Goal: Task Accomplishment & Management: Manage account settings

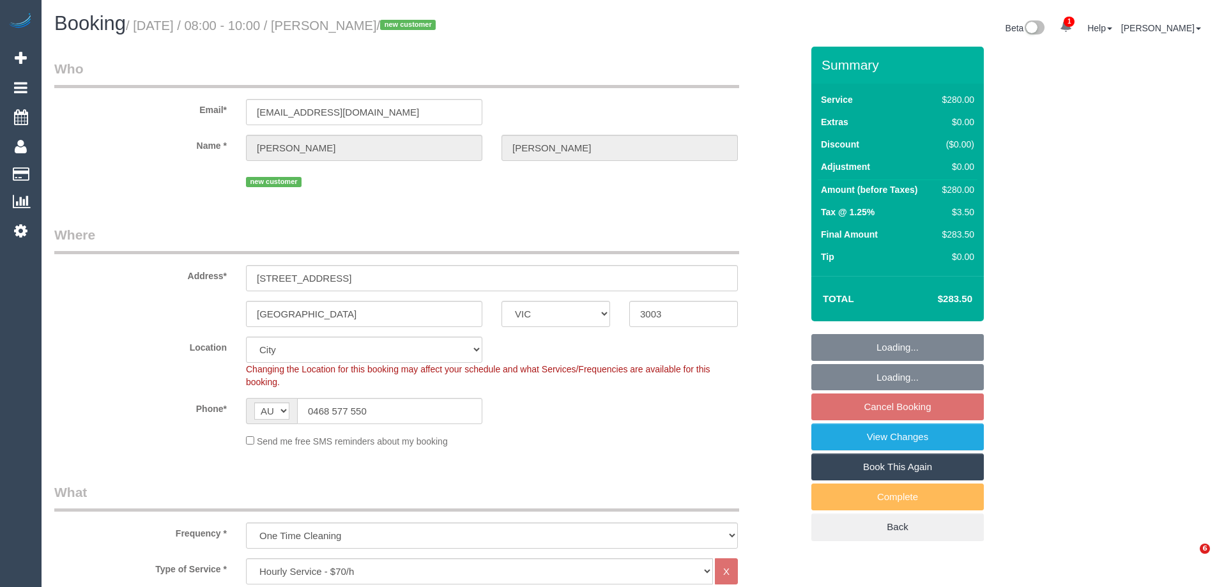
select select "VIC"
select select "2"
select select "number:28"
select select "number:14"
select select "number:20"
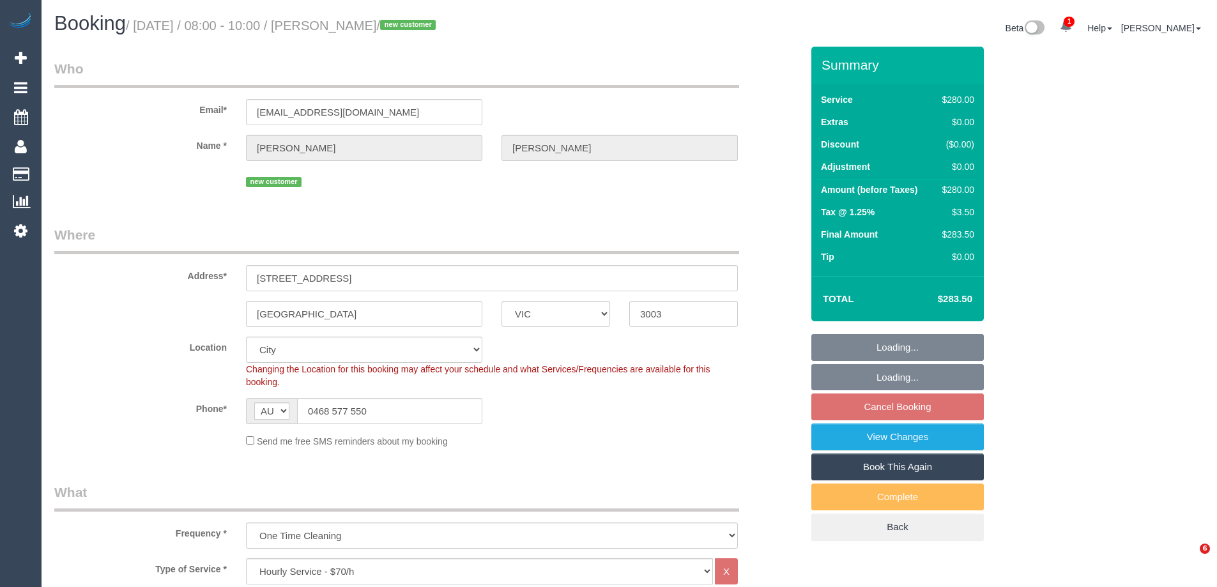
select select "number:25"
select select "number:26"
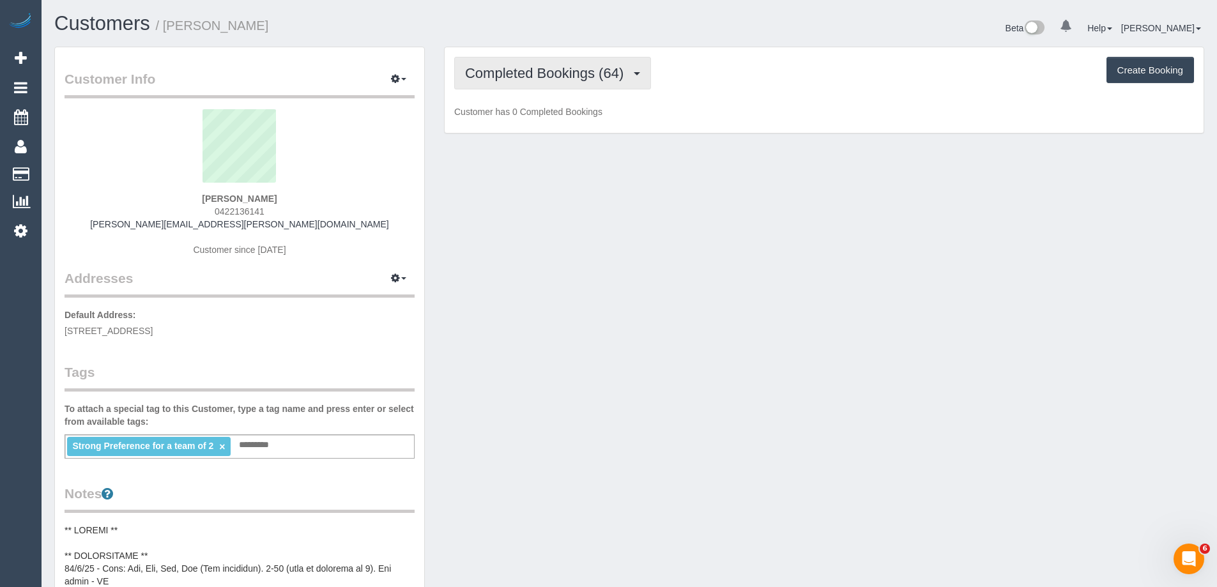
click at [561, 68] on span "Completed Bookings (64)" at bounding box center [547, 73] width 165 height 16
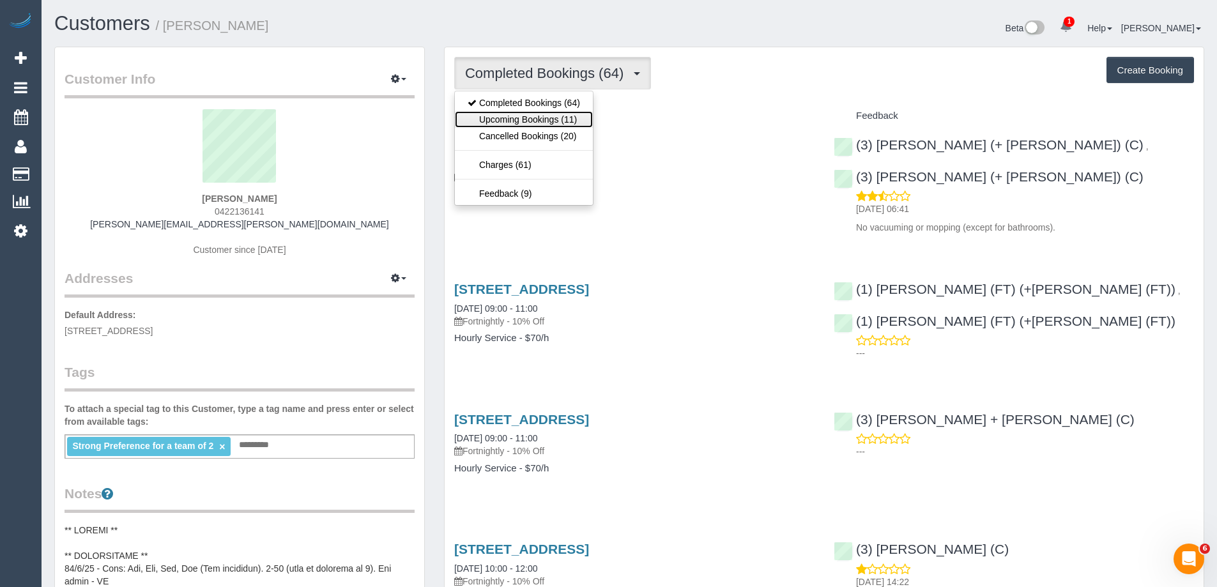
click at [555, 116] on link "Upcoming Bookings (11)" at bounding box center [524, 119] width 138 height 17
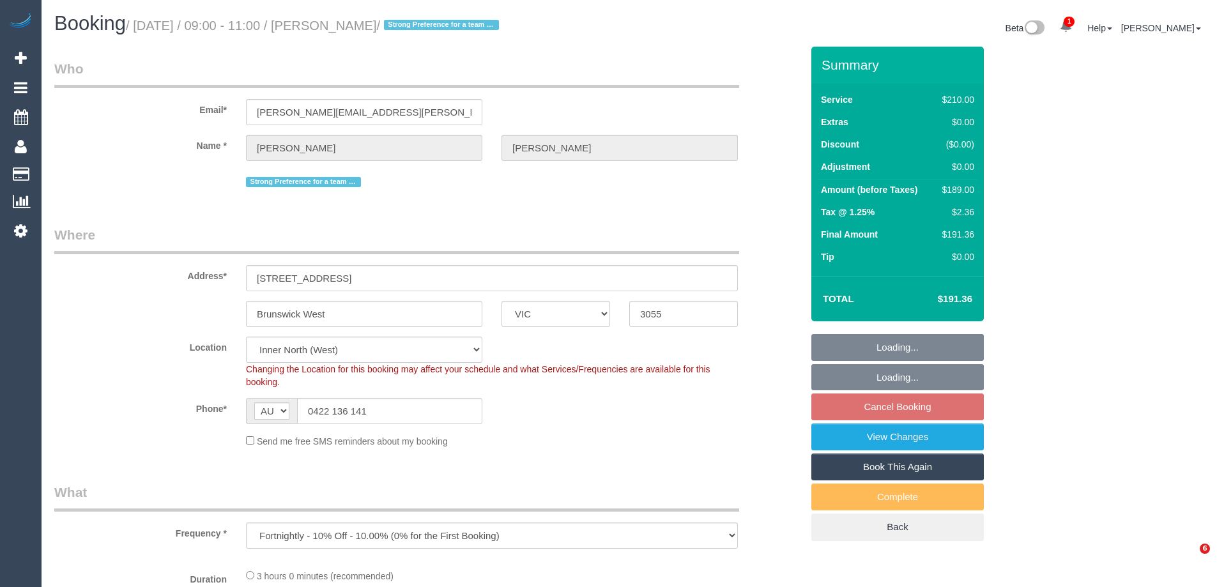
select select "VIC"
select select "number:28"
select select "number:17"
select select "number:19"
select select "number:22"
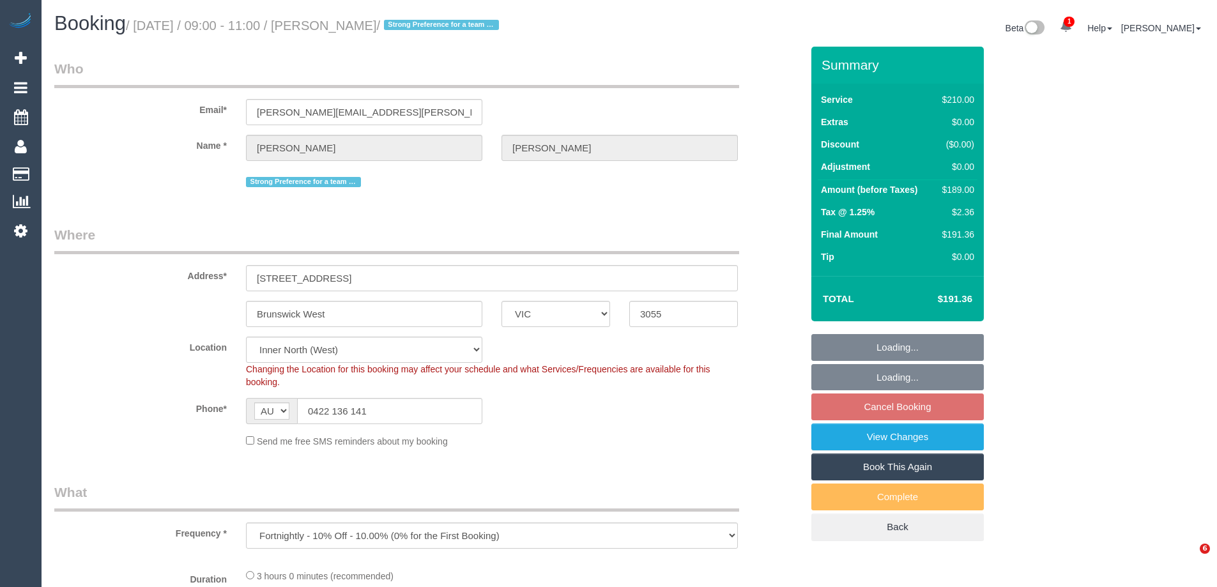
select select "number:34"
select select "number:13"
select select "object:867"
select select "180"
select select "spot3"
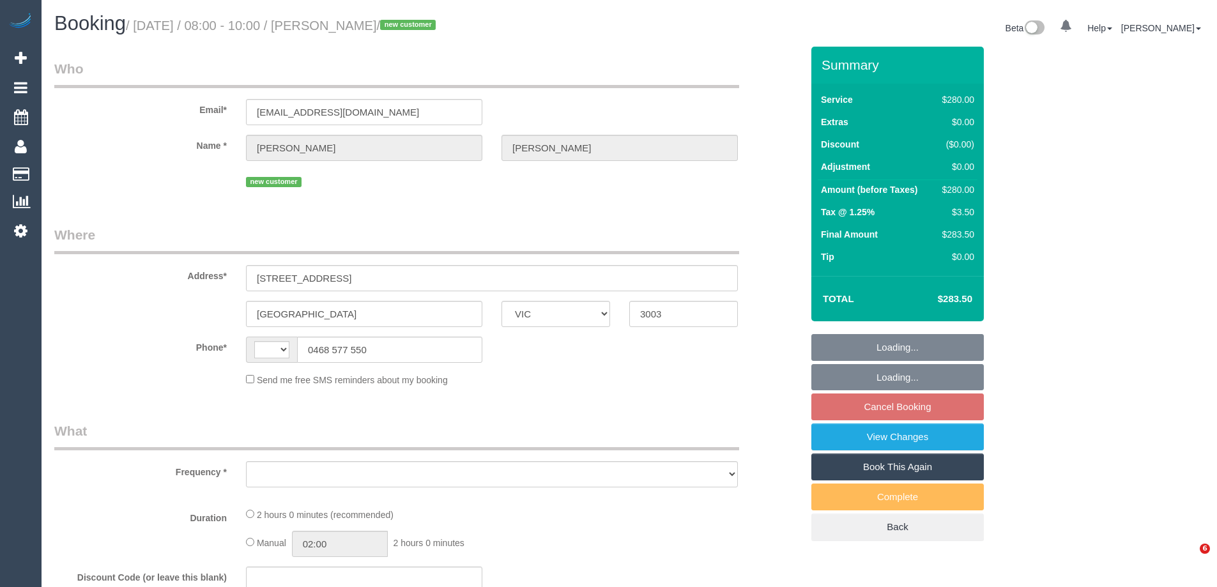
select select "VIC"
select select "string:AU"
select select "object:706"
select select "string:stripe-pm_1SAPOI2GScqysDRVR3ju1fWB"
select select "2"
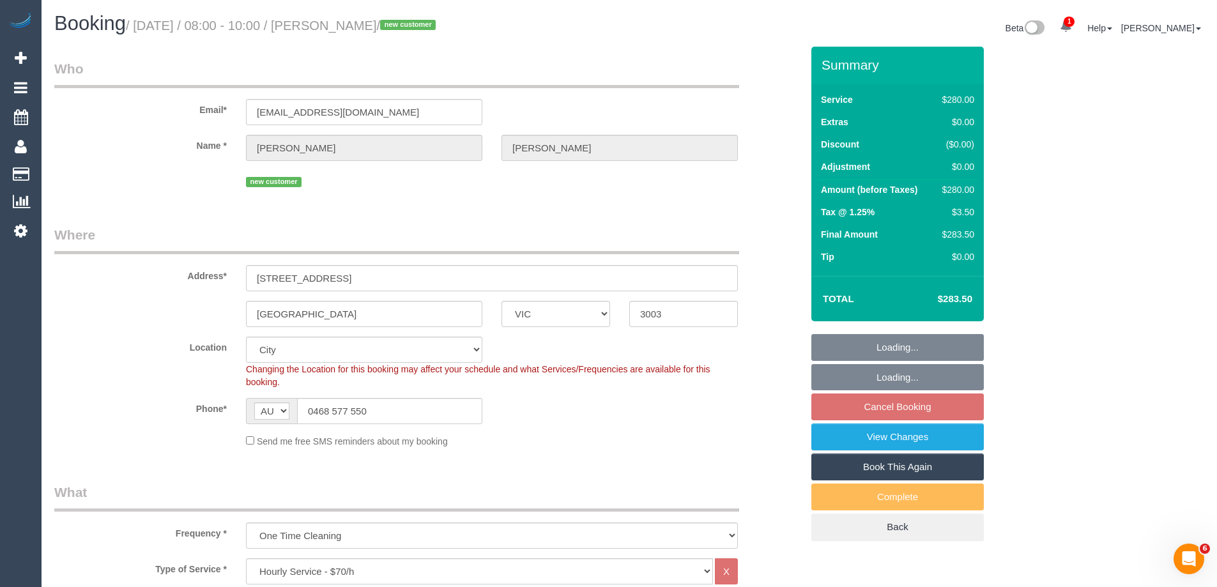
select select "object:711"
select select "number:28"
select select "number:14"
select select "number:20"
select select "number:25"
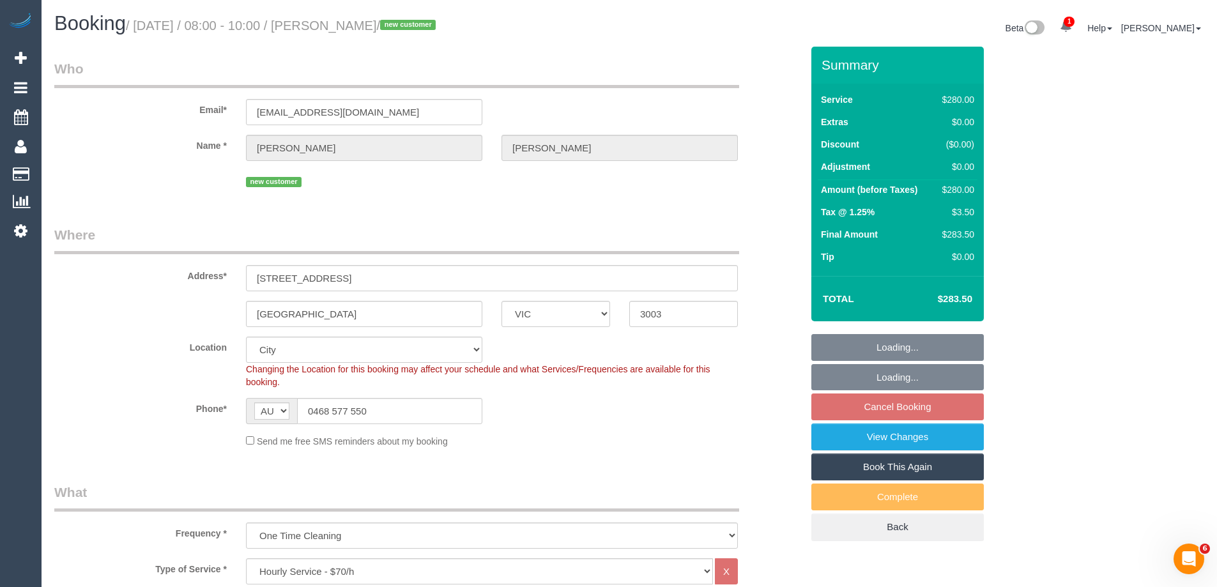
select select "number:26"
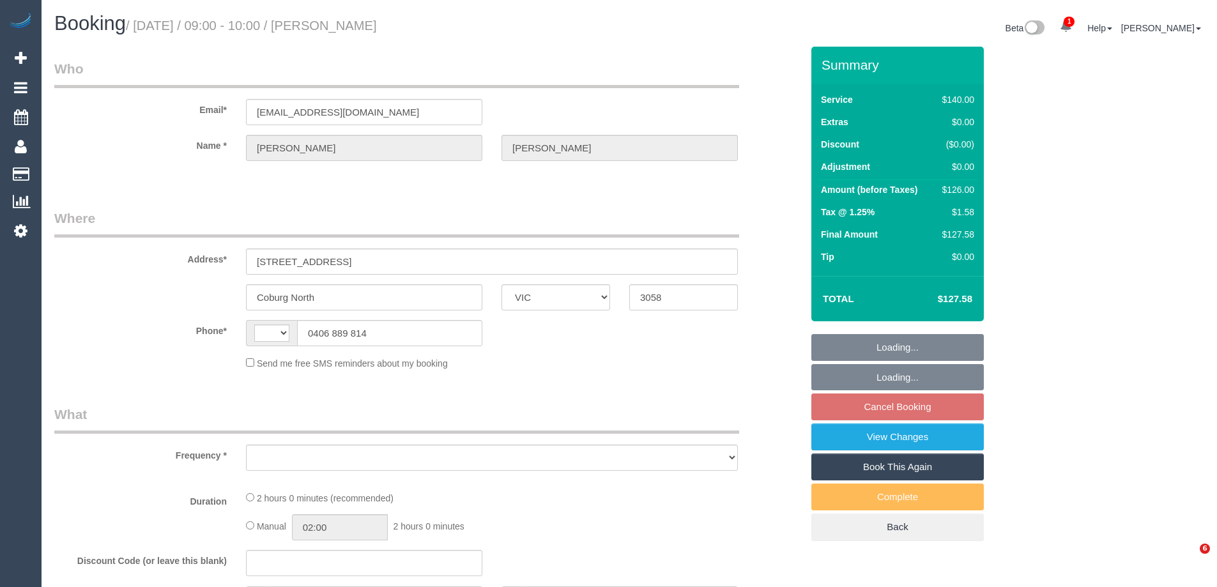
select select "VIC"
select select "string:AU"
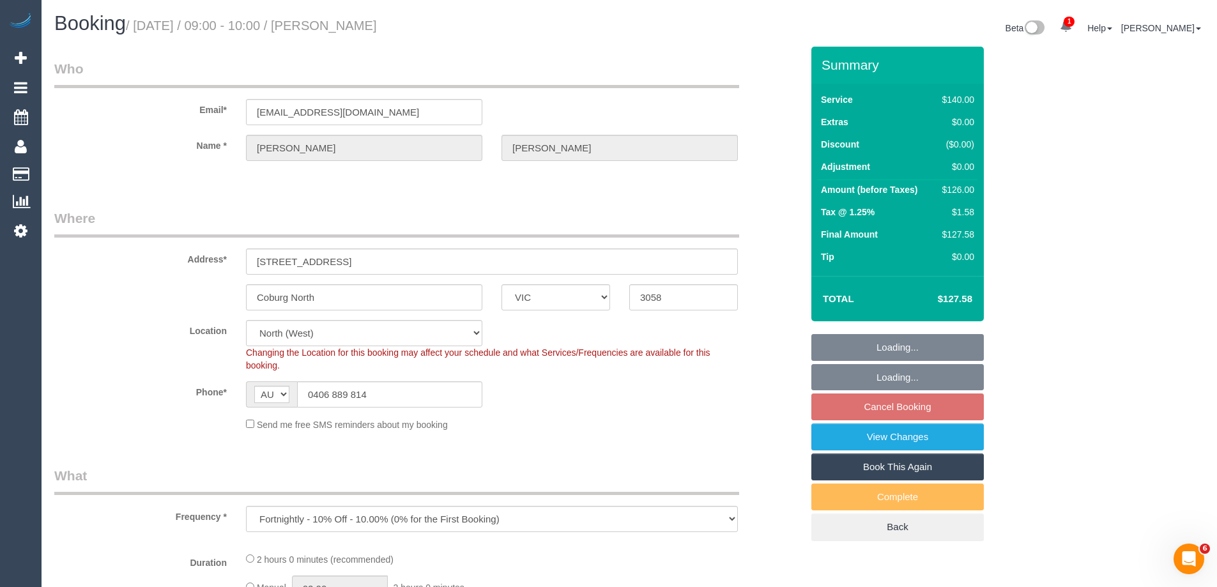
select select "object:893"
select select "string:stripe-pm_1QJlxK2GScqysDRVwbRbraHd"
select select "number:29"
select select "number:14"
select select "number:19"
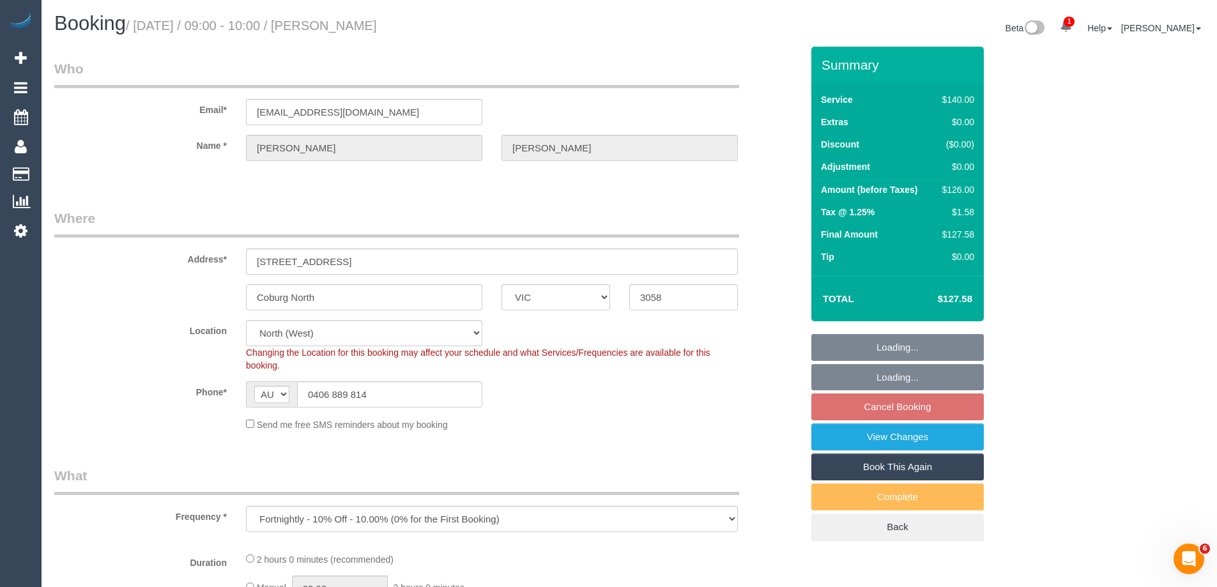
select select "number:36"
select select "number:34"
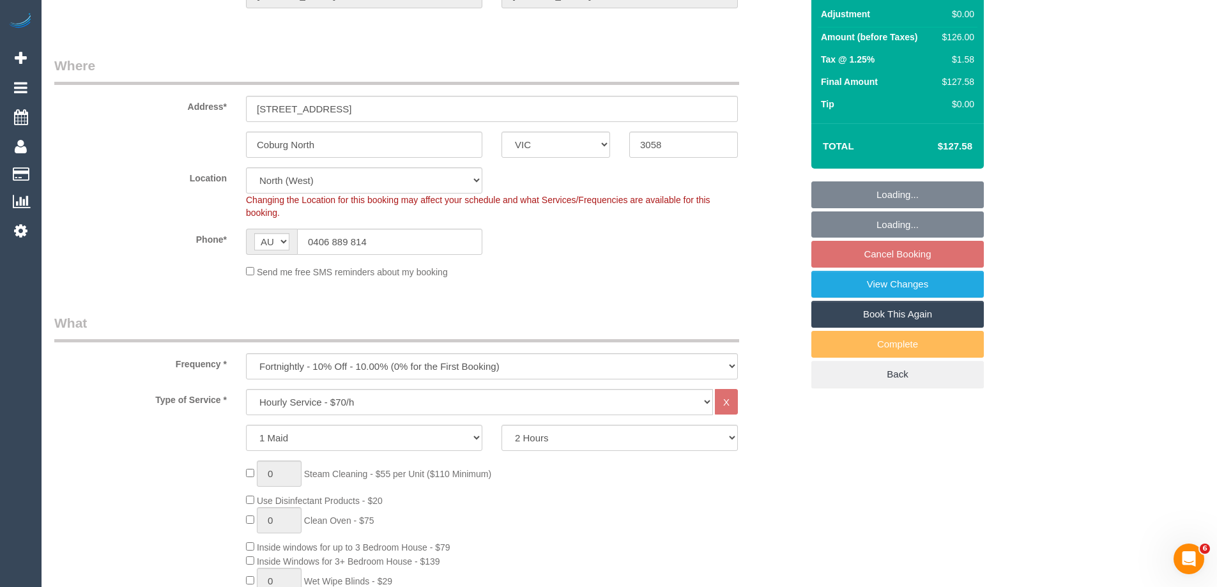
scroll to position [192, 0]
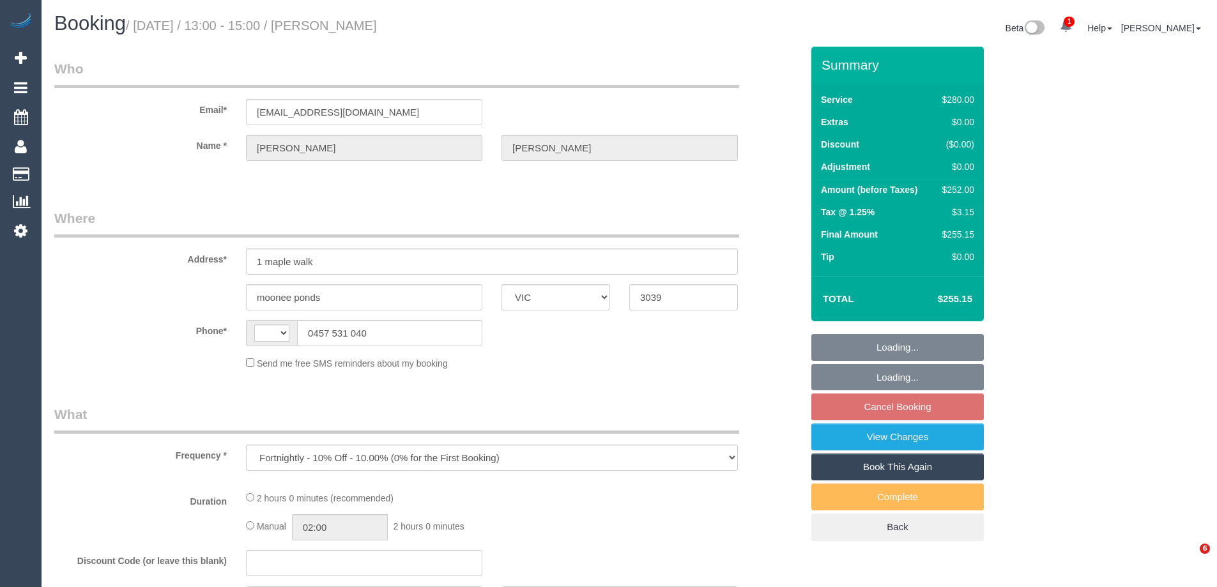
select select "VIC"
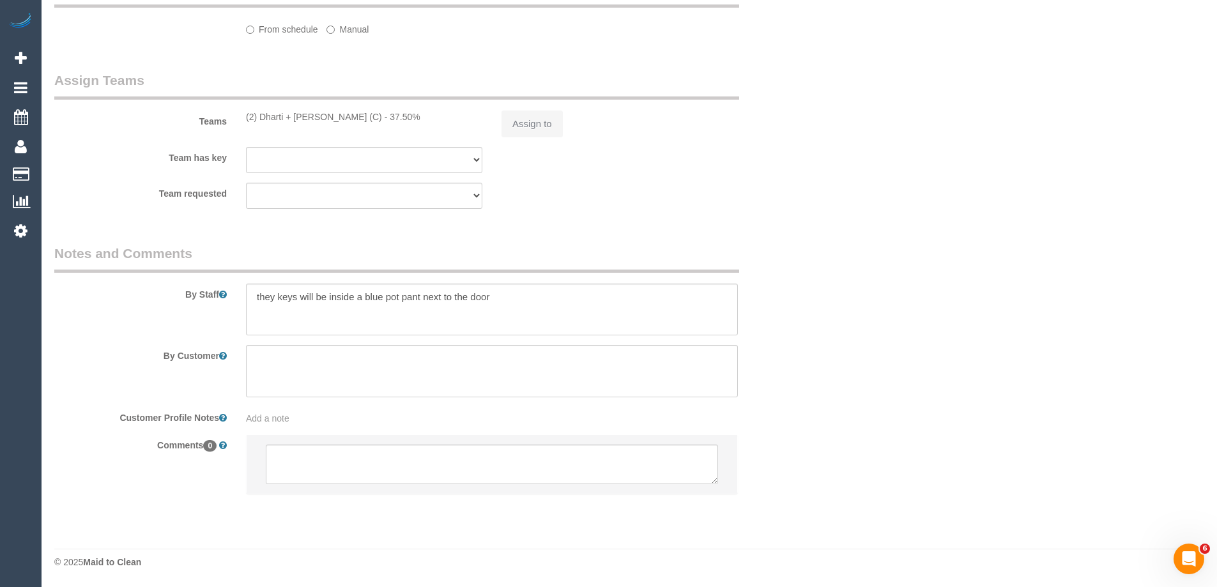
scroll to position [1273, 0]
select select "2"
select select "number:30"
select select "number:15"
select select "number:19"
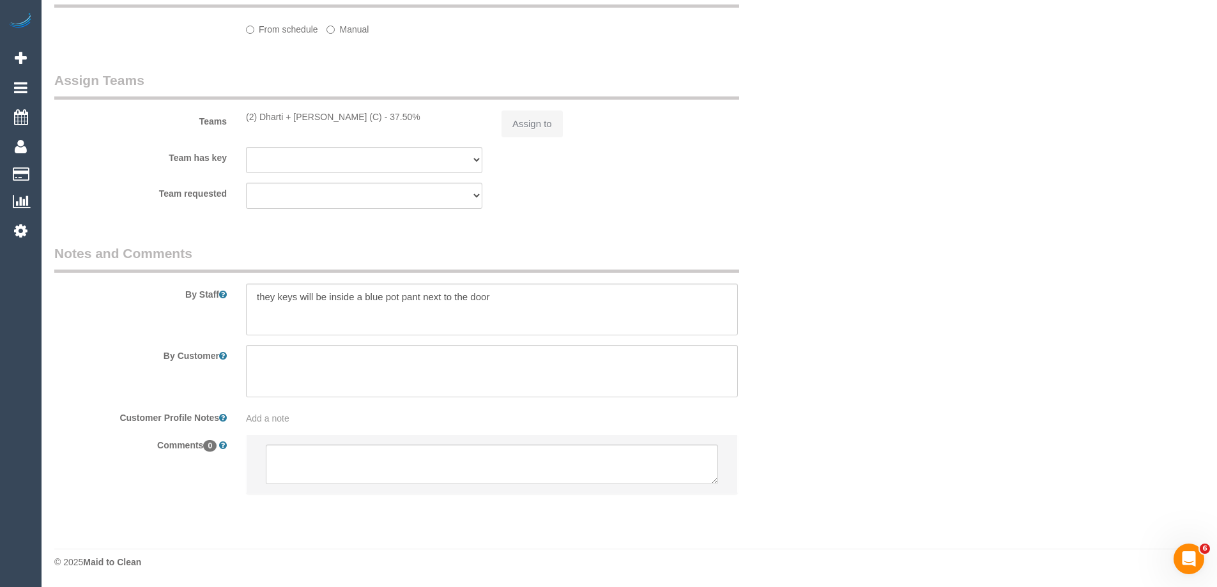
select select "number:22"
select select "number:34"
select select "number:26"
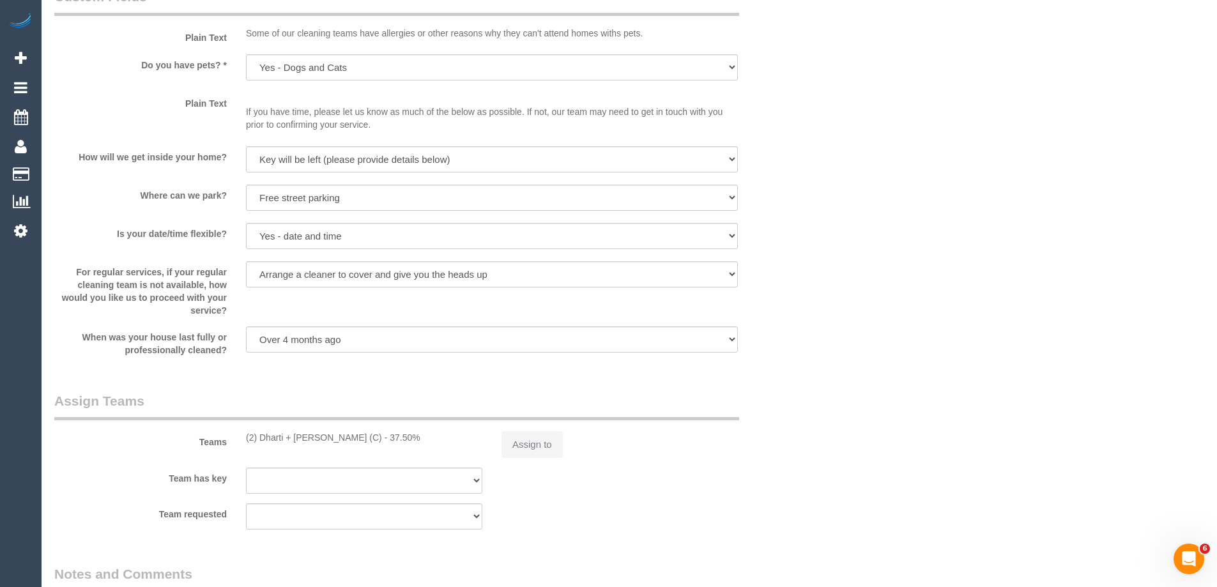
select select "string:AU"
select select "string:stripe-pm_1RhJ8u2GScqysDRVO0PfDDnT"
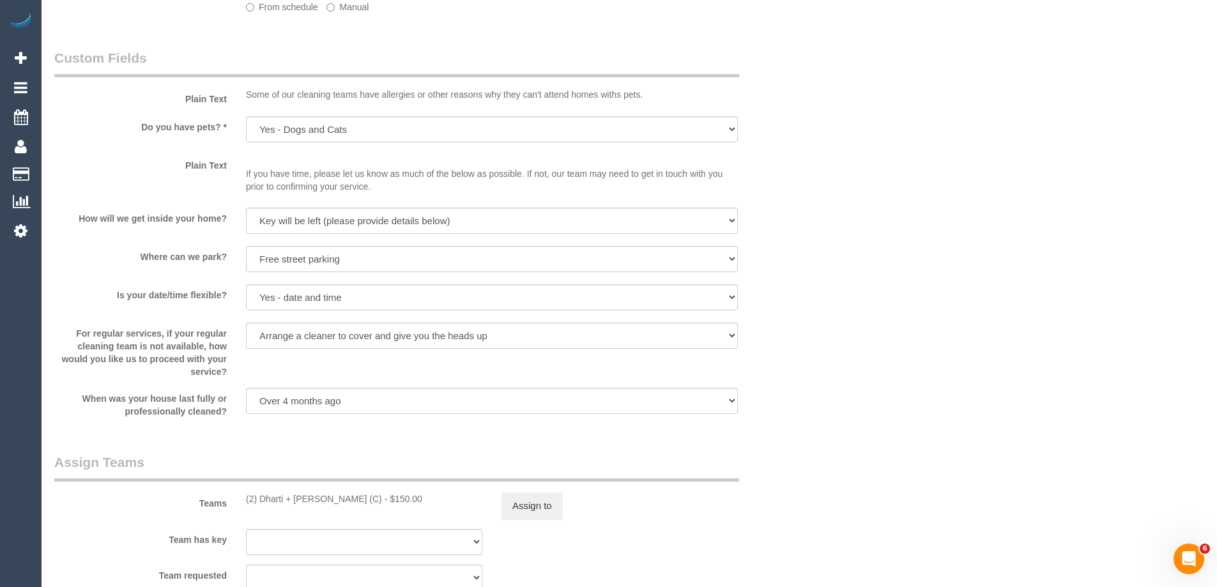
select select "object:1542"
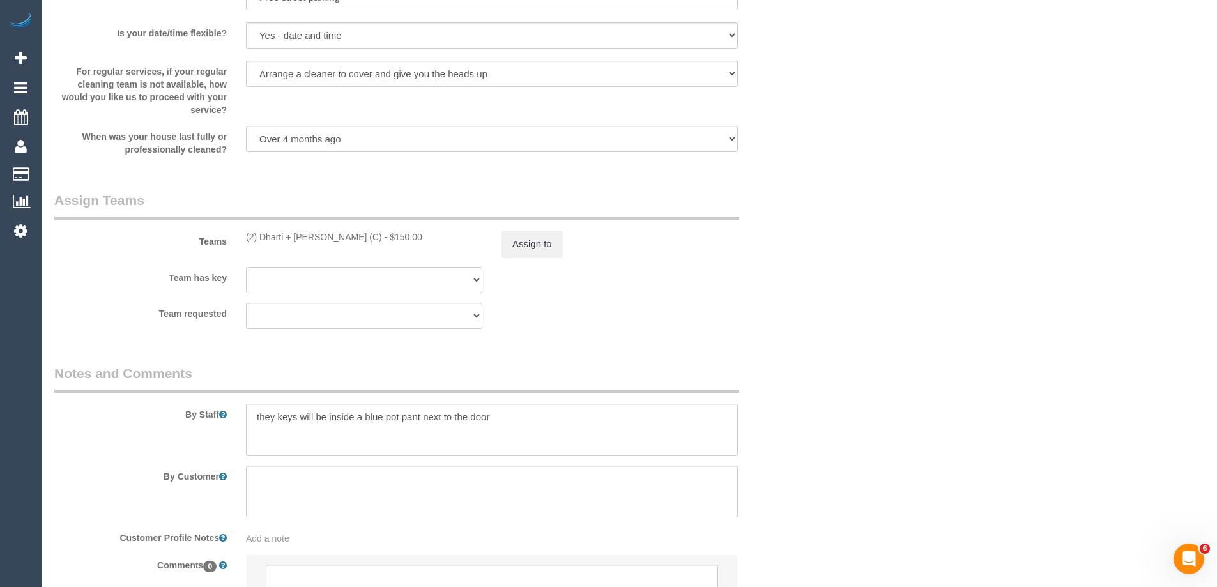
scroll to position [1901, 0]
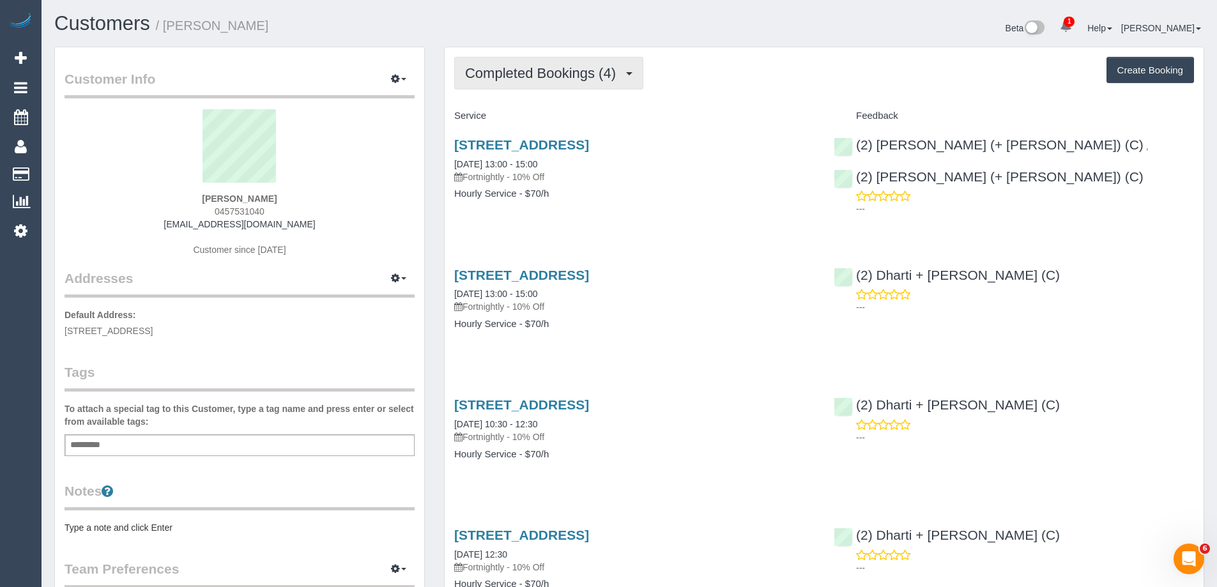
click at [565, 78] on span "Completed Bookings (4)" at bounding box center [543, 73] width 157 height 16
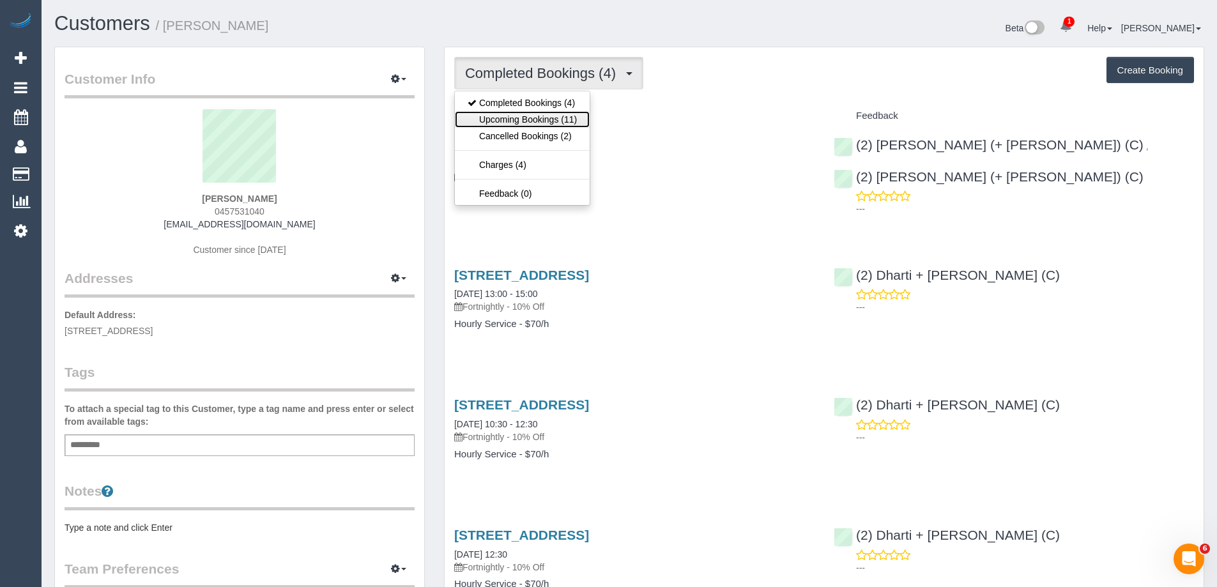
click at [555, 116] on link "Upcoming Bookings (11)" at bounding box center [522, 119] width 135 height 17
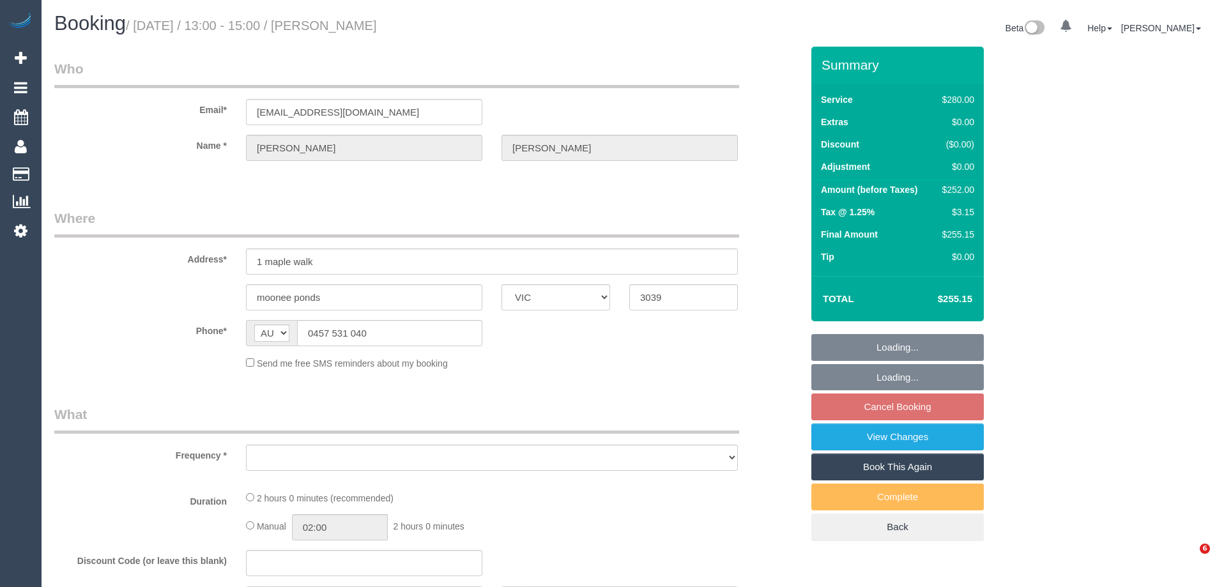
select select "VIC"
select select "object:537"
select select "string:stripe-pm_1RhJ8u2GScqysDRVO0PfDDnT"
select select "2"
select select "number:30"
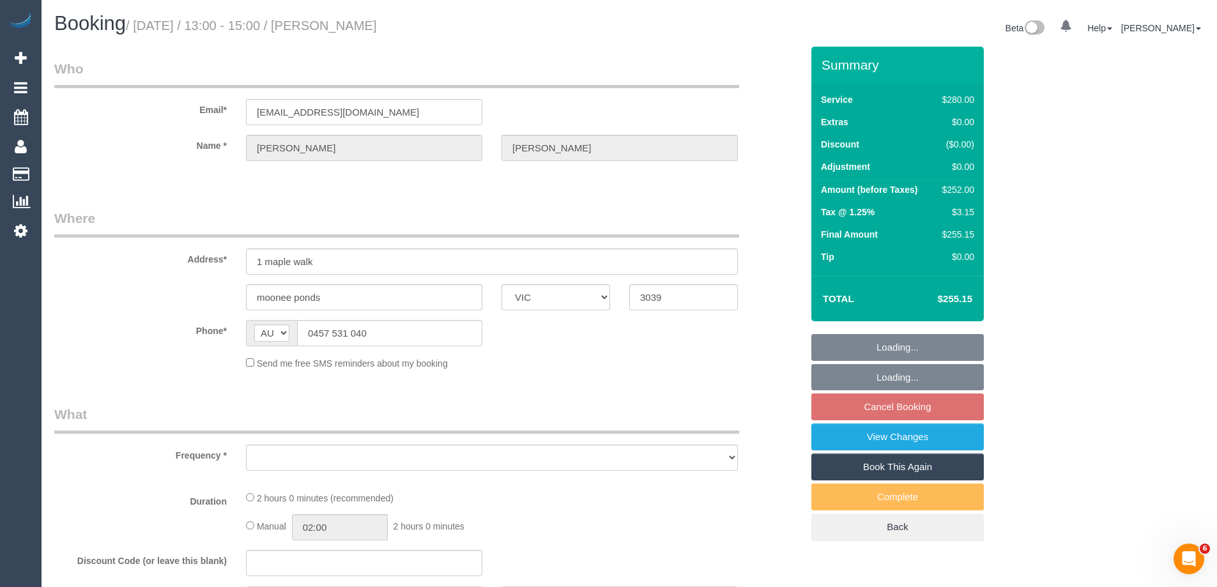
select select "number:15"
select select "number:19"
select select "number:22"
select select "number:34"
select select "number:26"
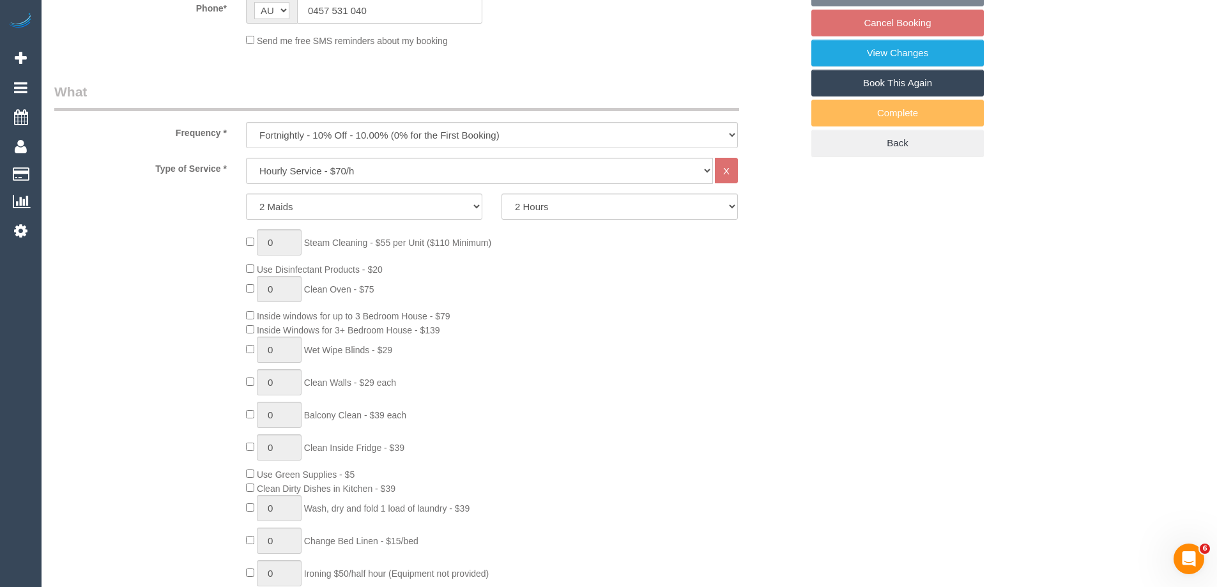
select select "object:854"
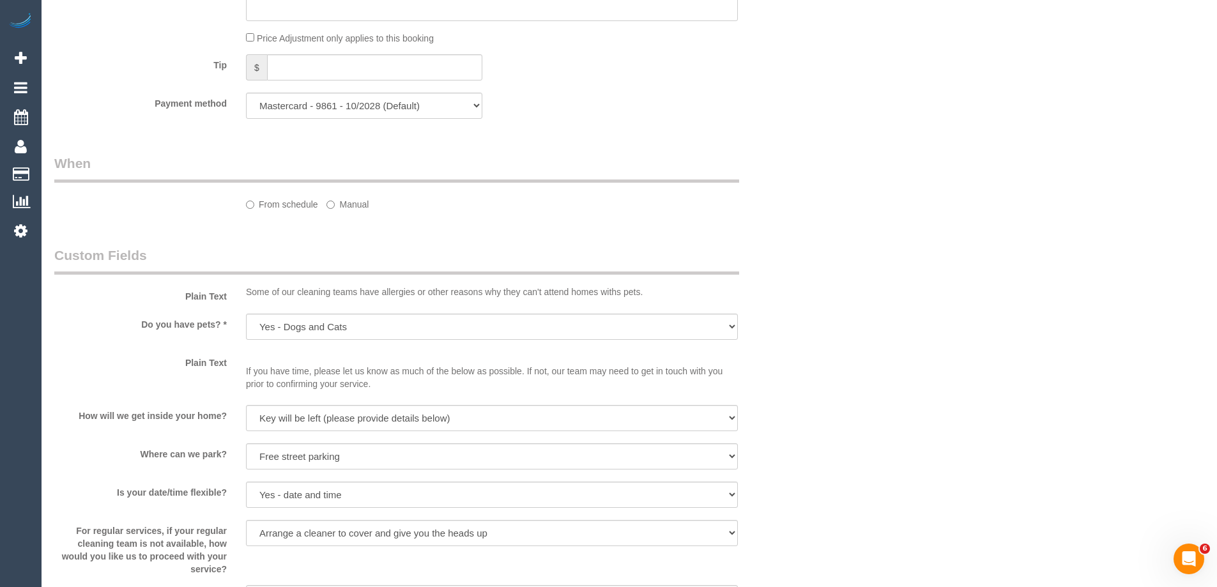
scroll to position [1341, 0]
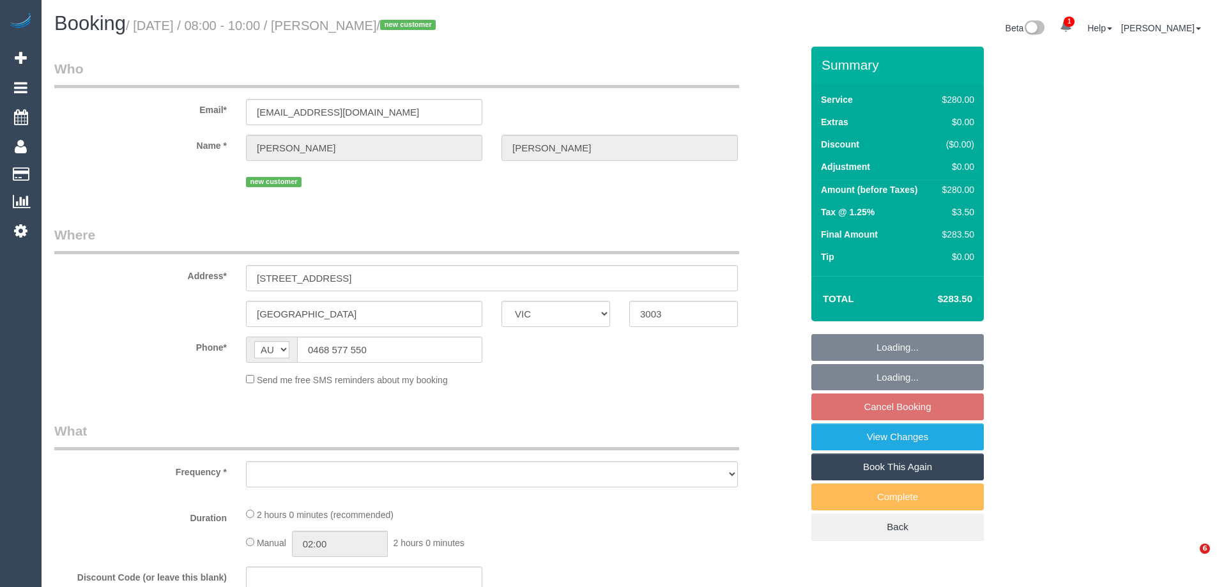
select select "VIC"
select select "object:540"
select select "2"
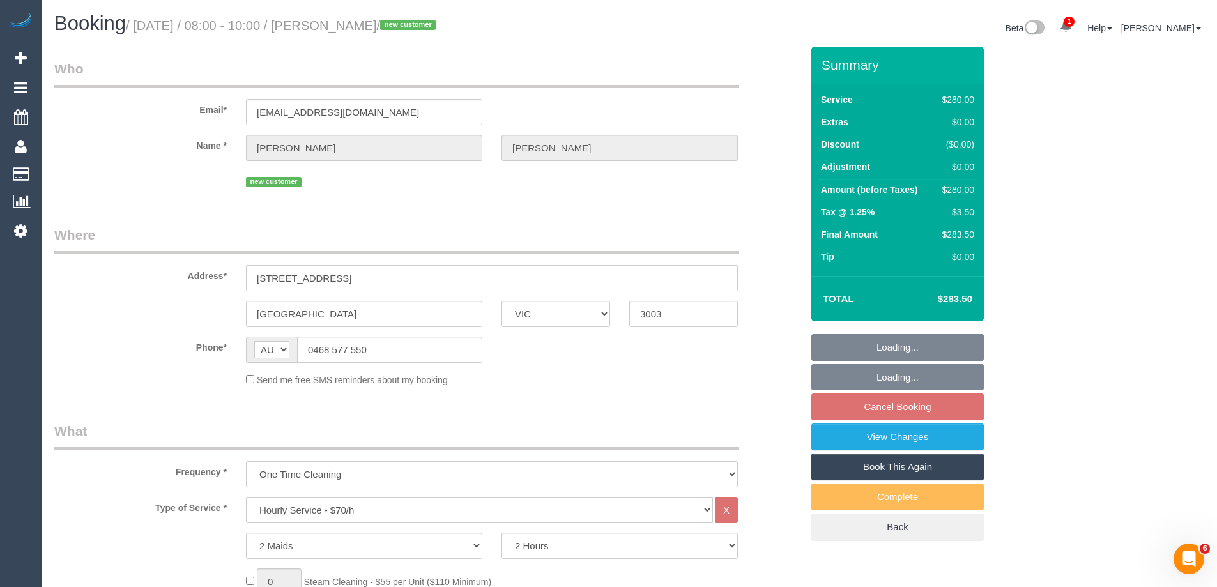
select select "string:stripe-pm_1SAPOI2GScqysDRVR3ju1fWB"
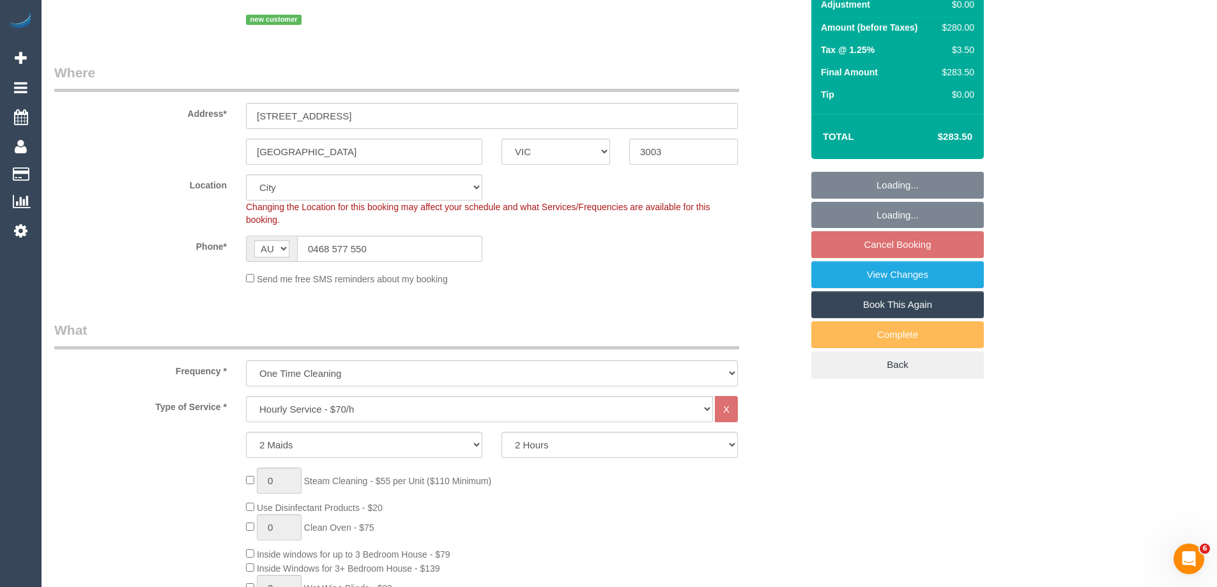
select select "object:857"
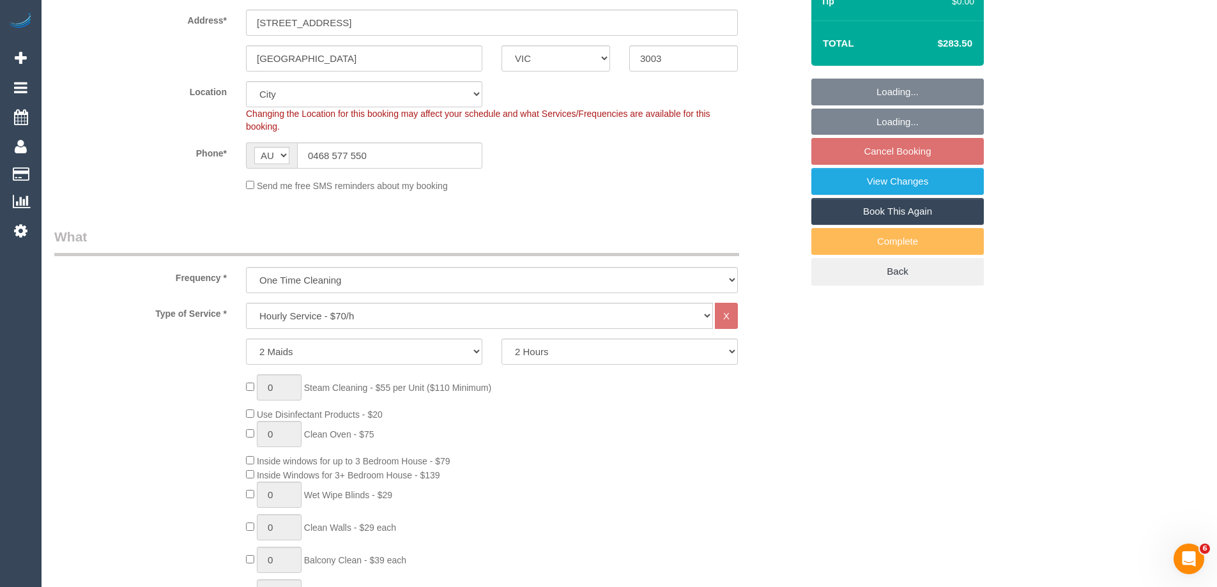
select select "number:28"
select select "number:14"
select select "number:20"
select select "number:25"
select select "number:26"
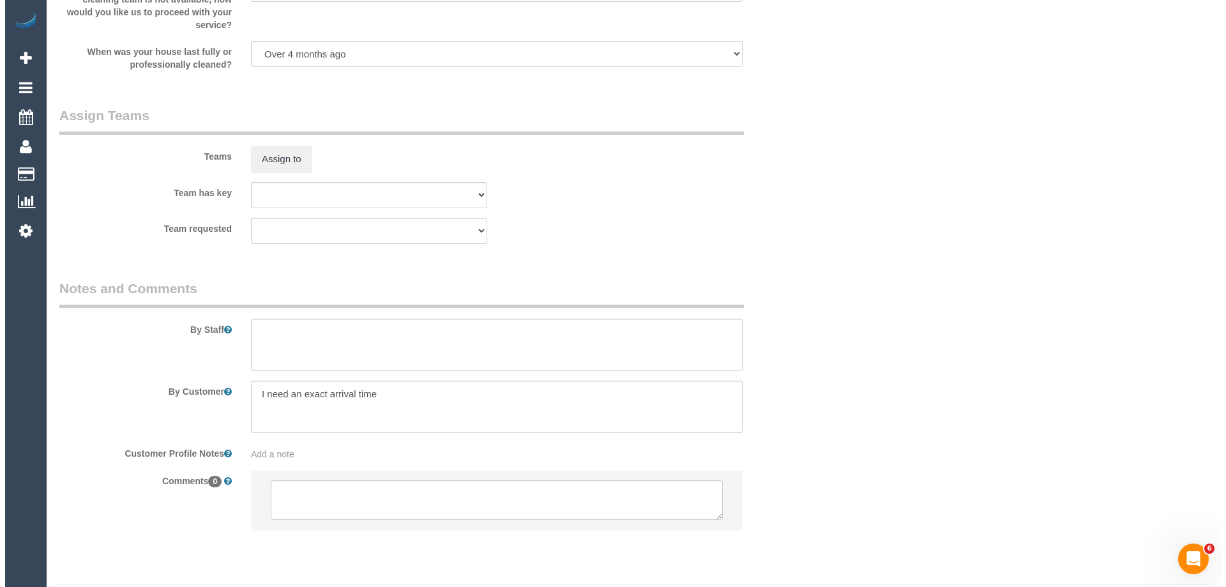
scroll to position [1852, 0]
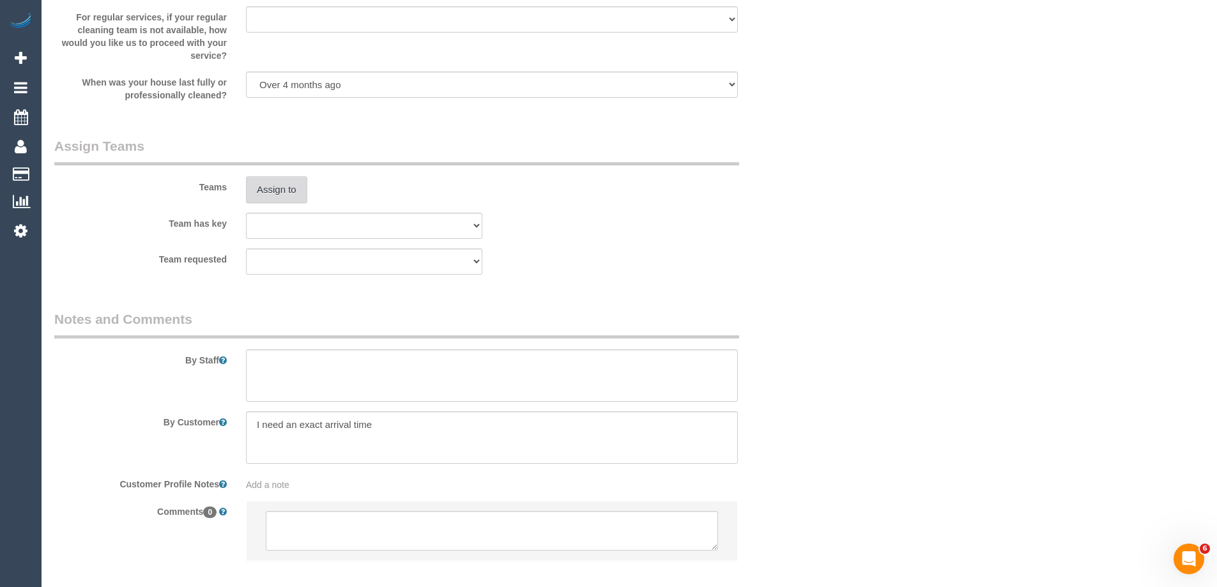
click at [275, 195] on button "Assign to" at bounding box center [276, 189] width 61 height 27
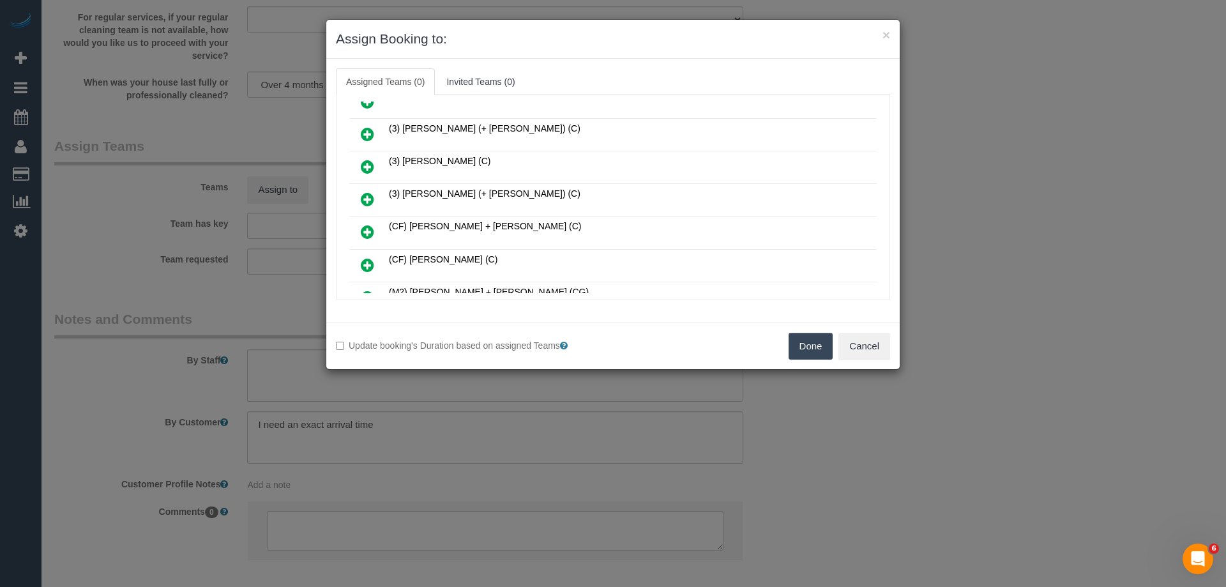
click at [369, 195] on icon at bounding box center [367, 199] width 13 height 15
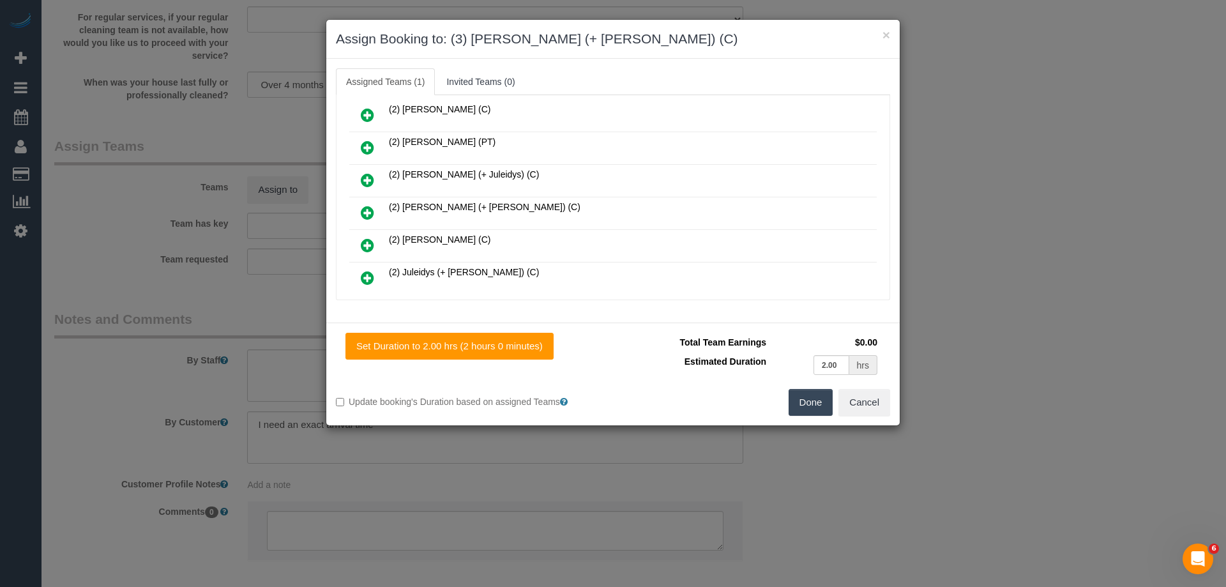
scroll to position [222, 0]
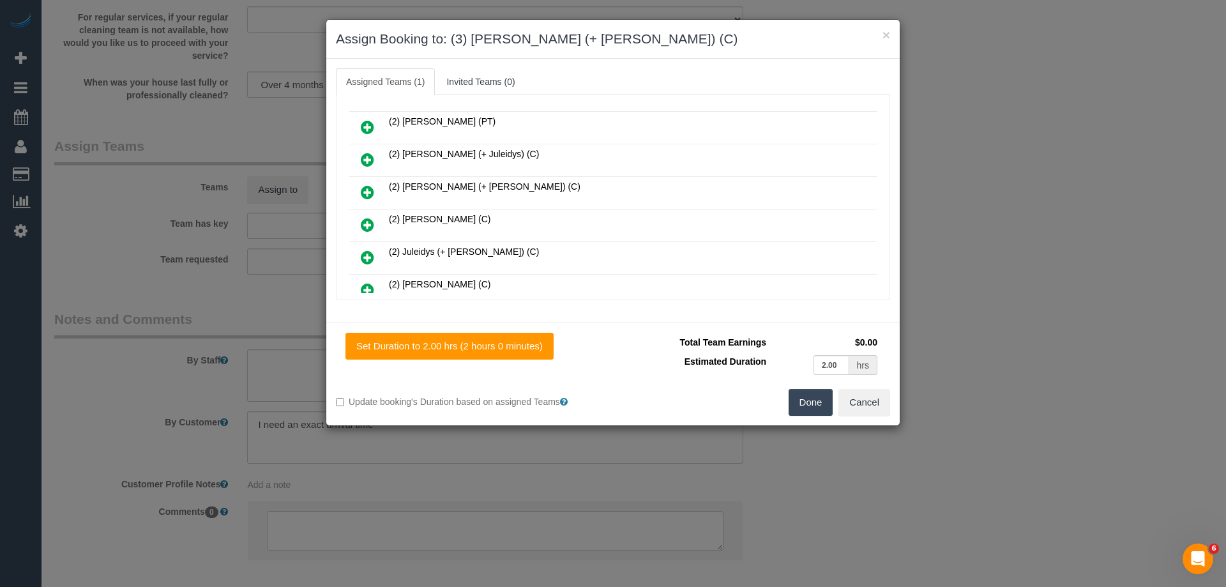
click at [810, 400] on button "Done" at bounding box center [811, 402] width 45 height 27
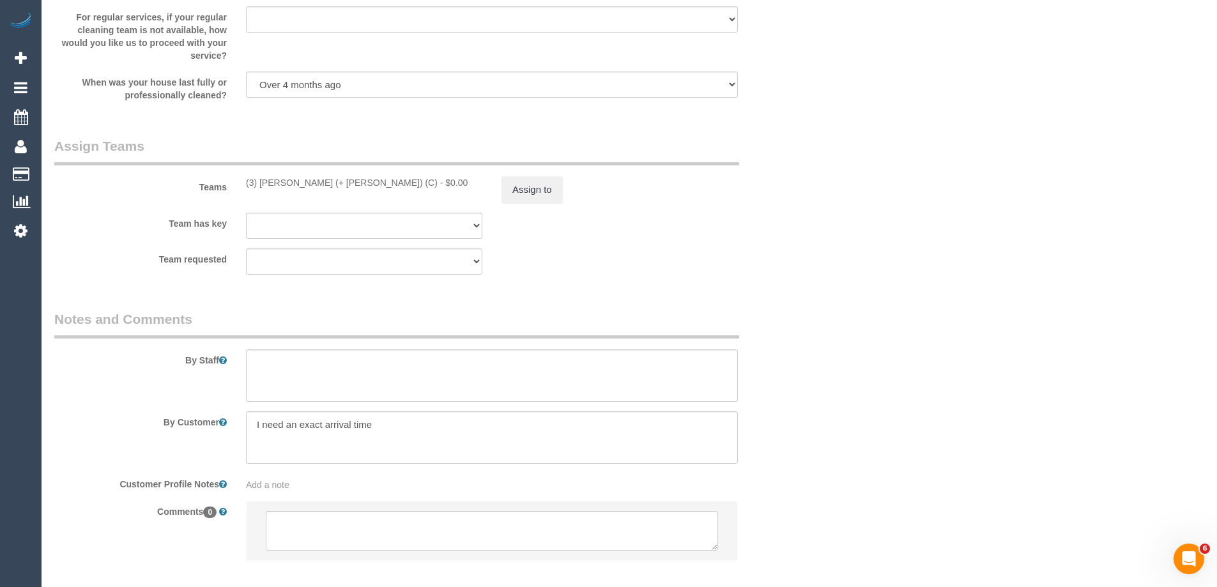
click at [573, 191] on div "Assign to" at bounding box center [619, 189] width 255 height 27
click at [519, 191] on button "Assign to" at bounding box center [531, 189] width 61 height 27
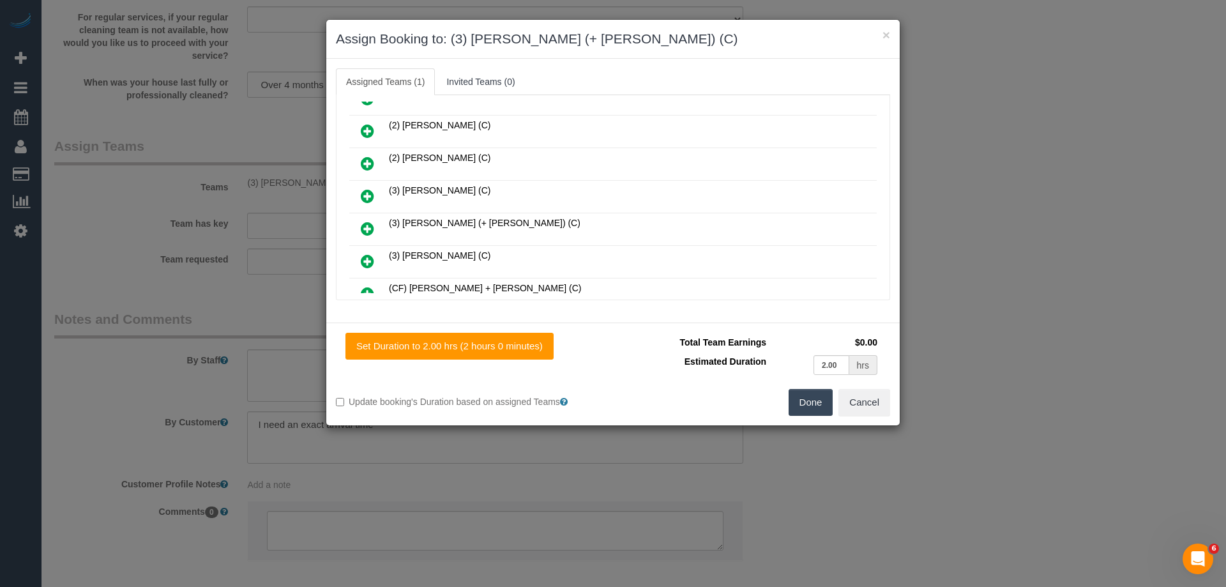
click at [365, 225] on icon at bounding box center [367, 228] width 13 height 15
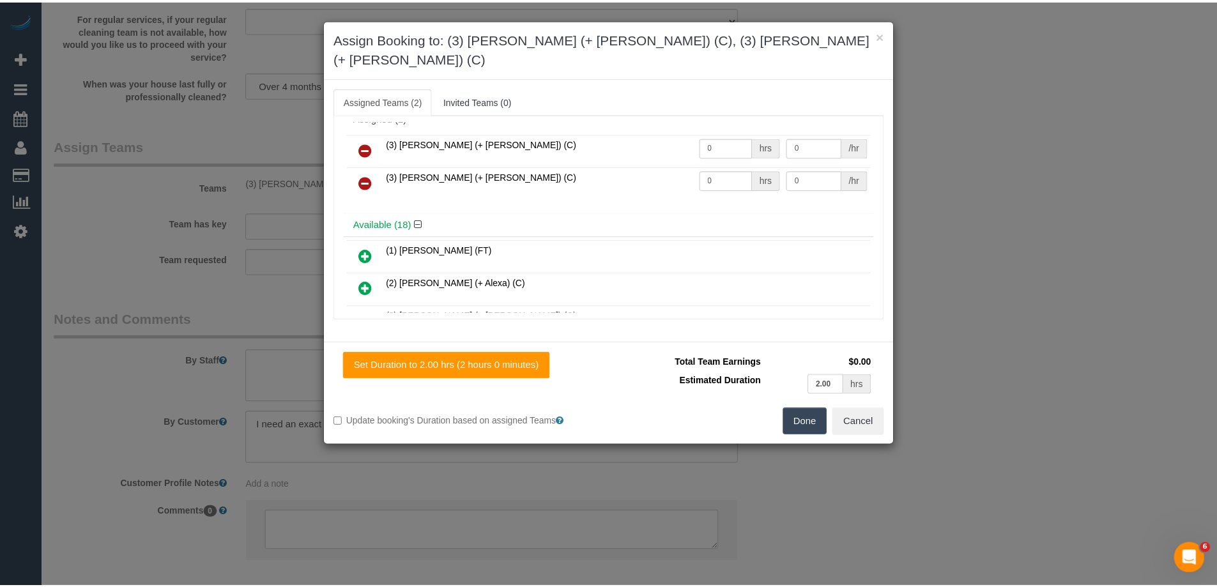
scroll to position [0, 0]
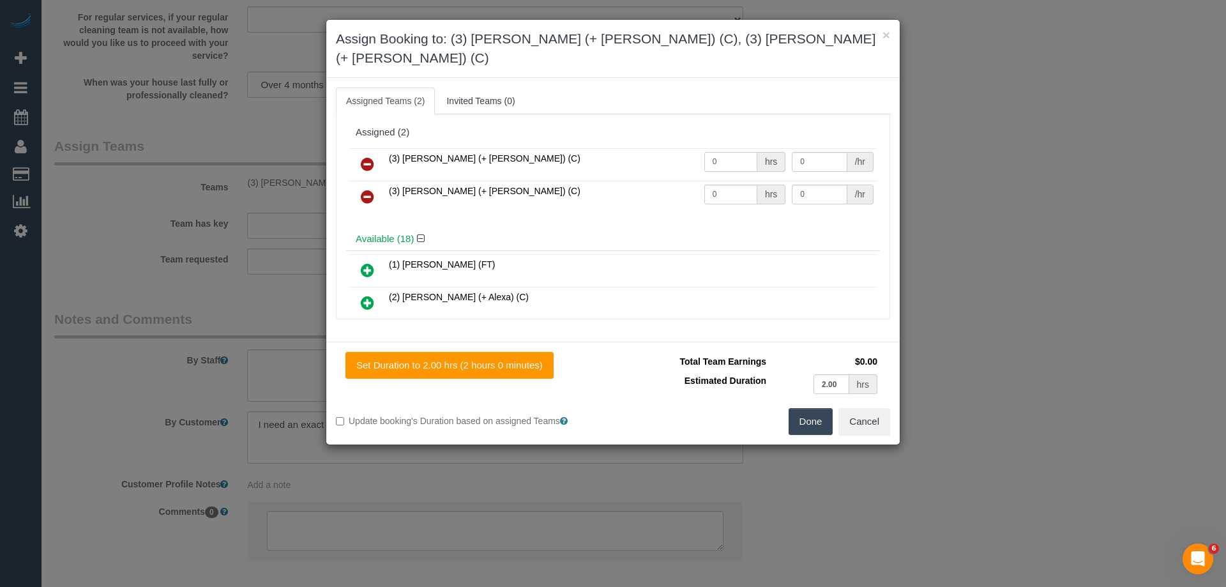
drag, startPoint x: 728, startPoint y: 143, endPoint x: 598, endPoint y: 134, distance: 129.9
click at [595, 148] on tr "(3) Cristian (+ Tania) (C) 0 hrs 0 /hr" at bounding box center [612, 164] width 527 height 33
type input "2"
drag, startPoint x: 732, startPoint y: 171, endPoint x: 557, endPoint y: 147, distance: 177.3
click at [557, 148] on tbody "(3) Cristian (+ Tania) (C) 2 hrs 0 /hr (3) Tania (+ Cristian) (C) 0 hrs 0 /hr" at bounding box center [612, 180] width 527 height 65
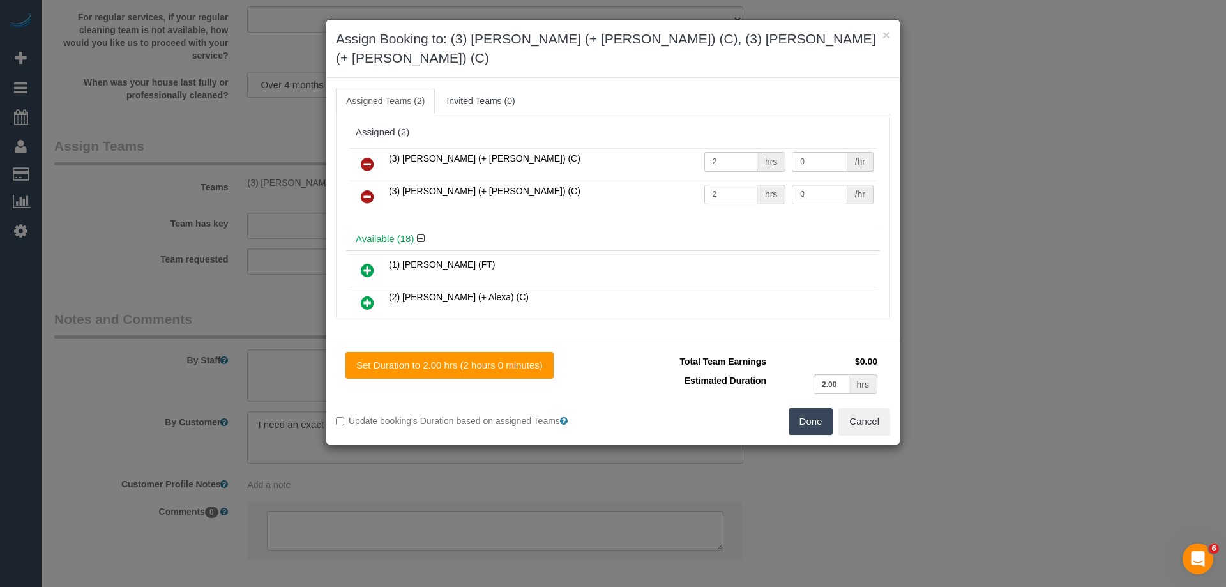
type input "2"
drag, startPoint x: 804, startPoint y: 173, endPoint x: 655, endPoint y: 153, distance: 150.8
click at [653, 154] on tbody "(3) Cristian (+ Tania) (C) 2 hrs 0 /hr (3) Tania (+ Cristian) (C) 2 hrs 0 /hr" at bounding box center [612, 180] width 527 height 65
type input "35"
drag, startPoint x: 805, startPoint y: 142, endPoint x: 644, endPoint y: 126, distance: 161.7
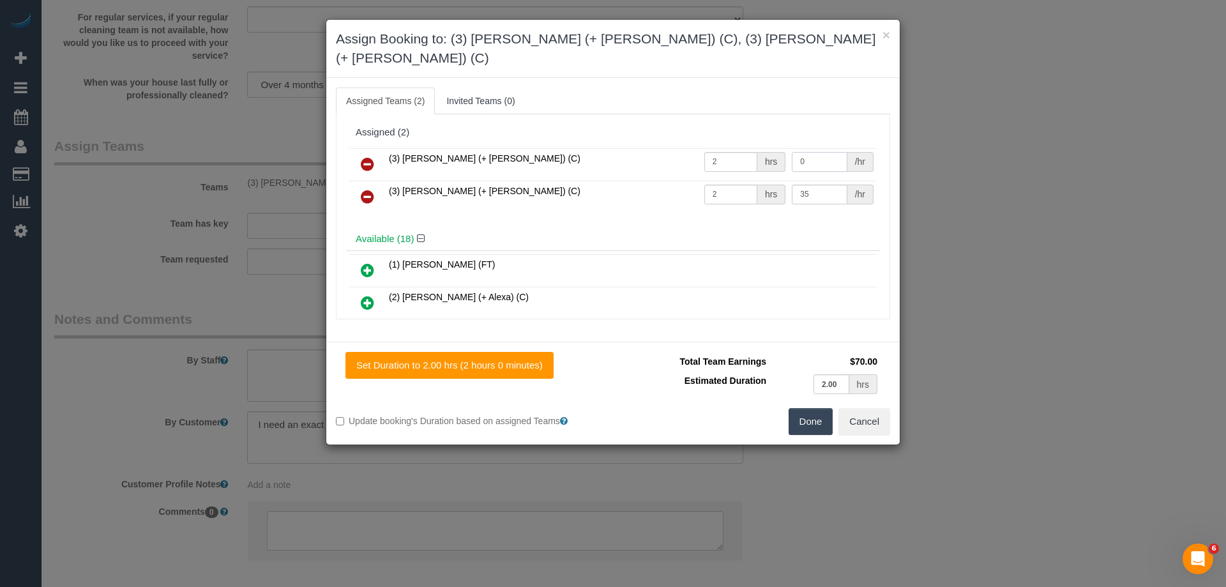
click at [651, 145] on div "(3) Cristian (+ Tania) (C) 2 hrs 0 /hr (3) Tania (+ Cristian) (C) 2 hrs 35 /hr" at bounding box center [613, 186] width 534 height 82
type input "35"
click at [812, 408] on button "Done" at bounding box center [811, 421] width 45 height 27
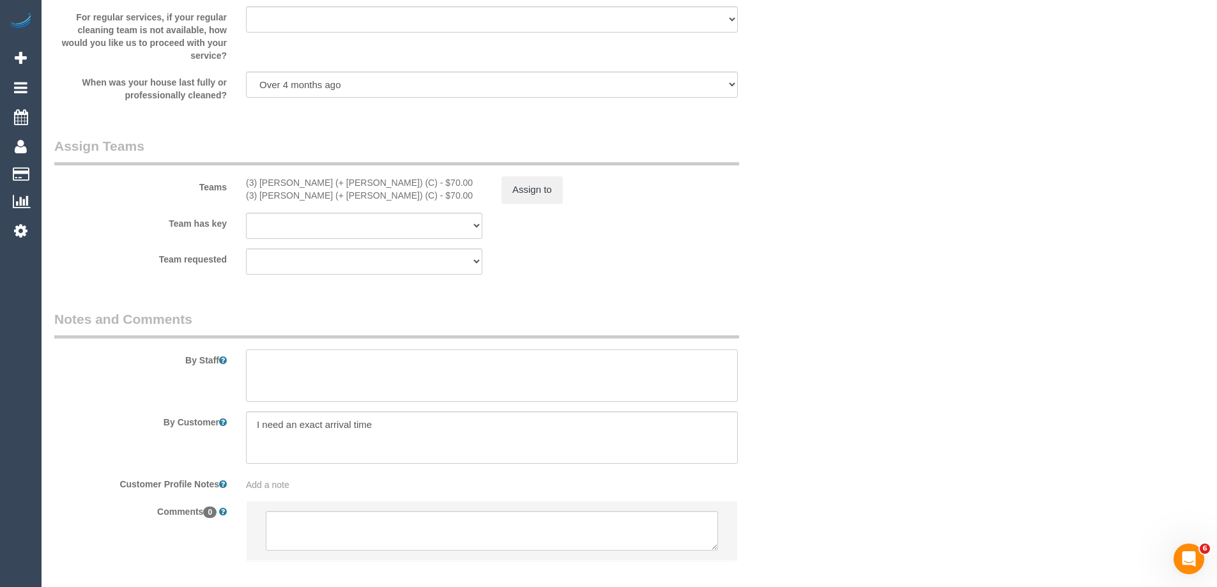
click at [269, 365] on textarea at bounding box center [492, 375] width 492 height 52
type textarea "E"
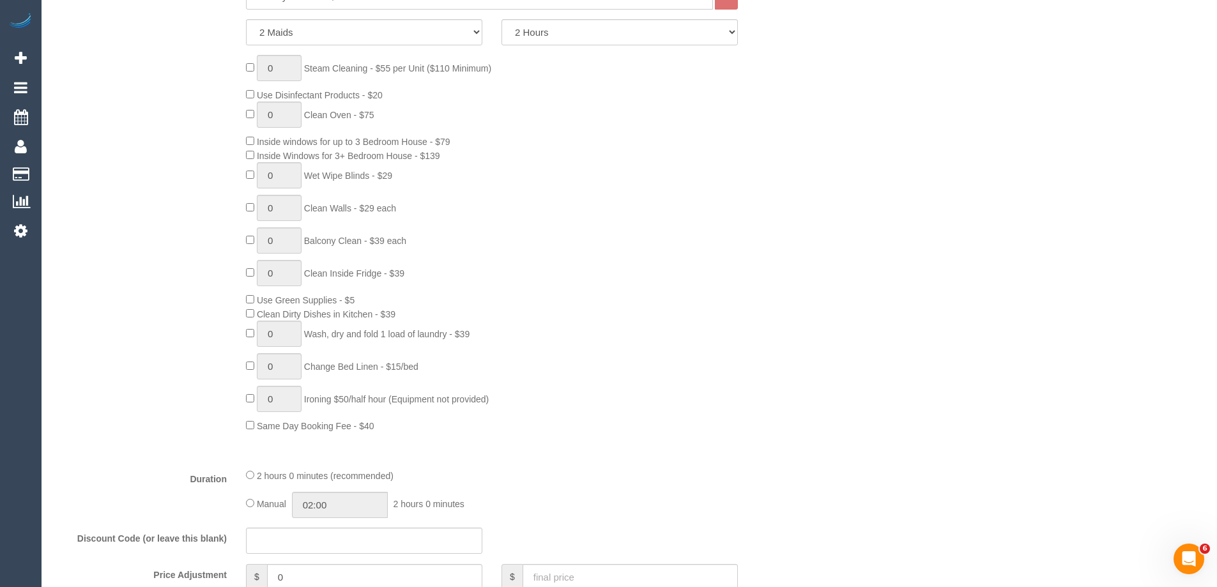
scroll to position [128, 0]
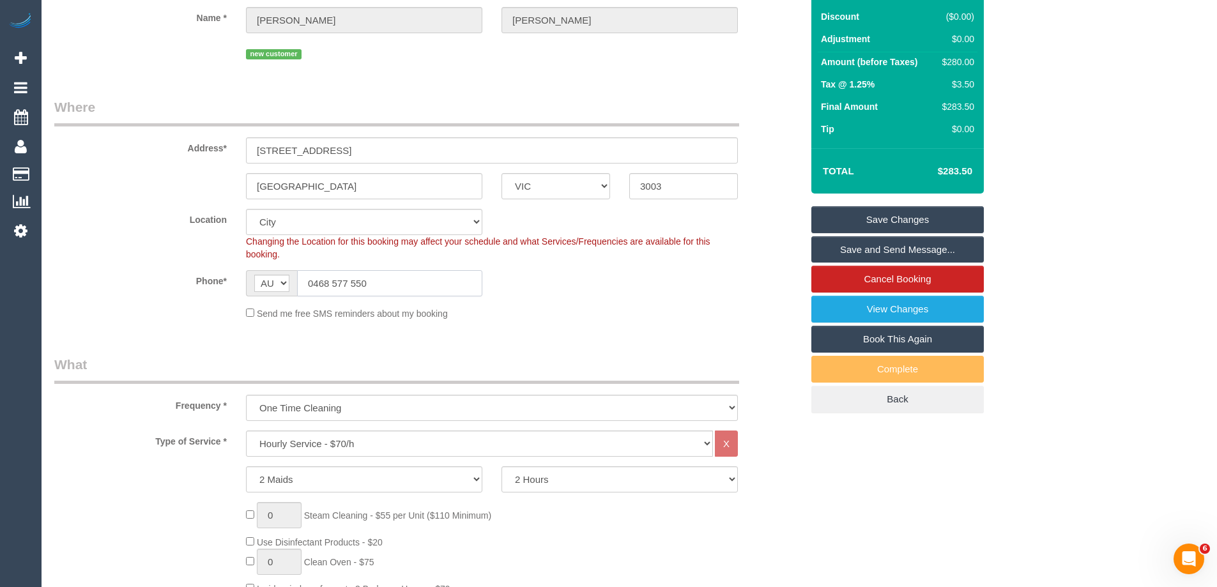
drag, startPoint x: 392, startPoint y: 289, endPoint x: 107, endPoint y: 274, distance: 285.8
click at [107, 274] on div "Phone* AF AL DZ AD AO AI AQ AG AR AM AW AU AT AZ BS BH BD BB BY BE BZ BJ BM BT …" at bounding box center [428, 283] width 766 height 26
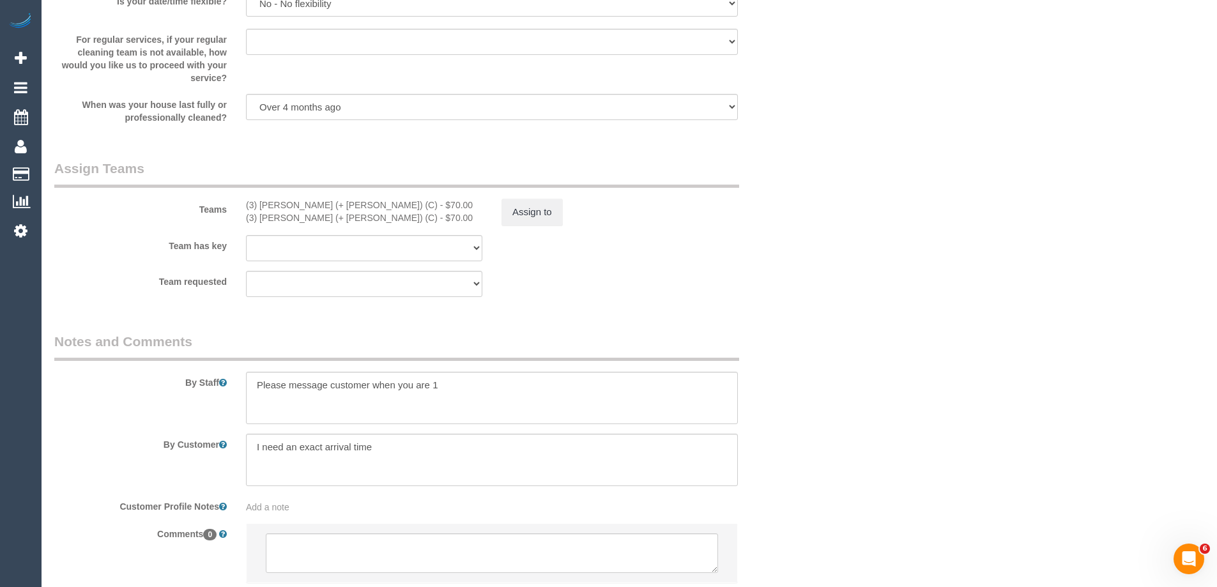
scroll to position [1916, 0]
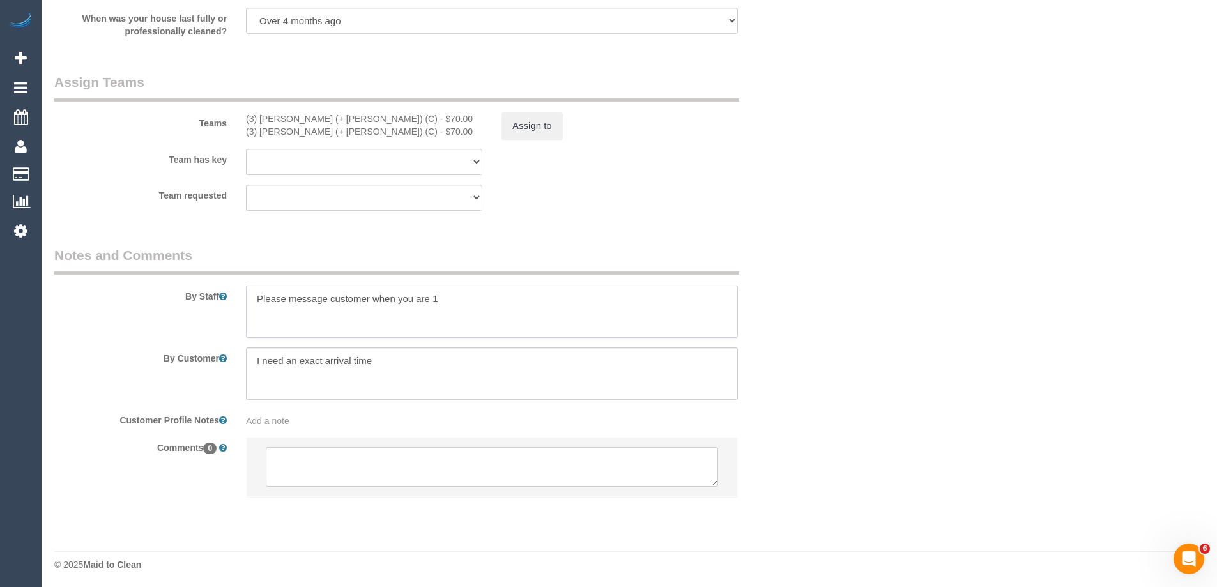
click at [371, 296] on textarea at bounding box center [492, 311] width 492 height 52
paste textarea "0468 577 550"
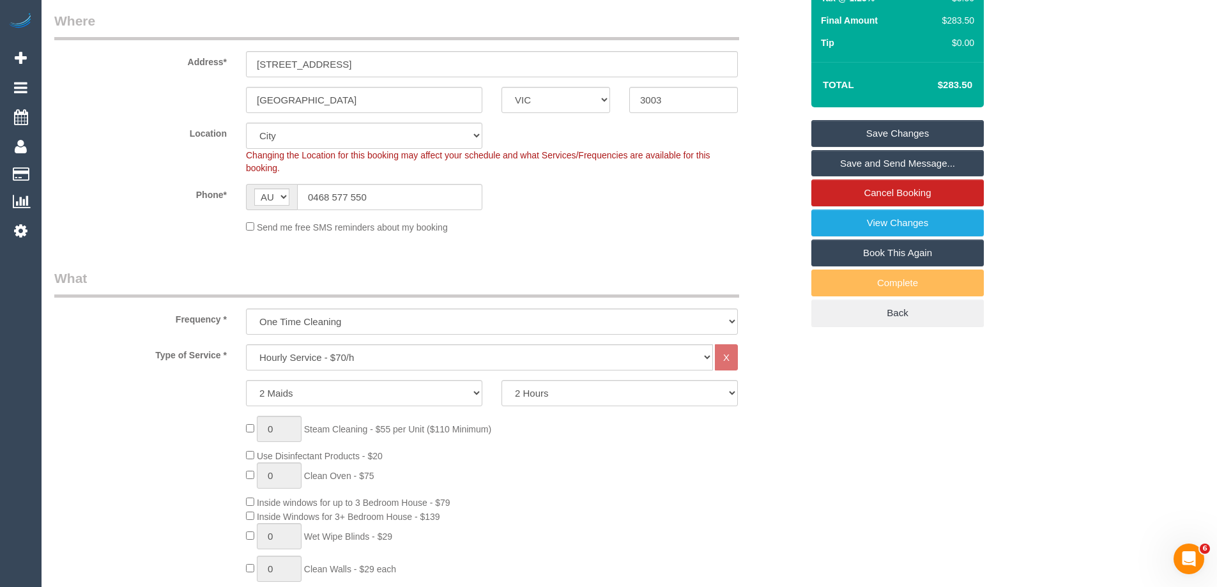
scroll to position [0, 0]
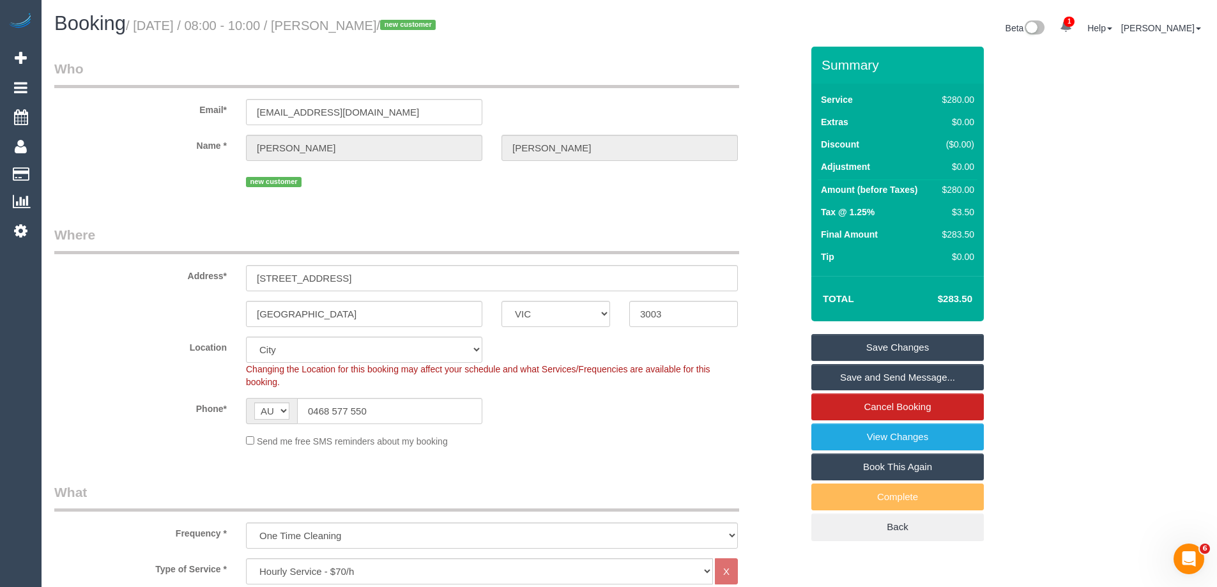
type textarea "Please message customer on 0468 577 550 when you are 15 mins away"
drag, startPoint x: 451, startPoint y: 24, endPoint x: 358, endPoint y: 24, distance: 93.2
click at [358, 24] on small "/ September 25, 2025 / 08:00 - 10:00 / Therese Goodwin / new customer" at bounding box center [283, 26] width 314 height 14
drag, startPoint x: 394, startPoint y: 418, endPoint x: 111, endPoint y: 397, distance: 283.6
click at [111, 398] on div "Phone* AF AL DZ AD AO AI AQ AG AR AM AW AU AT AZ BS BH BD BB BY BE BZ BJ BM BT …" at bounding box center [428, 411] width 766 height 26
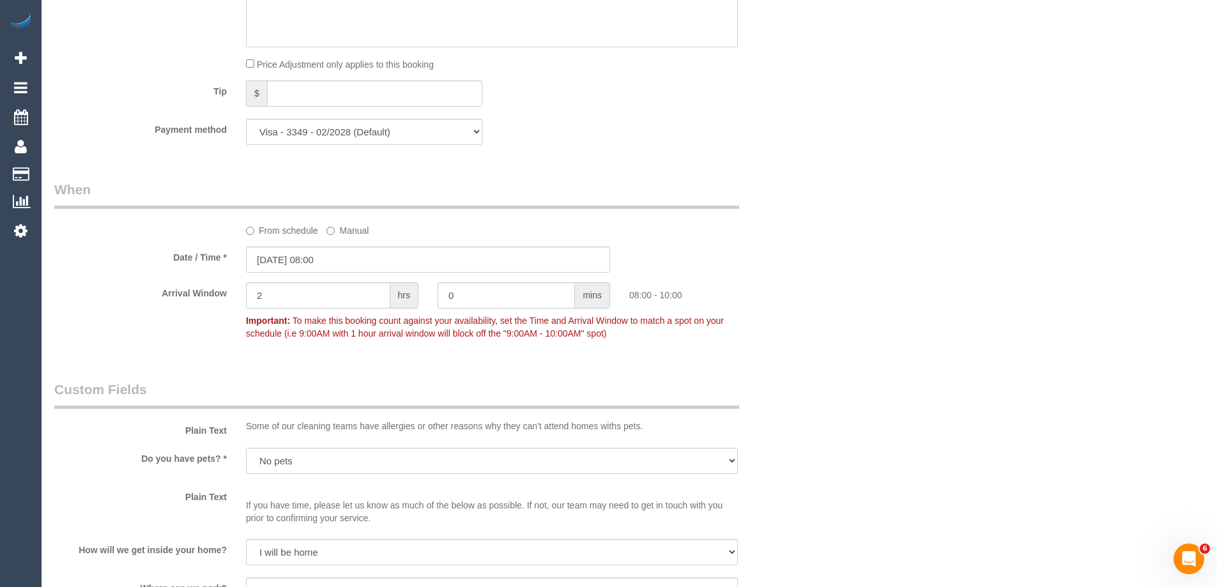
scroll to position [1277, 0]
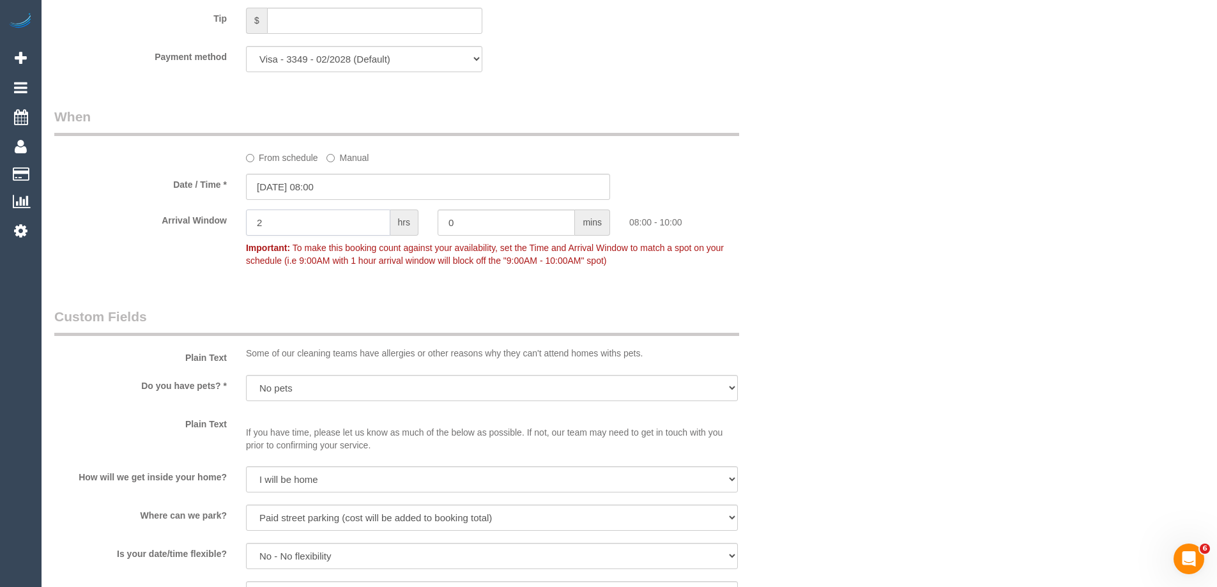
drag, startPoint x: 281, startPoint y: 225, endPoint x: 133, endPoint y: 212, distance: 148.8
click at [133, 212] on div "Arrival Window 2 hrs 0 mins 08:00 - 10:00 Important: To make this booking count…" at bounding box center [428, 240] width 766 height 63
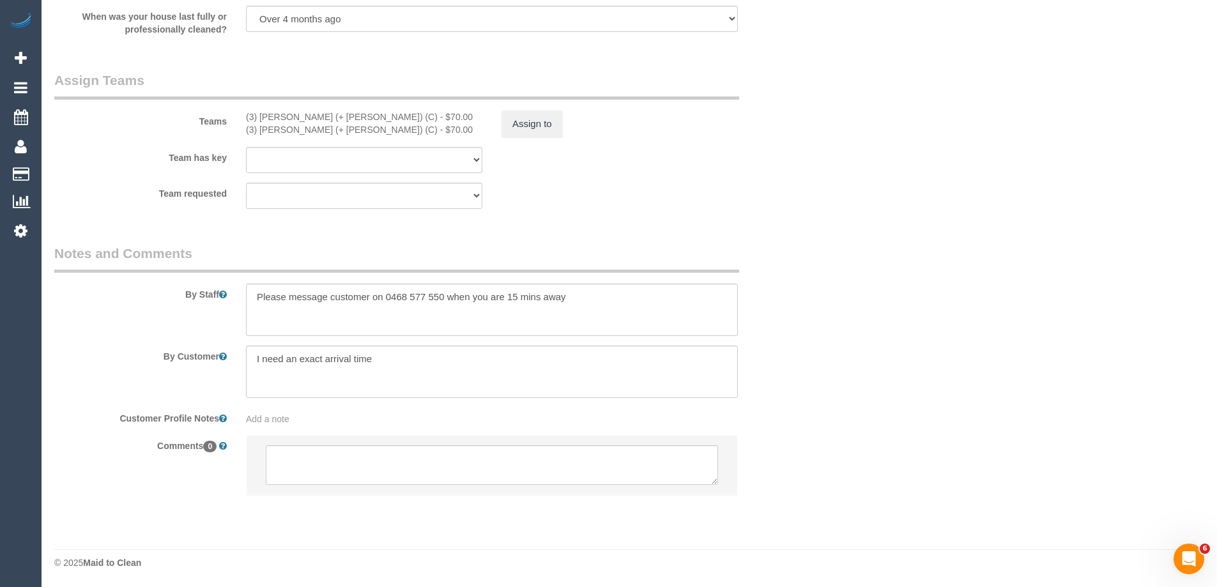
scroll to position [1918, 0]
type input "1"
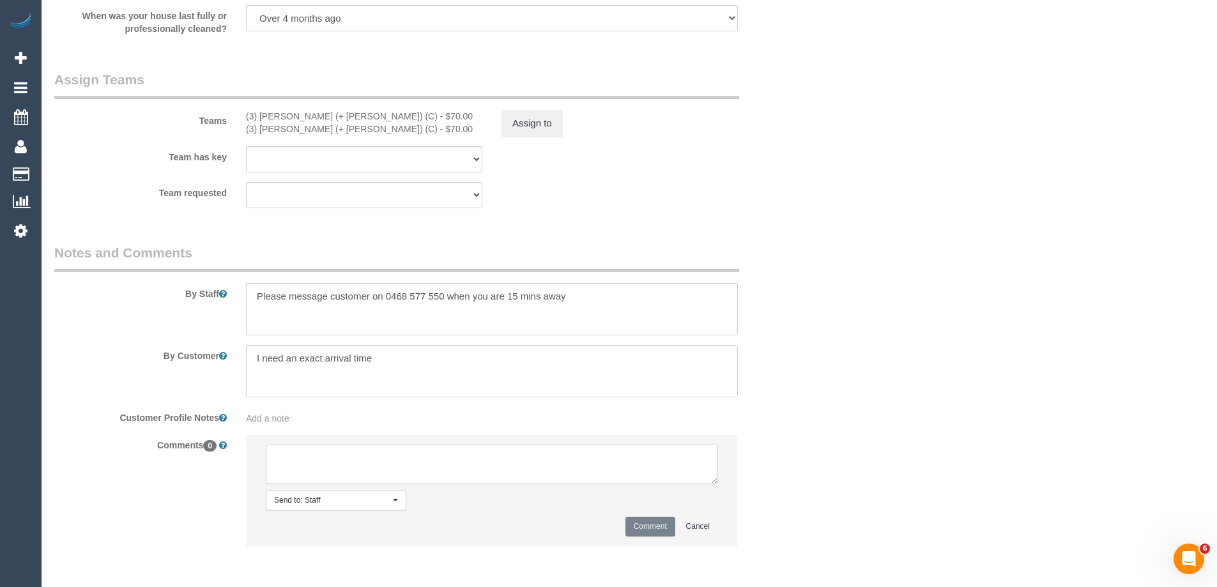
click at [308, 467] on textarea at bounding box center [492, 464] width 452 height 40
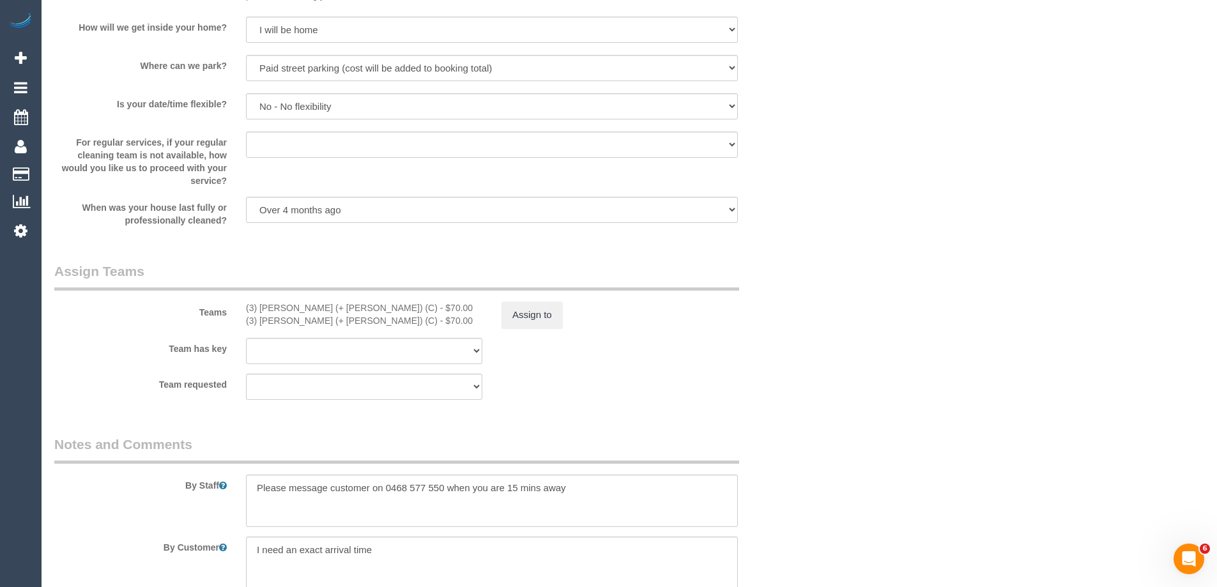
scroll to position [1971, 0]
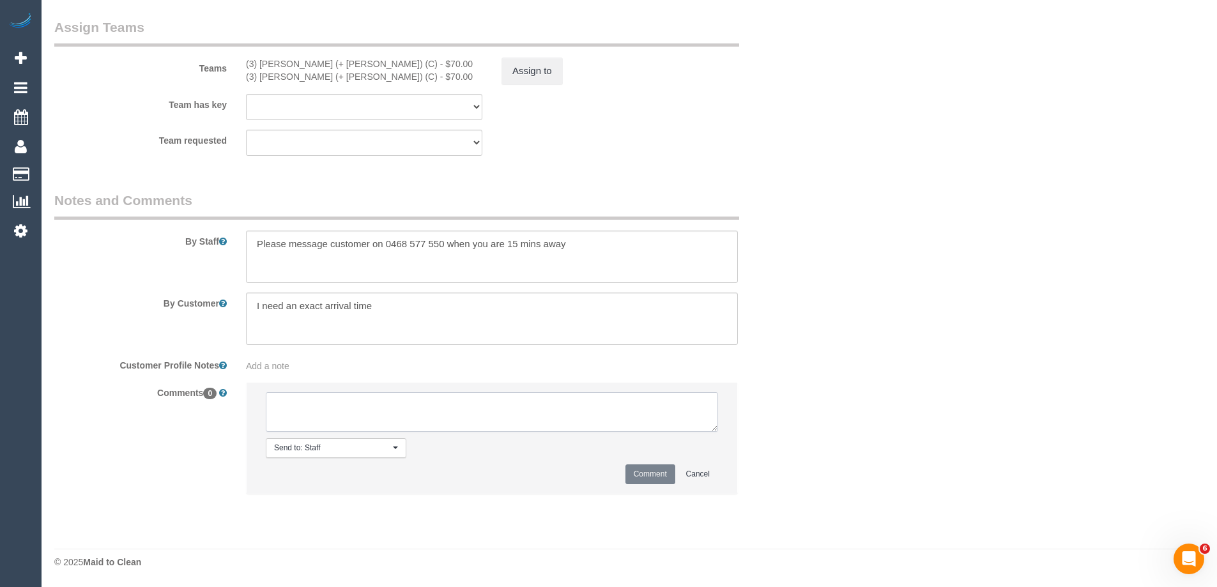
click at [298, 415] on textarea at bounding box center [492, 412] width 452 height 40
type textarea "Offered spot from 8-9am as per booking notes. Pending response - via text"
click at [642, 468] on button "Comment" at bounding box center [650, 474] width 50 height 20
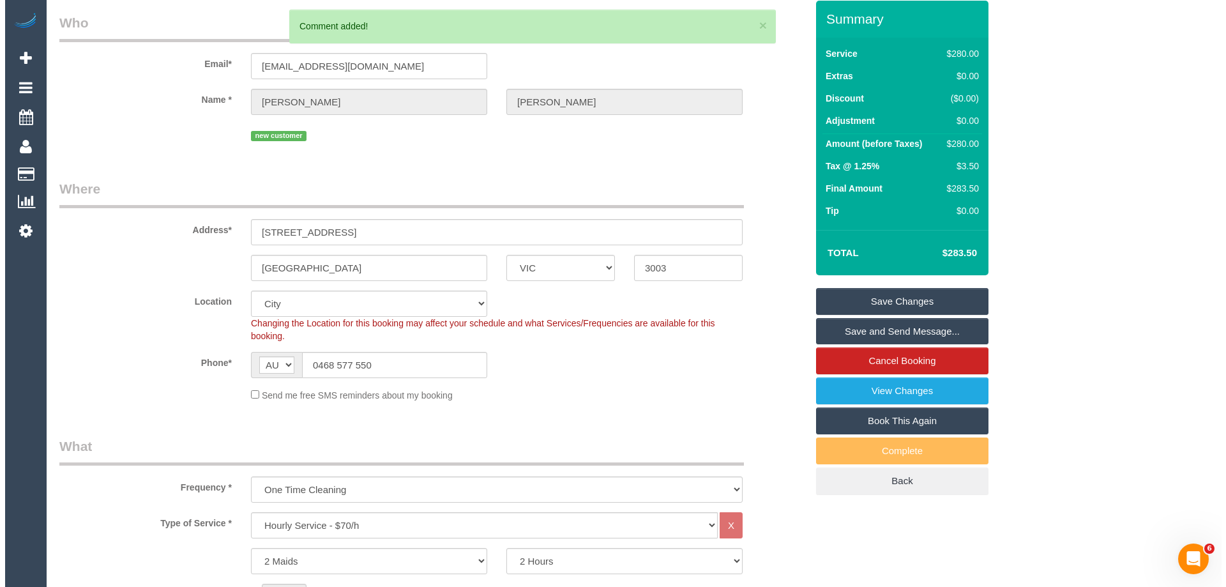
scroll to position [0, 0]
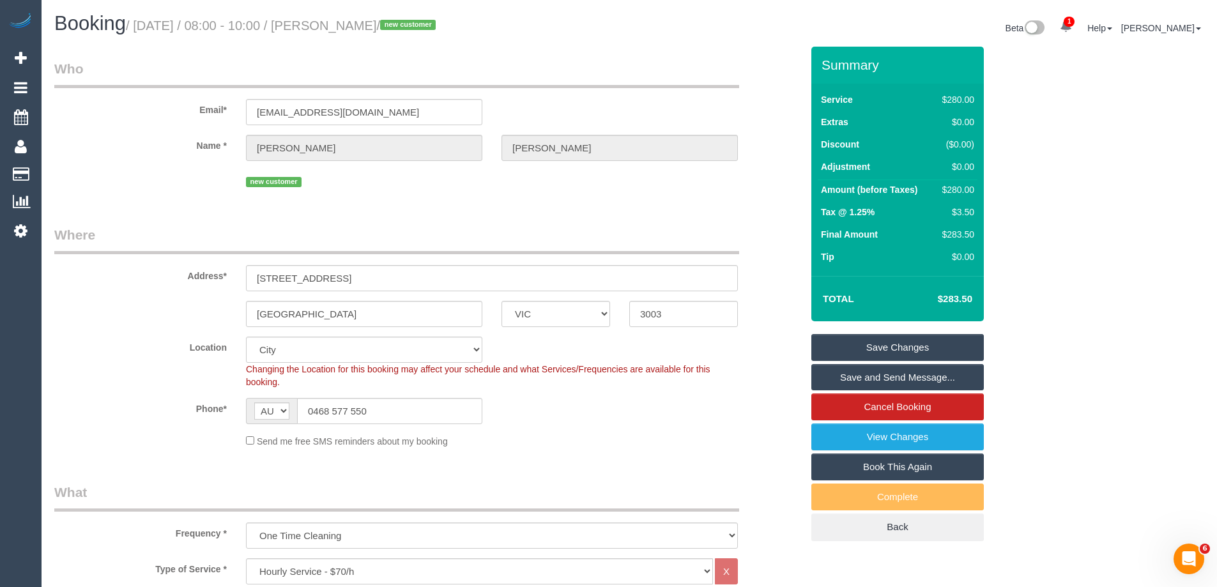
drag, startPoint x: 453, startPoint y: 27, endPoint x: 353, endPoint y: 29, distance: 100.3
click at [353, 29] on small "/ September 25, 2025 / 08:00 - 10:00 / Therese Goodwin / new customer" at bounding box center [283, 26] width 314 height 14
copy small "Therese Goodwin"
click at [856, 343] on link "Save Changes" at bounding box center [897, 347] width 172 height 27
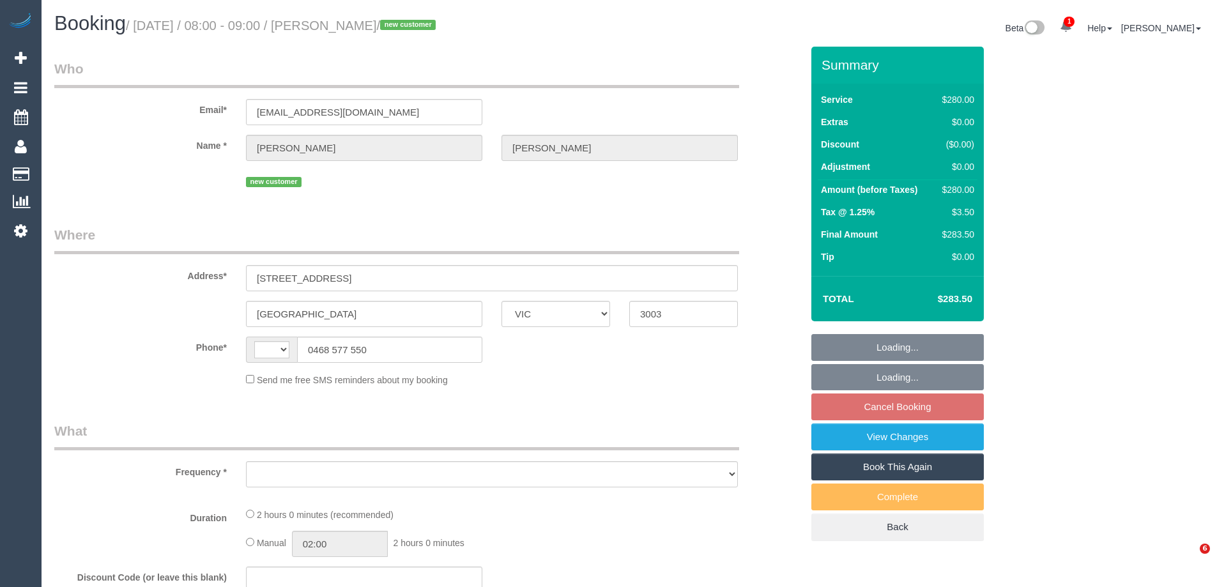
select select "VIC"
select select "string:AU"
select select "object:571"
select select "string:stripe-pm_1SAPOI2GScqysDRVR3ju1fWB"
select select "2"
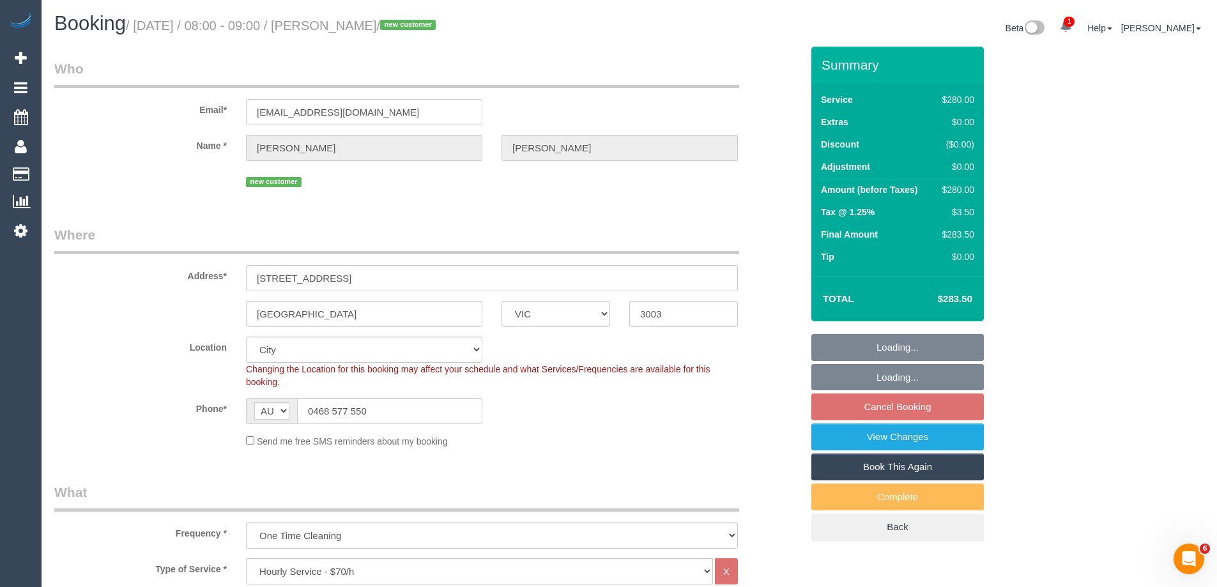
select select "number:28"
select select "number:14"
select select "number:20"
select select "number:25"
select select "number:26"
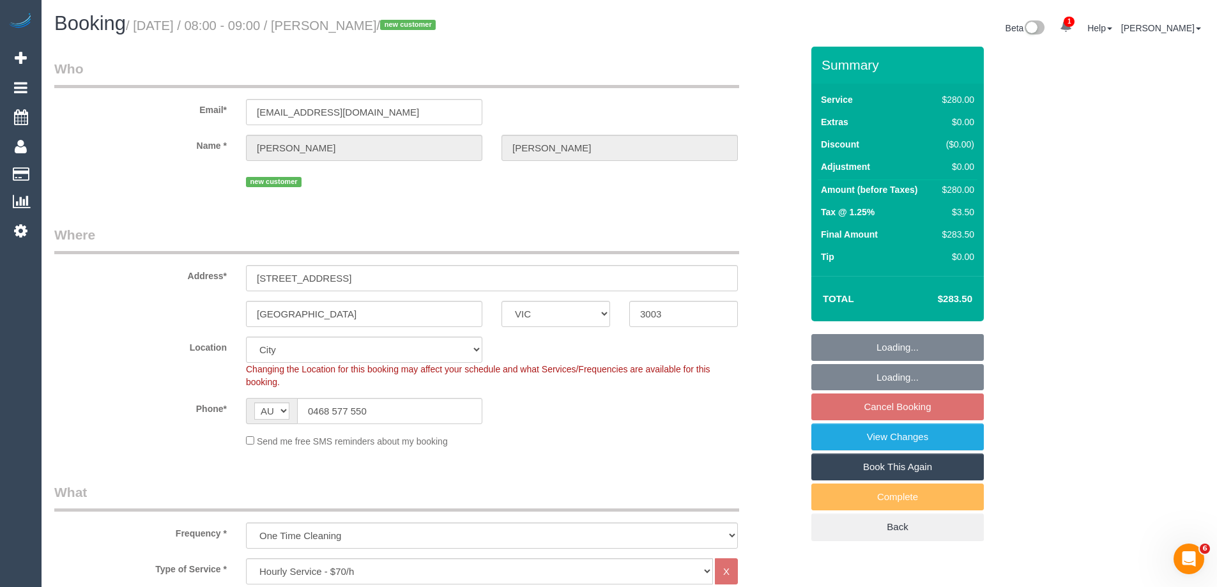
select select "object:902"
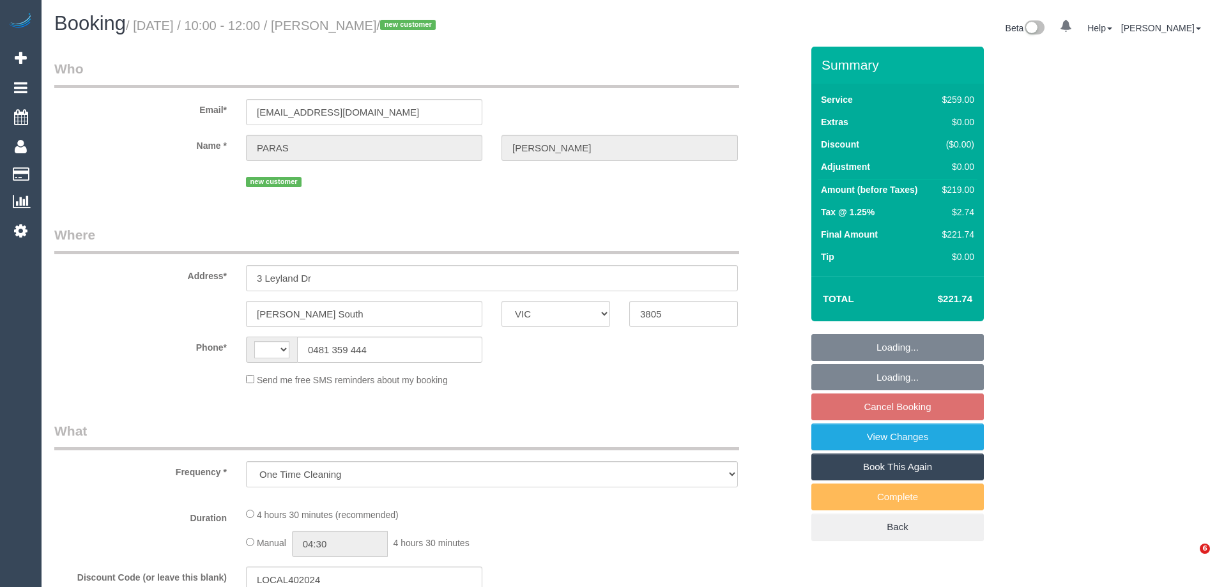
select select "VIC"
select select "string:stripe-pm_1SAUsU2GScqysDRVml5B2Wvg"
select select "string:AU"
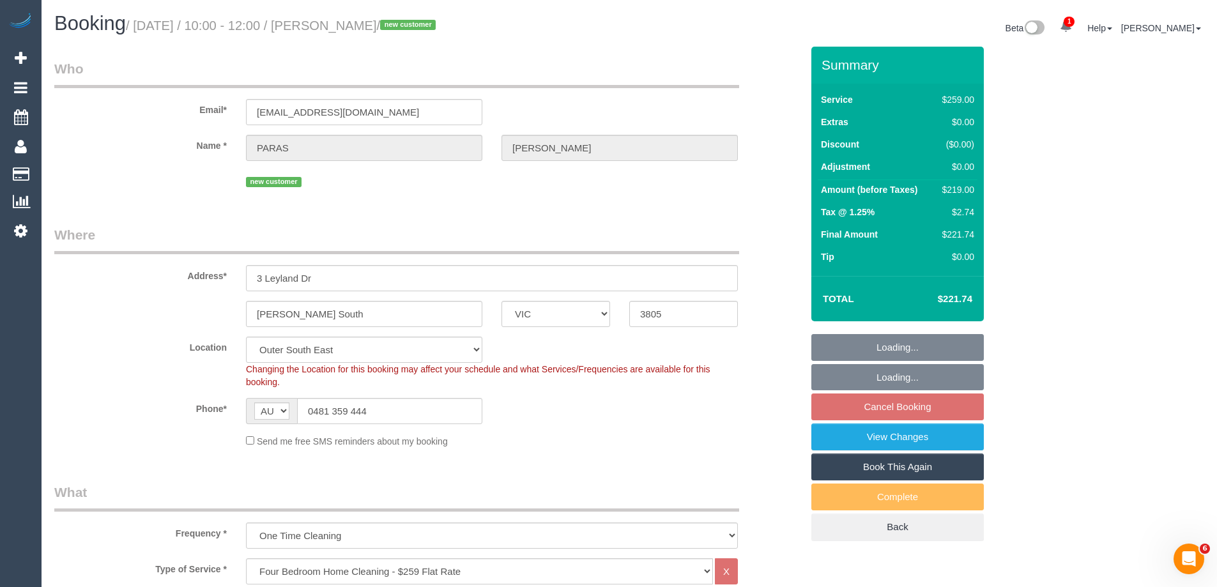
select select "object:1085"
select select "spot1"
select select "number:27"
select select "number:14"
select select "number:18"
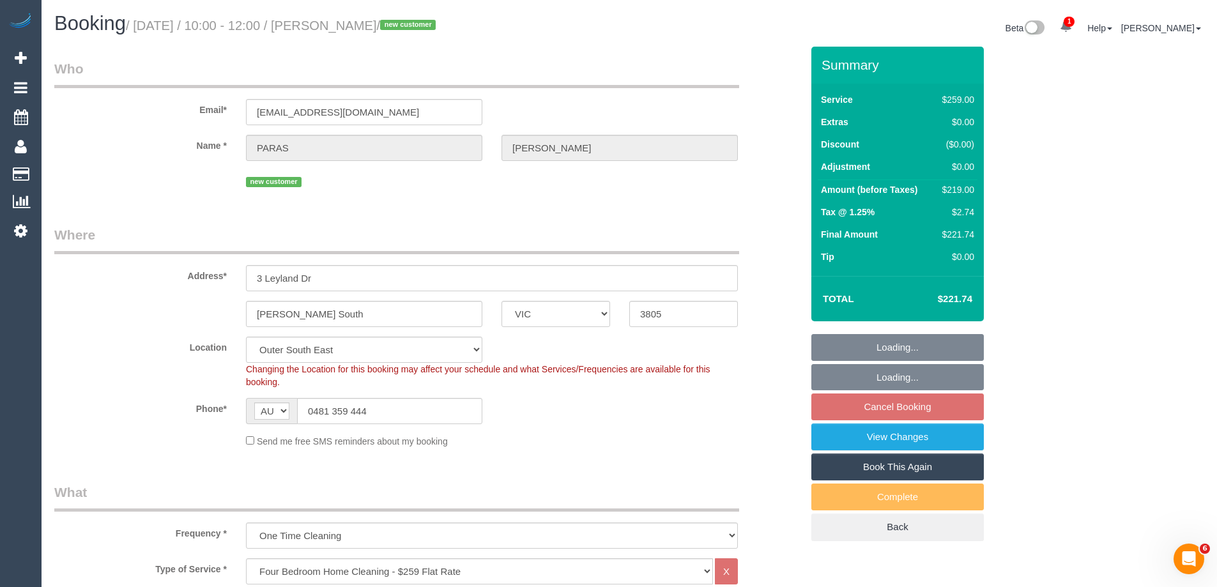
select select "number:24"
select select "number:33"
select select "number:13"
select select "VIC"
select select "spot1"
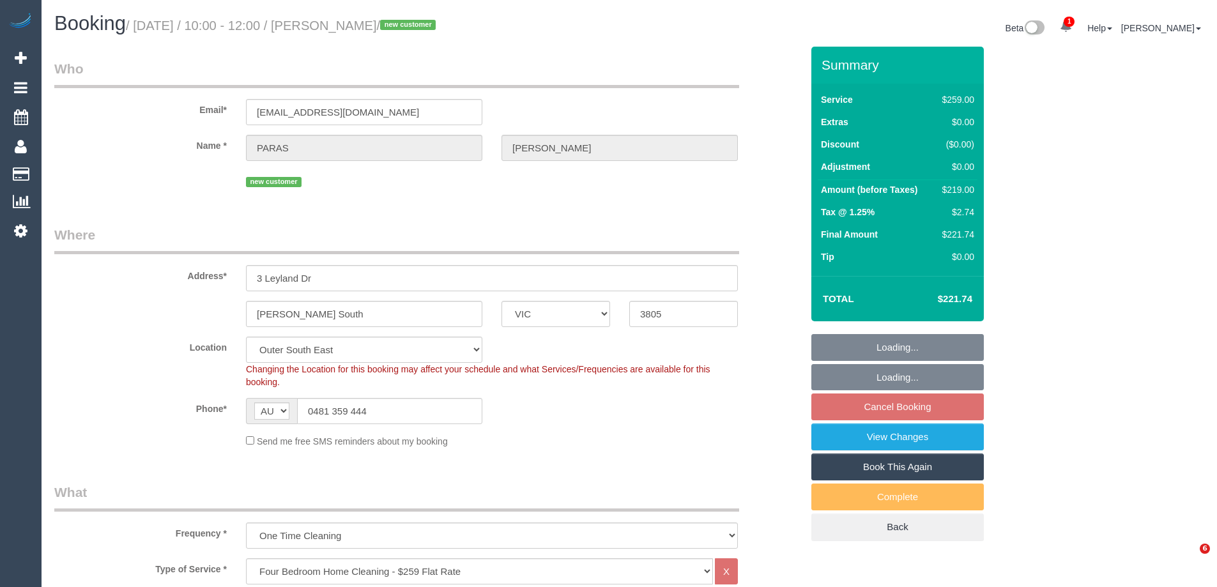
select select "number:27"
select select "number:14"
select select "number:18"
select select "number:24"
select select "number:33"
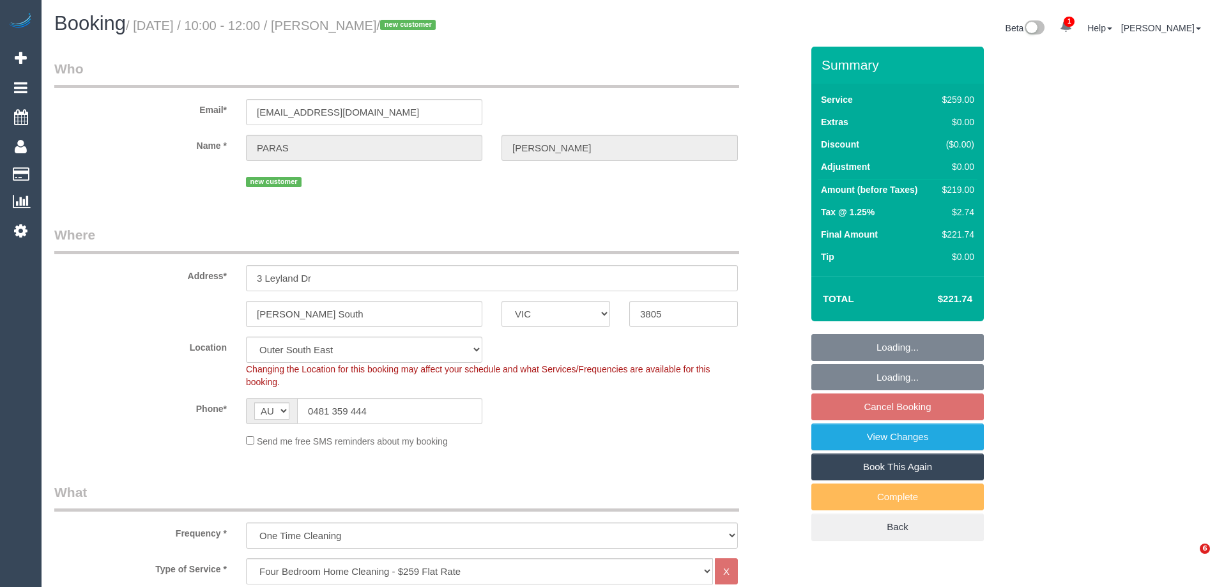
select select "number:13"
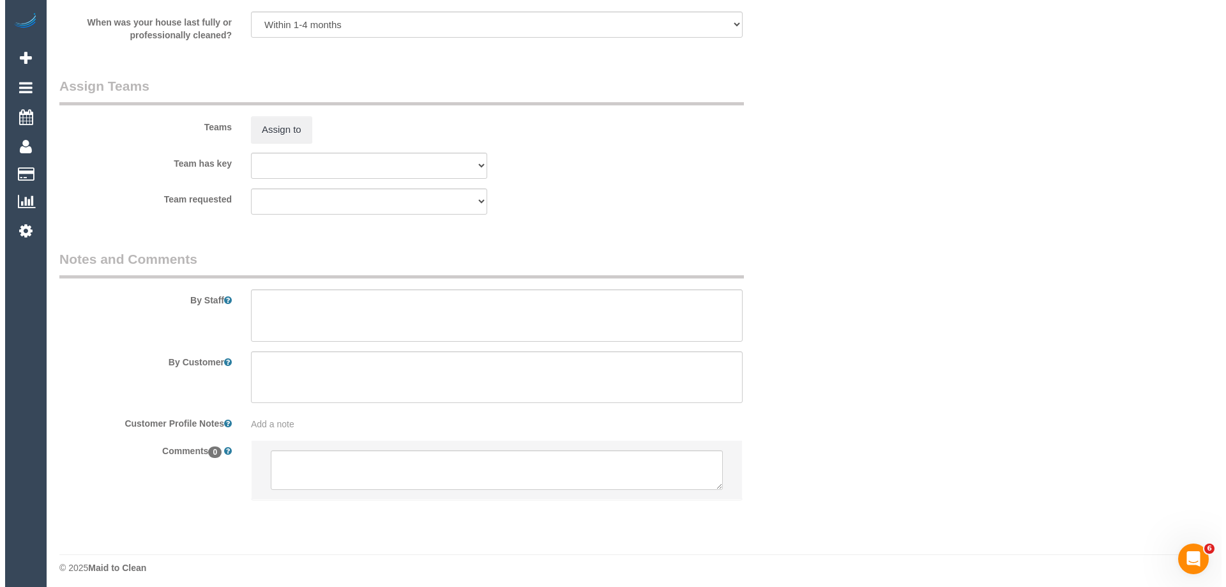
scroll to position [1883, 0]
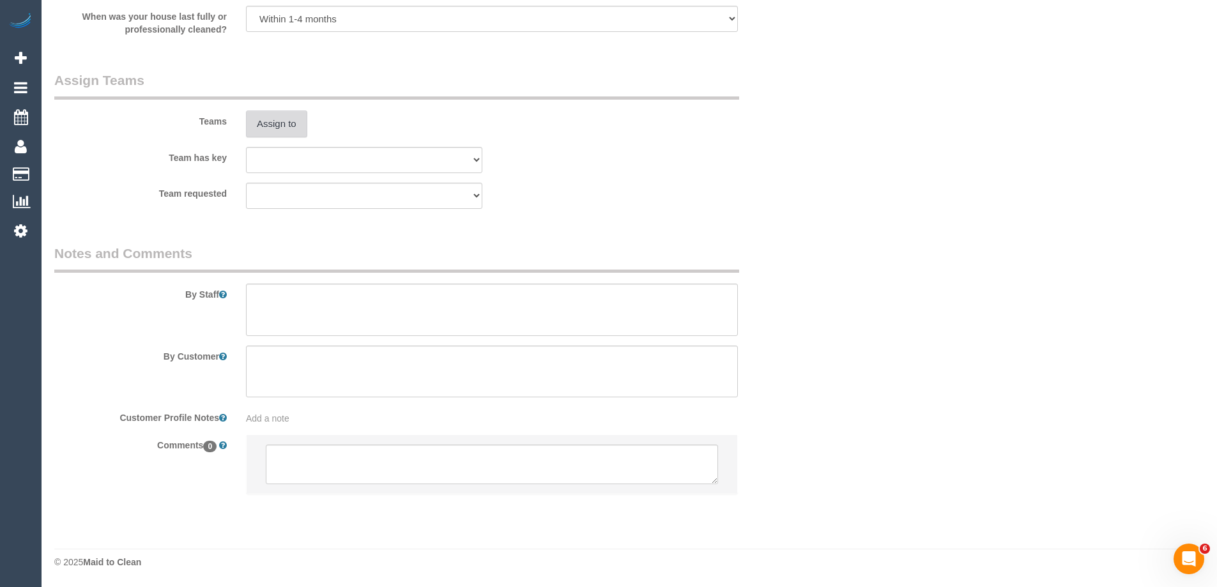
click at [282, 119] on button "Assign to" at bounding box center [276, 123] width 61 height 27
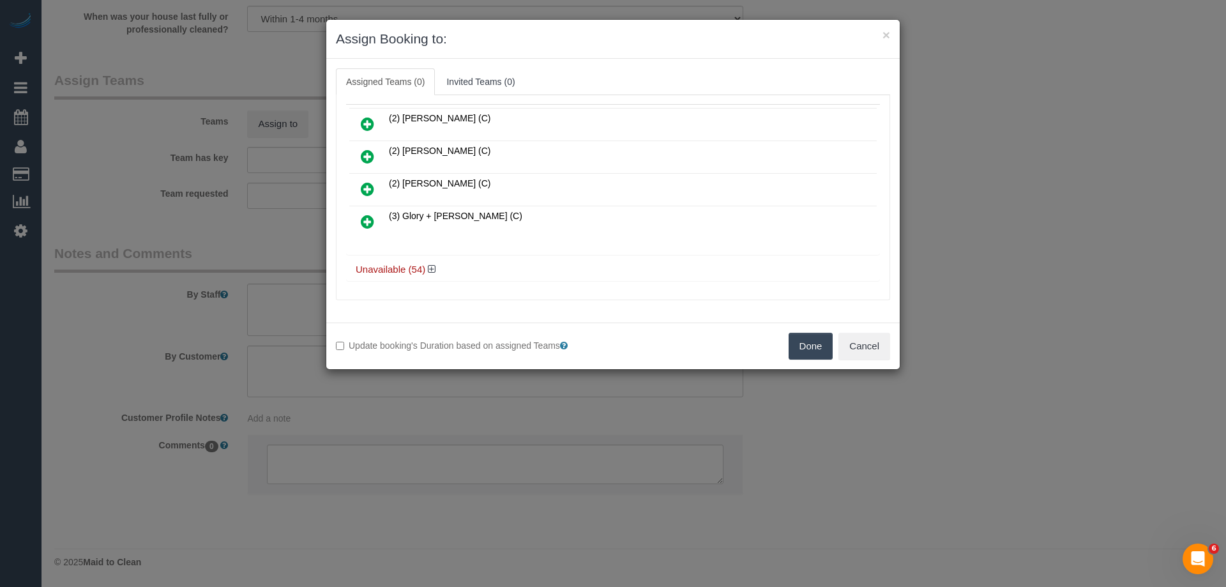
scroll to position [0, 0]
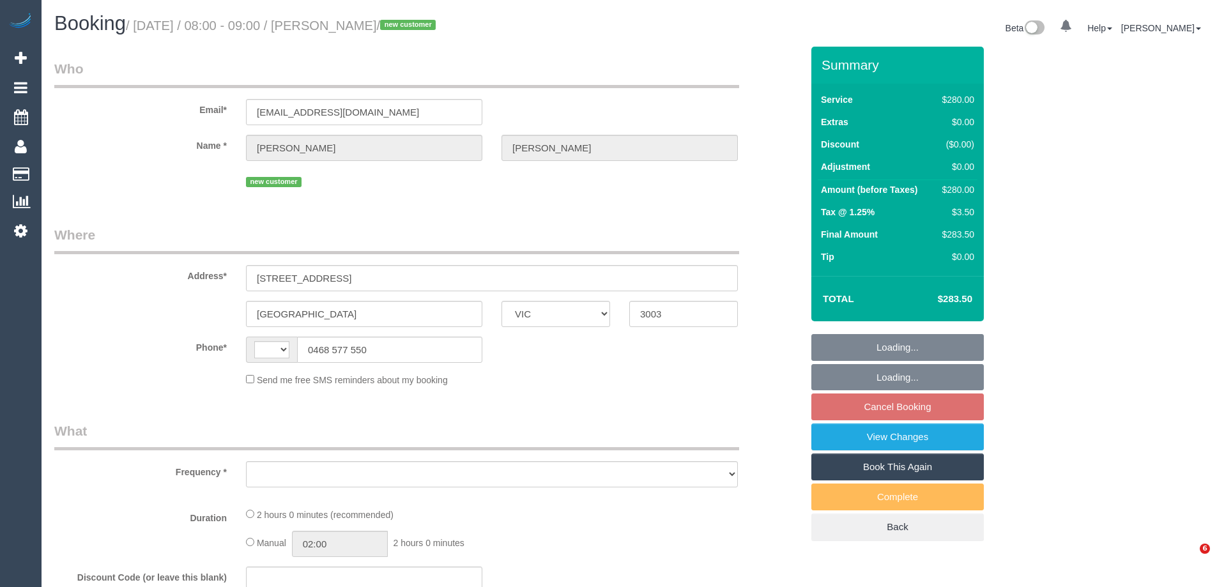
select select "VIC"
select select "string:AU"
select select "object:573"
select select "string:stripe-pm_1SAPOI2GScqysDRVR3ju1fWB"
select select "2"
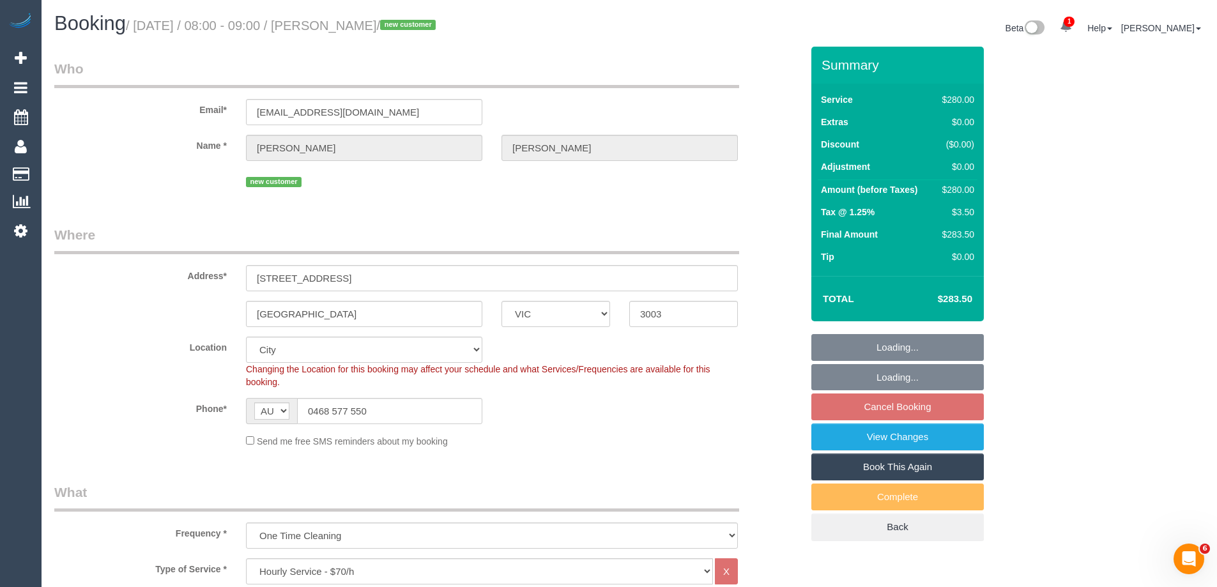
select select "object:888"
select select "number:28"
select select "number:14"
select select "number:20"
select select "number:25"
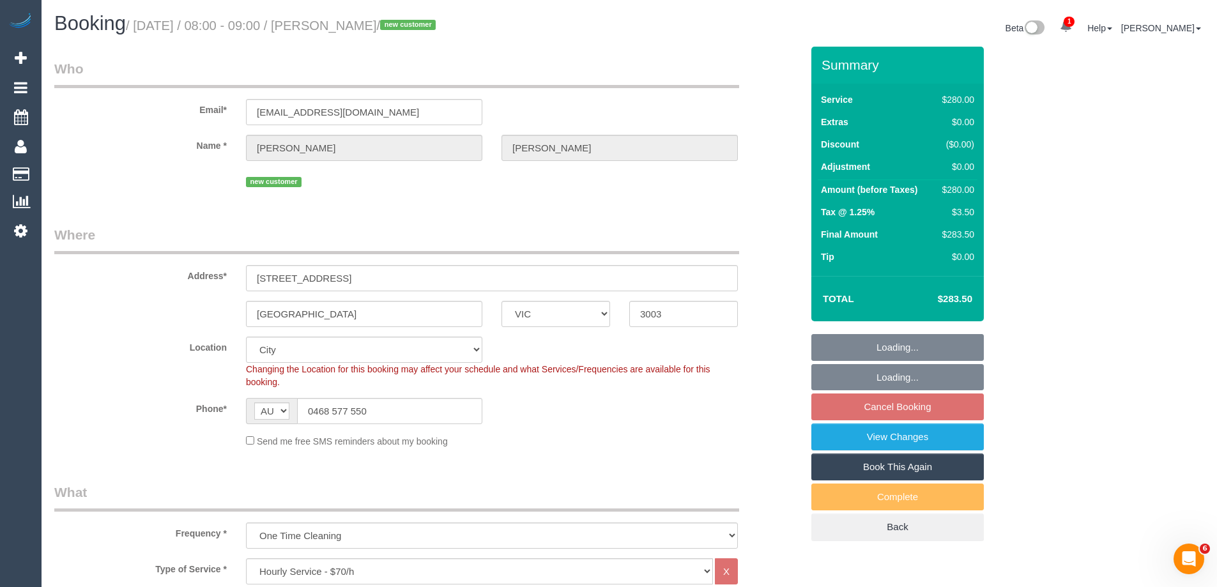
select select "number:26"
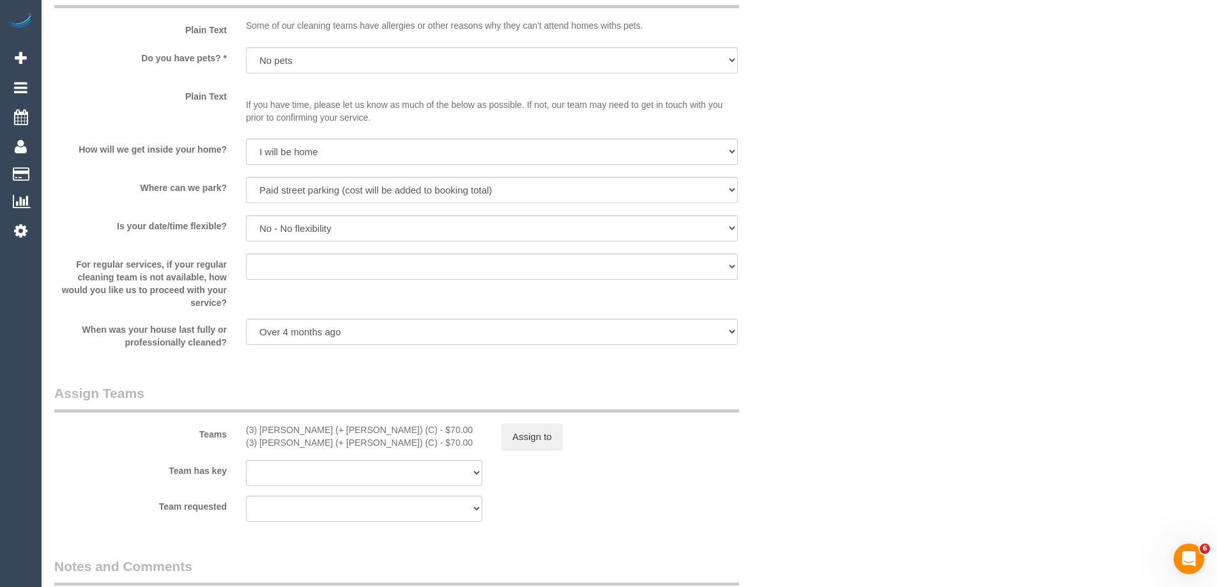
scroll to position [2014, 0]
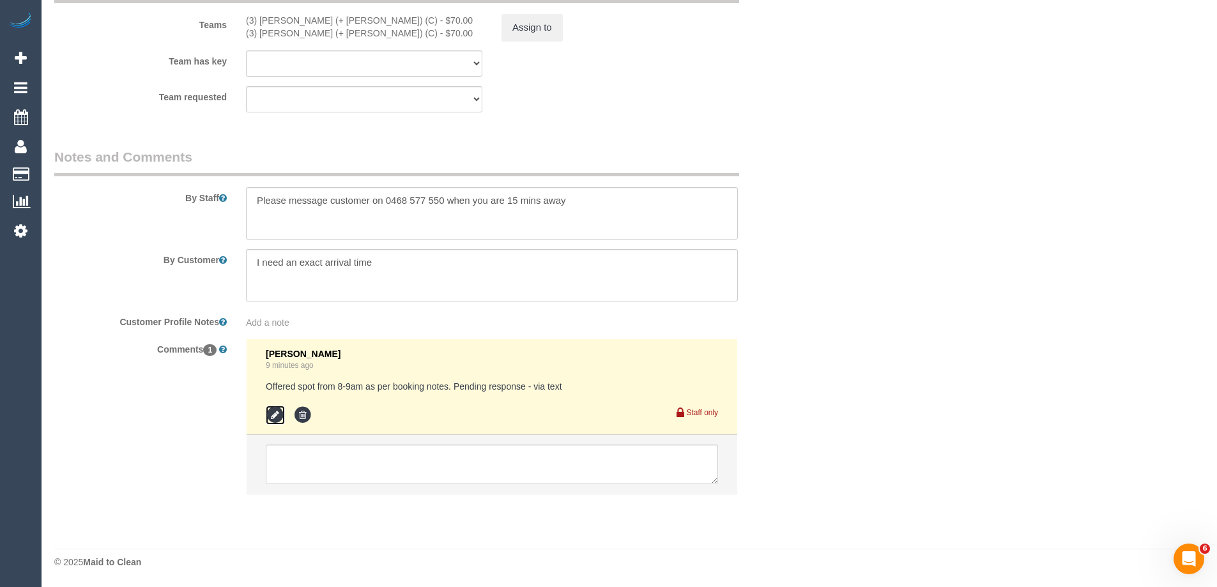
click at [278, 416] on icon at bounding box center [275, 415] width 19 height 19
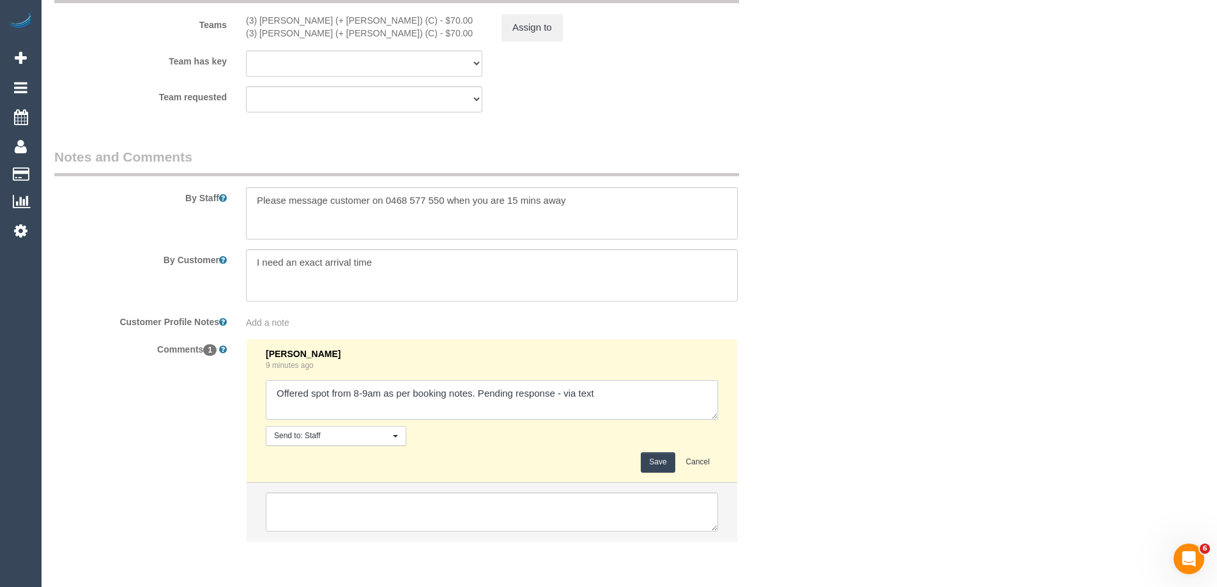
click at [565, 393] on textarea at bounding box center [492, 400] width 452 height 40
type textarea "Offered spot from 8-9am as per booking notes. Pending response - confirmed via …"
click at [651, 465] on button "Save" at bounding box center [658, 462] width 34 height 20
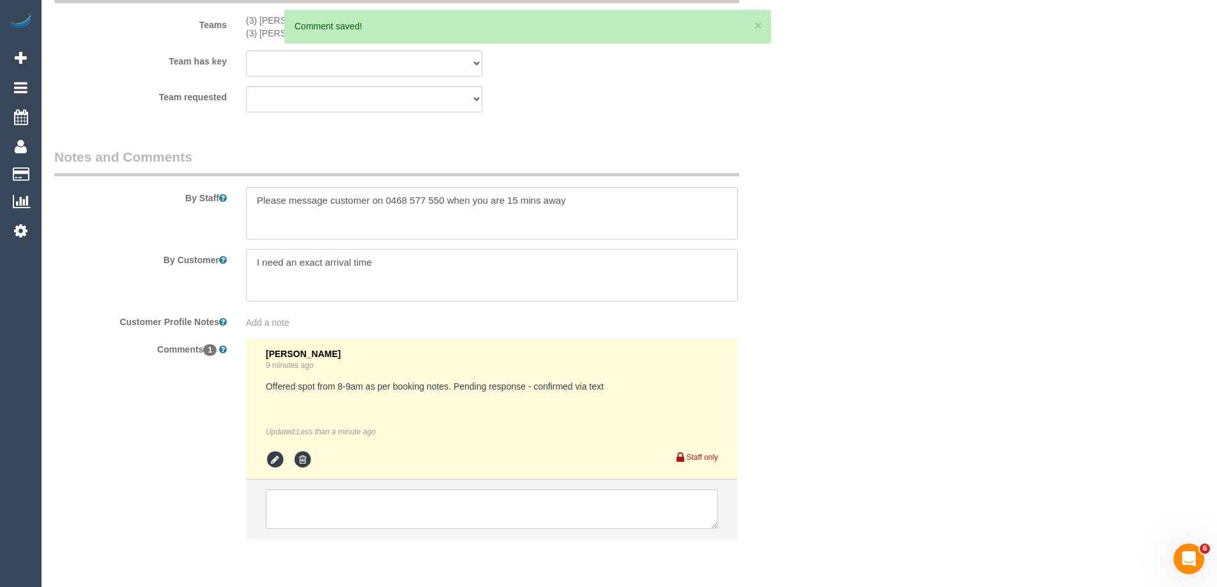
drag, startPoint x: 215, startPoint y: 252, endPoint x: 100, endPoint y: 256, distance: 115.0
click at [100, 256] on div "By Customer" at bounding box center [428, 275] width 766 height 52
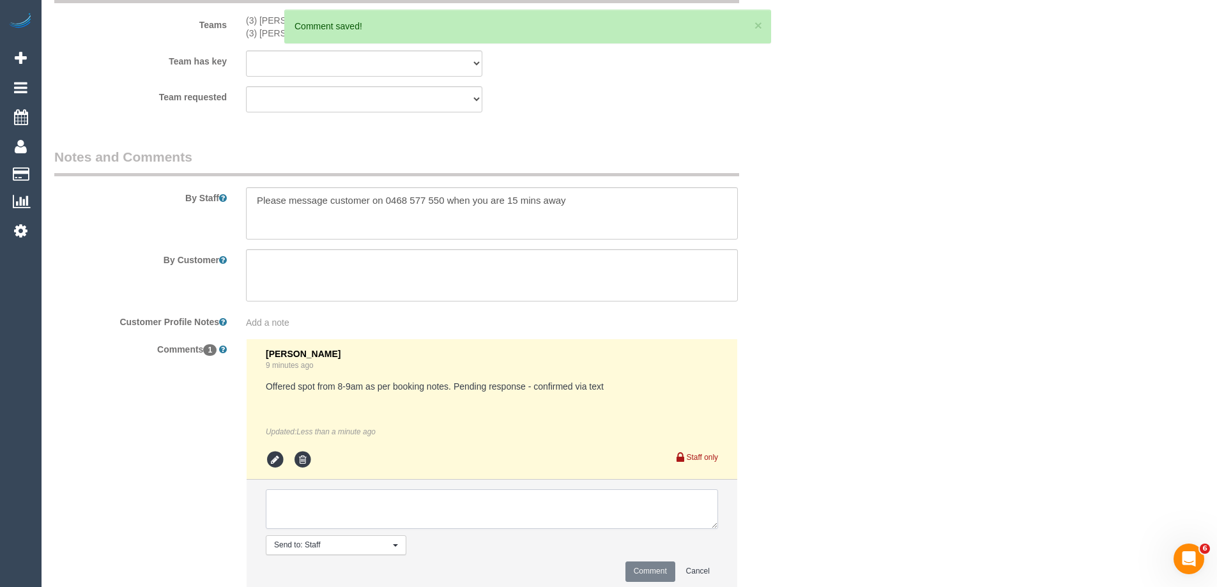
click at [324, 510] on textarea at bounding box center [492, 509] width 452 height 40
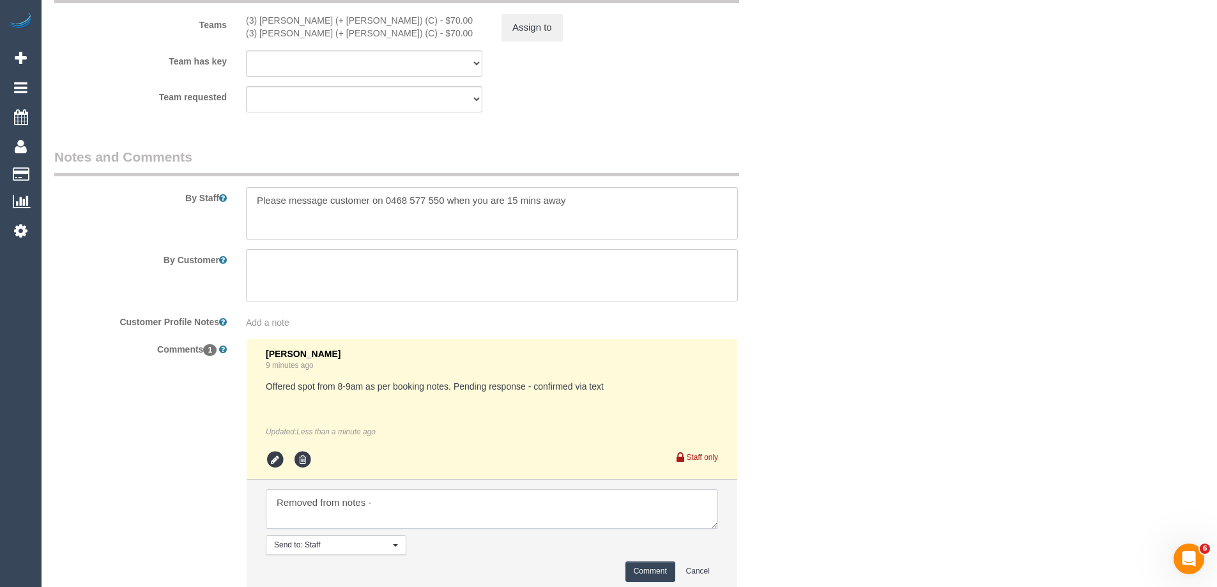
paste textarea "I need an exact arrival time"
click at [374, 501] on textarea at bounding box center [492, 509] width 452 height 40
click at [533, 510] on textarea at bounding box center [492, 509] width 452 height 40
type textarea "Removed from notes - 'I need an exact arrival time'. Sorted via text"
click at [657, 568] on button "Comment" at bounding box center [650, 571] width 50 height 20
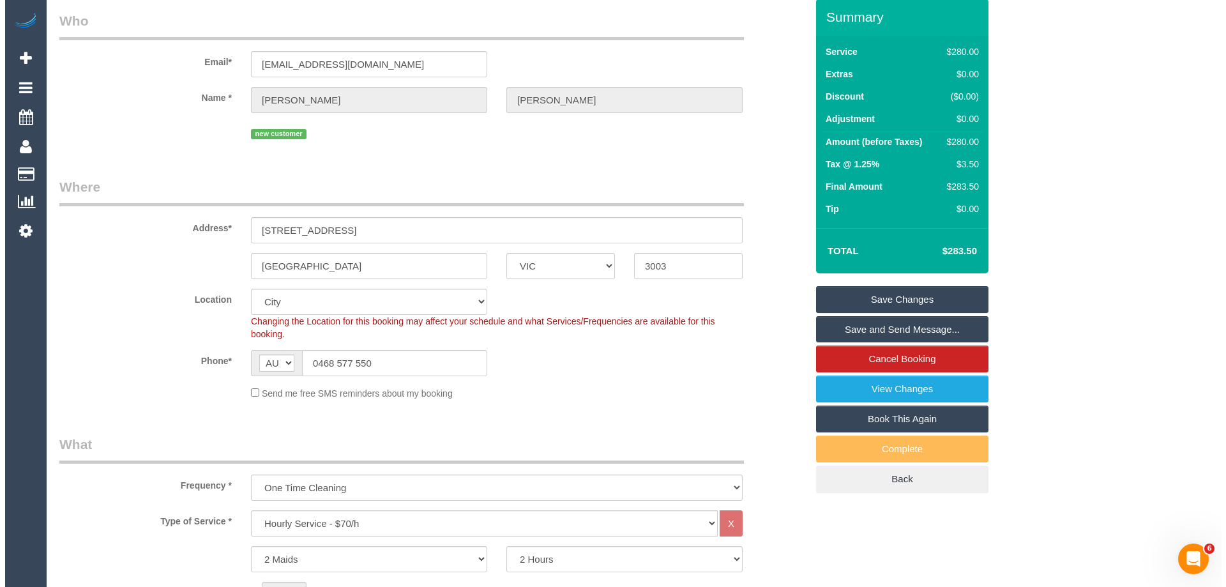
scroll to position [0, 0]
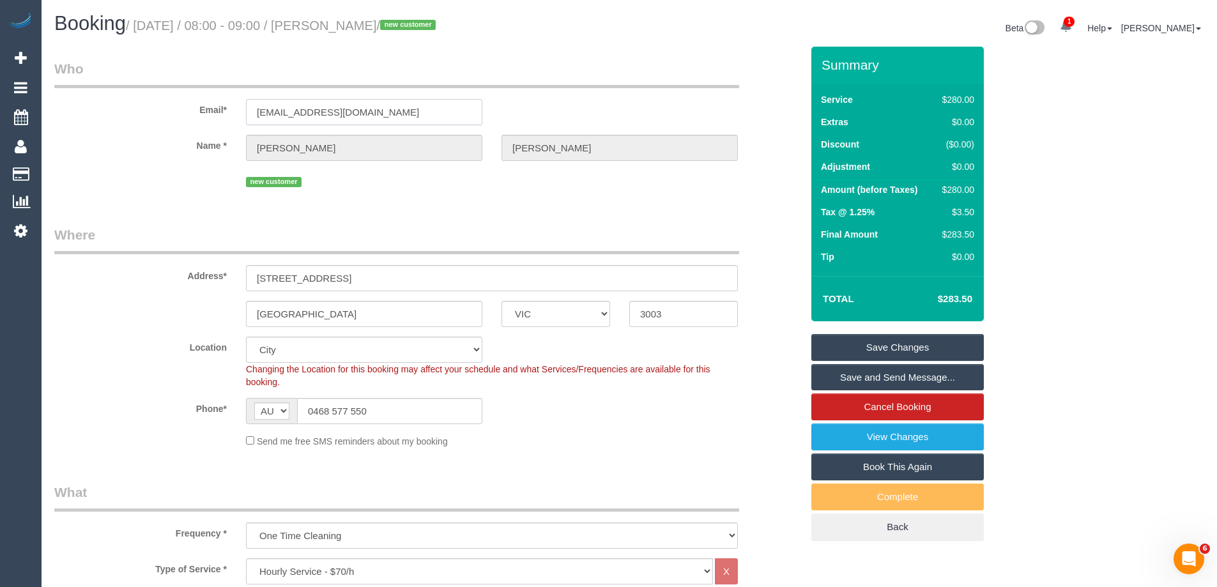
drag, startPoint x: 390, startPoint y: 118, endPoint x: 122, endPoint y: 112, distance: 267.6
click at [122, 112] on div "Email* goodpett72@gmail.com" at bounding box center [428, 92] width 766 height 66
click at [835, 377] on link "Save and Send Message..." at bounding box center [897, 377] width 172 height 27
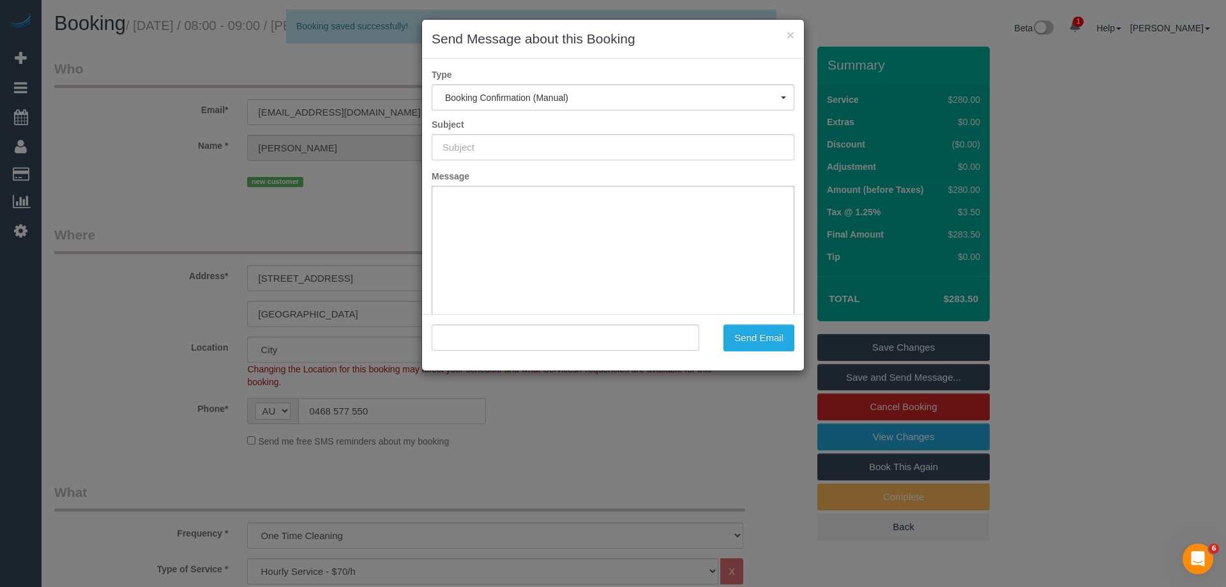
type input "Booking Confirmed"
type input ""Therese Goodwin" <goodpett72@gmail.com>"
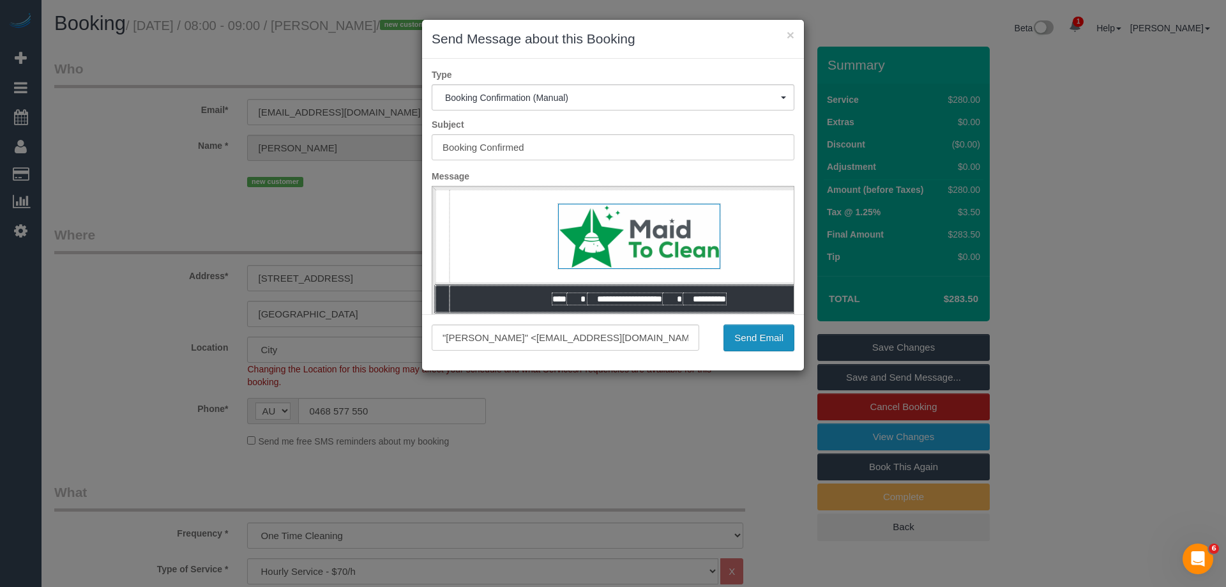
click at [740, 338] on button "Send Email" at bounding box center [759, 337] width 71 height 27
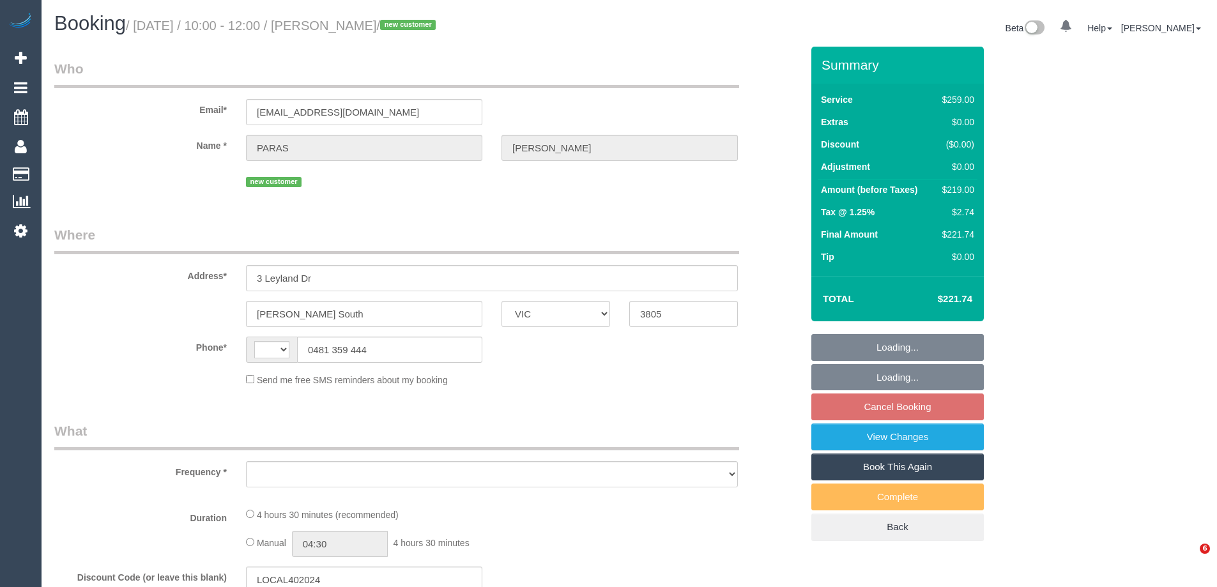
select select "VIC"
select select "string:AU"
select select "object:540"
select select "string:stripe-pm_1SAUsU2GScqysDRVml5B2Wvg"
select select "number:27"
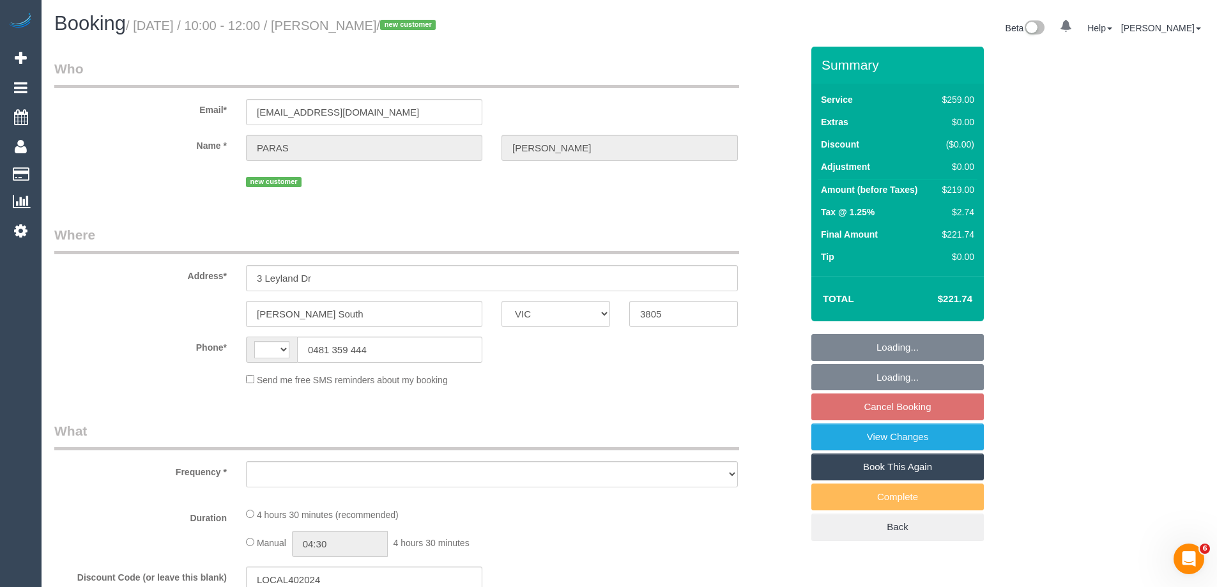
select select "number:14"
select select "number:18"
select select "number:24"
select select "number:33"
select select "number:13"
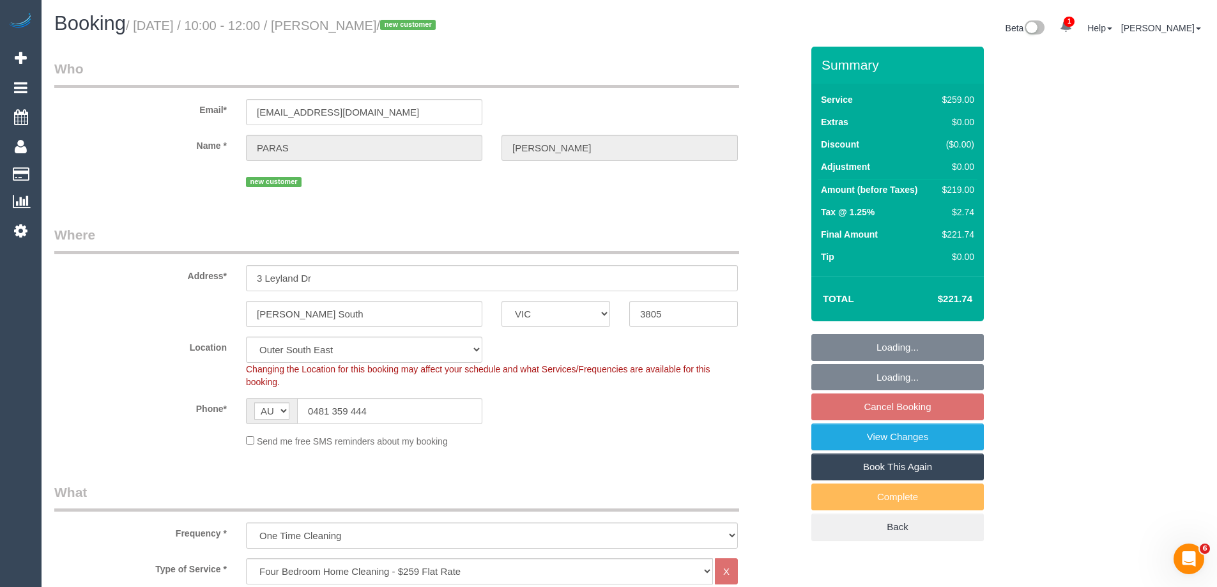
select select "object:789"
select select "spot1"
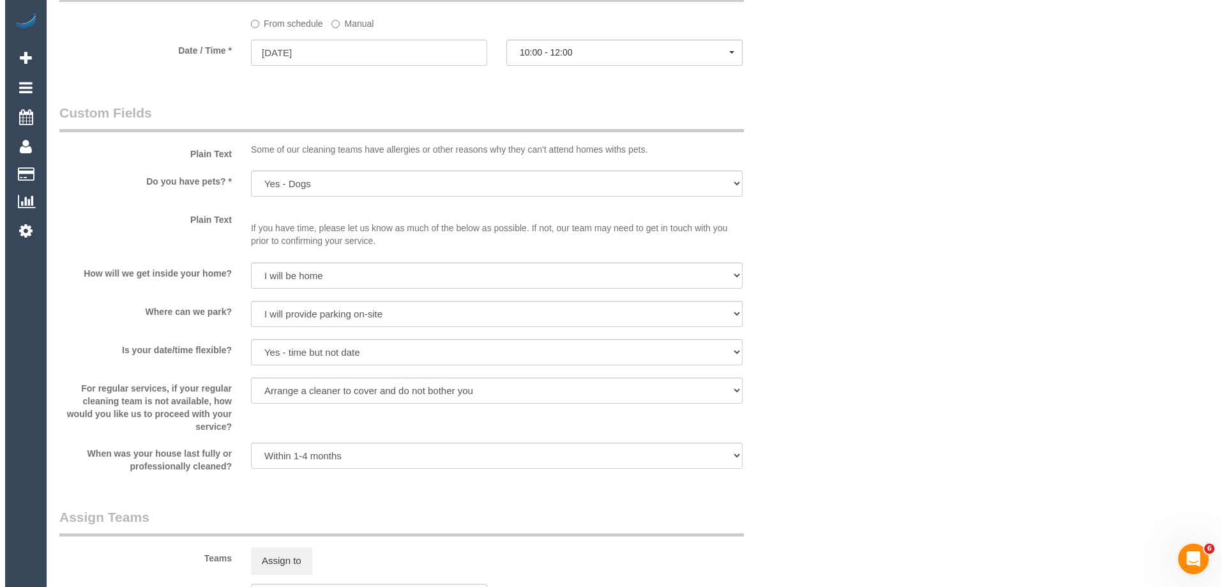
scroll to position [1596, 0]
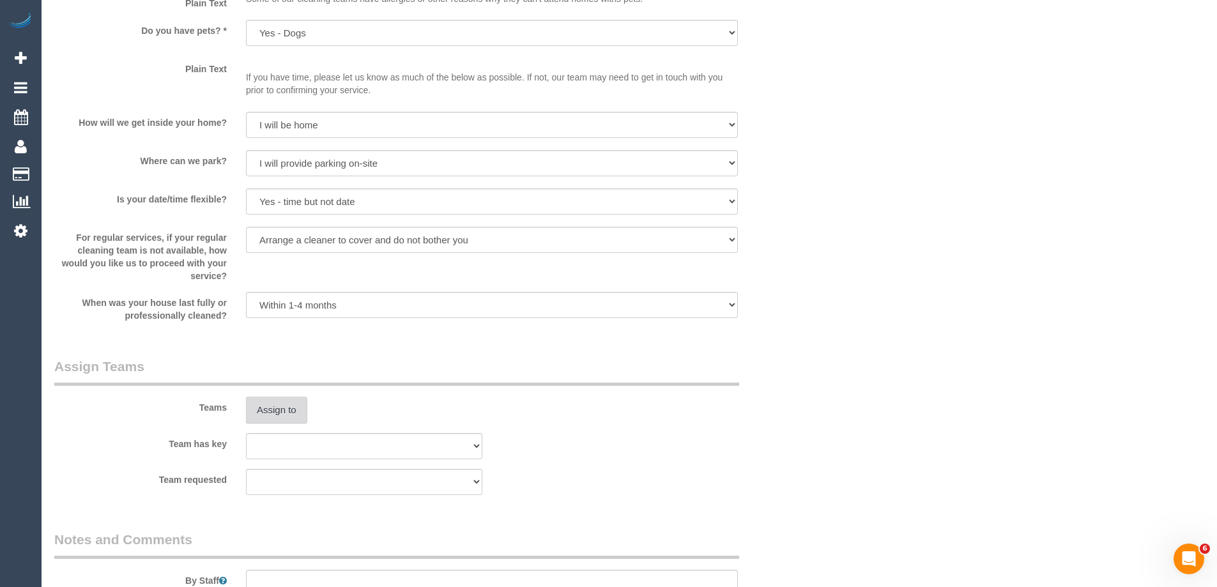
click at [296, 398] on button "Assign to" at bounding box center [276, 410] width 61 height 27
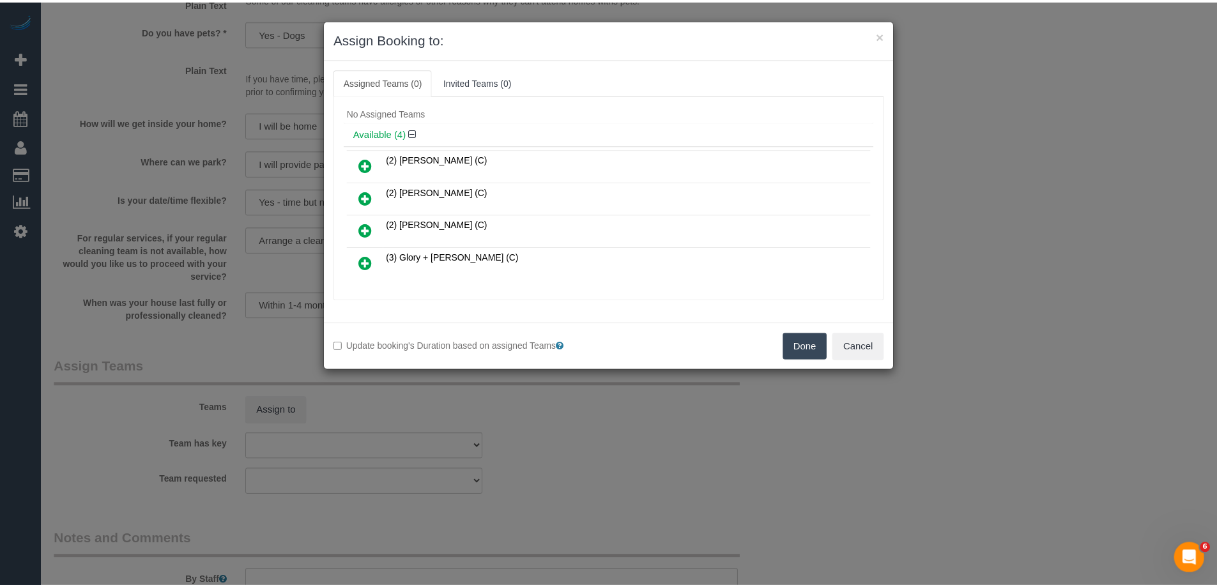
scroll to position [0, 0]
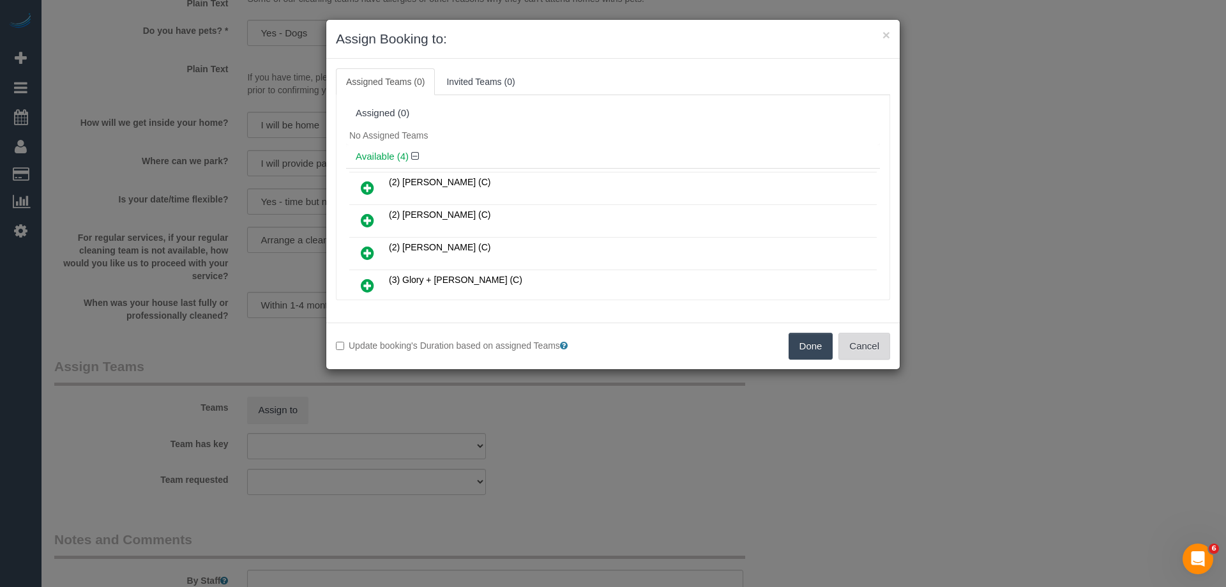
click at [871, 335] on button "Cancel" at bounding box center [864, 346] width 52 height 27
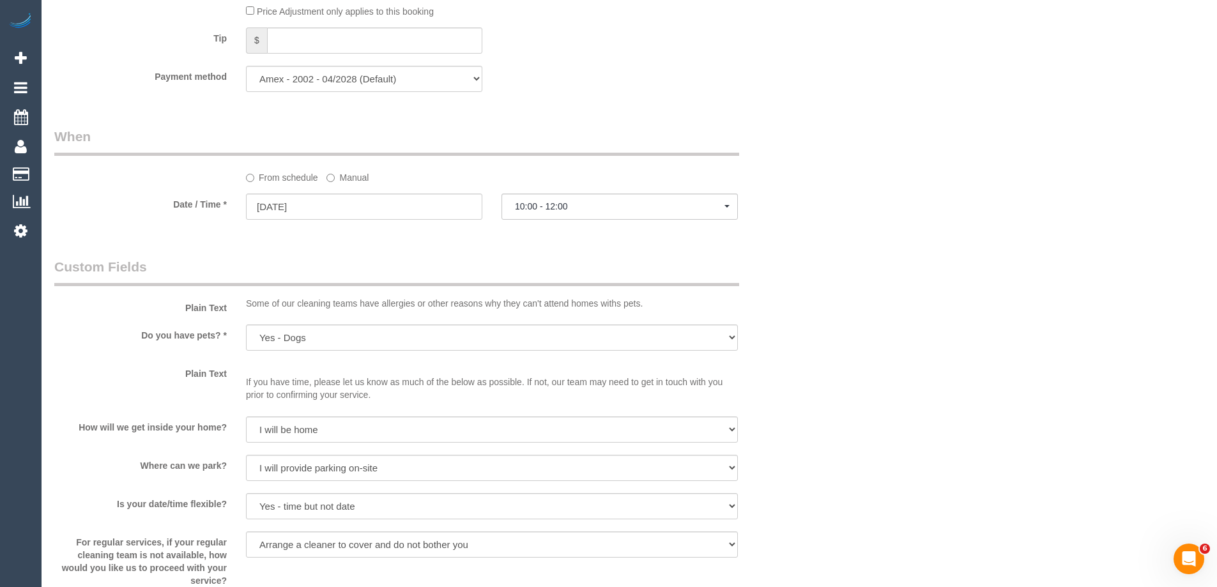
scroll to position [1341, 0]
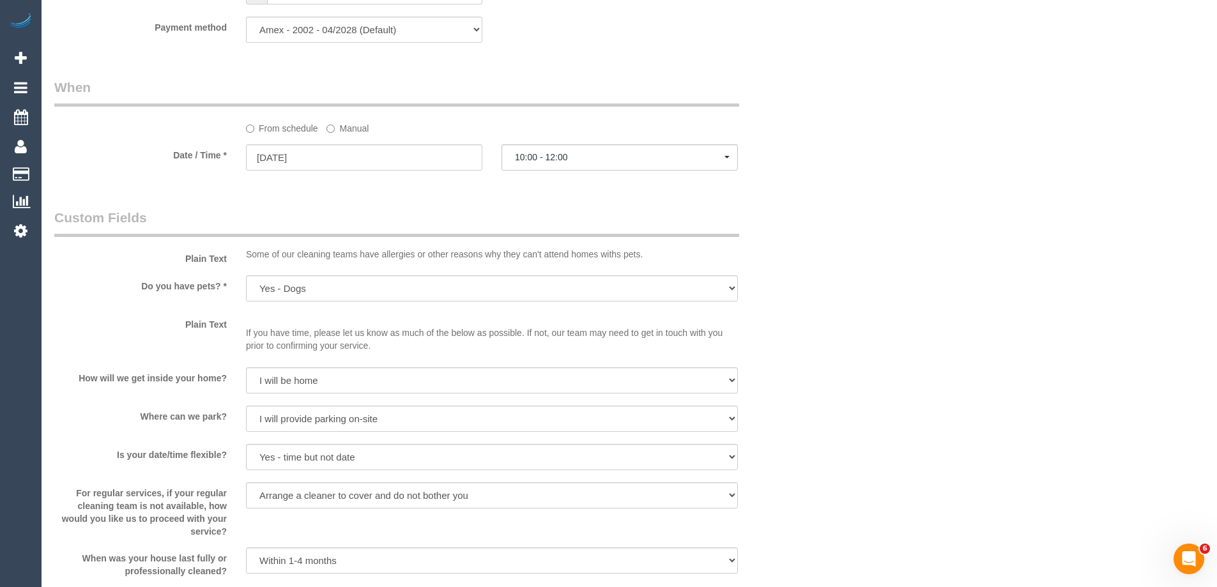
click at [347, 127] on label "Manual" at bounding box center [347, 126] width 42 height 17
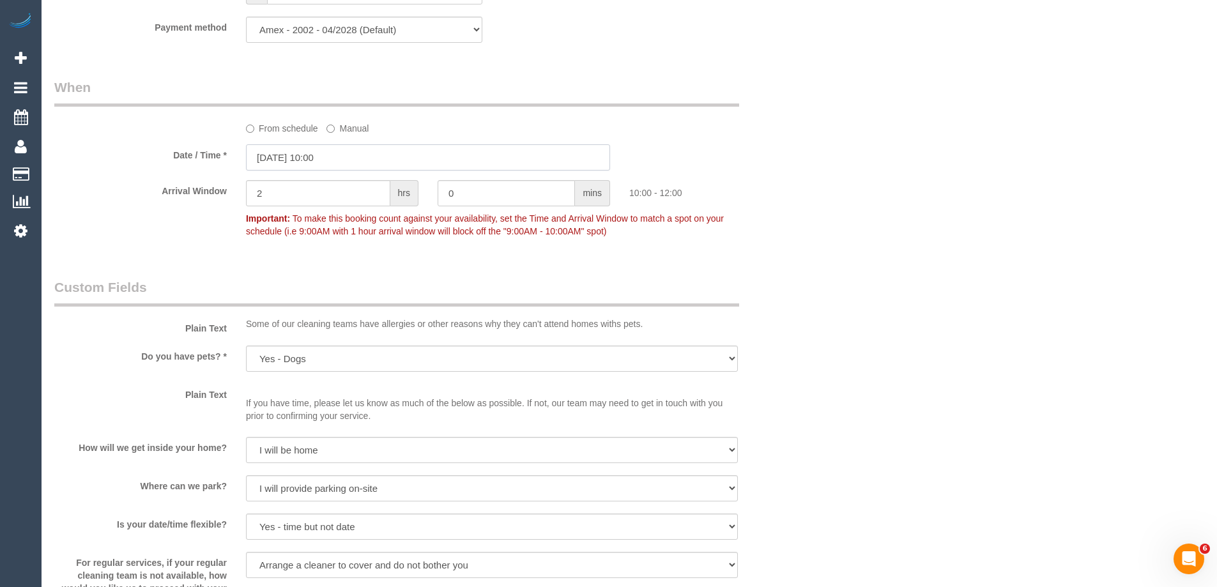
click at [303, 162] on input "[DATE] 10:00" at bounding box center [428, 157] width 364 height 26
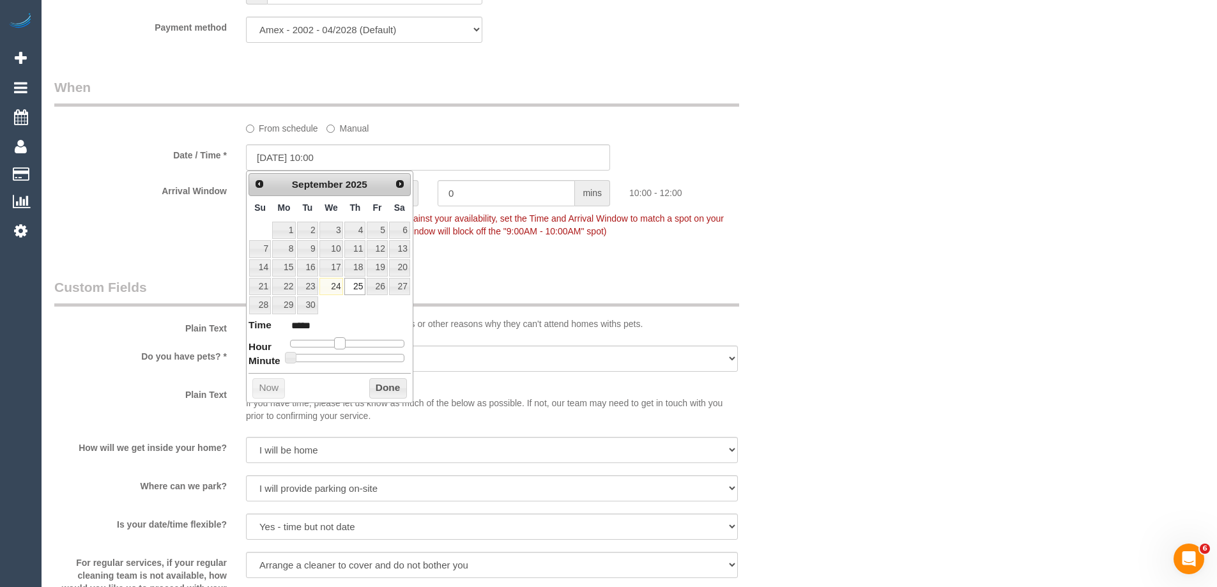
type input "[DATE] 11:00"
type input "*****"
type input "25/09/2025 12:00"
type input "*****"
type input "[DATE] 13:00"
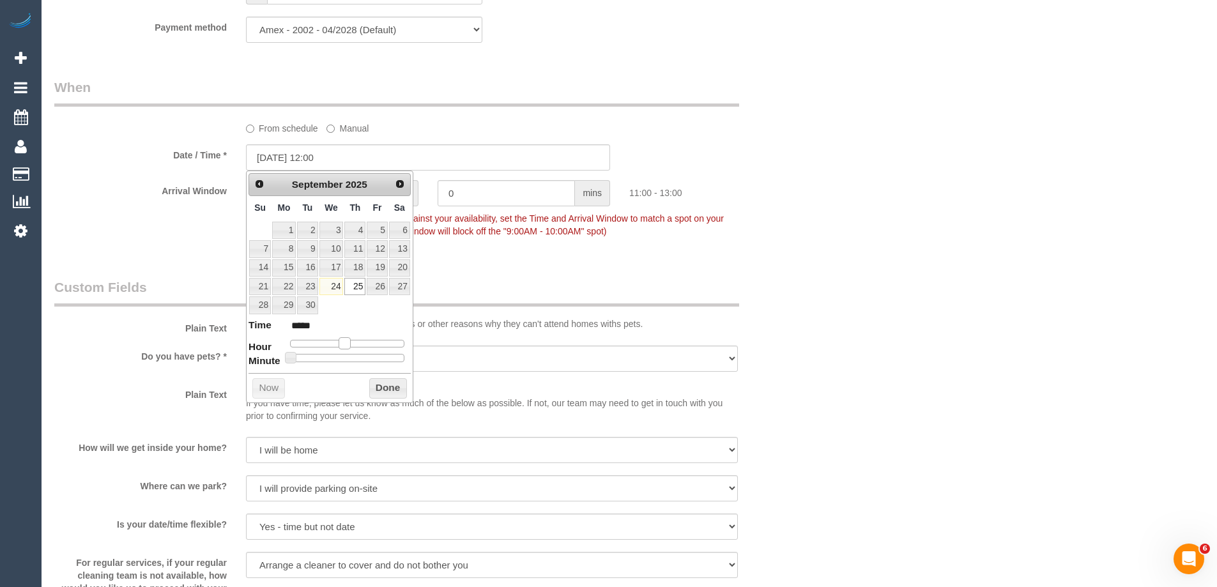
type input "*****"
type input "25/09/2025 12:00"
type input "*****"
drag, startPoint x: 338, startPoint y: 345, endPoint x: 349, endPoint y: 349, distance: 10.9
click at [349, 349] on span at bounding box center [349, 342] width 11 height 11
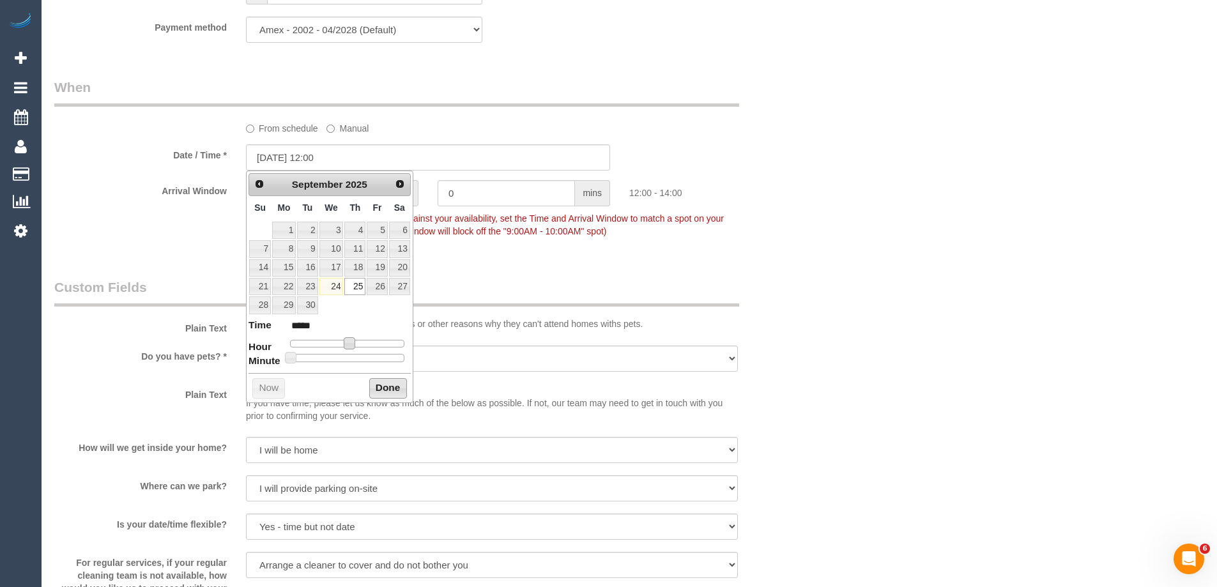
click at [391, 390] on button "Done" at bounding box center [388, 388] width 38 height 20
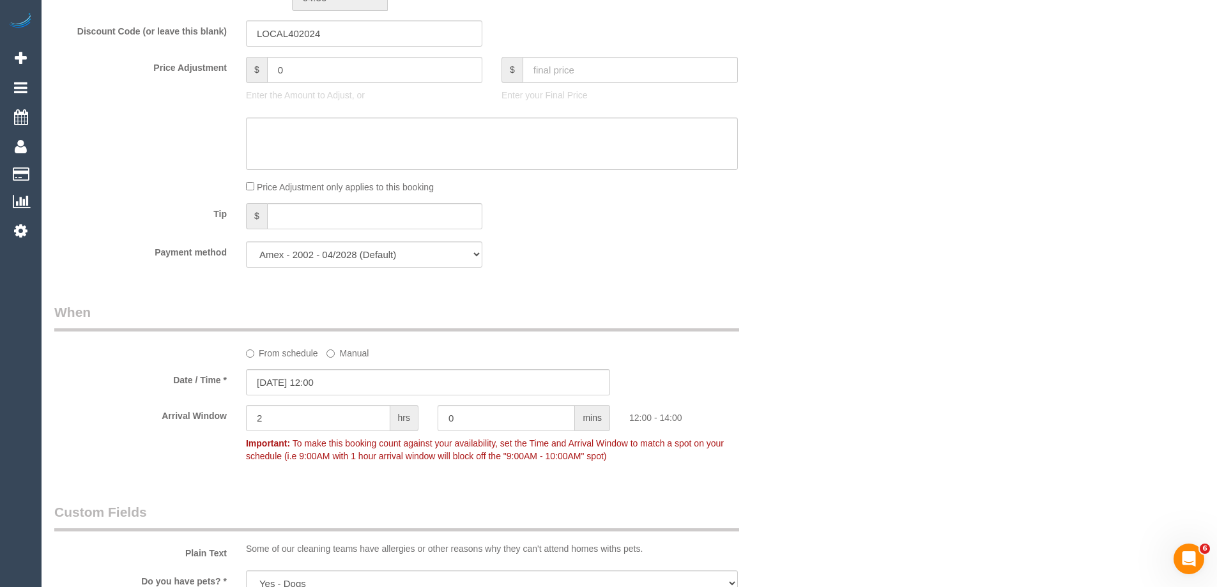
scroll to position [958, 0]
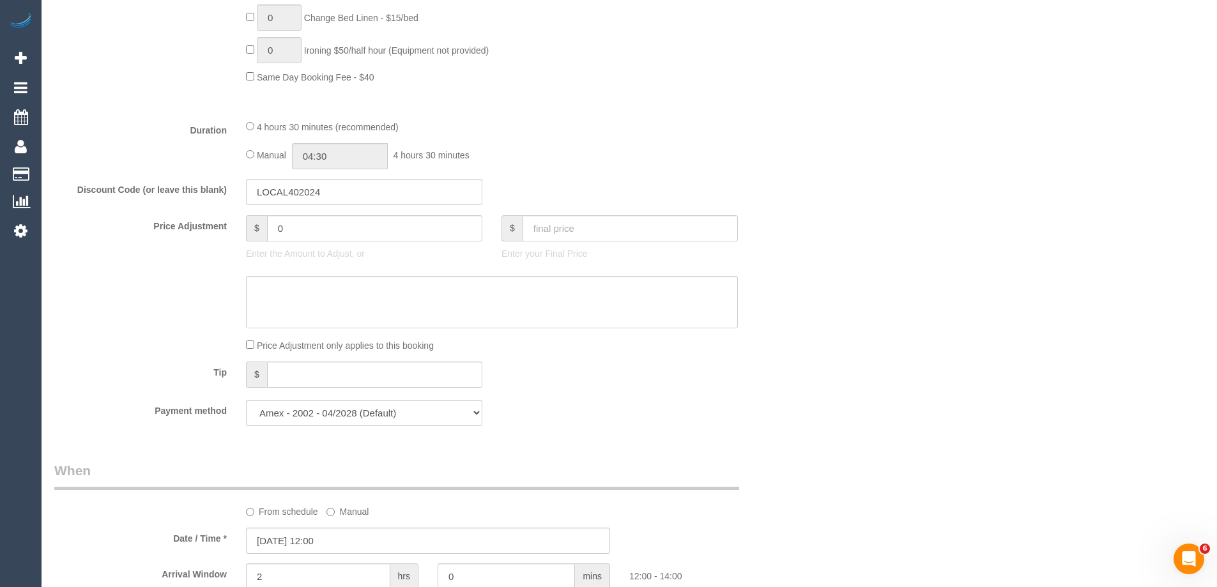
click at [251, 149] on div "Manual 04:30 4 hours 30 minutes" at bounding box center [492, 156] width 492 height 26
click at [364, 161] on input "04:30" at bounding box center [340, 156] width 96 height 26
type input "02:30"
click at [314, 228] on li "02:30" at bounding box center [325, 230] width 57 height 17
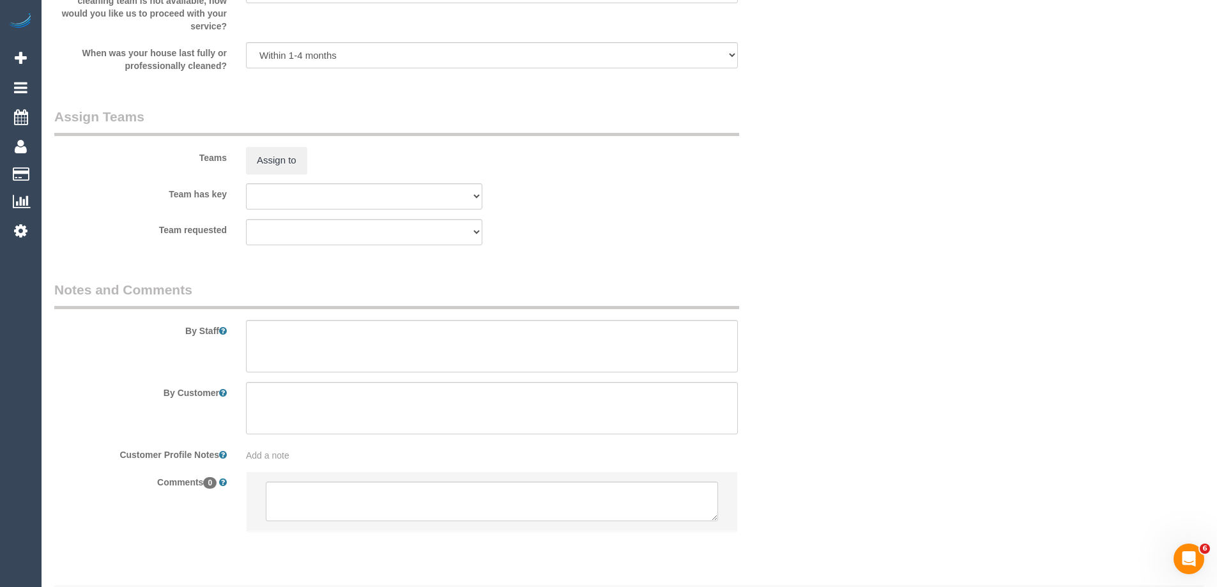
scroll to position [1953, 0]
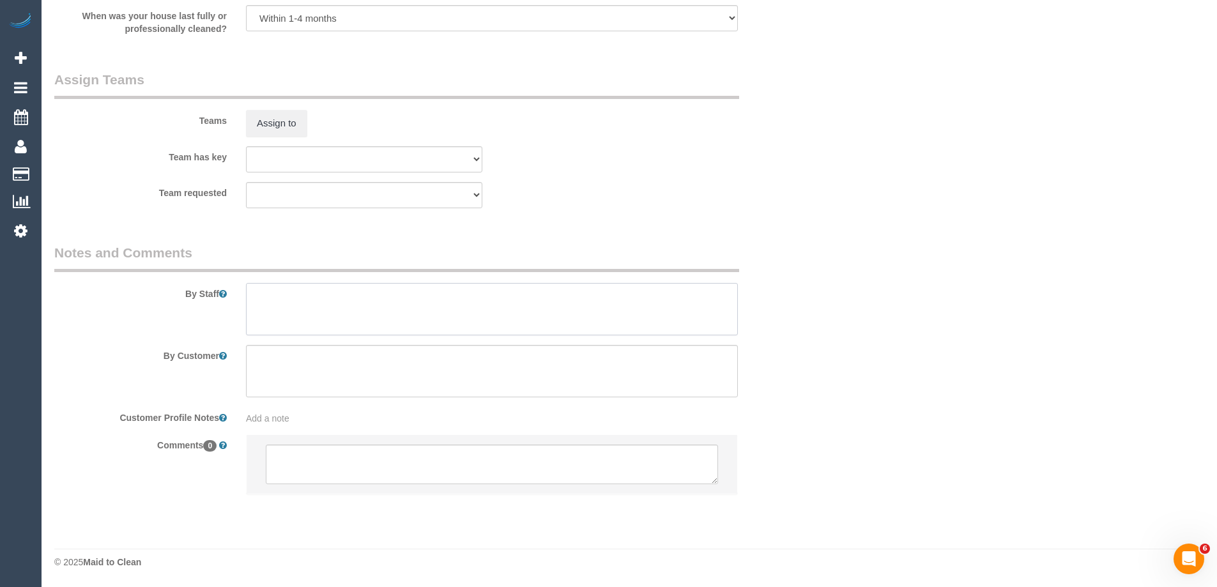
click at [285, 313] on textarea at bounding box center [492, 309] width 492 height 52
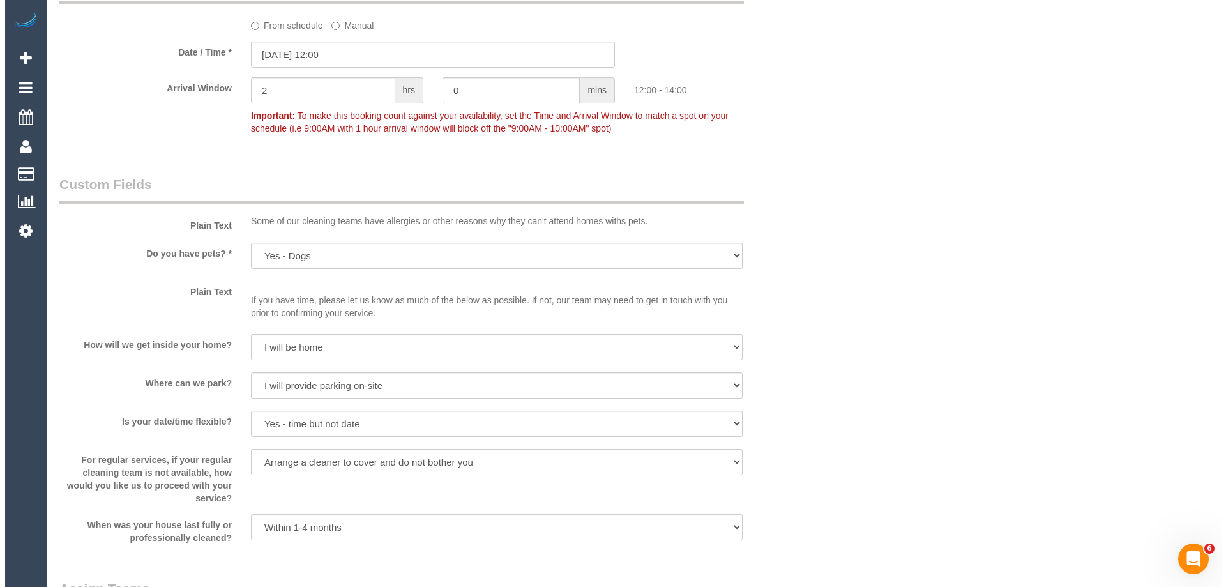
scroll to position [1634, 0]
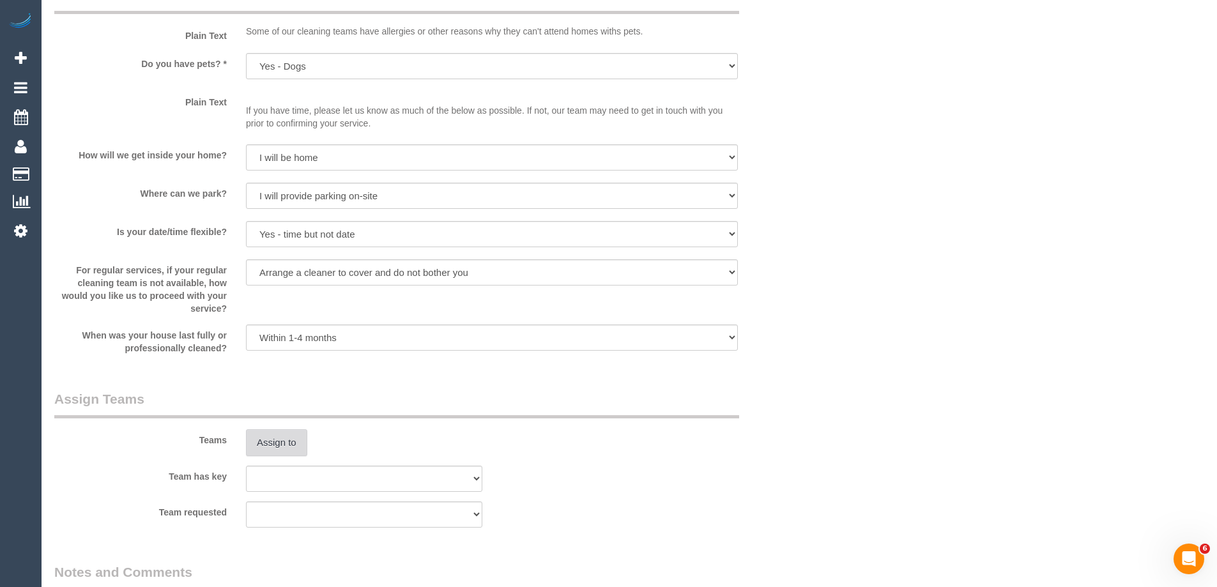
type textarea "Estimated time of 4-5 hrs"
click at [281, 441] on button "Assign to" at bounding box center [276, 442] width 61 height 27
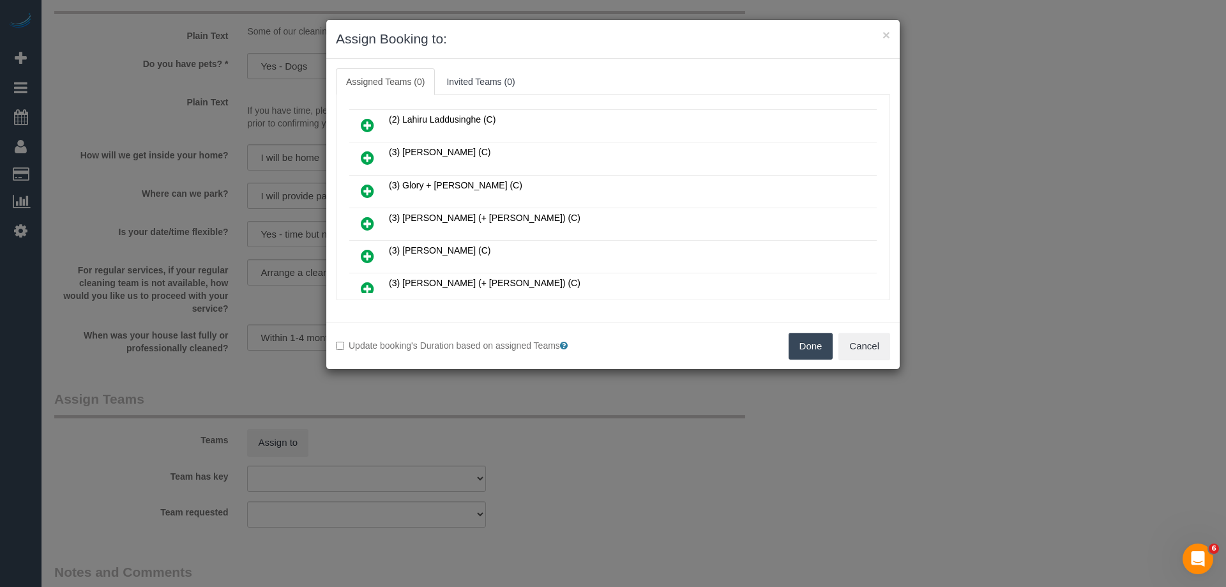
click at [368, 187] on icon at bounding box center [367, 190] width 13 height 15
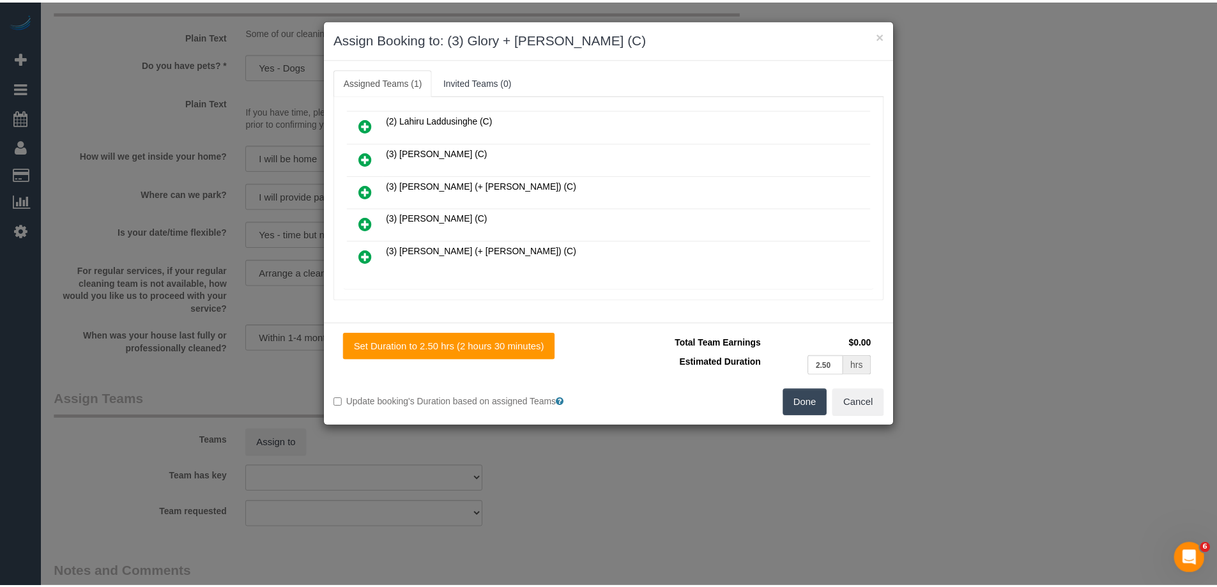
scroll to position [0, 0]
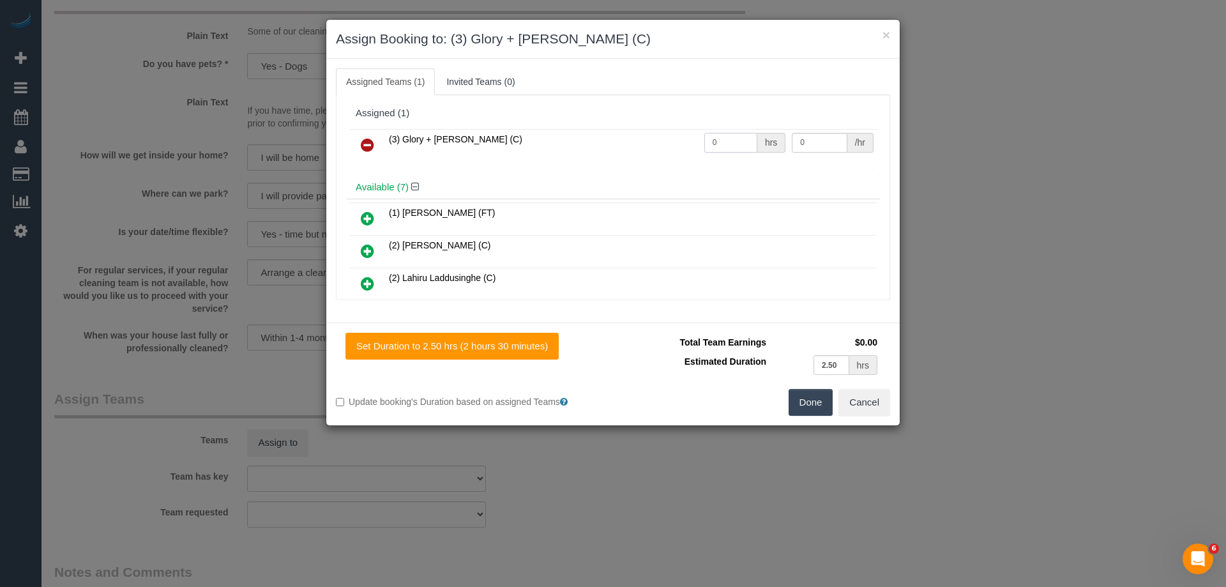
drag, startPoint x: 738, startPoint y: 135, endPoint x: 611, endPoint y: 132, distance: 126.5
click at [618, 132] on tr "(3) Glory + Mary (C) 0 hrs 0 /hr" at bounding box center [612, 145] width 527 height 33
type input "1"
click at [672, 137] on tr "(3) Glory + Mary (C) 1 hrs 0 /hr" at bounding box center [612, 145] width 527 height 33
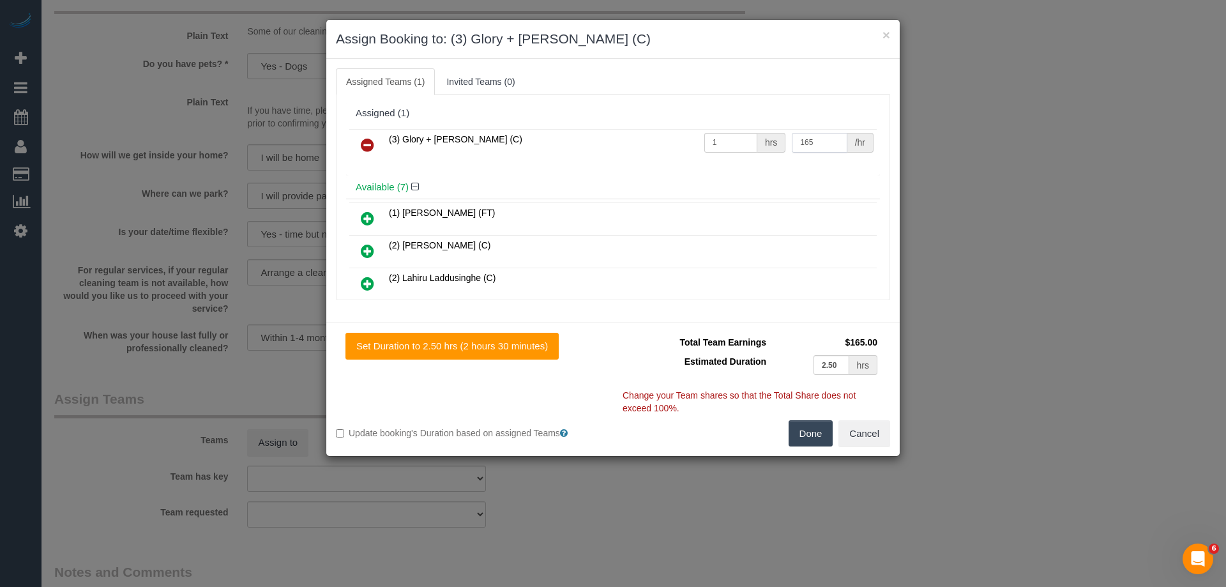
type input "165"
click at [812, 439] on button "Done" at bounding box center [811, 433] width 45 height 27
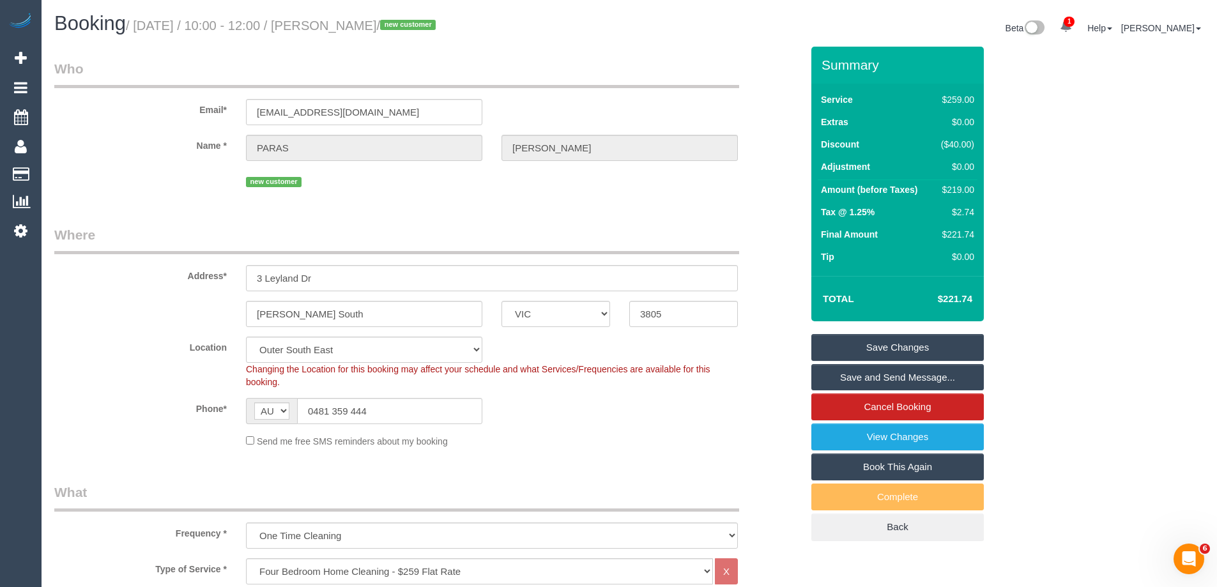
drag, startPoint x: 440, startPoint y: 24, endPoint x: 355, endPoint y: 25, distance: 84.9
click at [355, 25] on small "/ September 25, 2025 / 10:00 - 12:00 / PARAS KALRA / new customer" at bounding box center [283, 26] width 314 height 14
copy small "PARAS KALRA"
click at [845, 345] on link "Save Changes" at bounding box center [897, 347] width 172 height 27
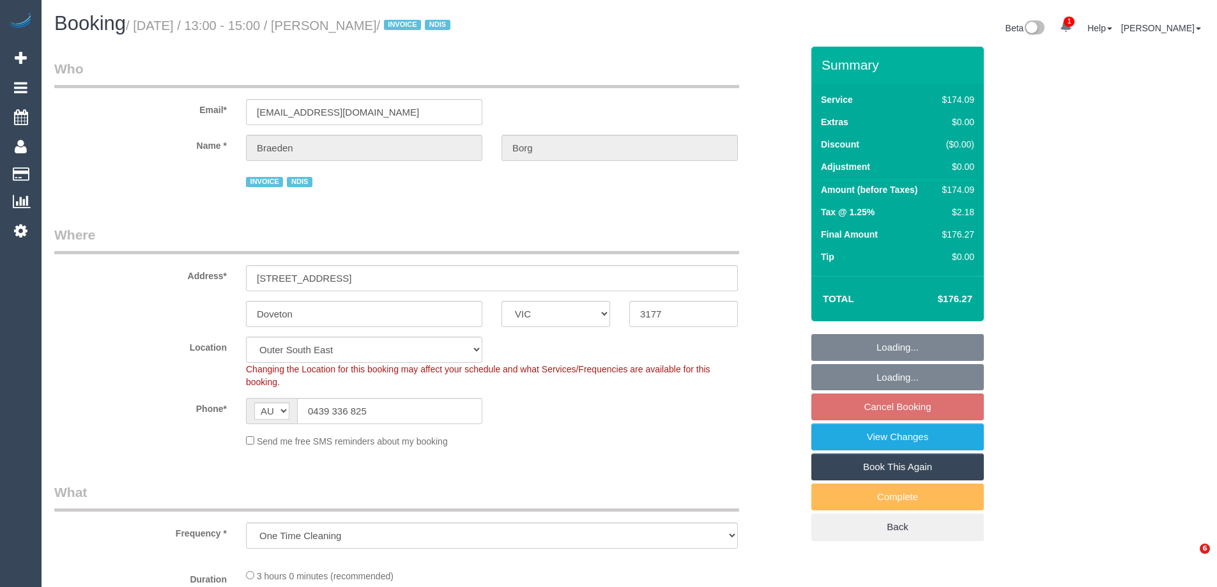
select select "VIC"
select select "number:28"
select select "number:14"
select select "number:19"
select select "number:25"
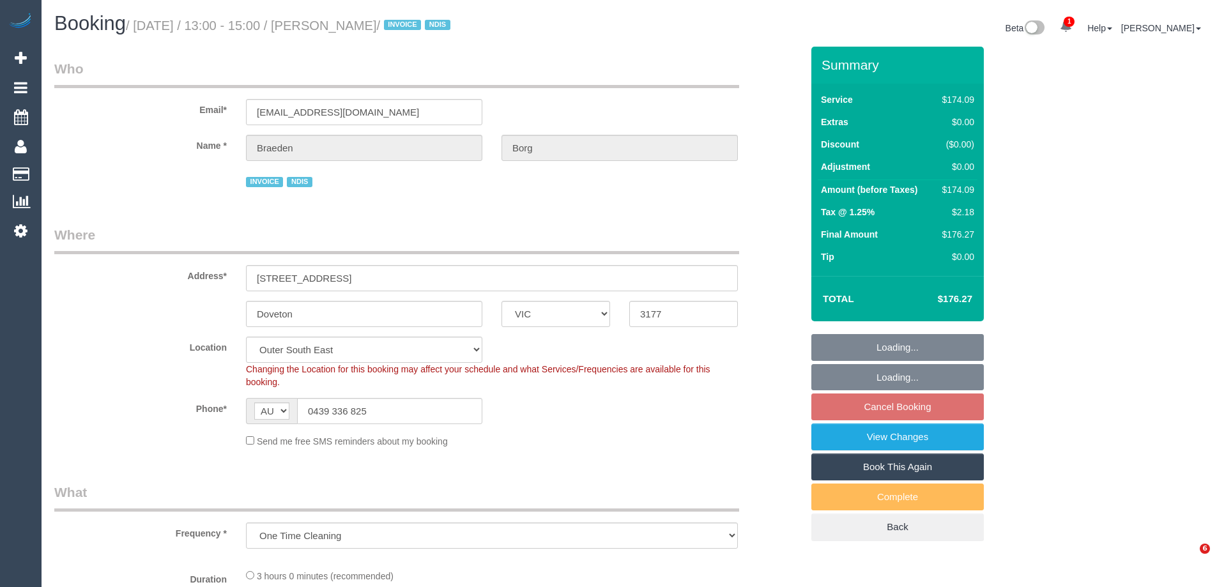
select select "number:34"
select select "object:740"
select select "180"
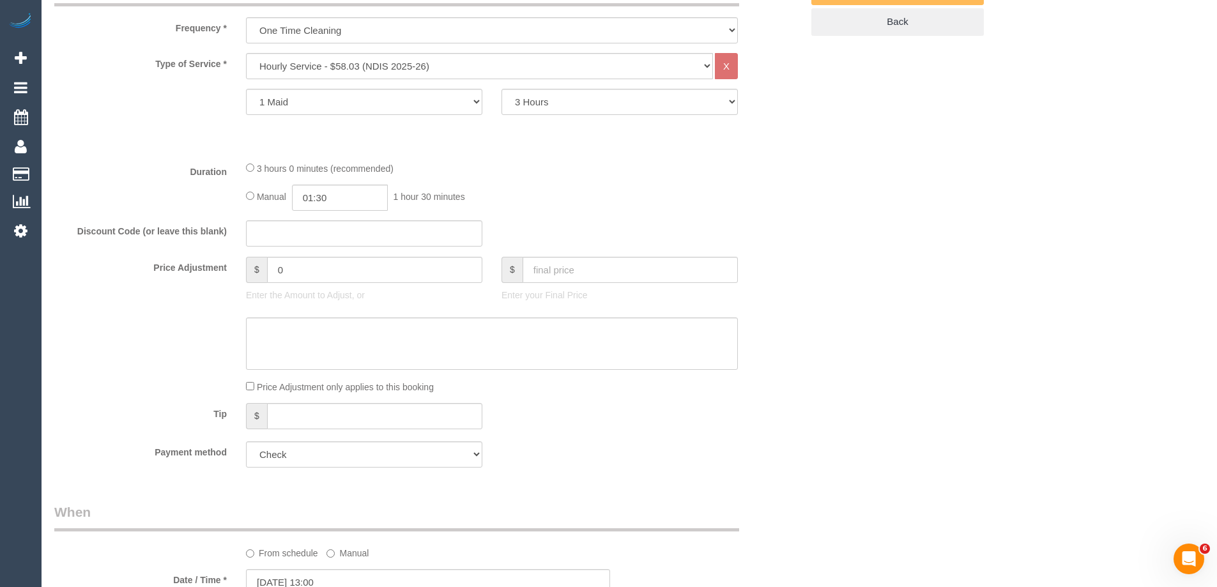
scroll to position [511, 0]
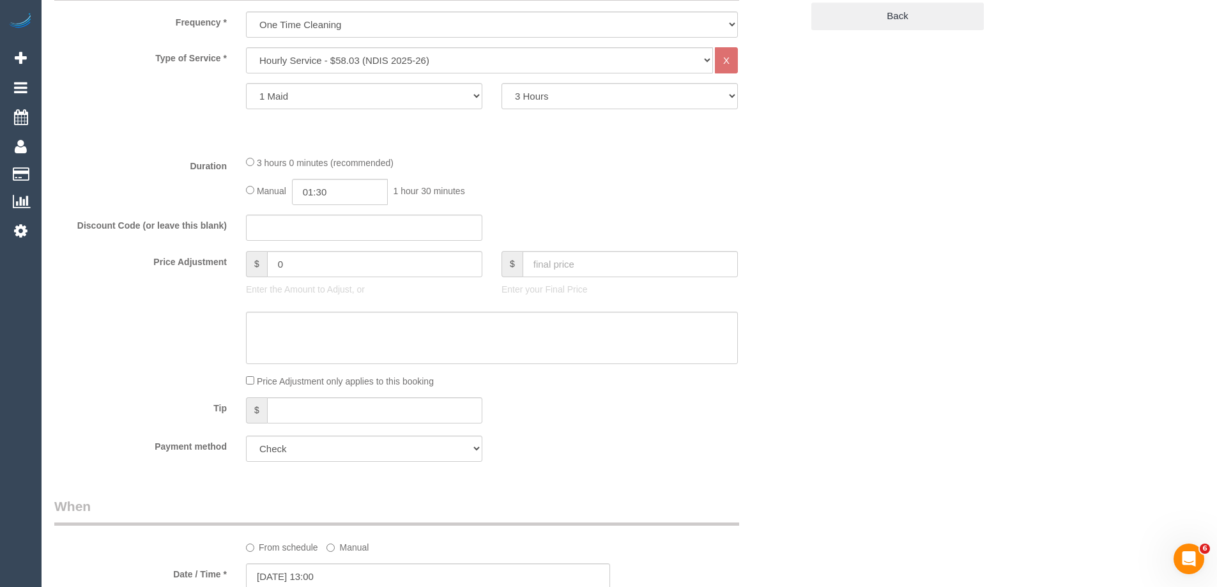
click at [246, 166] on div "3 hours 0 minutes (recommended)" at bounding box center [492, 162] width 492 height 14
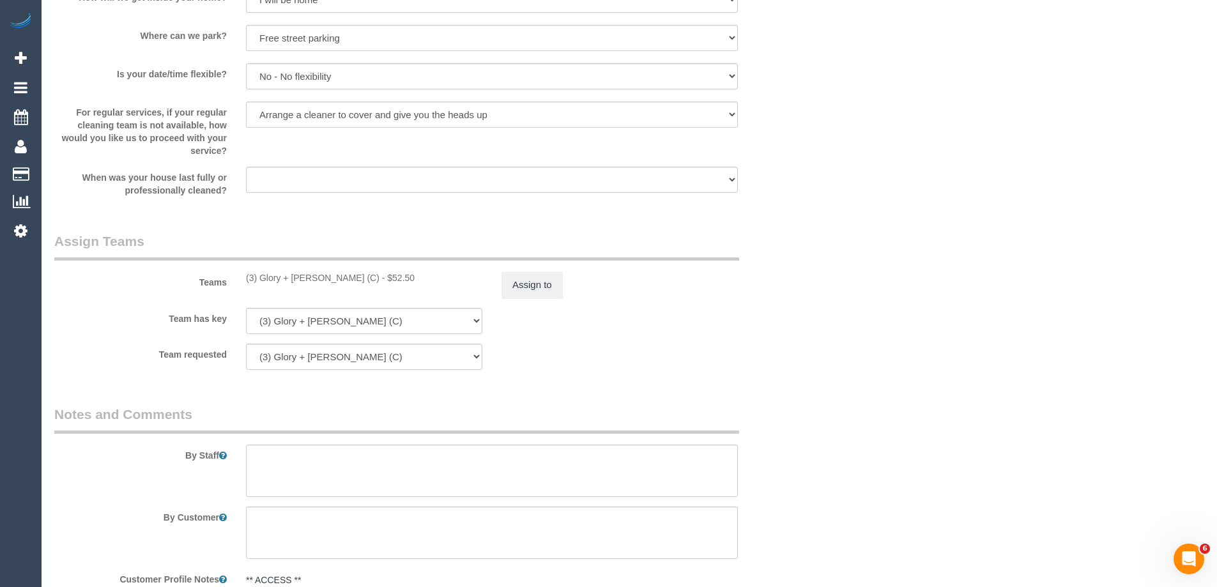
scroll to position [1469, 0]
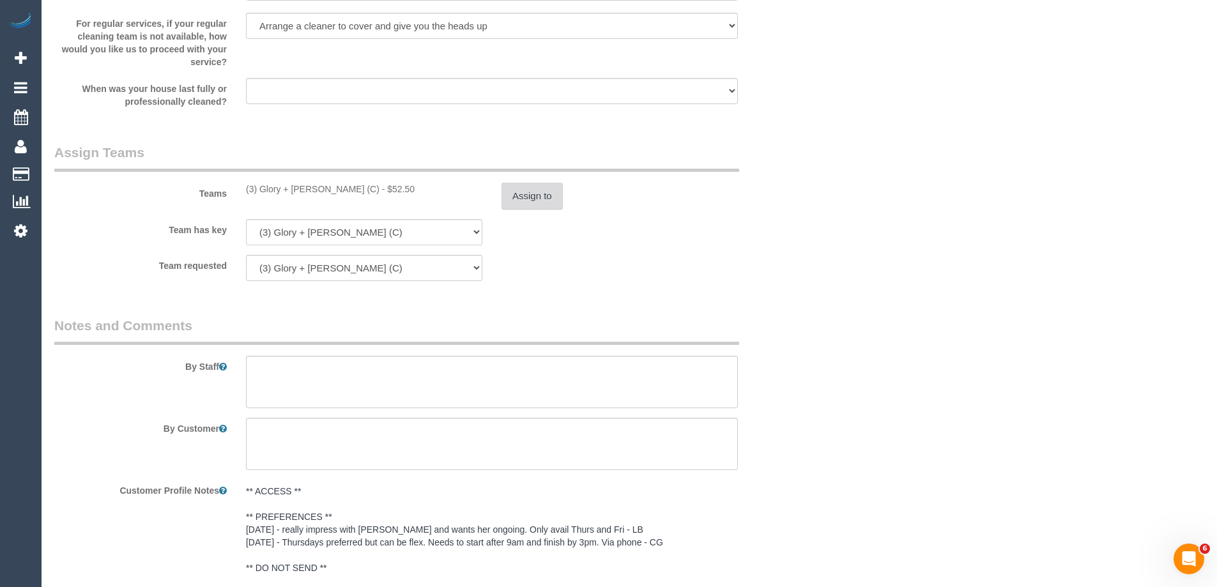
click at [548, 198] on button "Assign to" at bounding box center [531, 196] width 61 height 27
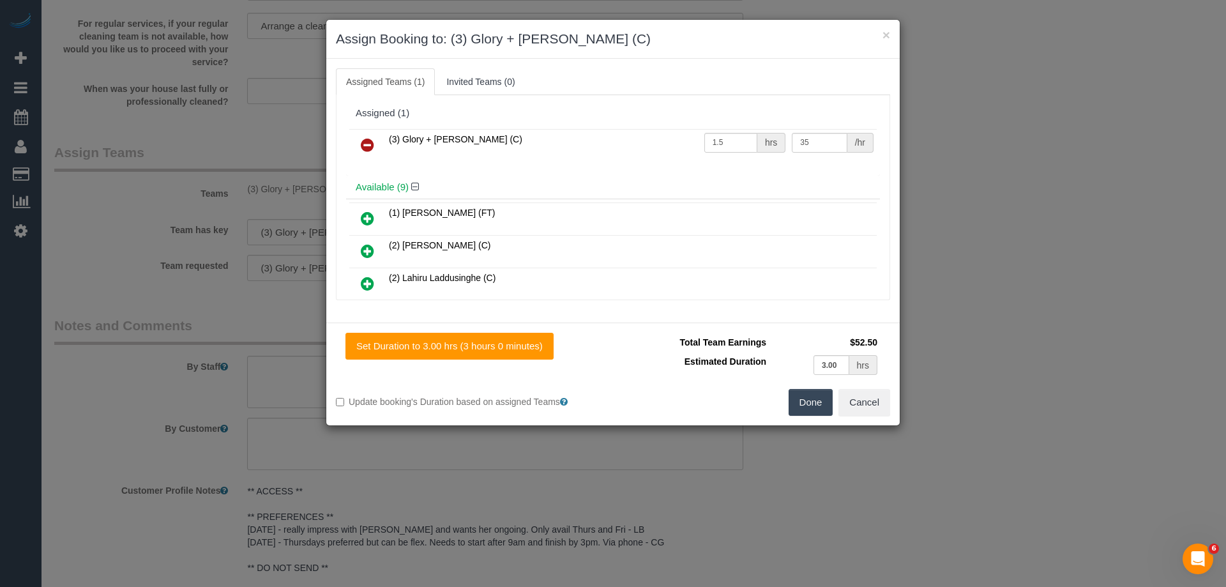
click at [361, 142] on icon at bounding box center [367, 144] width 13 height 15
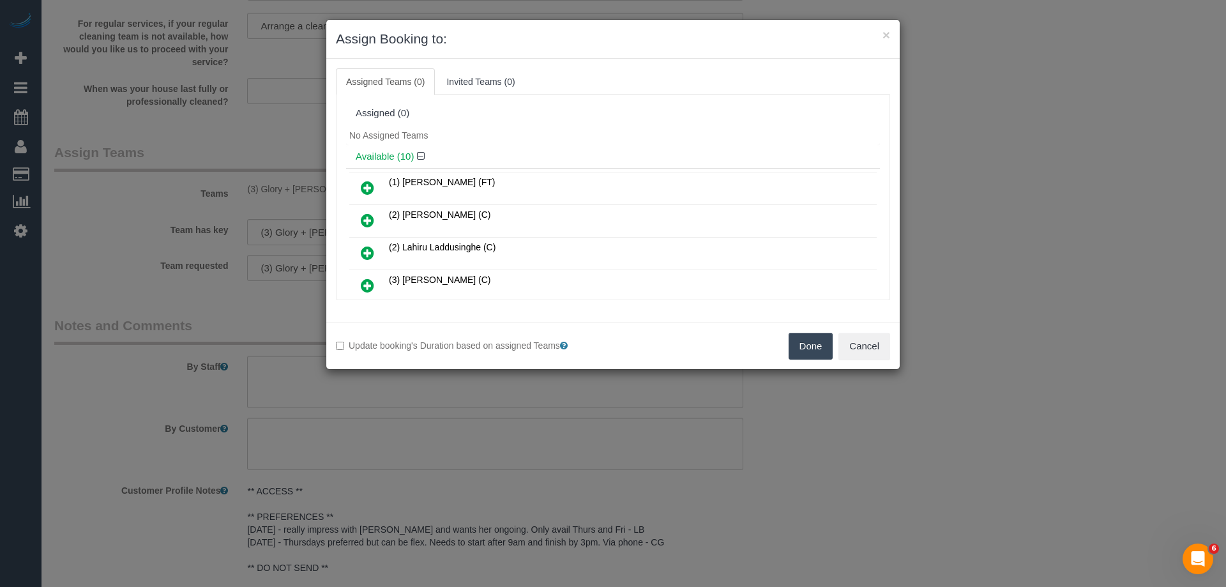
click at [370, 187] on icon at bounding box center [367, 187] width 13 height 15
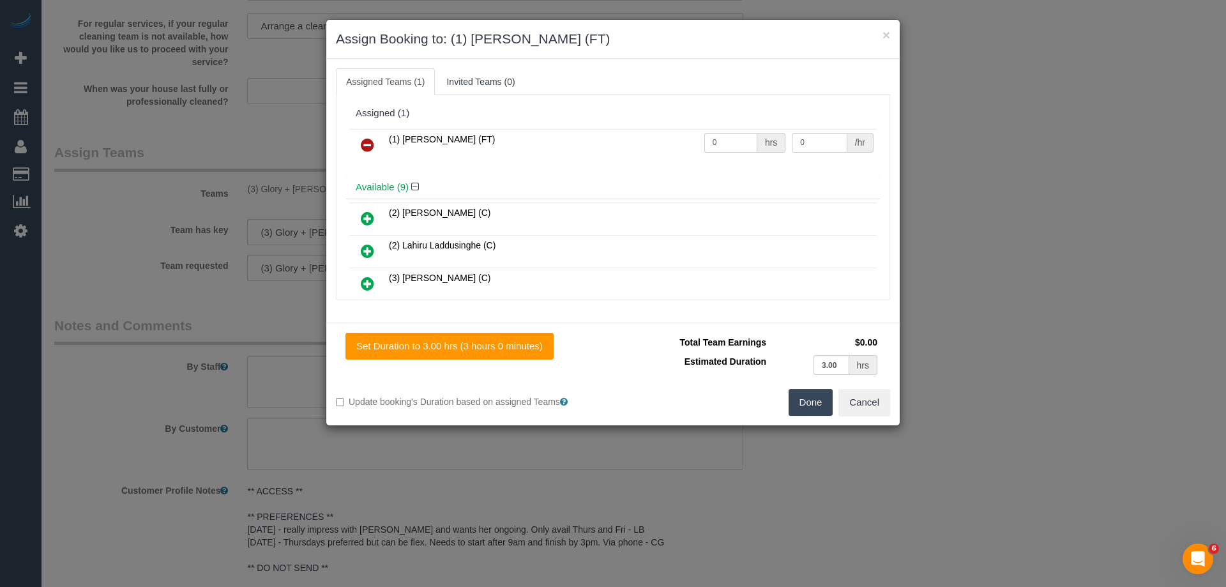
click at [796, 400] on button "Done" at bounding box center [811, 402] width 45 height 27
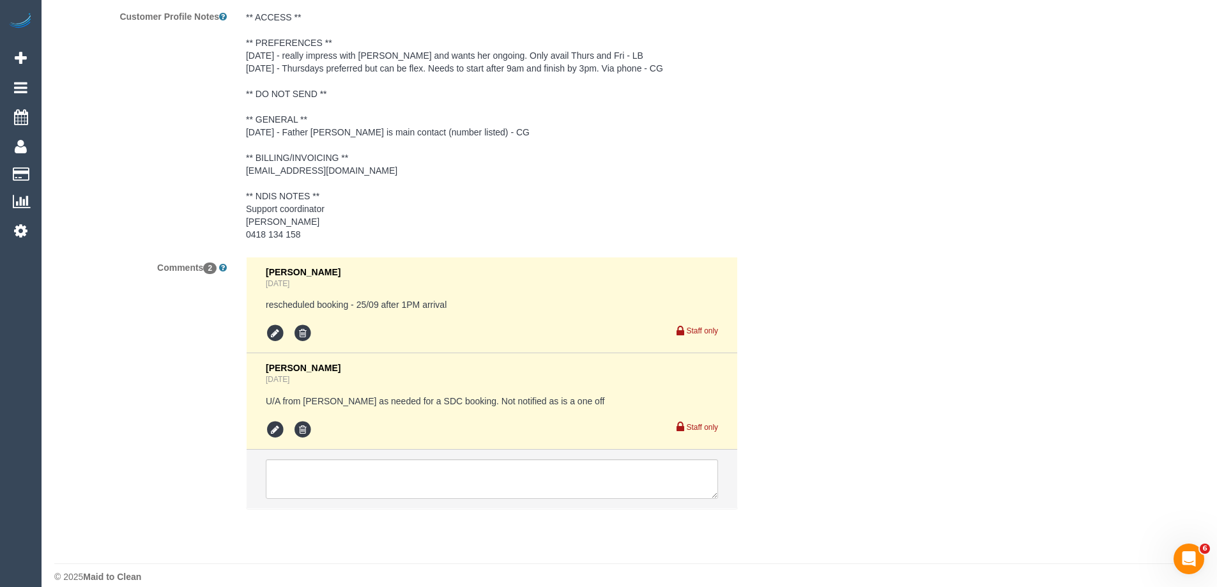
scroll to position [1957, 0]
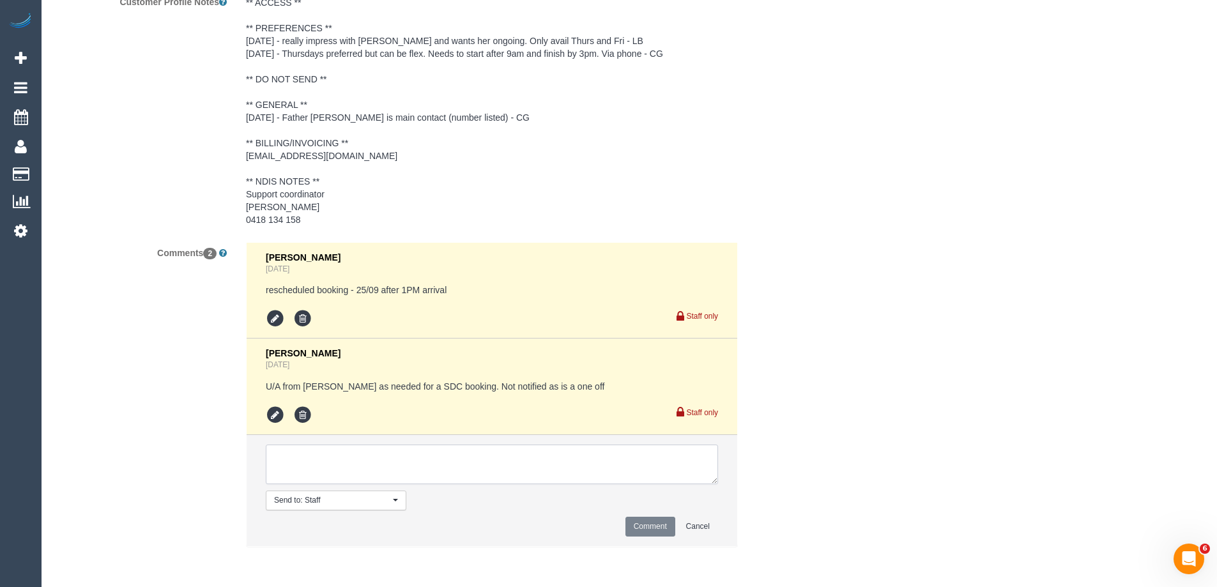
click at [326, 465] on textarea at bounding box center [492, 464] width 452 height 40
type textarea "U/A from G+M as needed for a FT schedule. Not notified as is a one off"
click at [653, 530] on button "Comment" at bounding box center [650, 527] width 50 height 20
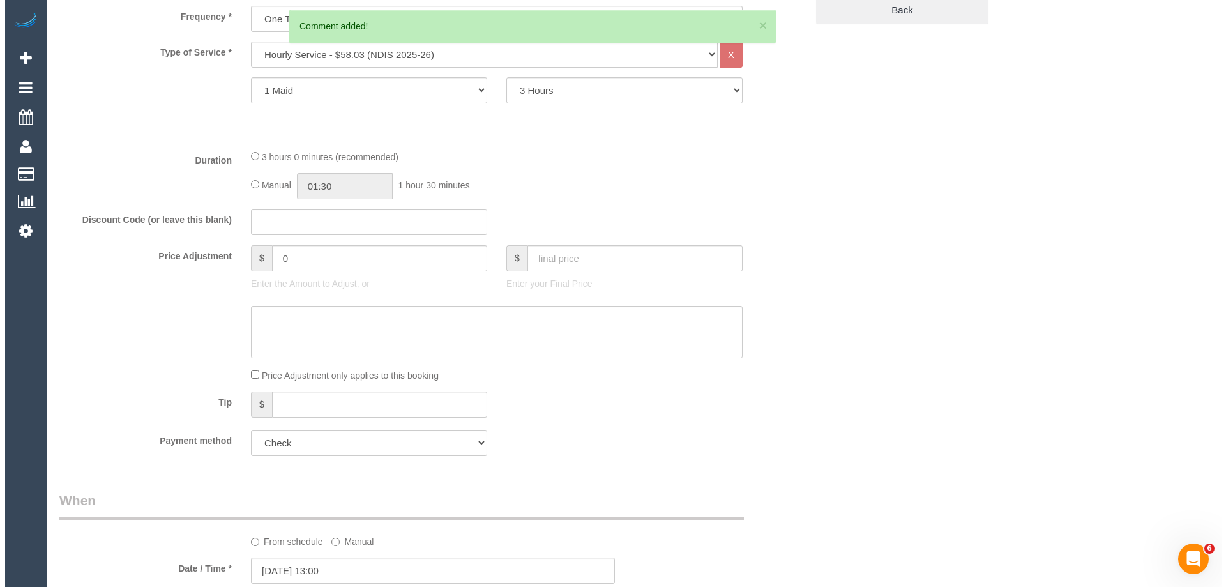
scroll to position [0, 0]
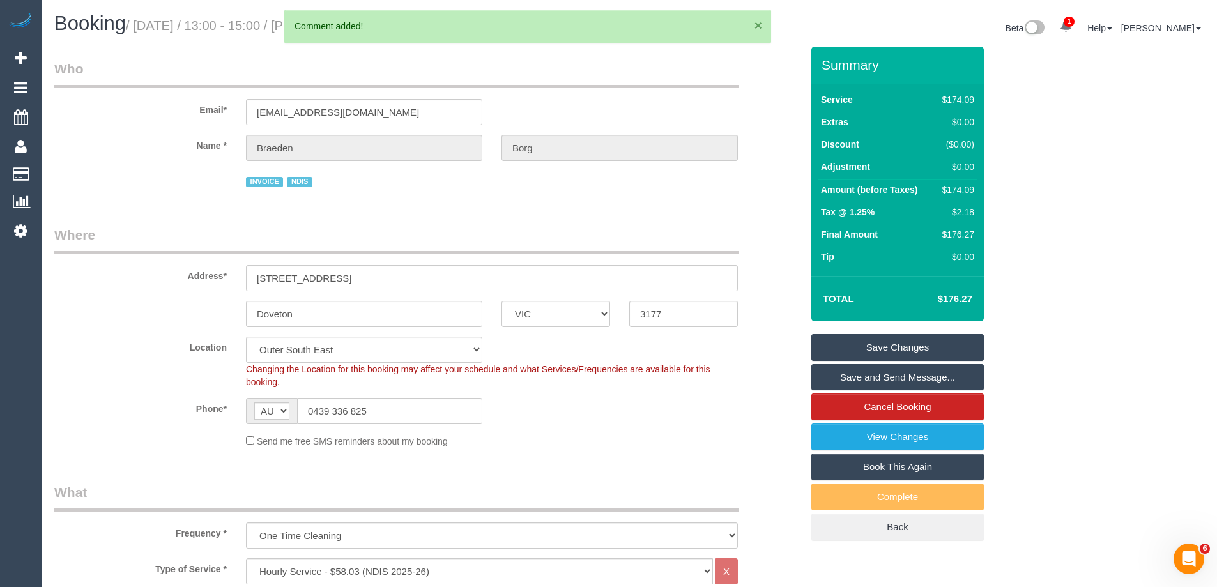
click at [758, 24] on button "×" at bounding box center [758, 25] width 8 height 13
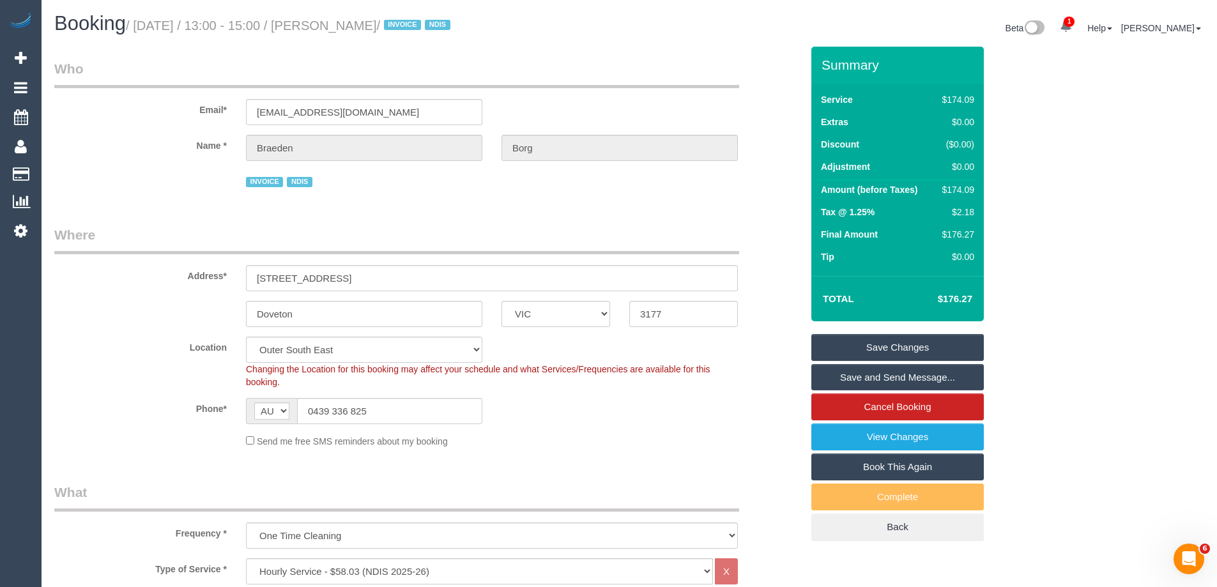
drag, startPoint x: 432, startPoint y: 27, endPoint x: 353, endPoint y: 24, distance: 79.9
click at [353, 24] on small "/ September 25, 2025 / 13:00 - 15:00 / Braeden Borg / INVOICE NDIS" at bounding box center [290, 26] width 328 height 14
copy small "Braeden Borg"
click at [869, 345] on link "Save Changes" at bounding box center [897, 347] width 172 height 27
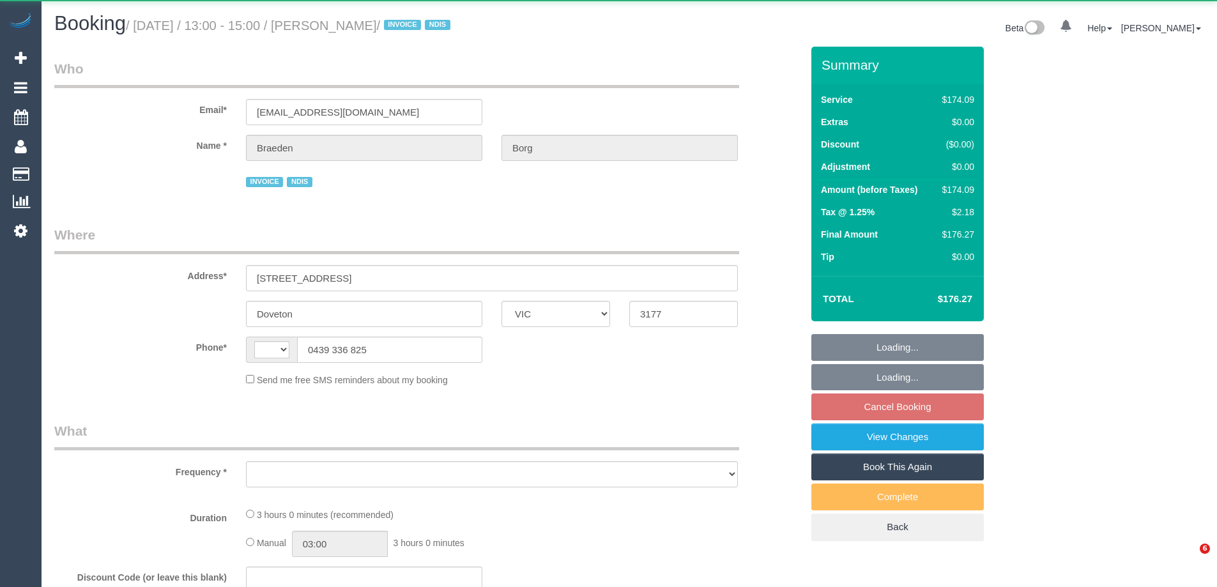
select select "VIC"
select select "string:AU"
select select "object:281"
select select "180"
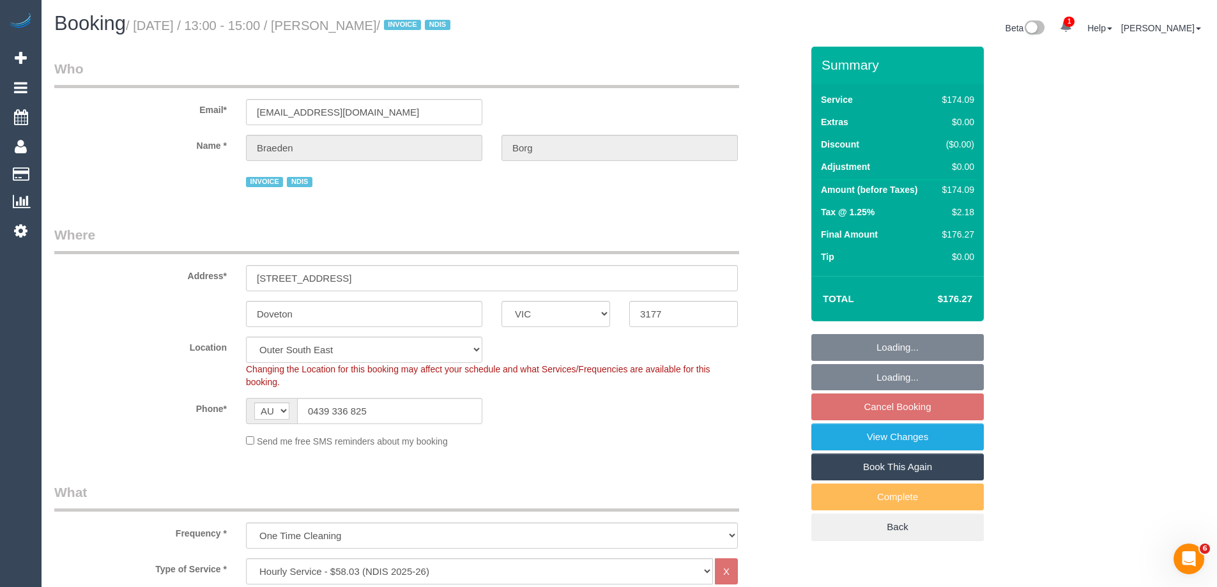
select select "number:28"
select select "number:14"
select select "number:19"
select select "number:25"
select select "number:34"
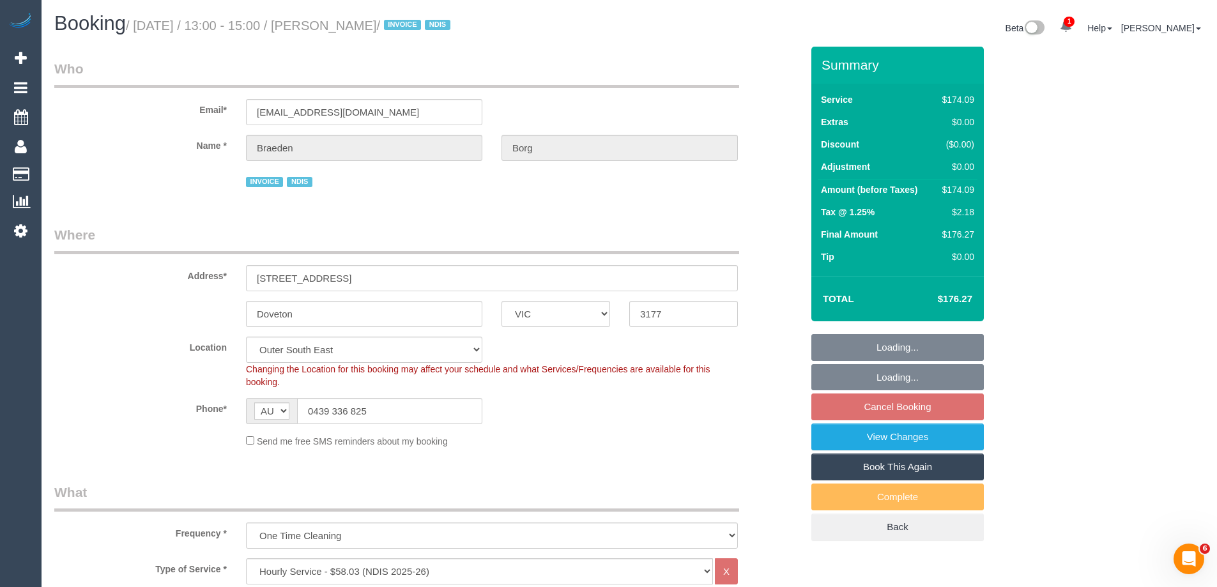
select select "object:817"
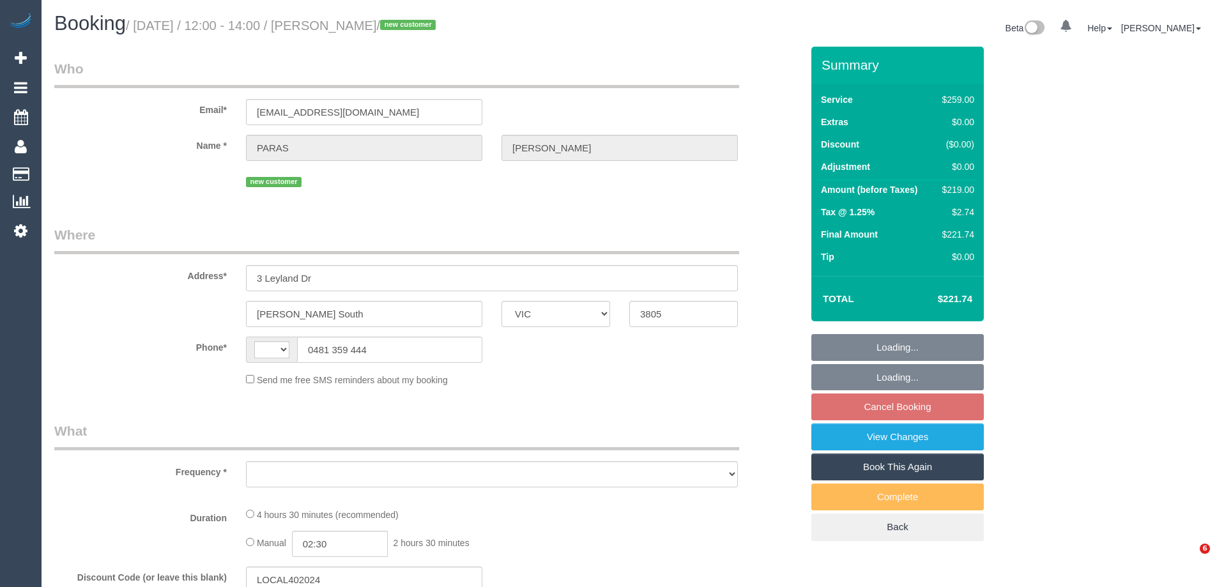
select select "VIC"
select select "string:AU"
select select "object:644"
select select "string:stripe-pm_1SAUsU2GScqysDRVml5B2Wvg"
select select "number:27"
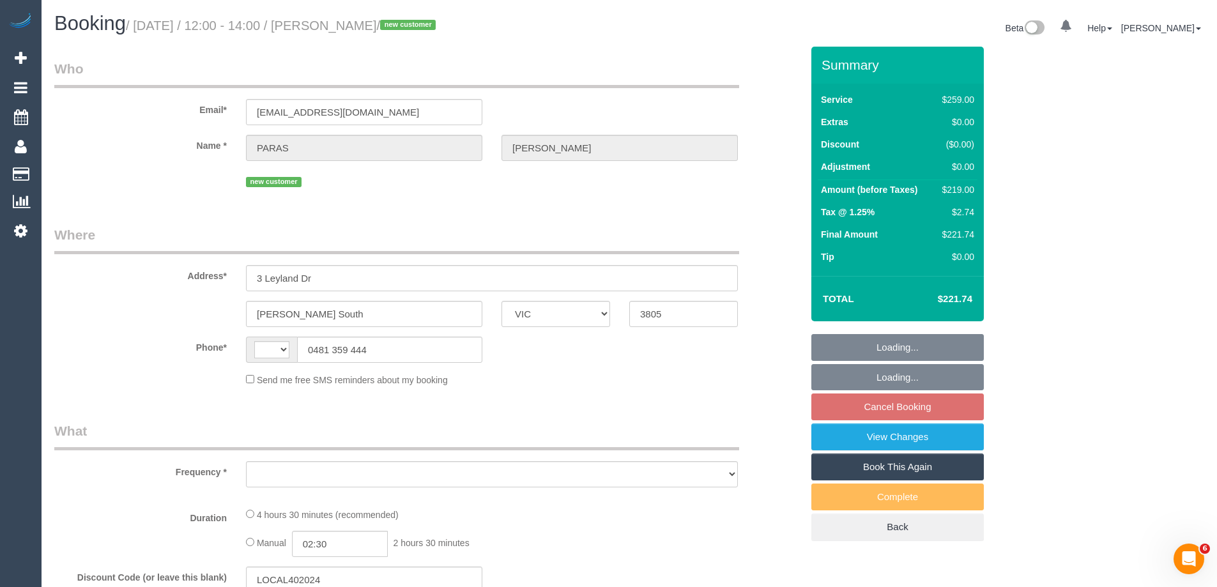
select select "number:14"
select select "number:18"
select select "number:24"
select select "number:33"
select select "number:13"
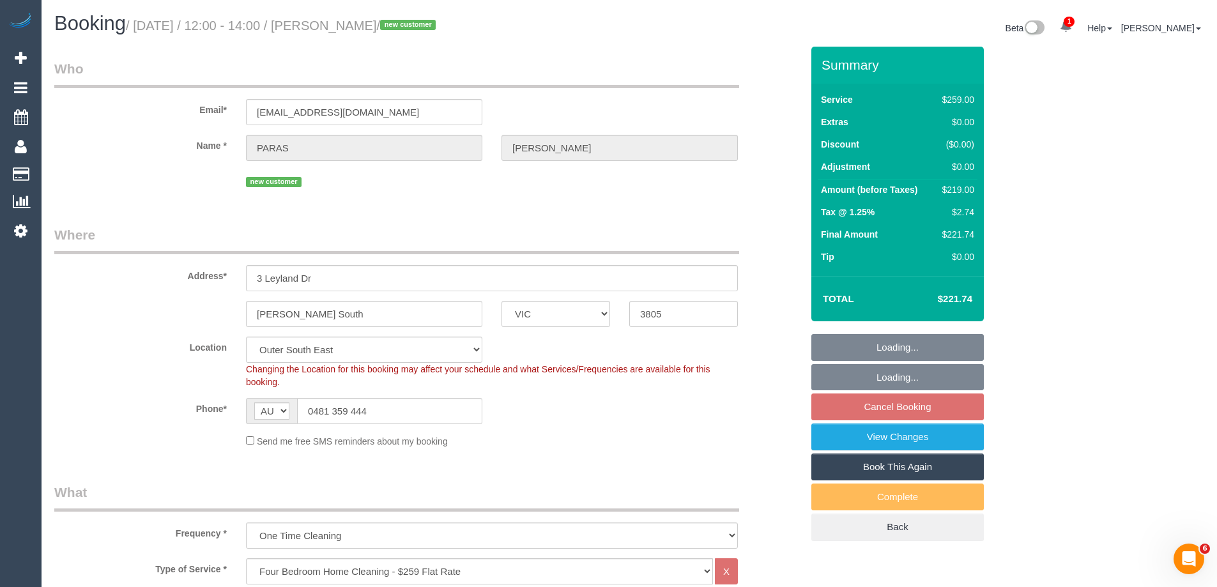
select select "object:795"
select select "spot1"
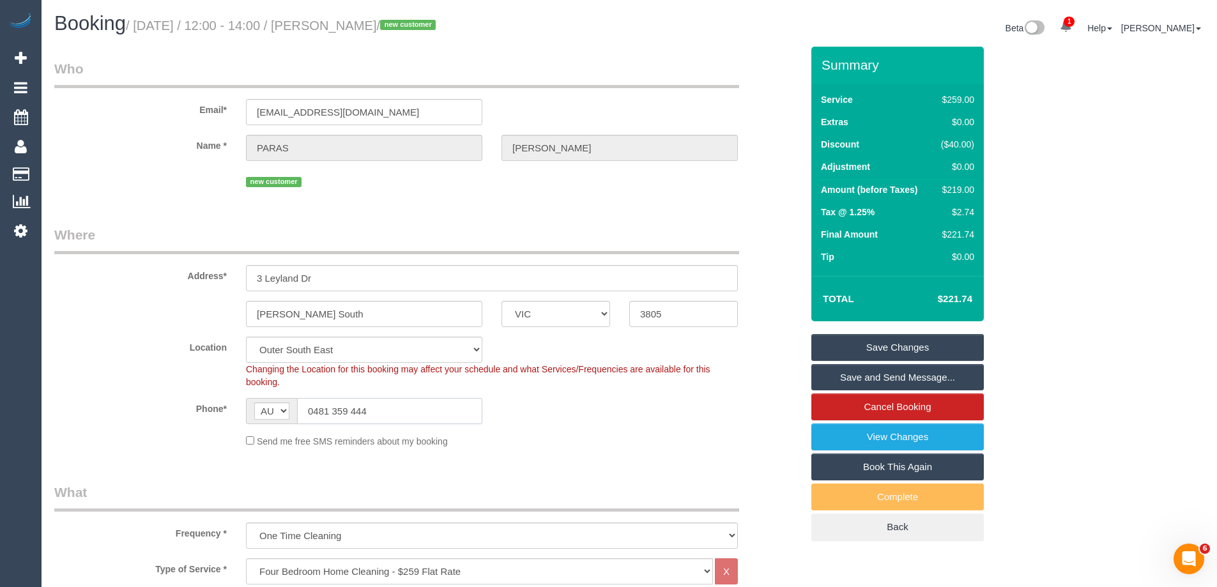
drag, startPoint x: 404, startPoint y: 409, endPoint x: 146, endPoint y: 382, distance: 259.4
click at [142, 385] on sui-booking-location "Location Office City East (North) East (South) Inner East Inner North (East) In…" at bounding box center [427, 392] width 747 height 111
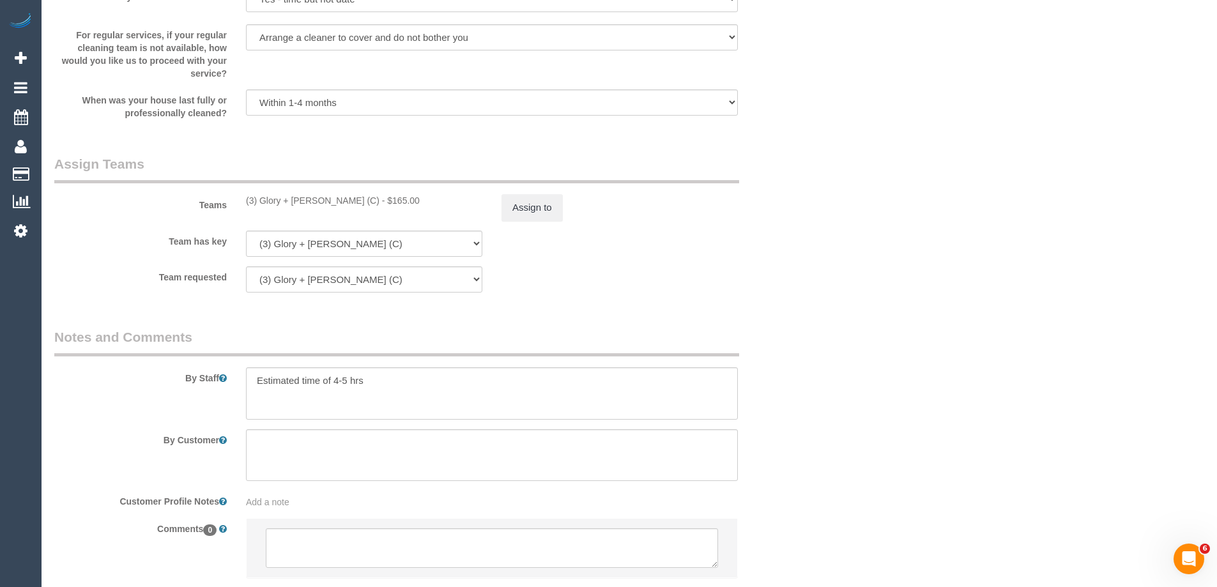
scroll to position [1883, 0]
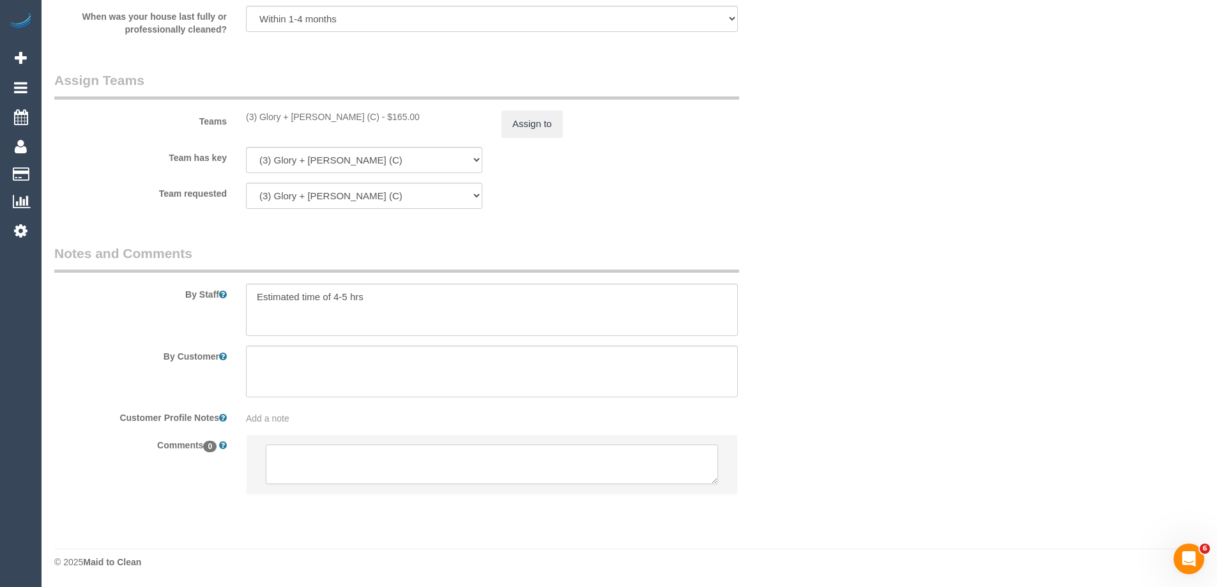
click at [303, 468] on textarea at bounding box center [492, 464] width 452 height 40
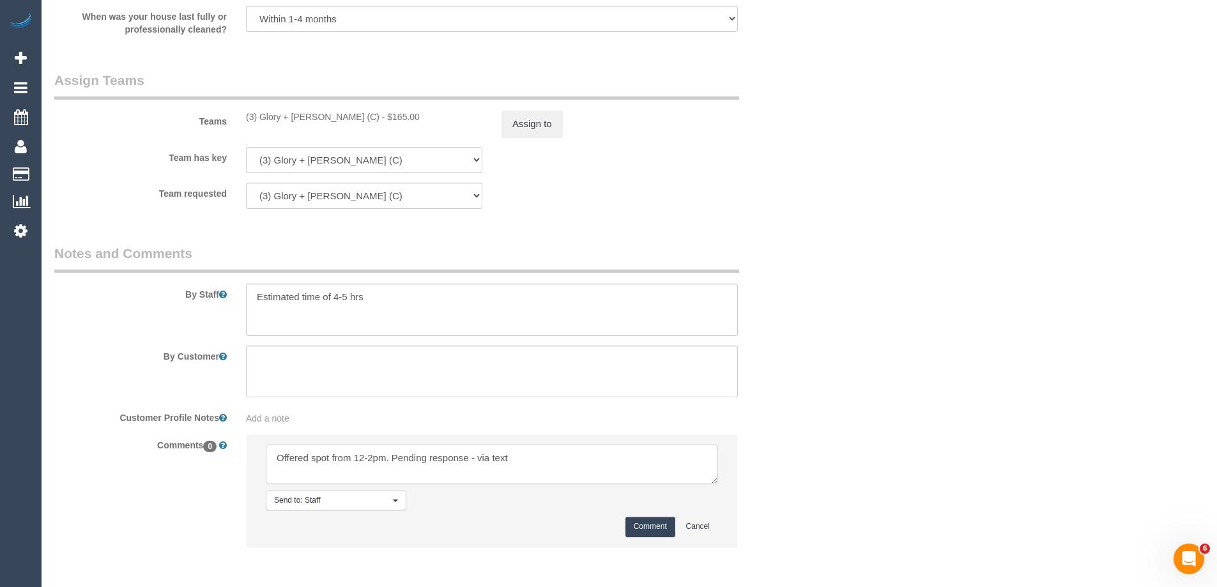
type textarea "Offered spot from 12-2pm. Pending response - via text"
click at [628, 529] on button "Comment" at bounding box center [650, 527] width 50 height 20
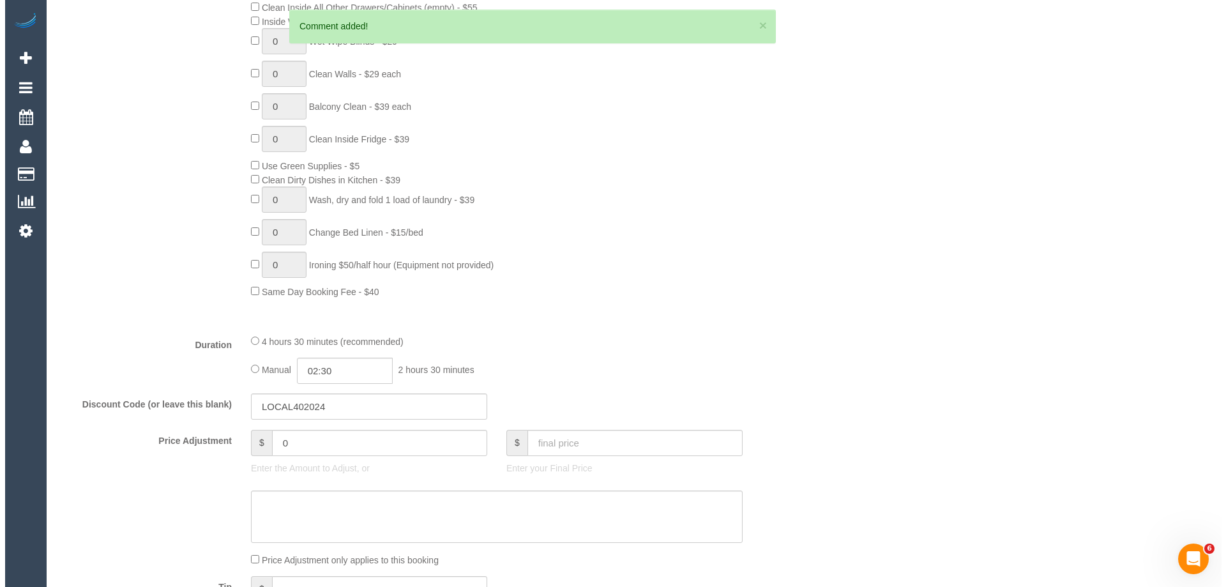
scroll to position [0, 0]
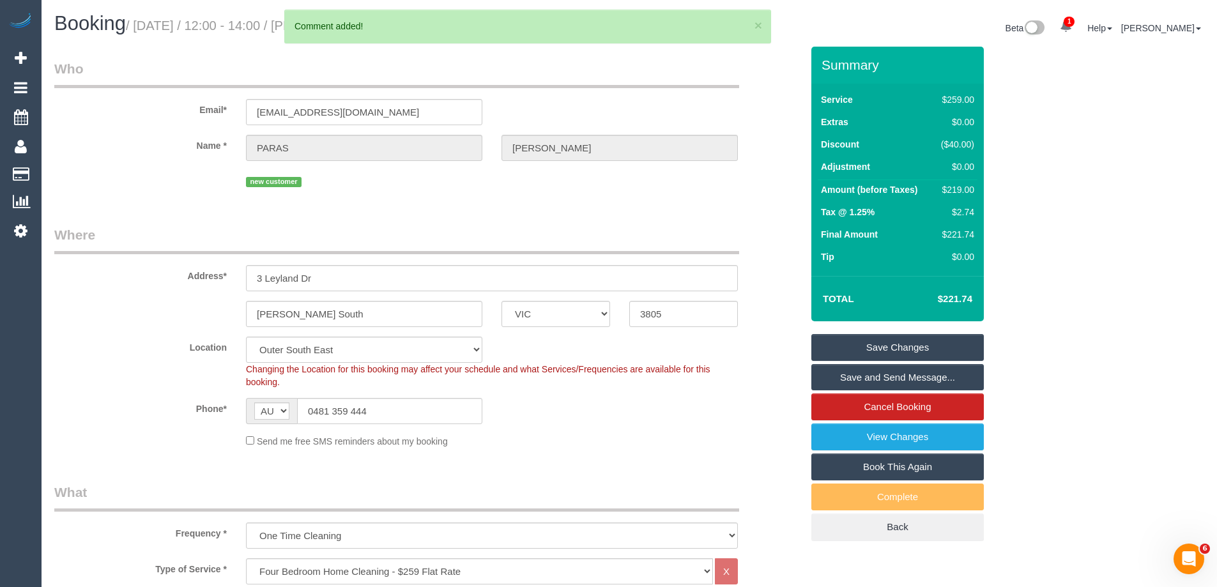
click at [832, 346] on link "Save Changes" at bounding box center [897, 347] width 172 height 27
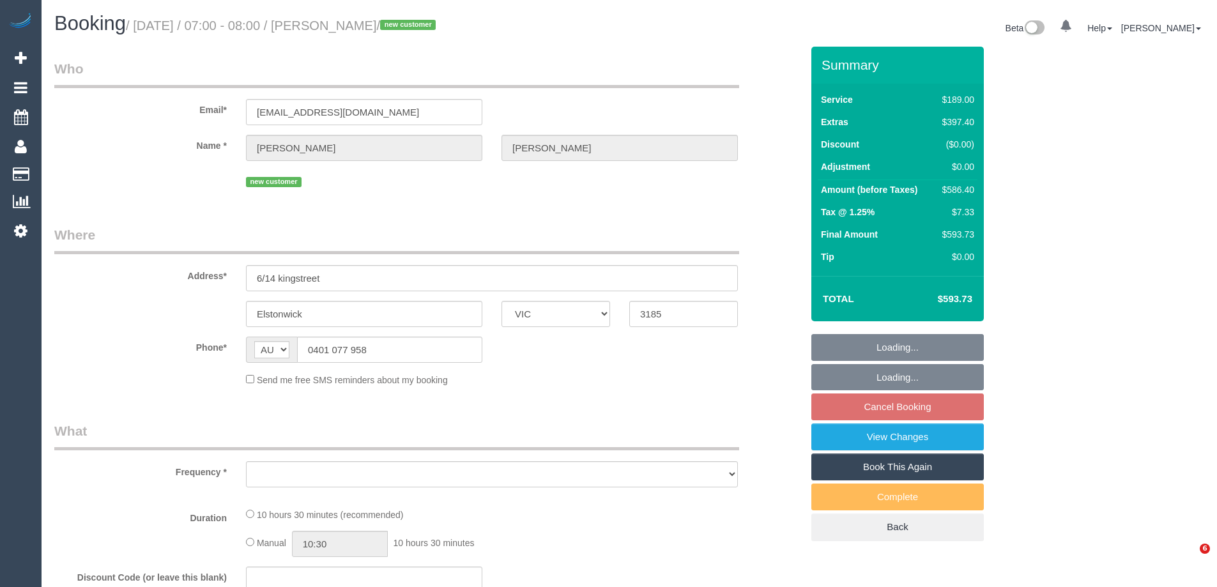
select select "VIC"
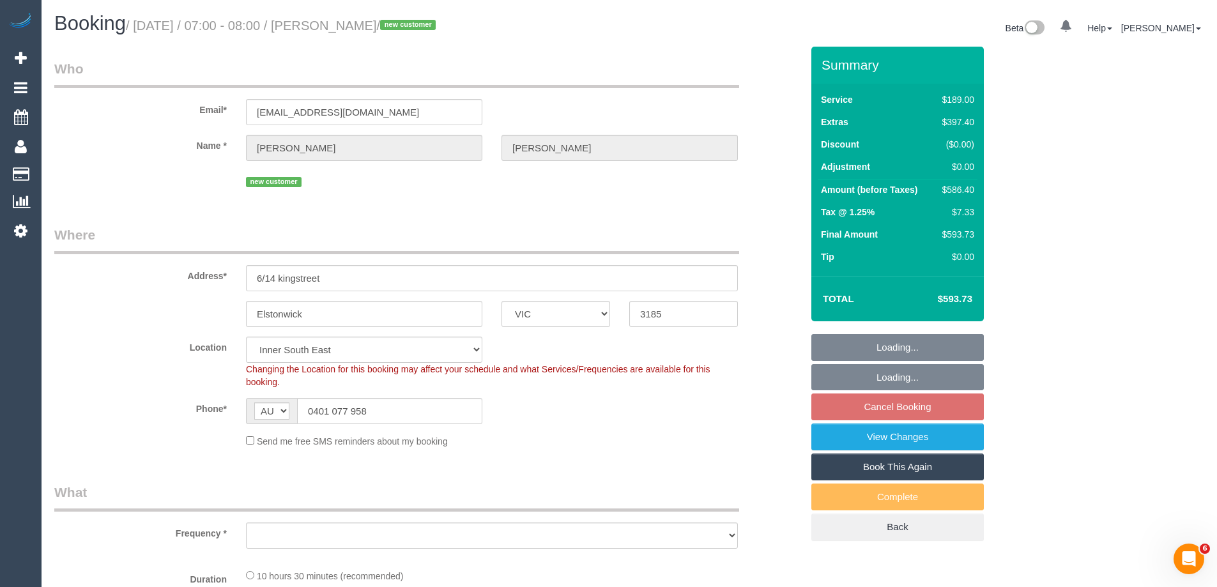
select select "string:stripe-pm_1S9xCs2GScqysDRVAkzNu8ql"
select select "object:1438"
select select "number:28"
select select "number:15"
select select "number:19"
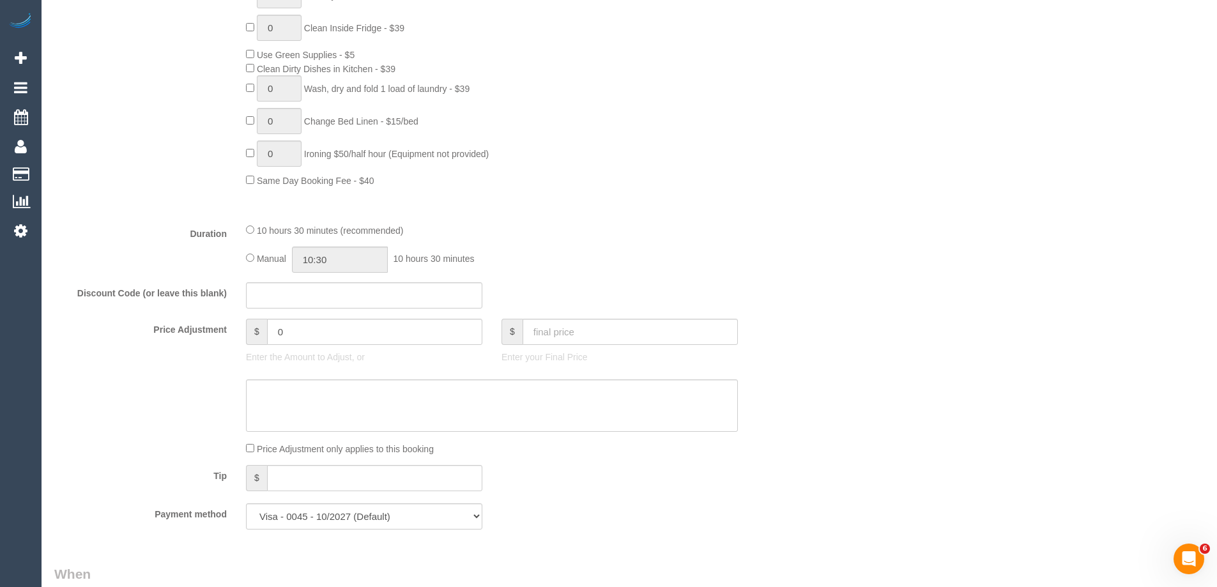
scroll to position [958, 0]
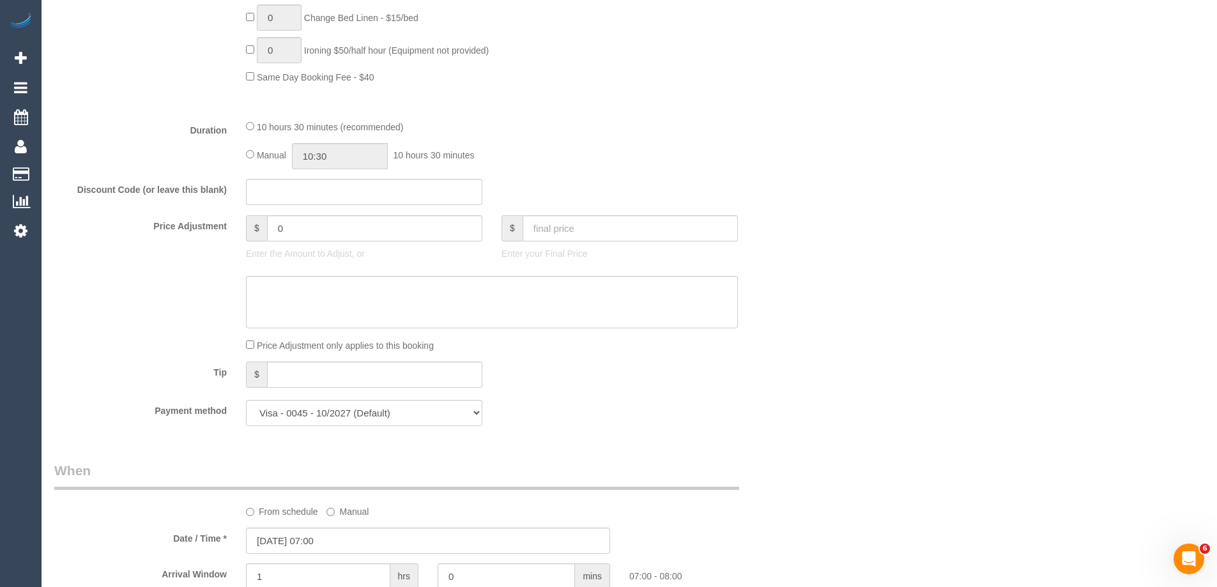
click at [245, 156] on div "10 hours 30 minutes (recommended) Manual 10:30 10 hours 30 minutes" at bounding box center [491, 144] width 511 height 50
click at [248, 154] on div "Manual 10:30 10 hours 30 minutes" at bounding box center [492, 156] width 492 height 26
click at [349, 156] on input "10:30" at bounding box center [340, 156] width 96 height 26
click at [342, 172] on li "10:00" at bounding box center [325, 178] width 57 height 17
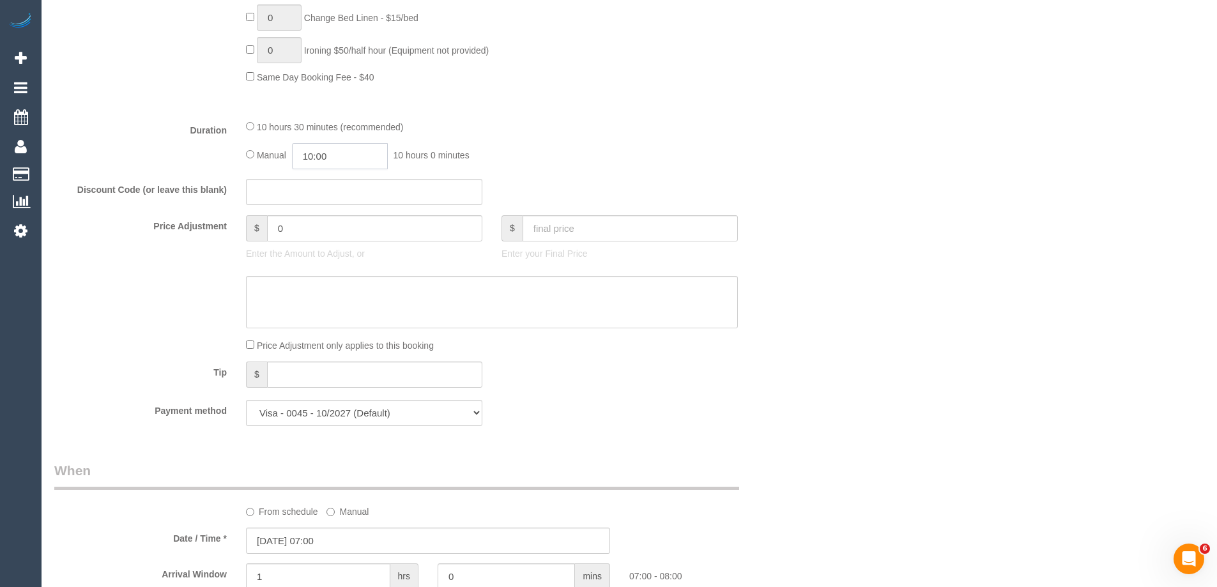
click at [340, 147] on input "10:00" at bounding box center [340, 156] width 96 height 26
type input "03:30"
click at [314, 204] on li "03:30" at bounding box center [325, 209] width 57 height 17
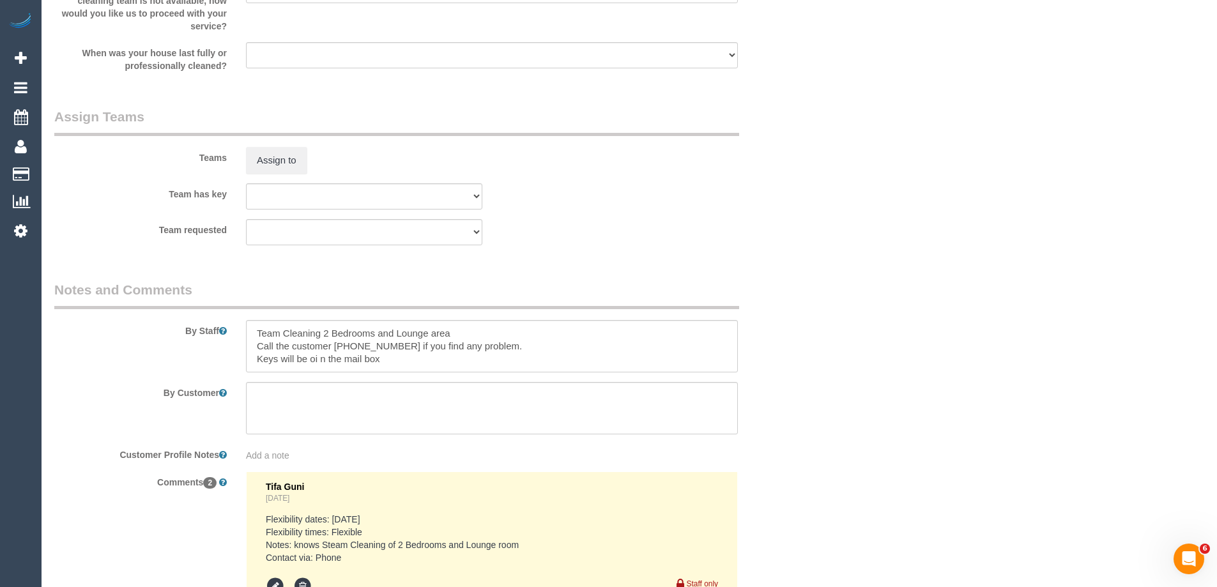
scroll to position [2044, 0]
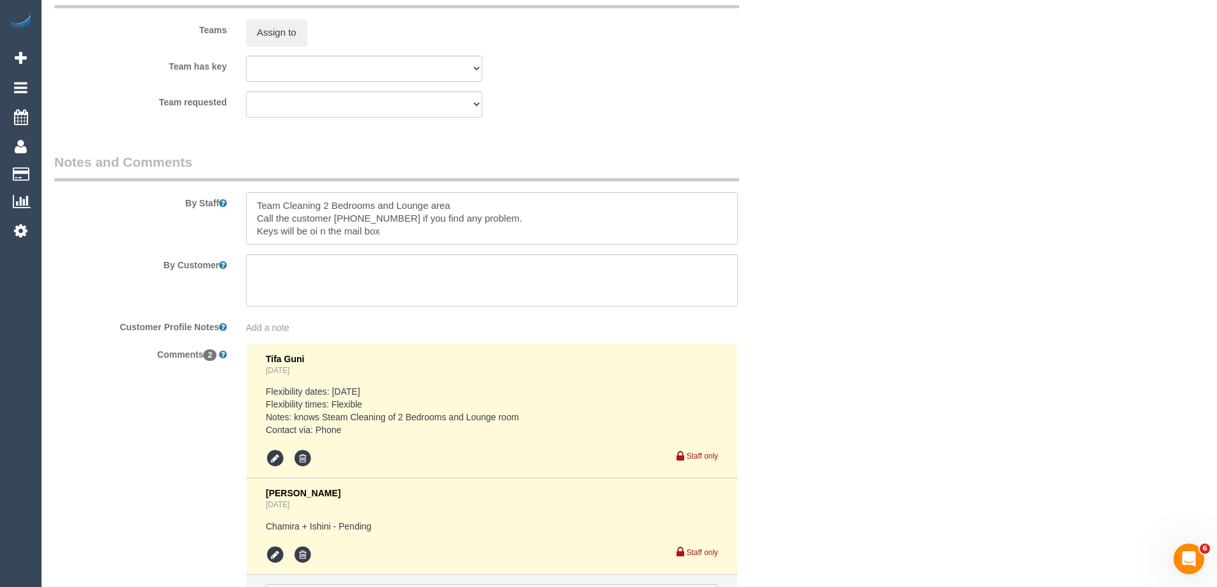
click at [252, 201] on textarea at bounding box center [492, 218] width 492 height 52
click at [276, 554] on icon at bounding box center [275, 554] width 19 height 19
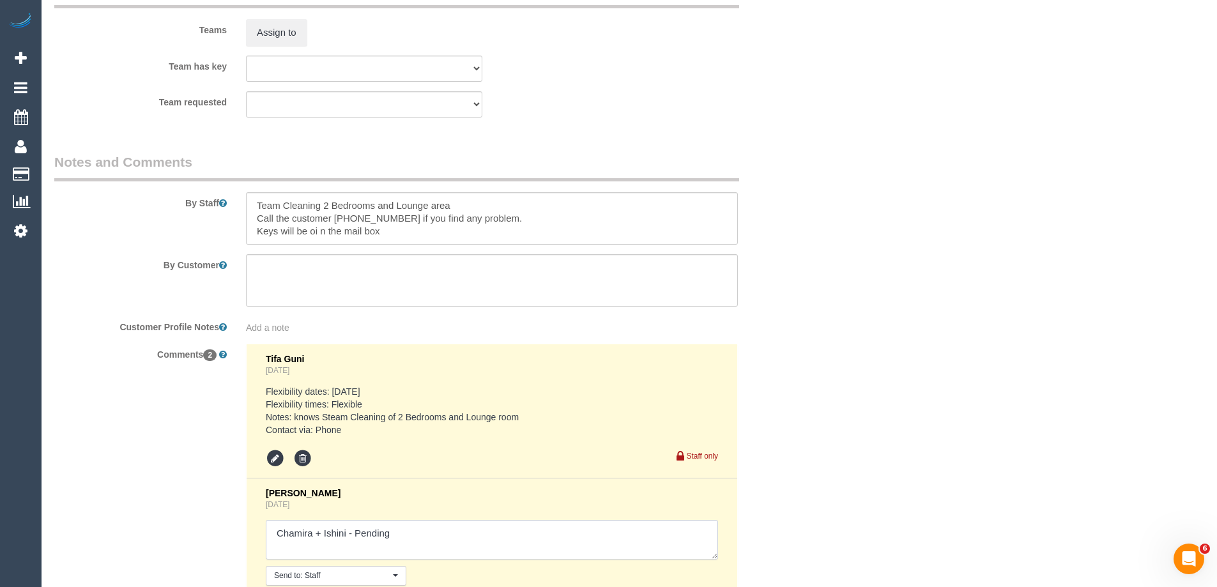
drag, startPoint x: 356, startPoint y: 534, endPoint x: 519, endPoint y: 536, distance: 162.9
click at [519, 536] on textarea at bounding box center [492, 540] width 452 height 40
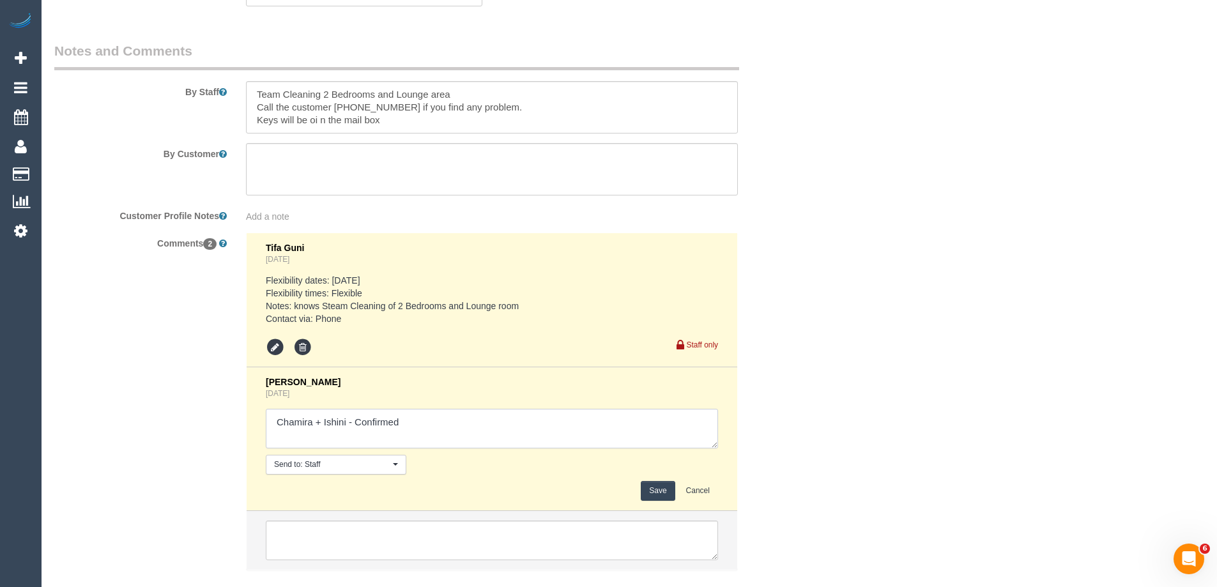
scroll to position [2171, 0]
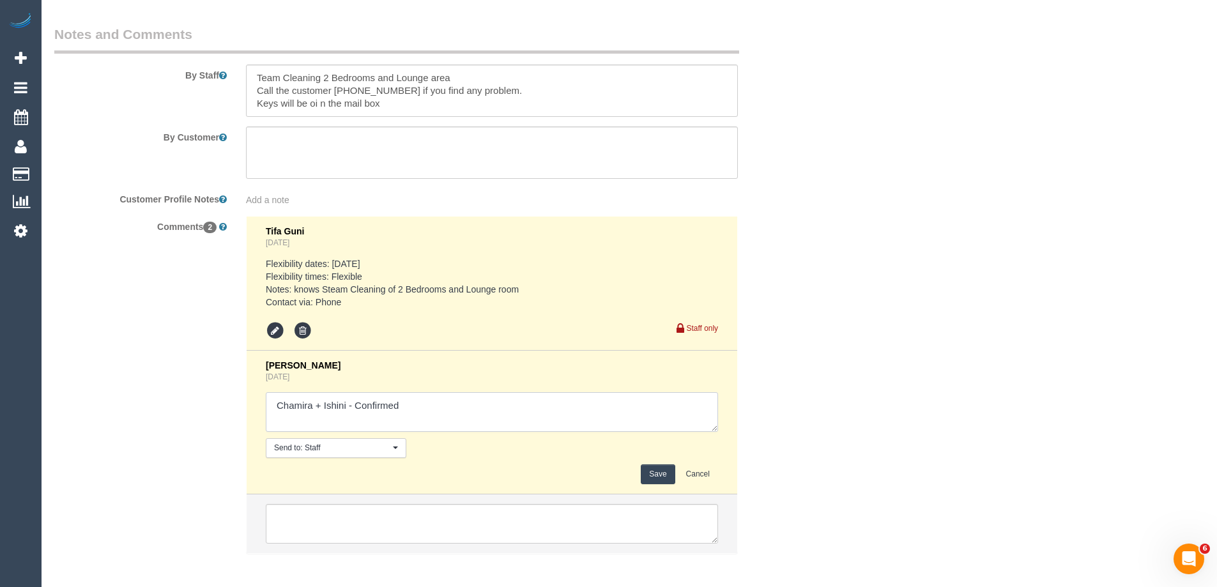
type textarea "Chamira + Ishini - Confirmed"
click at [654, 472] on button "Save" at bounding box center [658, 474] width 34 height 20
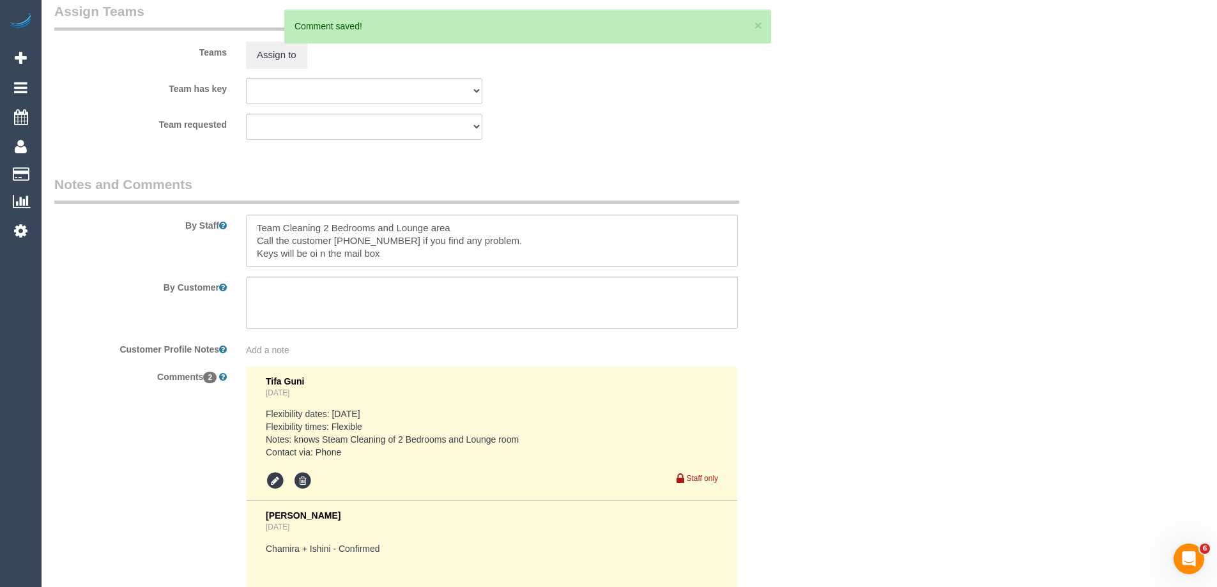
scroll to position [1980, 0]
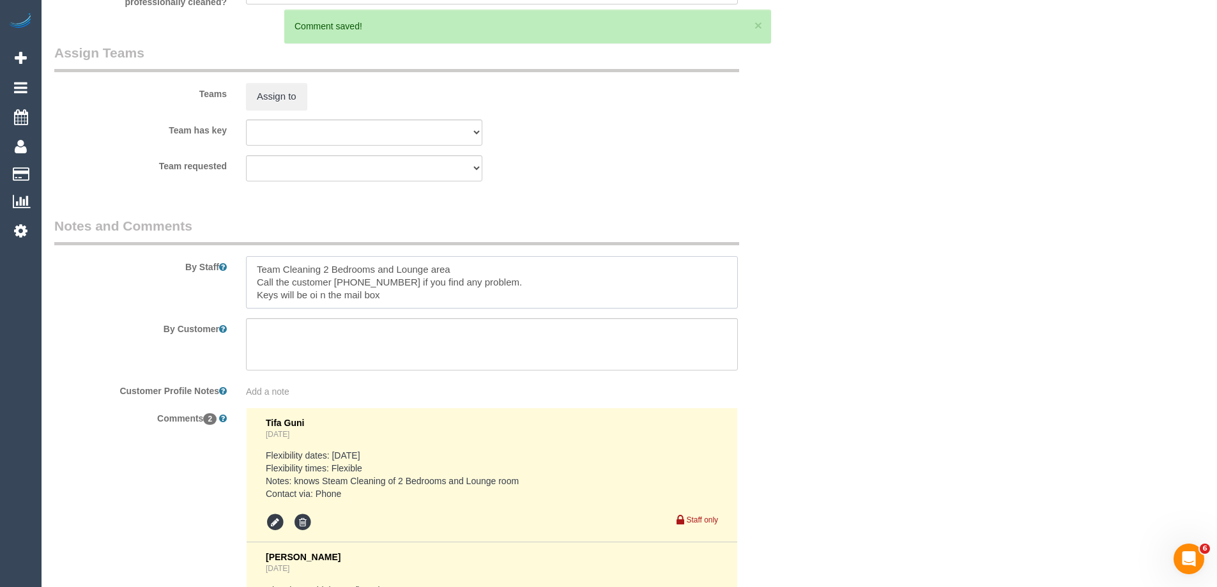
click at [252, 265] on textarea at bounding box center [492, 282] width 492 height 52
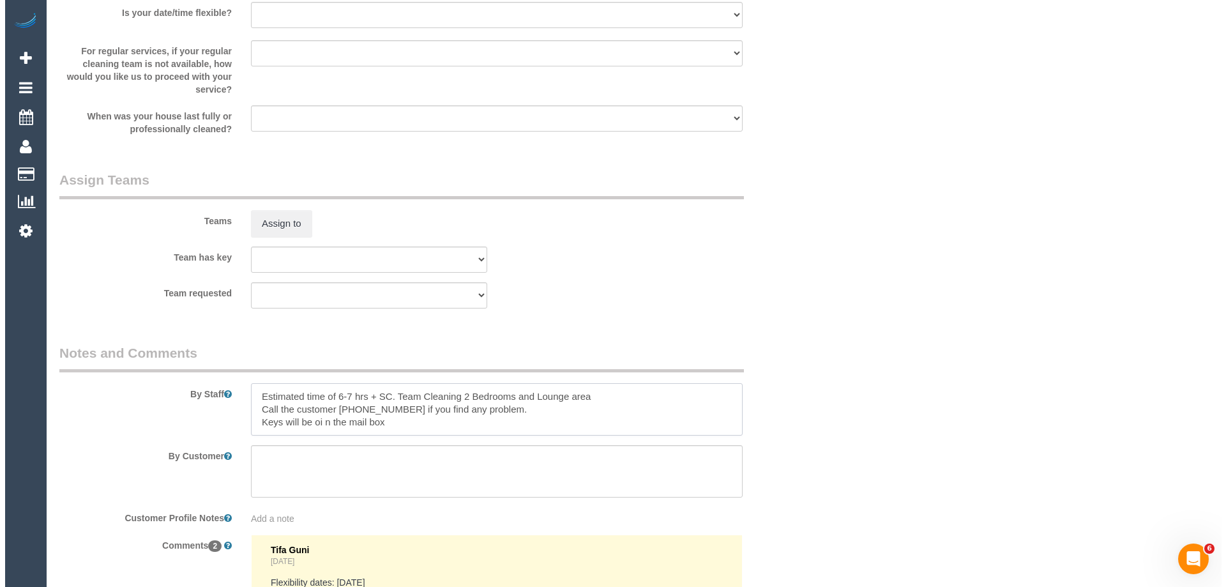
scroll to position [1852, 0]
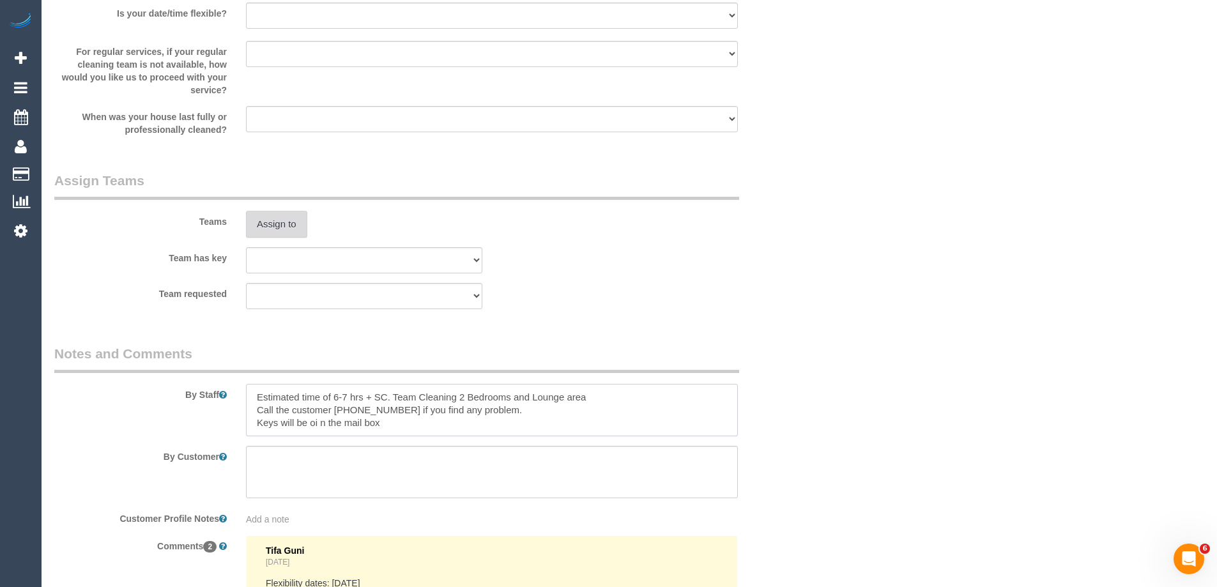
type textarea "Estimated time of 6-7 hrs + SC. Team Cleaning 2 Bedrooms and Lounge area Call t…"
click at [291, 219] on button "Assign to" at bounding box center [276, 224] width 61 height 27
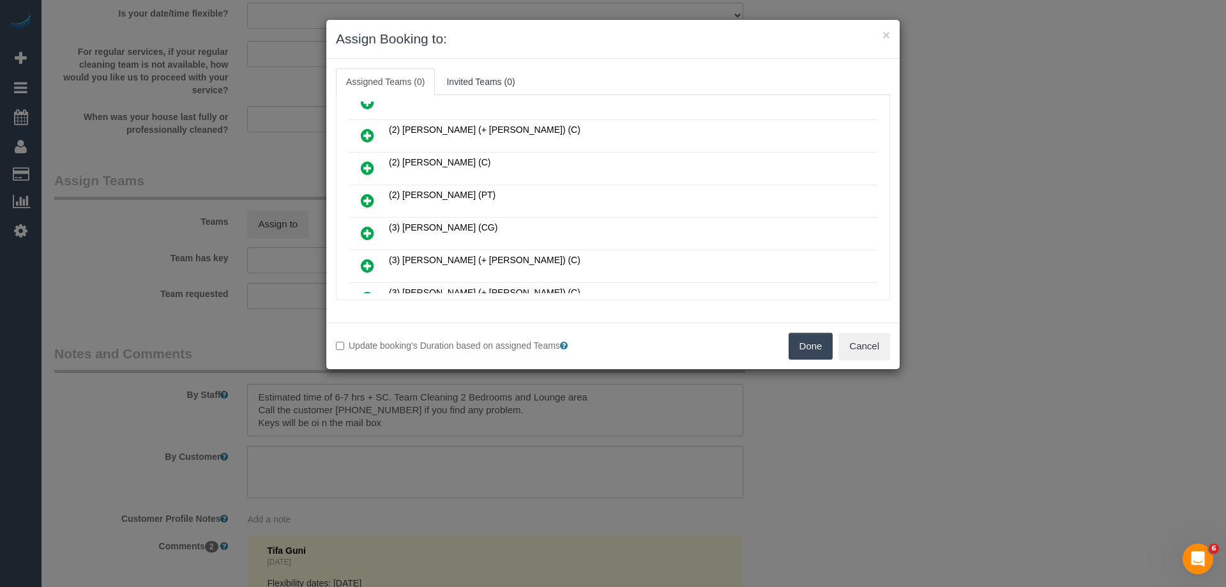
scroll to position [424, 0]
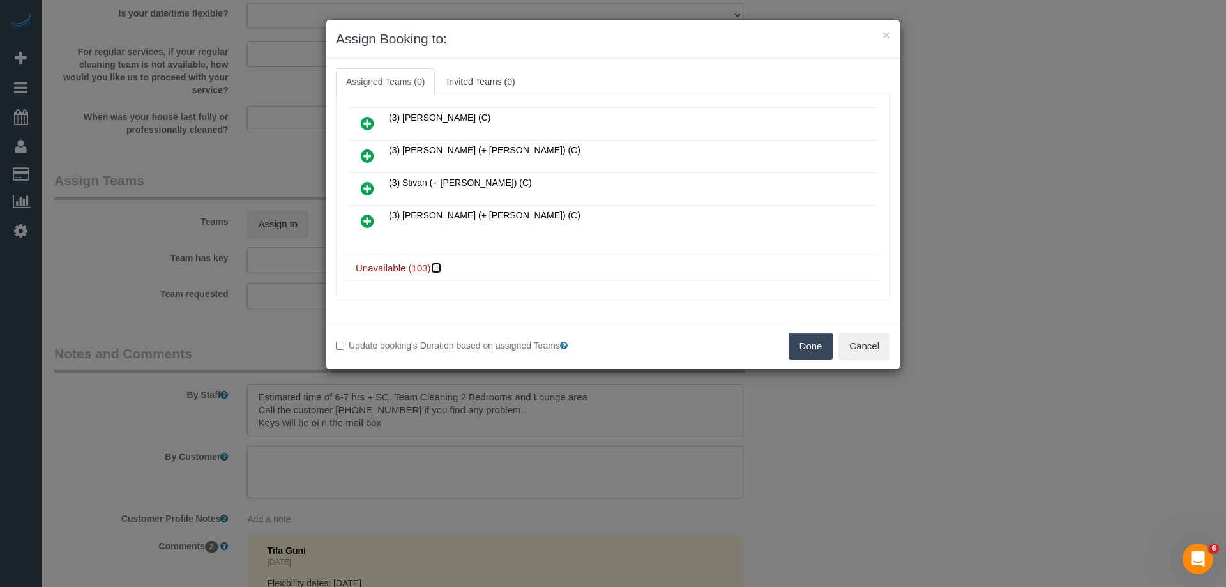
click at [434, 266] on icon at bounding box center [438, 268] width 8 height 10
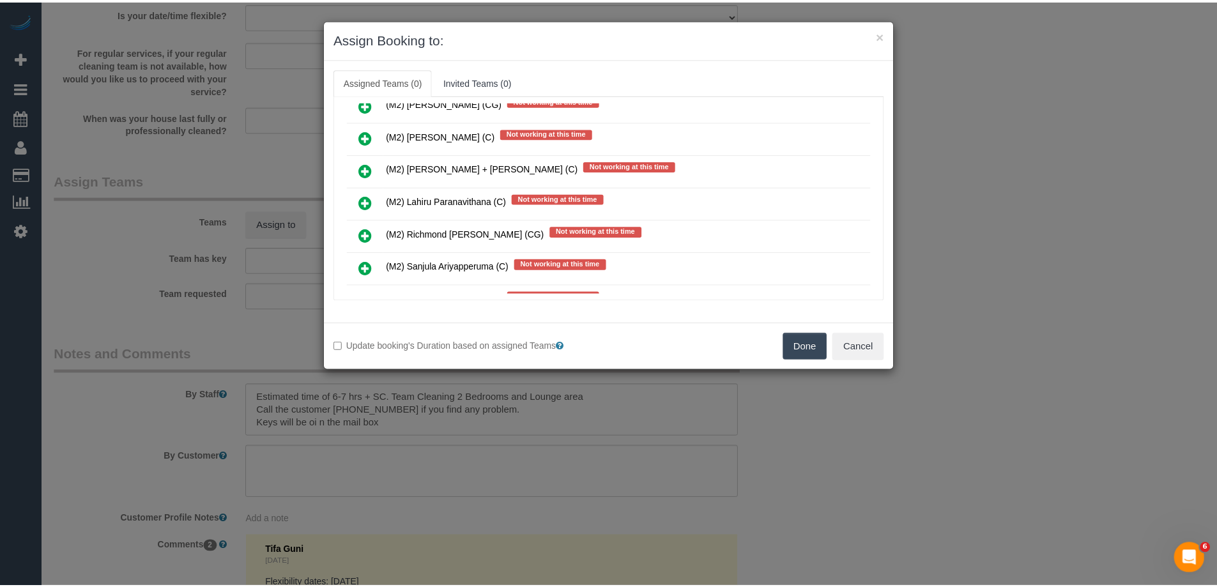
scroll to position [3298, 0]
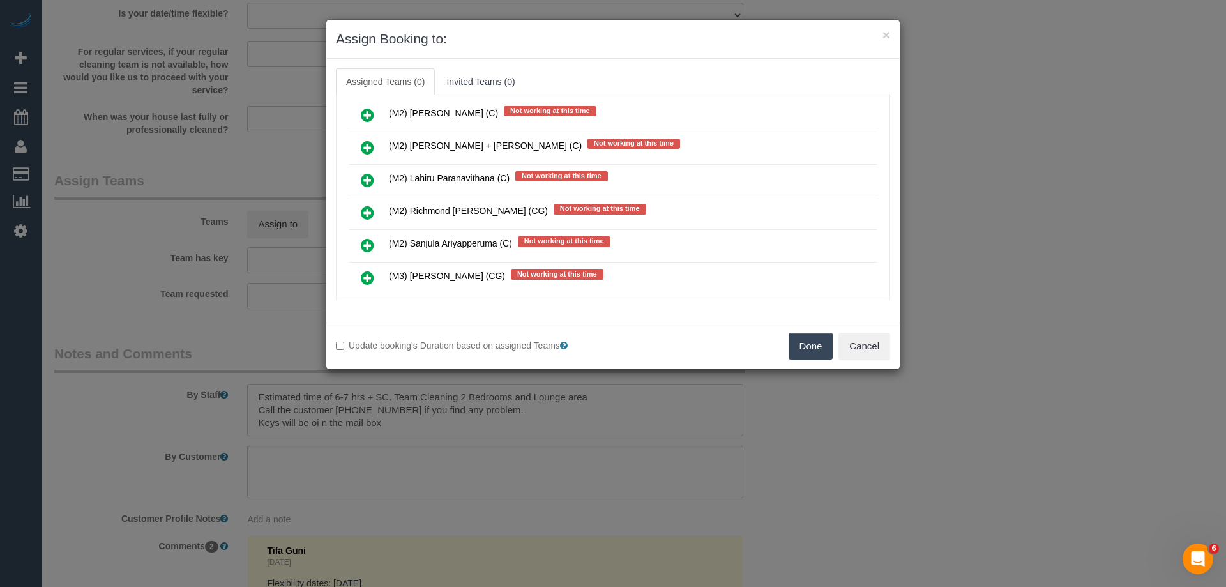
click at [804, 345] on button "Done" at bounding box center [811, 346] width 45 height 27
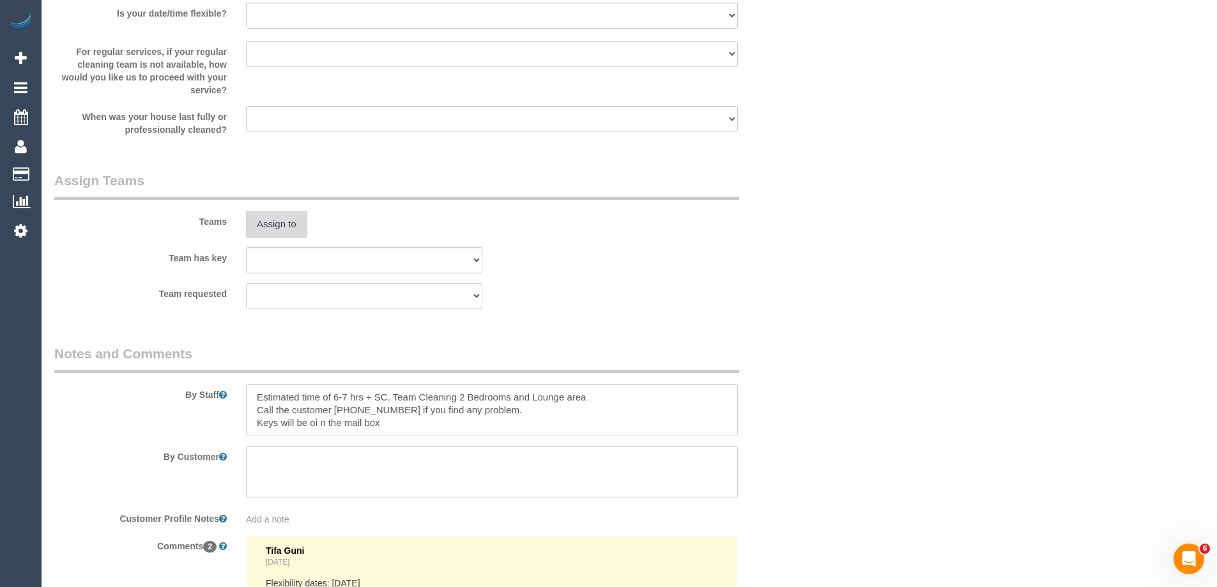
scroll to position [0, 0]
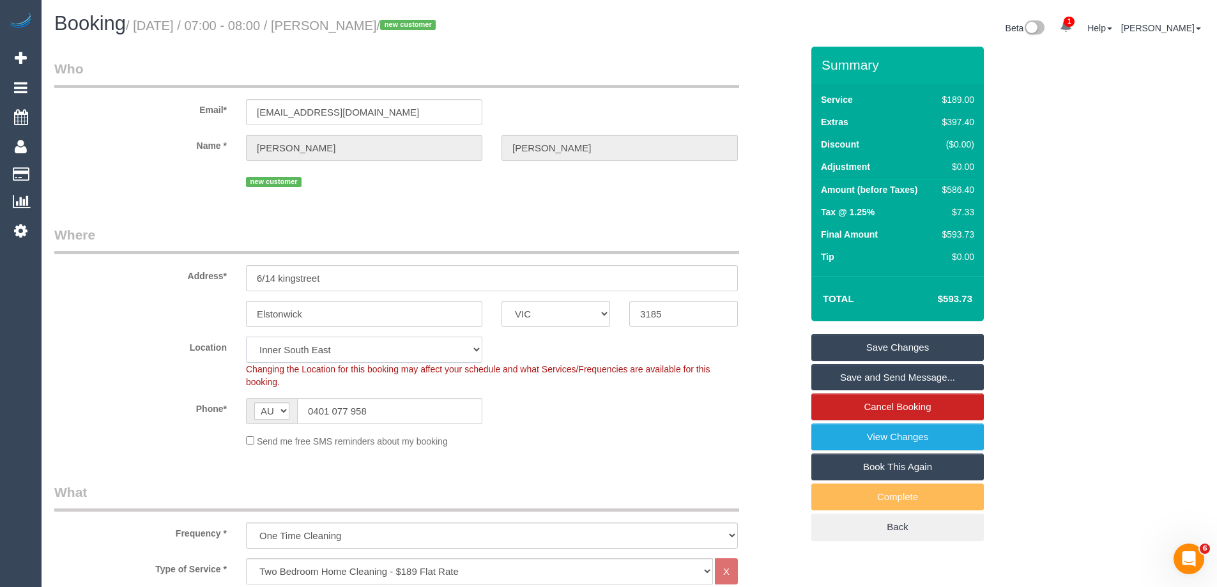
click at [265, 350] on select "Office City East (North) East (South) Inner East Inner North (East) Inner North…" at bounding box center [364, 350] width 236 height 26
select select "50"
click at [246, 337] on select "Office City East (North) East (South) Inner East Inner North (East) Inner North…" at bounding box center [364, 350] width 236 height 26
select select "object:4205"
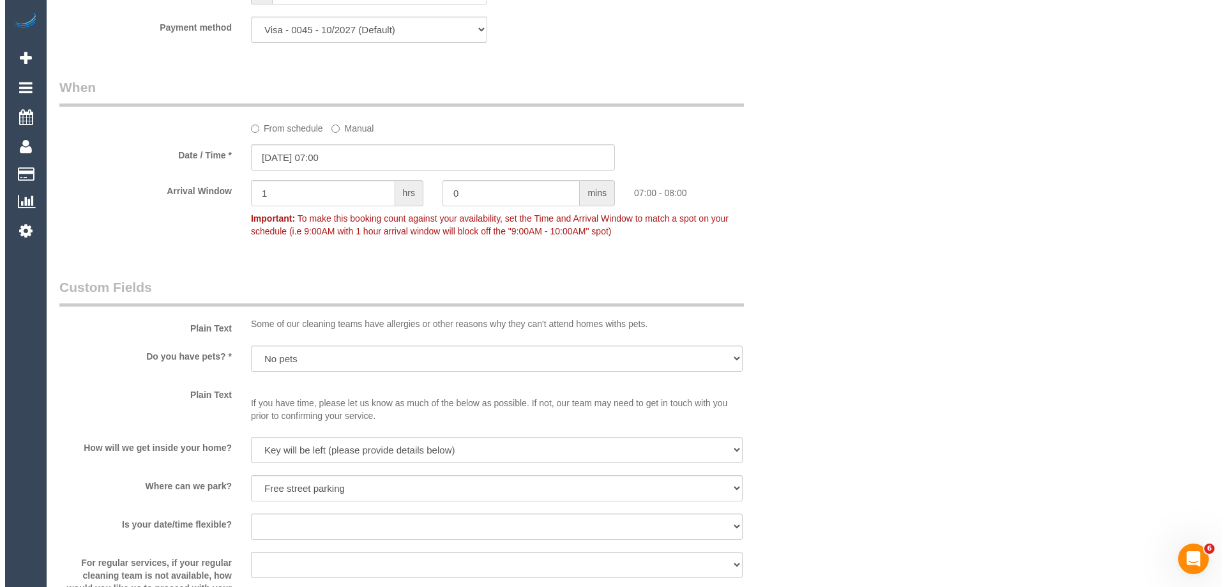
scroll to position [1596, 0]
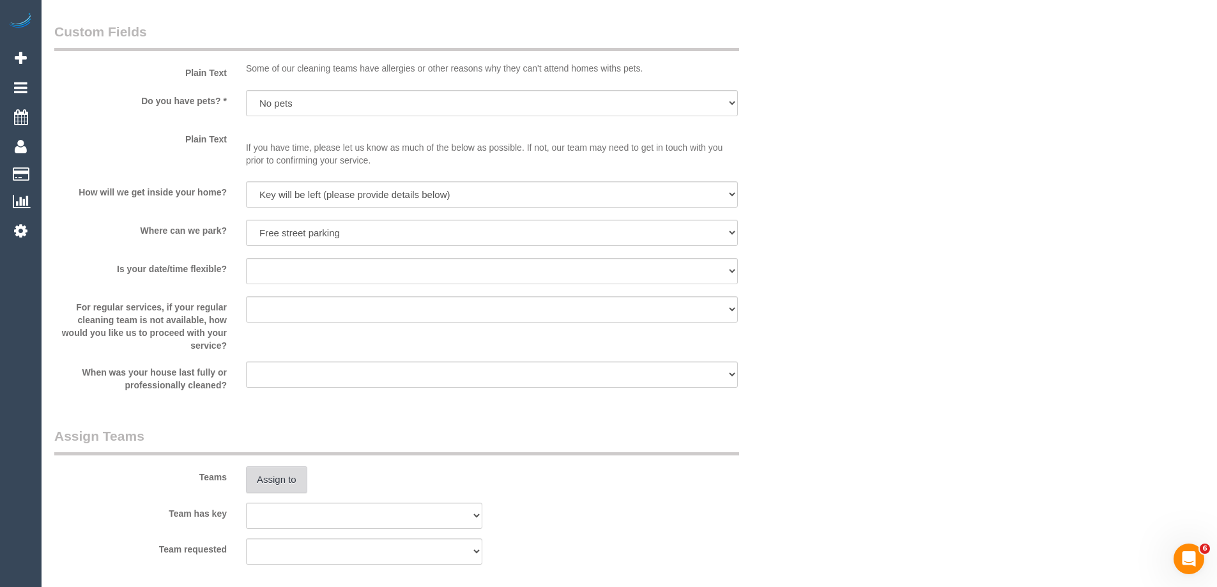
click at [281, 498] on sui-booking-teams "Teams Assign to Team has key (0) Office (1) Debbie Brodjanac (FT) (1) Helen Tri…" at bounding box center [427, 496] width 747 height 138
click at [285, 476] on button "Assign to" at bounding box center [276, 479] width 61 height 27
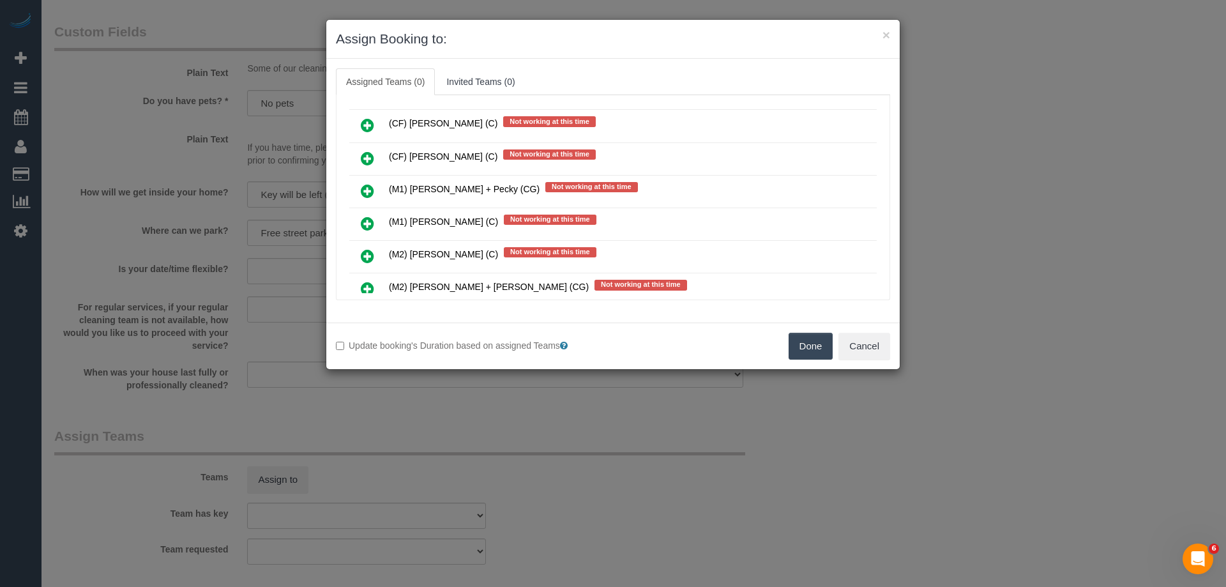
scroll to position [7025, 0]
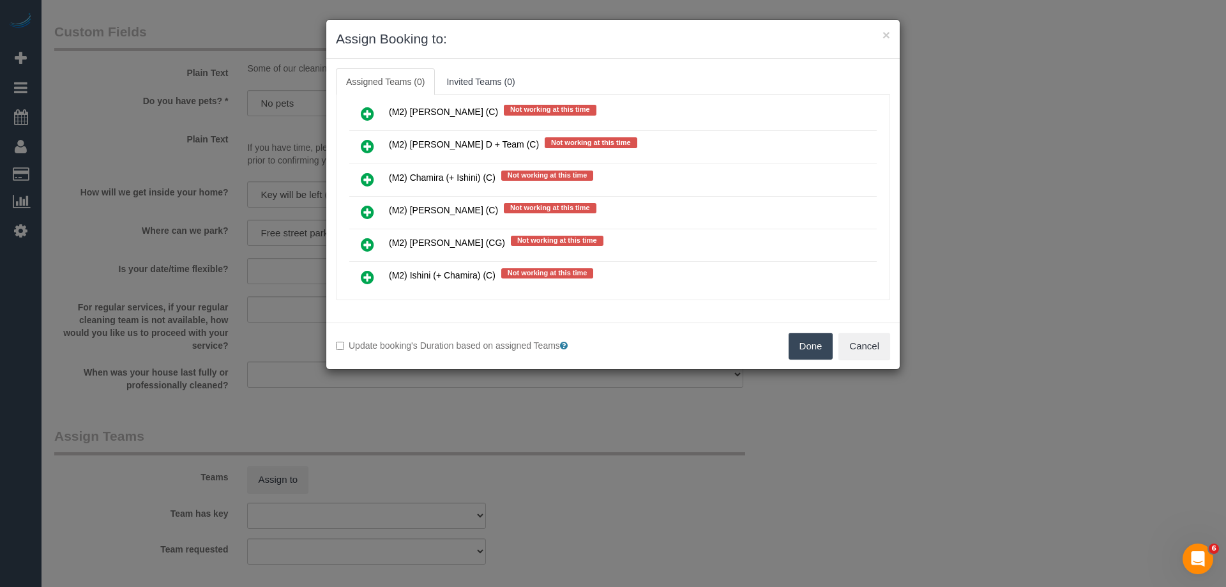
click at [372, 181] on icon at bounding box center [367, 179] width 13 height 15
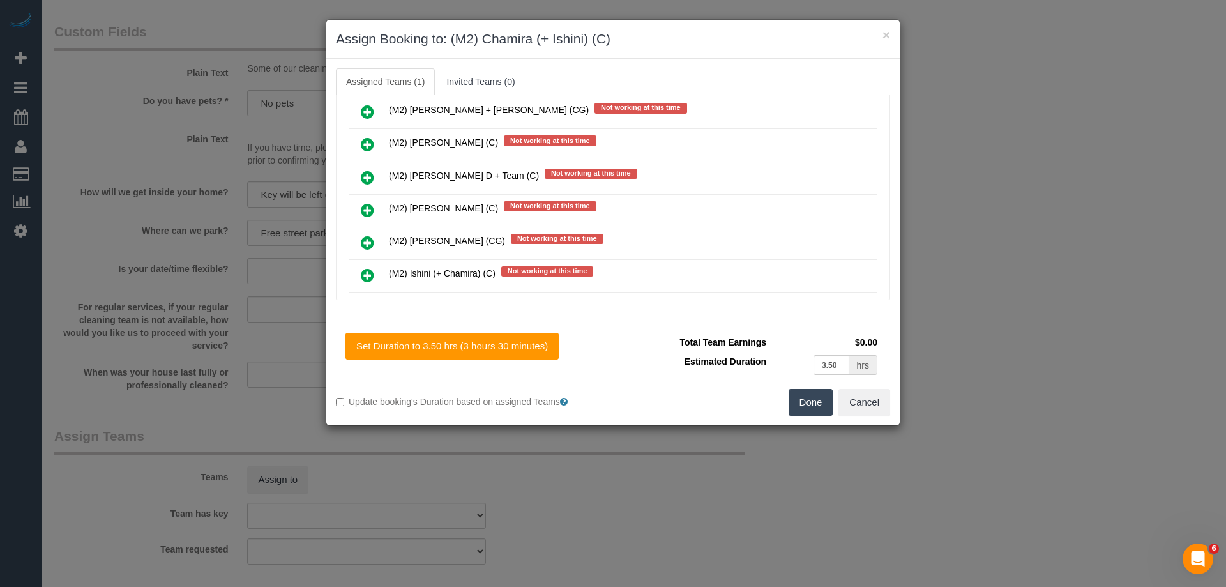
scroll to position [7183, 0]
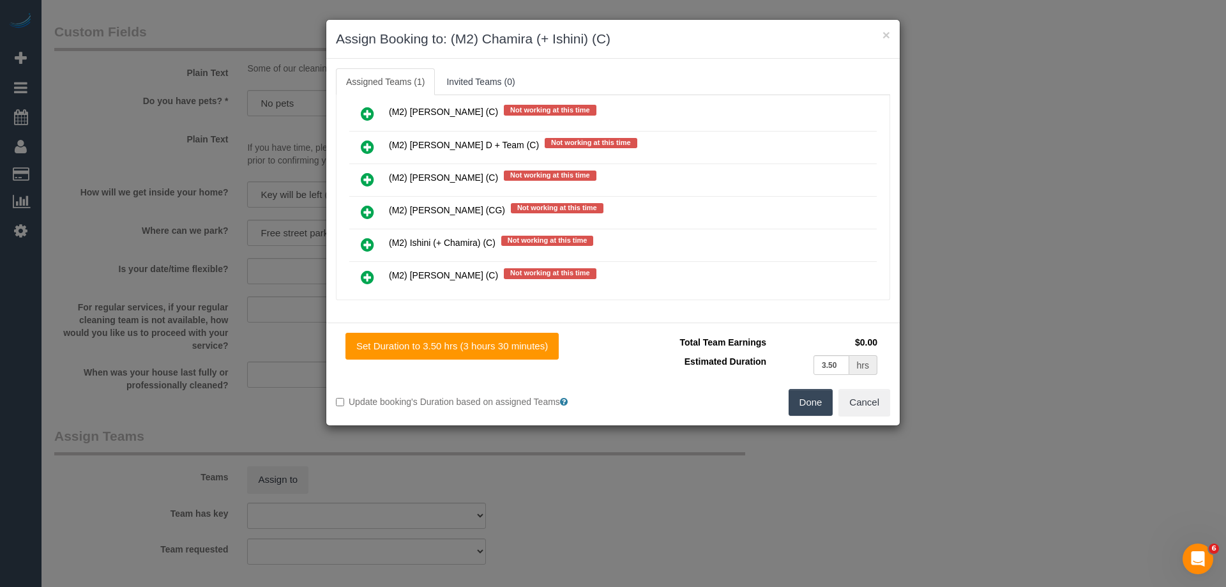
click at [361, 240] on icon at bounding box center [367, 244] width 13 height 15
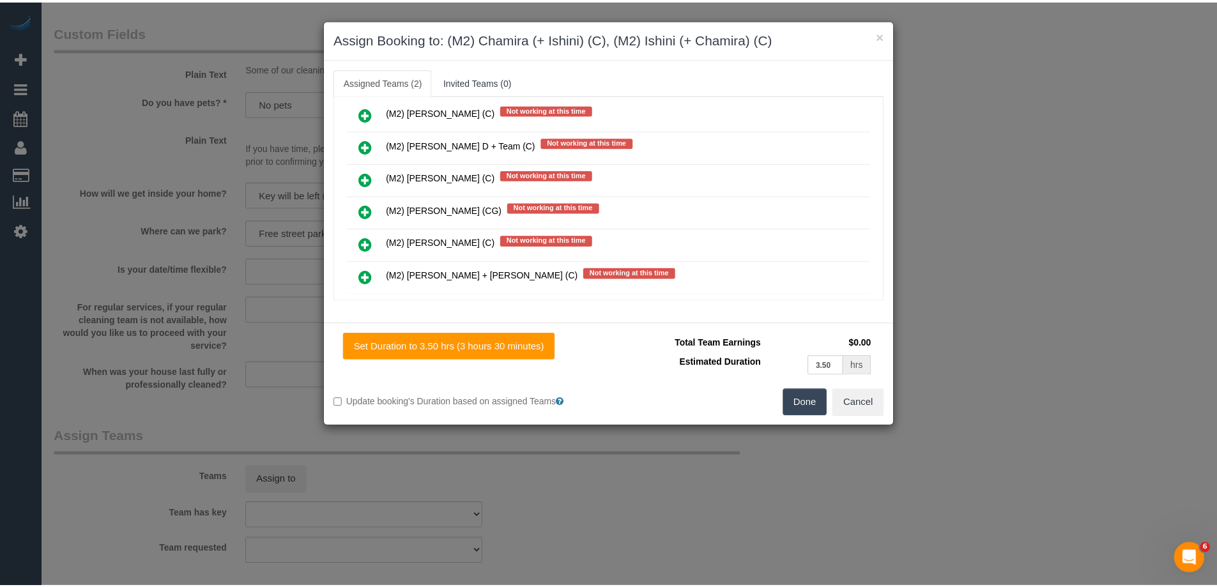
scroll to position [0, 0]
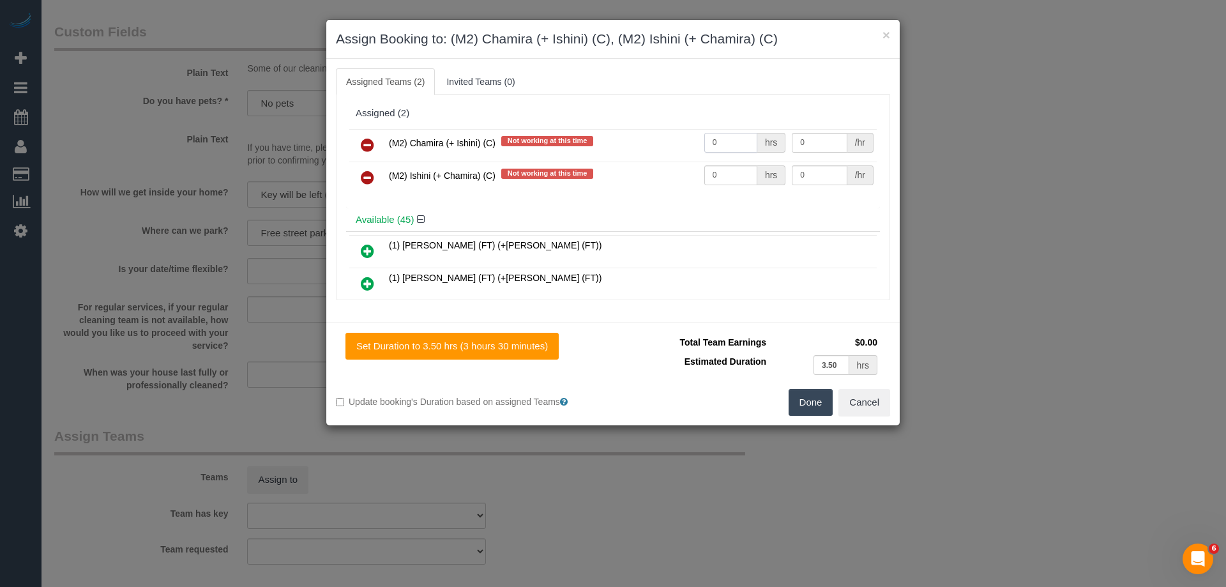
drag, startPoint x: 720, startPoint y: 142, endPoint x: 703, endPoint y: 151, distance: 19.2
click at [689, 142] on tr "(M2) Chamira (+ Ishini) (C) Not working at this time 0 hrs 0 /hr" at bounding box center [612, 145] width 527 height 33
type input "1"
drag, startPoint x: 735, startPoint y: 171, endPoint x: 512, endPoint y: 153, distance: 223.6
click at [512, 153] on tbody "(M2) Chamira (+ Ishini) (C) Not working at this time 1 hrs 0 /hr (M2) Ishini (+…" at bounding box center [612, 161] width 527 height 65
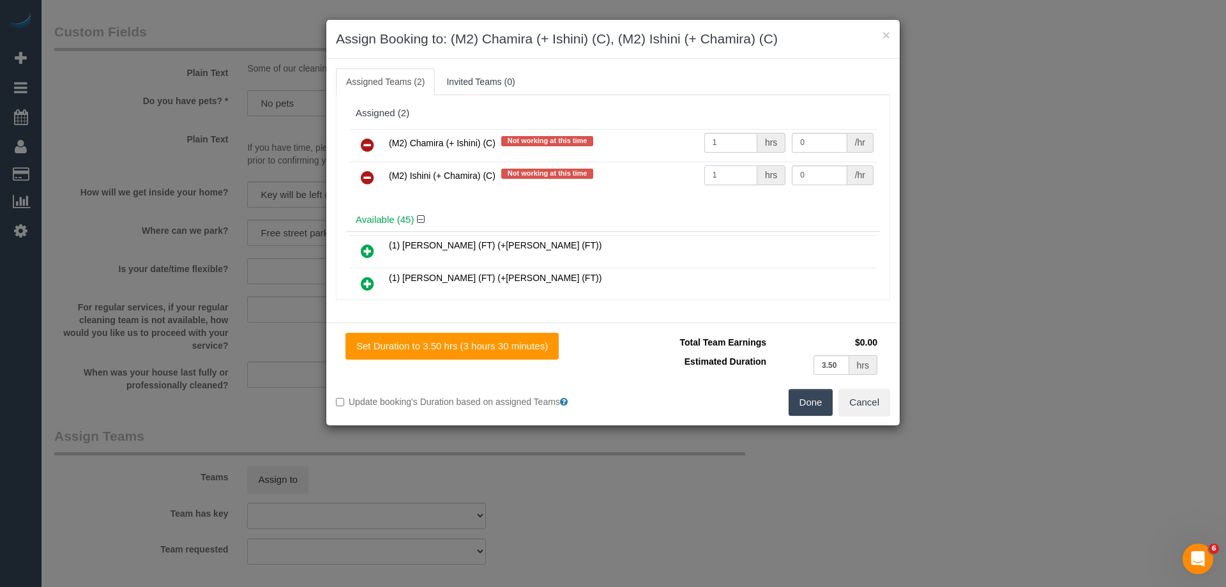
type input "1"
drag, startPoint x: 814, startPoint y: 138, endPoint x: 727, endPoint y: 135, distance: 86.9
click at [727, 135] on tr "(M2) Chamira (+ Ishini) (C) Not working at this time 1 hrs 0 /hr" at bounding box center [612, 145] width 527 height 33
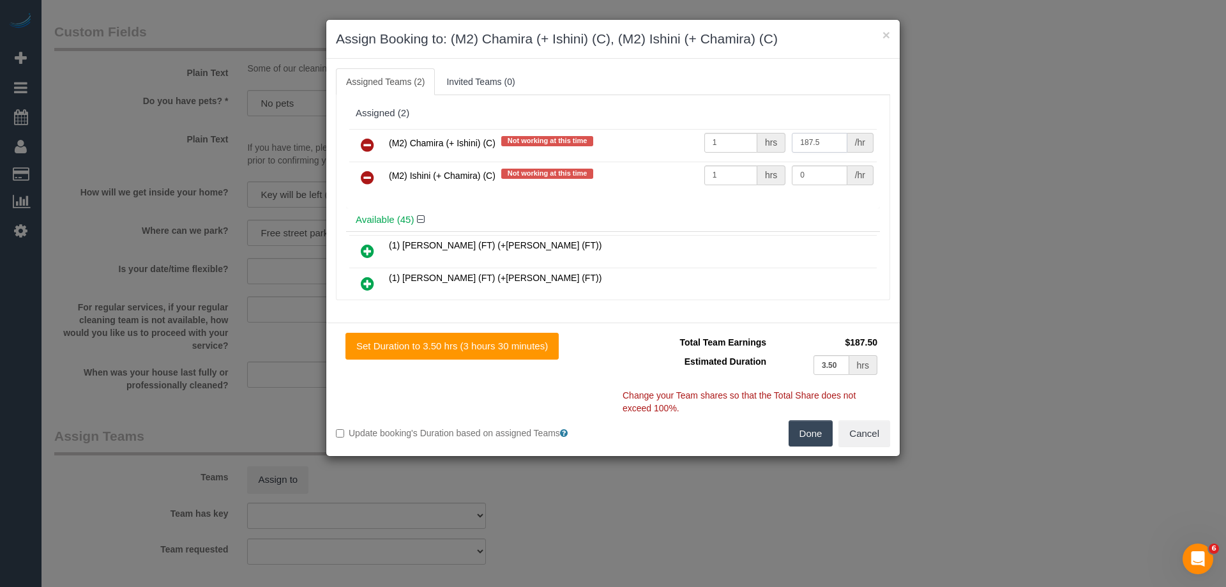
type input "187.5"
drag, startPoint x: 768, startPoint y: 172, endPoint x: 713, endPoint y: 168, distance: 55.1
click at [713, 168] on tr "(M2) Ishini (+ Chamira) (C) Not working at this time 1 hrs 0 /hr" at bounding box center [612, 178] width 527 height 33
type input "187.5"
click at [809, 432] on button "Done" at bounding box center [811, 433] width 45 height 27
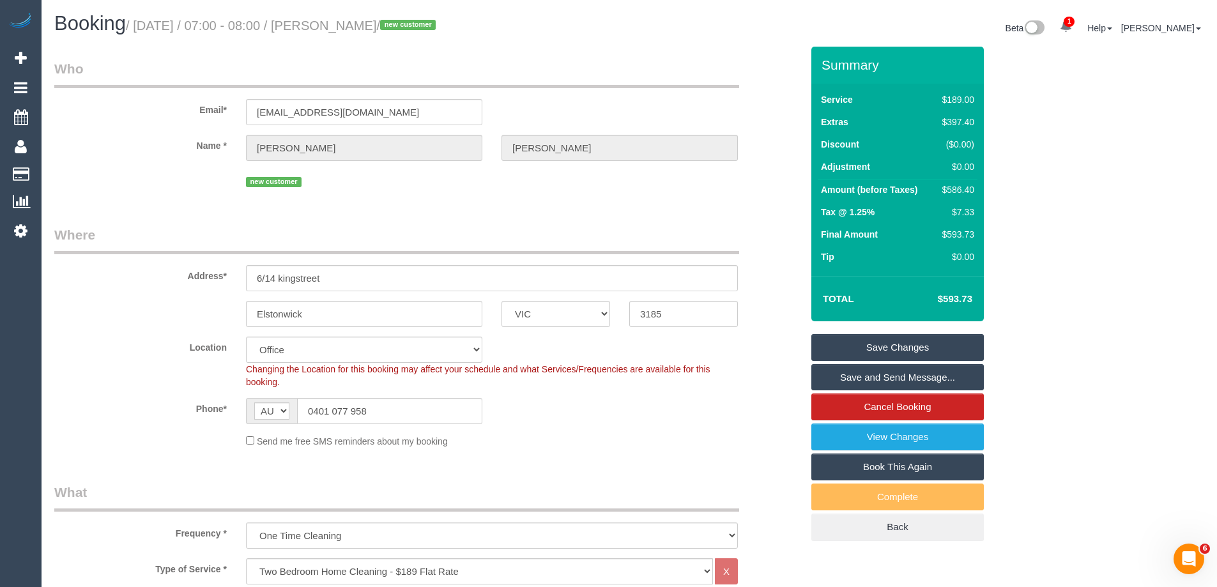
drag, startPoint x: 467, startPoint y: 27, endPoint x: 351, endPoint y: 20, distance: 117.1
click at [351, 20] on small "/ September 29, 2025 / 07:00 - 08:00 / Madeleine Strachan / new customer" at bounding box center [283, 26] width 314 height 14
copy small "Madeleine Strachan"
click at [842, 374] on link "Save and Send Message..." at bounding box center [897, 377] width 172 height 27
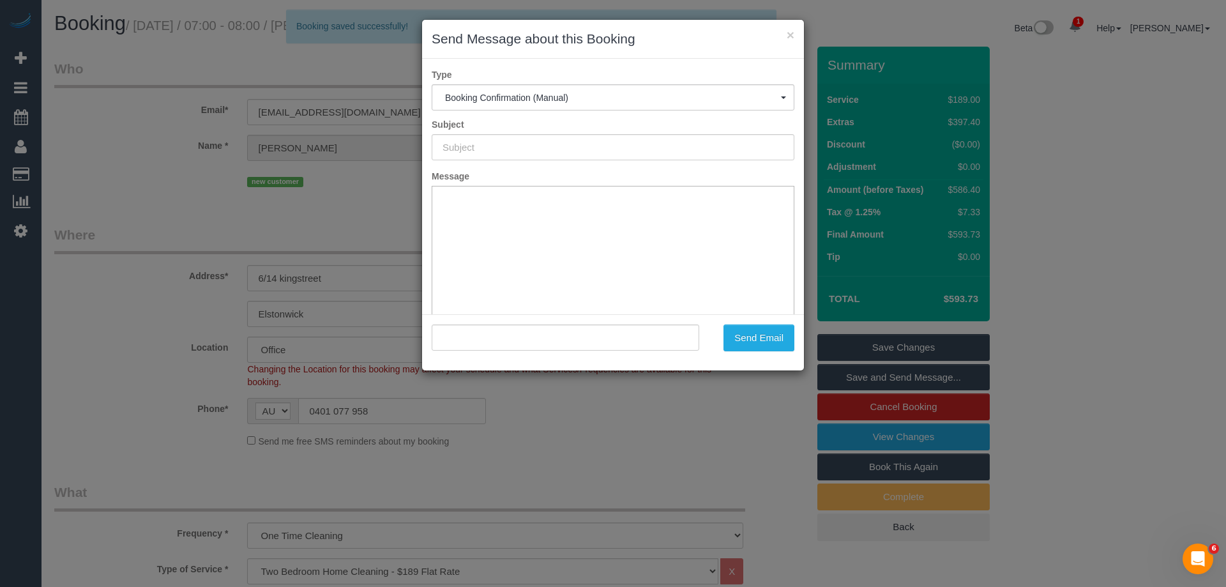
type input "Booking Confirmed"
type input ""Madeleine Strachan" <strachanmadi@gmail.com>"
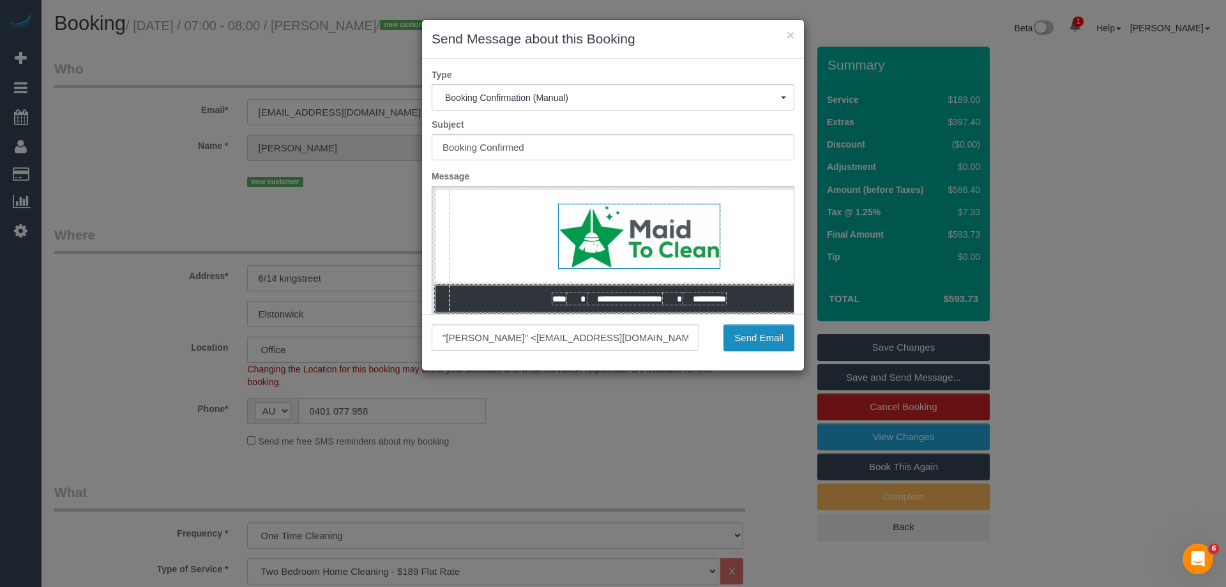
click at [771, 338] on button "Send Email" at bounding box center [759, 337] width 71 height 27
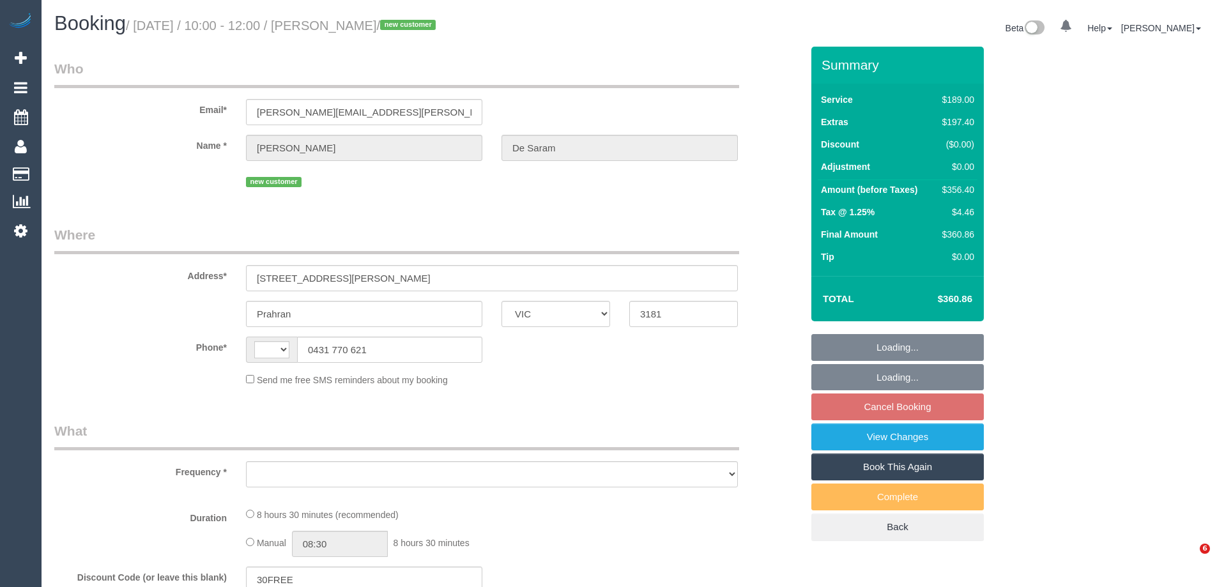
select select "VIC"
select select "string:AU"
select select "string:stripe-pm_1S7beF2GScqysDRVd4BLNU4F"
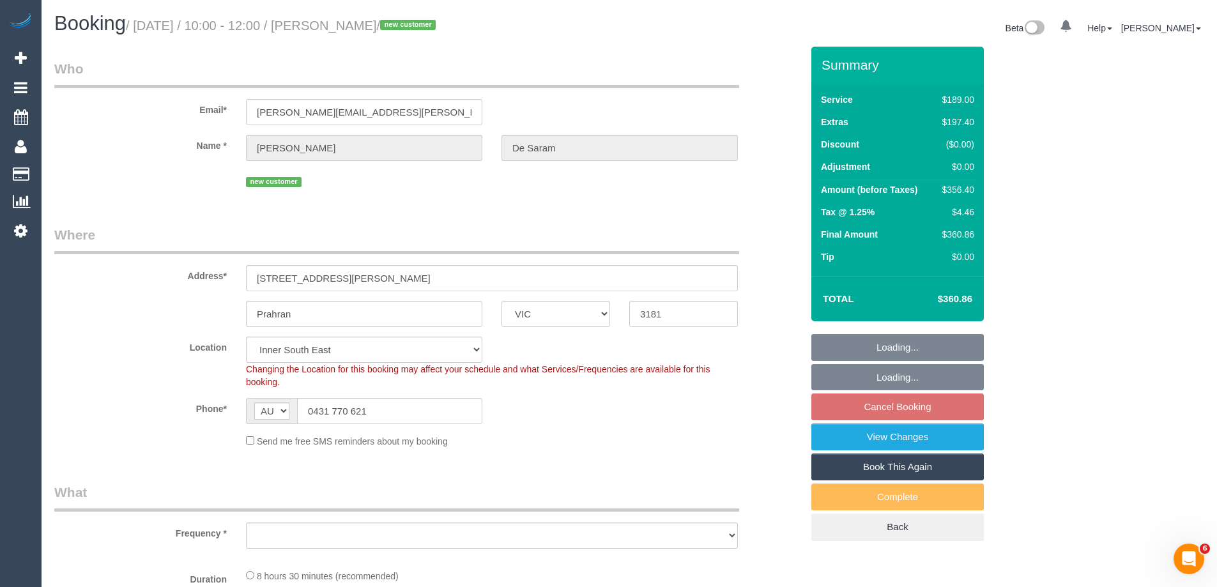
select select "object:563"
select select "number:28"
select select "number:14"
select select "number:18"
select select "number:24"
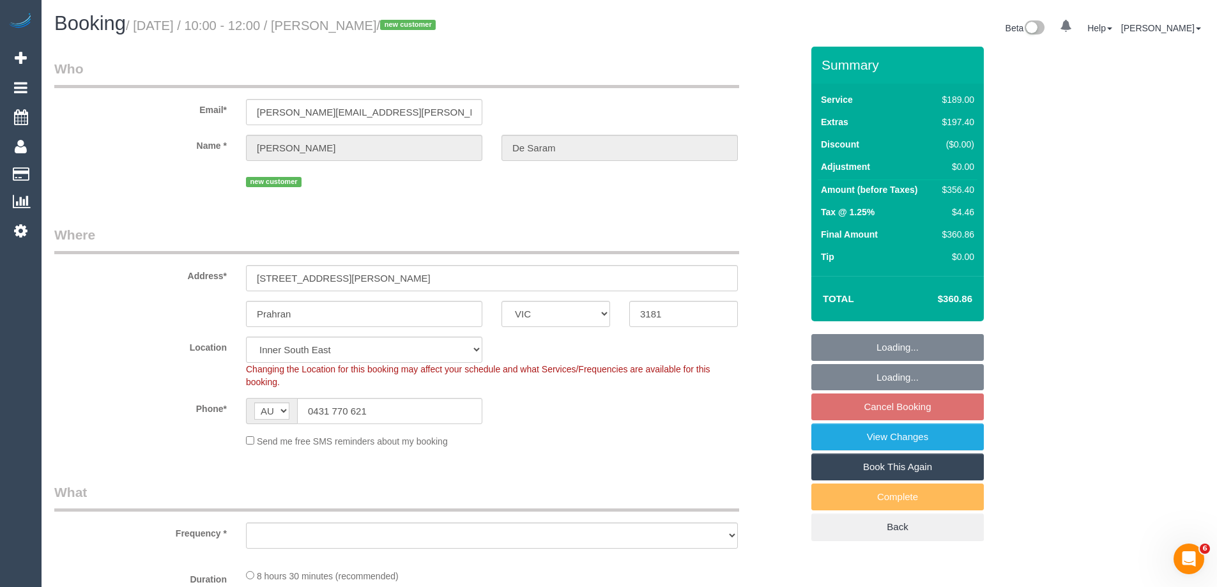
select select "number:13"
select select "object:728"
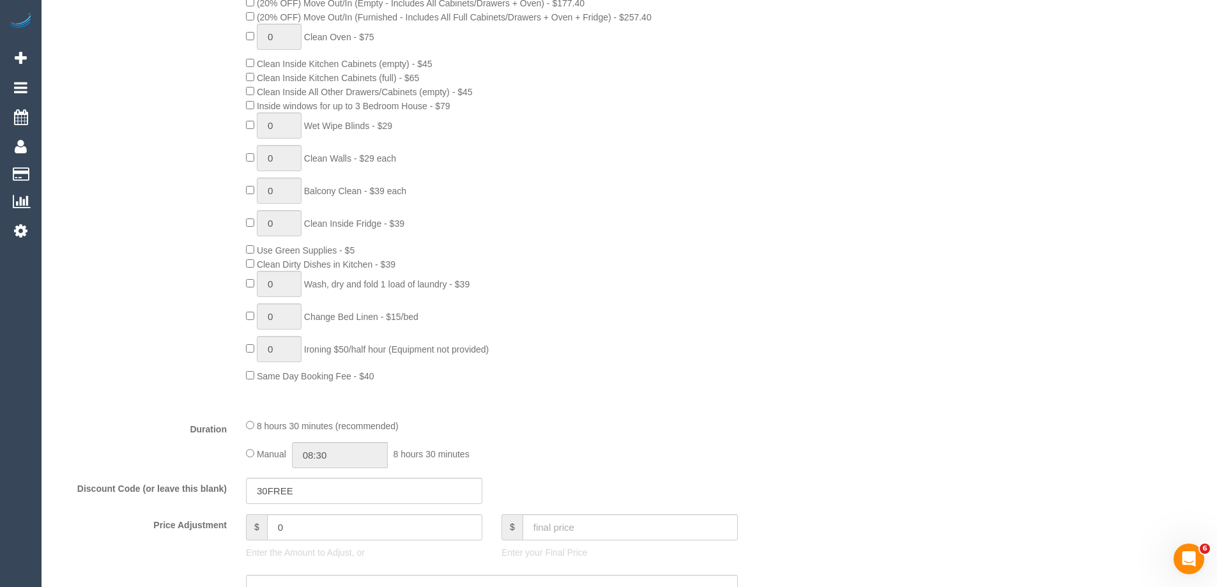
scroll to position [766, 0]
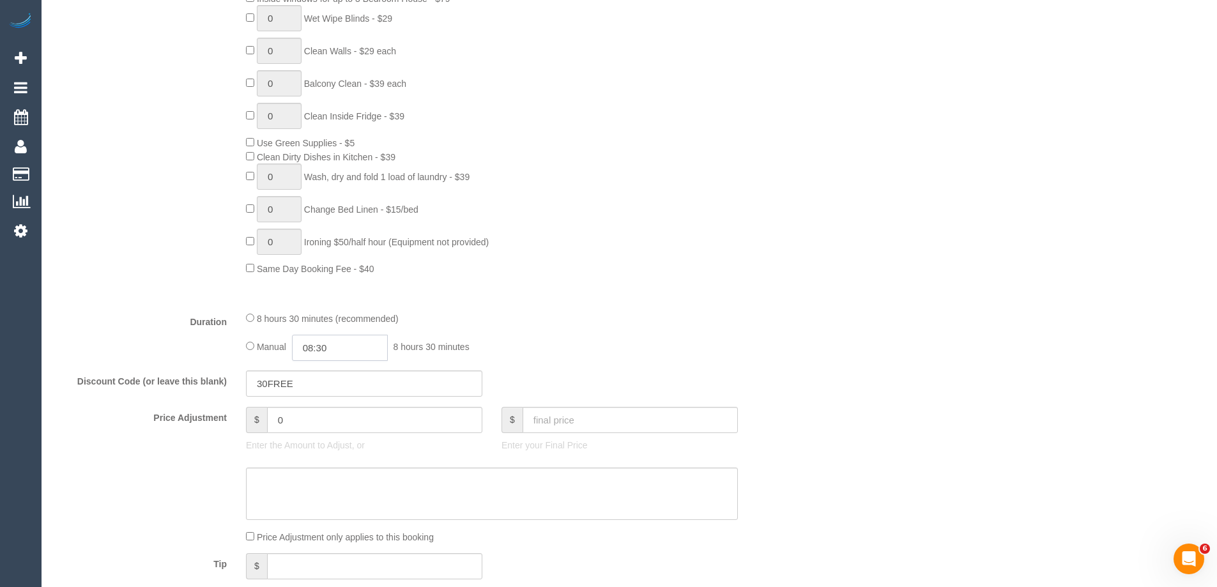
click at [356, 347] on input "08:30" at bounding box center [340, 348] width 96 height 26
type input "03:30"
click at [318, 395] on li "03:30" at bounding box center [325, 399] width 57 height 17
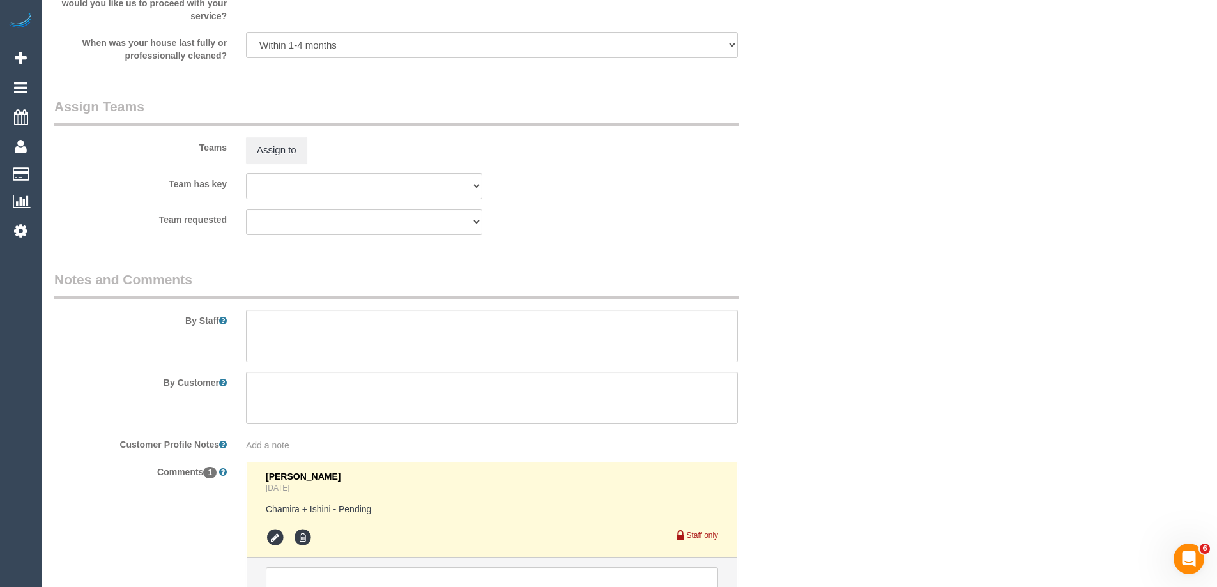
scroll to position [2049, 0]
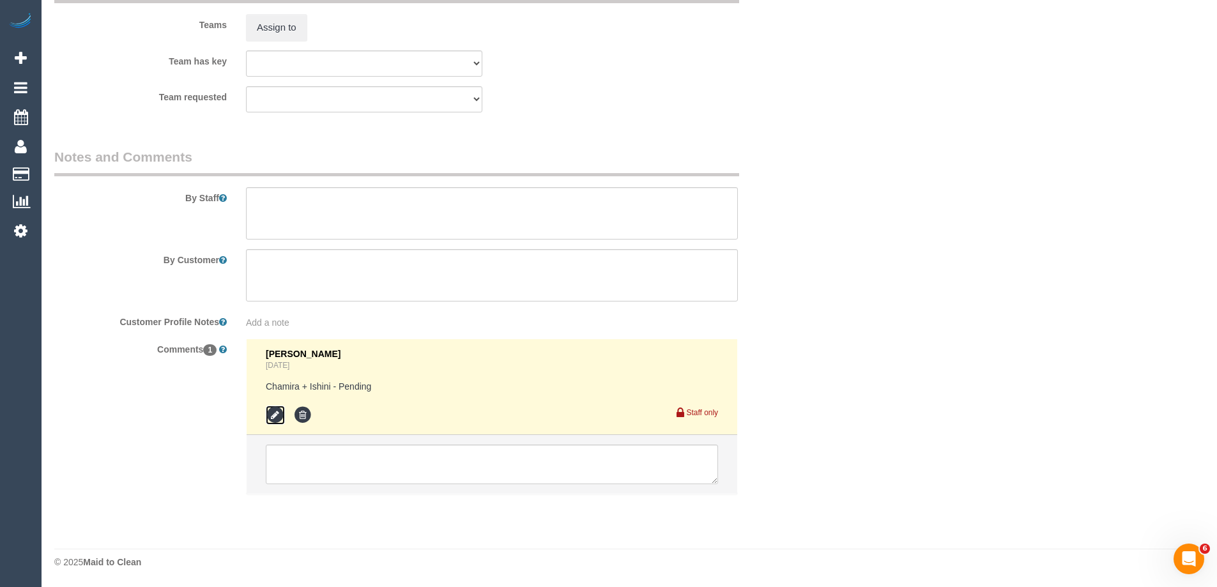
click at [275, 414] on icon at bounding box center [275, 415] width 19 height 19
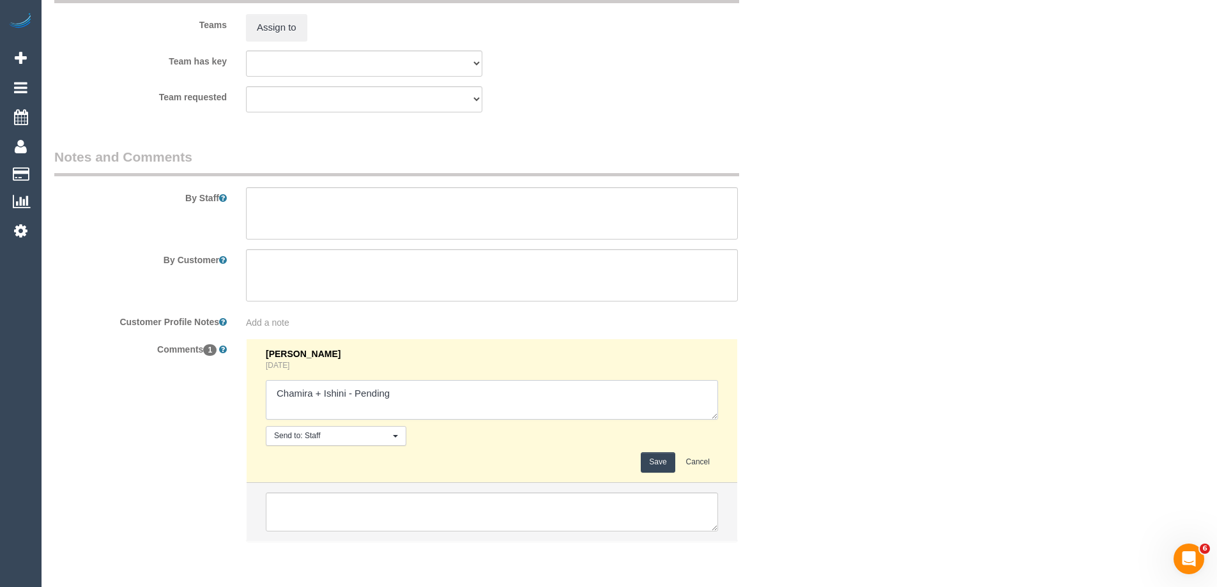
drag, startPoint x: 354, startPoint y: 390, endPoint x: 537, endPoint y: 400, distance: 183.6
click at [537, 400] on textarea at bounding box center [492, 400] width 452 height 40
type textarea "Chamira + Ishini - Confirmed"
click at [662, 463] on button "Save" at bounding box center [658, 462] width 34 height 20
click at [296, 214] on textarea at bounding box center [492, 213] width 492 height 52
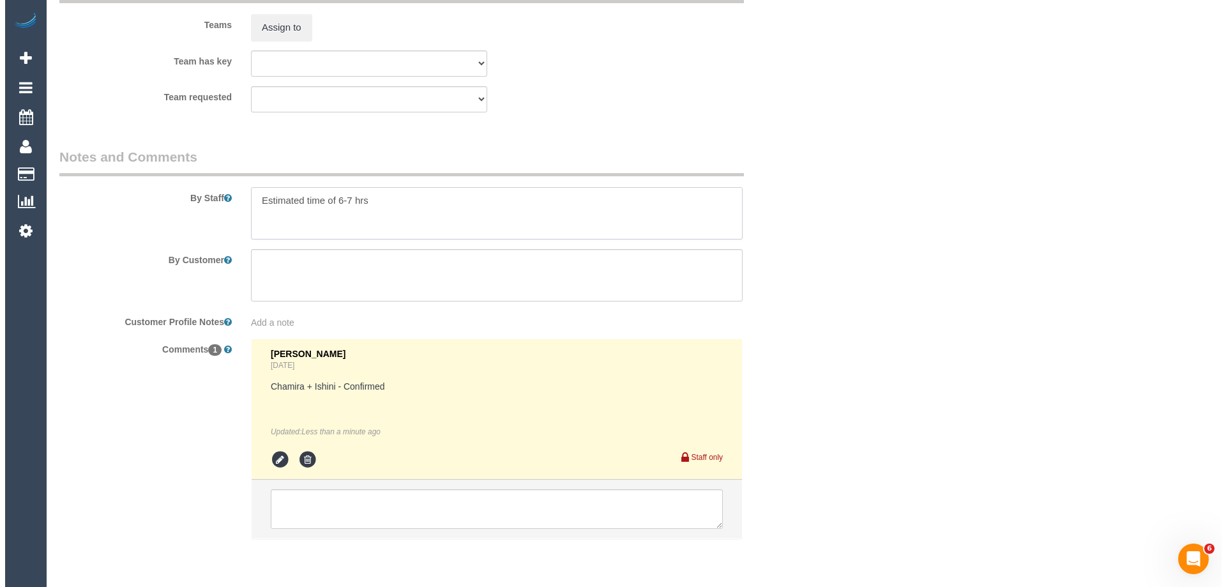
scroll to position [1921, 0]
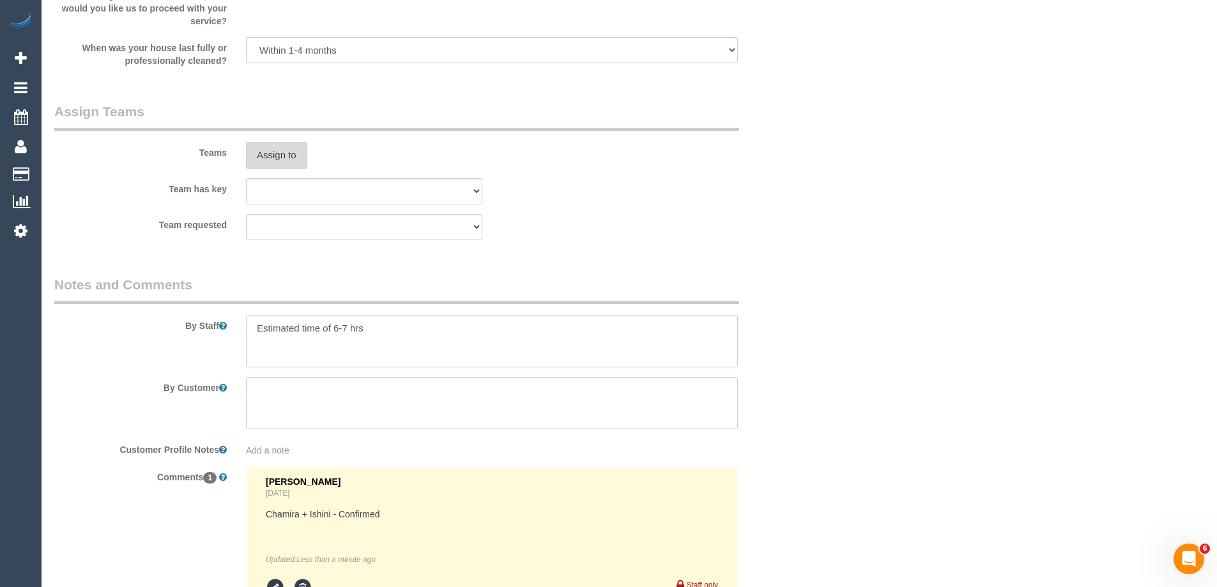
type textarea "Estimated time of 6-7 hrs"
click at [287, 167] on button "Assign to" at bounding box center [276, 155] width 61 height 27
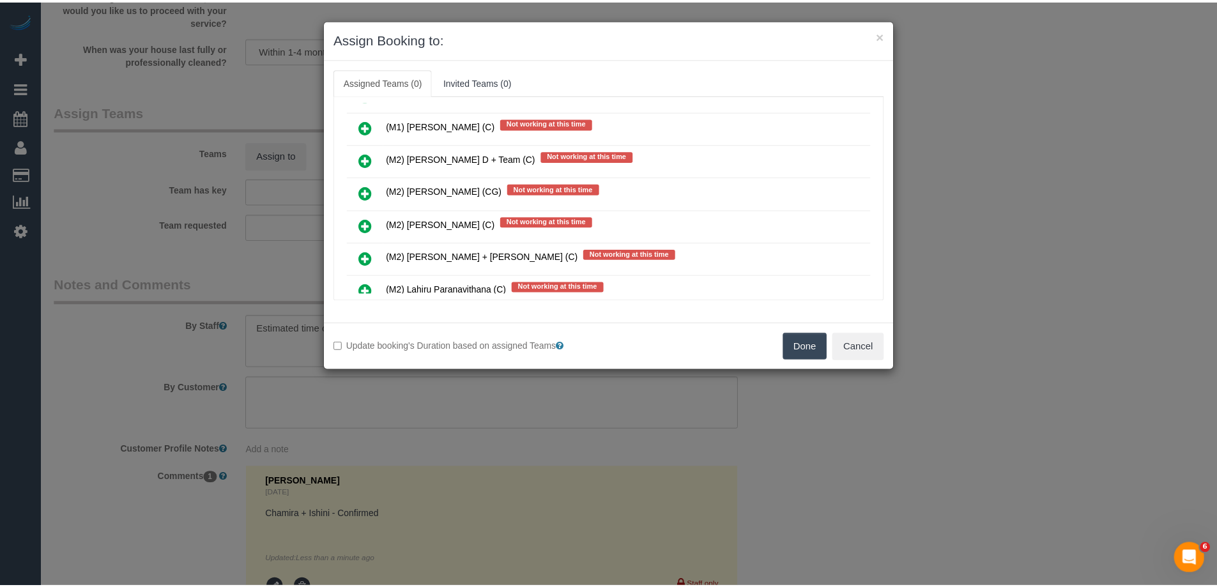
scroll to position [2235, 0]
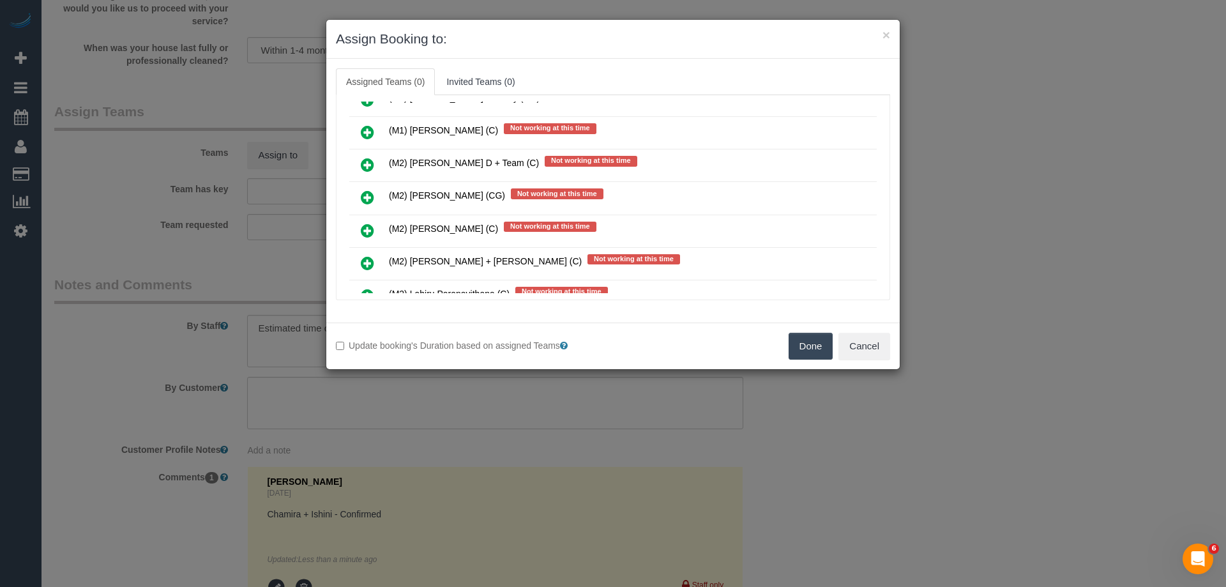
click at [805, 347] on button "Done" at bounding box center [811, 346] width 45 height 27
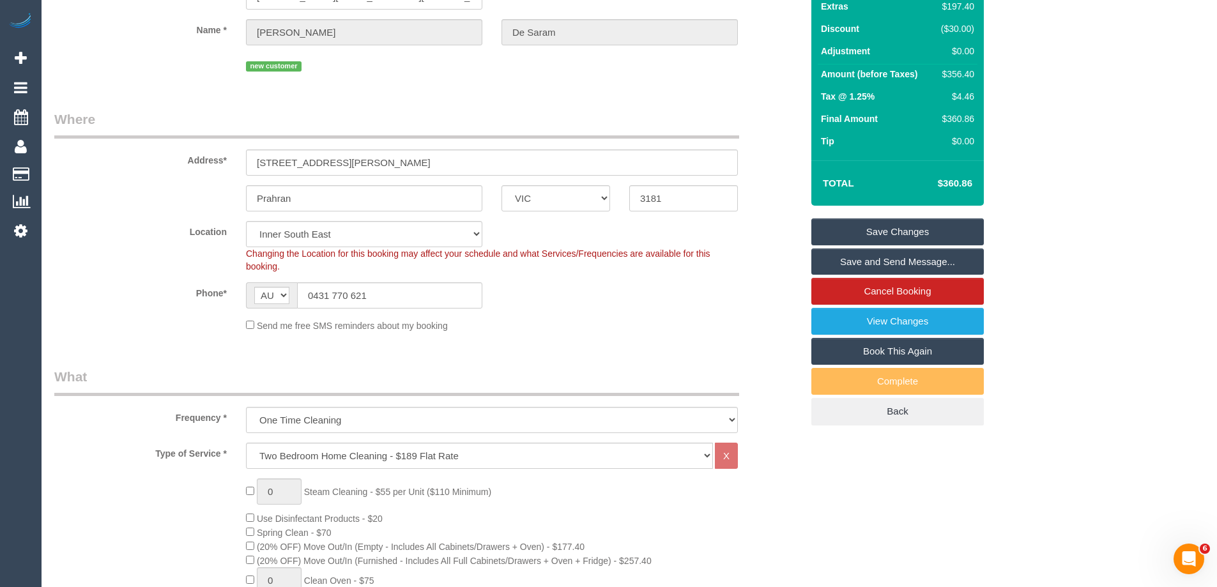
scroll to position [0, 0]
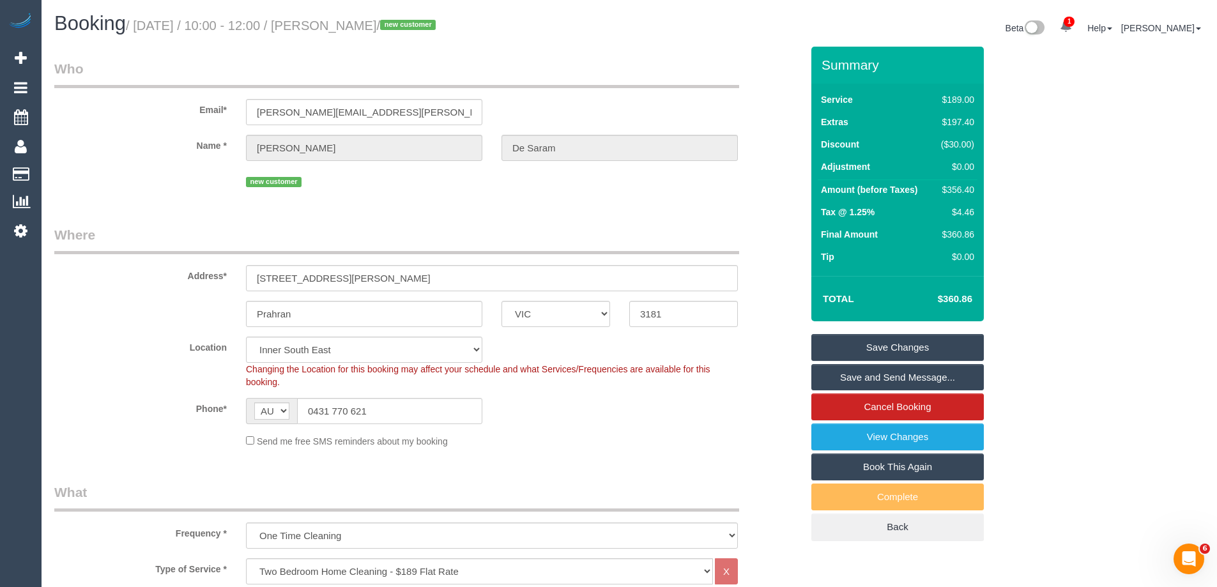
click at [307, 363] on div "Changing the Location for this booking may affect your schedule and what Servic…" at bounding box center [491, 376] width 511 height 26
click at [303, 358] on select "Office City East (North) East (South) Inner East Inner North (East) Inner North…" at bounding box center [364, 350] width 236 height 26
select select "50"
click at [246, 337] on select "Office City East (North) East (South) Inner East Inner North (East) Inner North…" at bounding box center [364, 350] width 236 height 26
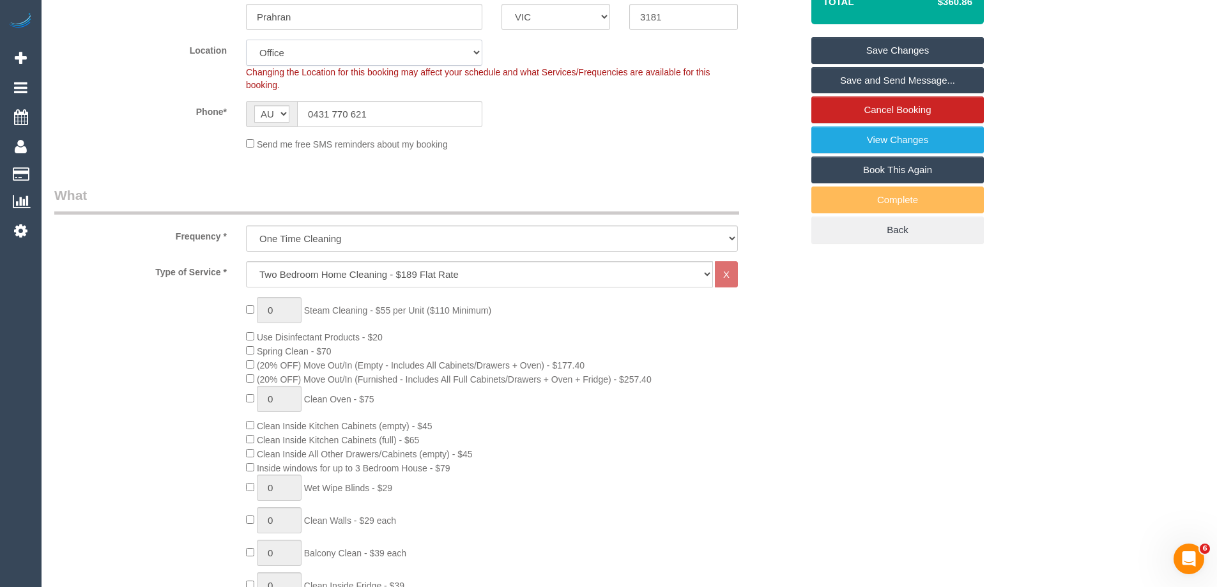
select select "object:4229"
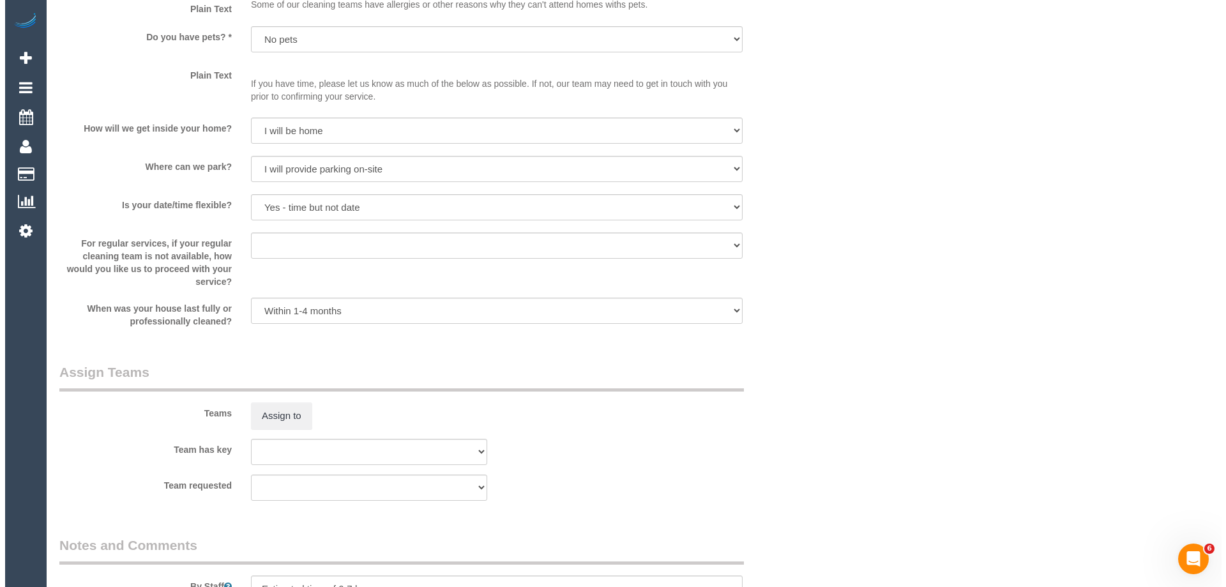
scroll to position [1980, 0]
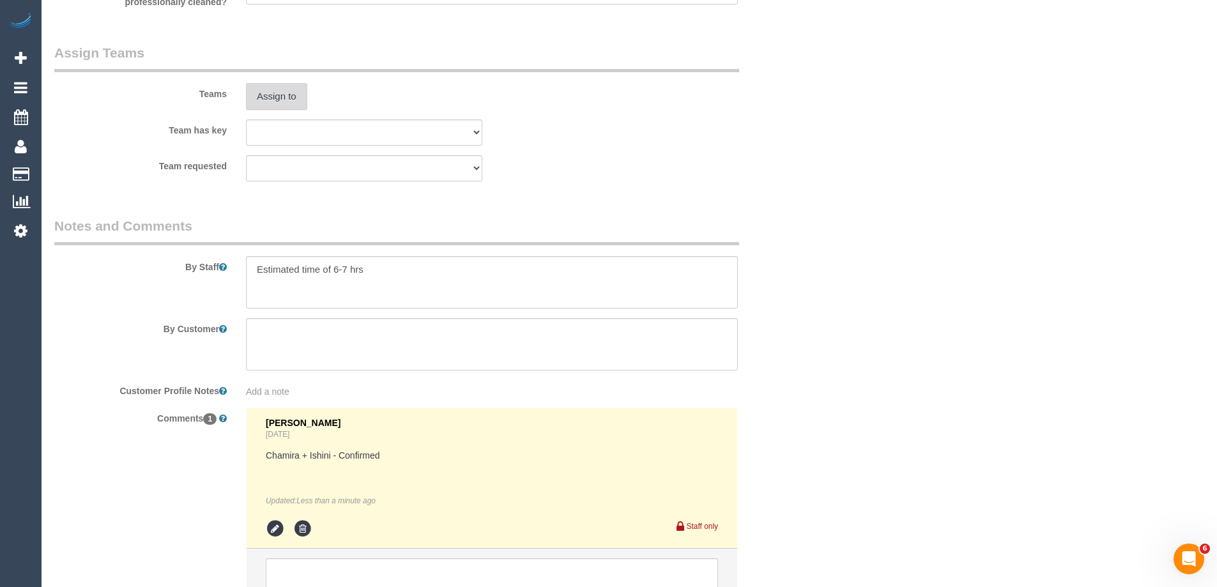
click at [262, 93] on button "Assign to" at bounding box center [276, 96] width 61 height 27
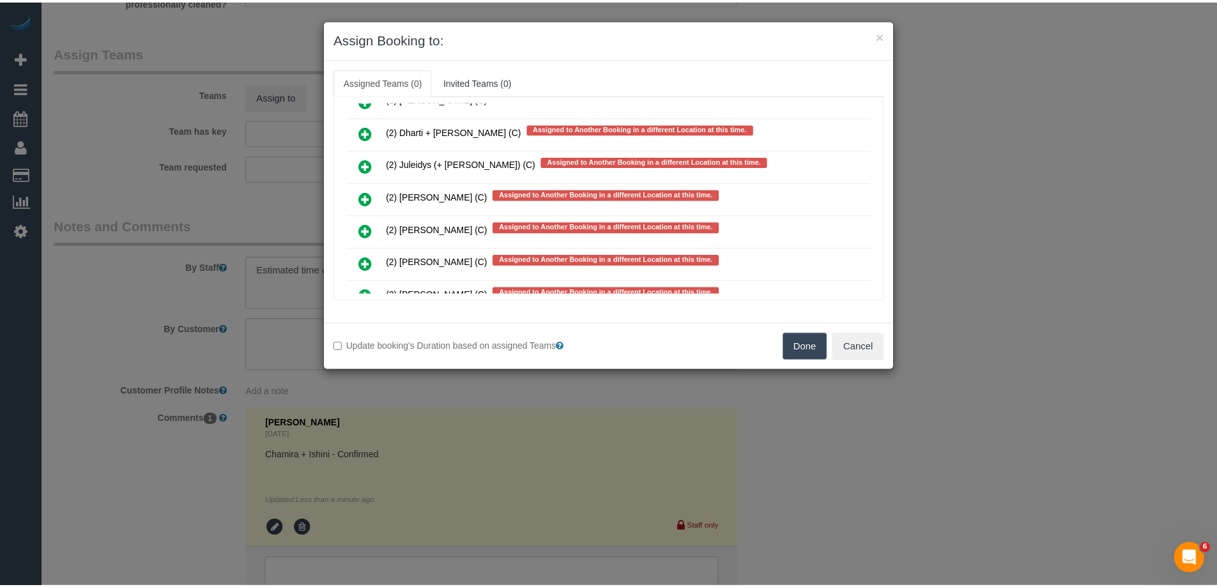
scroll to position [2943, 0]
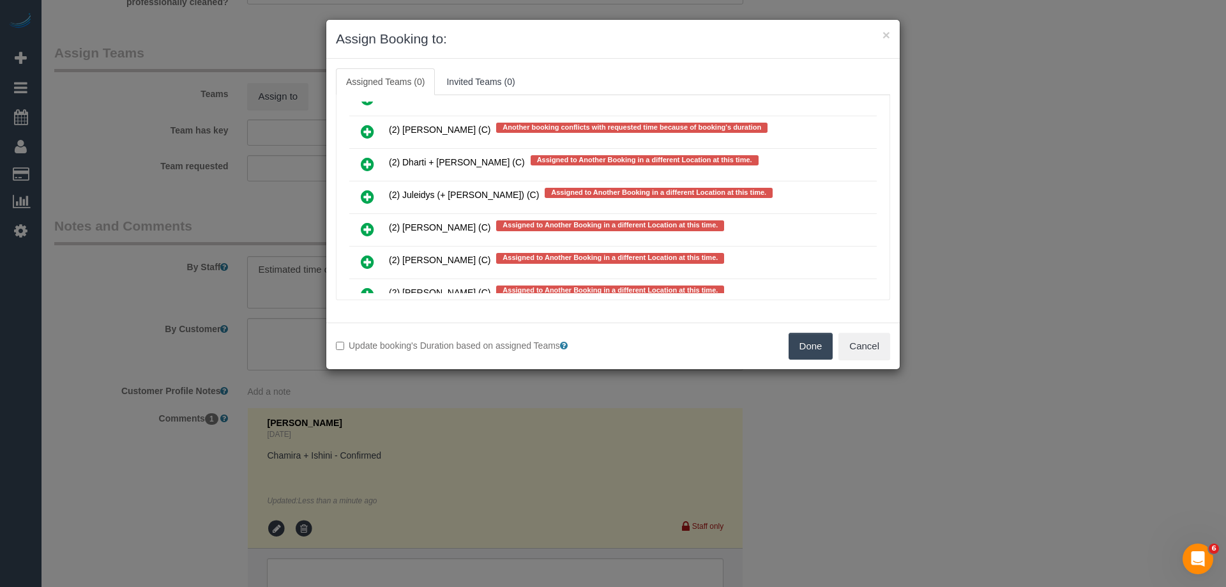
click at [810, 353] on button "Done" at bounding box center [811, 346] width 45 height 27
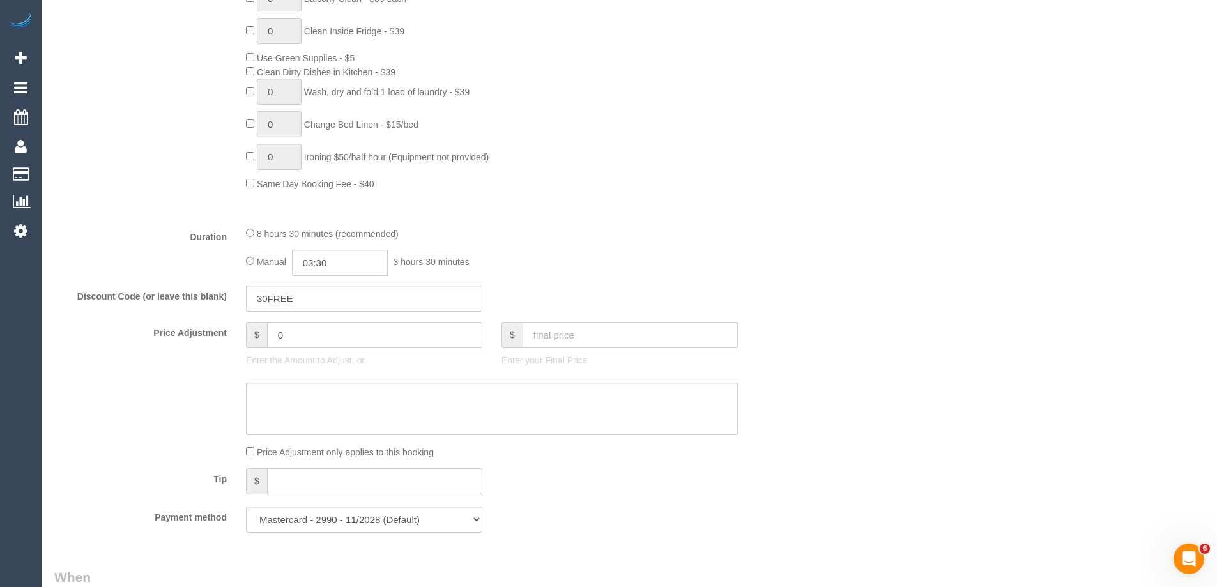
scroll to position [0, 0]
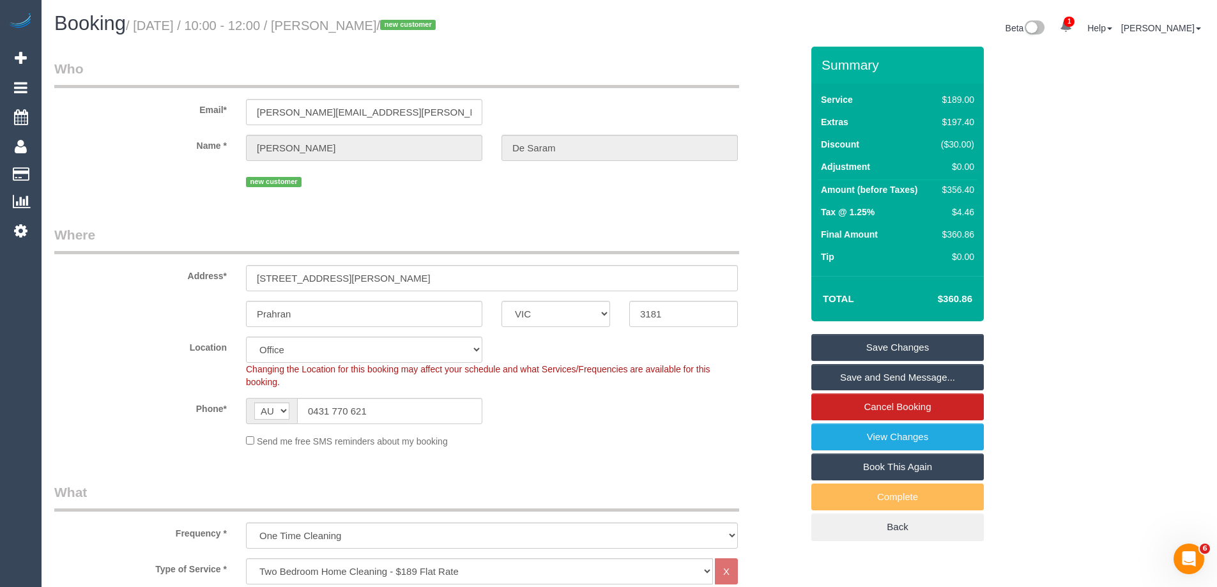
click at [341, 278] on input "[STREET_ADDRESS][PERSON_NAME]" at bounding box center [492, 278] width 492 height 26
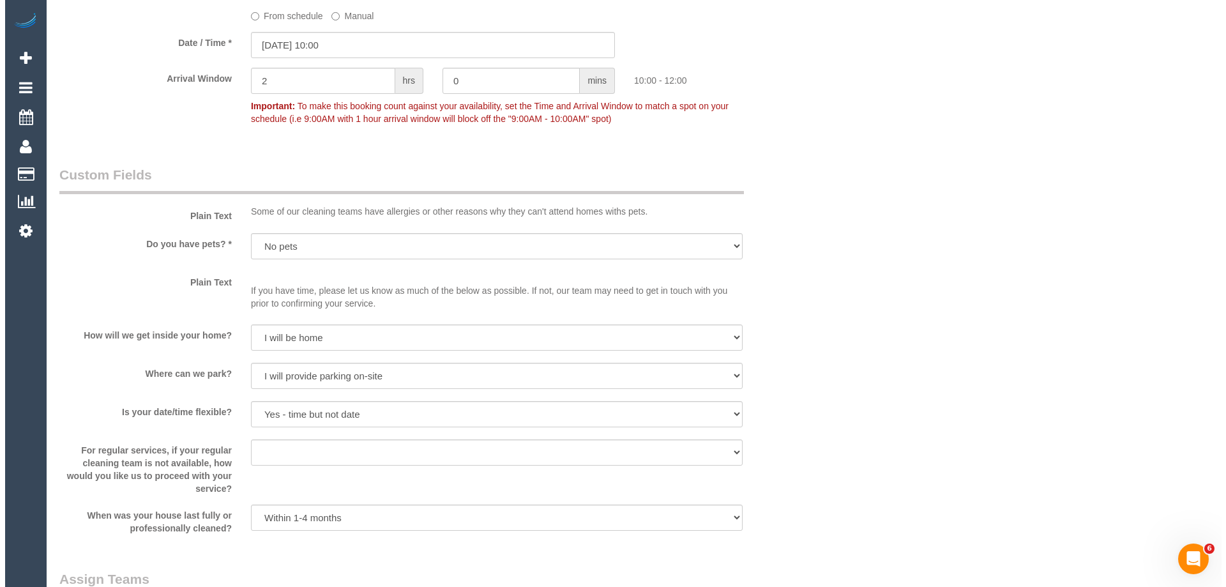
scroll to position [1596, 0]
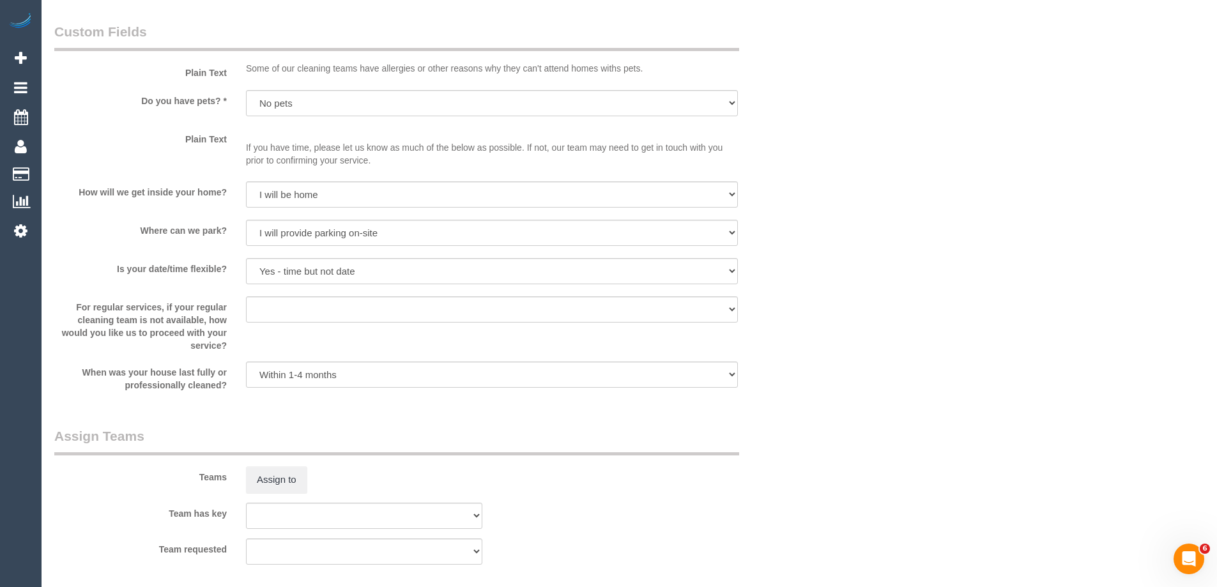
click at [291, 495] on sui-booking-teams "Teams Assign to Team has key (0) Account - Tech (0) Office (0) Raunak Test Acco…" at bounding box center [427, 496] width 747 height 138
click at [282, 480] on button "Assign to" at bounding box center [276, 479] width 61 height 27
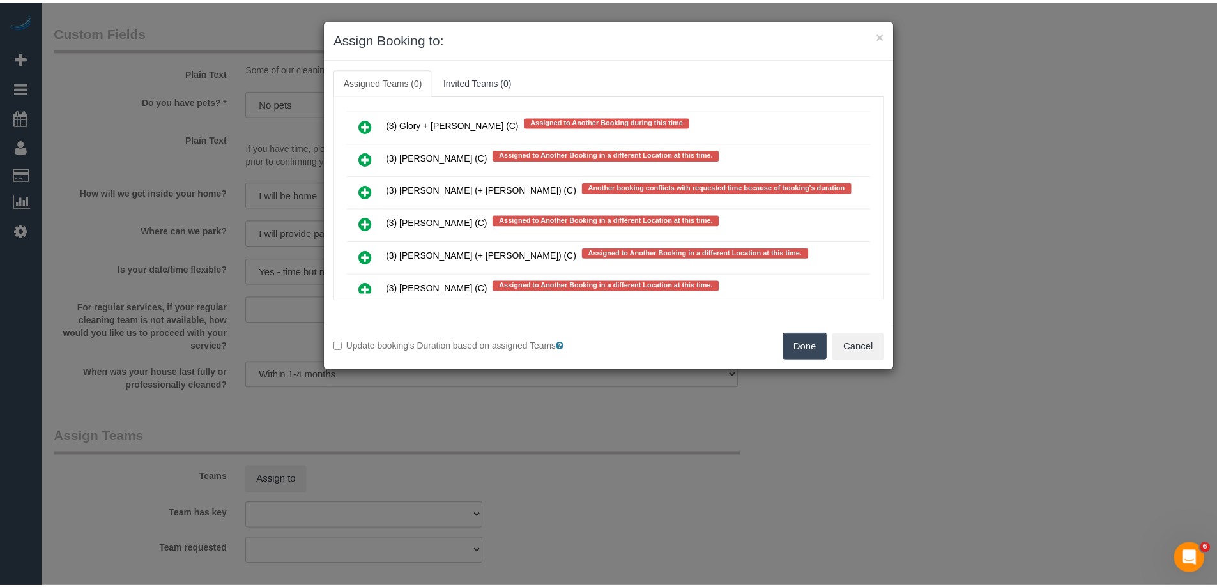
scroll to position [3390, 0]
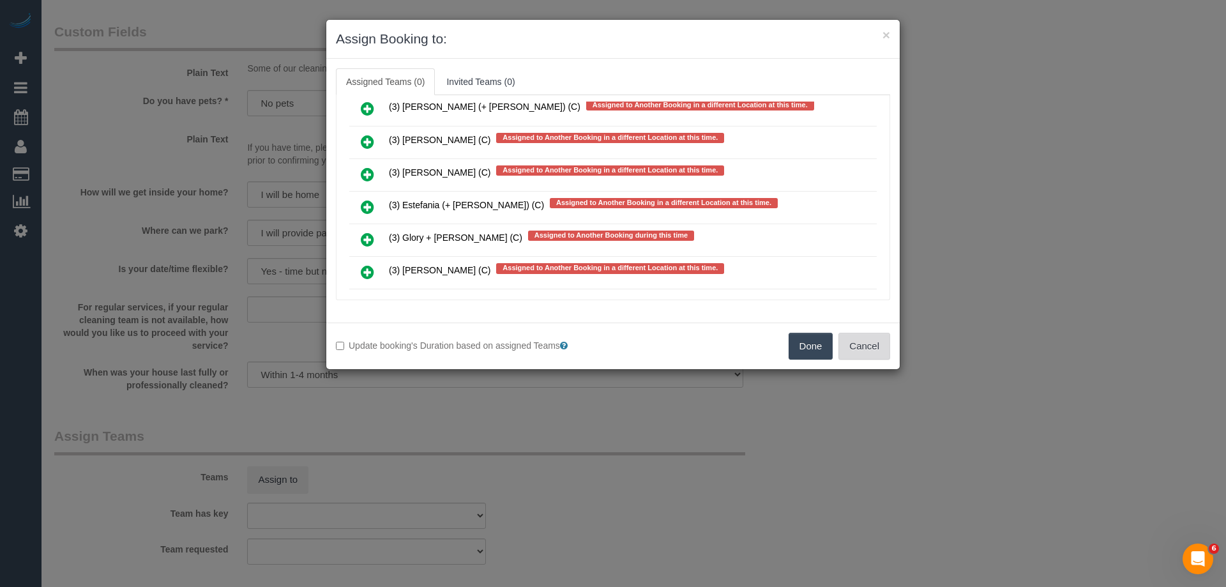
click at [866, 353] on button "Cancel" at bounding box center [864, 346] width 52 height 27
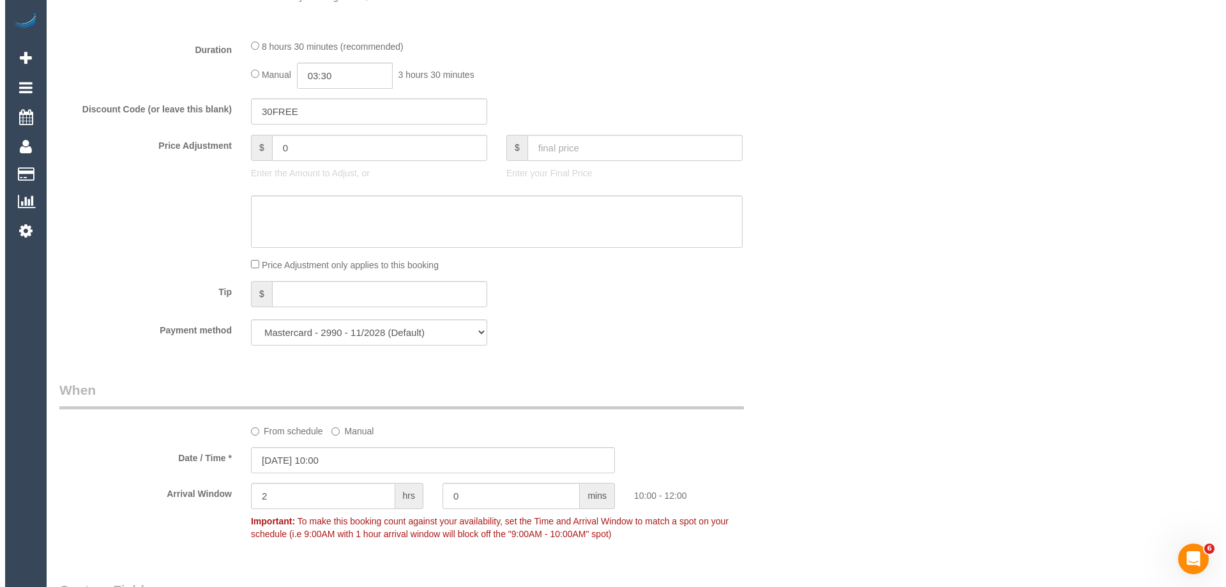
scroll to position [0, 0]
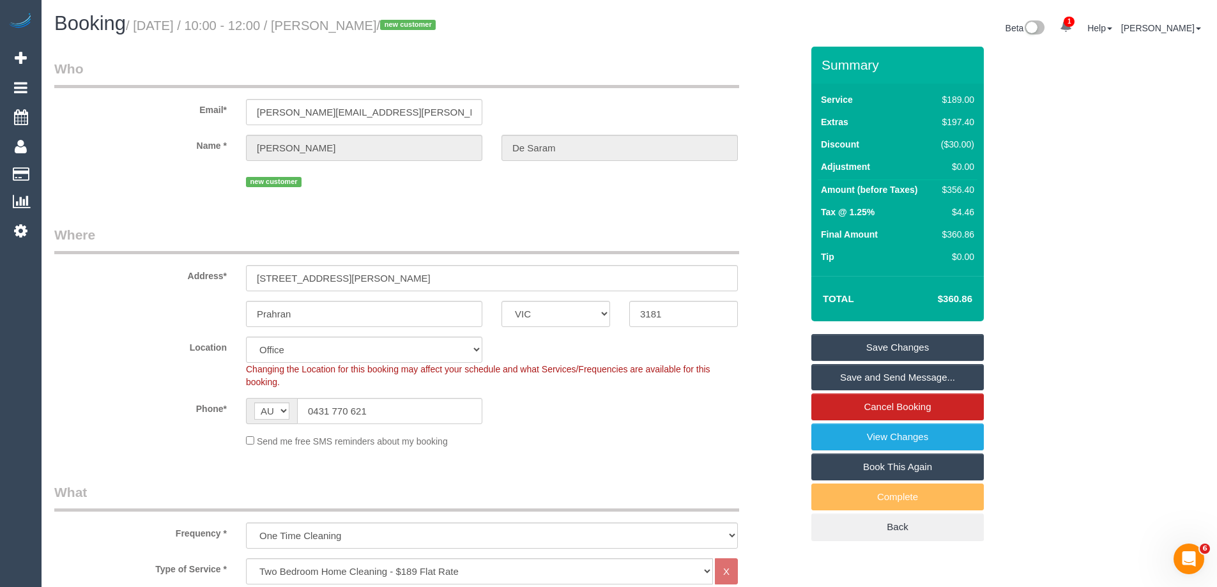
click at [838, 341] on link "Save Changes" at bounding box center [897, 347] width 172 height 27
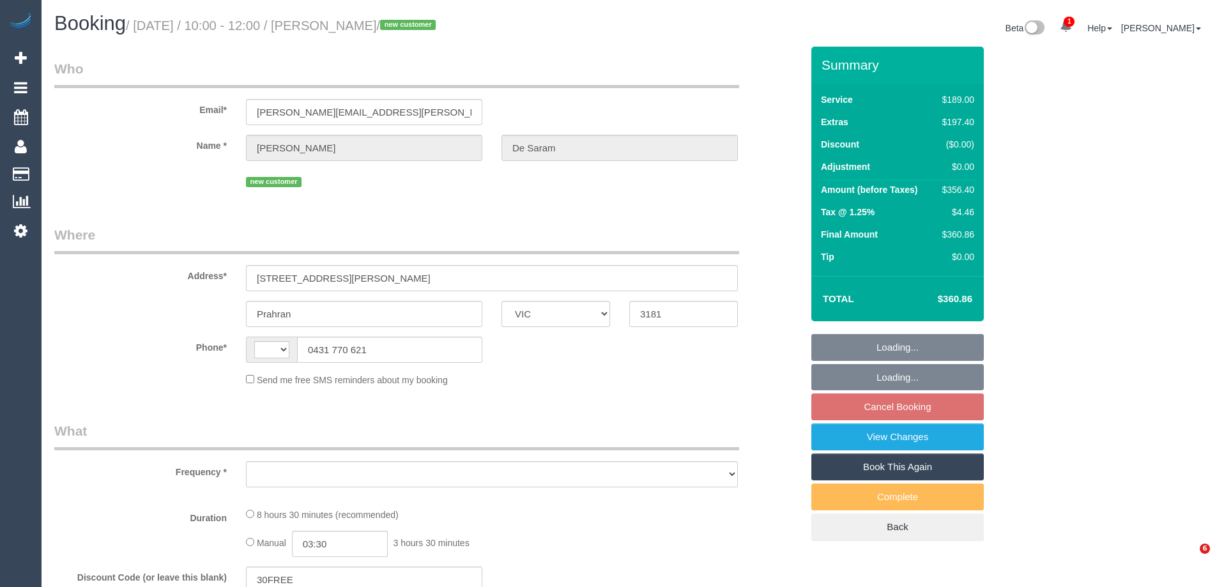
select select "VIC"
select select "string:AU"
select select "object:317"
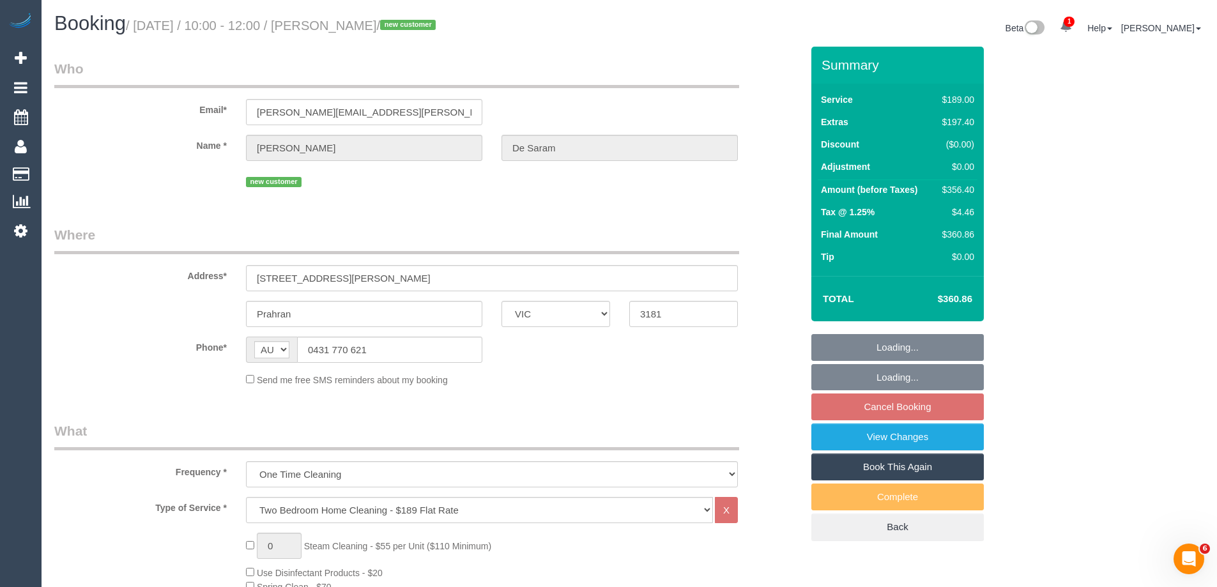
select select "string:stripe-pm_1S7beF2GScqysDRVd4BLNU4F"
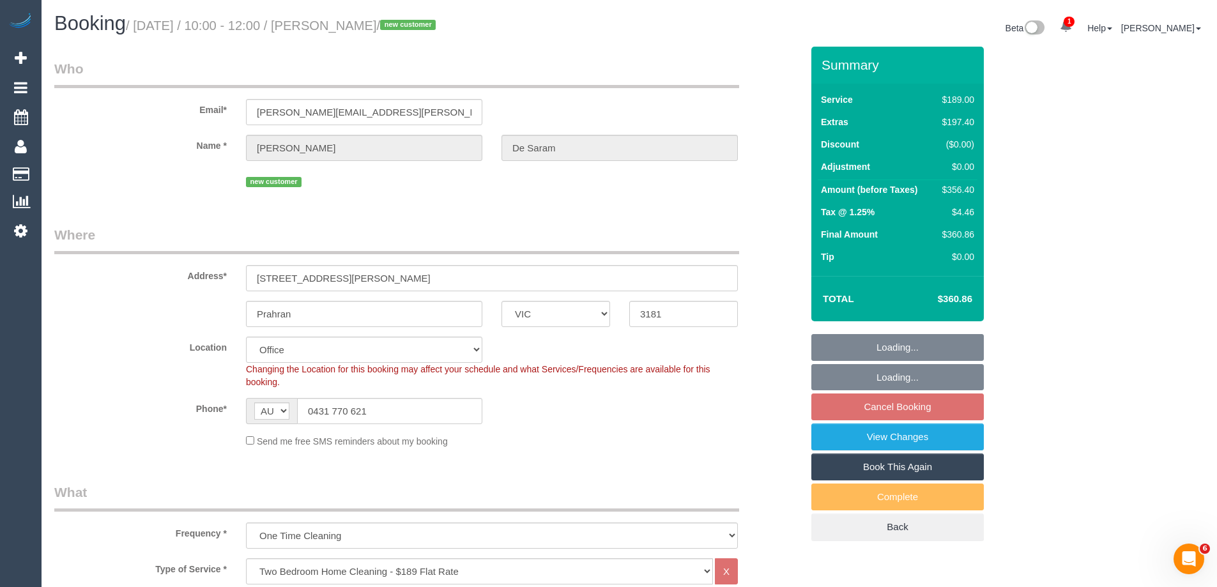
select select "number:28"
select select "number:14"
select select "number:18"
select select "number:24"
select select "number:13"
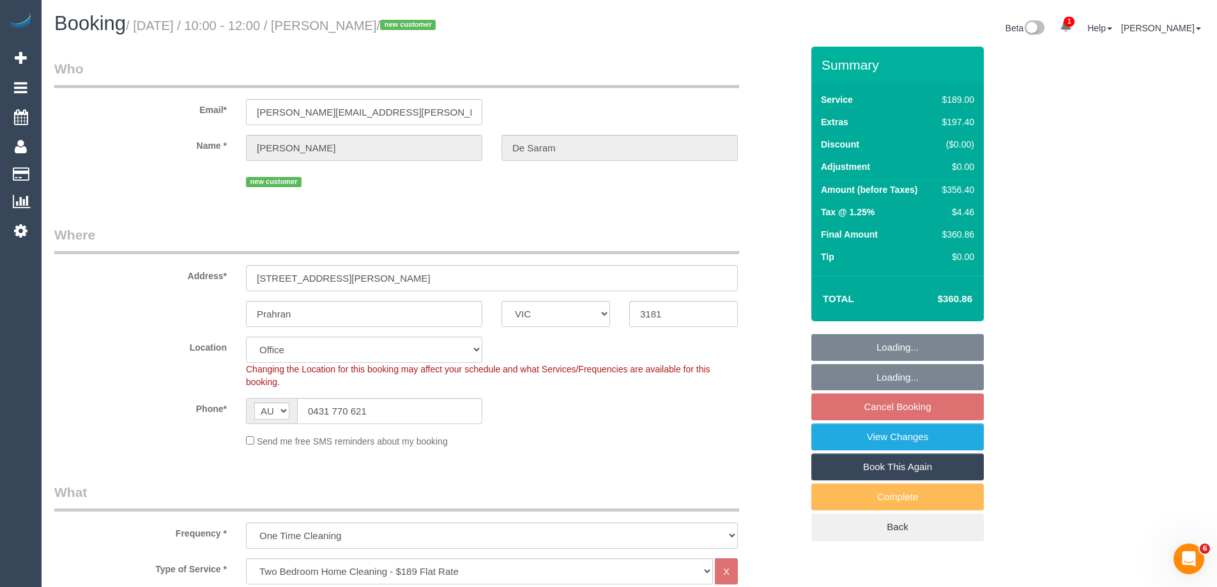
select select "object:813"
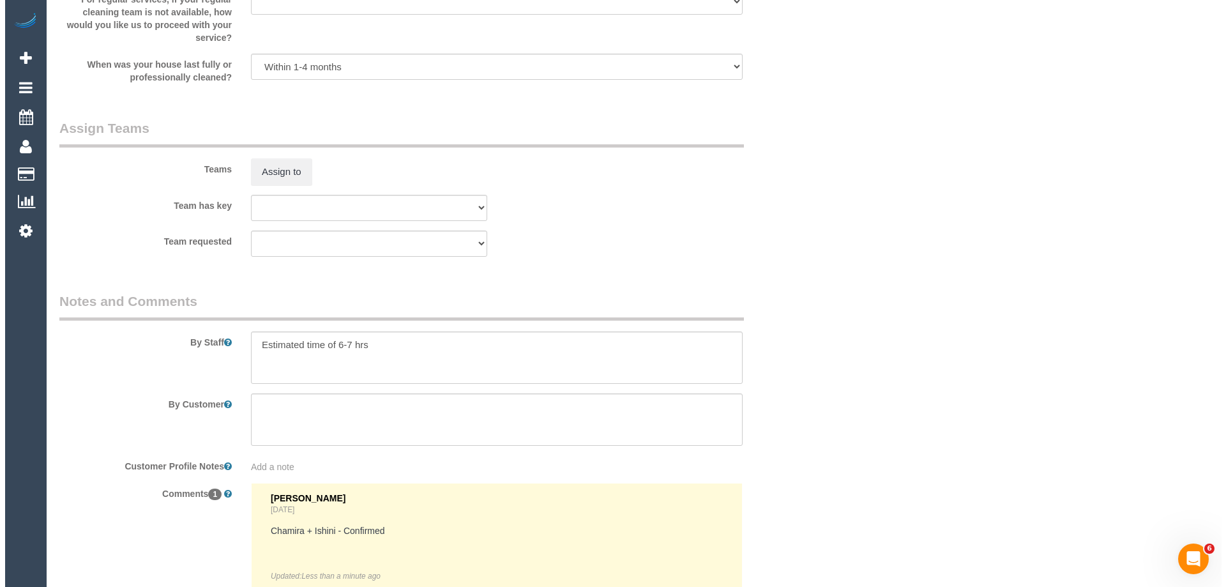
scroll to position [1902, 0]
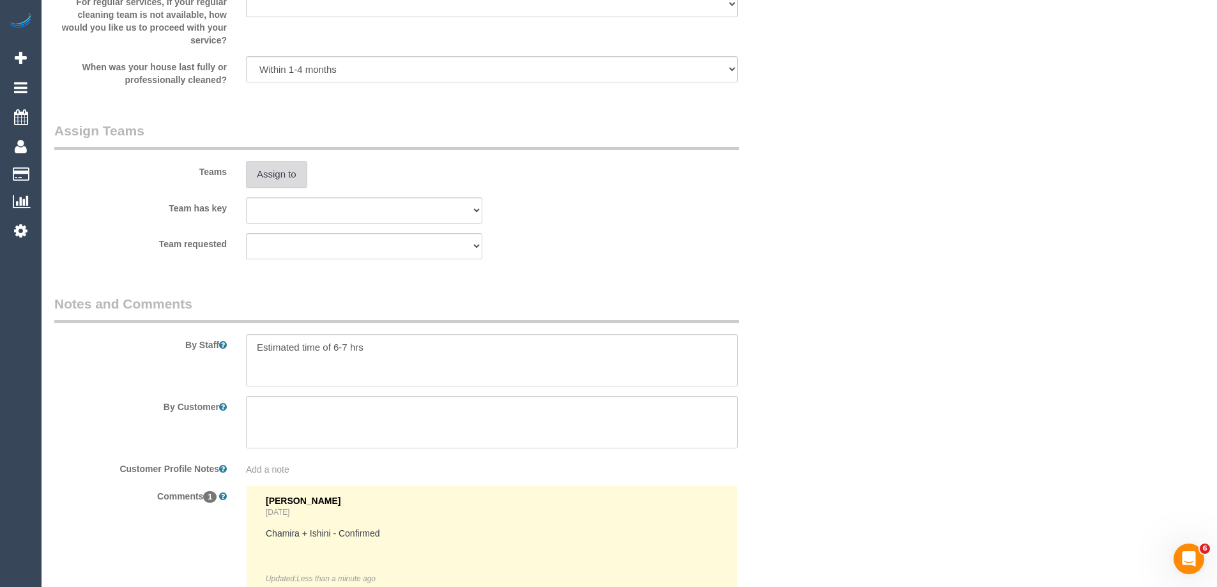
click at [272, 164] on button "Assign to" at bounding box center [276, 174] width 61 height 27
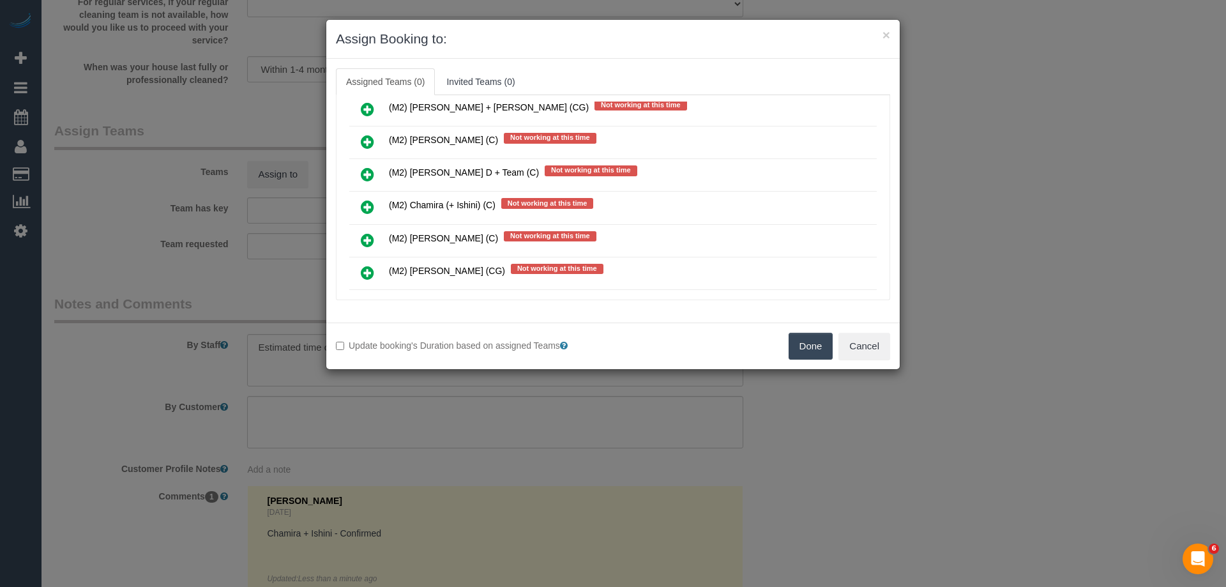
scroll to position [4772, 0]
click at [374, 204] on icon at bounding box center [367, 207] width 13 height 15
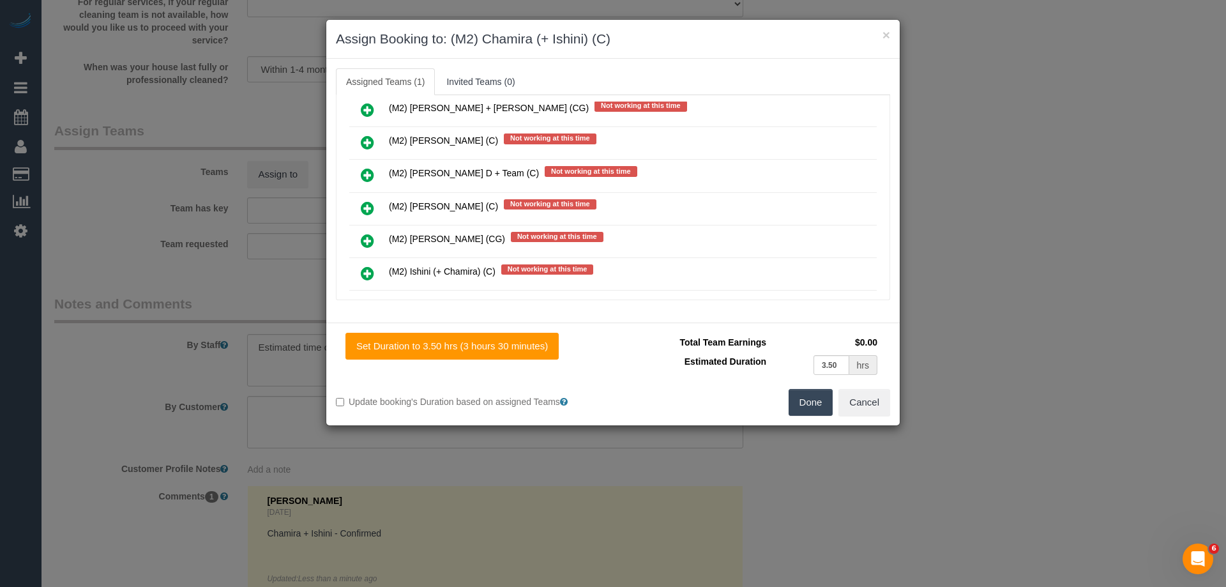
scroll to position [4931, 0]
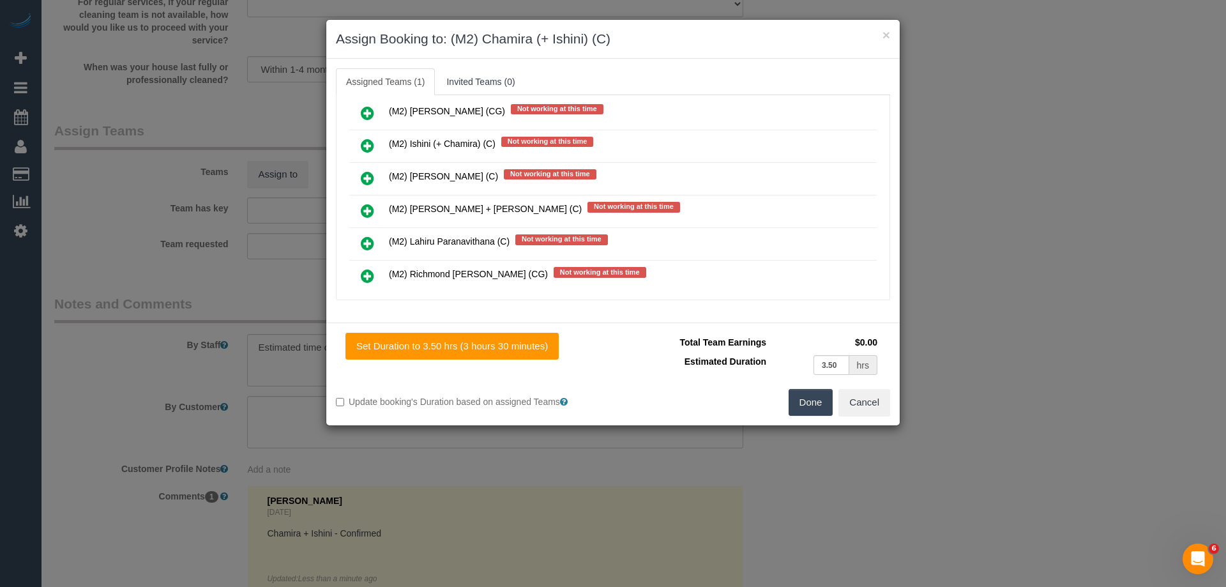
click at [366, 144] on icon at bounding box center [367, 145] width 13 height 15
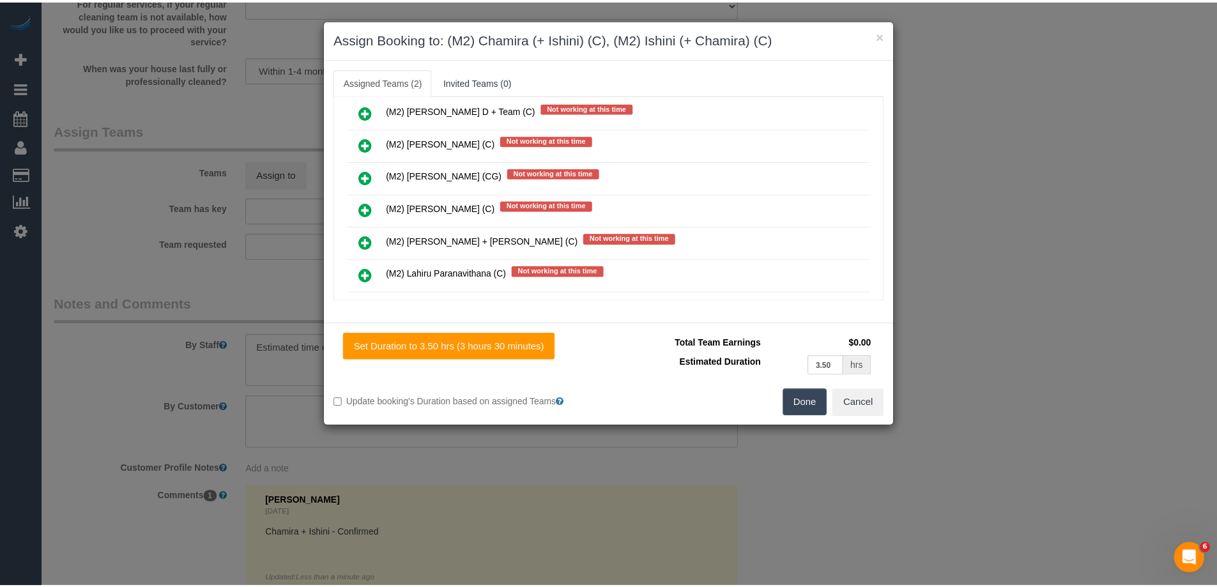
scroll to position [0, 0]
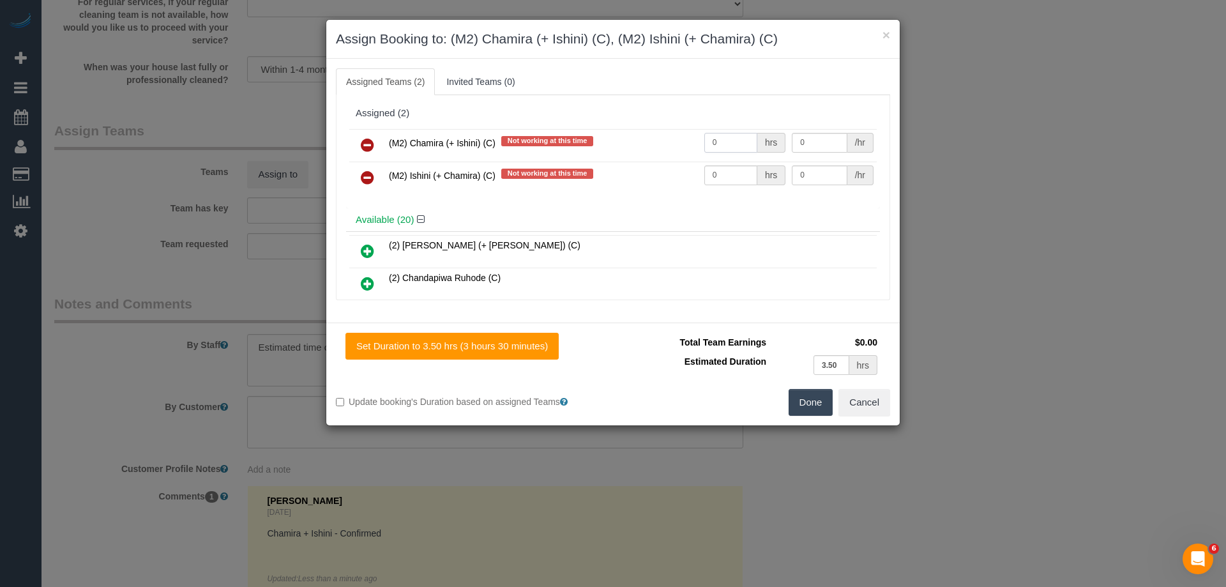
drag, startPoint x: 722, startPoint y: 146, endPoint x: 658, endPoint y: 147, distance: 63.2
click at [621, 137] on tr "(M2) Chamira (+ Ishini) (C) Not working at this time 0 hrs 0 /hr" at bounding box center [612, 145] width 527 height 33
type input "1"
drag, startPoint x: 734, startPoint y: 176, endPoint x: 628, endPoint y: 163, distance: 107.3
click at [628, 163] on tr "(M2) Ishini (+ Chamira) (C) Not working at this time 0 hrs 0 /hr" at bounding box center [612, 178] width 527 height 33
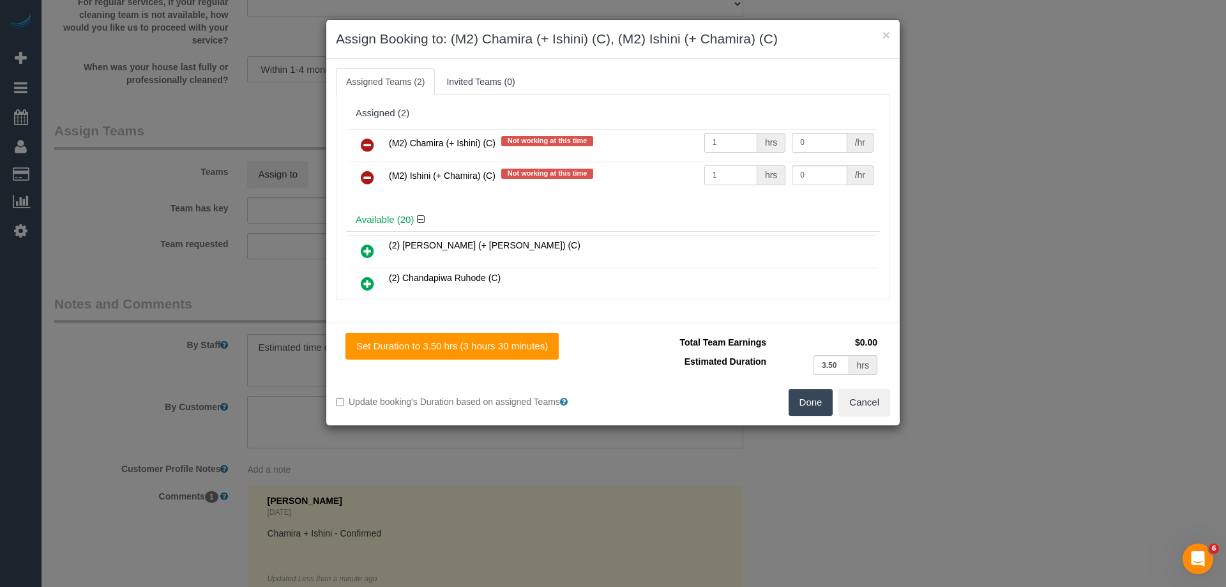
type input "1"
drag, startPoint x: 786, startPoint y: 140, endPoint x: 704, endPoint y: 130, distance: 82.5
click at [704, 129] on table "(M2) Chamira (+ Ishini) (C) Not working at this time 1 hrs 0 /hr (M2) Ishini (+…" at bounding box center [612, 161] width 527 height 65
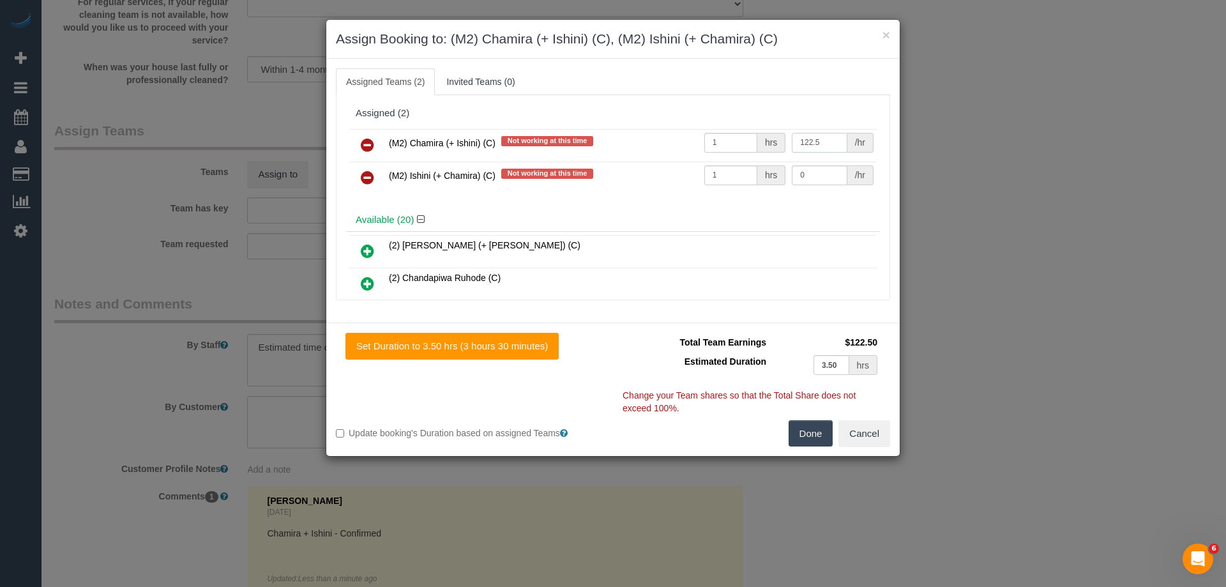
type input "122.5"
drag, startPoint x: 752, startPoint y: 166, endPoint x: 702, endPoint y: 155, distance: 51.7
click at [702, 155] on tbody "(M2) Chamira (+ Ishini) (C) Not working at this time 1 hrs 122.5 /hr (M2) Ishin…" at bounding box center [612, 161] width 527 height 65
type input "122.5"
click at [819, 425] on button "Done" at bounding box center [811, 433] width 45 height 27
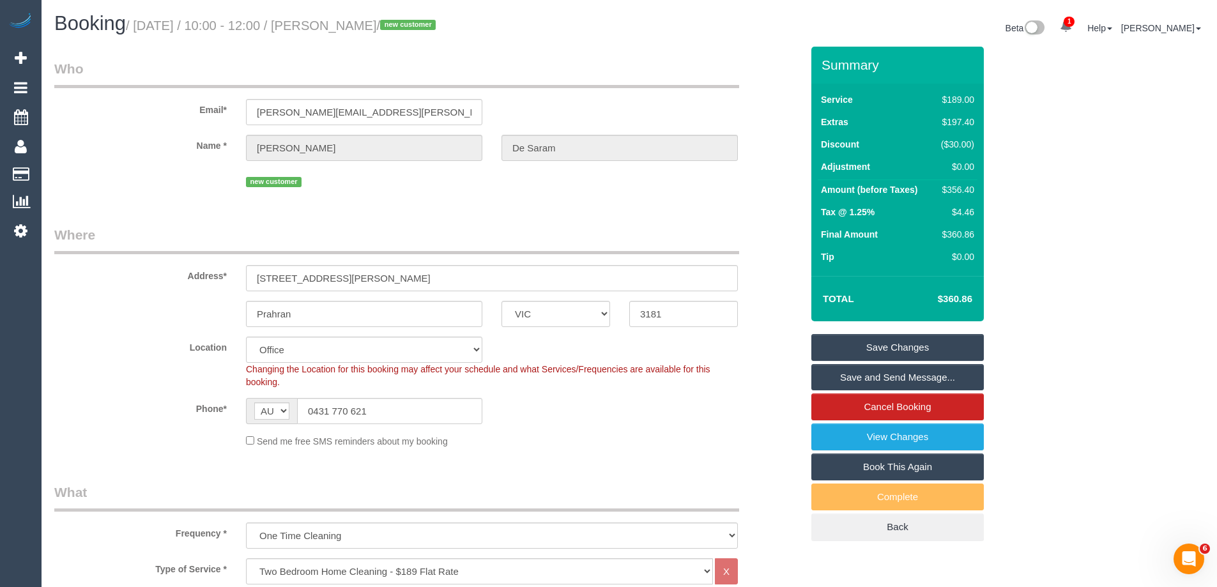
drag, startPoint x: 455, startPoint y: 27, endPoint x: 356, endPoint y: 21, distance: 99.1
click at [356, 21] on small "/ September 29, 2025 / 10:00 - 12:00 / Celeste De Saram / new customer" at bounding box center [283, 26] width 314 height 14
copy small "Celeste De Saram"
click at [847, 377] on link "Save and Send Message..." at bounding box center [897, 377] width 172 height 27
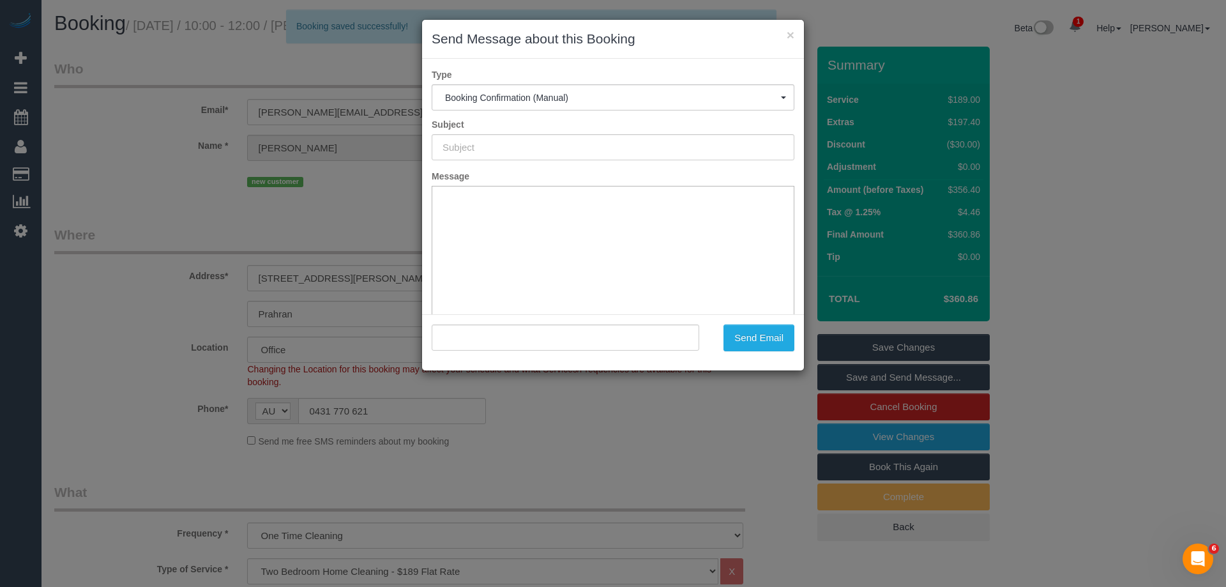
type input "Booking Confirmed"
type input ""Celeste De Saram" <celeste.desaram@gmail.com>"
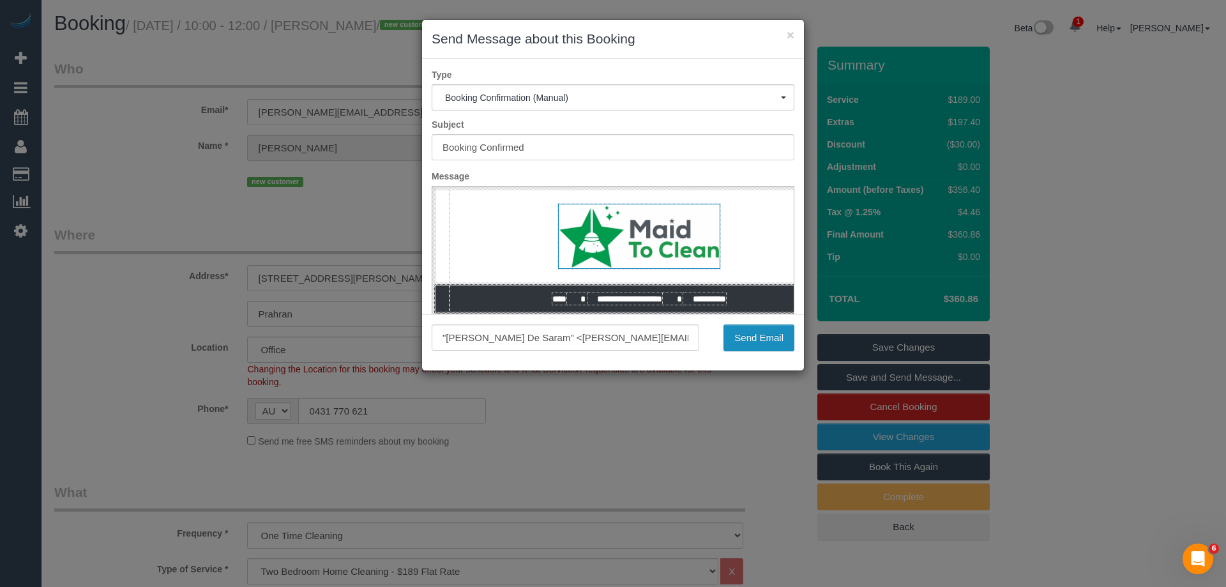
click at [761, 337] on button "Send Email" at bounding box center [759, 337] width 71 height 27
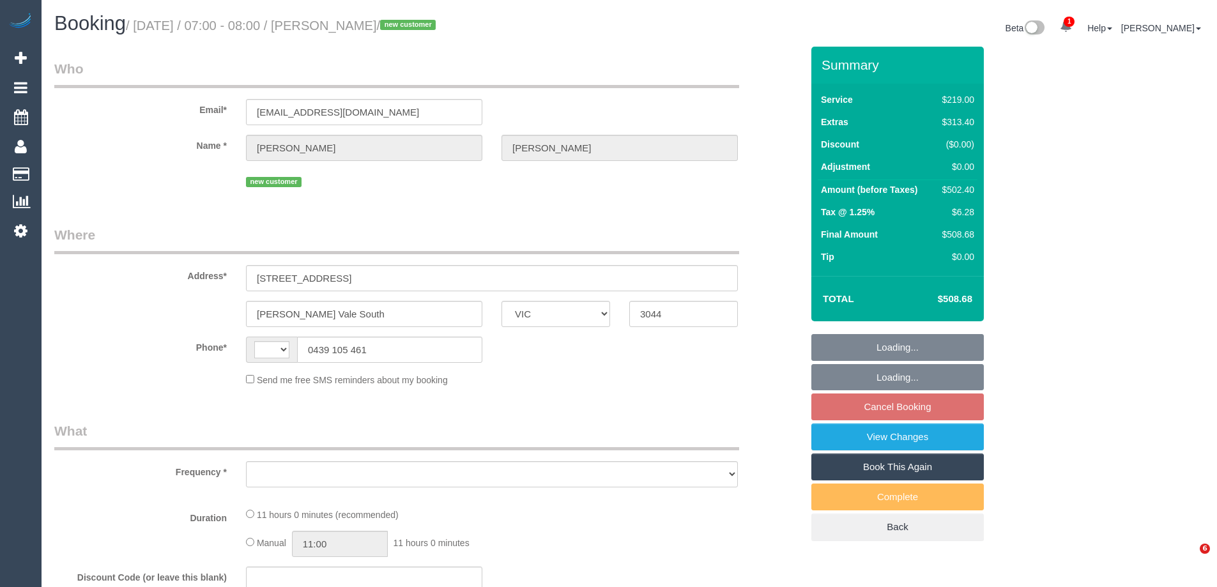
select select "VIC"
select select "object:293"
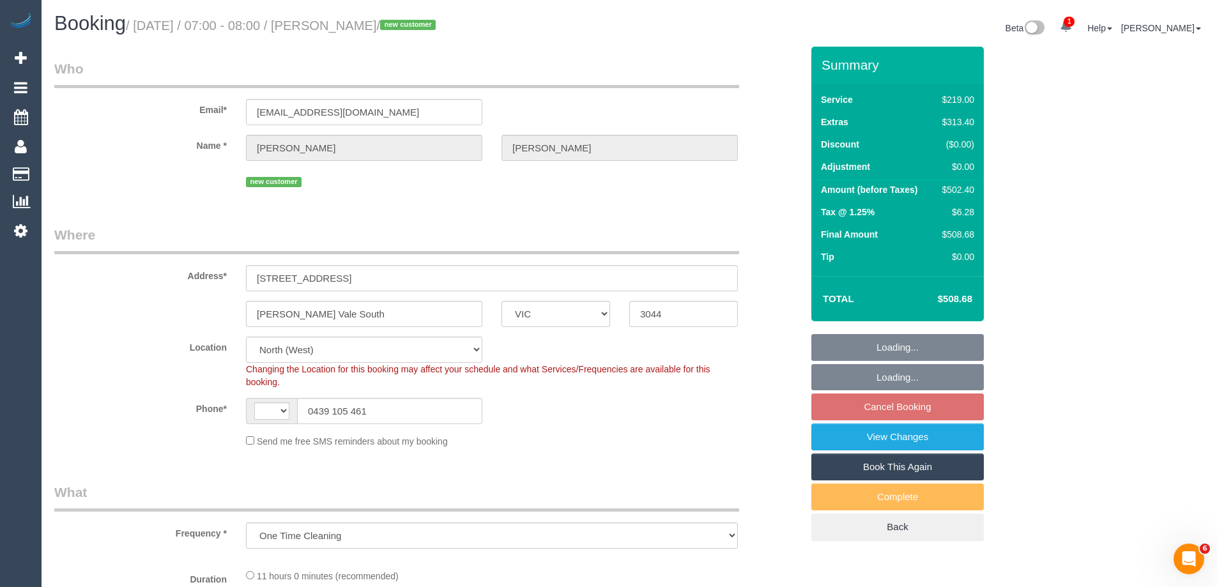
select select "string:AU"
select select "number:28"
select select "number:14"
select select "number:19"
select select "number:25"
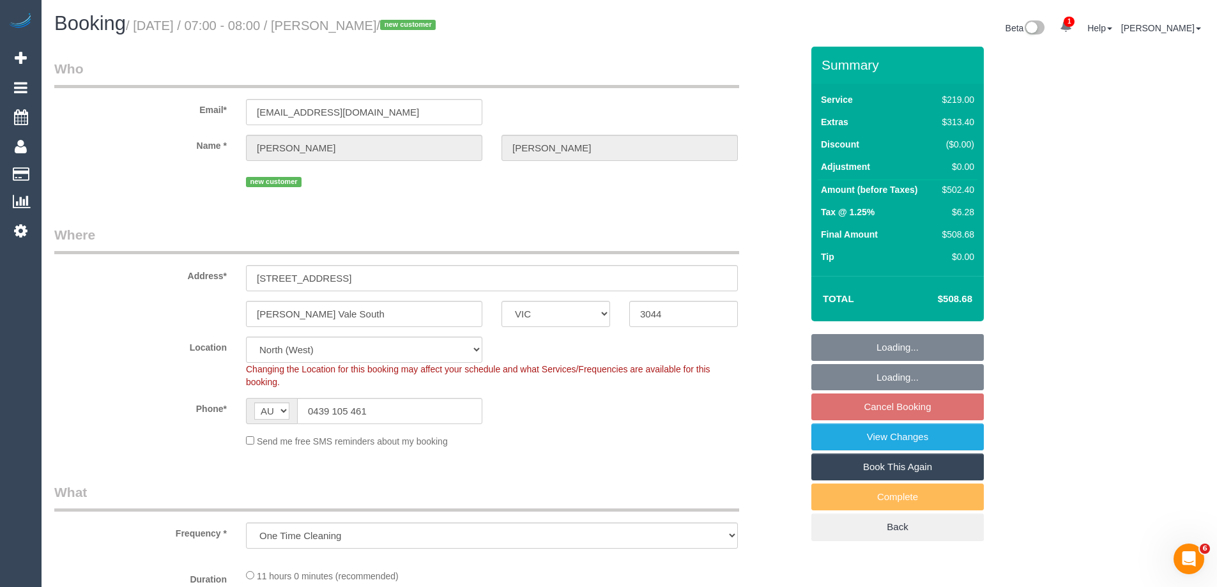
select select "object:1480"
select select "string:stripe-pm_1S0uYB2GScqysDRVlUjLOmMK"
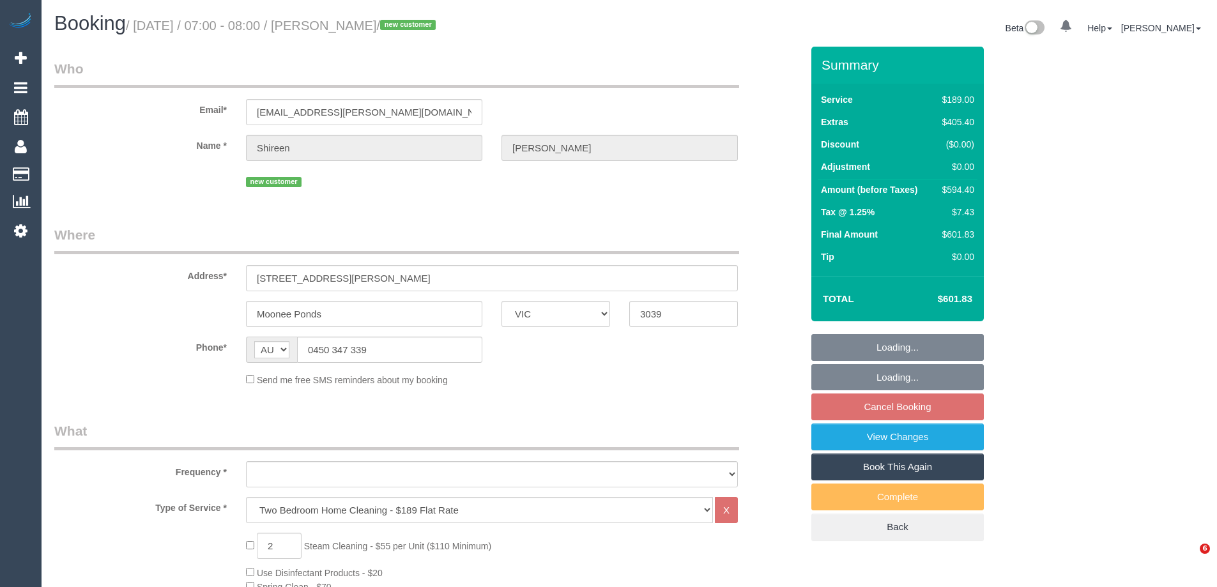
select select "VIC"
select select "string:stripe-pm_1S7UZm2GScqysDRVXrxO2n2B"
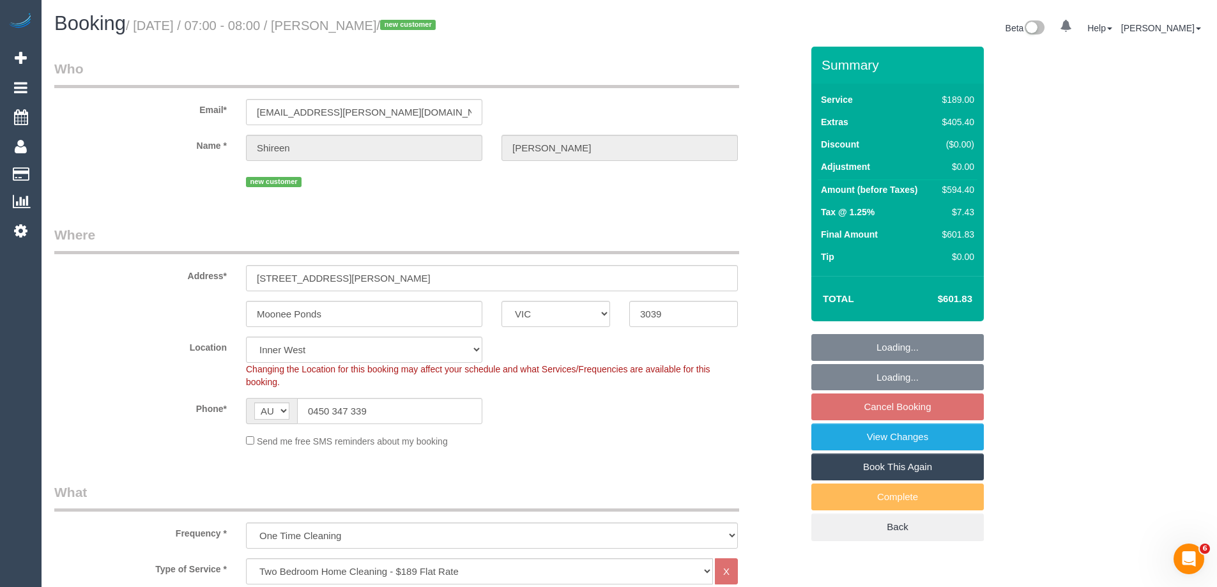
select select "object:679"
select select "number:27"
select select "number:14"
select select "number:18"
select select "number:25"
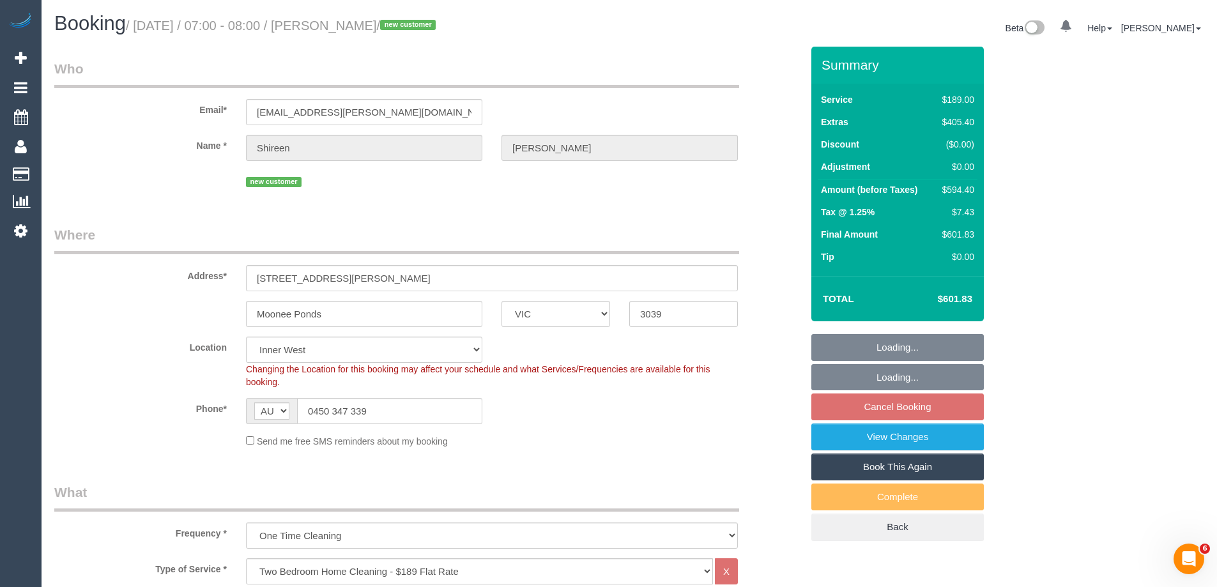
select select "number:26"
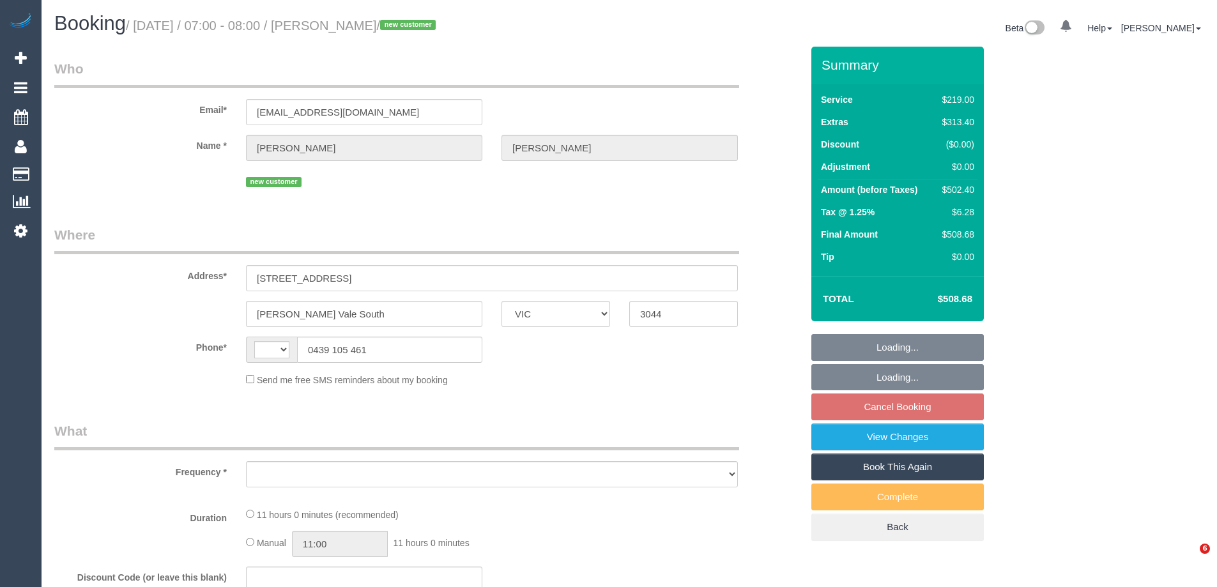
select select "VIC"
select select "string:AU"
select select "object:669"
select select "string:stripe-pm_1S0uYB2GScqysDRVlUjLOmMK"
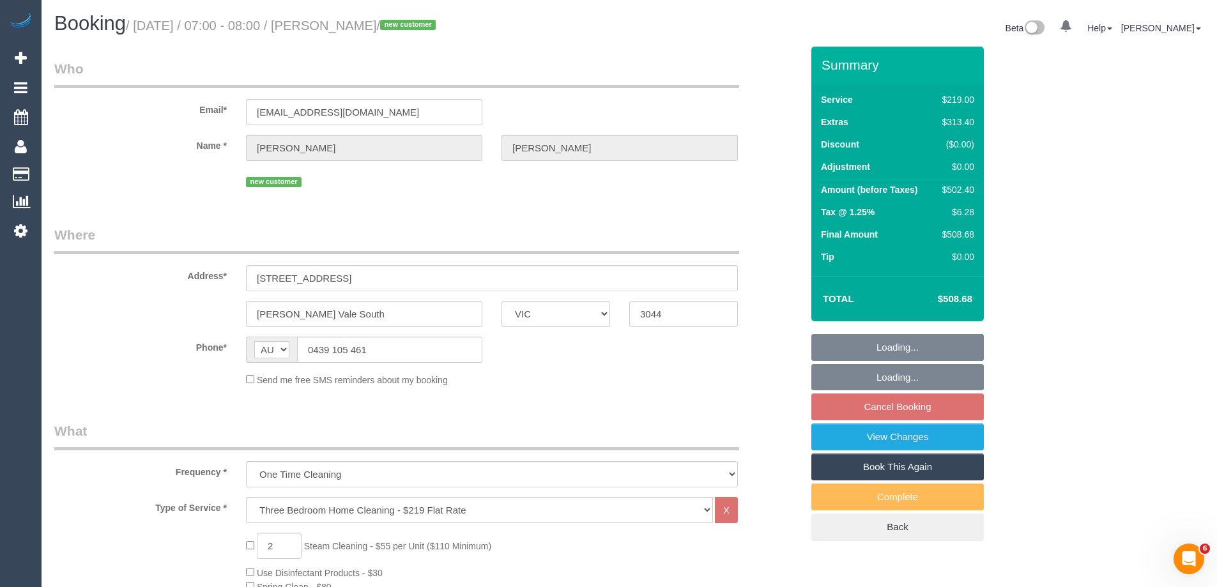
select select "number:28"
select select "number:14"
select select "number:19"
select select "number:25"
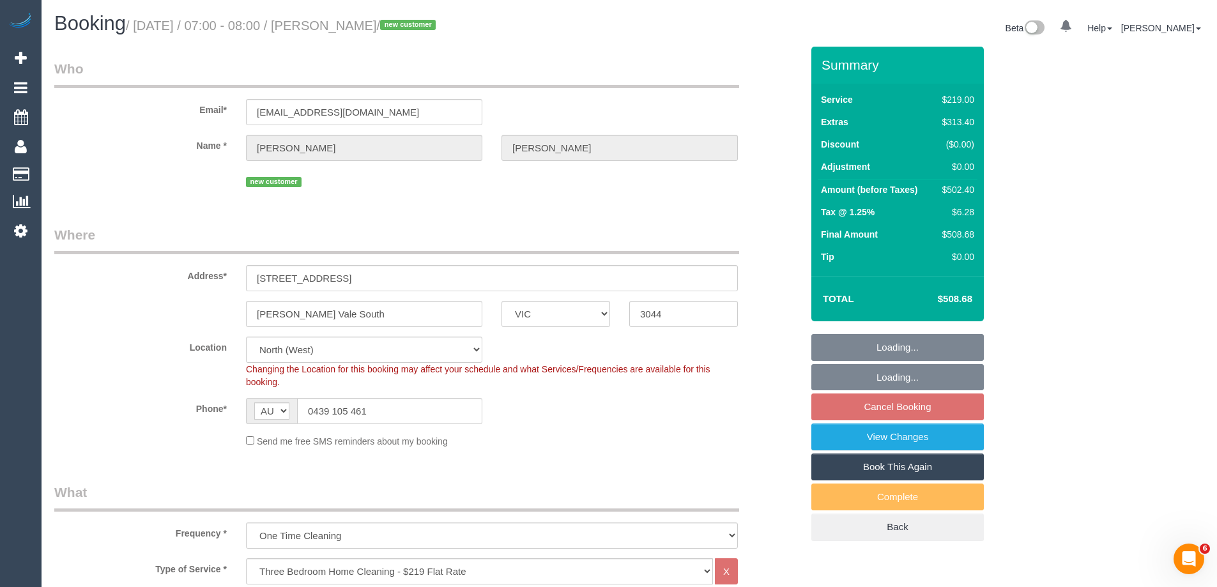
select select "object:822"
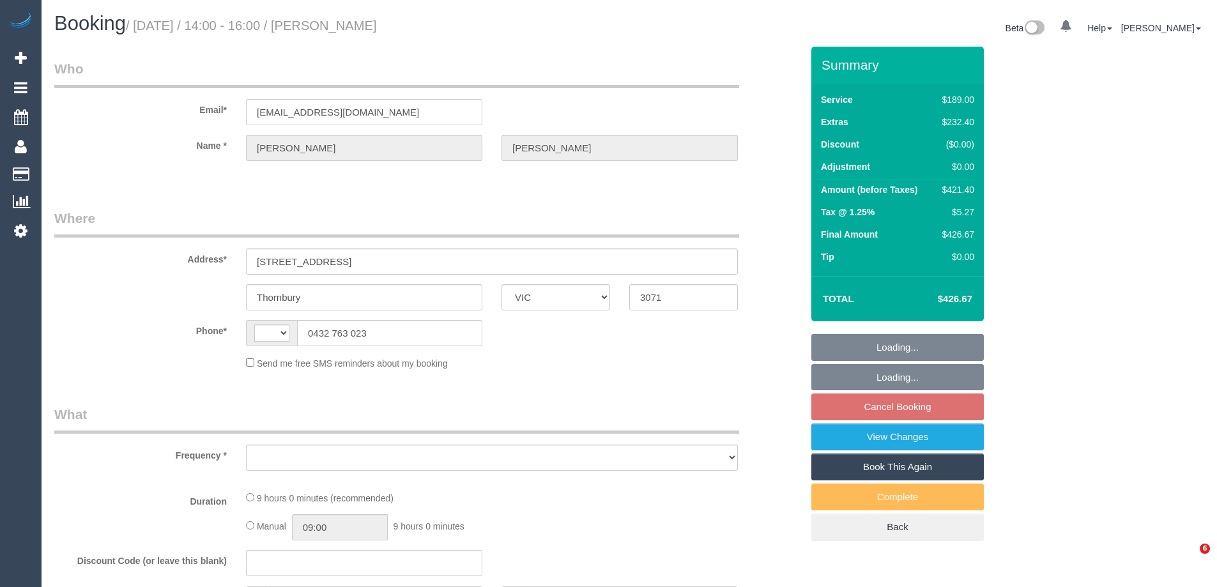
select select "VIC"
select select "string:AU"
select select "string:stripe-pm_1S8XEy2GScqysDRVccLl2nMb"
select select "number:29"
select select "number:14"
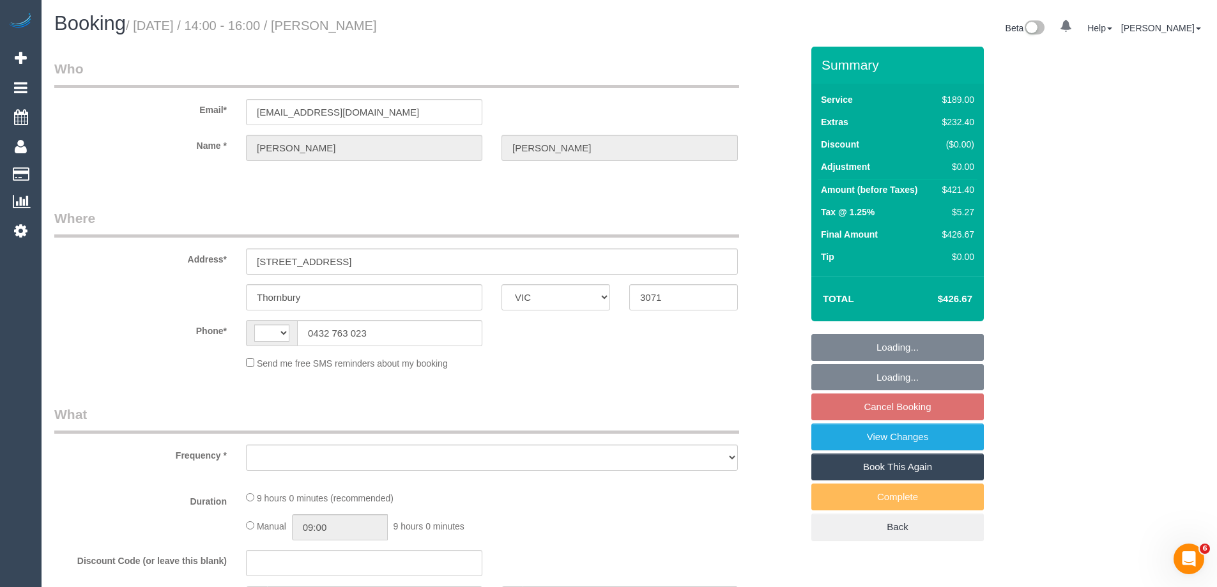
select select "number:18"
select select "number:36"
select select "number:13"
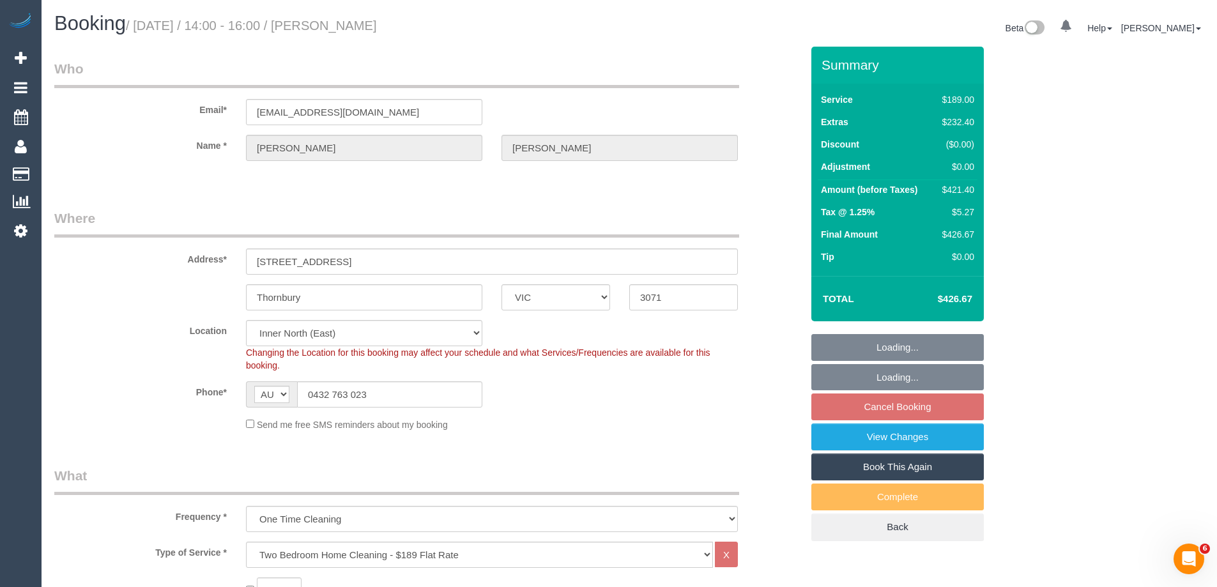
select select "object:1622"
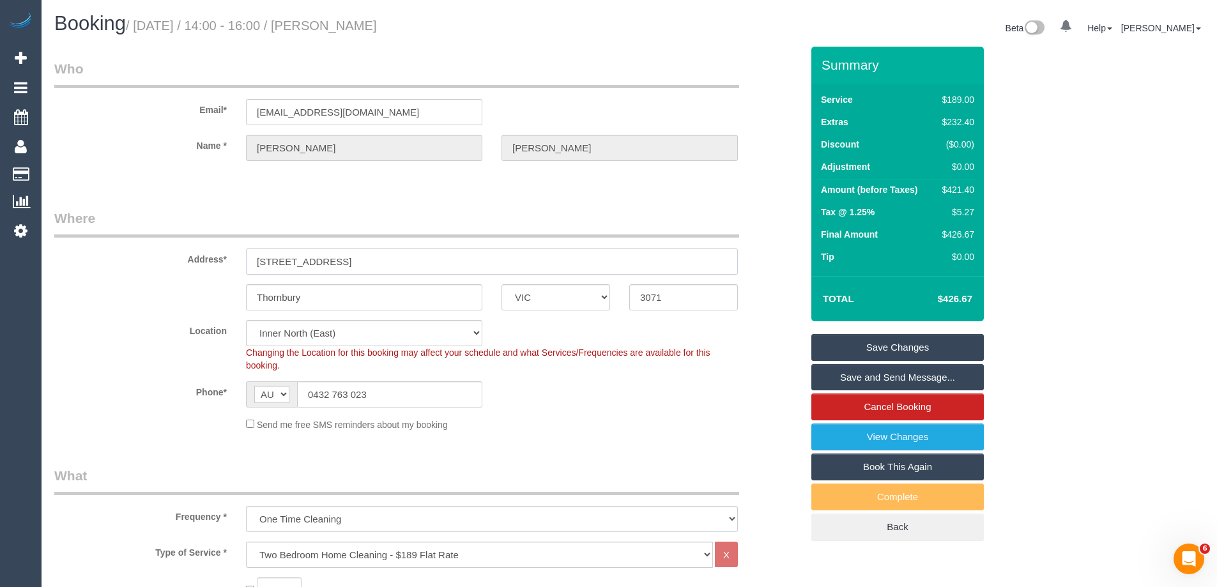
drag, startPoint x: 367, startPoint y: 261, endPoint x: 137, endPoint y: 249, distance: 229.6
click at [137, 249] on div "Address* [STREET_ADDRESS]" at bounding box center [428, 242] width 766 height 66
click at [398, 219] on legend "Where" at bounding box center [396, 223] width 685 height 29
drag, startPoint x: 378, startPoint y: 263, endPoint x: 181, endPoint y: 236, distance: 199.1
click at [181, 236] on fieldset "Where Address* [STREET_ADDRESS] [GEOGRAPHIC_DATA] ACT [GEOGRAPHIC_DATA] NT [GEO…" at bounding box center [427, 325] width 747 height 232
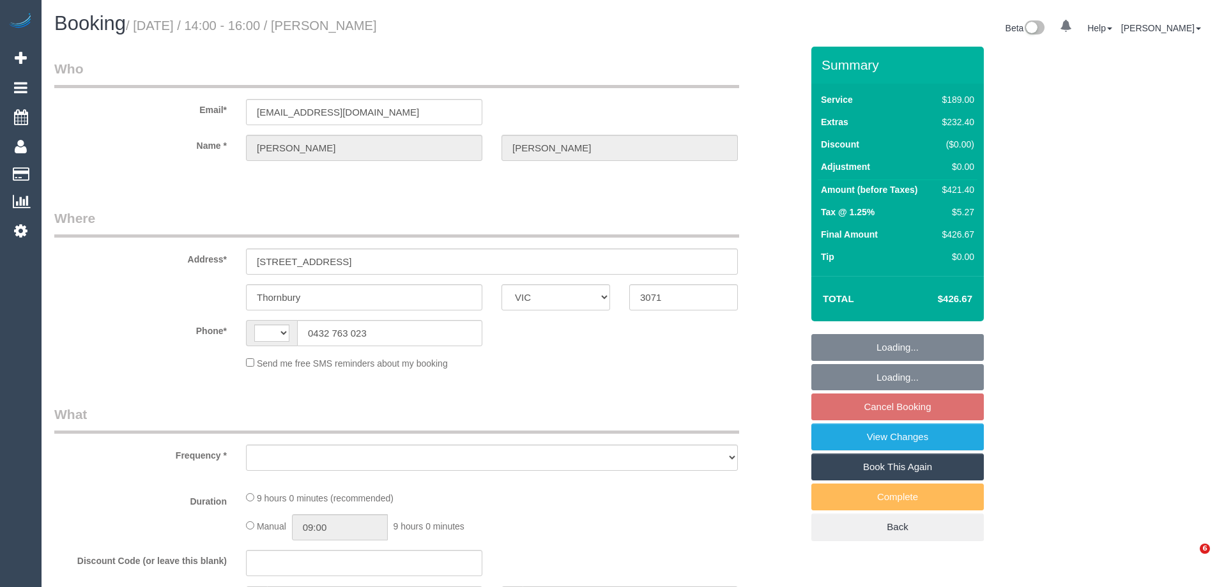
select select "VIC"
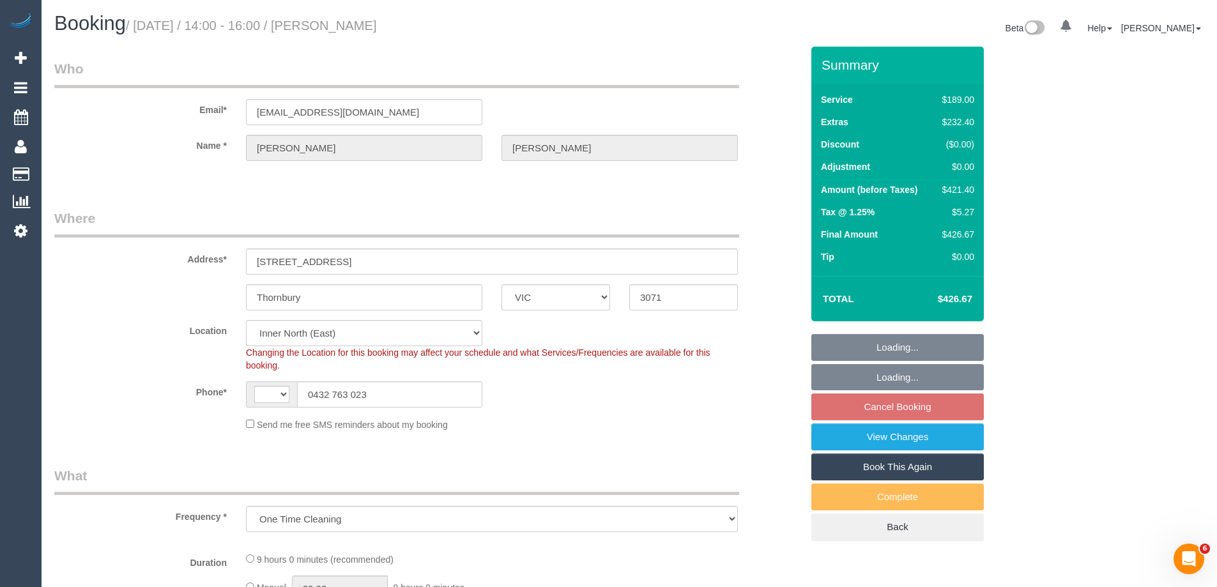
select select "object:792"
select select "string:AU"
select select "string:stripe-pm_1S8XEy2GScqysDRVccLl2nMb"
select select "number:29"
select select "number:14"
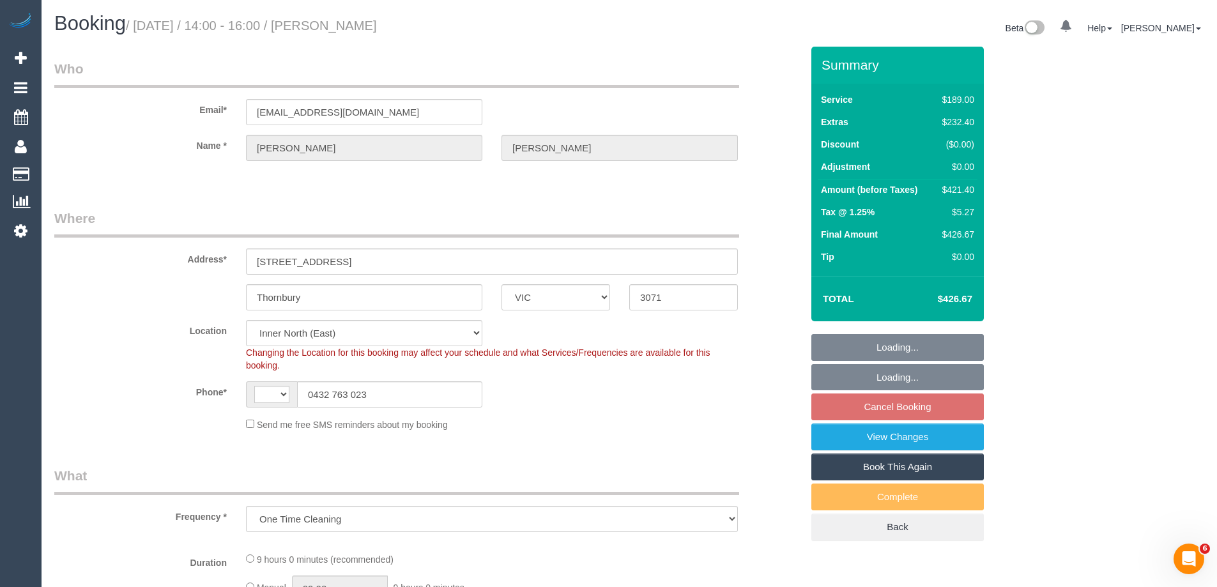
select select "number:18"
select select "number:36"
select select "number:13"
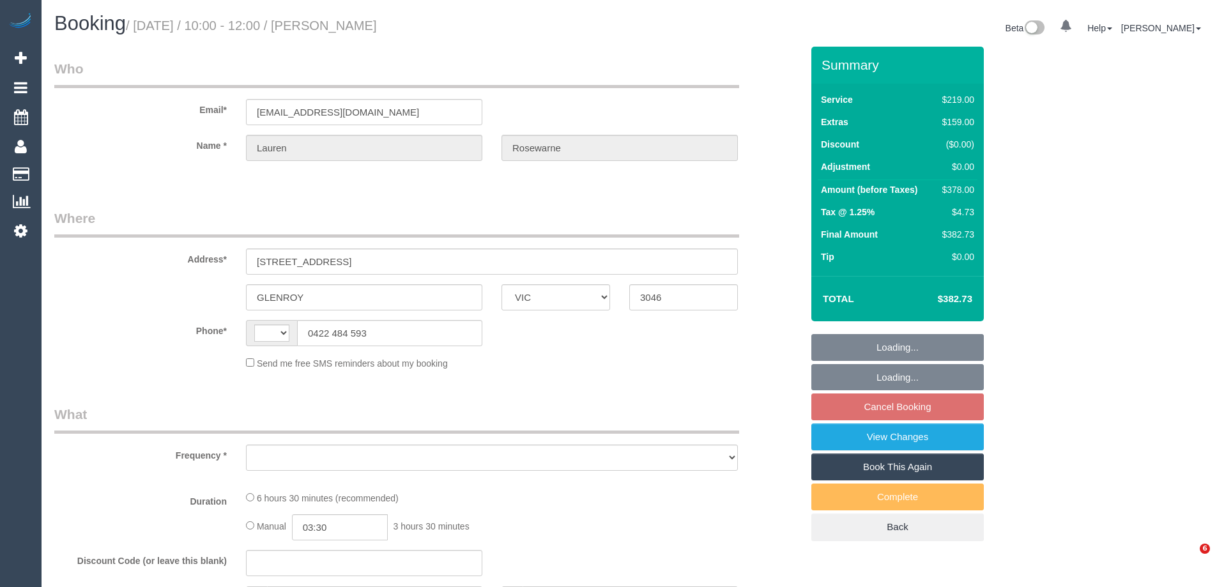
select select "VIC"
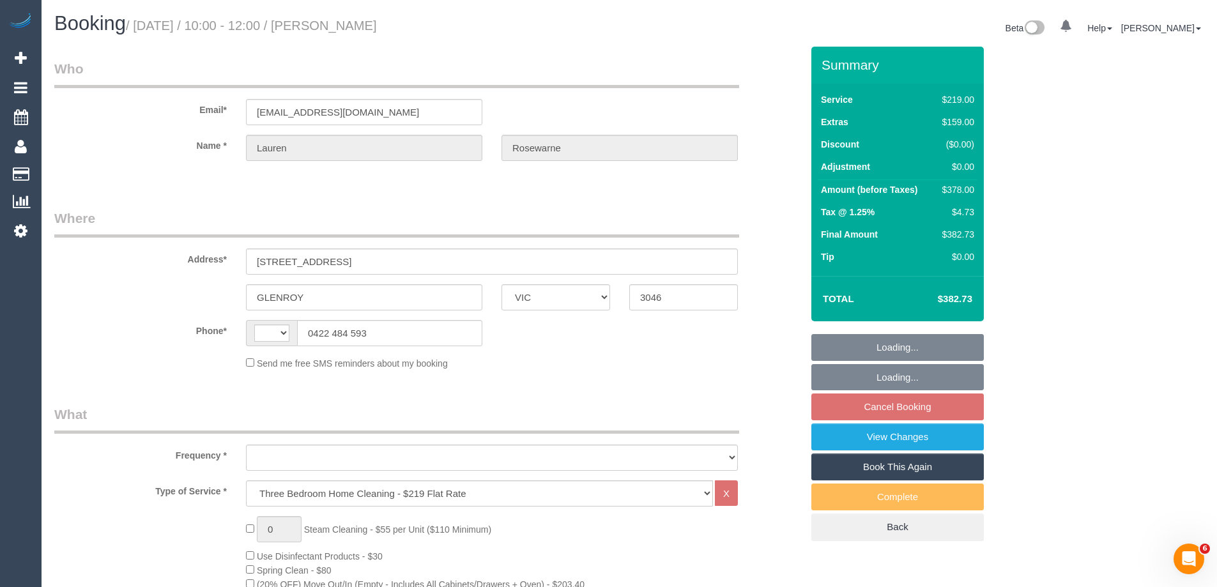
select select "string:AU"
select select "object:628"
select select "number:28"
select select "number:14"
select select "number:19"
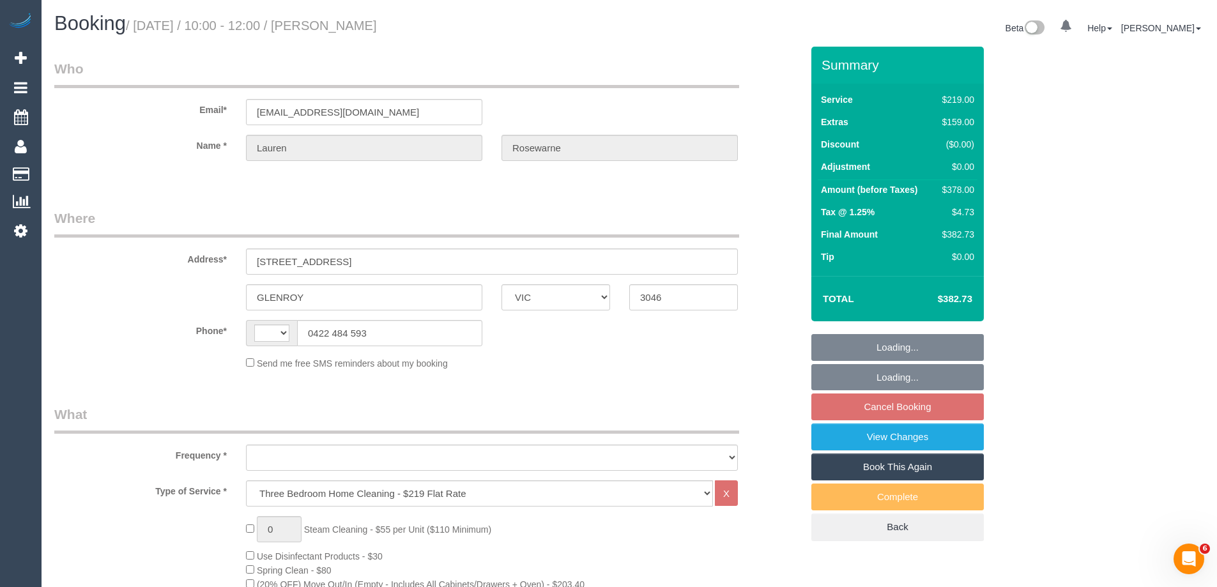
select select "number:24"
select select "number:13"
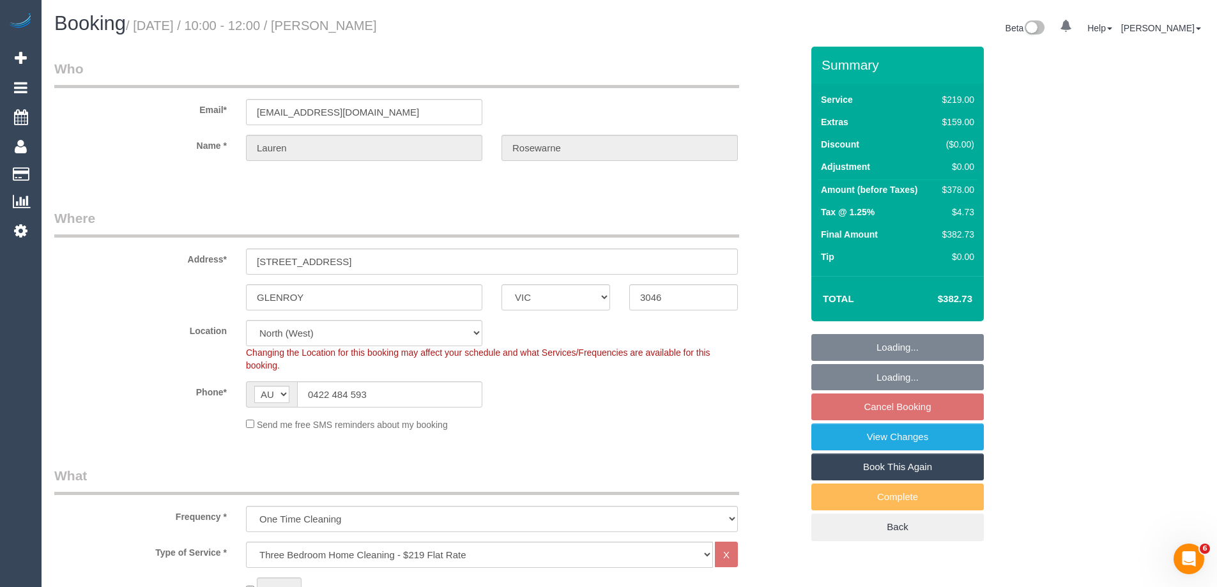
select select "string:stripe-pm_1S8sbc2GScqysDRVPvpk46ye"
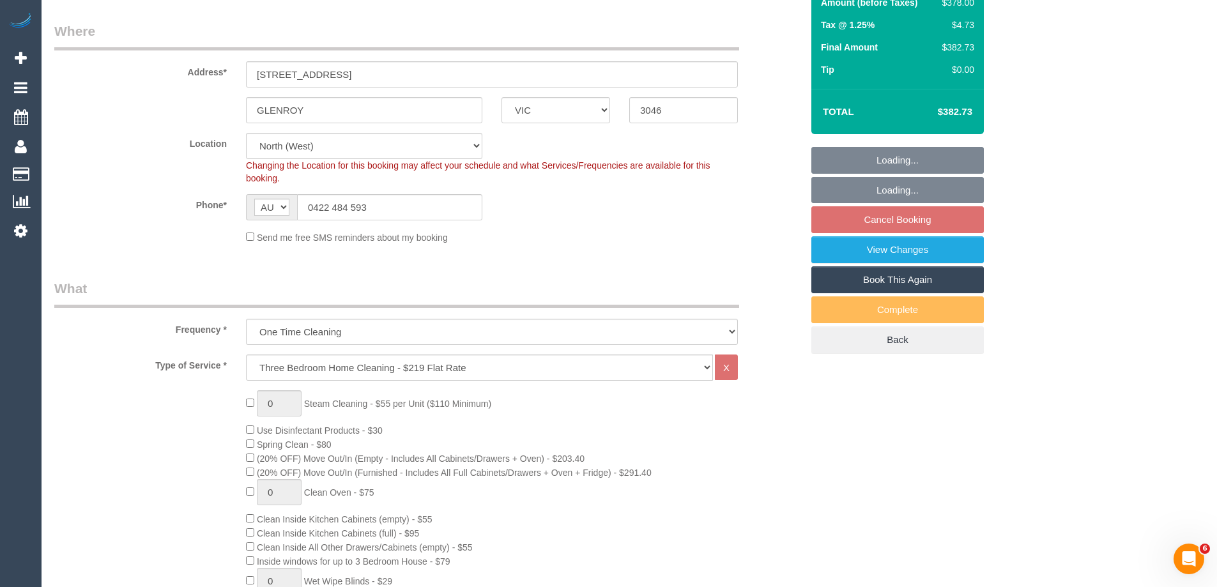
select select "object:795"
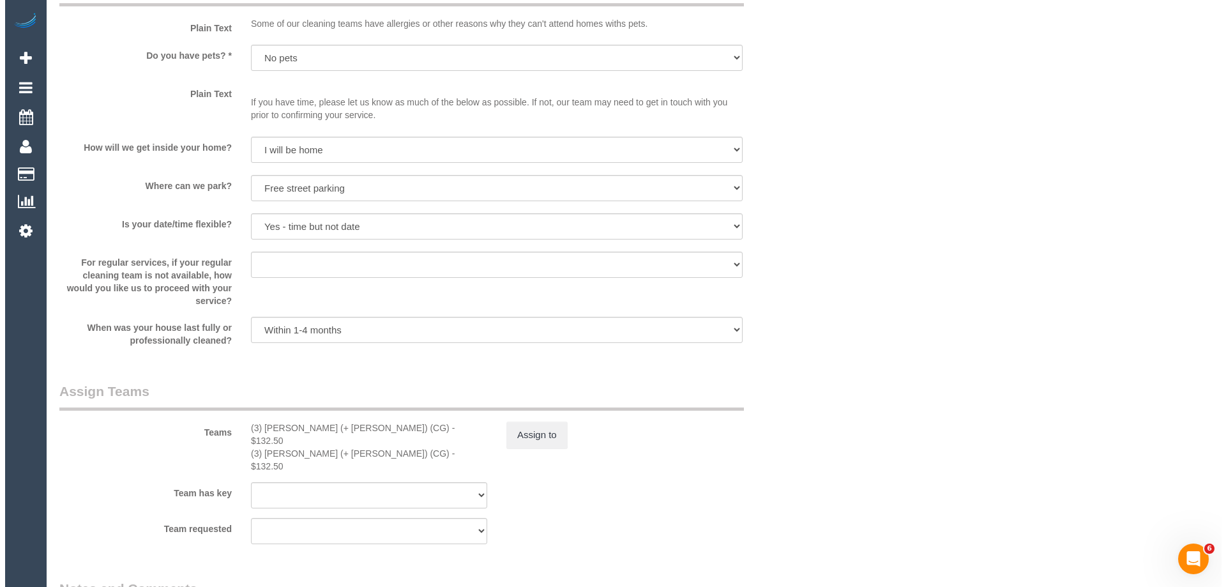
scroll to position [1788, 0]
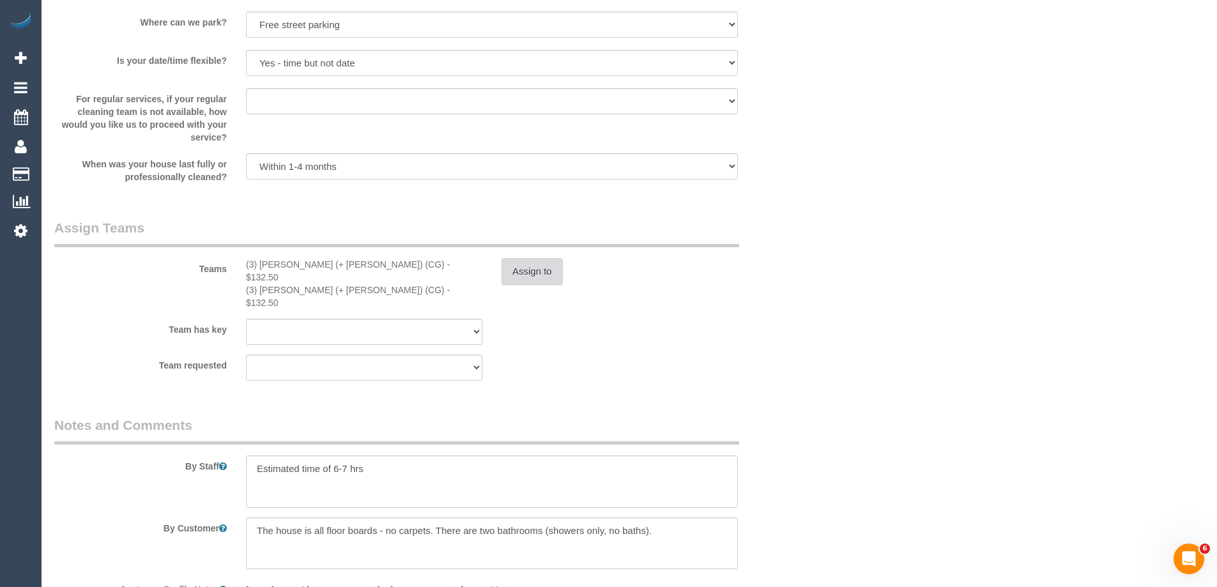
click at [535, 264] on button "Assign to" at bounding box center [531, 271] width 61 height 27
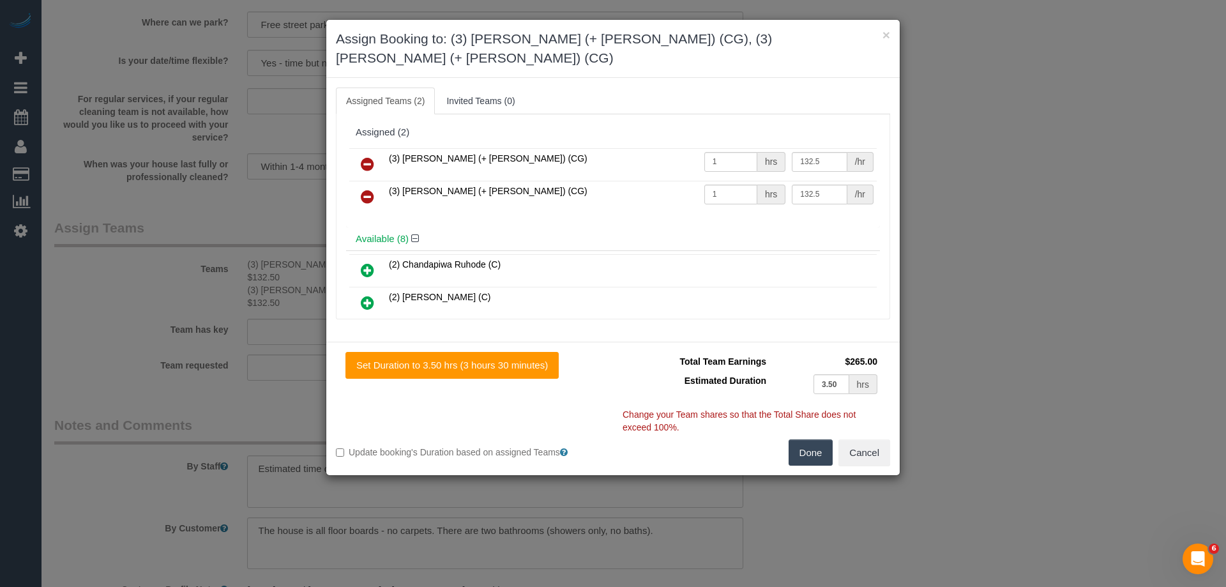
click at [371, 156] on icon at bounding box center [367, 163] width 13 height 15
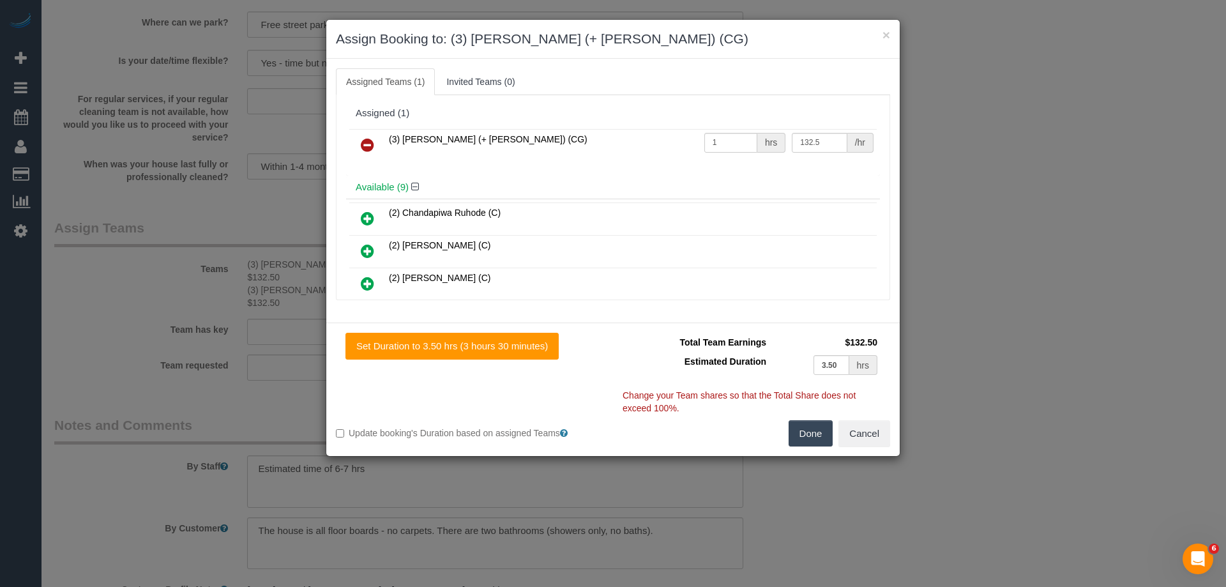
click at [368, 140] on icon at bounding box center [367, 144] width 13 height 15
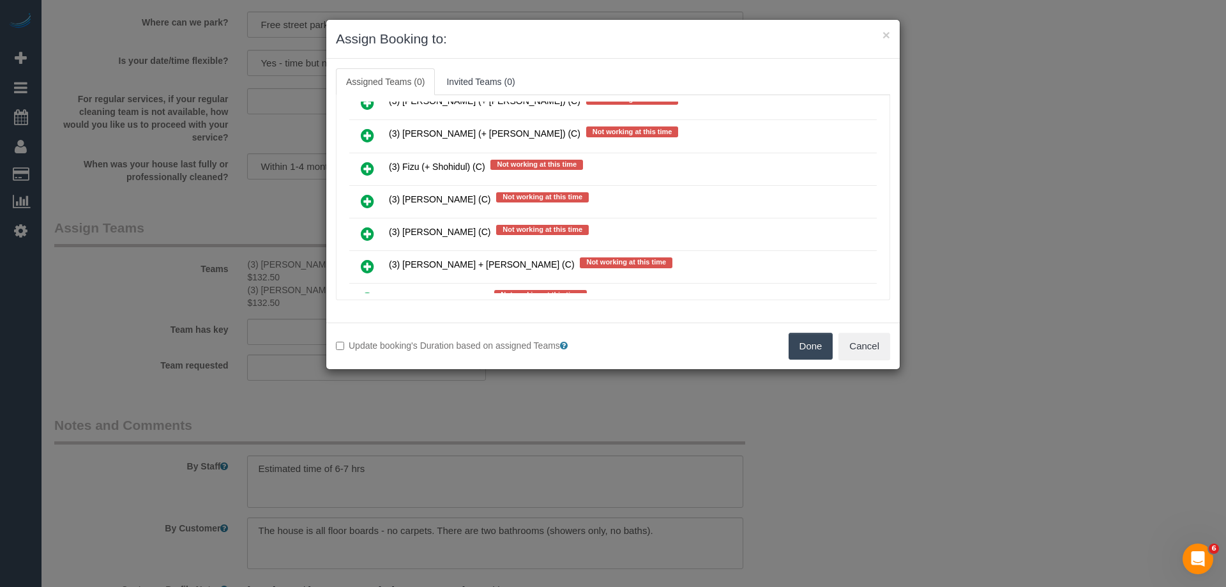
scroll to position [1405, 0]
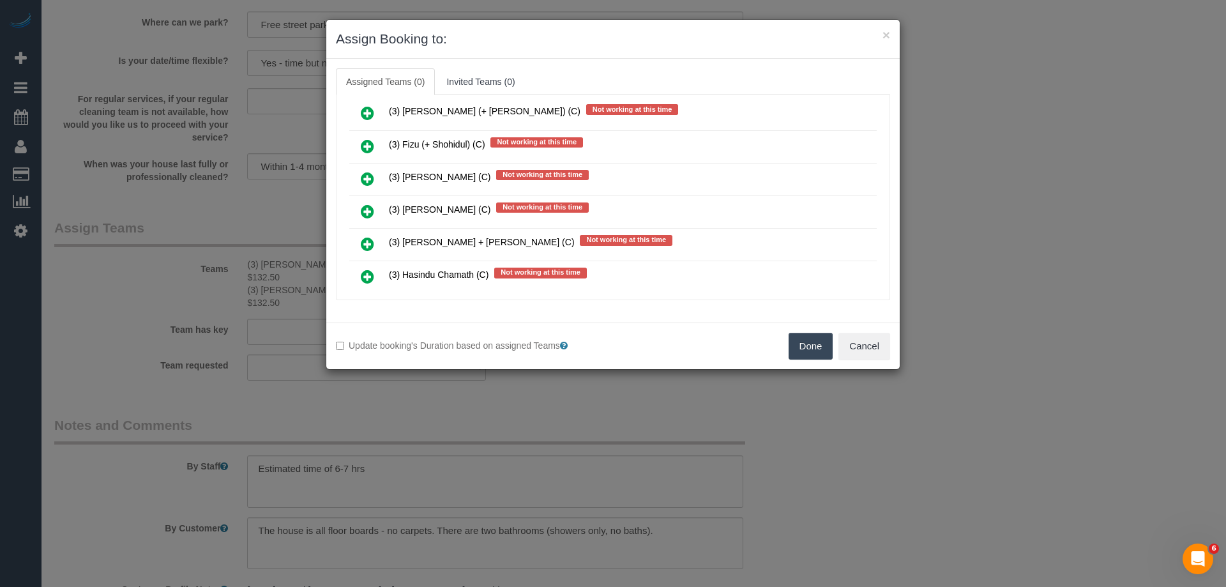
click at [362, 244] on icon at bounding box center [367, 243] width 13 height 15
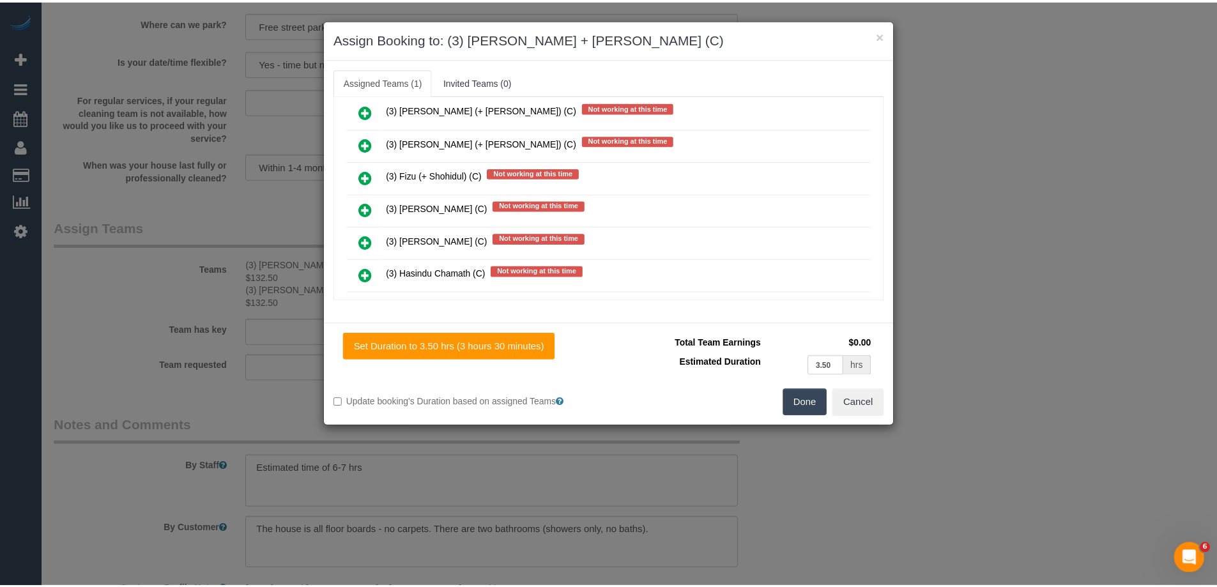
scroll to position [1436, 0]
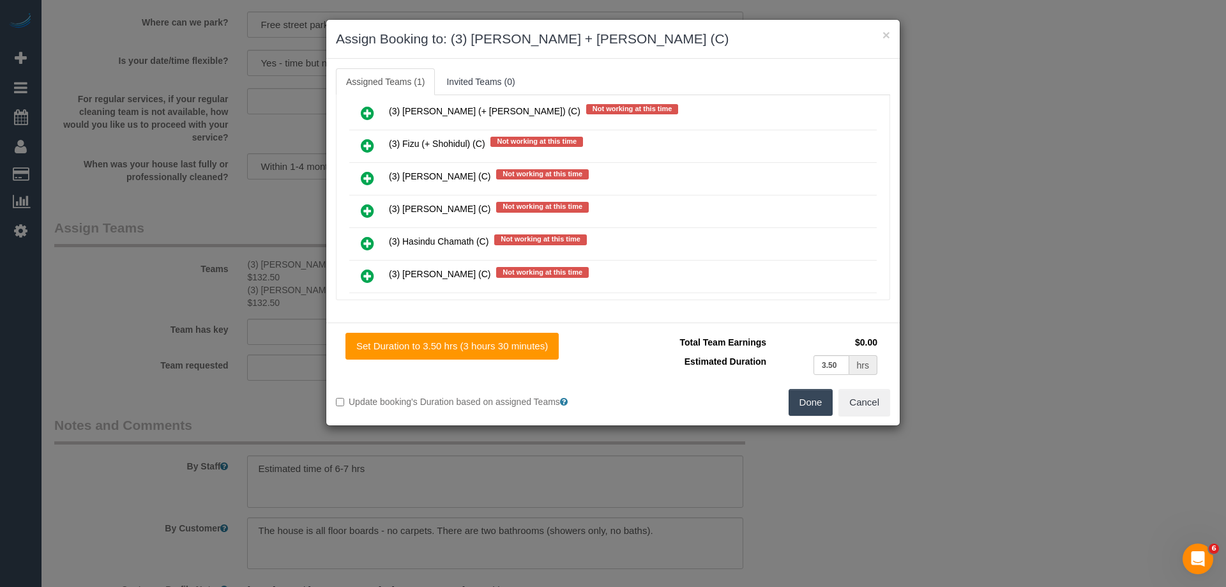
click at [794, 398] on button "Done" at bounding box center [811, 402] width 45 height 27
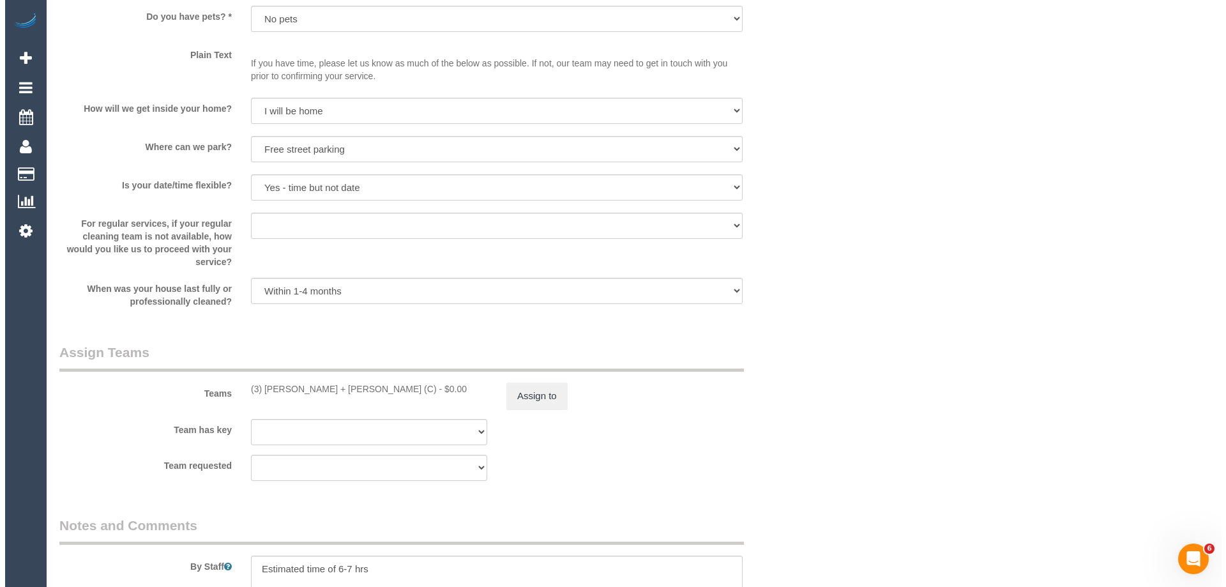
scroll to position [1724, 0]
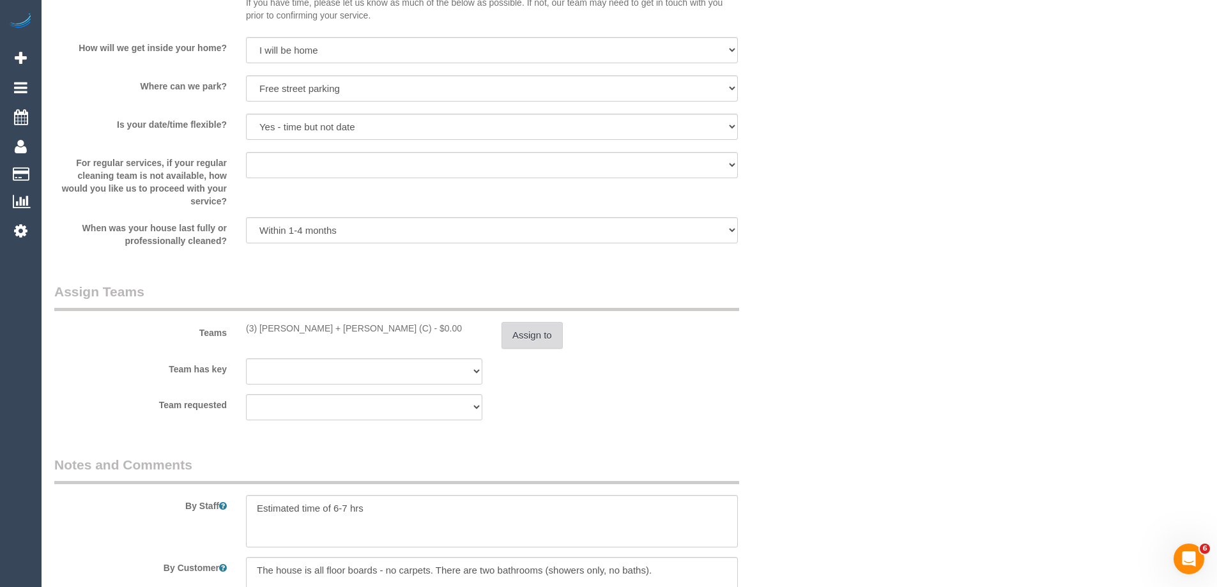
click at [536, 335] on button "Assign to" at bounding box center [531, 335] width 61 height 27
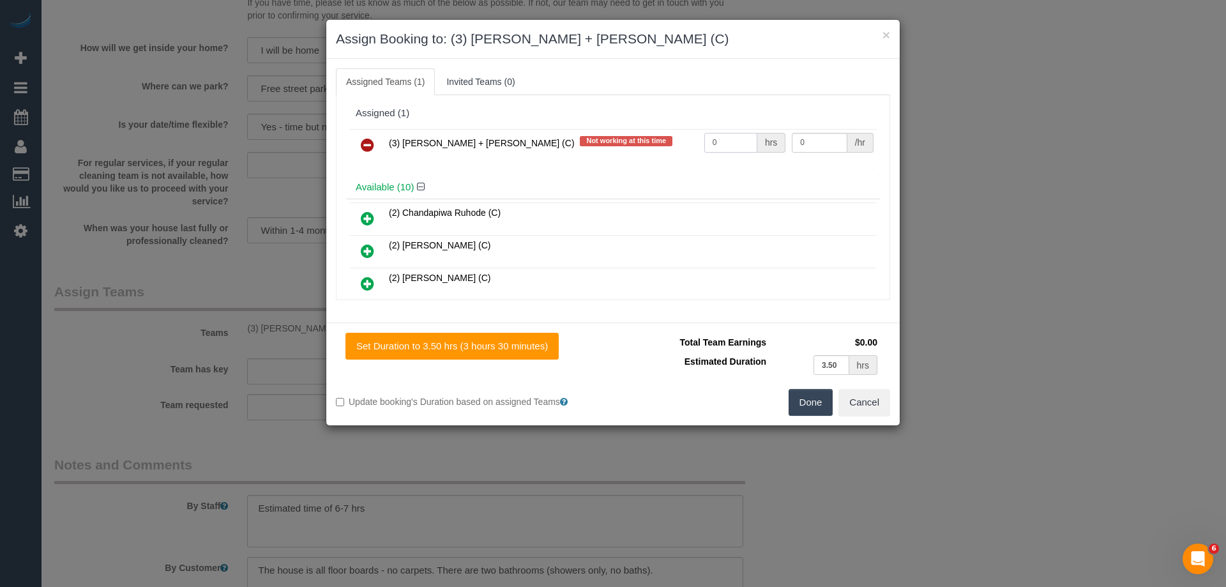
drag, startPoint x: 720, startPoint y: 139, endPoint x: 659, endPoint y: 135, distance: 60.8
click at [659, 135] on tr "(3) Gurdeep + Kamalpreet (C) Not working at this time 0 hrs 0 /hr" at bounding box center [612, 145] width 527 height 33
type input "1"
click at [766, 140] on tr "(3) Gurdeep + Kamalpreet (C) Not working at this time 1 hrs 0 /hr" at bounding box center [612, 145] width 527 height 33
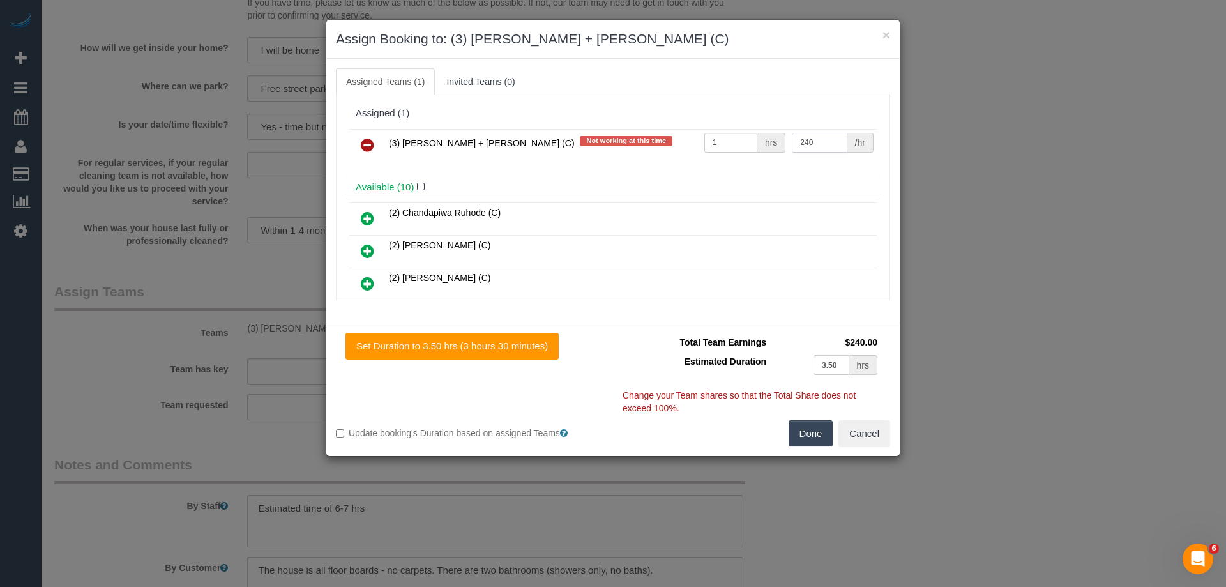
type input "240"
click at [813, 434] on button "Done" at bounding box center [811, 433] width 45 height 27
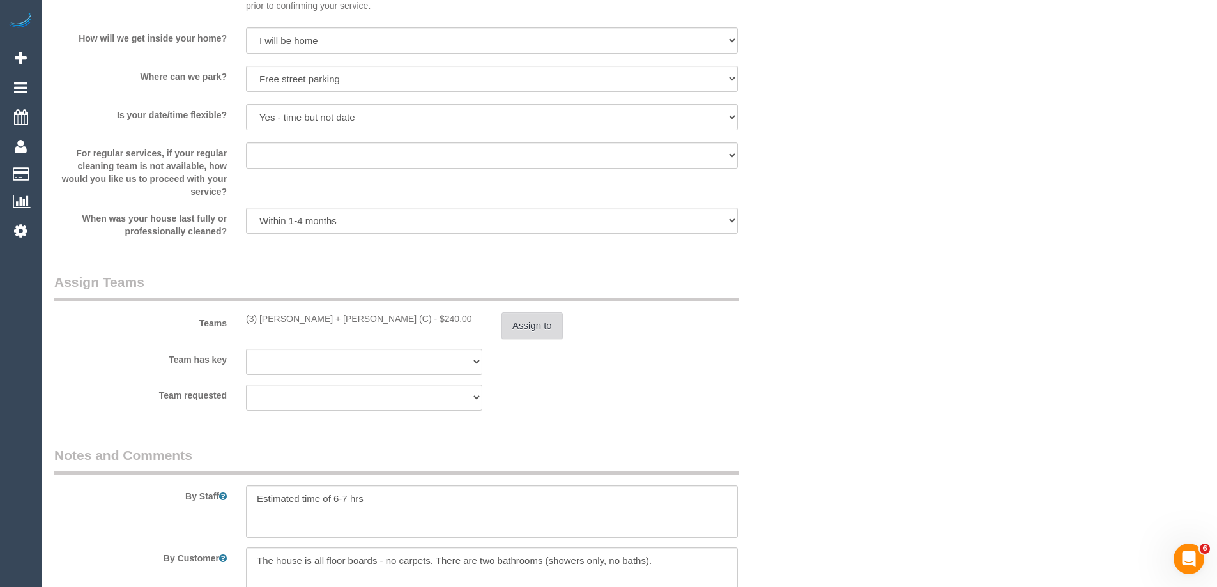
scroll to position [1942, 0]
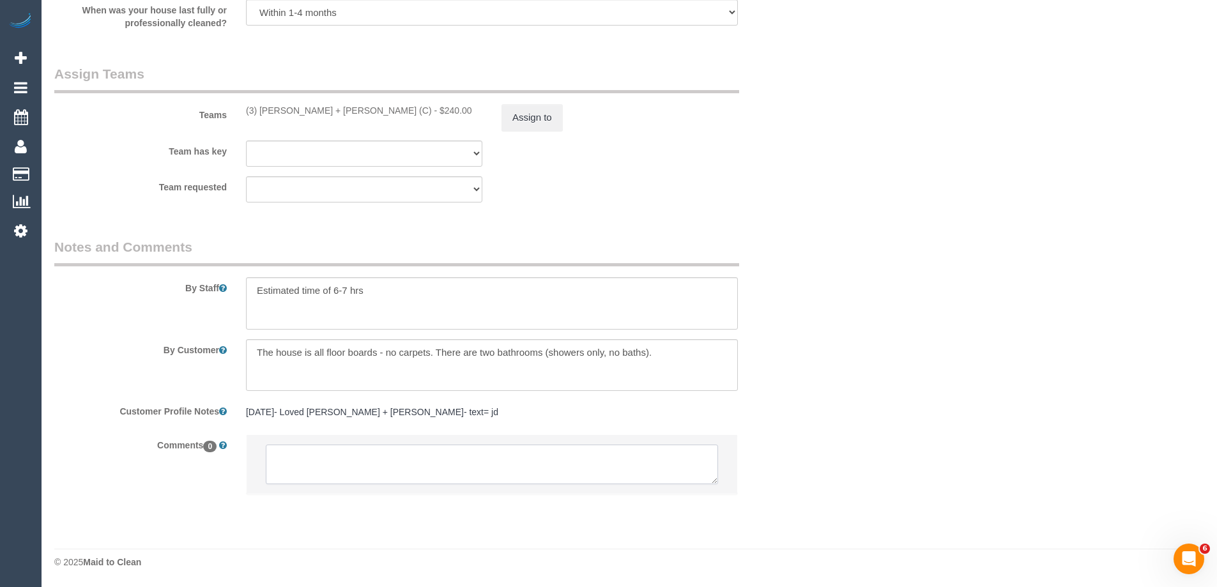
click at [299, 469] on textarea at bounding box center [492, 464] width 452 height 40
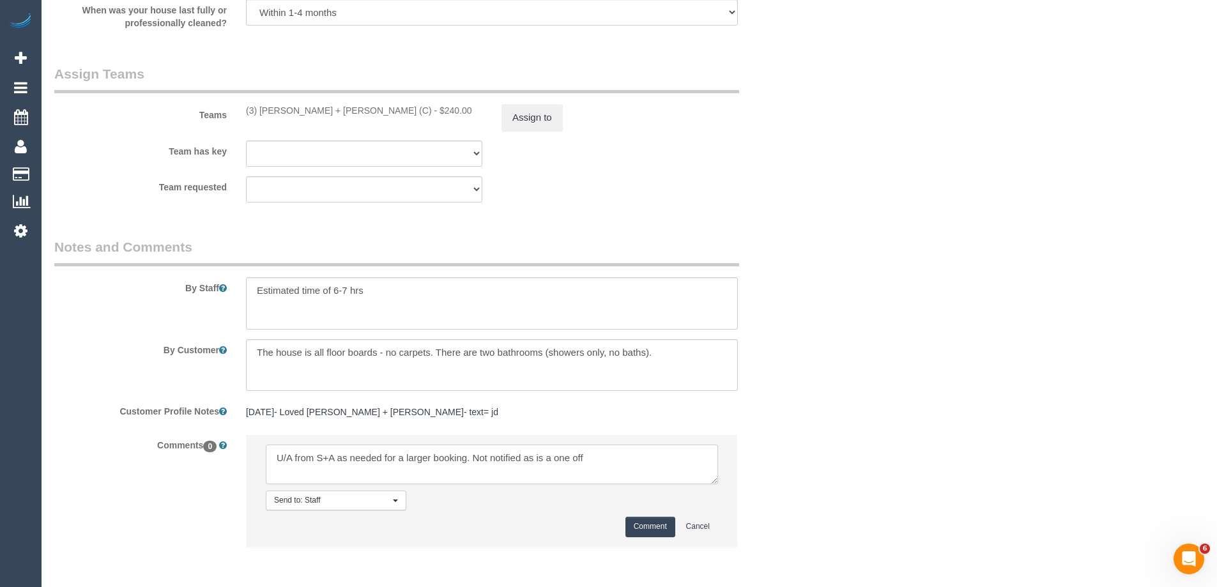
type textarea "U/A from S+A as needed for a larger booking. Not notified as is a one off"
click at [647, 519] on button "Comment" at bounding box center [650, 527] width 50 height 20
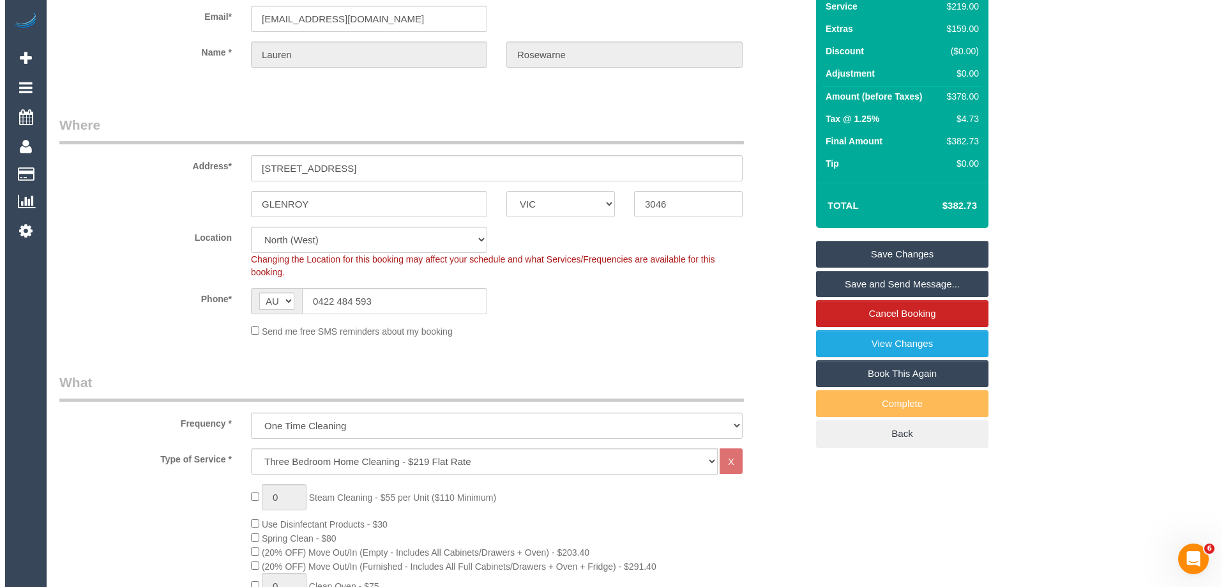
scroll to position [0, 0]
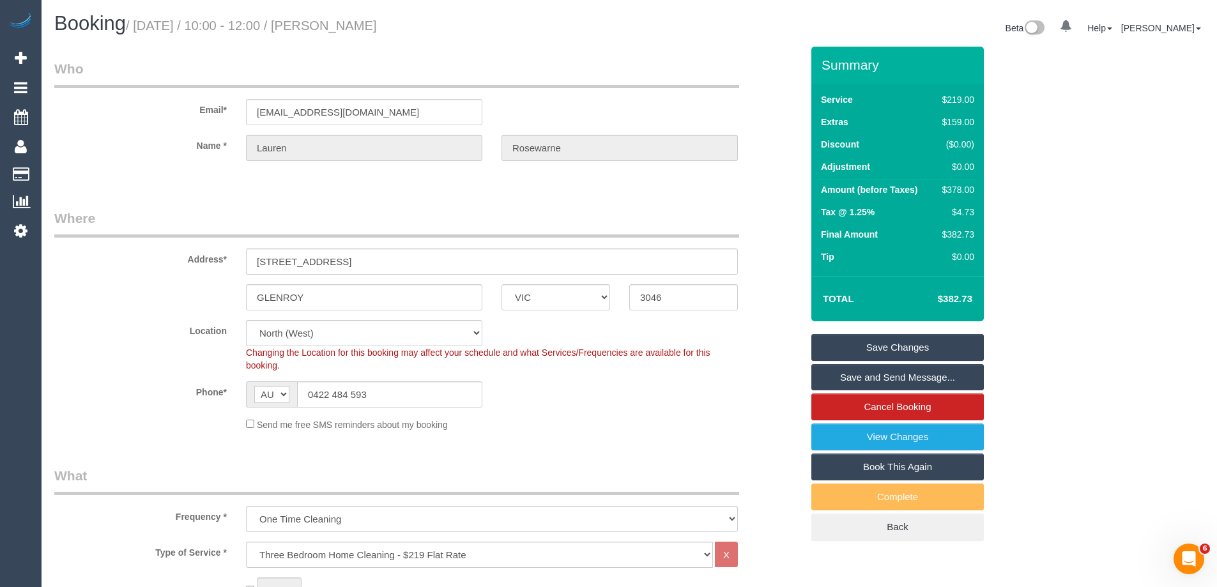
drag, startPoint x: 462, startPoint y: 26, endPoint x: 353, endPoint y: 28, distance: 108.6
click at [353, 28] on h1 "Booking / September 29, 2025 / 10:00 - 12:00 / Lauren Rosewarne" at bounding box center [336, 24] width 565 height 22
copy small "Lauren Rosewarne"
click at [838, 353] on link "Save Changes" at bounding box center [897, 347] width 172 height 27
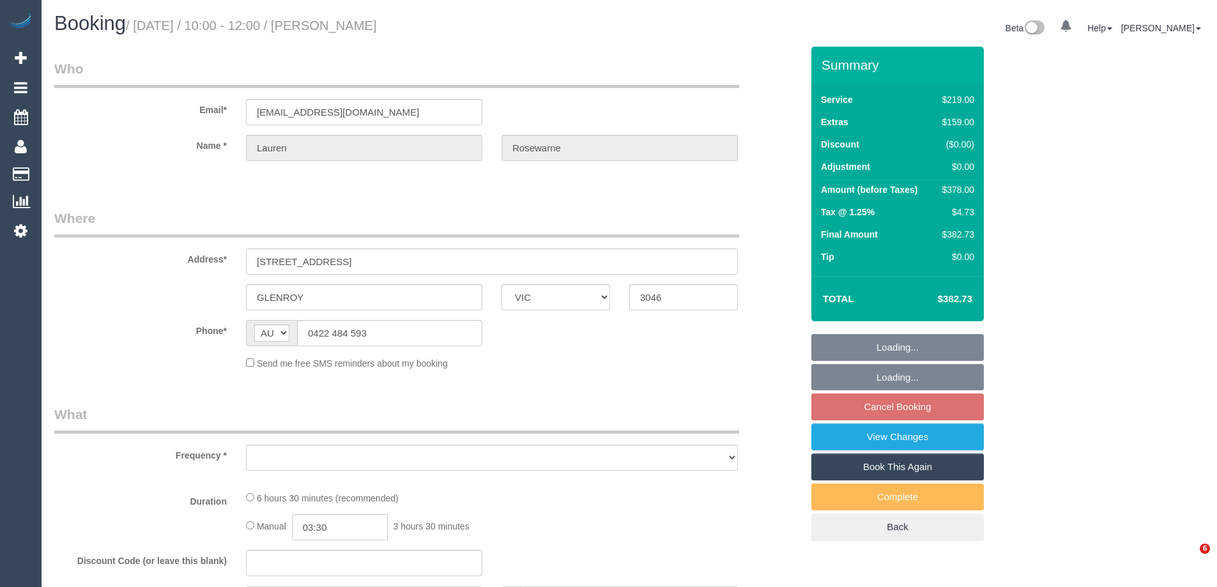
select select "VIC"
select select "object:528"
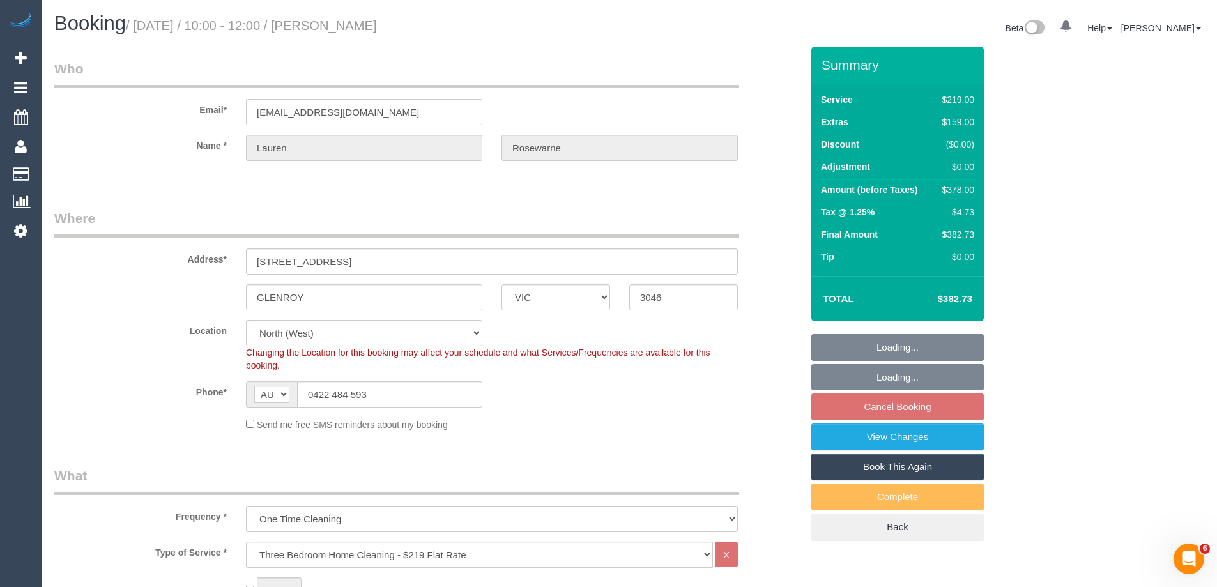
select select "string:stripe-pm_1S8sbc2GScqysDRVPvpk46ye"
select select "number:28"
select select "number:14"
select select "number:19"
select select "number:24"
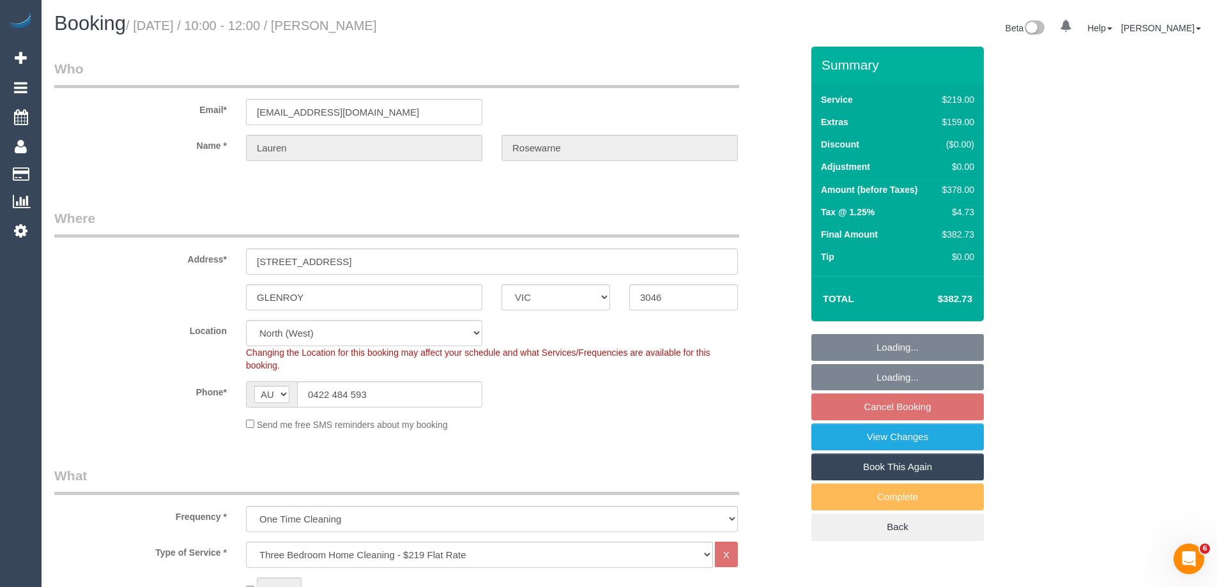
select select "number:13"
select select "object:798"
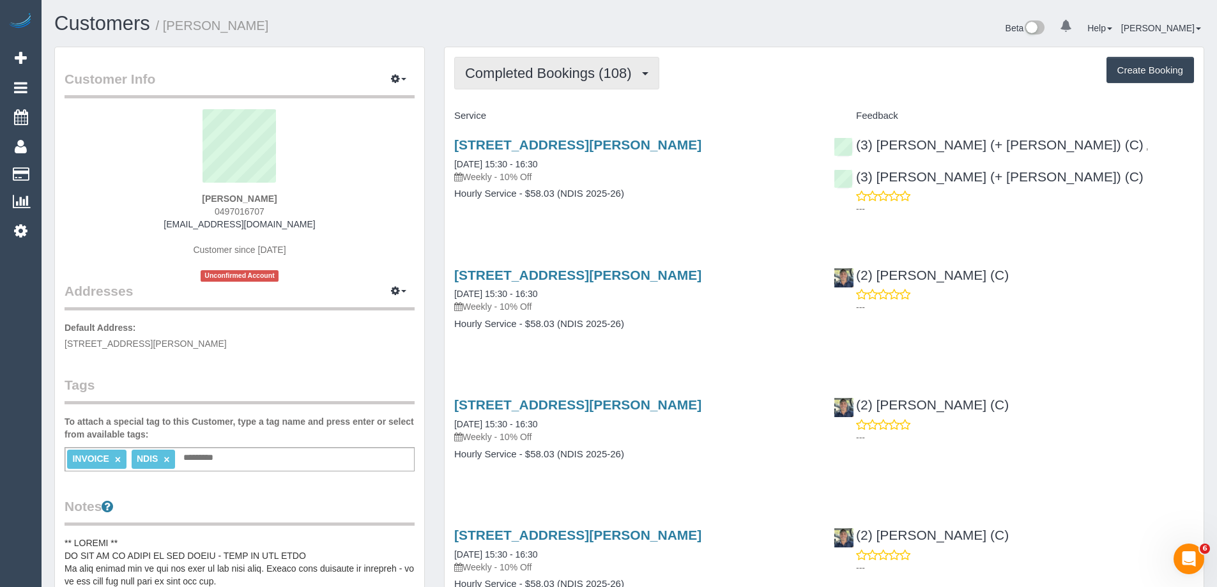
click at [580, 79] on span "Completed Bookings (108)" at bounding box center [551, 73] width 172 height 16
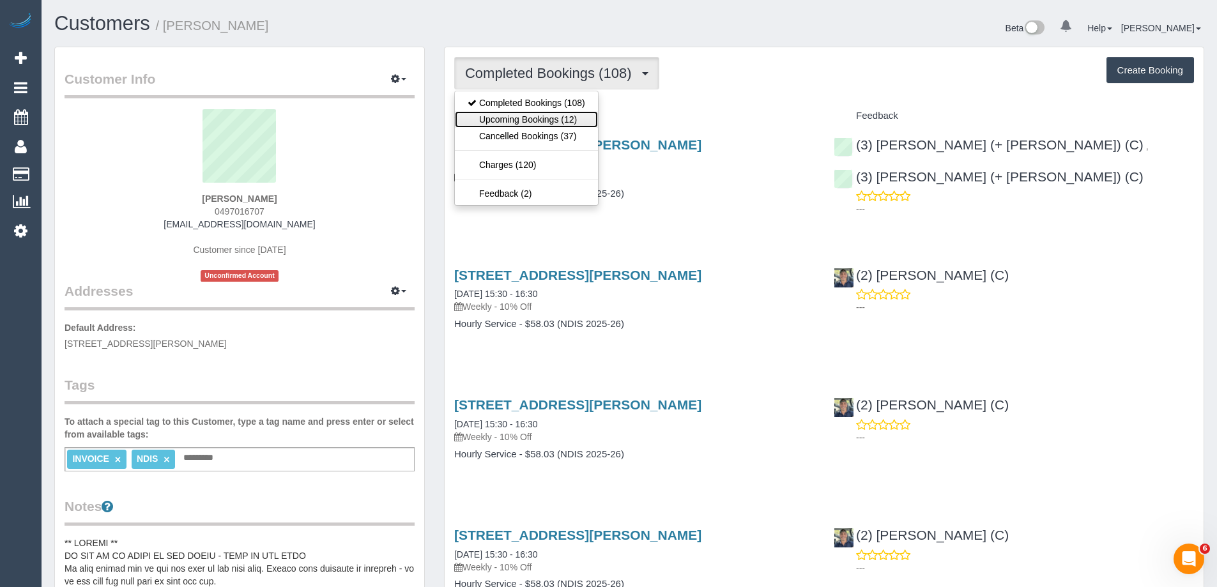
click at [575, 118] on link "Upcoming Bookings (12)" at bounding box center [526, 119] width 143 height 17
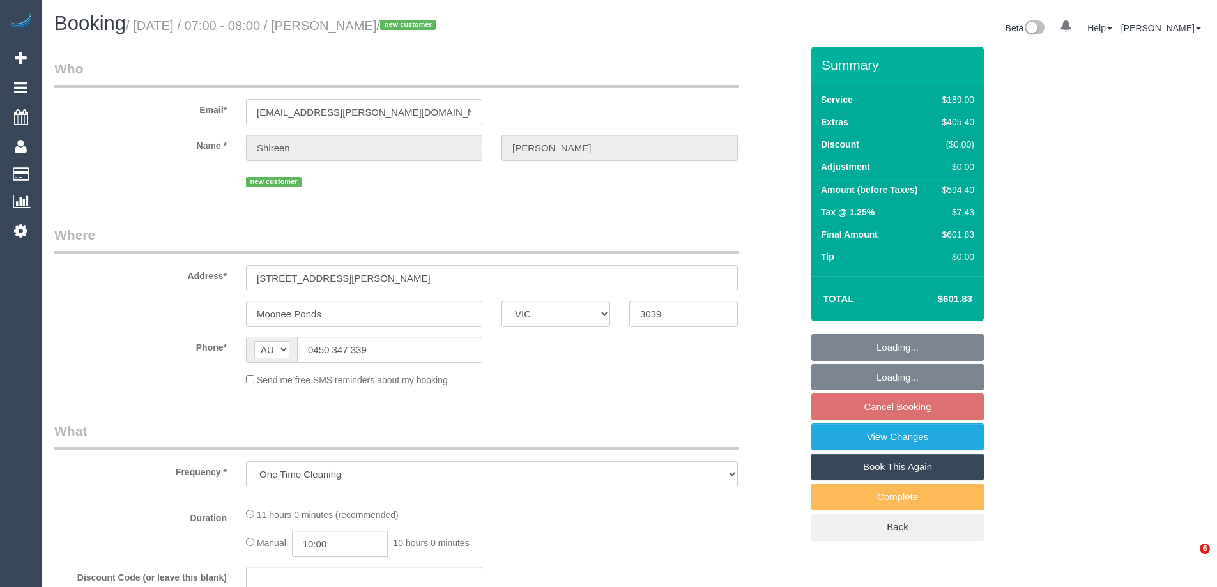
select select "VIC"
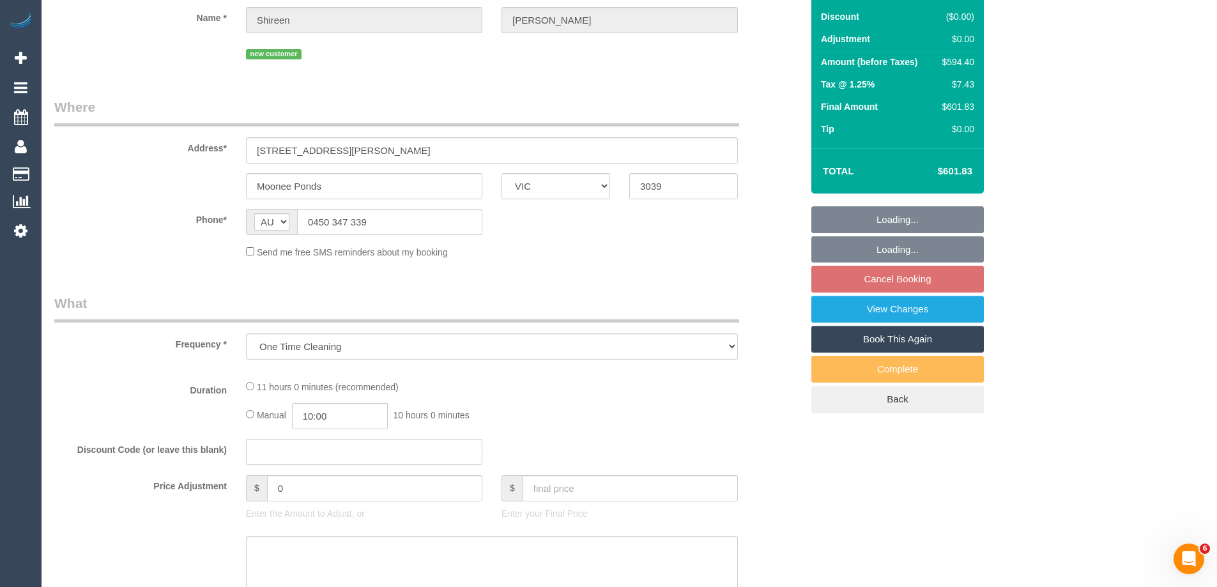
select select "string:stripe-pm_1S7UZm2GScqysDRVXrxO2n2B"
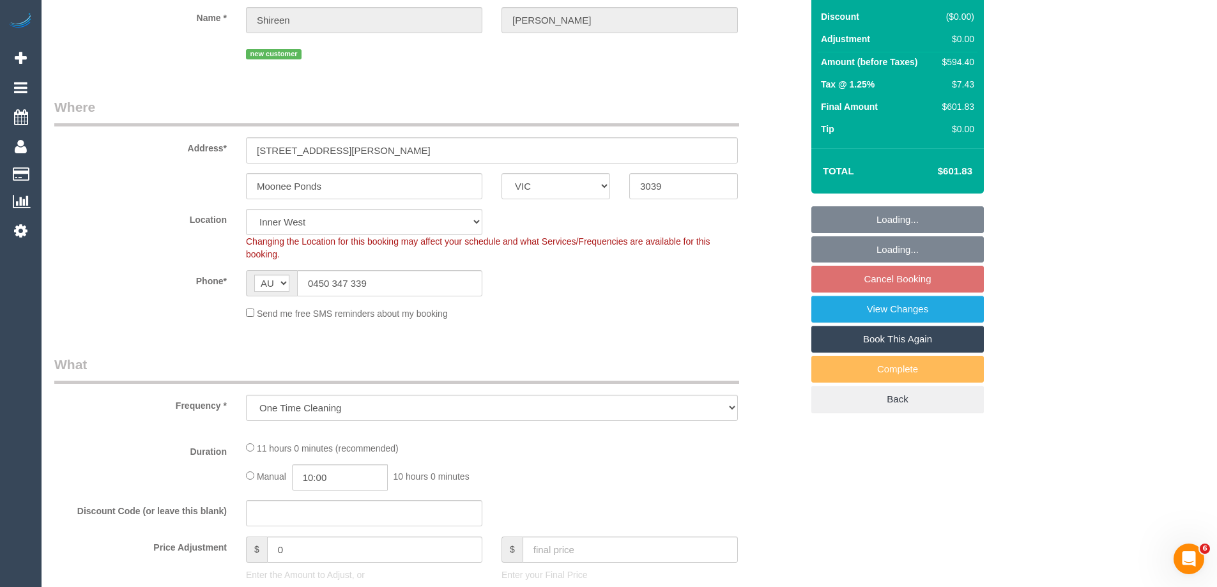
select select "object:1269"
select select "number:27"
select select "number:14"
select select "number:18"
select select "number:25"
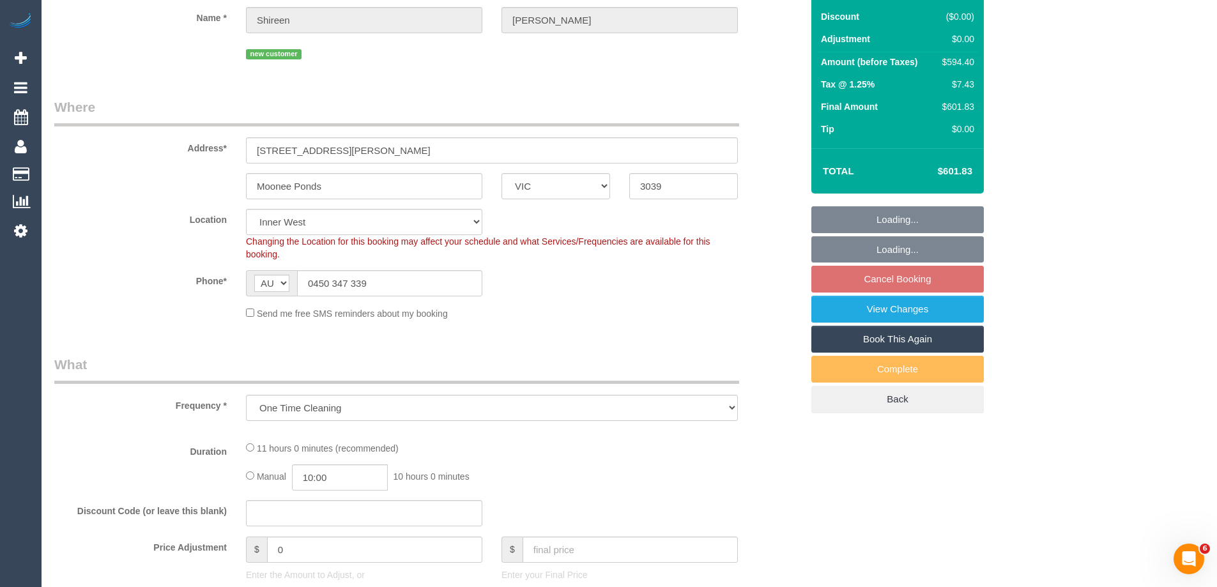
select select "number:26"
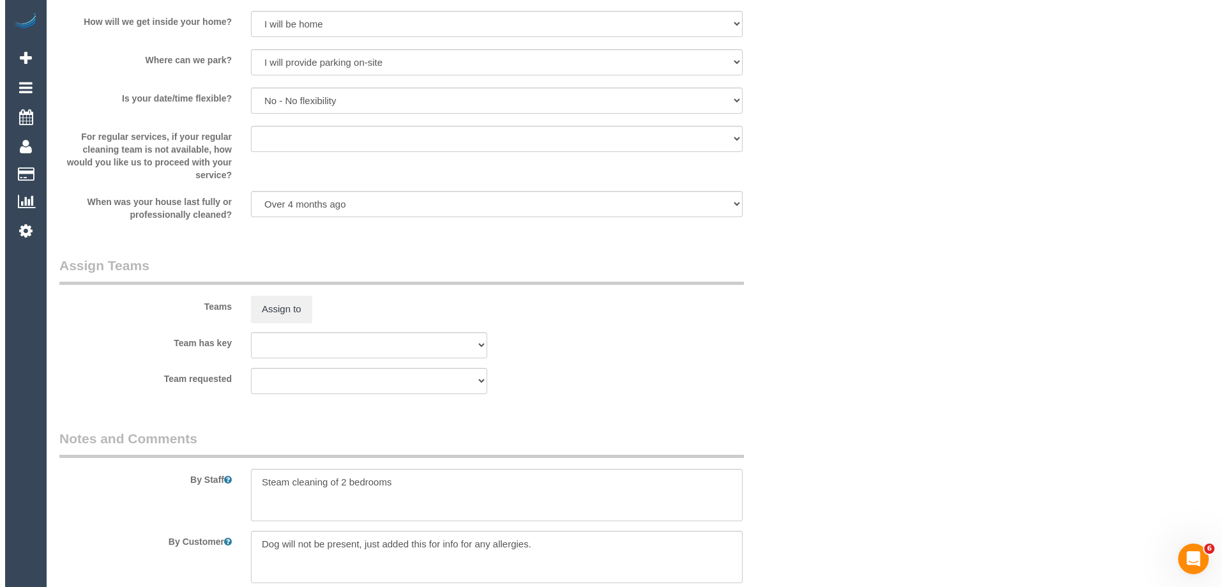
scroll to position [1788, 0]
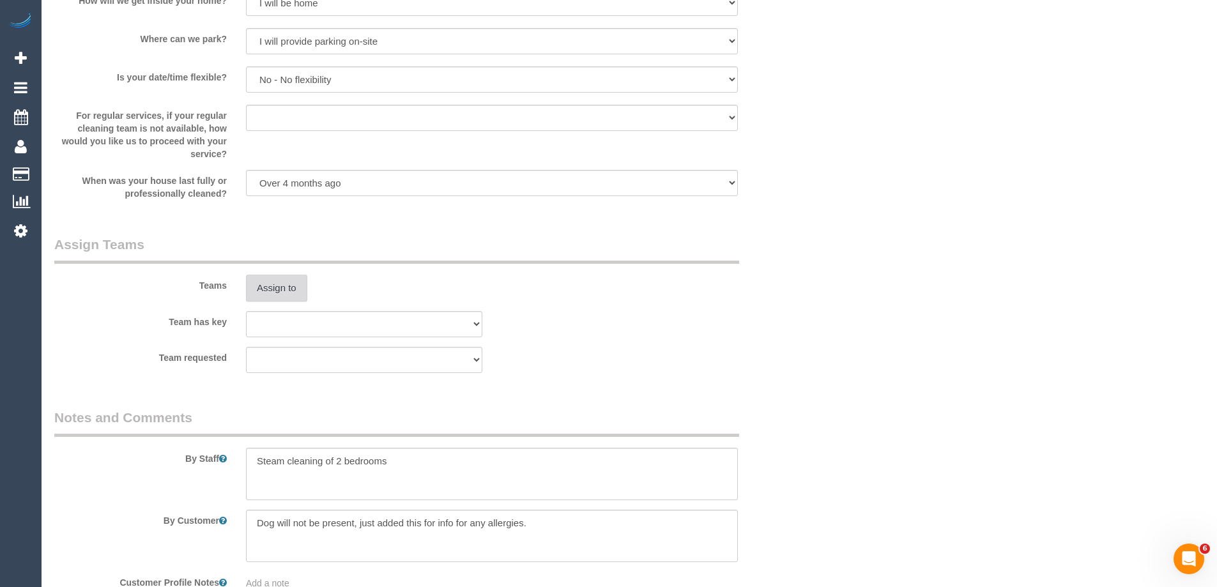
click at [270, 293] on button "Assign to" at bounding box center [276, 288] width 61 height 27
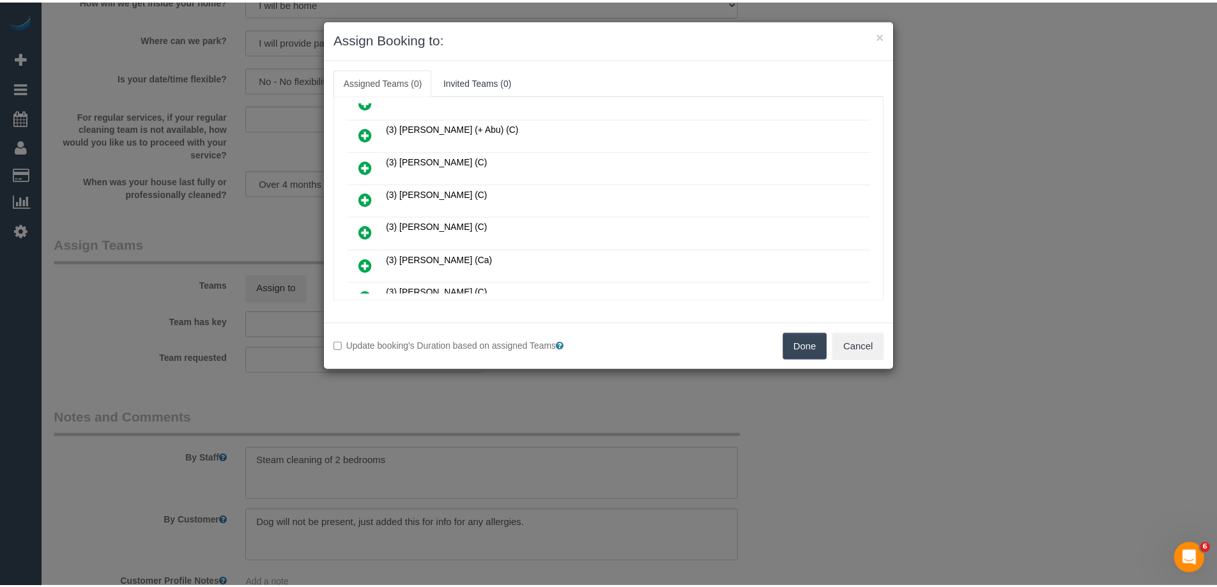
scroll to position [447, 0]
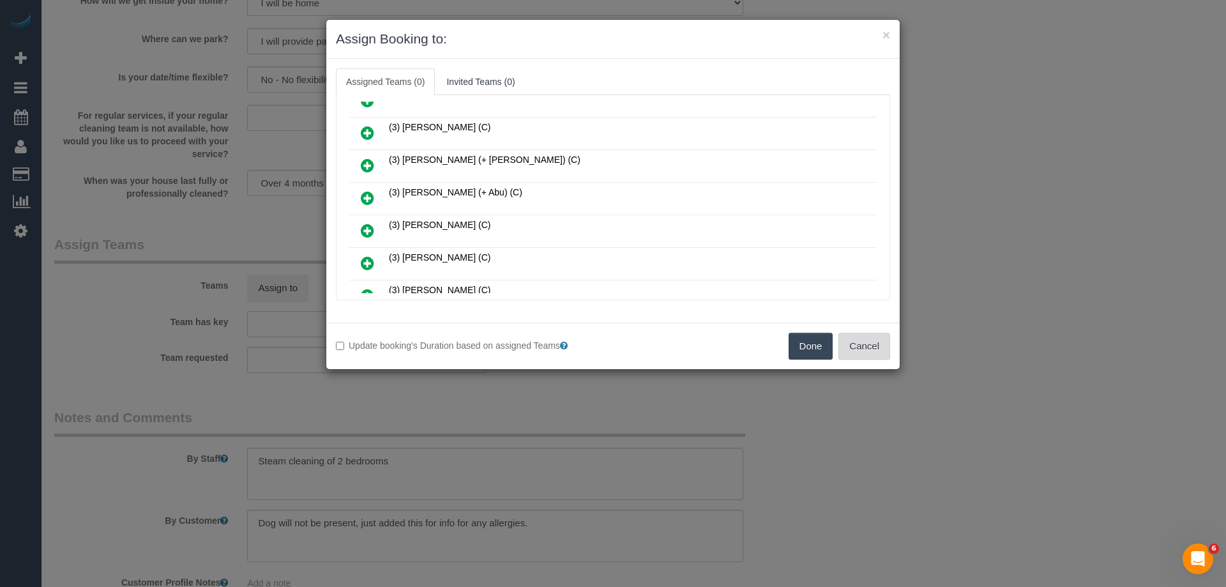
click at [870, 347] on button "Cancel" at bounding box center [864, 346] width 52 height 27
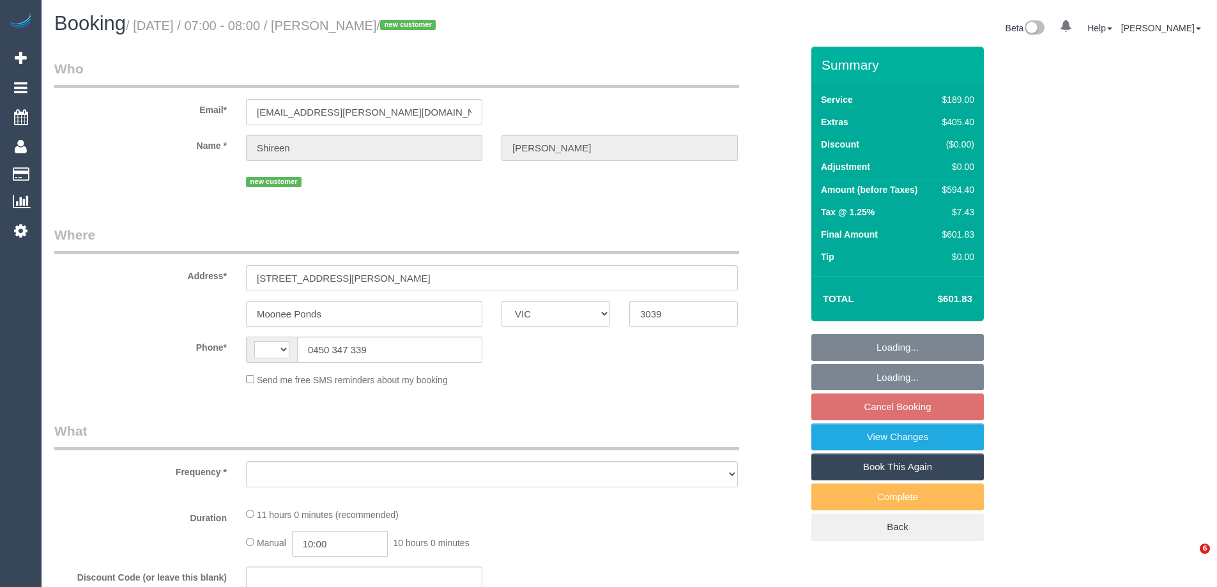
select select "VIC"
select select "string:AU"
select select "object:576"
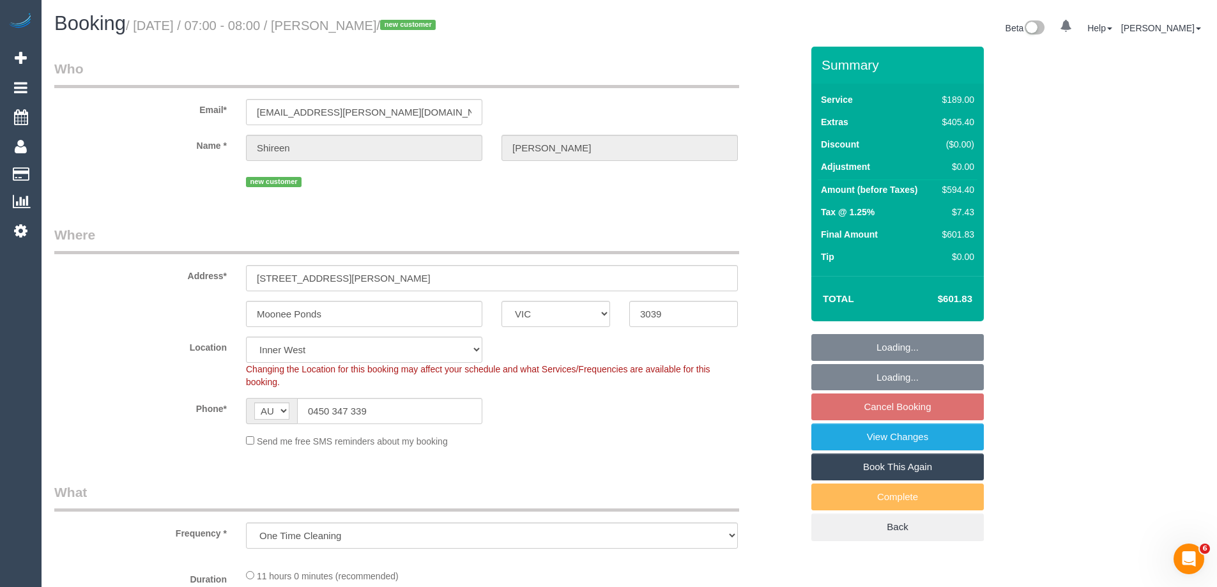
select select "string:stripe-pm_1S7UZm2GScqysDRVXrxO2n2B"
select select "number:27"
select select "number:14"
select select "number:18"
select select "number:25"
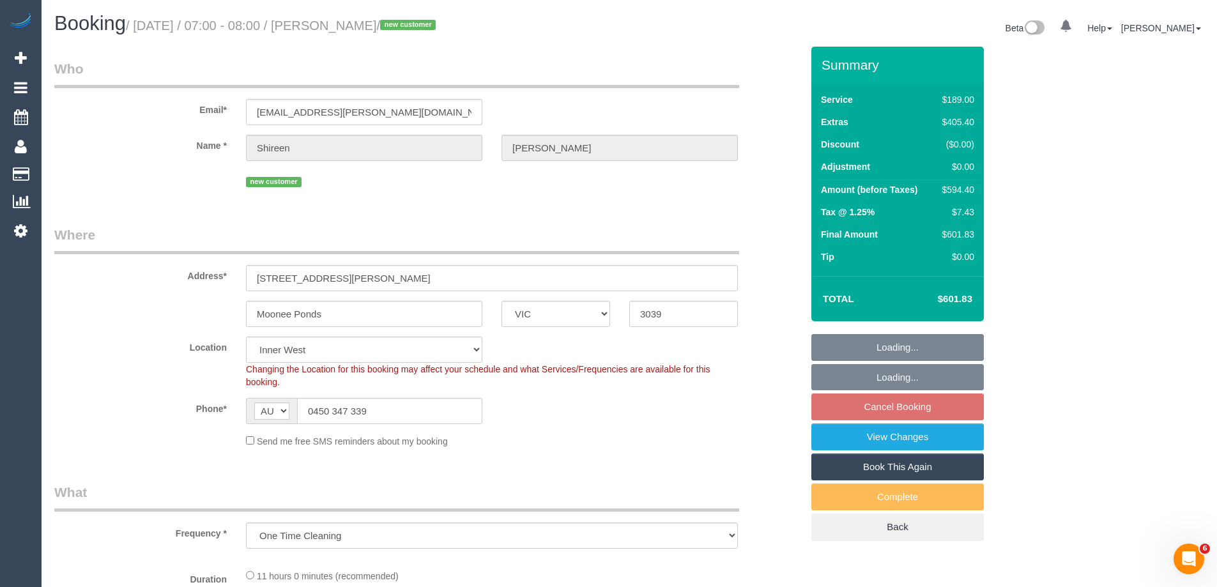
select select "number:26"
select select "object:1511"
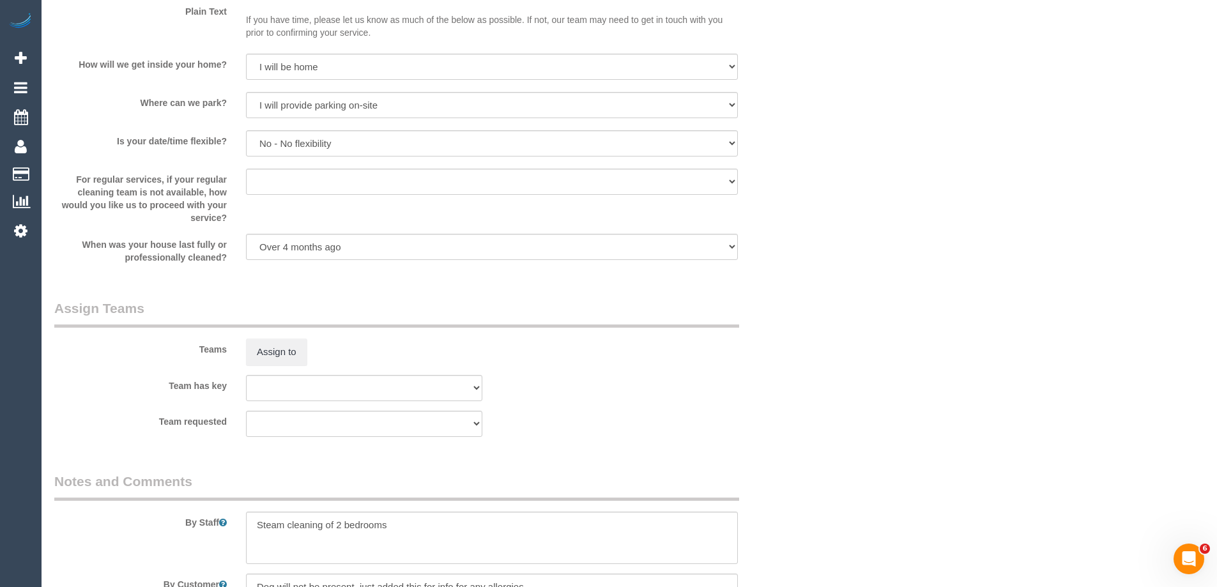
scroll to position [1852, 0]
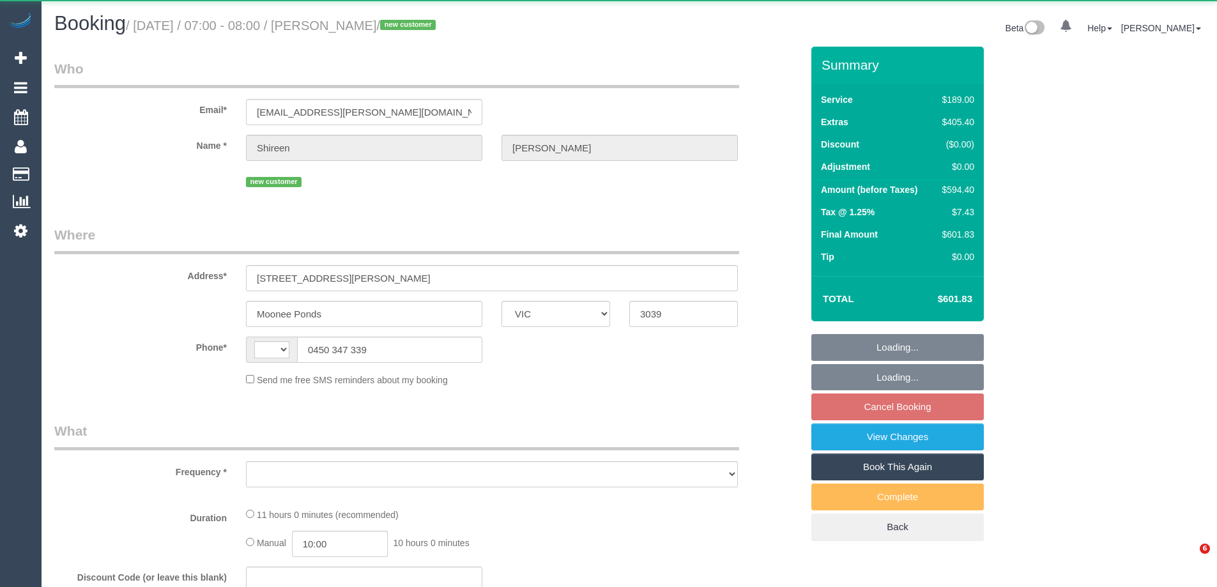
select select "VIC"
select select "string:AU"
select select "object:672"
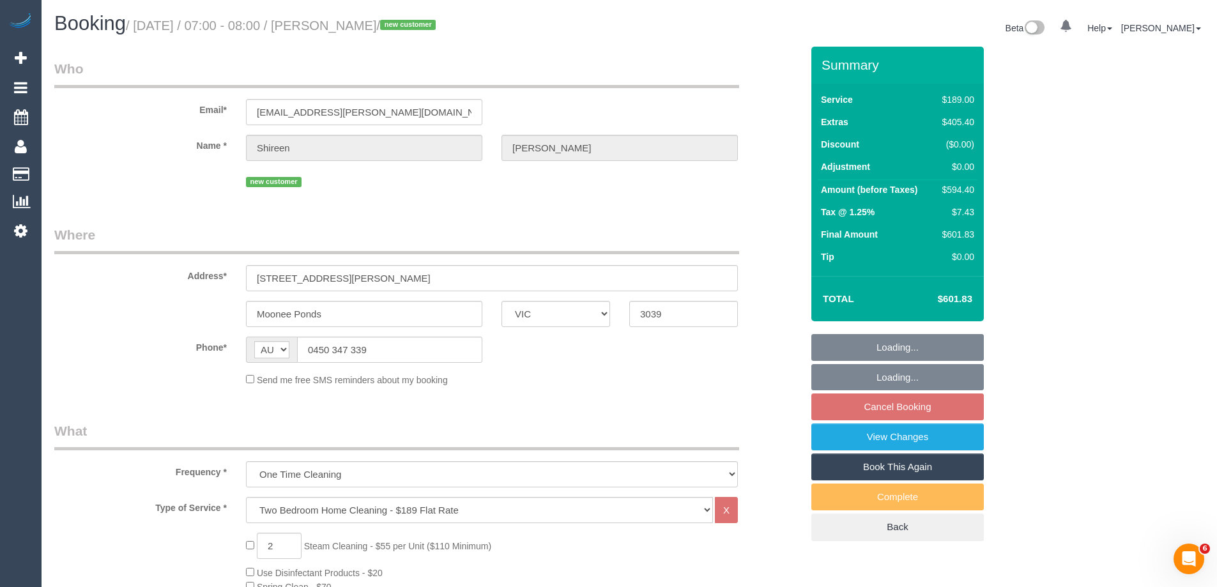
select select "string:stripe-pm_1S7UZm2GScqysDRVXrxO2n2B"
select select "number:27"
select select "number:14"
select select "number:18"
select select "number:25"
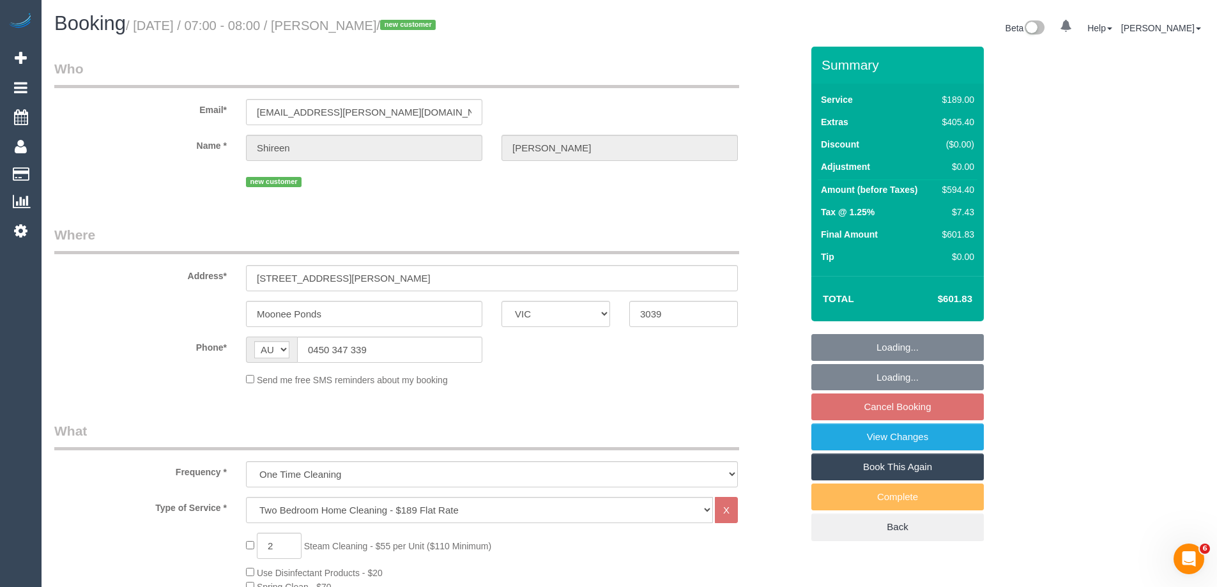
select select "number:26"
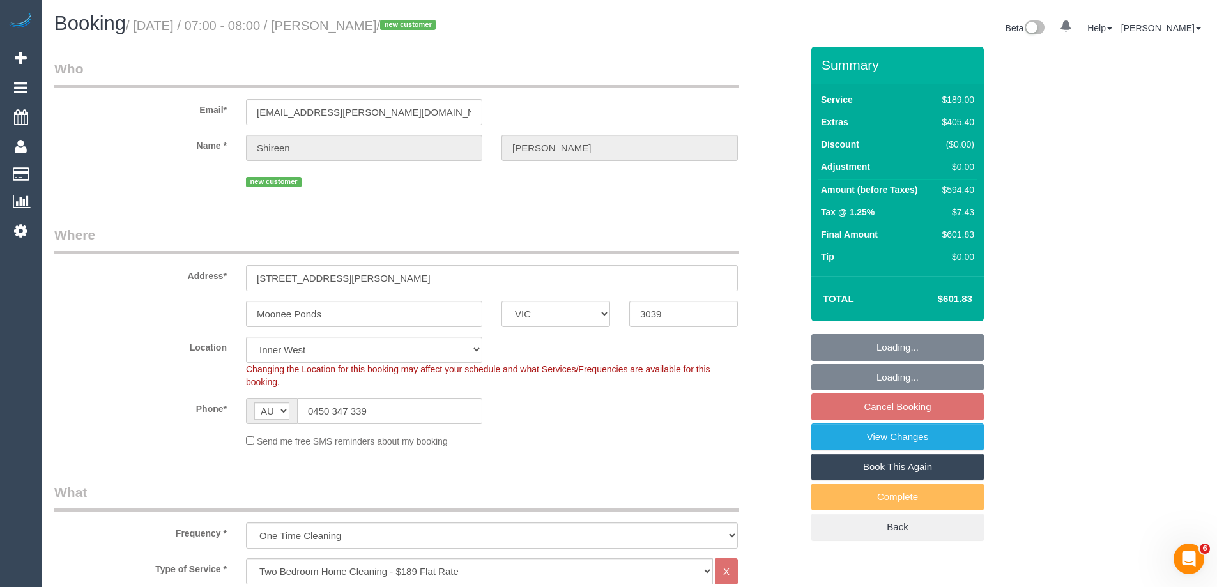
select select "object:1525"
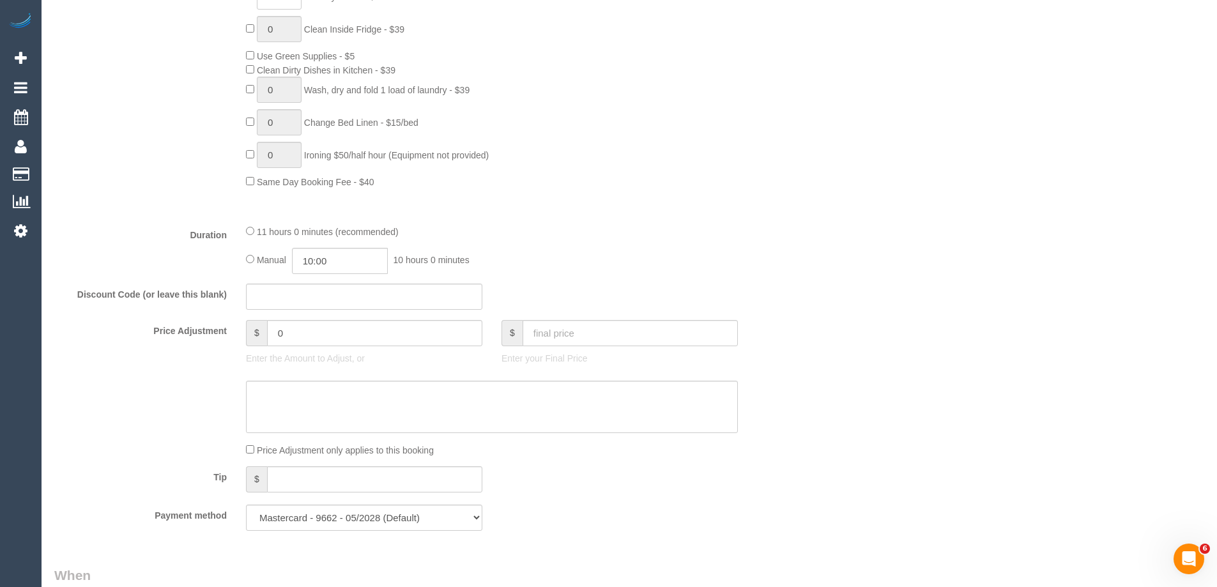
scroll to position [894, 0]
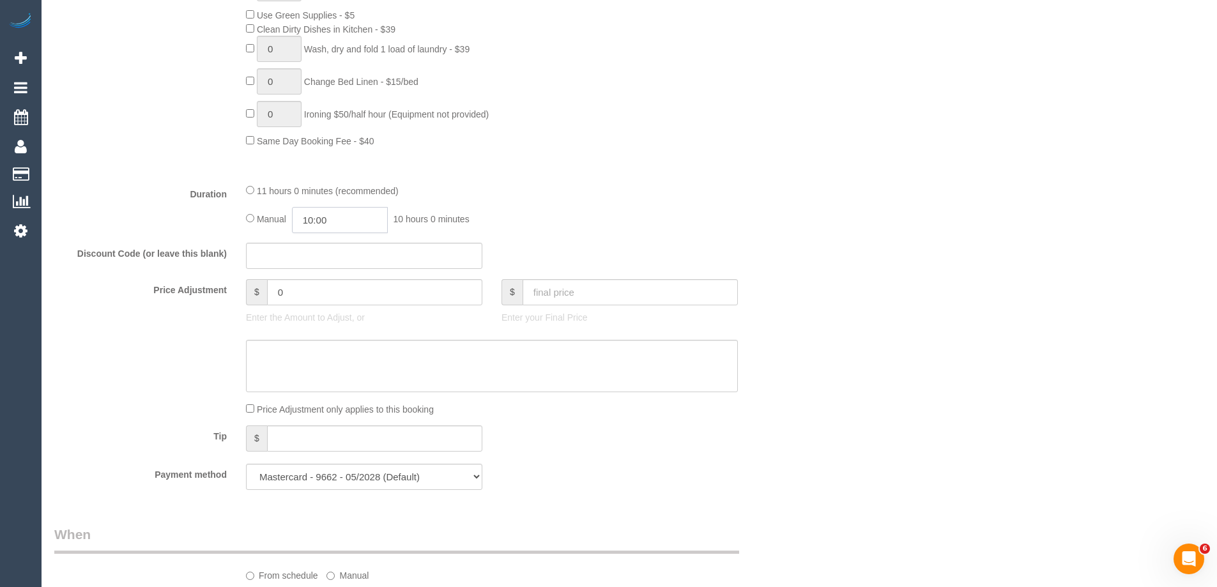
click at [333, 221] on input "10:00" at bounding box center [340, 220] width 96 height 26
type input "04:30"
click at [322, 251] on li "04:30" at bounding box center [325, 254] width 57 height 17
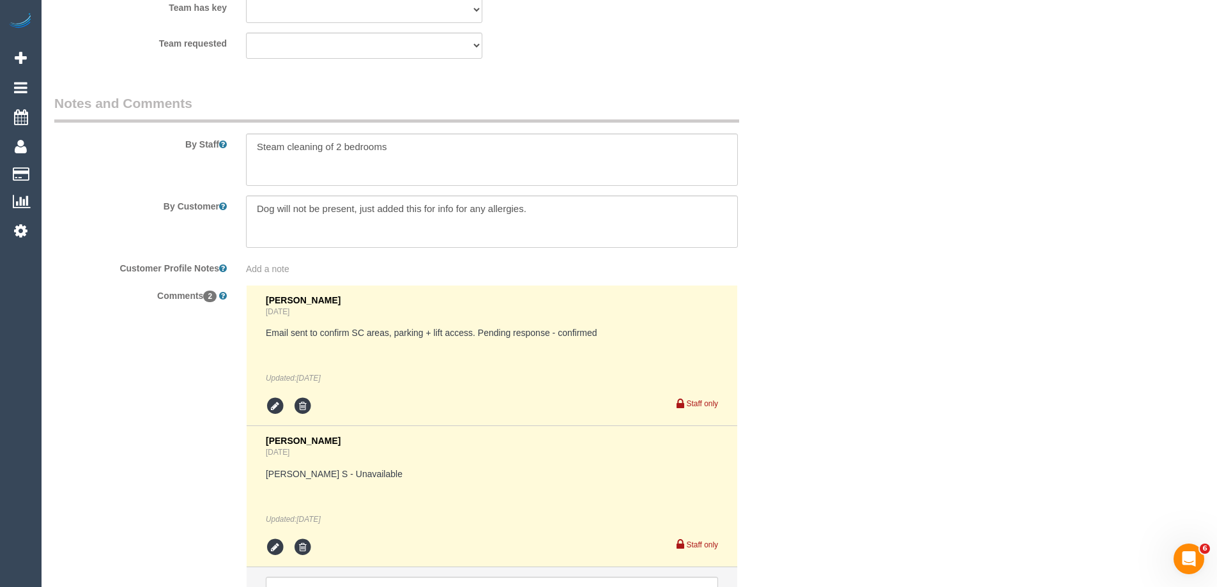
scroll to position [2107, 0]
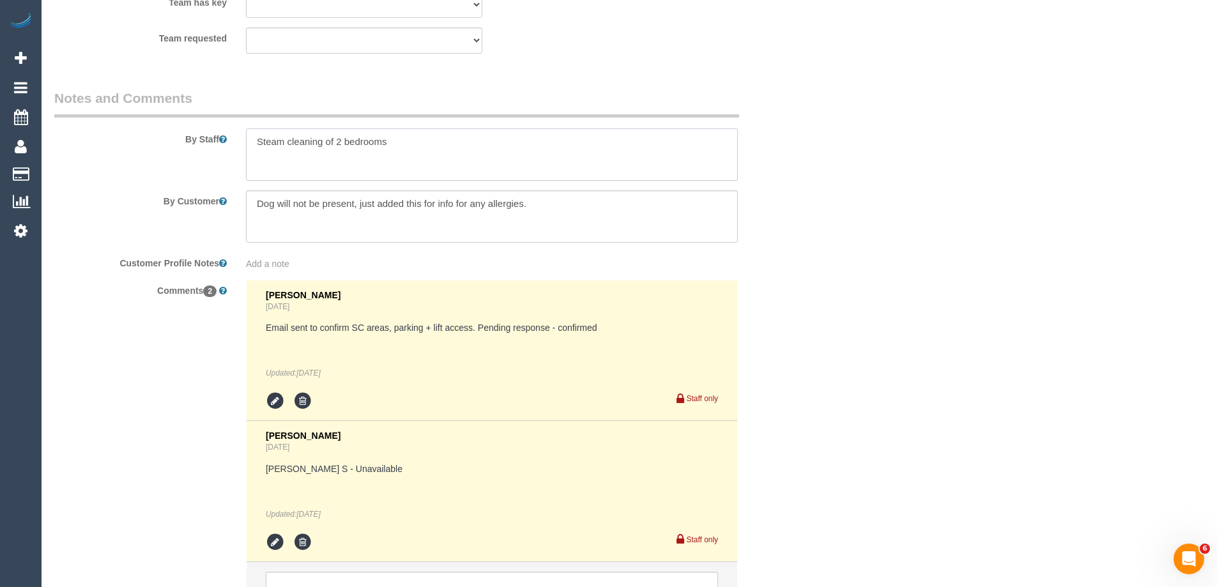
click at [254, 139] on textarea at bounding box center [492, 154] width 492 height 52
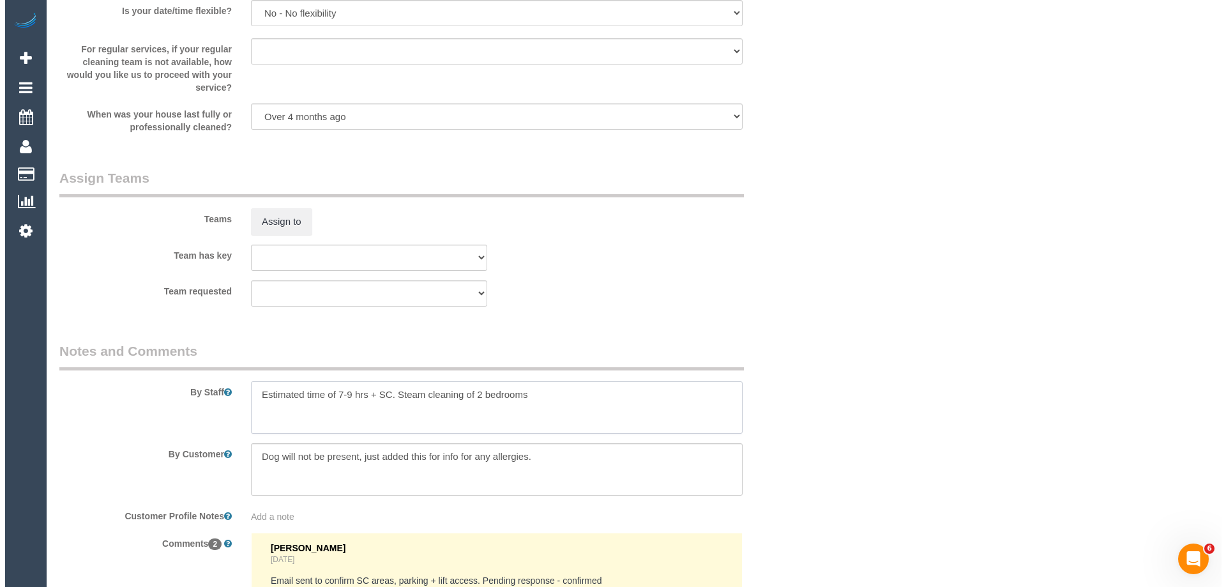
scroll to position [1852, 0]
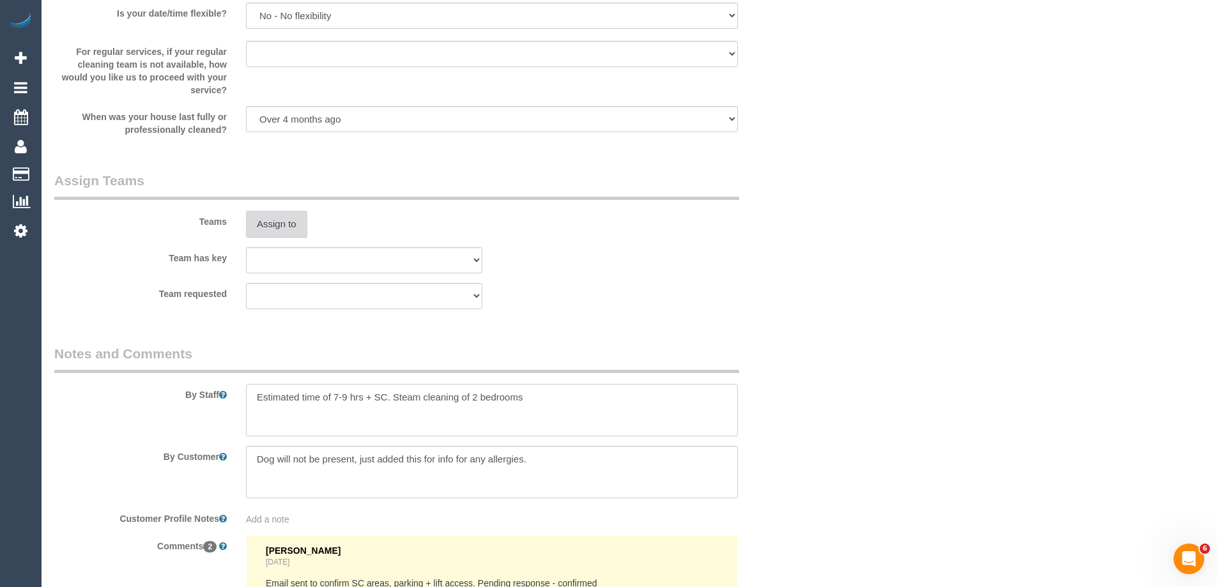
type textarea "Estimated time of 7-9 hrs + SC. Steam cleaning of 2 bedrooms"
click at [278, 219] on button "Assign to" at bounding box center [276, 224] width 61 height 27
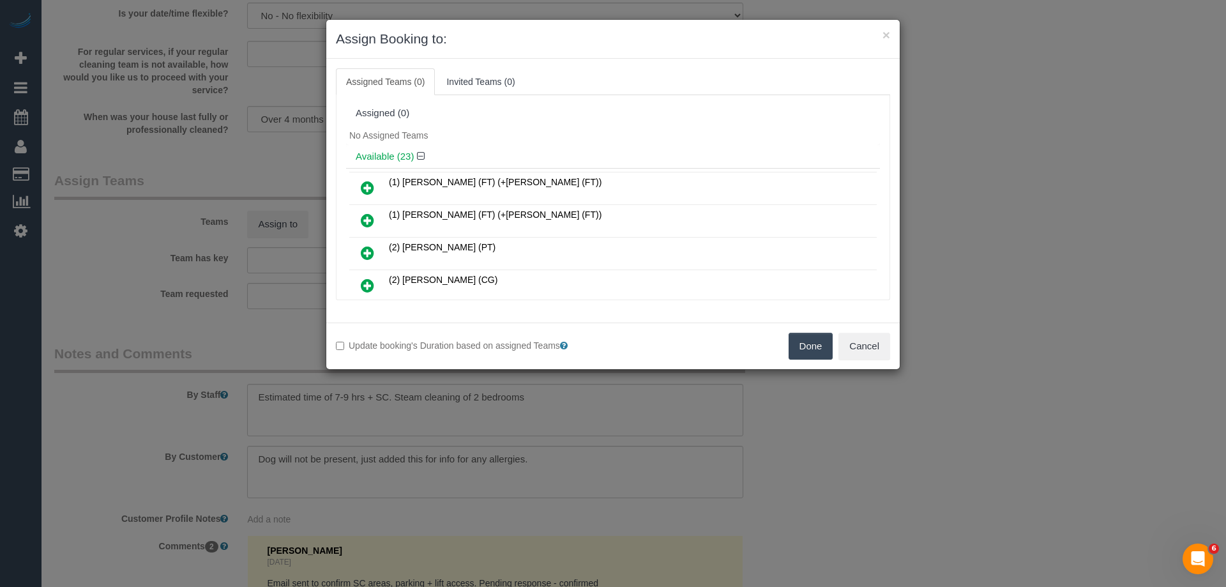
scroll to position [64, 0]
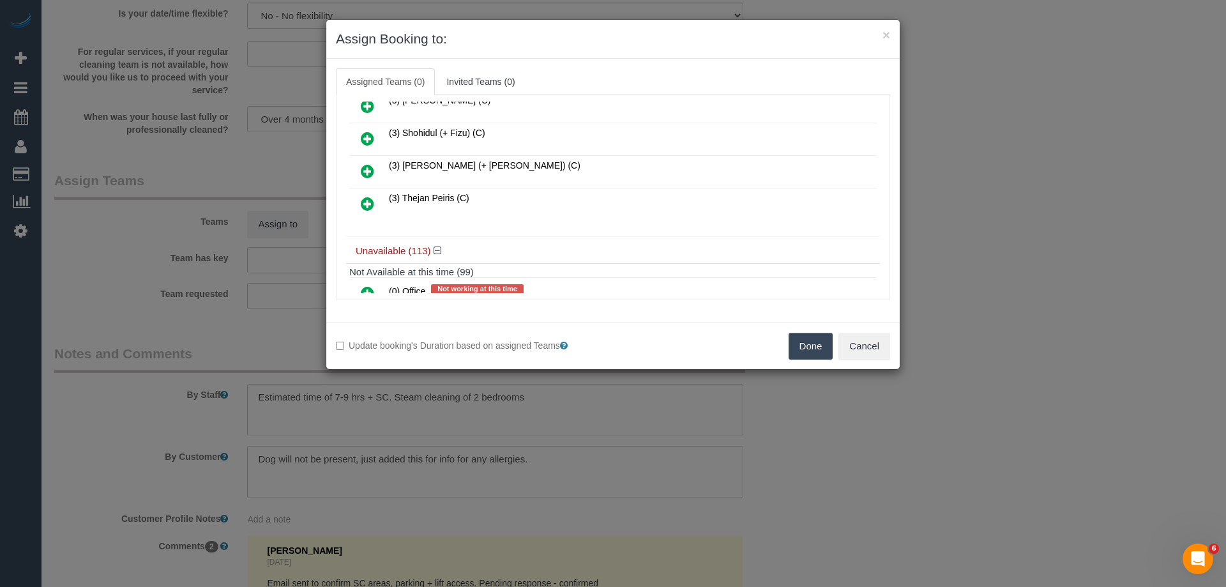
click at [369, 134] on icon at bounding box center [367, 138] width 13 height 15
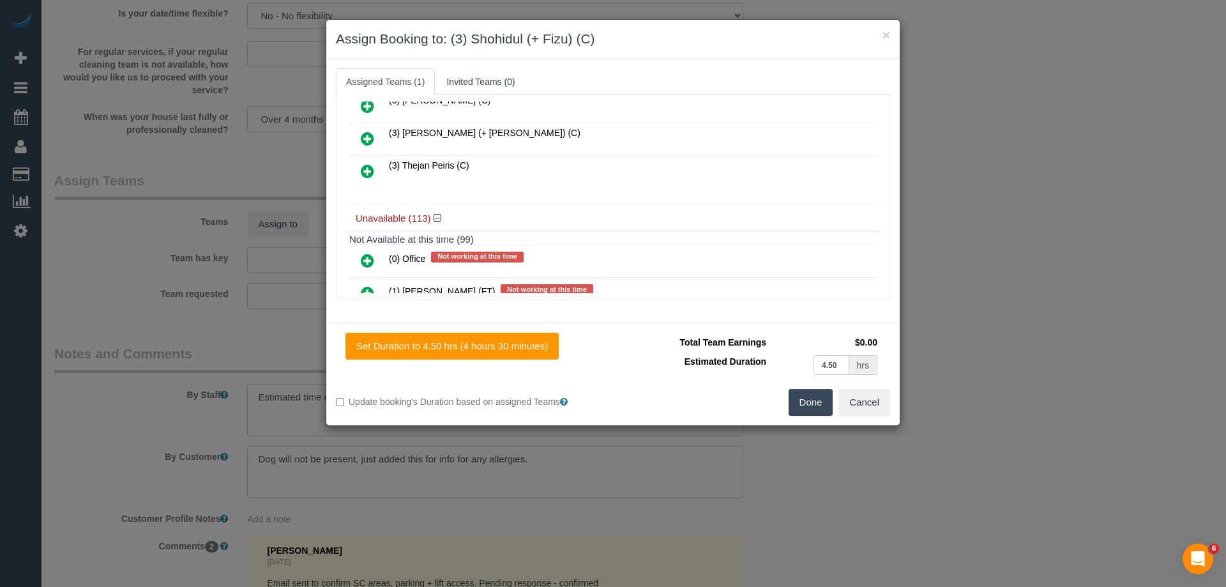
click at [807, 397] on button "Done" at bounding box center [811, 402] width 45 height 27
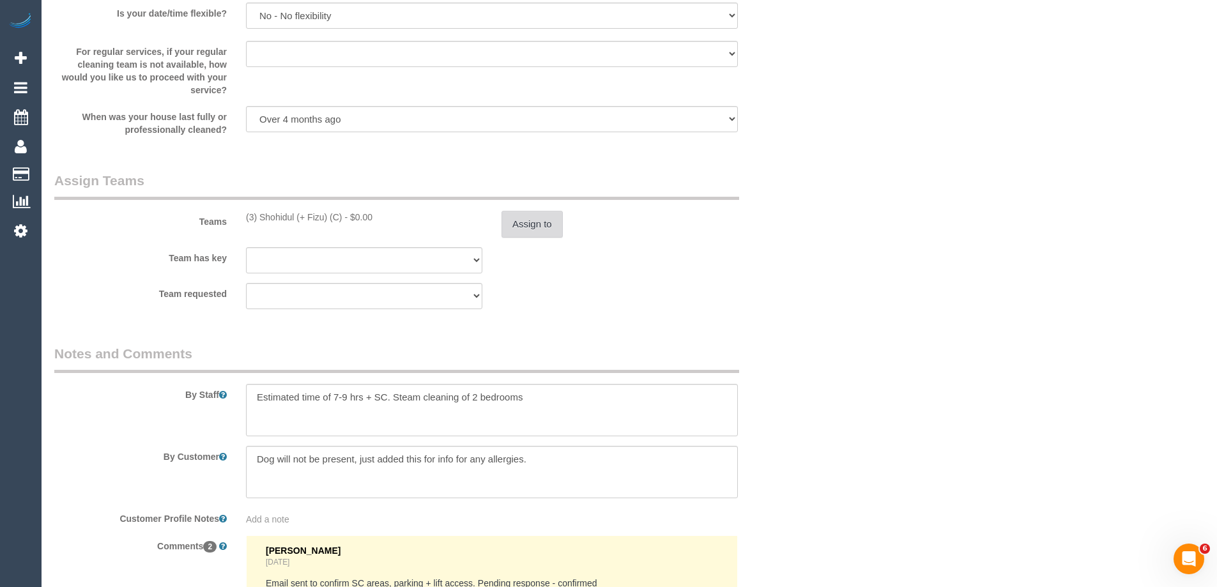
click at [533, 216] on button "Assign to" at bounding box center [531, 224] width 61 height 27
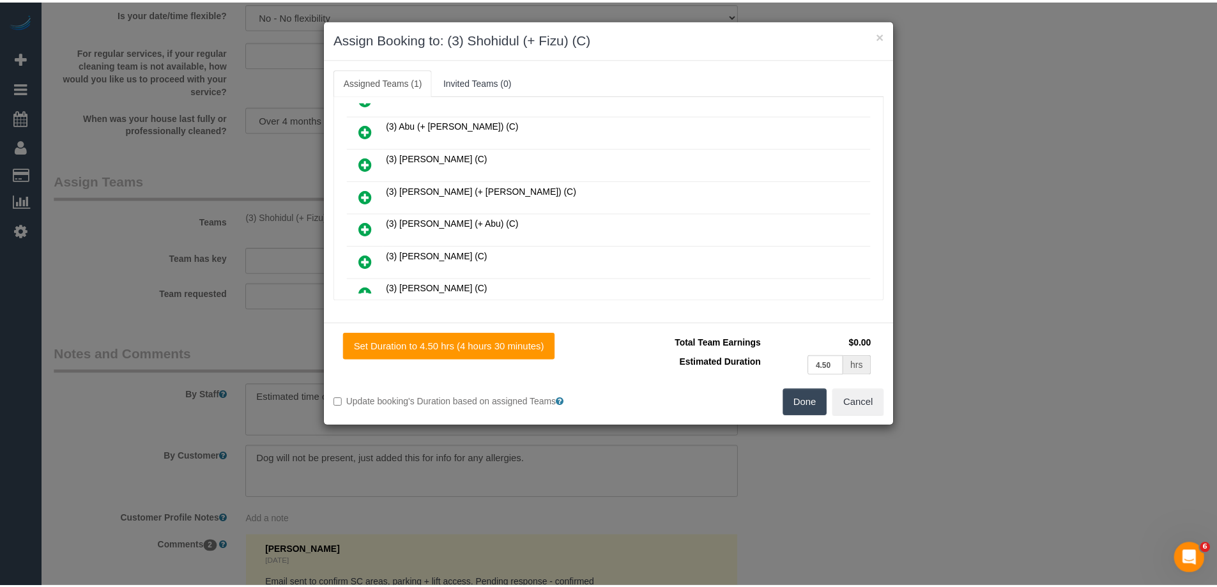
scroll to position [511, 0]
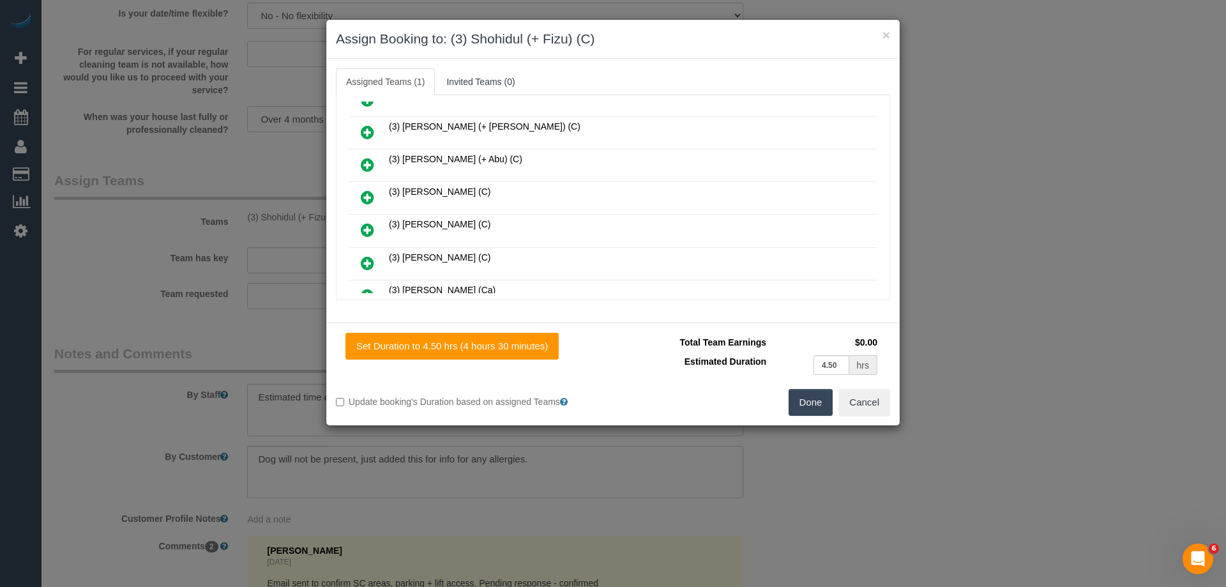
click at [821, 411] on button "Done" at bounding box center [811, 402] width 45 height 27
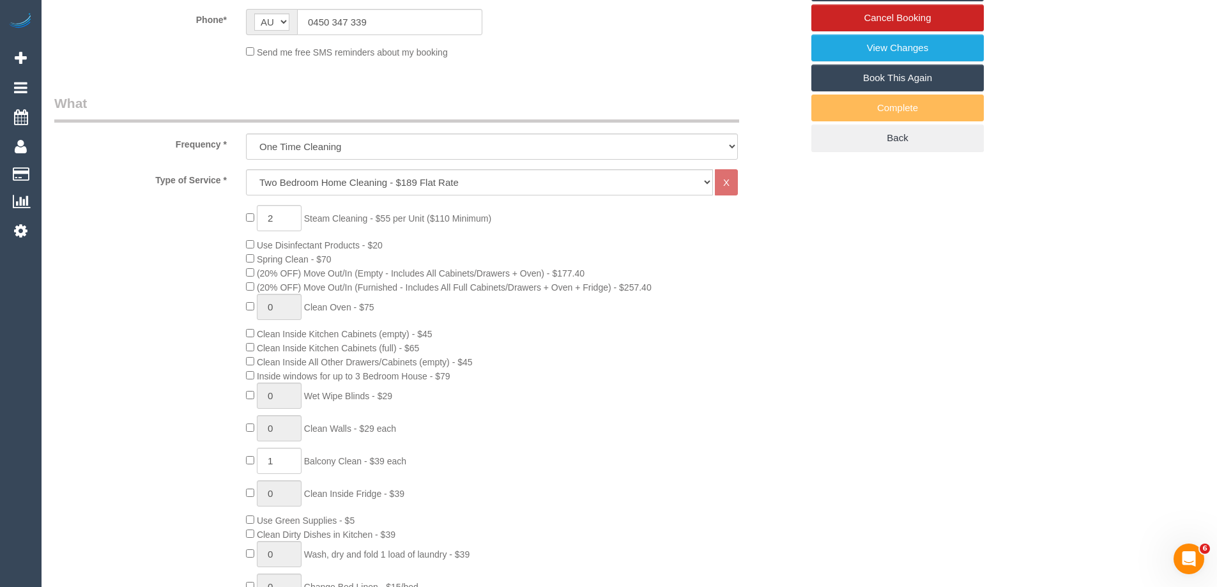
scroll to position [128, 0]
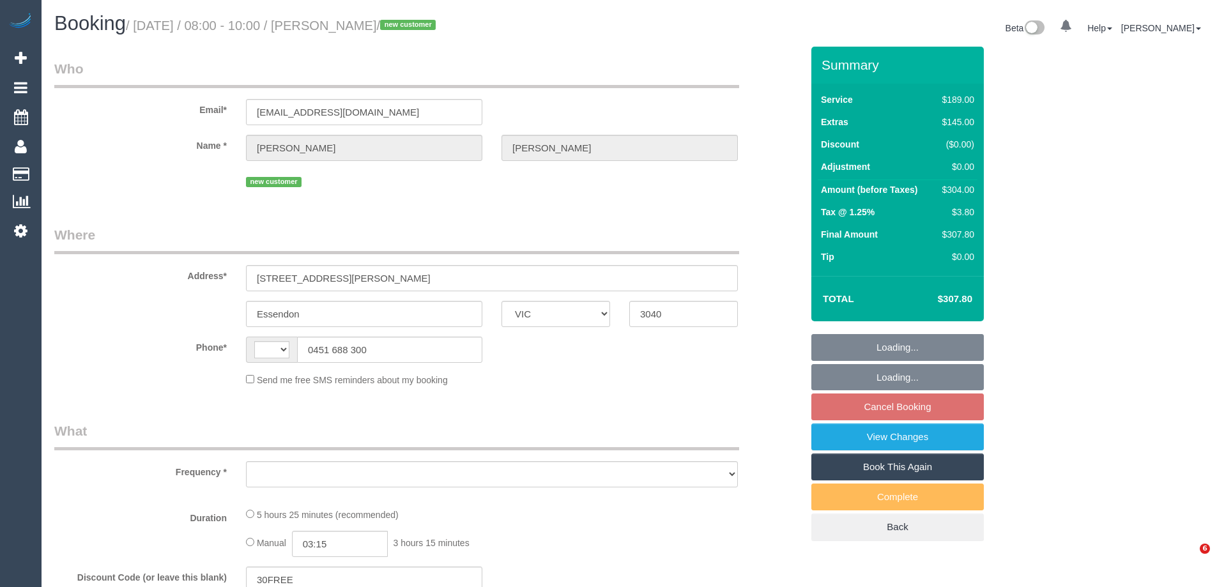
select select "VIC"
select select "string:AU"
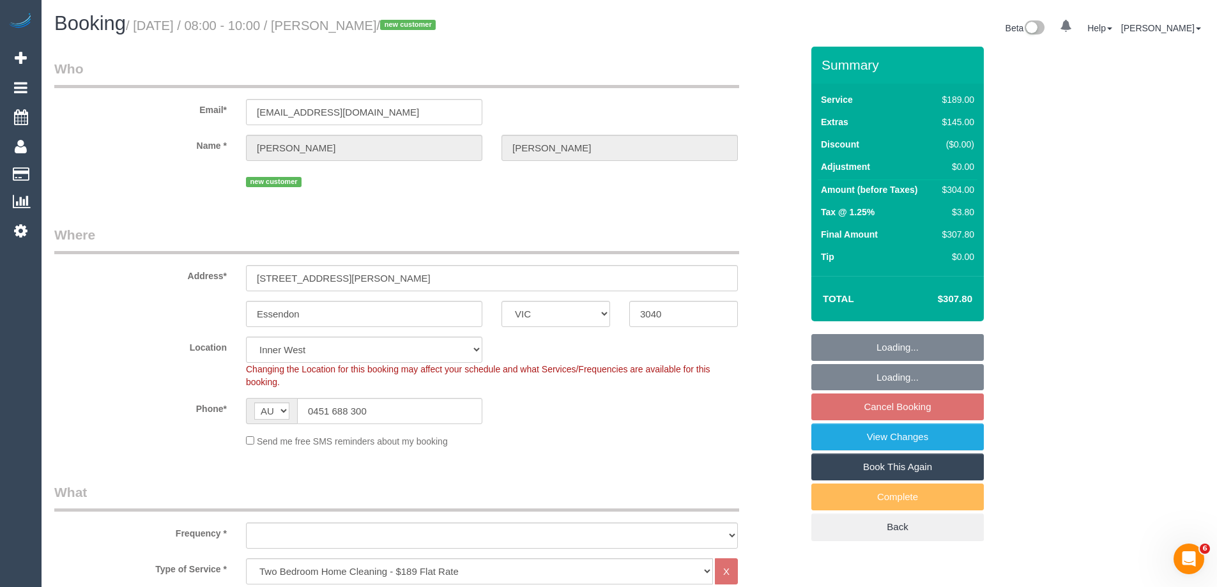
select select "object:660"
select select "number:27"
select select "number:14"
select select "number:19"
select select "string:stripe-pm_1S7nRU2GScqysDRVYB8Veyqs"
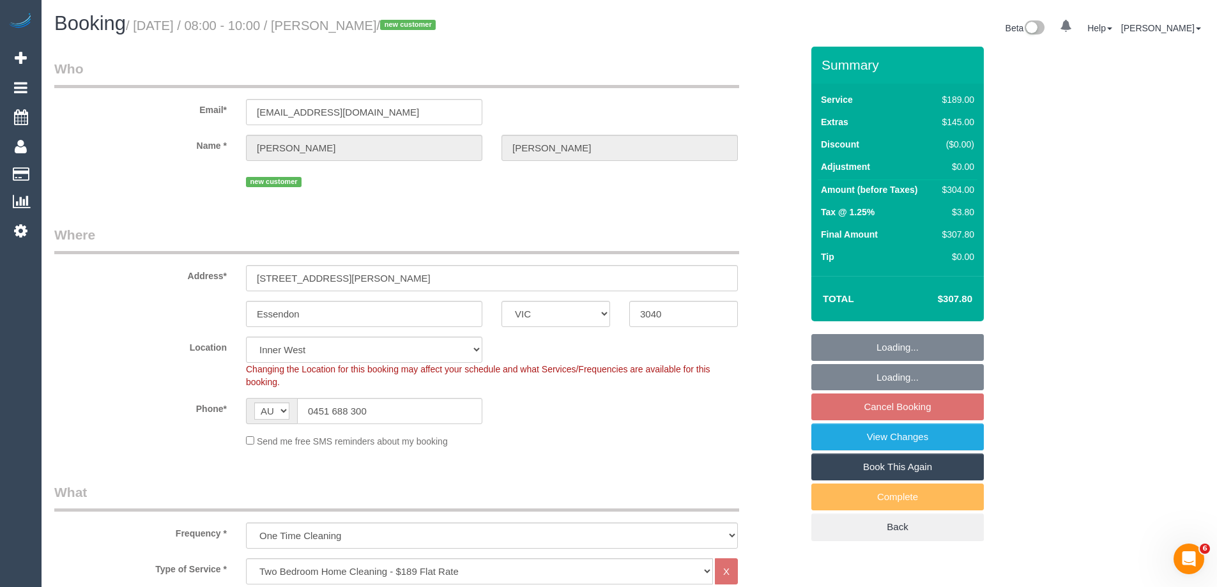
select select "object:1515"
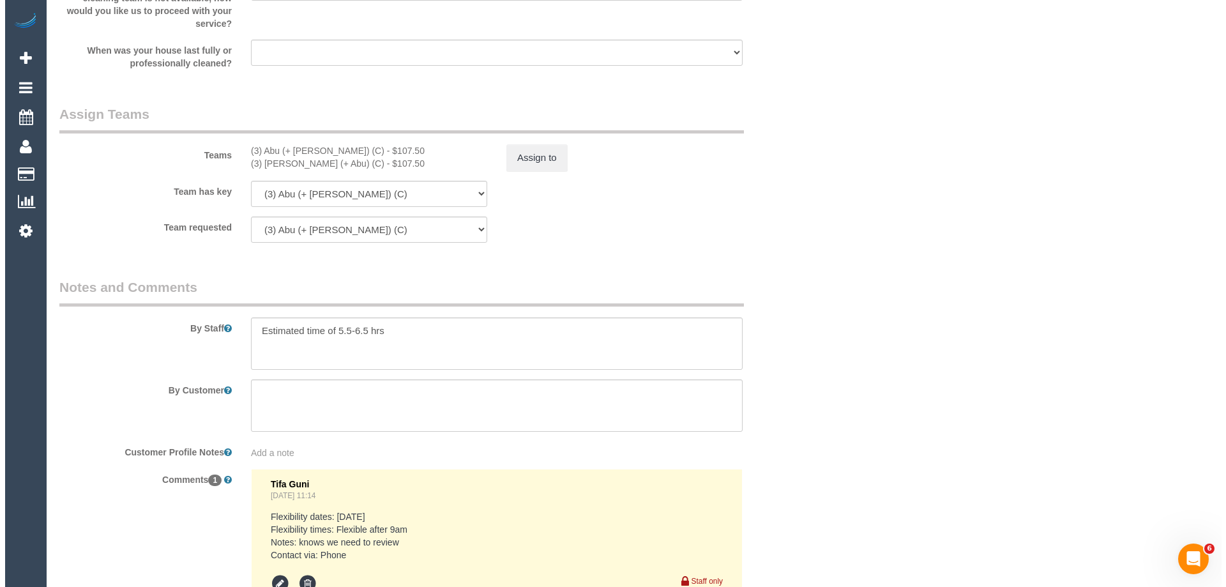
scroll to position [1895, 0]
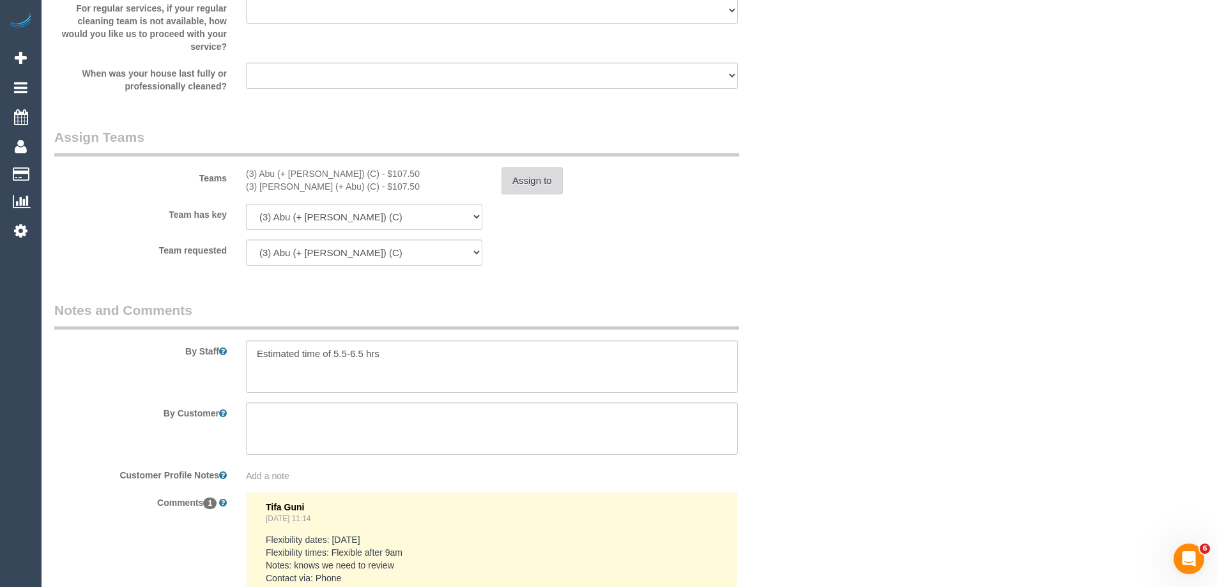
click at [530, 182] on button "Assign to" at bounding box center [531, 180] width 61 height 27
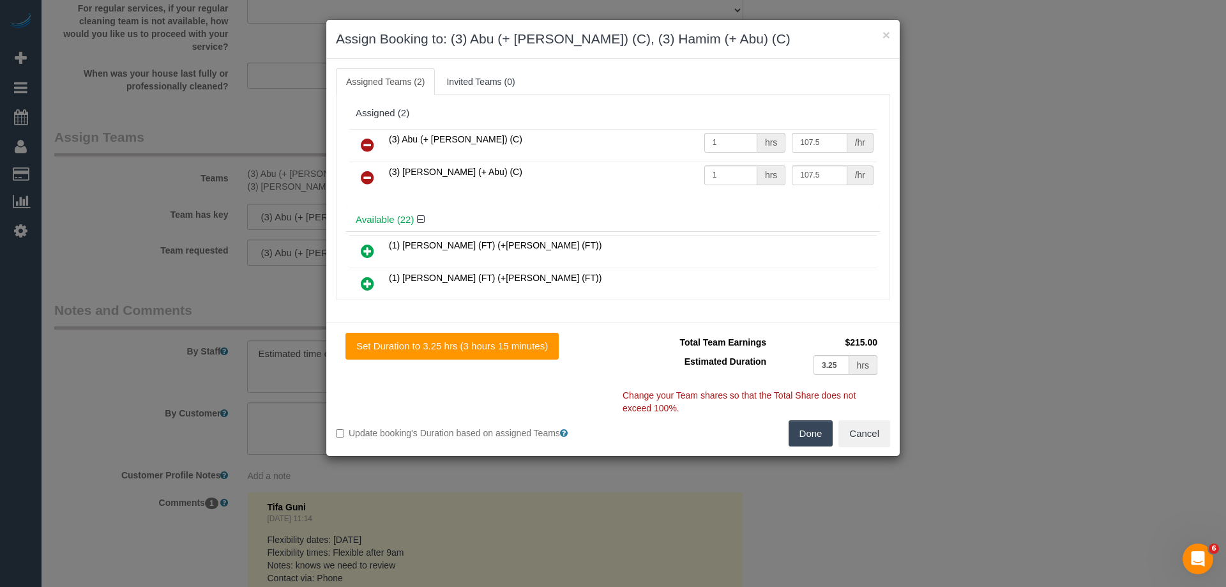
click at [361, 140] on icon at bounding box center [367, 144] width 13 height 15
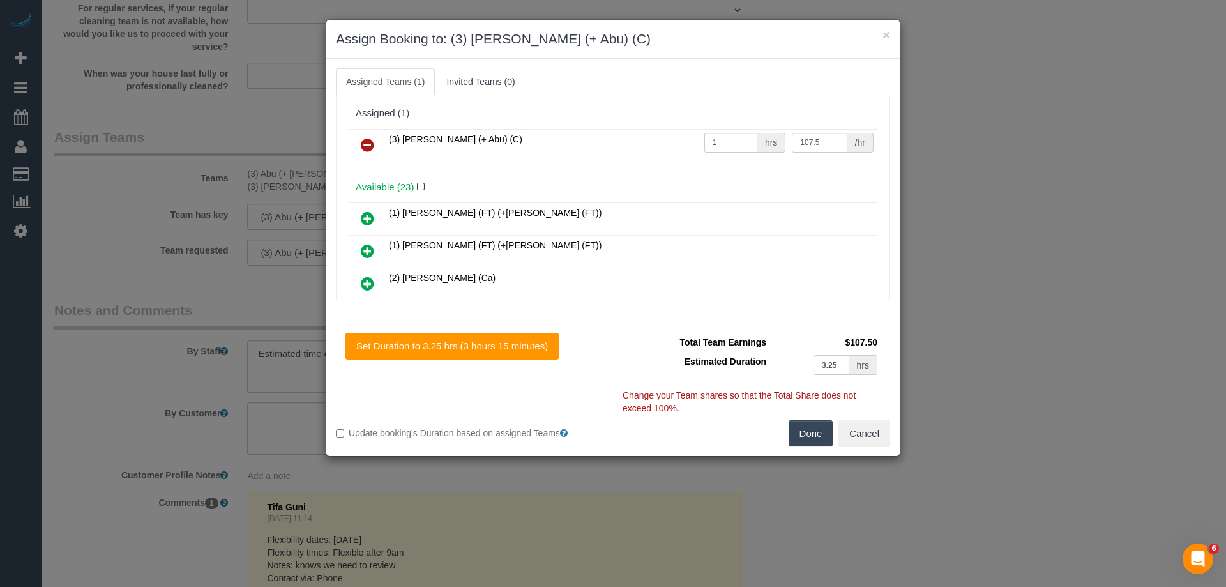
click at [361, 140] on icon at bounding box center [367, 144] width 13 height 15
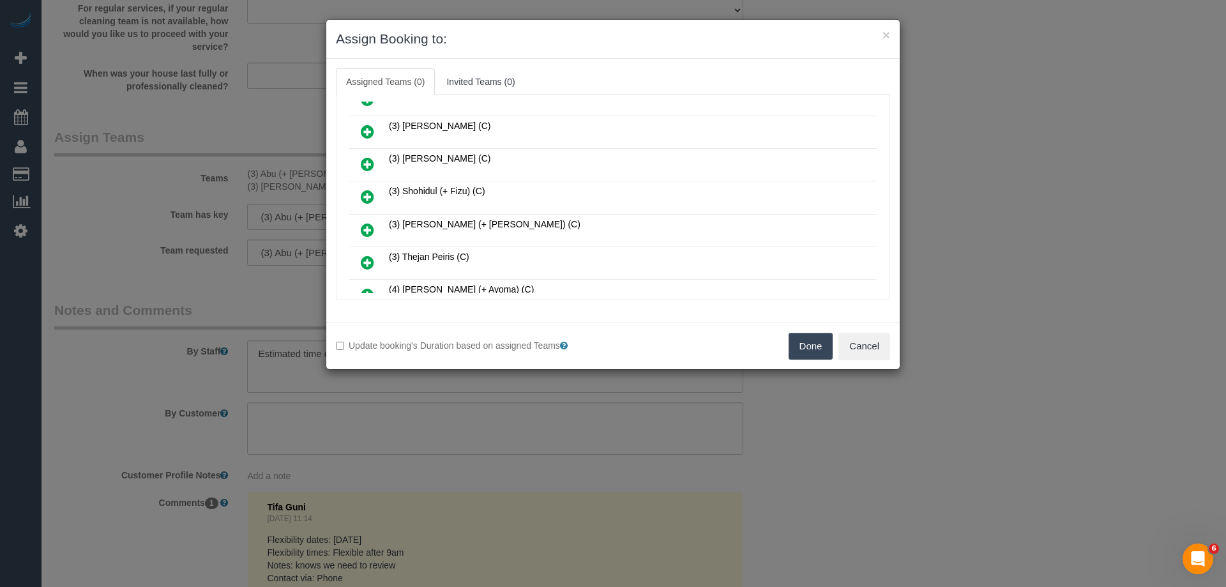
scroll to position [575, 0]
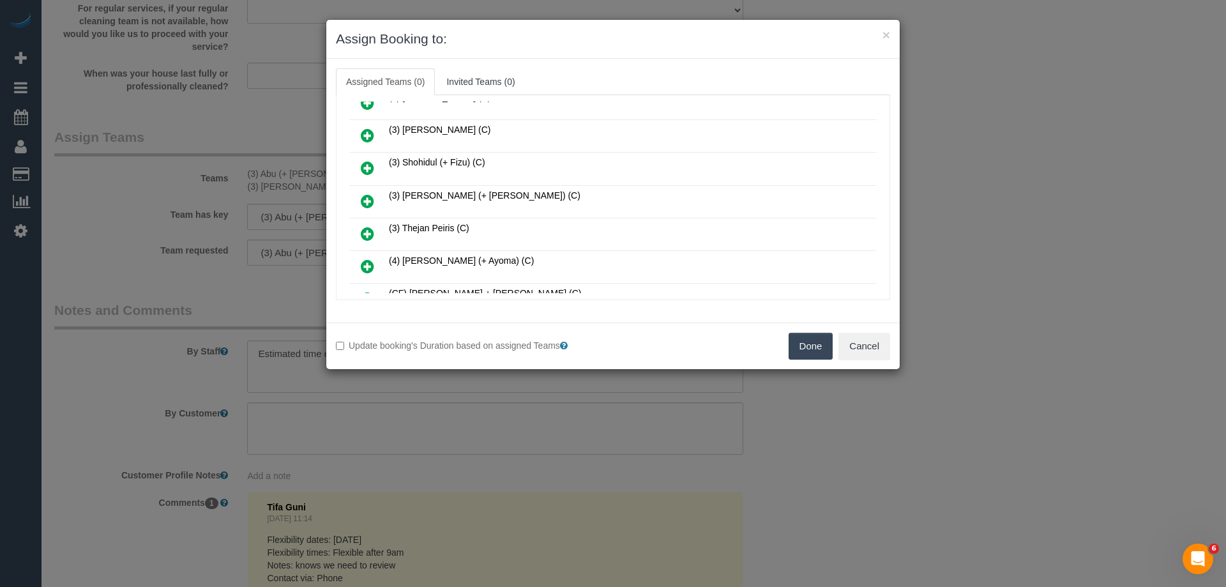
click at [371, 163] on icon at bounding box center [367, 167] width 13 height 15
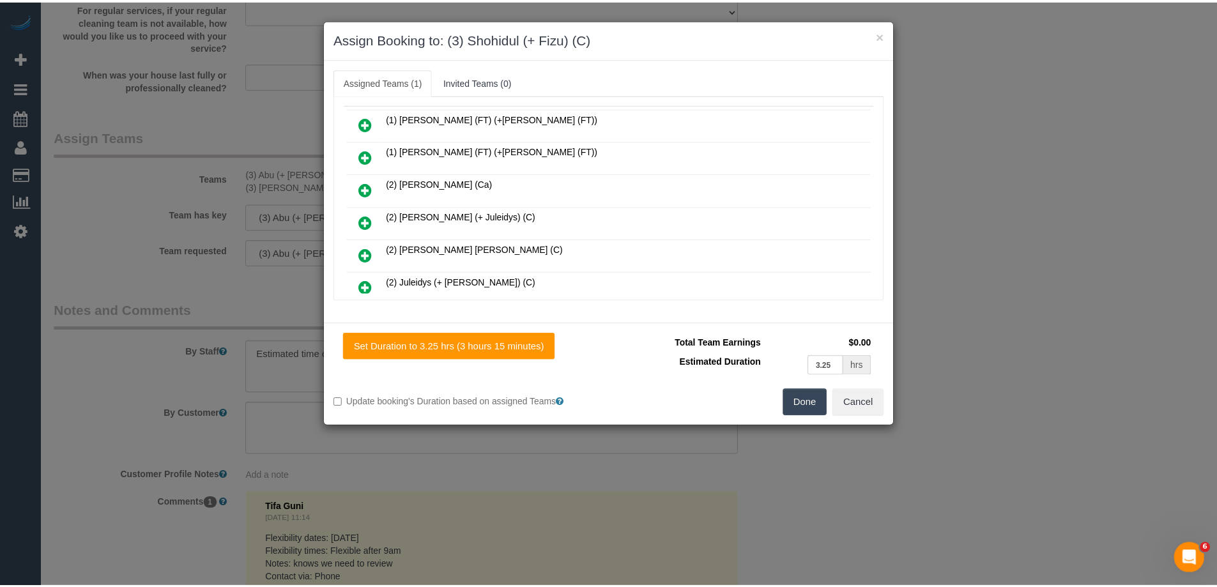
scroll to position [0, 0]
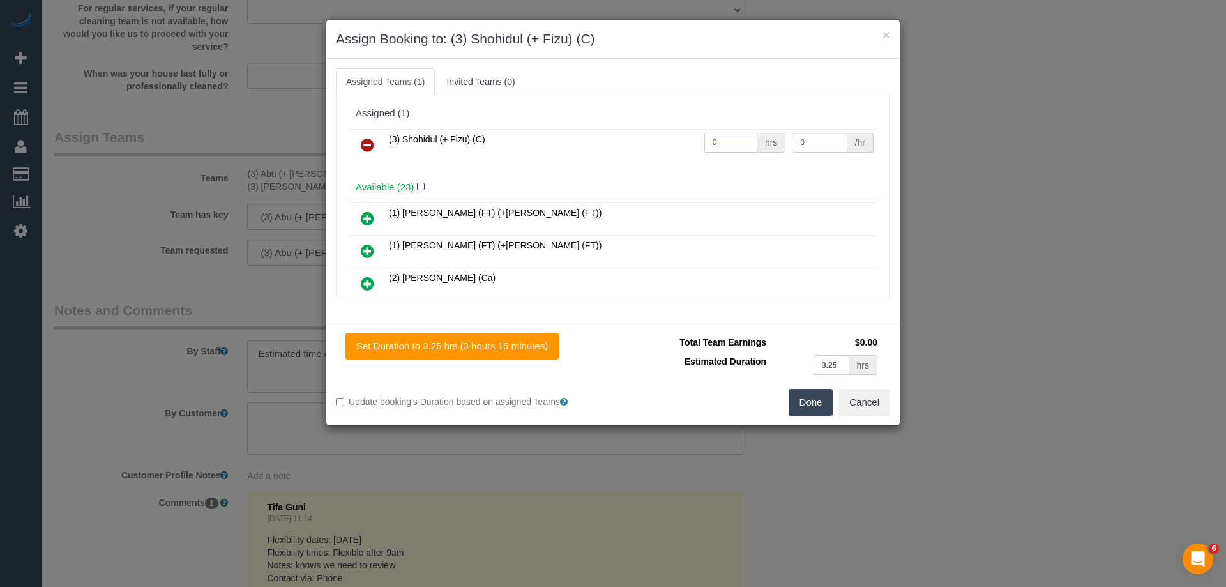
drag, startPoint x: 692, startPoint y: 135, endPoint x: 620, endPoint y: 125, distance: 73.0
click at [617, 121] on div "Assigned (1) (3) Shohidul (+ Fizu) (C) 0 hrs 0 /hr" at bounding box center [613, 139] width 534 height 74
type input "1"
drag, startPoint x: 808, startPoint y: 136, endPoint x: 742, endPoint y: 128, distance: 66.2
click at [742, 129] on table "(3) Shohidul (+ Fizu) (C) 1 hrs 0 /hr" at bounding box center [612, 145] width 527 height 33
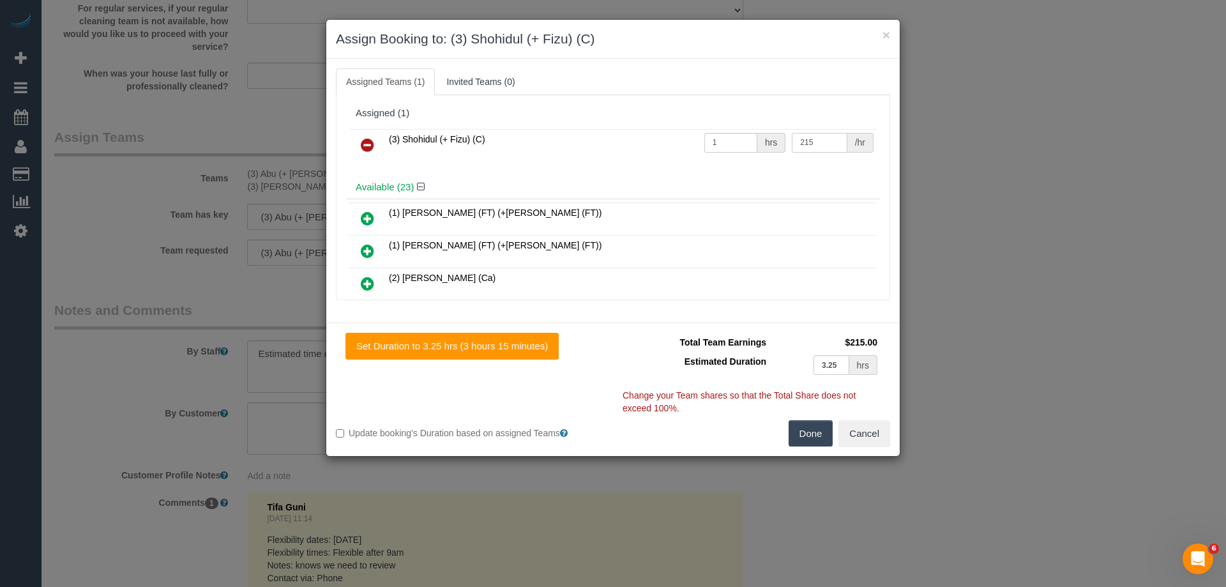
type input "215"
click at [809, 443] on button "Done" at bounding box center [811, 433] width 45 height 27
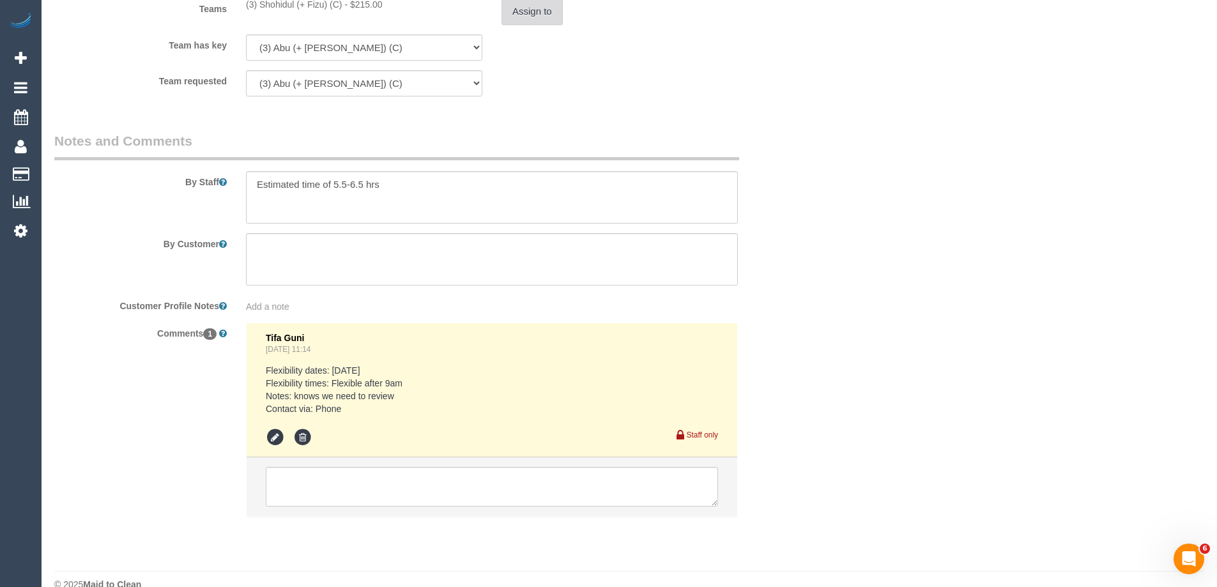
scroll to position [2087, 0]
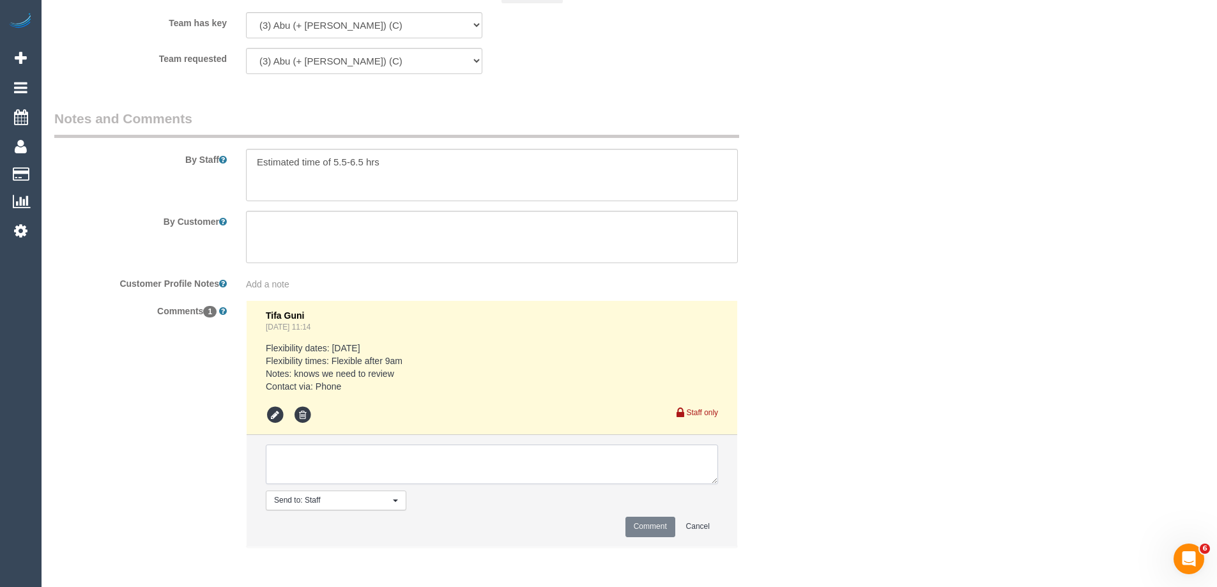
click at [298, 458] on textarea at bounding box center [492, 464] width 452 height 40
type textarea "U/A from A+H as needed for a larger booking. Not notified as is a one off"
click at [645, 530] on button "Comment" at bounding box center [650, 527] width 50 height 20
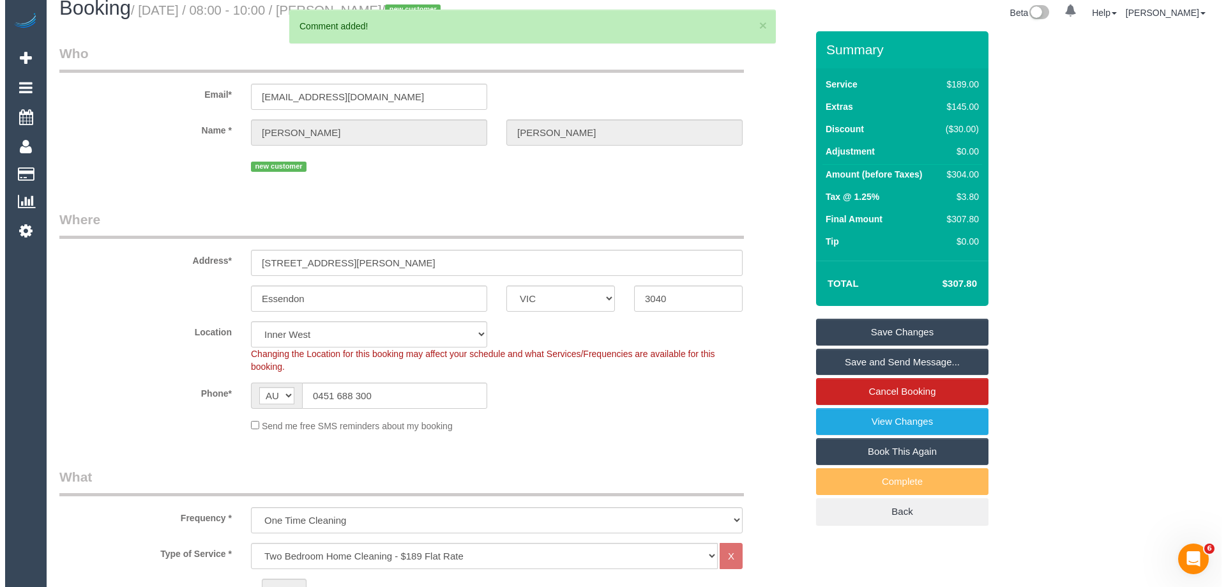
scroll to position [0, 0]
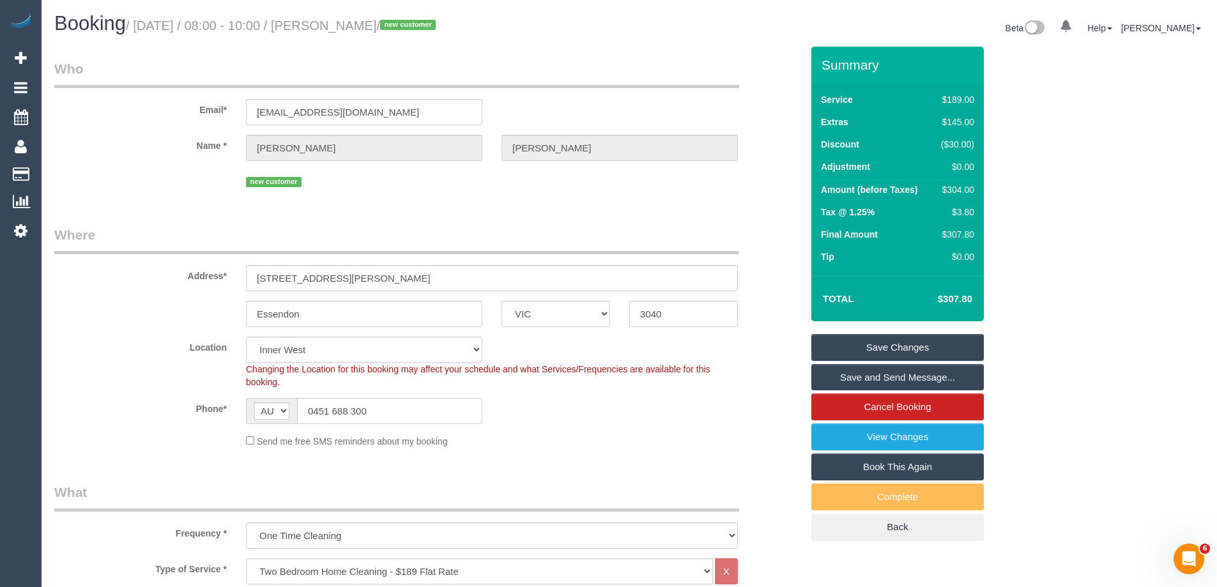
drag, startPoint x: 432, startPoint y: 29, endPoint x: 352, endPoint y: 28, distance: 79.8
click at [352, 28] on small "/ September 29, 2025 / 08:00 - 10:00 / Yanik Anthony / new customer" at bounding box center [283, 26] width 314 height 14
copy small "Yanik Anthony"
click at [833, 341] on link "Save Changes" at bounding box center [897, 347] width 172 height 27
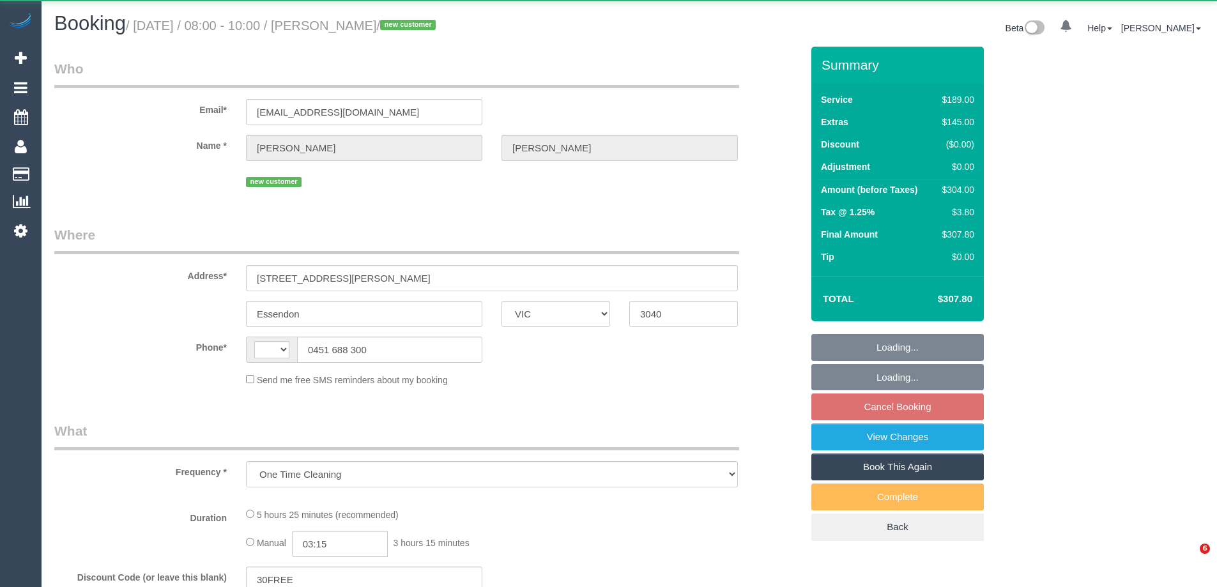
select select "VIC"
select select "string:AU"
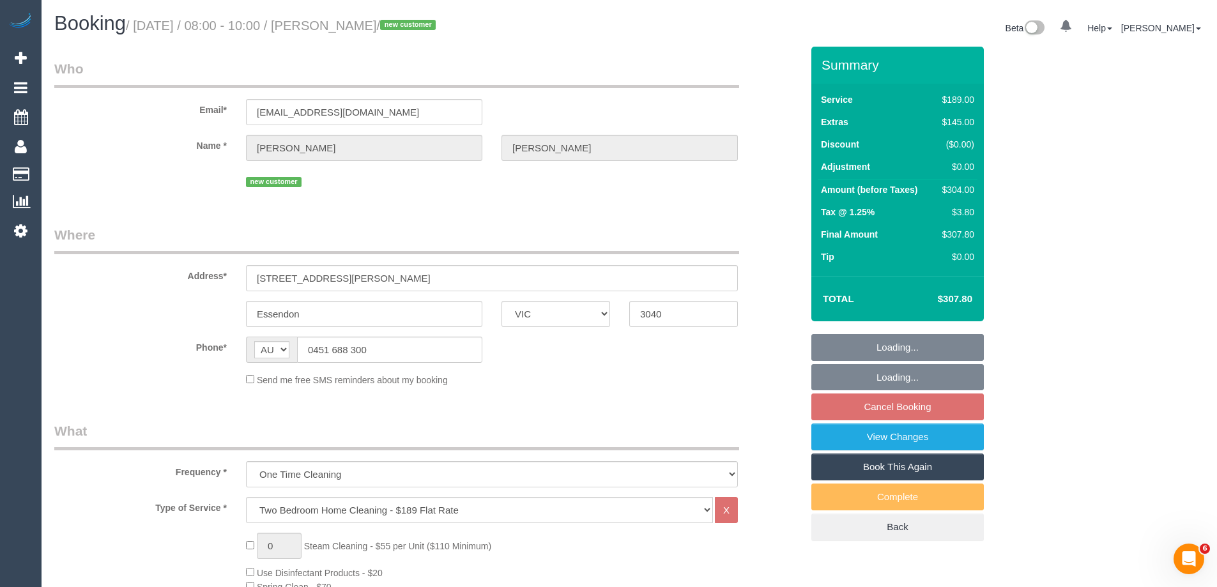
select select "string:stripe-pm_1S7nRU2GScqysDRVYB8Veyqs"
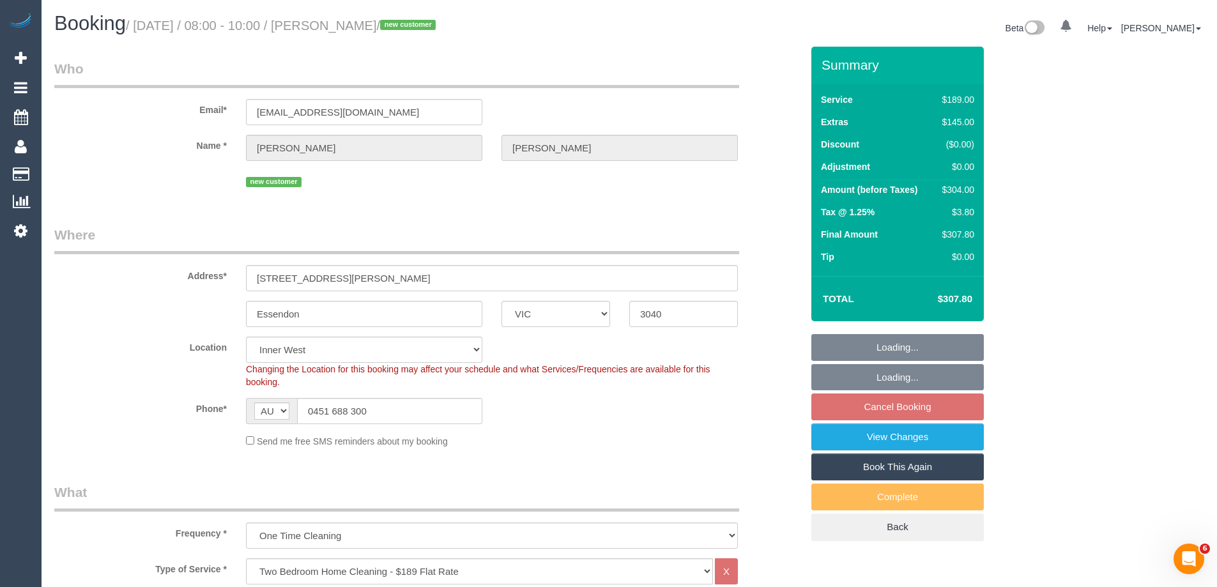
select select "object:839"
select select "number:27"
select select "number:14"
select select "number:19"
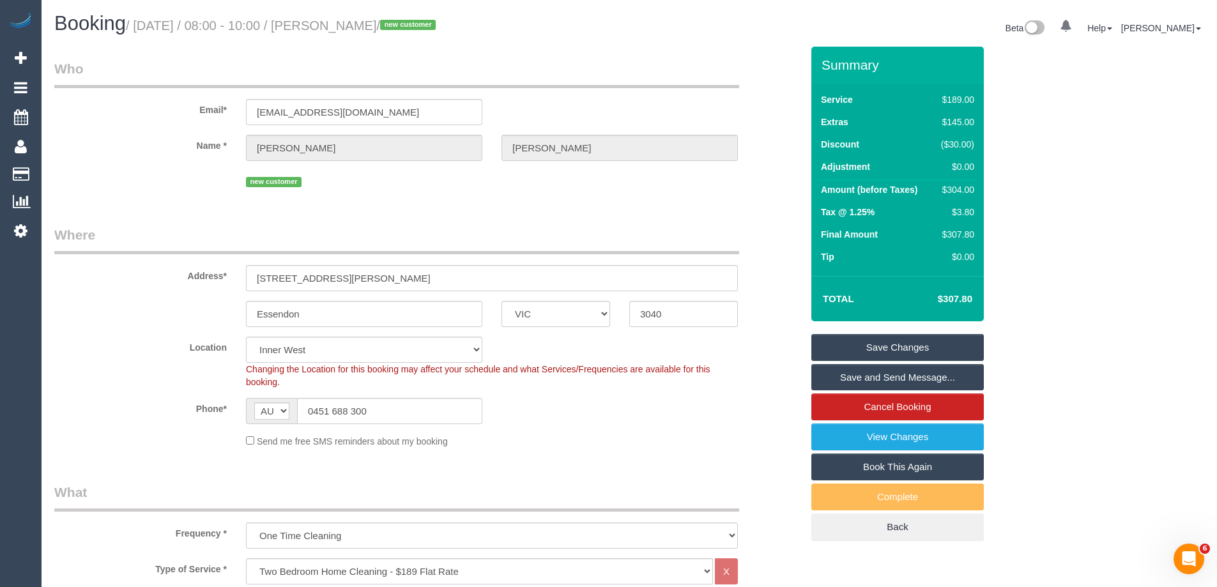
click at [844, 345] on link "Save Changes" at bounding box center [897, 347] width 172 height 27
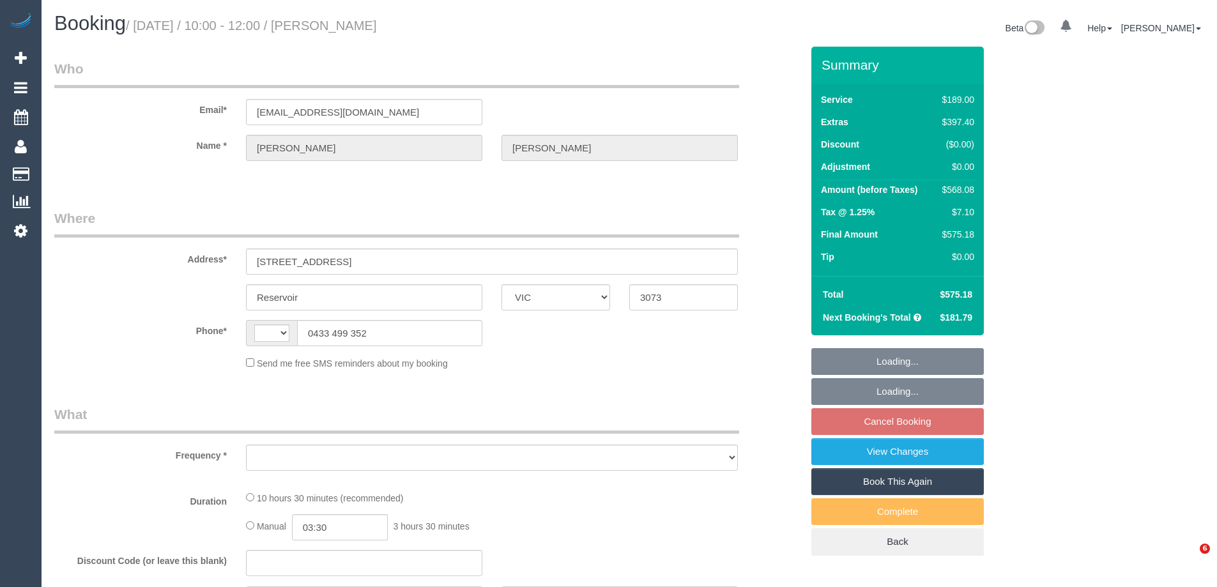
select select "VIC"
select select "string:AU"
select select "object:585"
select select "string:stripe-pm_1Mk0lF2GScqysDRVSA2wfvIK"
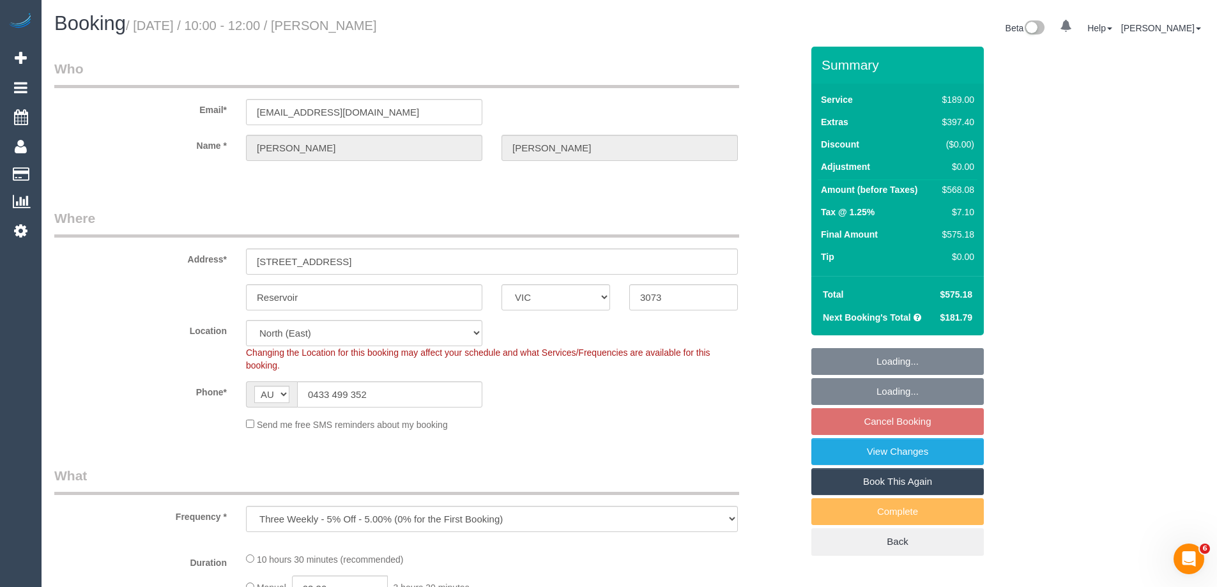
select select "object:606"
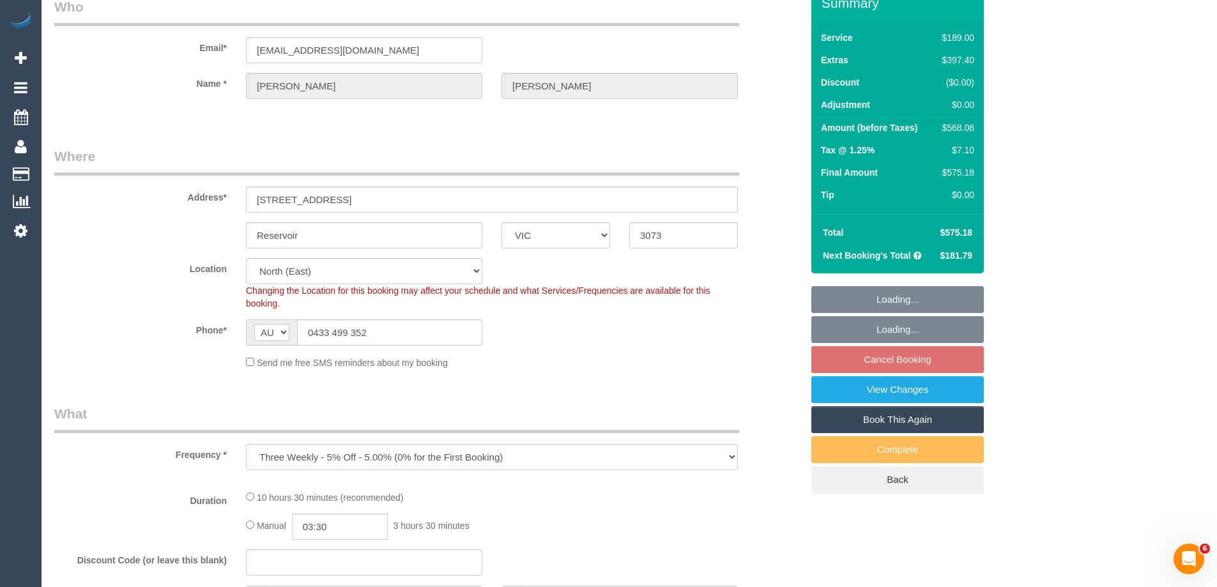
select select "number:27"
select select "number:14"
select select "number:21"
select select "number:36"
select select "number:35"
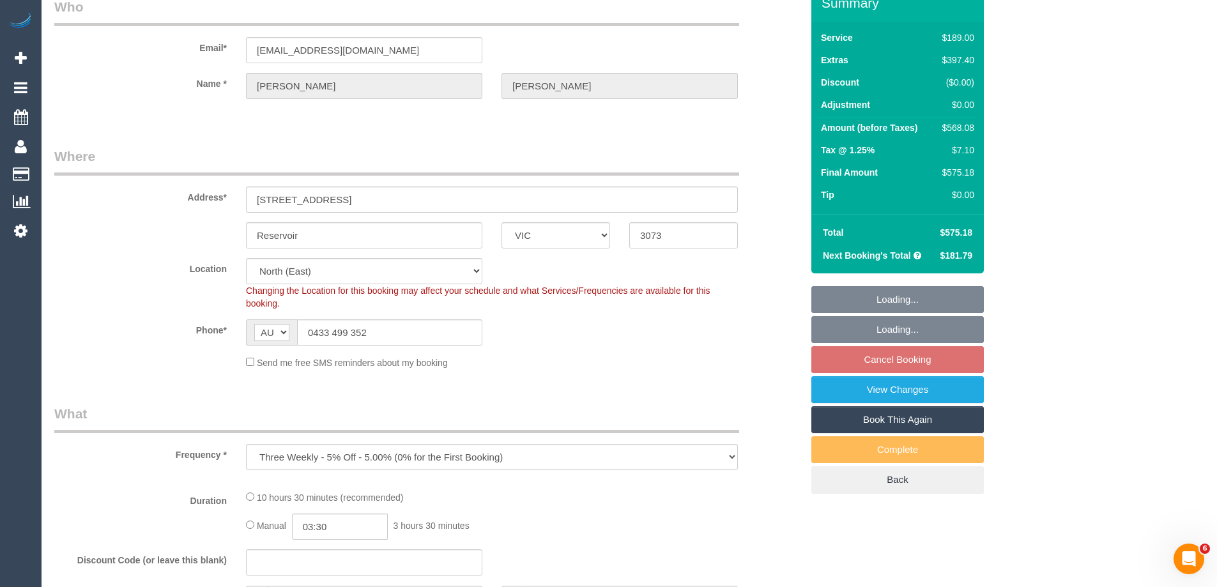
select select "number:12"
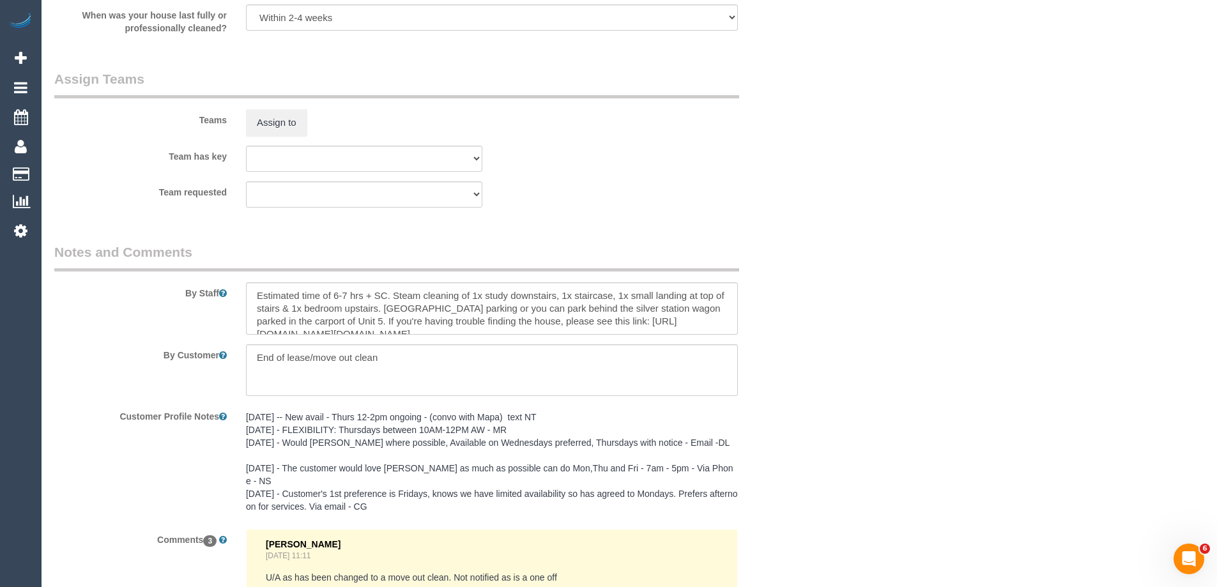
scroll to position [1980, 0]
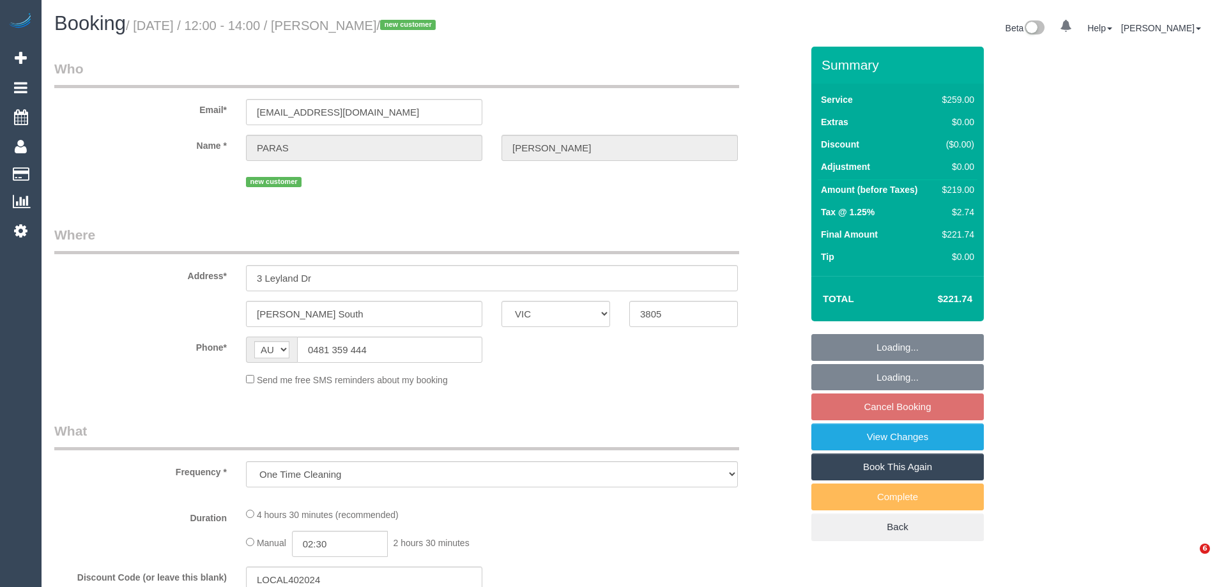
select select "VIC"
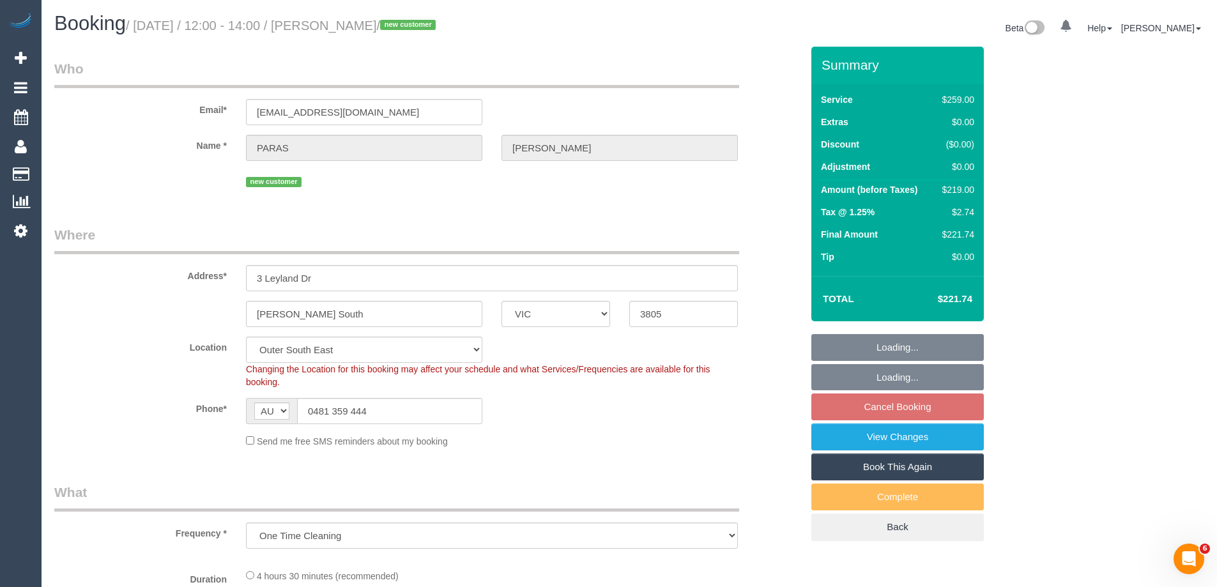
select select "string:stripe-pm_1SAUsU2GScqysDRVml5B2Wvg"
select select "spot1"
select select "number:27"
select select "number:14"
select select "number:18"
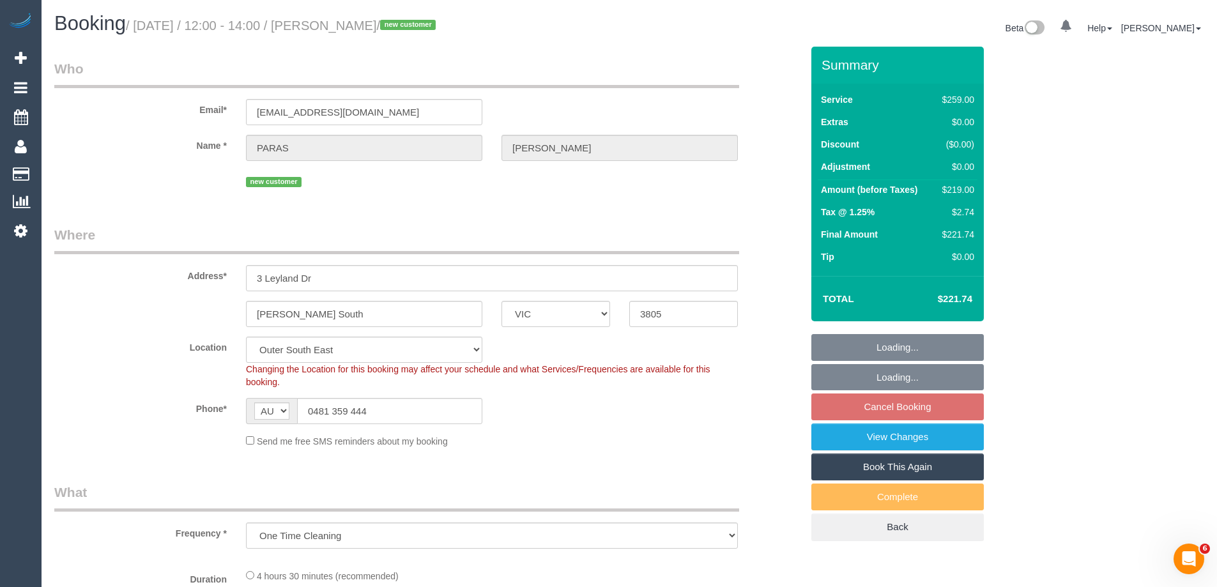
select select "number:24"
select select "number:33"
select select "number:13"
select select "object:1110"
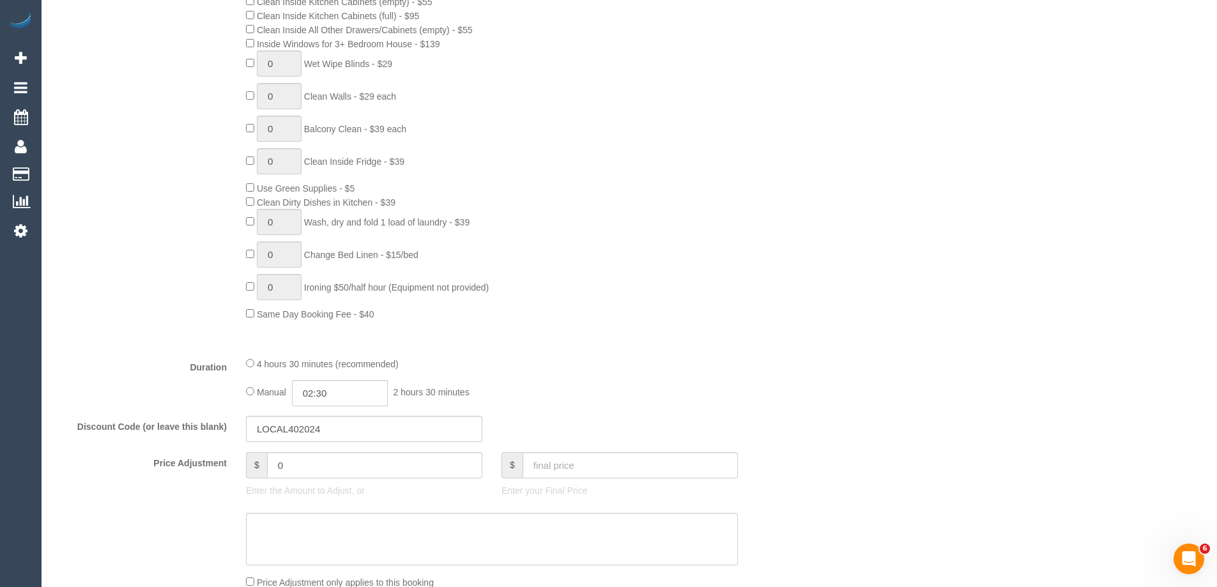
scroll to position [1979, 0]
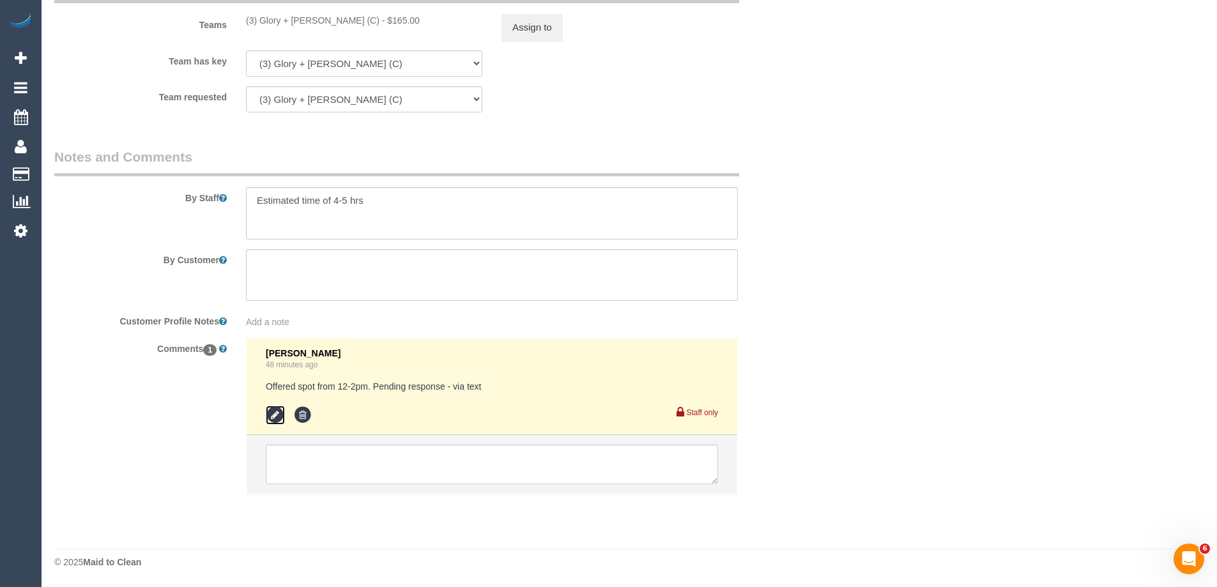
click at [273, 409] on icon at bounding box center [275, 415] width 19 height 19
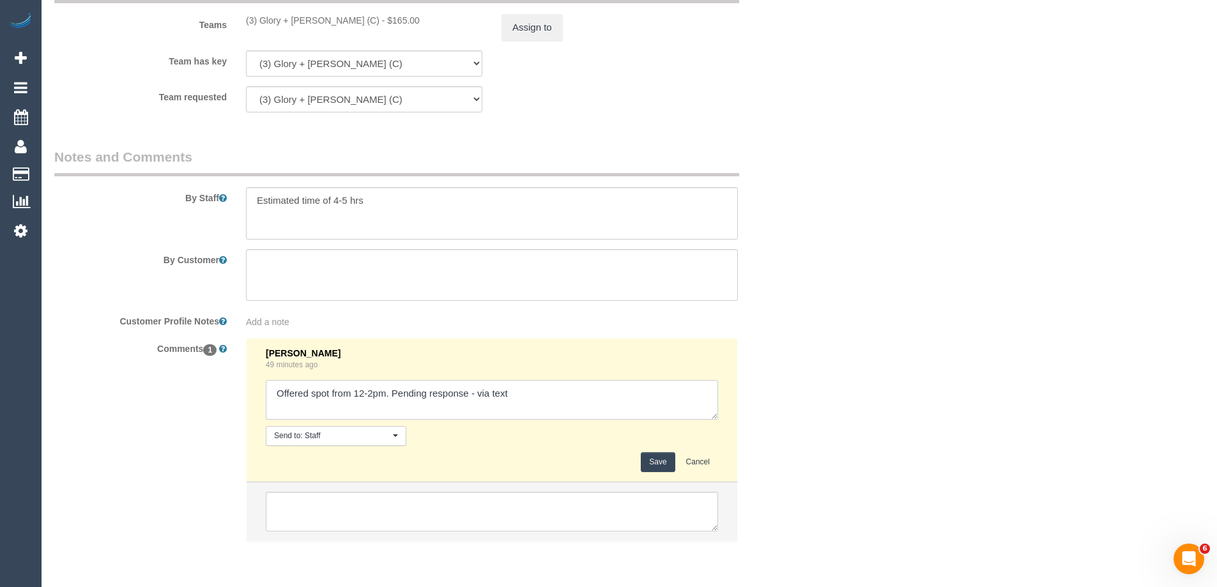
click at [478, 395] on textarea at bounding box center [492, 400] width 452 height 40
type textarea "Offered spot from 12-2pm. Pending response - confirmed via text"
click at [646, 456] on button "Save" at bounding box center [658, 462] width 34 height 20
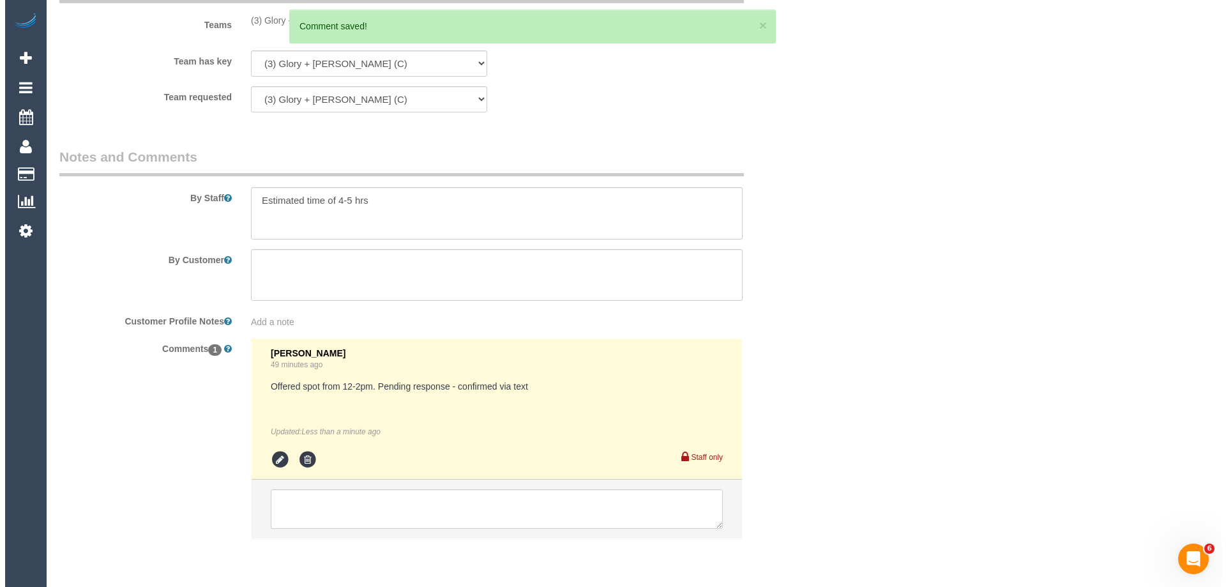
scroll to position [0, 0]
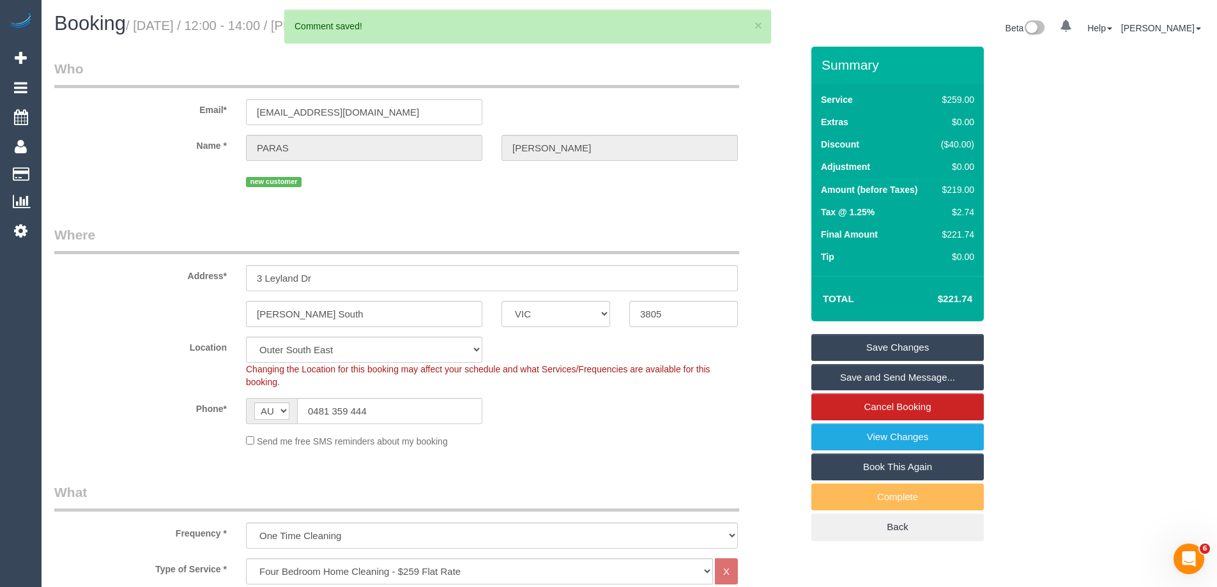
click at [876, 376] on link "Save and Send Message..." at bounding box center [897, 377] width 172 height 27
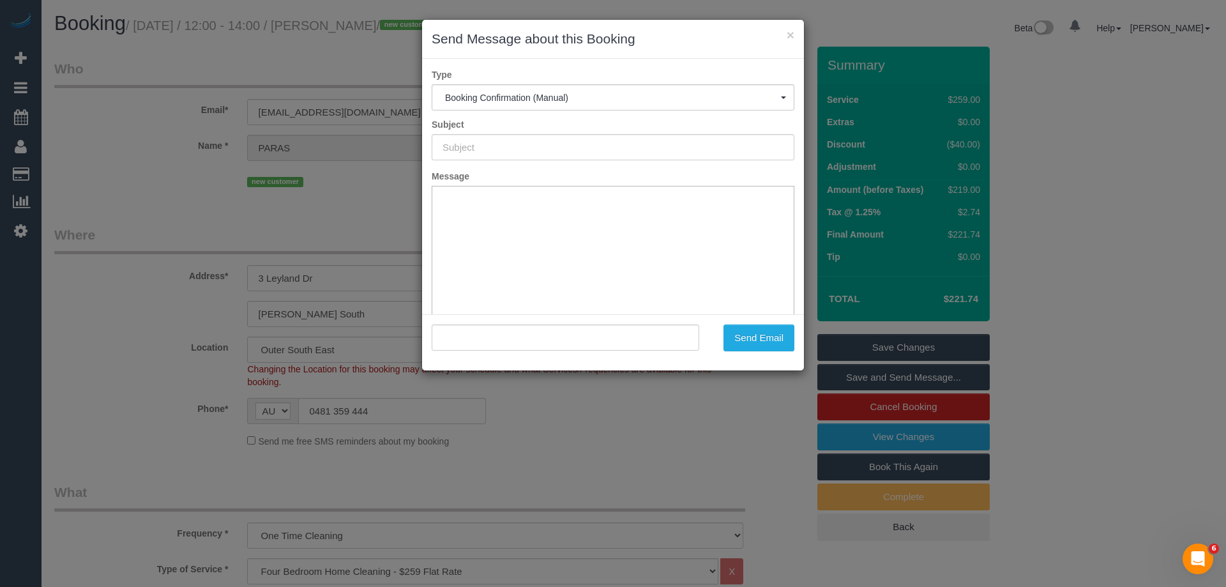
type input "Booking Confirmed"
type input ""PARAS KALRA" <paraskalra@gmail.com>"
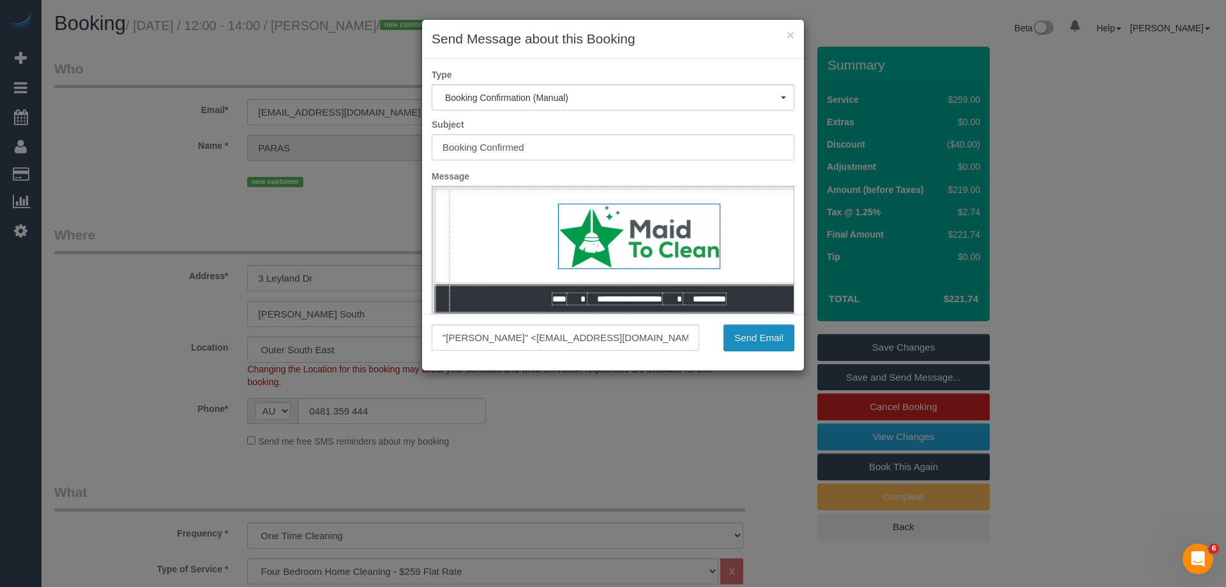
click at [754, 342] on button "Send Email" at bounding box center [759, 337] width 71 height 27
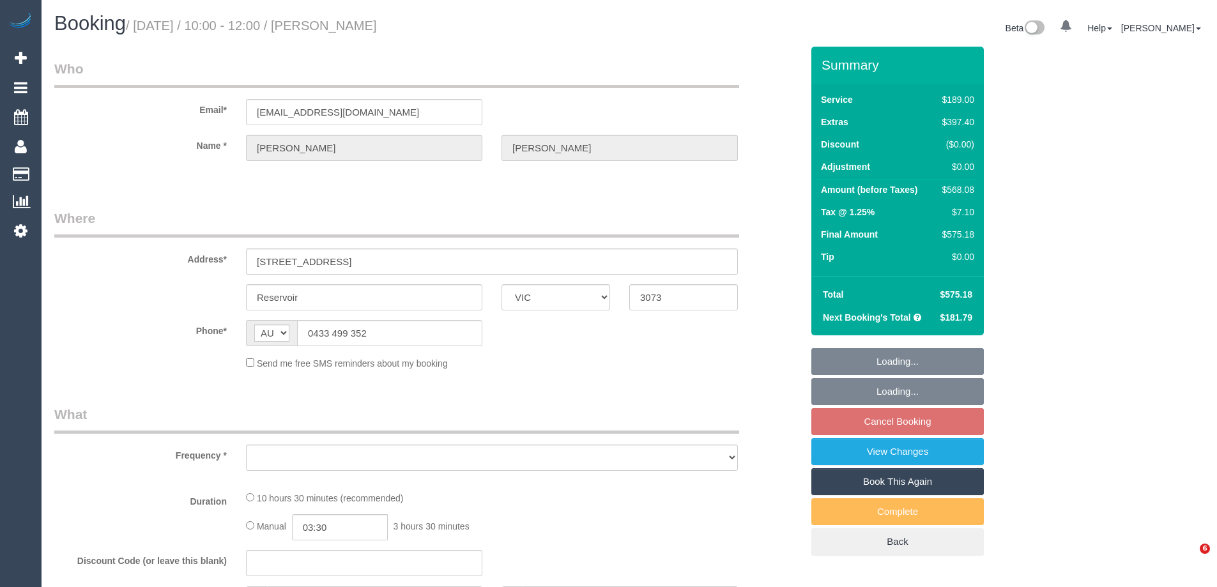
select select "VIC"
select select "object:525"
select select "string:stripe-pm_1Mk0lF2GScqysDRVSA2wfvIK"
select select "number:27"
select select "number:14"
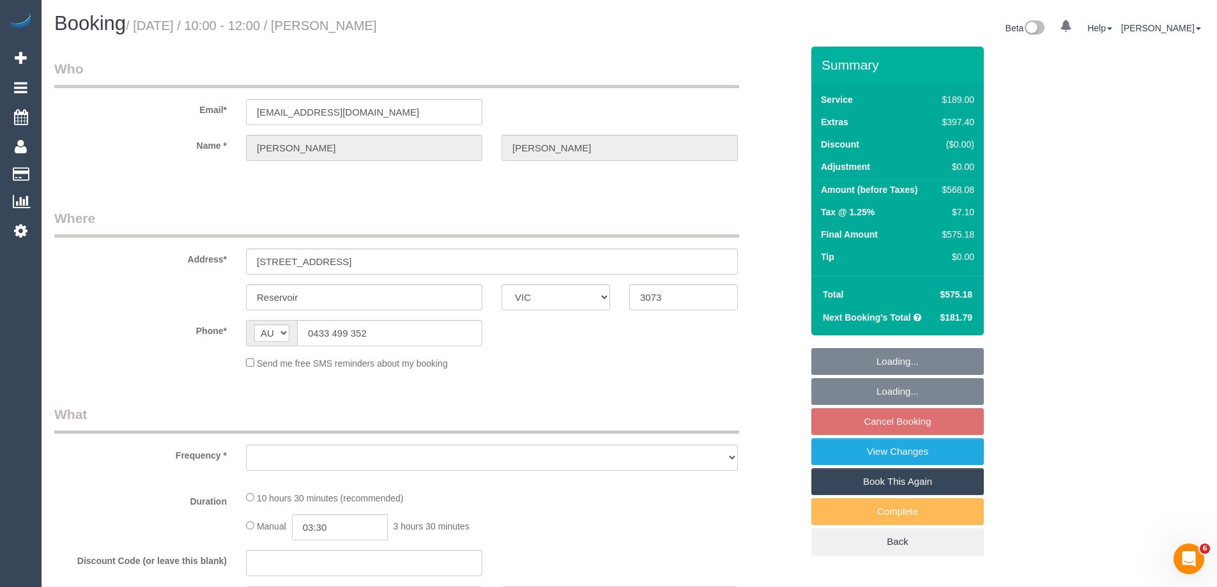
select select "number:21"
select select "number:36"
select select "number:35"
select select "number:12"
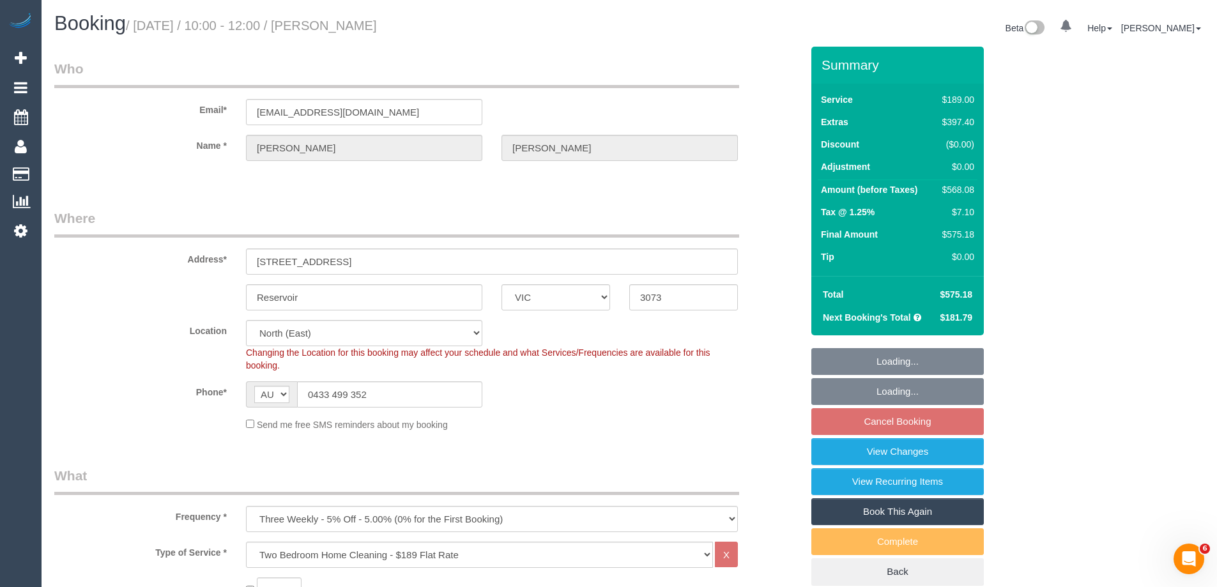
select select "object:836"
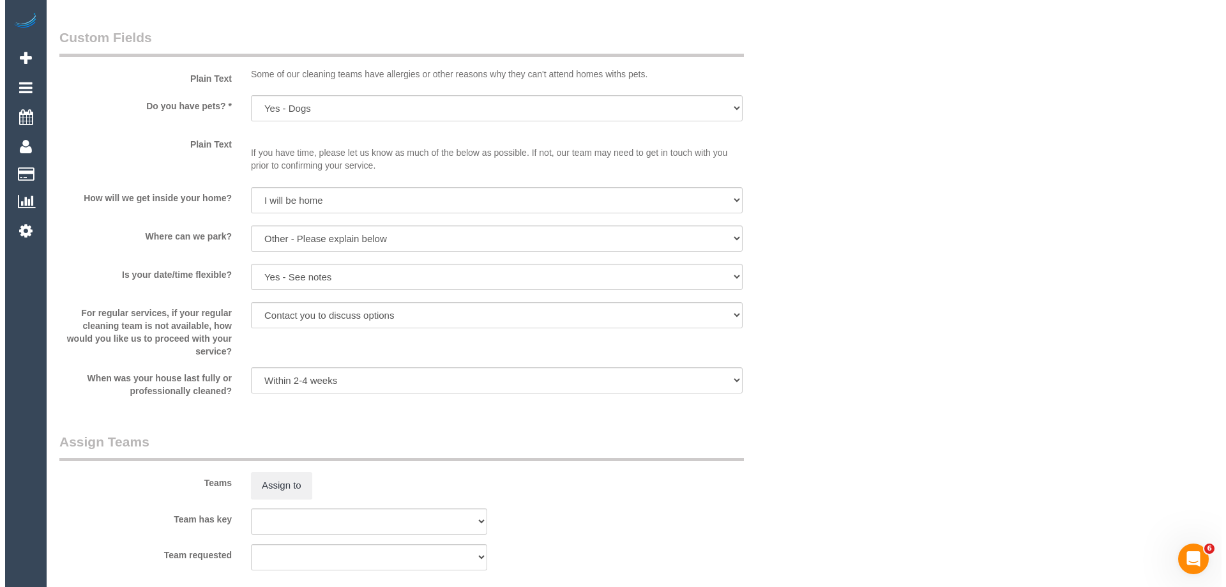
scroll to position [1916, 0]
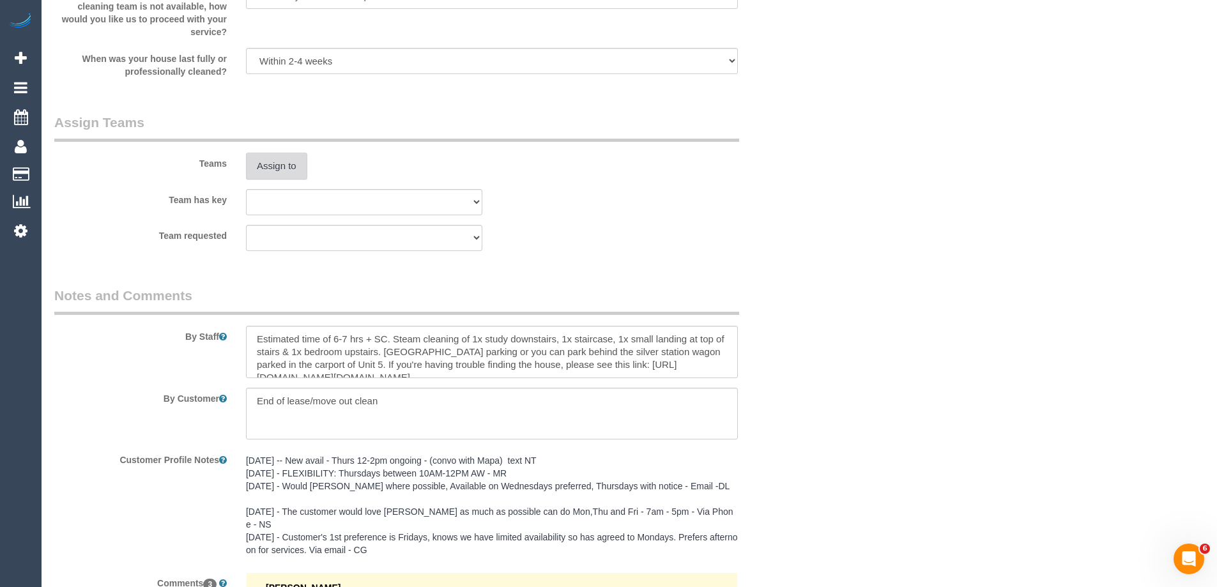
click at [279, 158] on button "Assign to" at bounding box center [276, 166] width 61 height 27
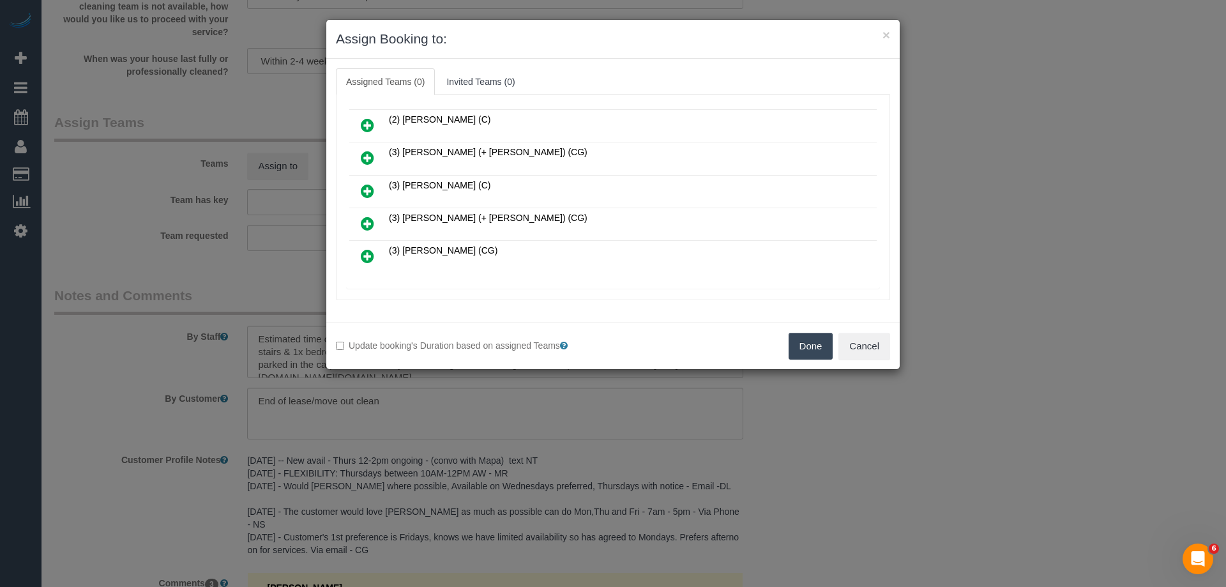
click at [369, 156] on icon at bounding box center [367, 157] width 13 height 15
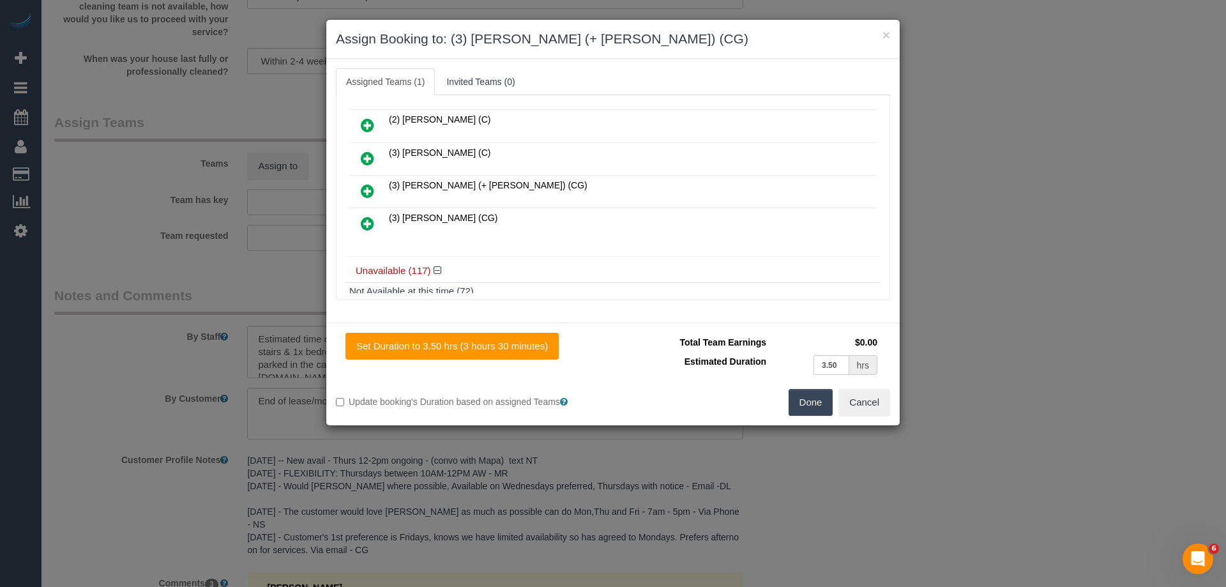
click at [371, 188] on icon at bounding box center [367, 190] width 13 height 15
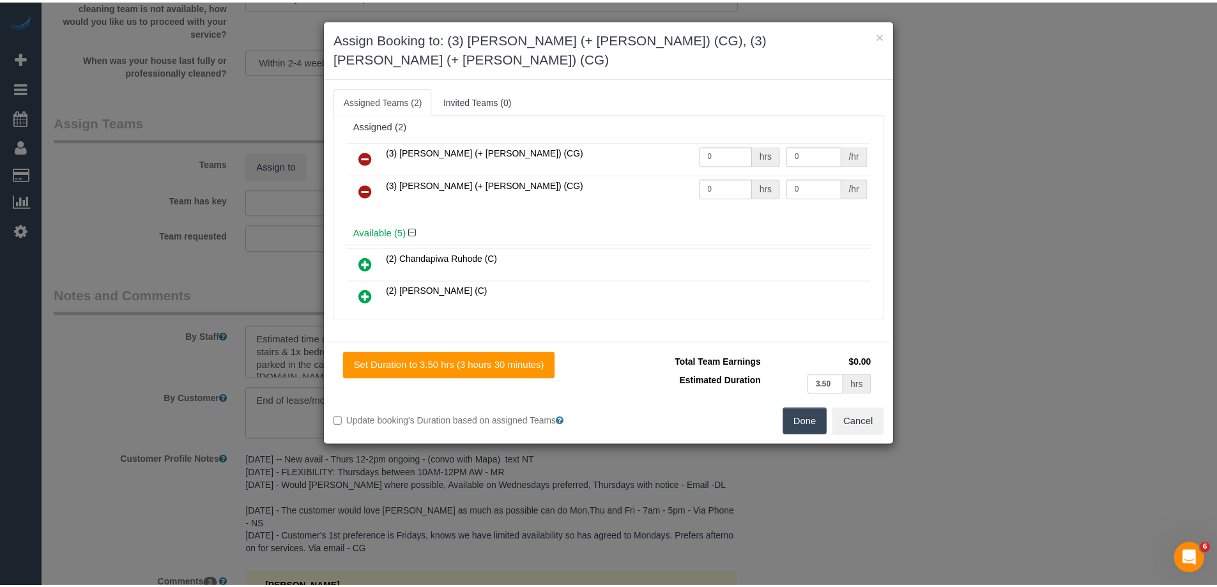
scroll to position [0, 0]
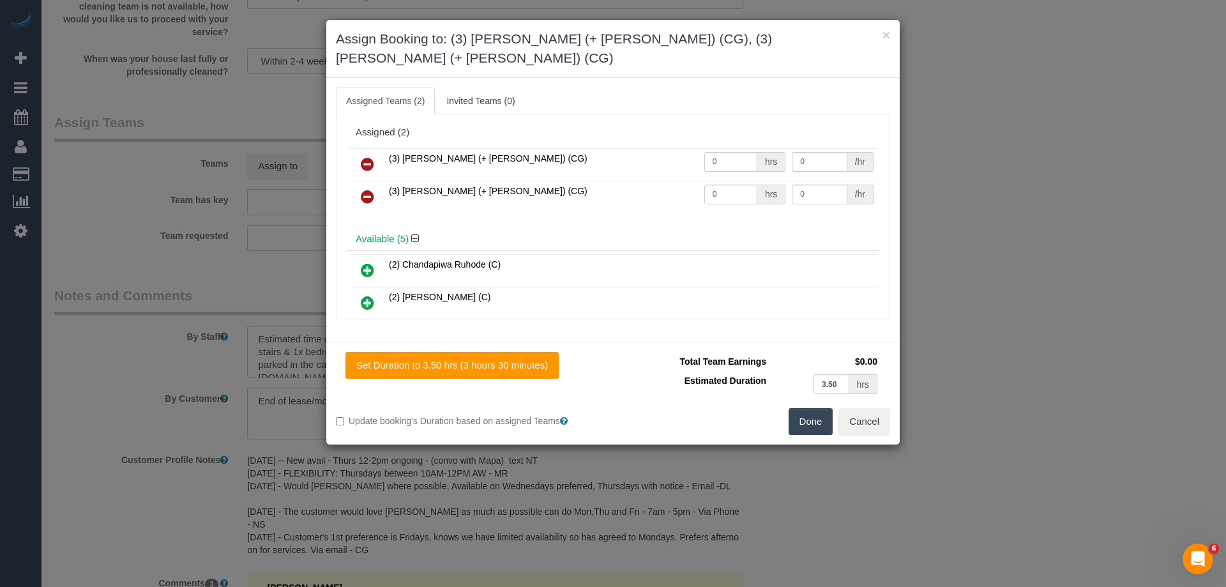
click at [807, 408] on button "Done" at bounding box center [811, 421] width 45 height 27
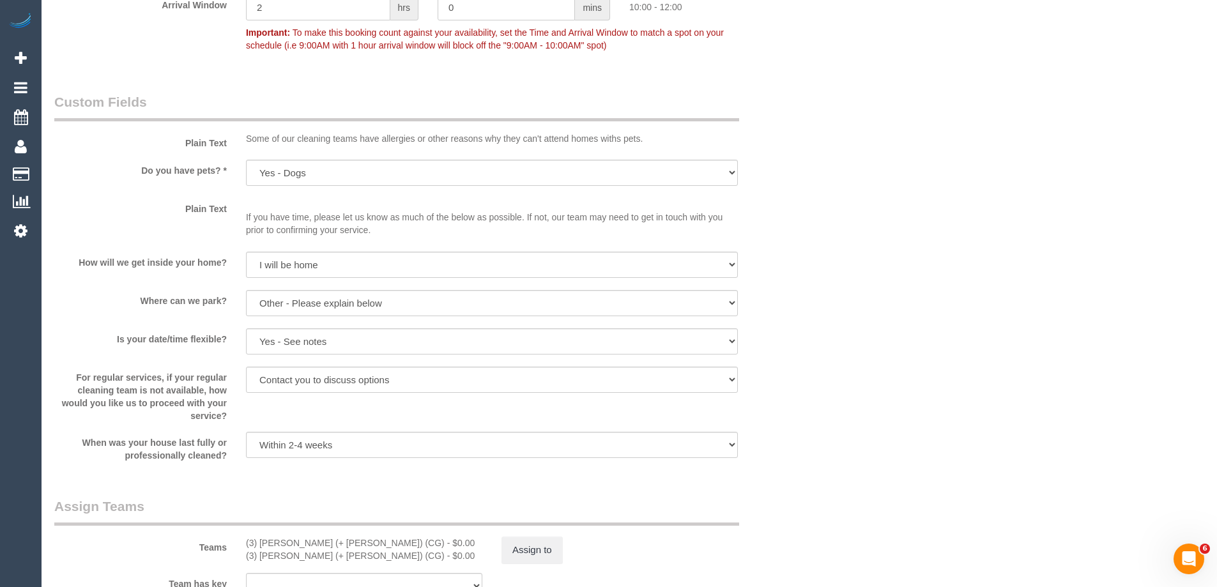
scroll to position [1724, 0]
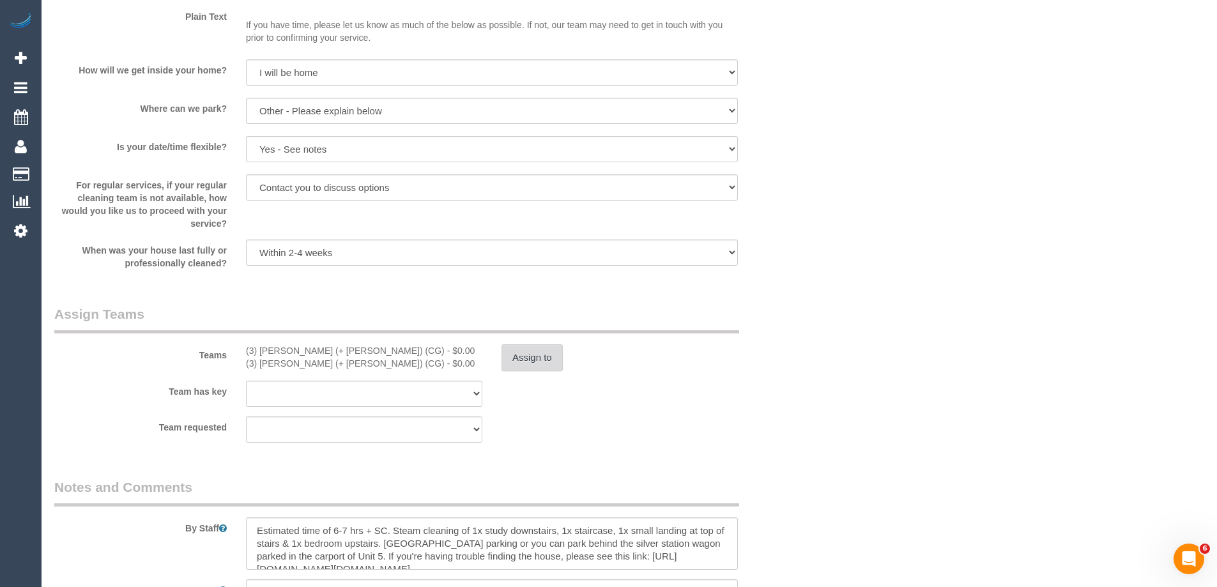
click at [538, 354] on button "Assign to" at bounding box center [531, 357] width 61 height 27
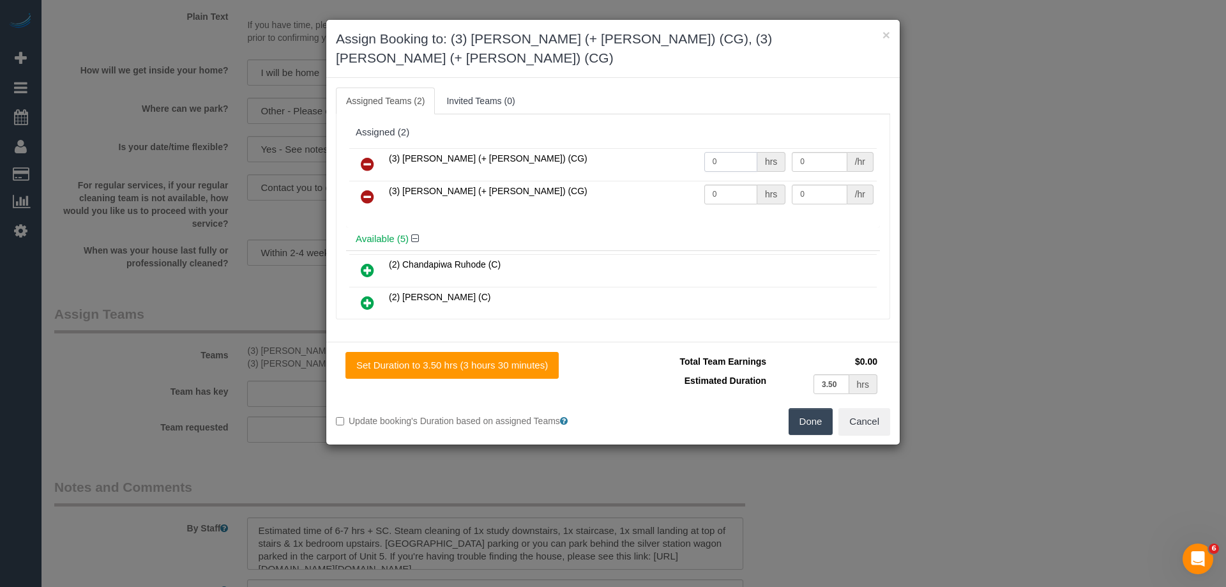
drag, startPoint x: 724, startPoint y: 139, endPoint x: 649, endPoint y: 160, distance: 77.0
click at [628, 148] on tr "(3) Amninder (+ Sohail) (CG) 0 hrs 0 /hr" at bounding box center [612, 164] width 527 height 33
type input "1"
drag, startPoint x: 733, startPoint y: 172, endPoint x: 618, endPoint y: 156, distance: 116.1
click at [636, 161] on tbody "(3) Amninder (+ Sohail) (CG) 1 hrs 0 /hr (3) Sohail (+ Amninder) (CG) 0 hrs 0 /…" at bounding box center [612, 180] width 527 height 65
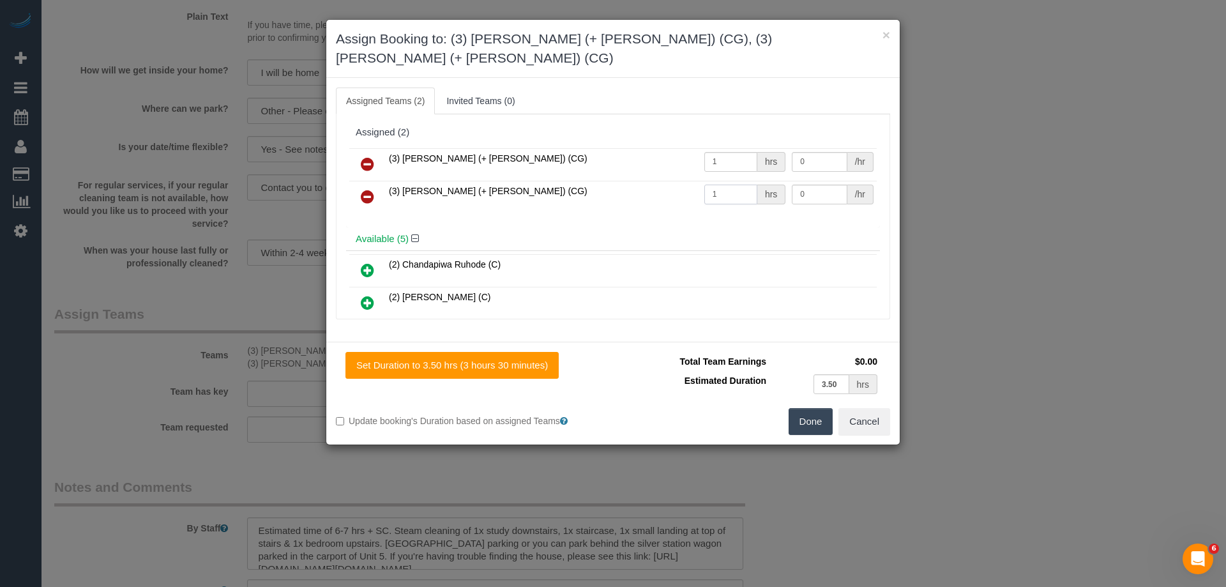
type input "1"
drag, startPoint x: 788, startPoint y: 141, endPoint x: 731, endPoint y: 133, distance: 57.3
click at [731, 148] on tr "(3) Amninder (+ Sohail) (CG) 1 hrs 0 /hr" at bounding box center [612, 164] width 527 height 33
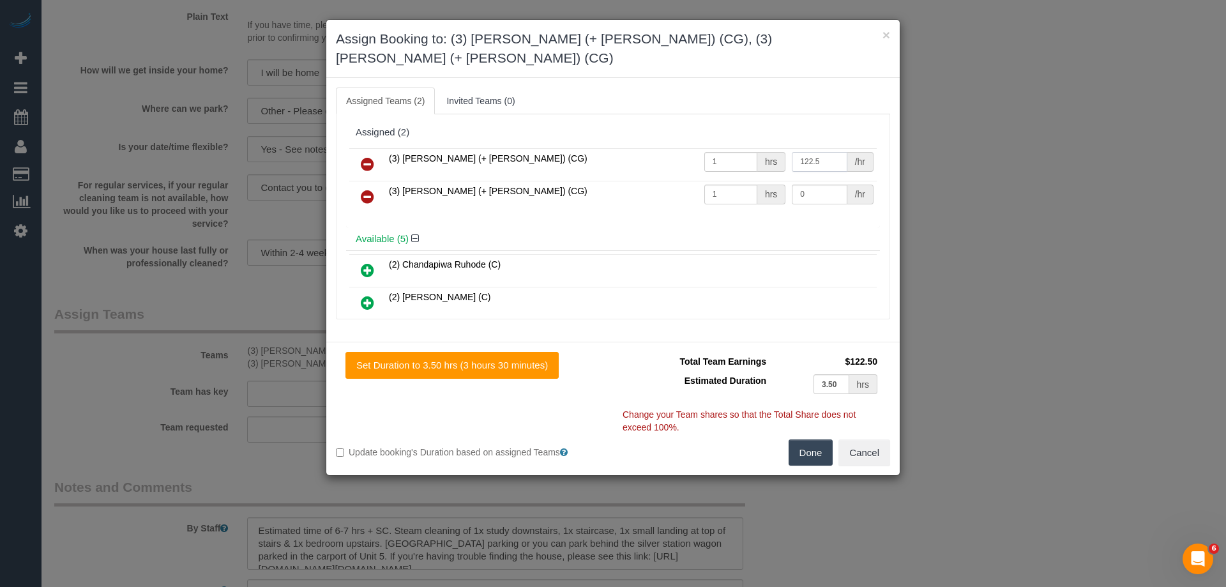
type input "122.5"
drag, startPoint x: 818, startPoint y: 176, endPoint x: 727, endPoint y: 169, distance: 90.9
click at [729, 181] on tr "(3) Sohail (+ Amninder) (CG) 1 hrs 0 /hr" at bounding box center [612, 197] width 527 height 33
type input "122.5"
click at [808, 439] on button "Done" at bounding box center [811, 452] width 45 height 27
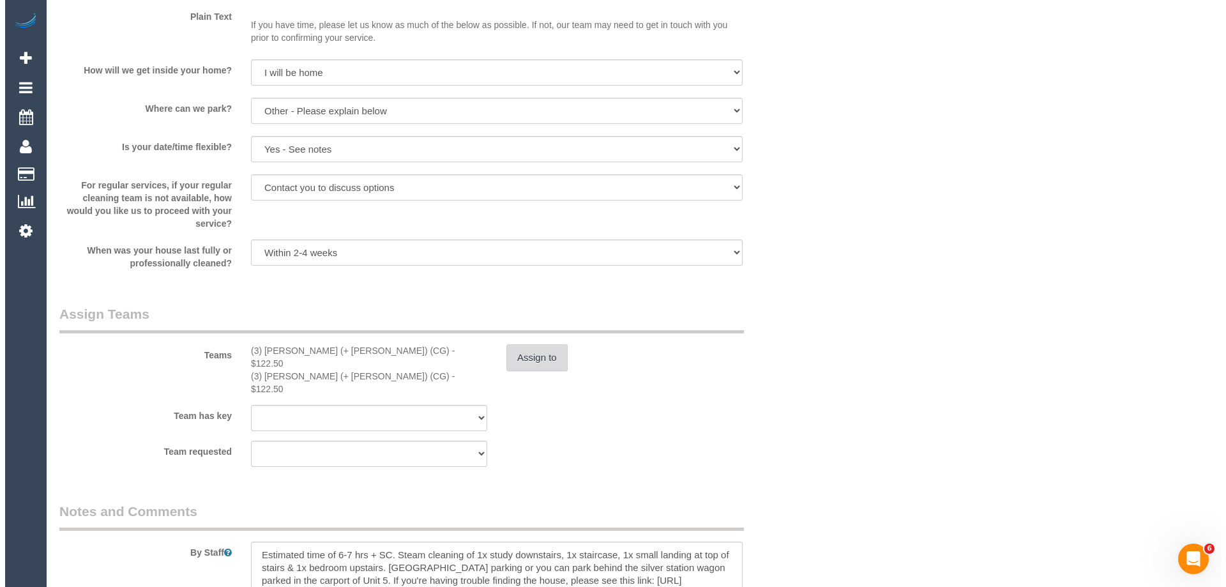
scroll to position [0, 0]
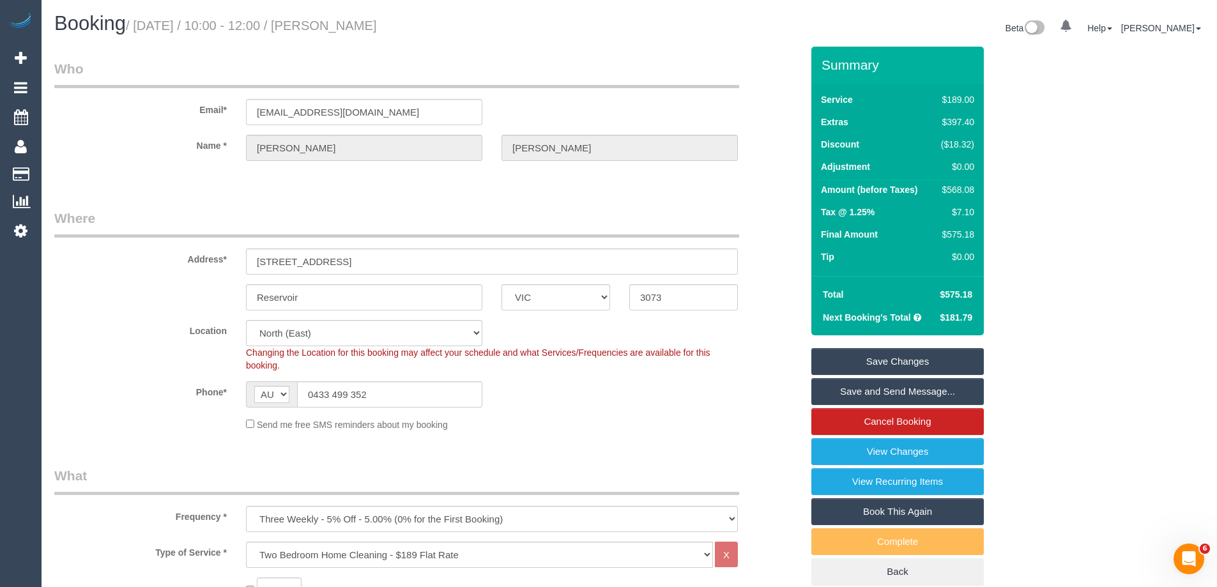
drag, startPoint x: 439, startPoint y: 21, endPoint x: 353, endPoint y: 23, distance: 86.2
click at [353, 23] on h1 "Booking / September 29, 2025 / 10:00 - 12:00 / Emma Tucceri" at bounding box center [336, 24] width 565 height 22
copy small "Emma Tucceri"
click at [856, 364] on link "Save Changes" at bounding box center [897, 361] width 172 height 27
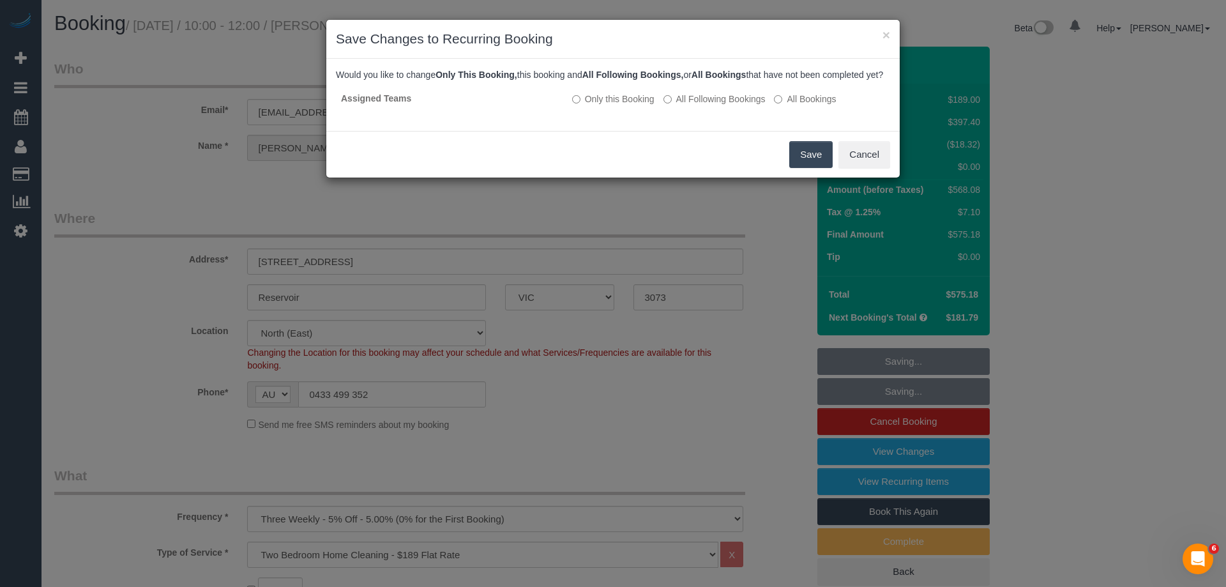
click at [814, 163] on button "Save" at bounding box center [810, 154] width 43 height 27
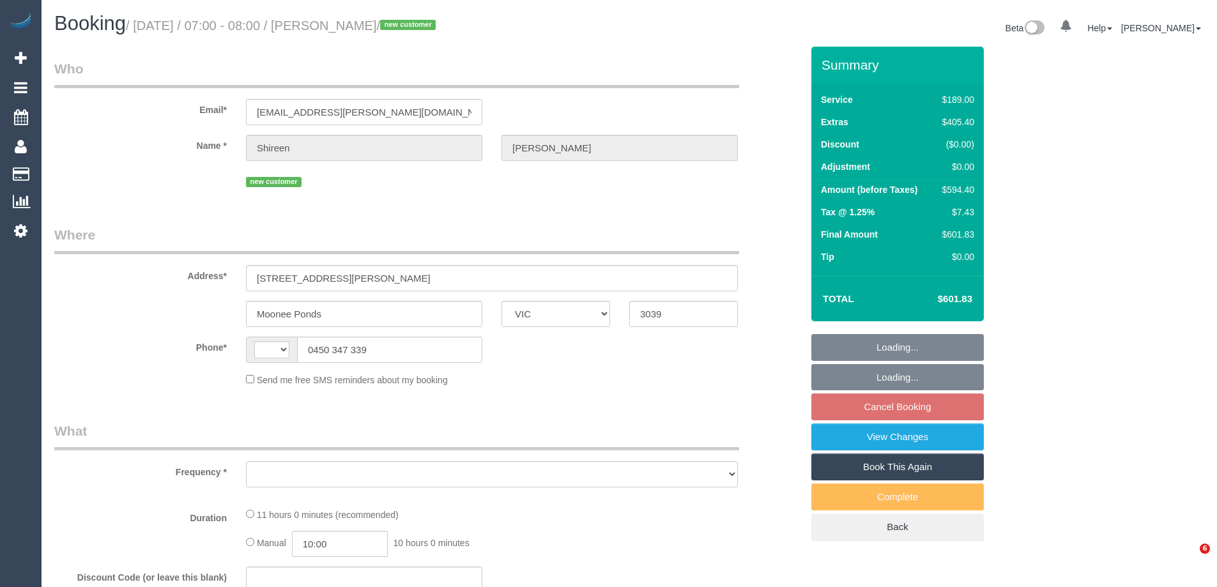
select select "VIC"
select select "string:AU"
select select "object:576"
select select "string:stripe-pm_1S7UZm2GScqysDRVXrxO2n2B"
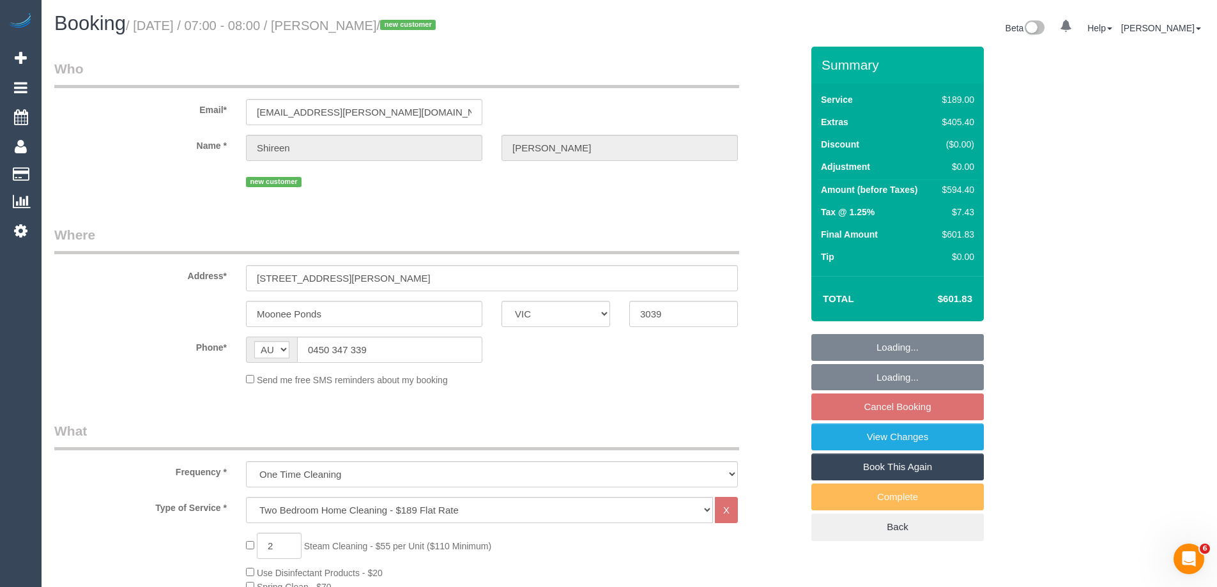
select select "number:27"
select select "number:14"
select select "number:18"
select select "number:25"
select select "number:26"
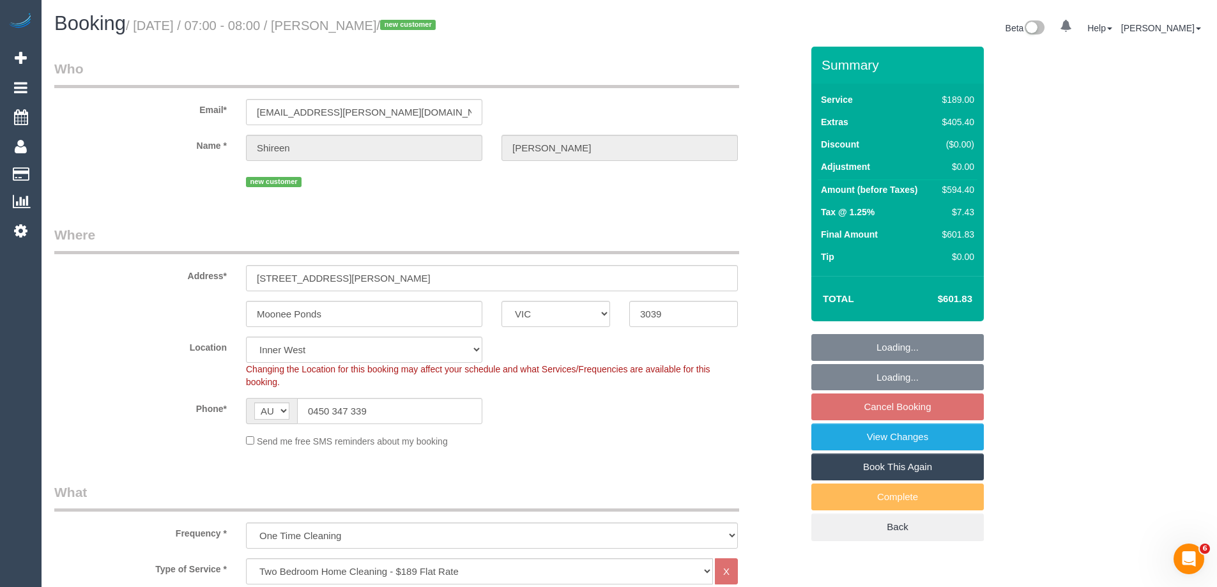
select select "object:1525"
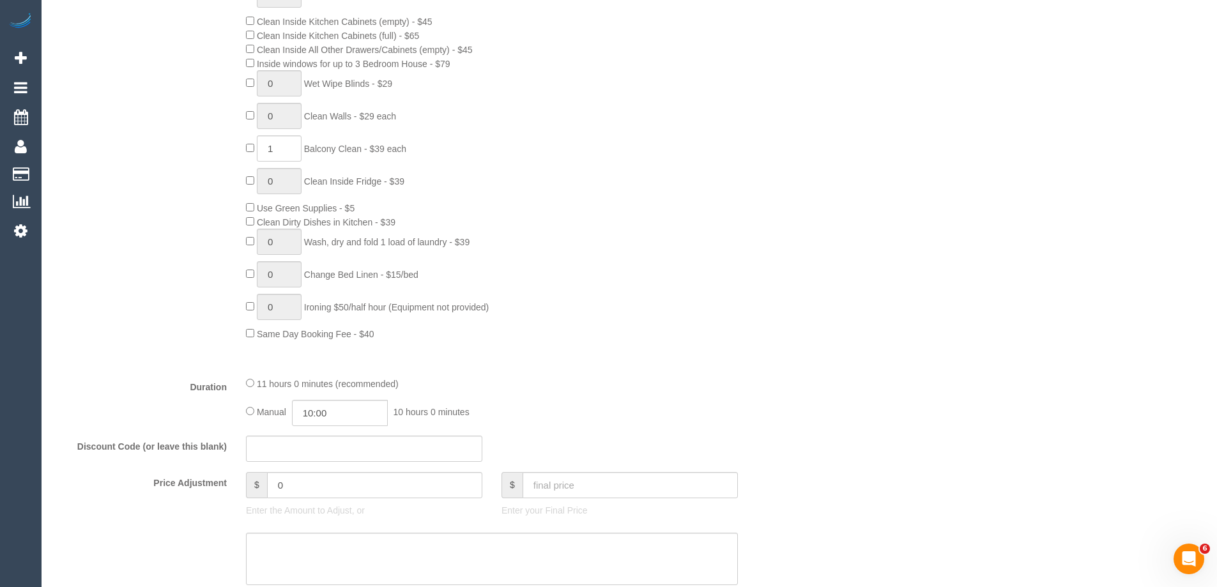
scroll to position [830, 0]
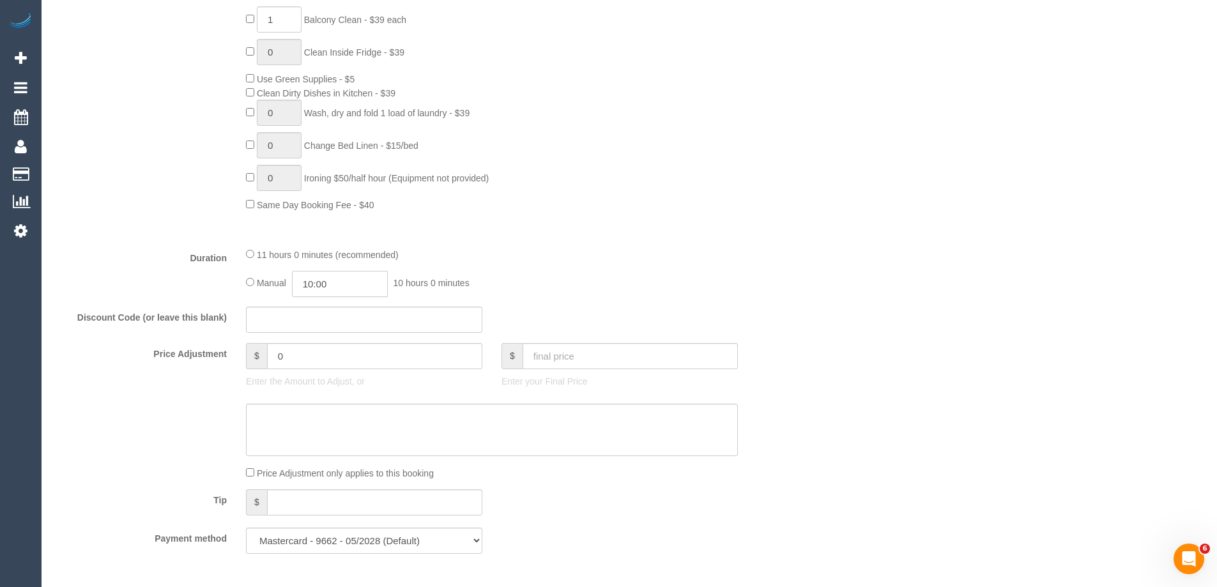
click at [345, 291] on input "10:00" at bounding box center [340, 284] width 96 height 26
type input "04:30"
click at [326, 317] on li "04:30" at bounding box center [325, 318] width 57 height 17
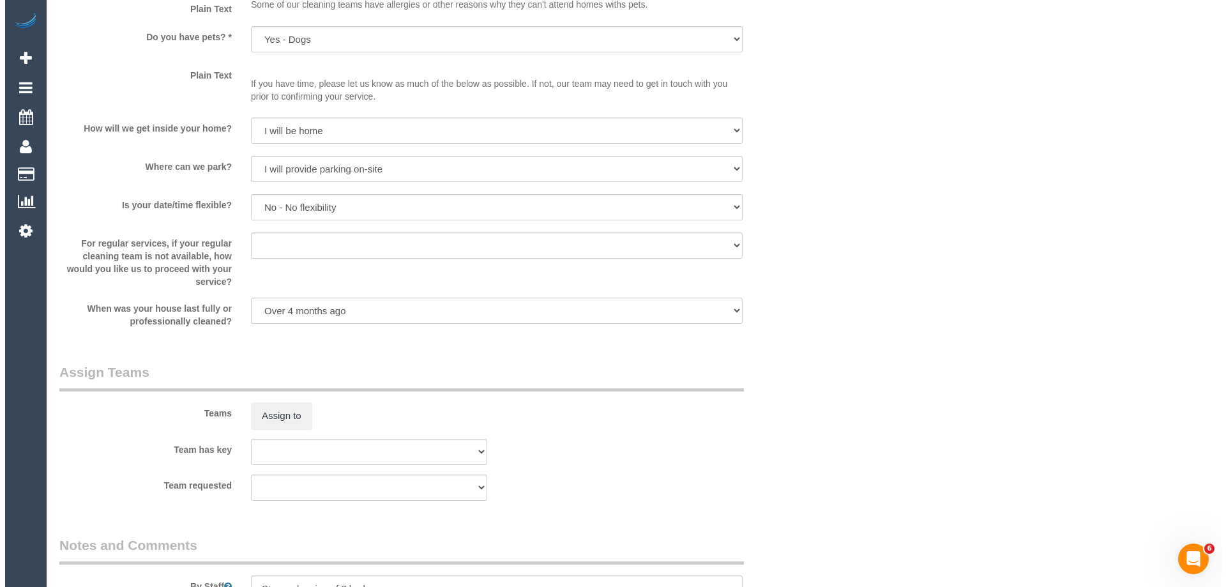
scroll to position [1852, 0]
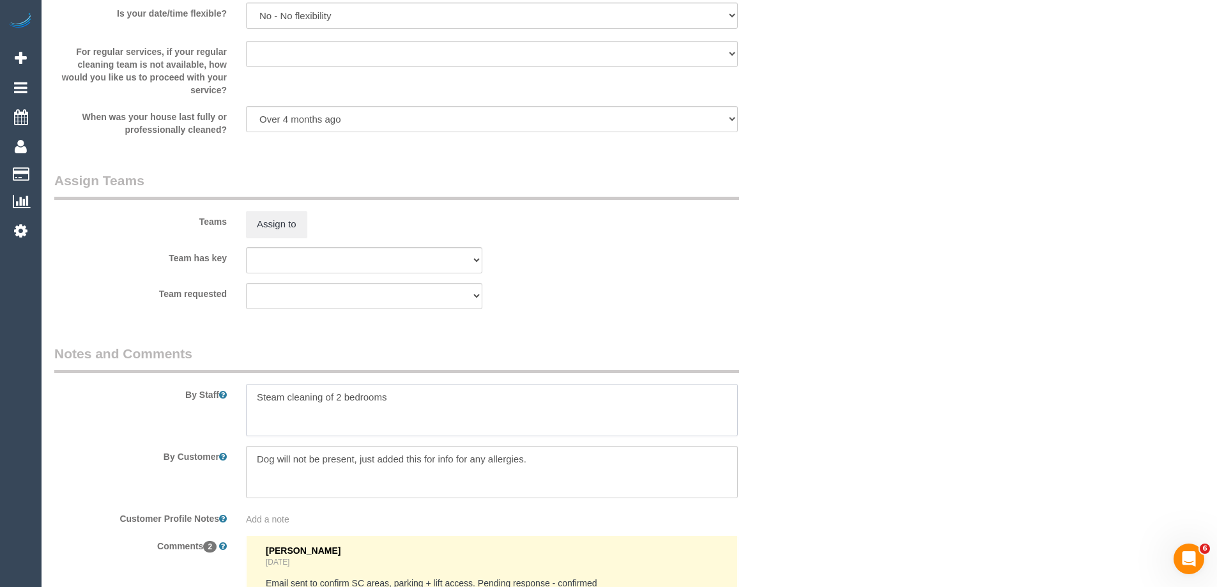
click at [262, 399] on textarea at bounding box center [492, 410] width 492 height 52
click at [250, 397] on textarea at bounding box center [492, 410] width 492 height 52
type textarea "Estimated time of 7-9 hrs + SC. Steam cleaning of 2 bedrooms"
click at [277, 220] on button "Assign to" at bounding box center [276, 224] width 61 height 27
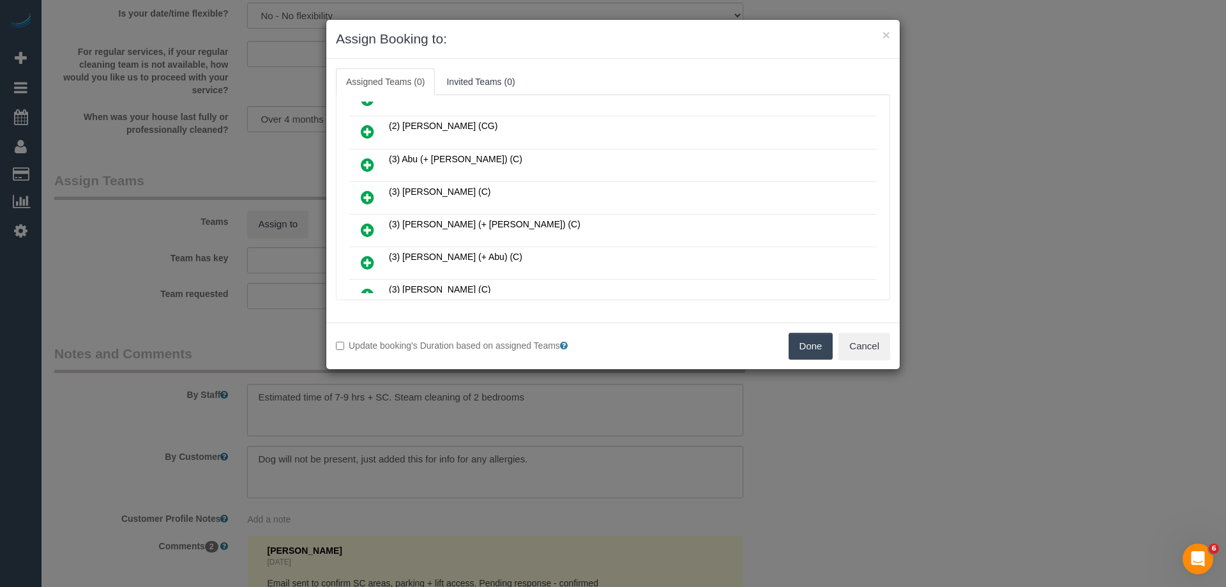
scroll to position [383, 0]
click at [365, 156] on icon at bounding box center [367, 163] width 13 height 15
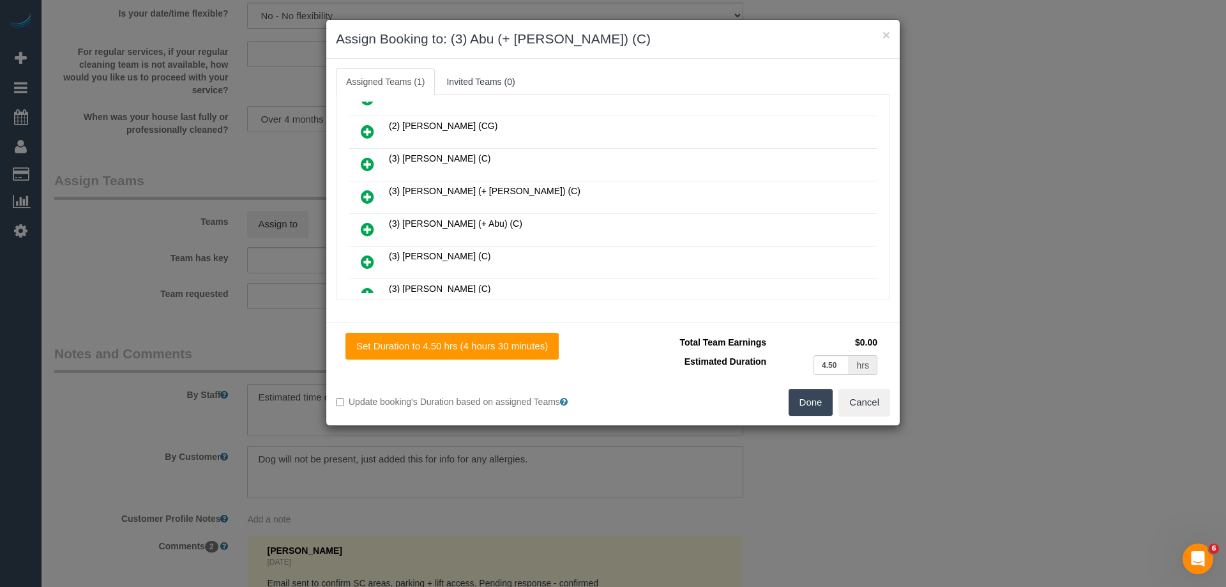
click at [370, 227] on icon at bounding box center [367, 229] width 13 height 15
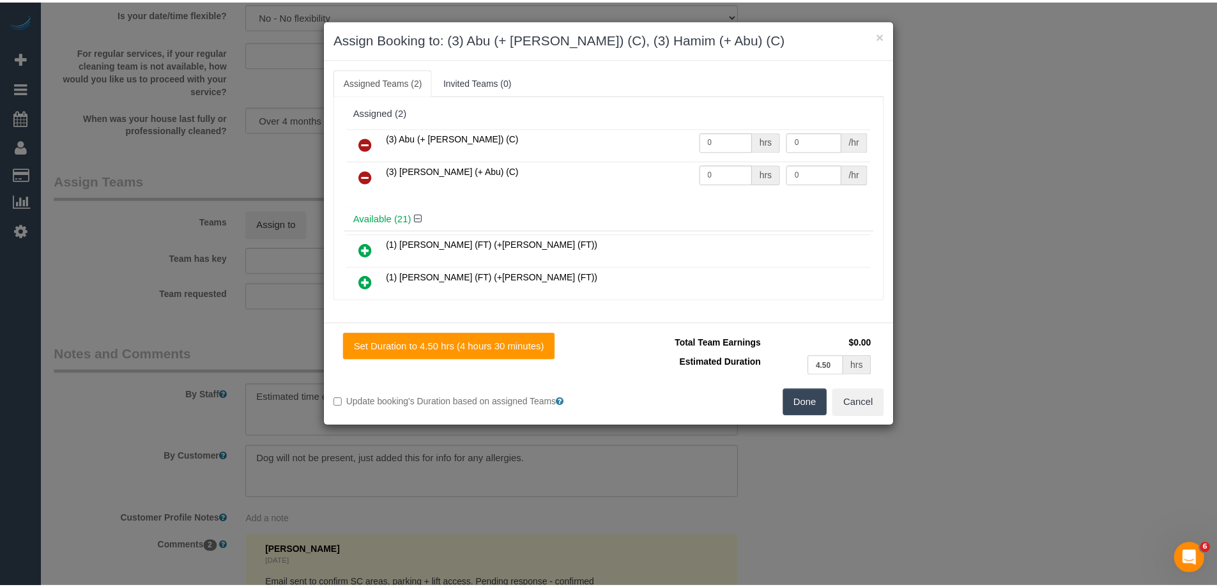
scroll to position [0, 0]
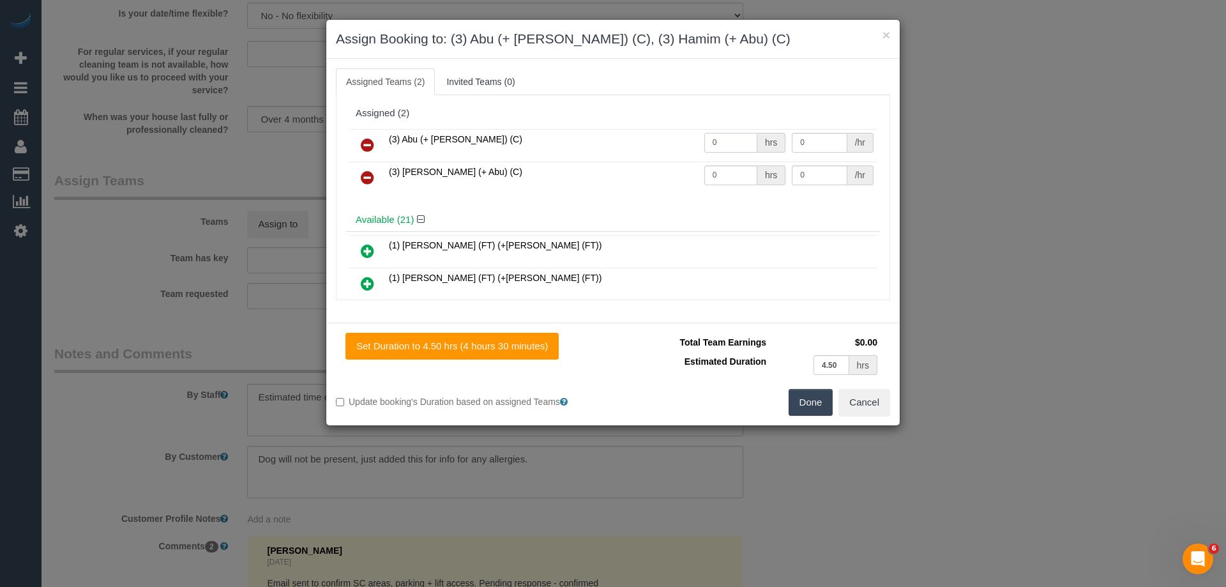
drag, startPoint x: 734, startPoint y: 139, endPoint x: 622, endPoint y: 140, distance: 111.8
click at [622, 140] on tr "(3) Abu (+ [PERSON_NAME]) (C) 0 hrs 0 /hr" at bounding box center [612, 145] width 527 height 33
type input "1"
drag, startPoint x: 724, startPoint y: 171, endPoint x: 648, endPoint y: 167, distance: 75.4
click at [648, 167] on tr "(3) [PERSON_NAME] (+ Abu) (C) 0 hrs 0 /hr" at bounding box center [612, 178] width 527 height 33
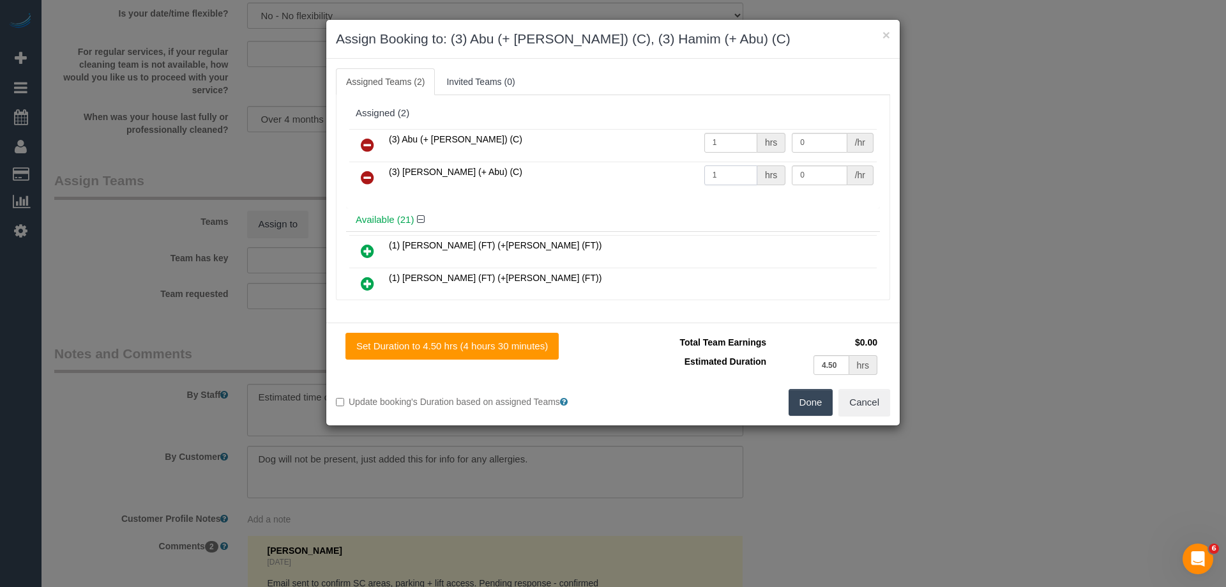
type input "1"
drag, startPoint x: 796, startPoint y: 142, endPoint x: 701, endPoint y: 131, distance: 95.1
click at [701, 131] on tr "(3) Abu (+ [PERSON_NAME]) (C) 1 hrs 0 /hr" at bounding box center [612, 145] width 527 height 33
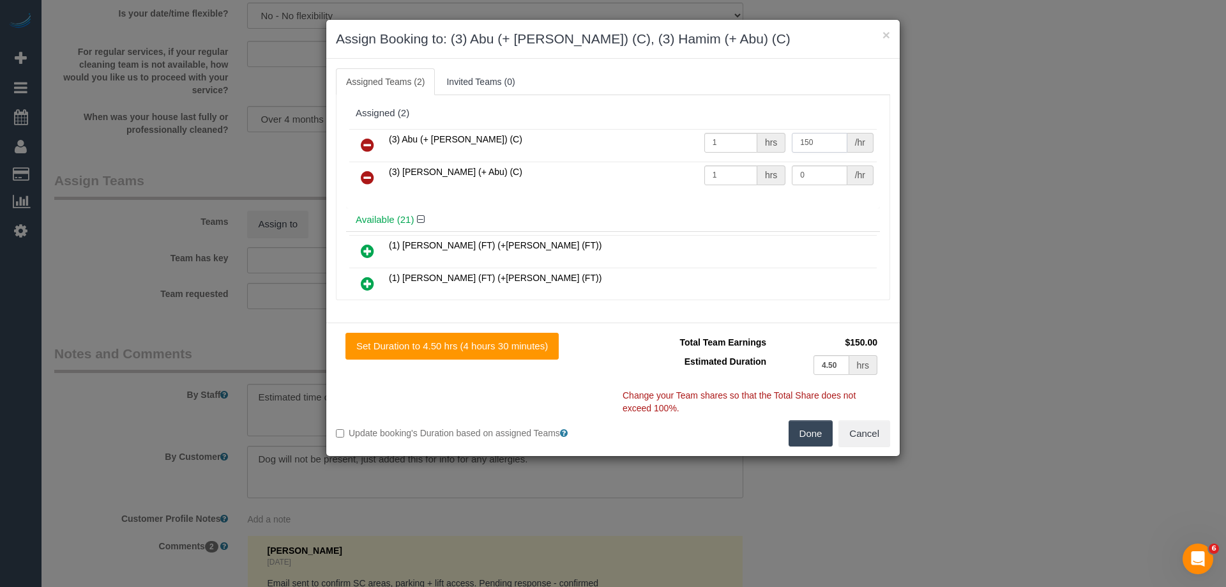
type input "150"
drag, startPoint x: 806, startPoint y: 176, endPoint x: 739, endPoint y: 163, distance: 68.3
click at [739, 163] on tr "(3) [PERSON_NAME] (+ Abu) (C) 1 hrs 0 /hr" at bounding box center [612, 178] width 527 height 33
type input "150"
click at [810, 436] on button "Done" at bounding box center [811, 433] width 45 height 27
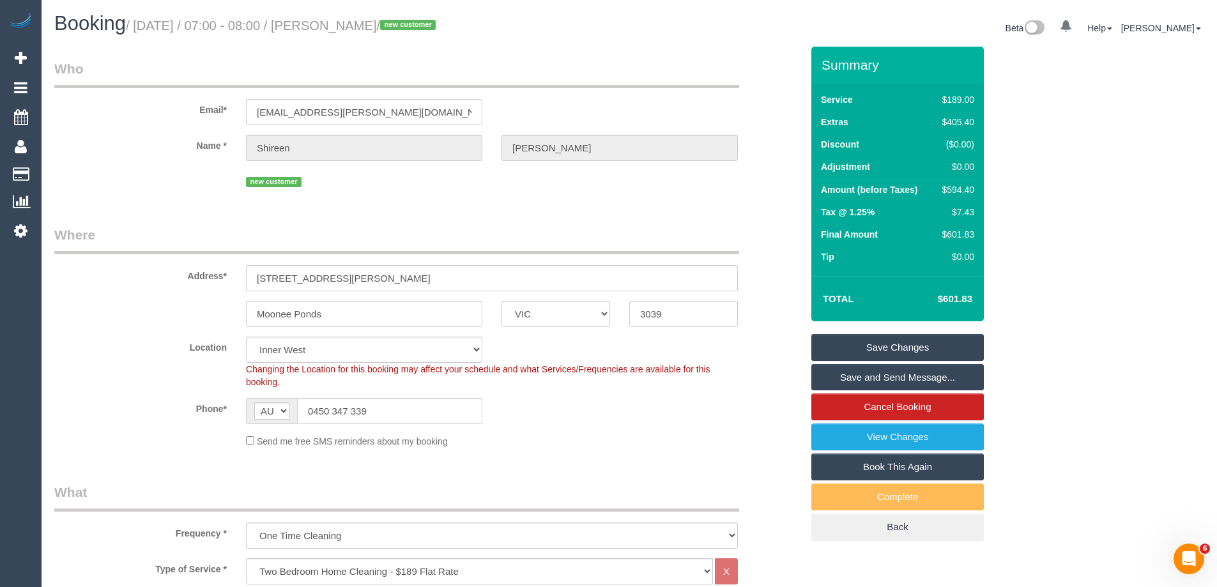
drag, startPoint x: 439, startPoint y: 24, endPoint x: 355, endPoint y: 26, distance: 83.7
click at [355, 26] on small "/ [DATE] / 07:00 - 08:00 / [PERSON_NAME] / new customer" at bounding box center [283, 26] width 314 height 14
copy small "[PERSON_NAME]"
click at [857, 344] on link "Save Changes" at bounding box center [897, 347] width 172 height 27
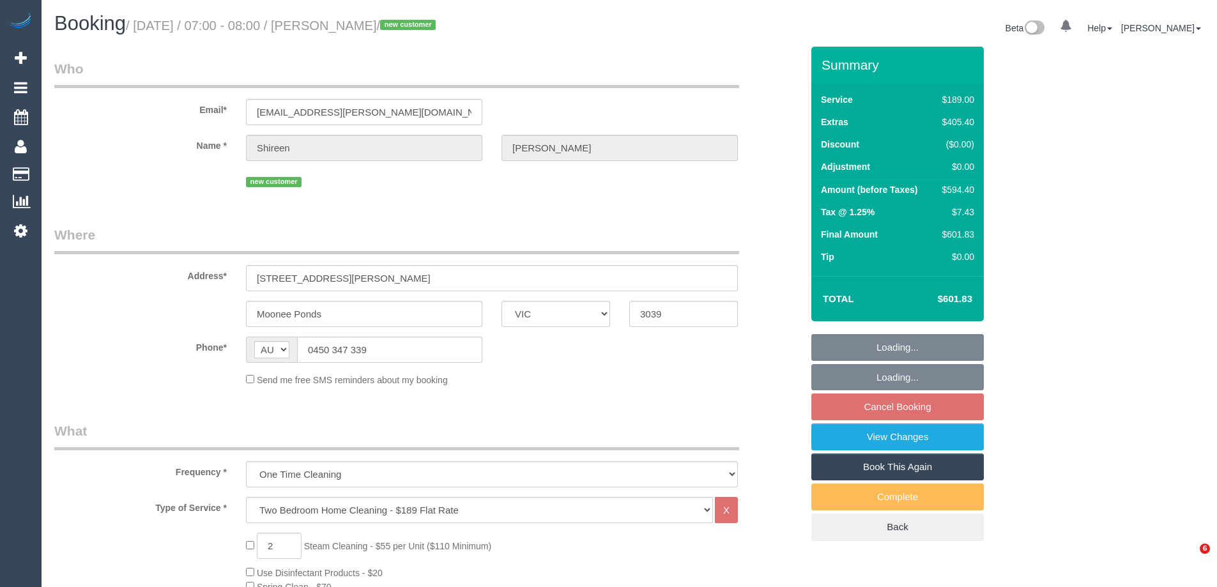
select select "VIC"
select select "string:stripe-pm_1S7UZm2GScqysDRVXrxO2n2B"
select select "number:27"
select select "number:14"
select select "number:18"
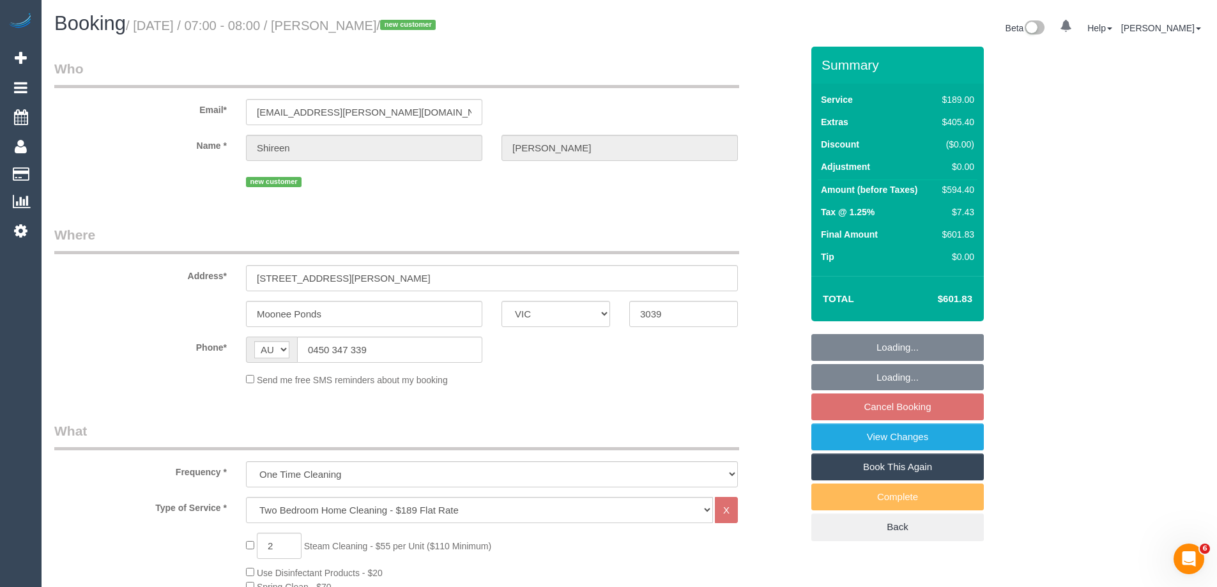
select select "number:25"
select select "number:26"
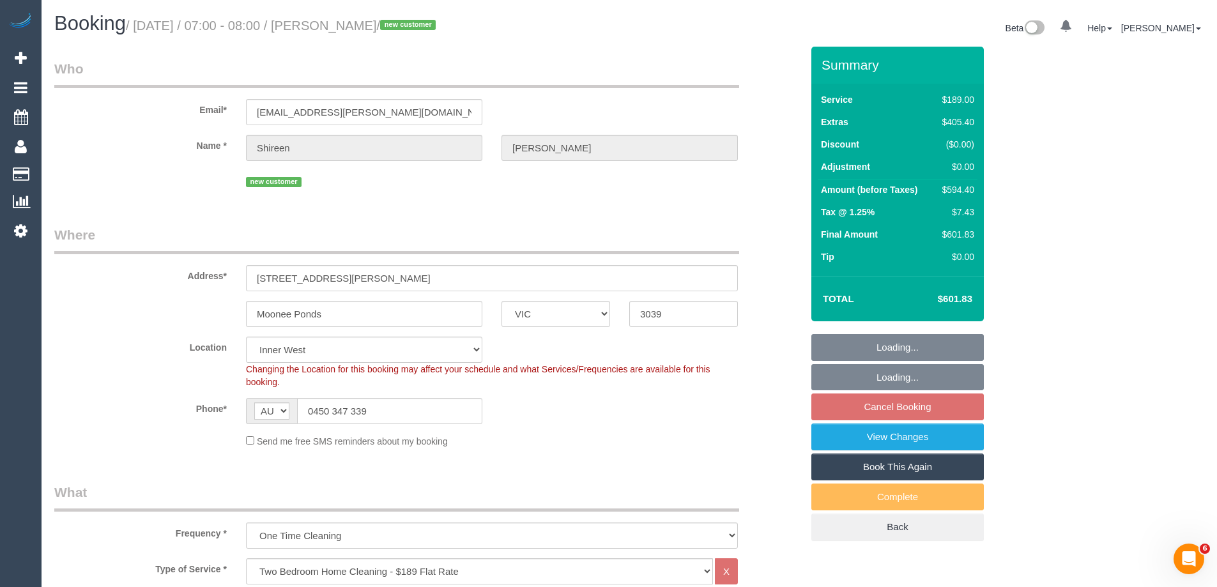
select select "object:835"
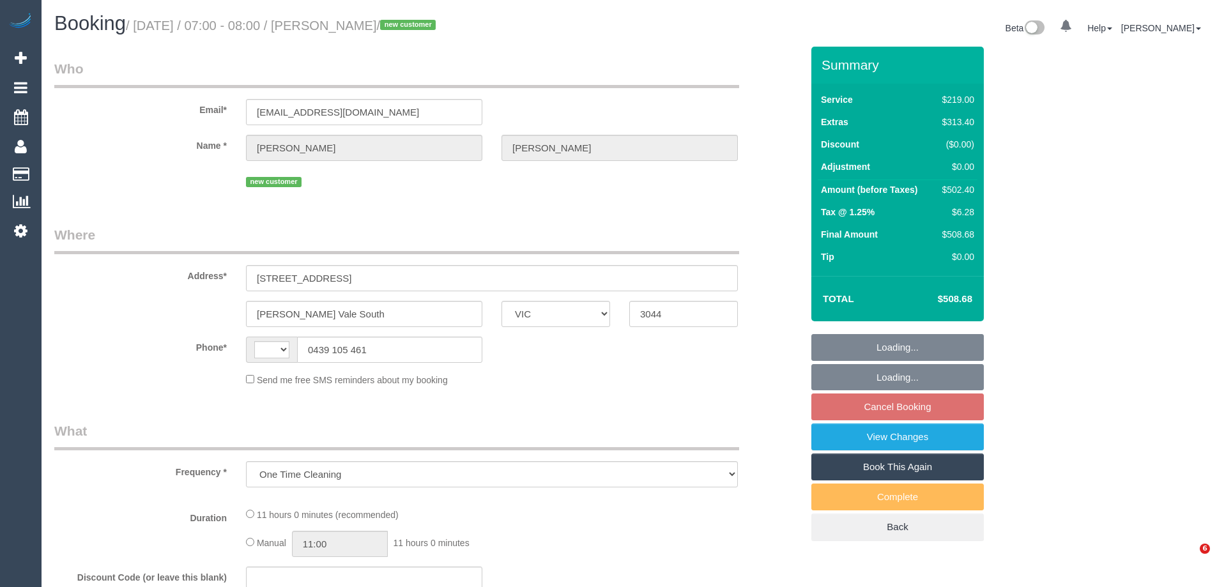
select select "VIC"
select select "string:AU"
select select "string:stripe-pm_1S0uYB2GScqysDRVlUjLOmMK"
select select "number:28"
select select "number:14"
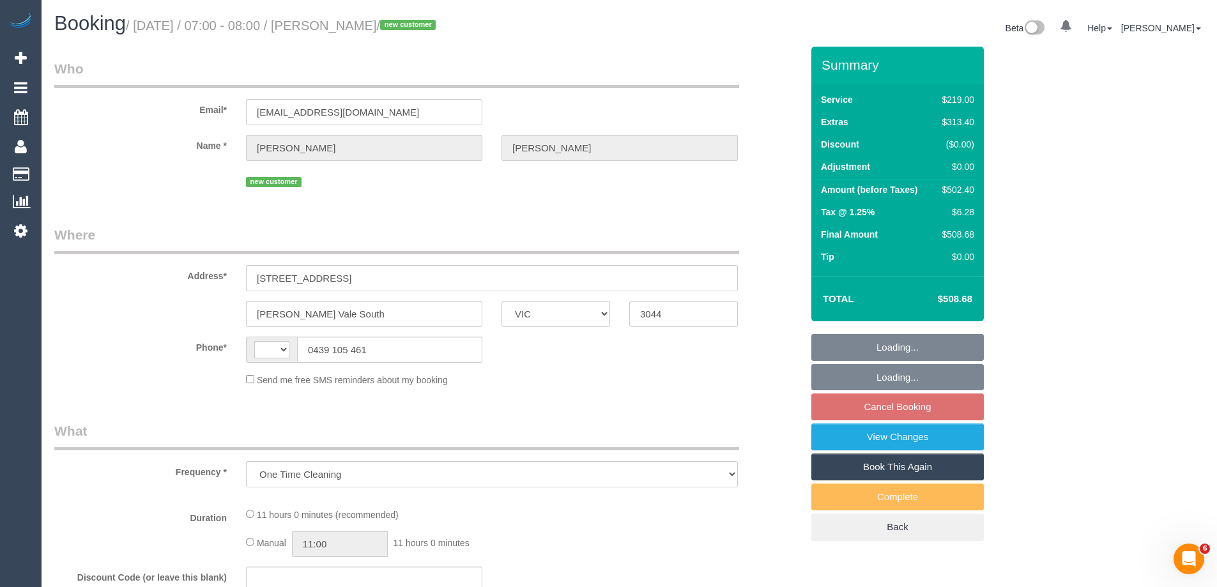
select select "number:19"
select select "number:25"
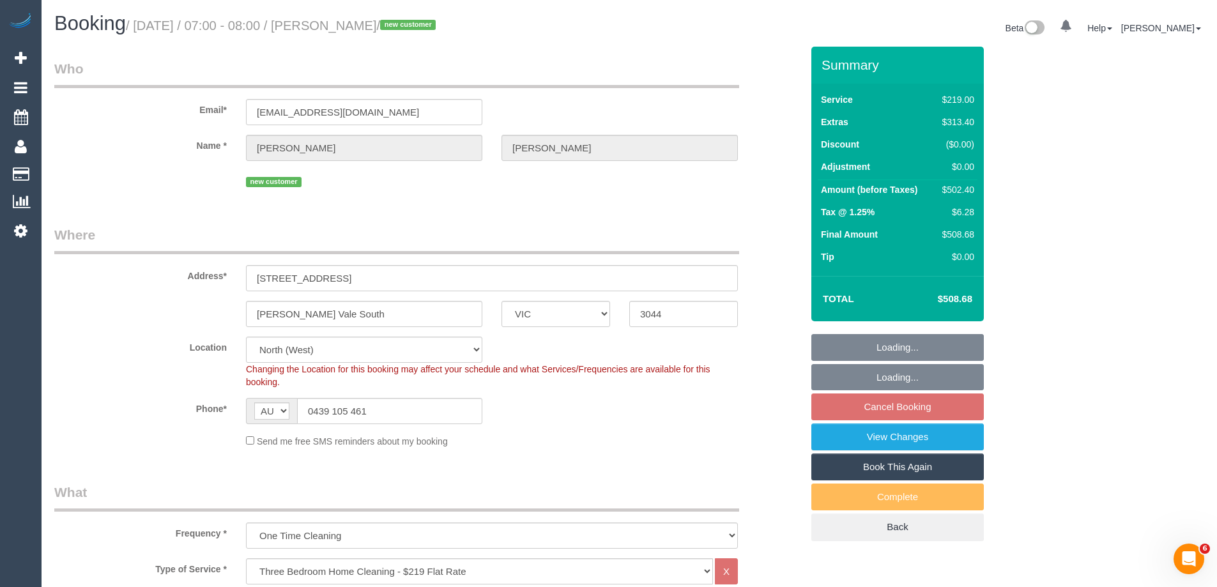
select select "object:1567"
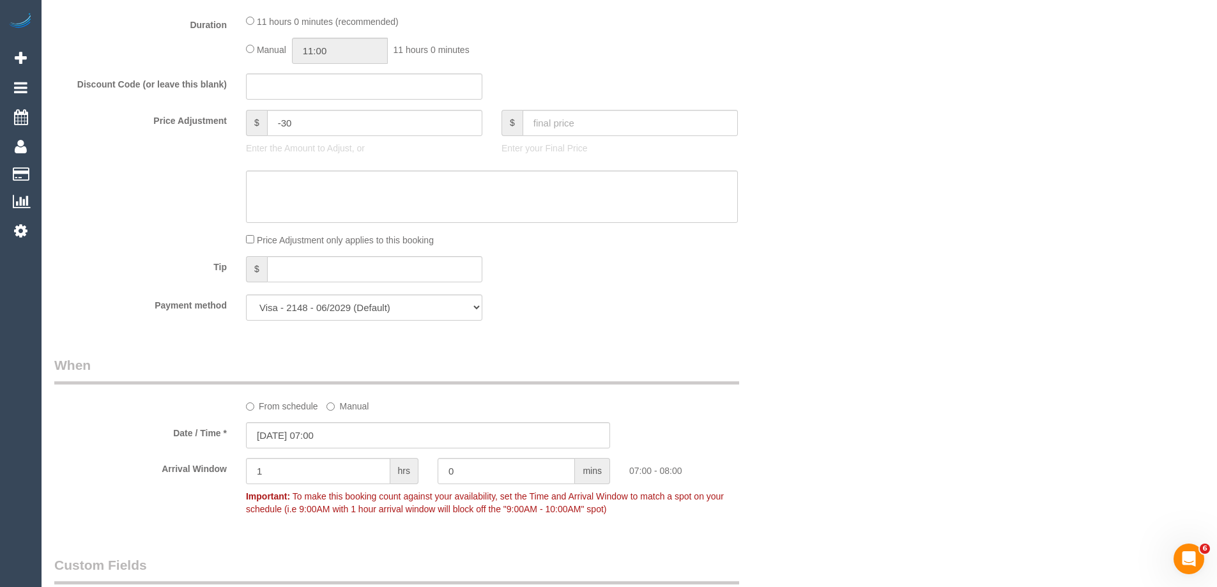
scroll to position [1086, 0]
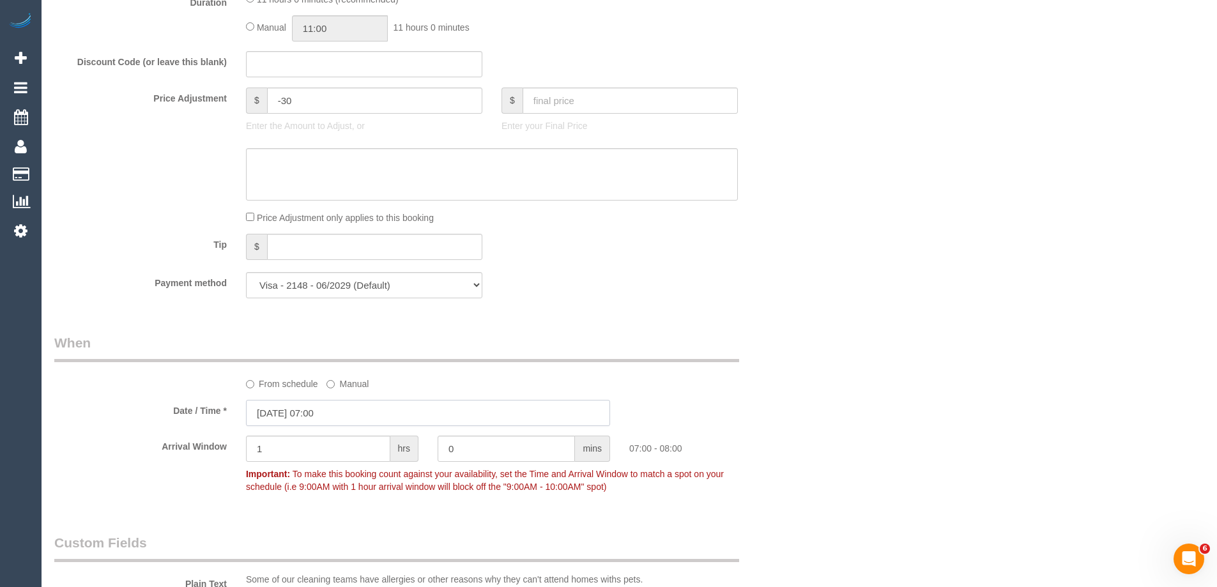
click at [292, 413] on input "29/09/2025 07:00" at bounding box center [428, 413] width 364 height 26
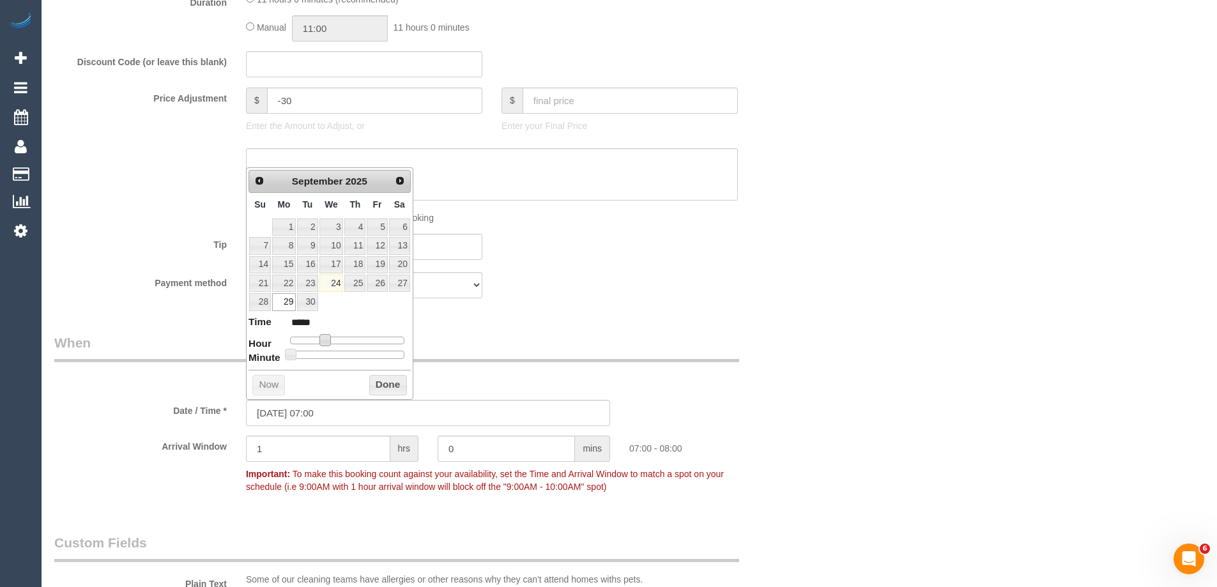
type input "29/09/2025 08:00"
type input "*****"
type input "[DATE] 09:00"
type input "*****"
drag, startPoint x: 326, startPoint y: 343, endPoint x: 337, endPoint y: 344, distance: 11.6
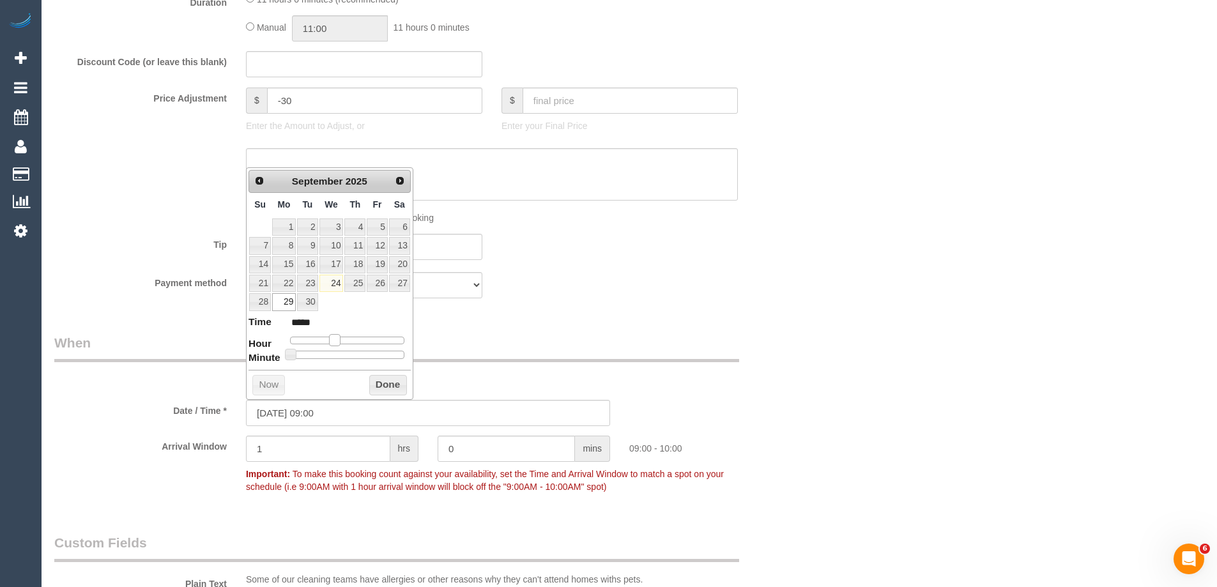
click at [337, 344] on span at bounding box center [334, 339] width 11 height 11
click at [385, 381] on button "Done" at bounding box center [388, 385] width 38 height 20
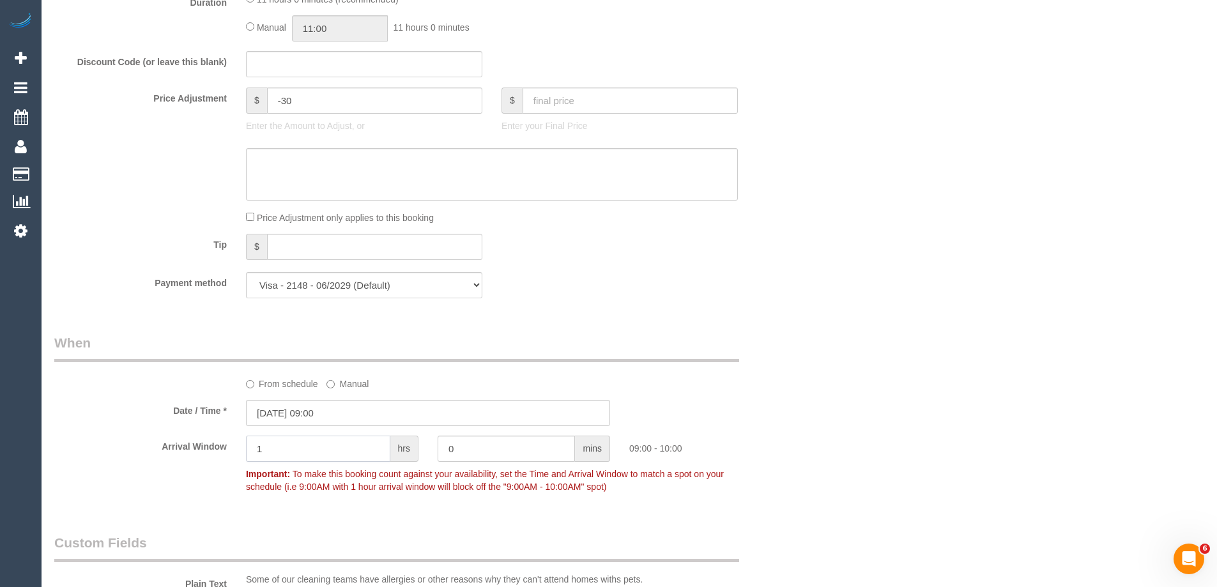
drag, startPoint x: 300, startPoint y: 449, endPoint x: 204, endPoint y: 444, distance: 95.9
click at [207, 445] on div "Arrival Window 1 hrs 0 mins 09:00 - 10:00 Important: To make this booking count…" at bounding box center [428, 467] width 766 height 63
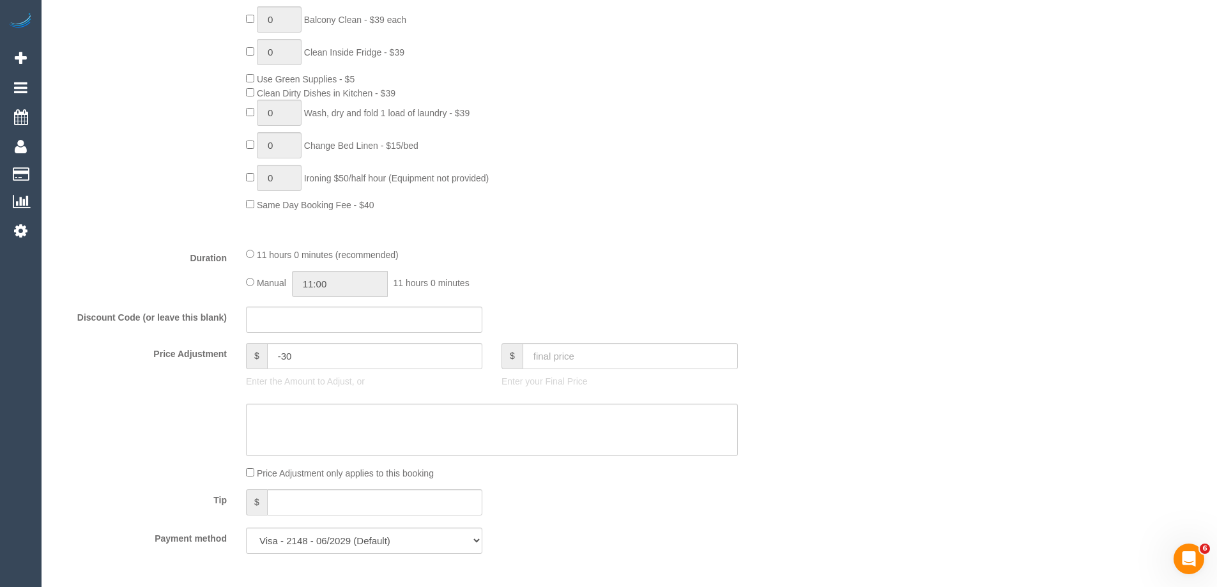
scroll to position [1149, 0]
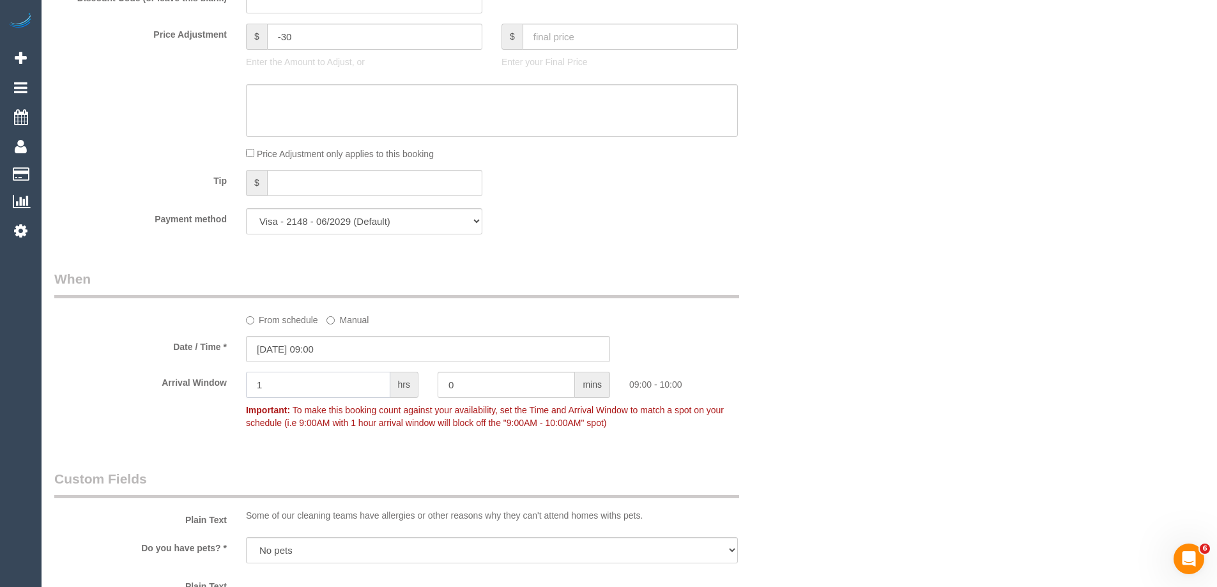
drag, startPoint x: 291, startPoint y: 388, endPoint x: 81, endPoint y: 358, distance: 212.3
click at [97, 367] on sui-booking-spot "From schedule Manual Date / Time * 29/09/2025 09:00 Arrival Window 1 hrs 0 mins…" at bounding box center [427, 351] width 747 height 165
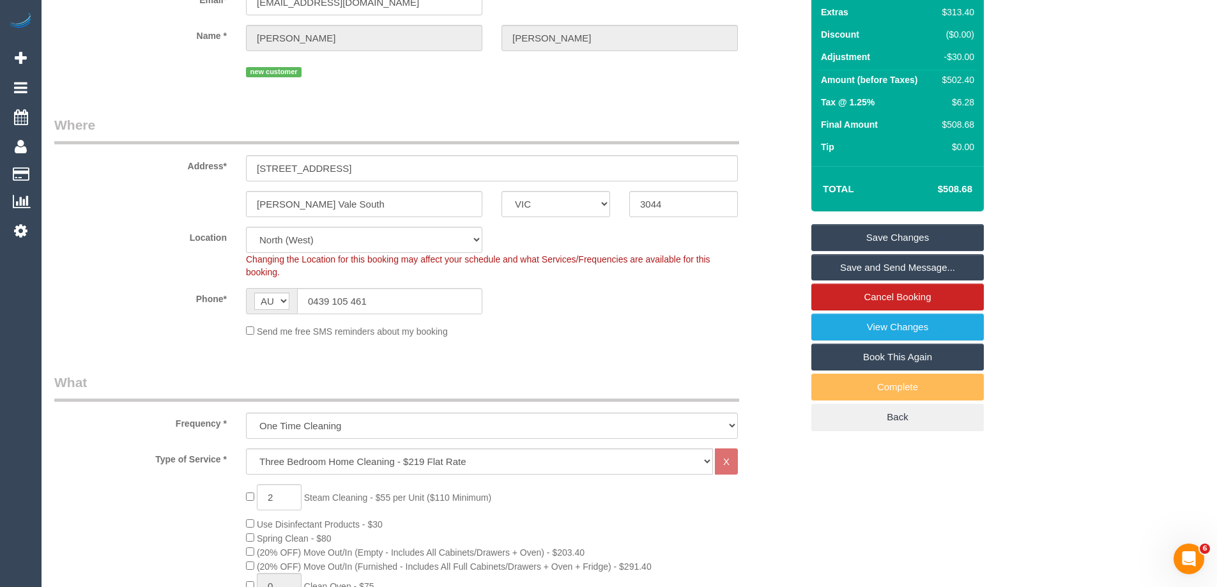
scroll to position [0, 0]
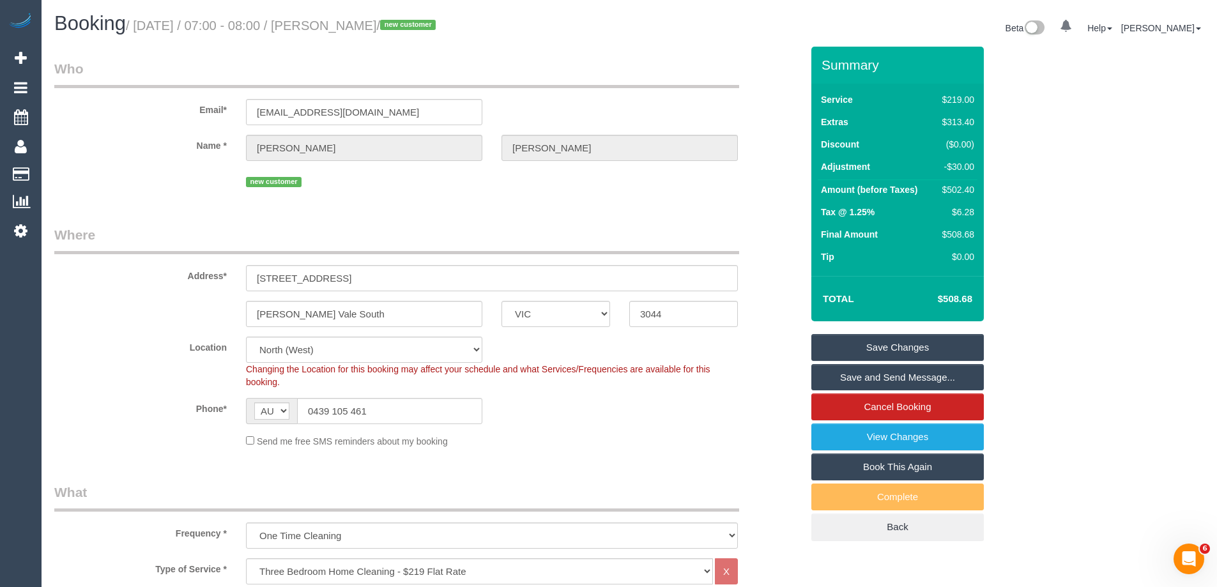
type input "2"
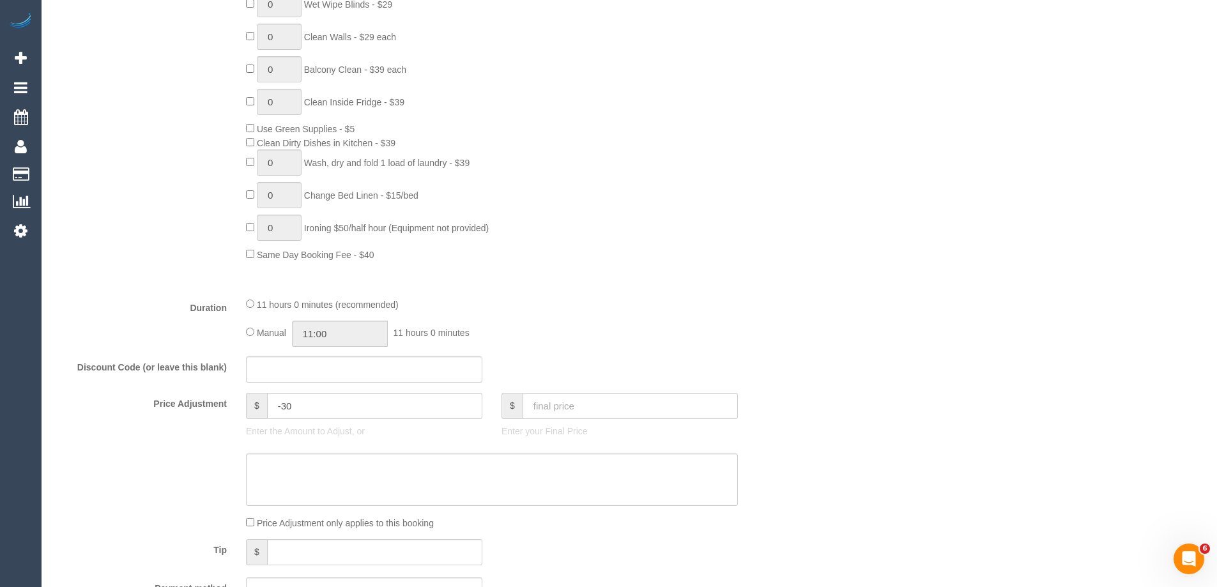
scroll to position [830, 0]
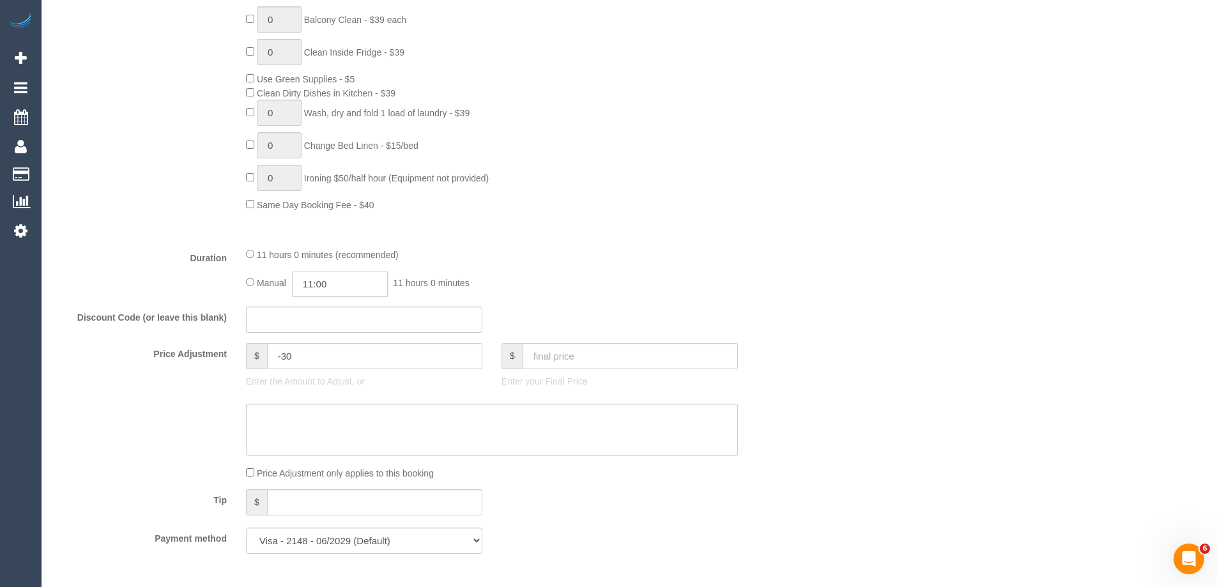
click at [336, 283] on input "11:00" at bounding box center [340, 284] width 96 height 26
type input "07:00"
click at [319, 342] on li "07:00" at bounding box center [325, 343] width 57 height 17
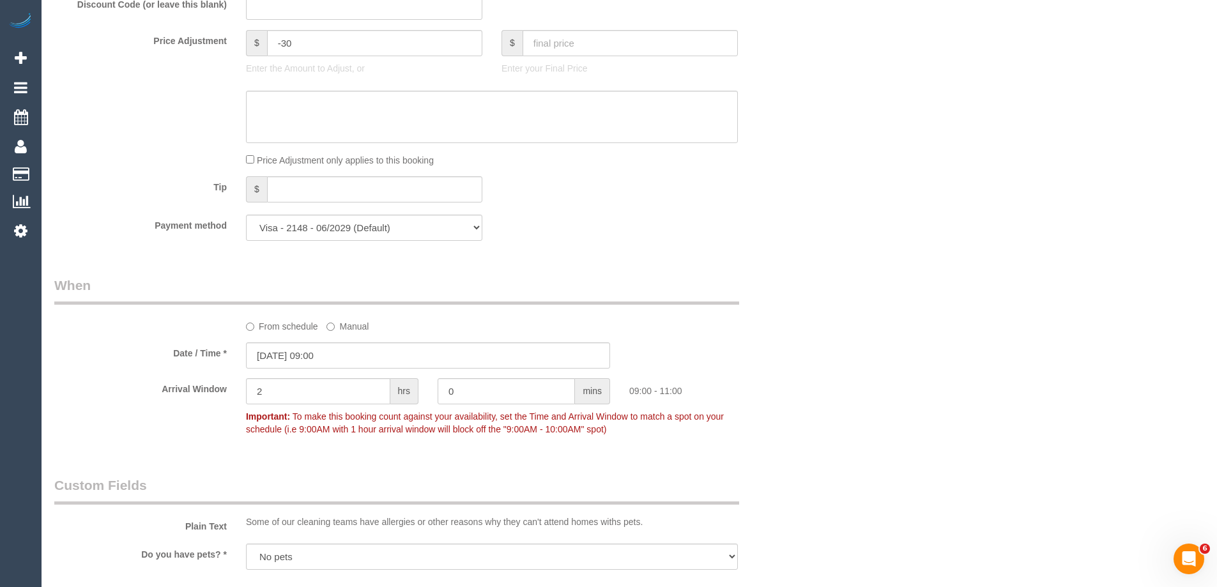
scroll to position [1405, 0]
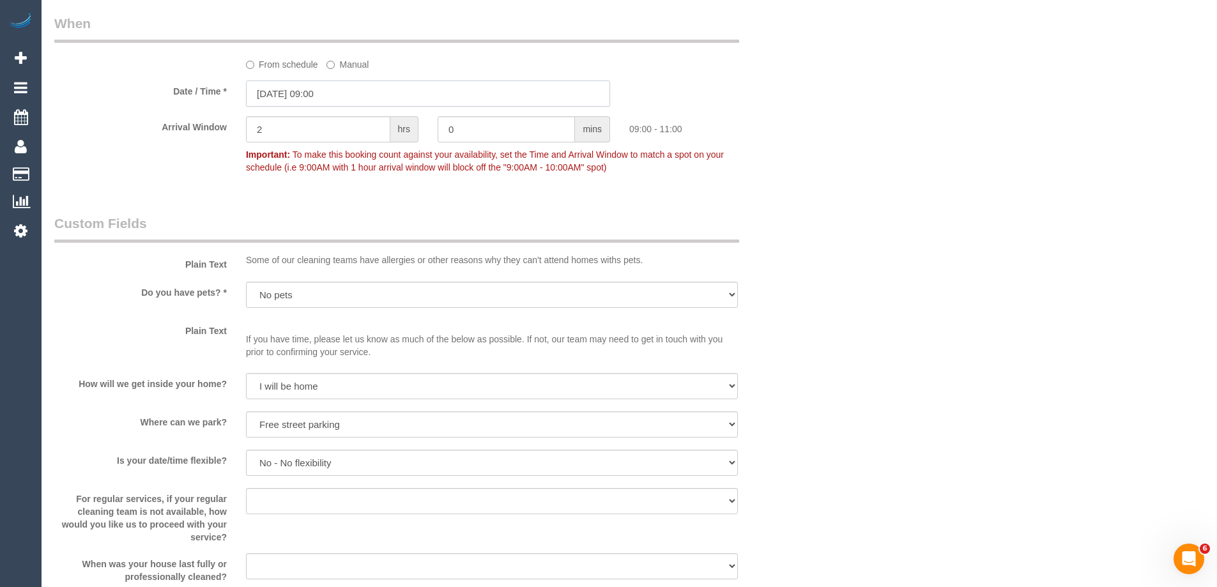
click at [312, 93] on input "29/09/2025 09:00" at bounding box center [428, 93] width 364 height 26
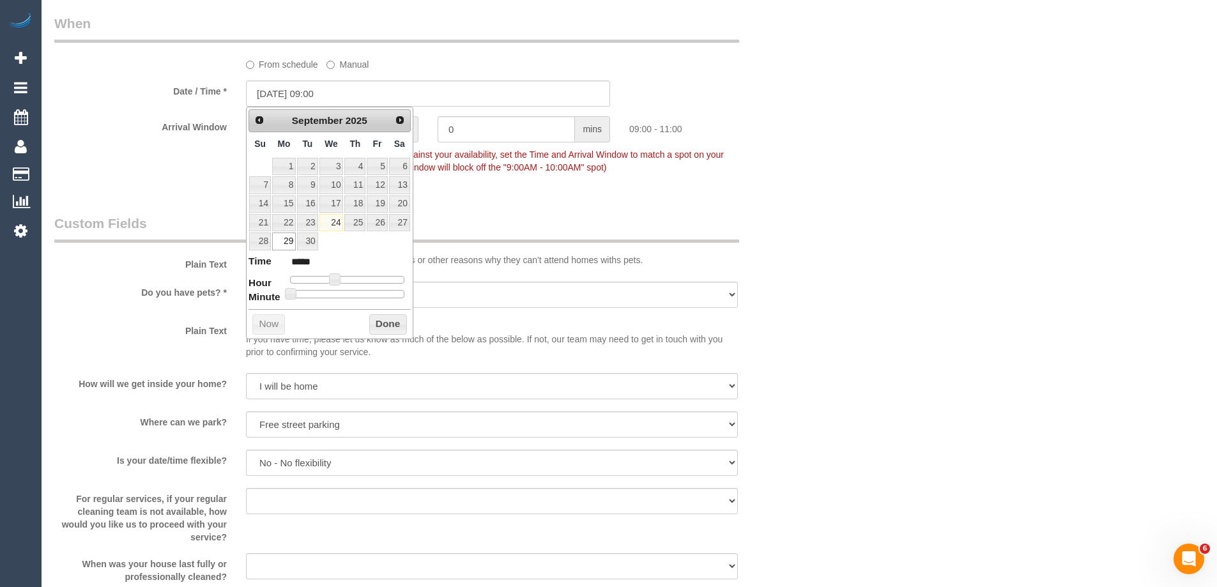
click at [666, 49] on div "From schedule Manual" at bounding box center [428, 42] width 766 height 57
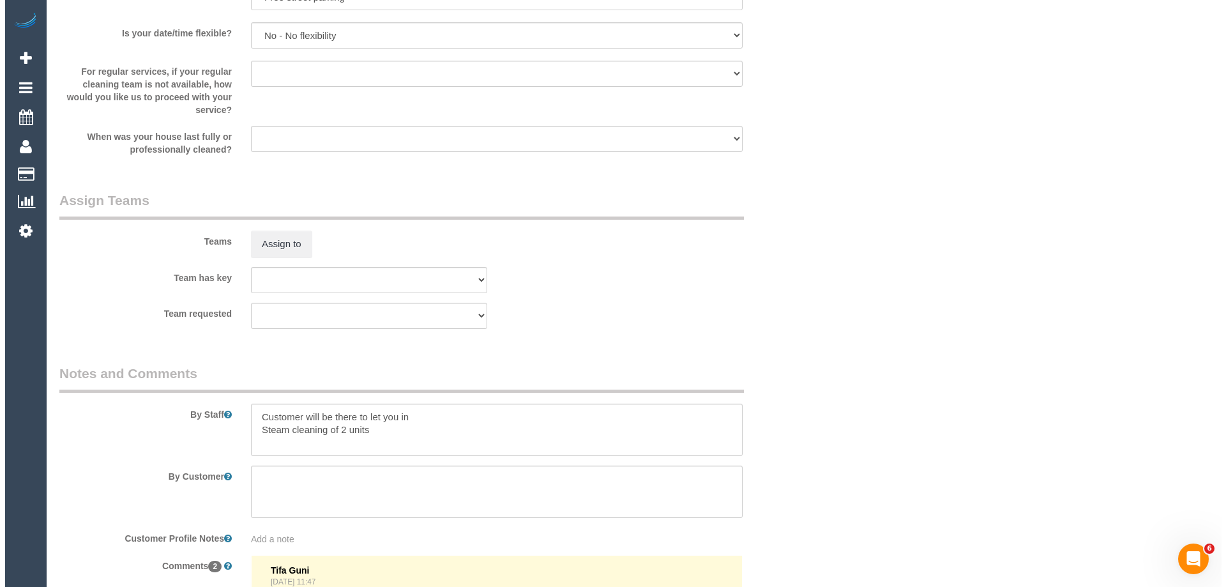
scroll to position [1916, 0]
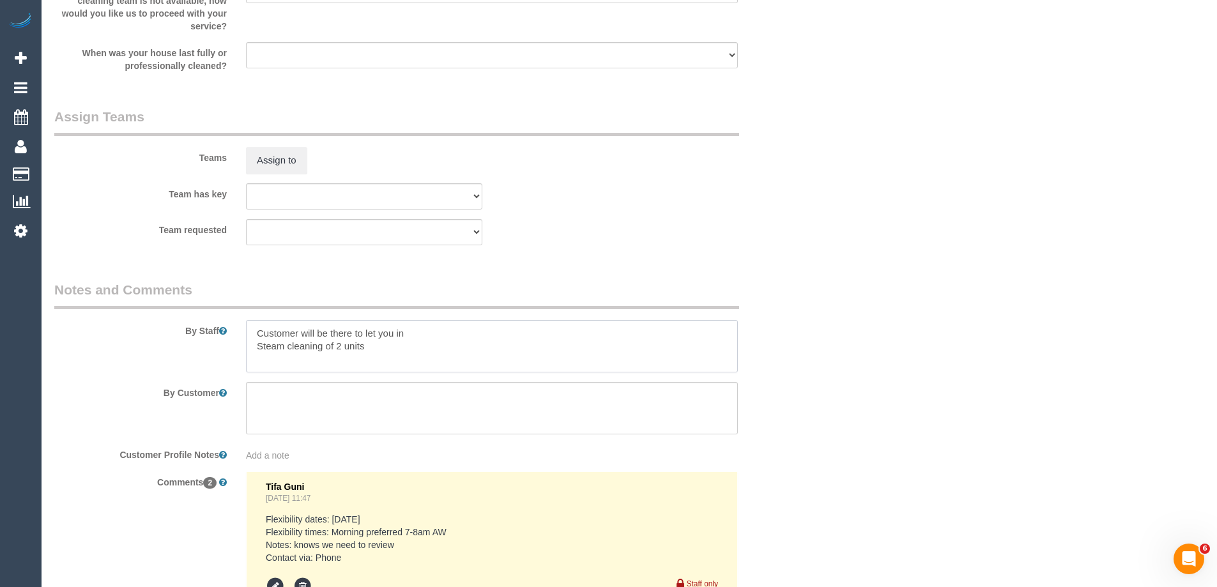
click at [250, 334] on textarea at bounding box center [492, 346] width 492 height 52
type textarea "Estimated time of 6-7 hrs + SC. Customer will be there to let you in Steam clea…"
click at [274, 162] on button "Assign to" at bounding box center [276, 160] width 61 height 27
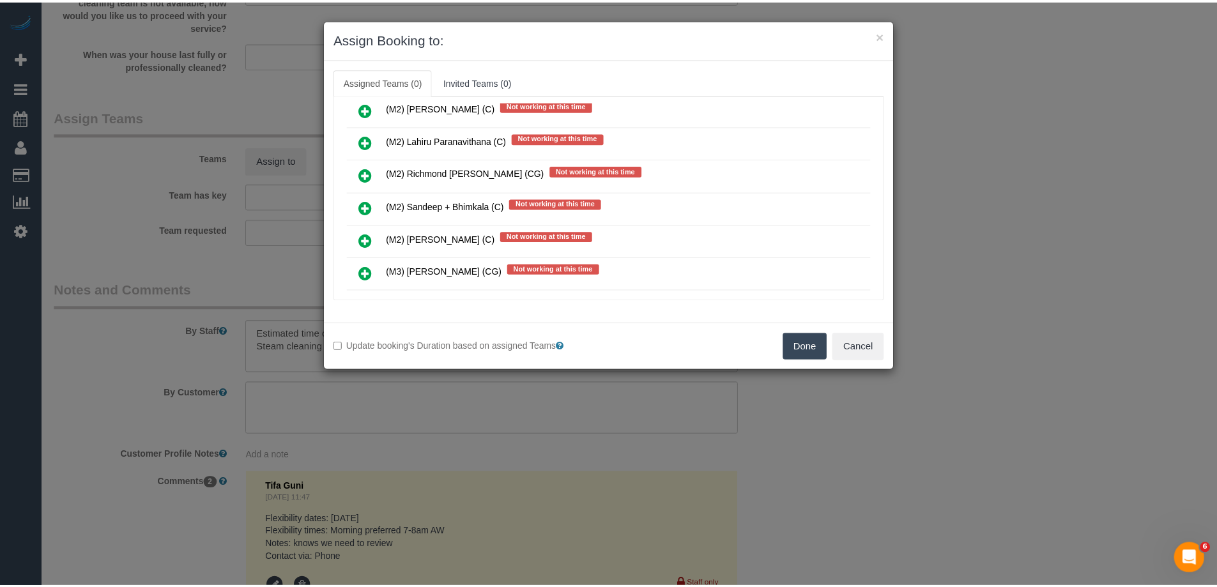
scroll to position [3193, 0]
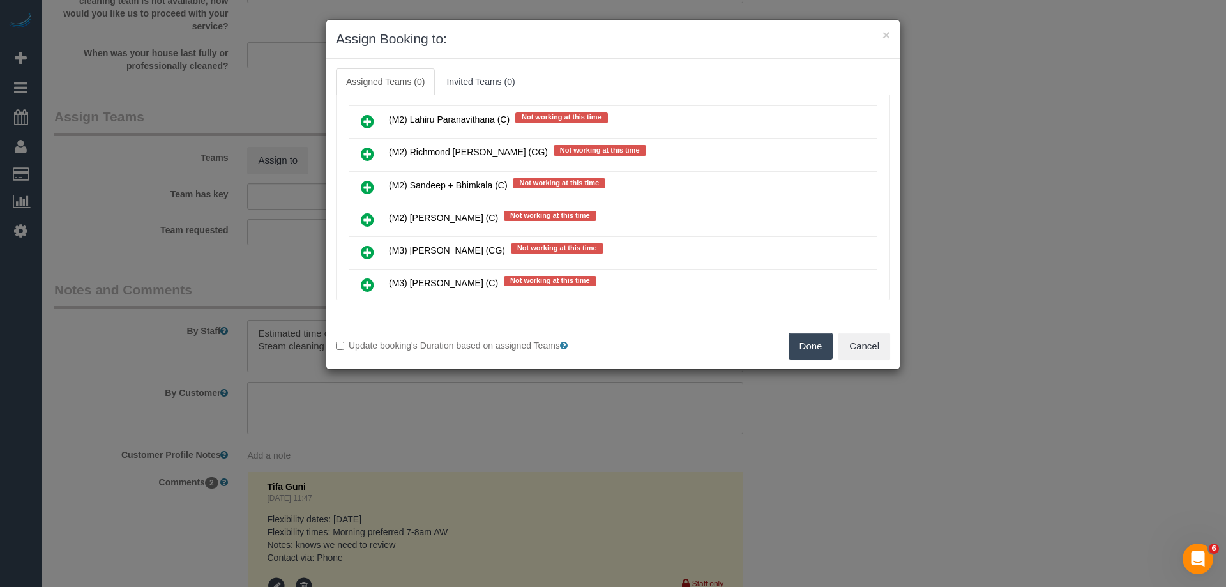
click at [813, 347] on button "Done" at bounding box center [811, 346] width 45 height 27
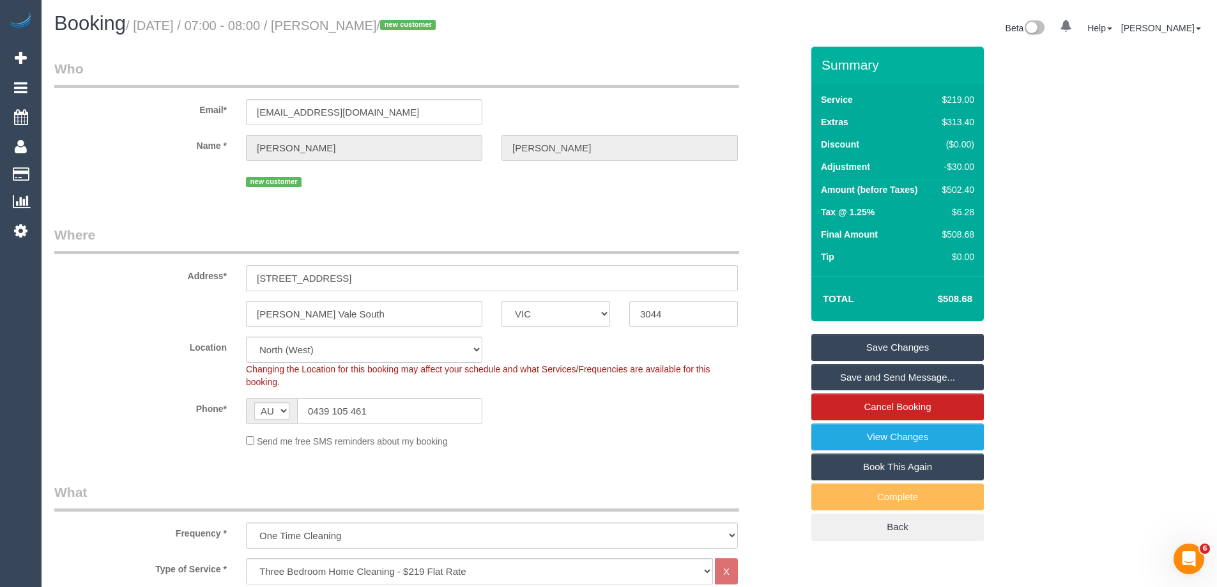
scroll to position [192, 0]
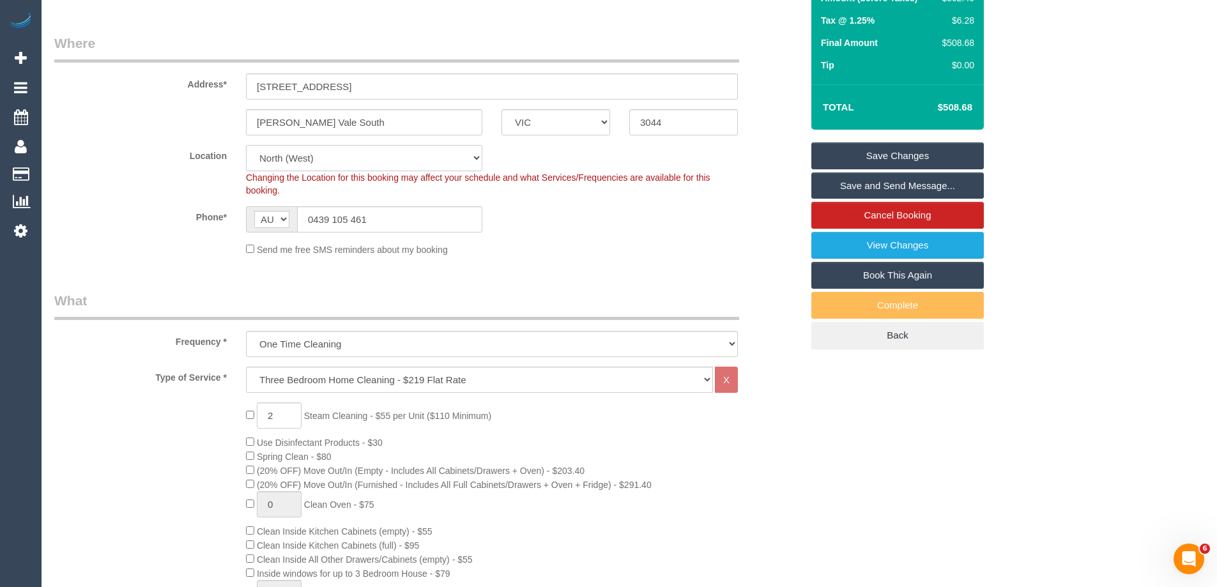
click at [271, 160] on select "Office City East (North) East (South) Inner East Inner North (East) Inner North…" at bounding box center [364, 158] width 236 height 26
select select "50"
click at [246, 145] on select "Office City East (North) East (South) Inner East Inner North (East) Inner North…" at bounding box center [364, 158] width 236 height 26
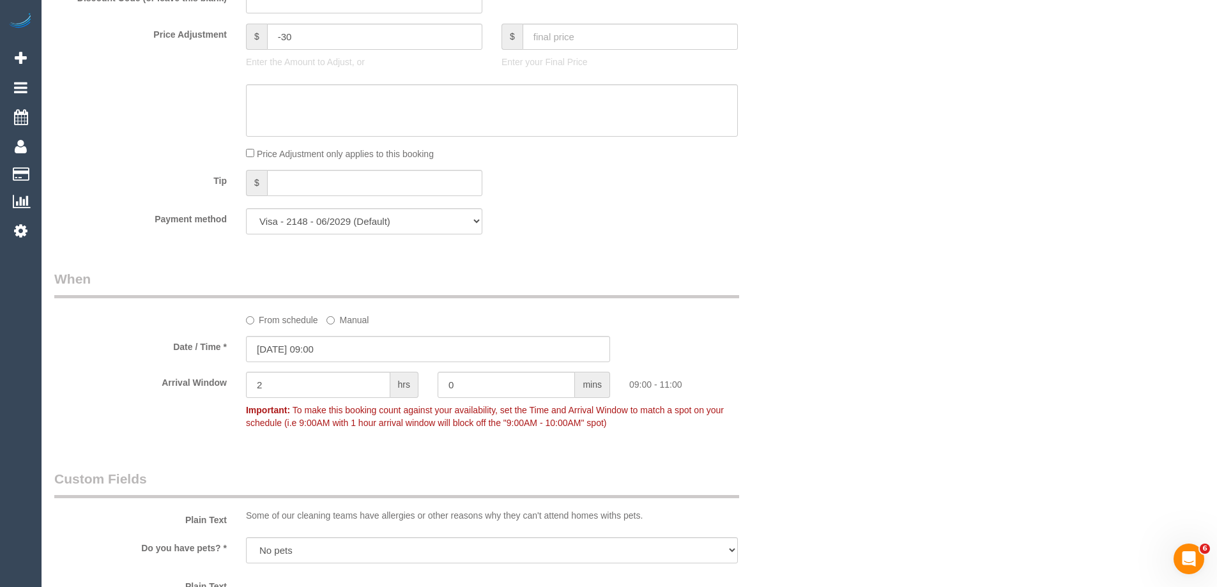
select select "object:6355"
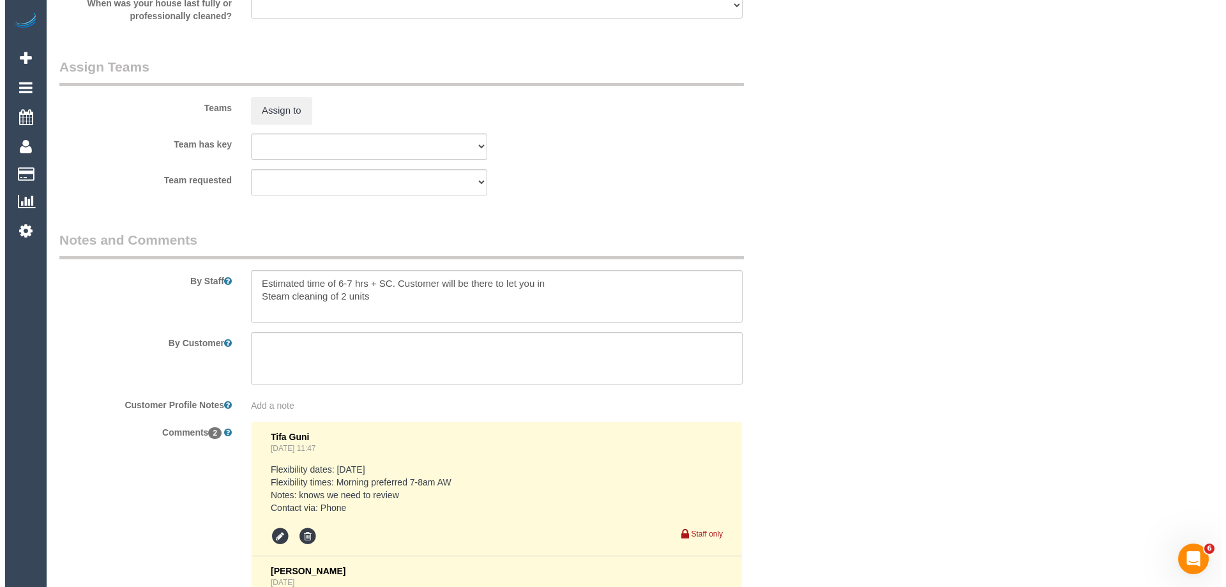
scroll to position [1980, 0]
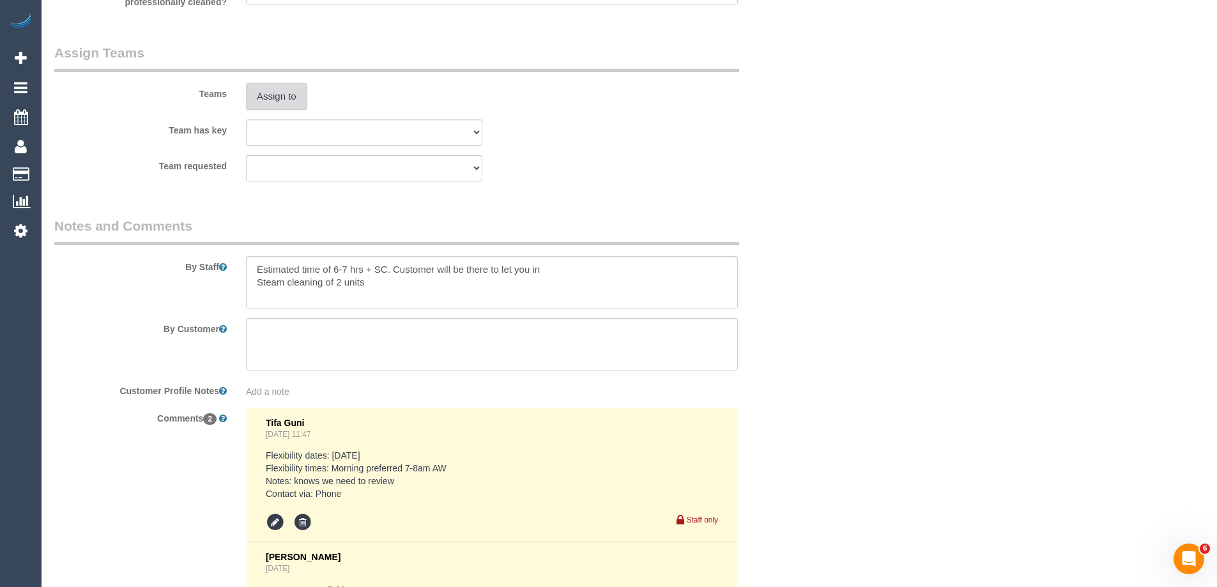
click at [280, 98] on button "Assign to" at bounding box center [276, 96] width 61 height 27
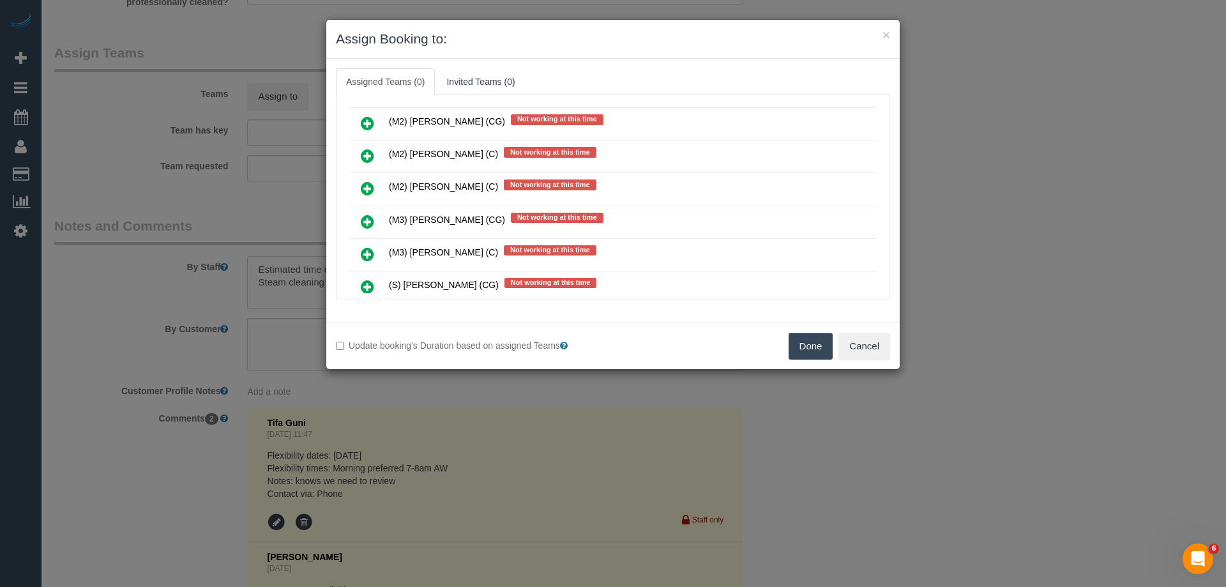
scroll to position [5747, 0]
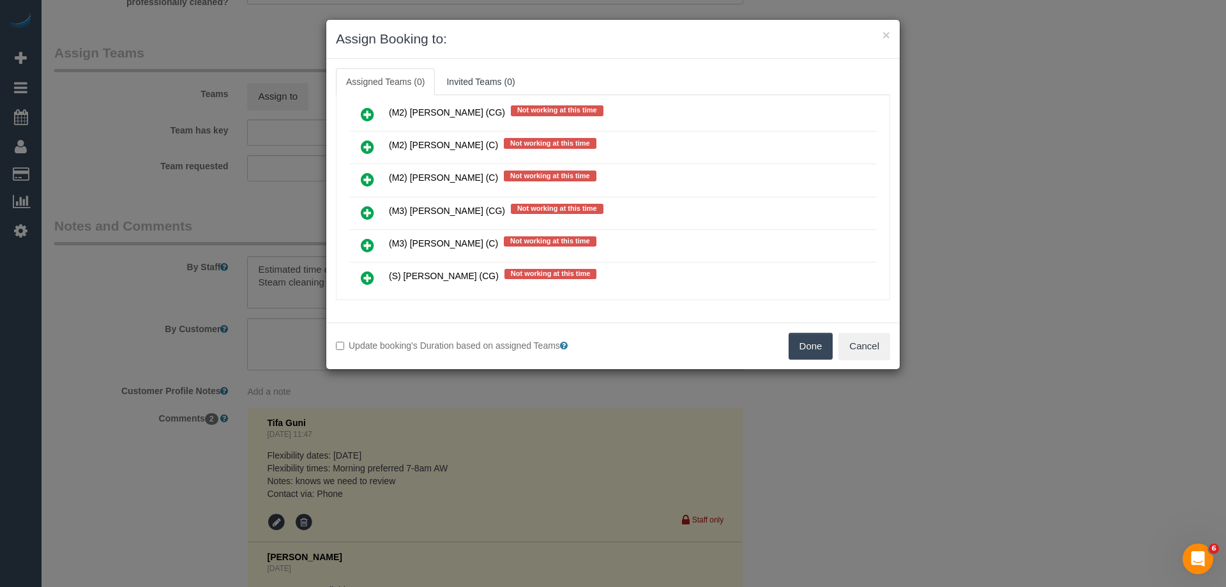
click at [367, 142] on icon at bounding box center [367, 146] width 13 height 15
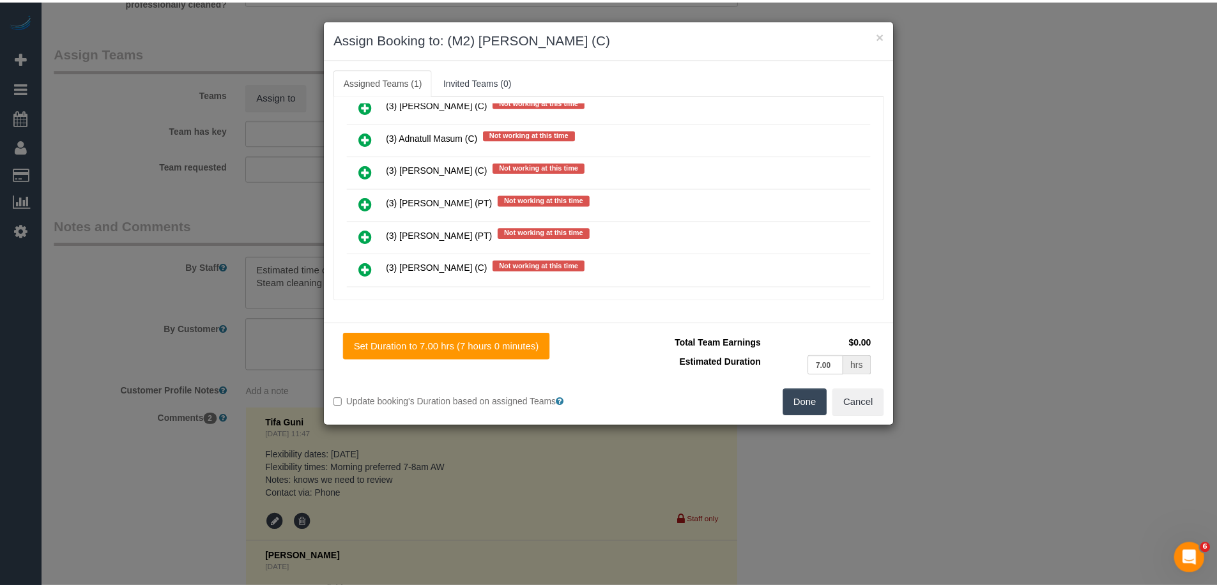
scroll to position [0, 0]
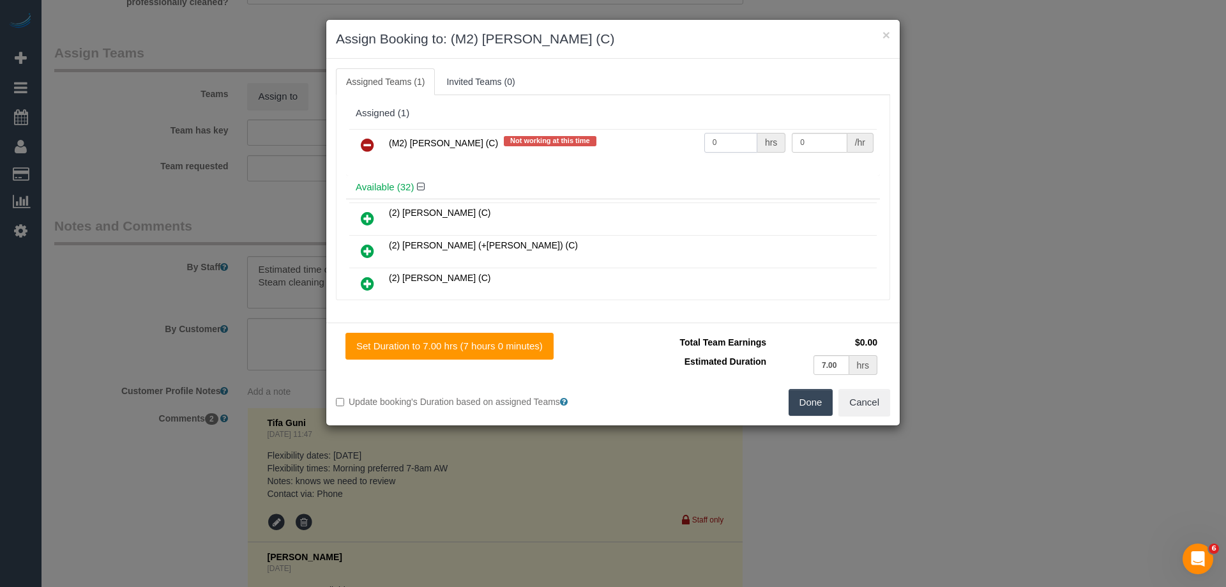
drag, startPoint x: 674, startPoint y: 134, endPoint x: 688, endPoint y: 136, distance: 14.8
click at [630, 129] on tr "(M2) Ted Gebruwubet (C) Not working at this time 0 hrs 0 /hr" at bounding box center [612, 145] width 527 height 33
type input "1"
click at [779, 141] on tr "(M2) Ted Gebruwubet (C) Not working at this time 1 hrs 0 /hr" at bounding box center [612, 145] width 527 height 33
click at [814, 139] on input "0" at bounding box center [819, 143] width 55 height 20
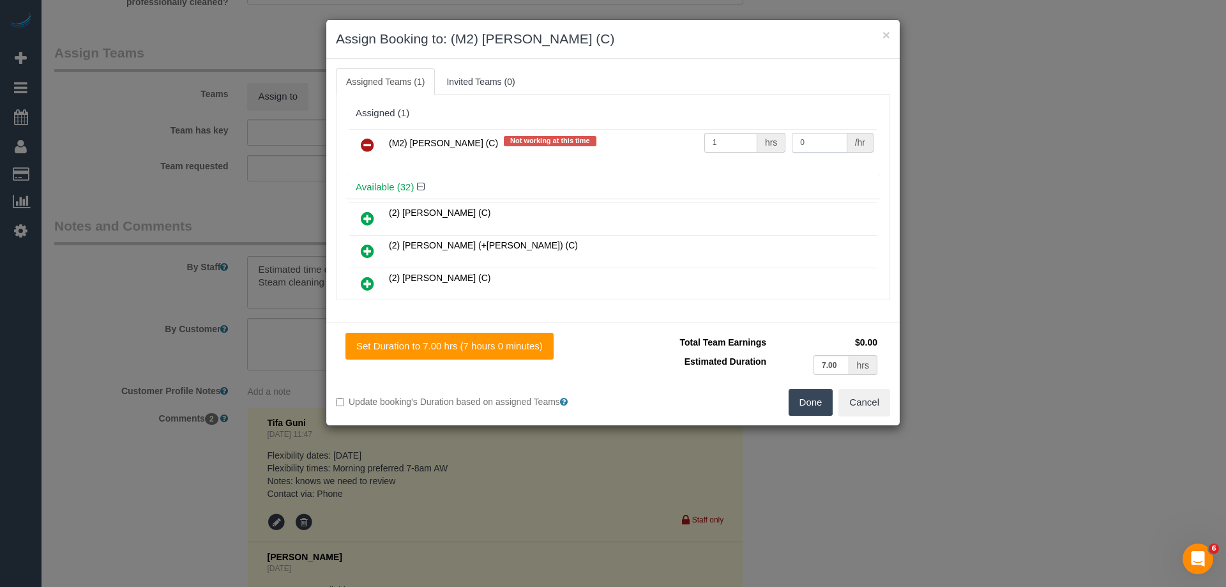
drag, startPoint x: 809, startPoint y: 140, endPoint x: 723, endPoint y: 132, distance: 86.6
click at [723, 132] on tr "(M2) Ted Gebruwubet (C) Not working at this time 1 hrs 0 /hr" at bounding box center [612, 145] width 527 height 33
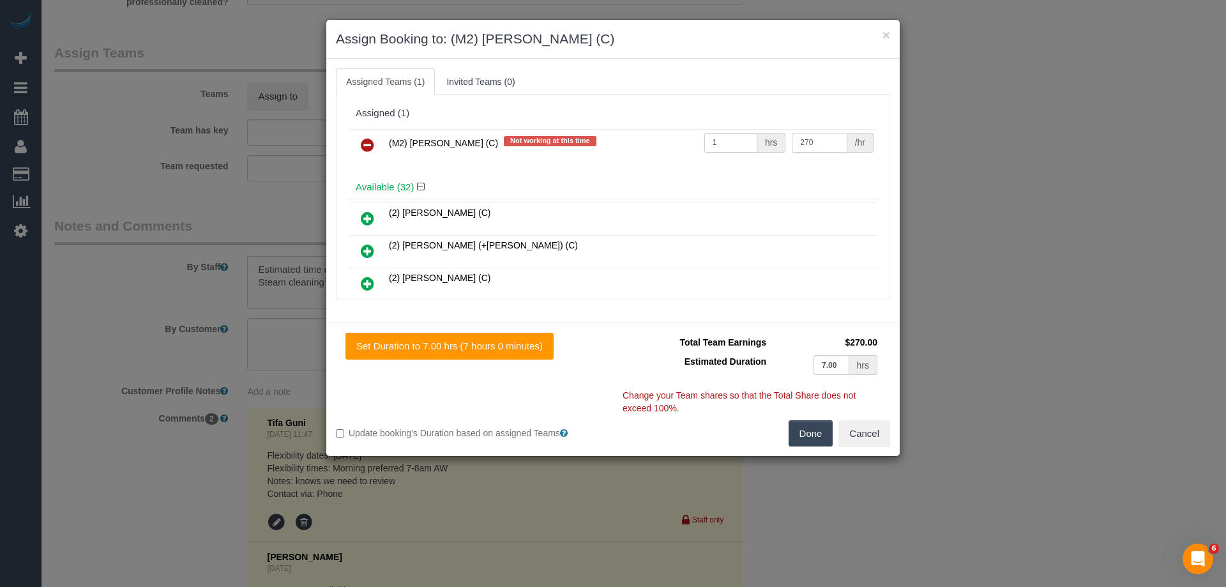
type input "270"
click at [808, 434] on button "Done" at bounding box center [811, 433] width 45 height 27
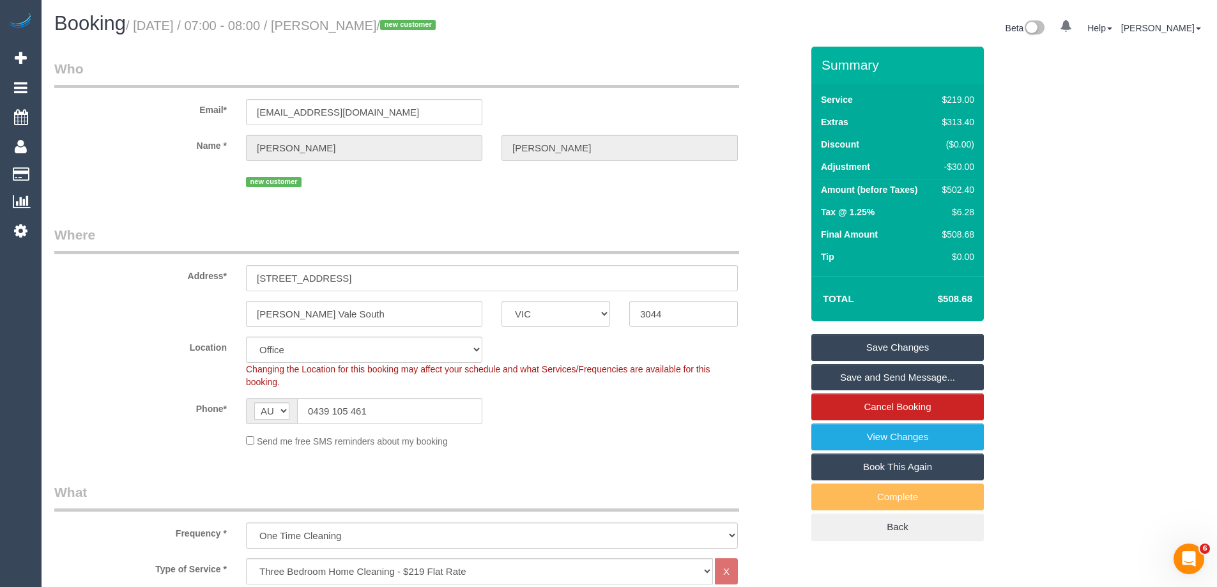
drag, startPoint x: 431, startPoint y: 26, endPoint x: 352, endPoint y: 26, distance: 79.2
click at [352, 26] on small "/ September 29, 2025 / 07:00 - 08:00 / Jeremy Webb / new customer" at bounding box center [283, 26] width 314 height 14
copy small "Jeremy Webb"
click at [853, 350] on link "Save Changes" at bounding box center [897, 347] width 172 height 27
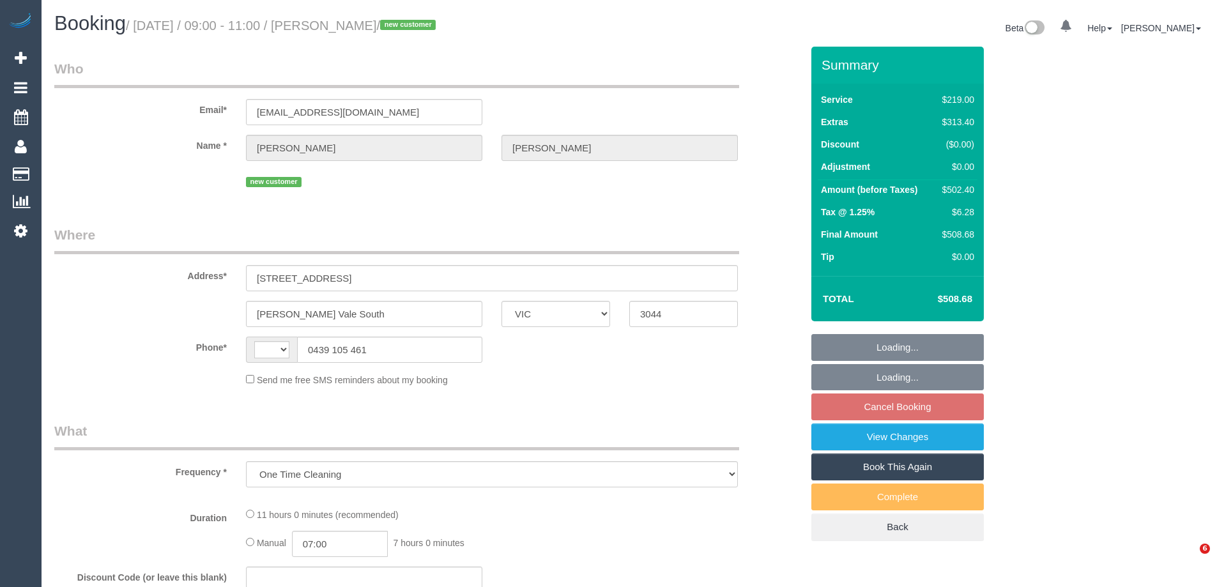
select select "VIC"
select select "string:AU"
select select "string:stripe-pm_1S0uYB2GScqysDRVlUjLOmMK"
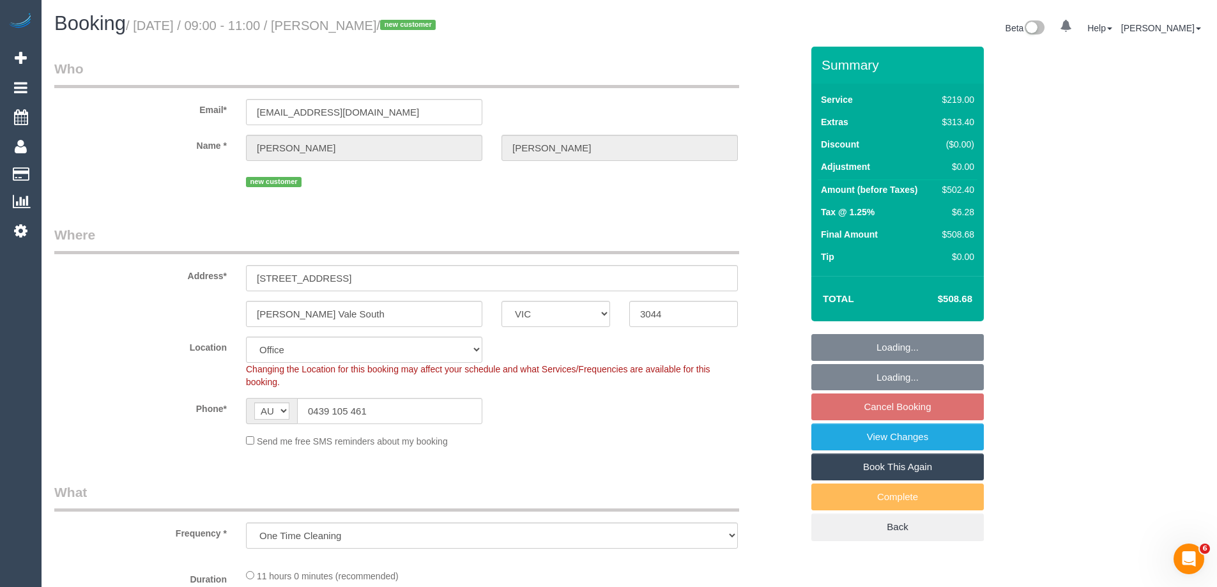
select select "number:28"
select select "number:14"
select select "number:19"
select select "number:25"
select select "object:842"
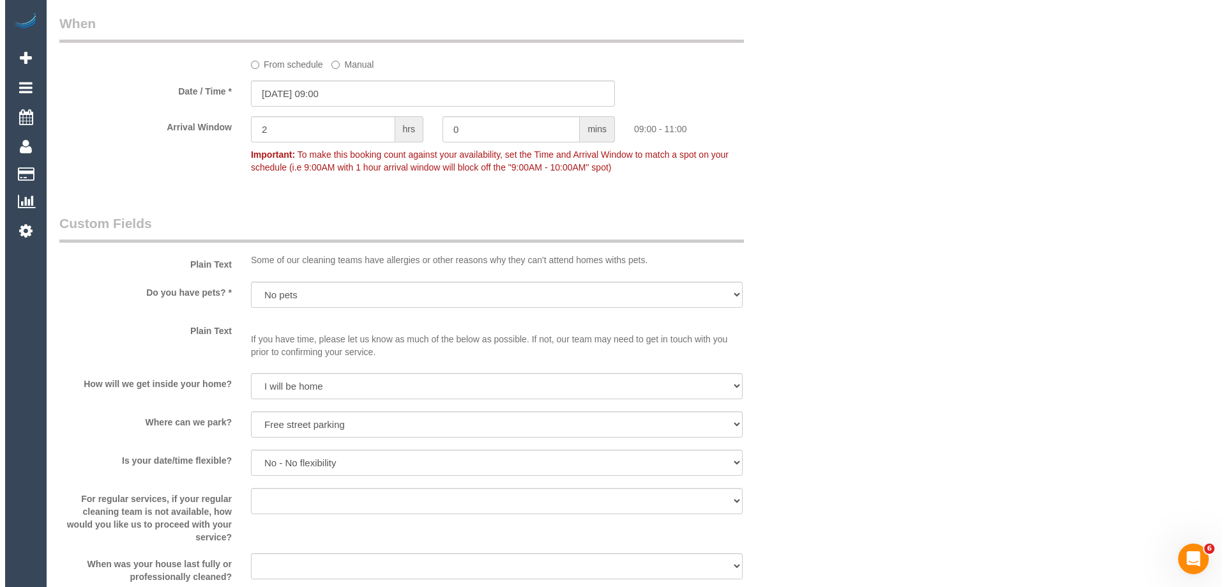
scroll to position [1660, 0]
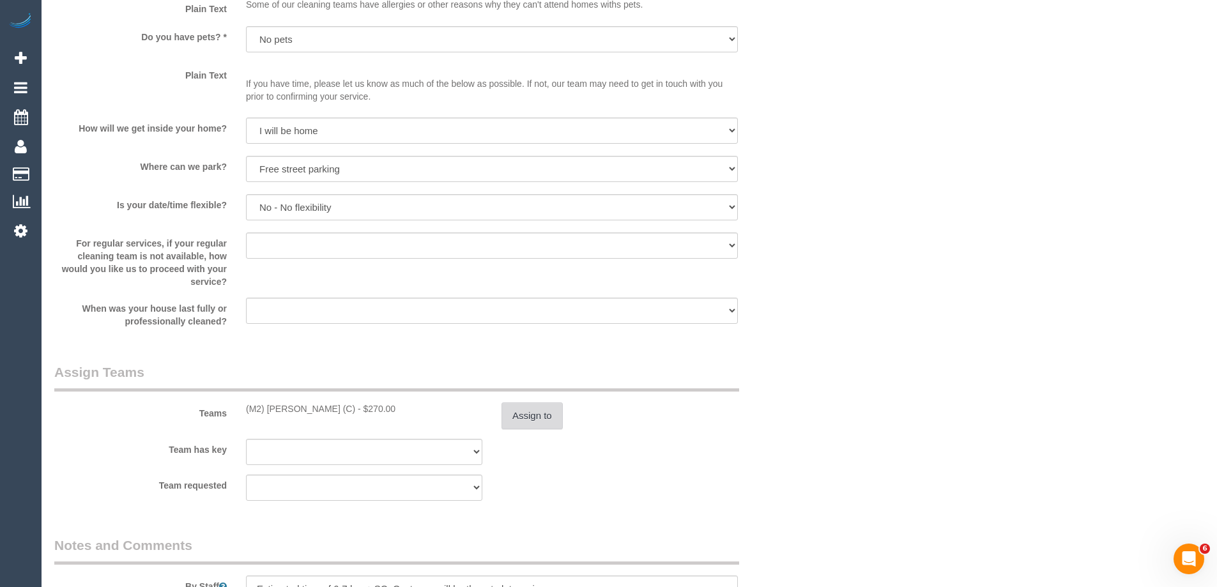
click at [524, 422] on button "Assign to" at bounding box center [531, 415] width 61 height 27
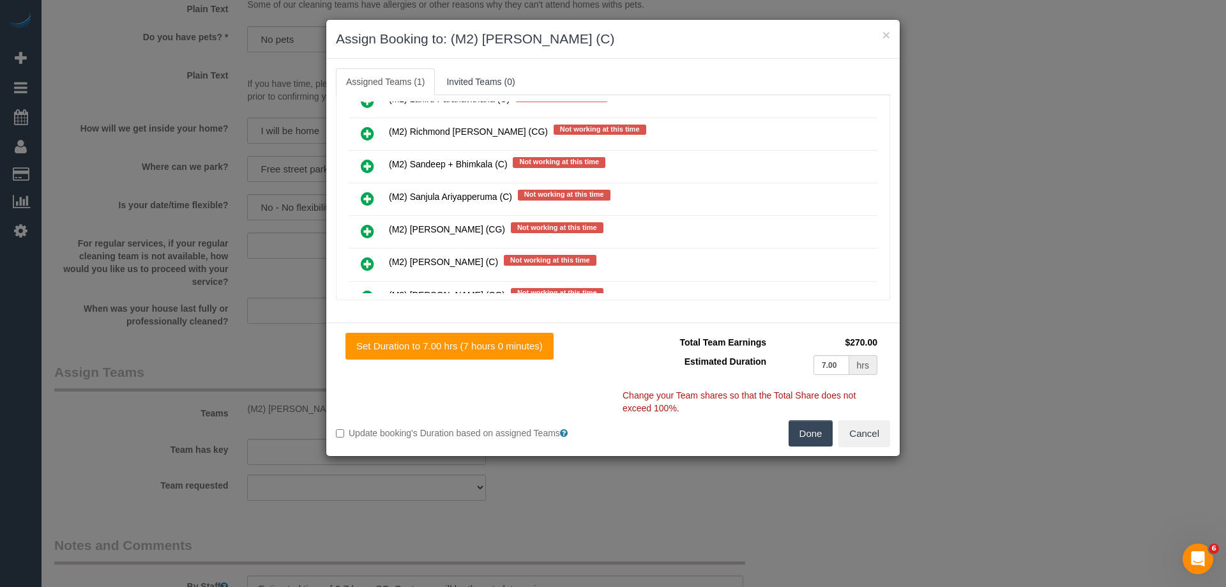
scroll to position [5684, 0]
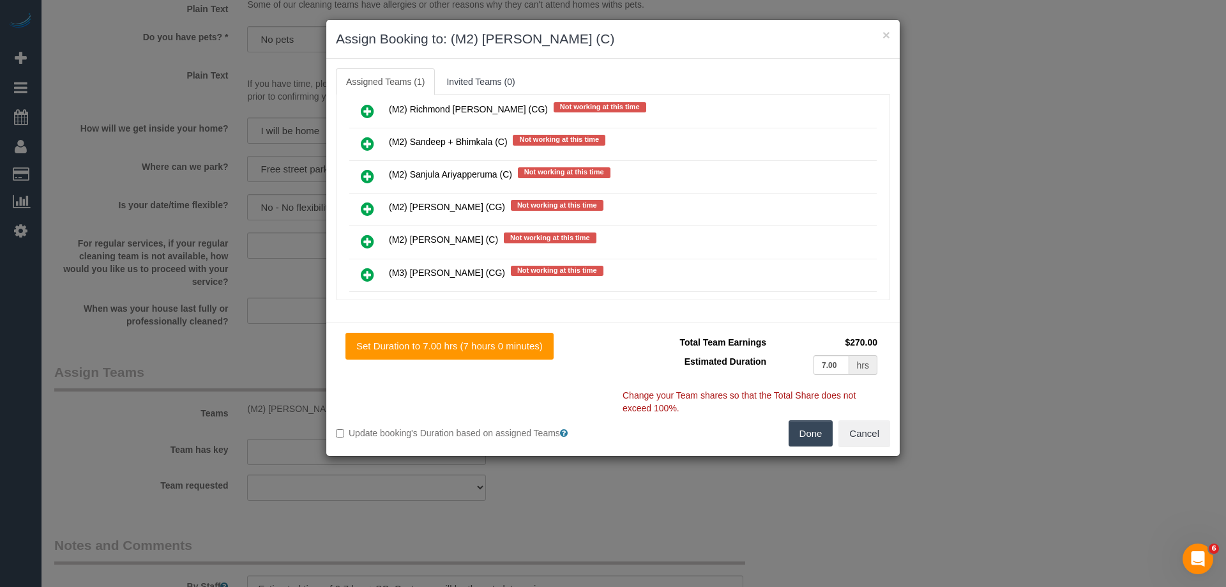
click at [364, 271] on icon at bounding box center [367, 274] width 13 height 15
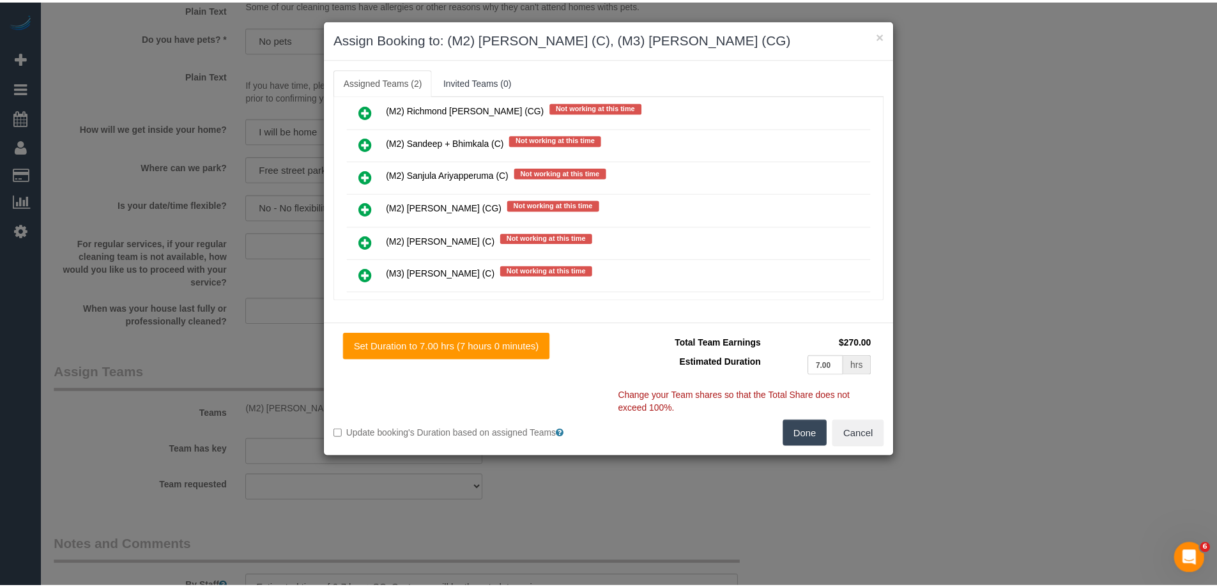
scroll to position [0, 0]
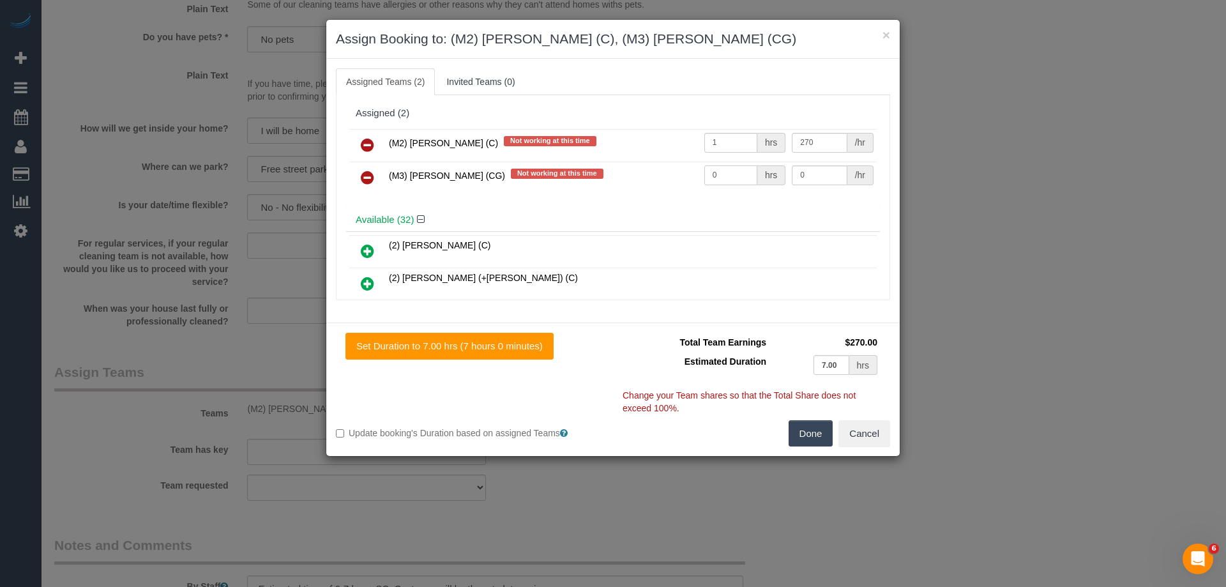
drag, startPoint x: 721, startPoint y: 181, endPoint x: 669, endPoint y: 170, distance: 53.5
click at [680, 175] on tr "(M3) [PERSON_NAME] (CG) Not working at this time 0 hrs 0 /hr" at bounding box center [612, 178] width 527 height 33
type input "2"
drag, startPoint x: 814, startPoint y: 174, endPoint x: 752, endPoint y: 164, distance: 62.7
click at [752, 164] on tr "(M3) [PERSON_NAME] (CG) Not working at this time 2 hrs 0 /hr" at bounding box center [612, 178] width 527 height 33
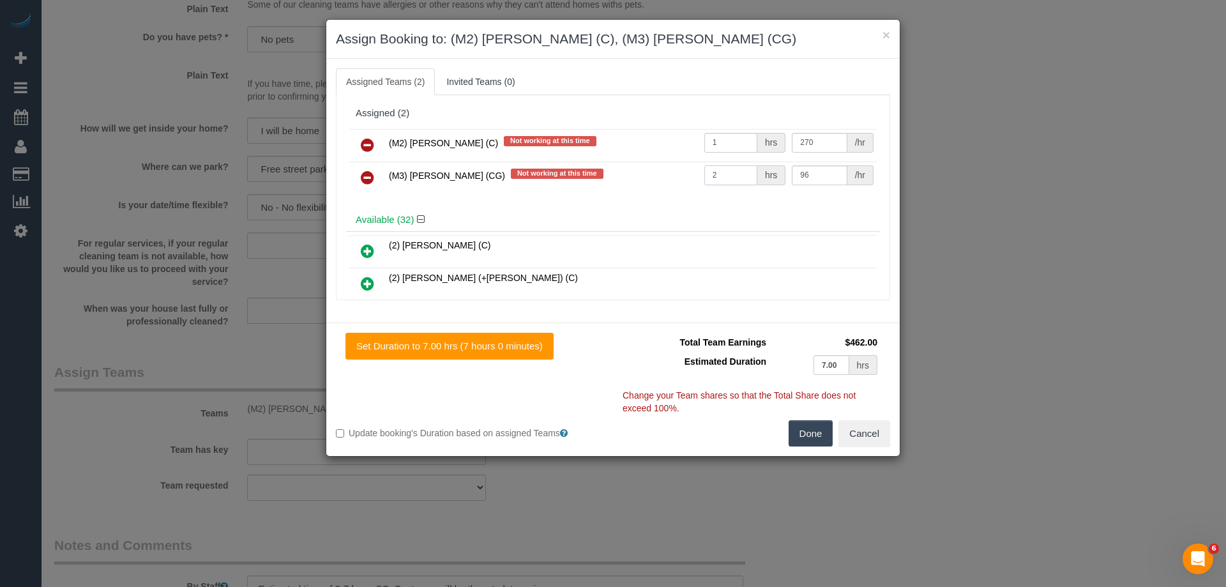
drag, startPoint x: 717, startPoint y: 174, endPoint x: 622, endPoint y: 169, distance: 94.7
click at [622, 169] on tr "(M3) [PERSON_NAME] (CG) Not working at this time 2 hrs 96 /hr" at bounding box center [612, 178] width 527 height 33
drag, startPoint x: 810, startPoint y: 176, endPoint x: 623, endPoint y: 162, distance: 188.3
click at [623, 162] on tr "(M3) [PERSON_NAME] (CG) Not working at this time 2 hrs 96 /hr" at bounding box center [612, 178] width 527 height 33
drag, startPoint x: 794, startPoint y: 175, endPoint x: 704, endPoint y: 176, distance: 90.7
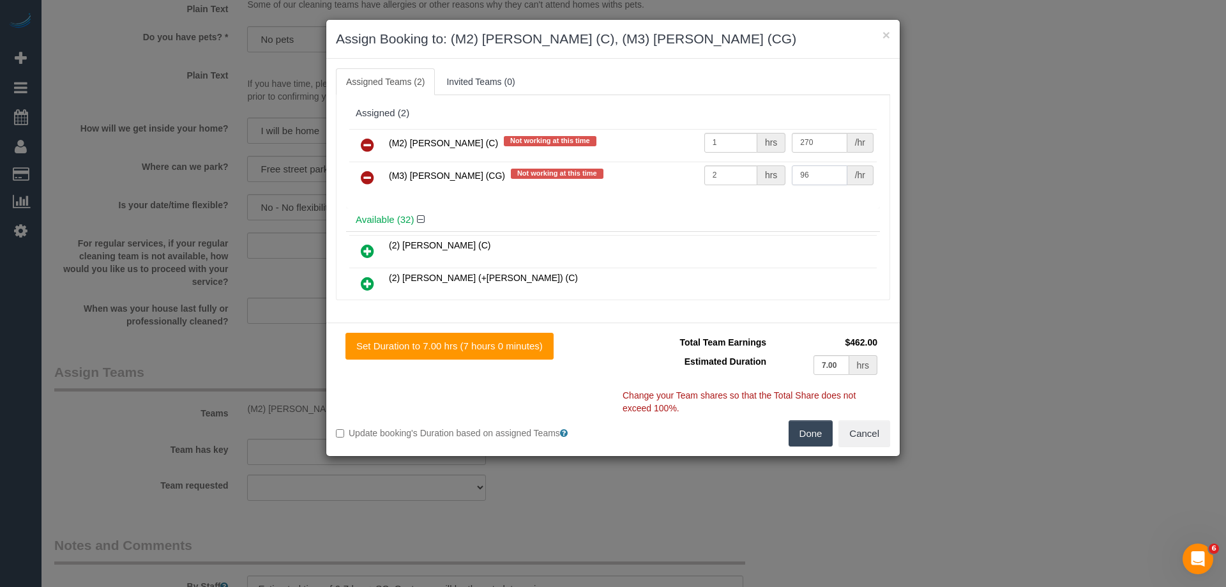
click at [702, 174] on tr "(M3) [PERSON_NAME] (CG) Not working at this time 2 hrs 96 /hr" at bounding box center [612, 178] width 527 height 33
type input "85"
click at [807, 441] on button "Done" at bounding box center [811, 433] width 45 height 27
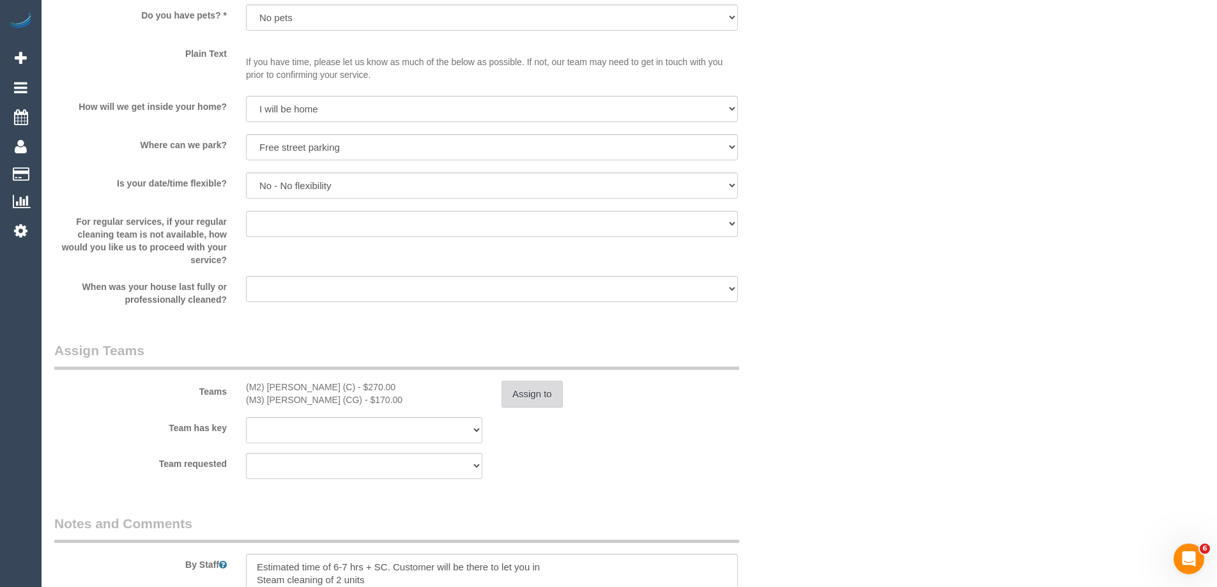
scroll to position [1980, 0]
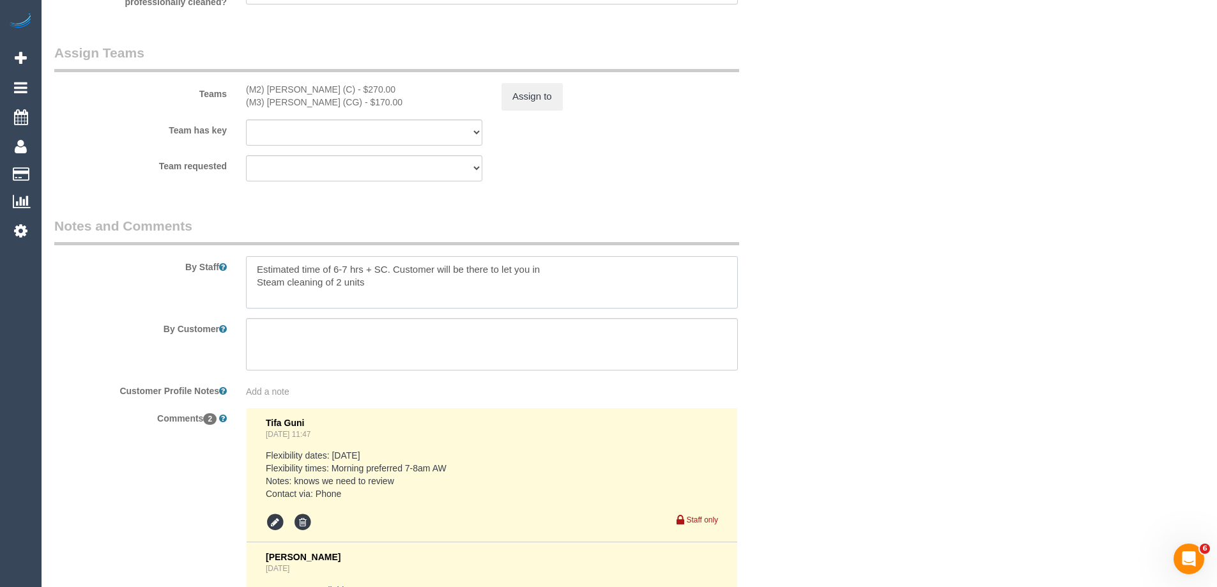
click at [401, 284] on textarea at bounding box center [492, 282] width 492 height 52
paste textarea "Steam cleaner to arrive at ___ Please ensure areas for steam cleaning are clean…"
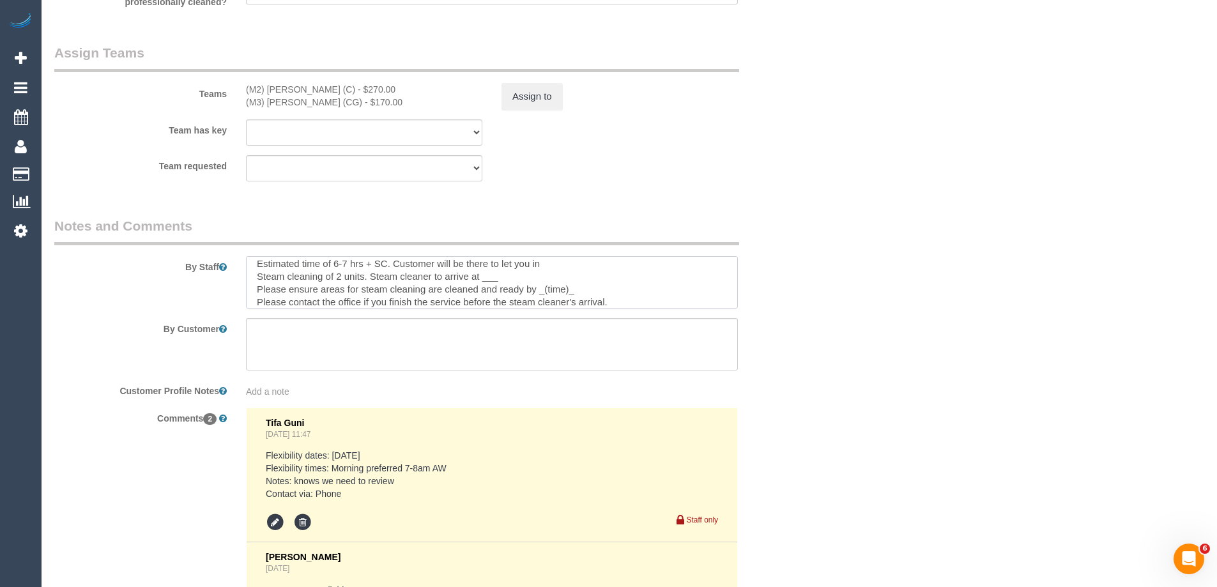
drag, startPoint x: 483, startPoint y: 277, endPoint x: 507, endPoint y: 280, distance: 24.5
click at [507, 280] on textarea at bounding box center [492, 282] width 492 height 52
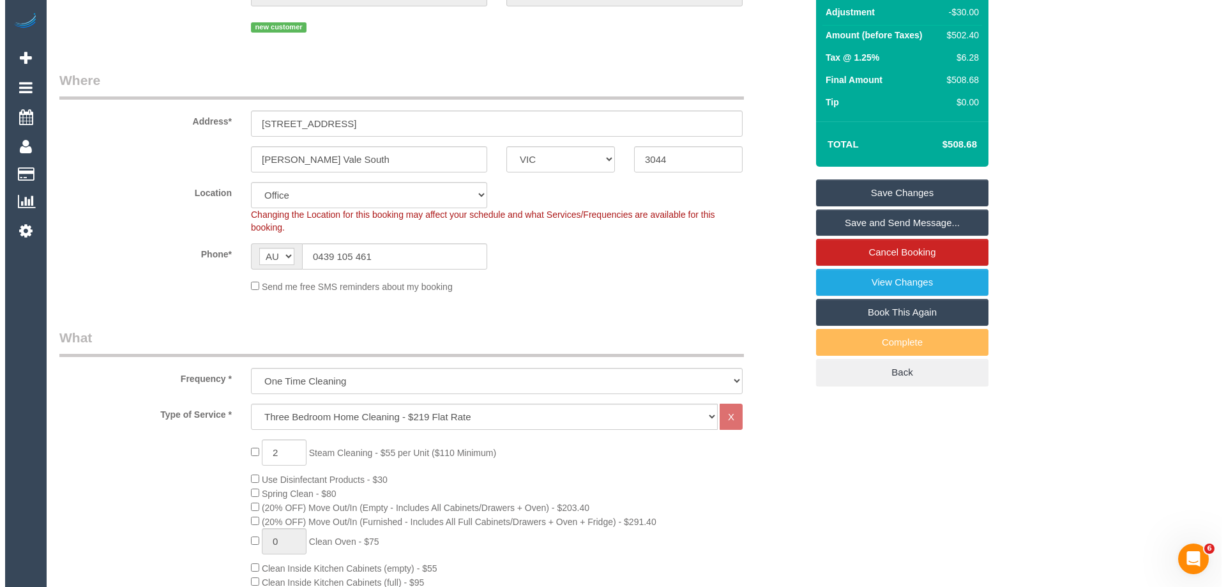
scroll to position [0, 0]
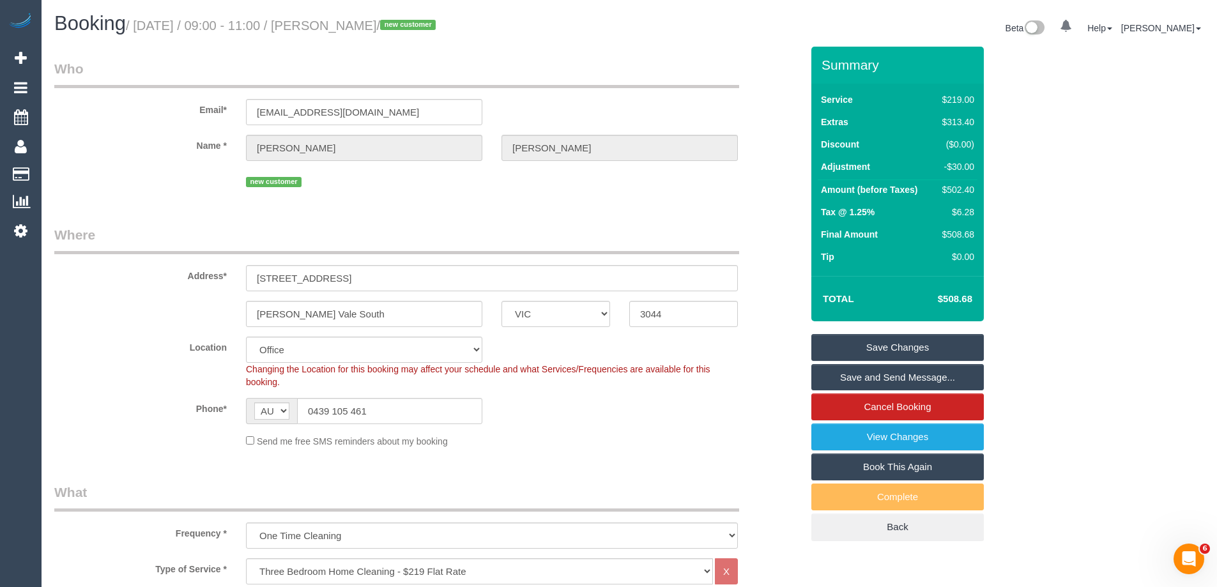
type textarea "Estimated time of 6-7 hrs + SC. Customer will be there to let you in Steam clea…"
drag, startPoint x: 427, startPoint y: 26, endPoint x: 354, endPoint y: 26, distance: 72.8
click at [354, 26] on small "/ September 29, 2025 / 09:00 - 11:00 / Jeremy Webb / new customer" at bounding box center [283, 26] width 314 height 14
copy small "Jeremy Webb"
click at [840, 336] on link "Save Changes" at bounding box center [897, 347] width 172 height 27
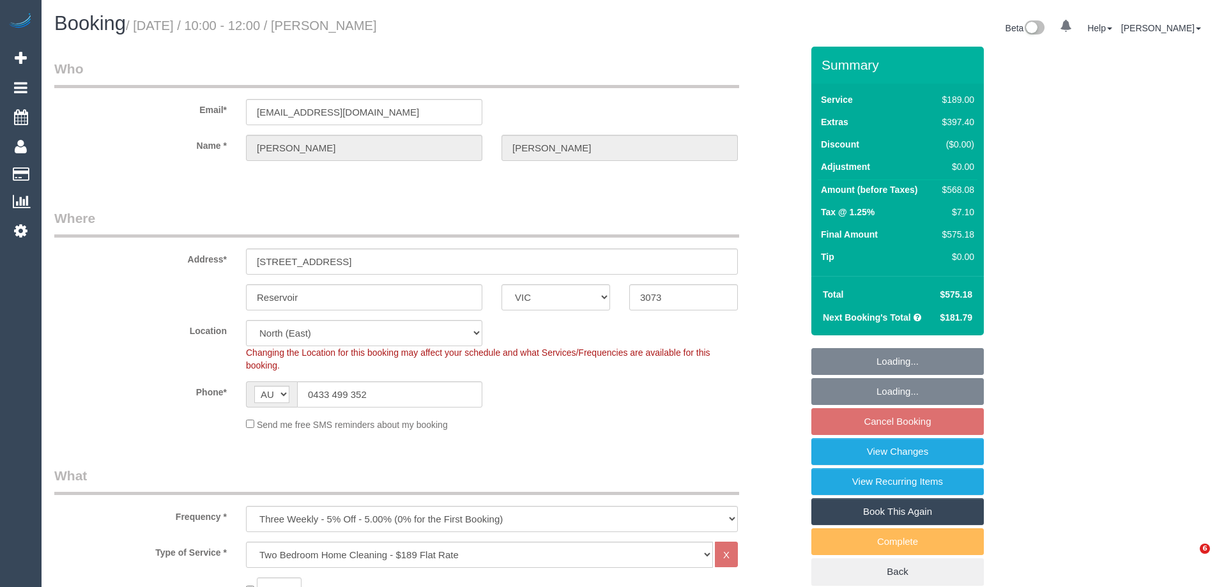
select select "VIC"
select select "number:27"
select select "number:14"
select select "number:21"
select select "number:36"
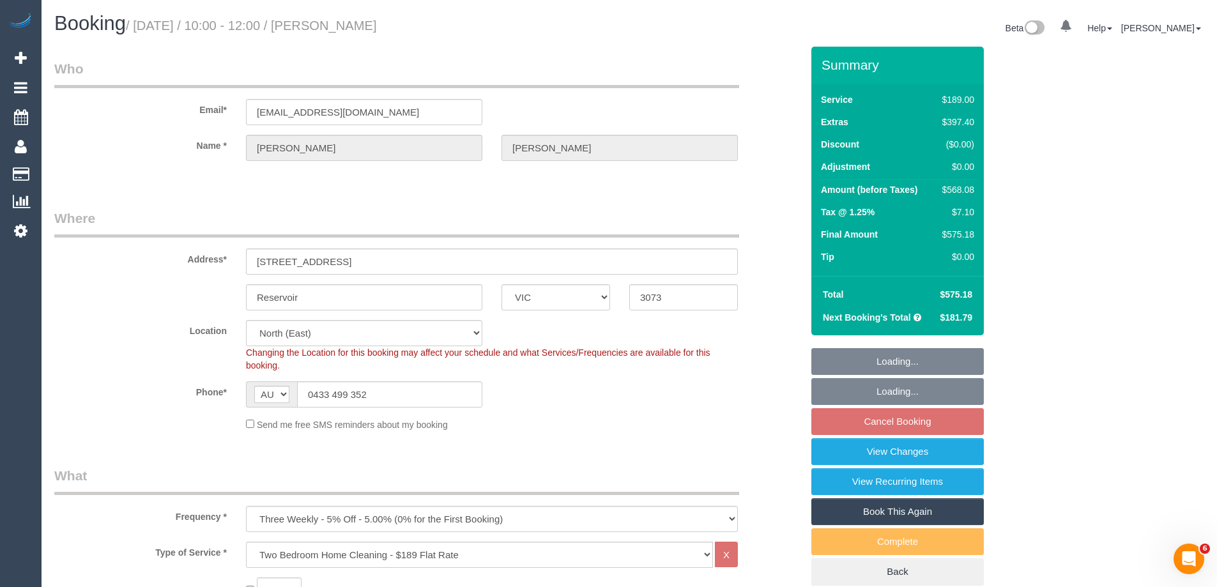
select select "number:35"
select select "number:12"
select select "object:1476"
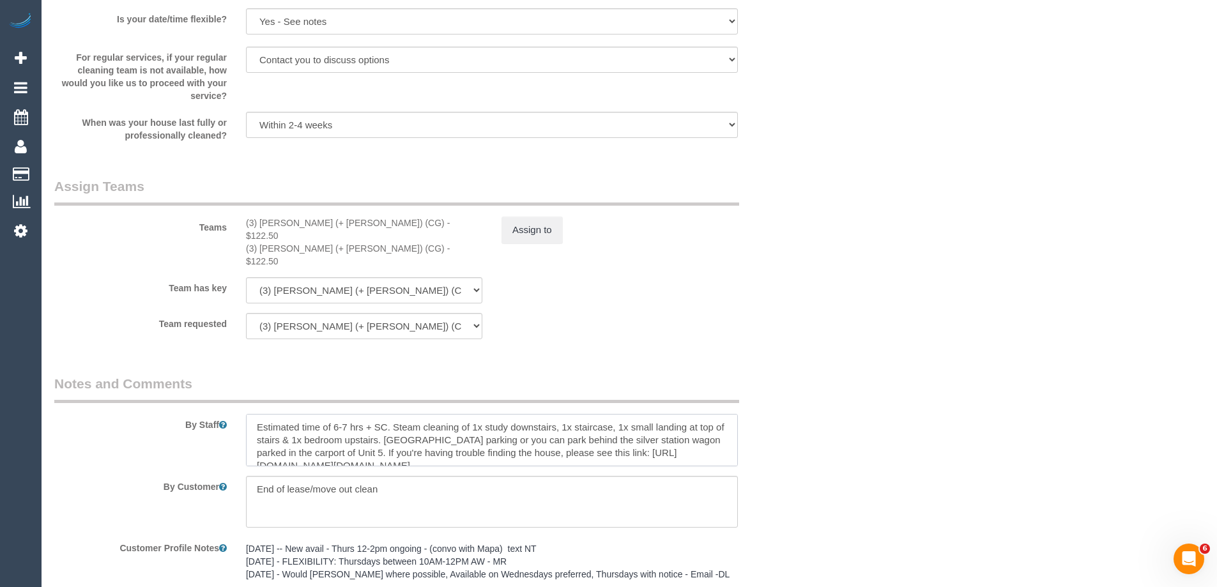
drag, startPoint x: 390, startPoint y: 415, endPoint x: 421, endPoint y: 423, distance: 32.2
click at [390, 415] on textarea at bounding box center [492, 440] width 492 height 52
paste textarea "Steam cleaner to arrive at ___ Please ensure areas for steam cleaning are clean…"
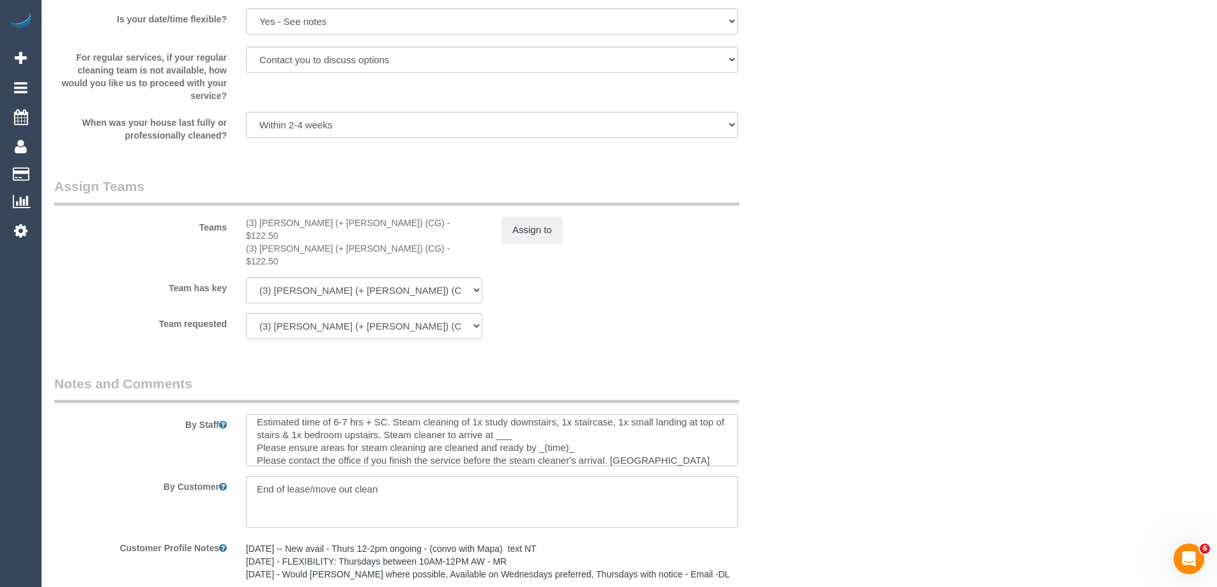
drag, startPoint x: 510, startPoint y: 411, endPoint x: 520, endPoint y: 413, distance: 10.5
click at [520, 414] on textarea at bounding box center [492, 440] width 492 height 52
click at [526, 414] on textarea at bounding box center [492, 440] width 492 height 52
drag, startPoint x: 524, startPoint y: 410, endPoint x: 506, endPoint y: 410, distance: 18.5
click at [506, 414] on textarea at bounding box center [492, 440] width 492 height 52
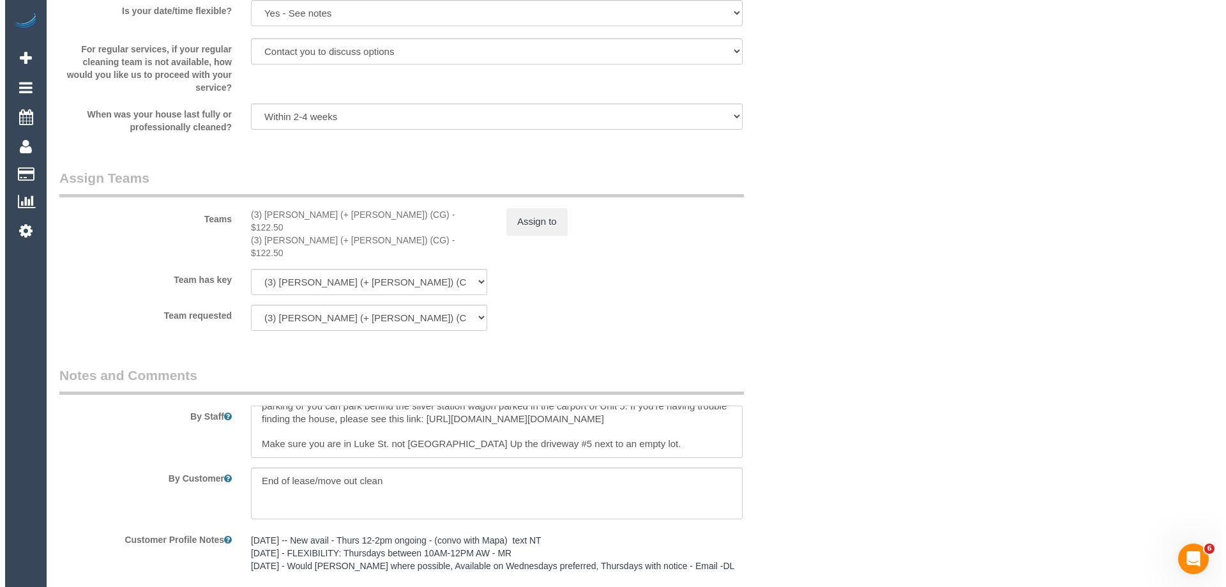
scroll to position [1980, 0]
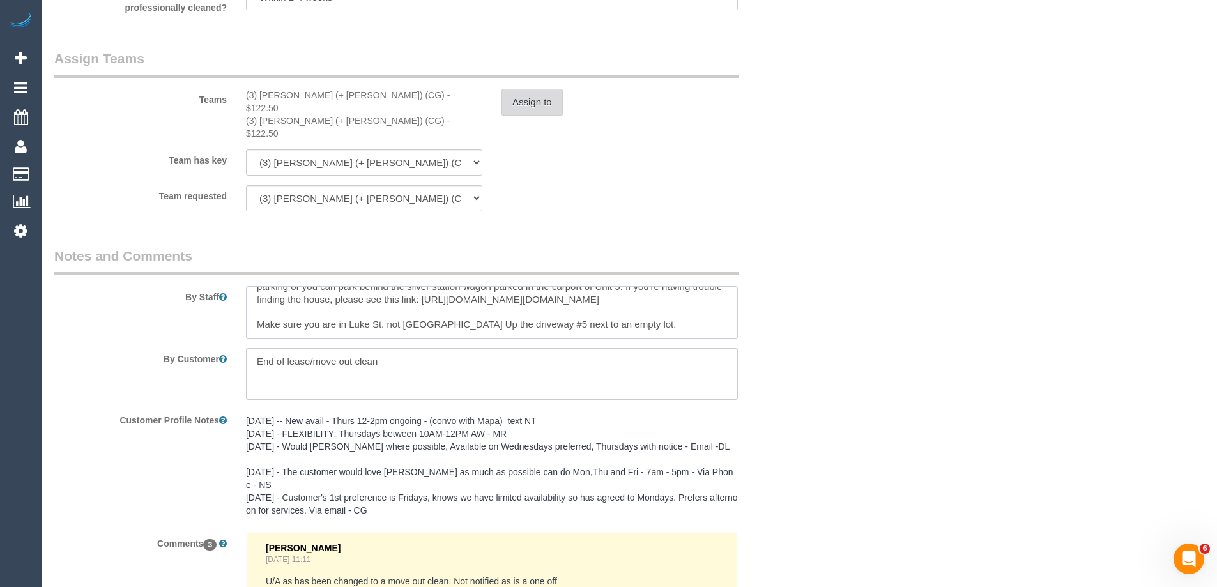
type textarea "Estimated time of 6-7 hrs + SC. Steam cleaning of 1x study downstairs, 1x stair…"
click at [530, 99] on button "Assign to" at bounding box center [531, 102] width 61 height 27
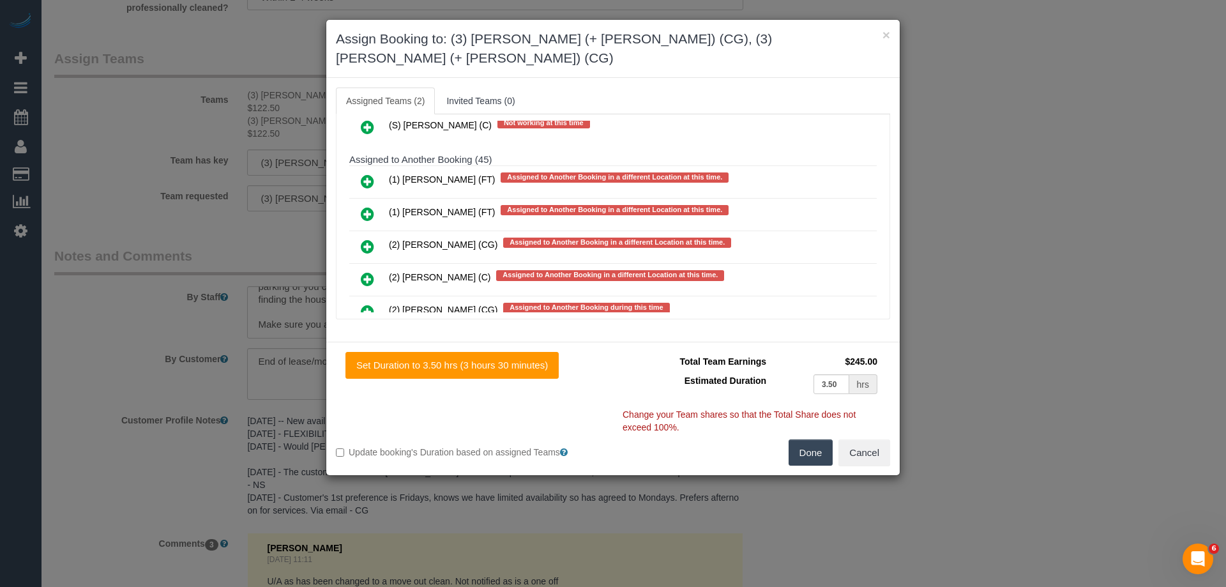
scroll to position [2554, 0]
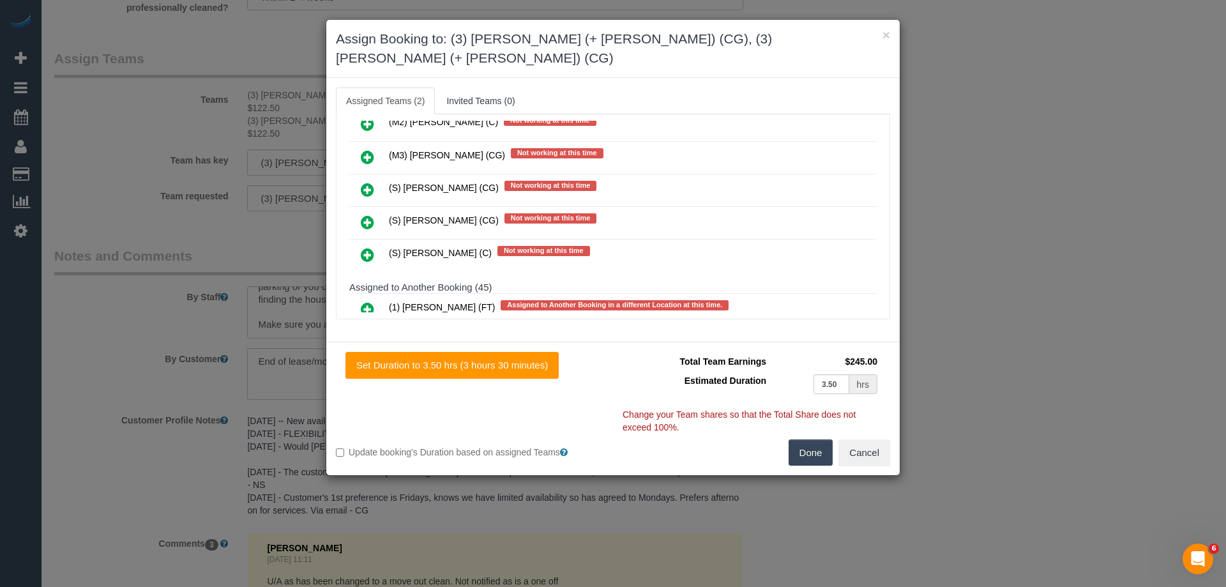
click at [366, 149] on icon at bounding box center [367, 156] width 13 height 15
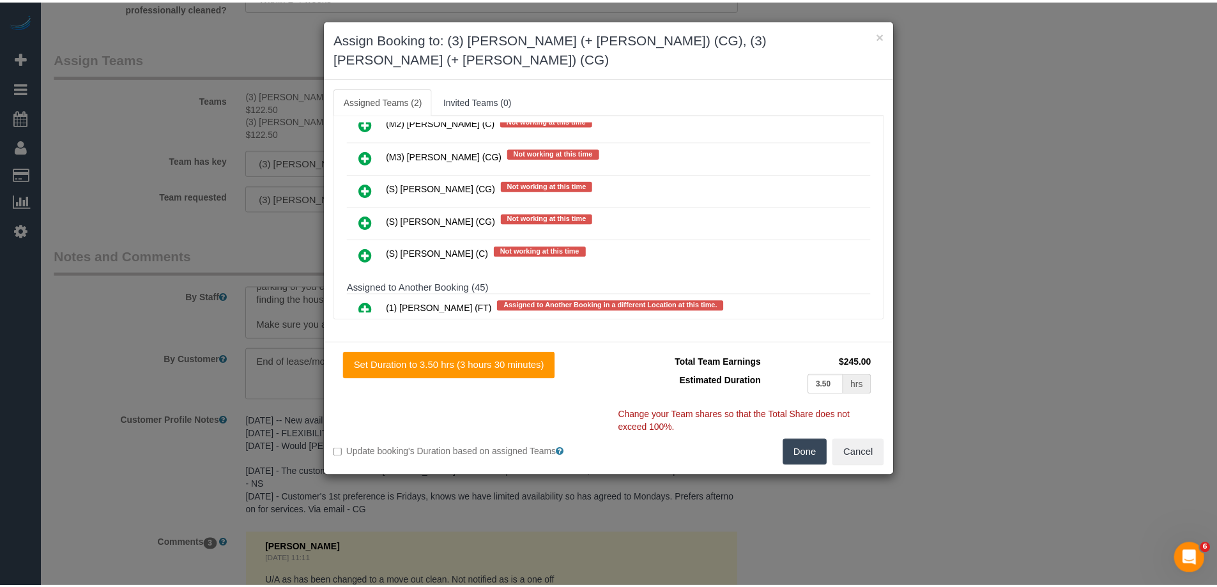
scroll to position [2588, 0]
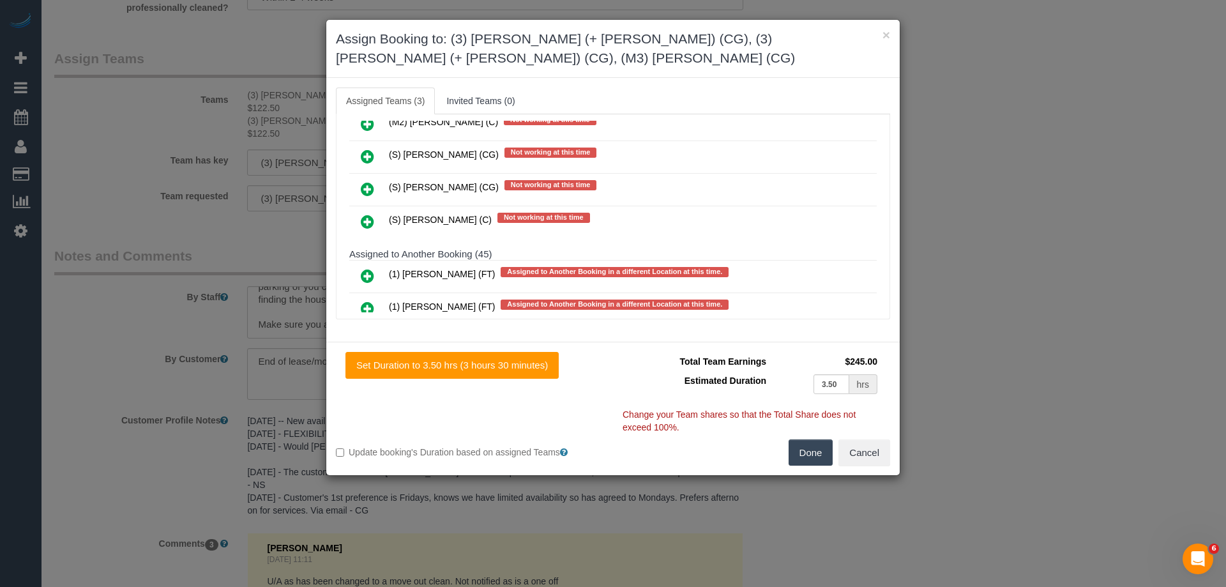
click at [811, 451] on button "Done" at bounding box center [811, 452] width 45 height 27
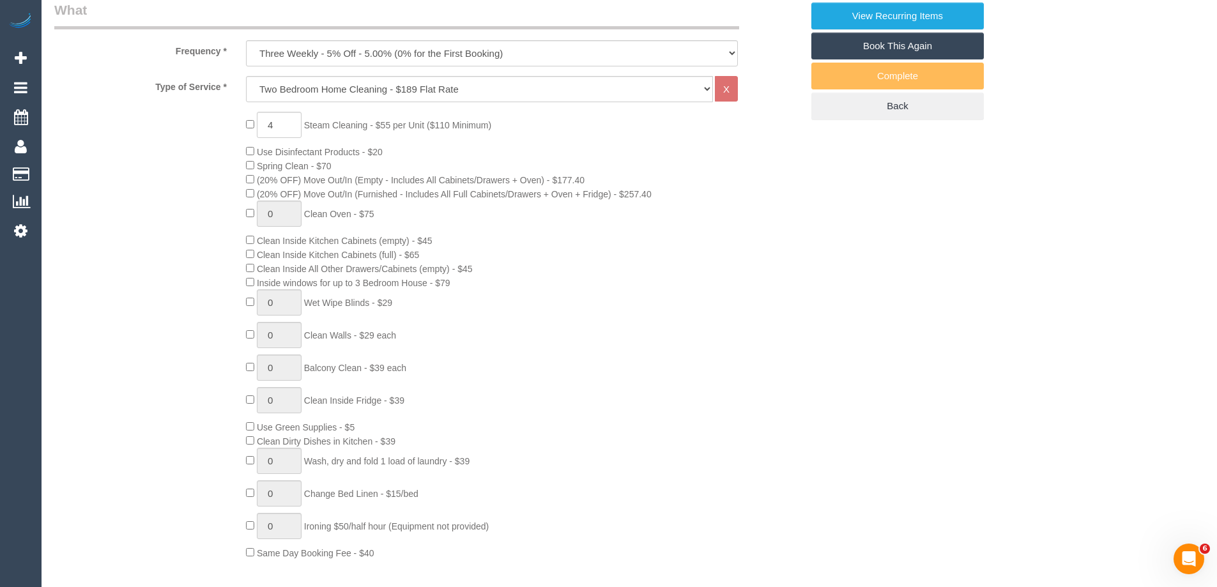
scroll to position [0, 0]
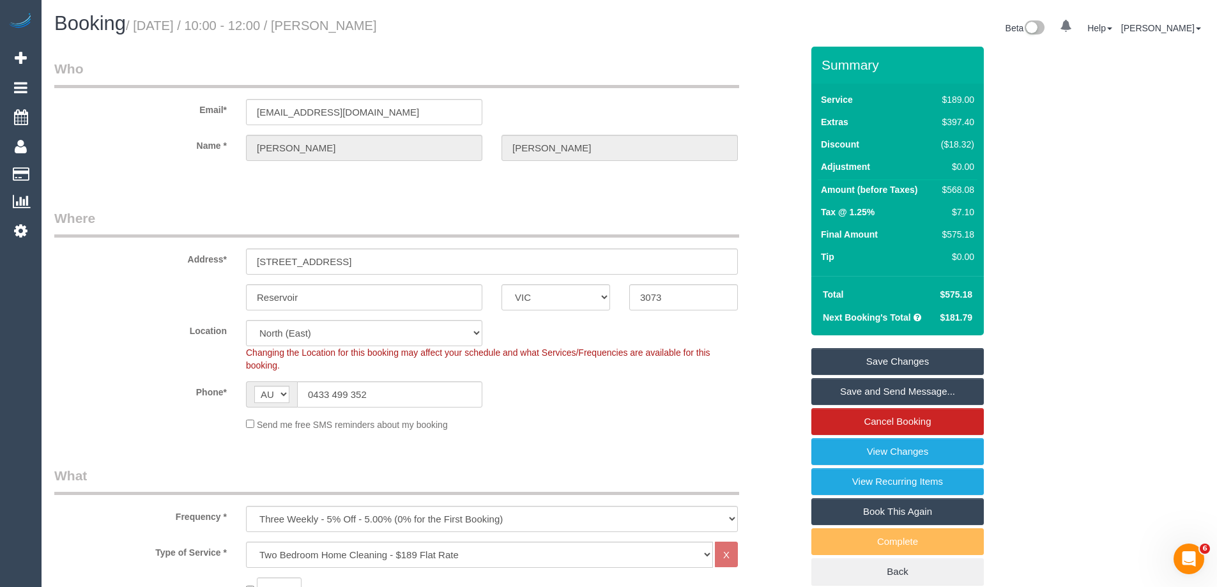
click at [678, 387] on div "Phone* AF AL DZ AD AO AI AQ AG AR AM AW AU AT AZ BS BH BD BB BY BE BZ BJ BM BT …" at bounding box center [428, 394] width 766 height 26
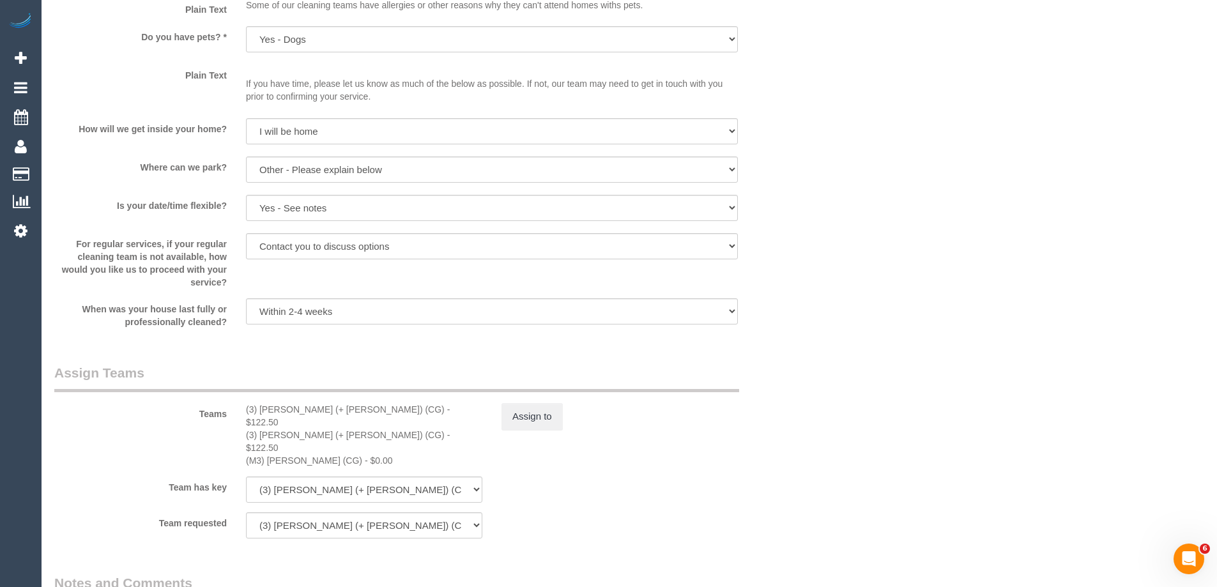
scroll to position [1788, 0]
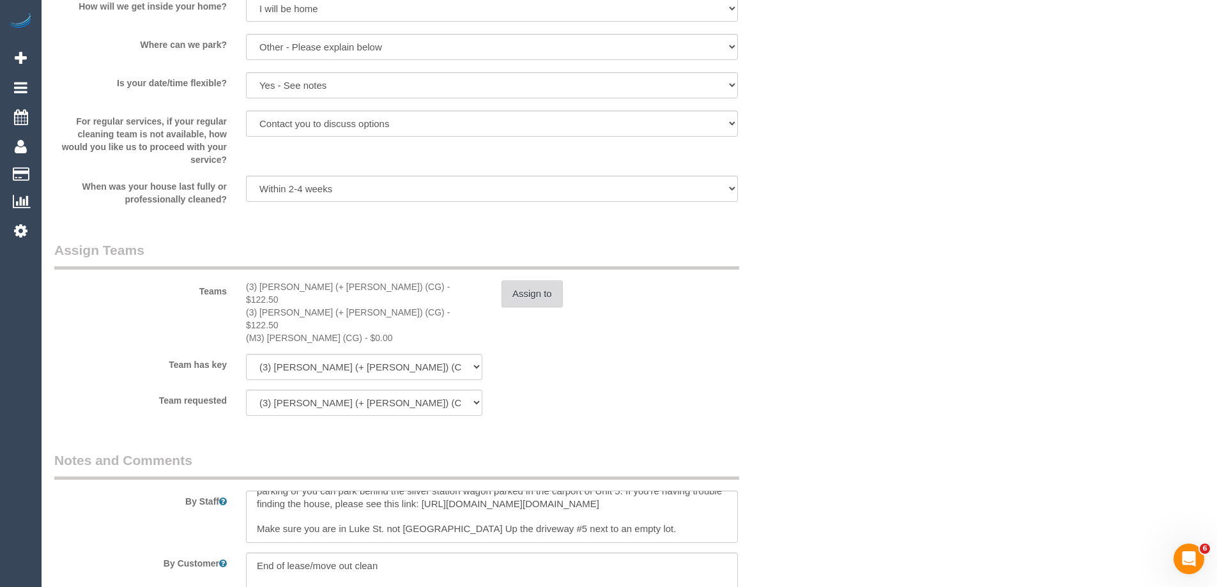
click at [543, 293] on button "Assign to" at bounding box center [531, 293] width 61 height 27
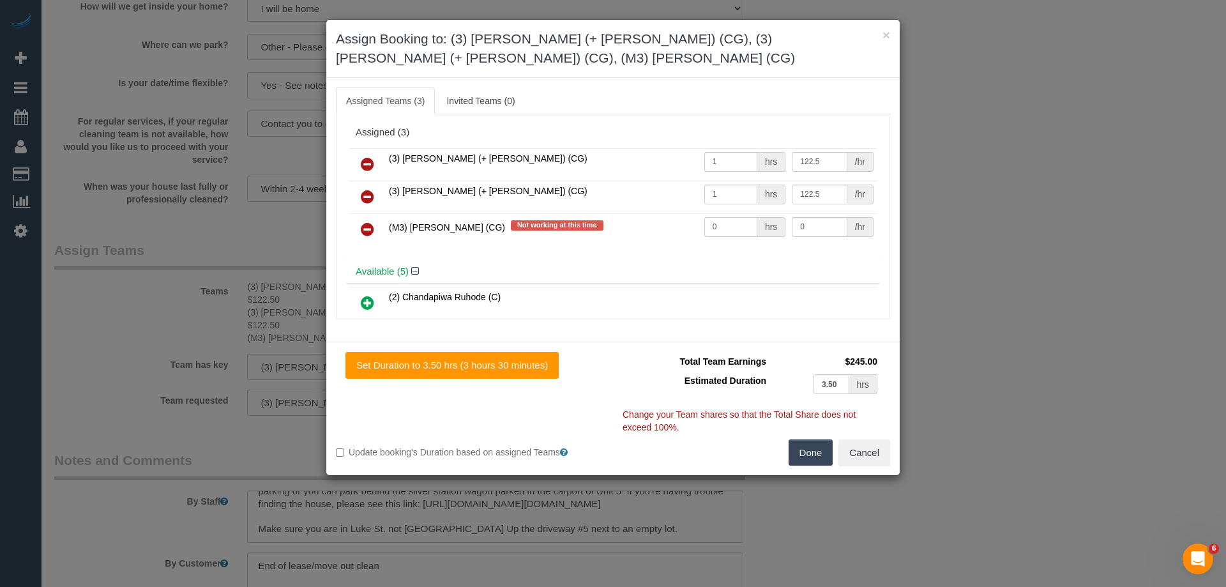
drag, startPoint x: 705, startPoint y: 226, endPoint x: 640, endPoint y: 215, distance: 66.1
click at [640, 215] on tr "(M3) Adnan (CG) Not working at this time 0 hrs 0 /hr" at bounding box center [612, 229] width 527 height 33
type input "1"
drag, startPoint x: 810, startPoint y: 231, endPoint x: 718, endPoint y: 221, distance: 91.8
click at [718, 221] on tr "(M3) Adnan (CG) Not working at this time 1 hrs 0 /hr" at bounding box center [612, 229] width 527 height 33
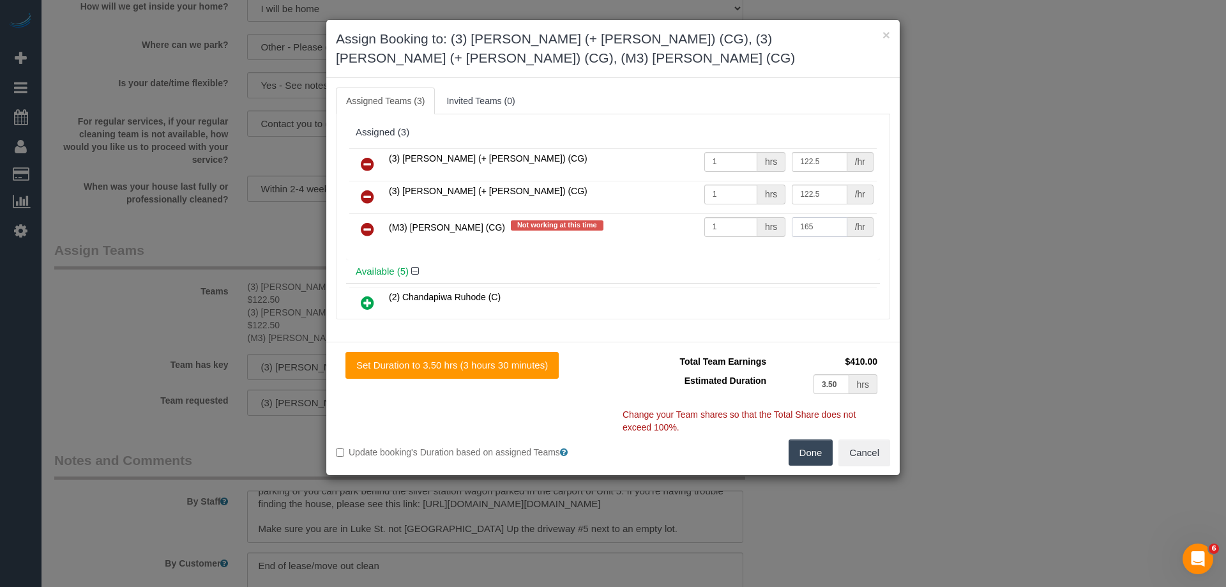
type input "165"
click at [814, 448] on button "Done" at bounding box center [811, 452] width 45 height 27
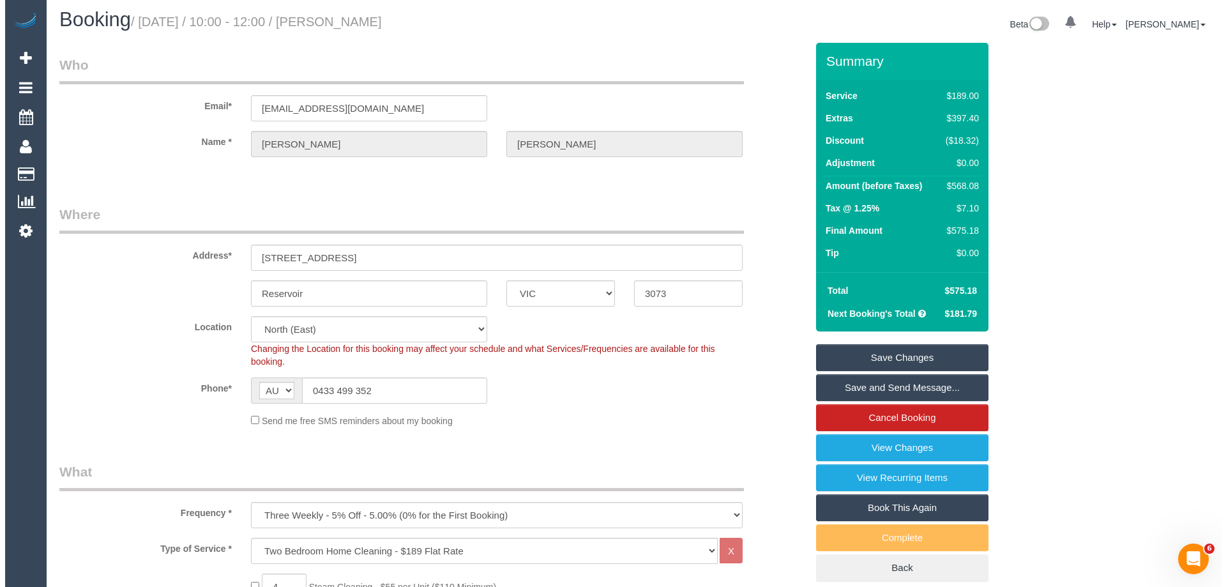
scroll to position [0, 0]
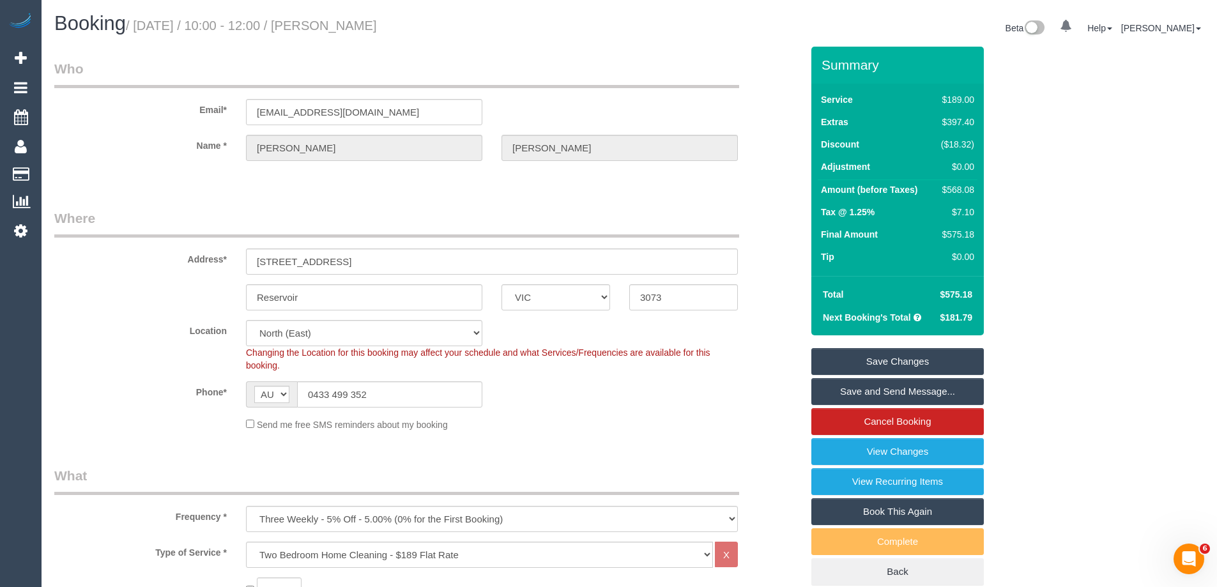
drag, startPoint x: 448, startPoint y: 26, endPoint x: 354, endPoint y: 31, distance: 94.0
click at [354, 31] on h1 "Booking / September 29, 2025 / 10:00 - 12:00 / Emma Tucceri" at bounding box center [336, 24] width 565 height 22
copy small "Emma Tucceri"
click at [840, 355] on link "Save Changes" at bounding box center [897, 361] width 172 height 27
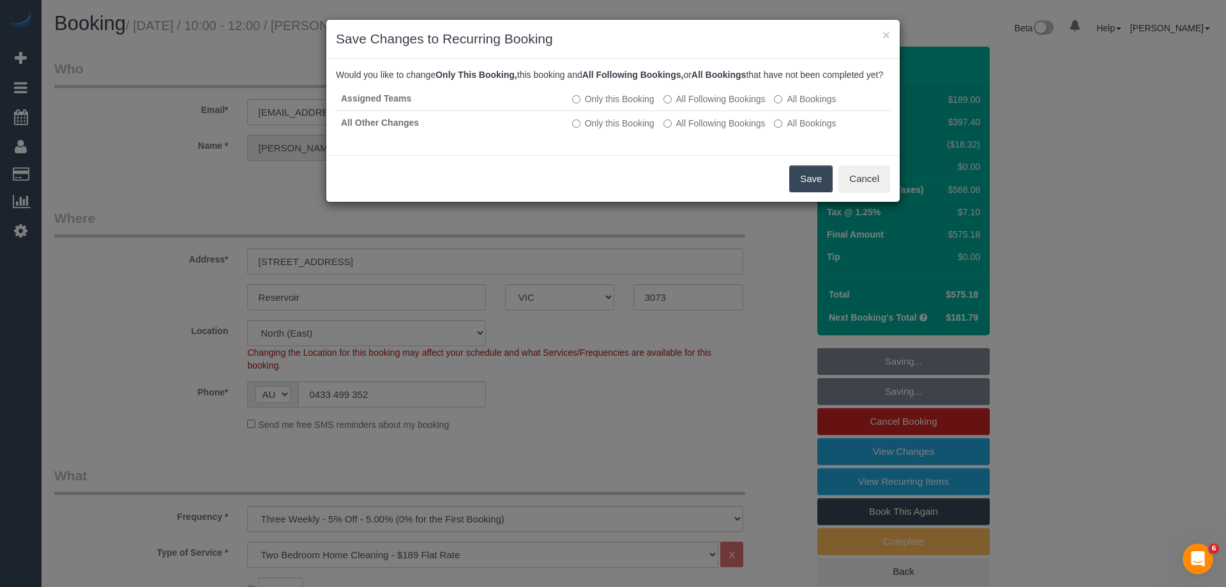
click at [810, 190] on button "Save" at bounding box center [810, 178] width 43 height 27
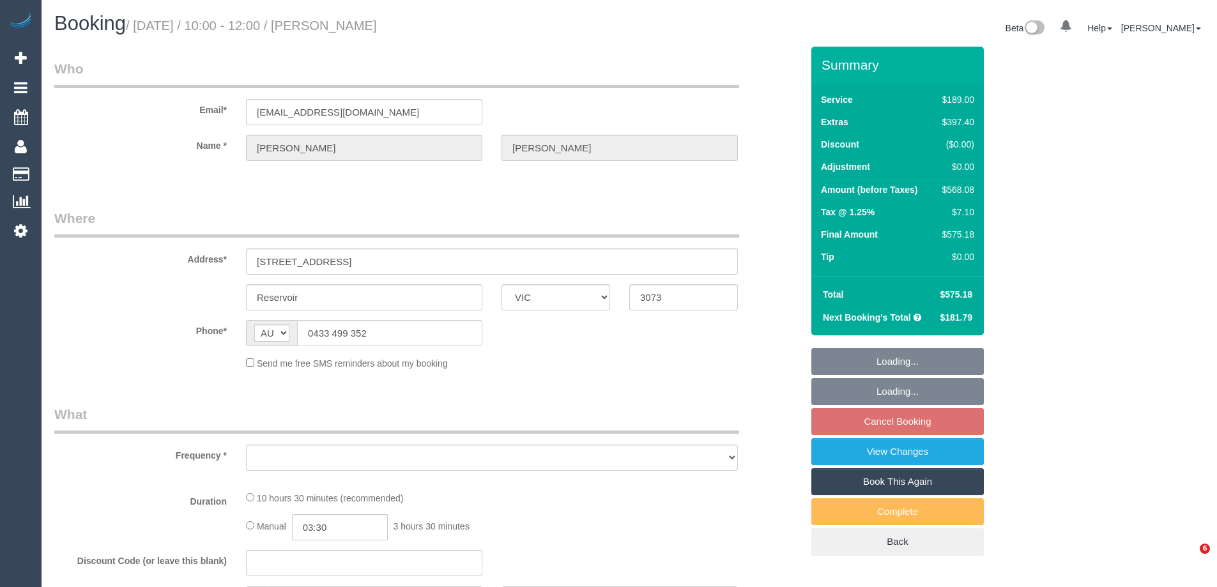
select select "VIC"
select select "object:595"
select select "string:stripe-pm_1Mk0lF2GScqysDRVSA2wfvIK"
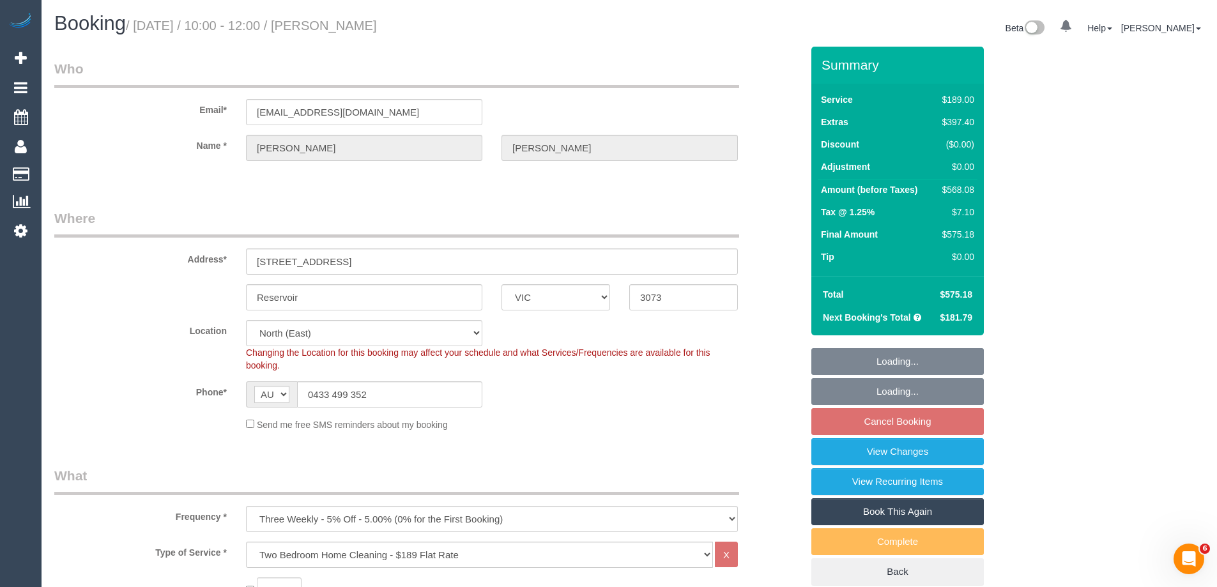
select select "number:27"
select select "number:14"
select select "number:21"
select select "number:36"
select select "number:35"
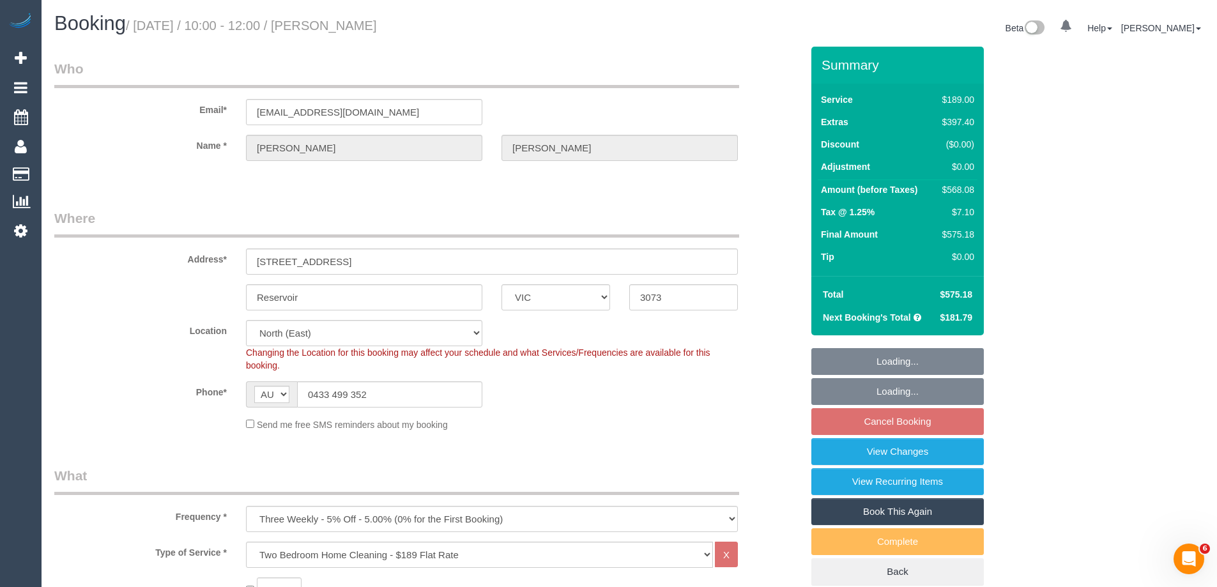
select select "number:12"
select select "object:1493"
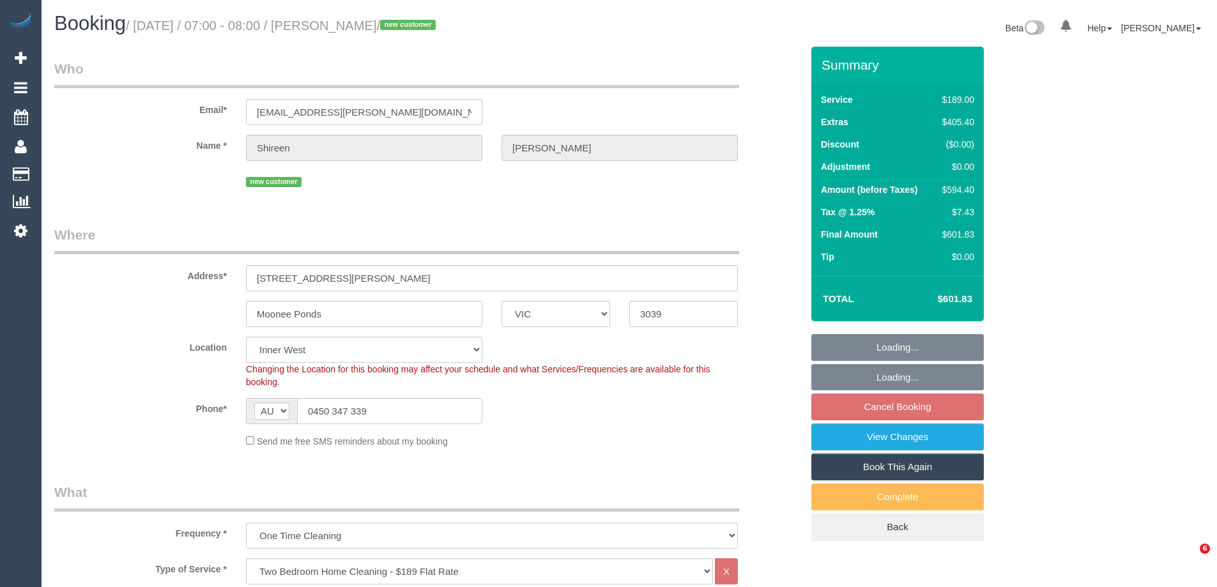
select select "VIC"
select select "number:27"
select select "number:14"
select select "number:18"
select select "number:25"
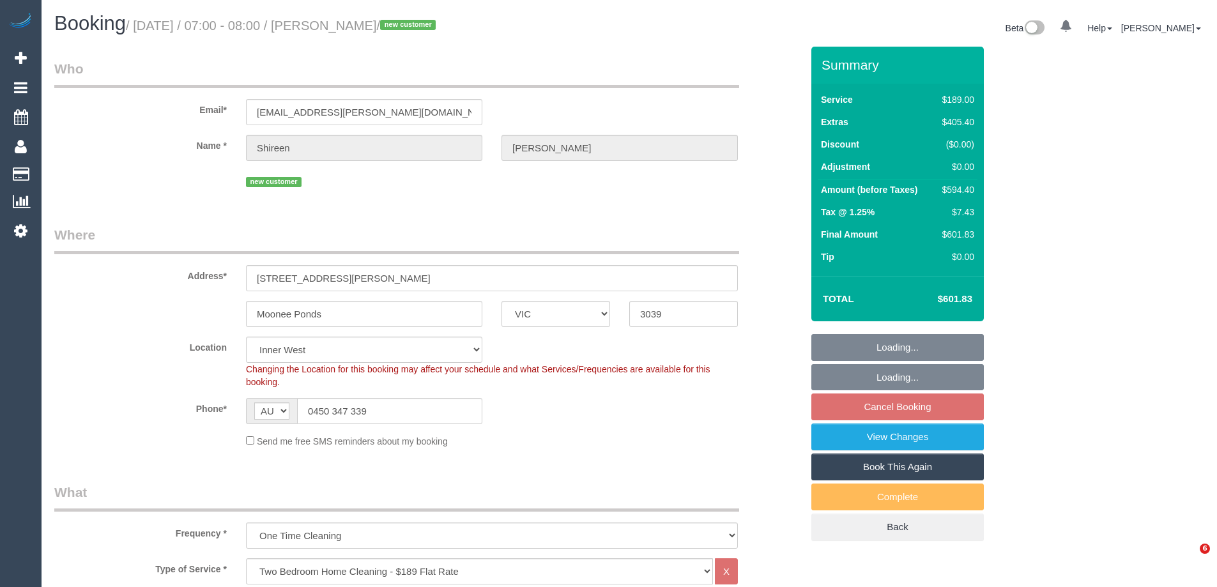
select select "number:26"
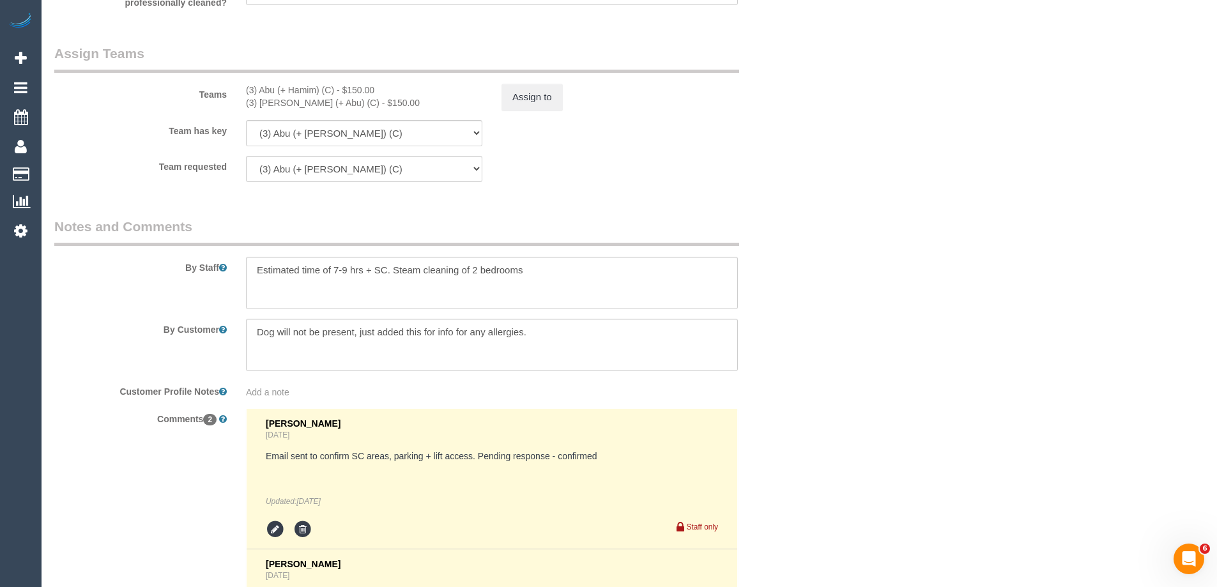
scroll to position [1980, 0]
click at [536, 270] on textarea at bounding box center [492, 282] width 492 height 52
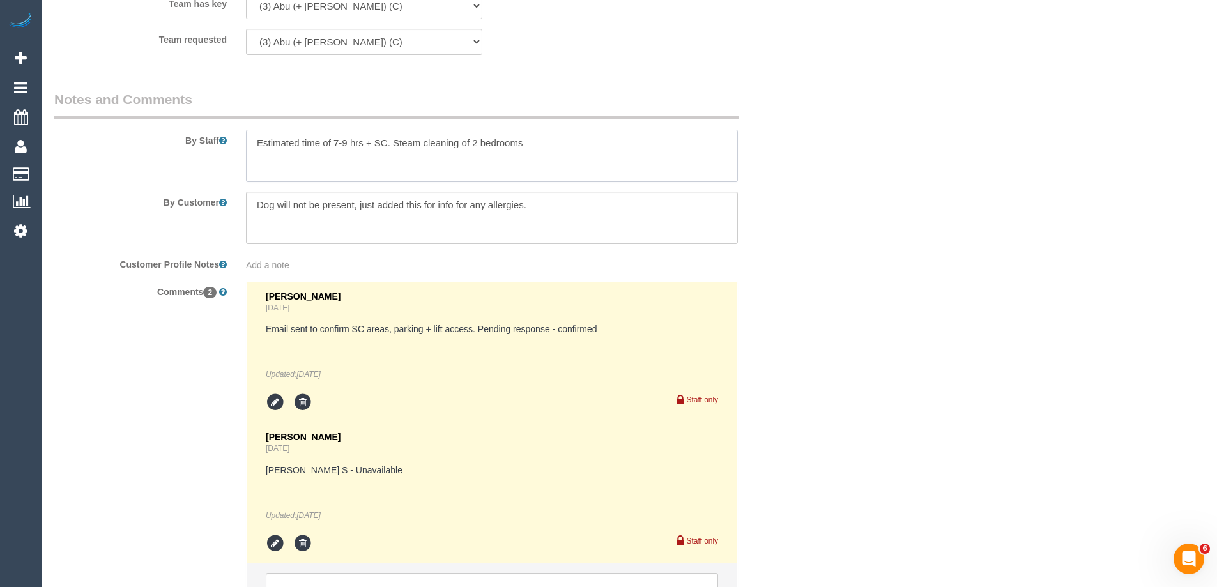
scroll to position [2171, 0]
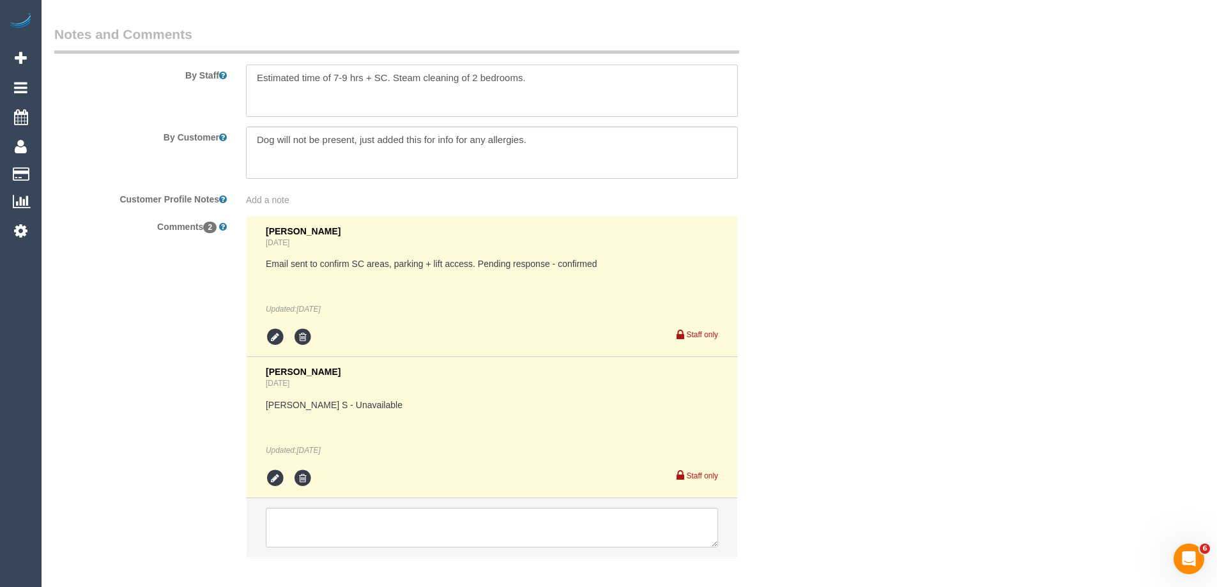
paste textarea "Steam cleaner to arrive at ___ Please ensure areas for steam cleaning are clean…"
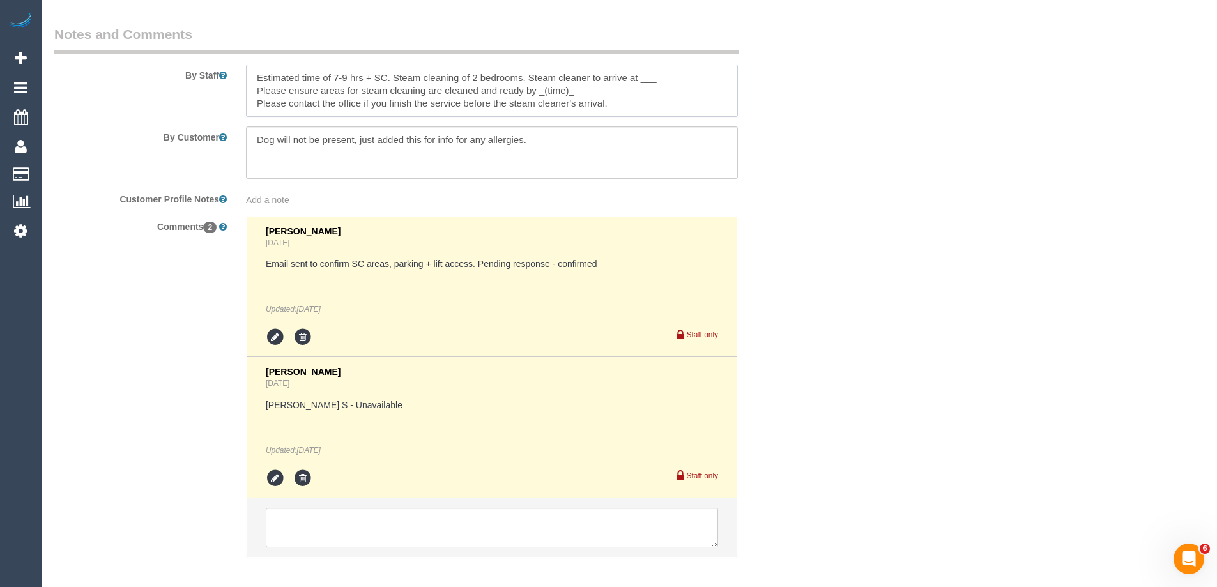
drag, startPoint x: 642, startPoint y: 75, endPoint x: 660, endPoint y: 78, distance: 18.1
click at [660, 78] on textarea at bounding box center [492, 90] width 492 height 52
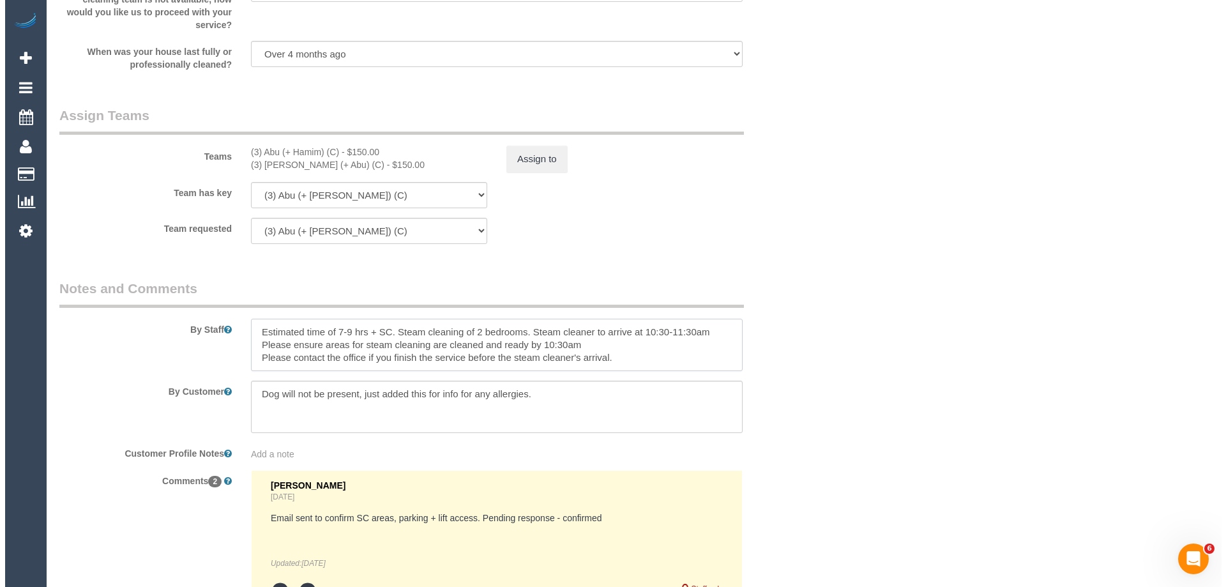
scroll to position [1916, 0]
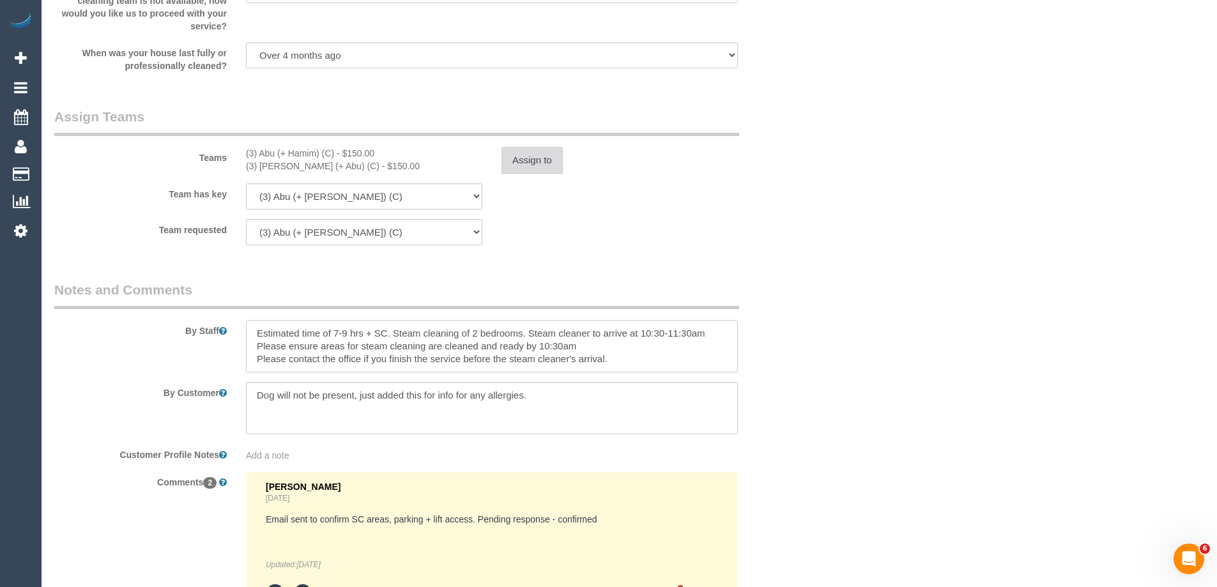
type textarea "Estimated time of 7-9 hrs + SC. Steam cleaning of 2 bedrooms. Steam cleaner to …"
click at [526, 168] on button "Assign to" at bounding box center [531, 160] width 61 height 27
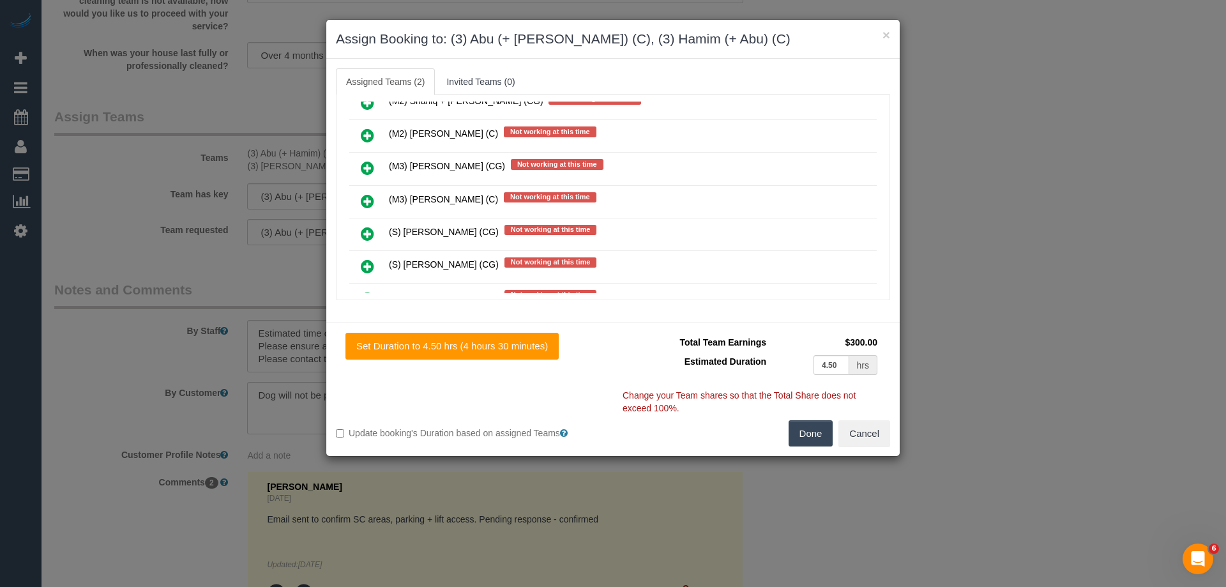
click at [370, 165] on icon at bounding box center [367, 167] width 13 height 15
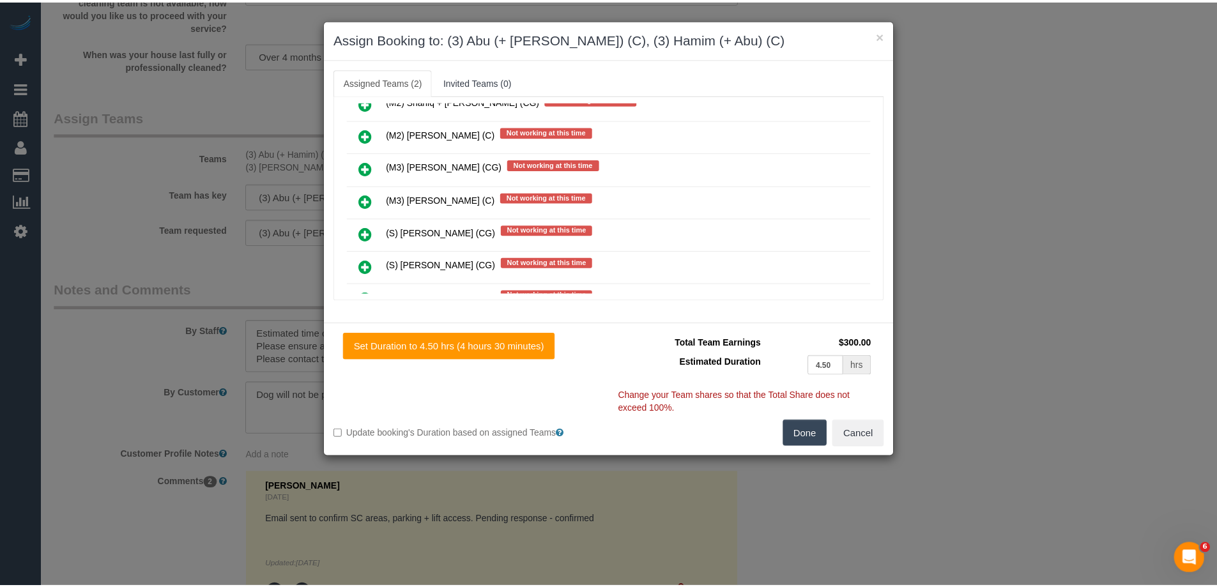
scroll to position [3928, 0]
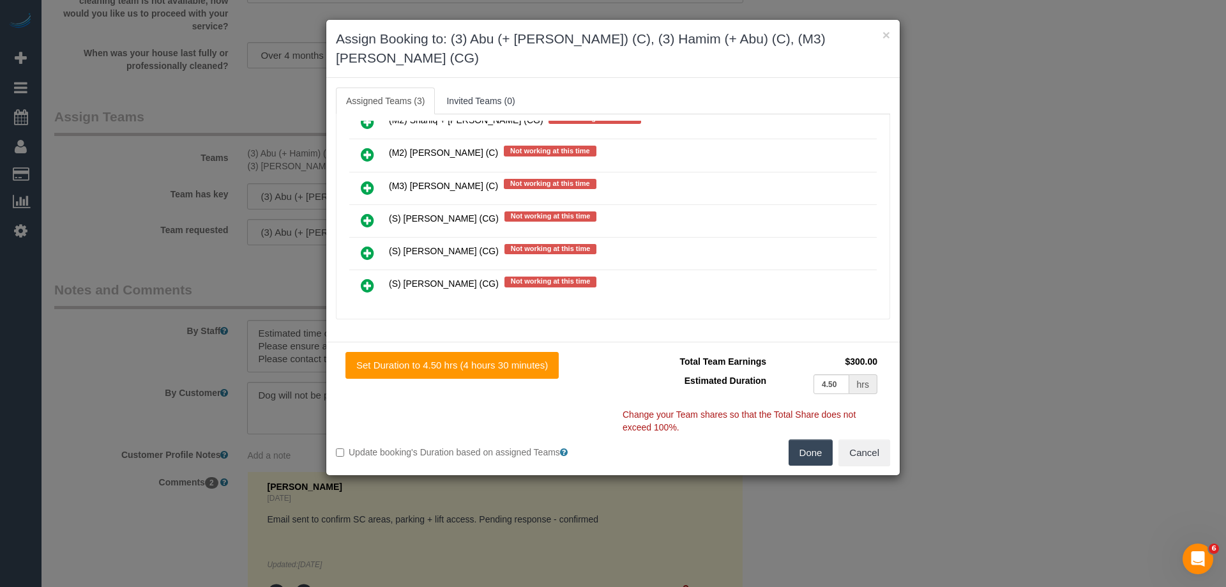
click at [818, 443] on button "Done" at bounding box center [811, 452] width 45 height 27
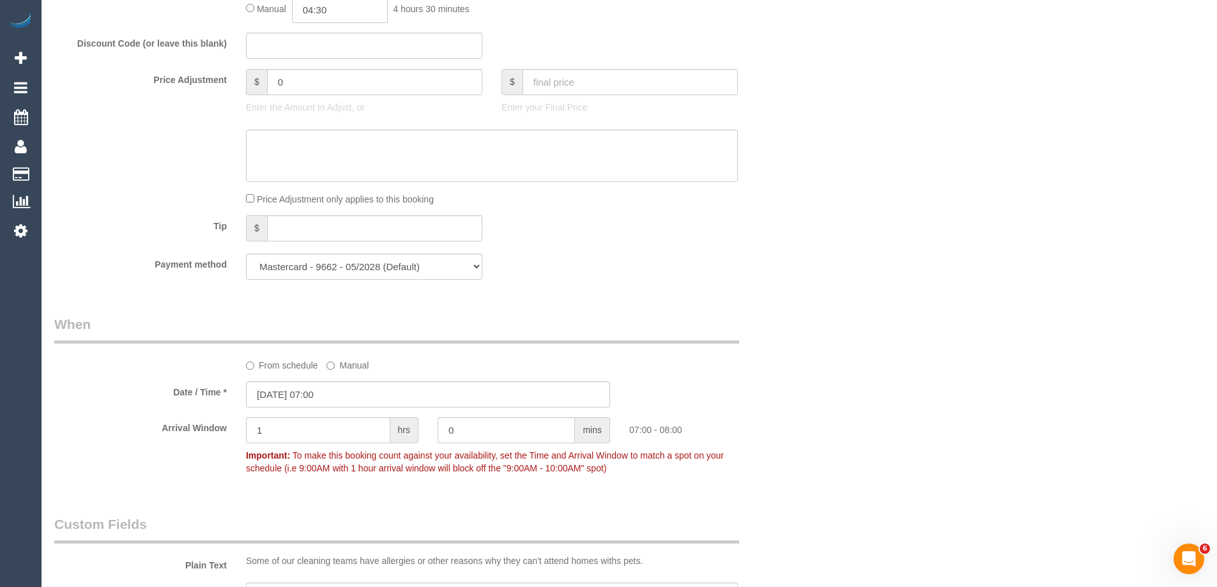
scroll to position [0, 0]
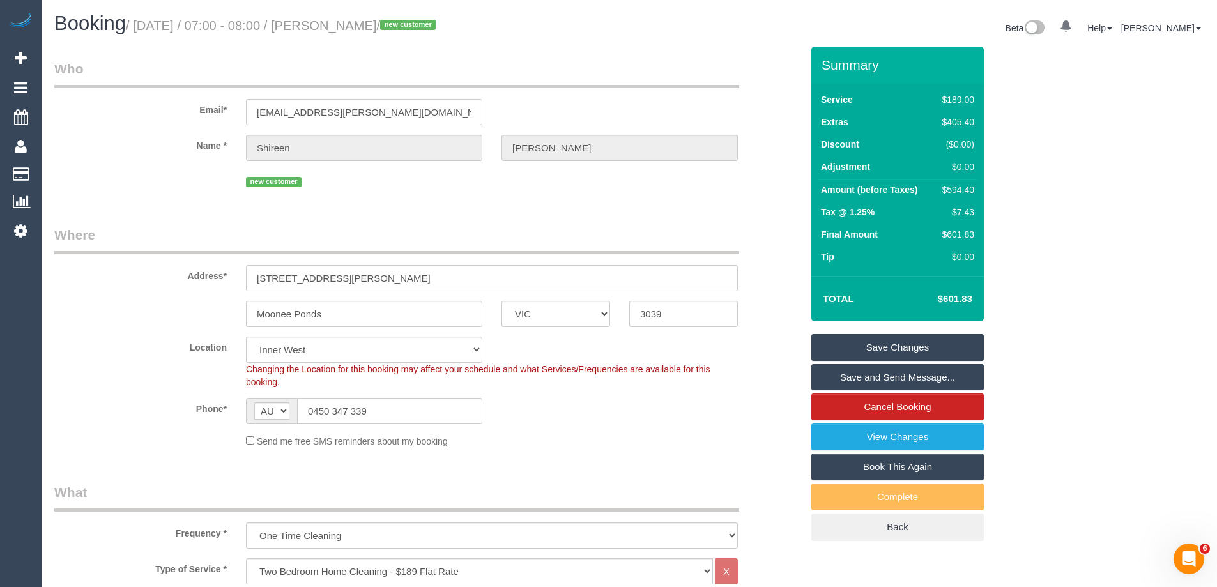
click at [725, 440] on div "Send me free SMS reminders about my booking" at bounding box center [491, 441] width 511 height 14
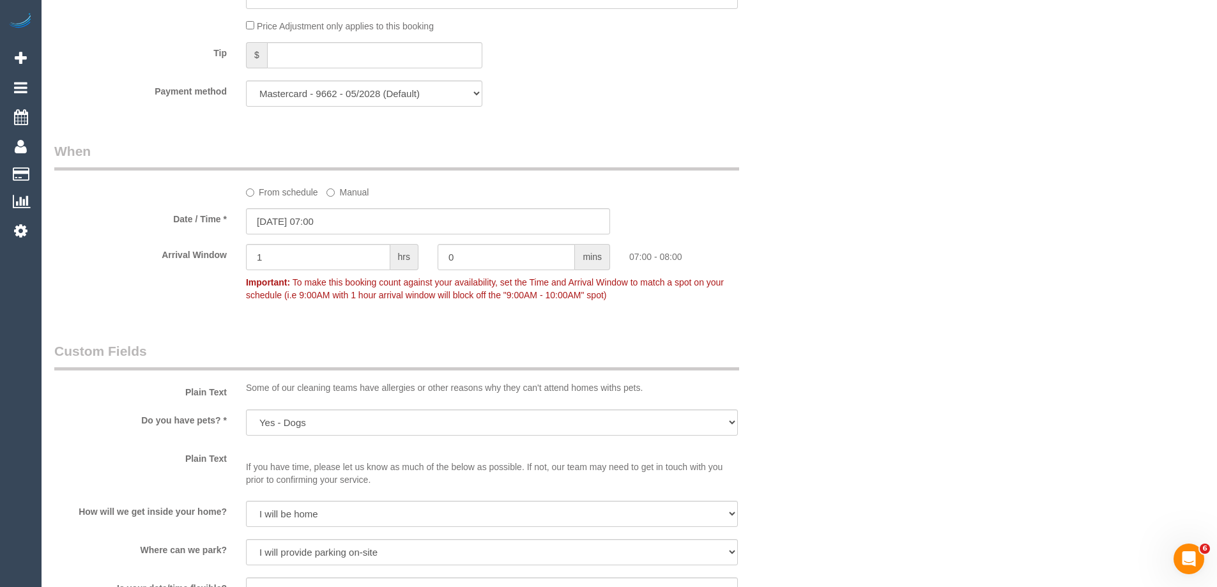
scroll to position [1724, 0]
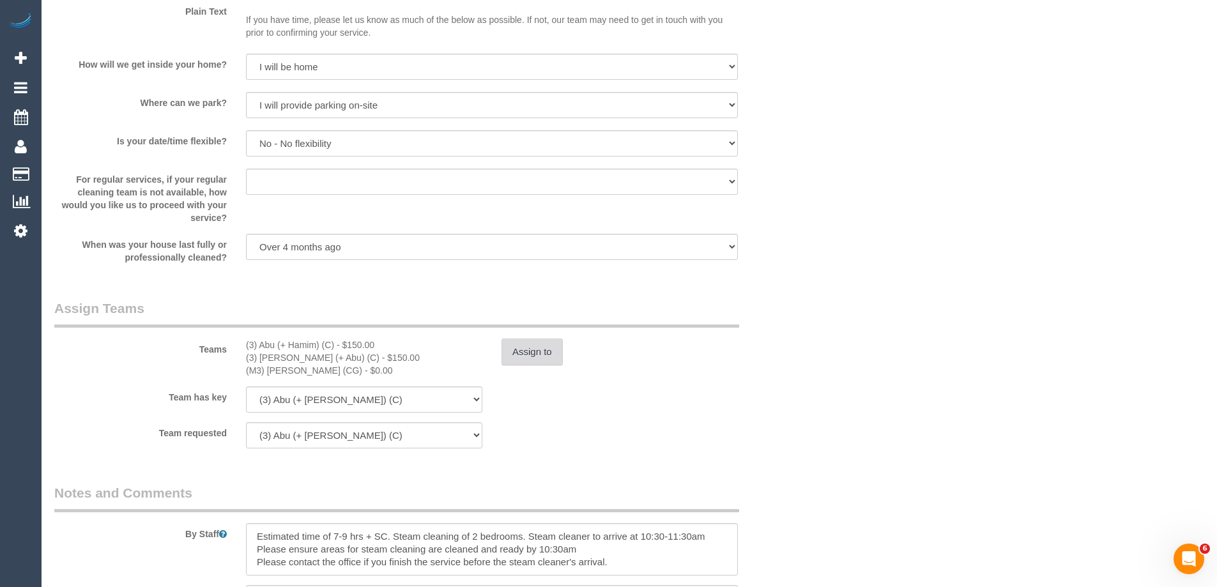
click at [525, 356] on button "Assign to" at bounding box center [531, 351] width 61 height 27
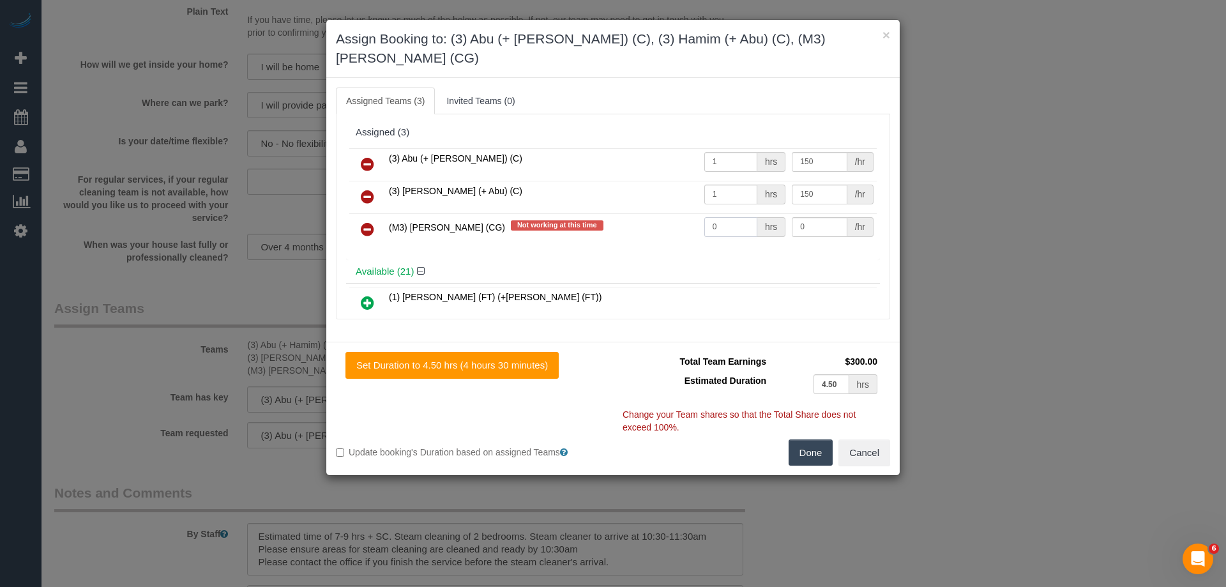
drag, startPoint x: 722, startPoint y: 214, endPoint x: 677, endPoint y: 217, distance: 44.8
click at [607, 213] on tr "(M3) [PERSON_NAME] (CG) Not working at this time 0 hrs 0 /hr" at bounding box center [612, 229] width 527 height 33
type input "1"
drag, startPoint x: 823, startPoint y: 211, endPoint x: 696, endPoint y: 201, distance: 127.5
click at [696, 213] on tr "(M3) [PERSON_NAME] (CG) Not working at this time 1 hrs 0 /hr" at bounding box center [612, 229] width 527 height 33
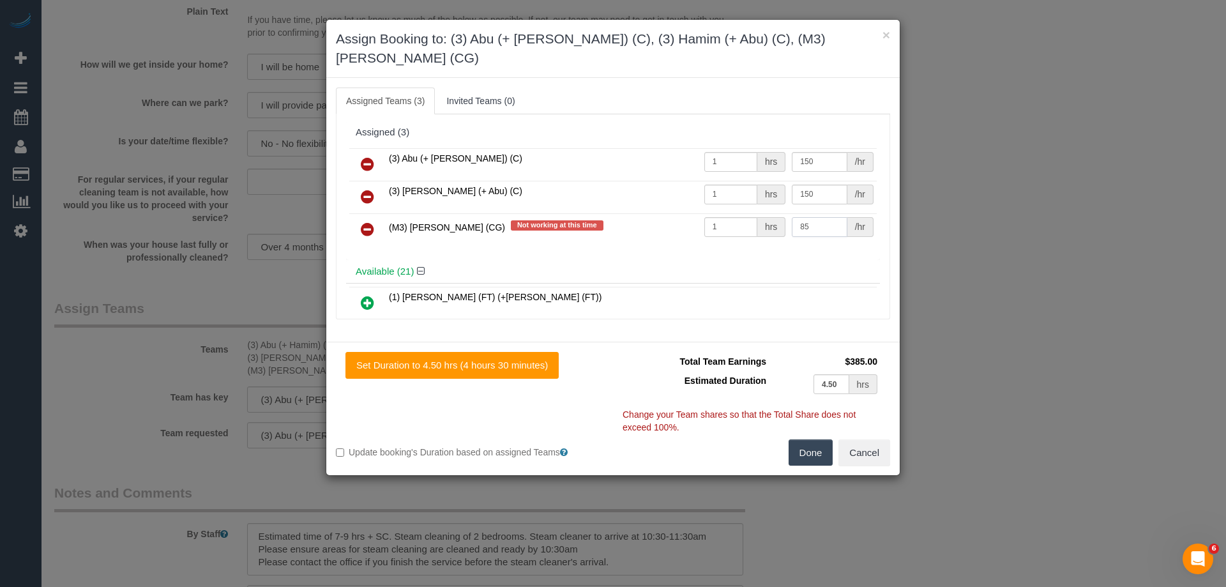
type input "85"
click at [814, 439] on button "Done" at bounding box center [811, 452] width 45 height 27
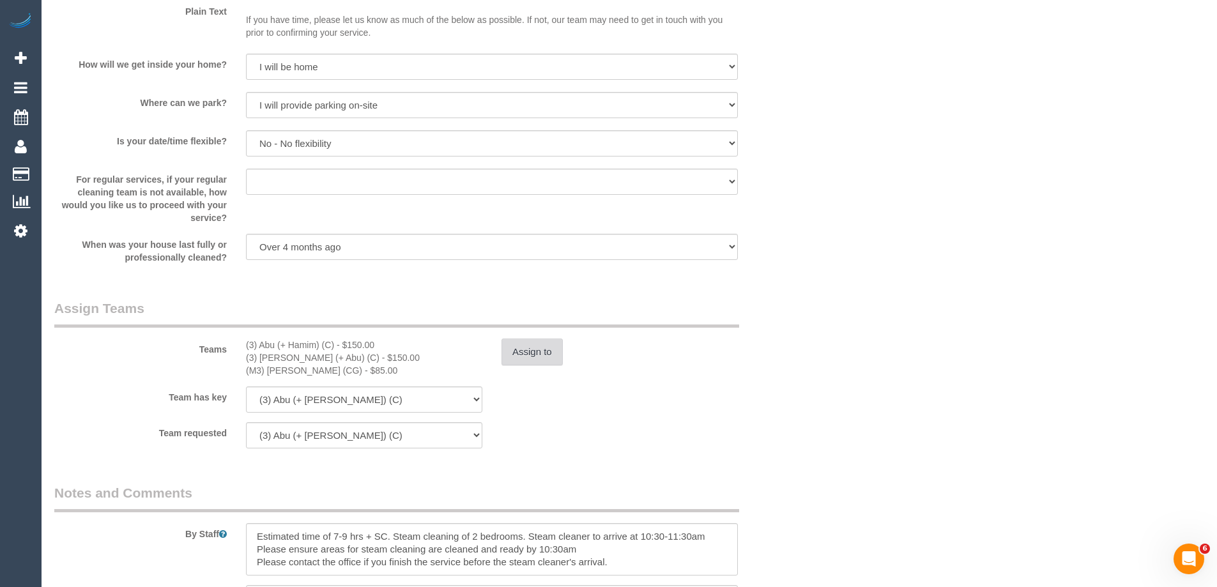
scroll to position [0, 0]
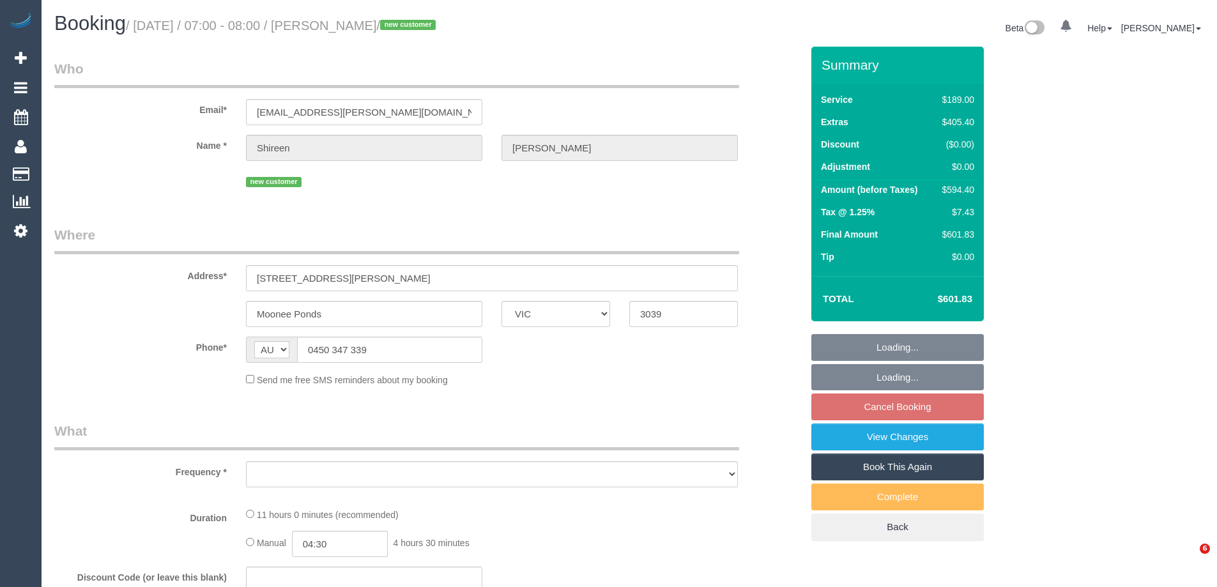
select select "VIC"
select select "object:541"
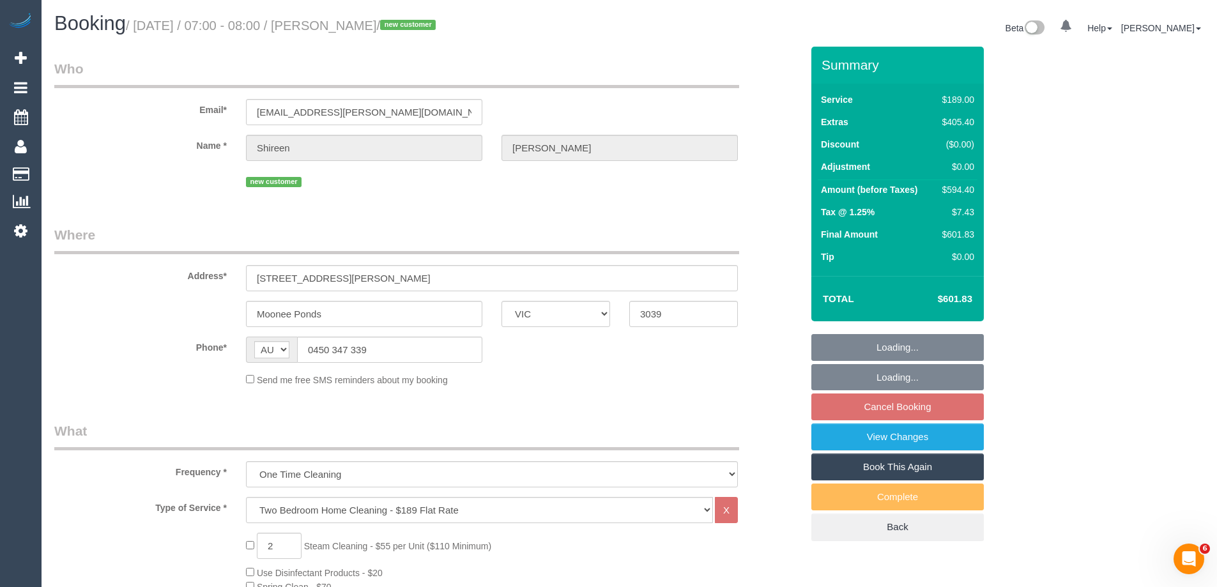
select select "string:stripe-pm_1S7UZm2GScqysDRVXrxO2n2B"
select select "number:27"
select select "number:14"
select select "number:18"
select select "number:25"
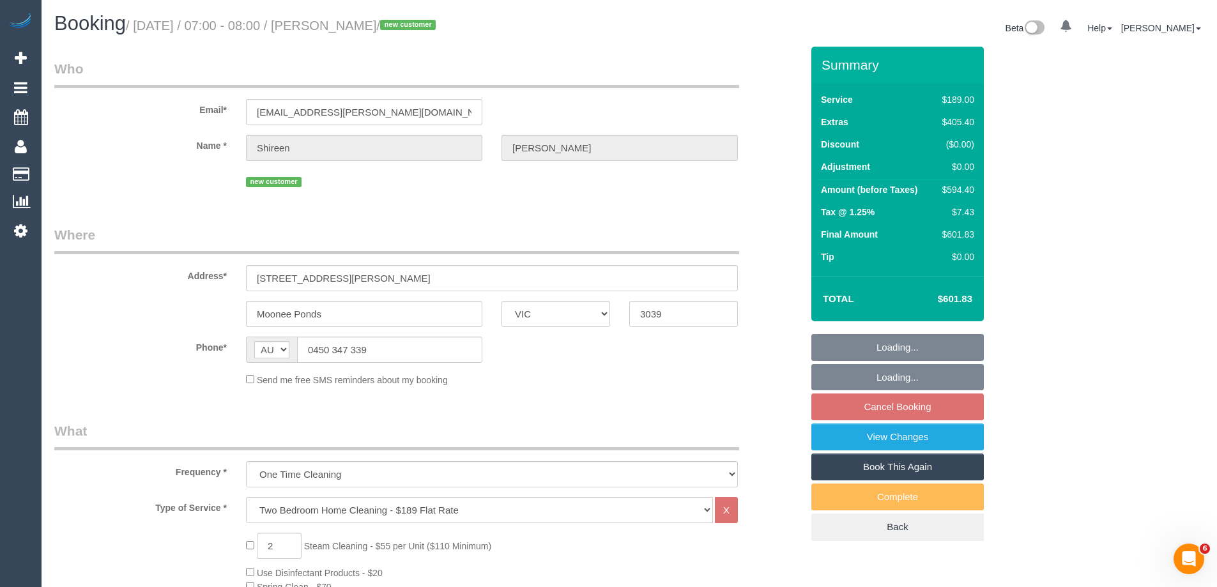
select select "number:26"
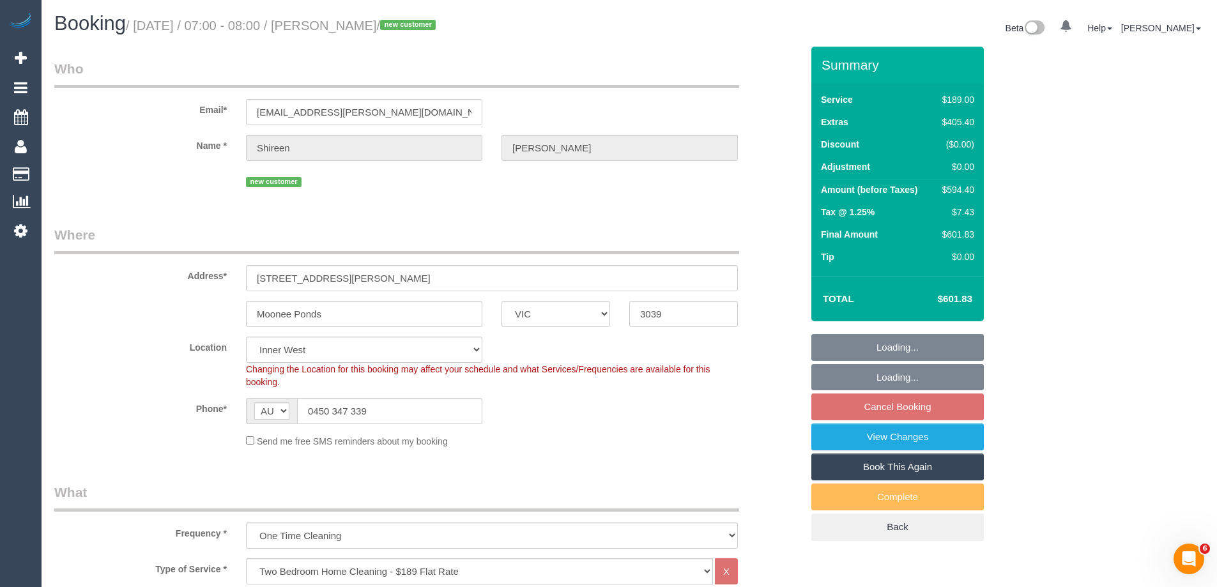
select select "object:849"
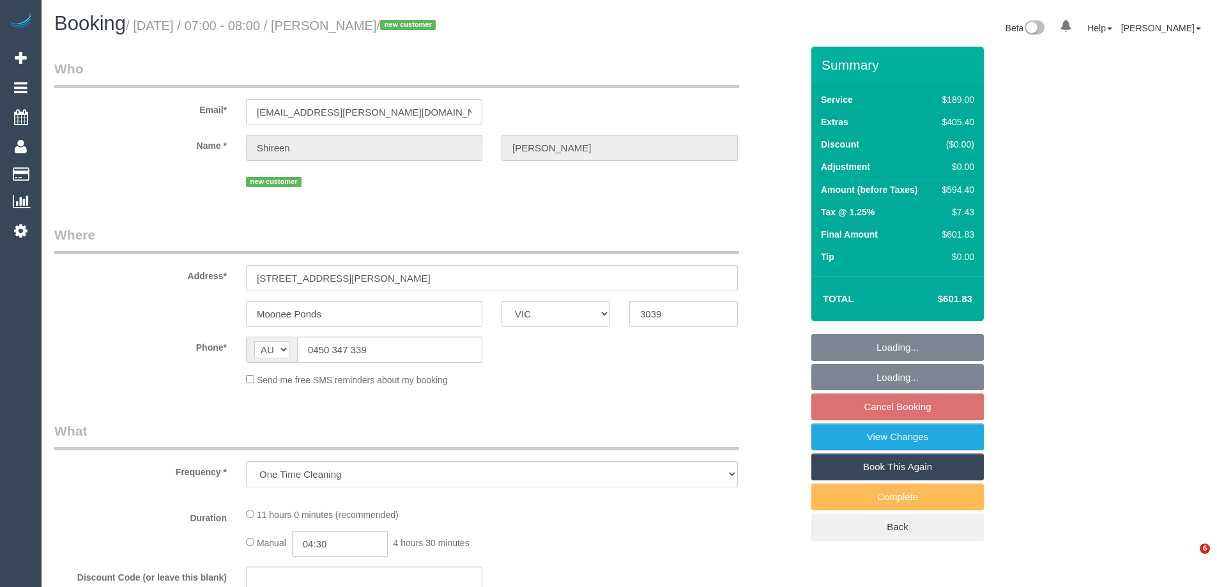
select select "VIC"
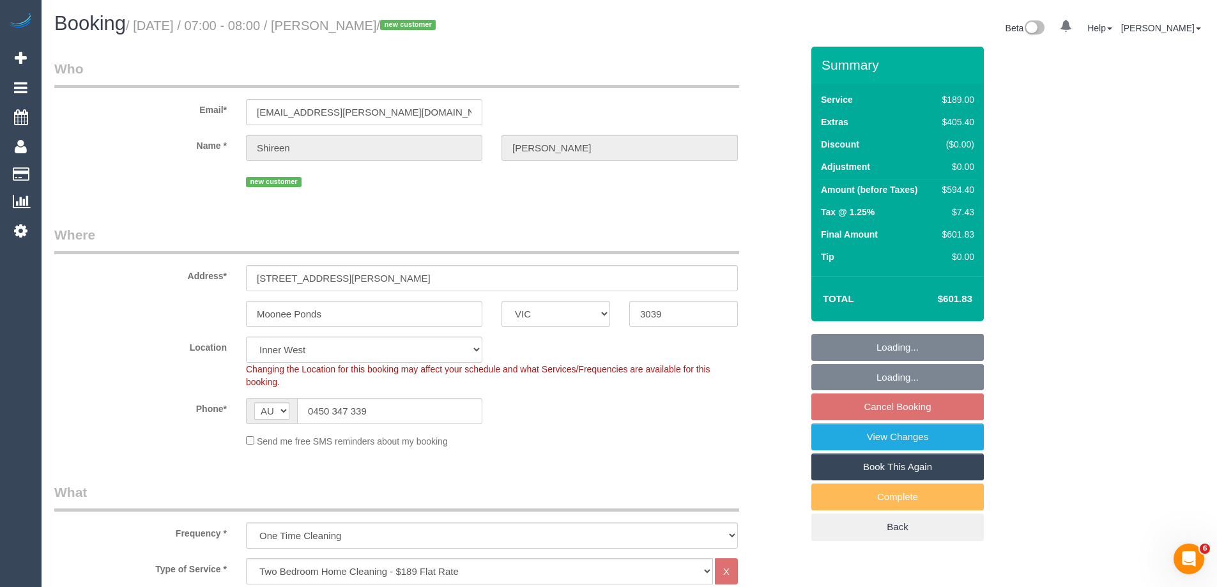
select select "number:27"
select select "number:14"
select select "number:18"
select select "number:25"
select select "number:26"
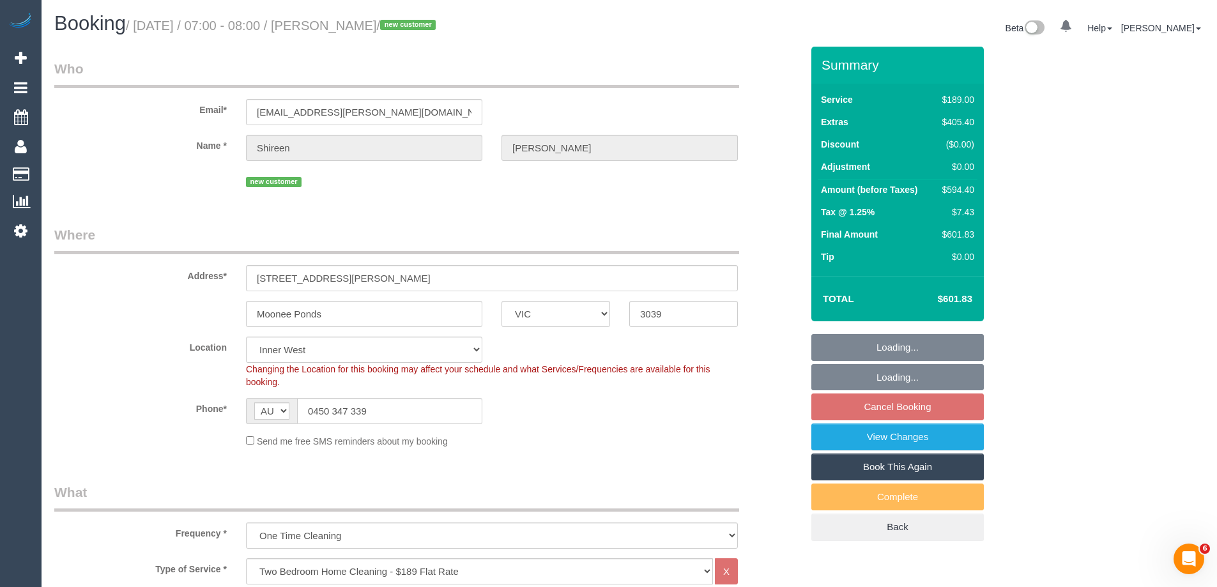
select select "string:stripe-pm_1S7UZm2GScqysDRVXrxO2n2B"
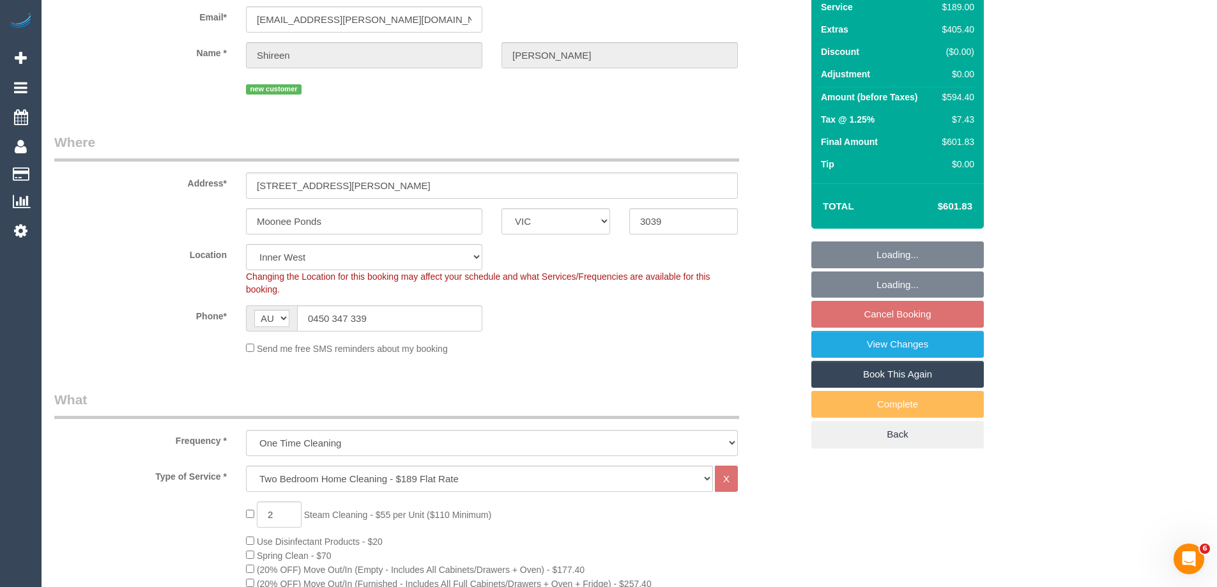
select select "object:1539"
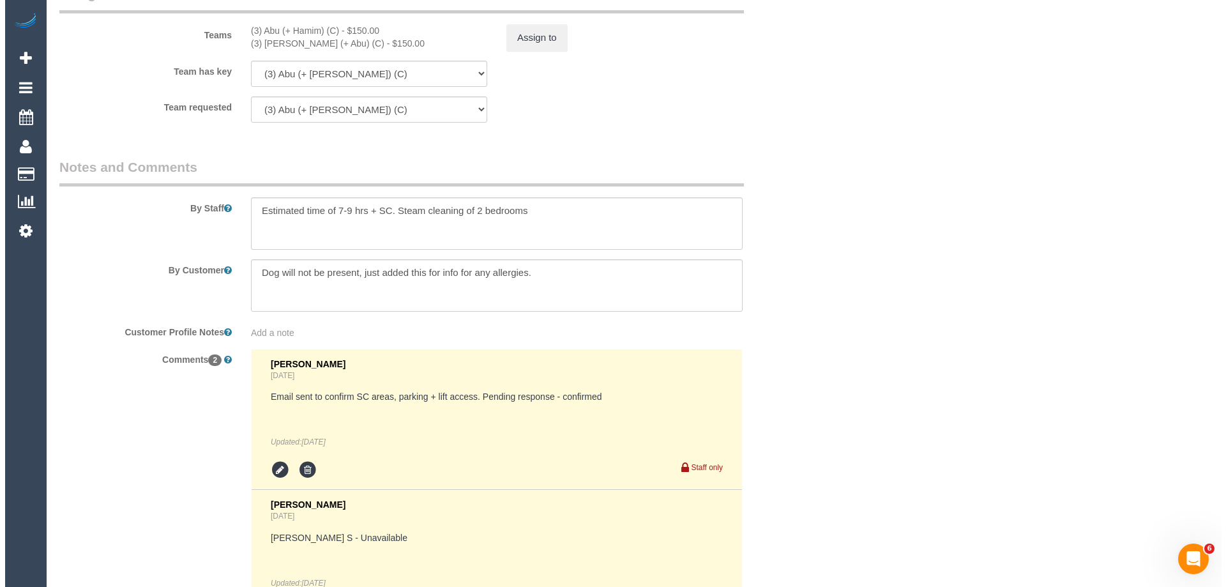
scroll to position [1980, 0]
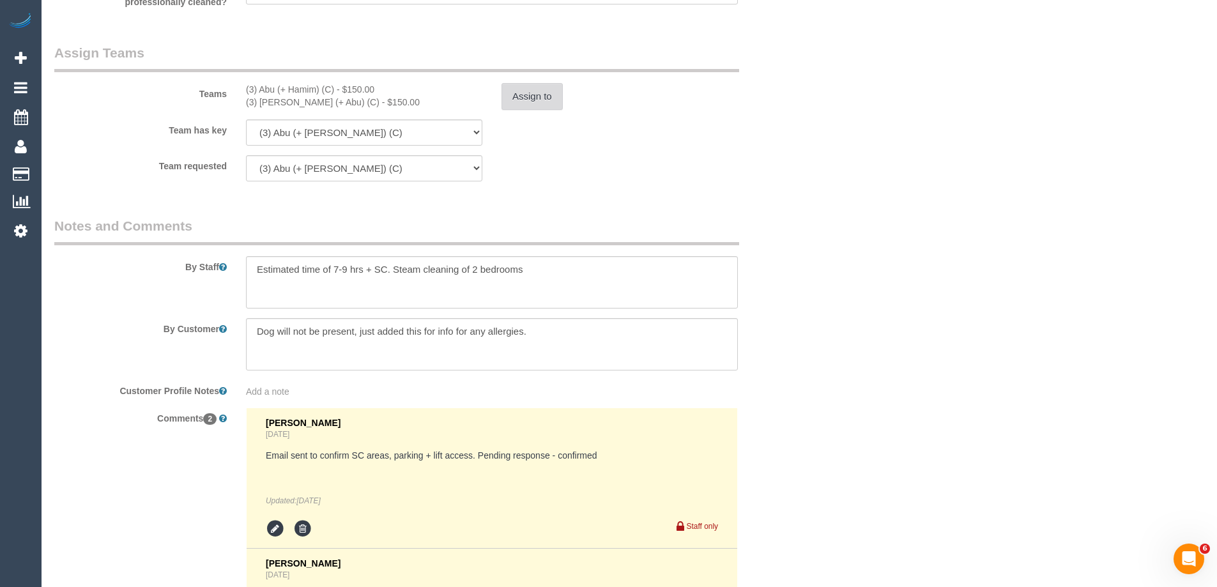
click at [531, 92] on button "Assign to" at bounding box center [531, 96] width 61 height 27
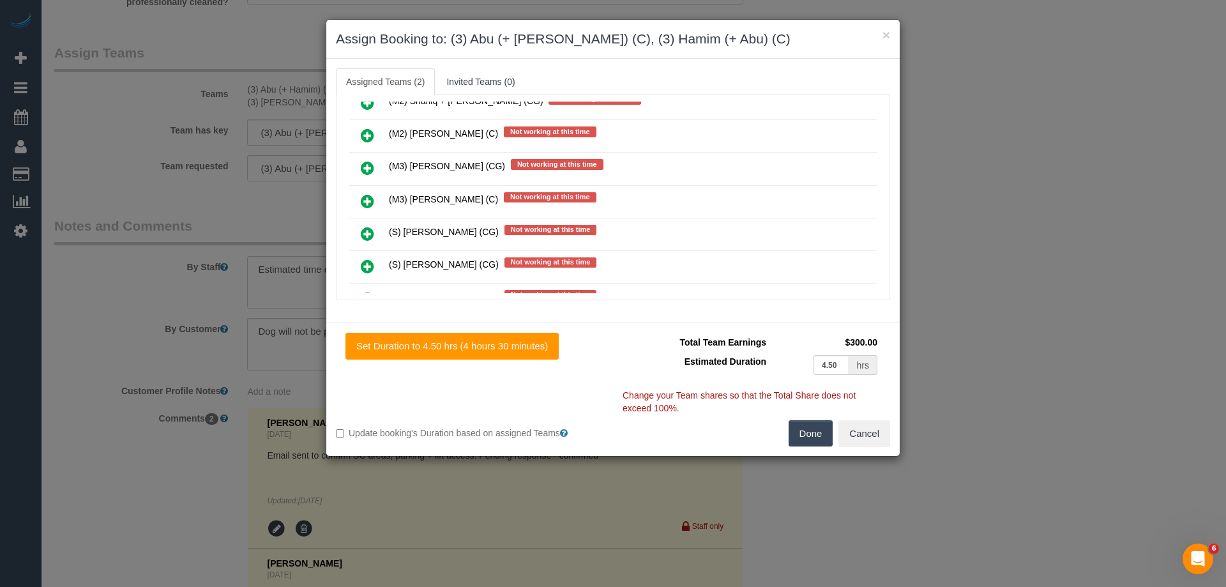
click at [363, 162] on icon at bounding box center [367, 167] width 13 height 15
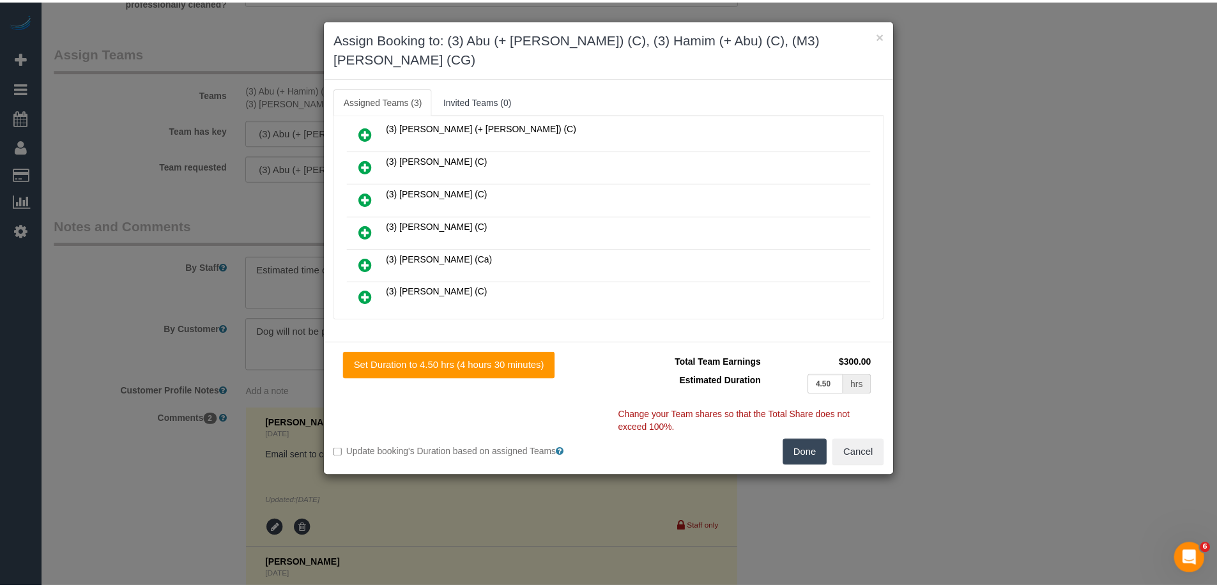
scroll to position [0, 0]
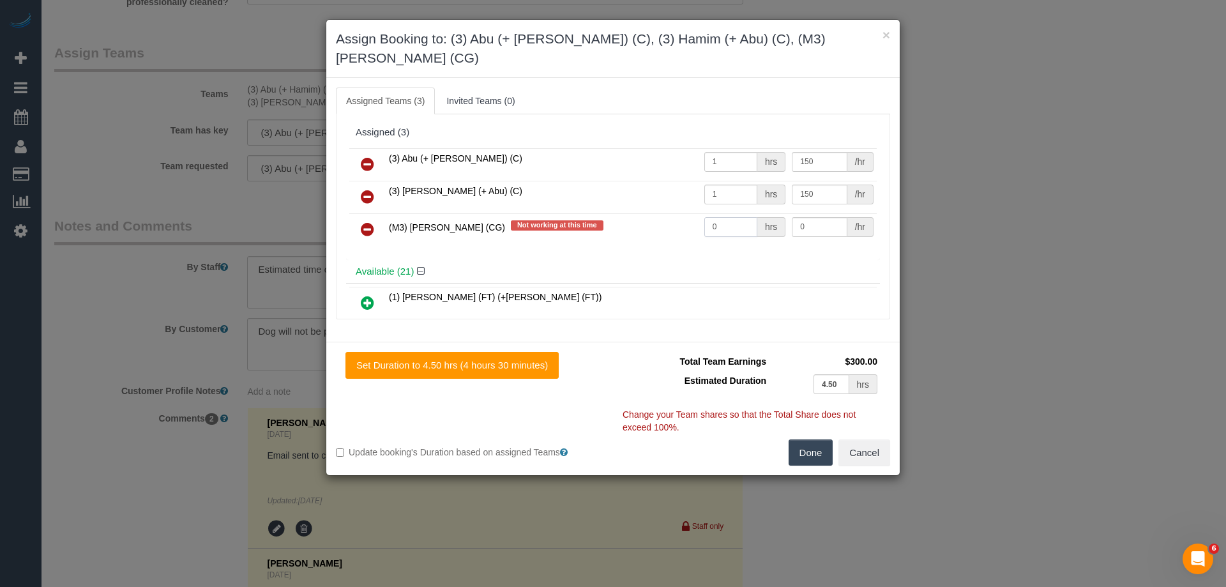
drag, startPoint x: 725, startPoint y: 209, endPoint x: 677, endPoint y: 202, distance: 48.4
click at [677, 213] on tr "(M3) Adnan (CG) Not working at this time 0 hrs 0 /hr" at bounding box center [612, 229] width 527 height 33
type input "1"
drag, startPoint x: 805, startPoint y: 208, endPoint x: 731, endPoint y: 199, distance: 73.9
click at [729, 213] on tr "(M3) Adnan (CG) Not working at this time 1 hrs 0 /hr" at bounding box center [612, 229] width 527 height 33
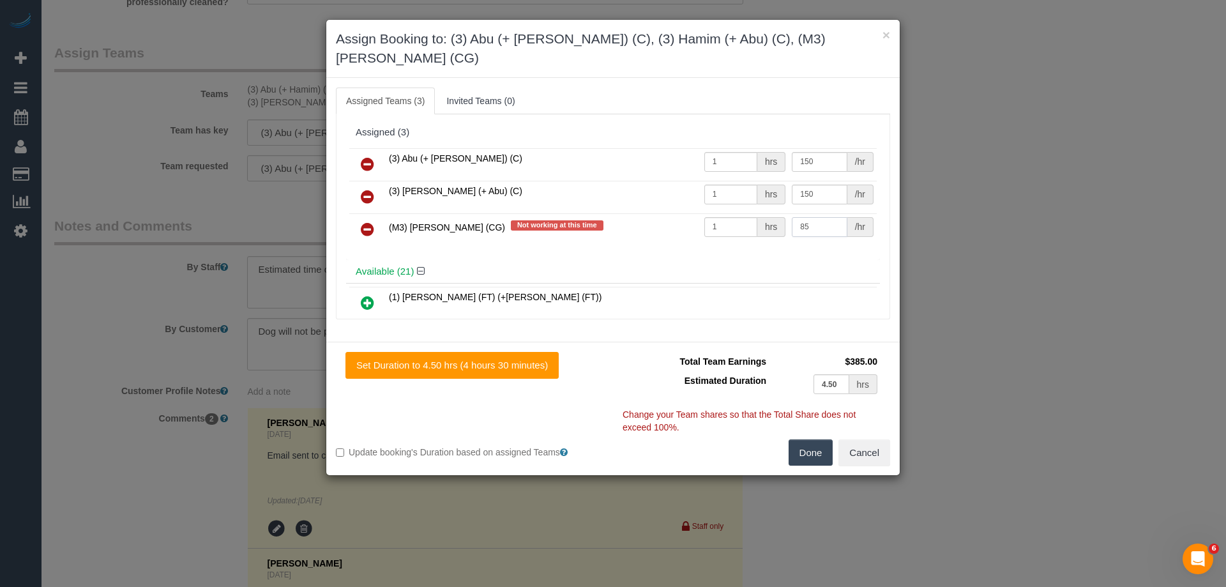
type input "85"
click at [838, 439] on div "Done Cancel" at bounding box center [756, 452] width 287 height 27
click at [812, 439] on button "Done" at bounding box center [811, 452] width 45 height 27
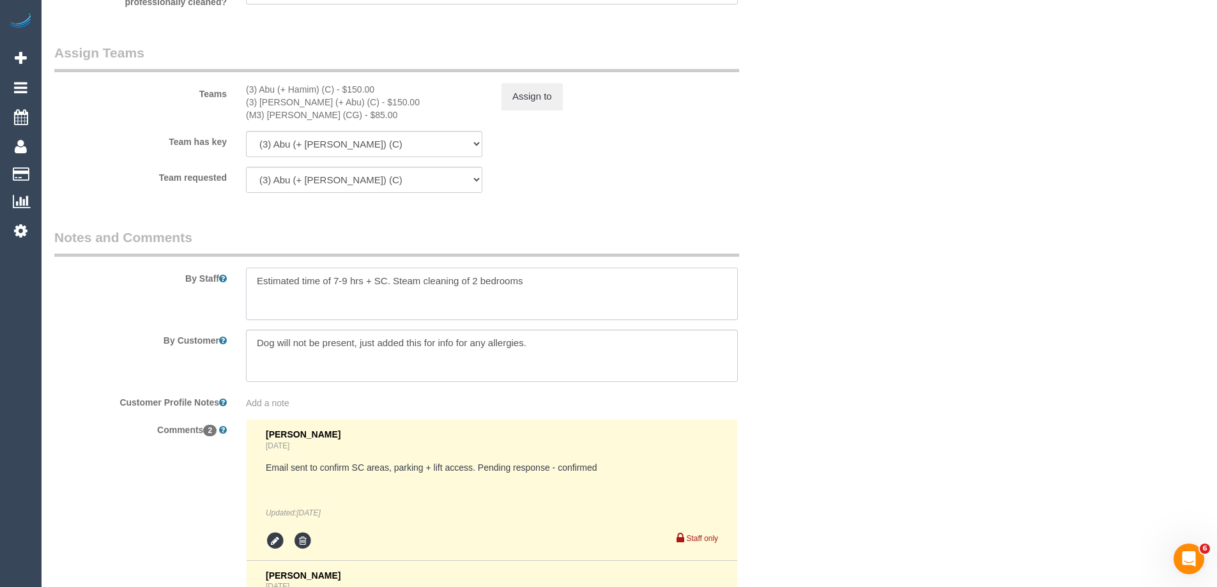
click at [556, 286] on textarea at bounding box center [492, 294] width 492 height 52
paste textarea "Steam cleaner to arrive at ___ Please ensure areas for steam cleaning are clean…"
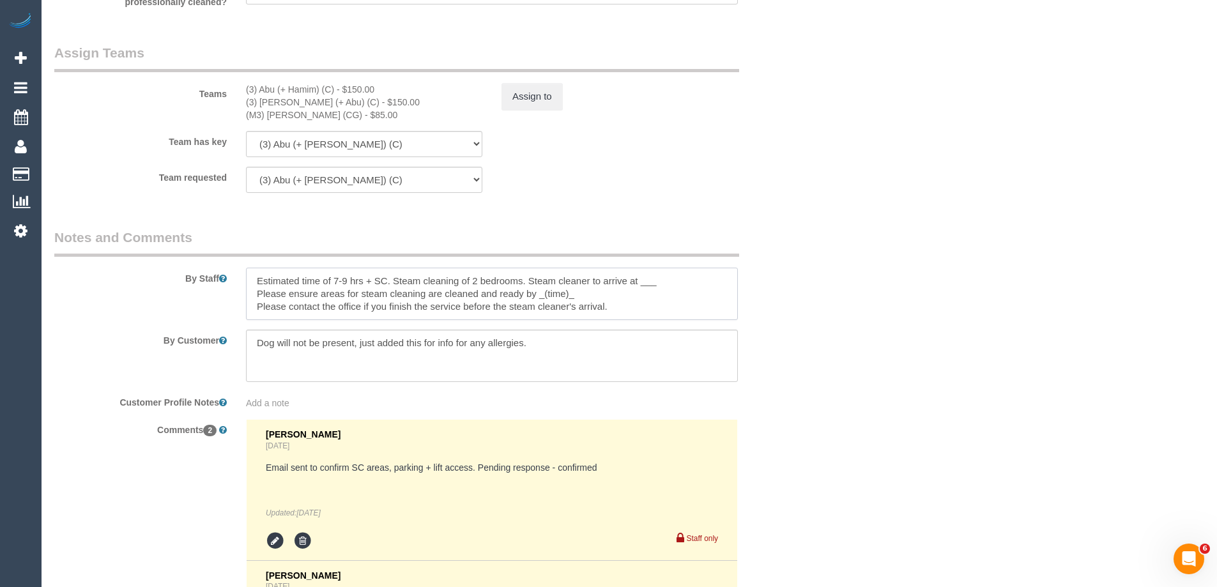
drag, startPoint x: 640, startPoint y: 279, endPoint x: 665, endPoint y: 281, distance: 25.6
click at [665, 281] on textarea at bounding box center [492, 294] width 492 height 52
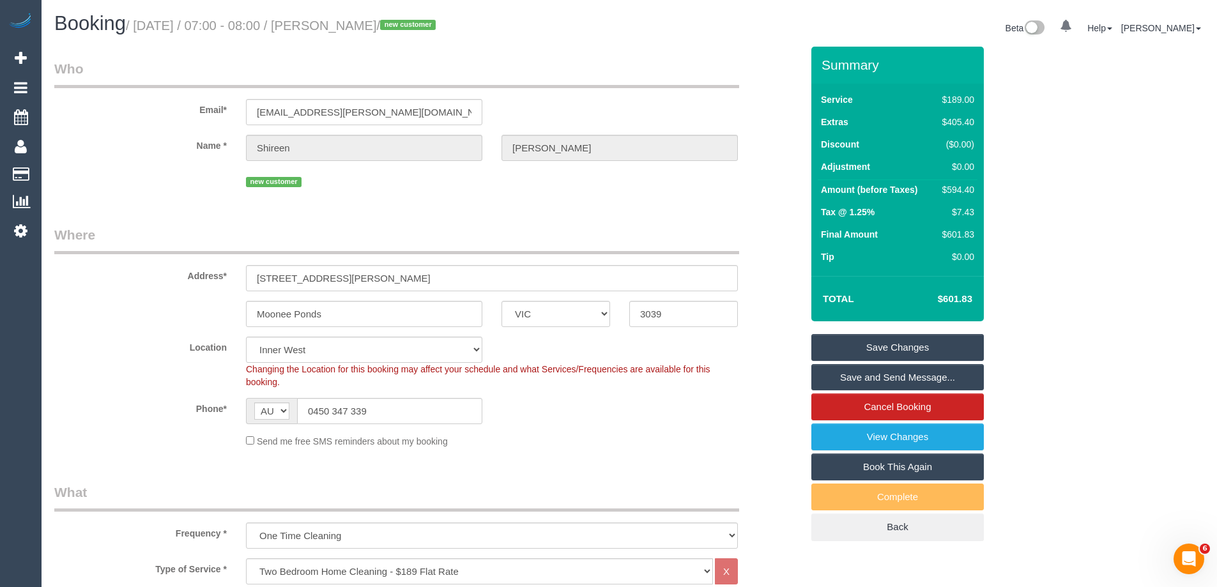
type textarea "Estimated time of 7-9 hrs + SC. Steam cleaning of 2 bedrooms. Steam cleaner to …"
click at [835, 342] on link "Save Changes" at bounding box center [897, 347] width 172 height 27
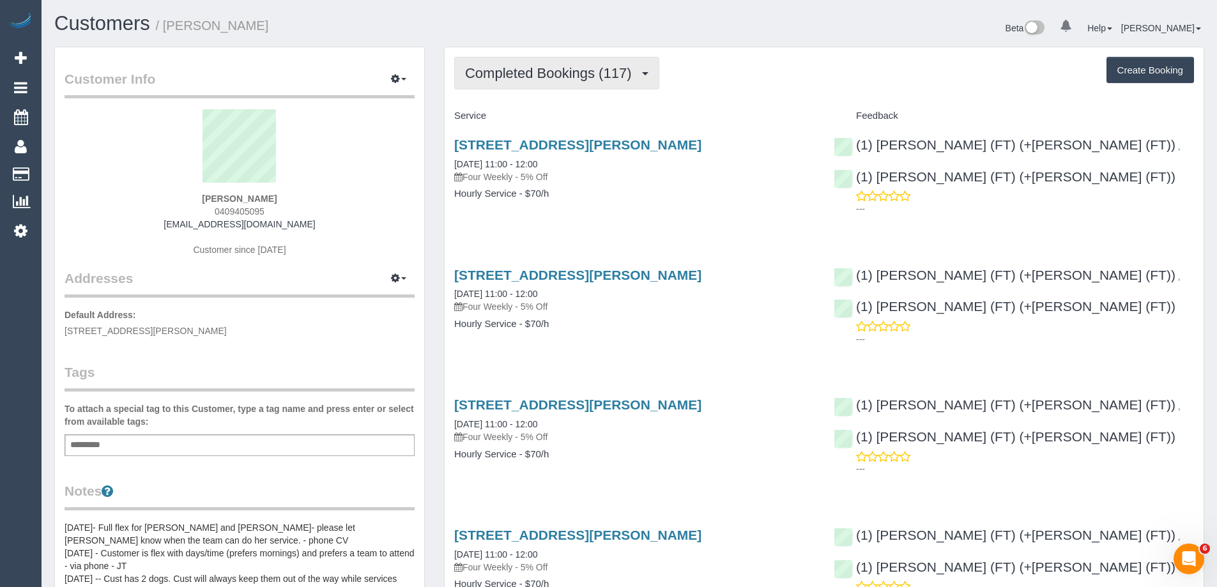
click at [543, 70] on span "Completed Bookings (117)" at bounding box center [551, 73] width 172 height 16
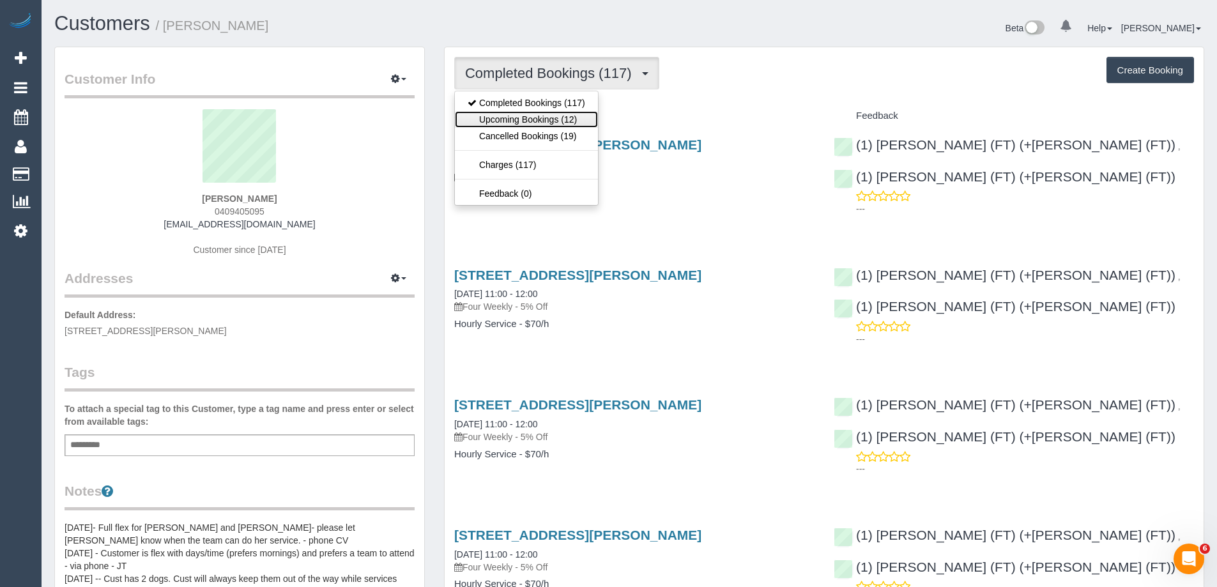
click at [548, 122] on link "Upcoming Bookings (12)" at bounding box center [526, 119] width 143 height 17
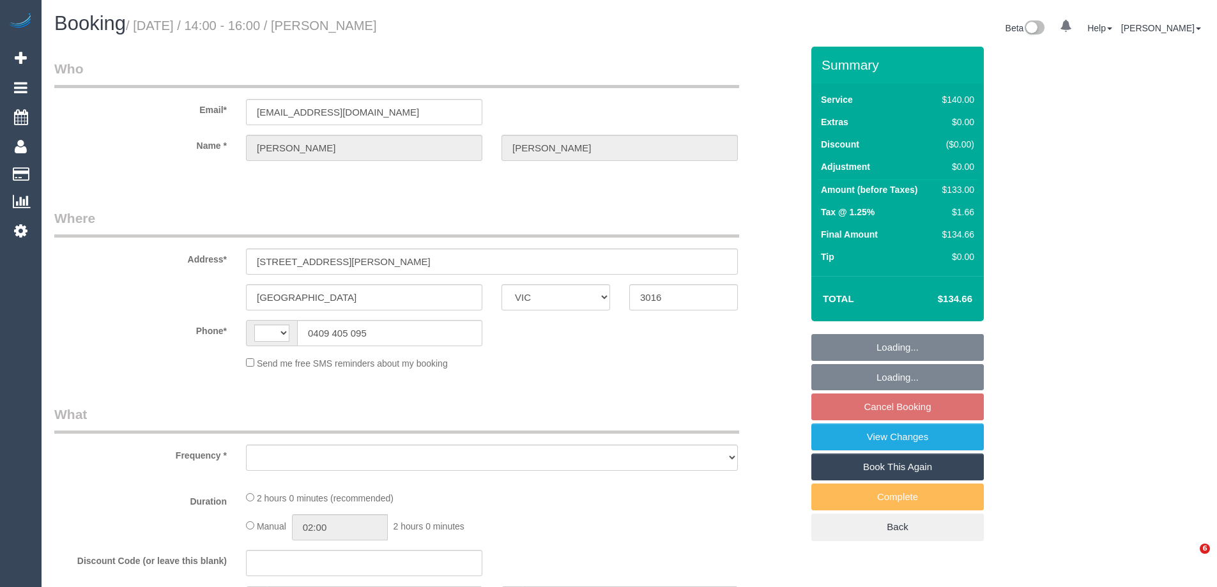
select select "VIC"
select select "string:AU"
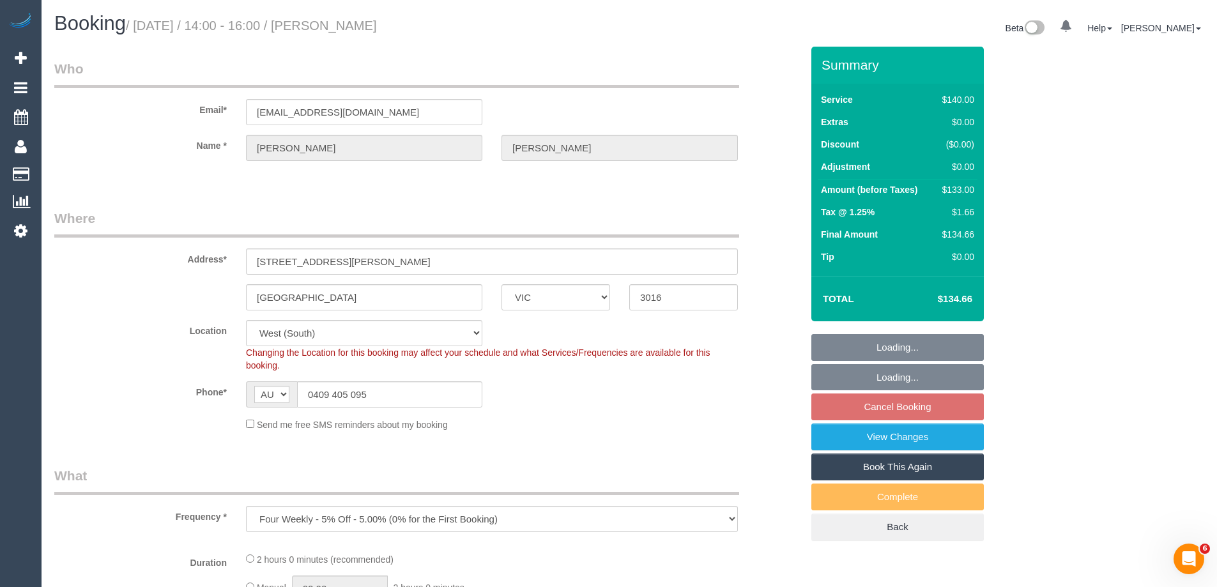
select select "object:535"
select select "spot1"
select select "string:stripe-pm_1MhQp22GScqysDRVjI4ymGkD"
select select "number:27"
select select "number:14"
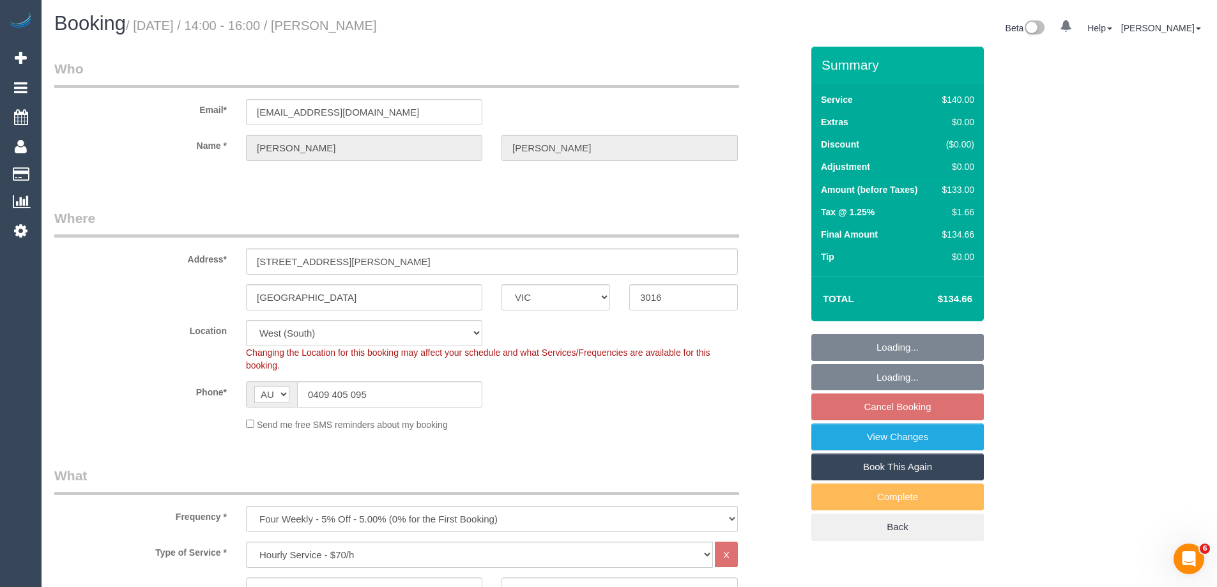
select select "number:19"
select select "number:22"
select select "number:34"
select select "VIC"
select select "string:stripe-pm_1MhQp22GScqysDRVjI4ymGkD"
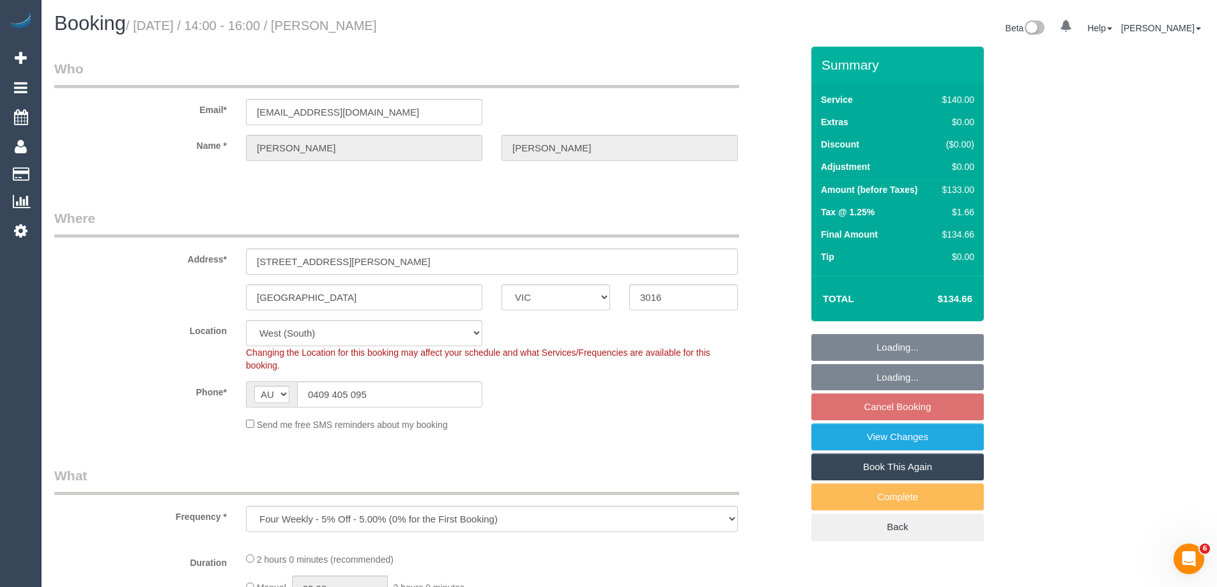
select select "number:27"
select select "number:14"
select select "number:19"
select select "number:22"
select select "number:34"
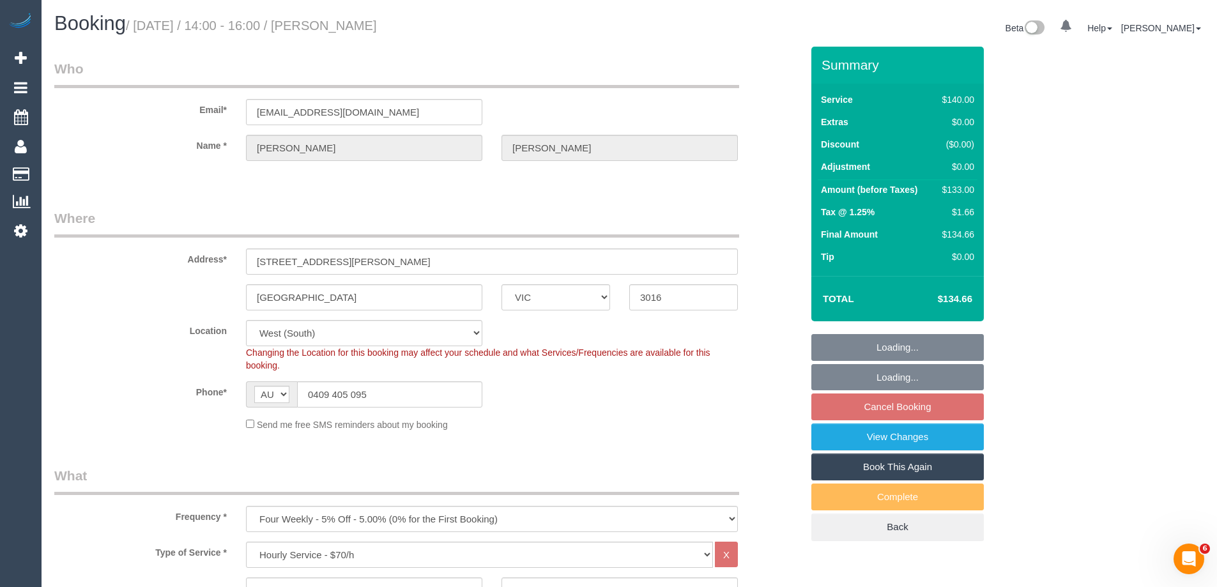
select select "object:884"
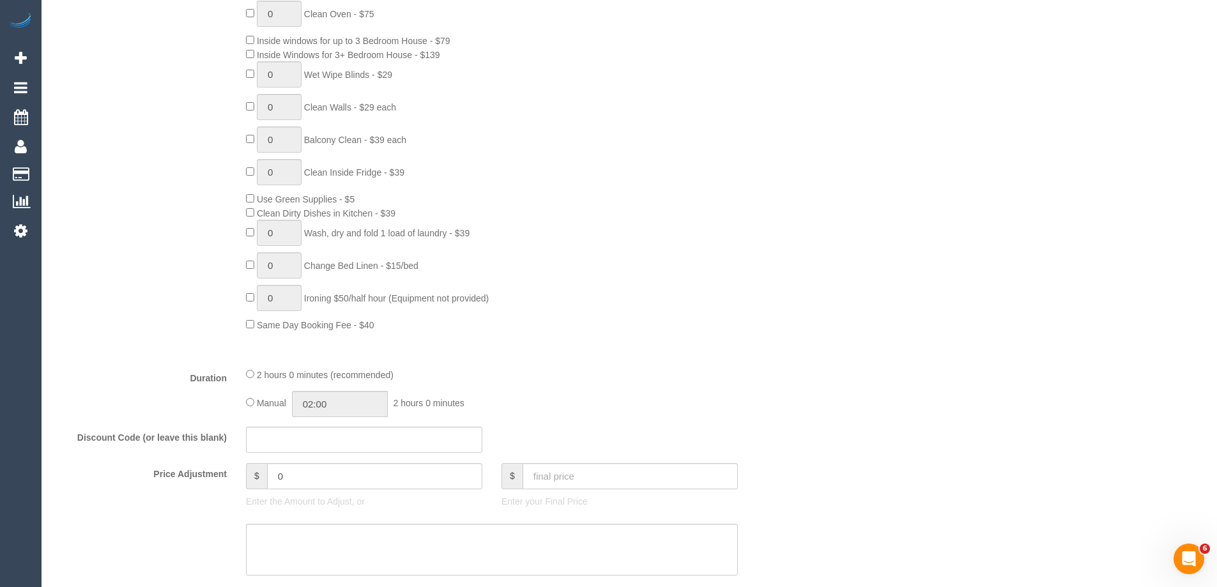
select select "spot1"
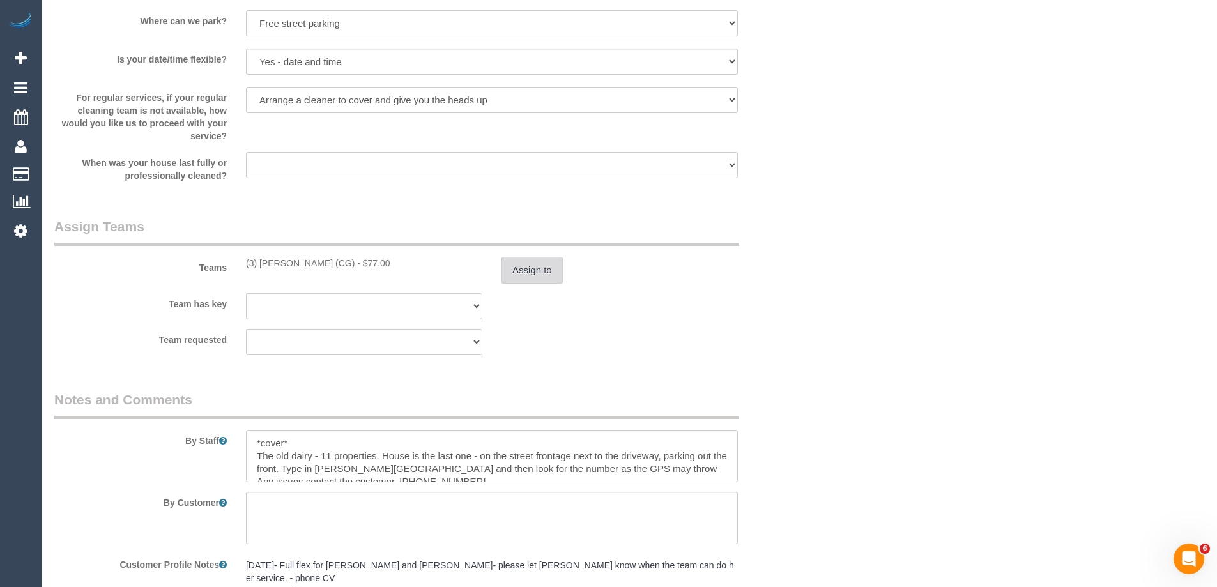
scroll to position [1724, 0]
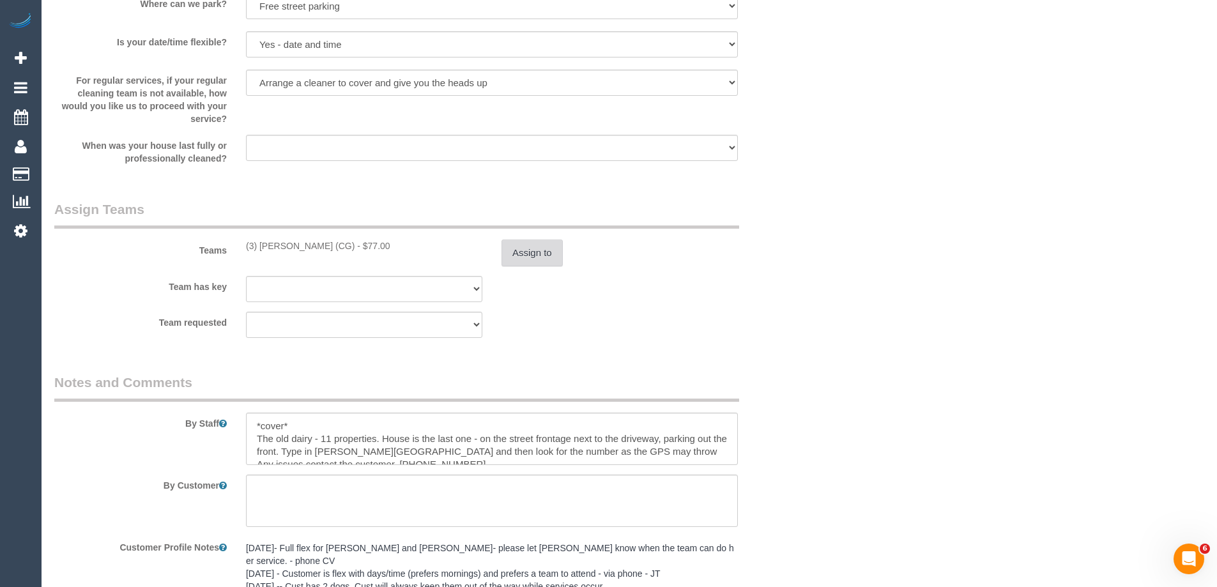
click at [544, 248] on button "Assign to" at bounding box center [531, 252] width 61 height 27
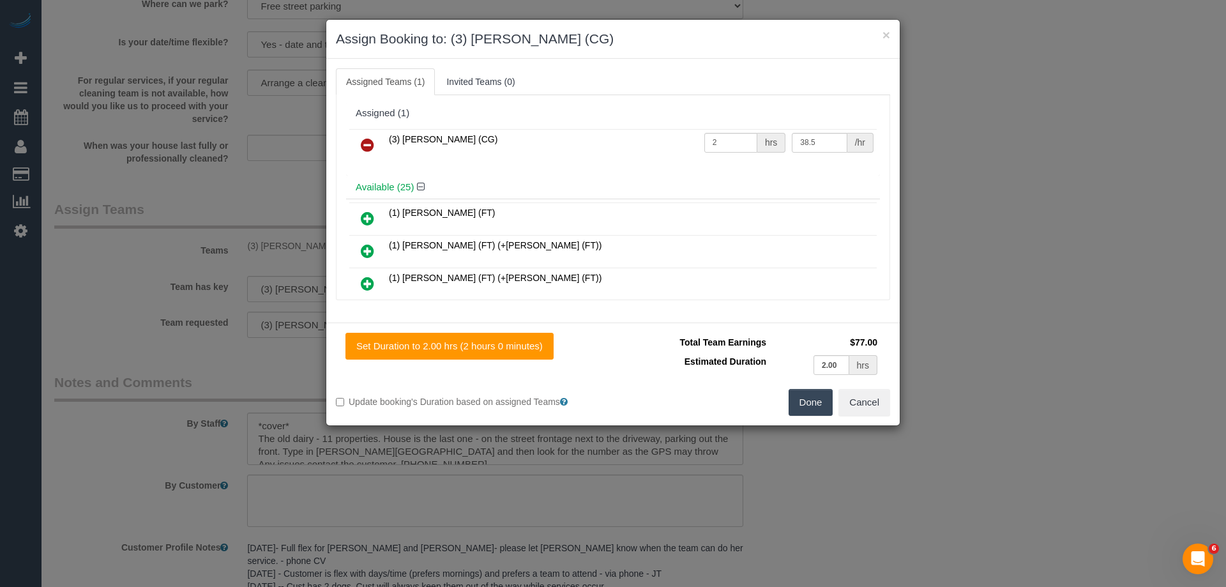
click at [362, 140] on icon at bounding box center [367, 144] width 13 height 15
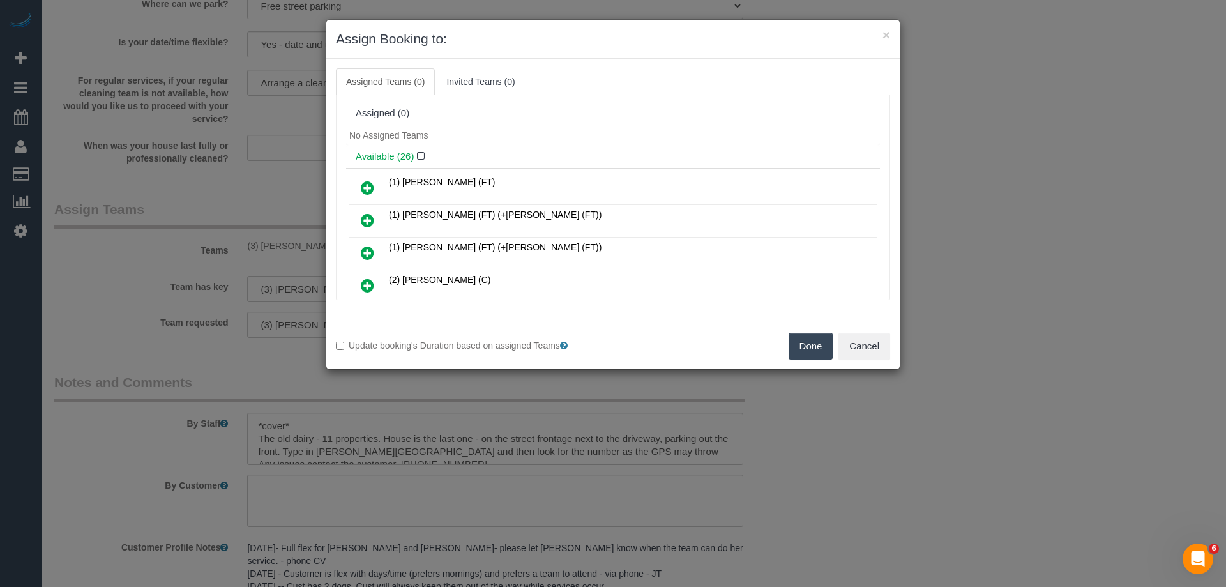
click at [367, 181] on icon at bounding box center [367, 187] width 13 height 15
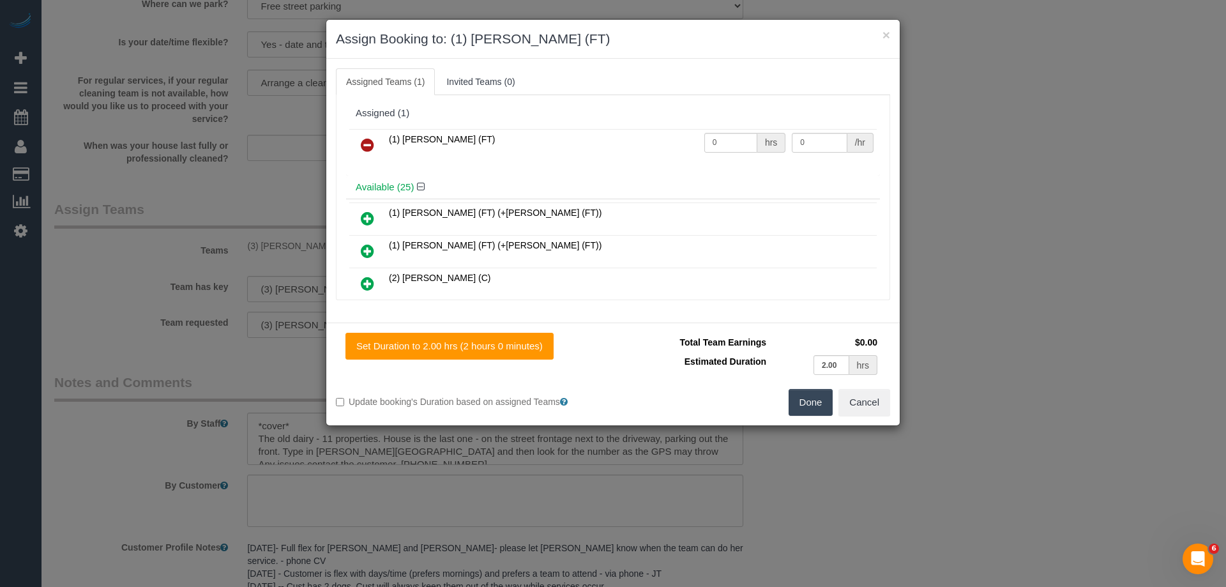
click at [800, 404] on button "Done" at bounding box center [811, 402] width 45 height 27
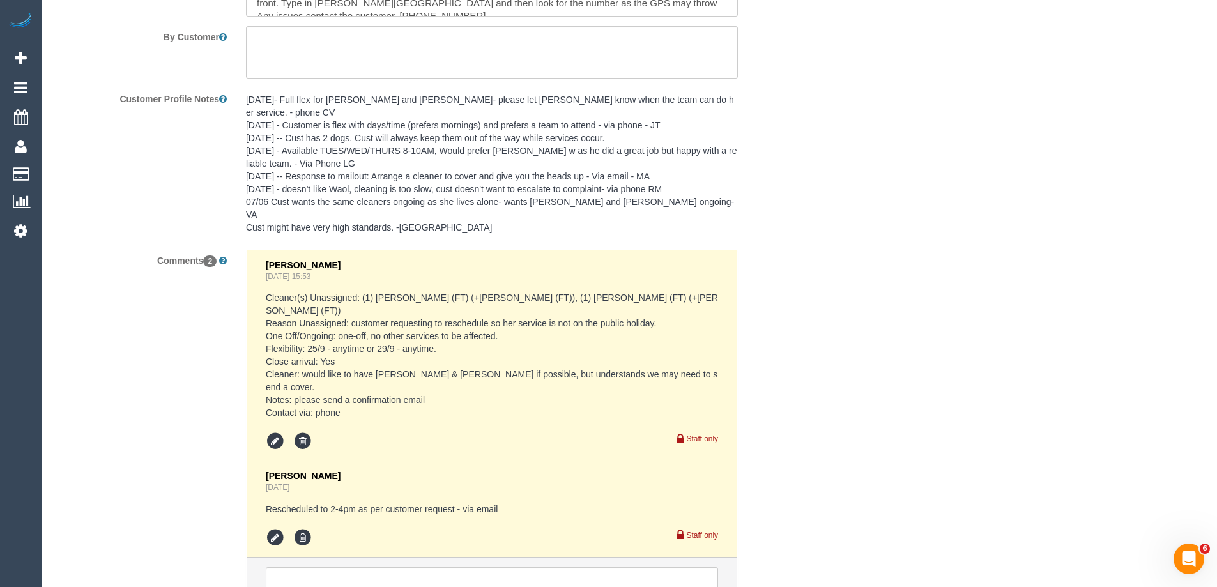
scroll to position [2244, 0]
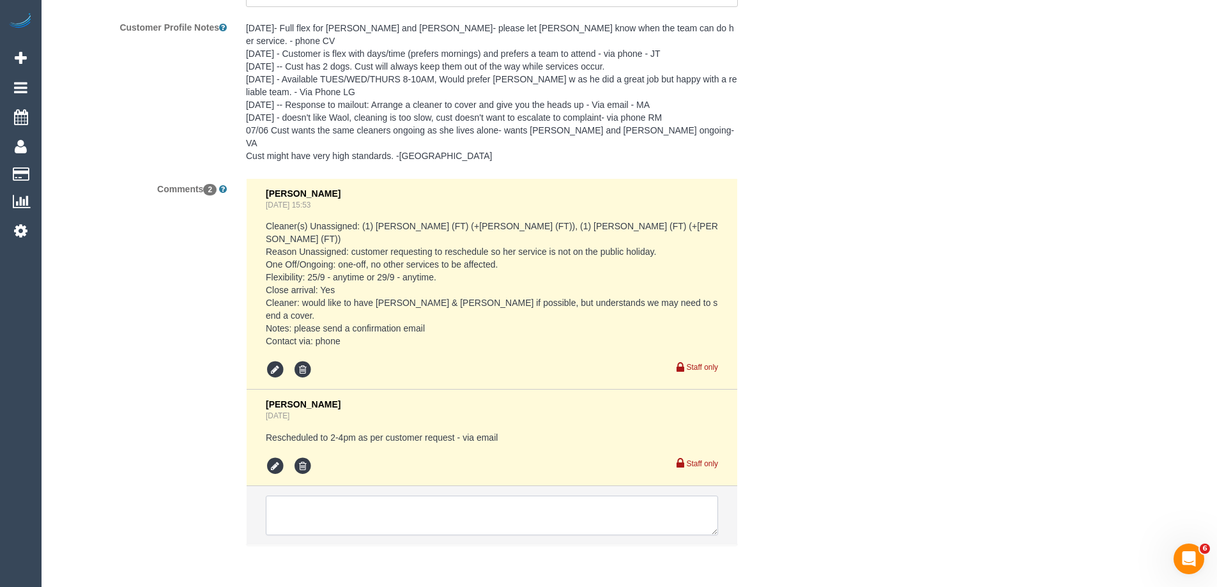
click at [305, 496] on textarea at bounding box center [492, 516] width 452 height 40
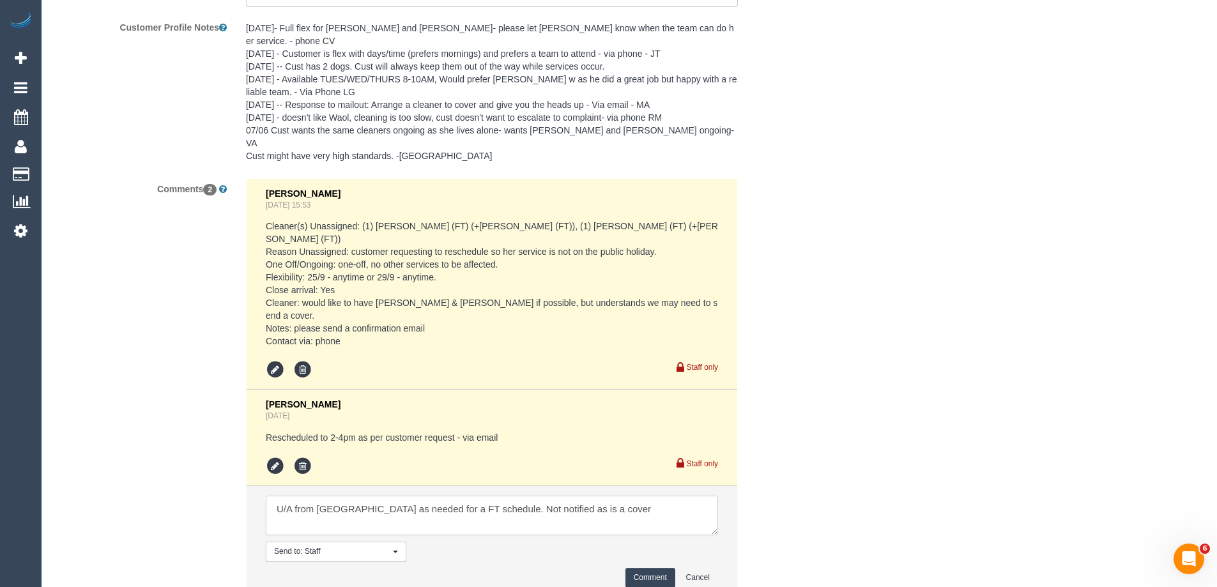
type textarea "U/A from [GEOGRAPHIC_DATA] as needed for a FT schedule. Not notified as is a co…"
click at [643, 568] on button "Comment" at bounding box center [650, 578] width 50 height 20
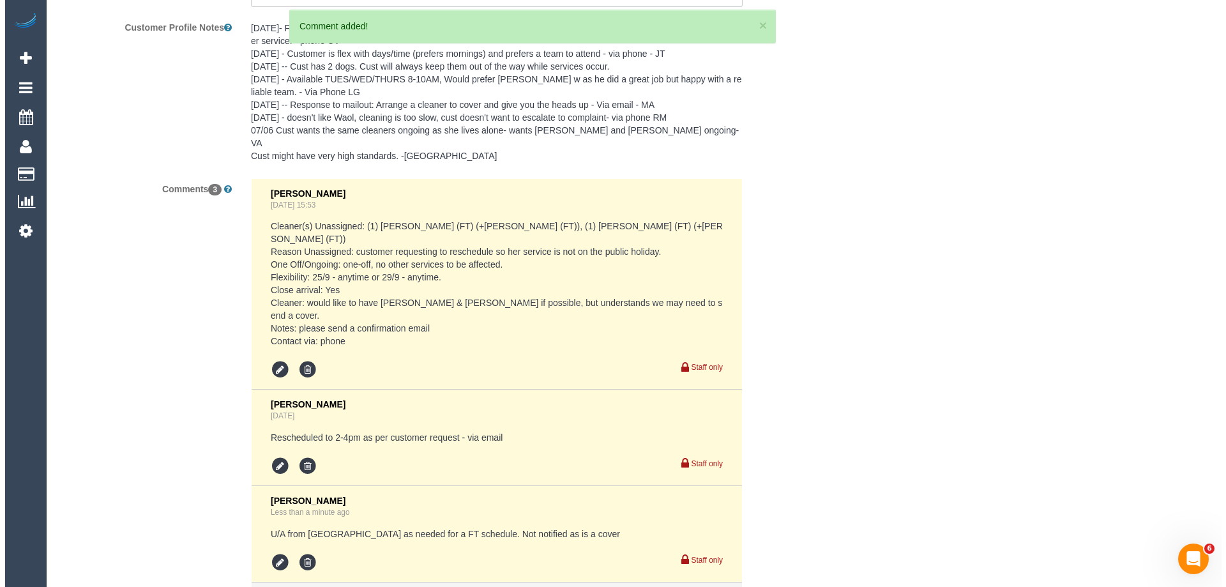
scroll to position [0, 0]
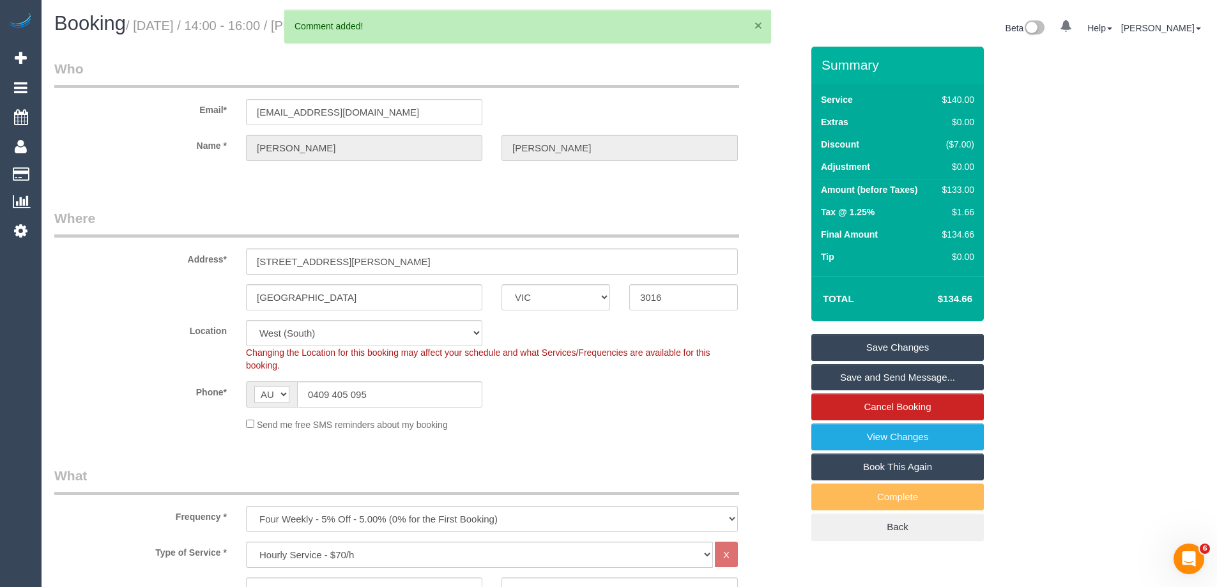
click at [757, 24] on button "×" at bounding box center [758, 25] width 8 height 13
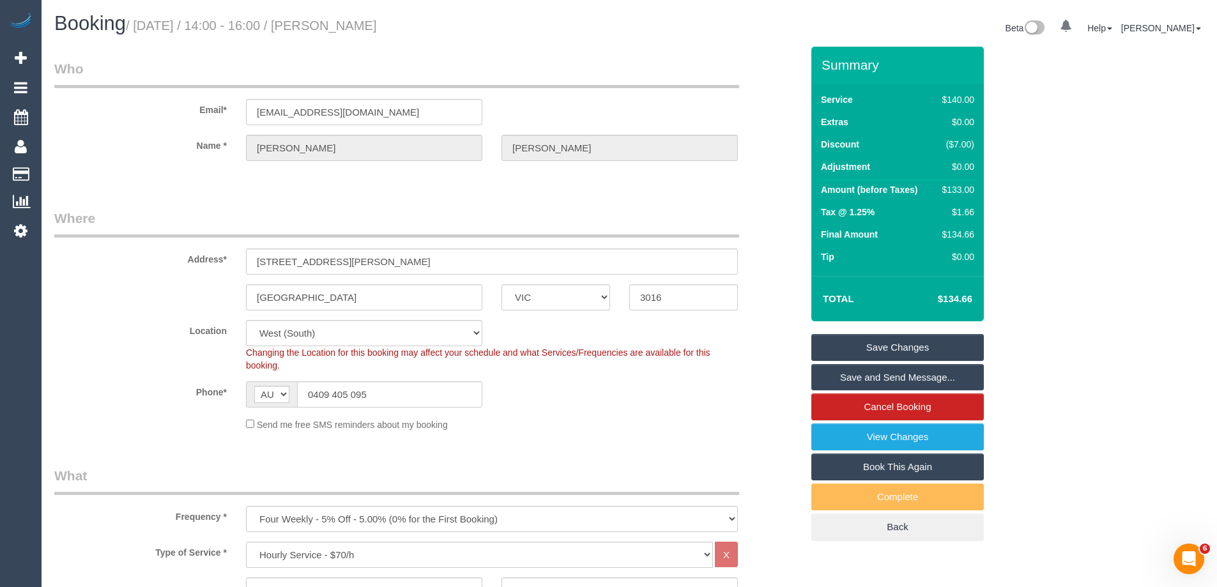
drag, startPoint x: 446, startPoint y: 28, endPoint x: 353, endPoint y: 29, distance: 93.9
click at [353, 29] on h1 "Booking / September 25, 2025 / 14:00 - 16:00 / Glenda Smith" at bounding box center [336, 24] width 565 height 22
copy small "Glenda Smith"
click at [846, 338] on link "Save Changes" at bounding box center [897, 347] width 172 height 27
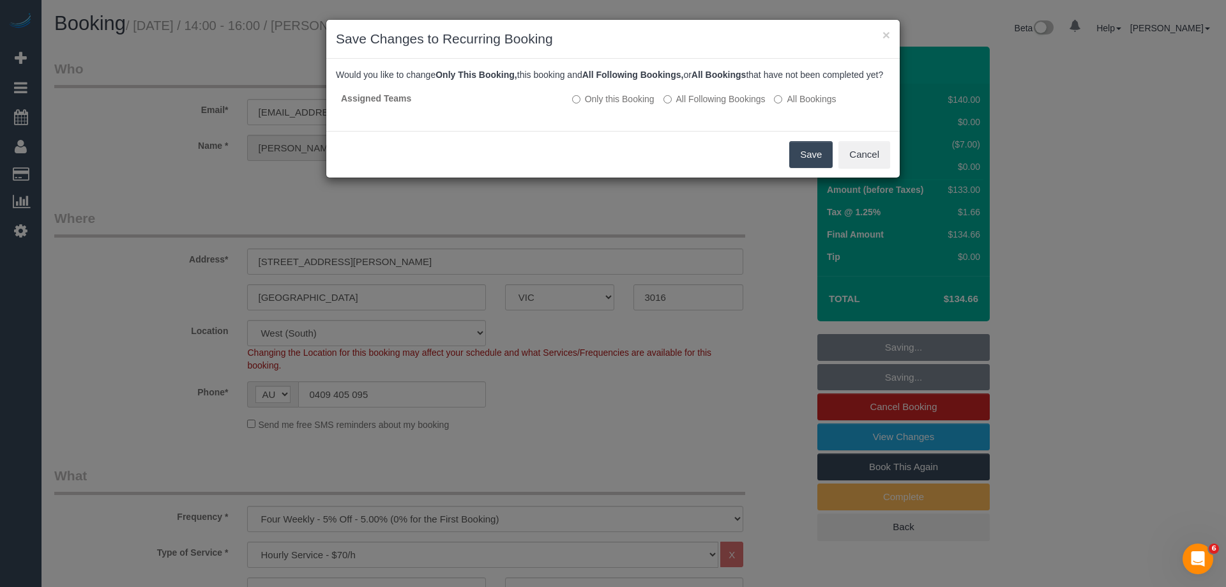
click at [815, 161] on button "Save" at bounding box center [810, 154] width 43 height 27
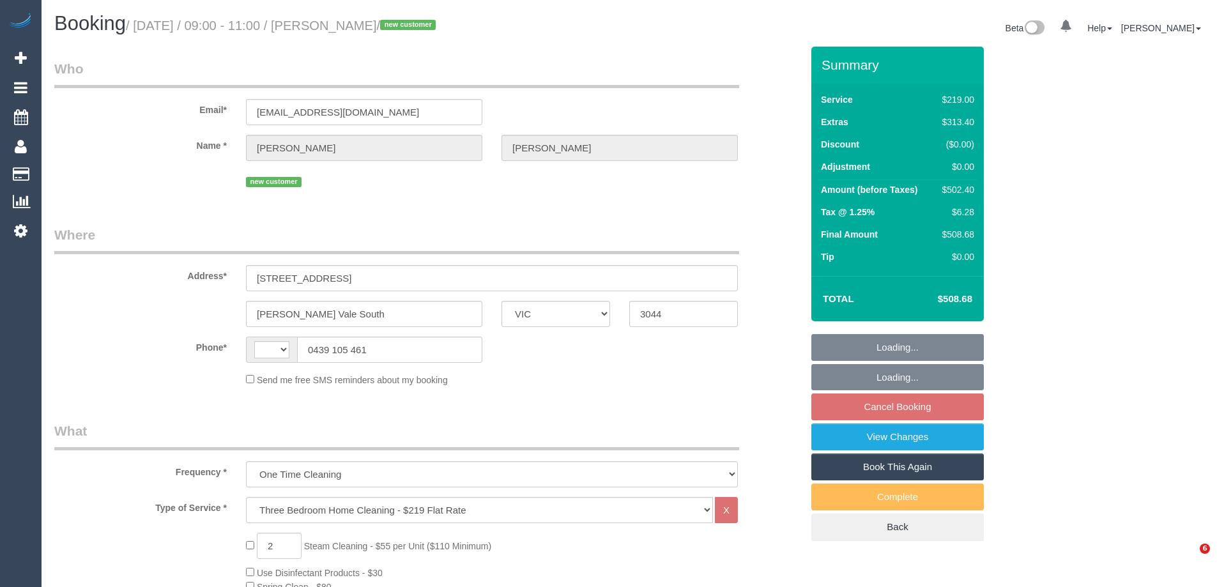
select select "VIC"
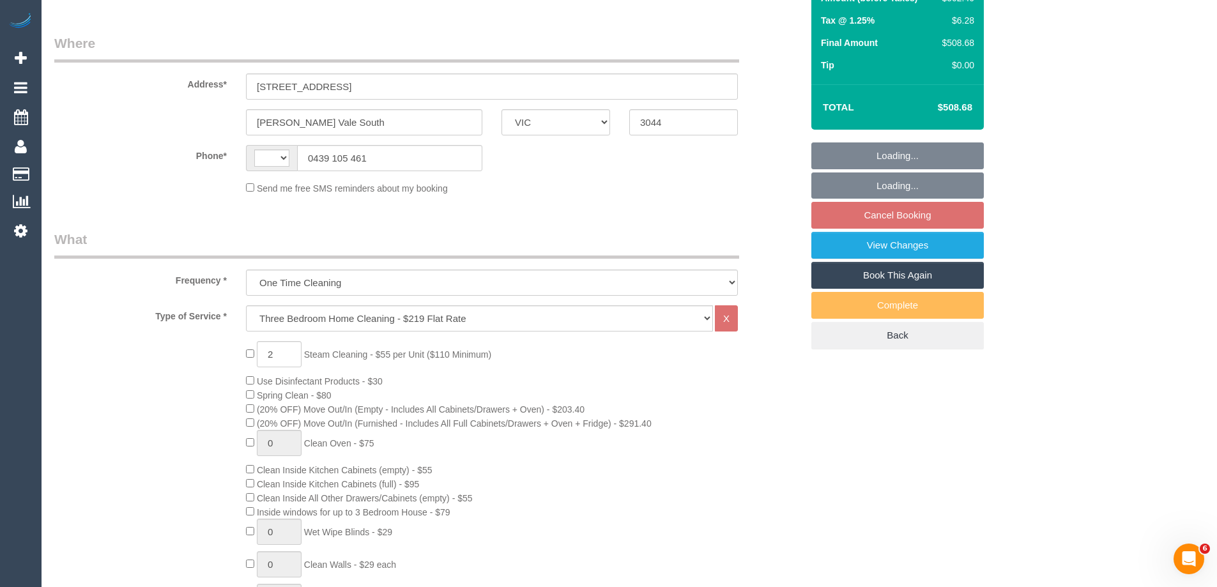
select select "string:AU"
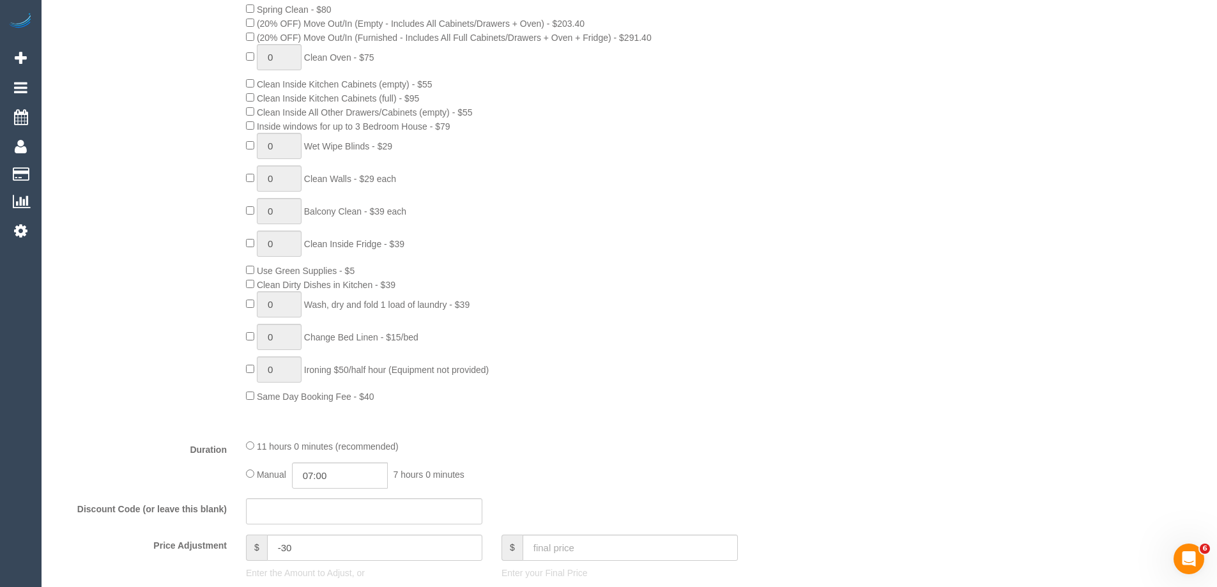
select select "object:686"
select select "string:stripe-pm_1S0uYB2GScqysDRVlUjLOmMK"
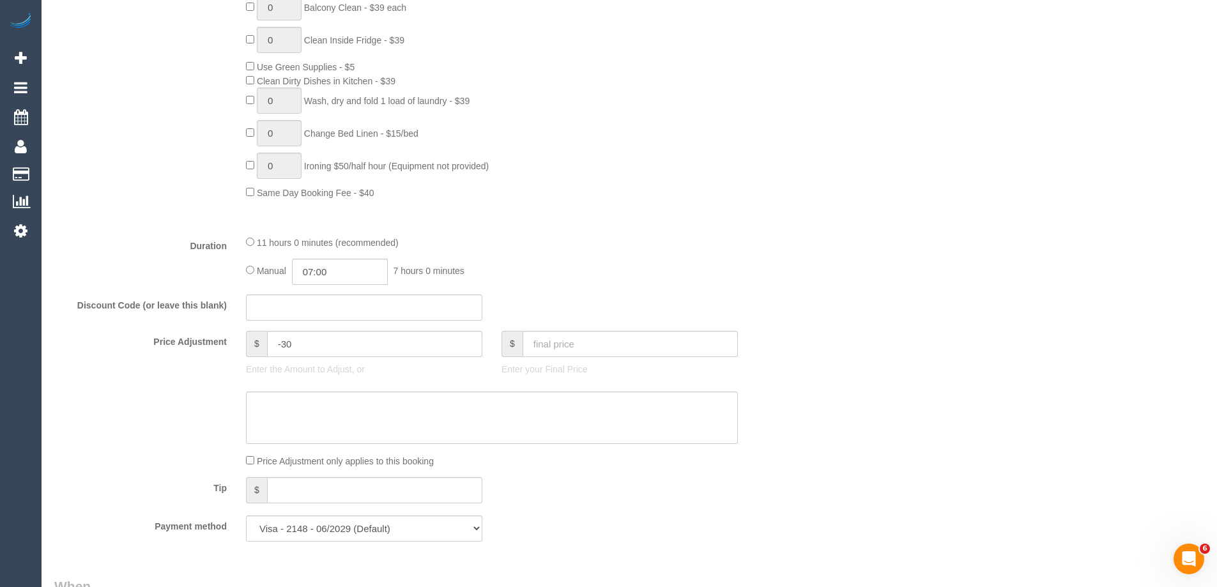
select select "number:28"
select select "number:14"
select select "number:19"
select select "number:25"
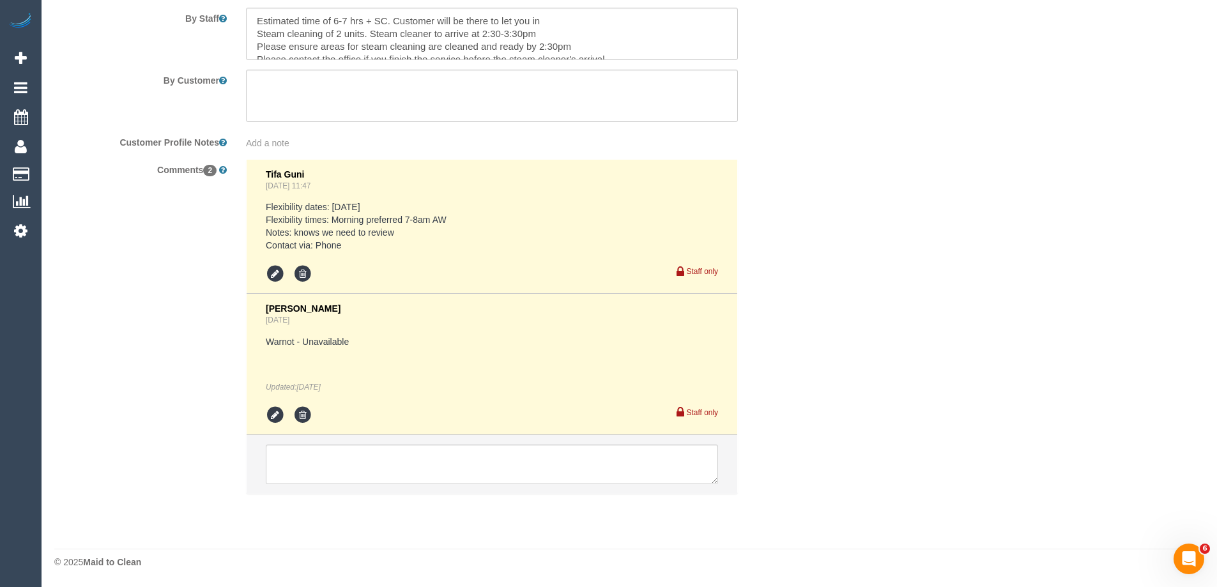
scroll to position [823, 0]
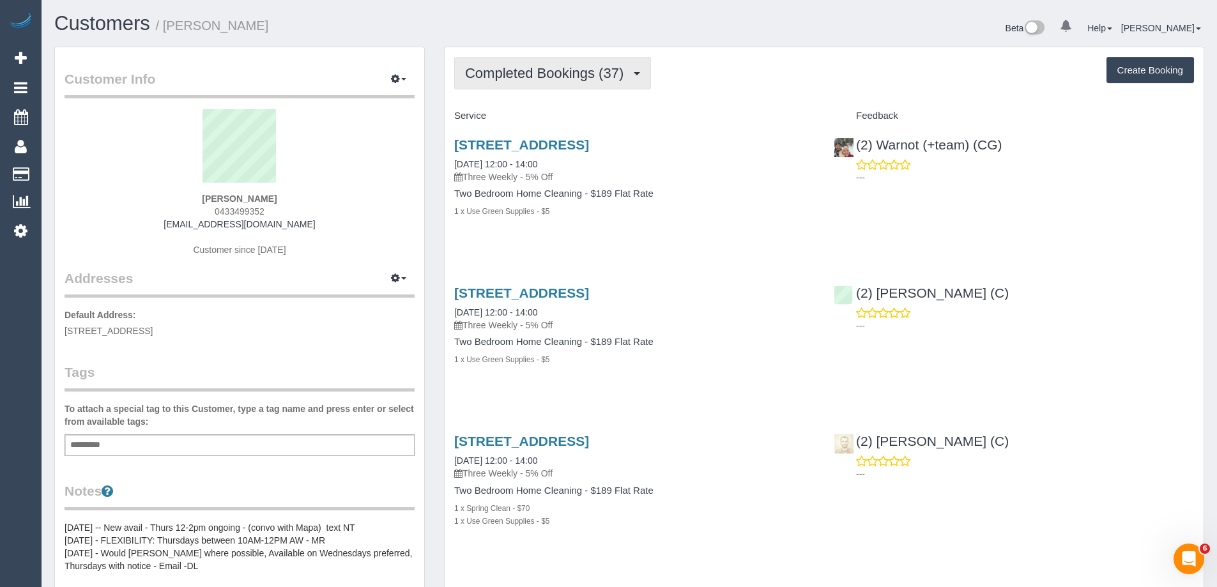
click at [539, 77] on span "Completed Bookings (37)" at bounding box center [547, 73] width 165 height 16
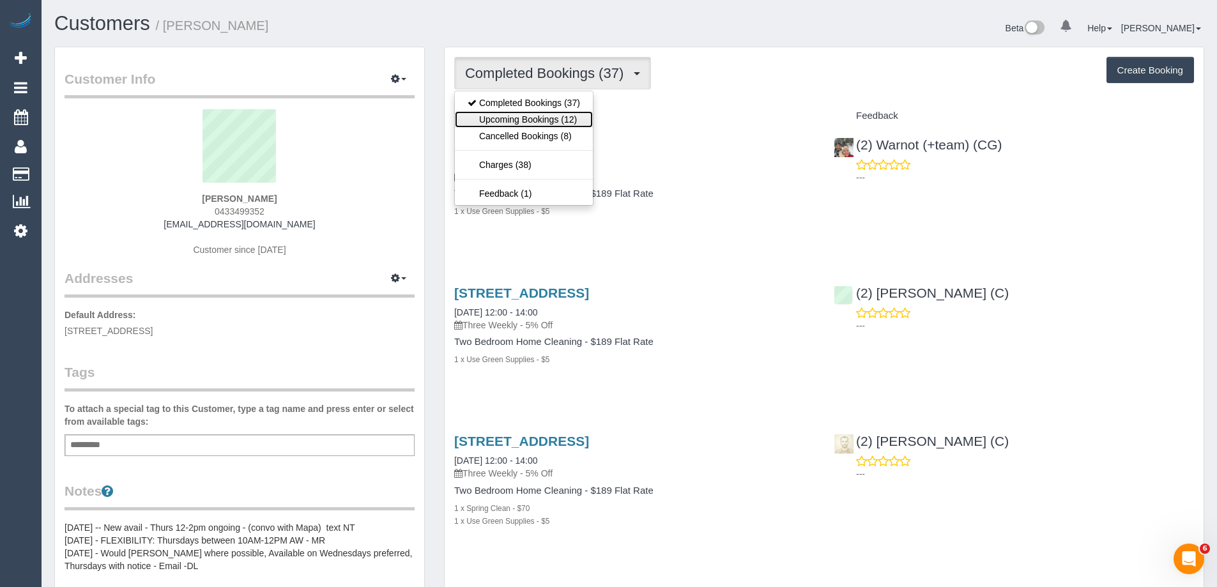
click at [536, 119] on link "Upcoming Bookings (12)" at bounding box center [524, 119] width 138 height 17
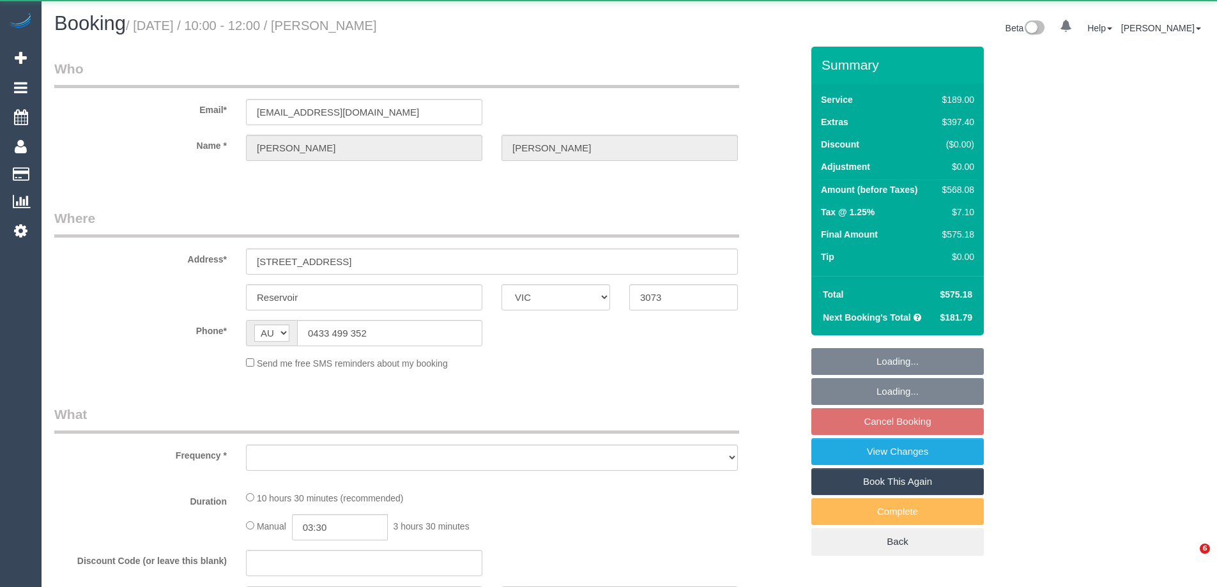
select select "VIC"
select select "object:601"
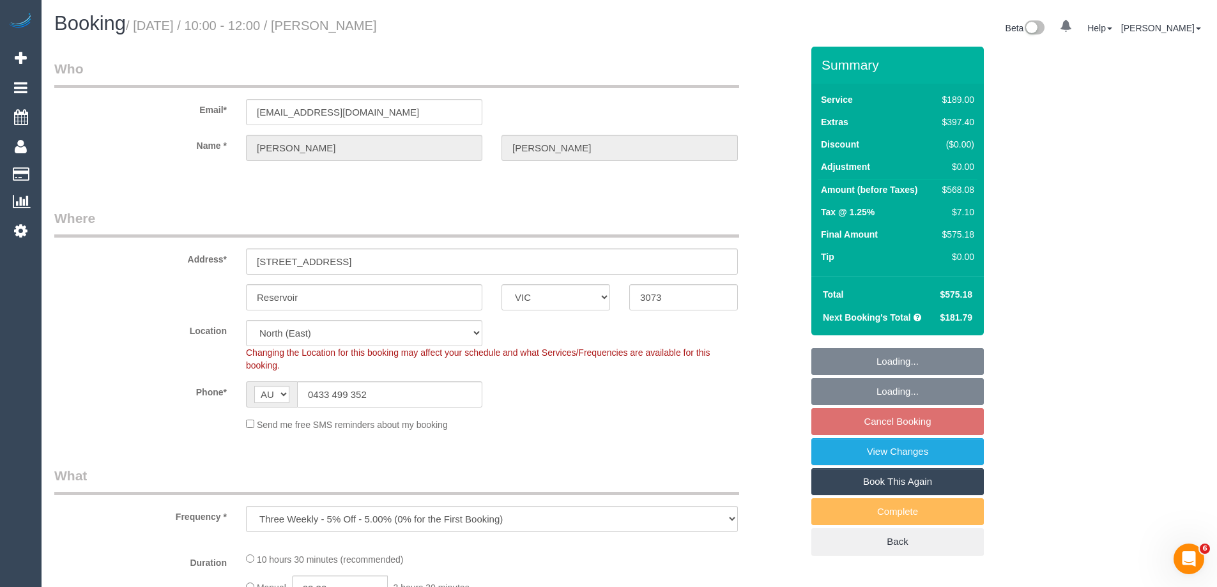
select select "string:stripe-pm_1Mk0lF2GScqysDRVSA2wfvIK"
select select "number:27"
select select "number:14"
select select "number:21"
select select "number:36"
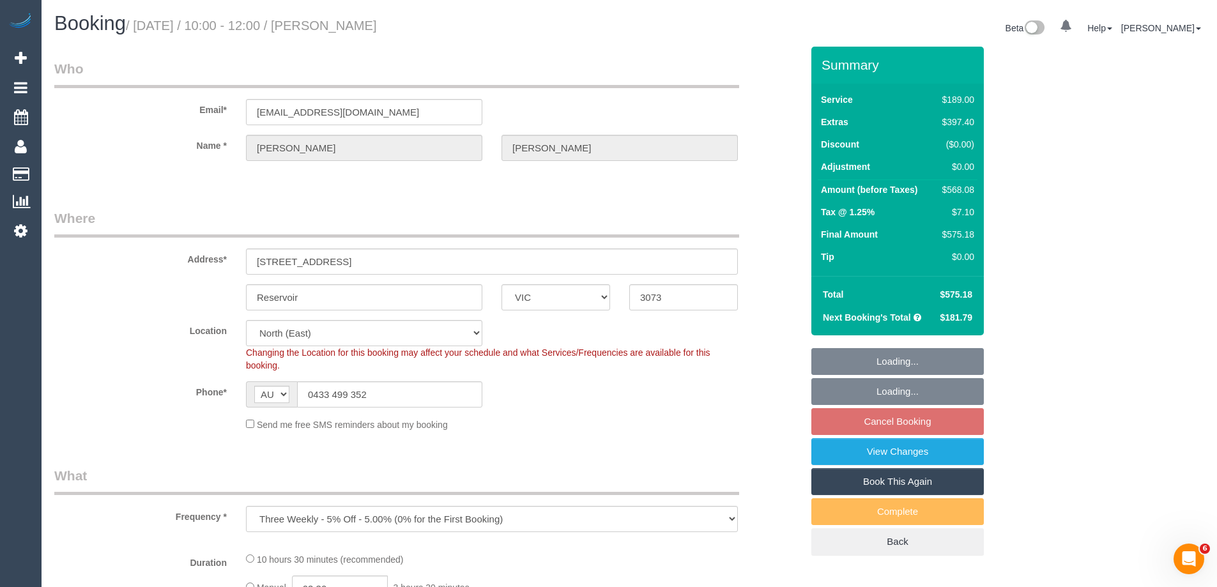
select select "number:35"
select select "number:12"
select select "object:1398"
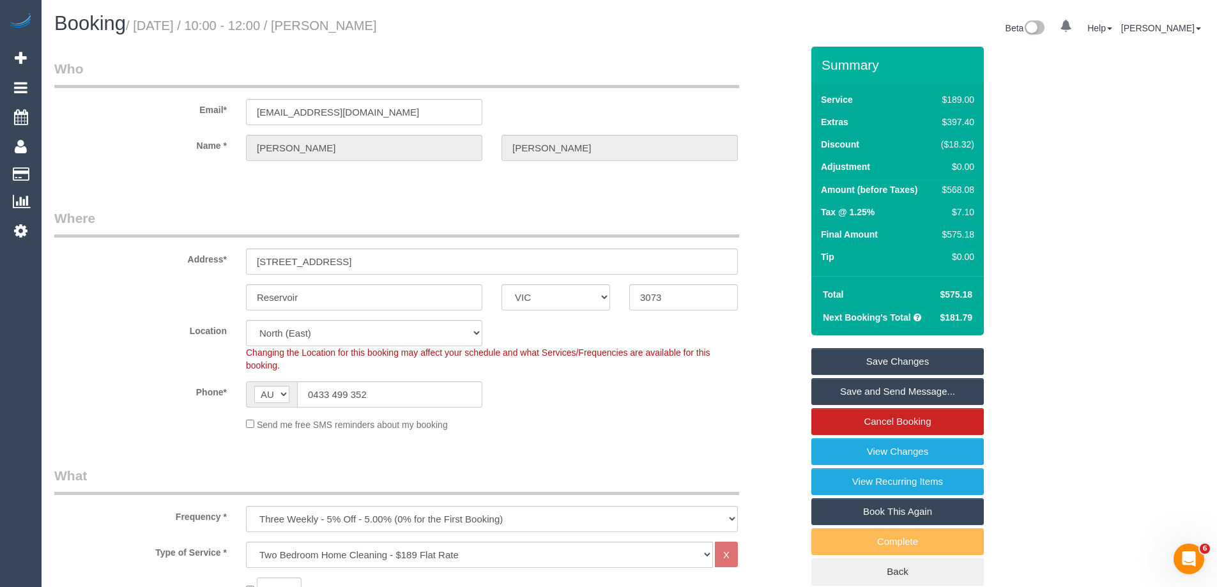
click at [861, 390] on link "Save and Send Message..." at bounding box center [897, 391] width 172 height 27
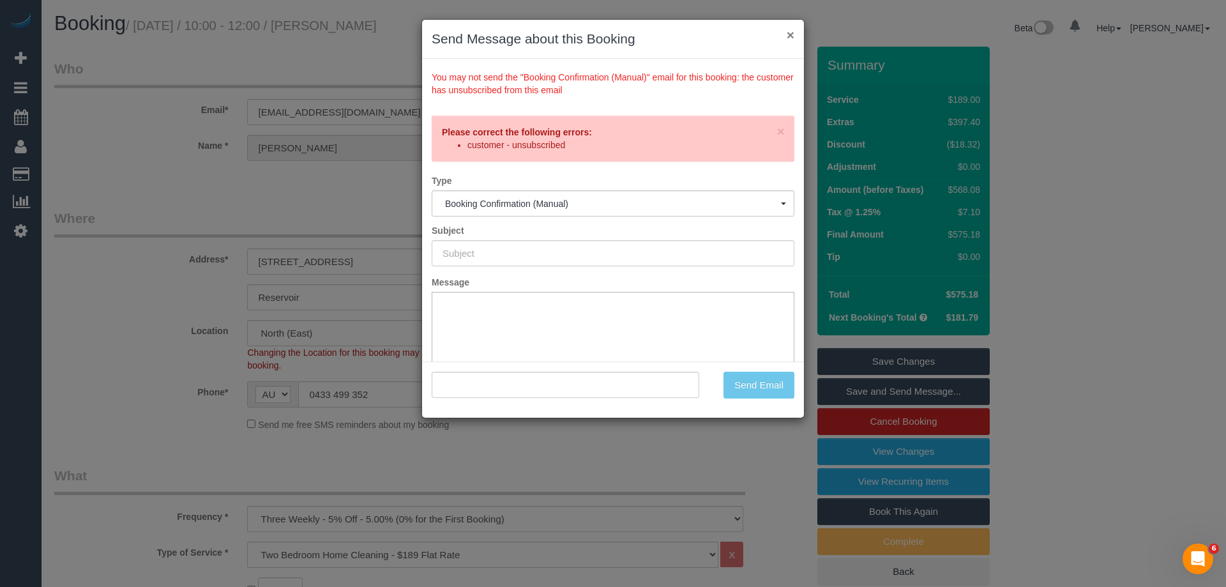
click at [792, 36] on button "×" at bounding box center [791, 34] width 8 height 13
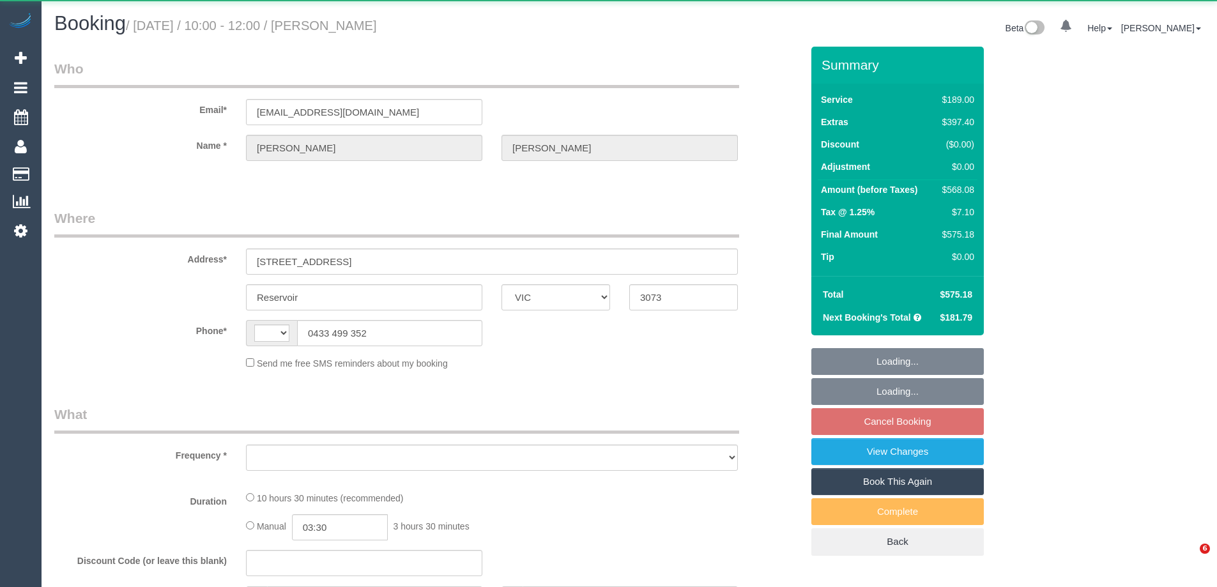
select select "VIC"
select select "string:AU"
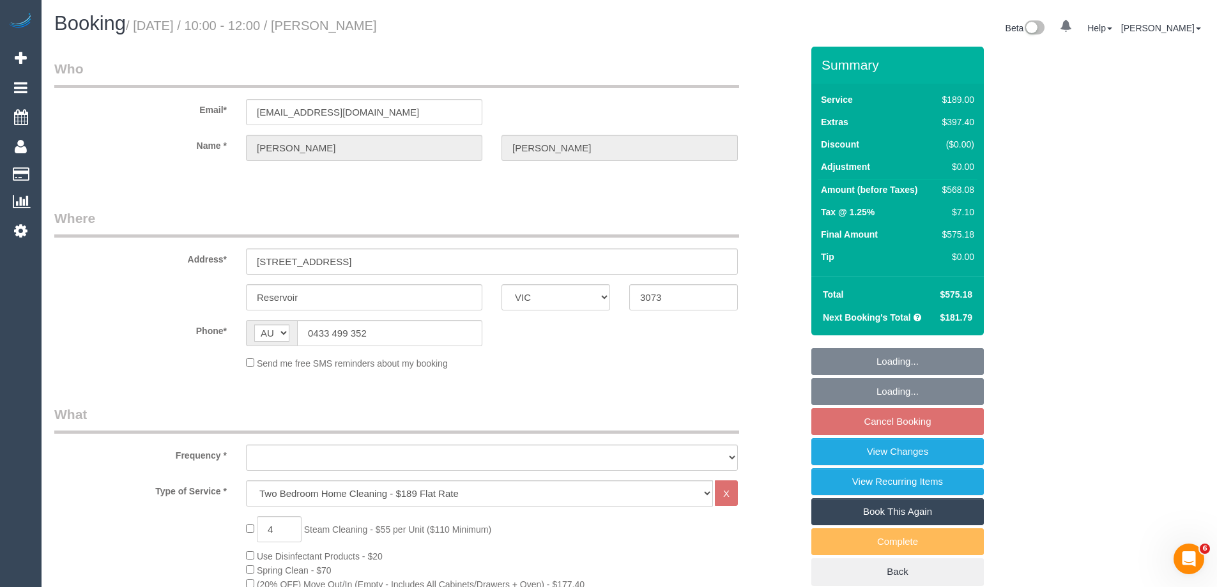
select select "object:697"
select select "string:stripe-pm_1Mk0lF2GScqysDRVSA2wfvIK"
select select "number:27"
select select "number:14"
select select "number:21"
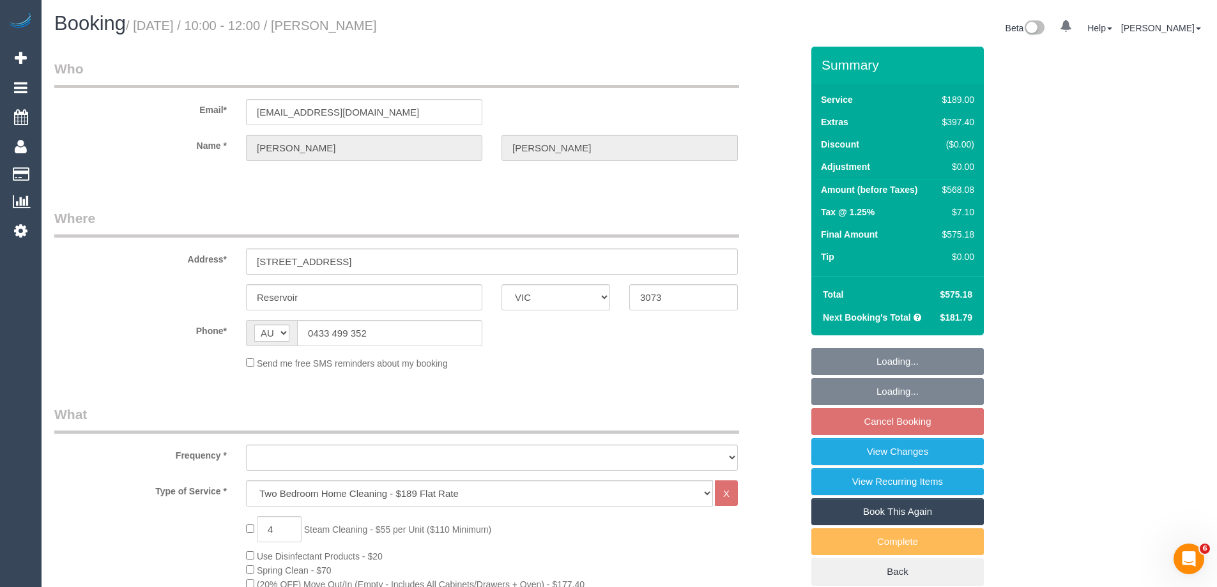
select select "number:36"
select select "number:35"
select select "number:12"
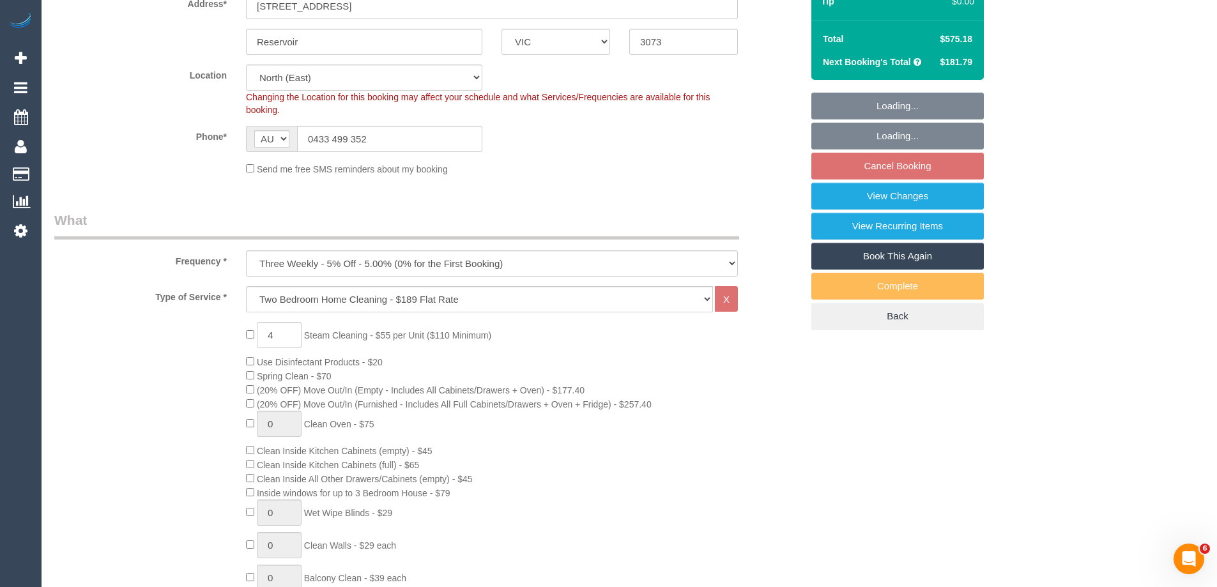
select select "object:1499"
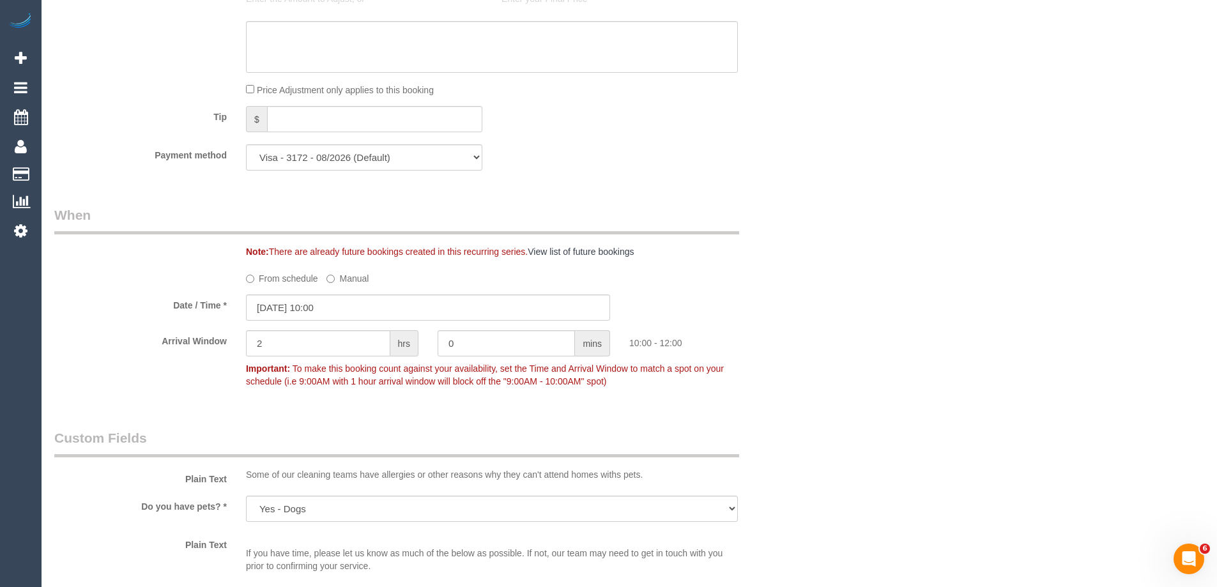
scroll to position [1341, 0]
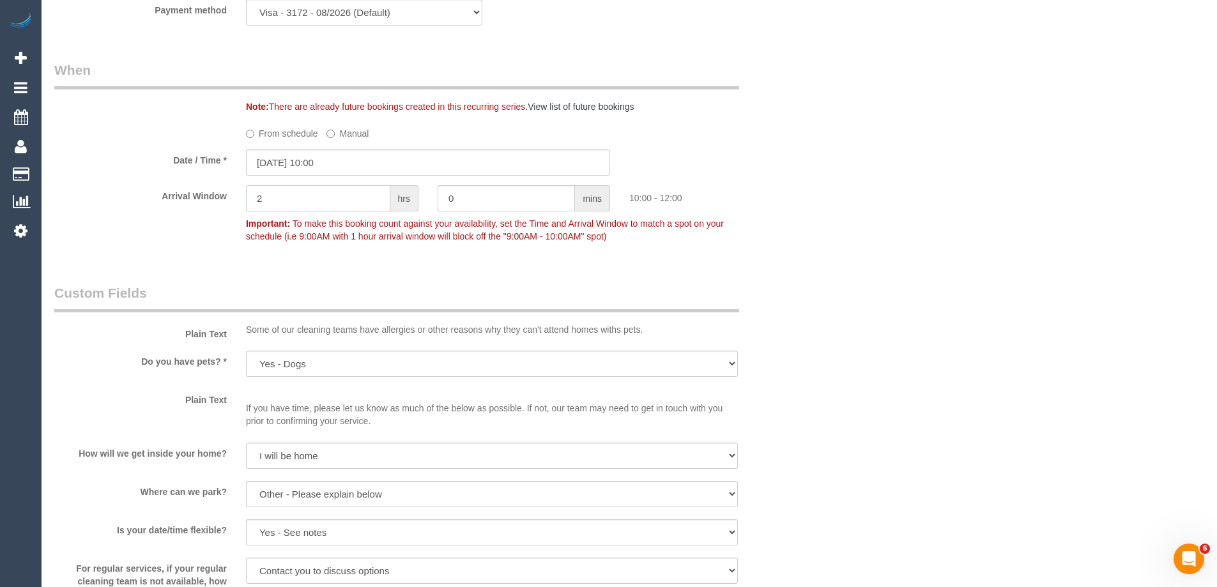
drag, startPoint x: 291, startPoint y: 195, endPoint x: 179, endPoint y: 192, distance: 112.5
click at [188, 193] on div "Arrival Window 2 hrs 0 mins 10:00 - 12:00 Important: To make this booking count…" at bounding box center [428, 216] width 766 height 63
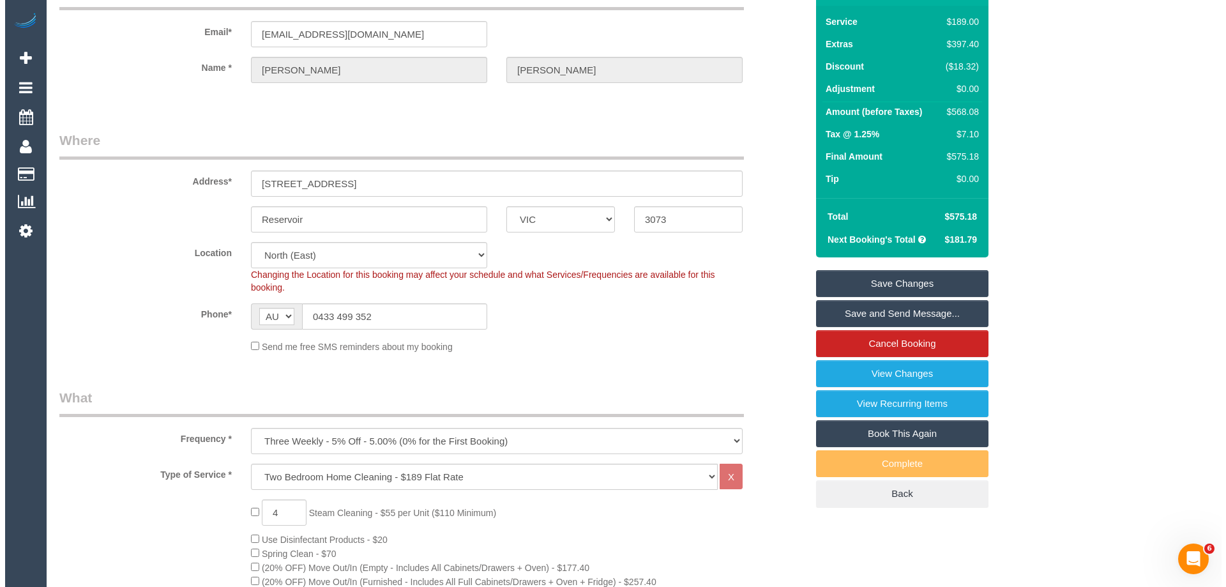
scroll to position [0, 0]
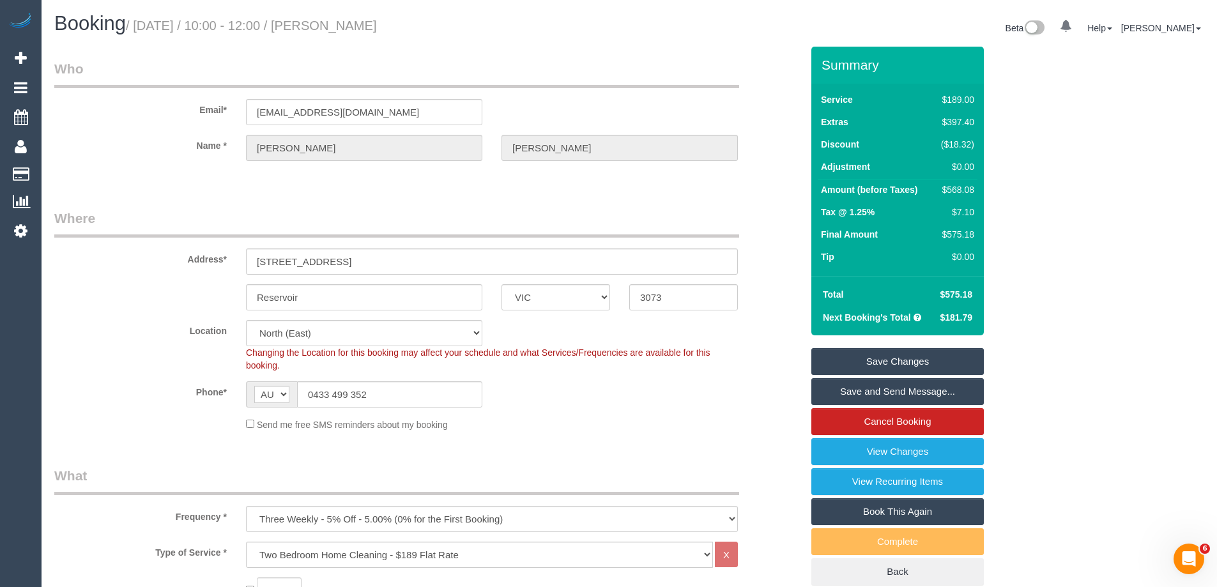
type input "1"
click at [838, 362] on link "Save Changes" at bounding box center [897, 361] width 172 height 27
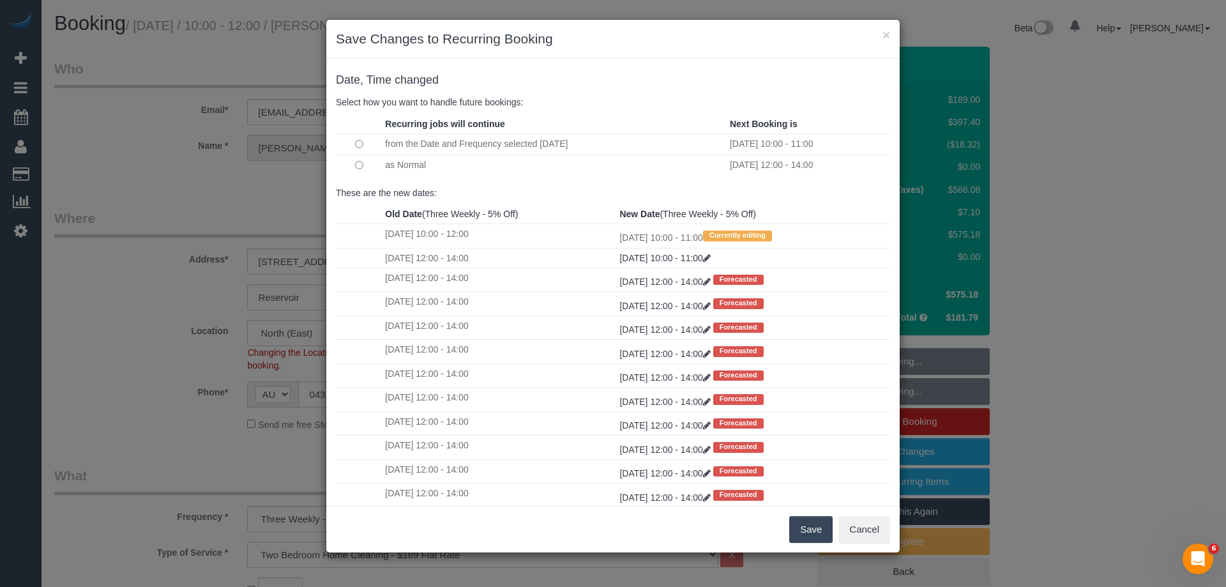
click at [349, 167] on td at bounding box center [359, 165] width 46 height 21
click at [353, 163] on td at bounding box center [359, 165] width 46 height 21
click at [809, 527] on button "Save" at bounding box center [810, 529] width 43 height 27
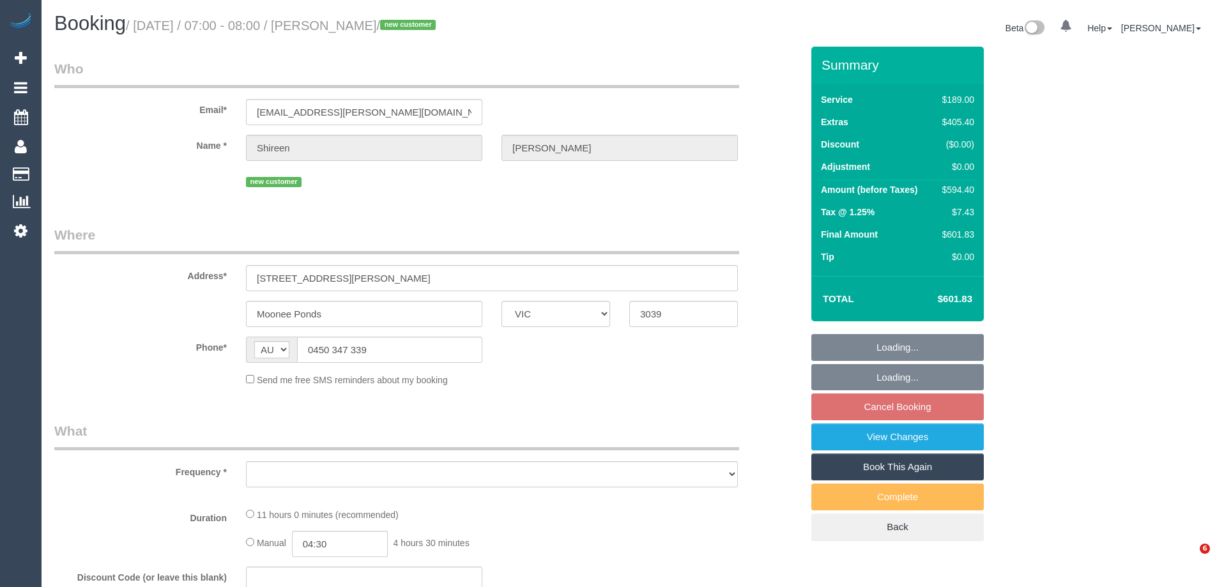
select select "VIC"
select select "object:590"
select select "string:stripe-pm_1S7UZm2GScqysDRVXrxO2n2B"
select select "number:27"
select select "number:14"
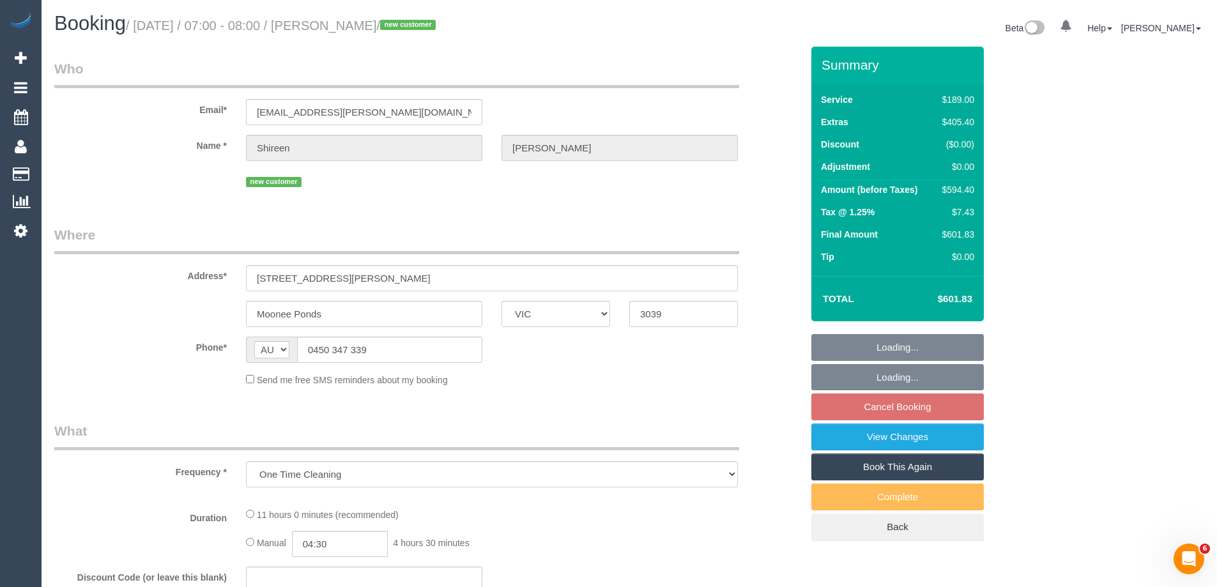
select select "number:18"
select select "number:25"
select select "number:26"
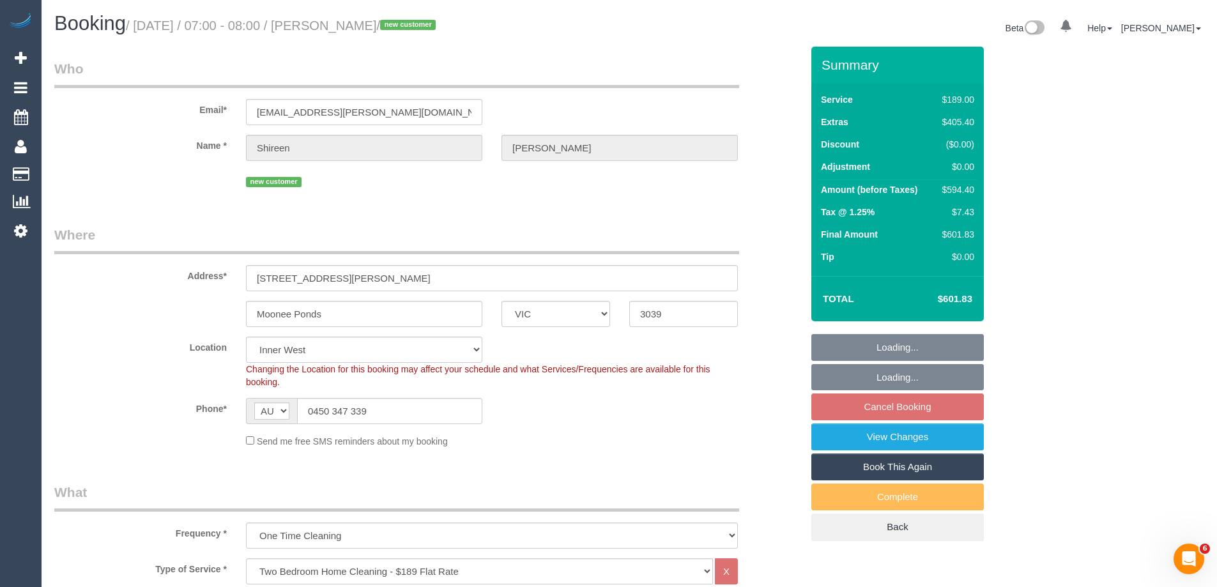
select select "object:853"
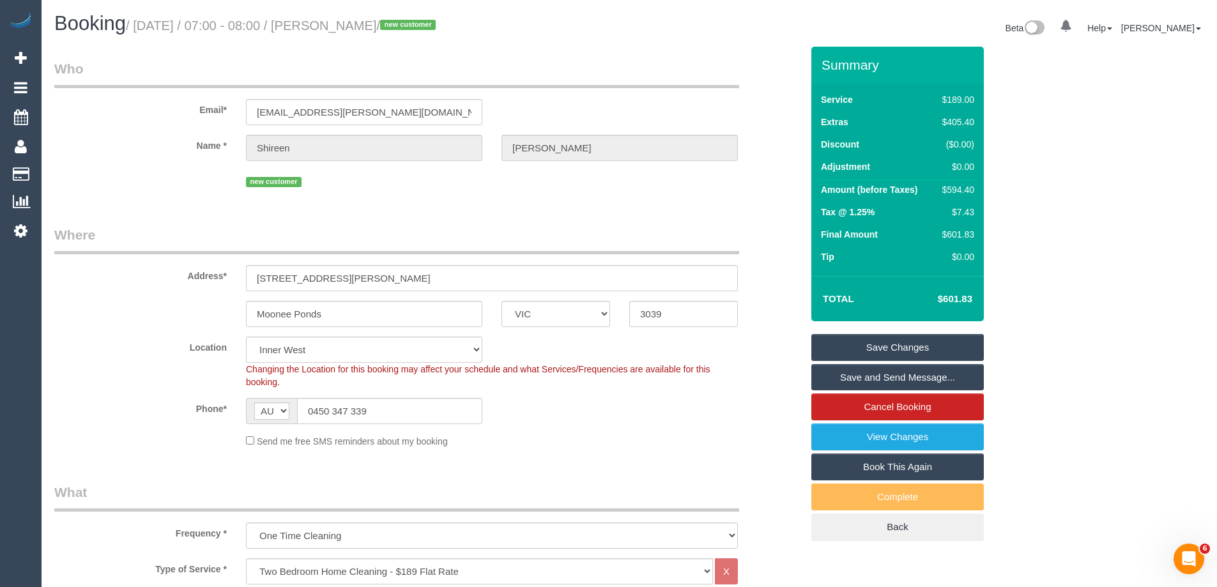
click at [872, 375] on link "Save and Send Message..." at bounding box center [897, 377] width 172 height 27
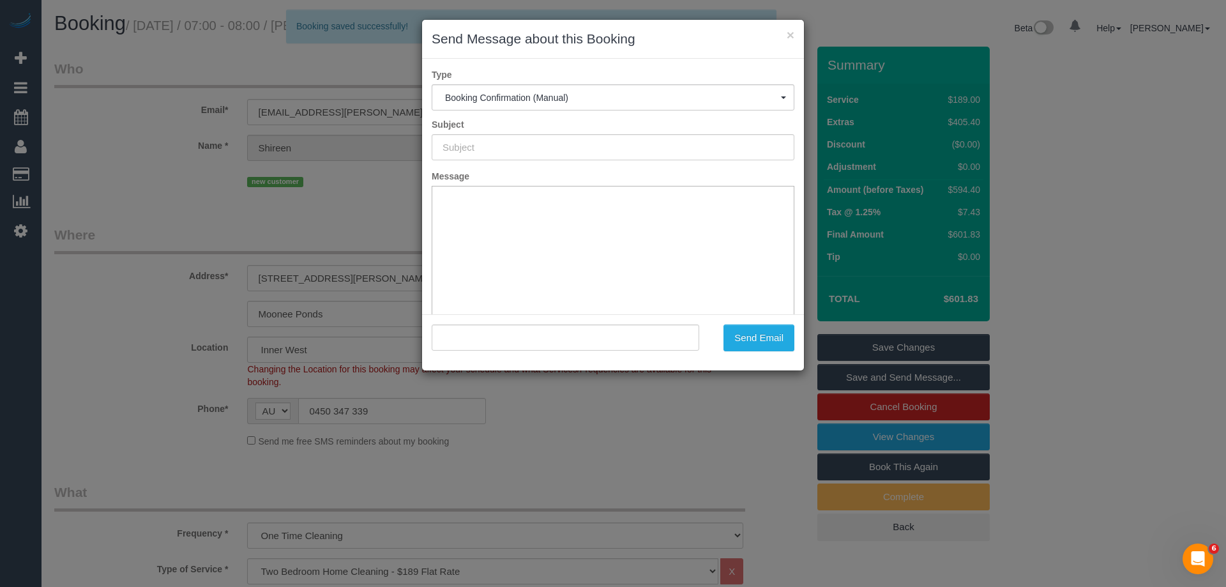
type input "Booking Confirmed"
type input ""[PERSON_NAME]" <[PERSON_NAME][EMAIL_ADDRESS][PERSON_NAME][DOMAIN_NAME]>"
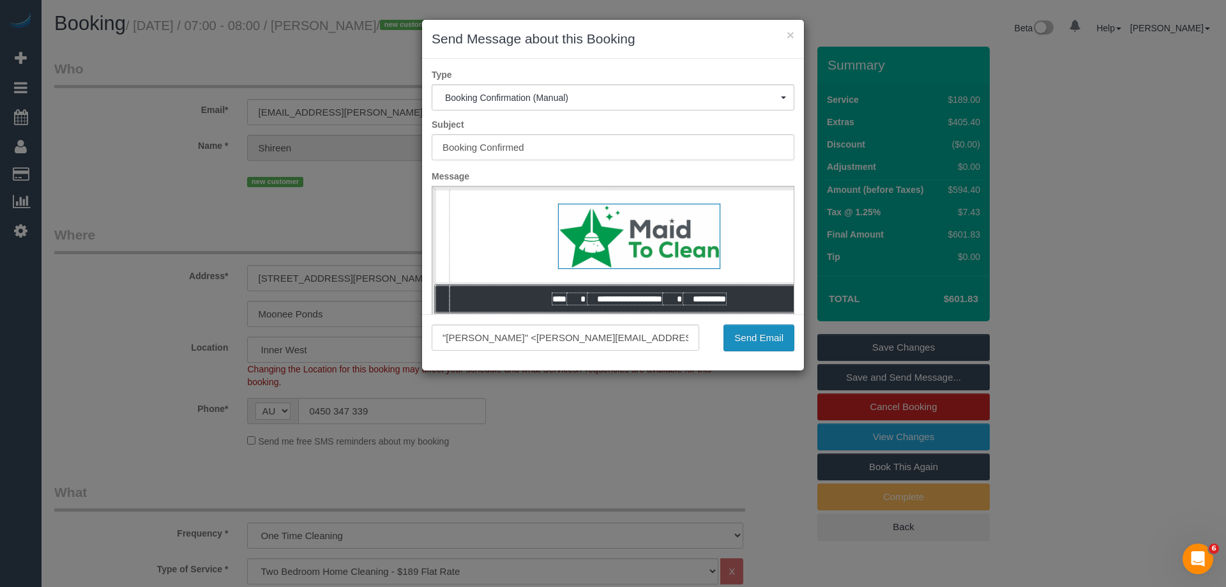
click at [746, 334] on button "Send Email" at bounding box center [759, 337] width 71 height 27
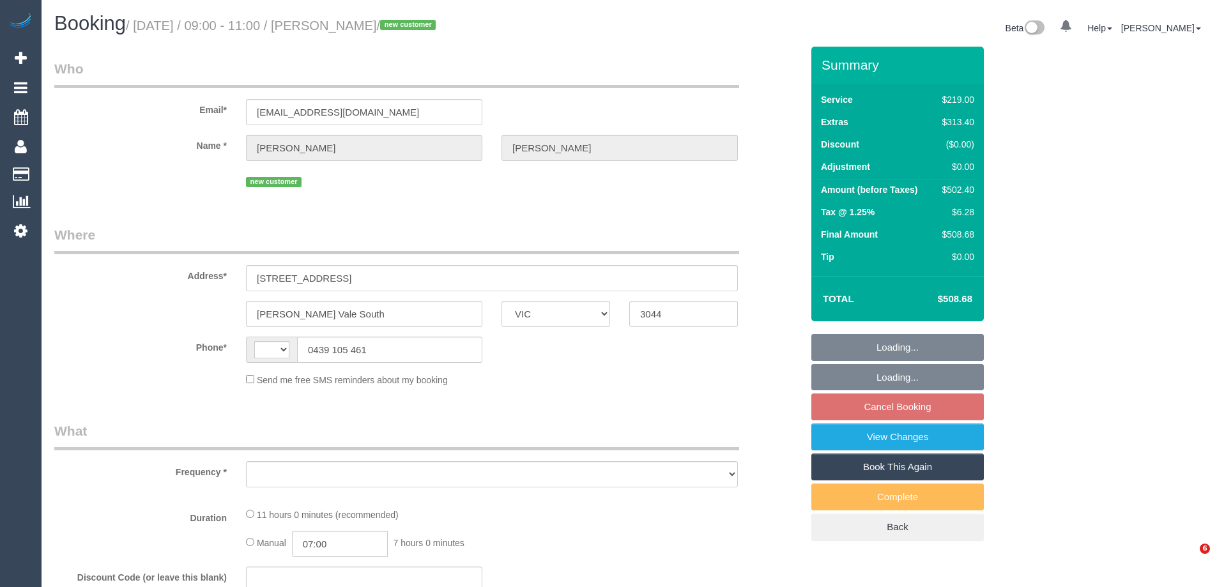
select select "VIC"
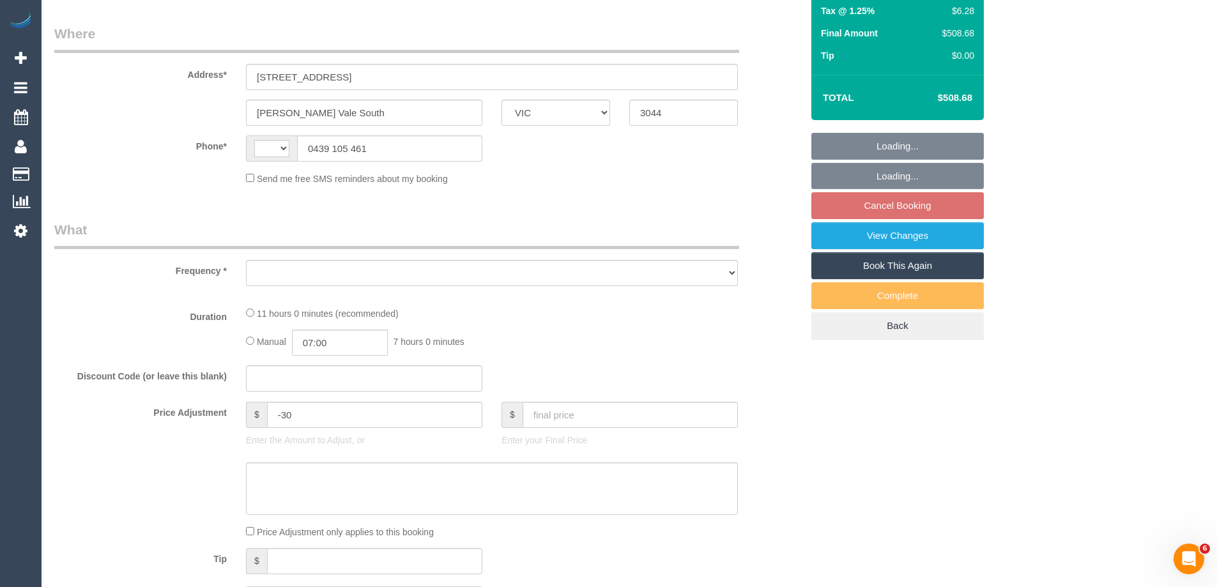
select select "string:stripe-pm_1S0uYB2GScqysDRVlUjLOmMK"
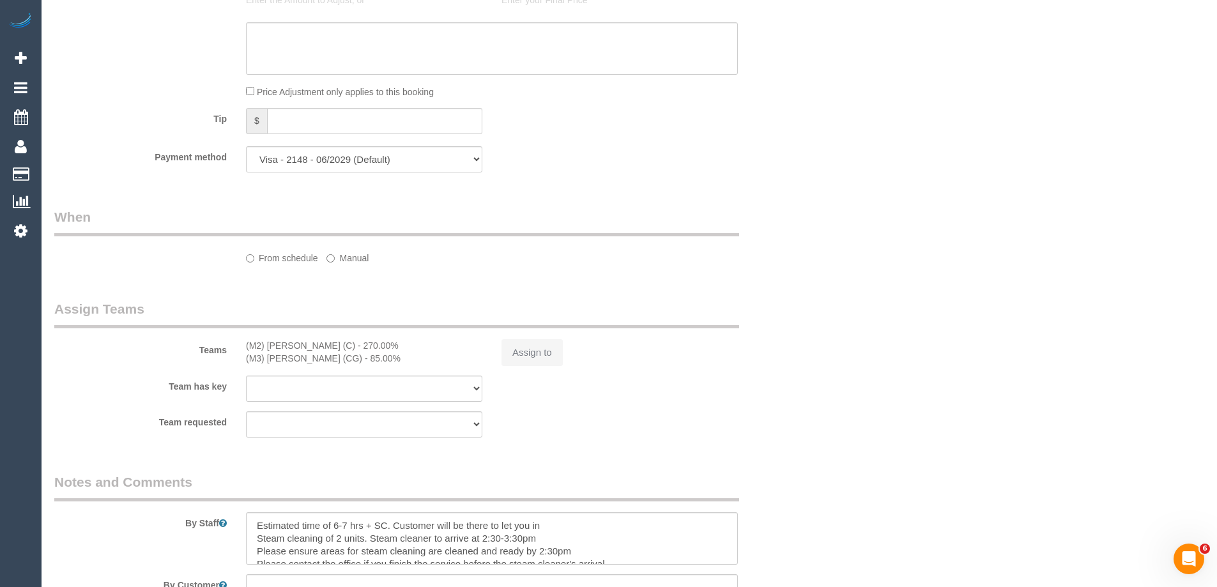
select select "string:AU"
select select "object:731"
select select "number:28"
select select "number:14"
select select "number:19"
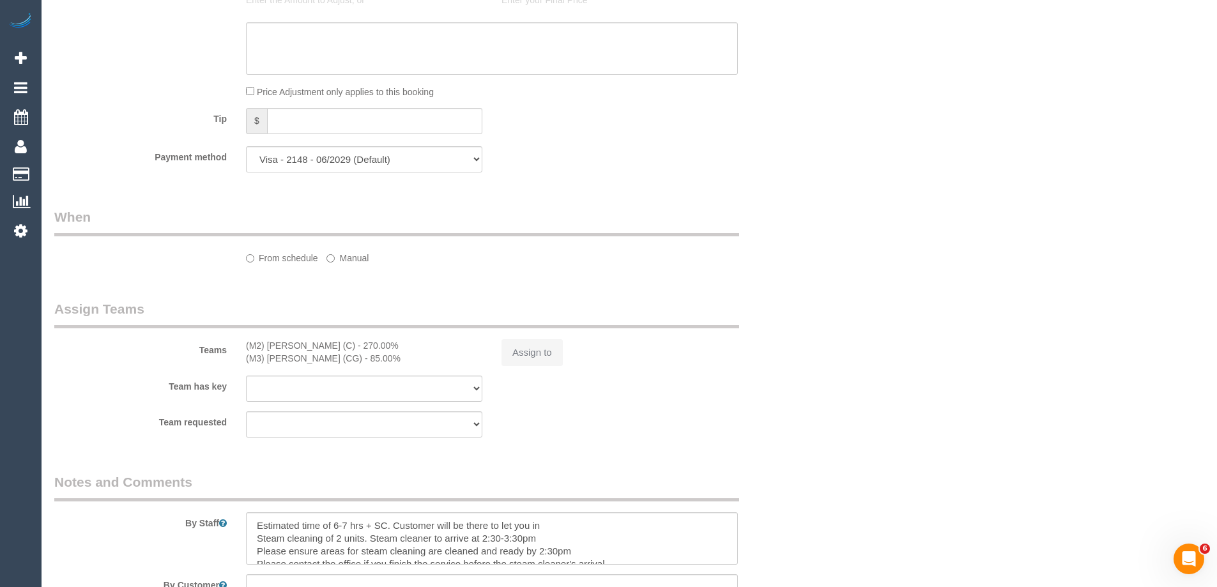
select select "number:25"
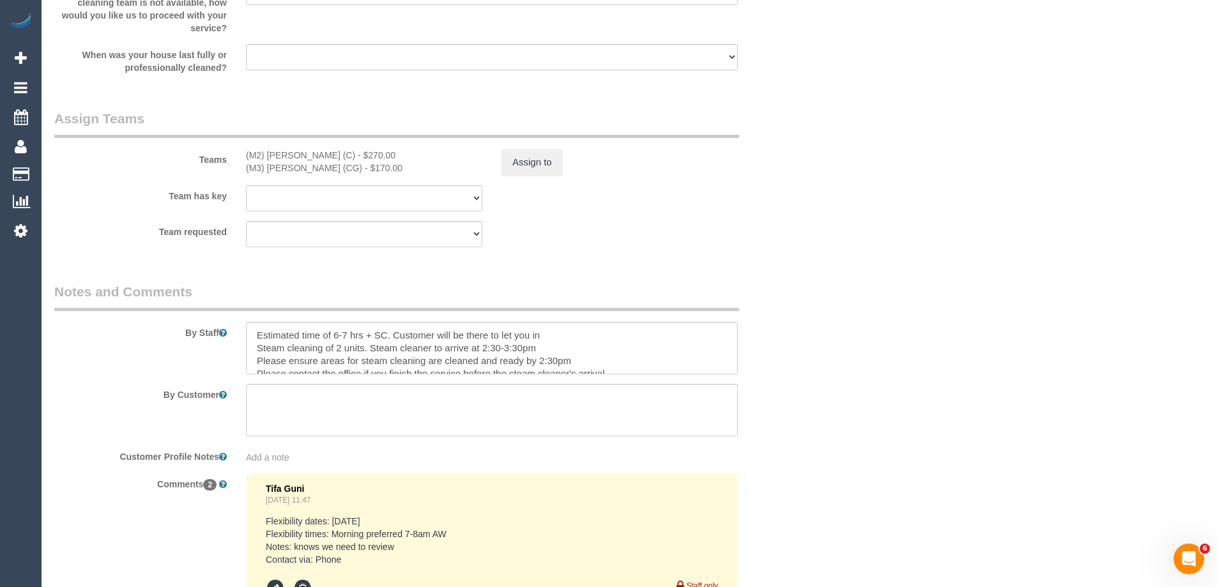
select select "object:2166"
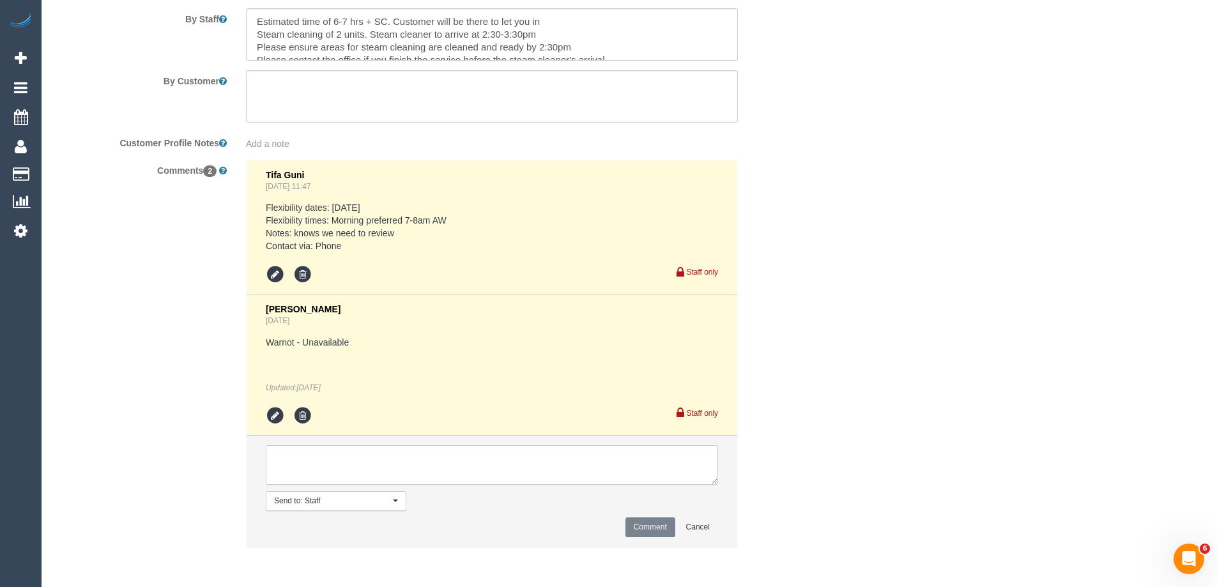
click at [284, 456] on textarea at bounding box center [492, 465] width 452 height 40
type textarea "Offered spot from 9-11am. Pending response - via email"
click at [649, 524] on button "Comment" at bounding box center [650, 527] width 50 height 20
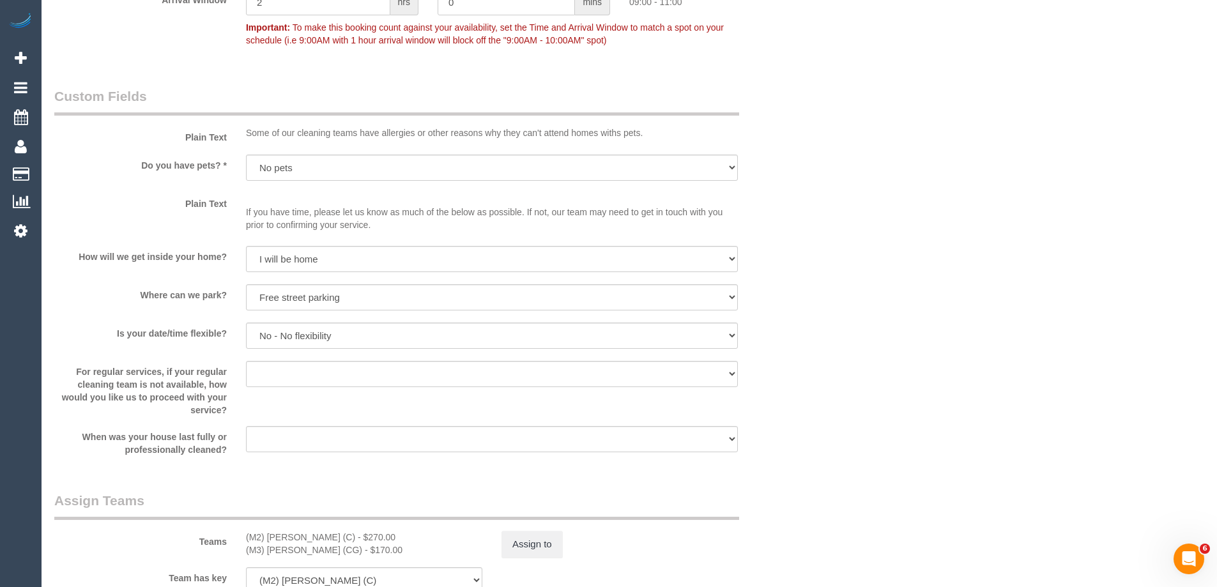
scroll to position [0, 0]
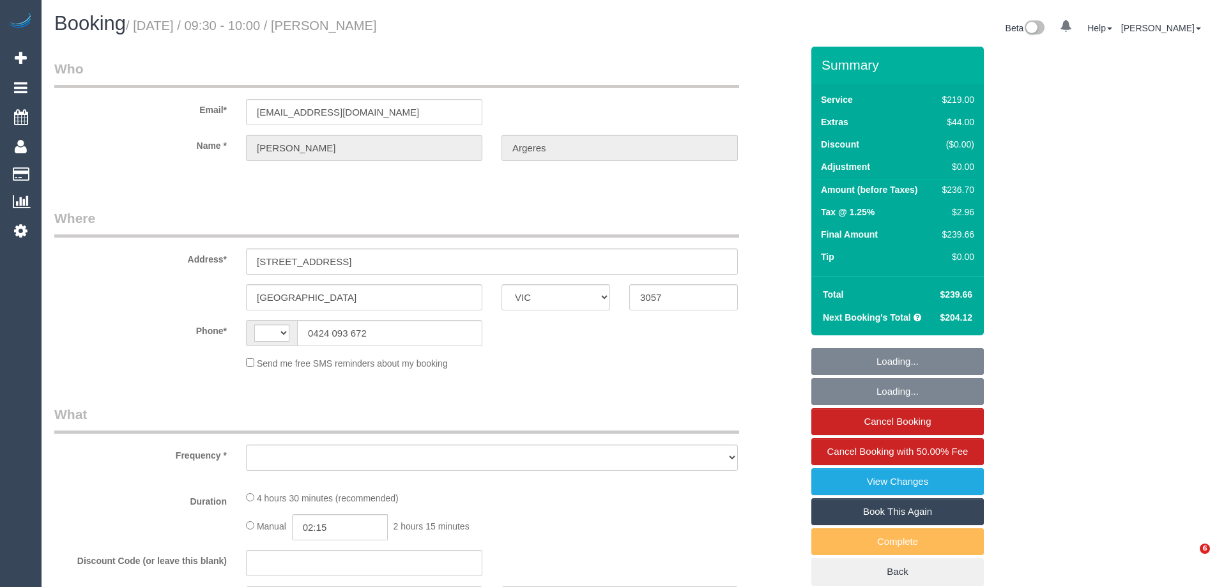
select select "VIC"
select select "string:AU"
select select "string:stripe-pm_1N4iSq2GScqysDRVhLVQDao8"
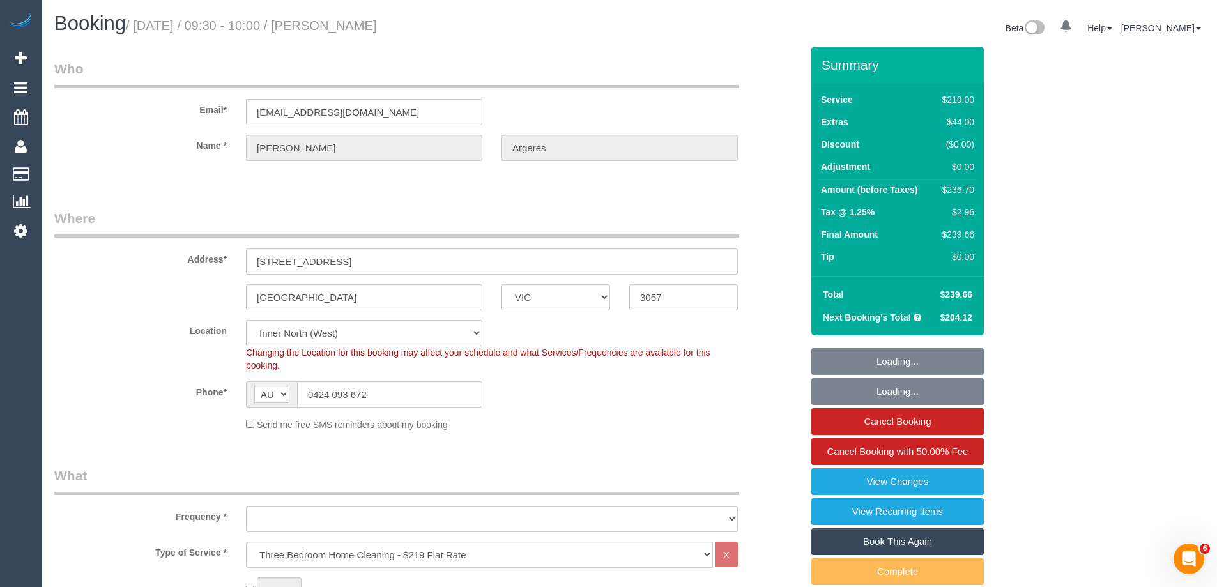
select select "number:32"
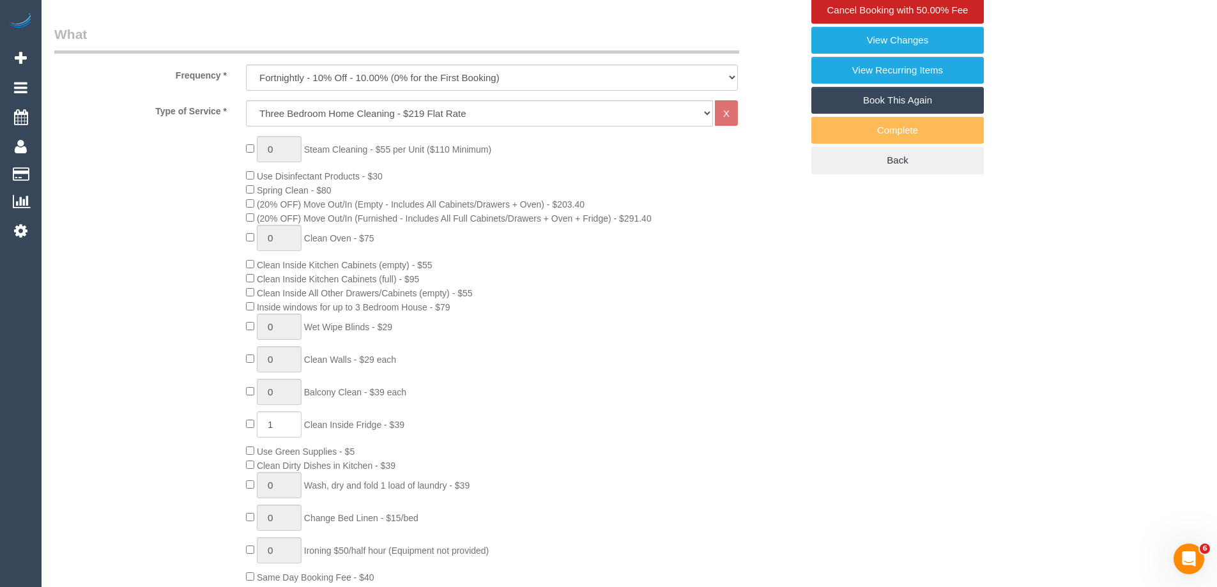
select select "object:1704"
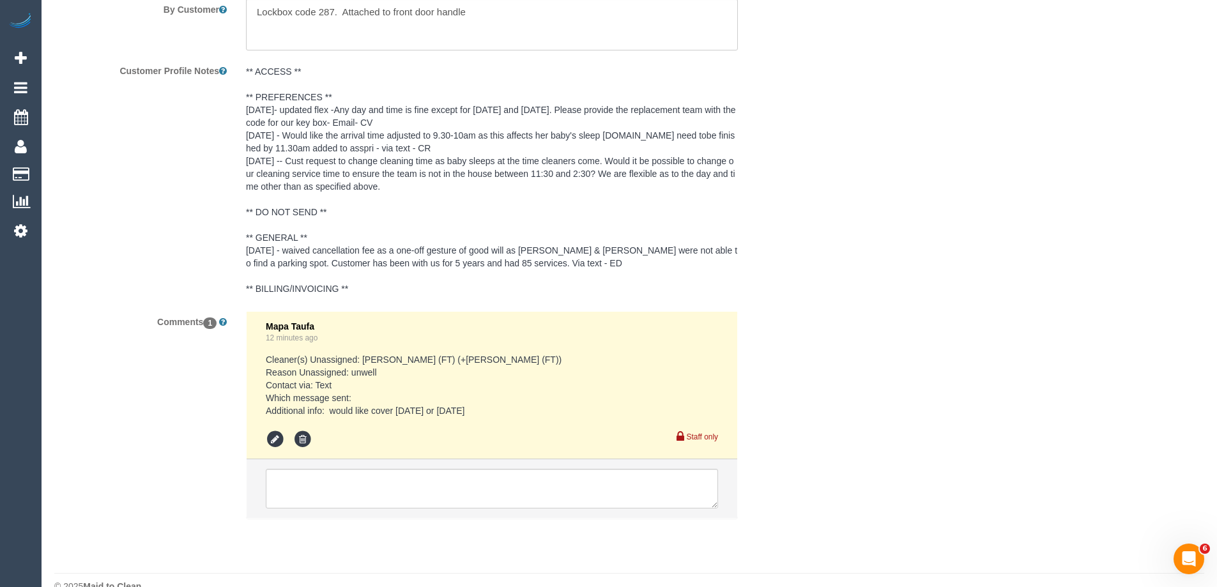
scroll to position [2367, 0]
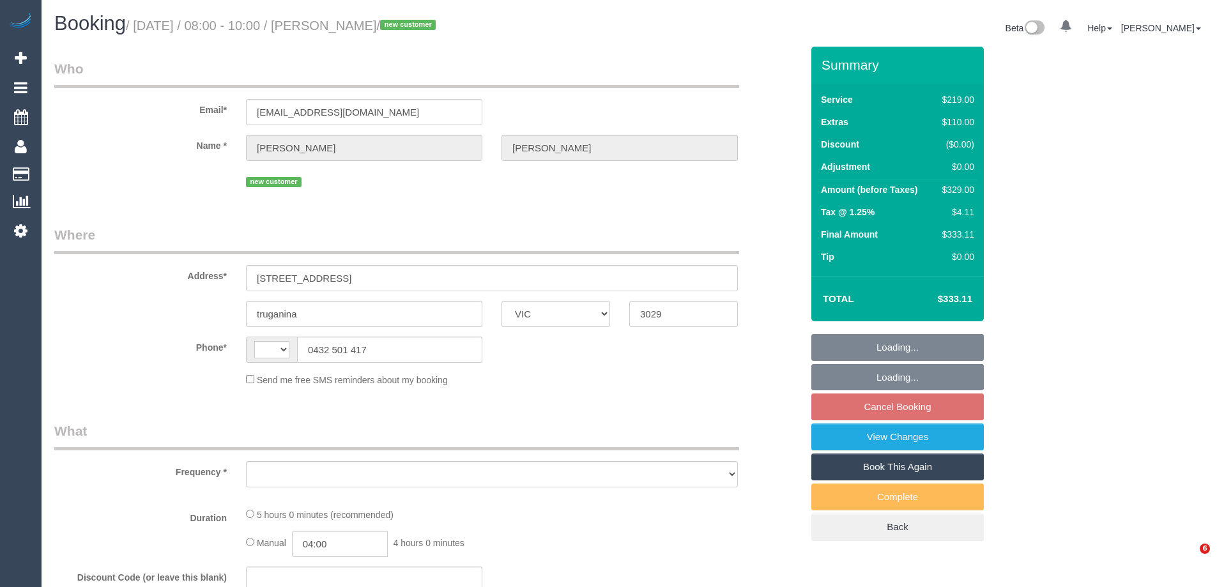
select select "VIC"
select select "string:stripe-pm_1S8r7i2GScqysDRVNaDn27Ub"
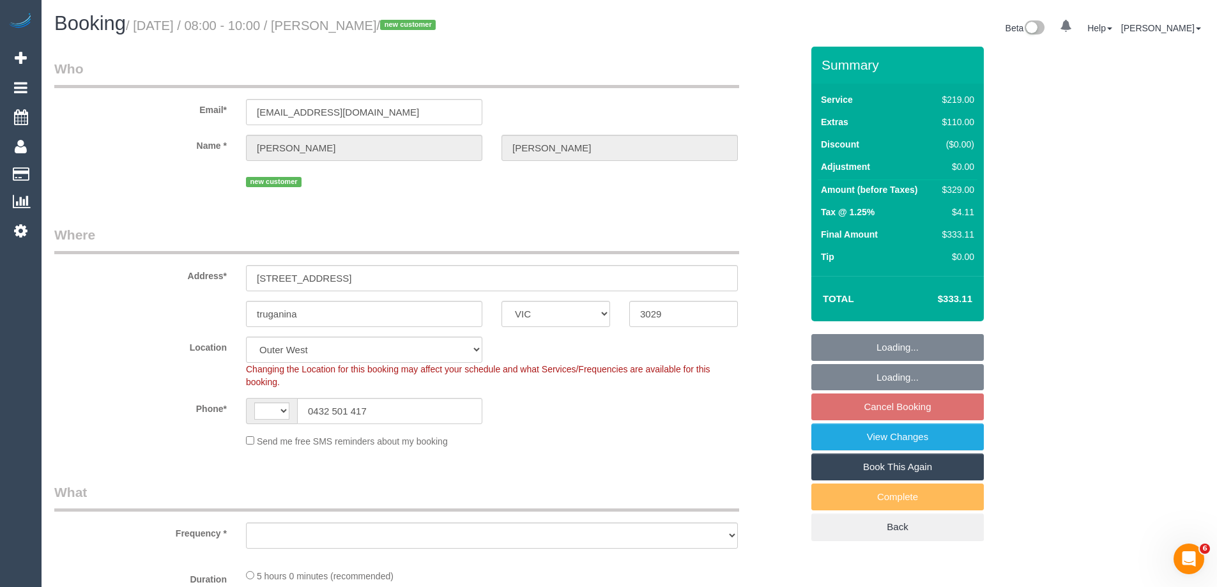
select select "string:AU"
select select "object:706"
select select "number:28"
select select "number:14"
select select "number:18"
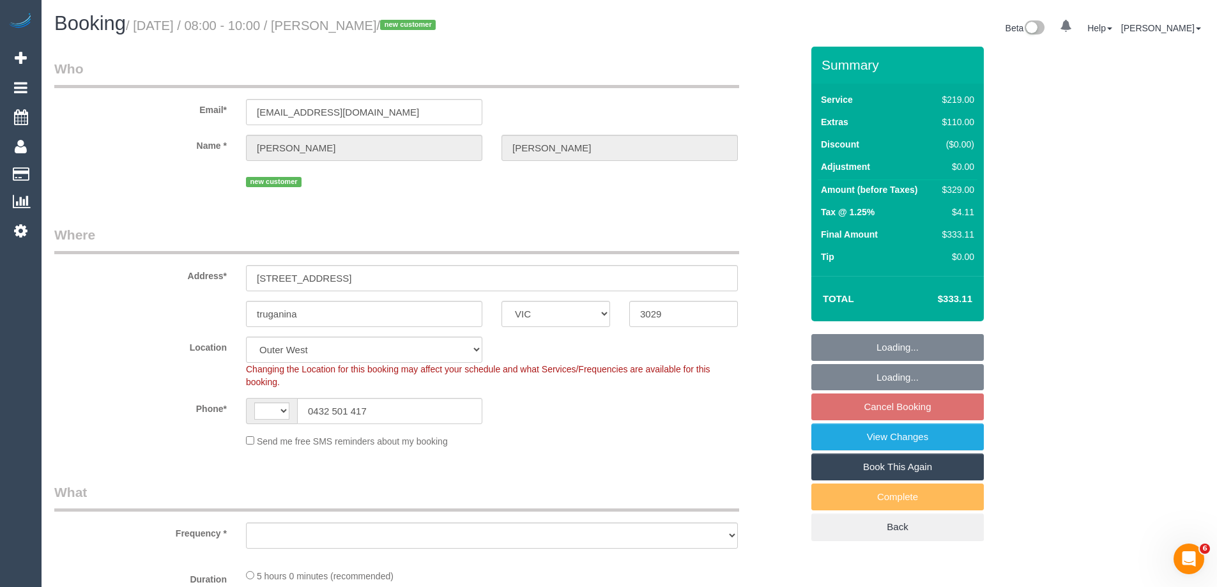
select select "number:25"
select select "number:35"
select select "number:12"
select select "object:1219"
drag, startPoint x: 88, startPoint y: 273, endPoint x: 62, endPoint y: 276, distance: 26.4
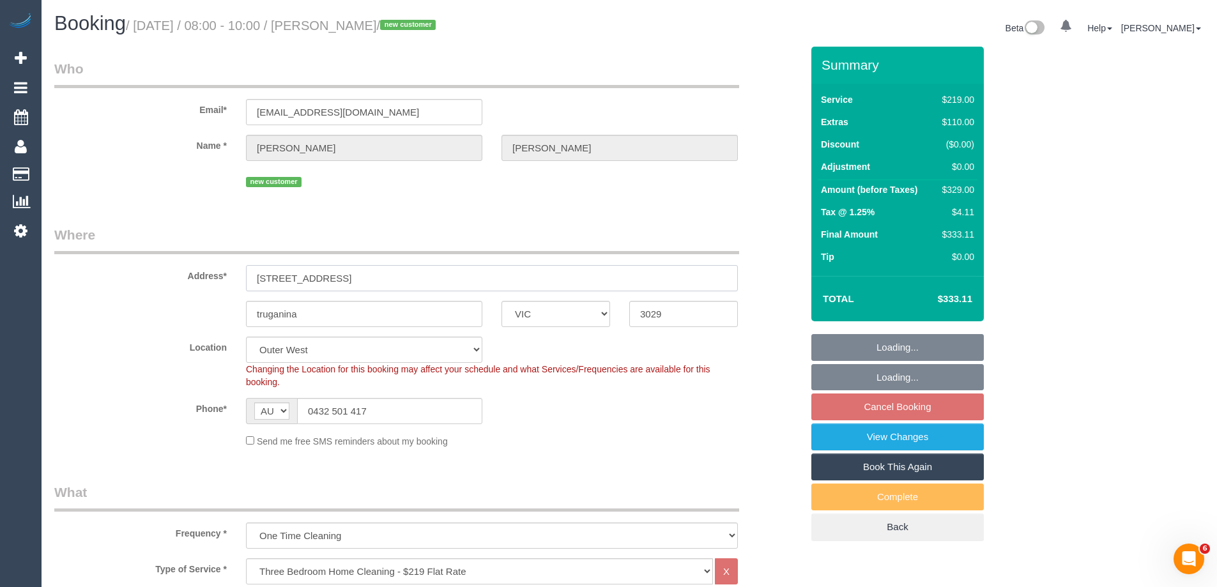
click at [82, 271] on div "Address* [STREET_ADDRESS]" at bounding box center [428, 258] width 766 height 66
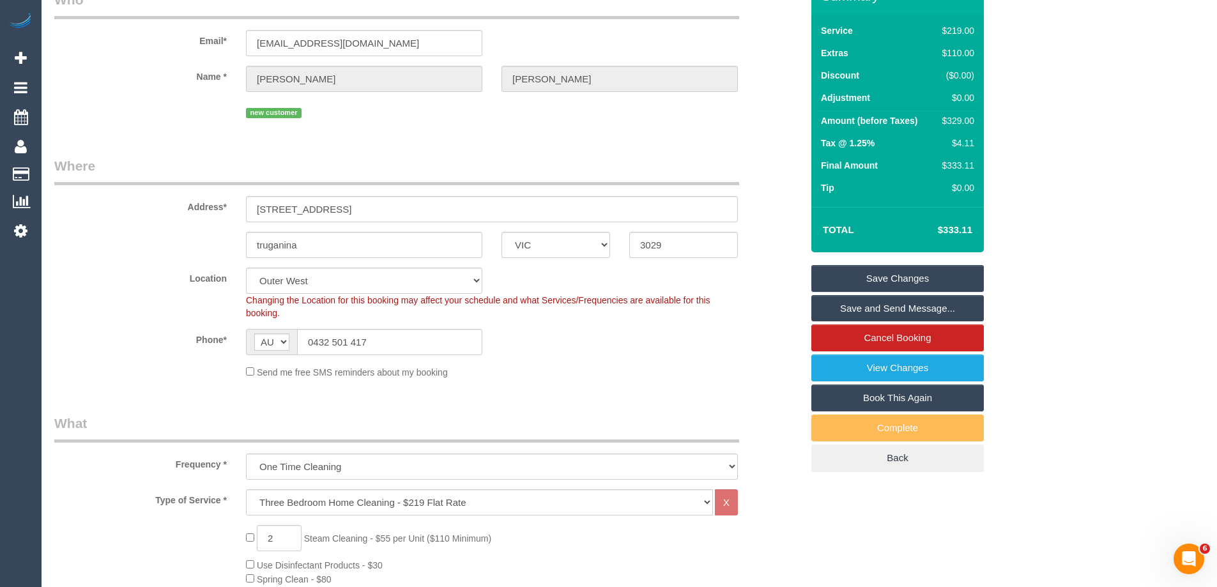
scroll to position [255, 0]
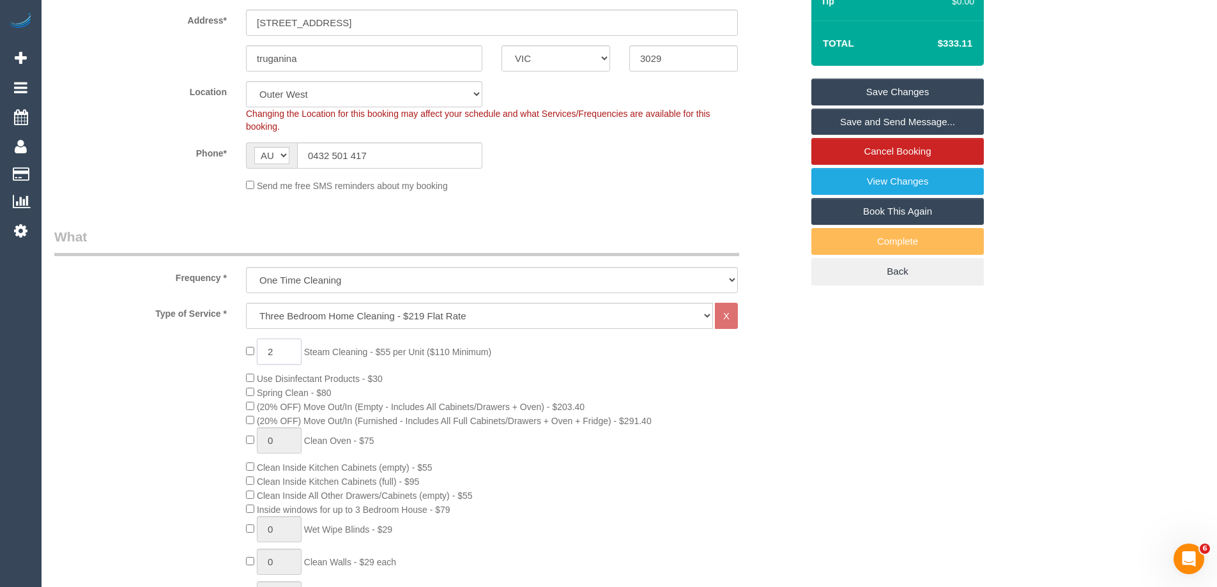
drag, startPoint x: 284, startPoint y: 350, endPoint x: 207, endPoint y: 343, distance: 77.6
click at [208, 343] on div "2 Steam Cleaning - $55 per Unit ($110 Minimum) Use Disinfectant Products - $30 …" at bounding box center [428, 562] width 766 height 448
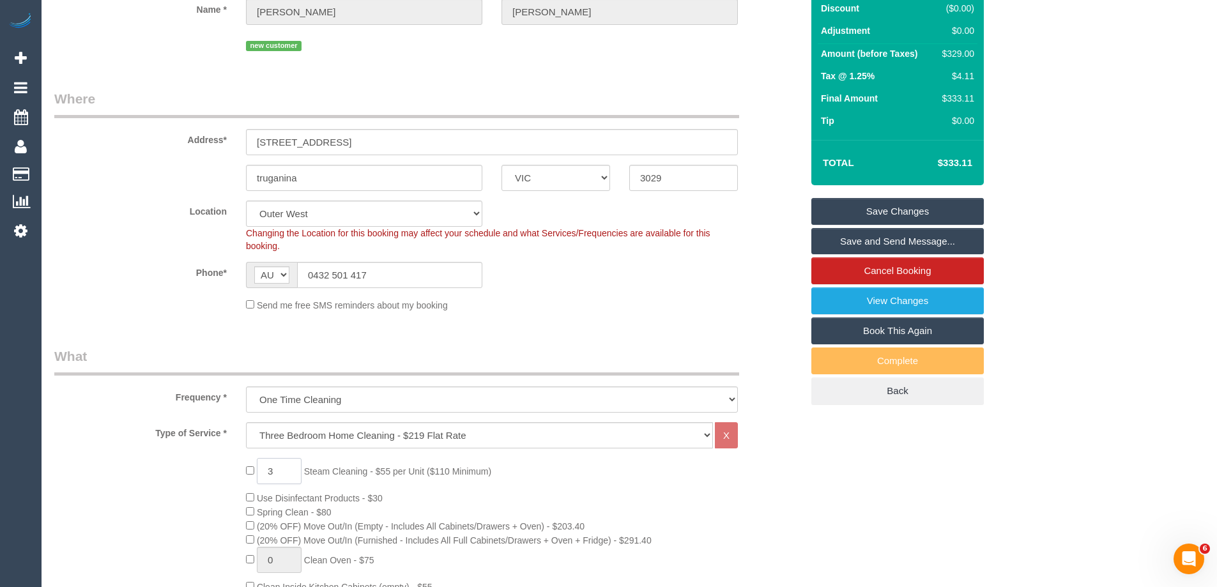
scroll to position [0, 0]
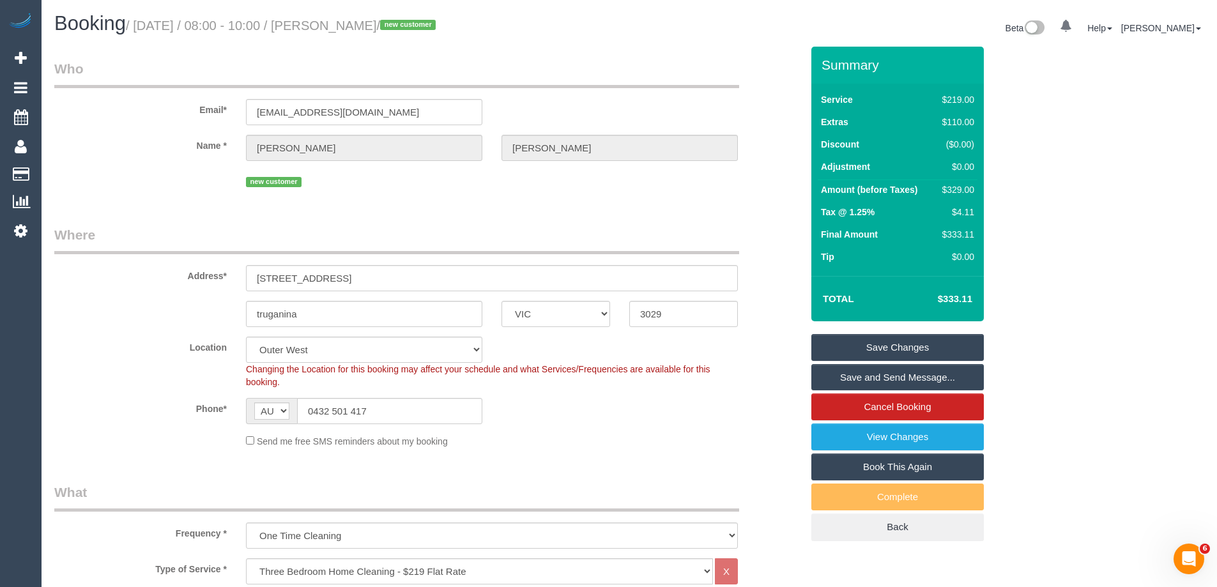
type input "3"
click at [544, 436] on div "Send me free SMS reminders about my booking" at bounding box center [491, 441] width 511 height 14
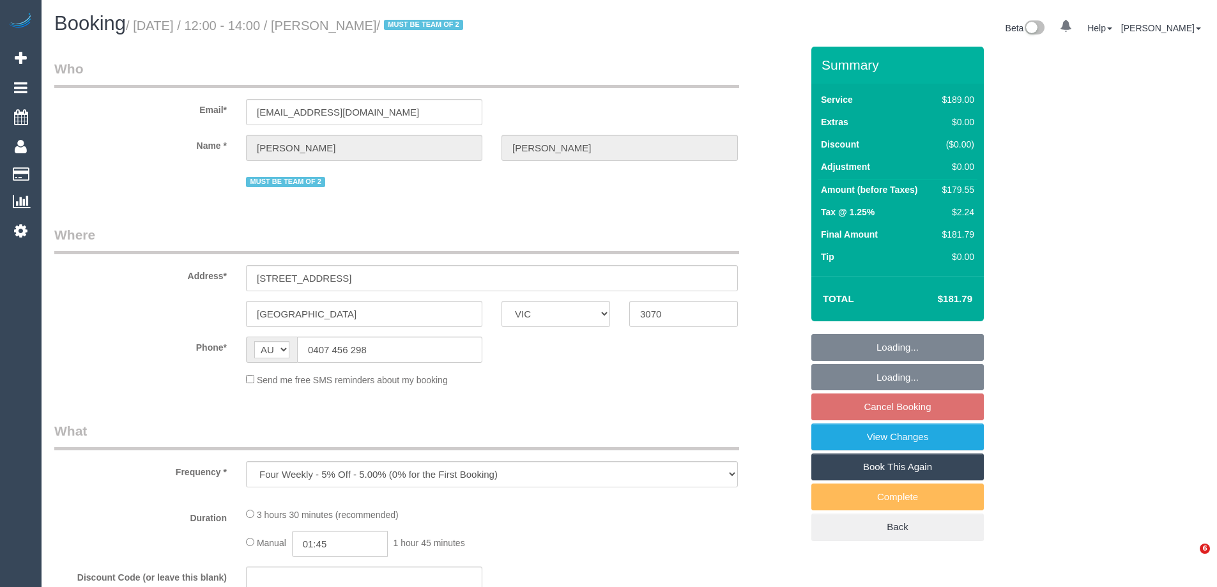
select select "VIC"
select select "string:stripe-pm_1QZKJS2GScqysDRV39Mdx3JN"
select select "number:27"
select select "number:14"
select select "number:19"
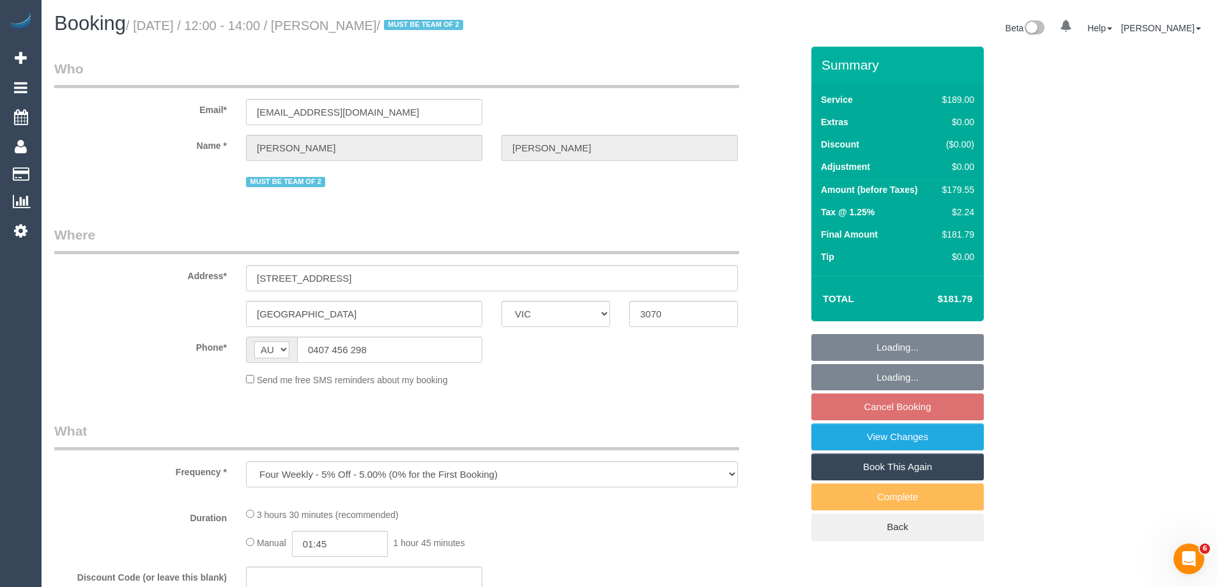
select select "number:23"
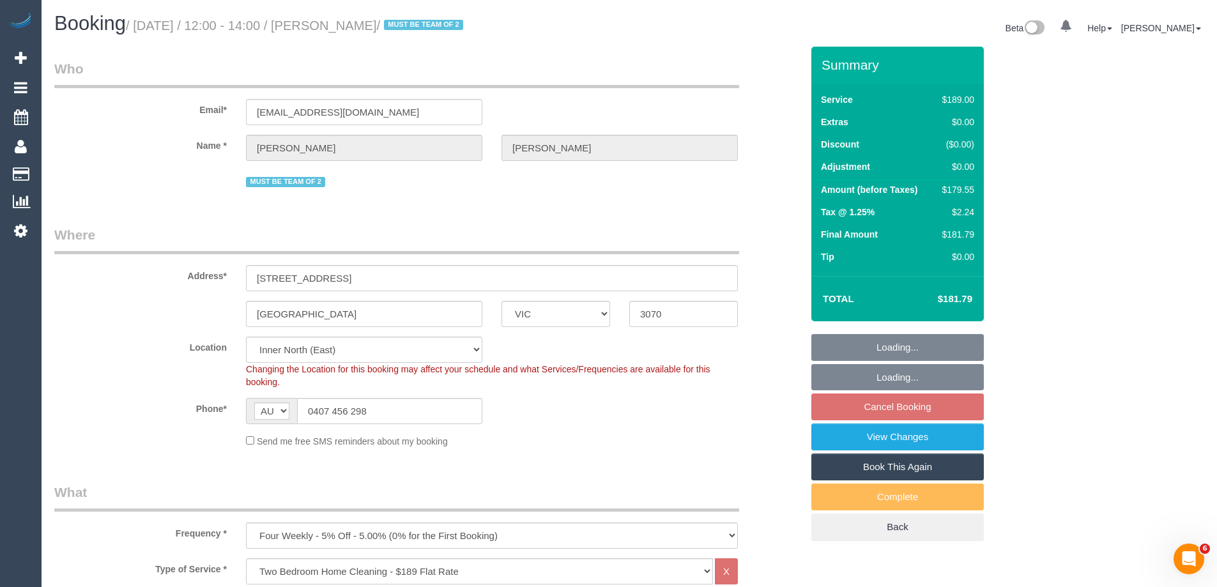
select select "object:828"
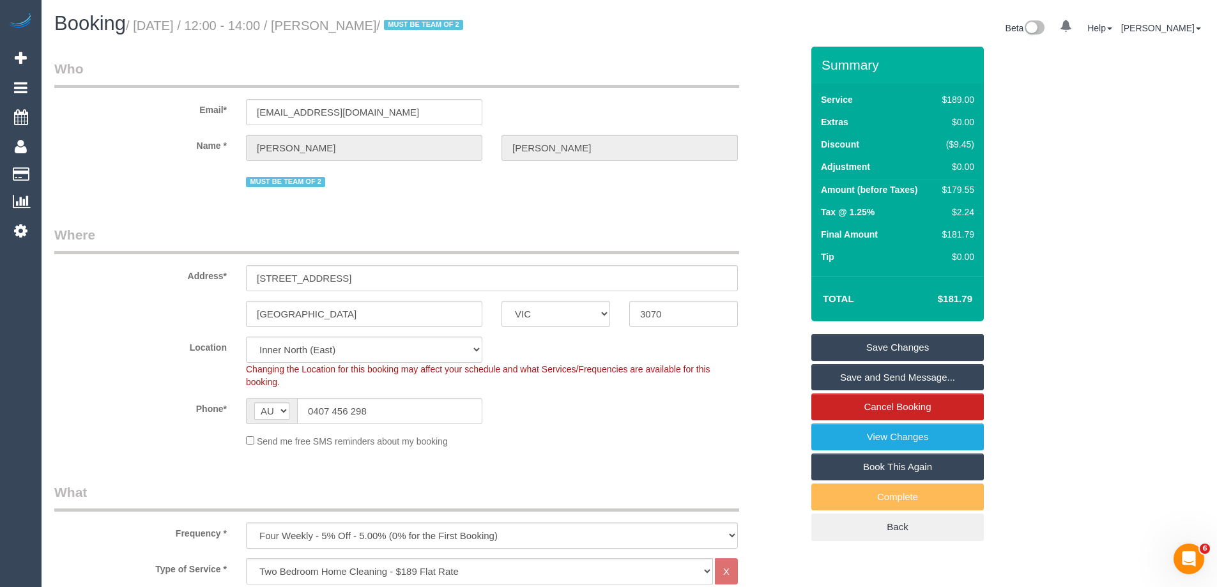
scroll to position [2384, 0]
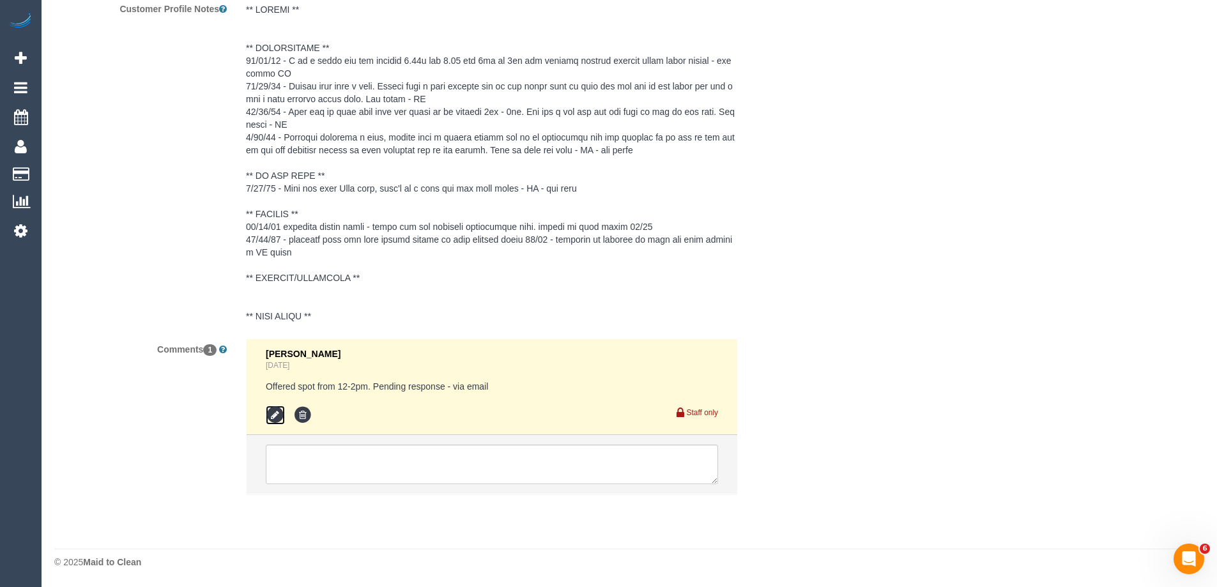
click at [273, 409] on icon at bounding box center [275, 415] width 19 height 19
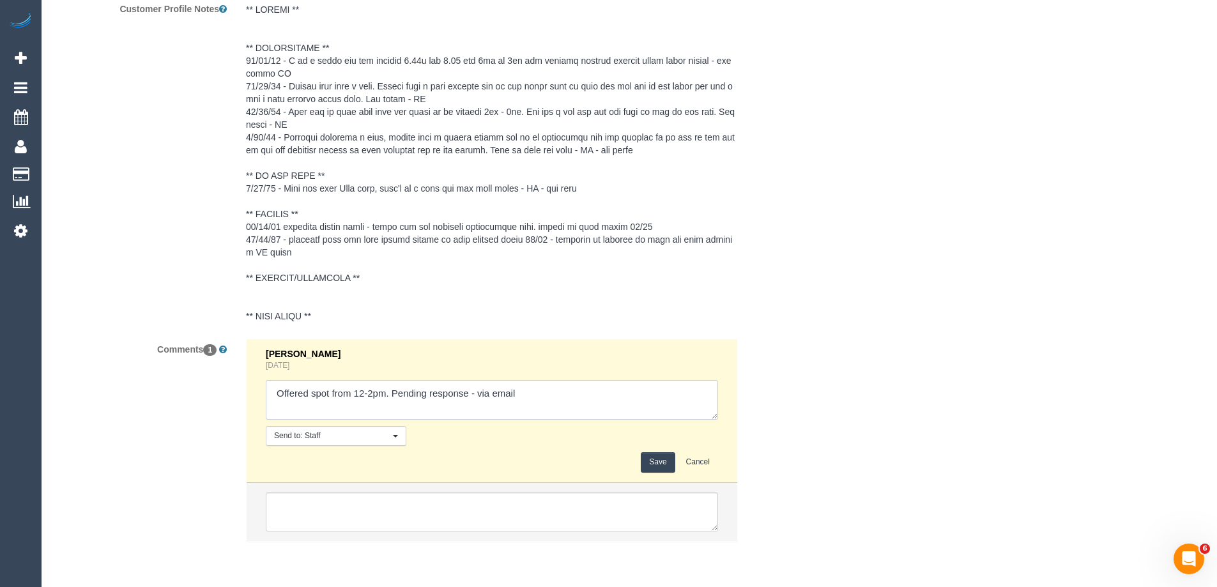
click at [474, 393] on textarea at bounding box center [492, 400] width 452 height 40
type textarea "Offered spot from 12-2pm. Pending response - confirmed via email"
click at [659, 463] on button "Save" at bounding box center [658, 462] width 34 height 20
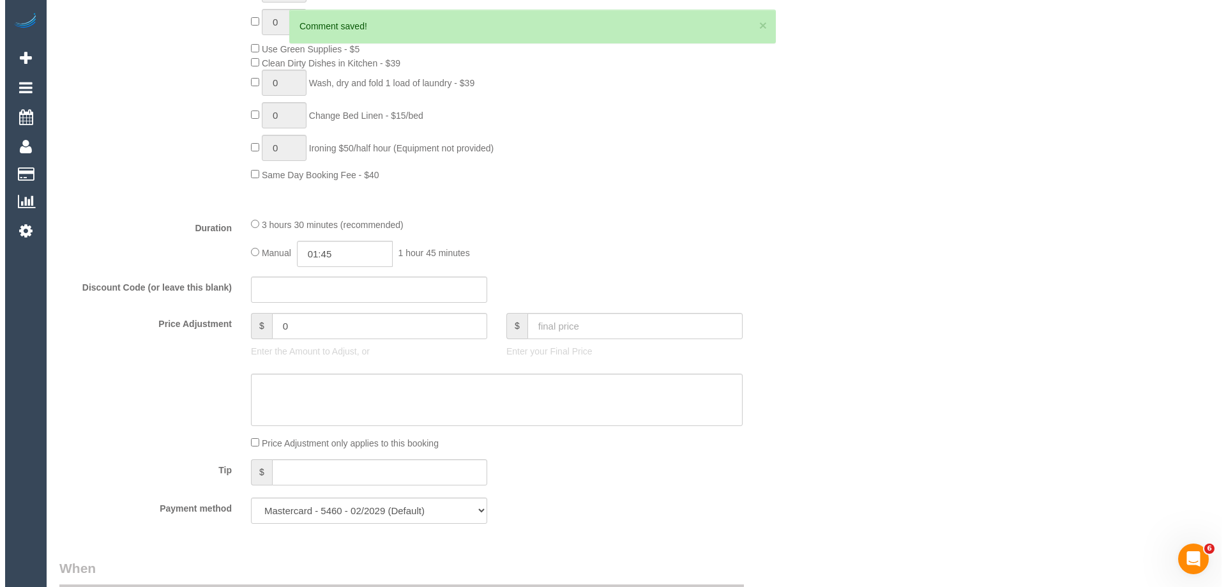
scroll to position [0, 0]
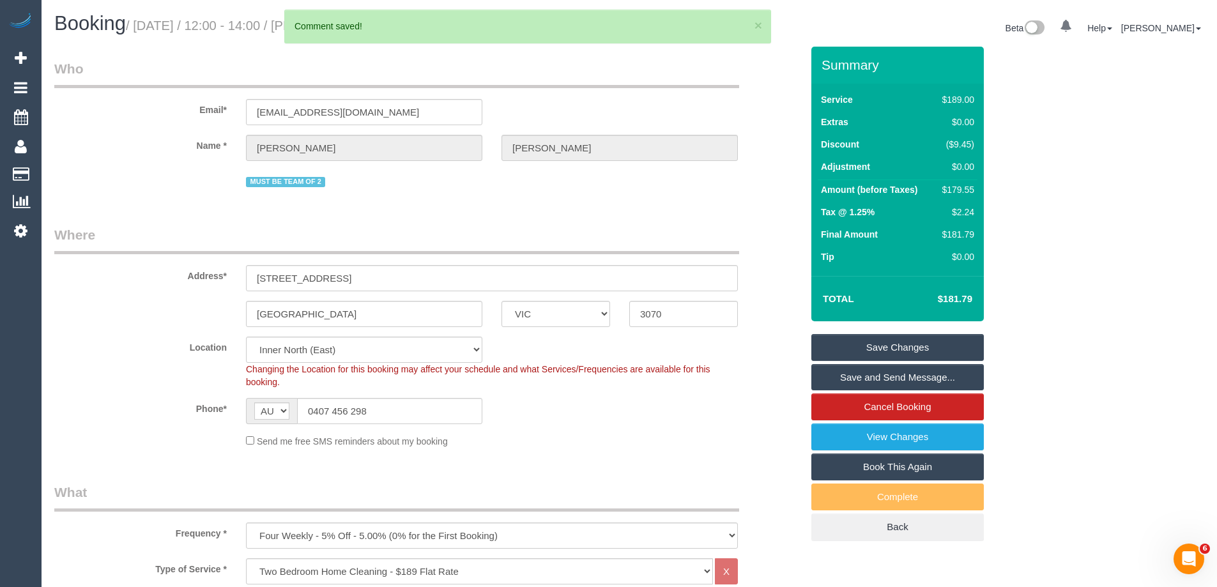
click at [894, 378] on link "Save and Send Message..." at bounding box center [897, 377] width 172 height 27
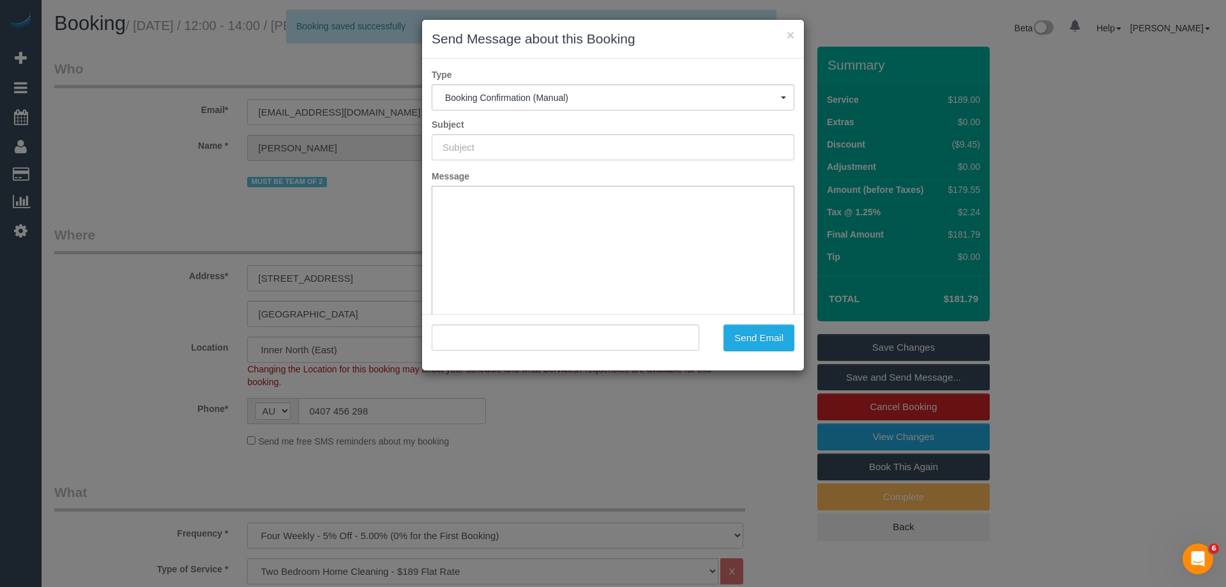
type input "Booking Confirmed"
type input ""rhonda cooper" <rhondacooper23@gmail.com>"
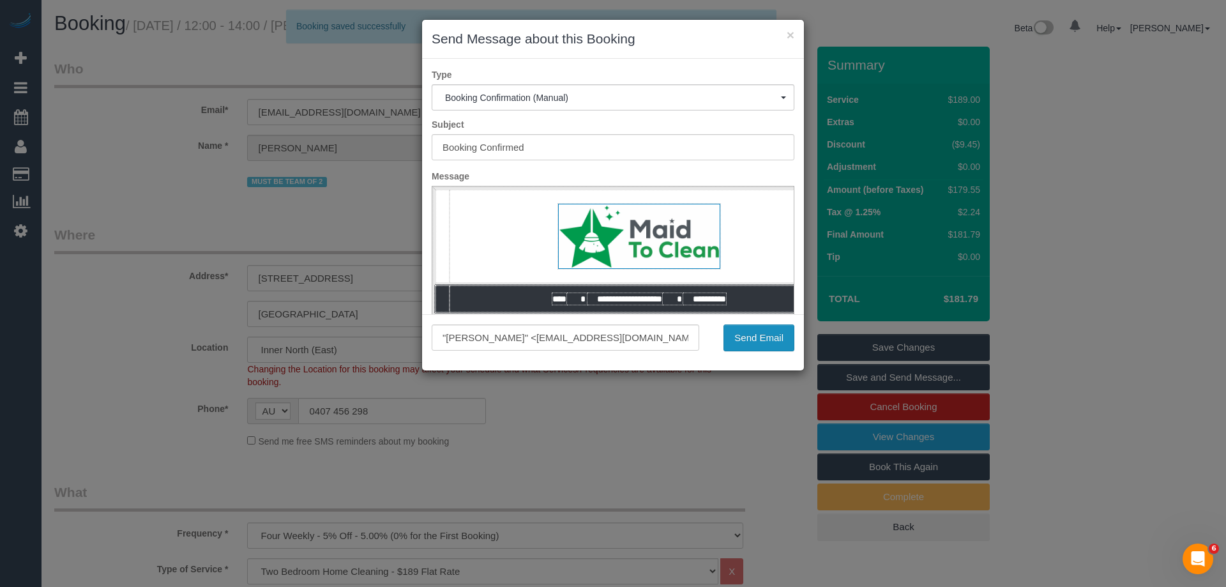
click at [759, 337] on button "Send Email" at bounding box center [759, 337] width 71 height 27
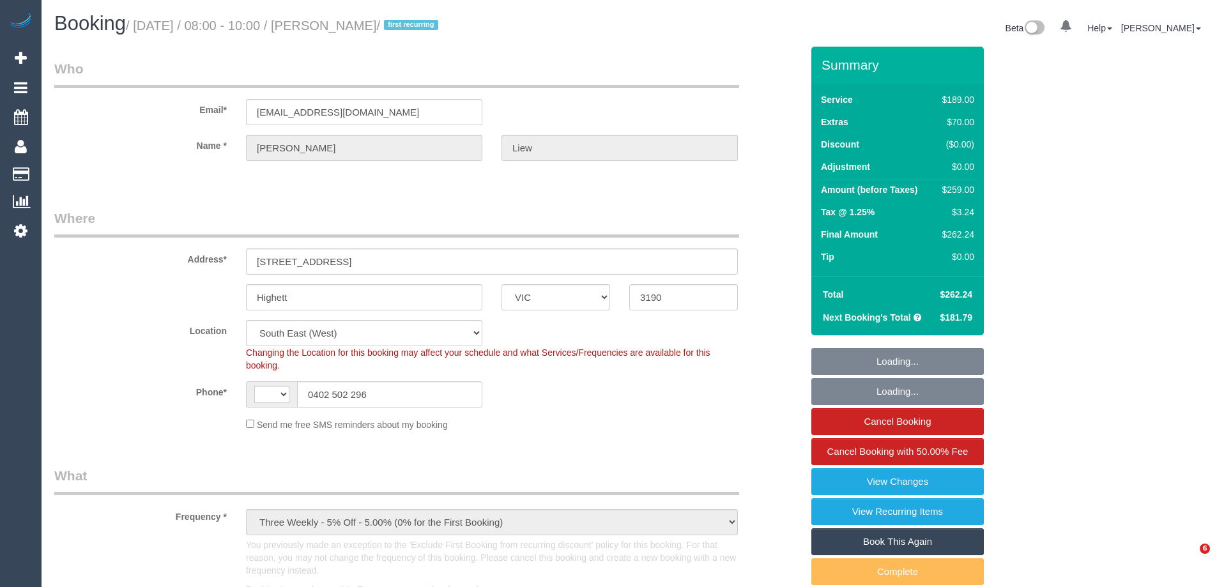
select select "VIC"
select select "object:797"
select select "string:AU"
select select "number:29"
select select "number:14"
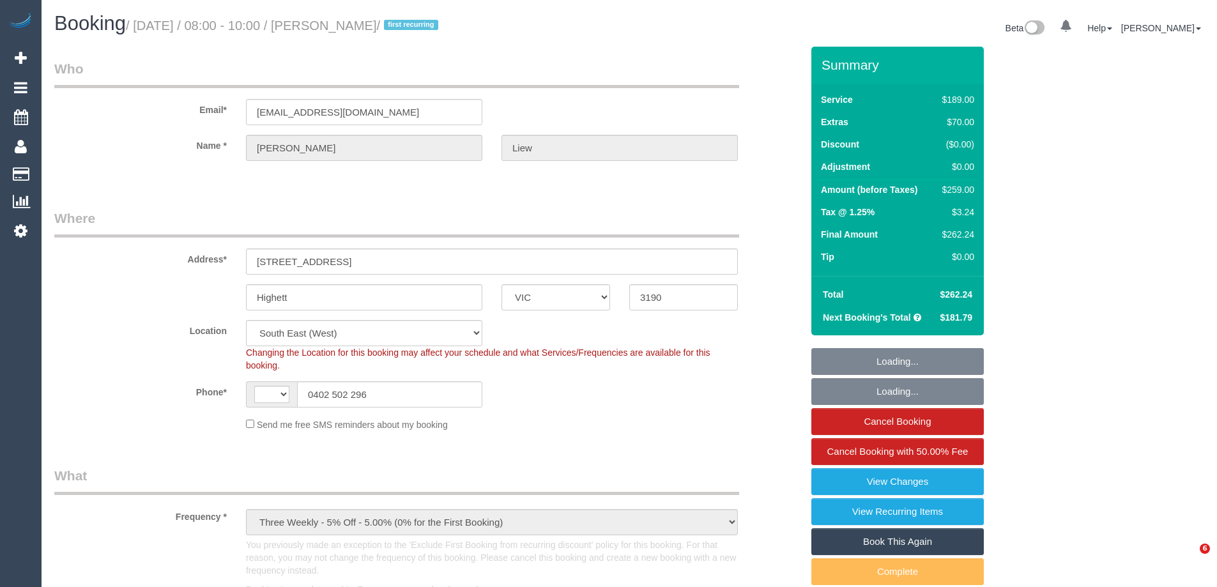
select select "number:19"
select select "number:22"
select select "number:34"
select select "number:26"
select select "spot1"
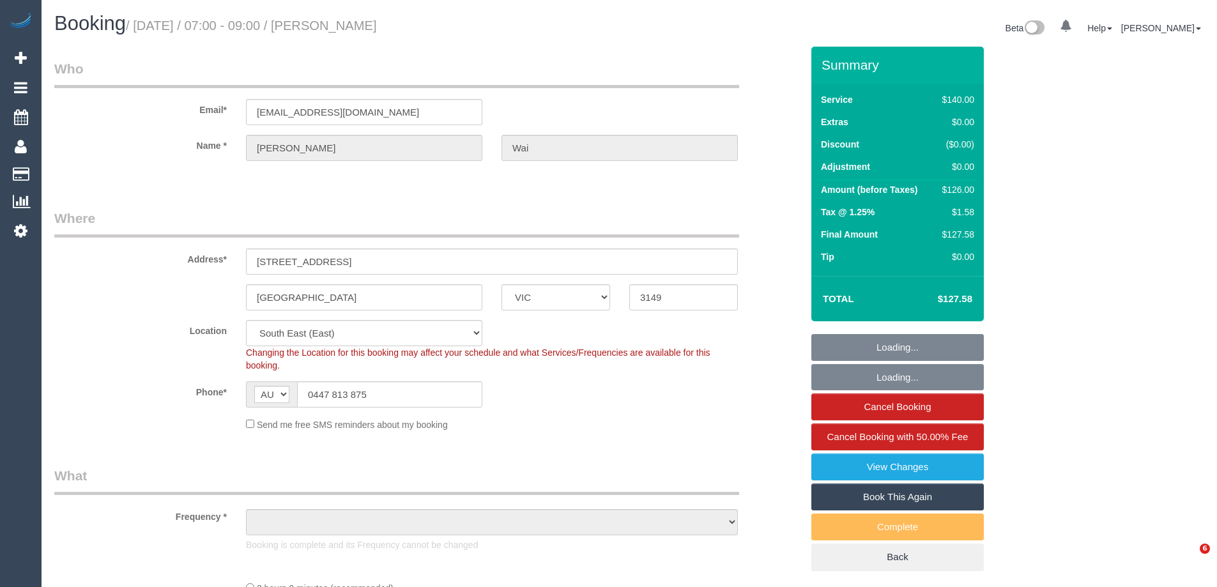
select select "VIC"
select select "number:28"
select select "number:14"
select select "number:19"
select select "number:22"
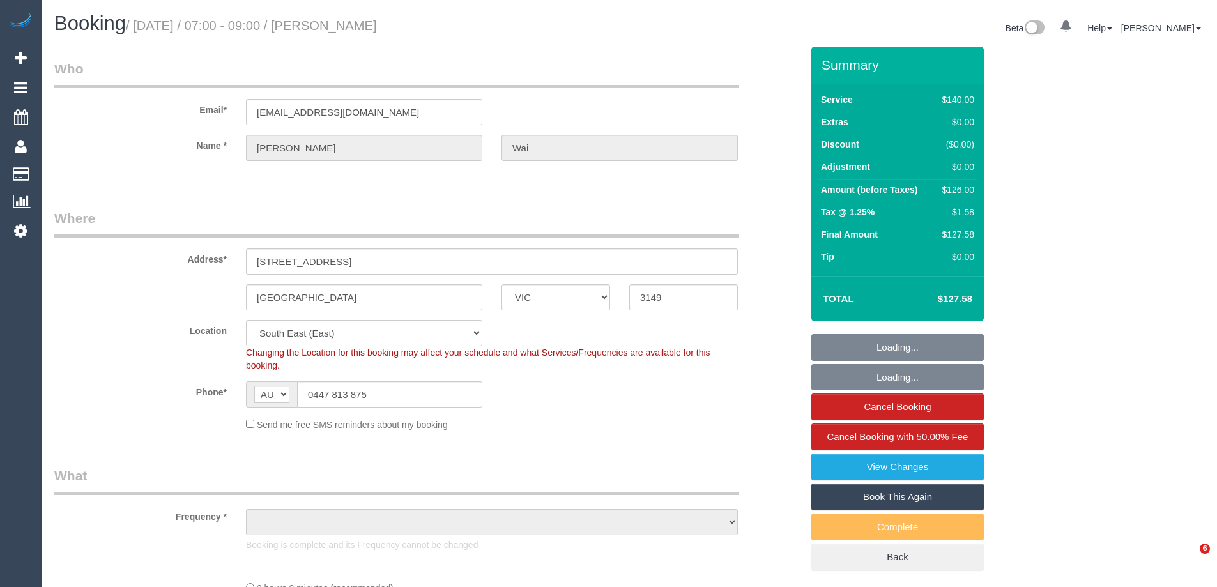
select select "number:34"
select select "number:11"
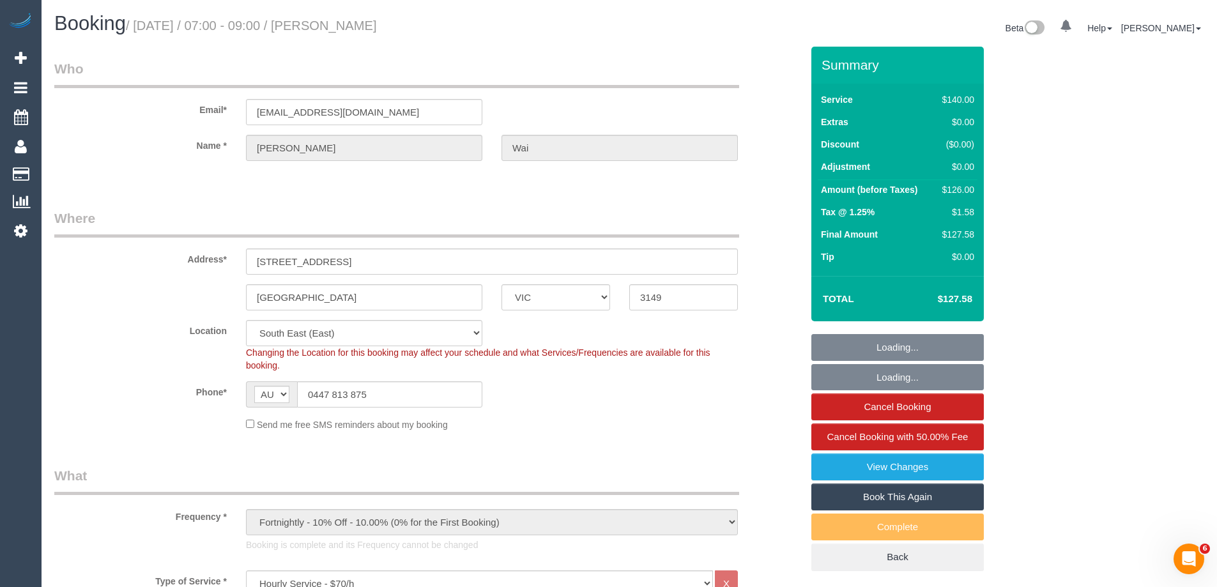
select select "object:1433"
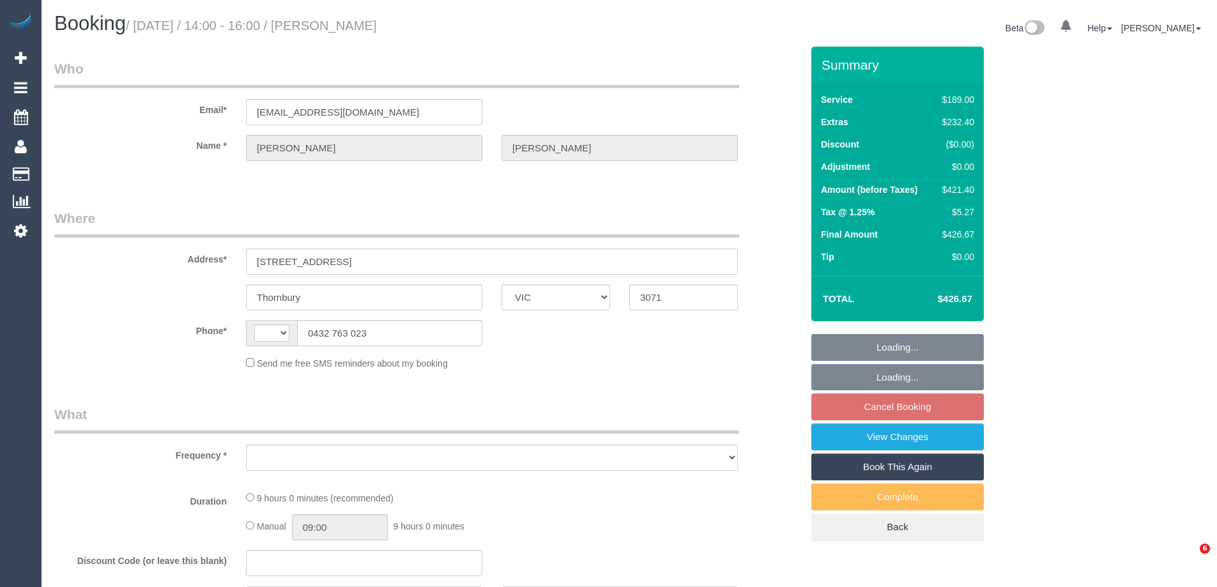
select select "VIC"
select select "string:AU"
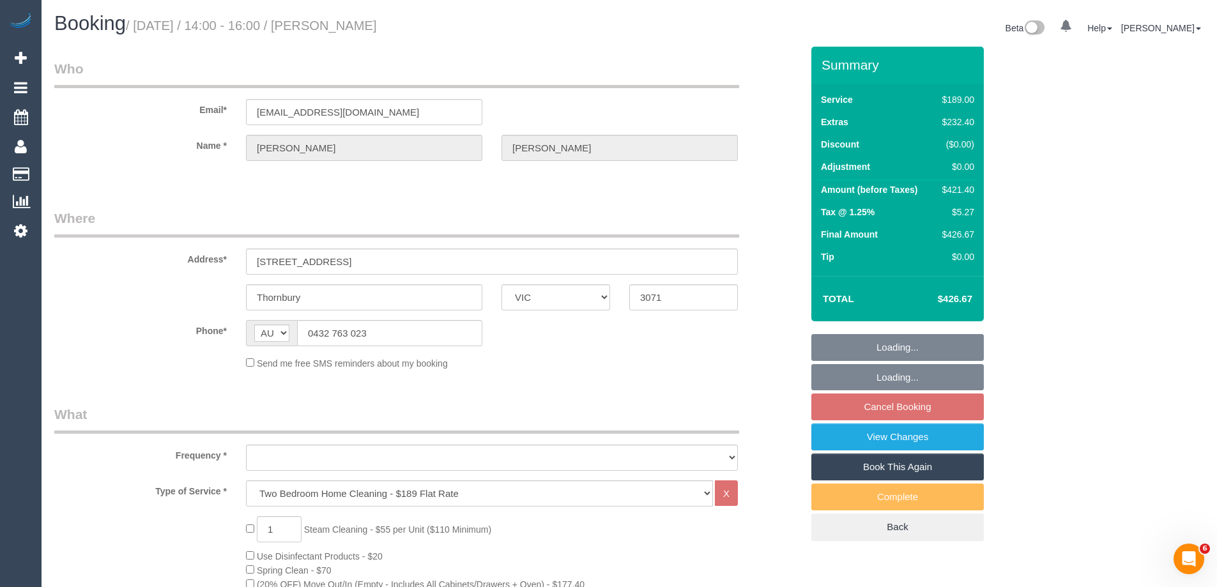
select select "string:stripe-pm_1S8XEy2GScqysDRVccLl2nMb"
select select "number:29"
select select "number:14"
select select "number:18"
select select "number:36"
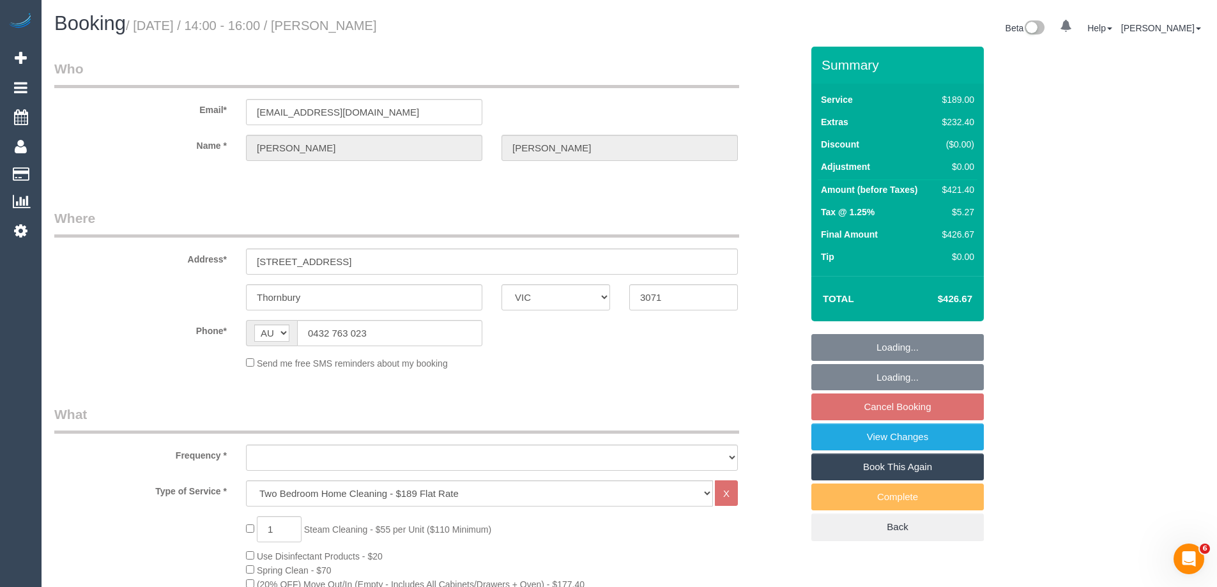
select select "number:13"
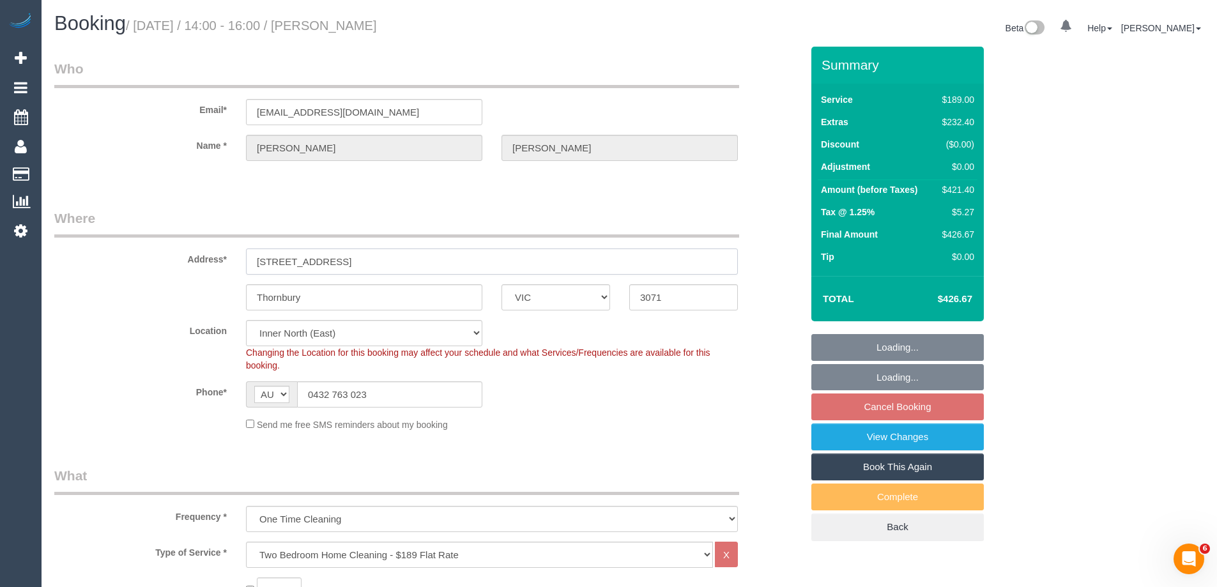
drag, startPoint x: 406, startPoint y: 269, endPoint x: 118, endPoint y: 264, distance: 288.1
click at [118, 264] on div "Address* [STREET_ADDRESS]" at bounding box center [428, 242] width 766 height 66
select select "object:1622"
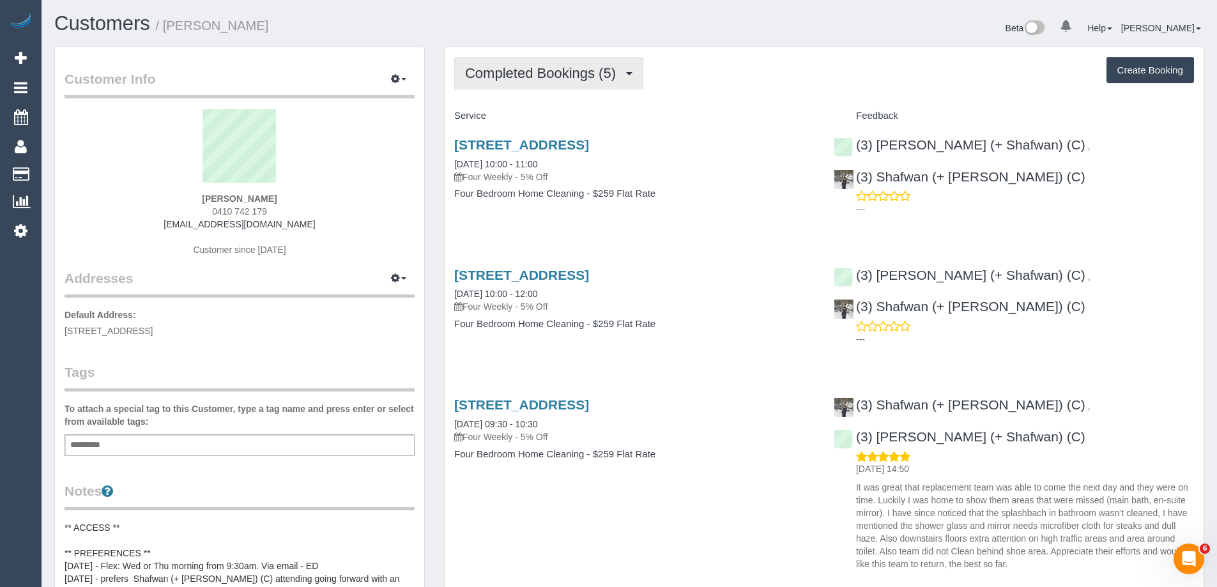
click at [560, 77] on span "Completed Bookings (5)" at bounding box center [543, 73] width 157 height 16
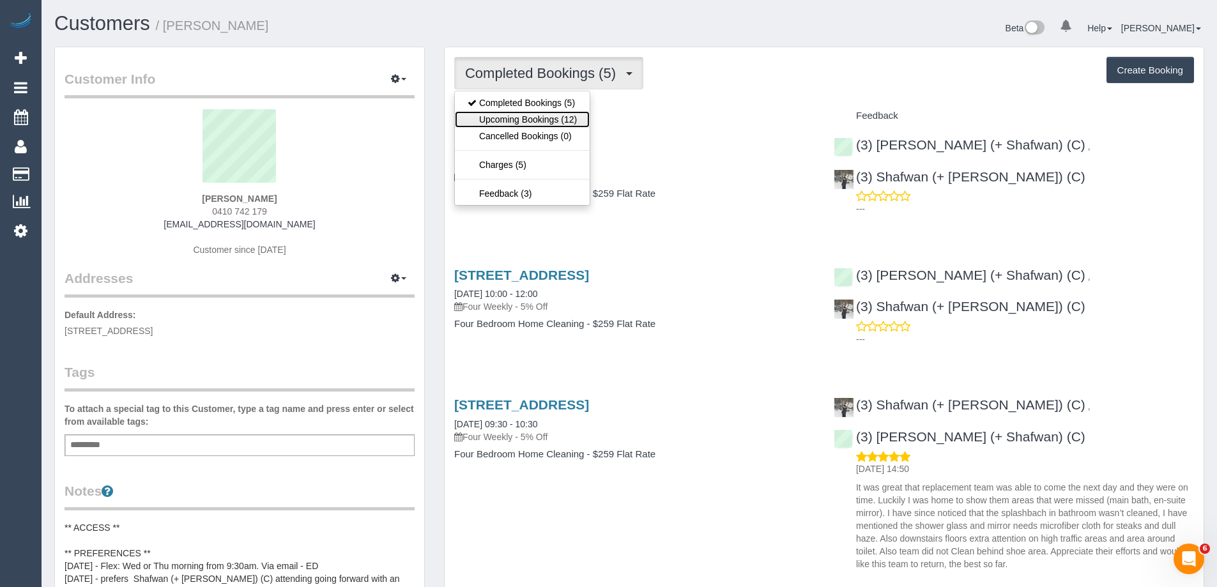
click at [552, 116] on link "Upcoming Bookings (12)" at bounding box center [522, 119] width 135 height 17
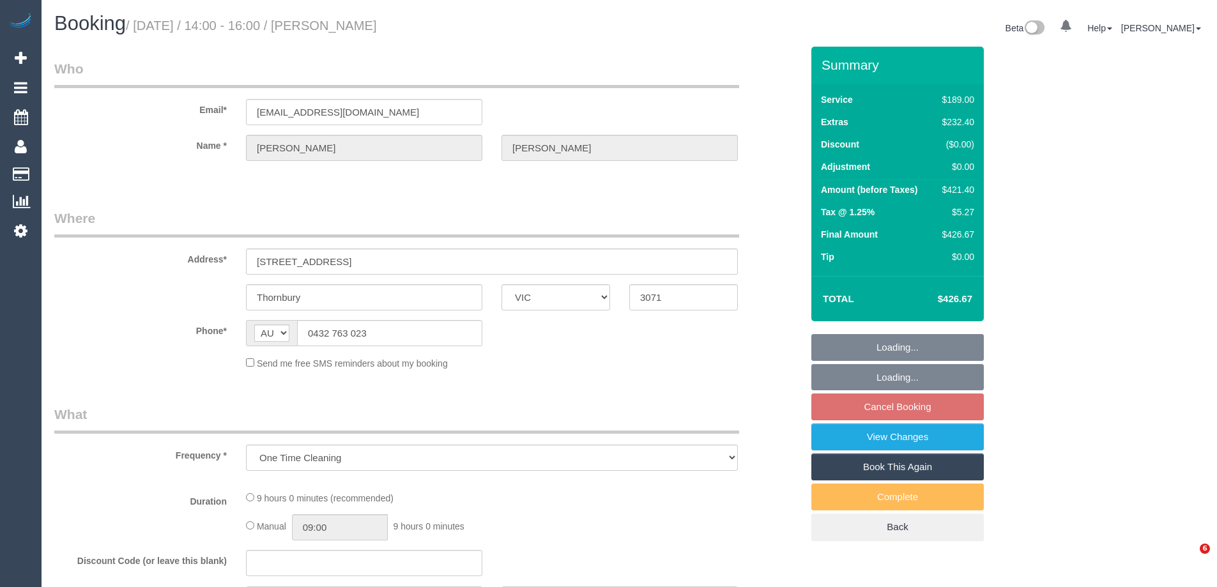
select select "VIC"
select select "string:stripe-pm_1S8XEy2GScqysDRVccLl2nMb"
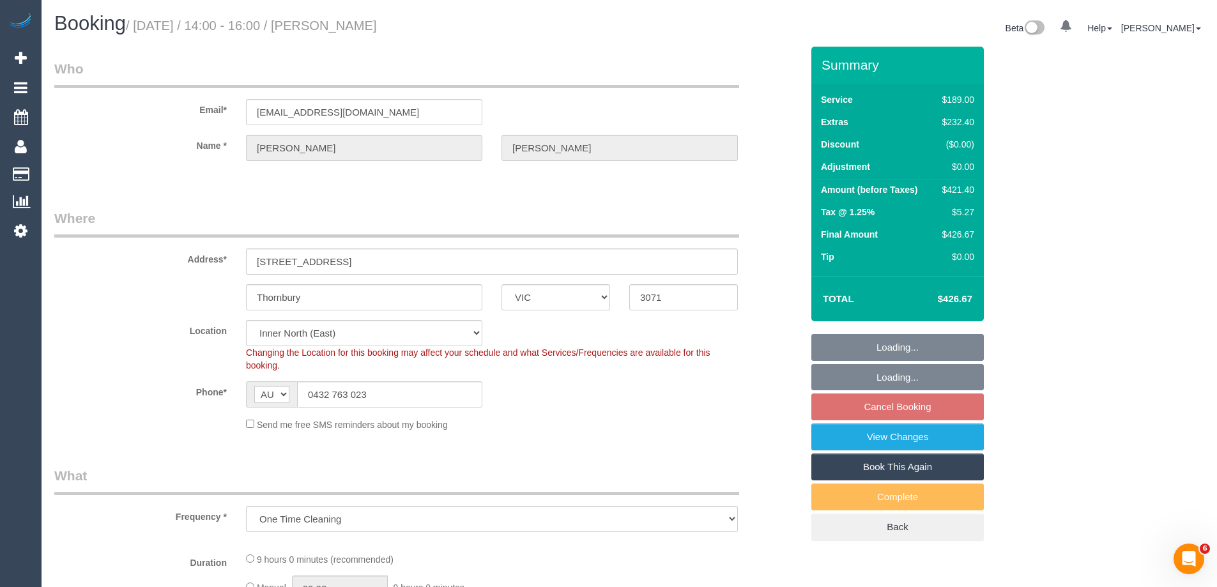
select select "number:29"
select select "number:14"
select select "number:18"
select select "number:36"
select select "number:13"
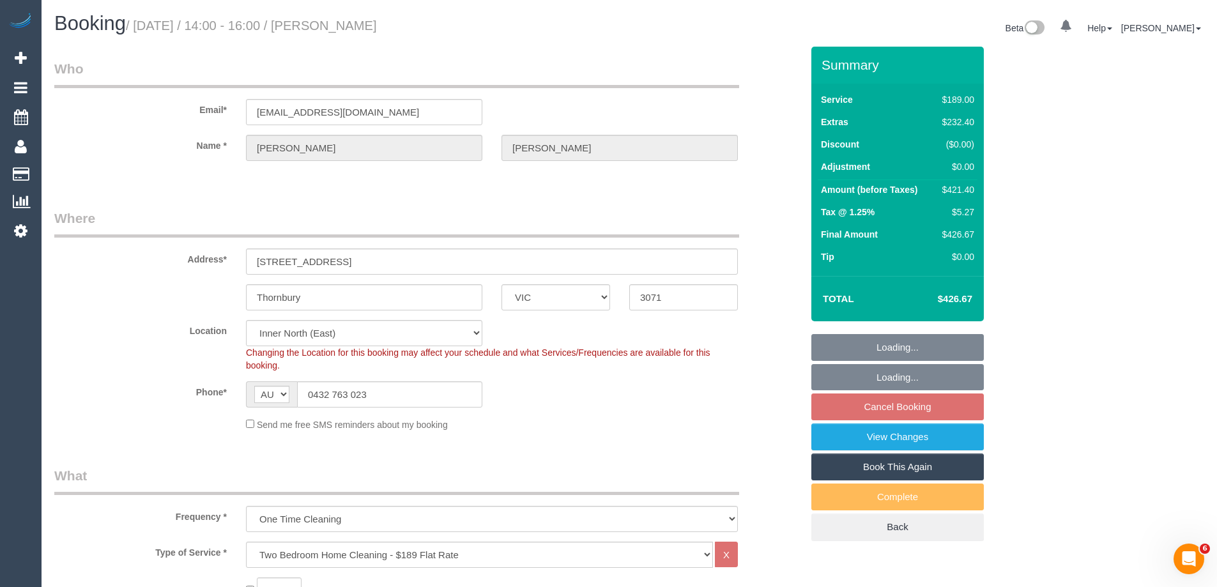
select select "object:1608"
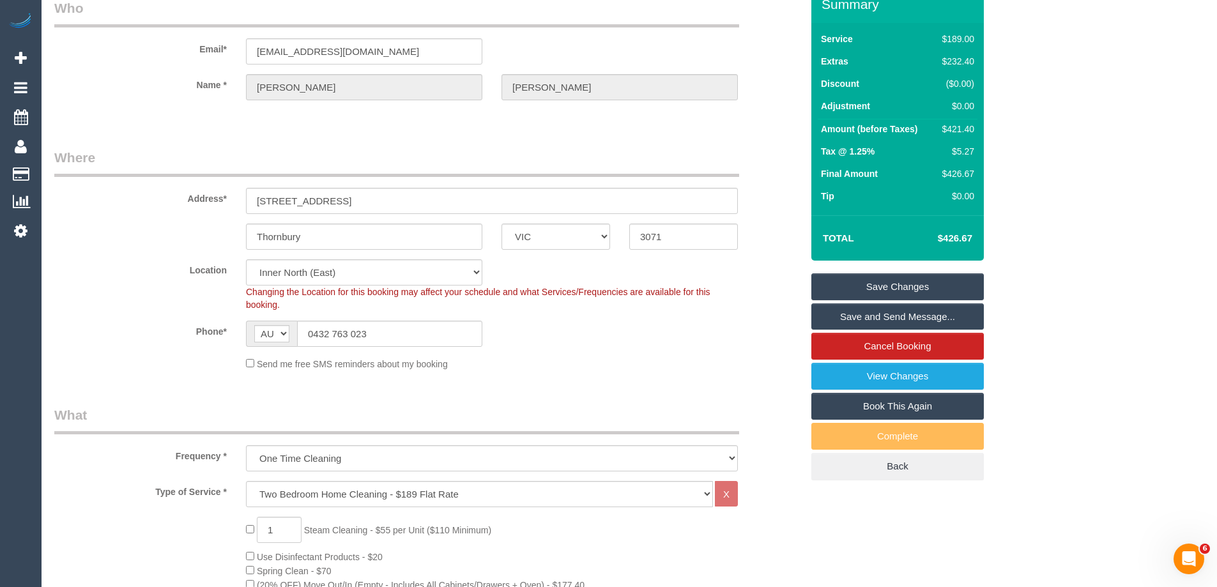
scroll to position [255, 0]
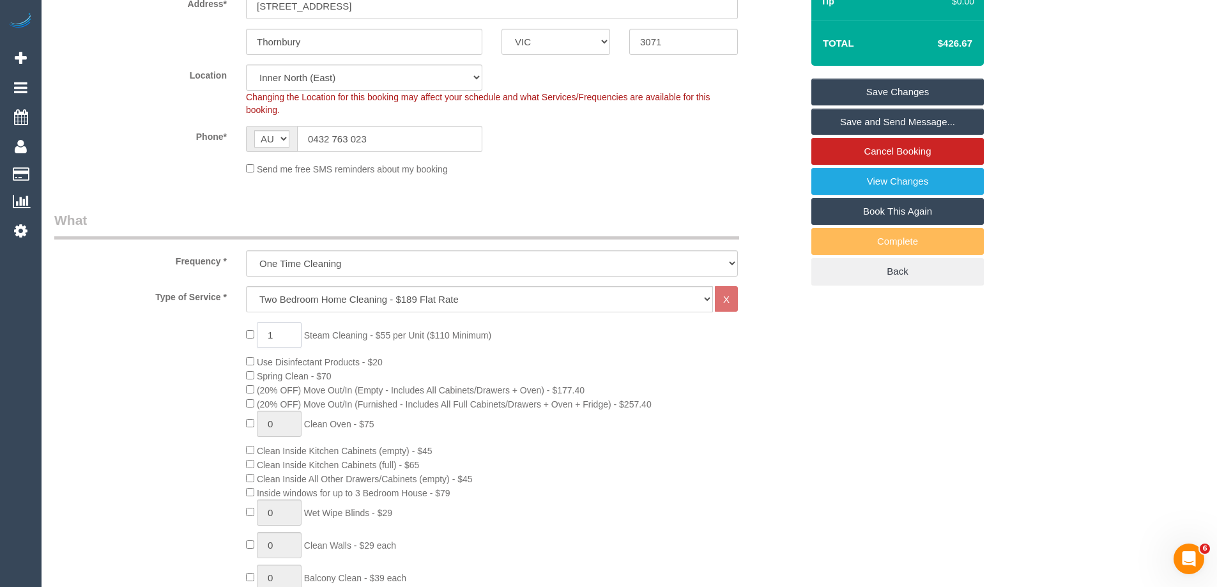
drag, startPoint x: 272, startPoint y: 330, endPoint x: 229, endPoint y: 326, distance: 43.6
click at [237, 328] on div "1 Steam Cleaning - $55 per Unit ($110 Minimum) Use Disinfectant Products - $20 …" at bounding box center [523, 546] width 575 height 448
type input "2"
click at [185, 357] on div "2 Steam Cleaning - $55 per Unit ($110 Minimum) Use Disinfectant Products - $20 …" at bounding box center [428, 546] width 766 height 448
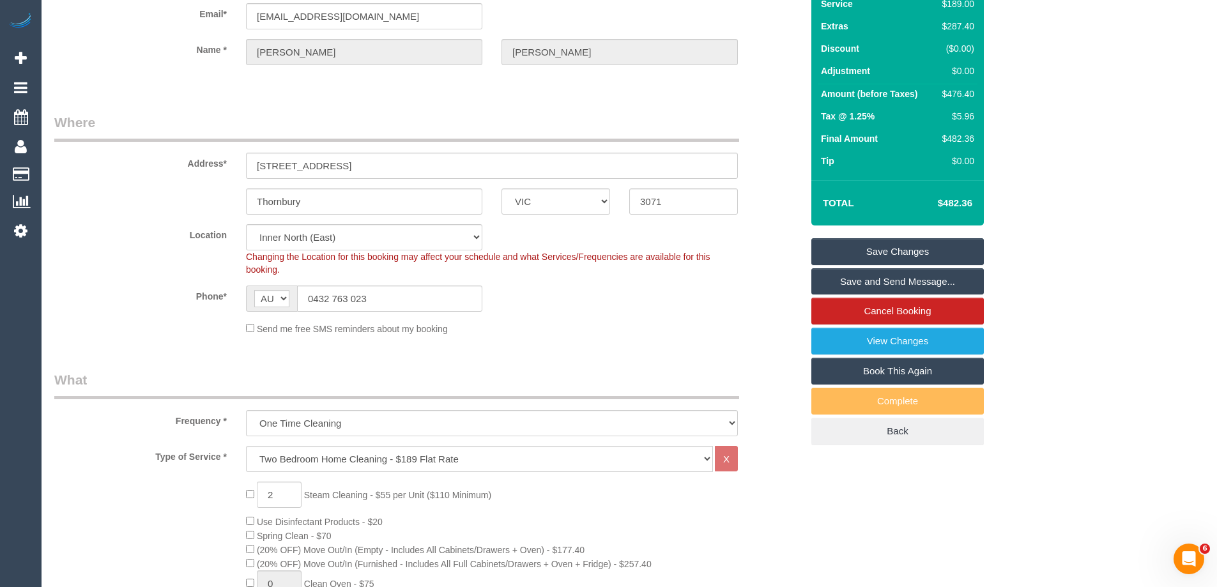
scroll to position [0, 0]
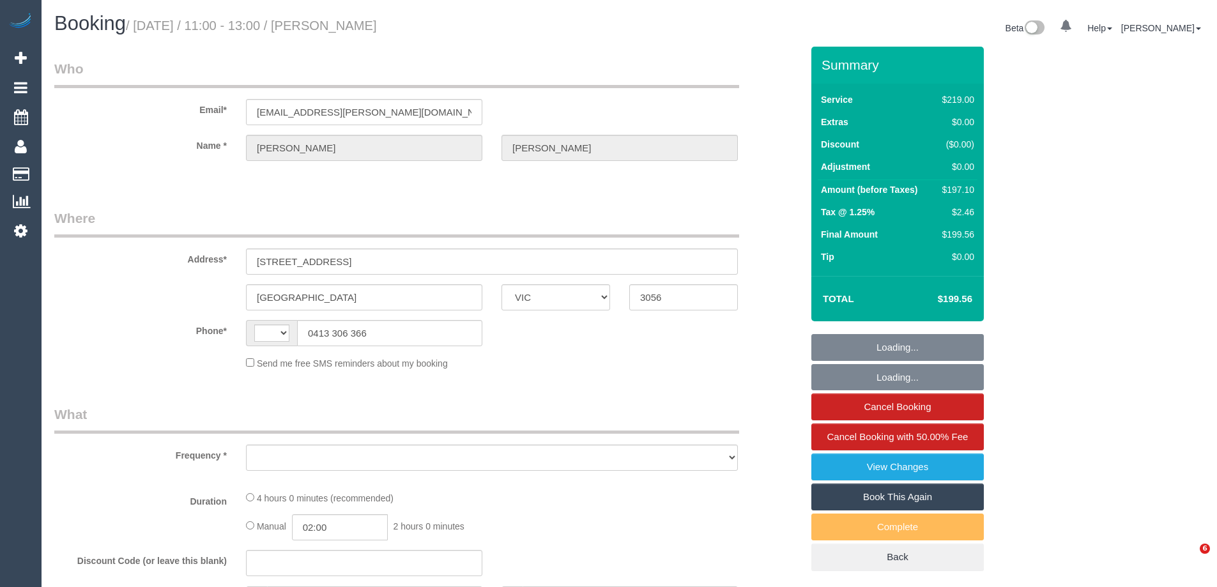
select select "VIC"
select select "string:AU"
select select "number:27"
select select "number:14"
select select "number:19"
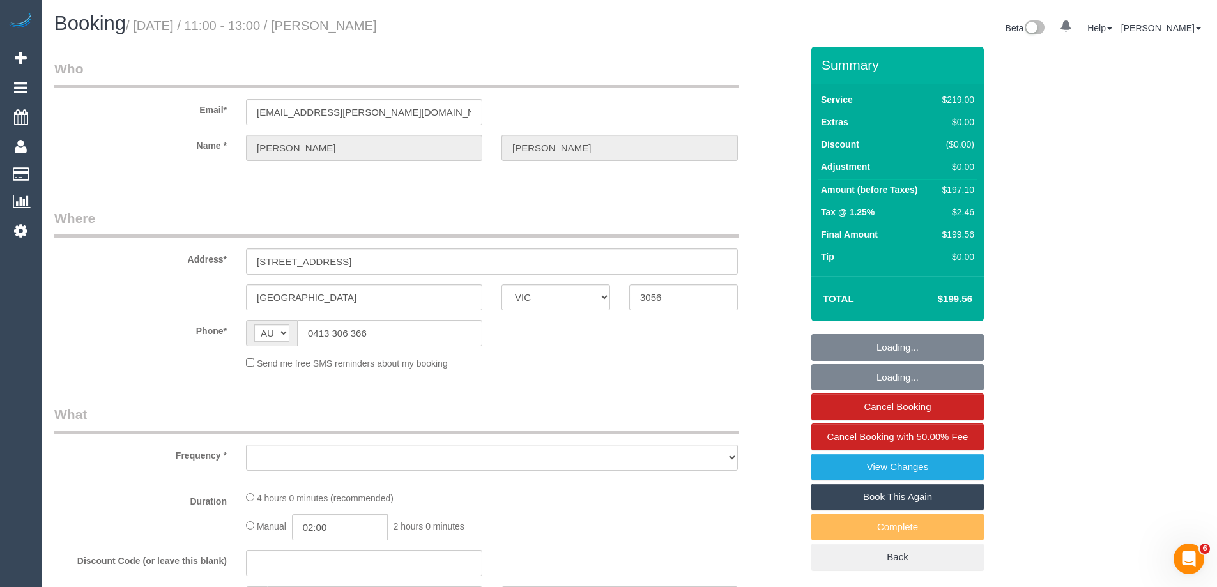
select select "number:24"
select select "number:11"
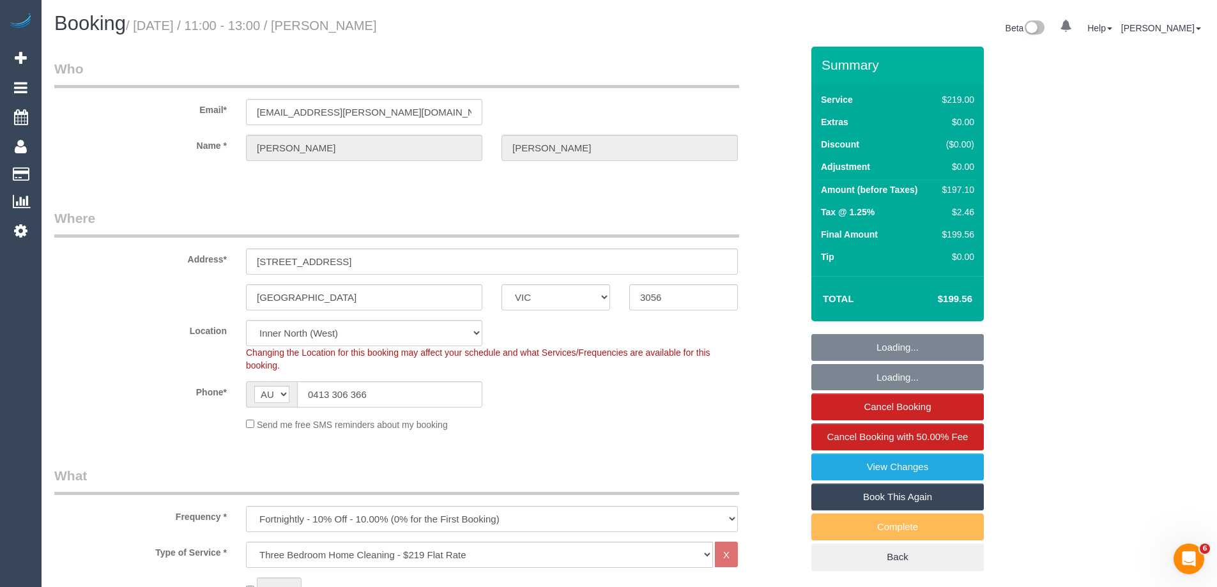
select select "object:1682"
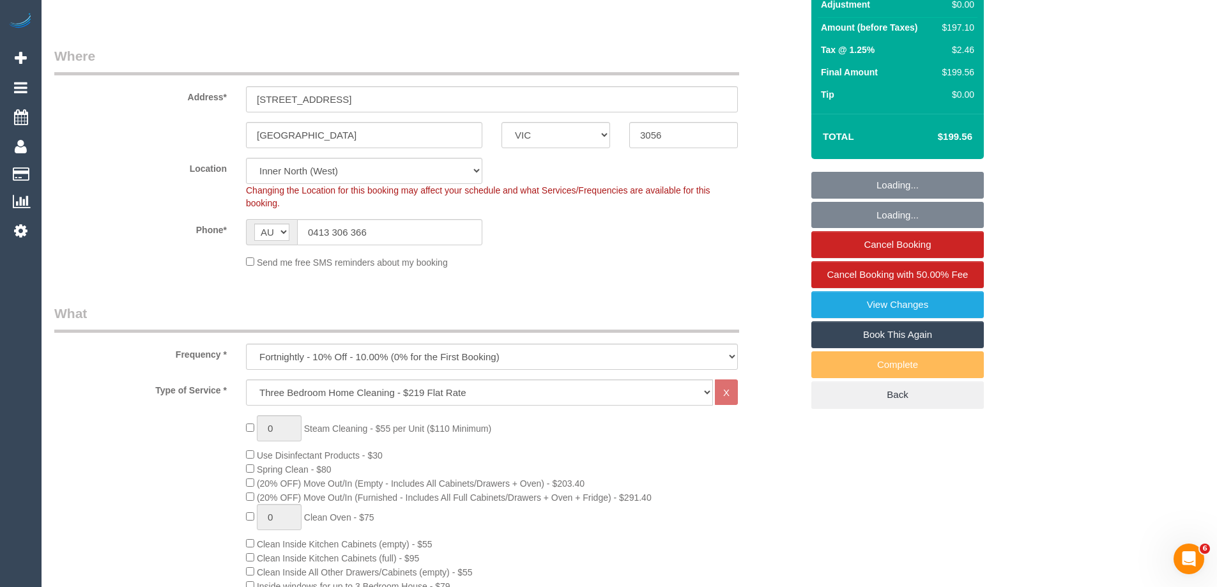
select select "string:stripe-pm_1GGesc2GScqysDRVJVCOxL56"
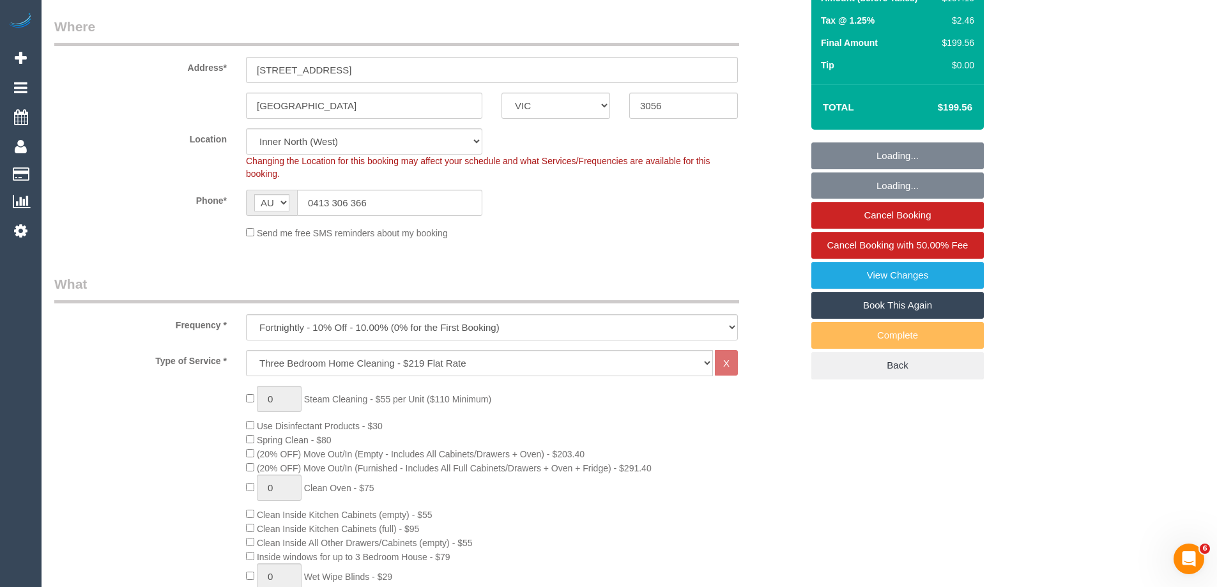
select select "spot1"
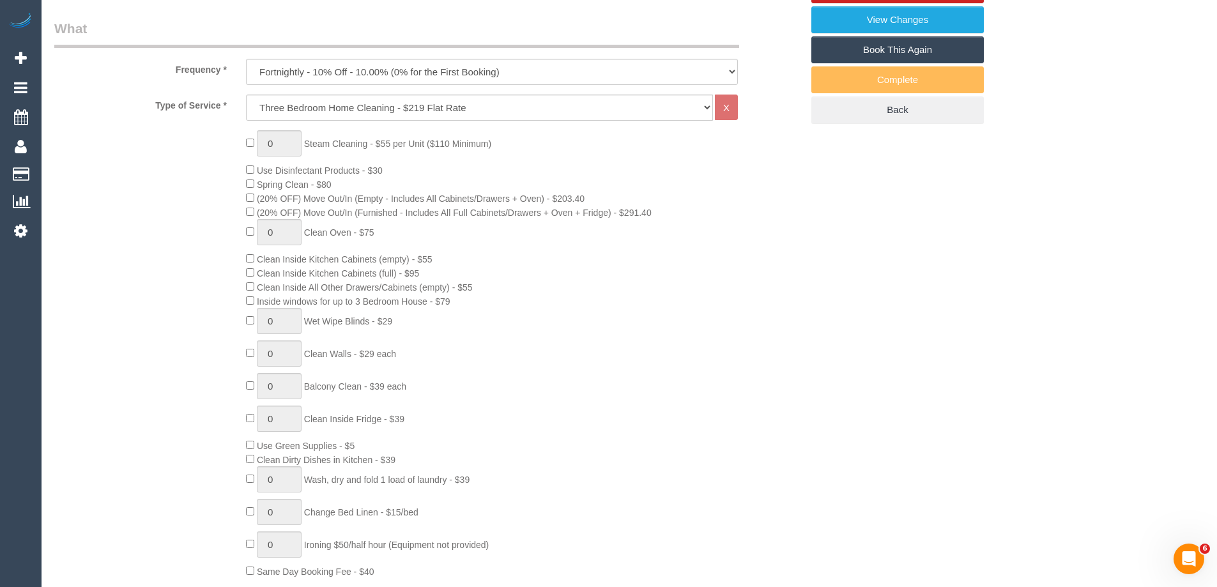
scroll to position [192, 0]
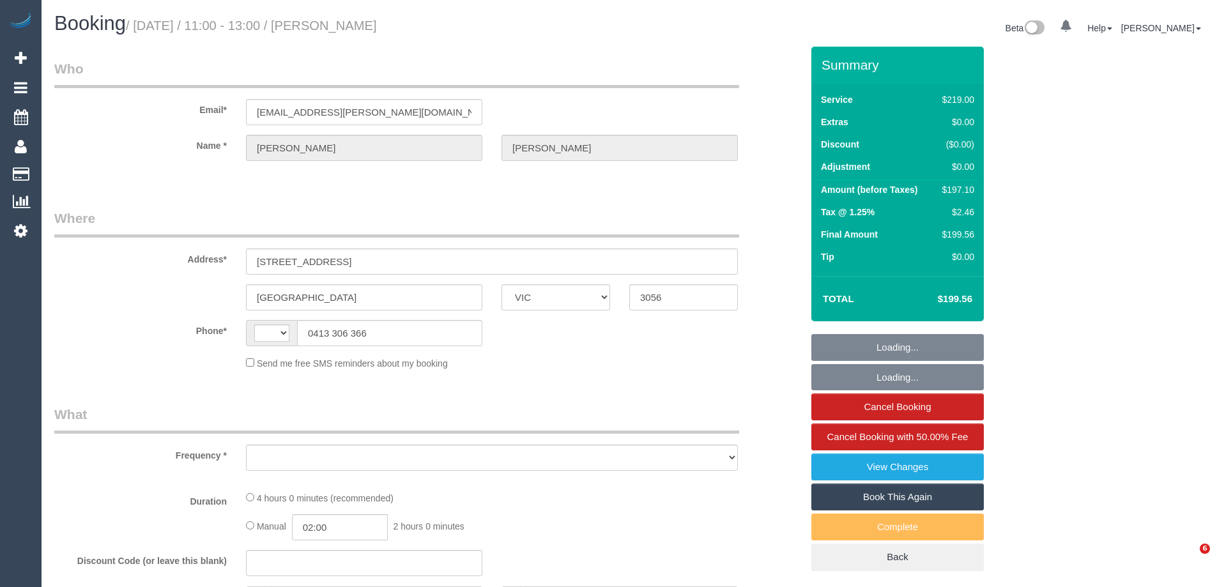
select select "VIC"
select select "string:AU"
select select "object:643"
select select "string:stripe-pm_1GGesc2GScqysDRVJVCOxL56"
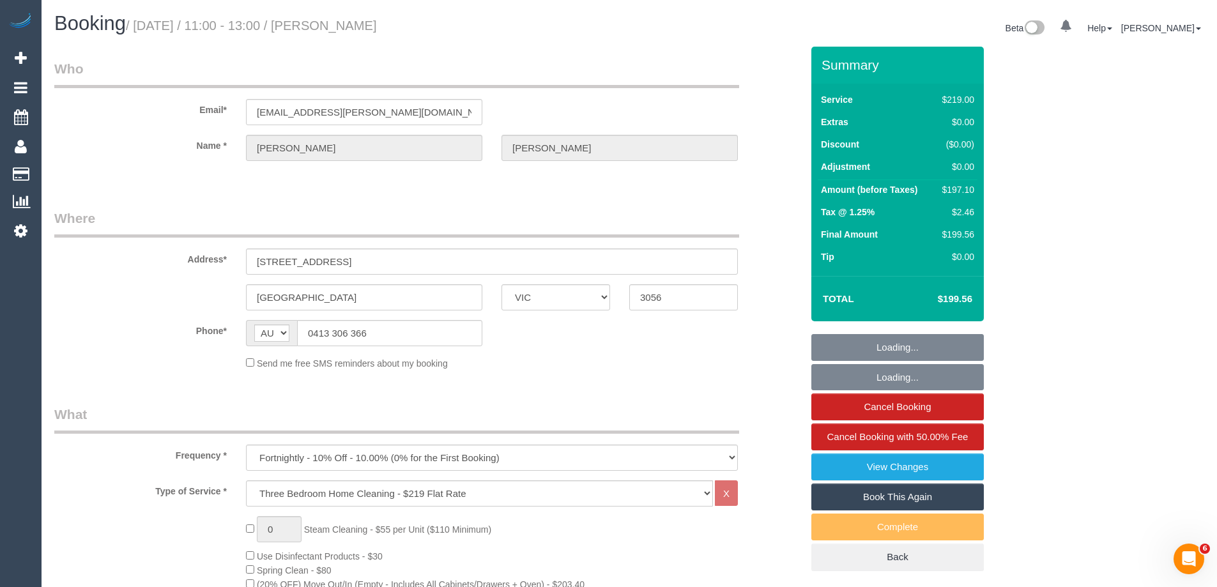
select select "number:27"
select select "number:14"
select select "number:19"
select select "number:24"
select select "number:11"
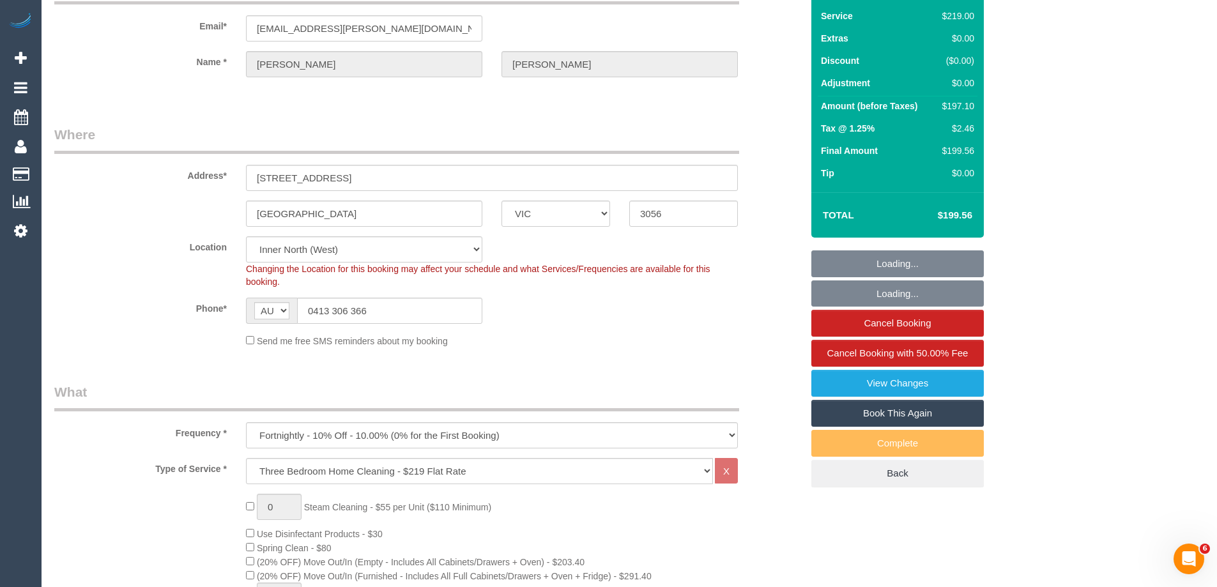
select select "object:801"
select select "spot1"
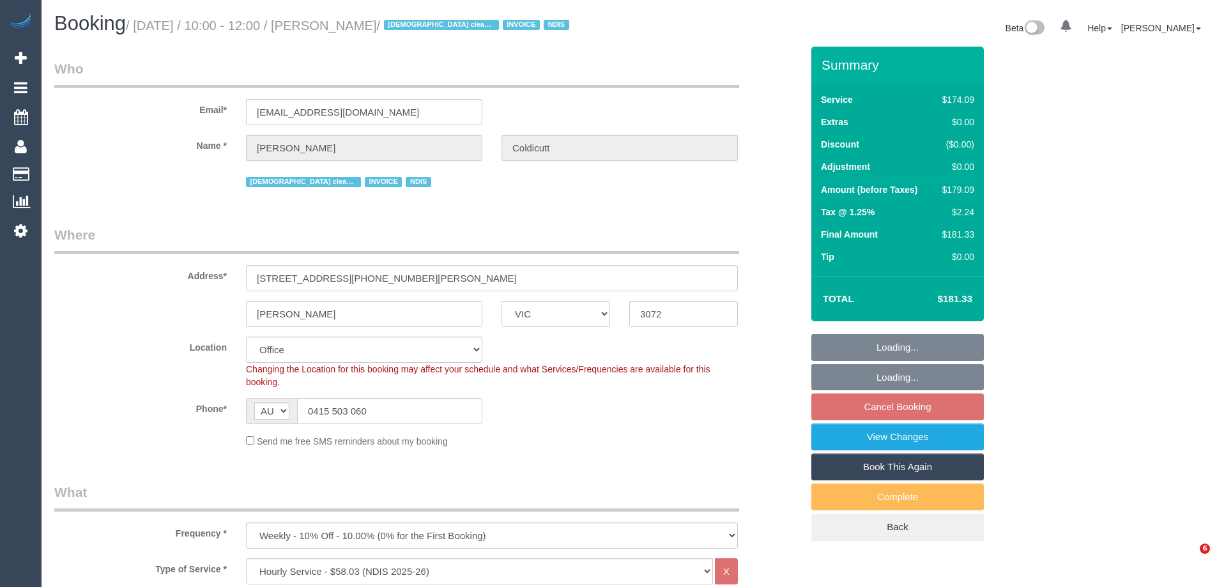
select select "VIC"
select select "180"
select select "string:check"
select select "number:28"
select select "number:16"
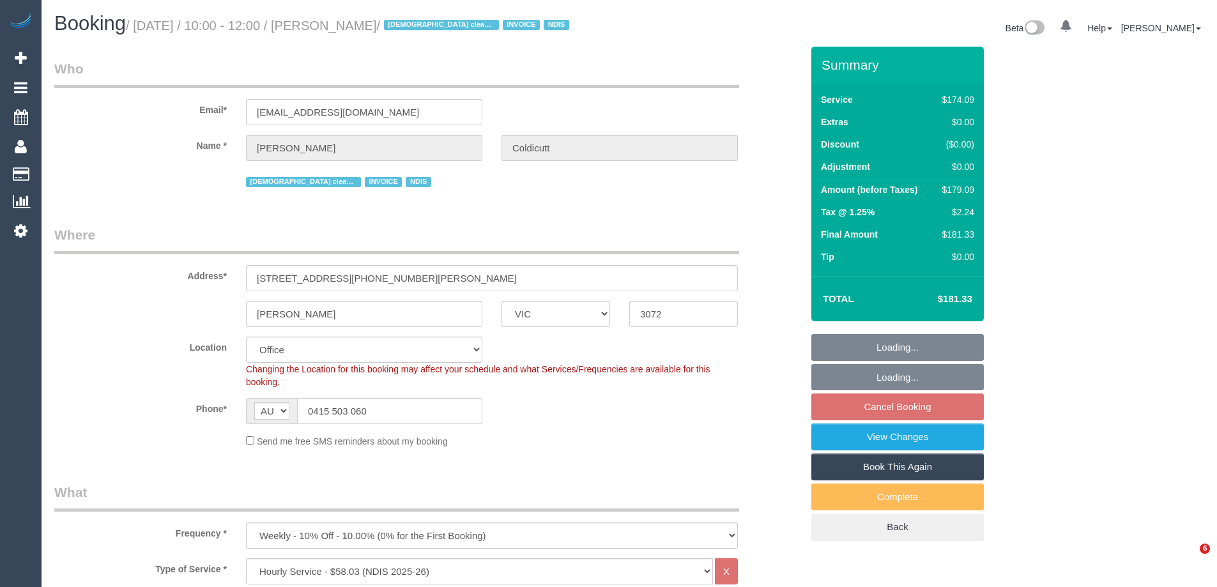
select select "number:19"
select select "number:36"
select select "number:34"
select select "number:11"
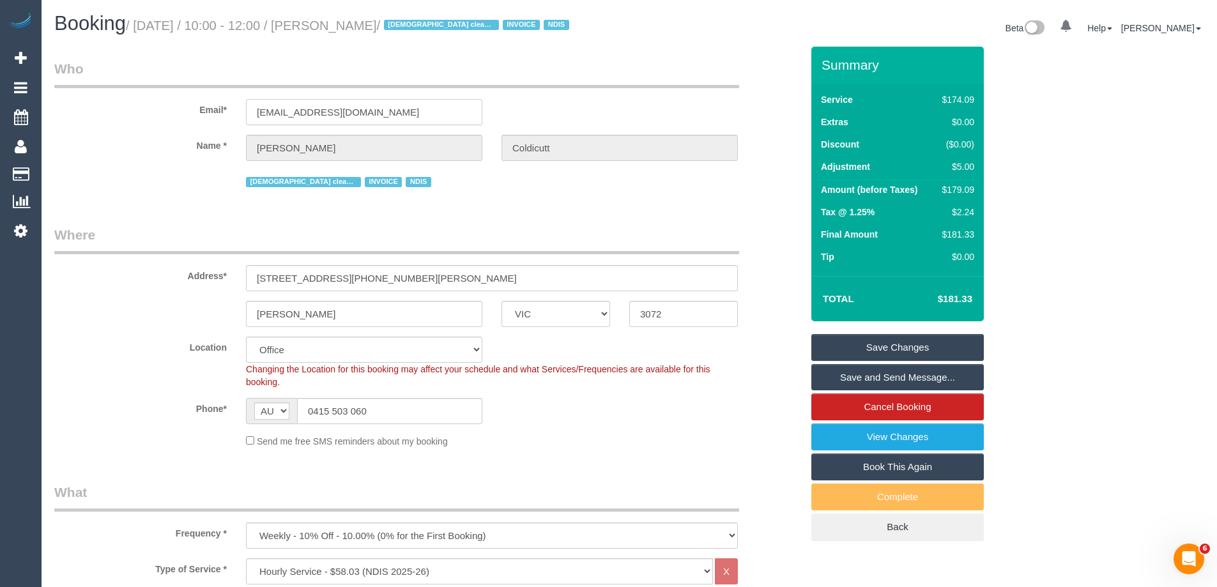
drag, startPoint x: 423, startPoint y: 110, endPoint x: 57, endPoint y: 97, distance: 366.2
click at [57, 97] on div "Email* rebeccamackenzie1@gmail.com" at bounding box center [428, 92] width 766 height 66
click at [620, 444] on div "Send me free SMS reminders about my booking" at bounding box center [491, 441] width 511 height 14
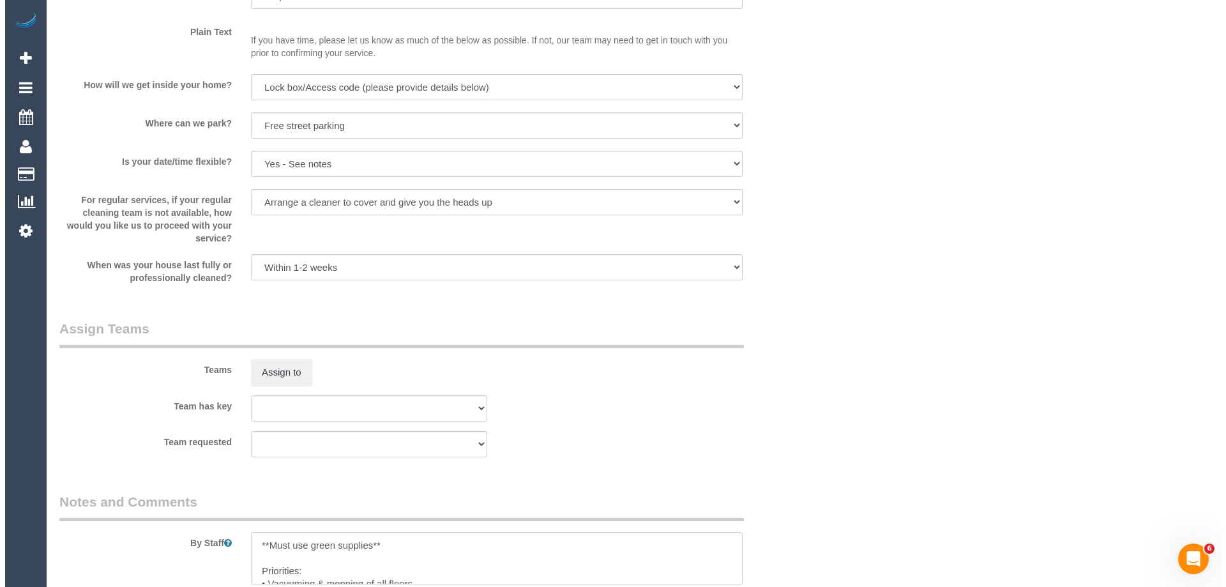
scroll to position [1469, 0]
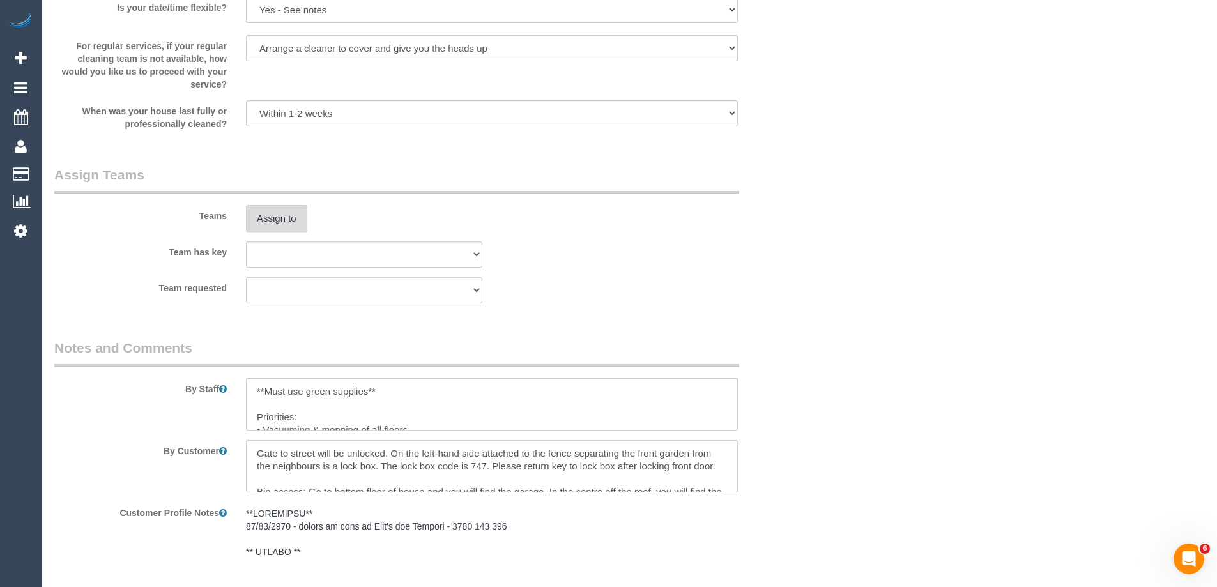
click at [253, 217] on button "Assign to" at bounding box center [276, 218] width 61 height 27
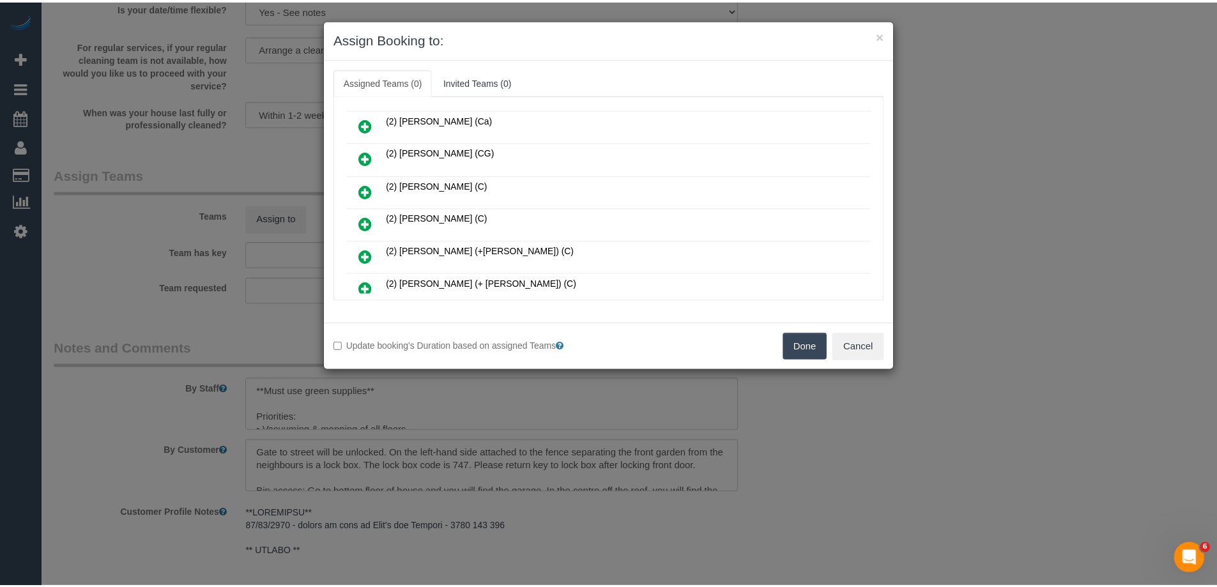
scroll to position [64, 0]
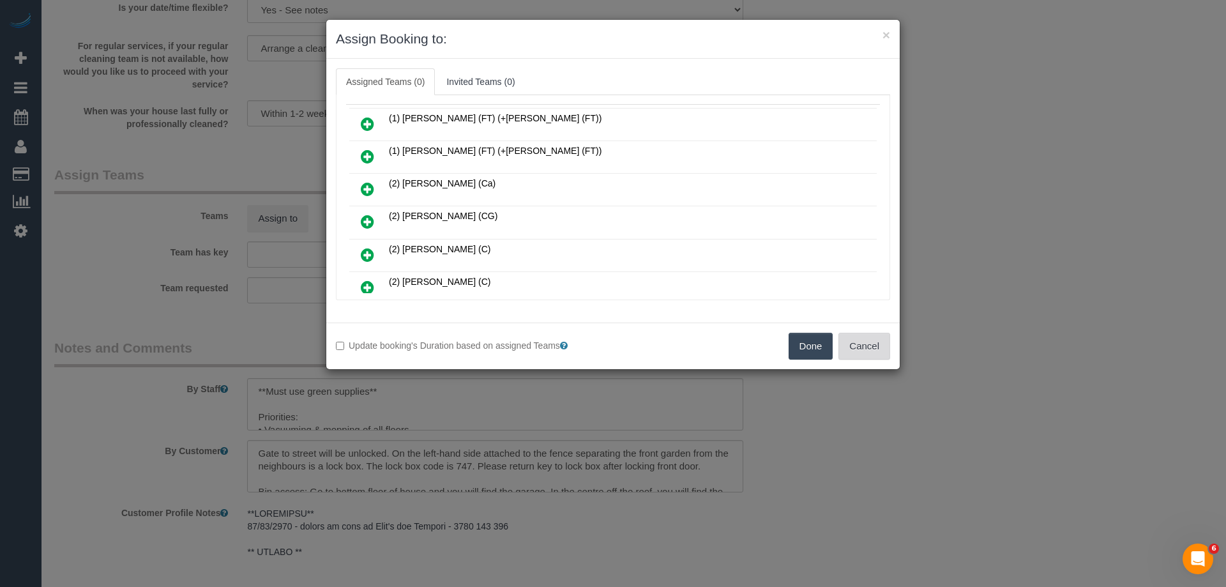
click at [868, 356] on button "Cancel" at bounding box center [864, 346] width 52 height 27
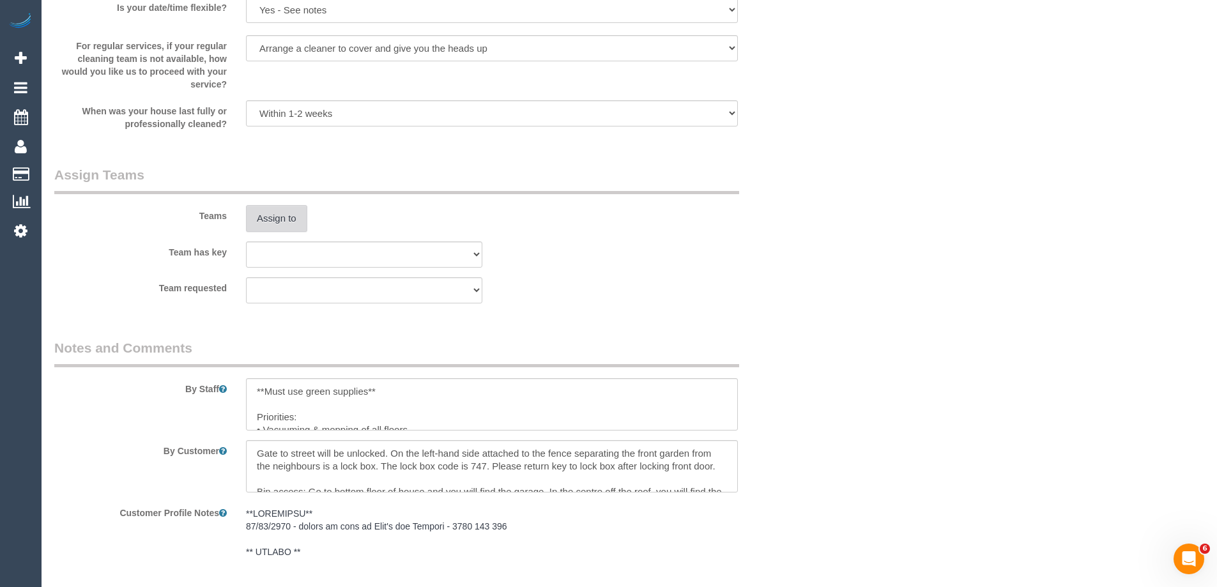
scroll to position [0, 0]
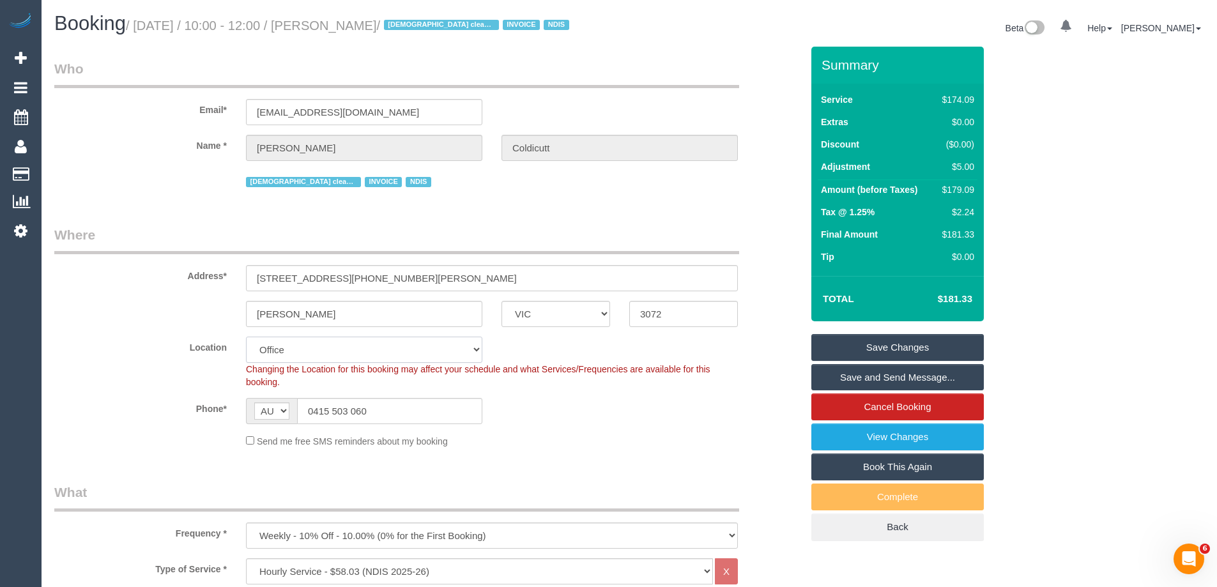
click at [294, 360] on select "Office City East (North) East (South) Inner East Inner North (East) Inner North…" at bounding box center [364, 350] width 236 height 26
select select "60"
click at [246, 337] on select "Office City East (North) East (South) Inner East Inner North (East) Inner North…" at bounding box center [364, 350] width 236 height 26
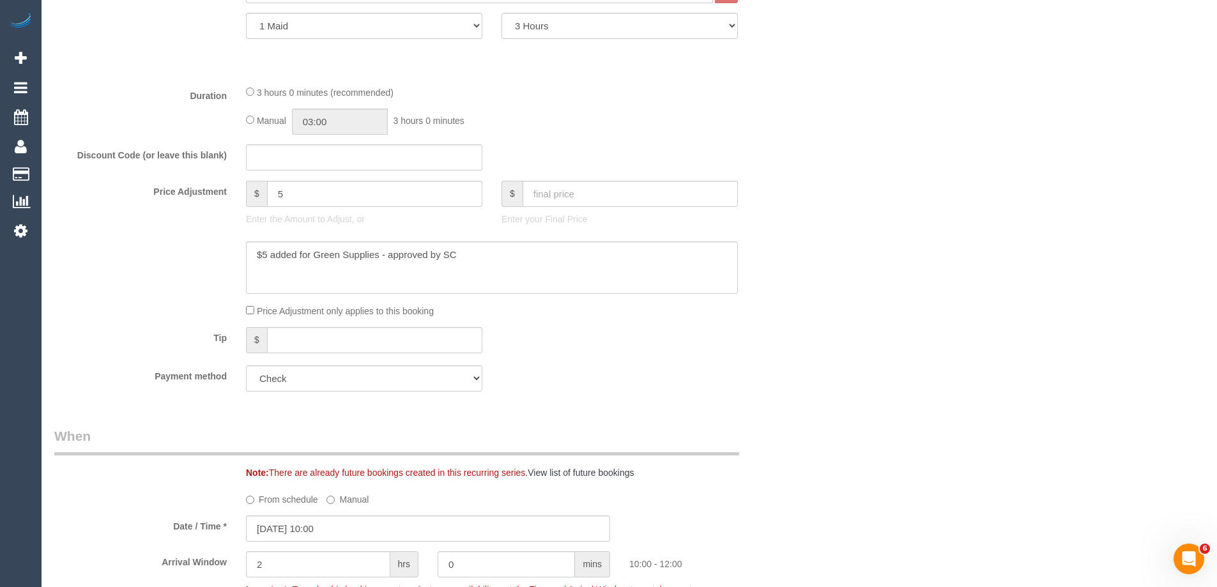
select select "object:8072"
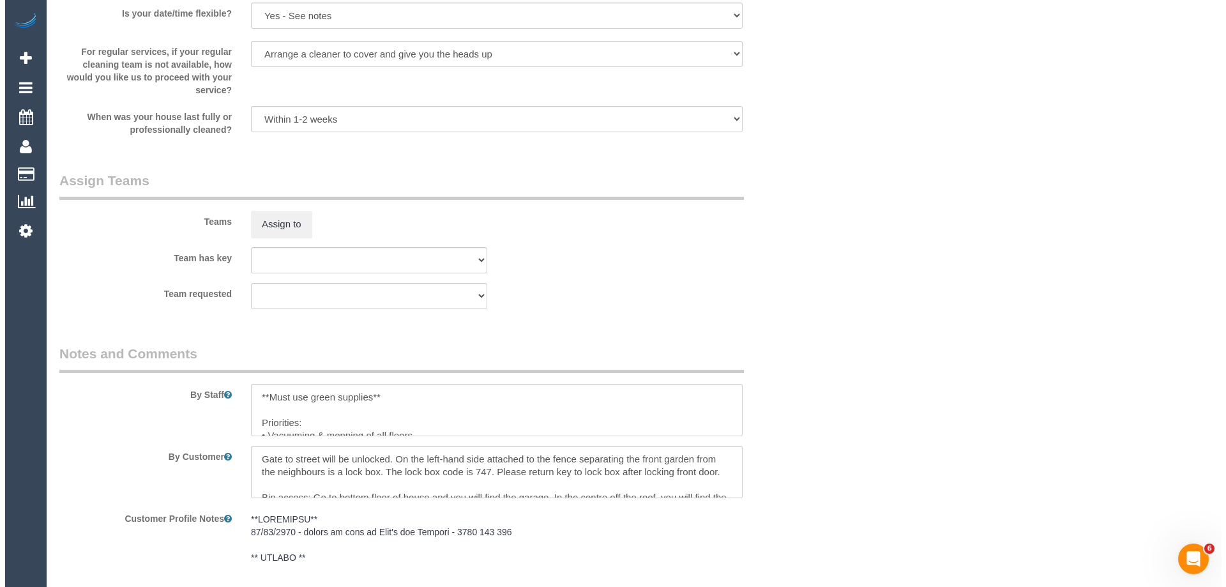
scroll to position [1469, 0]
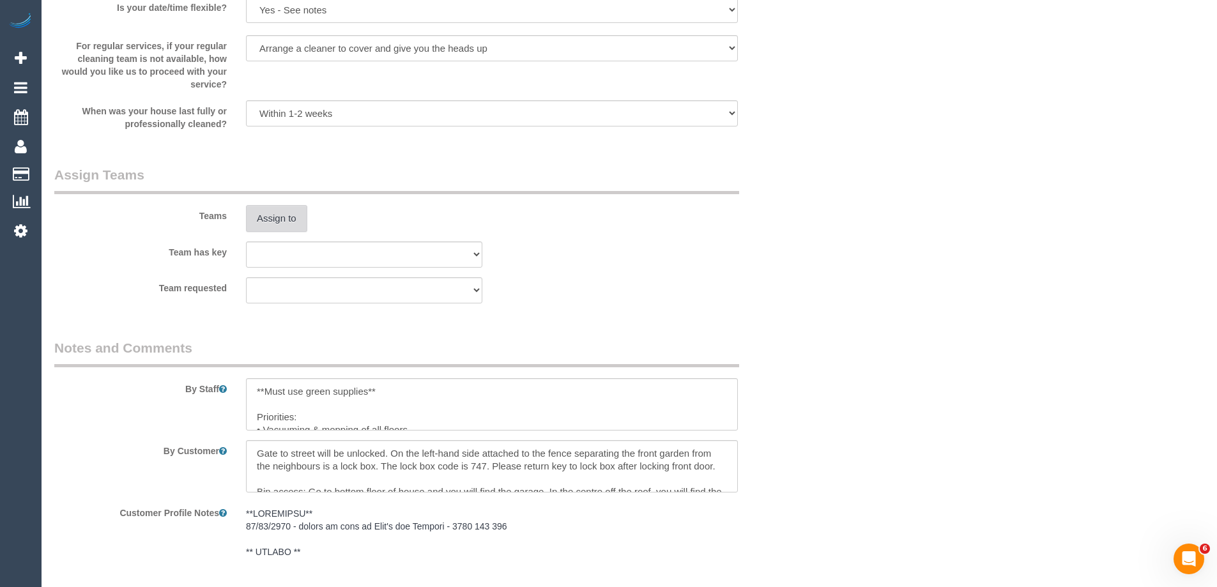
click at [269, 220] on button "Assign to" at bounding box center [276, 218] width 61 height 27
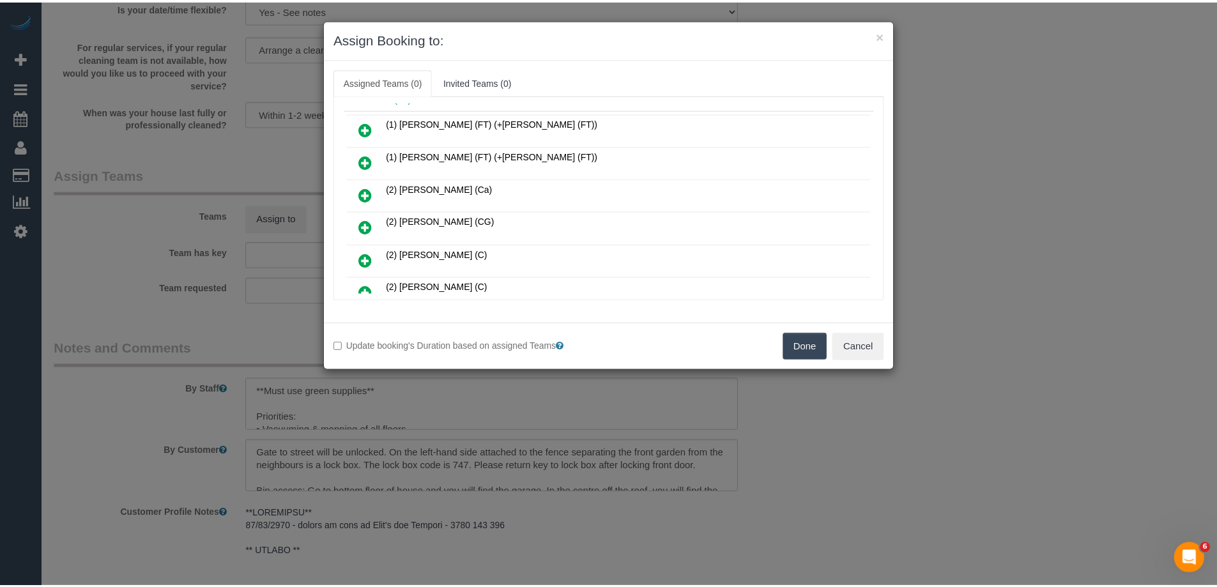
scroll to position [0, 0]
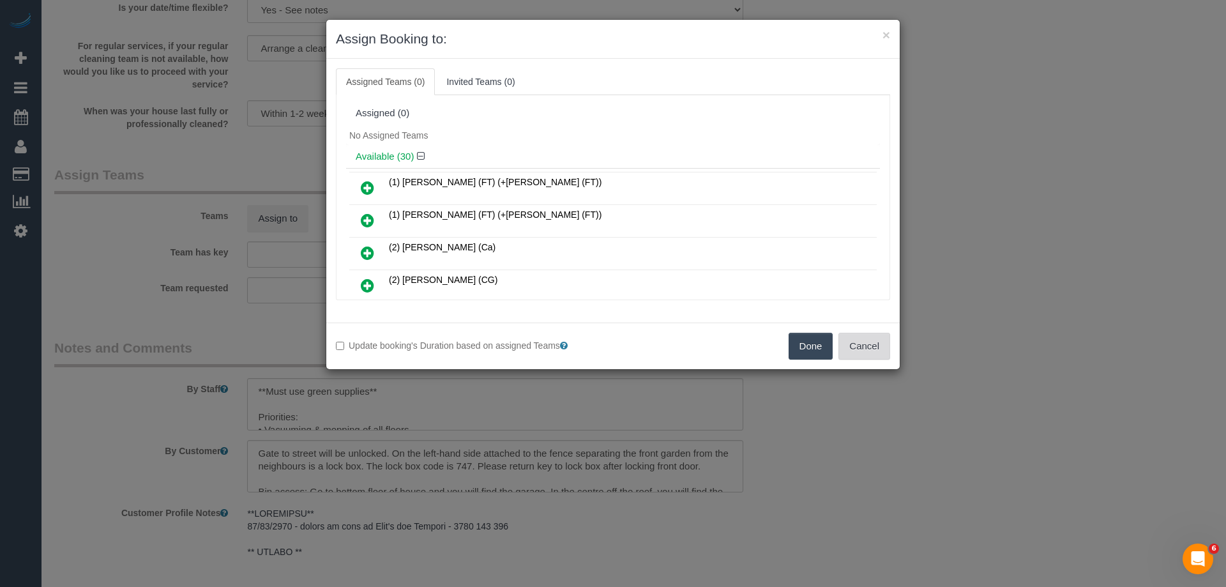
click at [856, 345] on button "Cancel" at bounding box center [864, 346] width 52 height 27
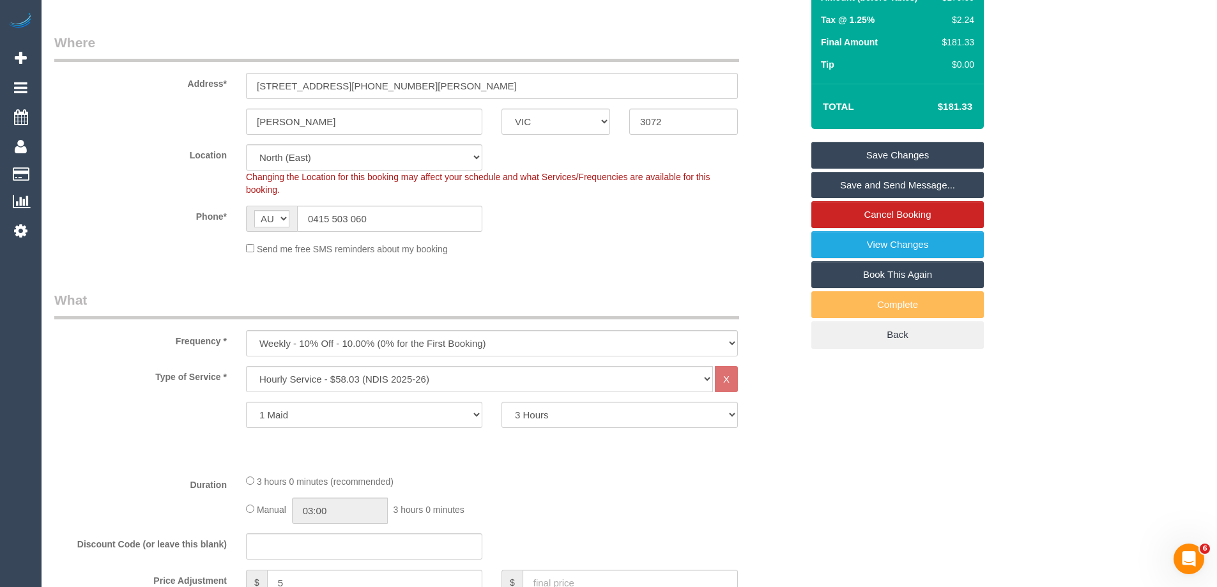
scroll to position [192, 0]
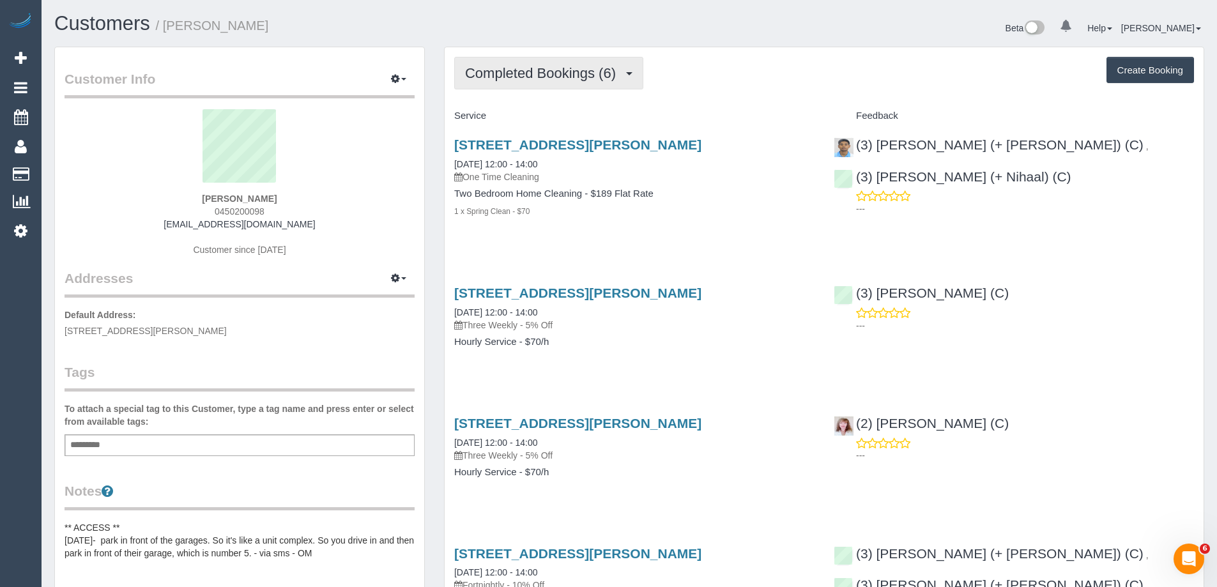
click at [522, 77] on span "Completed Bookings (6)" at bounding box center [543, 73] width 157 height 16
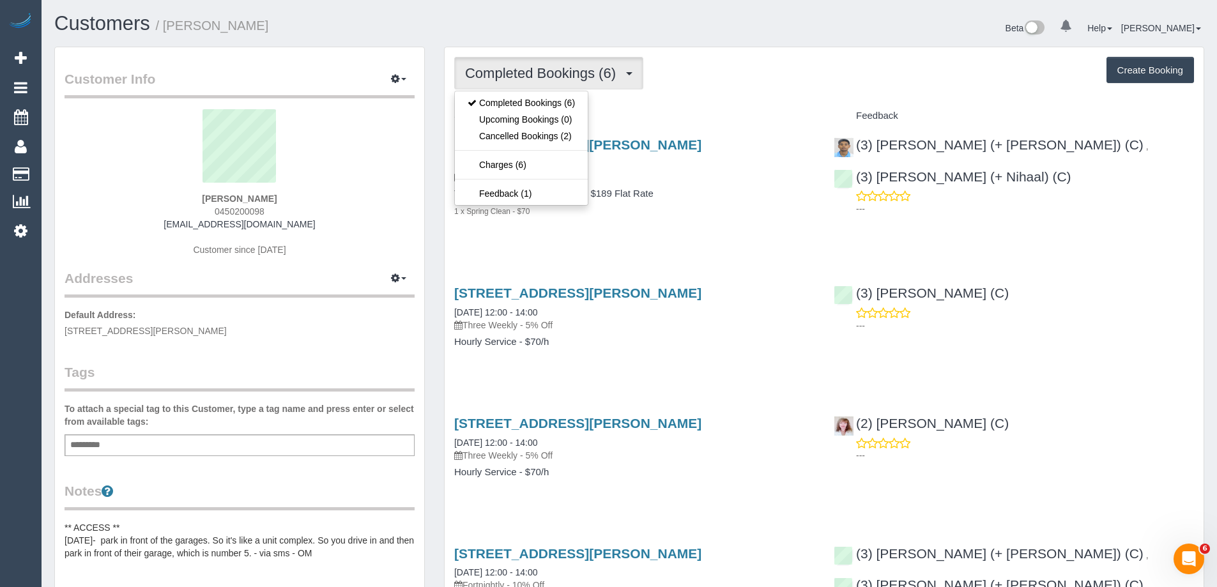
click at [647, 104] on div "Completed Bookings (6) Completed Bookings (6) Upcoming Bookings (0) Cancelled B…" at bounding box center [823, 491] width 759 height 888
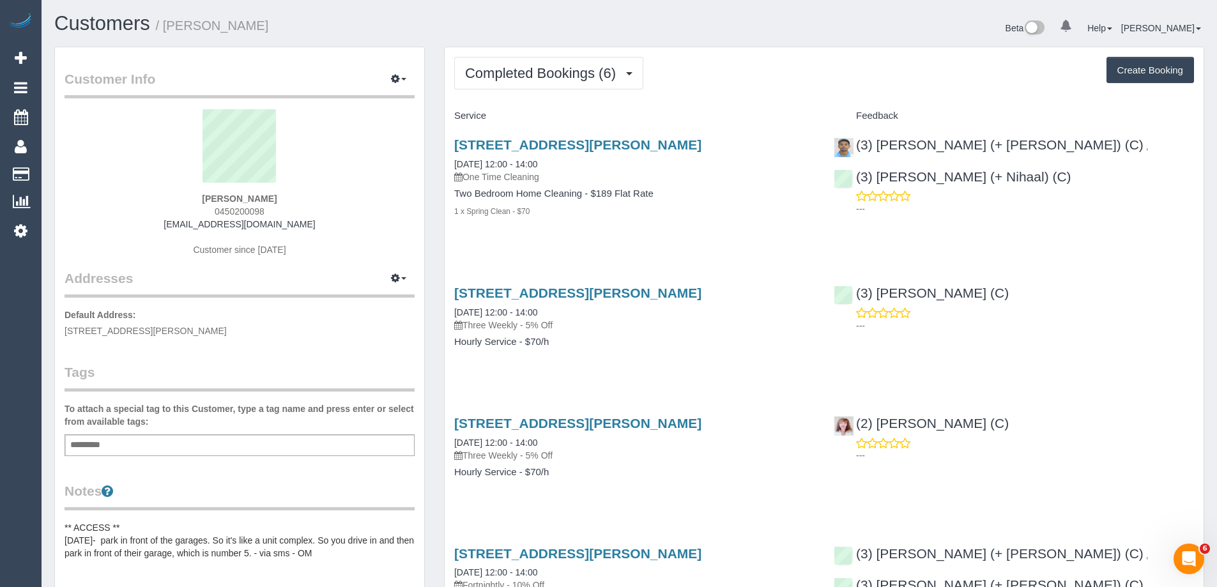
drag, startPoint x: 275, startPoint y: 208, endPoint x: 180, endPoint y: 212, distance: 95.2
click at [180, 212] on div "[PERSON_NAME] 0450200098 [EMAIL_ADDRESS][DOMAIN_NAME] Customer since [DATE]" at bounding box center [239, 189] width 350 height 160
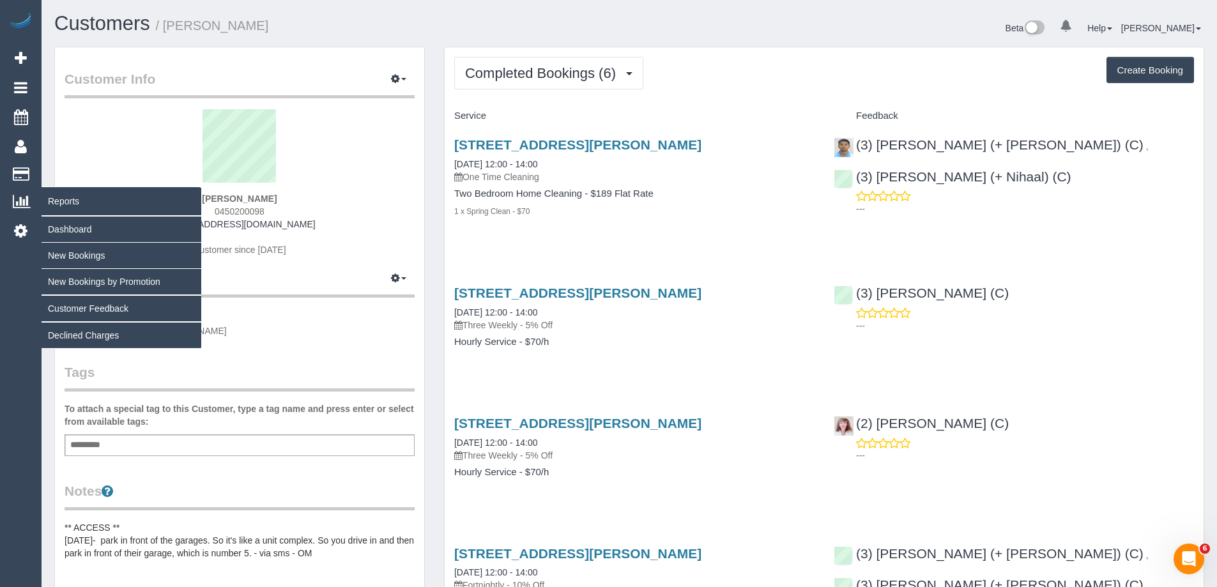
copy span "0450200098"
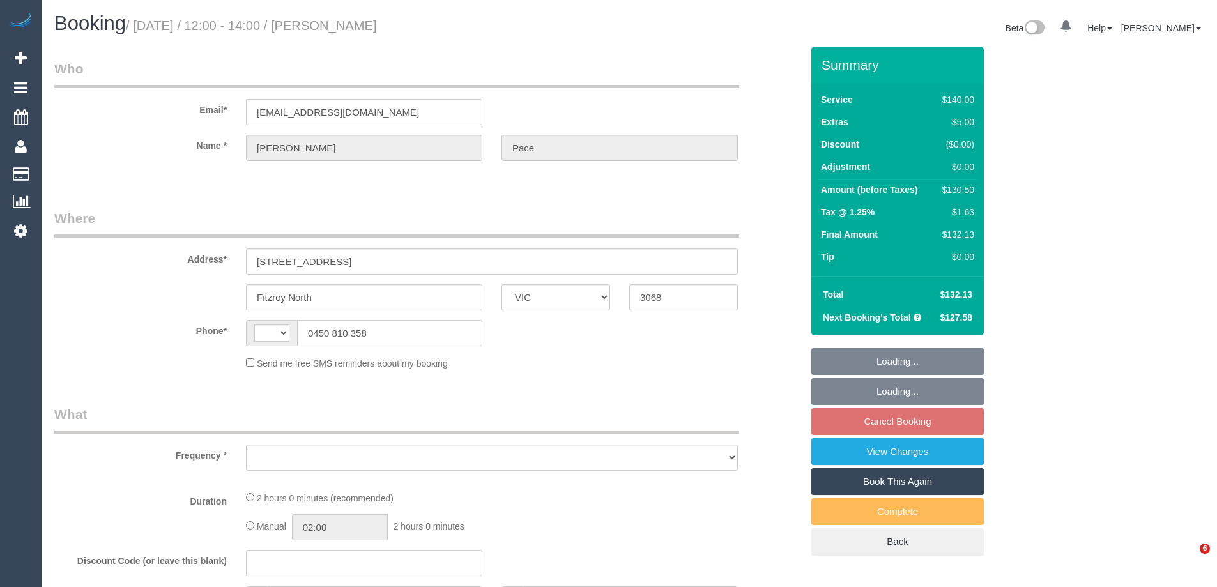
select select "VIC"
select select "string:AU"
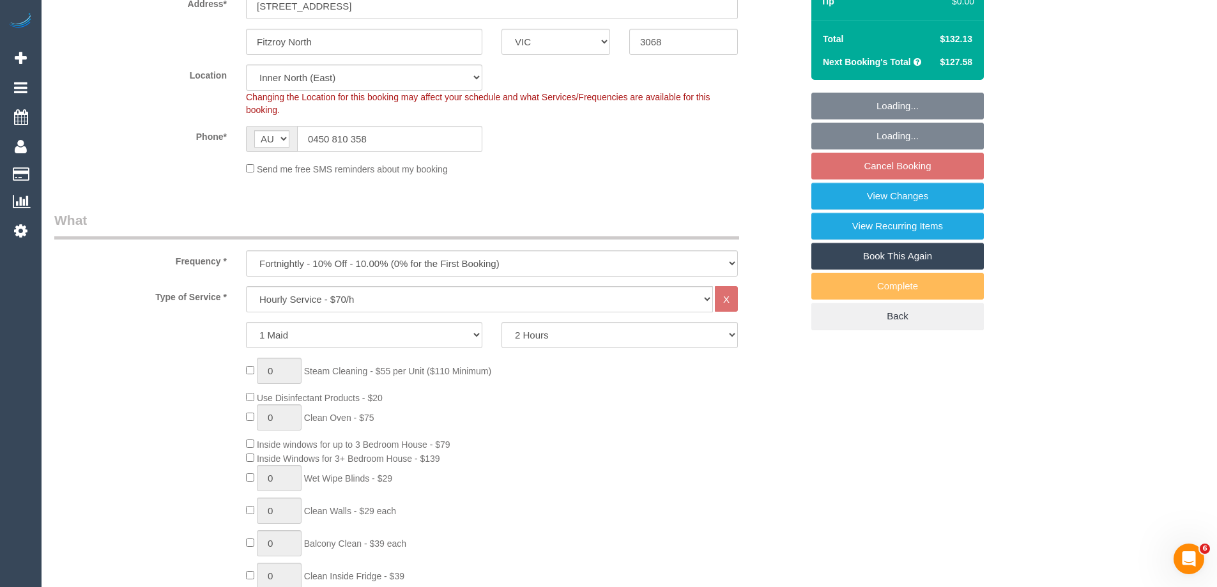
select select "object:1560"
select select "string:stripe-pm_1S4uaN2GScqysDRVTctBE4O2"
select select "number:27"
select select "number:14"
select select "number:19"
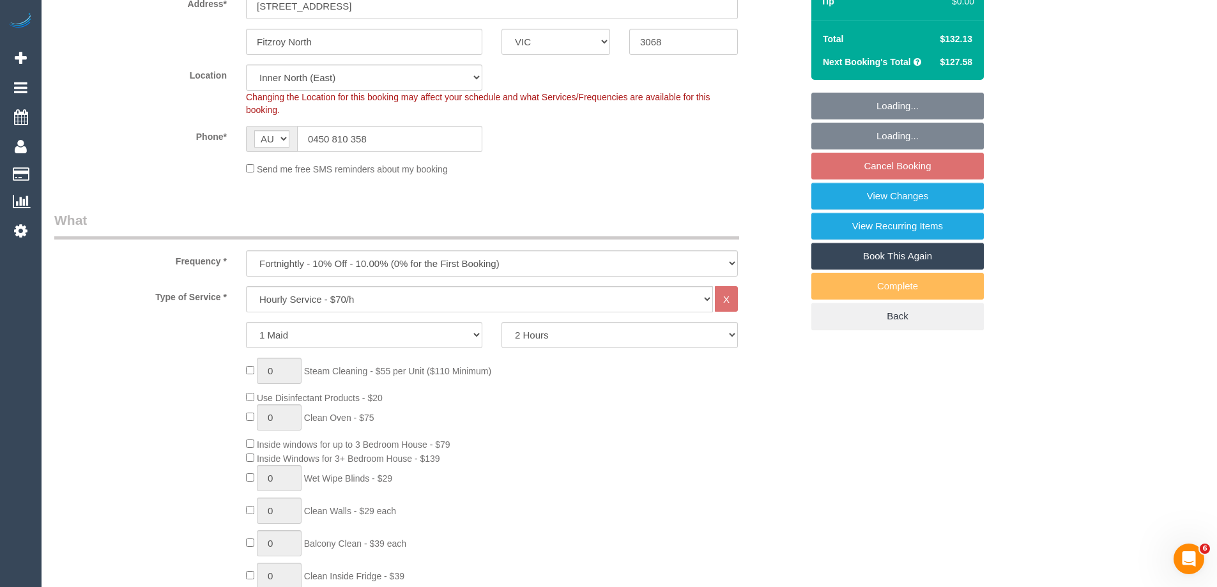
select select "number:22"
select select "number:34"
select select "number:12"
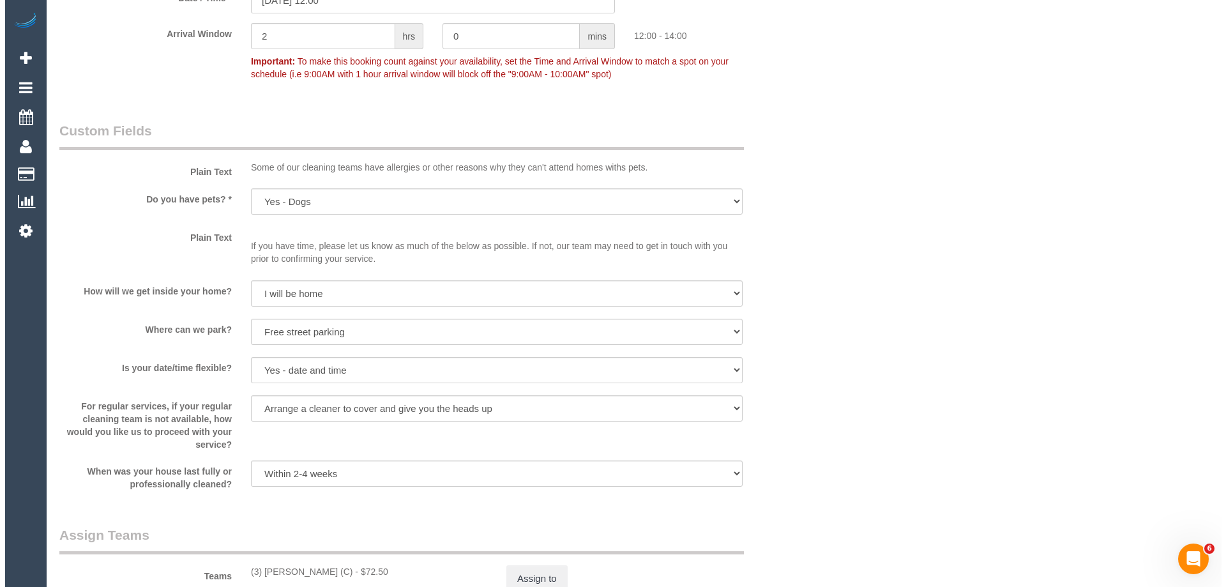
scroll to position [1852, 0]
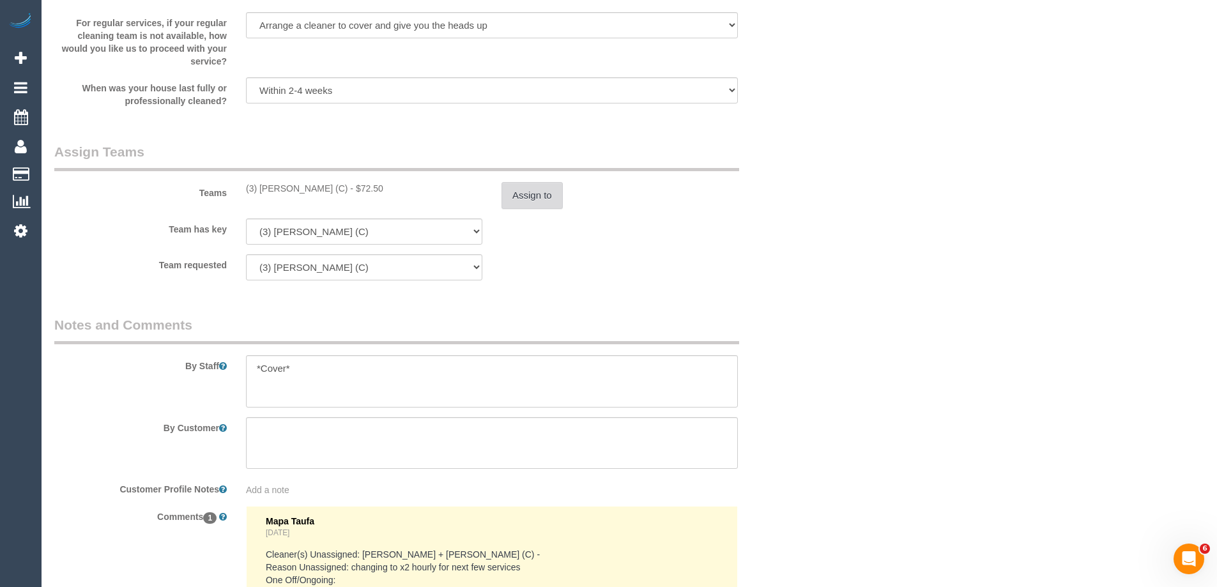
click at [542, 189] on button "Assign to" at bounding box center [531, 195] width 61 height 27
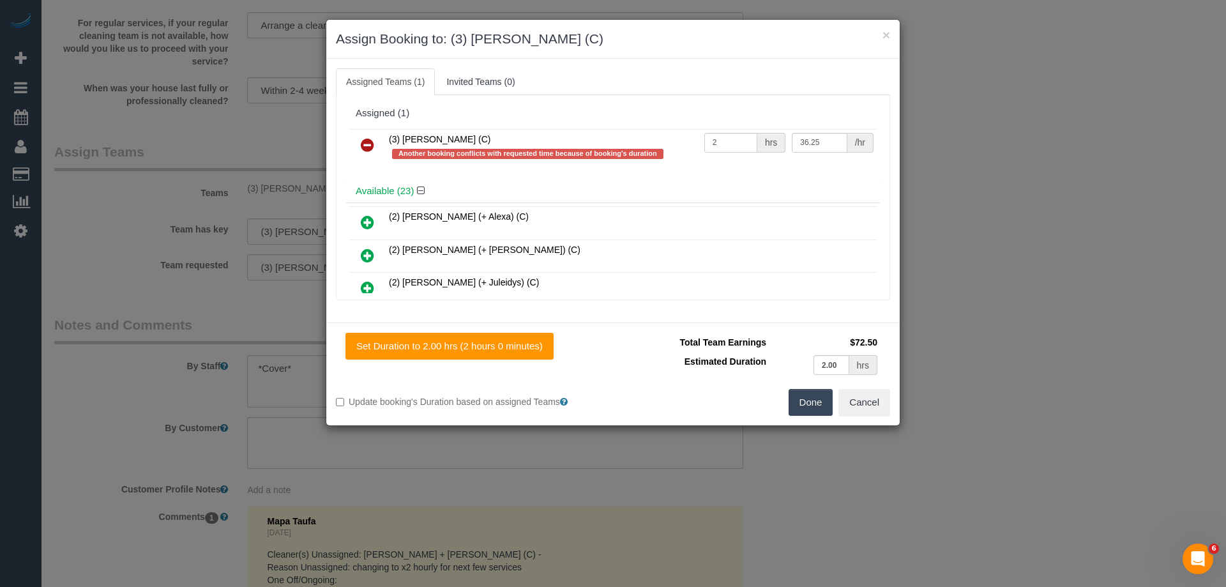
click at [367, 142] on icon at bounding box center [367, 144] width 13 height 15
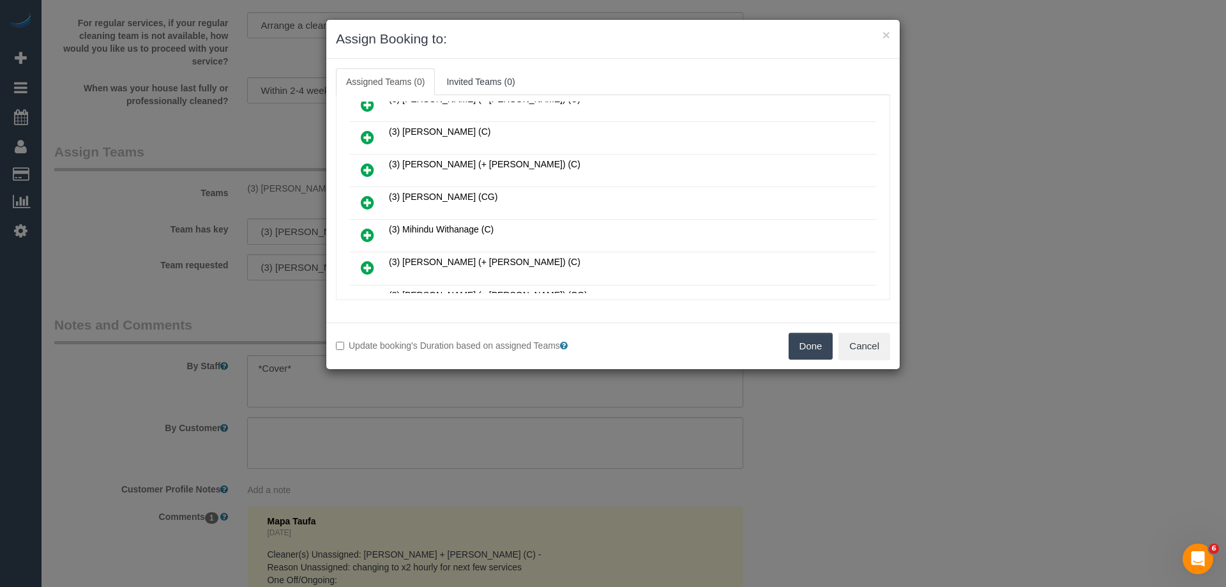
scroll to position [447, 0]
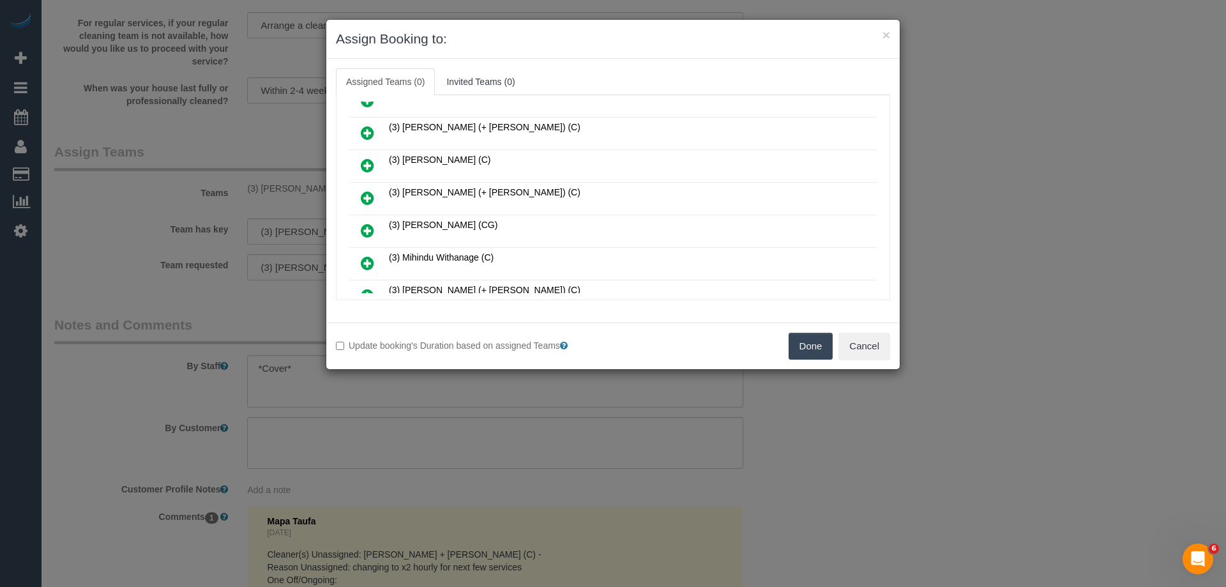
click at [371, 163] on icon at bounding box center [367, 165] width 13 height 15
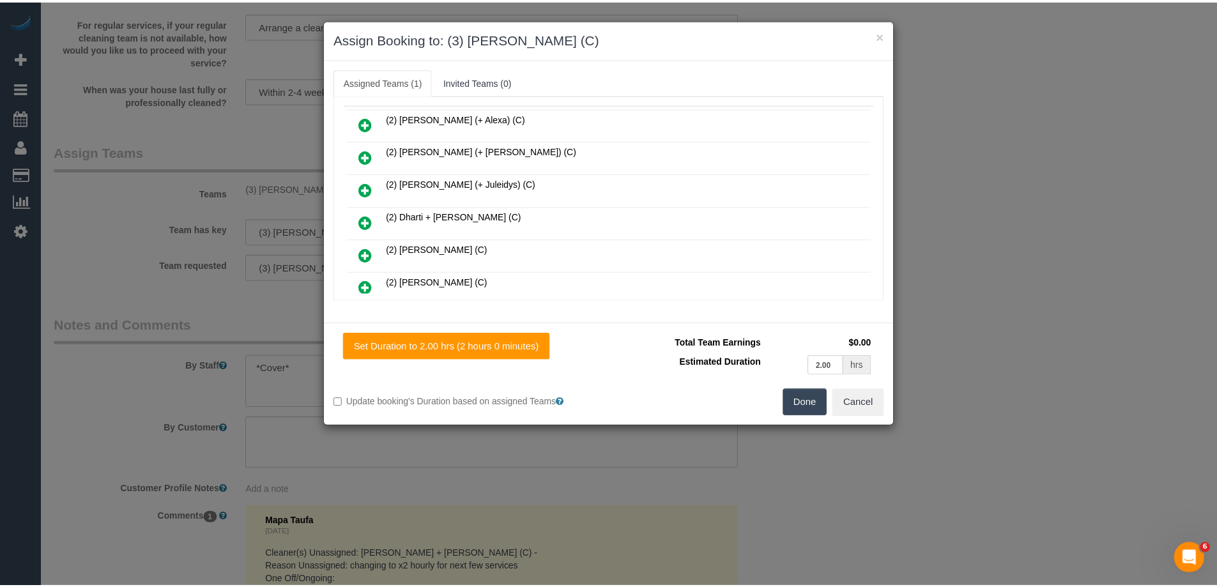
scroll to position [0, 0]
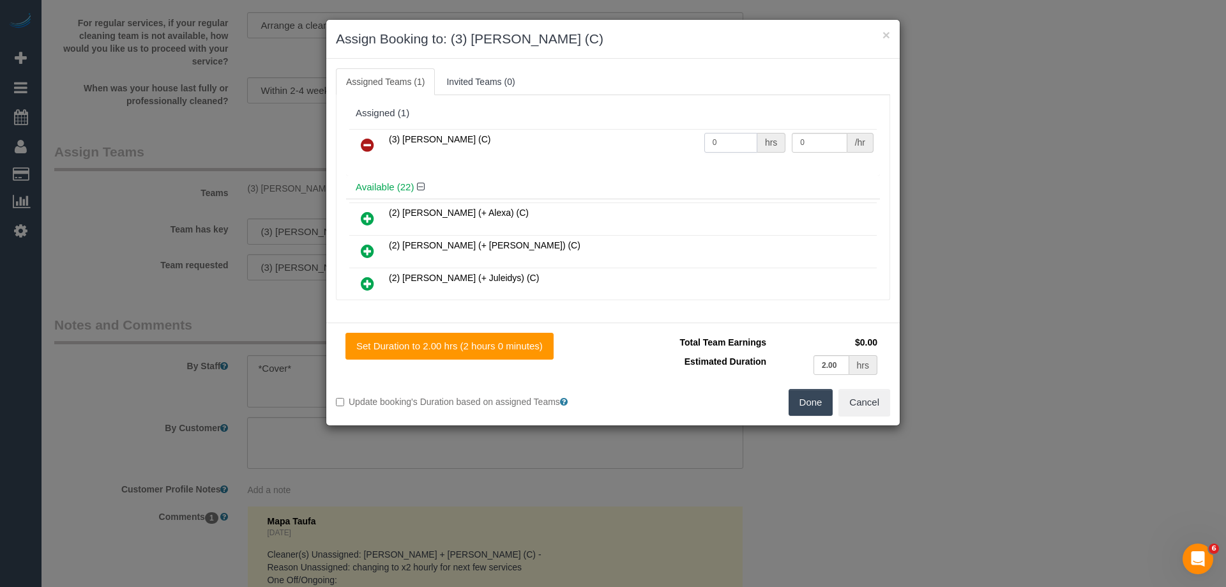
drag, startPoint x: 731, startPoint y: 135, endPoint x: 654, endPoint y: 133, distance: 77.3
click at [654, 133] on tr "(3) [PERSON_NAME] (C) 0 hrs 0 /hr" at bounding box center [612, 145] width 527 height 33
type input "2"
drag, startPoint x: 814, startPoint y: 146, endPoint x: 731, endPoint y: 128, distance: 84.4
click at [731, 128] on div "(3) Jahidul Islam (C) 2 hrs 0 /hr" at bounding box center [613, 151] width 534 height 50
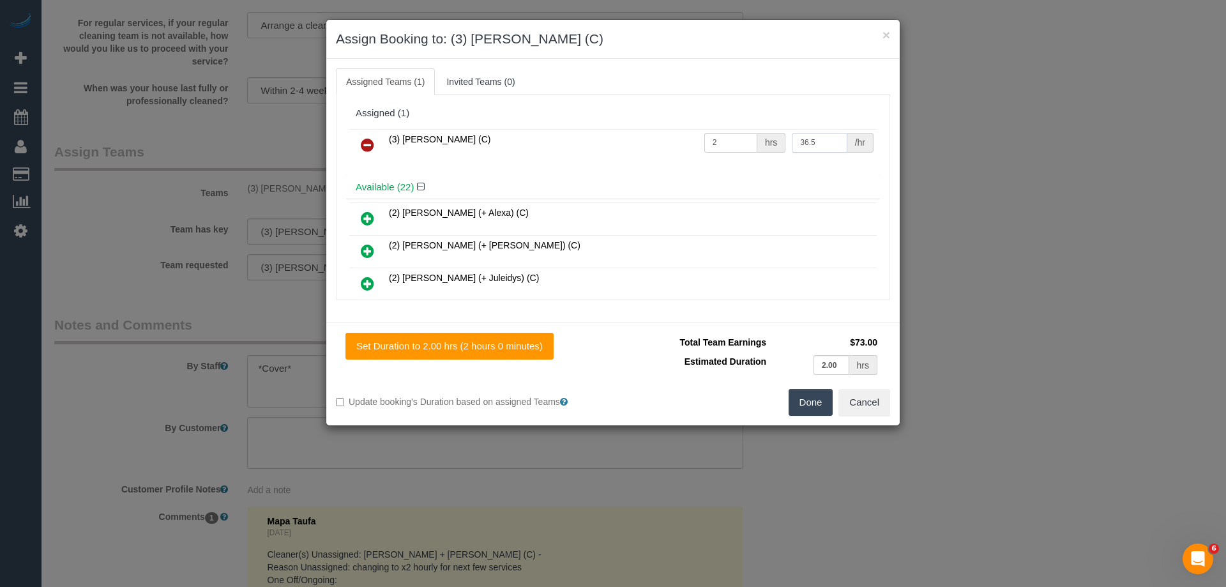
type input "36.5"
click at [817, 411] on button "Done" at bounding box center [811, 402] width 45 height 27
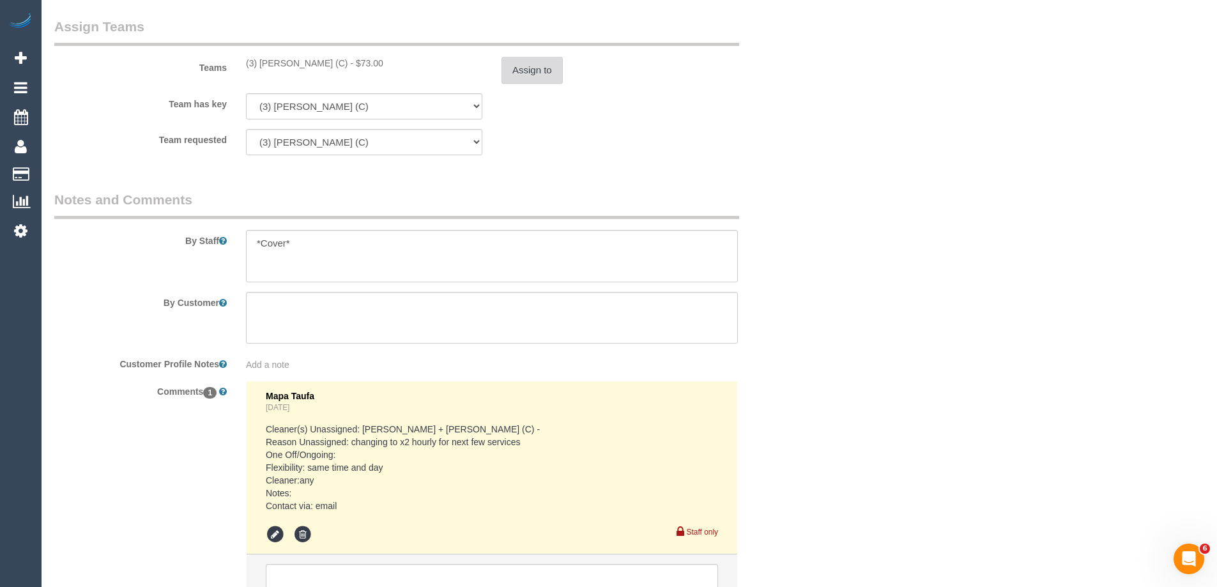
scroll to position [2097, 0]
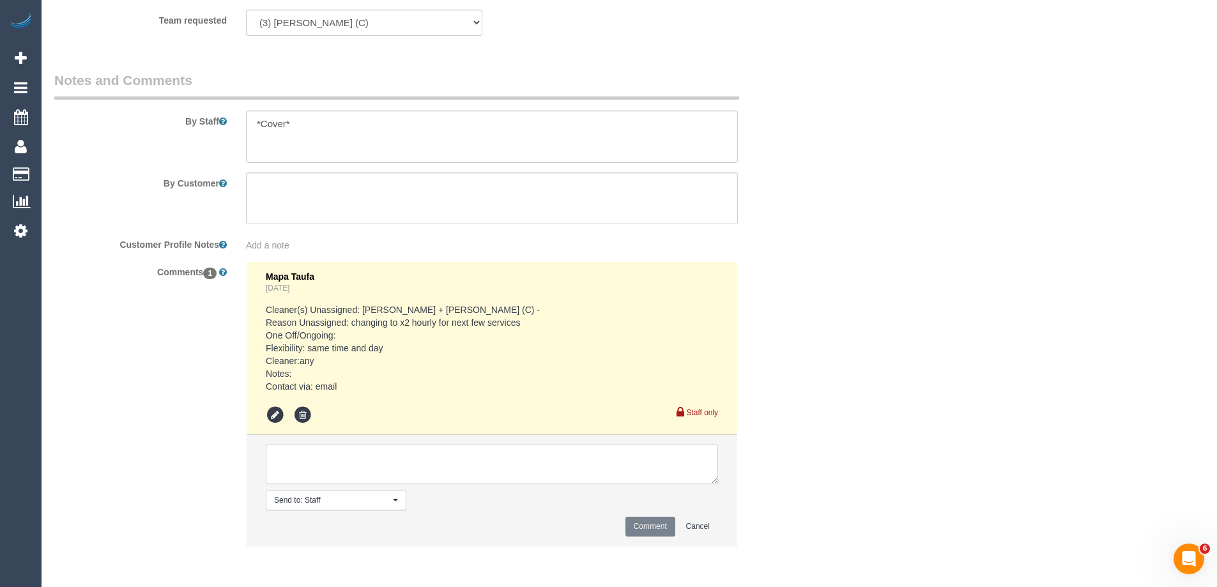
click at [315, 456] on textarea at bounding box center [492, 464] width 452 height 40
type textarea "U/A from Raj as needed for a larger booking. Not notified as is a cover"
click at [646, 527] on button "Comment" at bounding box center [650, 527] width 50 height 20
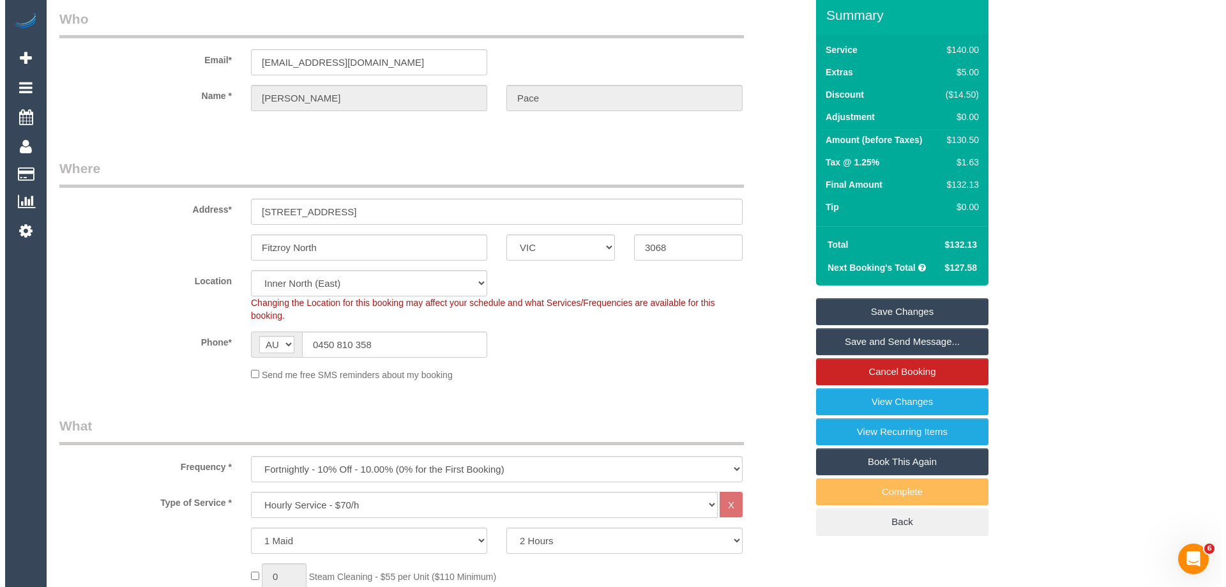
scroll to position [0, 0]
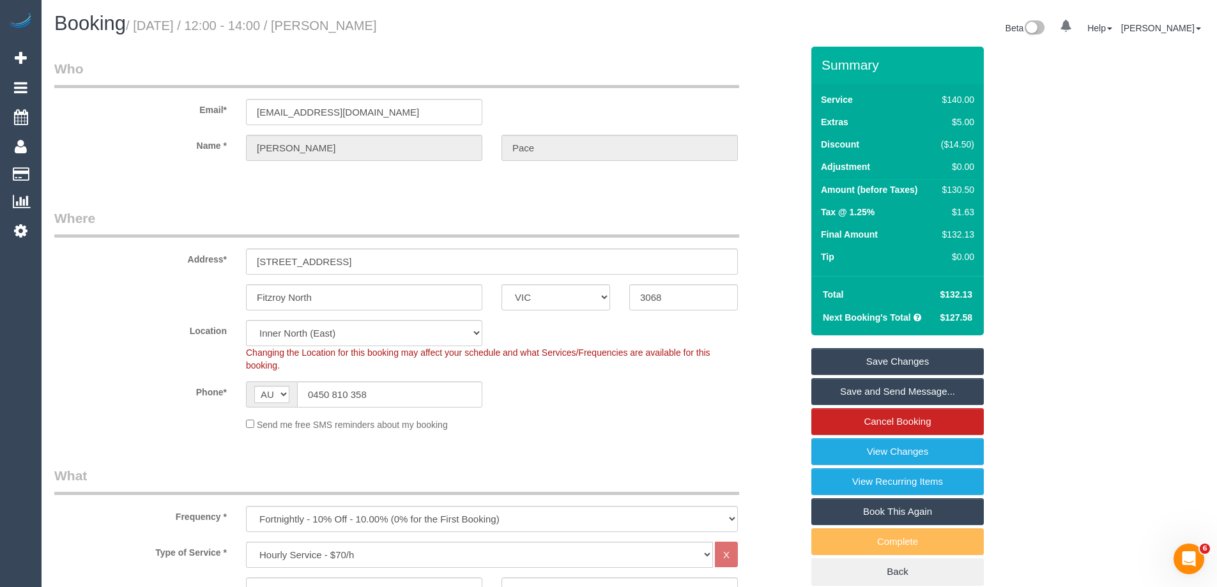
drag, startPoint x: 431, startPoint y: 27, endPoint x: 351, endPoint y: 22, distance: 80.6
click at [351, 22] on h1 "Booking / September 25, 2025 / 12:00 - 14:00 / Claire Pace" at bounding box center [336, 24] width 565 height 22
copy small "Claire Pace"
click at [829, 358] on link "Save Changes" at bounding box center [897, 361] width 172 height 27
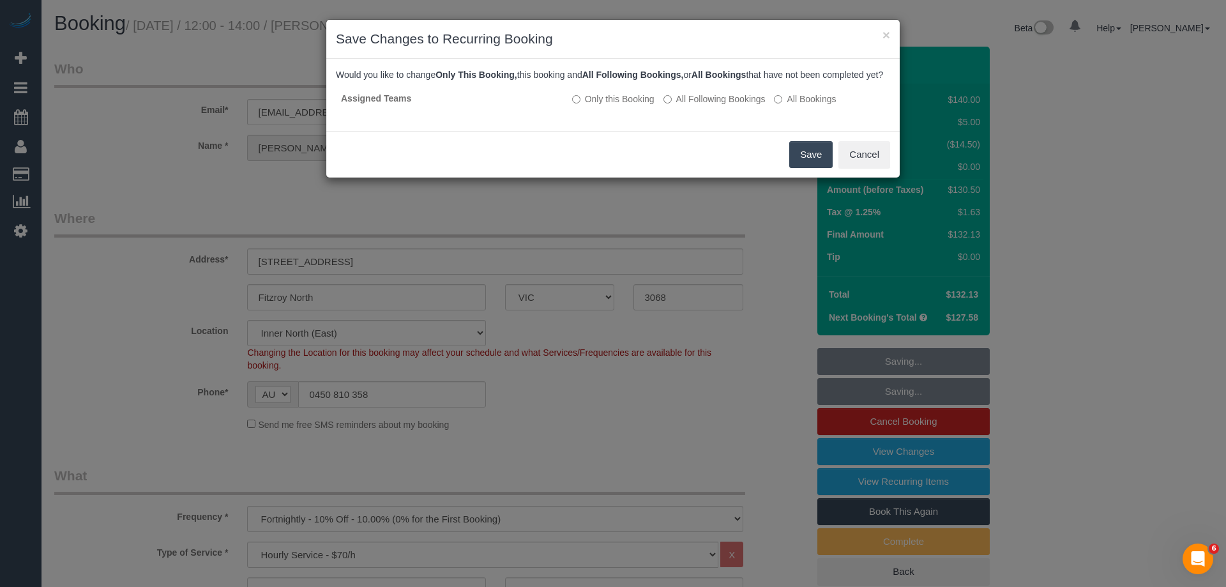
click at [799, 161] on button "Save" at bounding box center [810, 154] width 43 height 27
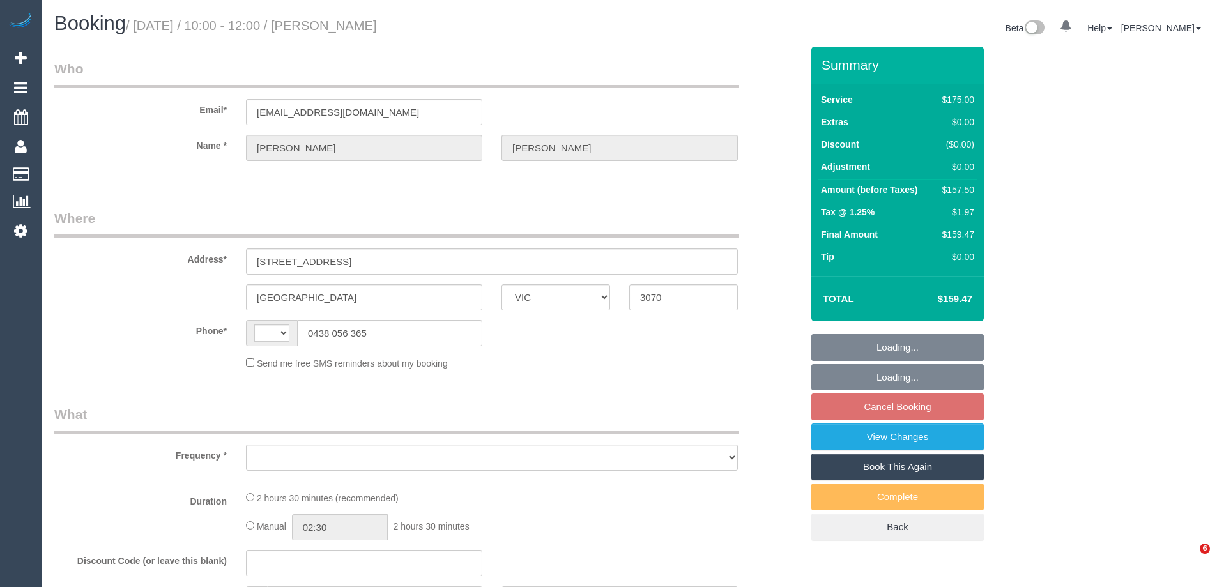
select select "VIC"
select select "string:AU"
select select "string:stripe-pm_1ReSs12GScqysDRVy3CA21GY"
select select "150"
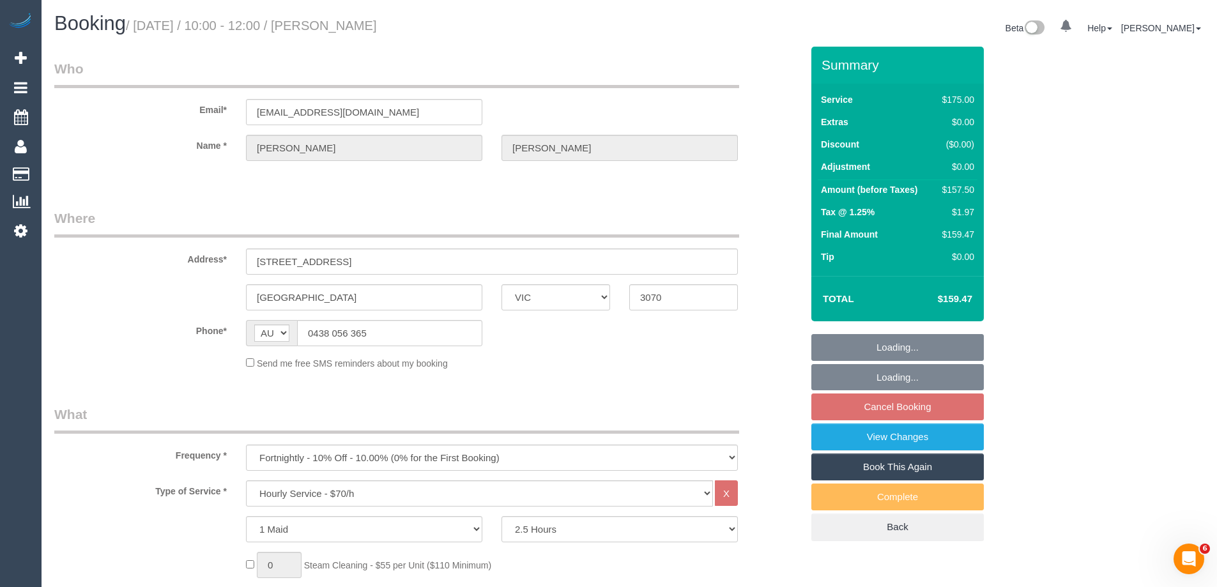
select select "object:1531"
select select "number:27"
select select "number:16"
select select "number:19"
select select "number:25"
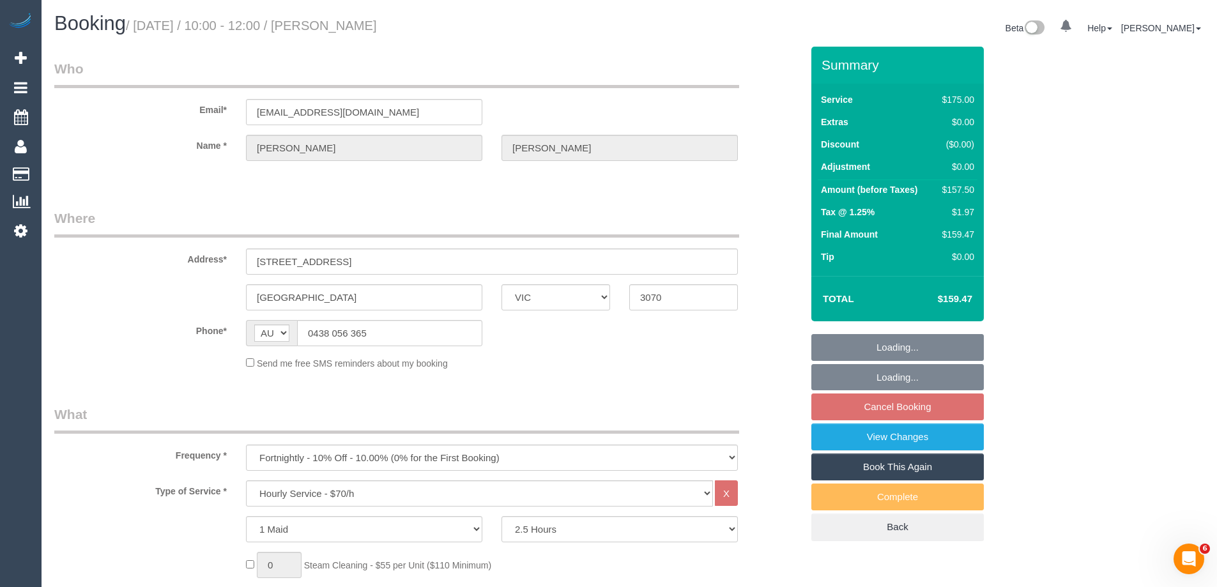
select select "number:34"
select select "number:12"
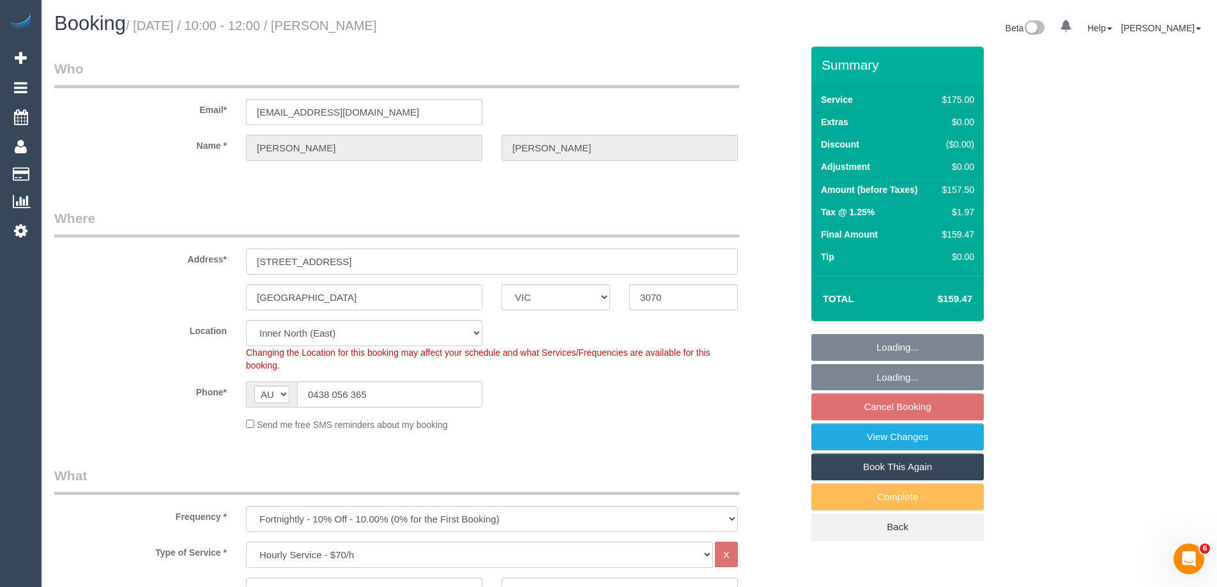
select select "object:1701"
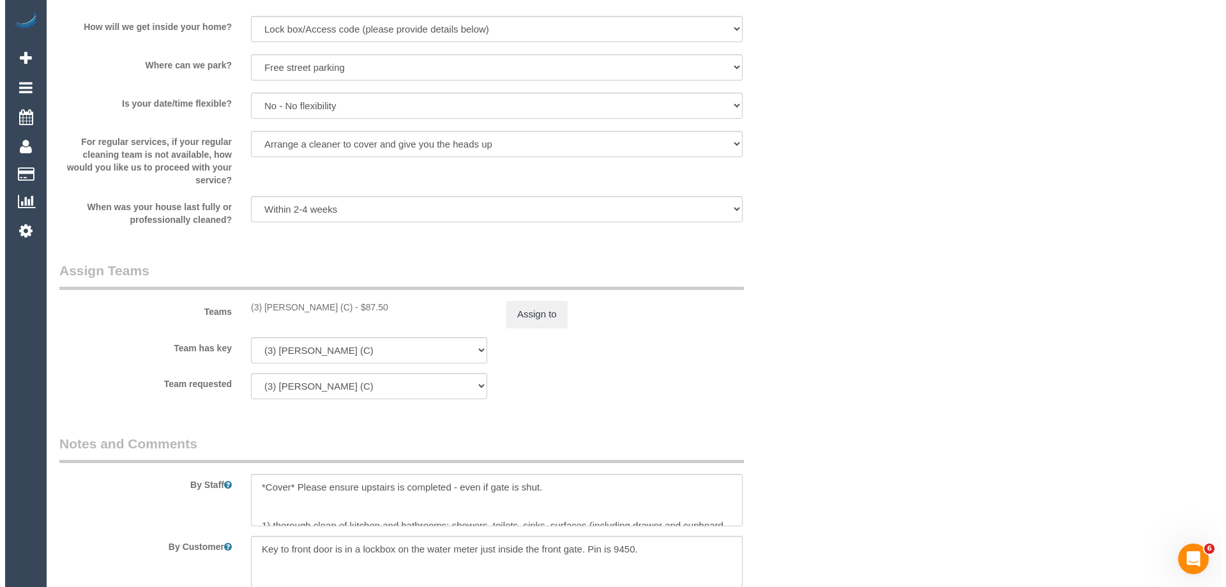
scroll to position [1916, 0]
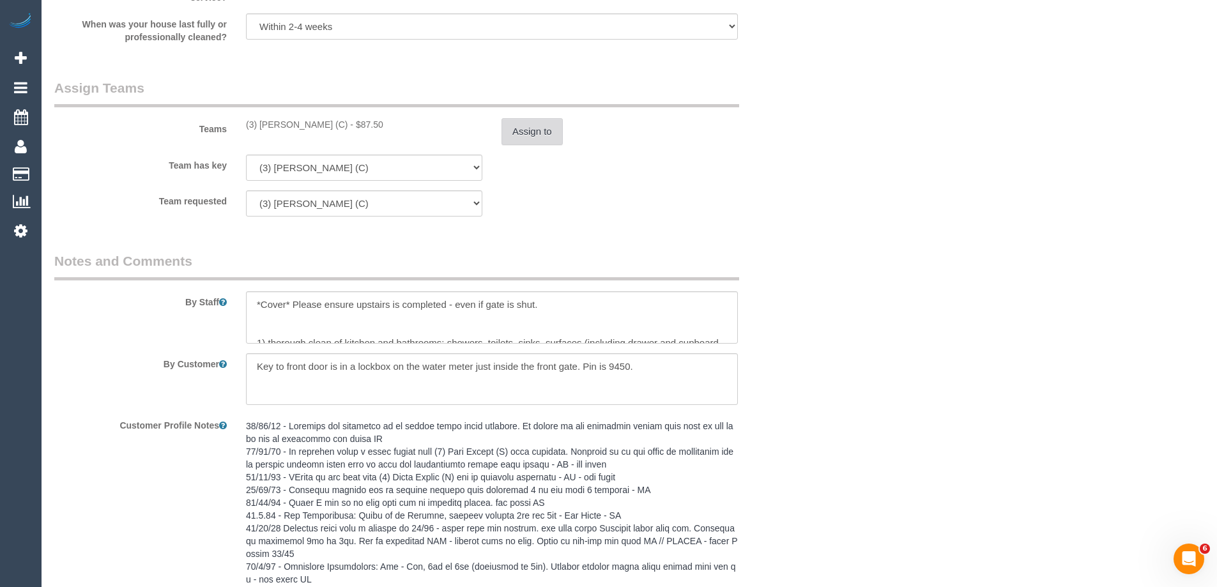
click at [544, 128] on button "Assign to" at bounding box center [531, 131] width 61 height 27
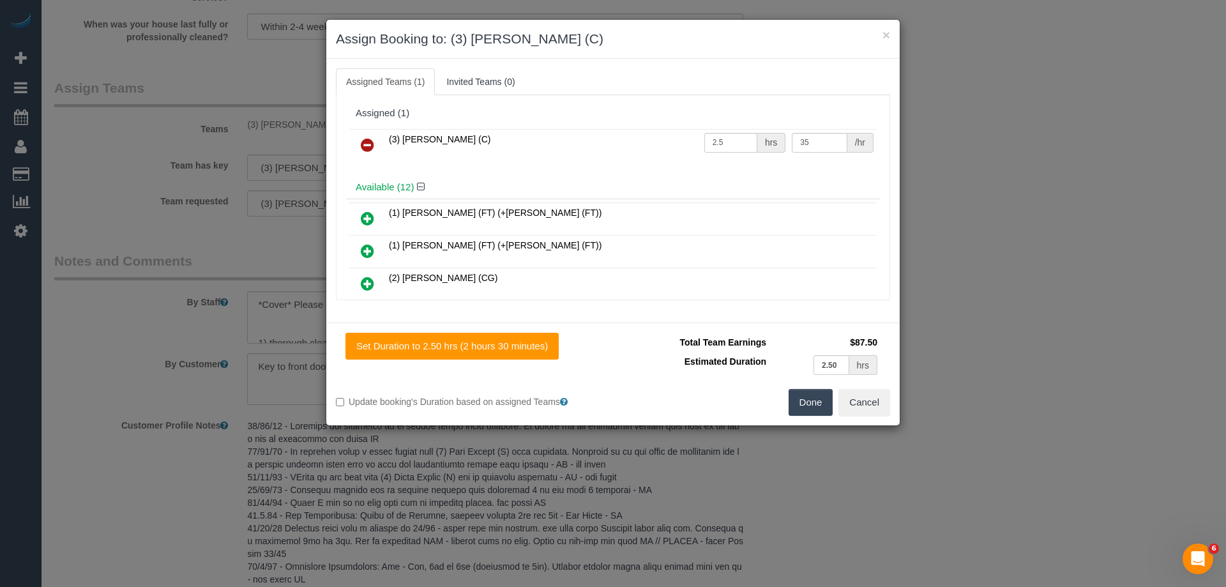
click at [371, 140] on icon at bounding box center [367, 144] width 13 height 15
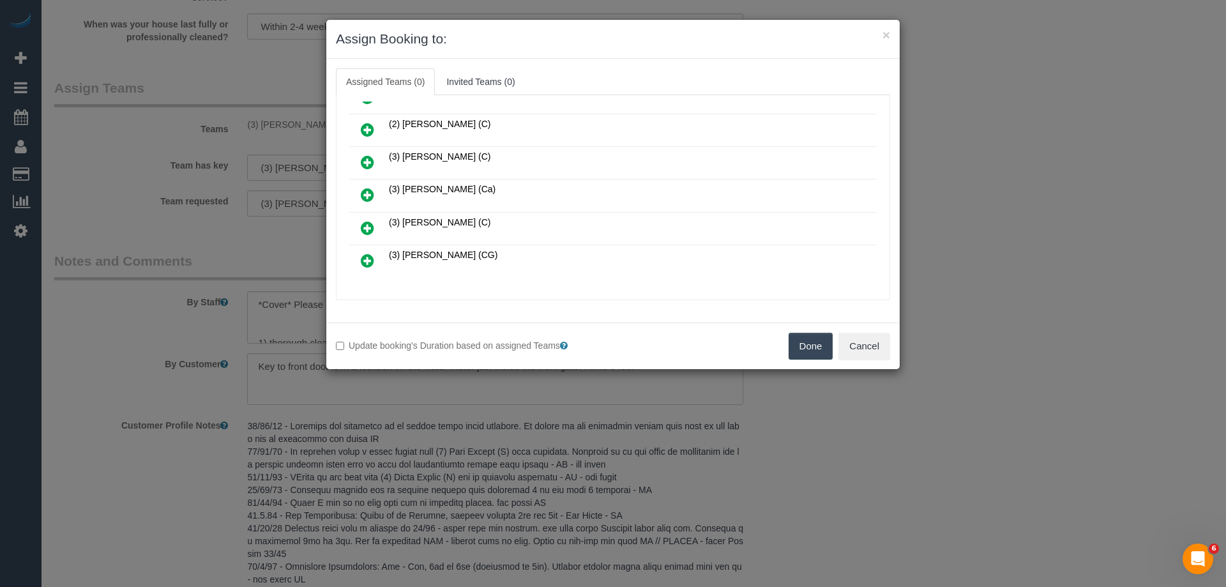
click at [362, 165] on icon at bounding box center [367, 162] width 13 height 15
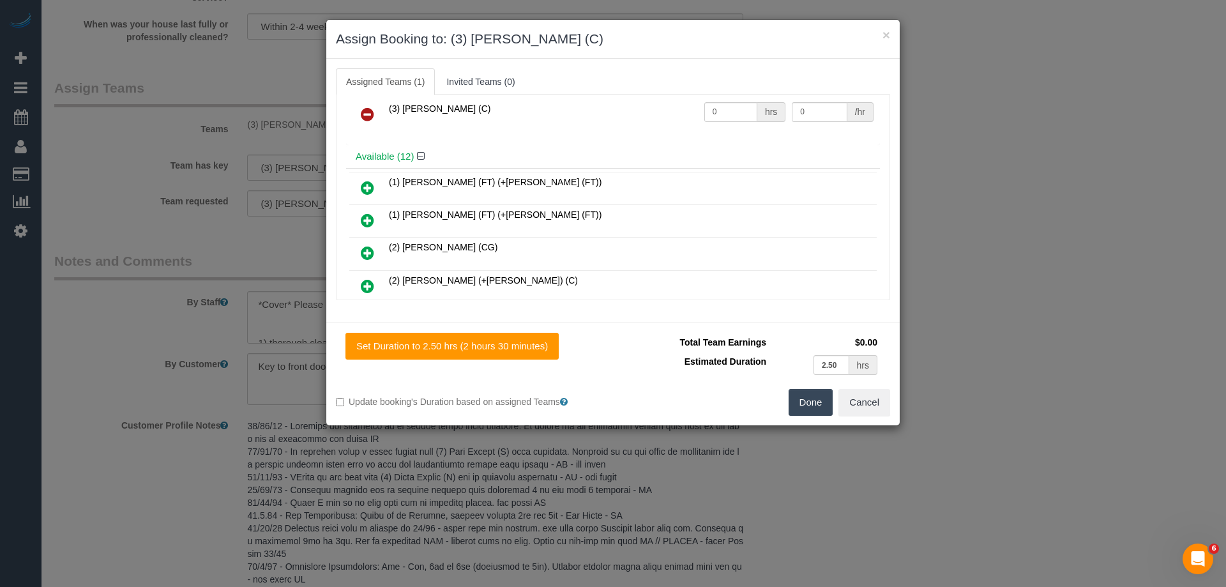
scroll to position [0, 0]
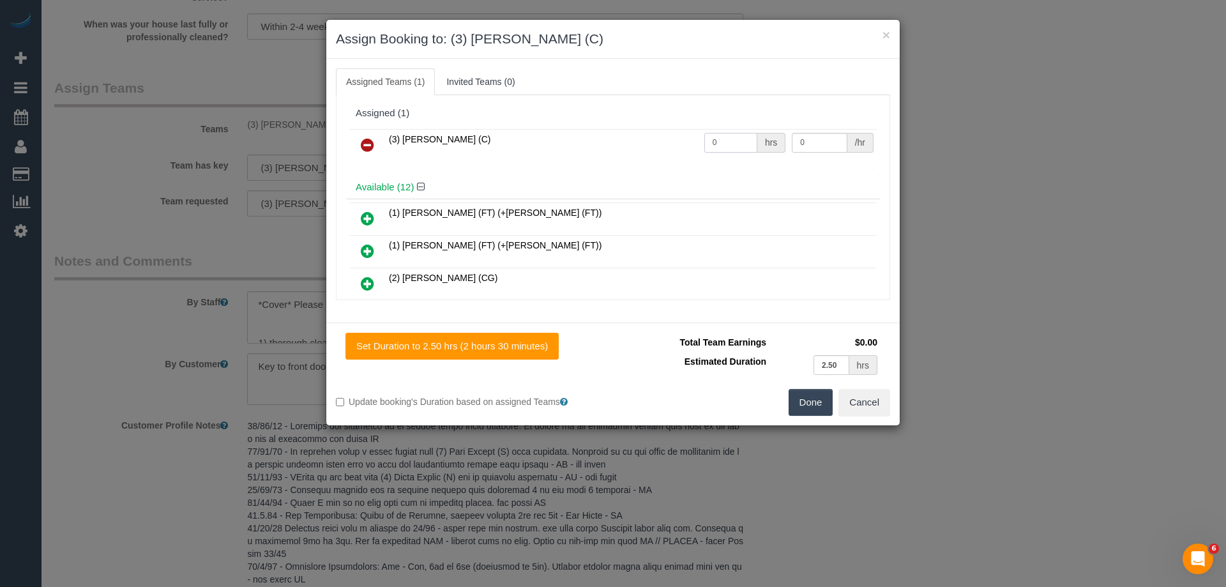
drag, startPoint x: 731, startPoint y: 137, endPoint x: 661, endPoint y: 135, distance: 69.7
click at [662, 135] on tr "(3) Jahidul Islam (C) 0 hrs 0 /hr" at bounding box center [612, 145] width 527 height 33
type input "2.5"
drag, startPoint x: 777, startPoint y: 144, endPoint x: 740, endPoint y: 141, distance: 37.1
click at [740, 141] on tr "(3) Jahidul Islam (C) 2.5 hrs 0 /hr" at bounding box center [612, 145] width 527 height 33
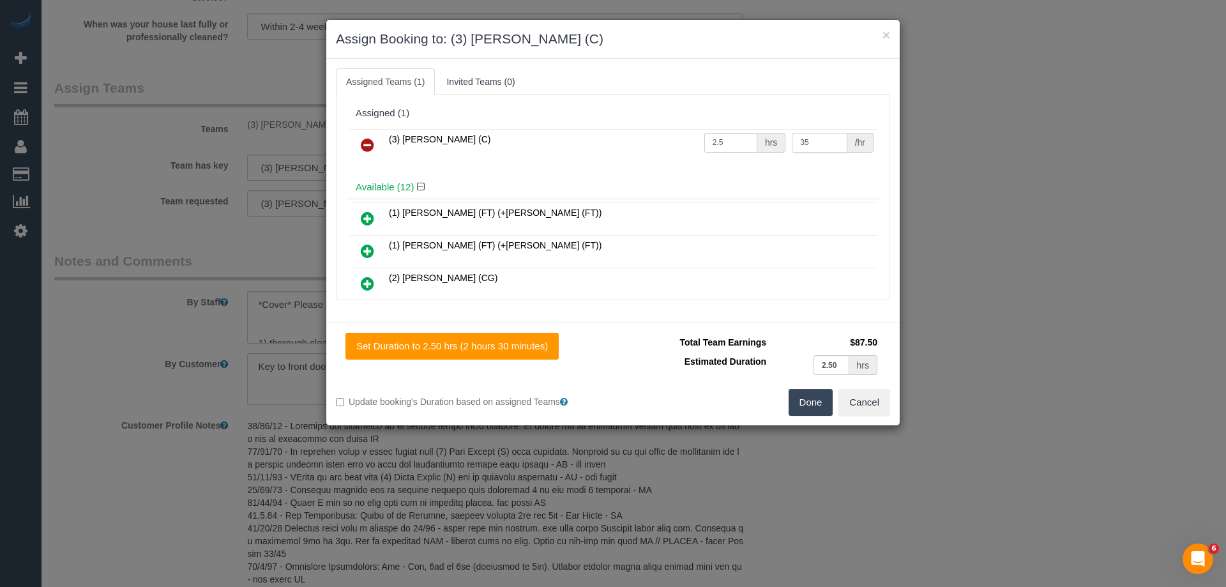
type input "35"
click at [806, 407] on button "Done" at bounding box center [811, 402] width 45 height 27
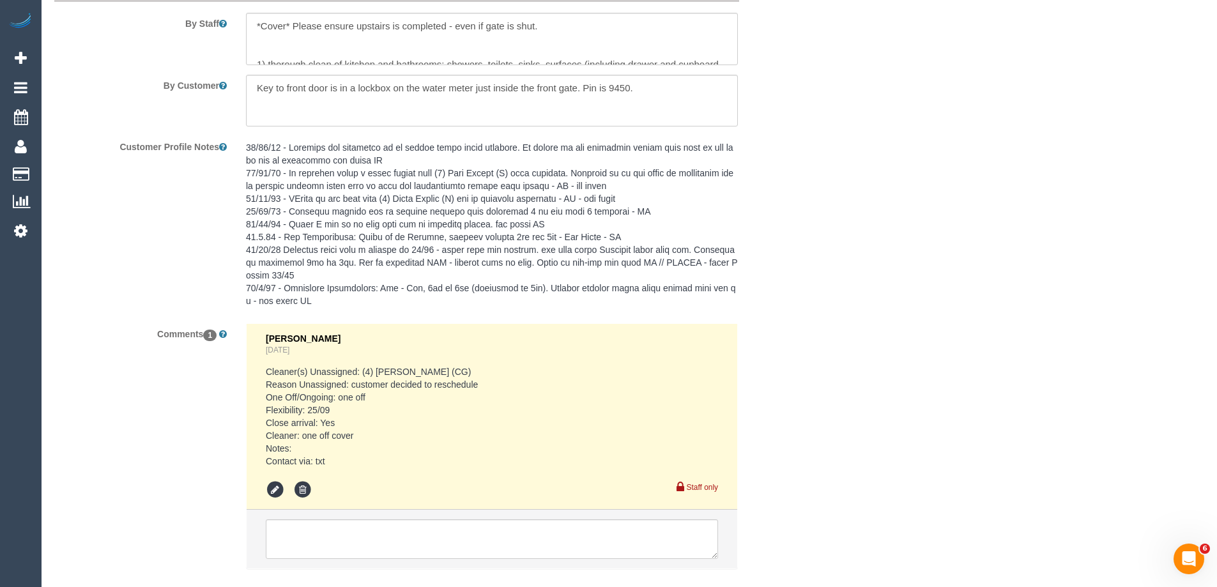
scroll to position [2269, 0]
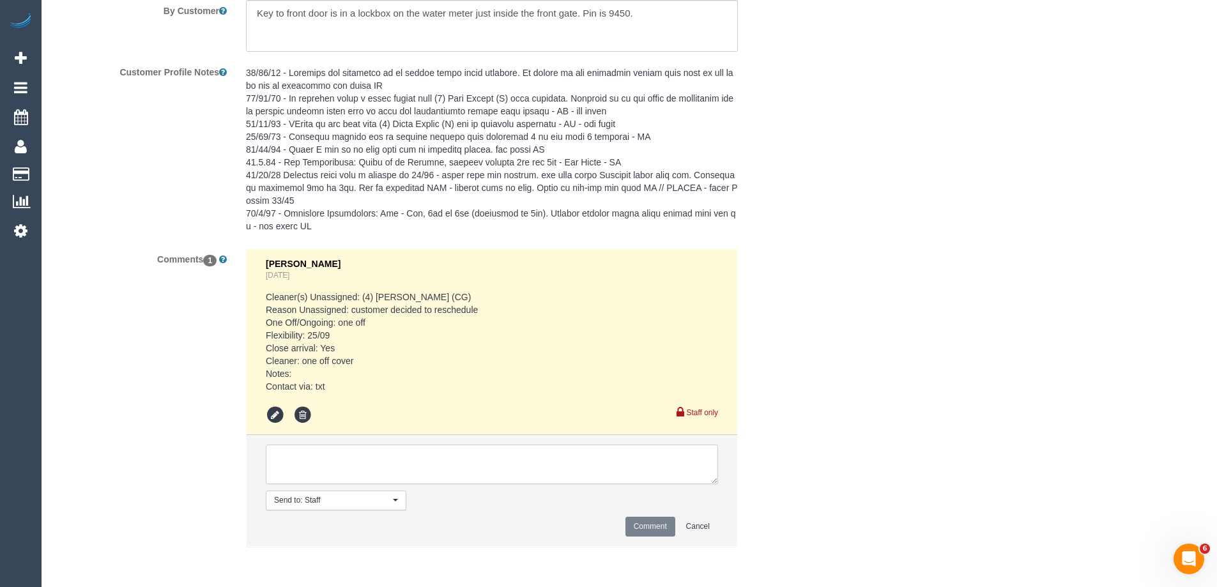
click at [326, 469] on textarea at bounding box center [492, 464] width 452 height 40
type textarea "U/A from Raj as needed for a cover booking. Not notified as is a cover"
click at [635, 523] on button "Comment" at bounding box center [650, 527] width 50 height 20
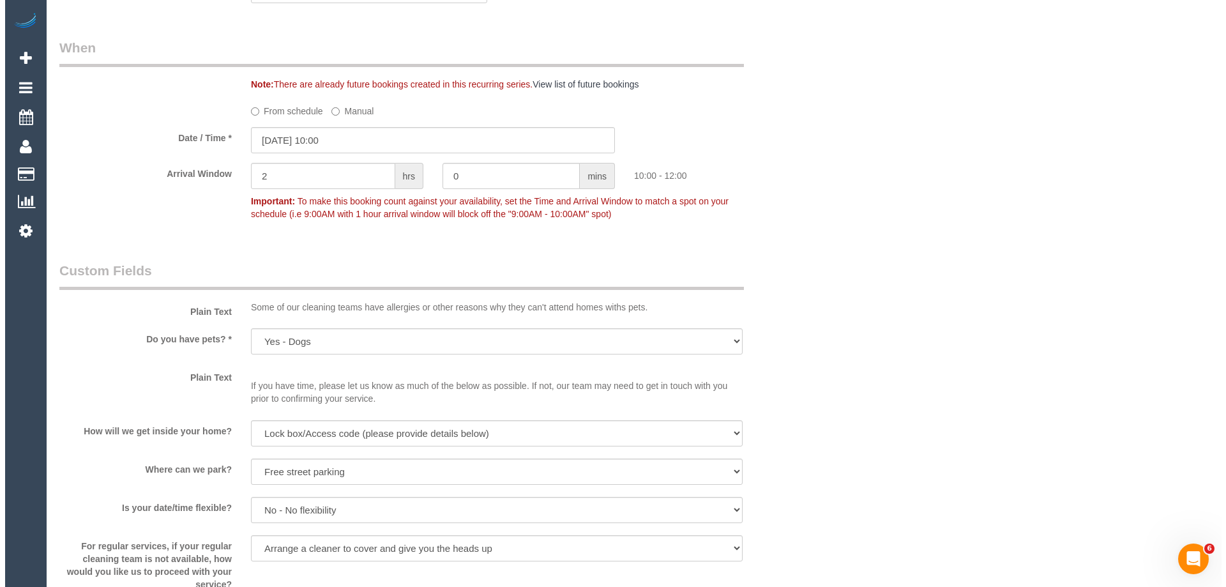
scroll to position [0, 0]
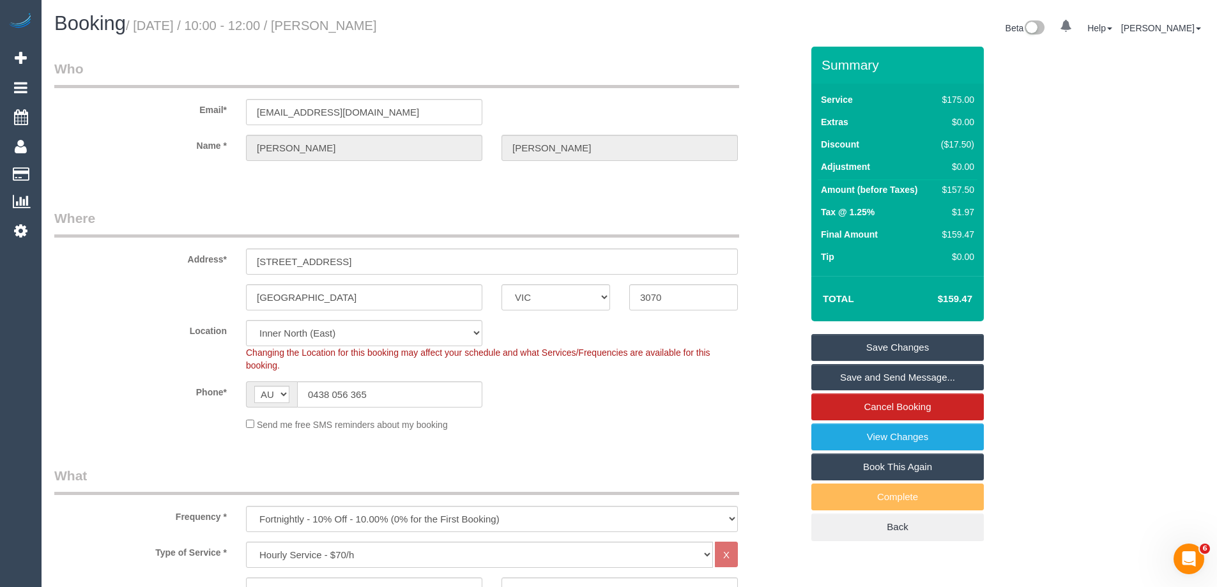
drag, startPoint x: 447, startPoint y: 33, endPoint x: 452, endPoint y: 29, distance: 6.8
click at [452, 29] on h1 "Booking / September 25, 2025 / 10:00 - 12:00 / Cameron Boland" at bounding box center [336, 24] width 565 height 22
drag, startPoint x: 457, startPoint y: 26, endPoint x: 350, endPoint y: 15, distance: 107.8
click at [350, 15] on h1 "Booking / September 25, 2025 / 10:00 - 12:00 / Cameron Boland" at bounding box center [336, 24] width 565 height 22
copy small "Cameron Boland"
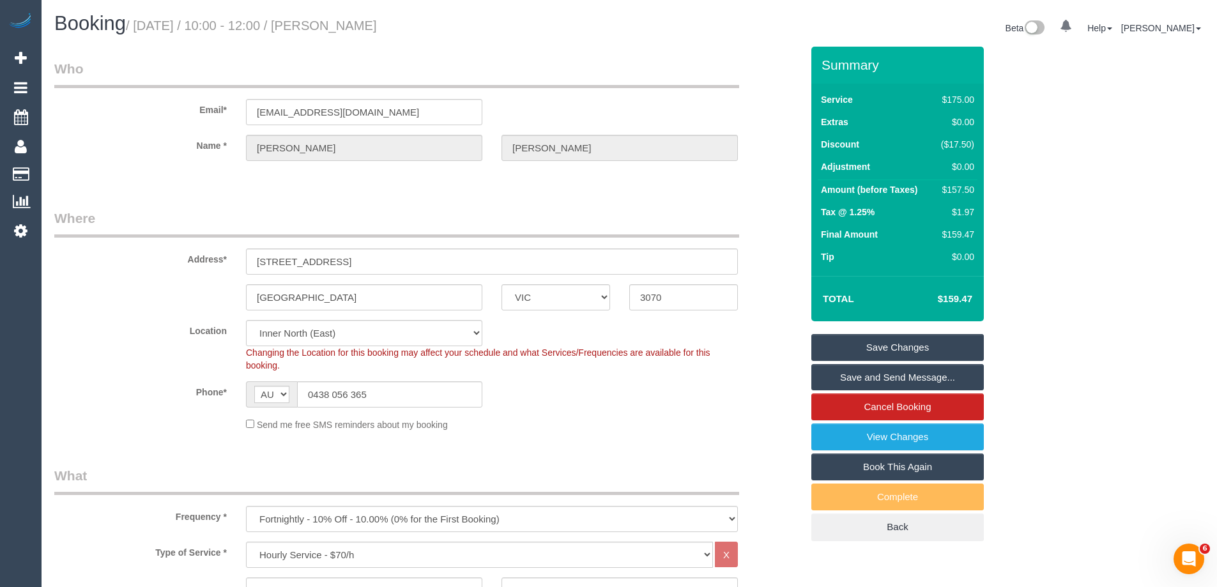
click at [856, 346] on link "Save Changes" at bounding box center [897, 347] width 172 height 27
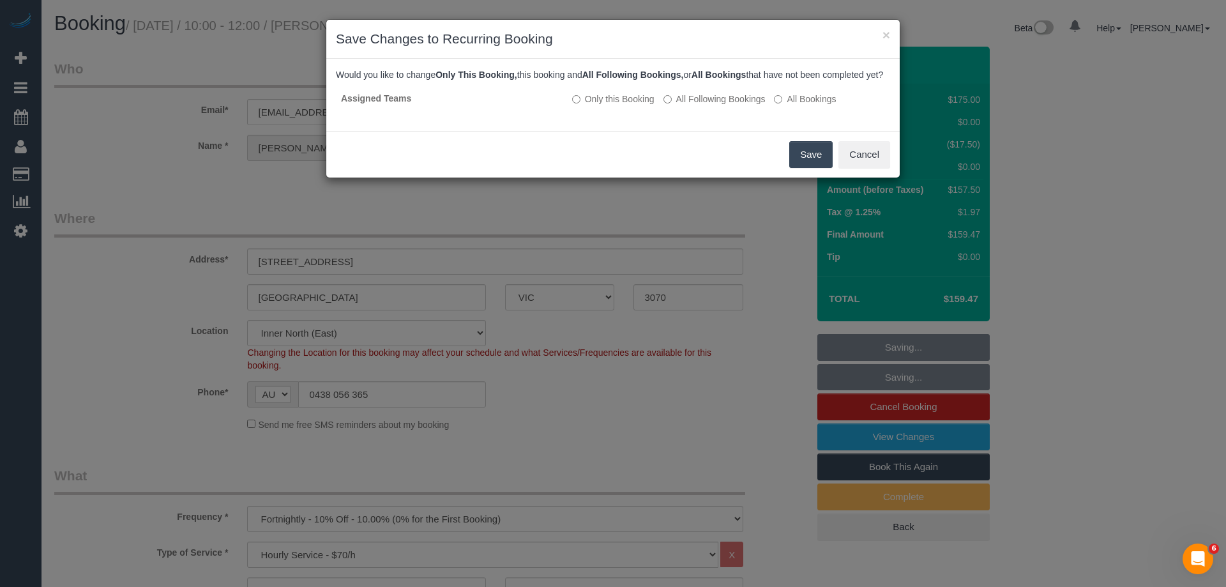
click at [812, 158] on button "Save" at bounding box center [810, 154] width 43 height 27
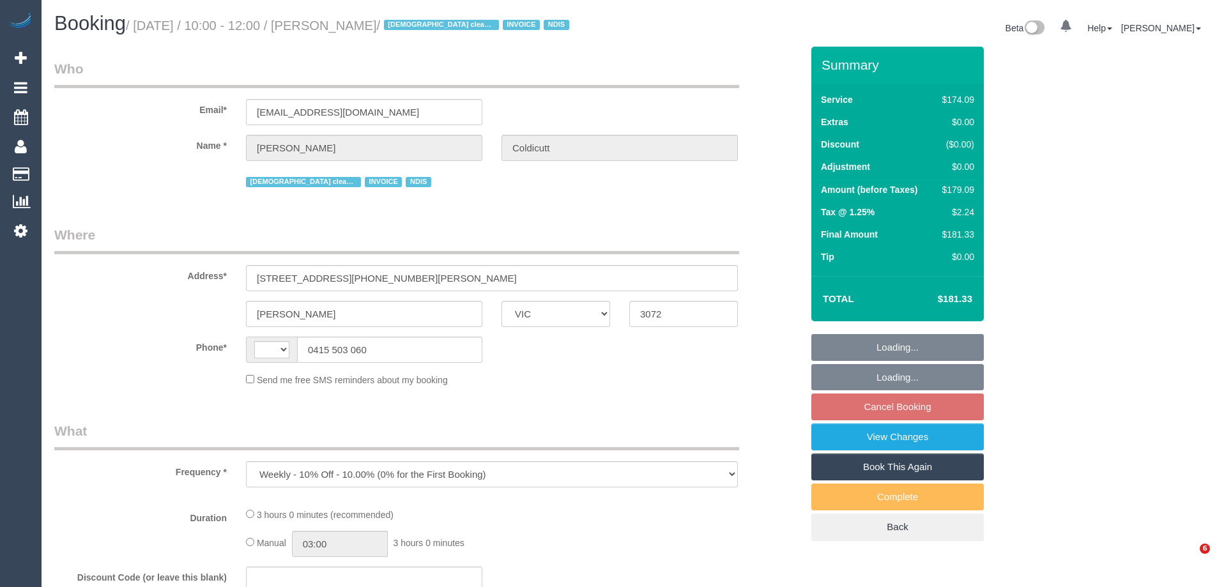
select select "VIC"
select select "180"
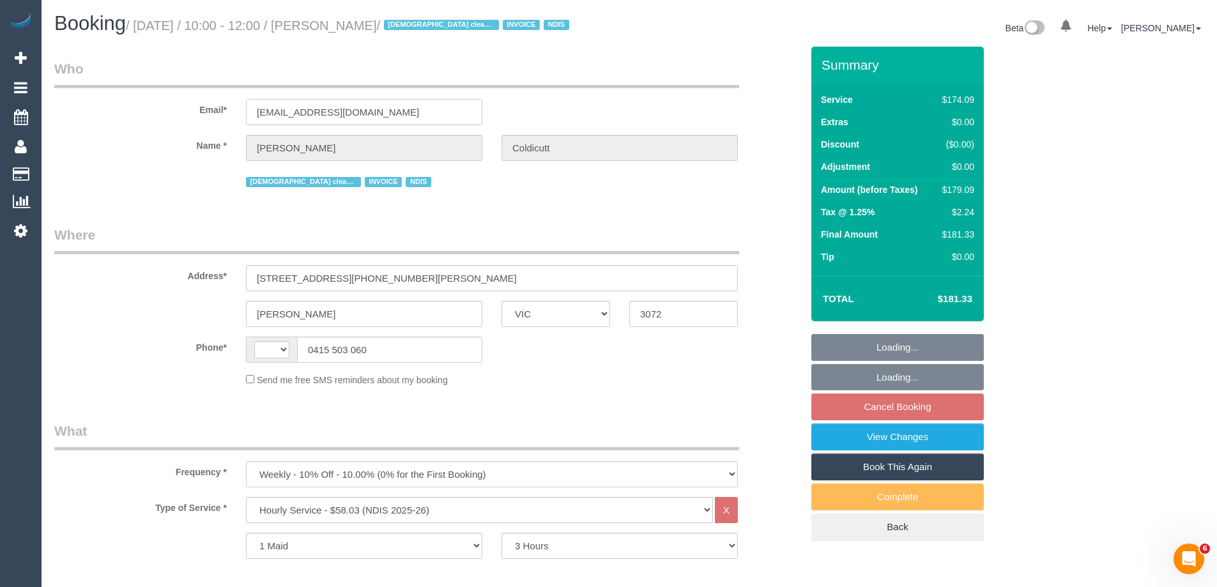
drag, startPoint x: 432, startPoint y: 110, endPoint x: 117, endPoint y: 112, distance: 315.5
click at [117, 112] on div "Email* [EMAIL_ADDRESS][DOMAIN_NAME]" at bounding box center [428, 92] width 766 height 66
select select "string:AU"
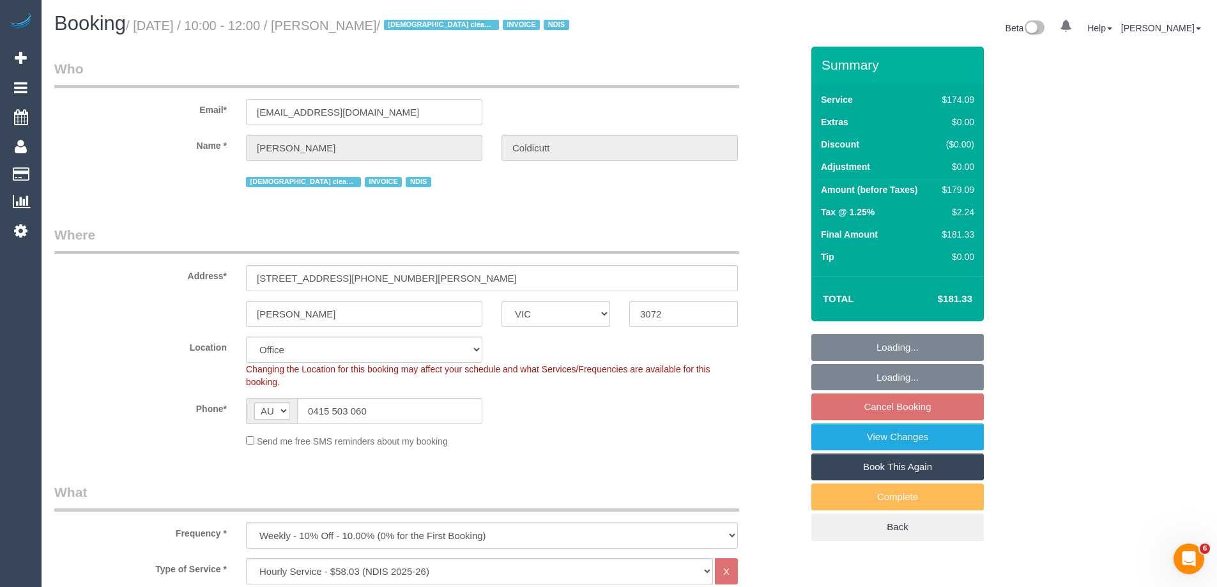
select select "number:28"
select select "number:16"
select select "number:19"
select select "number:36"
select select "number:34"
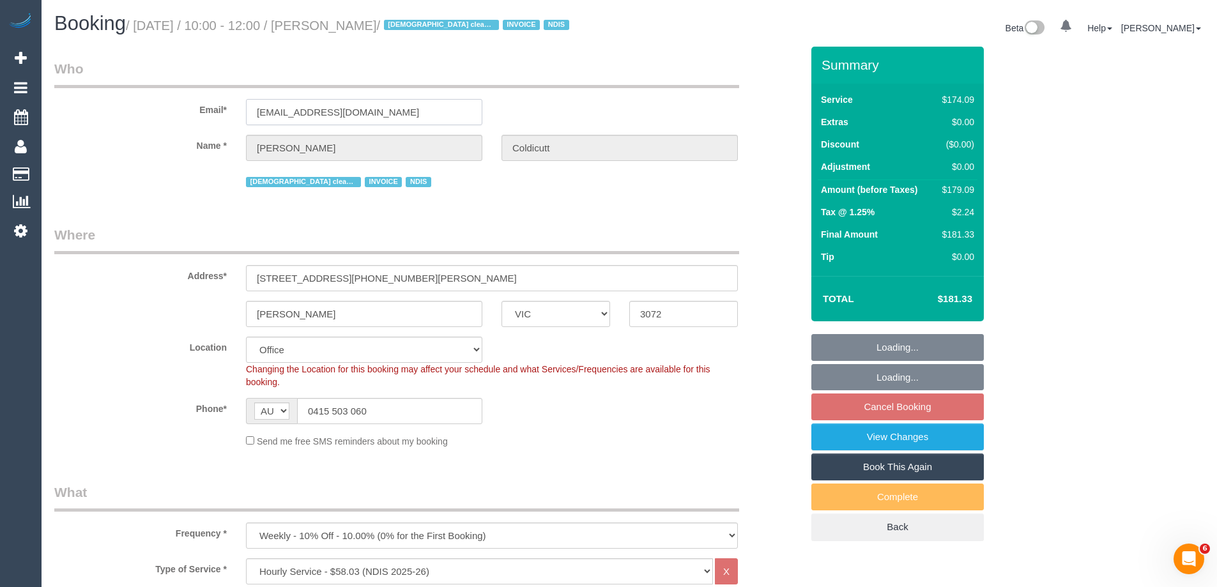
select select "number:11"
select select "object:2104"
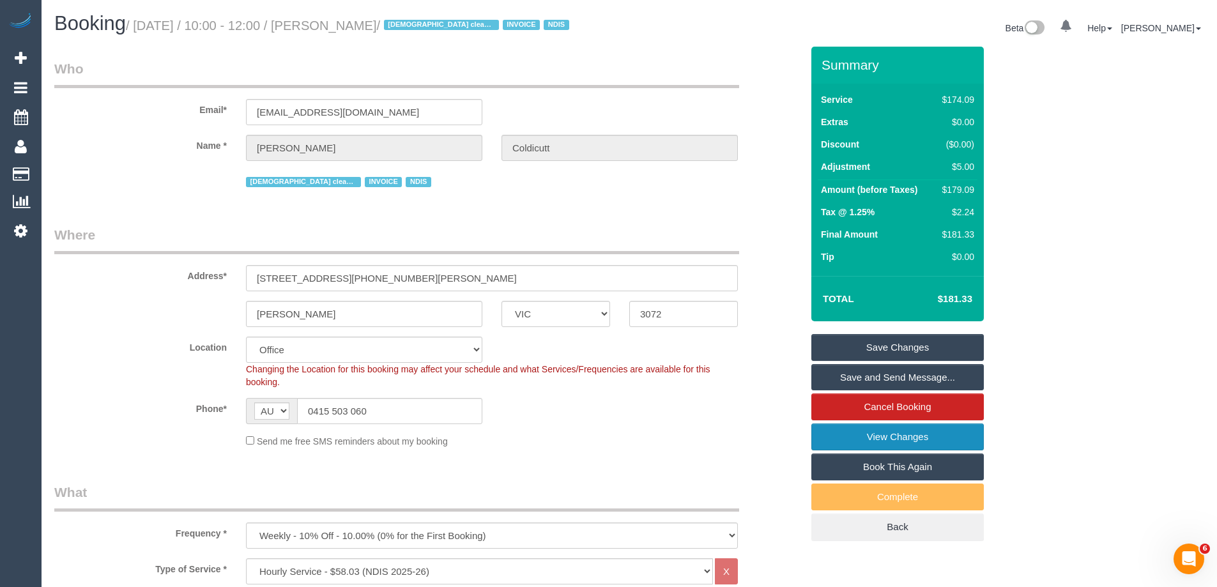
click at [830, 442] on link "View Changes" at bounding box center [897, 436] width 172 height 27
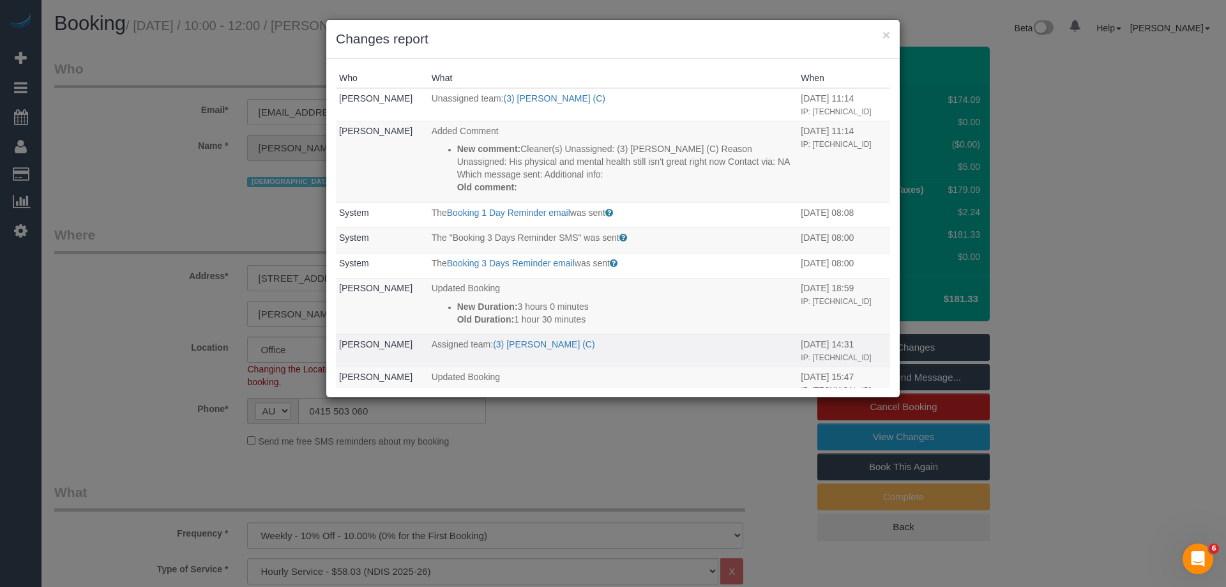
scroll to position [128, 0]
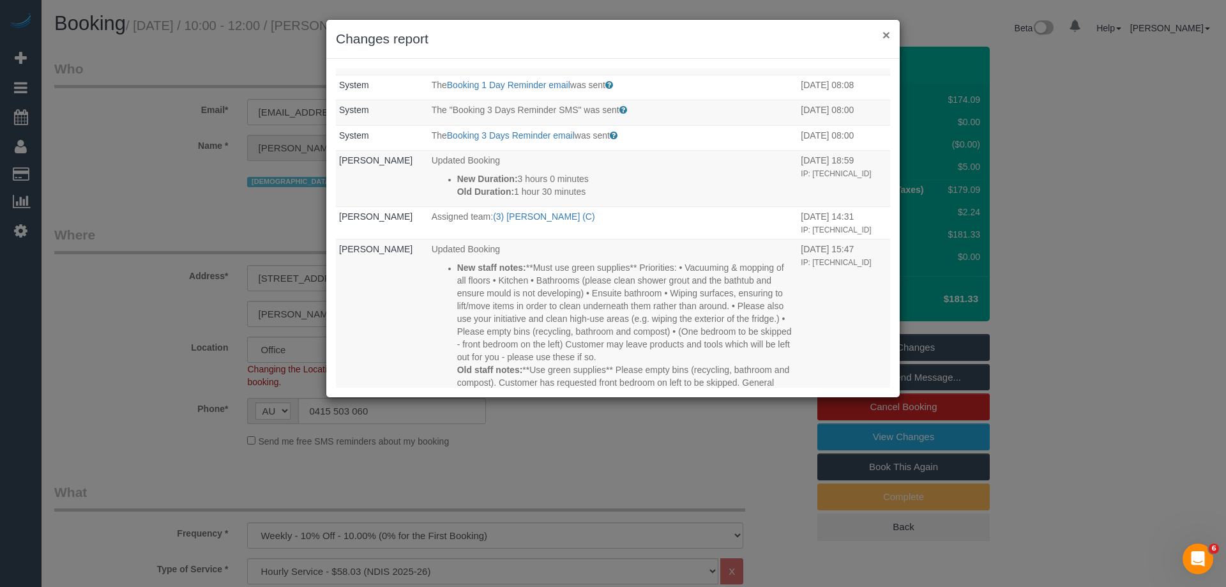
click at [886, 37] on button "×" at bounding box center [887, 34] width 8 height 13
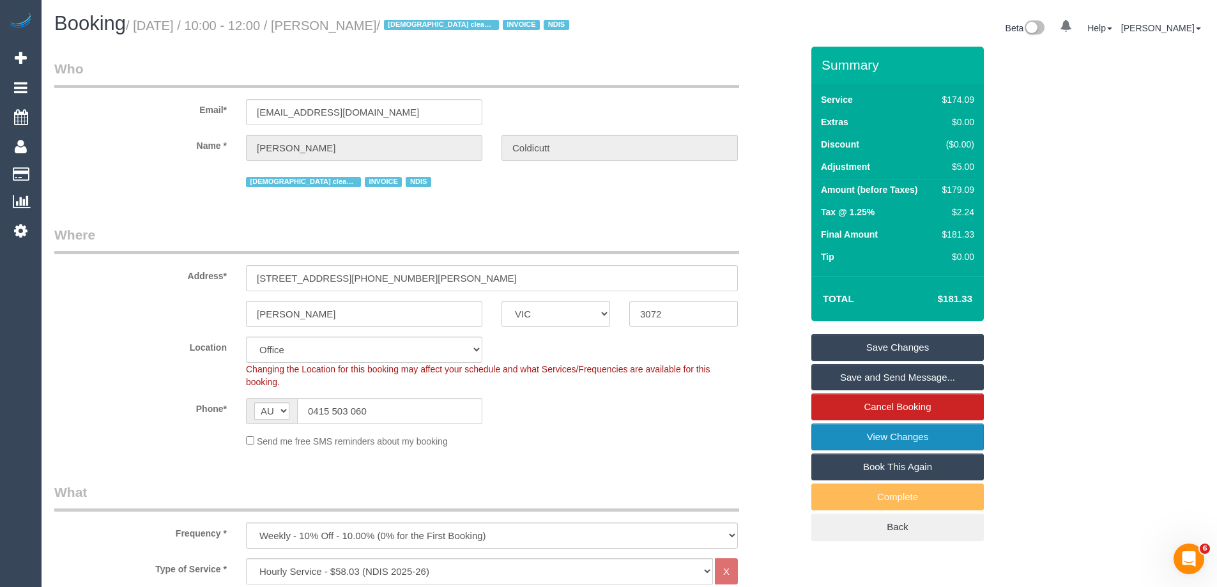
click at [884, 440] on link "View Changes" at bounding box center [897, 436] width 172 height 27
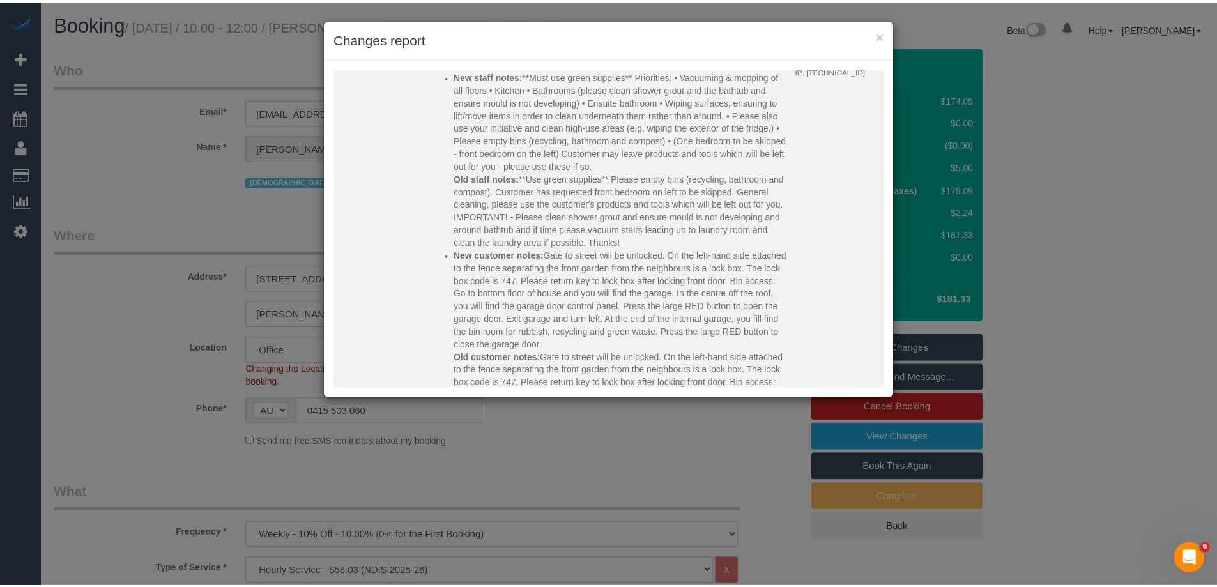
scroll to position [0, 0]
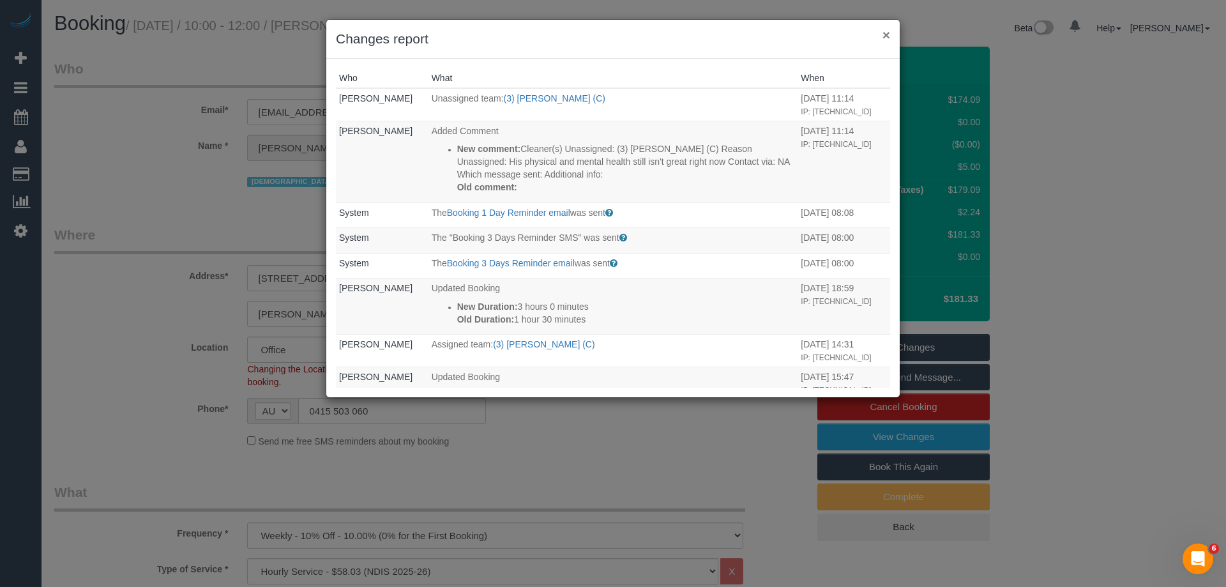
click at [888, 34] on button "×" at bounding box center [887, 34] width 8 height 13
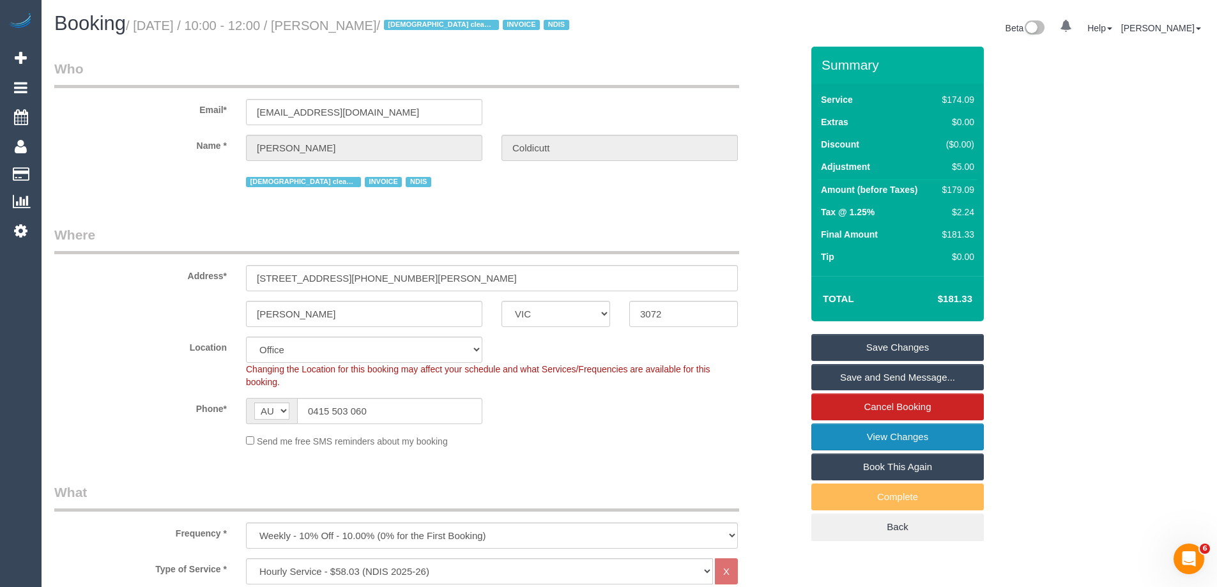
scroll to position [64, 0]
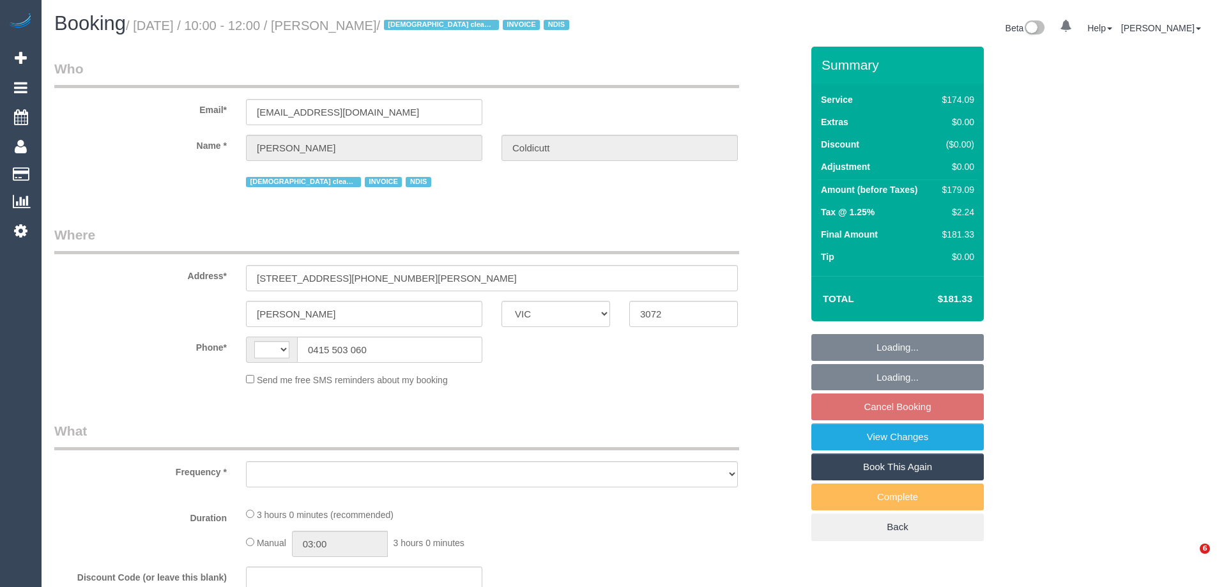
select select "VIC"
select select "180"
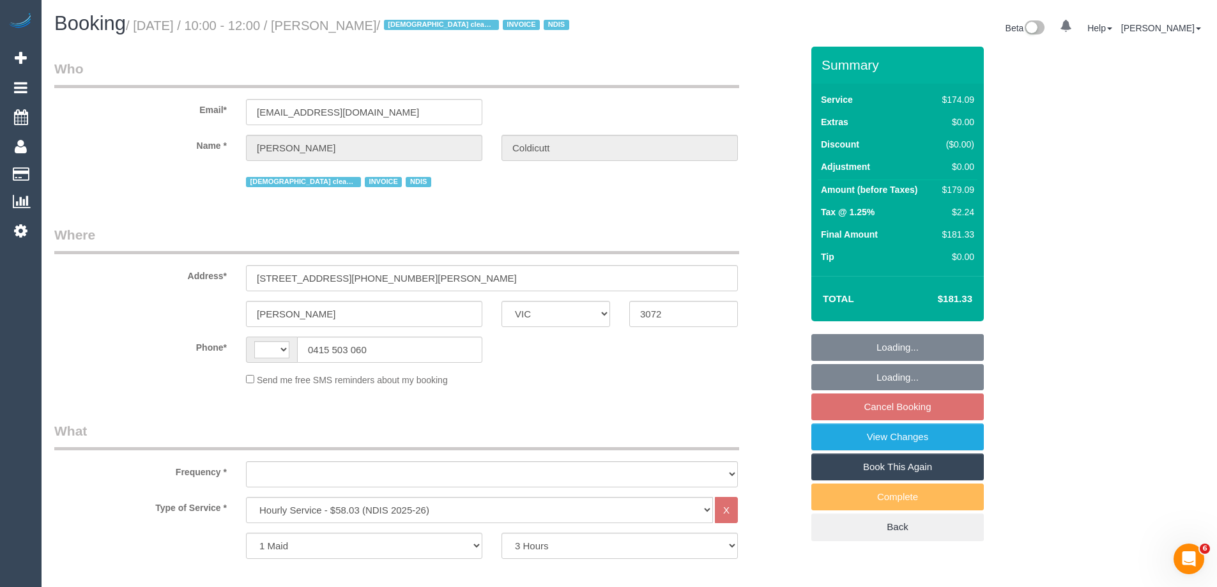
select select "string:AU"
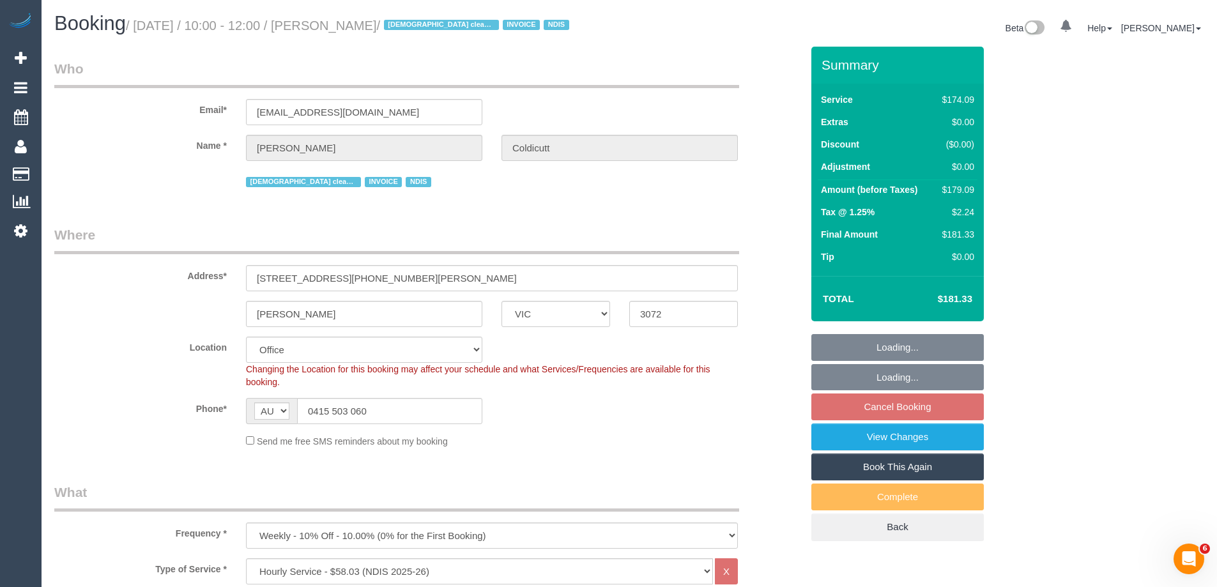
select select "object:628"
select select "number:28"
select select "number:16"
select select "number:19"
select select "number:36"
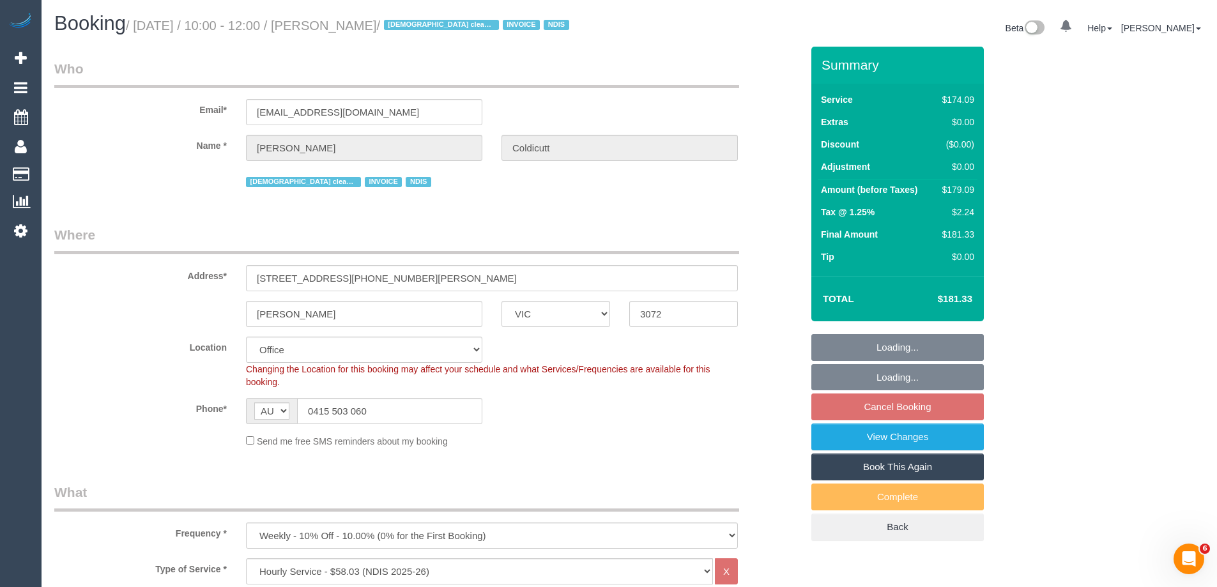
select select "number:34"
select select "number:11"
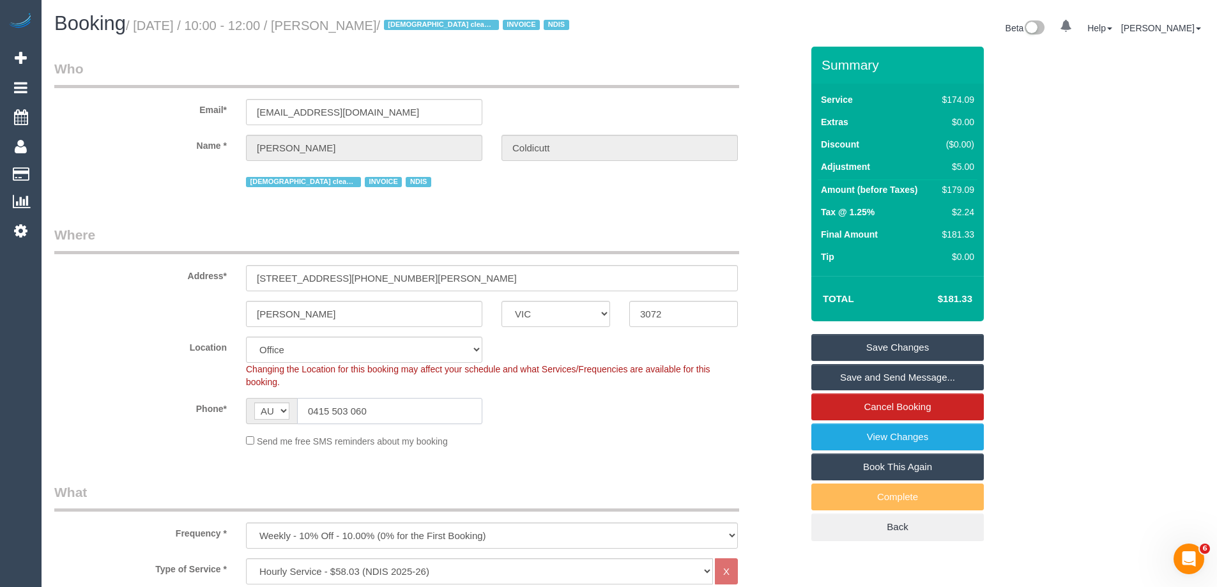
drag, startPoint x: 378, startPoint y: 417, endPoint x: 178, endPoint y: 400, distance: 200.6
click at [179, 400] on div "Phone* AF AL DZ AD AO AI AQ AG AR AM AW AU AT AZ BS BH BD BB BY BE BZ BJ BM BT …" at bounding box center [428, 411] width 766 height 26
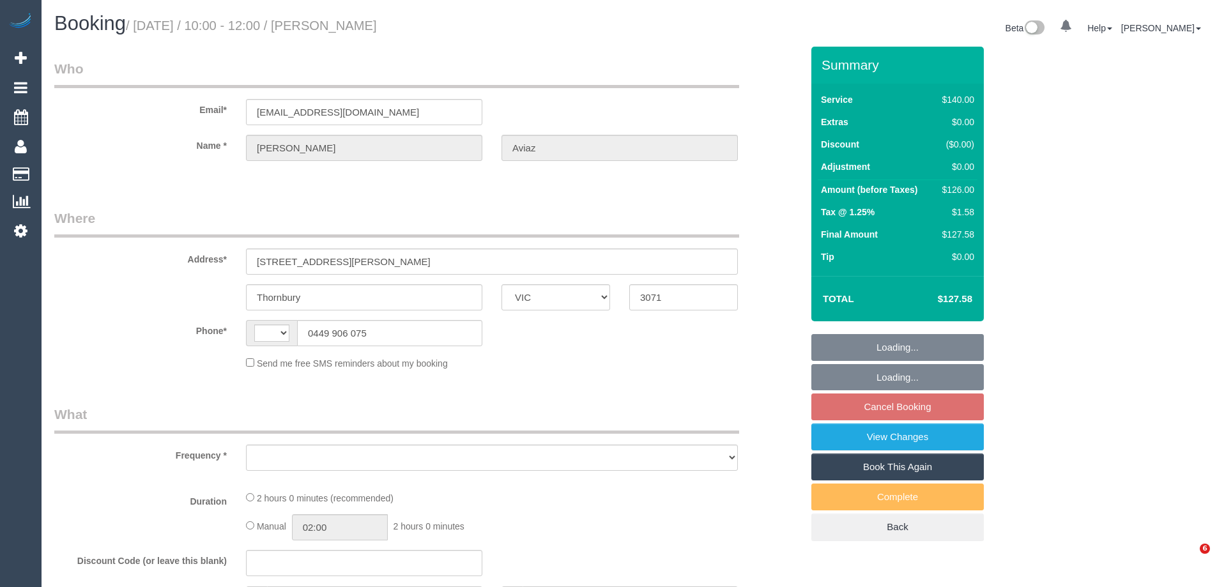
select select "VIC"
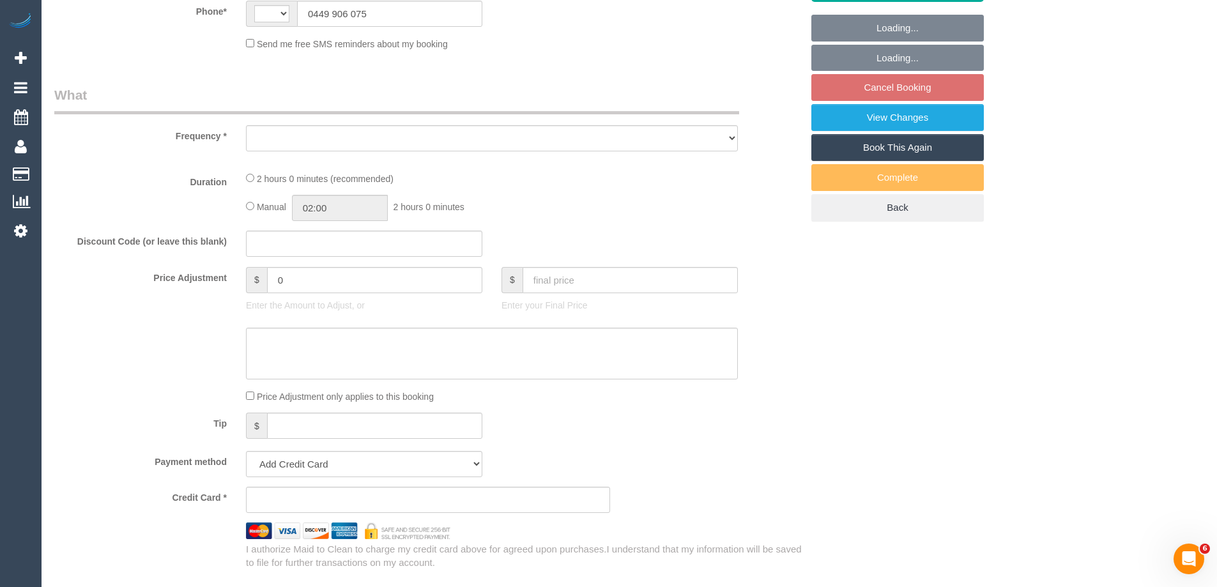
select select "object:302"
select select "string:stripe-pm_1RzoTQ2GScqysDRVP2KB029n"
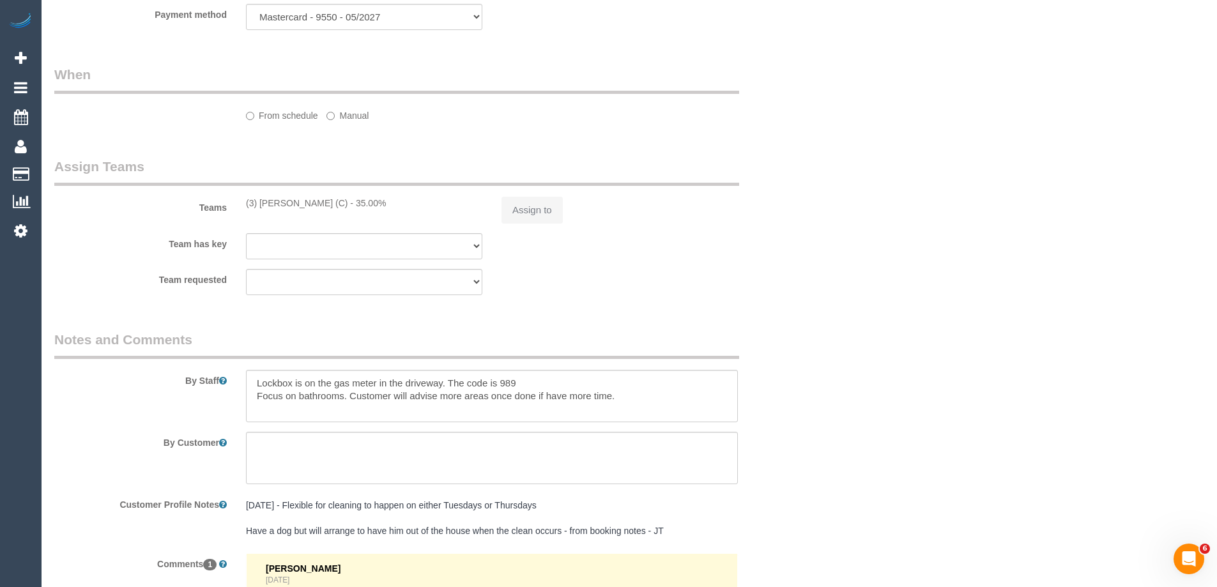
select select "string:AU"
select select "spot3"
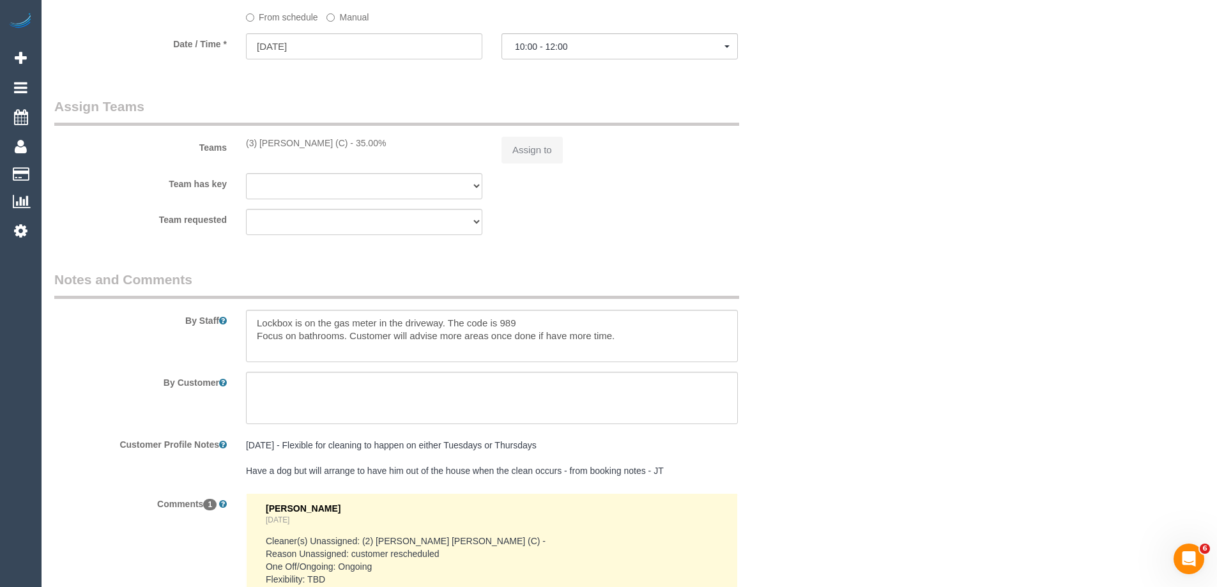
select select "number:28"
select select "number:16"
select select "number:18"
select select "number:36"
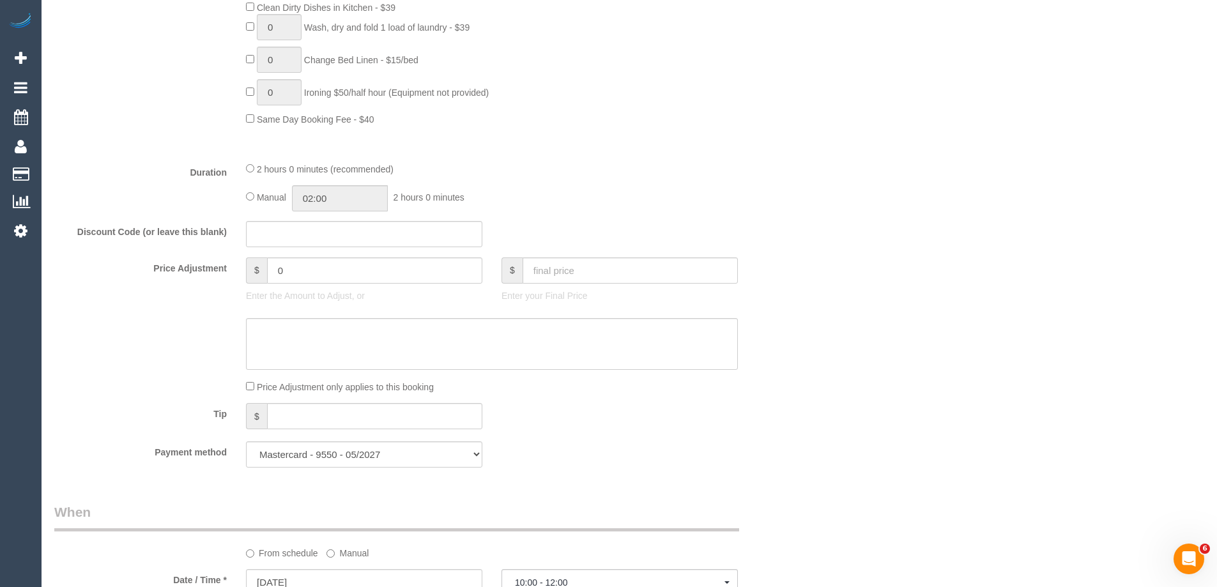
scroll to position [2049, 0]
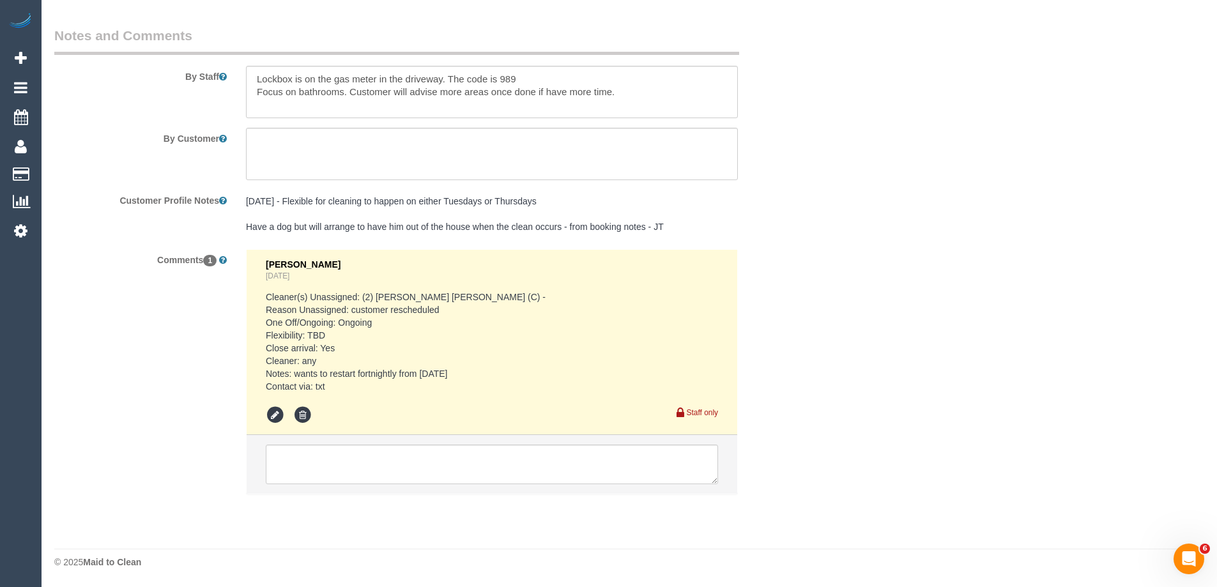
select select "spot20"
select select "object:1689"
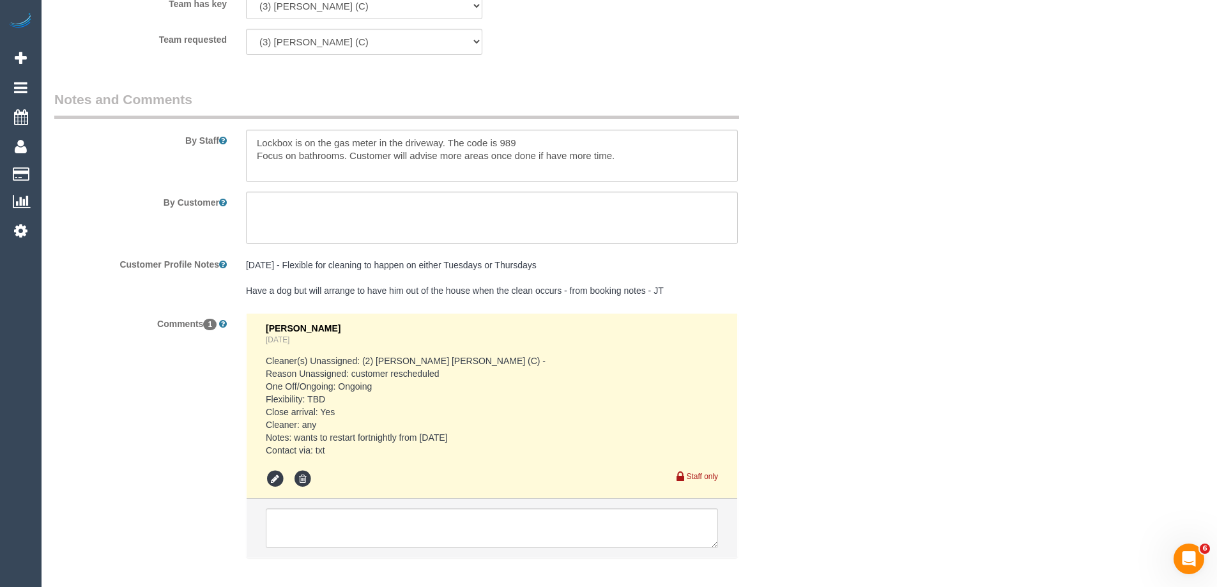
scroll to position [1729, 0]
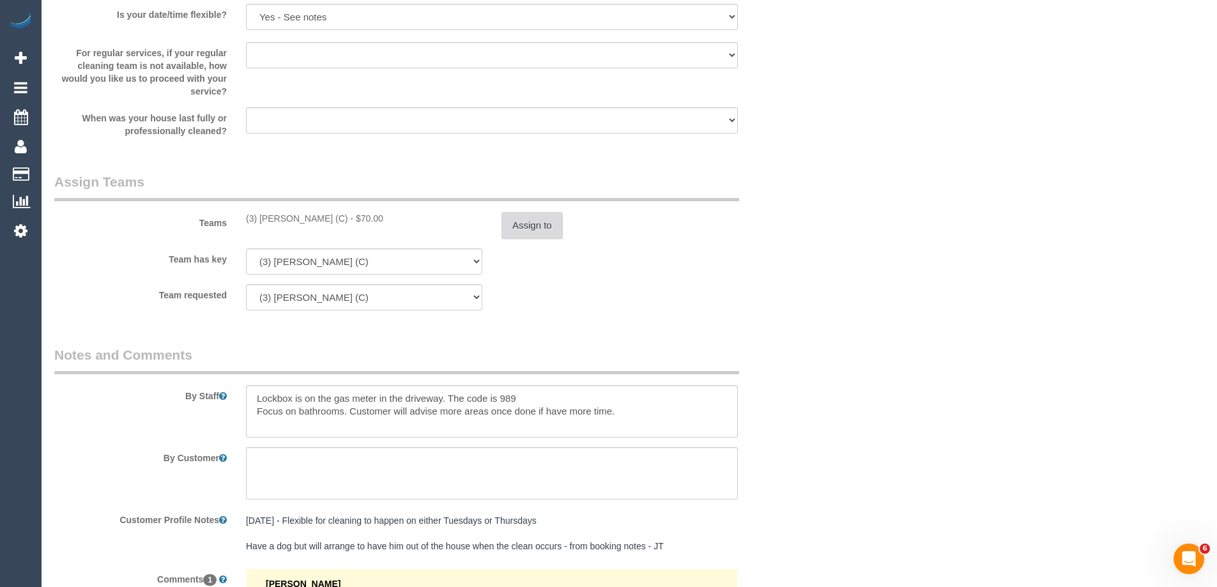
click at [524, 230] on button "Assign to" at bounding box center [531, 225] width 61 height 27
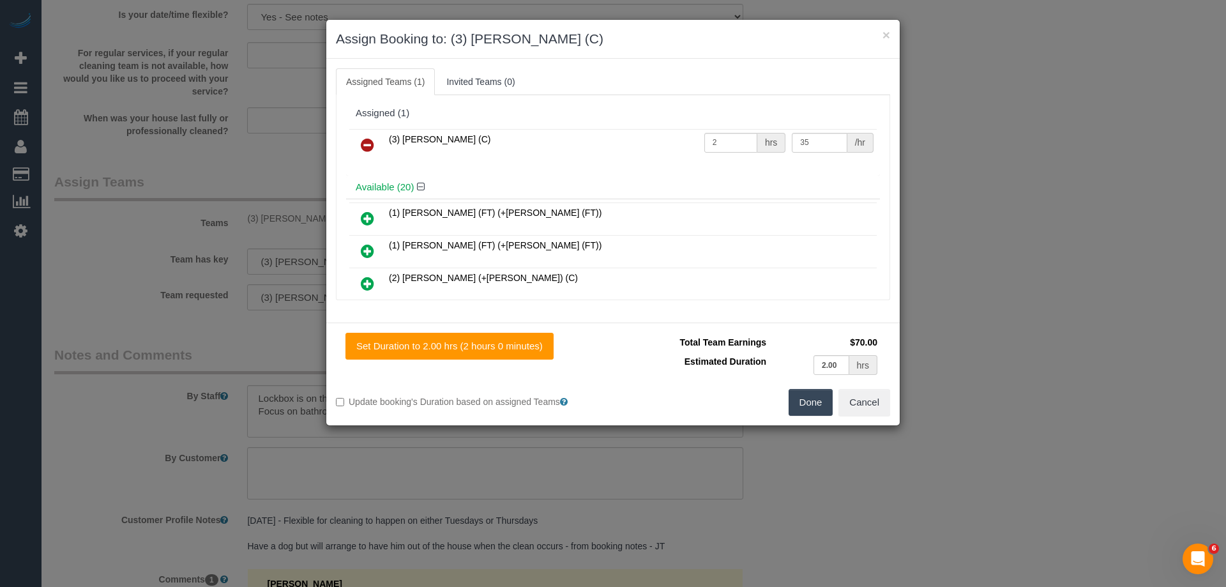
click at [369, 144] on icon at bounding box center [367, 144] width 13 height 15
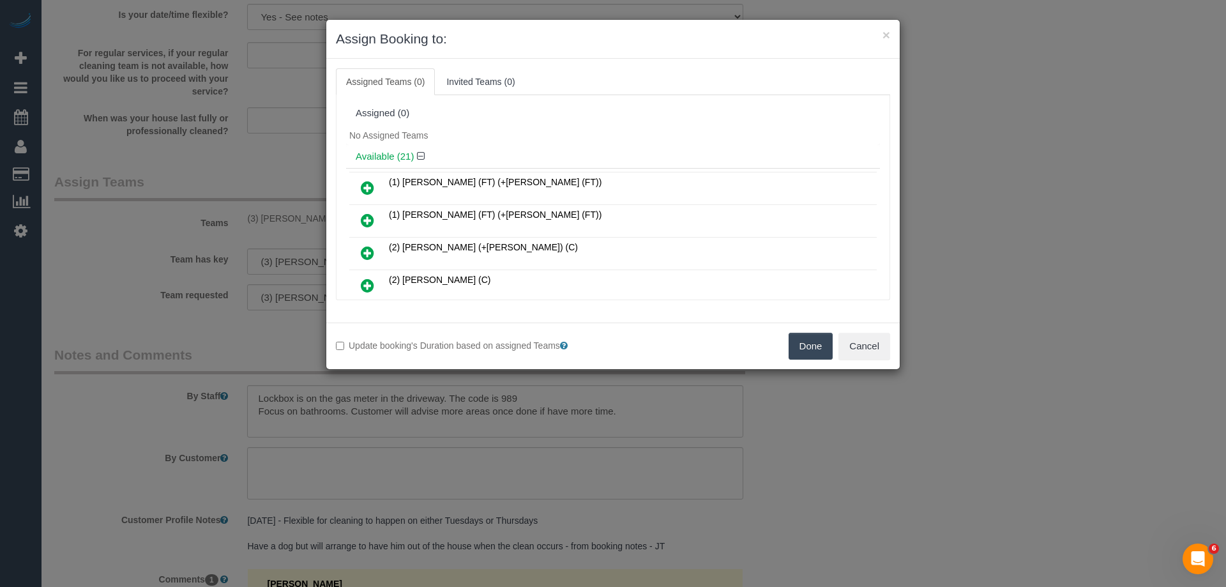
click at [806, 345] on button "Done" at bounding box center [811, 346] width 45 height 27
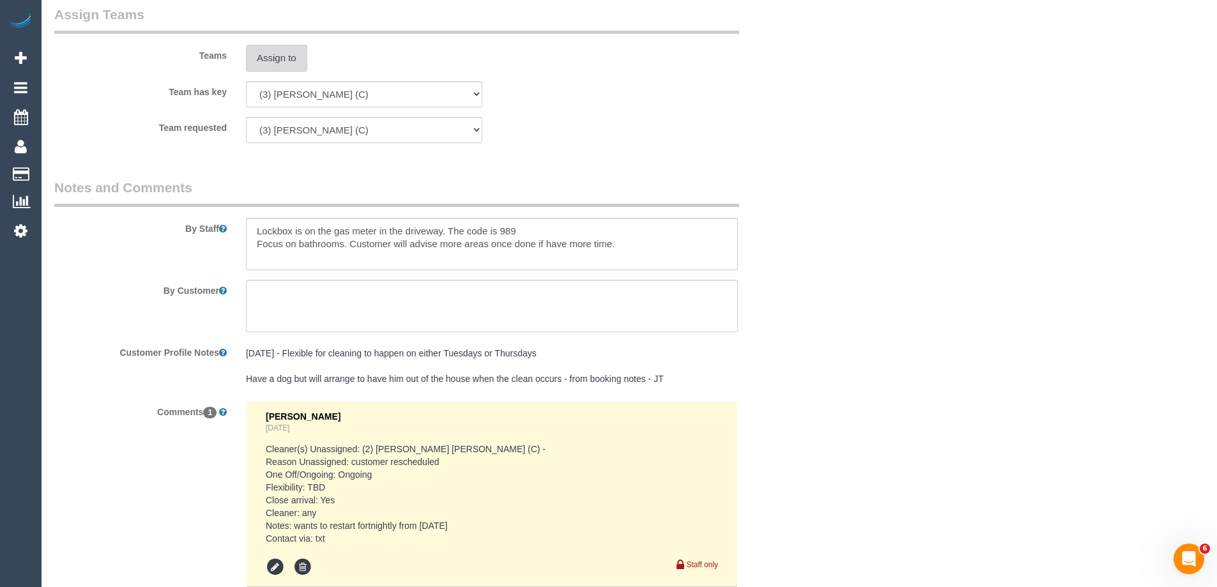
scroll to position [2049, 0]
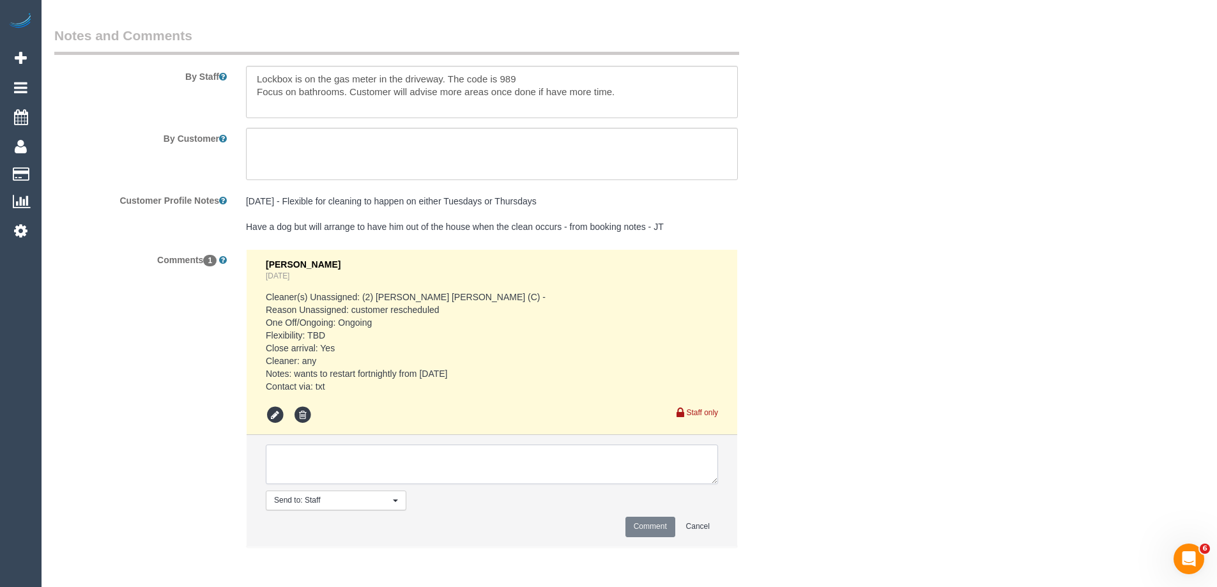
click at [311, 467] on textarea at bounding box center [492, 464] width 452 height 40
type textarea "U/A from Raj as needed for a weekly booking. Not notified as has never been"
click at [642, 522] on button "Comment" at bounding box center [650, 527] width 50 height 20
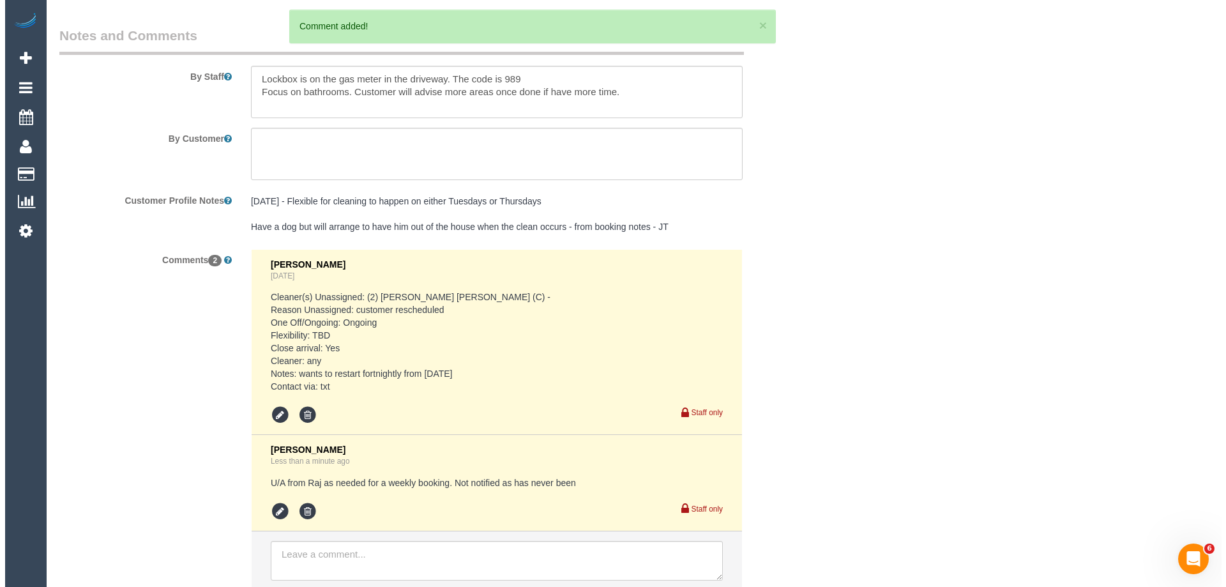
scroll to position [0, 0]
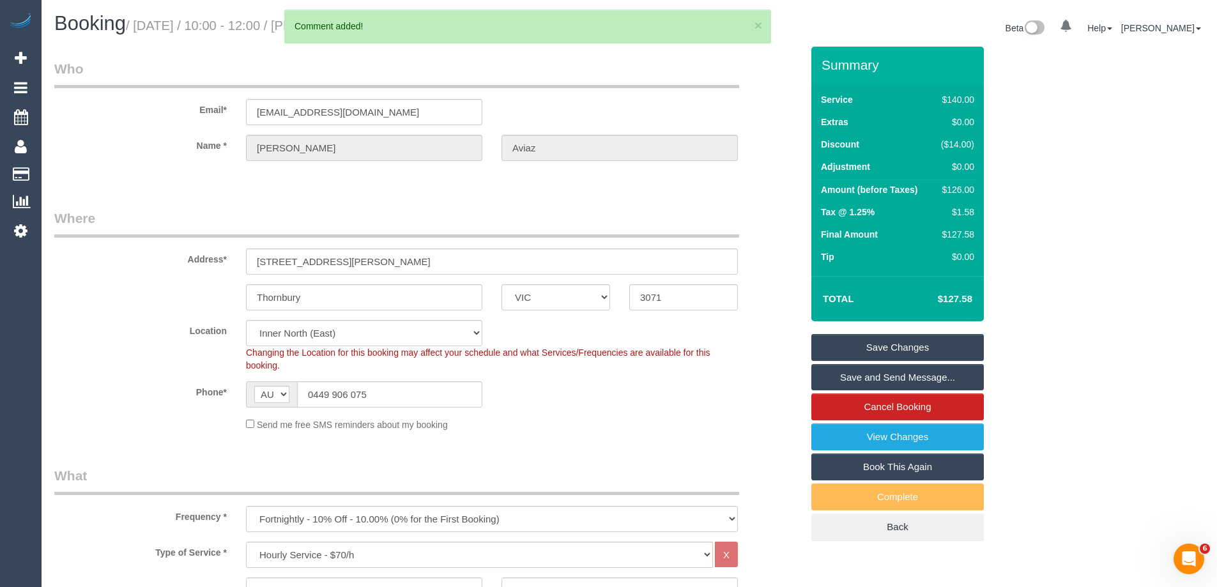
click at [875, 350] on link "Save Changes" at bounding box center [897, 347] width 172 height 27
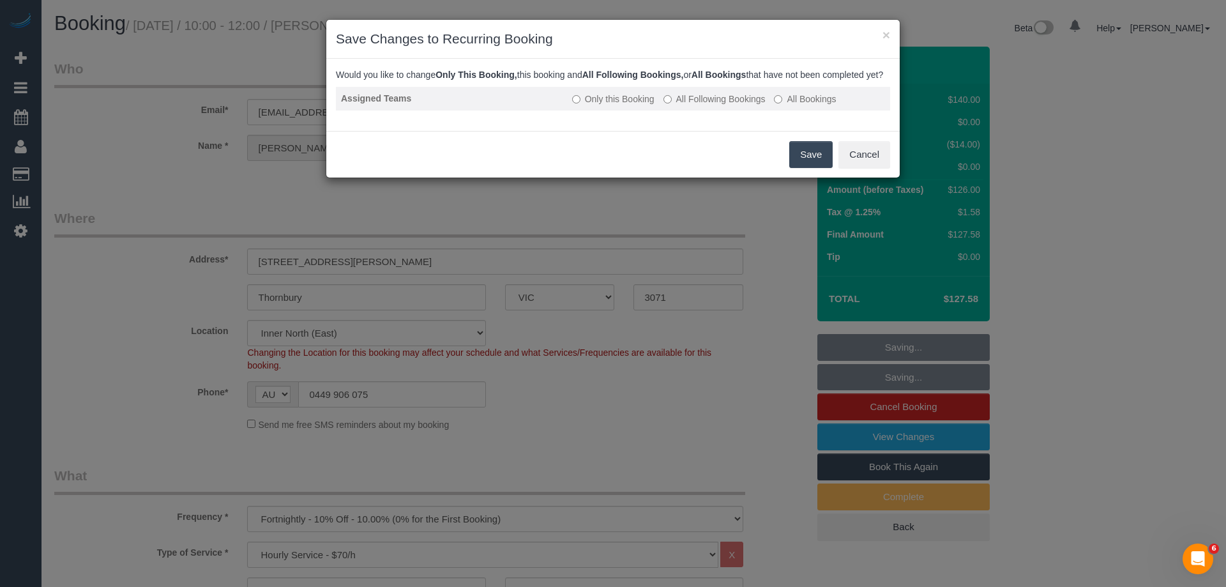
click at [689, 105] on label "All Following Bookings" at bounding box center [715, 99] width 102 height 13
click at [810, 161] on button "Save" at bounding box center [810, 154] width 43 height 27
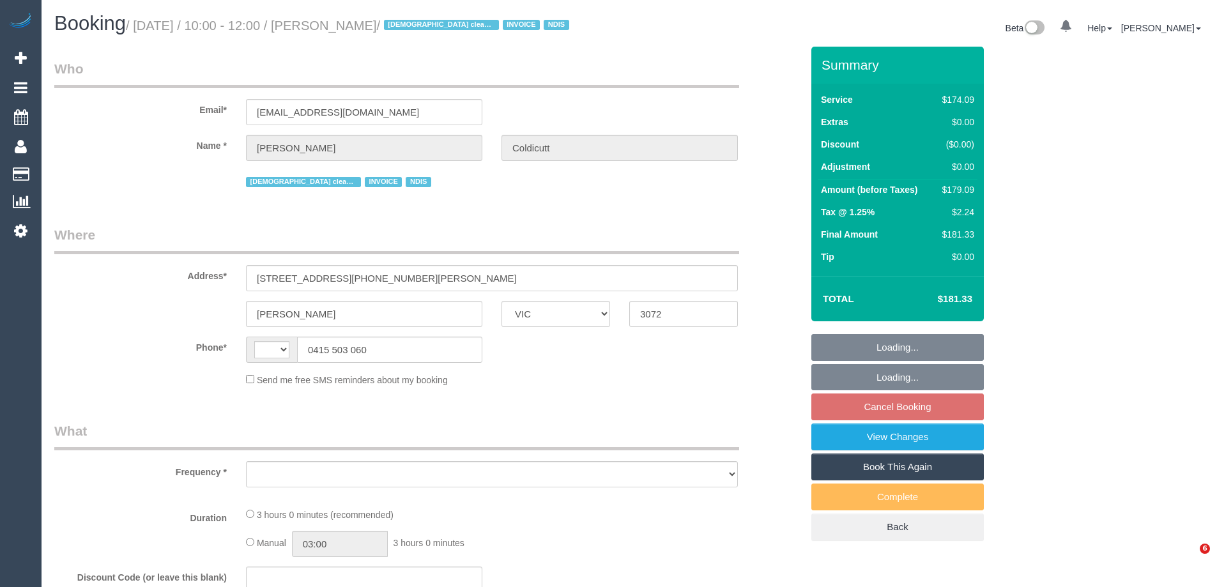
select select "VIC"
select select "string:AU"
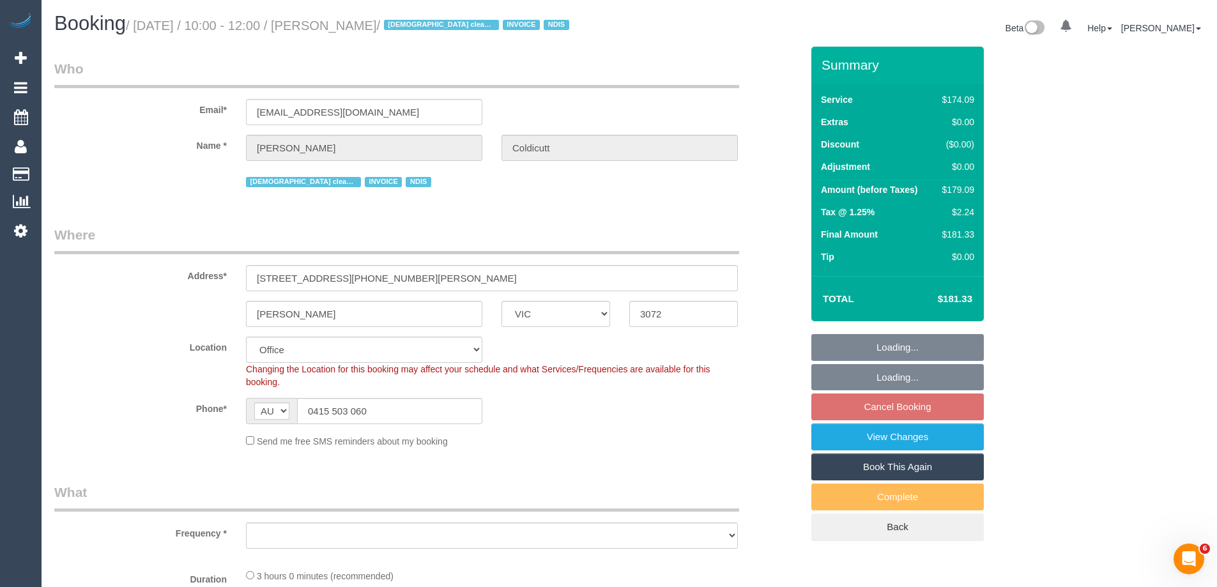
select select "object:564"
select select "180"
select select "number:28"
select select "number:16"
select select "number:19"
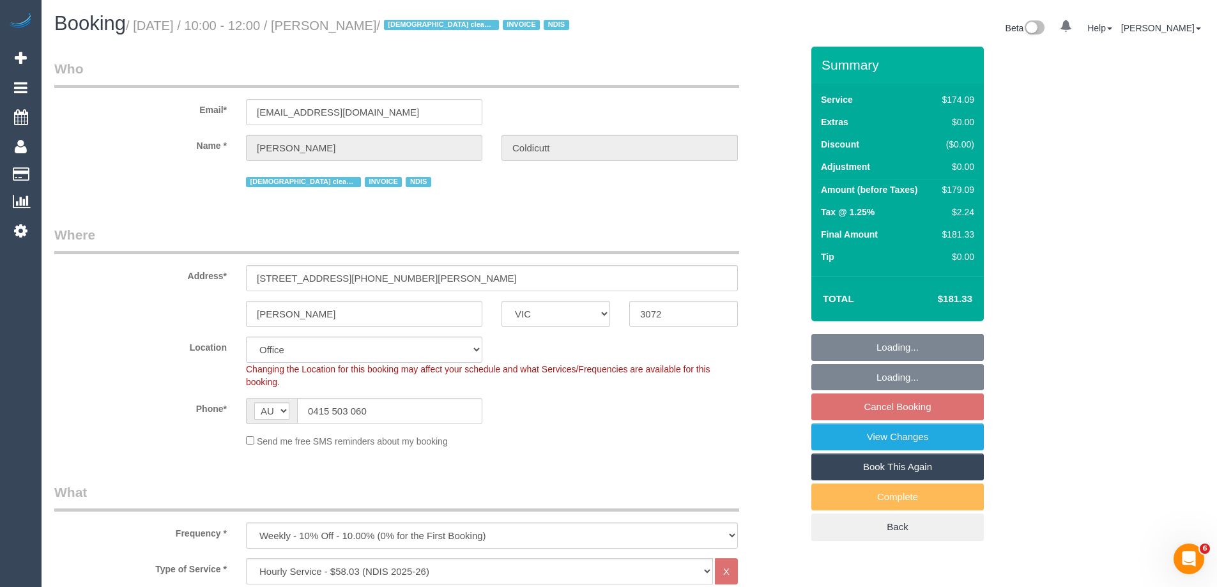
select select "number:36"
select select "number:34"
select select "number:11"
select select "object:1958"
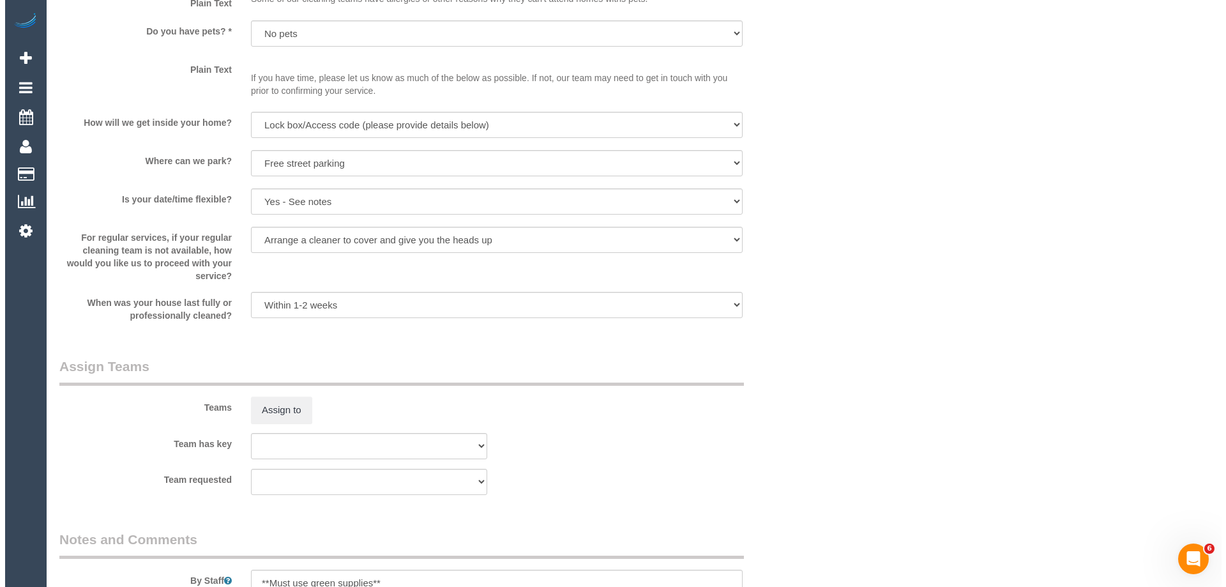
scroll to position [1533, 0]
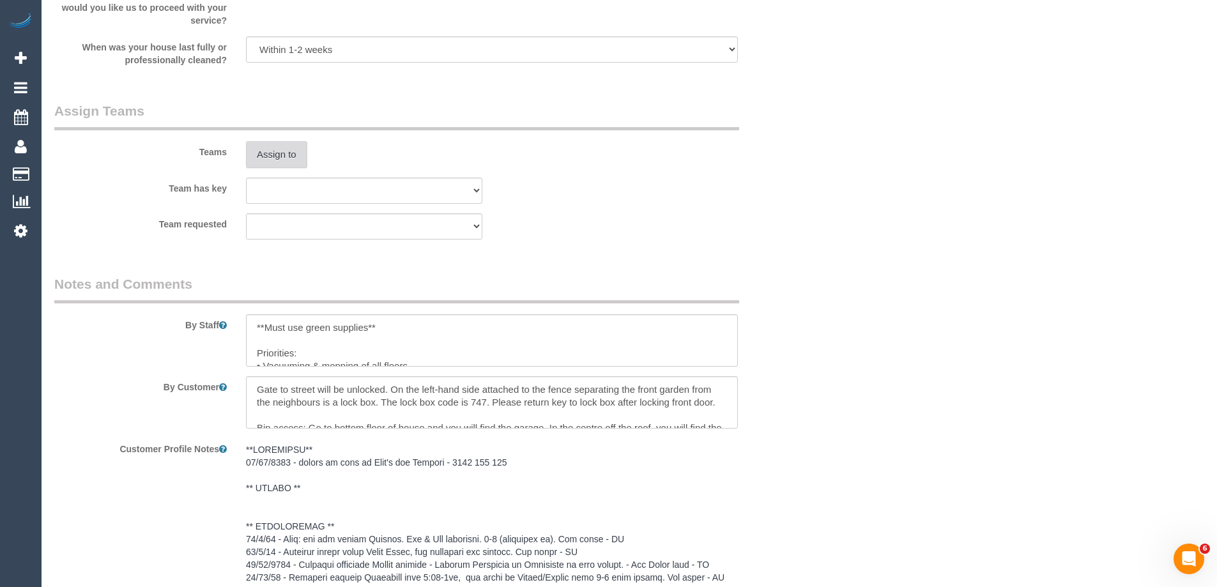
click at [257, 157] on button "Assign to" at bounding box center [276, 154] width 61 height 27
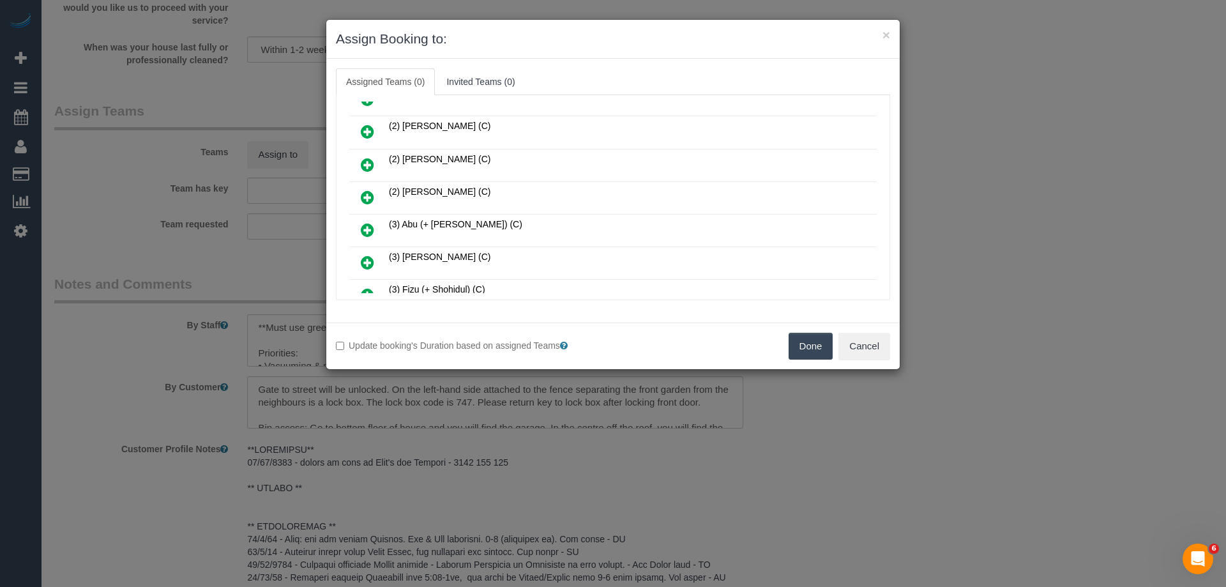
scroll to position [383, 0]
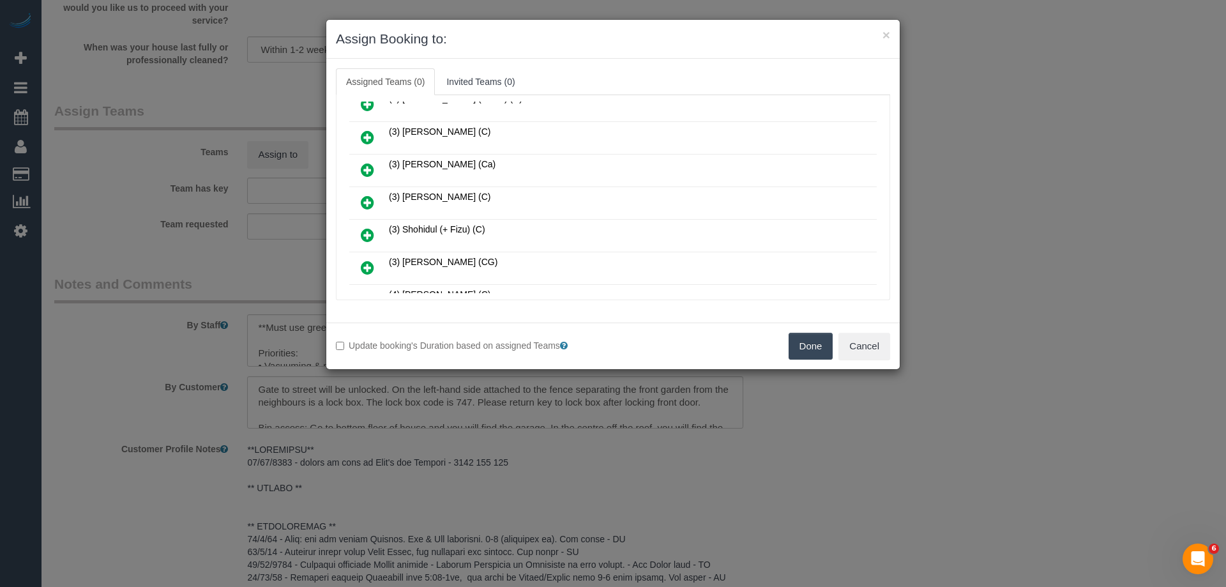
click at [372, 195] on icon at bounding box center [367, 202] width 13 height 15
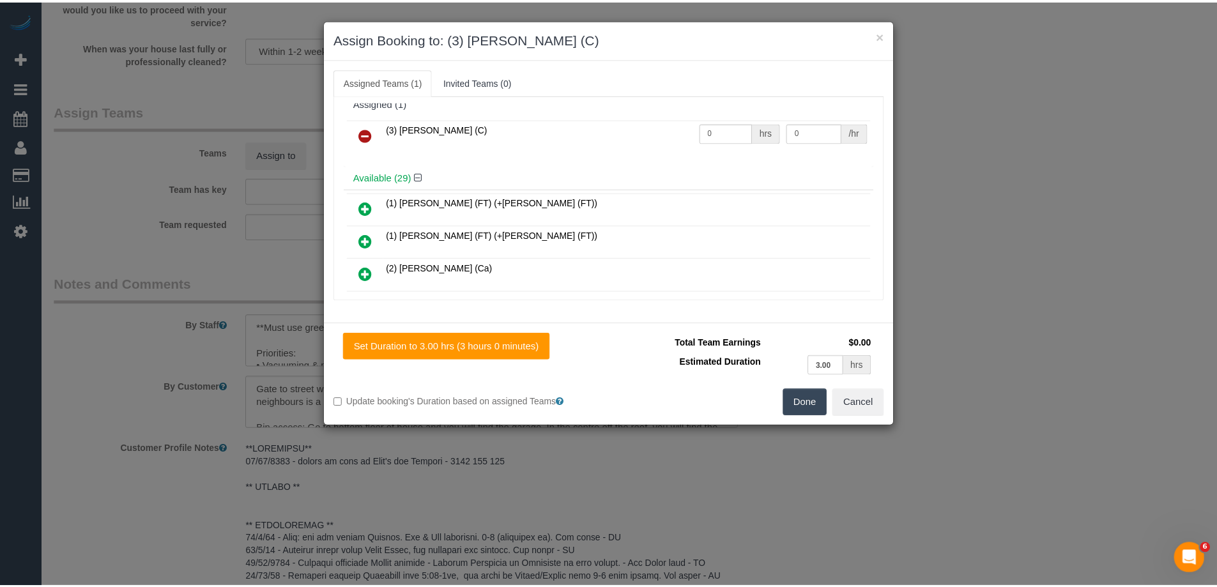
scroll to position [0, 0]
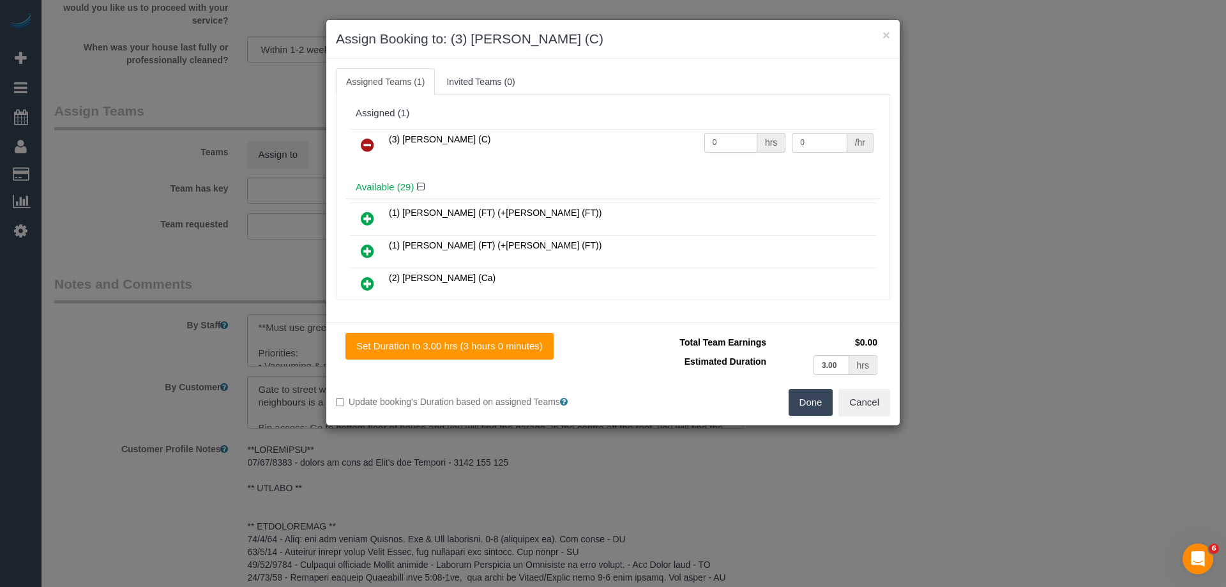
drag, startPoint x: 739, startPoint y: 139, endPoint x: 561, endPoint y: 143, distance: 178.2
click at [551, 142] on tr "(3) Raj Suram (C) 0 hrs 0 /hr" at bounding box center [612, 145] width 527 height 33
click at [743, 169] on div "(3) Raj Suram (C) 0 hrs 0 /hr" at bounding box center [613, 151] width 534 height 50
drag, startPoint x: 718, startPoint y: 140, endPoint x: 670, endPoint y: 139, distance: 47.9
click at [670, 139] on tr "(3) Raj Suram (C) 0 hrs 0 /hr" at bounding box center [612, 145] width 527 height 33
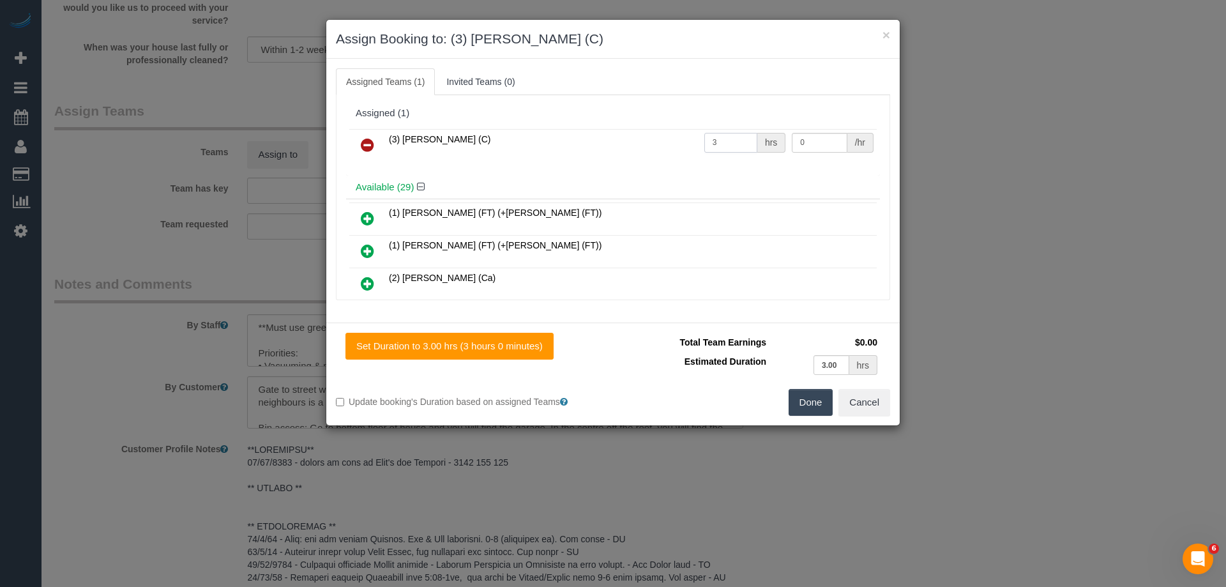
type input "3"
drag, startPoint x: 808, startPoint y: 146, endPoint x: 705, endPoint y: 145, distance: 103.5
click at [719, 145] on tr "(3) Raj Suram (C) 3 hrs 0 /hr" at bounding box center [612, 145] width 527 height 33
type input "35"
click at [807, 395] on button "Done" at bounding box center [811, 402] width 45 height 27
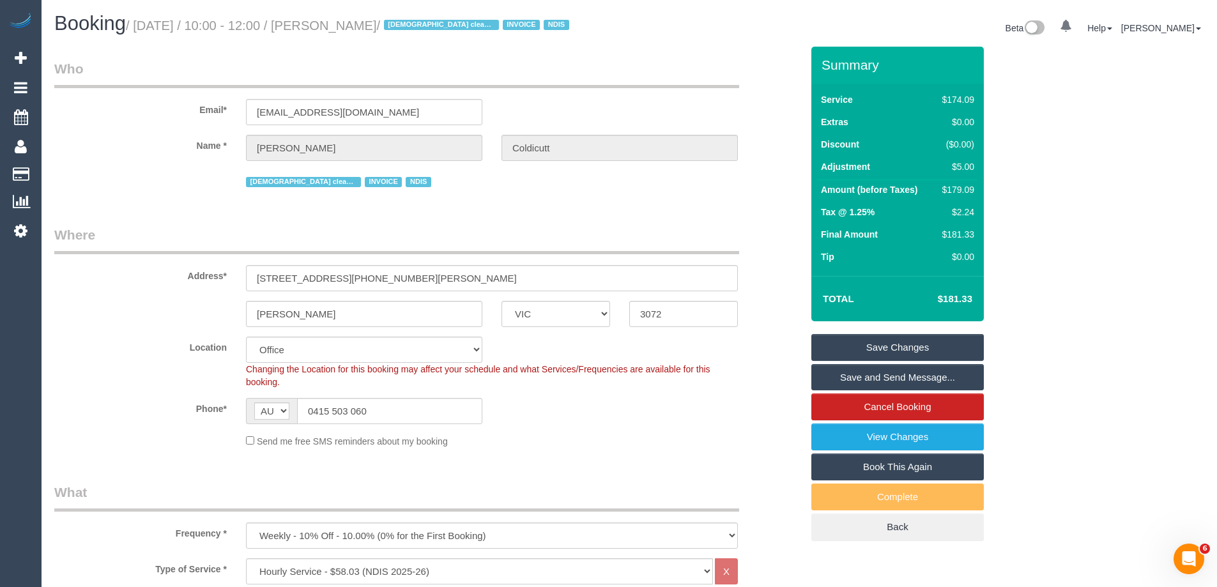
drag, startPoint x: 432, startPoint y: 26, endPoint x: 353, endPoint y: 26, distance: 79.2
click at [353, 26] on small "/ September 25, 2025 / 10:00 - 12:00 / Finn Coldicutt / Female cleaner preferre…" at bounding box center [349, 26] width 447 height 14
copy small "Finn Coldicutt"
click at [856, 338] on link "Save Changes" at bounding box center [897, 347] width 172 height 27
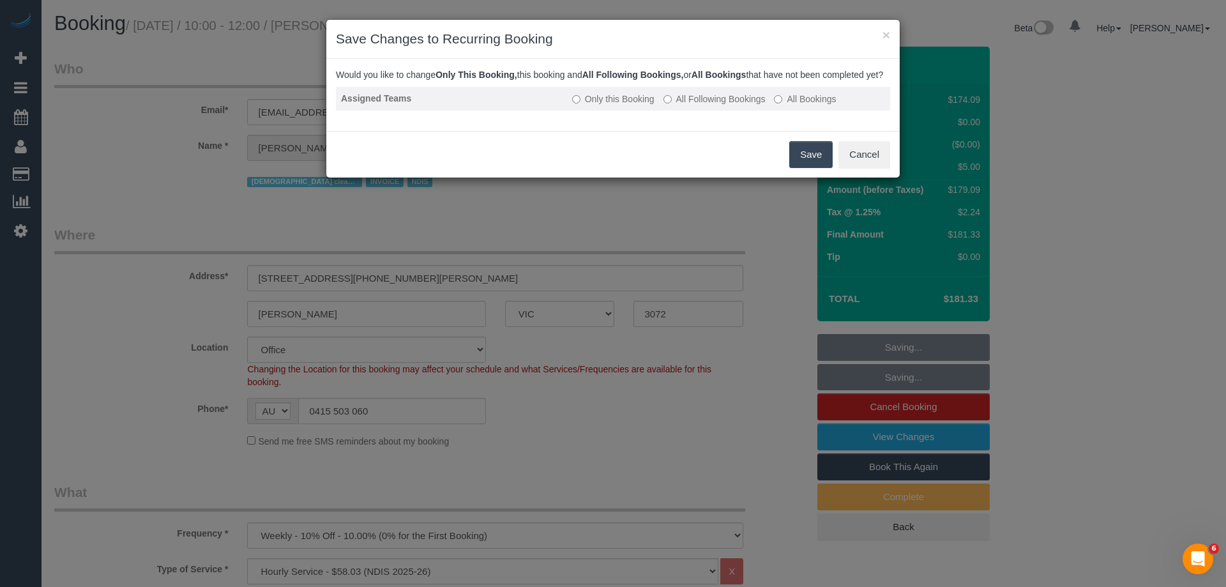
click at [689, 105] on label "All Following Bookings" at bounding box center [715, 99] width 102 height 13
click at [800, 163] on button "Save" at bounding box center [810, 154] width 43 height 27
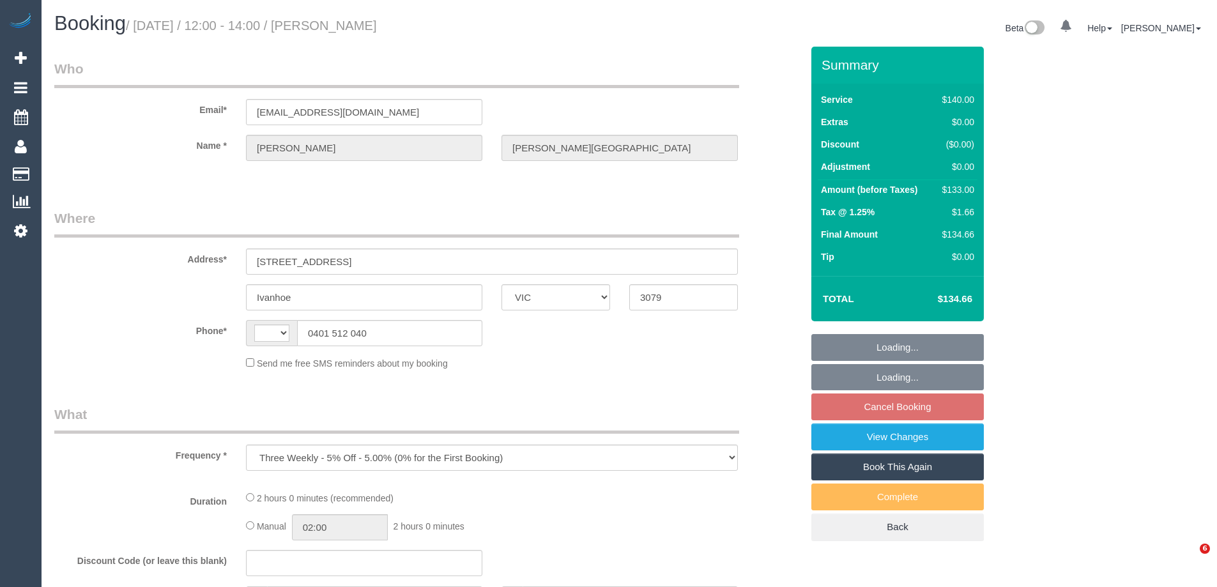
select select "VIC"
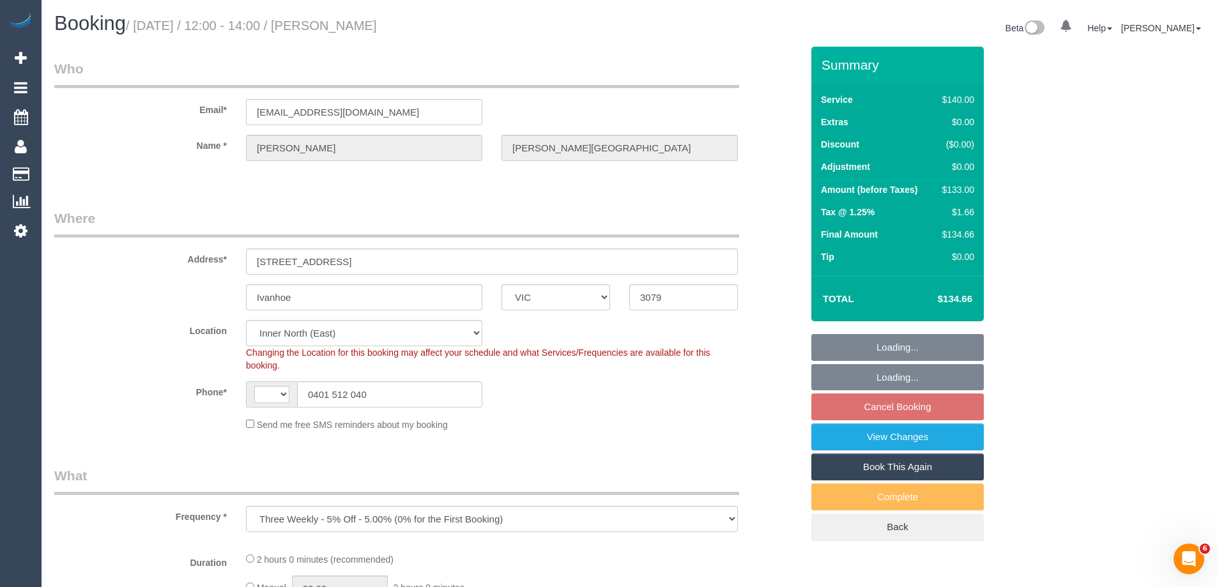
select select "object:860"
select select "string:AU"
select select "number:28"
select select "number:14"
select select "number:19"
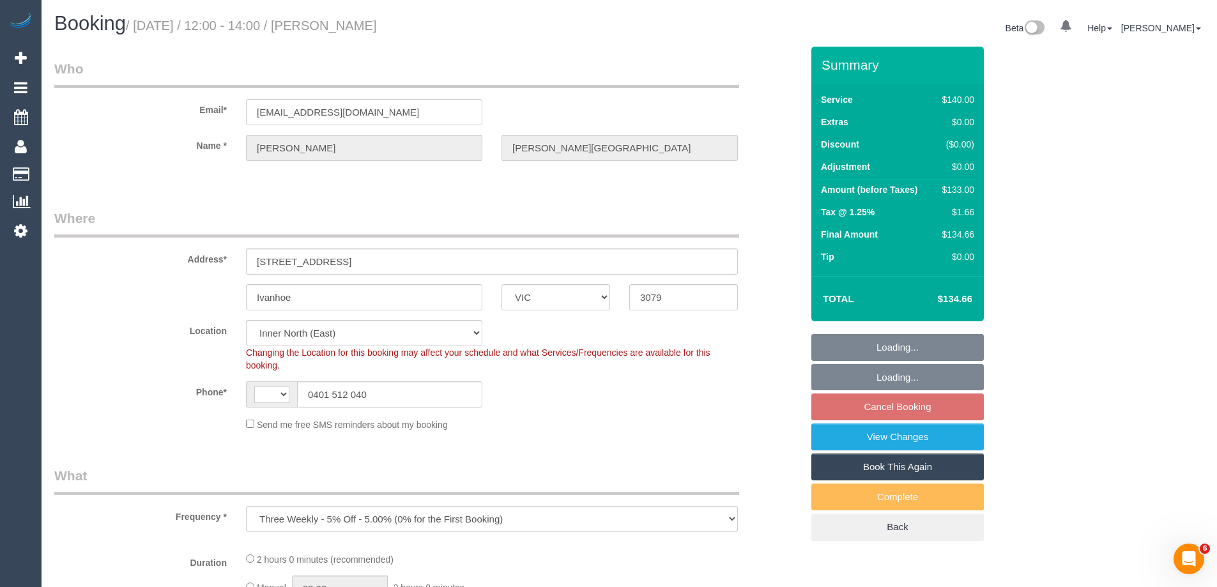
select select "number:36"
select select "number:34"
select select "number:13"
select select "string:stripe-pm_1P11zY2GScqysDRVXtdc8akj"
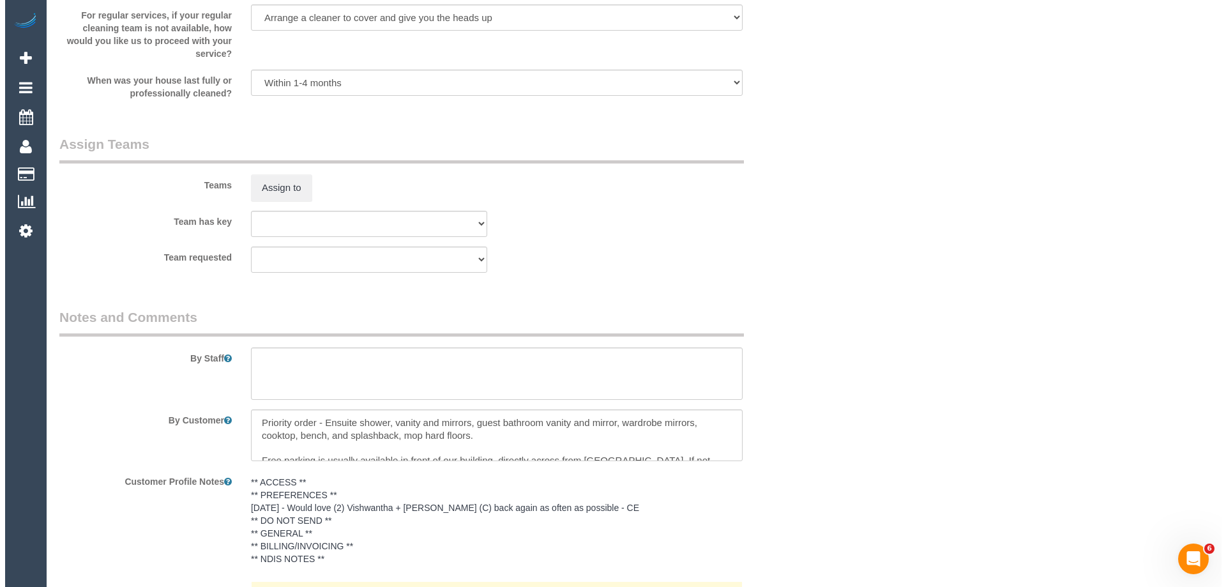
scroll to position [1852, 0]
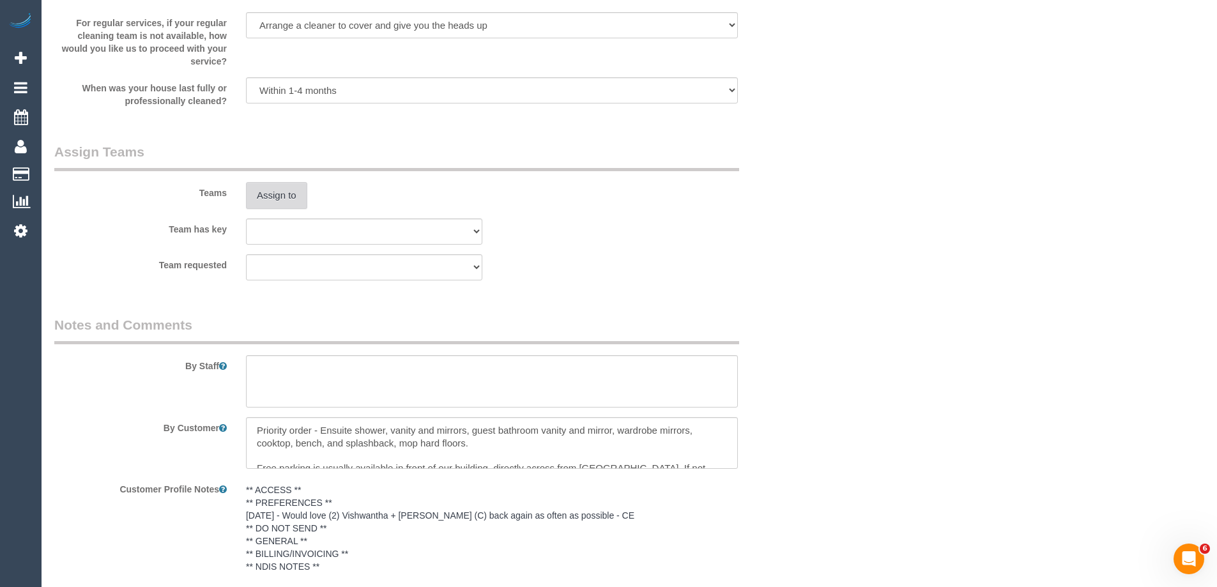
click at [284, 192] on button "Assign to" at bounding box center [276, 195] width 61 height 27
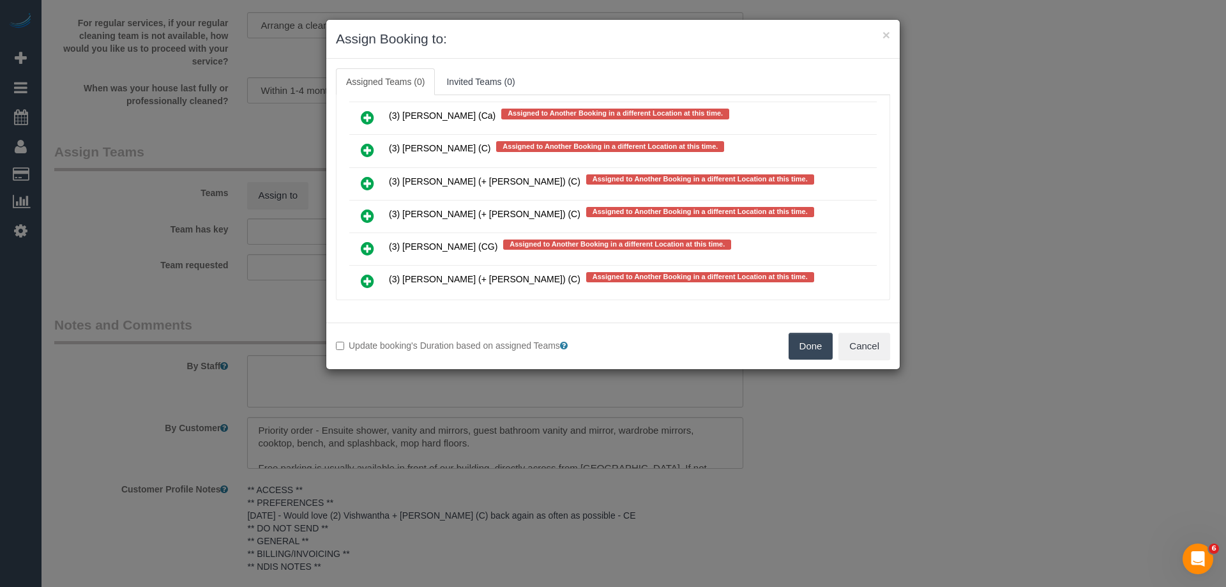
click at [361, 144] on icon at bounding box center [367, 149] width 13 height 15
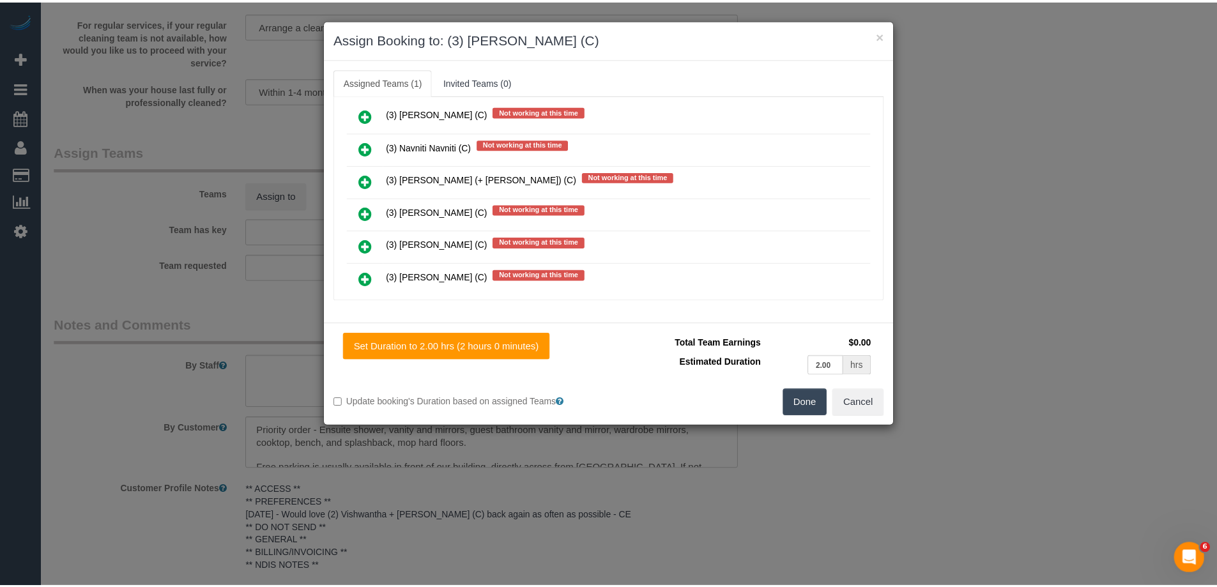
scroll to position [0, 0]
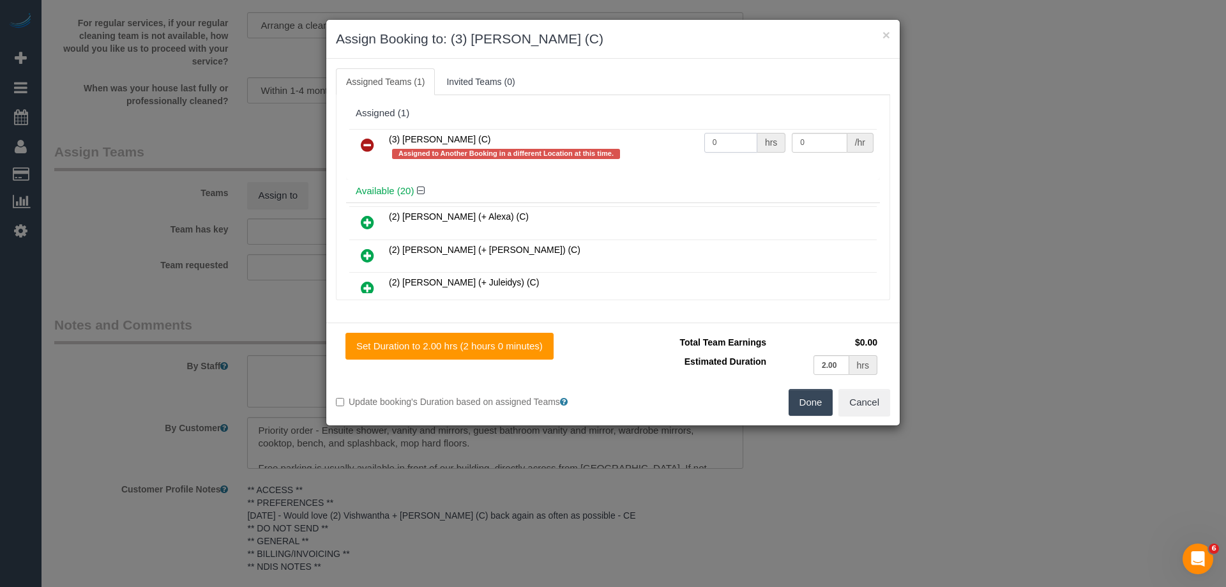
drag, startPoint x: 725, startPoint y: 148, endPoint x: 645, endPoint y: 142, distance: 80.0
click at [645, 142] on tr "(3) Raj Suram (C) Assigned to Another Booking in a different Location at this t…" at bounding box center [612, 147] width 527 height 36
type input "2"
drag, startPoint x: 819, startPoint y: 140, endPoint x: 701, endPoint y: 149, distance: 118.5
click at [707, 139] on tr "(3) Raj Suram (C) Assigned to Another Booking in a different Location at this t…" at bounding box center [612, 147] width 527 height 36
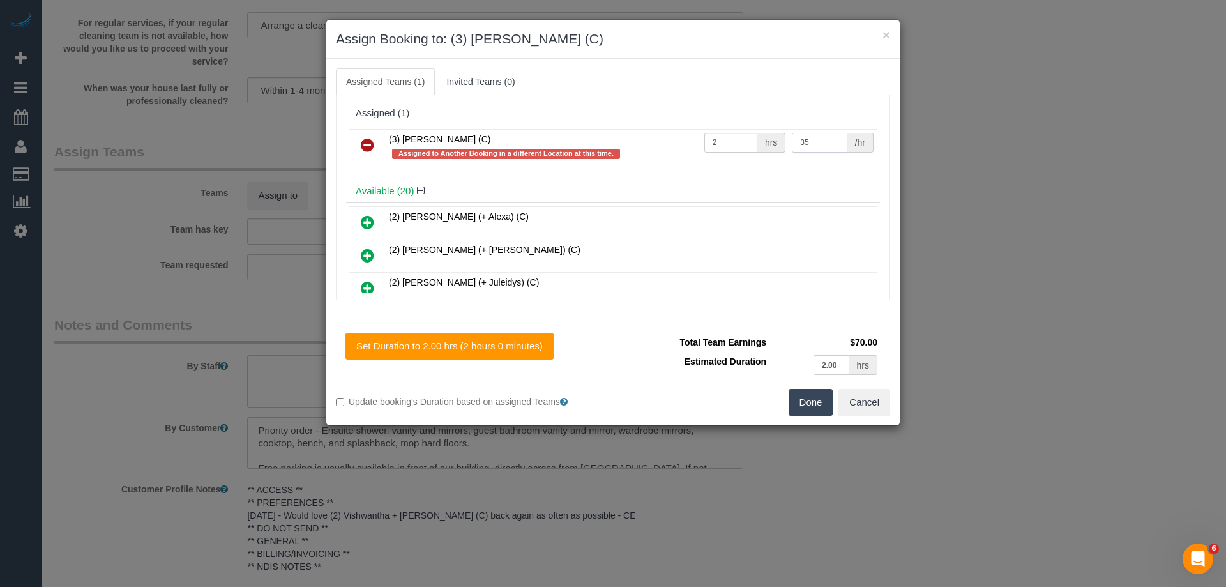
type input "35"
click at [800, 398] on button "Done" at bounding box center [811, 402] width 45 height 27
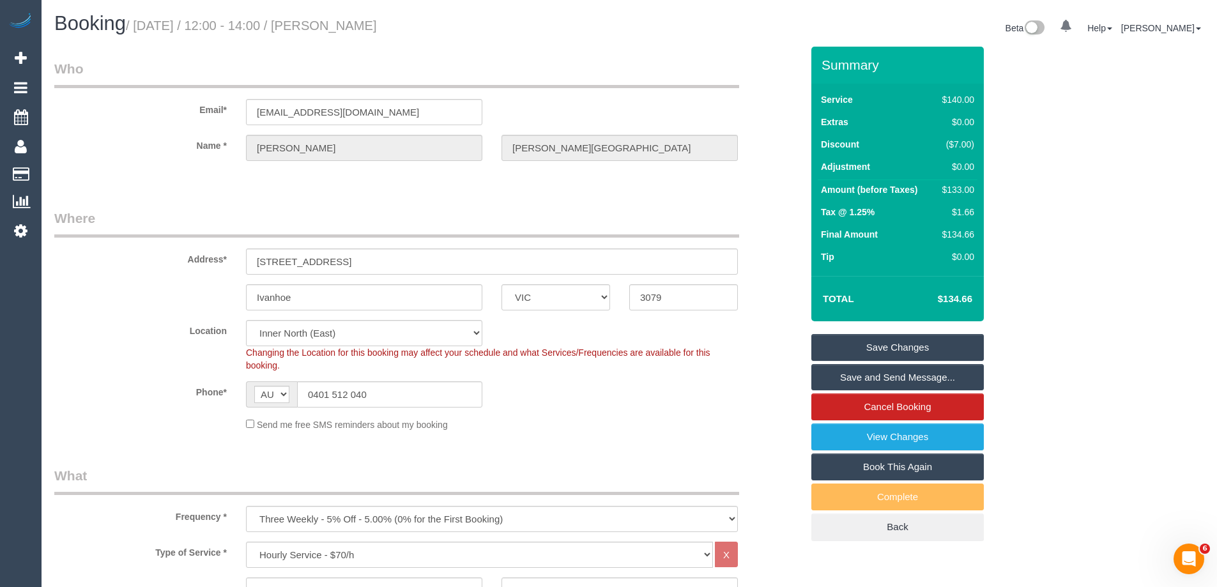
drag, startPoint x: 550, startPoint y: 25, endPoint x: 355, endPoint y: 36, distance: 195.1
click at [355, 36] on div "Booking / September 25, 2025 / 12:00 - 14:00 / Alexander Gordon-Montalto" at bounding box center [337, 26] width 584 height 27
copy small "Alexander Gordon-Montalto"
click at [873, 344] on link "Save Changes" at bounding box center [897, 347] width 172 height 27
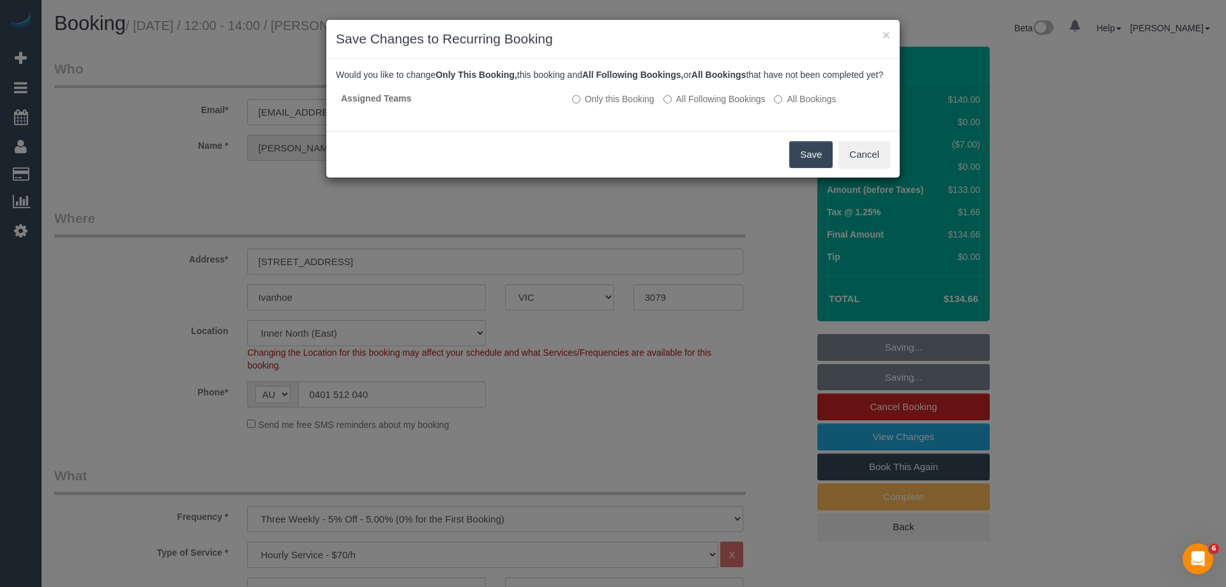
click at [810, 163] on button "Save" at bounding box center [810, 154] width 43 height 27
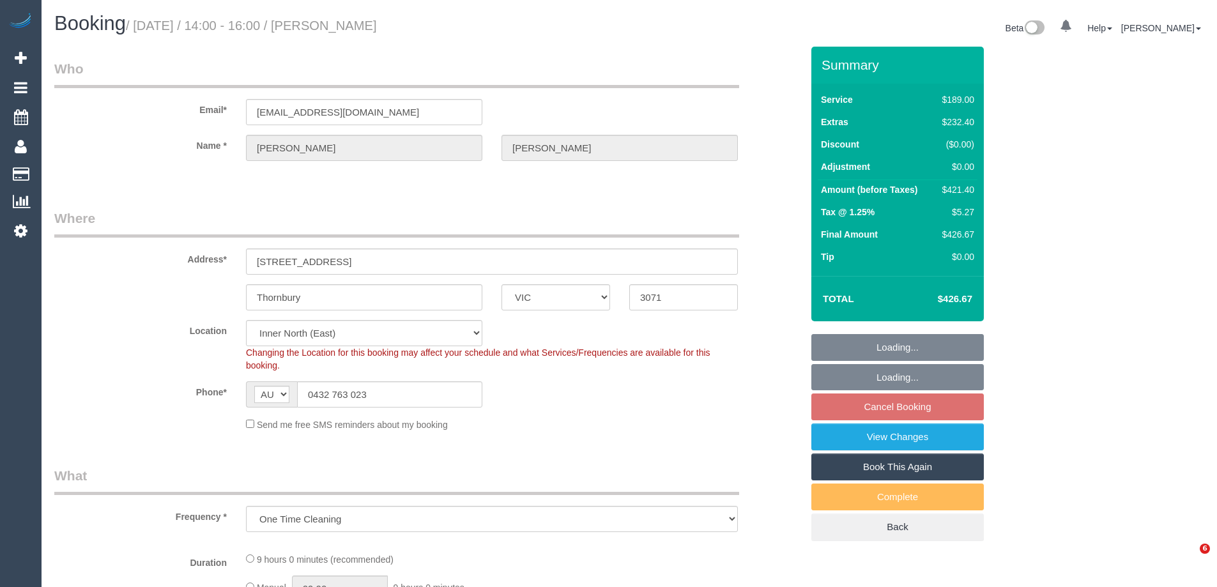
select select "VIC"
select select "number:29"
select select "number:14"
select select "number:18"
select select "number:36"
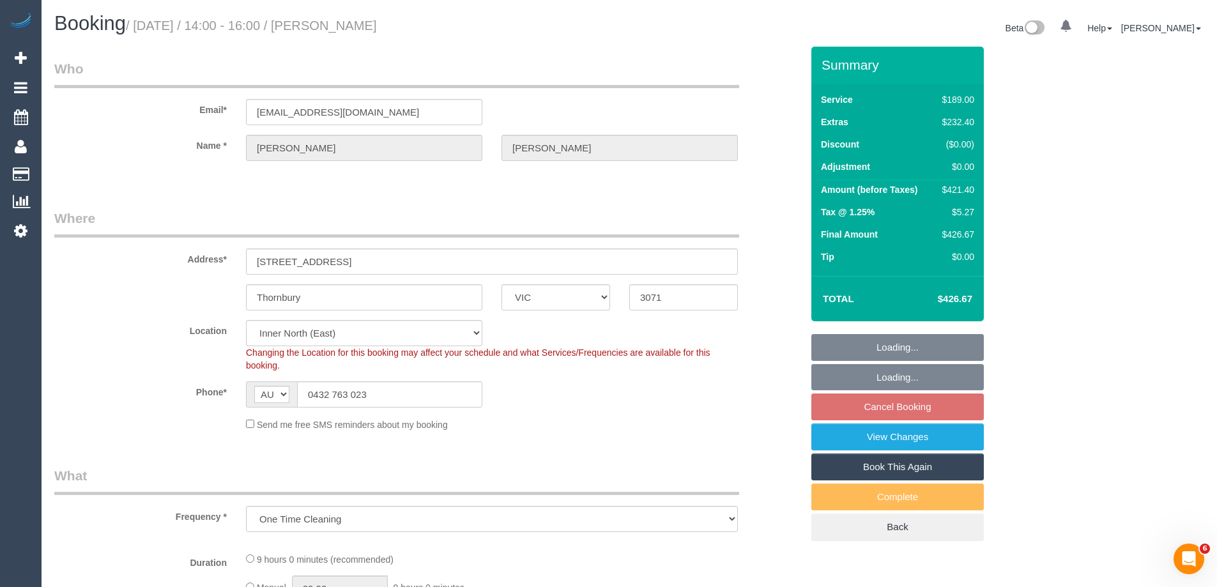
select select "number:13"
select select "object:806"
select select "string:stripe-pm_1S8XEy2GScqysDRVccLl2nMb"
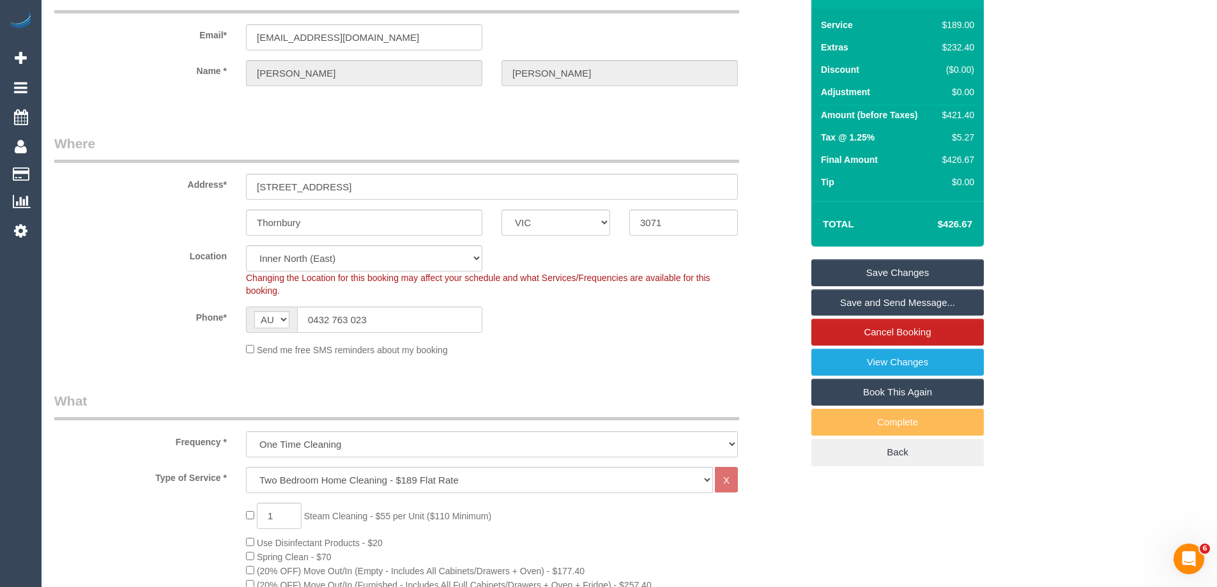
scroll to position [192, 0]
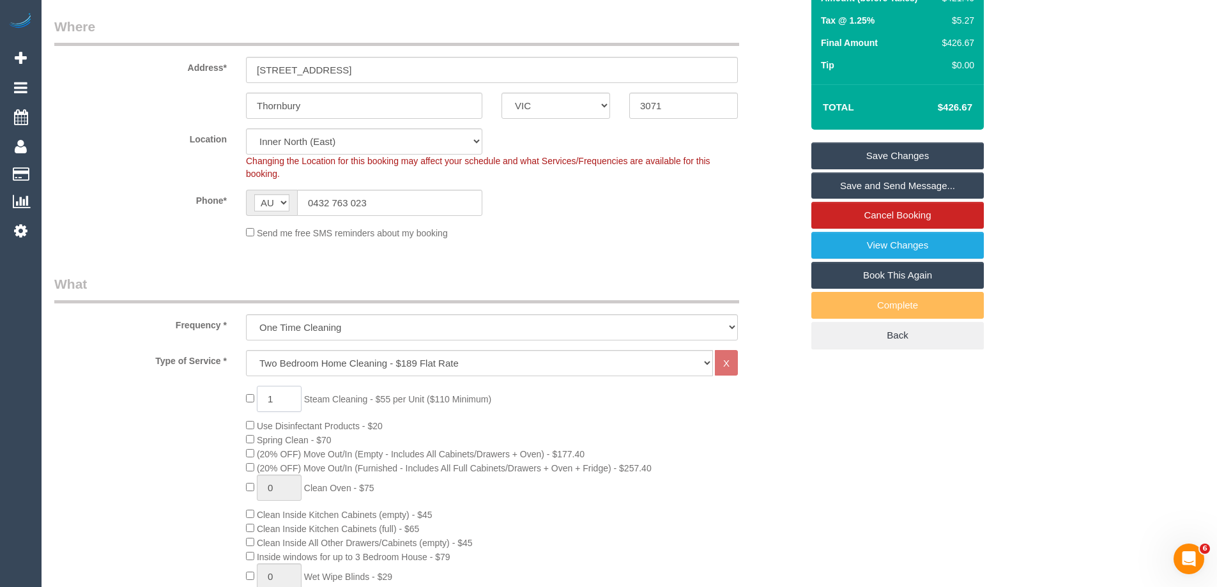
drag, startPoint x: 276, startPoint y: 394, endPoint x: 243, endPoint y: 391, distance: 32.7
type input "2"
click at [202, 374] on div "Type of Service * Hourly Service - $70/h Hourly Service - $65/h Hourly Service …" at bounding box center [428, 363] width 766 height 26
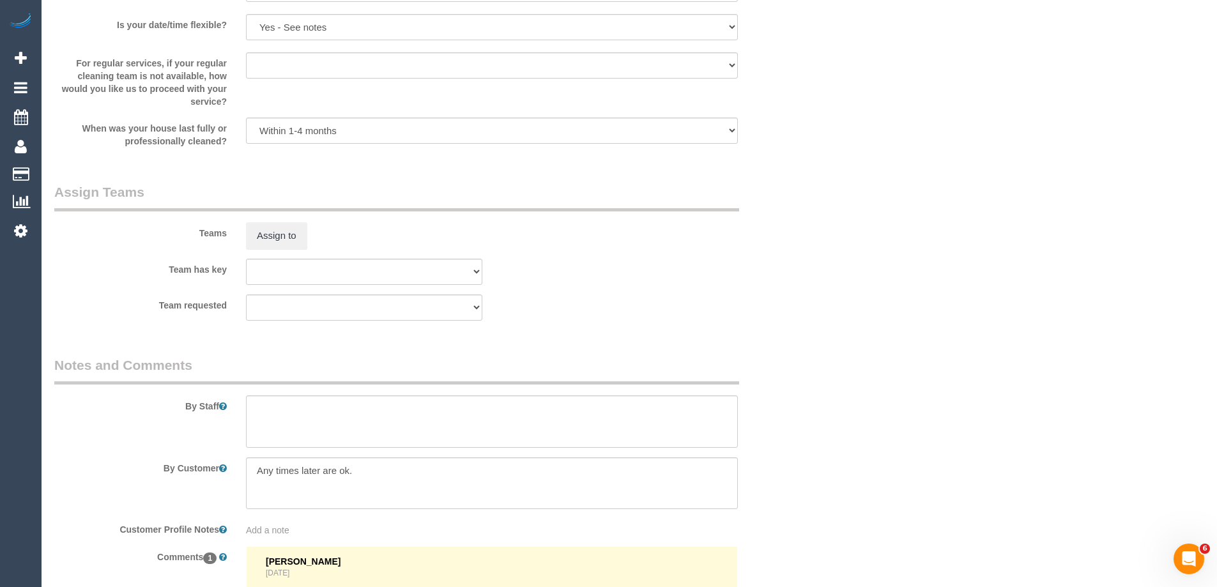
scroll to position [1980, 0]
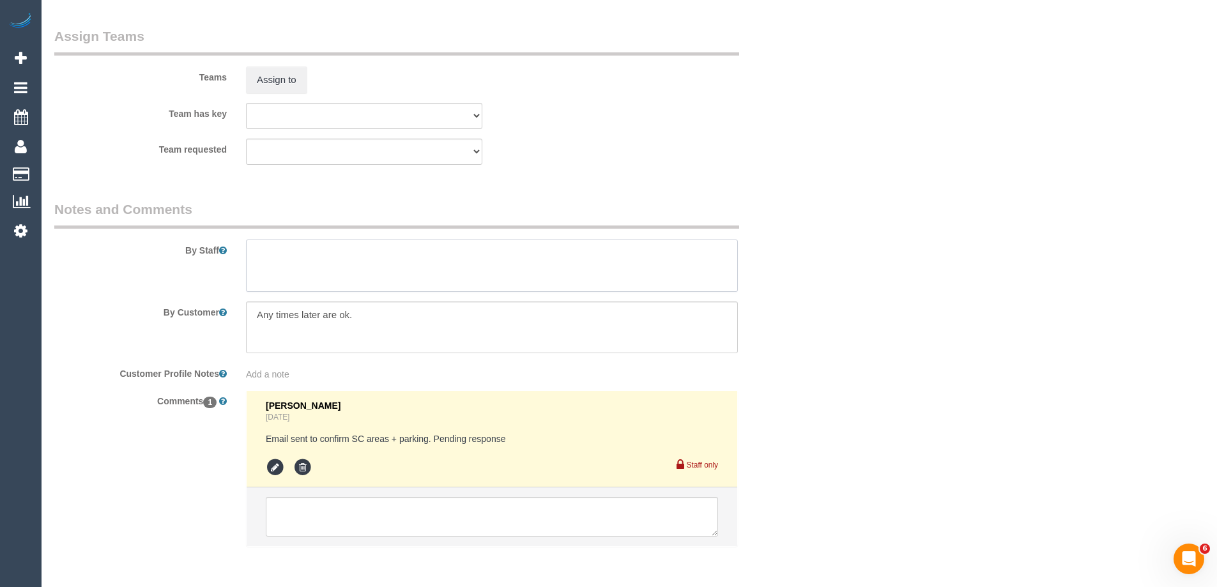
click at [291, 266] on textarea at bounding box center [492, 265] width 492 height 52
type textarea "Estimated time of 6-7 hrs + SC. Steam cleaning of 2 bedrooms"
click at [269, 466] on icon at bounding box center [275, 467] width 19 height 19
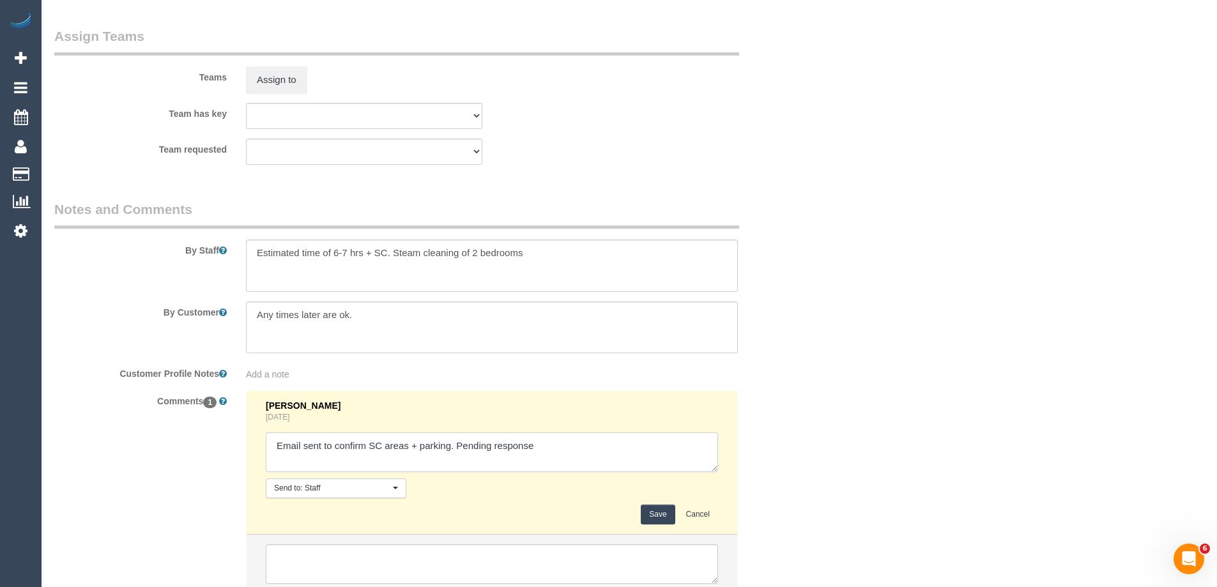
click at [545, 445] on textarea at bounding box center [492, 452] width 452 height 40
type textarea "Email sent to confirm SC areas + parking. Pending response - confirmed"
click at [660, 517] on button "Save" at bounding box center [658, 514] width 34 height 20
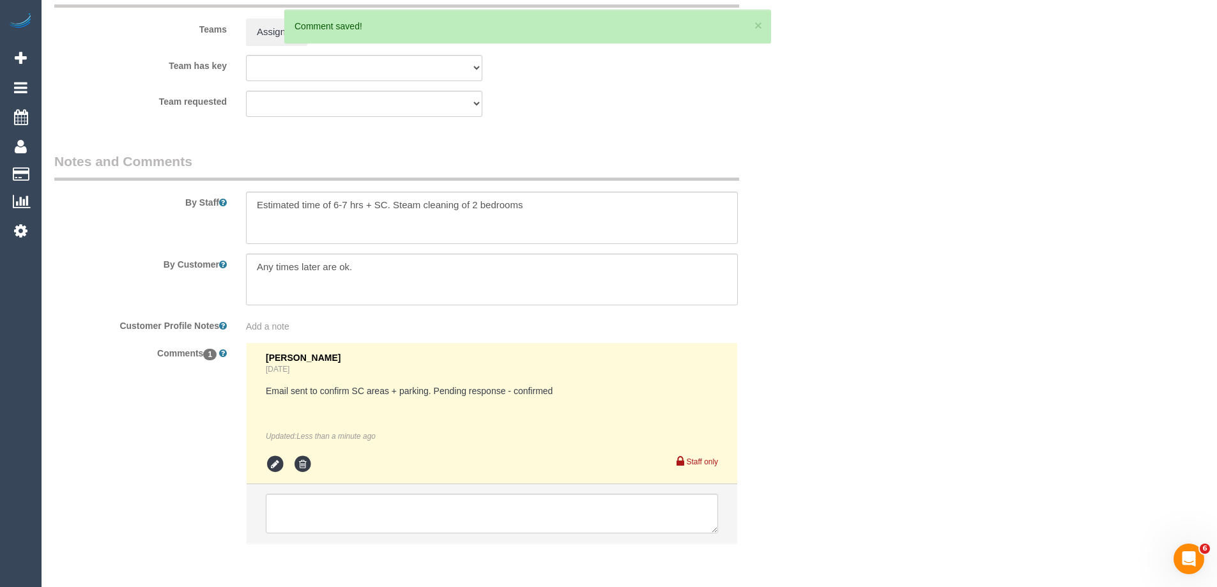
scroll to position [2077, 0]
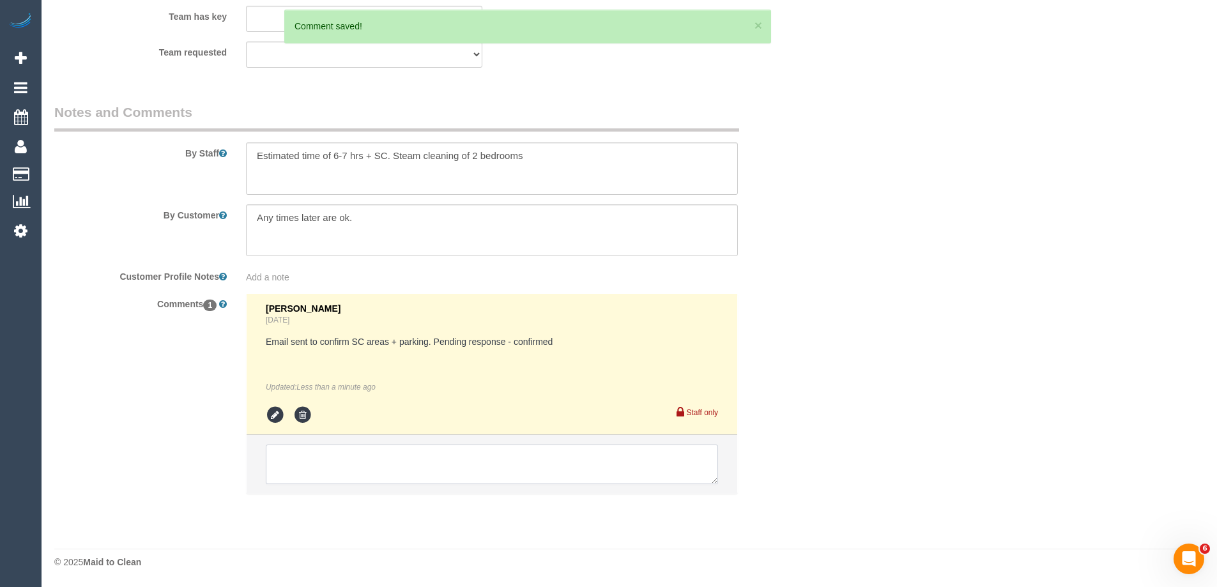
click at [305, 465] on textarea at bounding box center [492, 464] width 452 height 40
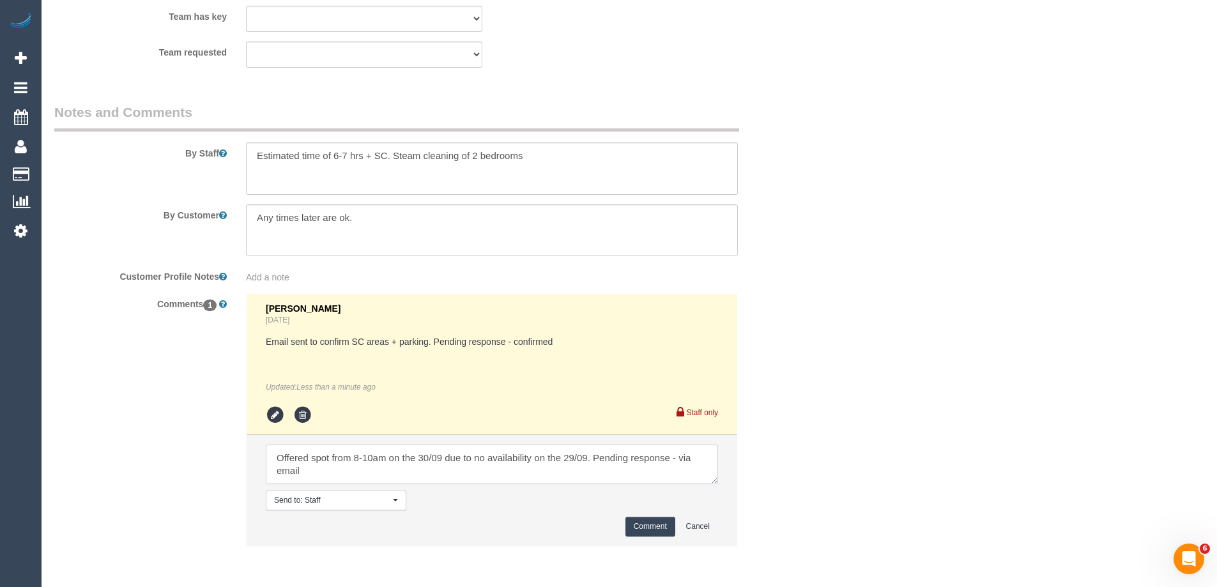
type textarea "Offered spot from 8-10am on the 30/09 due to no availability on the 29/09. Pend…"
click at [654, 531] on button "Comment" at bounding box center [650, 527] width 50 height 20
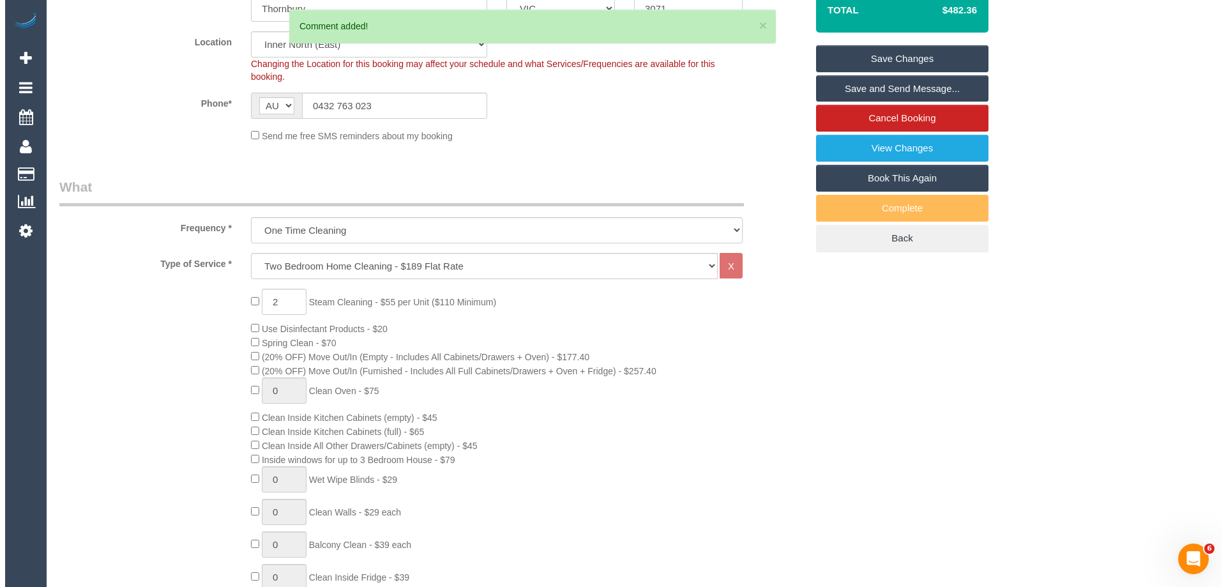
scroll to position [0, 0]
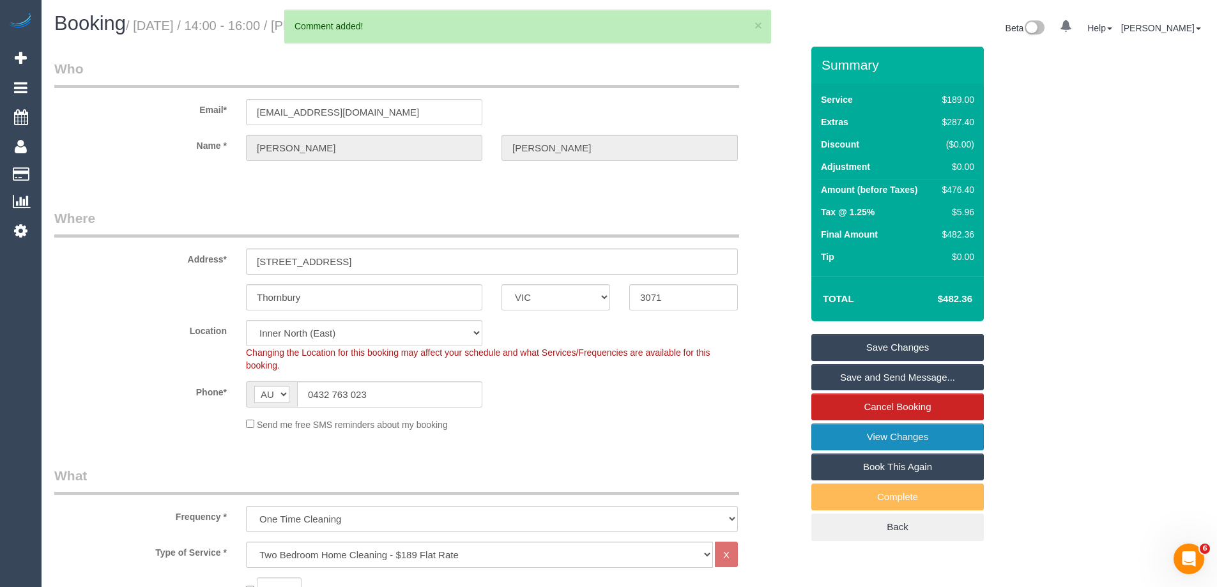
click at [867, 435] on link "View Changes" at bounding box center [897, 436] width 172 height 27
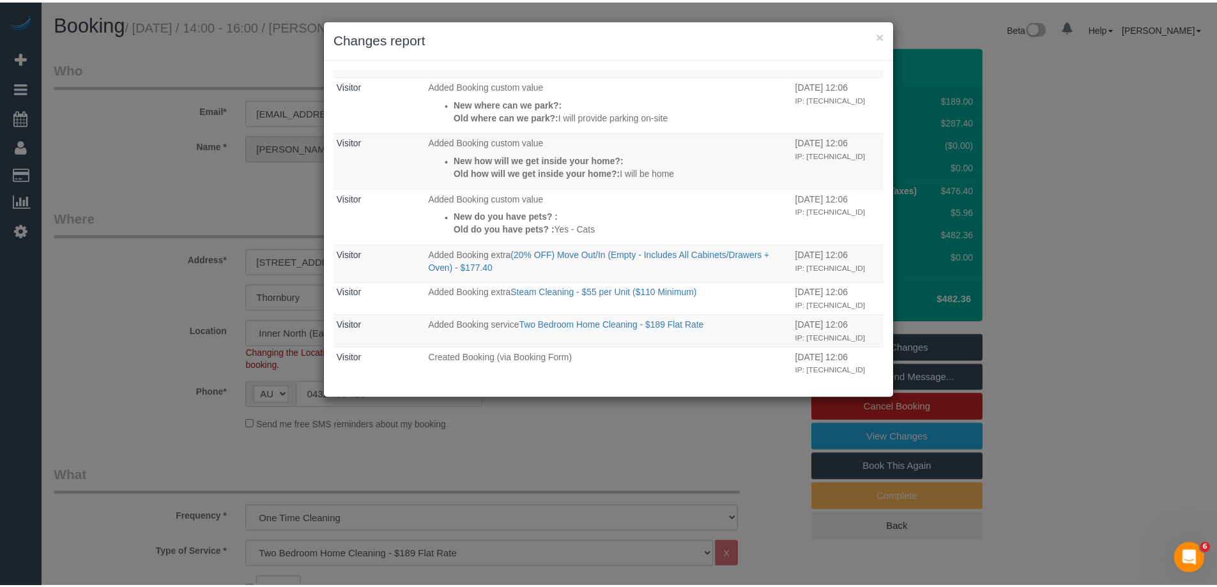
scroll to position [413, 0]
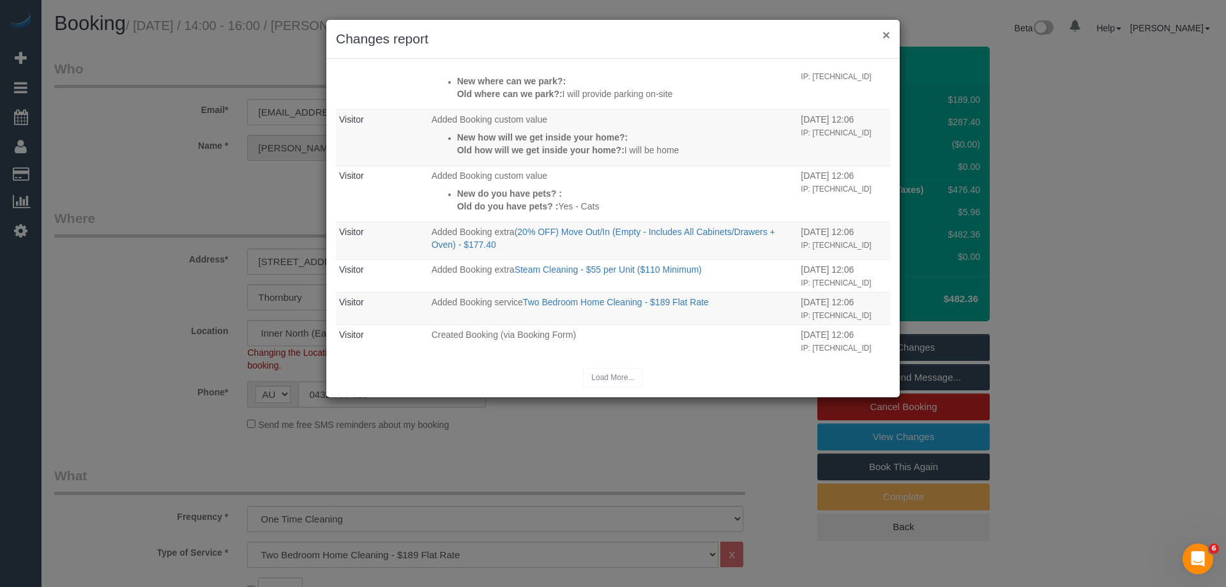
click at [883, 33] on button "×" at bounding box center [887, 34] width 8 height 13
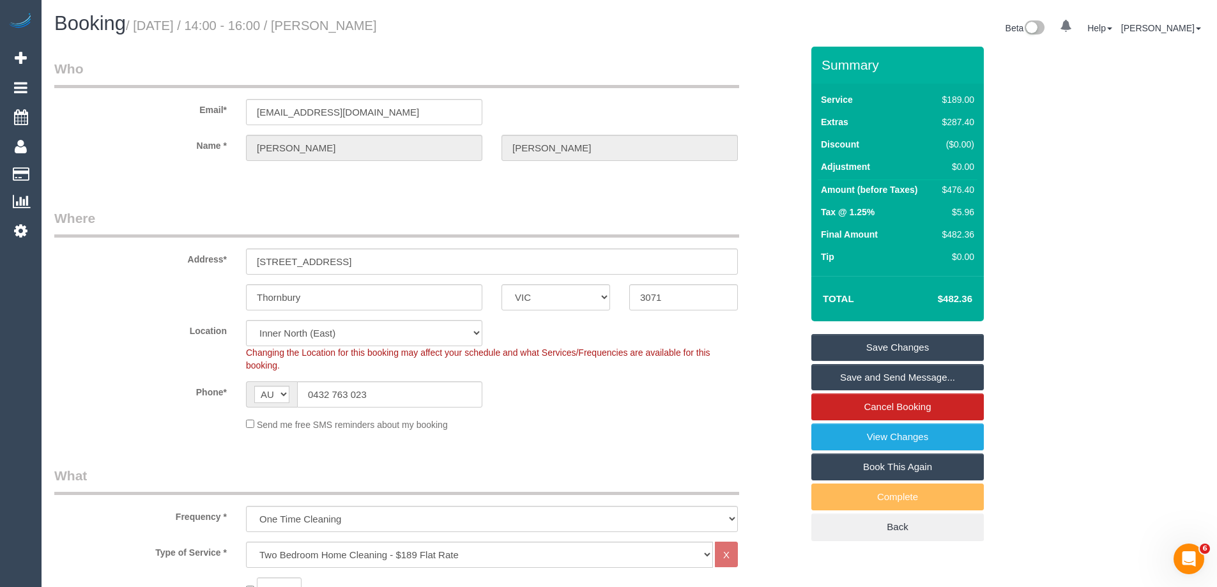
drag, startPoint x: 425, startPoint y: 22, endPoint x: 353, endPoint y: 25, distance: 71.6
click at [353, 25] on h1 "Booking / September 29, 2025 / 14:00 - 16:00 / Sarah Scott" at bounding box center [336, 24] width 565 height 22
copy small "Sarah Scott"
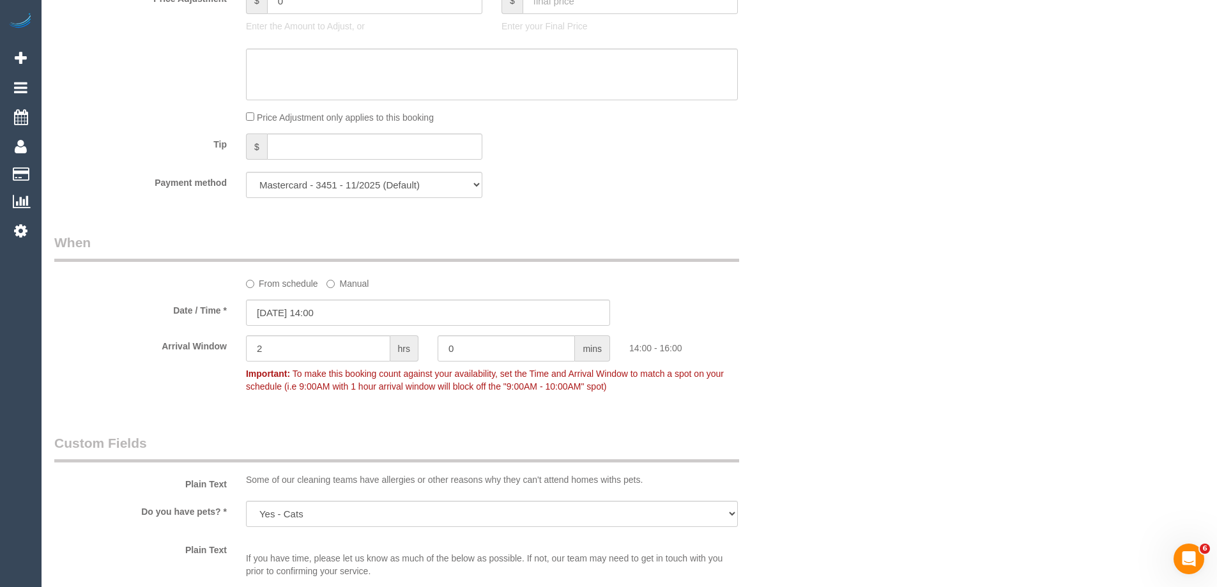
scroll to position [1277, 0]
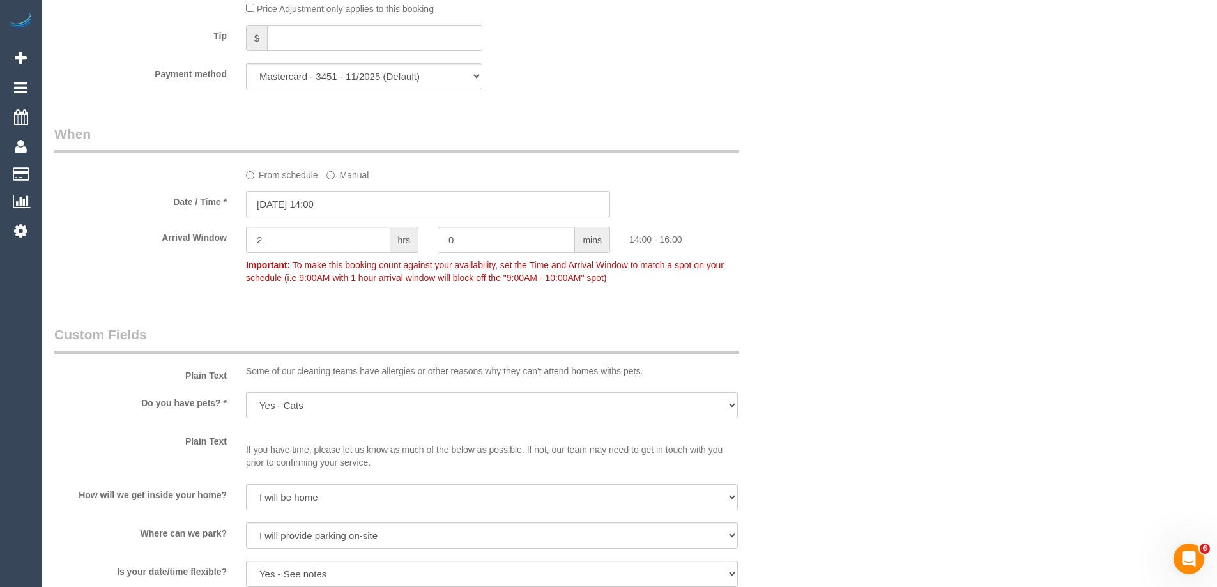
click at [282, 202] on input "29/09/2025 14:00" at bounding box center [428, 204] width 364 height 26
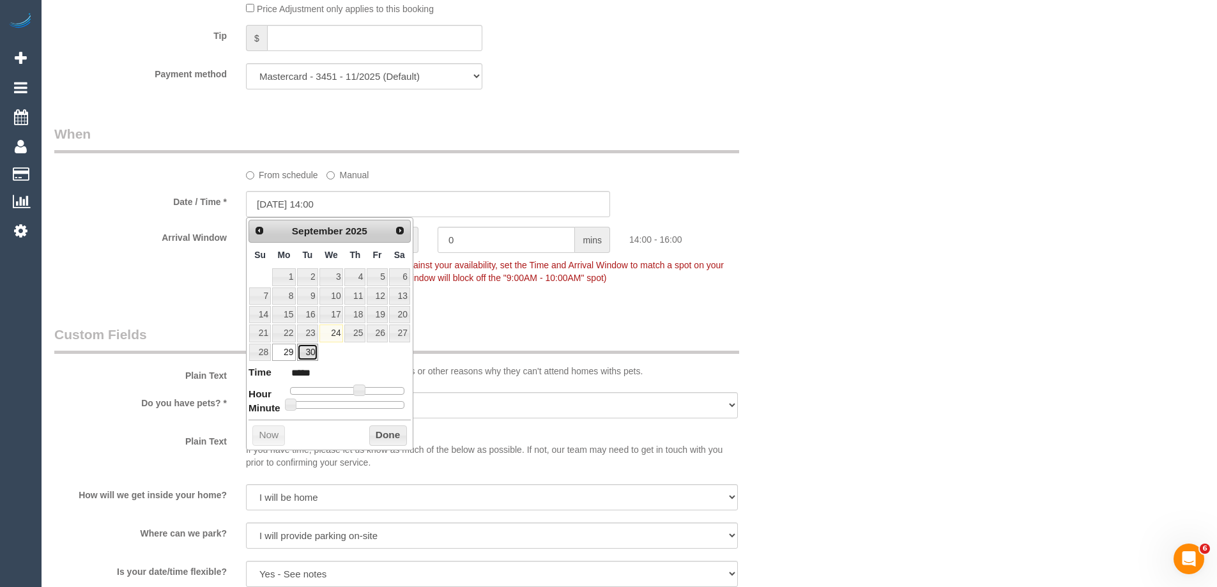
click at [307, 352] on link "30" at bounding box center [307, 352] width 20 height 17
type input "30/09/2025 13:00"
type input "*****"
type input "30/09/2025 12:00"
type input "*****"
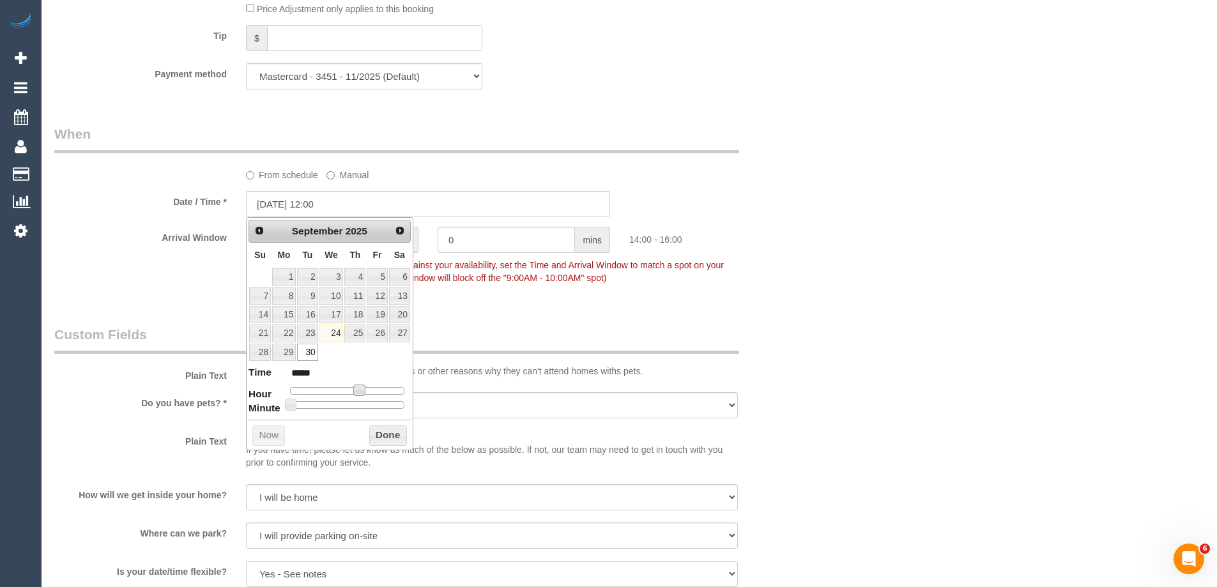
type input "30/09/2025 11:00"
type input "*****"
type input "30/09/2025 10:00"
type input "*****"
type input "30/09/2025 09:00"
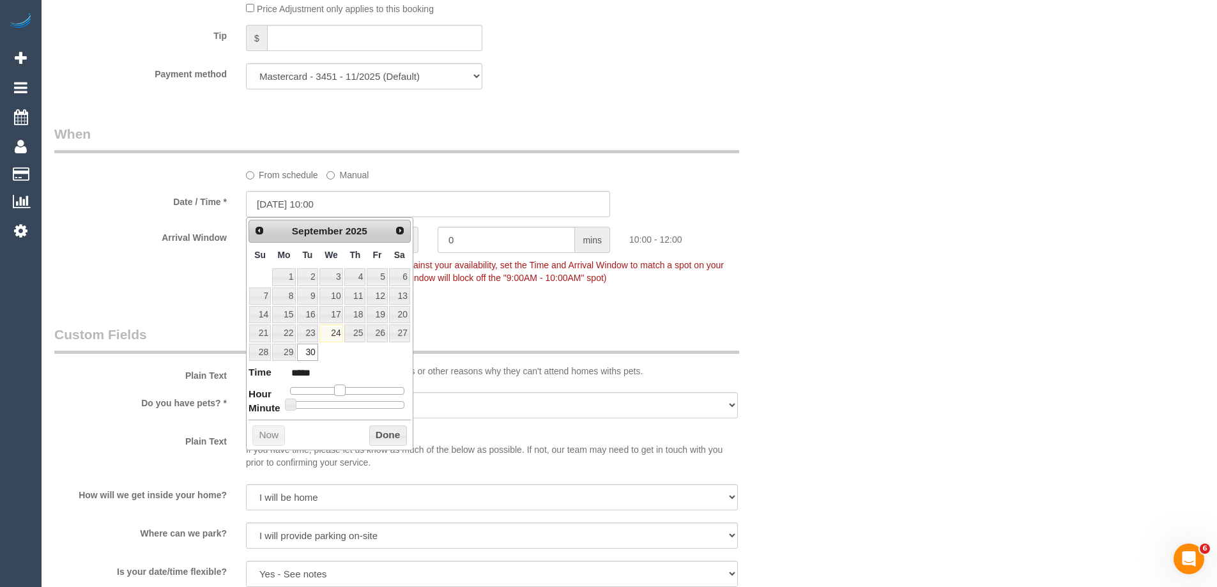
type input "*****"
type input "30/09/2025 08:00"
type input "*****"
drag, startPoint x: 360, startPoint y: 393, endPoint x: 331, endPoint y: 392, distance: 29.4
click at [331, 392] on span at bounding box center [329, 389] width 11 height 11
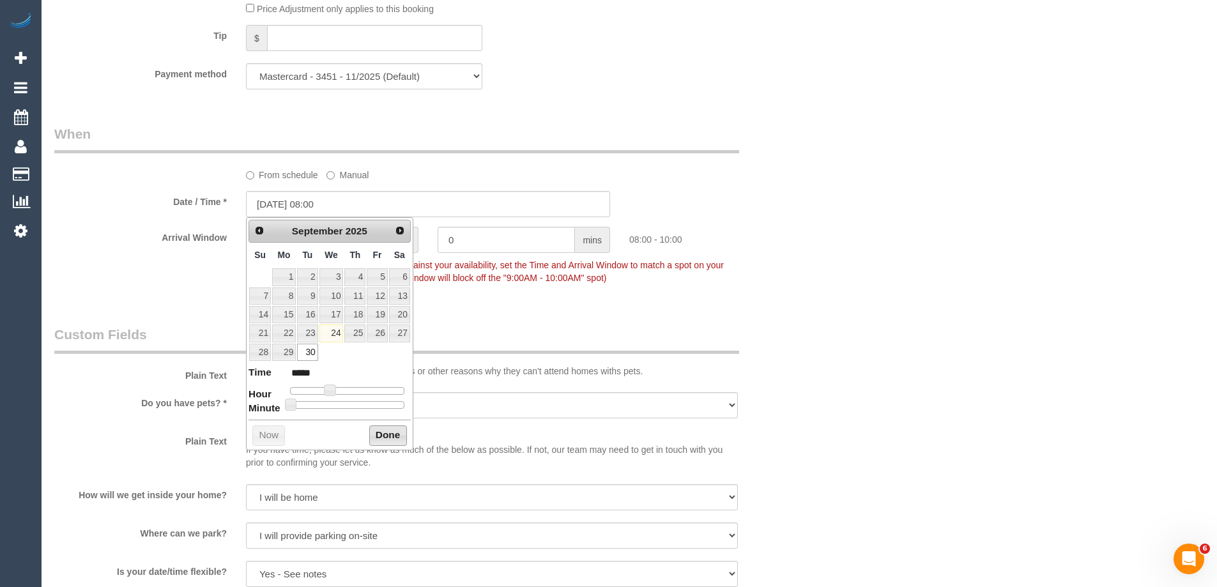
click at [380, 435] on button "Done" at bounding box center [388, 435] width 38 height 20
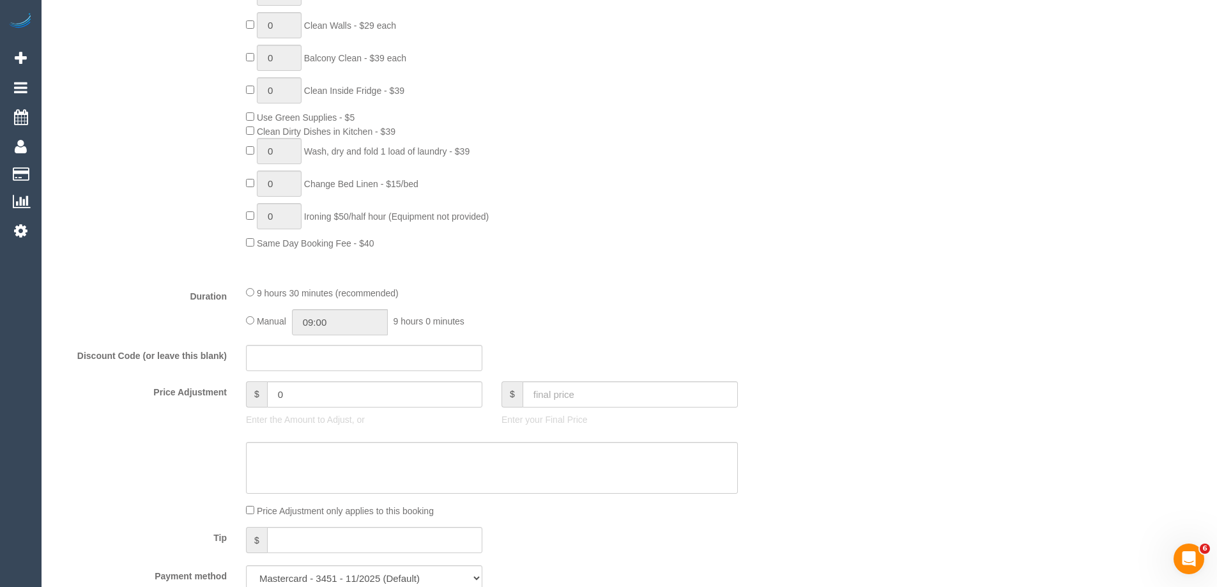
scroll to position [830, 0]
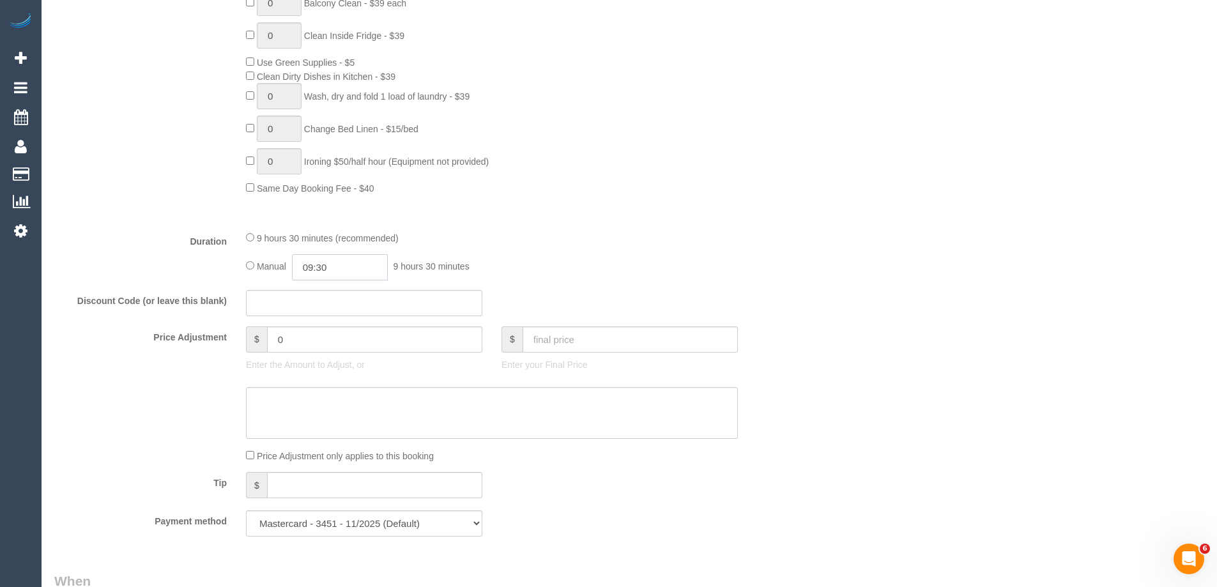
click at [353, 273] on input "09:30" at bounding box center [340, 267] width 96 height 26
type input "07:00"
click at [312, 321] on li "07:00" at bounding box center [325, 325] width 57 height 17
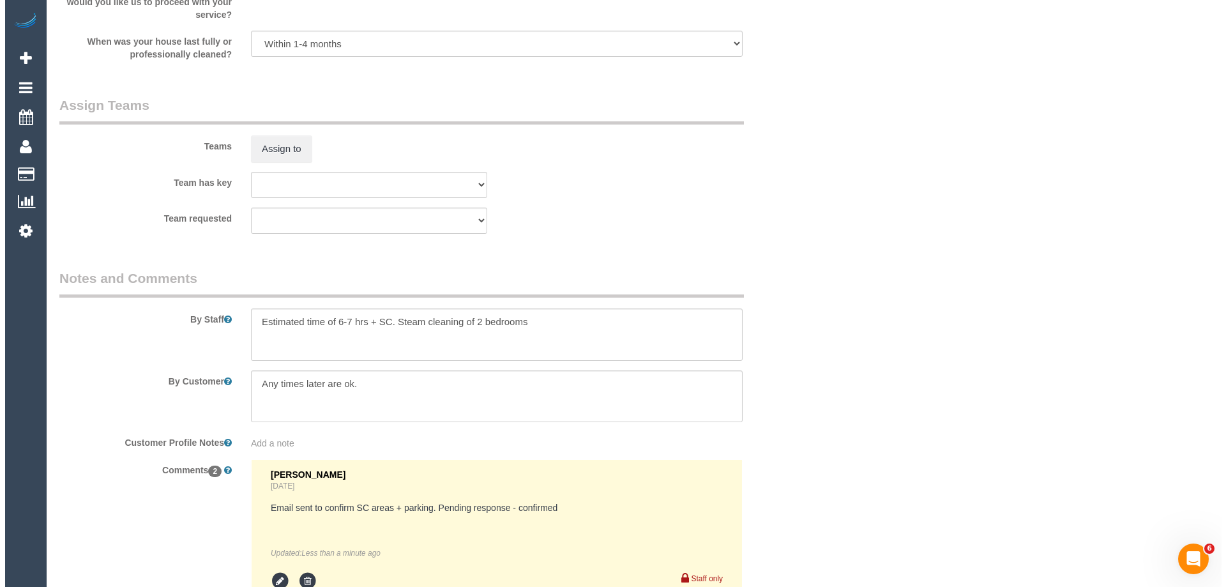
scroll to position [1916, 0]
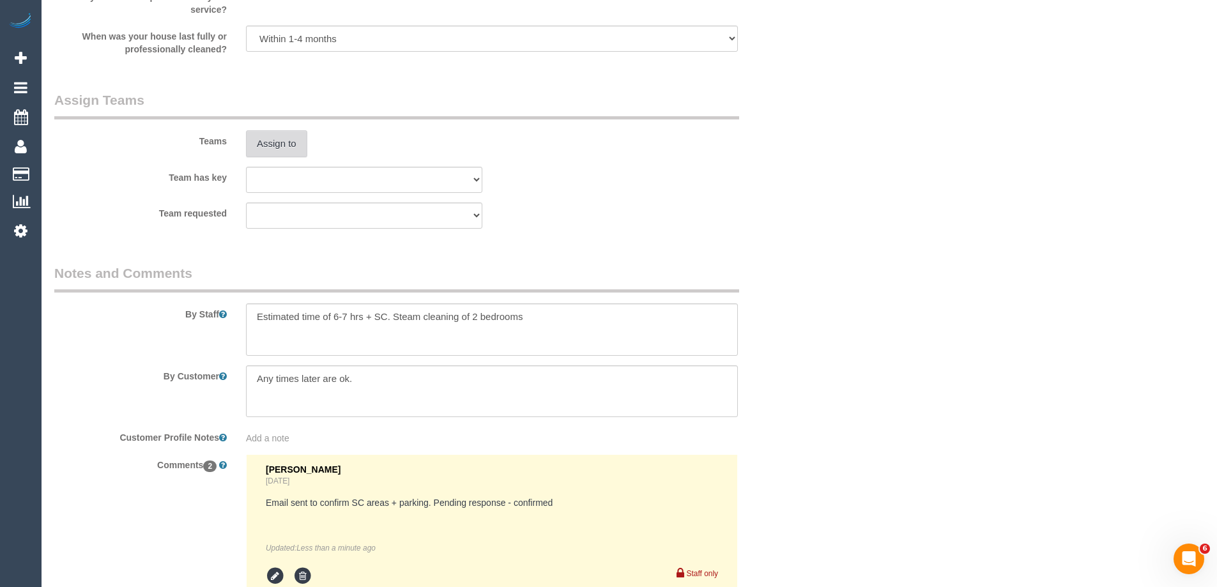
click at [277, 140] on button "Assign to" at bounding box center [276, 143] width 61 height 27
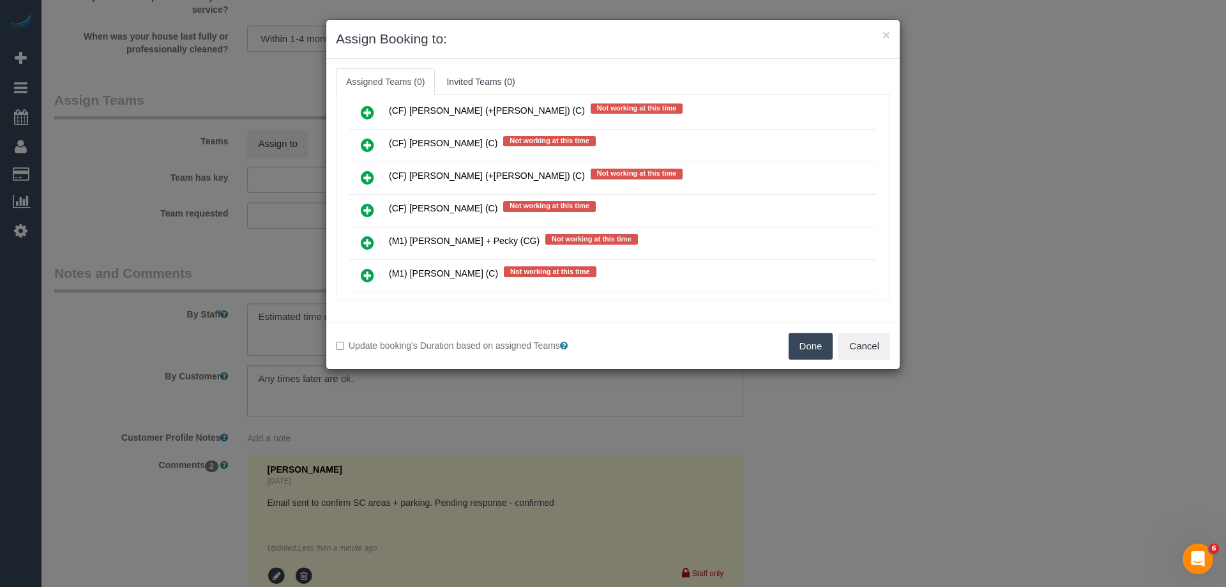
scroll to position [3704, 0]
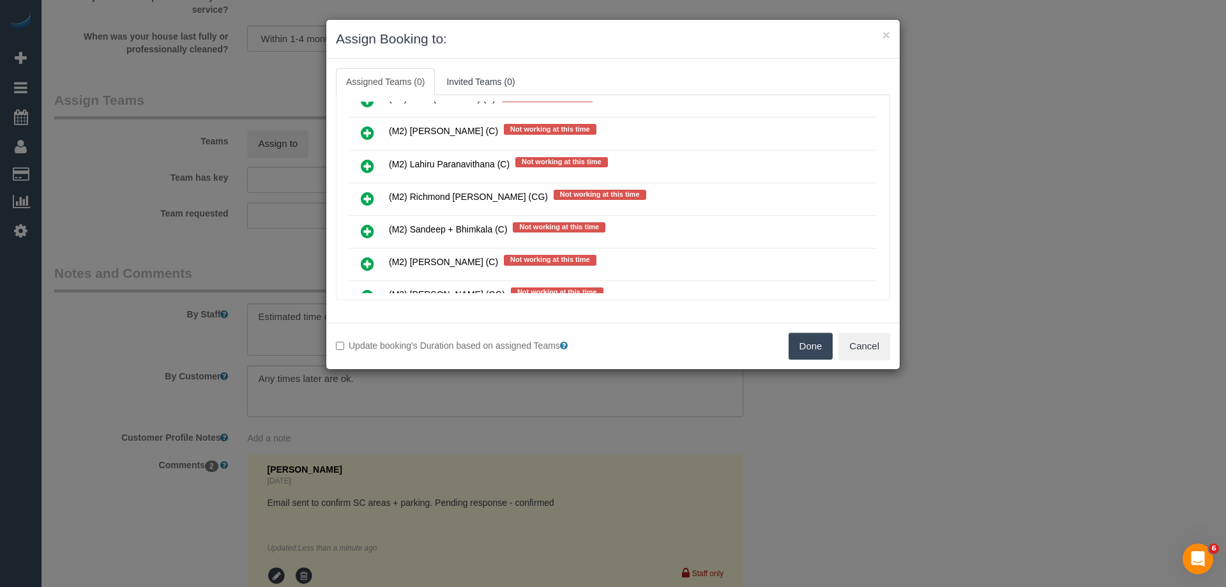
click at [365, 123] on link at bounding box center [368, 134] width 30 height 26
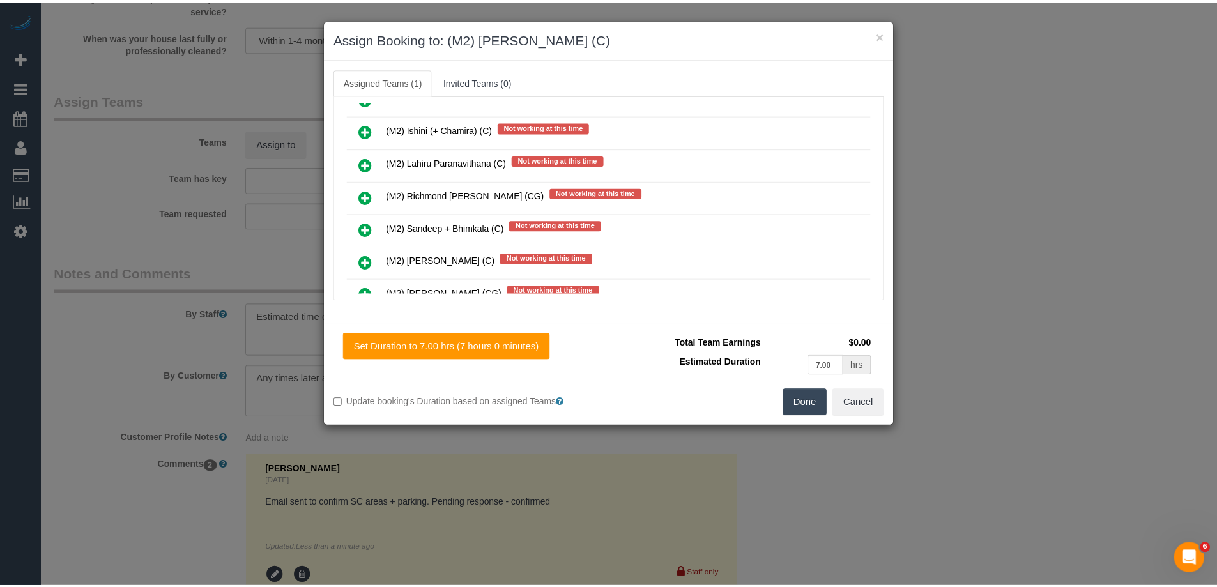
scroll to position [3735, 0]
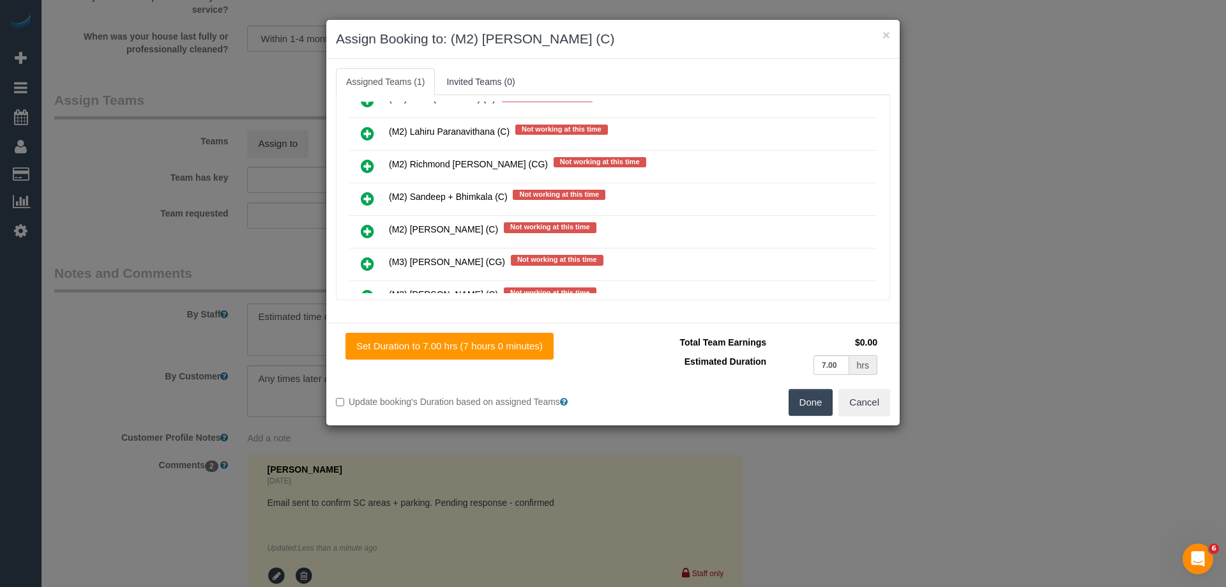
click at [783, 400] on div "Done Cancel" at bounding box center [756, 402] width 287 height 27
drag, startPoint x: 801, startPoint y: 404, endPoint x: 809, endPoint y: 407, distance: 8.6
click at [810, 409] on button "Done" at bounding box center [811, 402] width 45 height 27
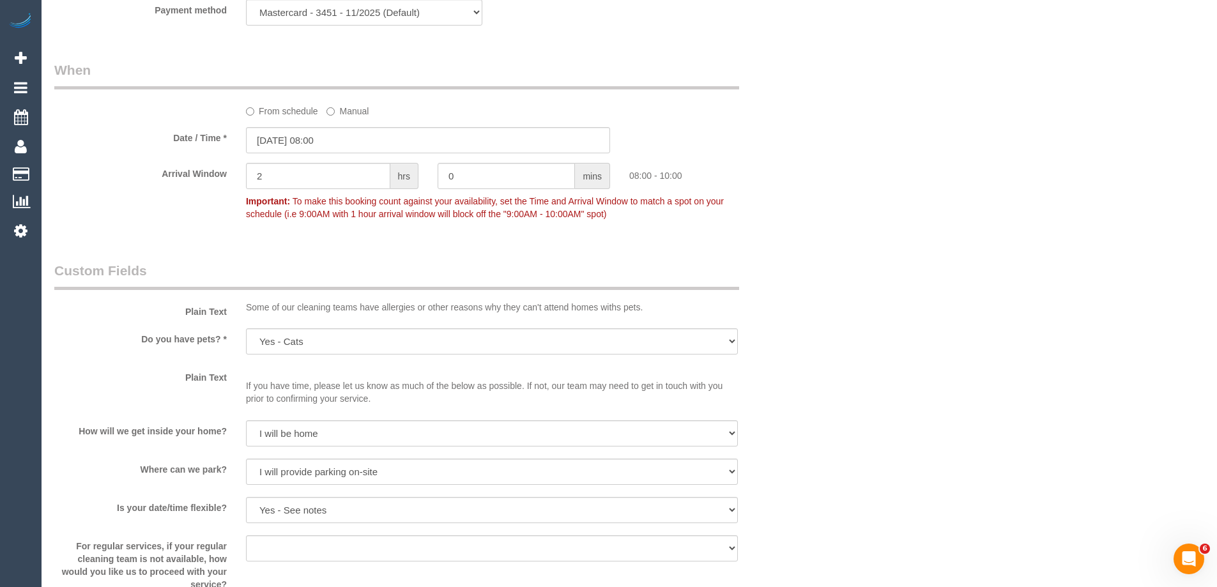
scroll to position [1660, 0]
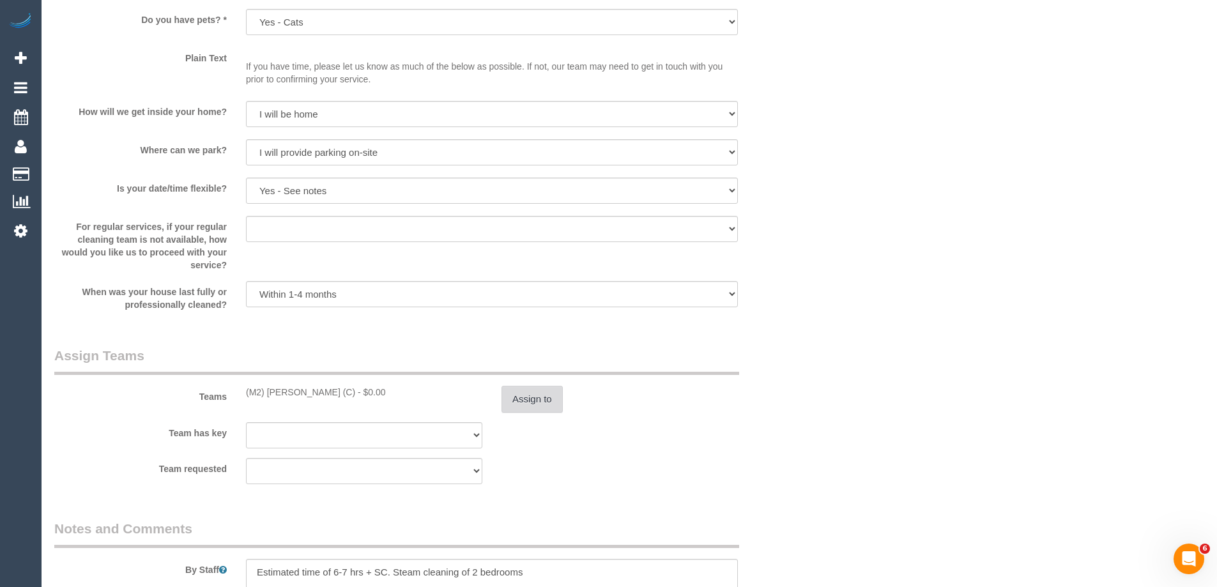
click at [534, 389] on button "Assign to" at bounding box center [531, 399] width 61 height 27
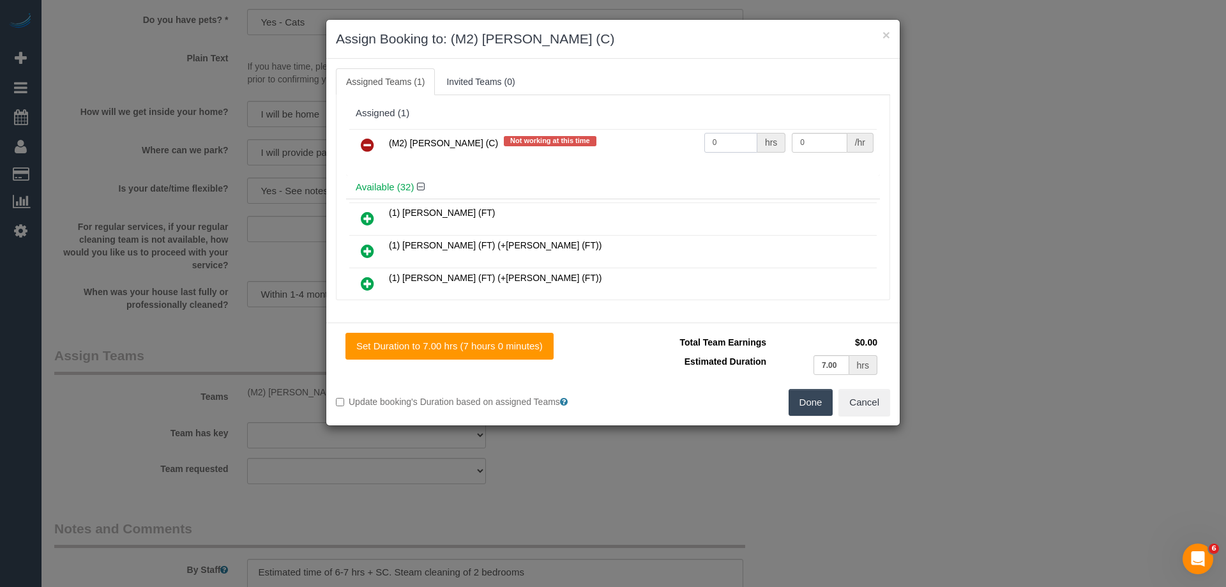
drag, startPoint x: 728, startPoint y: 144, endPoint x: 638, endPoint y: 149, distance: 90.2
click at [621, 146] on tr "(M2) Joseph Tshibangu (C) Not working at this time 0 hrs 0 /hr" at bounding box center [612, 145] width 527 height 33
type input "1"
drag, startPoint x: 810, startPoint y: 146, endPoint x: 745, endPoint y: 123, distance: 69.5
click at [745, 123] on div "Assigned (1) (M2) Joseph Tshibangu (C) Not working at this time 1 hrs 0 /hr" at bounding box center [613, 139] width 534 height 74
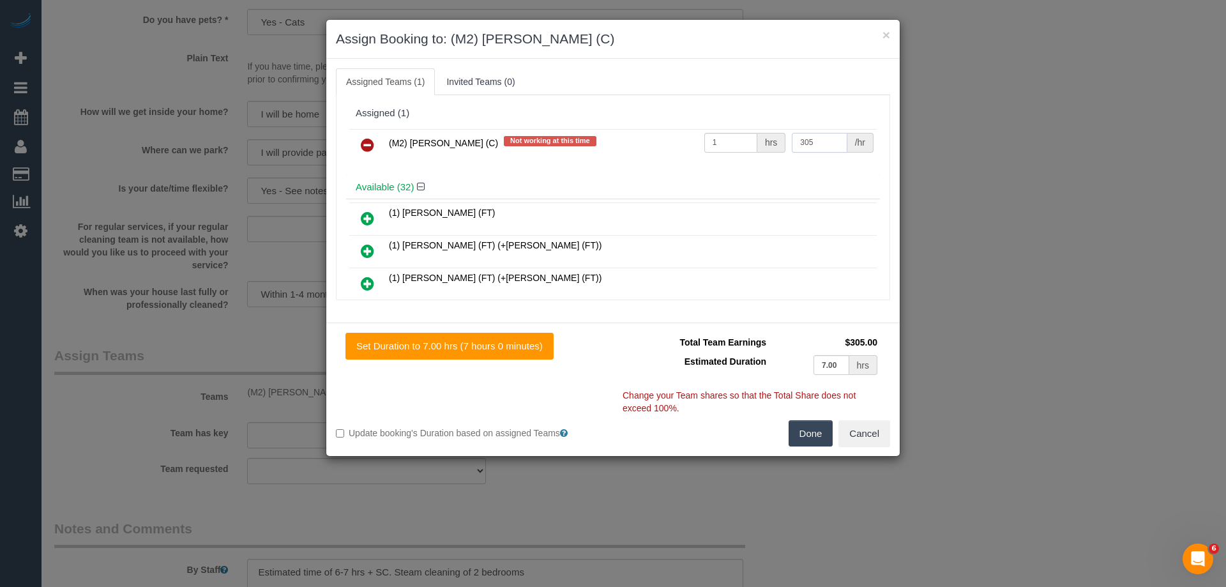
type input "305"
click at [802, 434] on button "Done" at bounding box center [811, 433] width 45 height 27
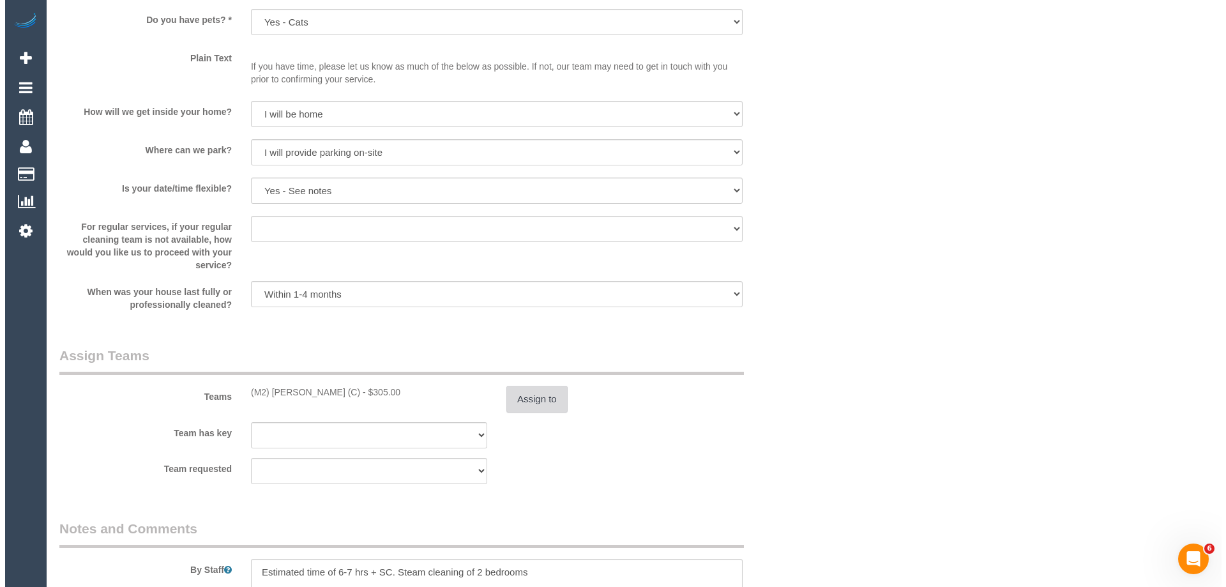
scroll to position [0, 0]
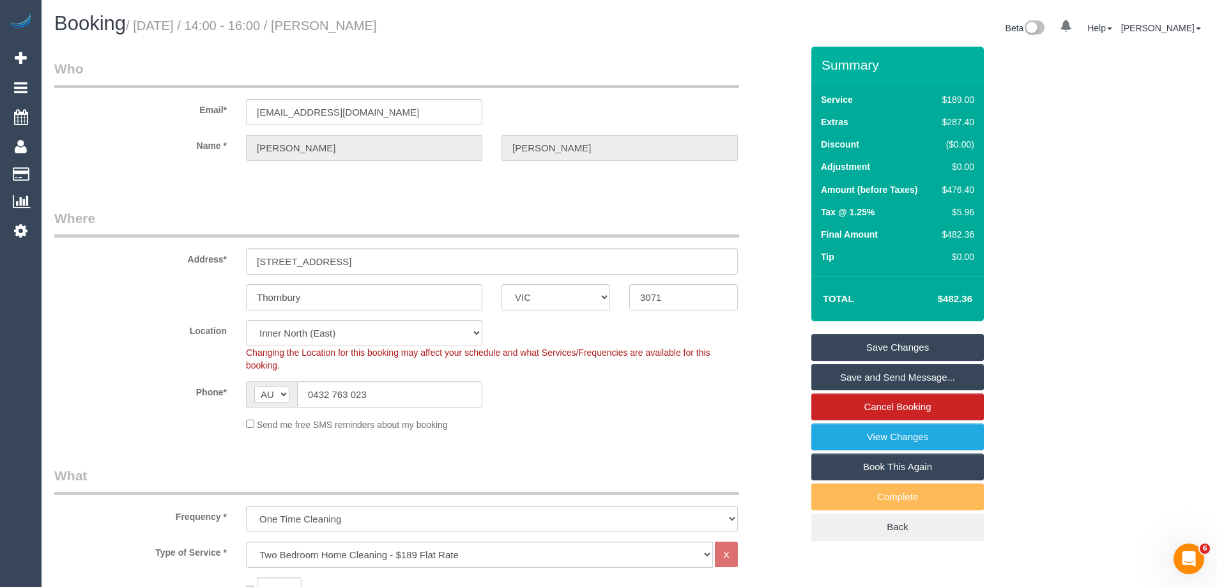
drag, startPoint x: 431, startPoint y: 23, endPoint x: 349, endPoint y: 22, distance: 81.7
click at [349, 22] on h1 "Booking / September 29, 2025 / 14:00 - 16:00 / Sarah Scott" at bounding box center [336, 24] width 565 height 22
copy small "Sarah Scott"
click at [817, 337] on link "Save Changes" at bounding box center [897, 347] width 172 height 27
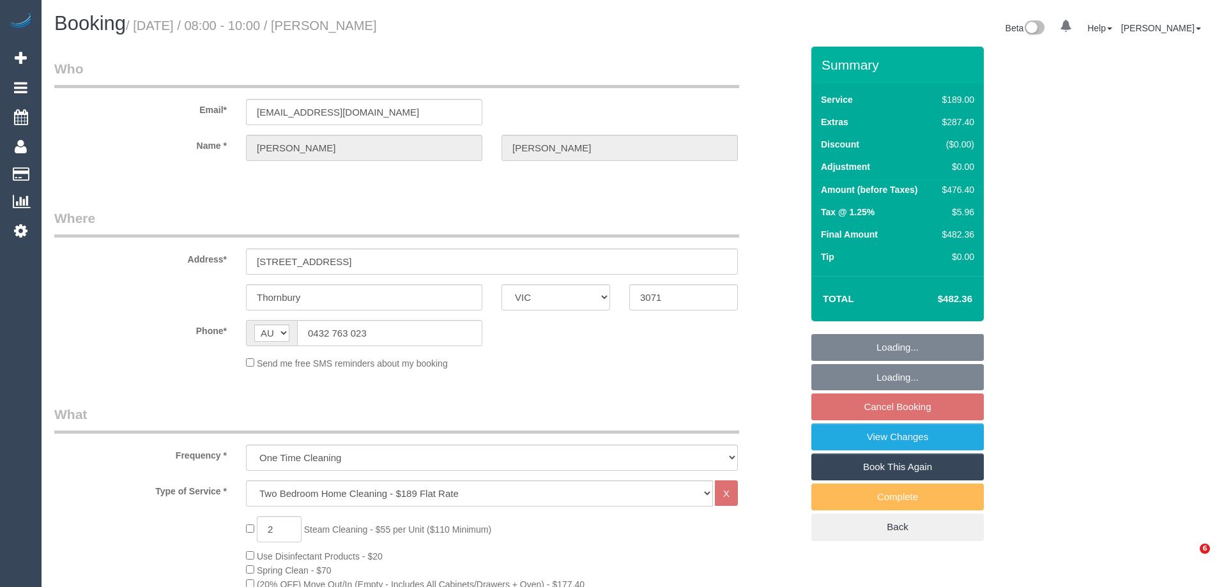
select select "VIC"
select select "string:stripe-pm_1S8XEy2GScqysDRVccLl2nMb"
select select "number:29"
select select "number:14"
select select "number:18"
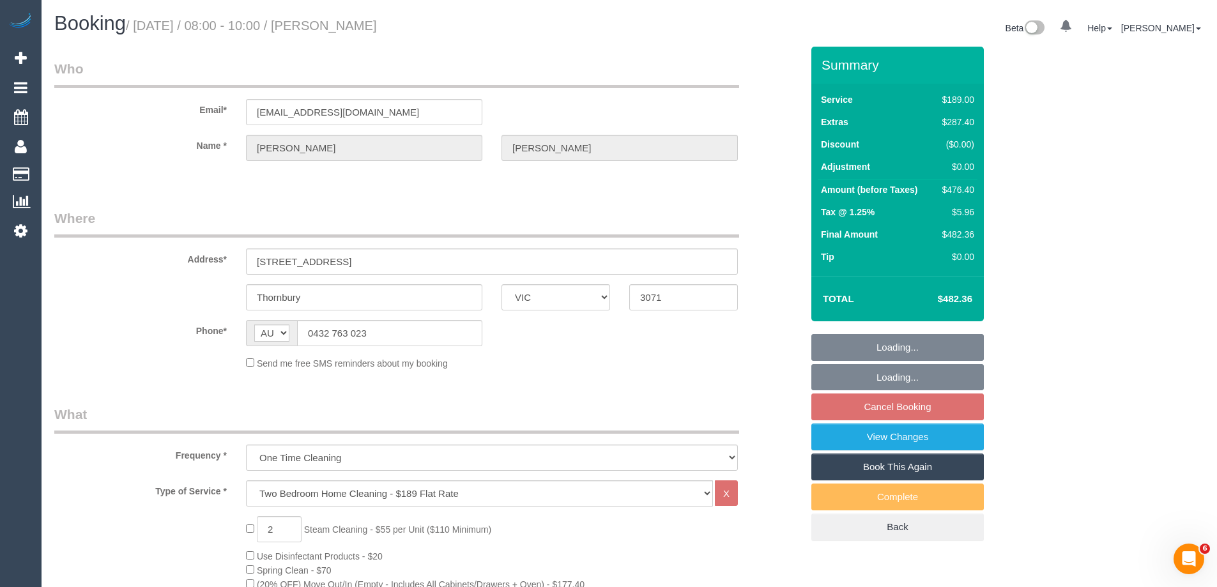
select select "number:36"
select select "number:13"
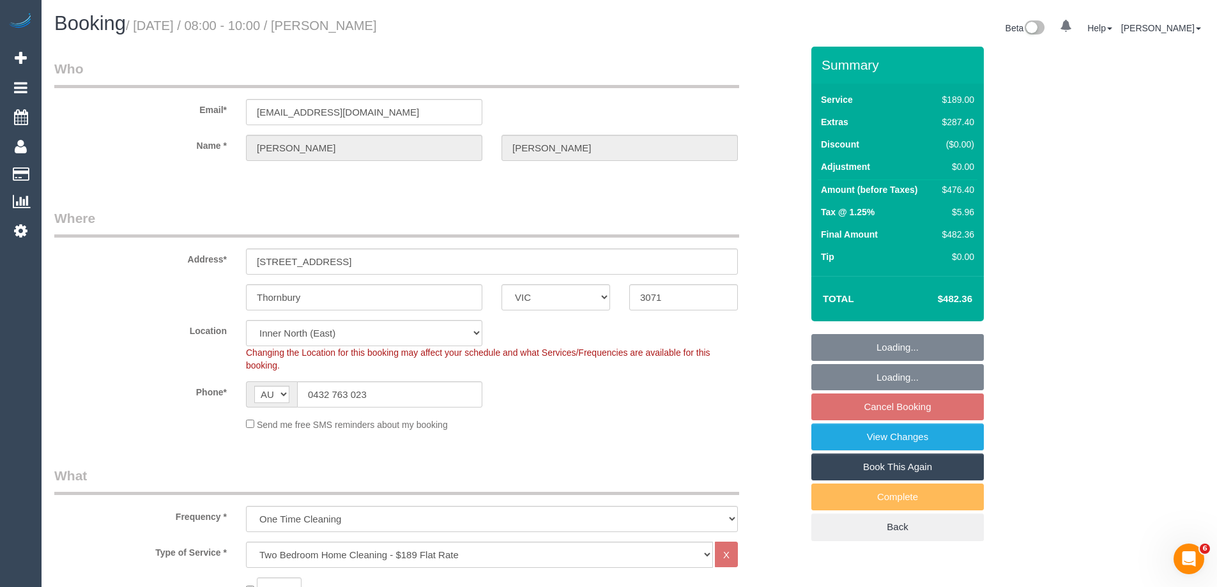
select select "object:819"
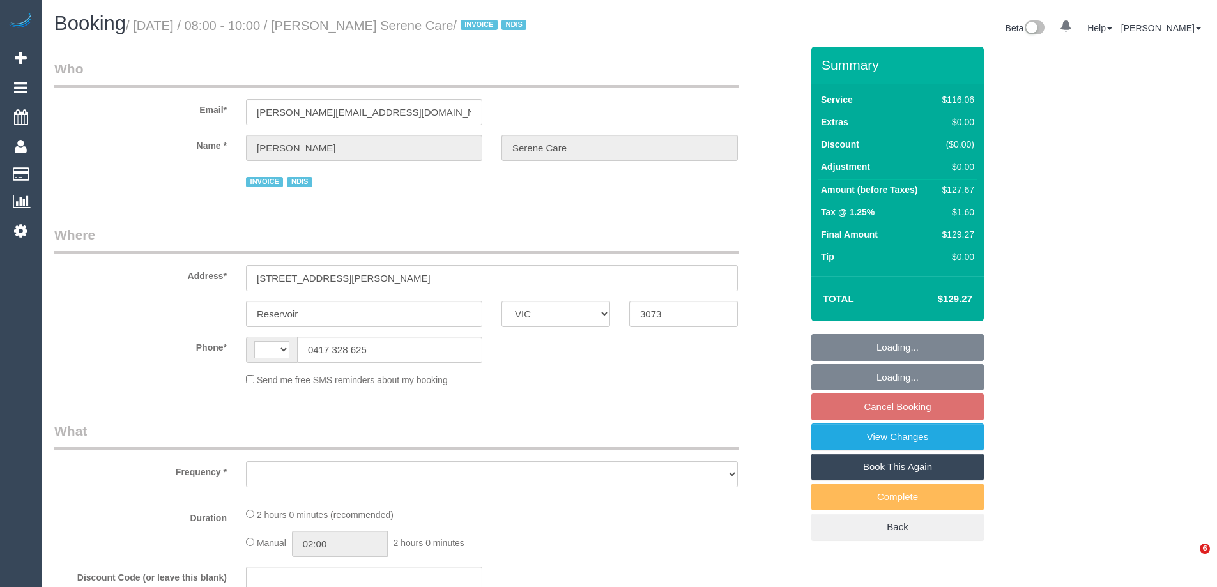
select select "VIC"
select select "object:293"
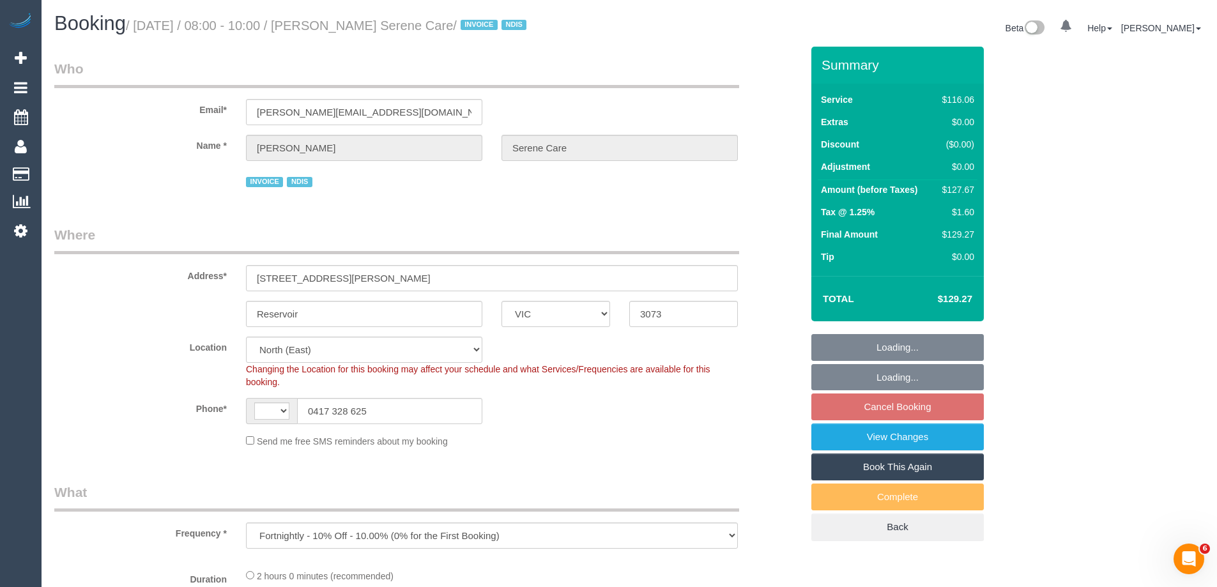
select select "string:AU"
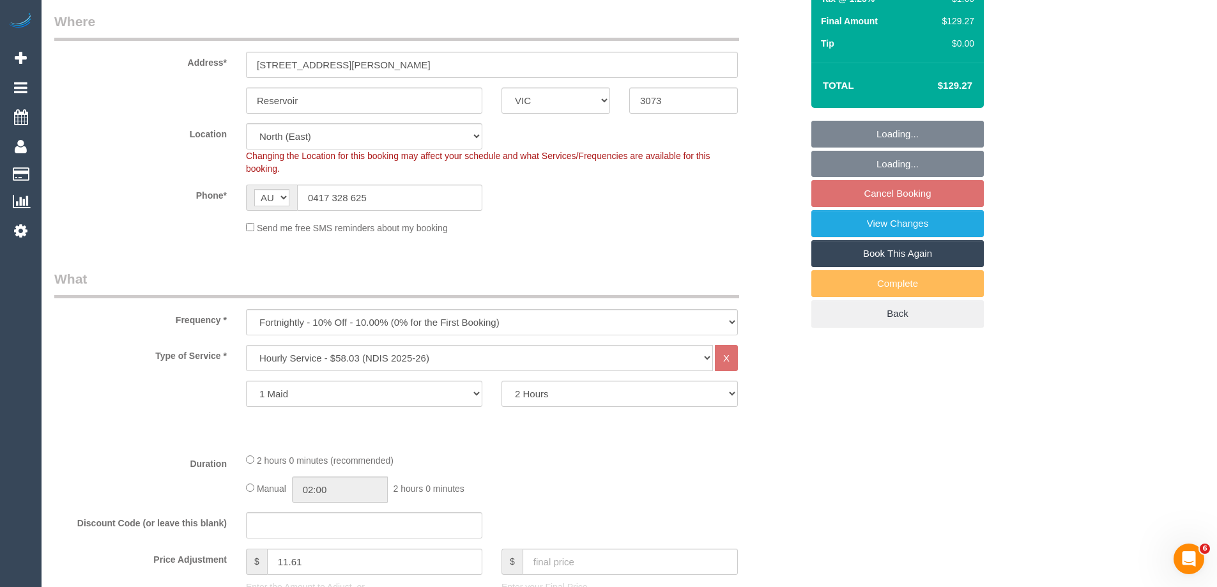
select select "object:1249"
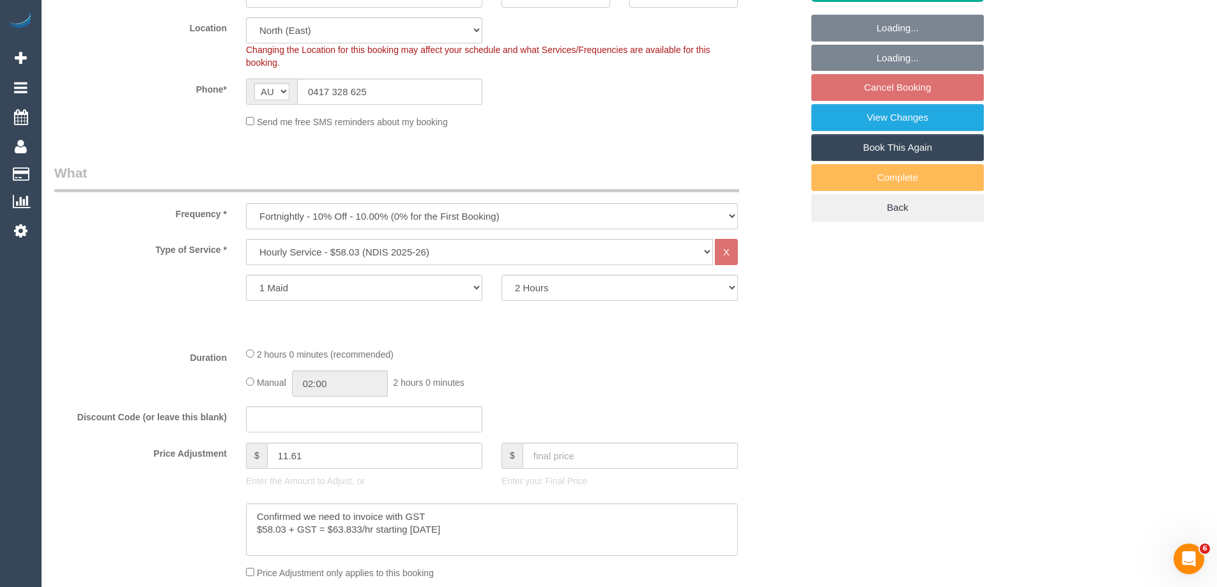
select select "number:28"
select select "number:14"
select select "number:19"
select select "number:25"
select select "number:34"
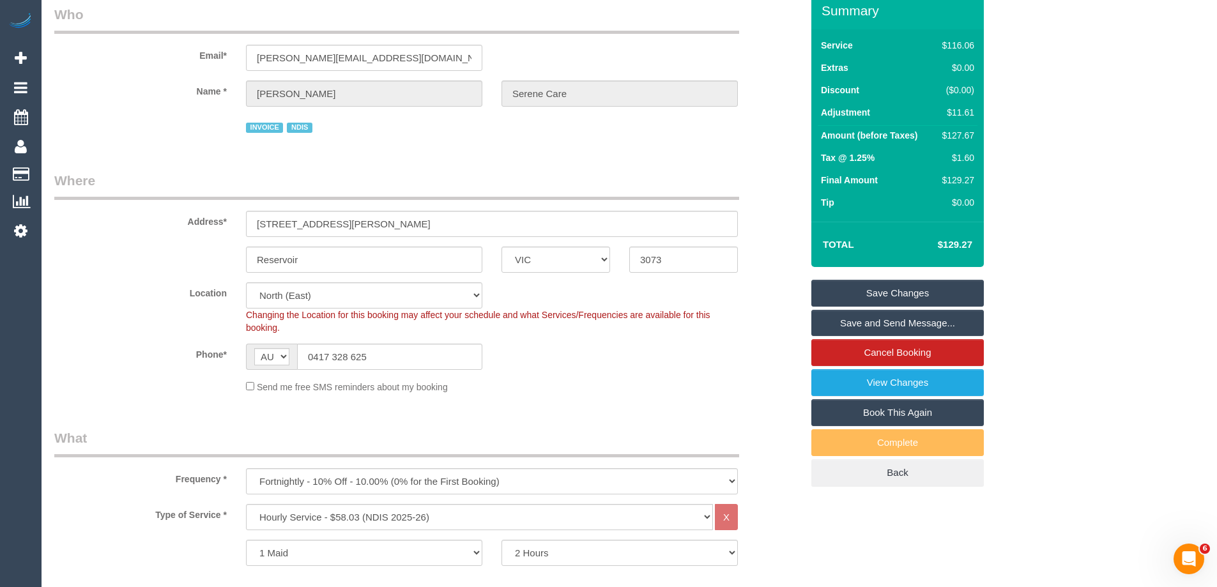
scroll to position [0, 0]
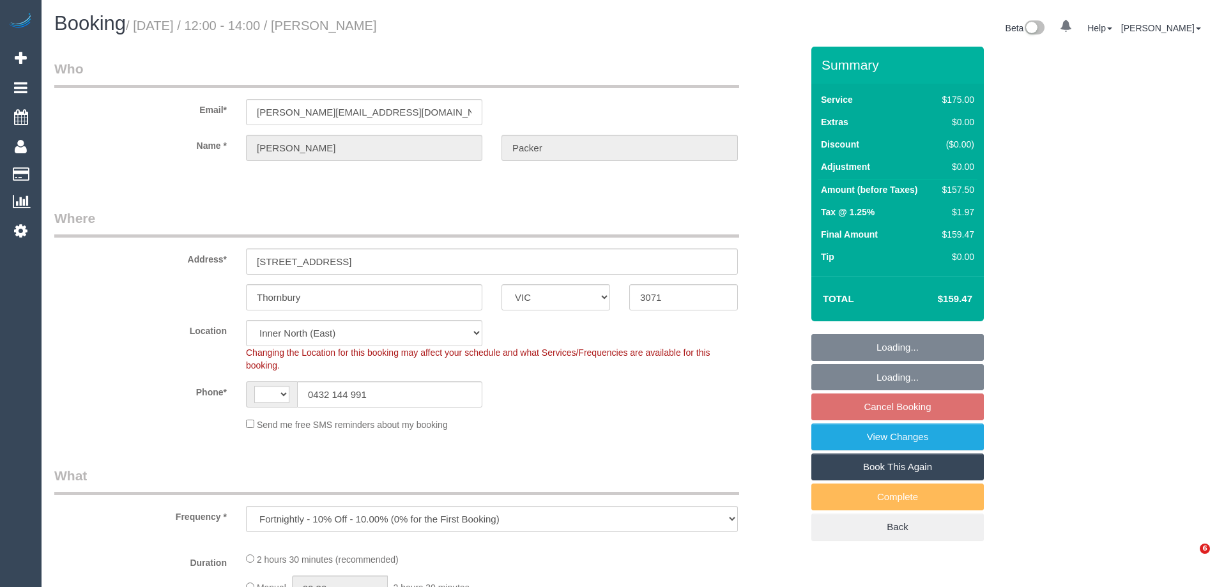
select select "VIC"
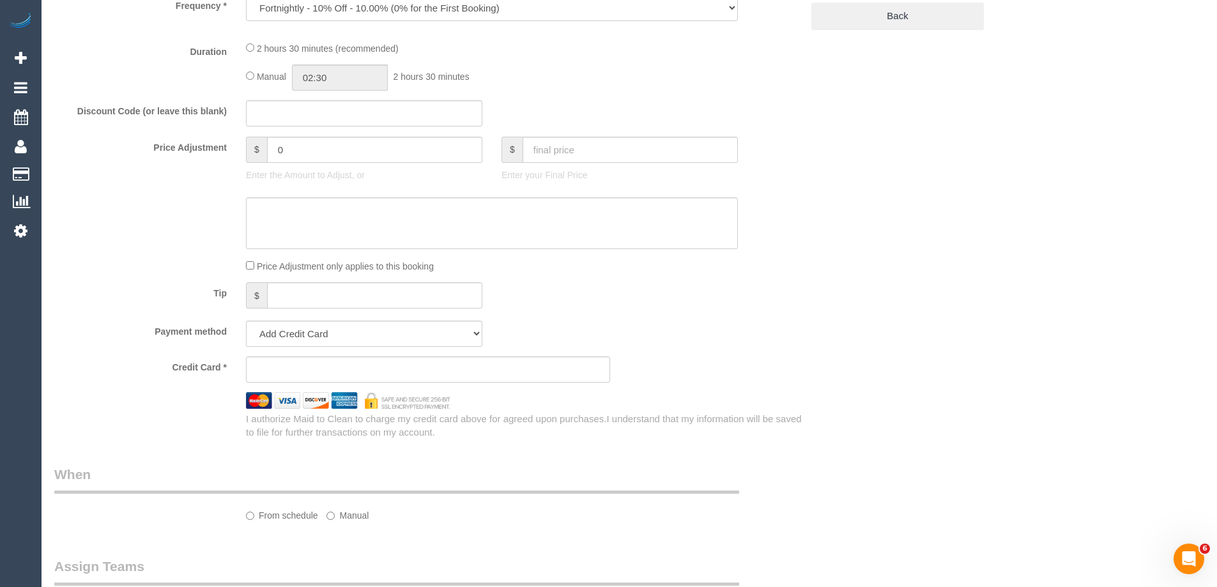
select select "object:627"
select select "string:stripe-pm_1PLJ582GScqysDRVpkXOTlYq"
select select "150"
select select "number:30"
select select "number:14"
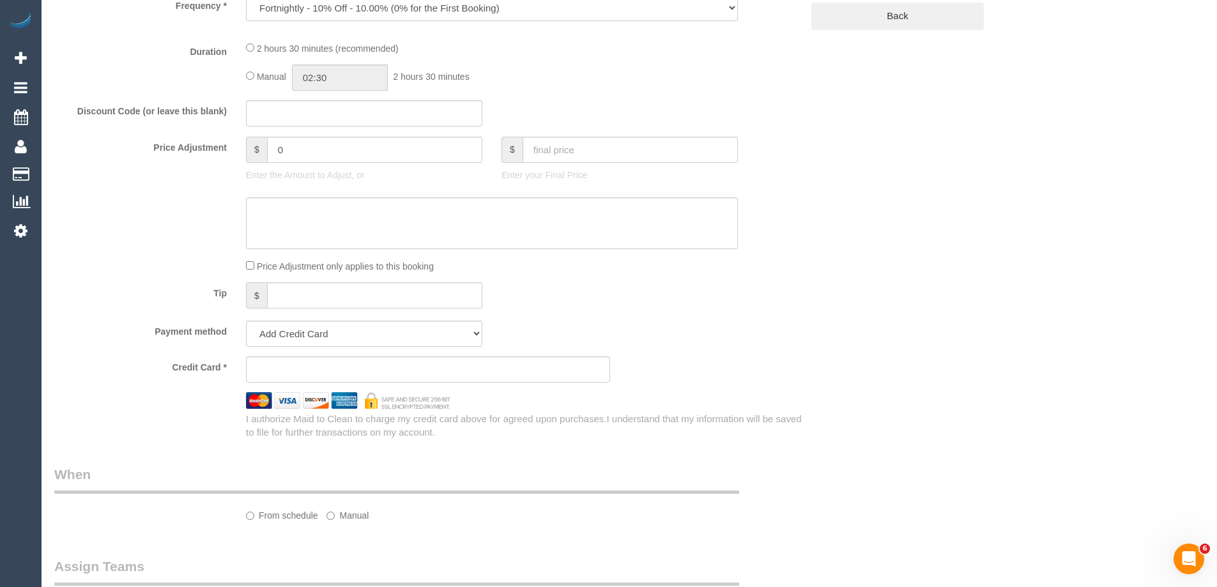
select select "number:19"
select select "number:25"
select select "number:34"
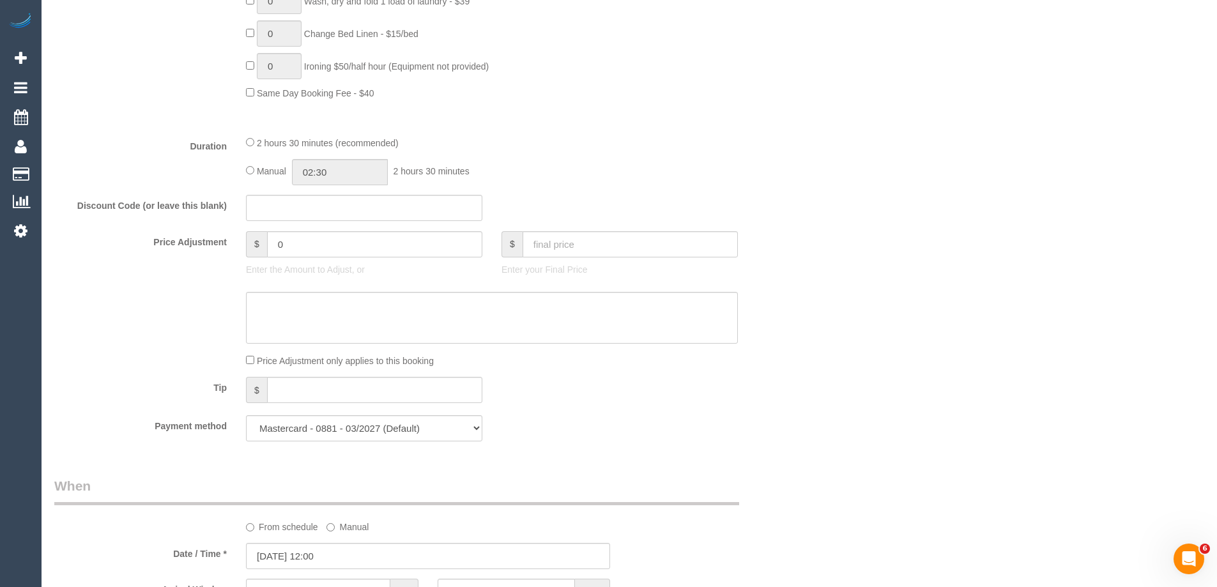
select select "string:AU"
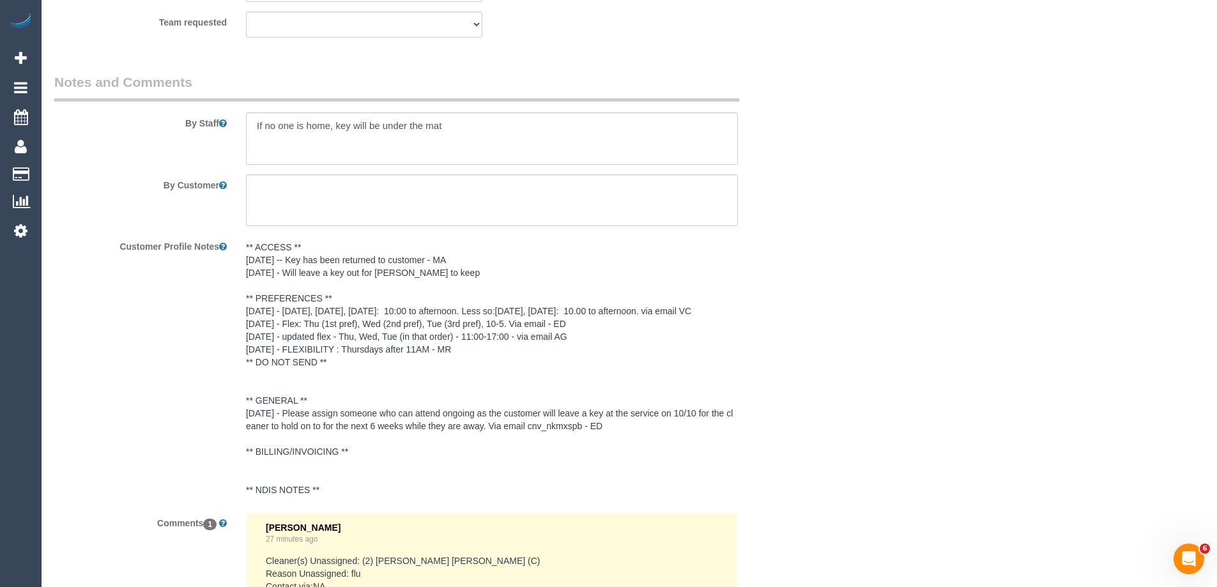
scroll to position [2299, 0]
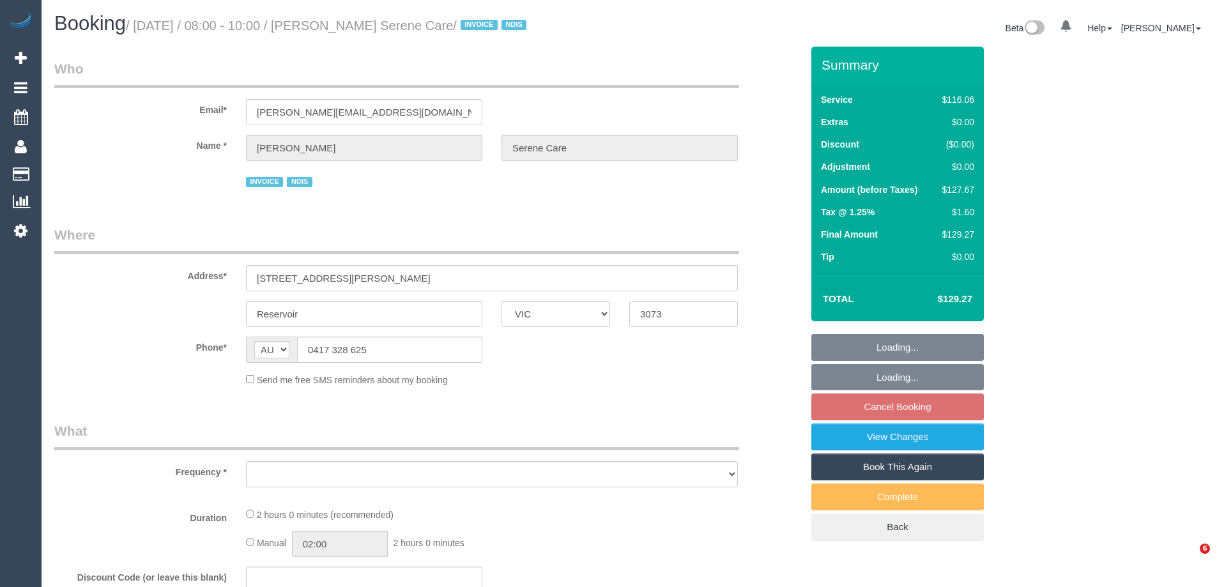
select select "VIC"
select select "object:540"
select select "number:28"
select select "number:14"
select select "number:19"
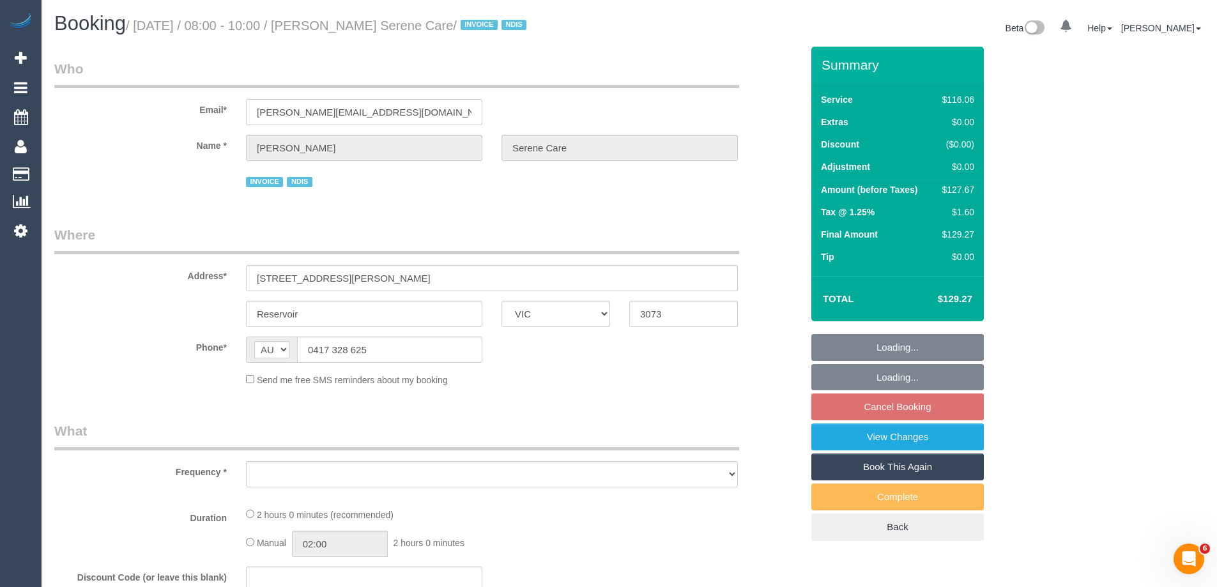
select select "number:25"
select select "number:34"
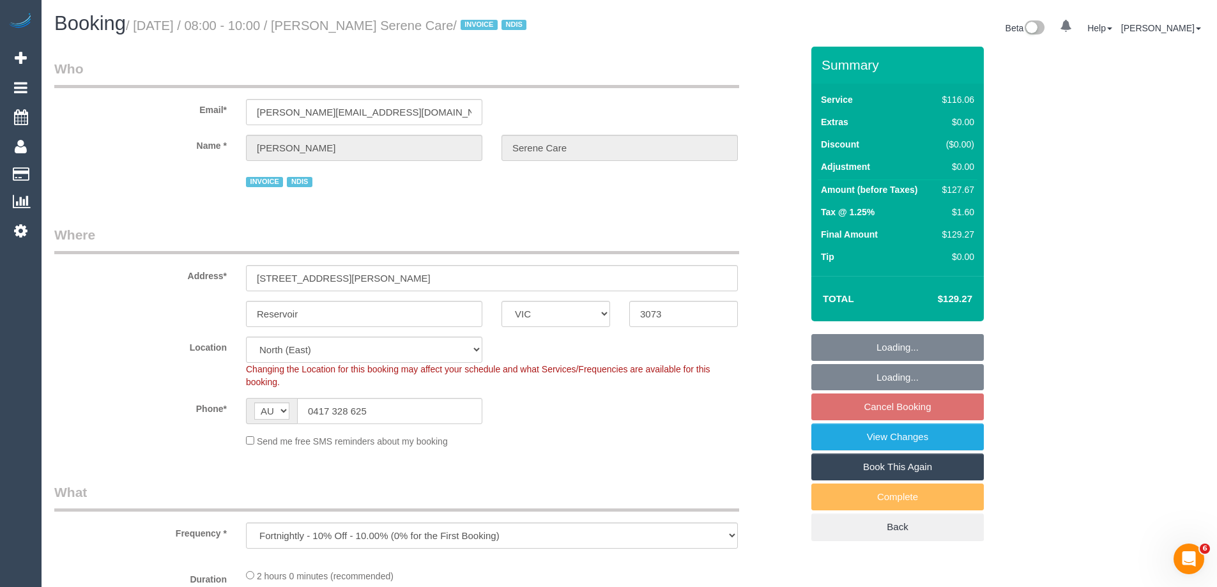
select select "object:766"
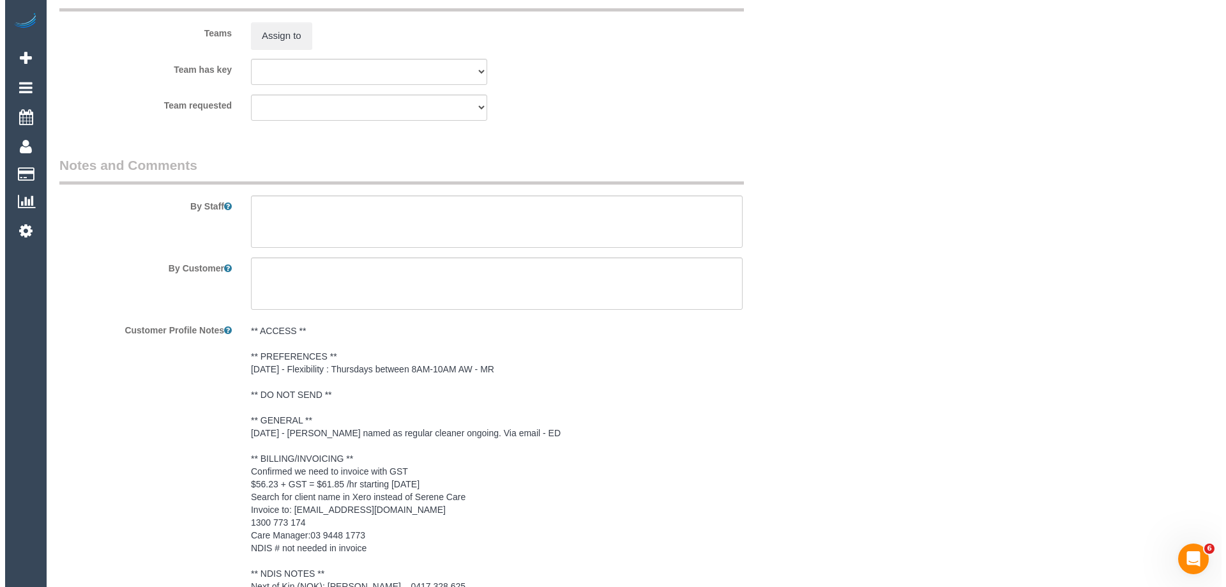
scroll to position [1660, 0]
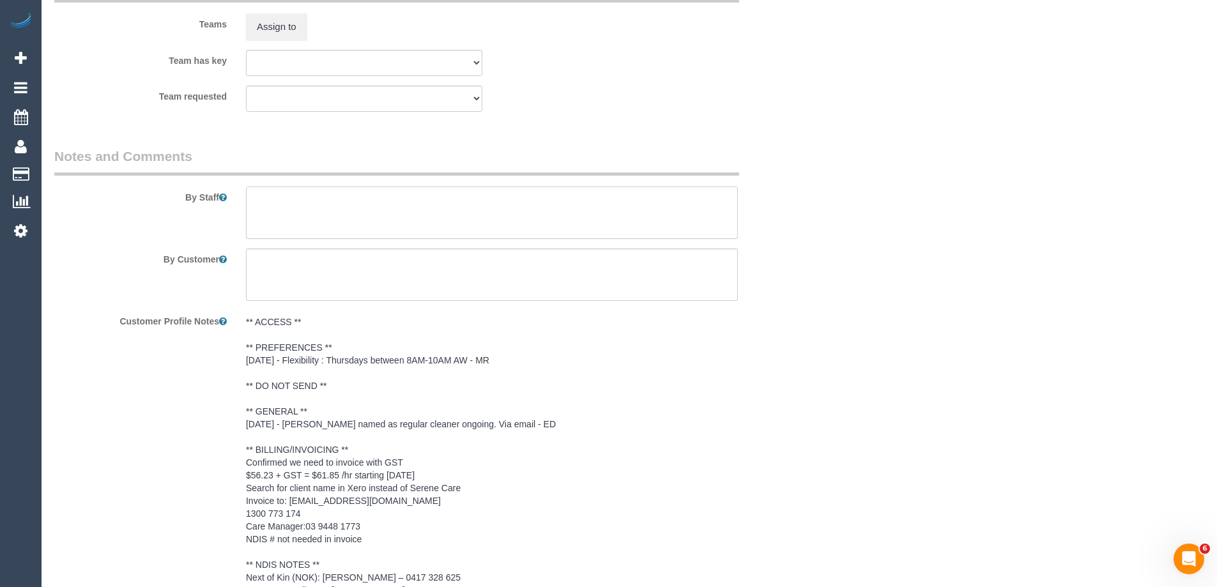
click at [263, 220] on textarea at bounding box center [492, 212] width 492 height 52
type textarea "*Cover*"
click at [291, 22] on button "Assign to" at bounding box center [276, 26] width 61 height 27
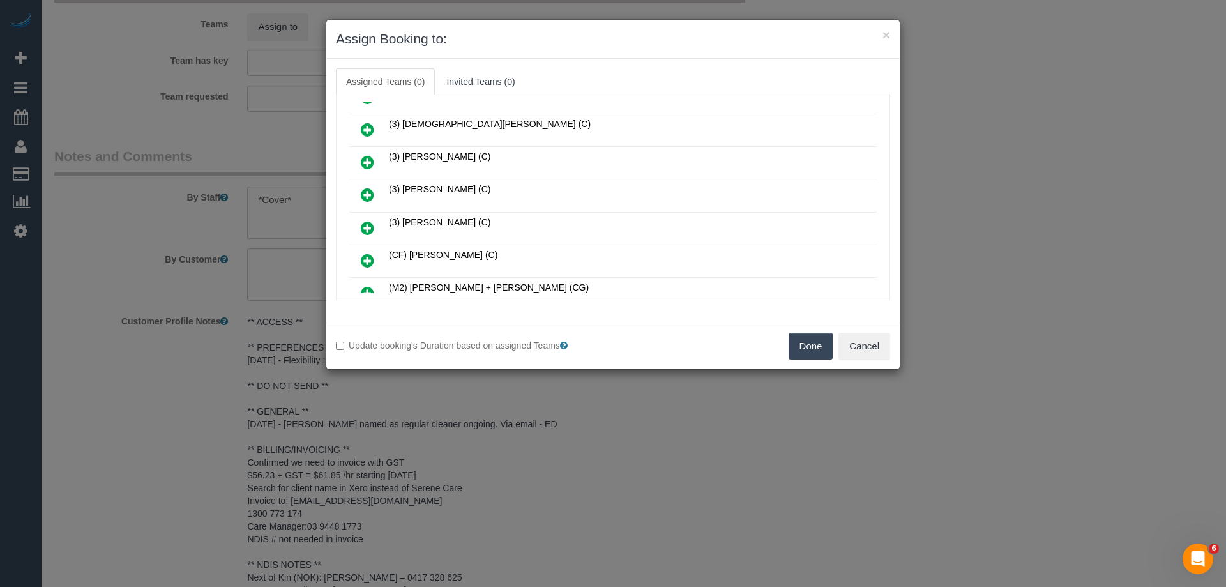
click at [371, 196] on icon at bounding box center [367, 194] width 13 height 15
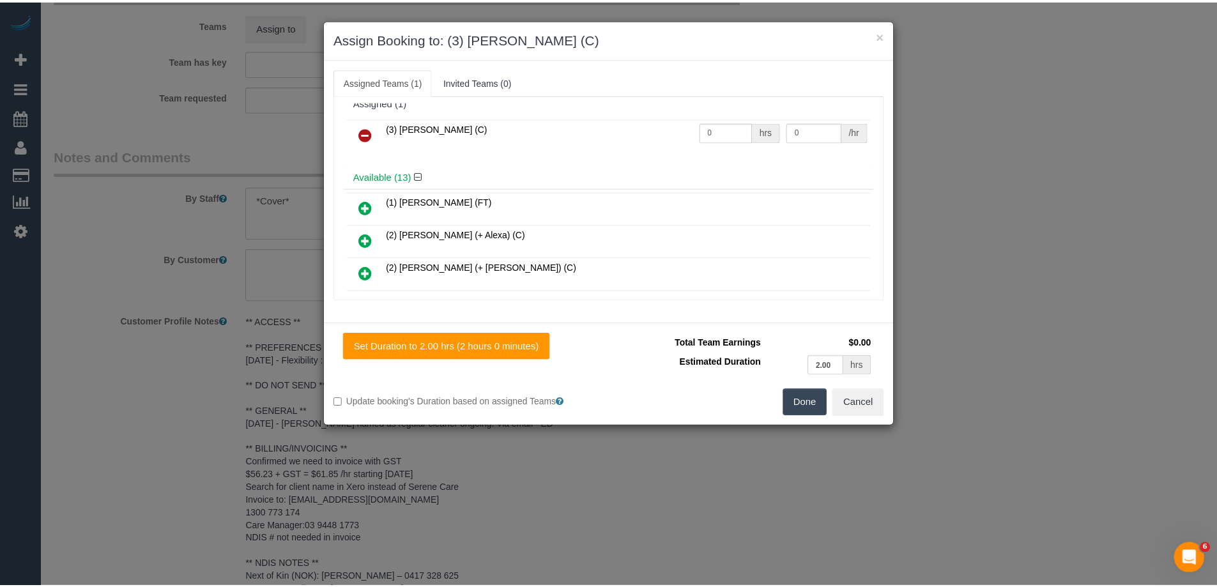
scroll to position [0, 0]
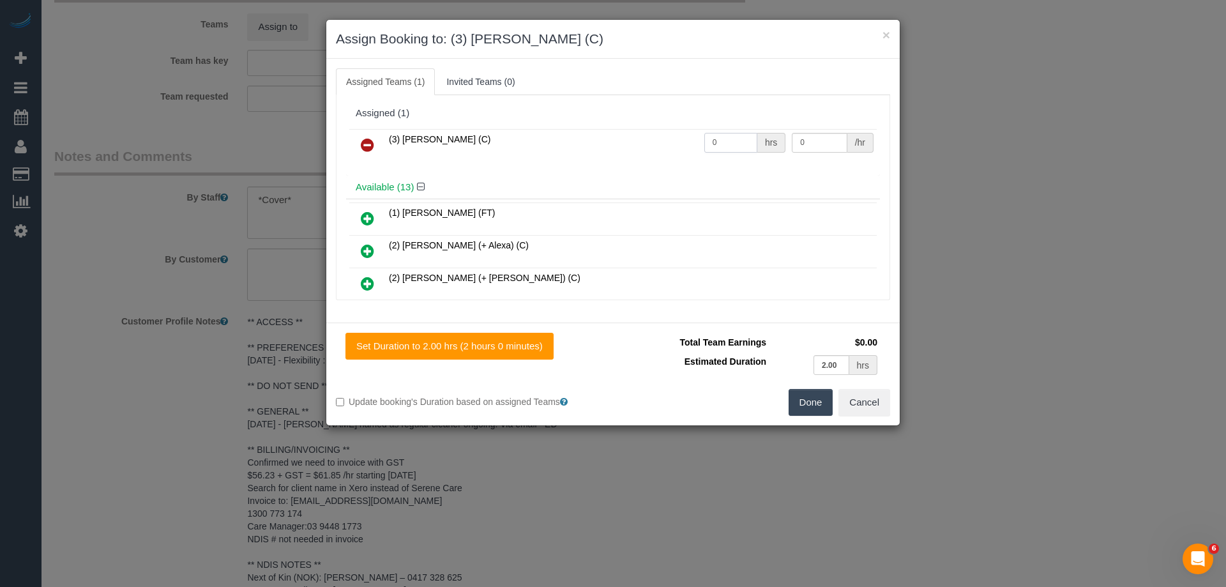
drag, startPoint x: 692, startPoint y: 136, endPoint x: 681, endPoint y: 136, distance: 10.9
click at [689, 136] on tr "(3) Raj Suram (C) 0 hrs 0 /hr" at bounding box center [612, 145] width 527 height 33
type input "2"
drag, startPoint x: 815, startPoint y: 144, endPoint x: 725, endPoint y: 133, distance: 90.0
click at [725, 133] on tr "(3) Raj Suram (C) 2 hrs 0 /hr" at bounding box center [612, 145] width 527 height 33
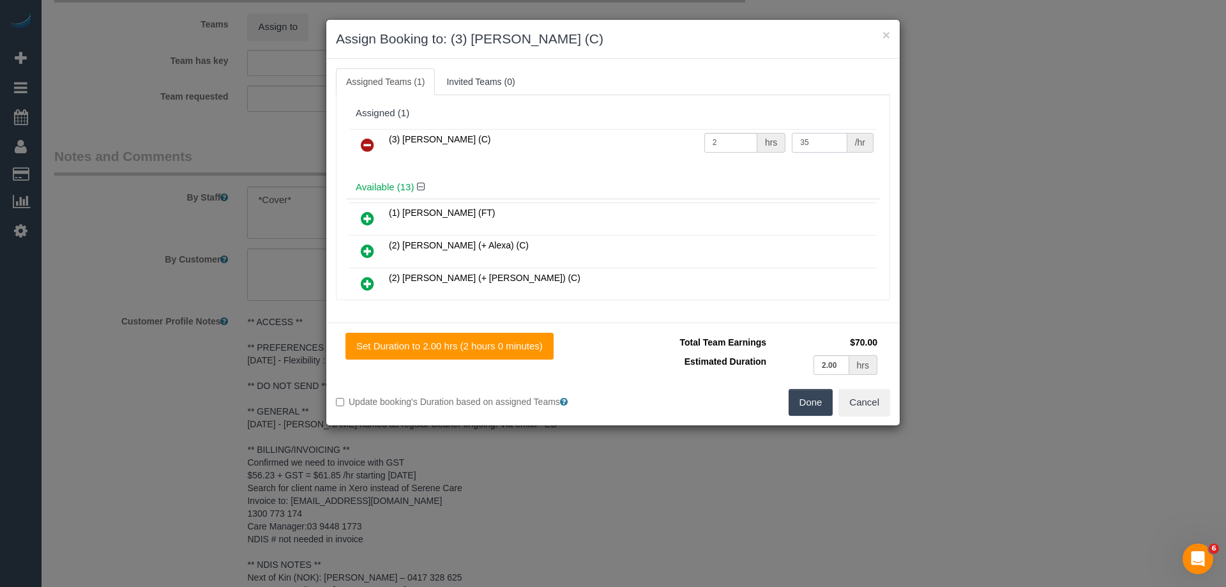
type input "35"
click at [801, 402] on button "Done" at bounding box center [811, 402] width 45 height 27
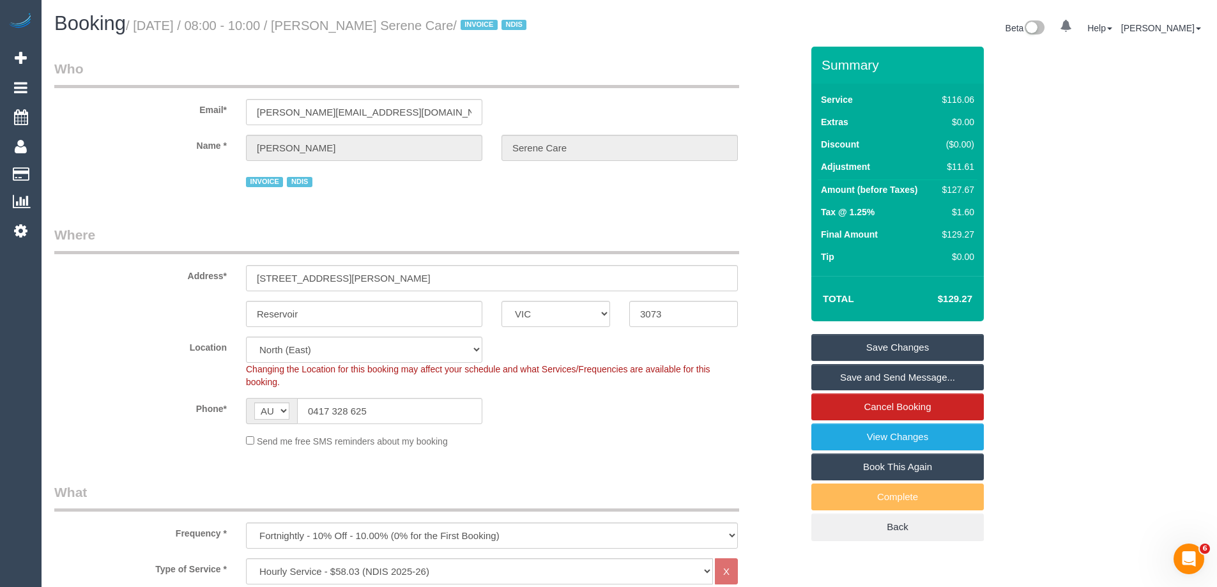
drag, startPoint x: 512, startPoint y: 25, endPoint x: 353, endPoint y: 16, distance: 159.3
click at [353, 16] on h1 "Booking / September 25, 2025 / 08:00 - 10:00 / Frank Bezzina Serene Care / INVO…" at bounding box center [336, 24] width 565 height 22
copy small "Frank Bezzina Serene Care"
click at [826, 347] on link "Save Changes" at bounding box center [897, 347] width 172 height 27
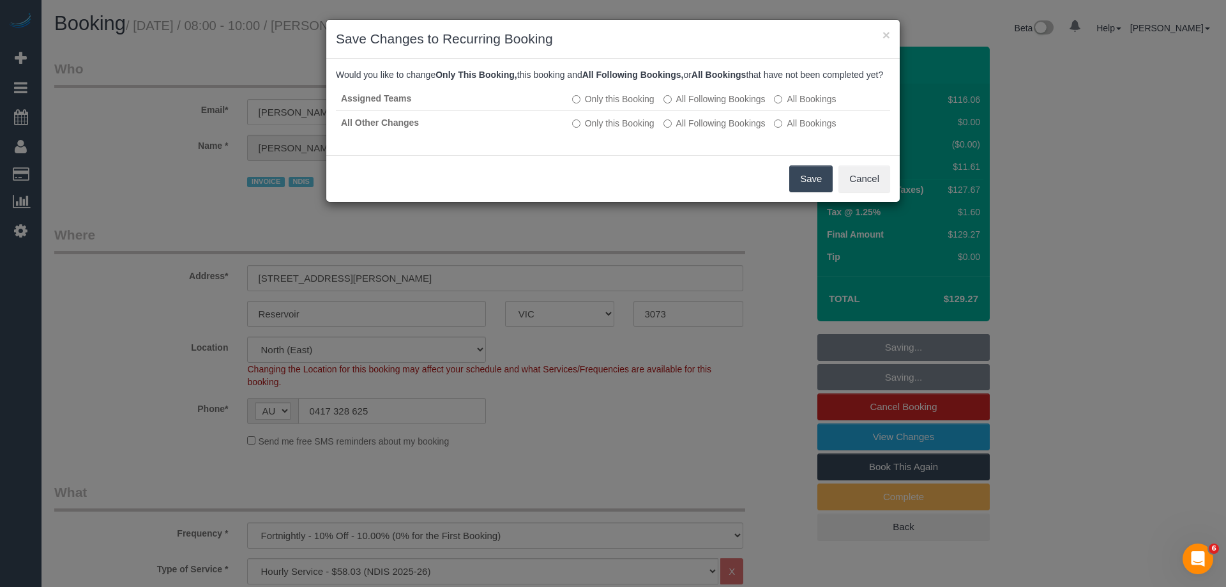
click at [826, 192] on button "Save" at bounding box center [810, 178] width 43 height 27
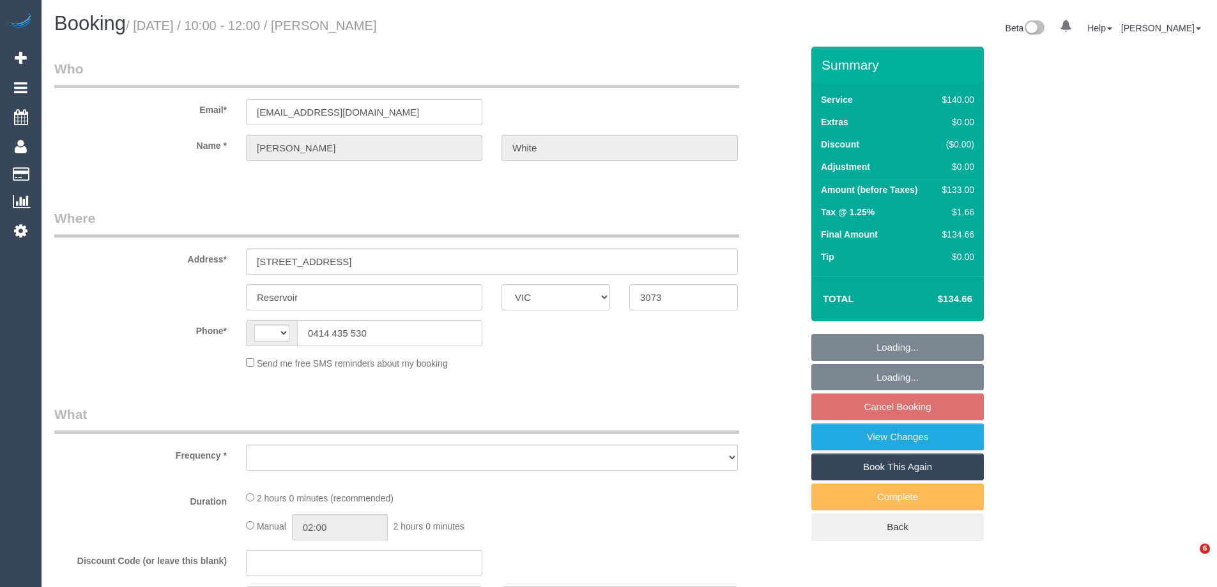
select select "VIC"
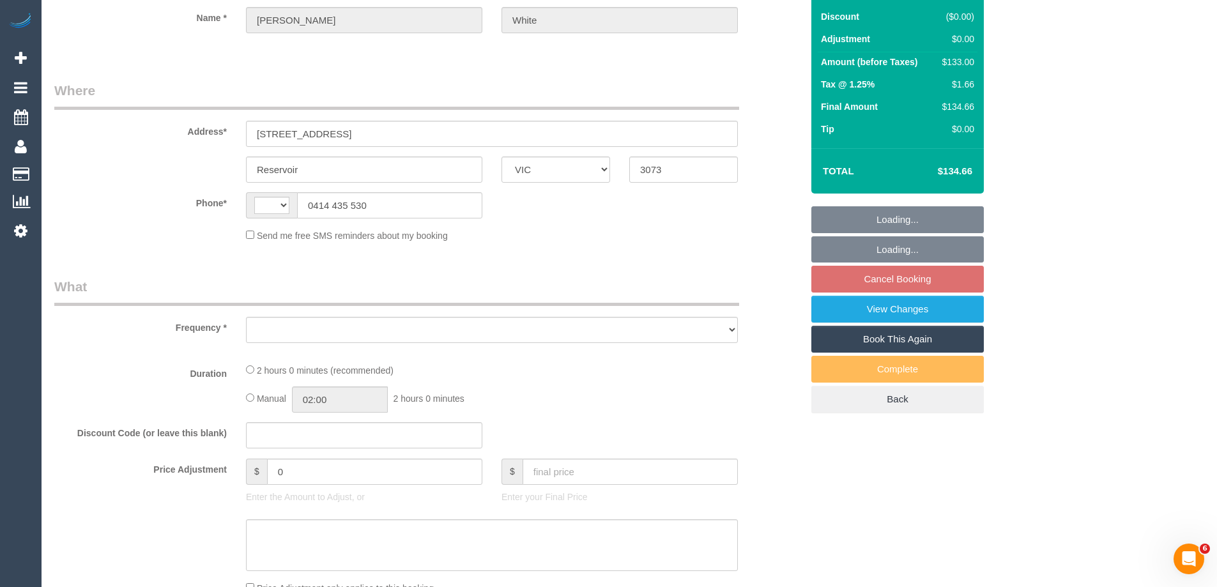
select select "object:314"
select select "number:29"
select select "number:14"
select select "number:18"
select select "number:25"
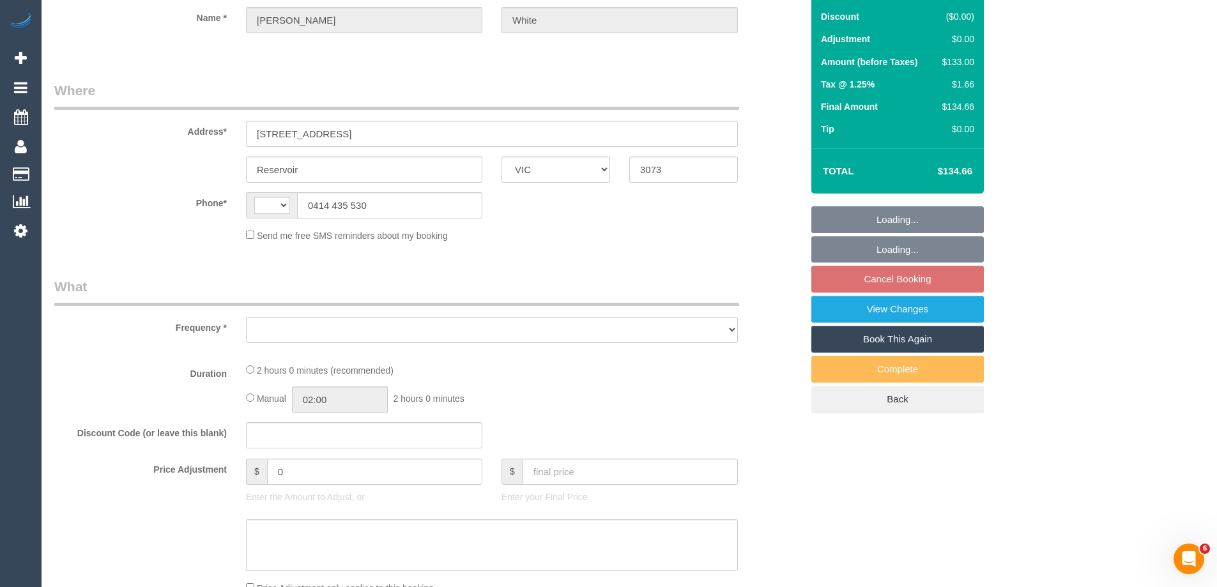
select select "number:34"
select select "number:26"
select select "string:AU"
select select "string:stripe-pm_1PAMz62GScqysDRV0t4JZwaL"
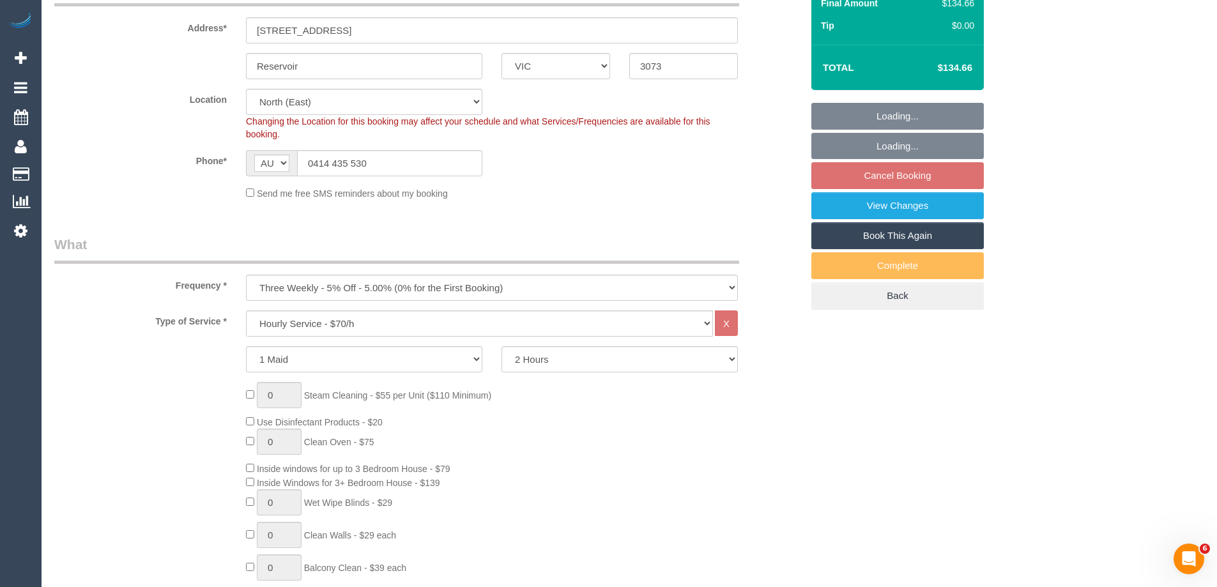
select select "object:1518"
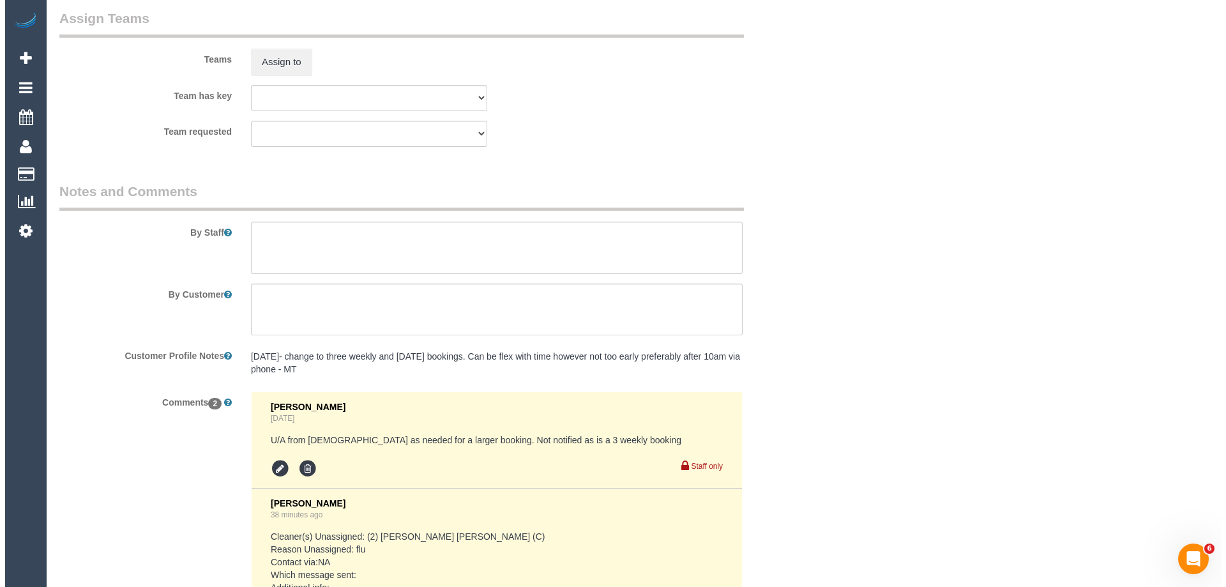
scroll to position [1916, 0]
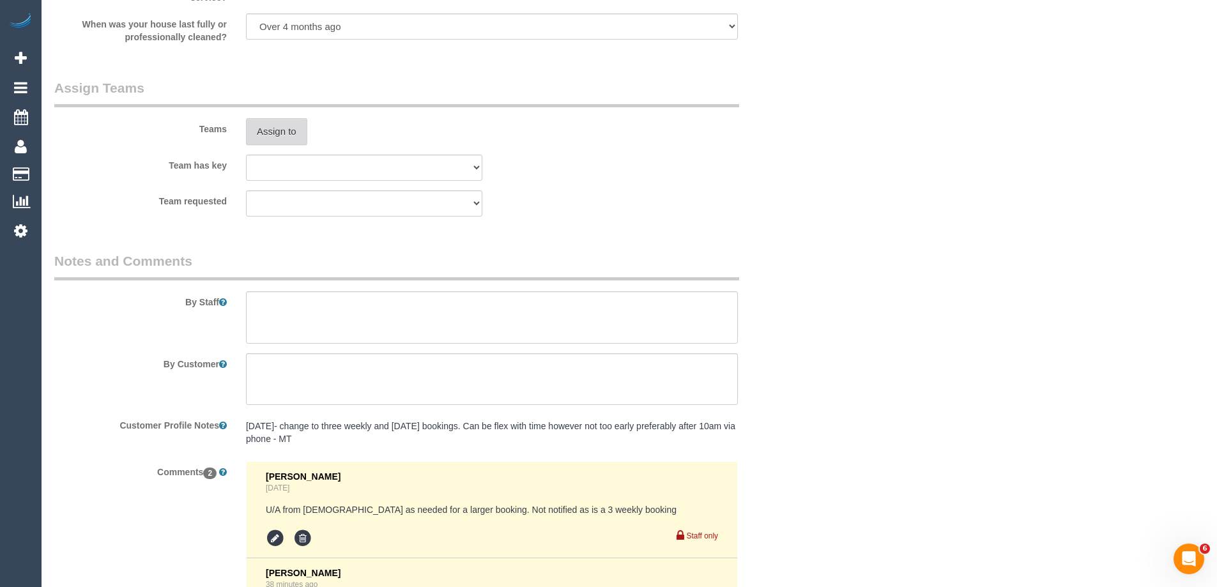
click at [278, 130] on button "Assign to" at bounding box center [276, 131] width 61 height 27
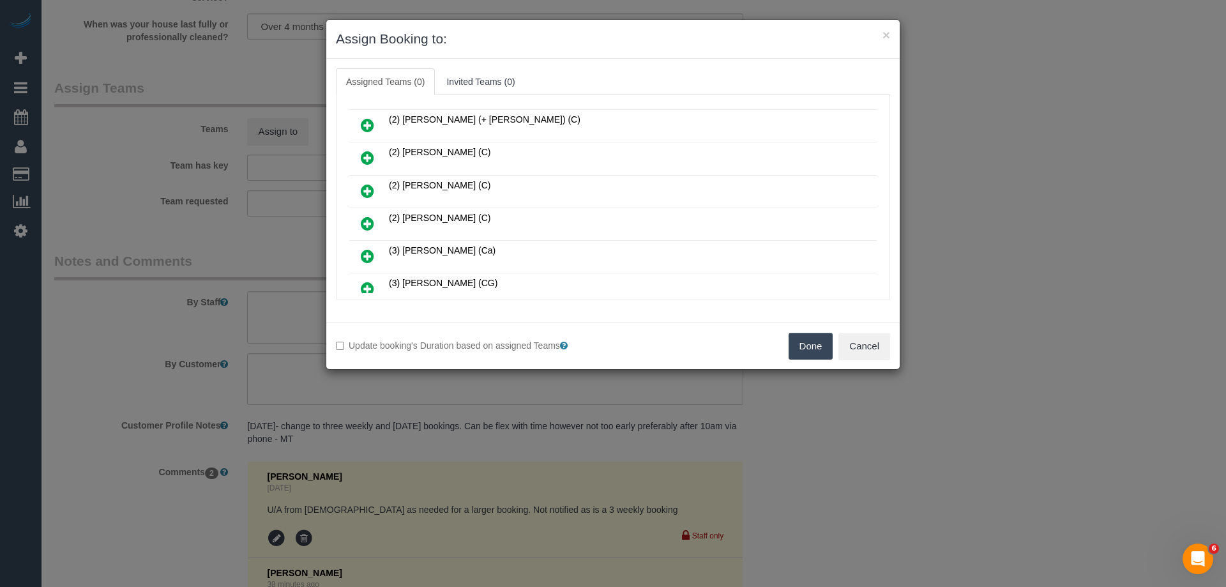
scroll to position [192, 0]
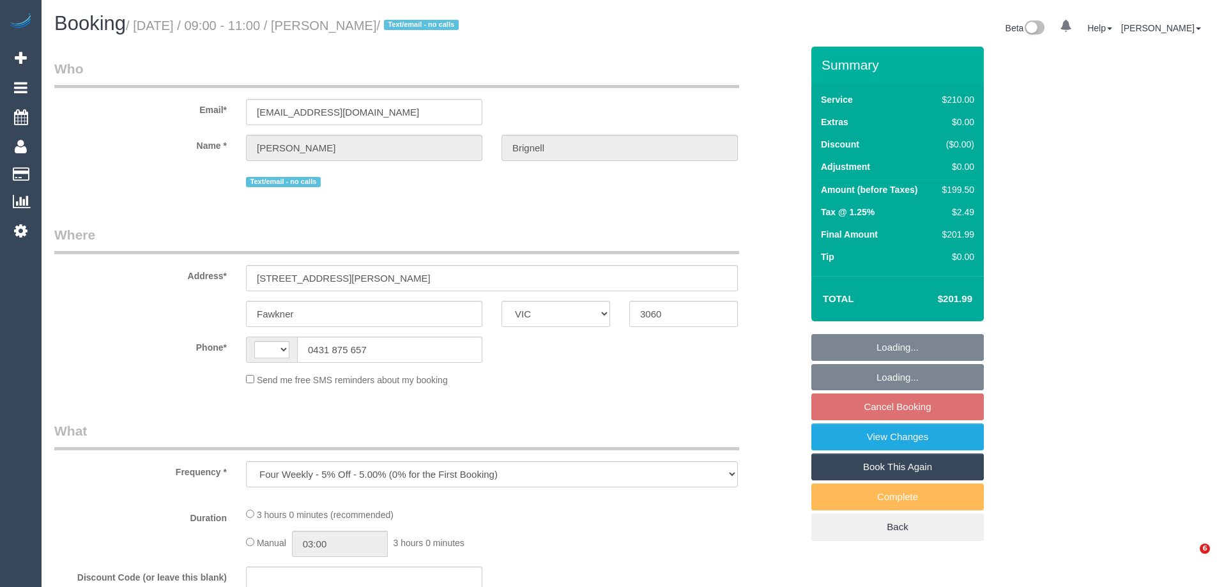
select select "VIC"
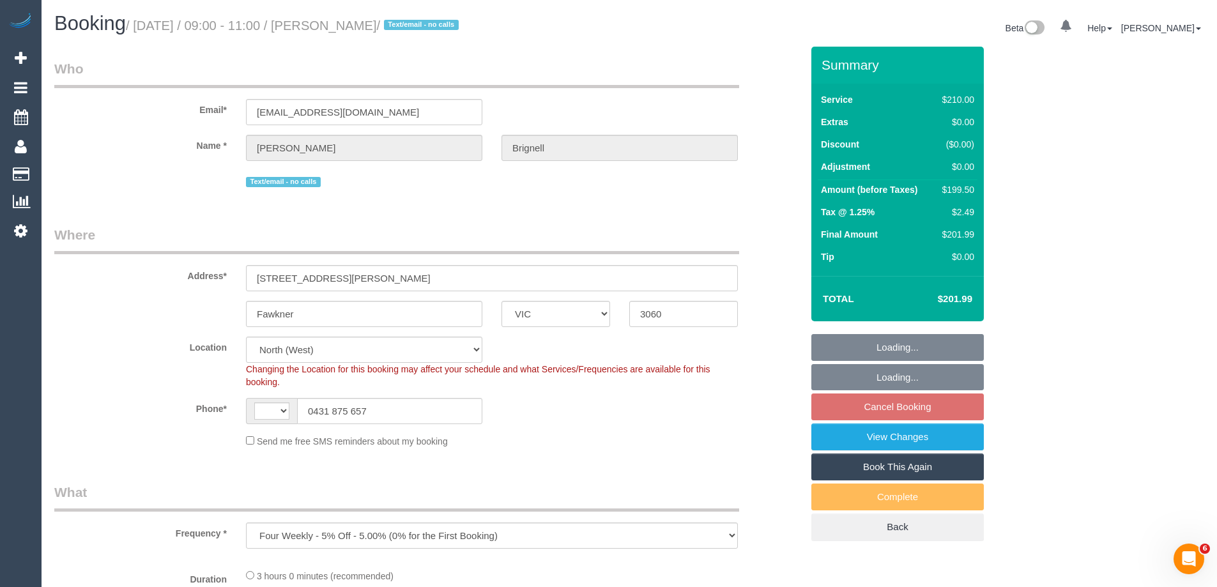
select select "object:704"
select select "string:AU"
select select "string:stripe-pm_1QlJCa2GScqysDRVm7YcUVcj"
select select "number:28"
select select "number:14"
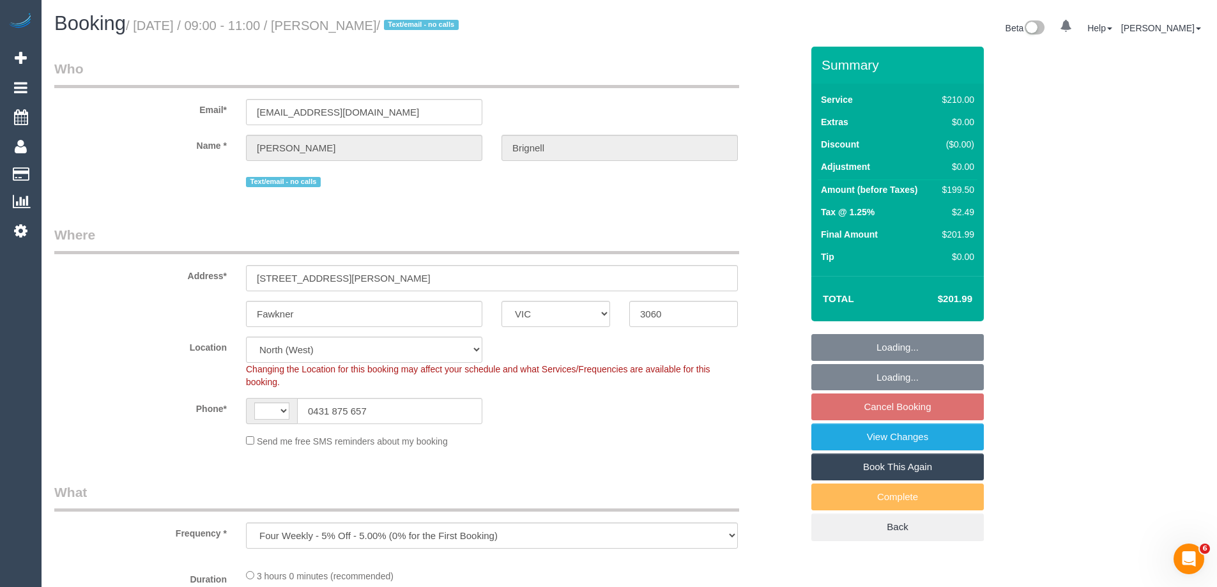
select select "number:19"
select select "number:36"
select select "number:34"
select select "number:13"
select select "180"
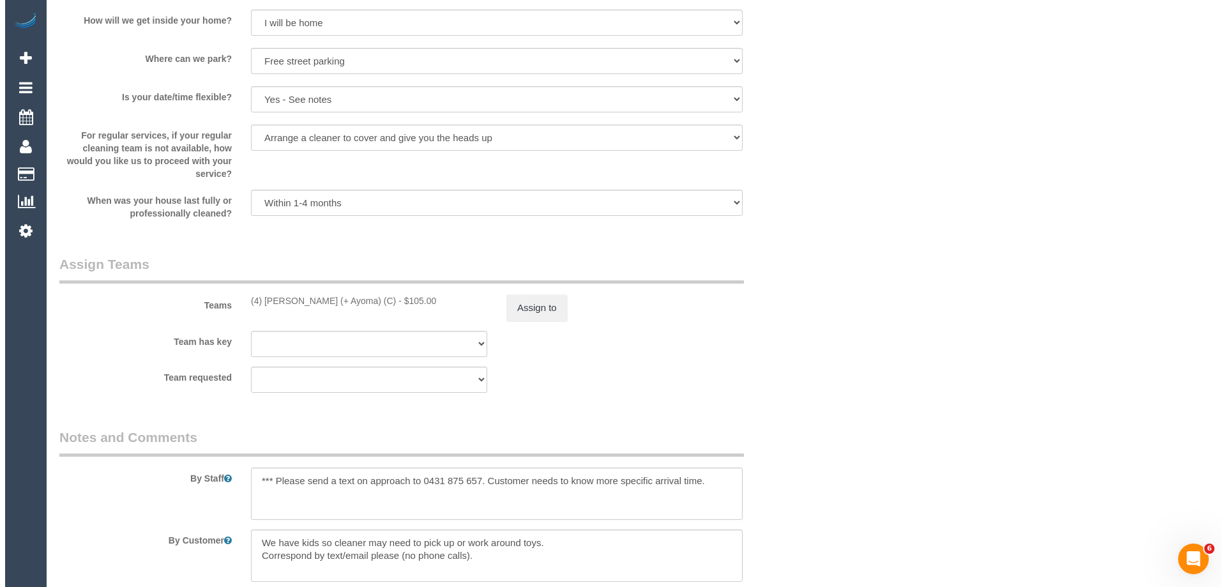
scroll to position [1852, 0]
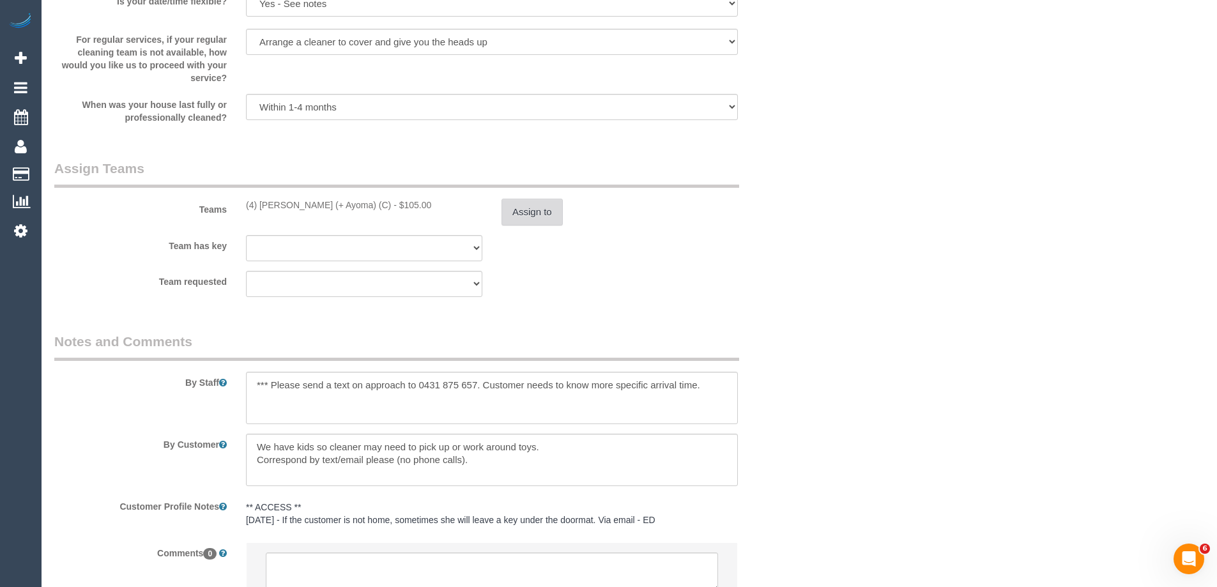
click at [543, 199] on button "Assign to" at bounding box center [531, 212] width 61 height 27
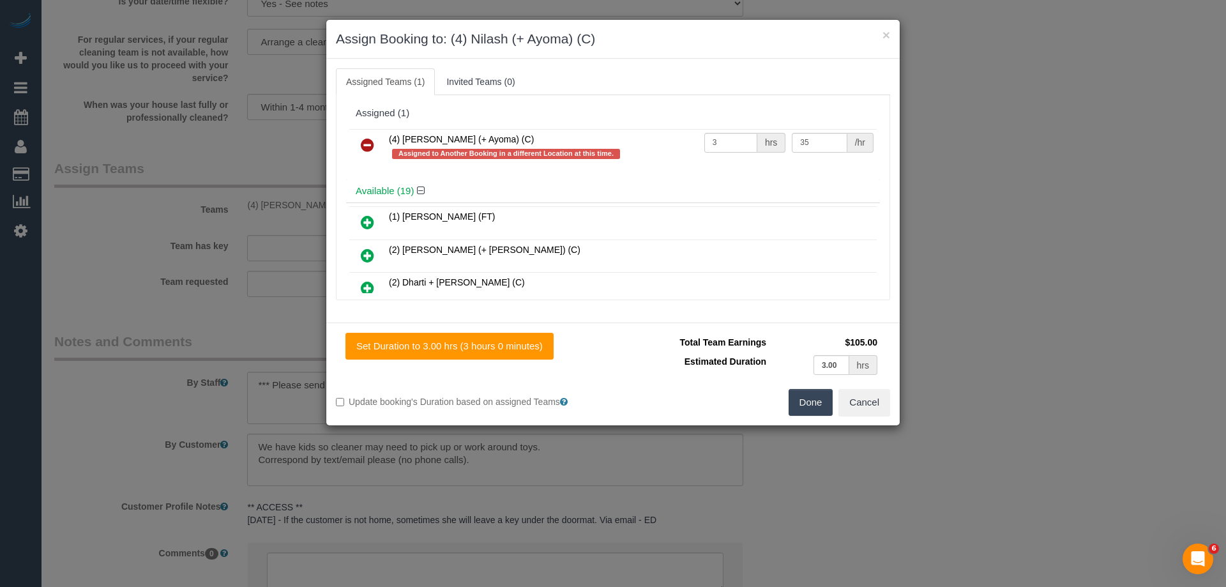
click at [365, 145] on icon at bounding box center [367, 144] width 13 height 15
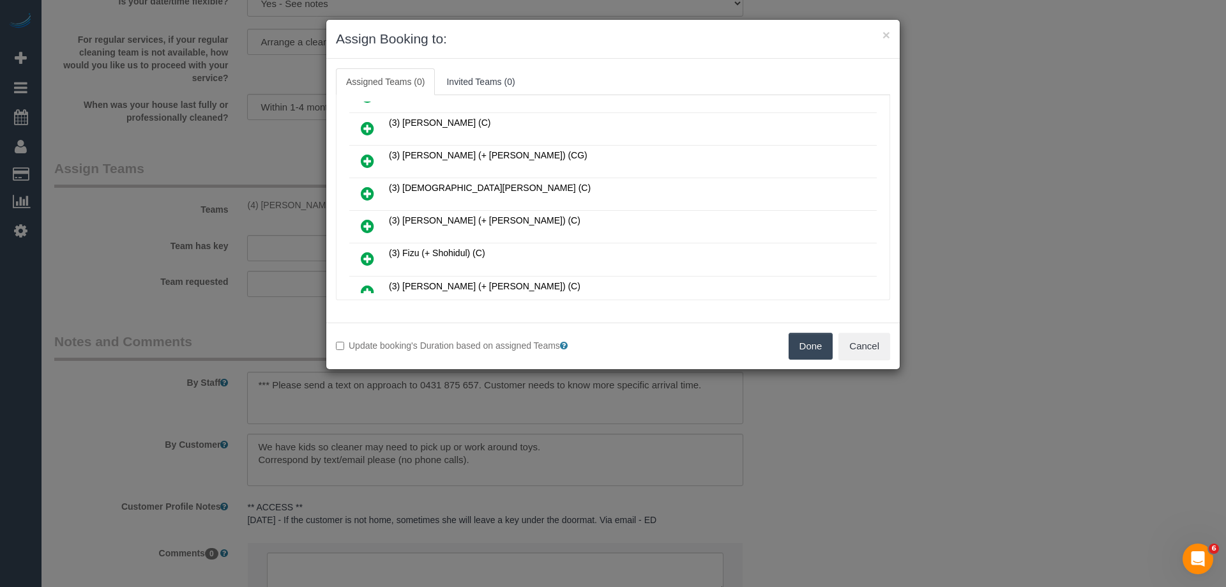
click at [372, 155] on icon at bounding box center [367, 160] width 13 height 15
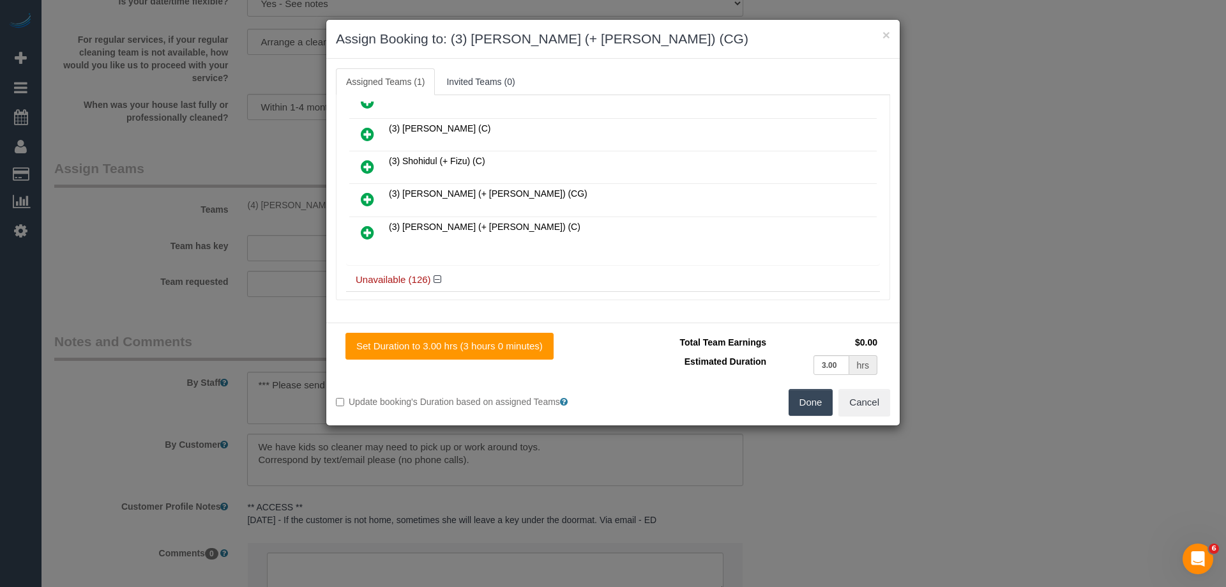
click at [370, 197] on icon at bounding box center [367, 199] width 13 height 15
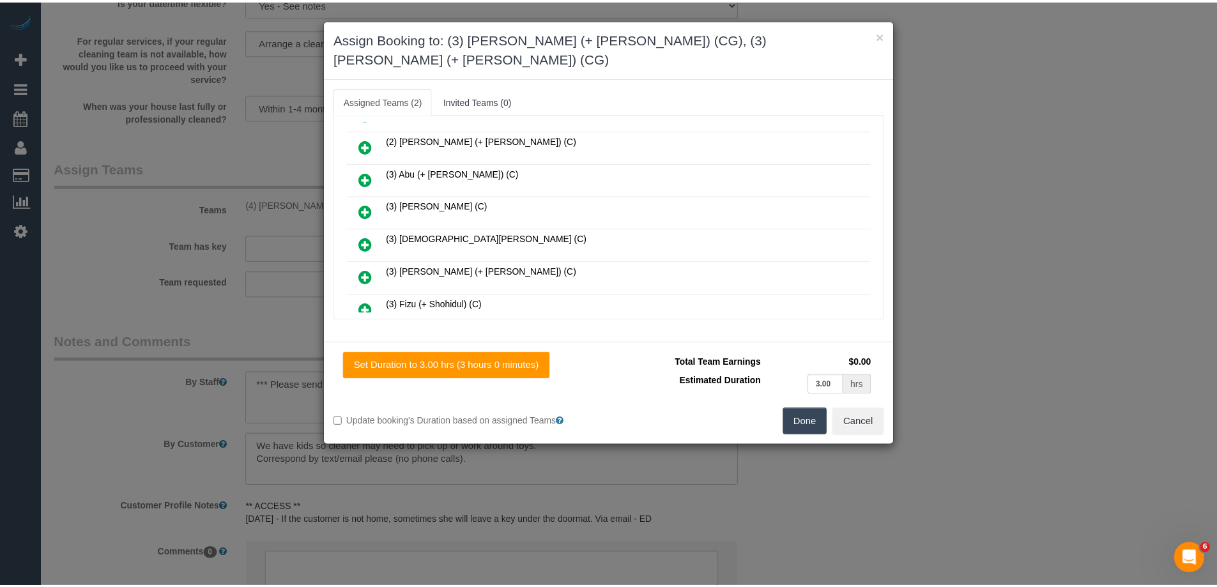
scroll to position [0, 0]
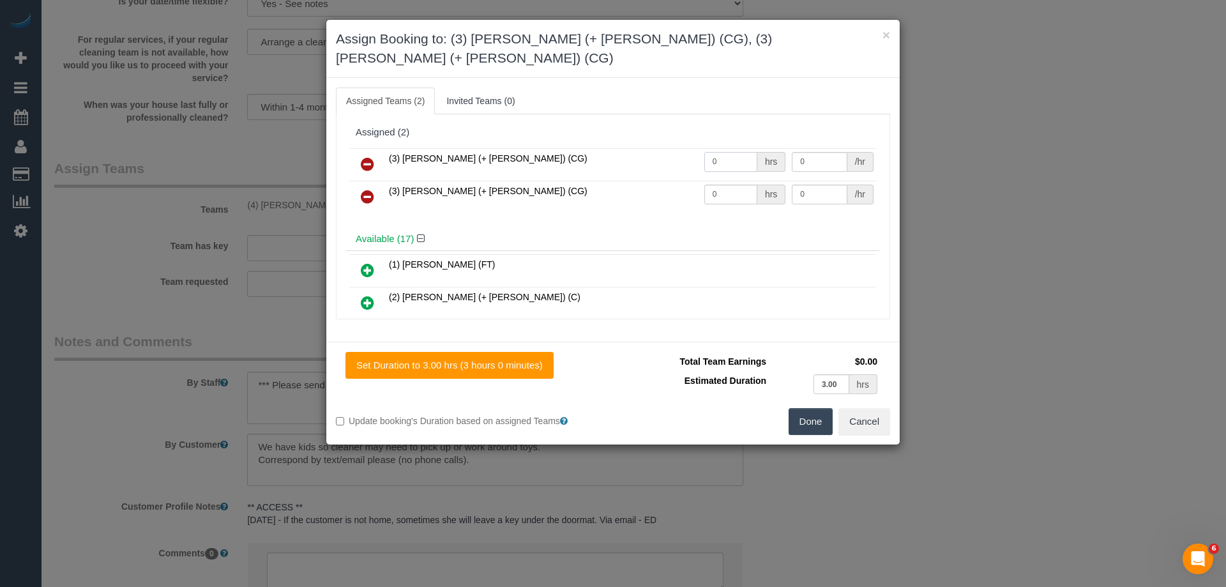
drag, startPoint x: 745, startPoint y: 142, endPoint x: 593, endPoint y: 132, distance: 152.3
click at [593, 148] on tr "(3) Amninder (+ Sohail) (CG) 0 hrs 0 /hr" at bounding box center [612, 164] width 527 height 33
type input "1.5"
drag, startPoint x: 726, startPoint y: 171, endPoint x: 628, endPoint y: 167, distance: 97.8
click at [628, 181] on tr "(3) Sohail (+ Amninder) (CG) 0 hrs 0 /hr" at bounding box center [612, 197] width 527 height 33
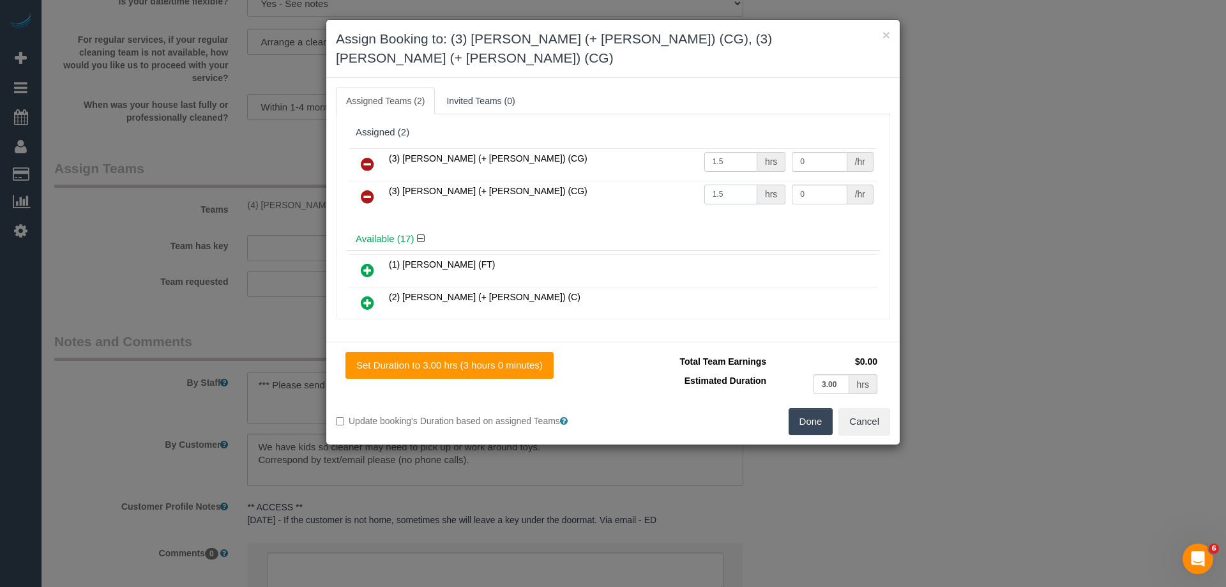
type input "1.5"
drag, startPoint x: 827, startPoint y: 173, endPoint x: 689, endPoint y: 169, distance: 138.0
click at [689, 181] on tr "(3) Sohail (+ Amninder) (CG) 1.5 hrs 0 /hr" at bounding box center [612, 197] width 527 height 33
drag, startPoint x: 821, startPoint y: 174, endPoint x: 739, endPoint y: 174, distance: 81.7
click at [739, 181] on tr "(3) Sohail (+ Amninder) (CG) 1.5 hrs 35 /hr" at bounding box center [612, 197] width 527 height 33
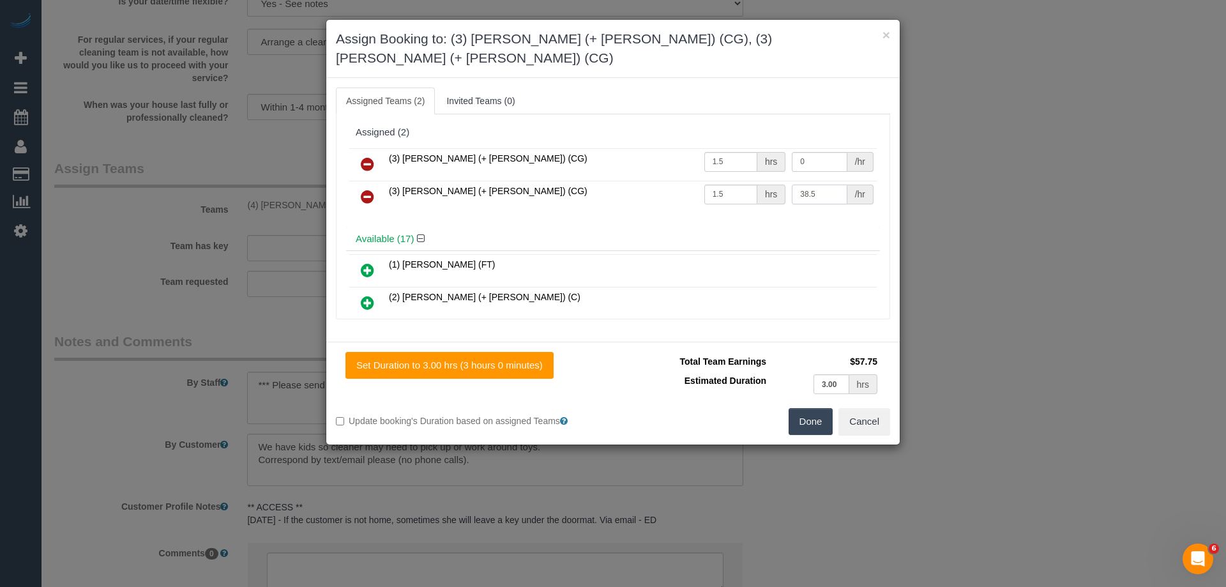
type input "38.5"
drag, startPoint x: 812, startPoint y: 144, endPoint x: 724, endPoint y: 134, distance: 88.0
click at [724, 148] on tr "(3) Amninder (+ Sohail) (CG) 1.5 hrs 0 /hr" at bounding box center [612, 164] width 527 height 33
type input "38.5"
click at [806, 409] on button "Done" at bounding box center [811, 421] width 45 height 27
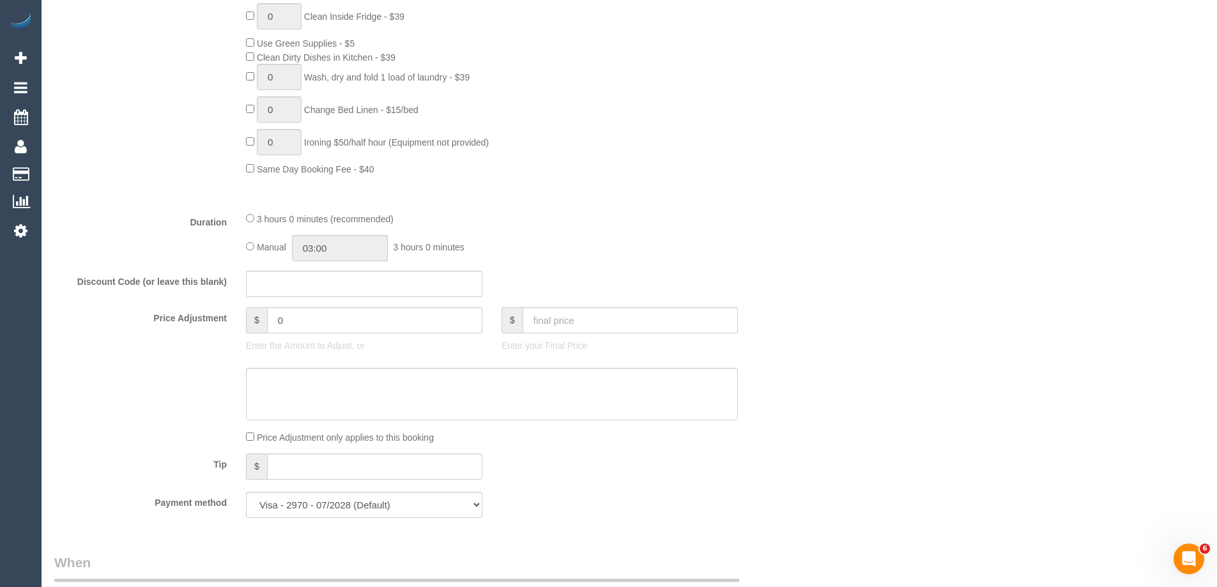
scroll to position [702, 0]
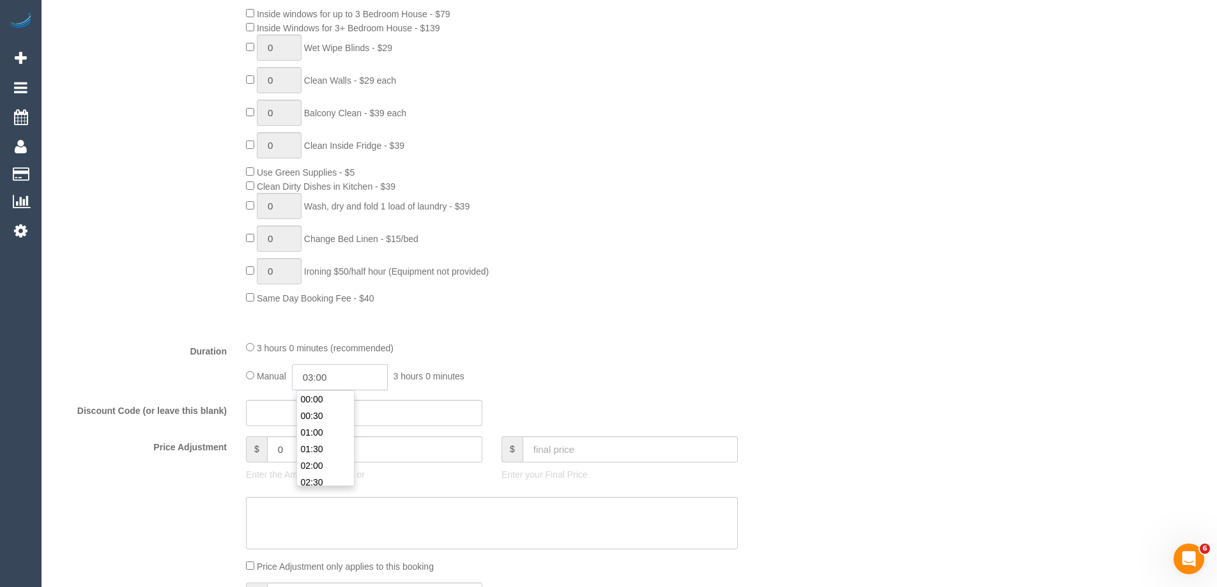
click at [330, 379] on input "03:00" at bounding box center [340, 377] width 96 height 26
type input "01:30"
click at [330, 415] on li "01:30" at bounding box center [325, 417] width 57 height 17
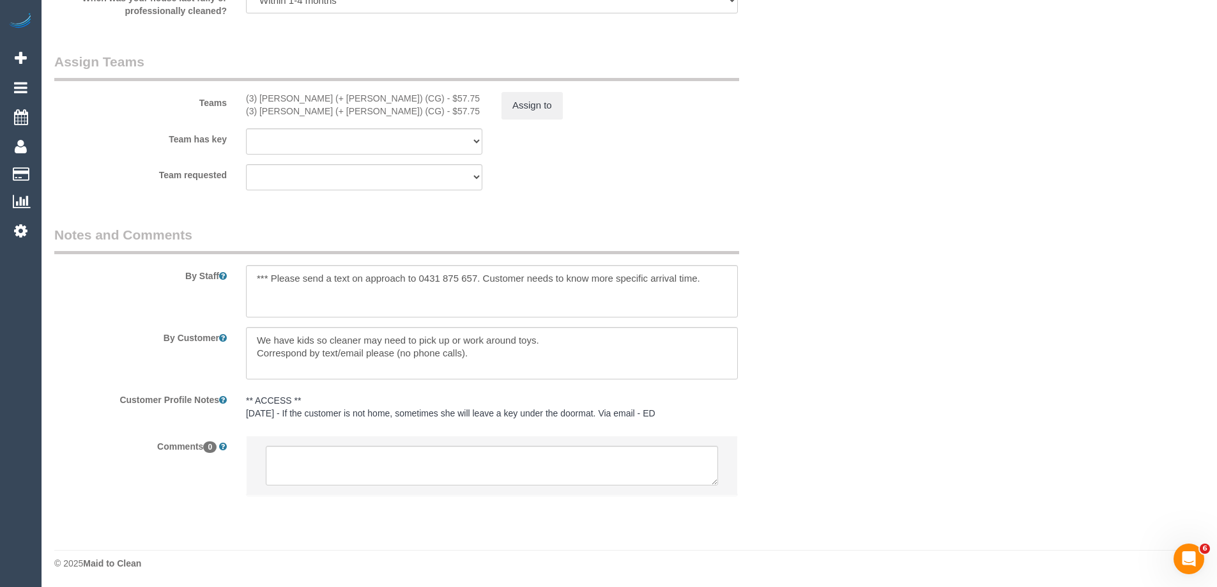
scroll to position [1960, 0]
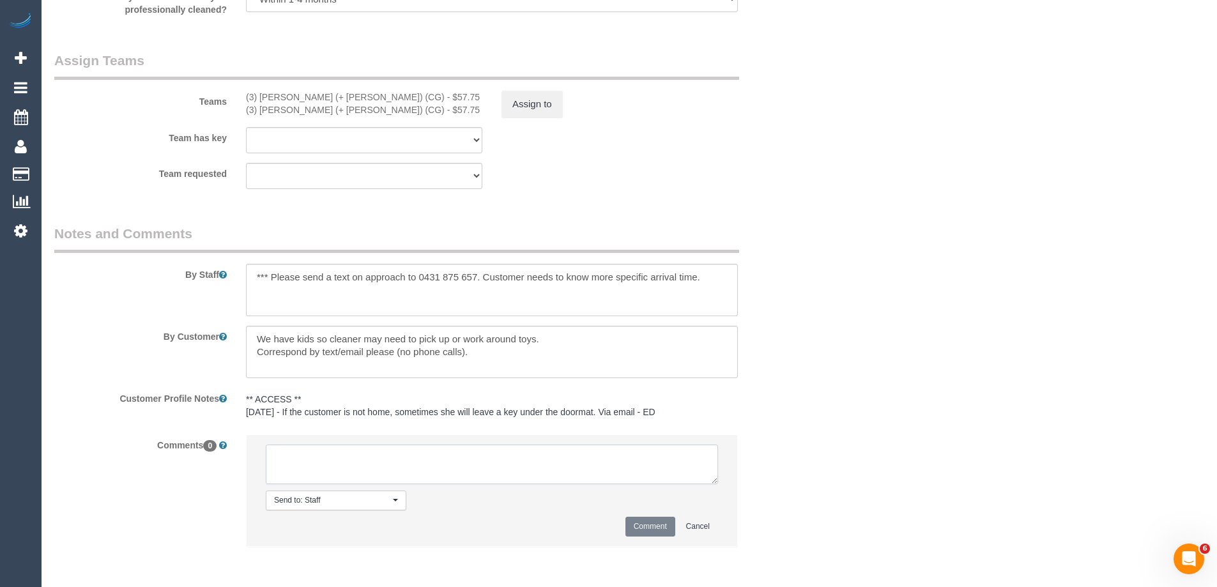
click at [300, 467] on textarea at bounding box center [492, 464] width 452 height 40
type textarea "U/A from Nilash as needed for another booking. Not notified as is a 4 weekly bo…"
click at [645, 524] on button "Comment" at bounding box center [650, 527] width 50 height 20
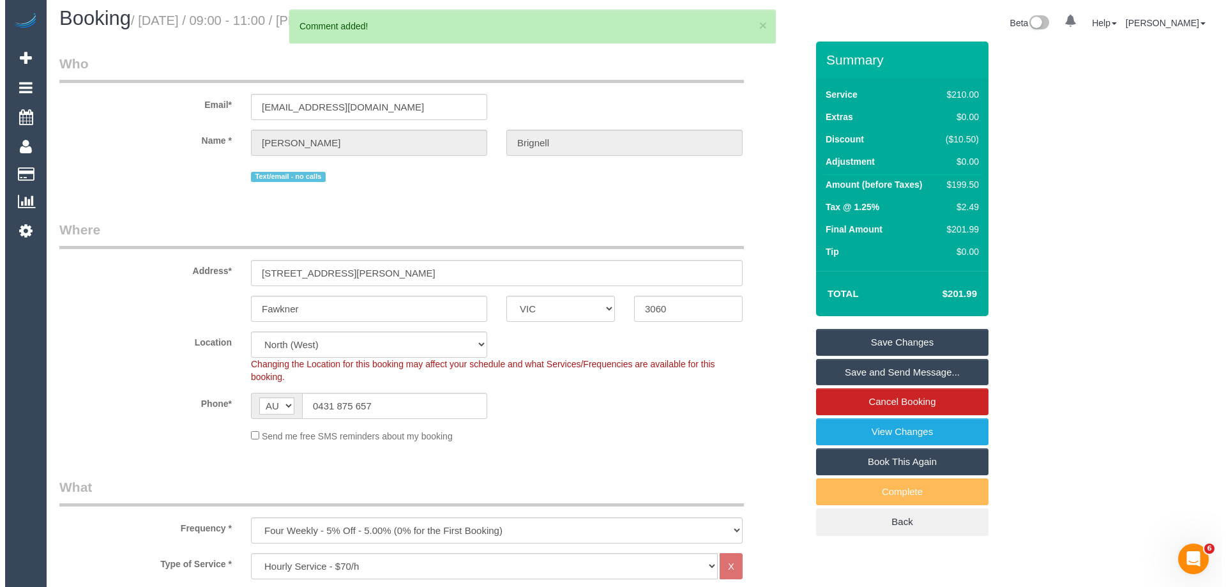
scroll to position [0, 0]
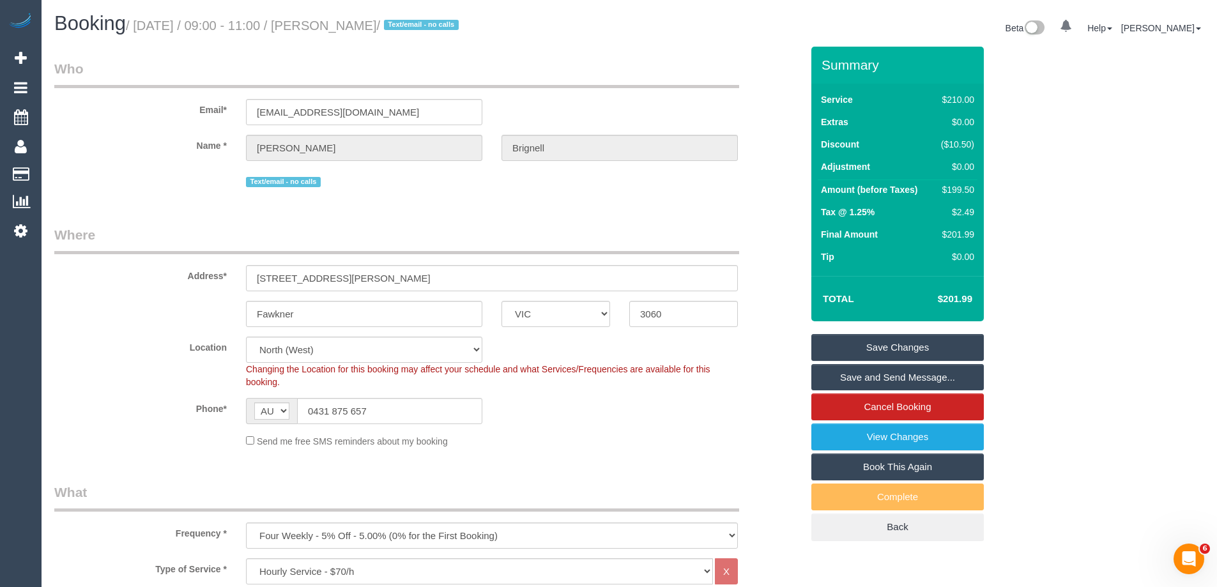
drag, startPoint x: 444, startPoint y: 27, endPoint x: 350, endPoint y: 28, distance: 93.9
click at [350, 28] on small "/ September 25, 2025 / 09:00 - 11:00 / Eleanor Brignell / Text/email - no calls" at bounding box center [294, 26] width 337 height 14
copy small "Eleanor Brignell"
click at [846, 345] on link "Save Changes" at bounding box center [897, 347] width 172 height 27
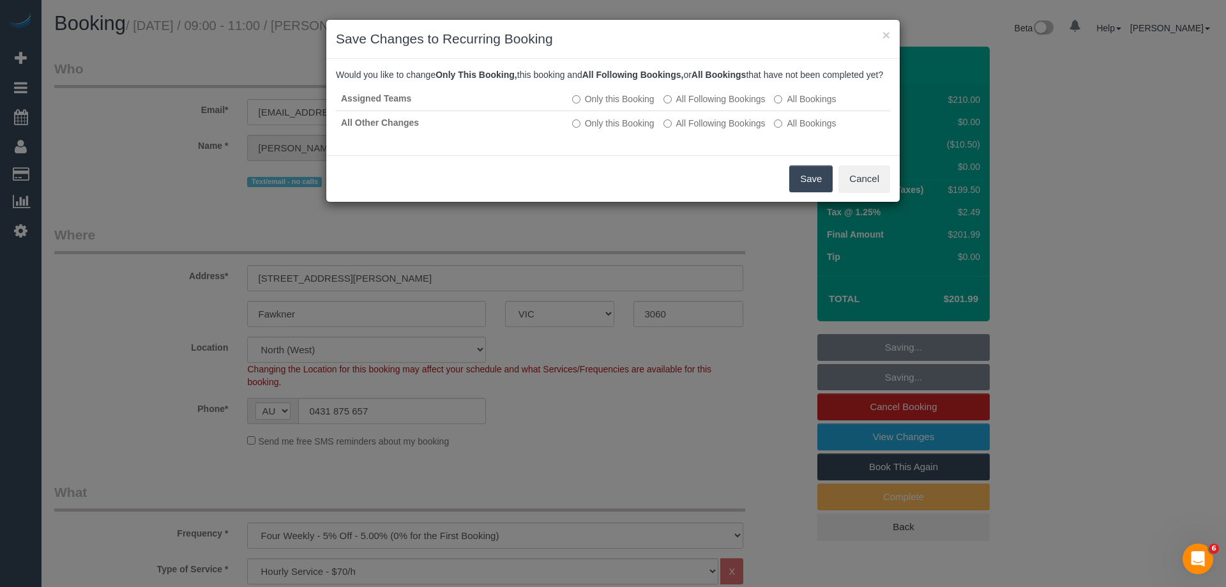
click at [805, 190] on button "Save" at bounding box center [810, 178] width 43 height 27
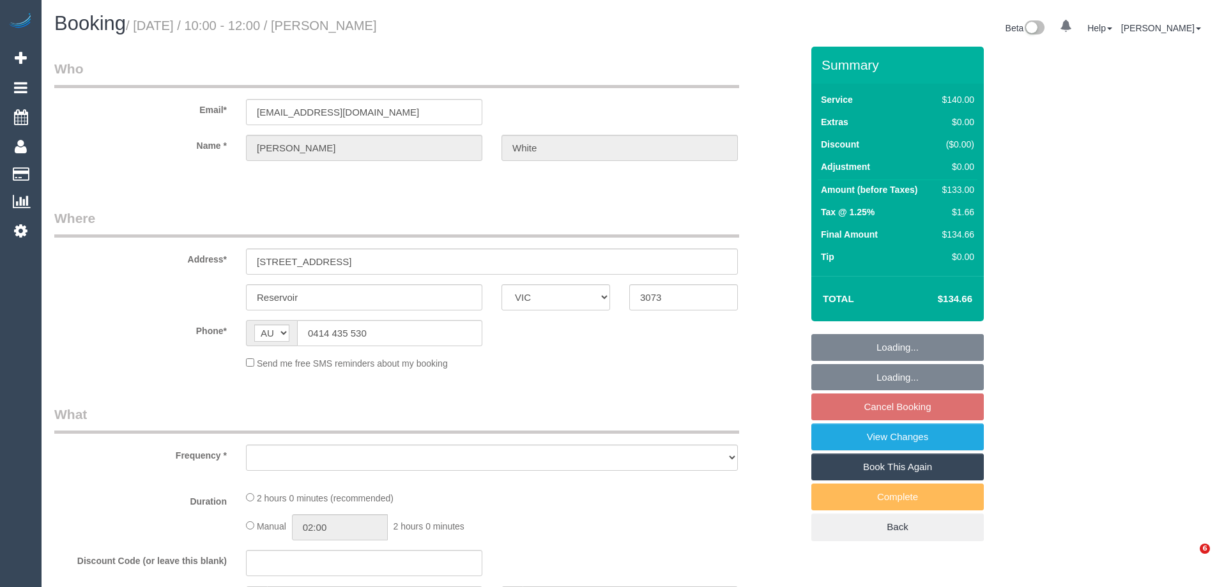
select select "VIC"
select select "object:563"
select select "string:stripe-pm_1PAMz62GScqysDRV0t4JZwaL"
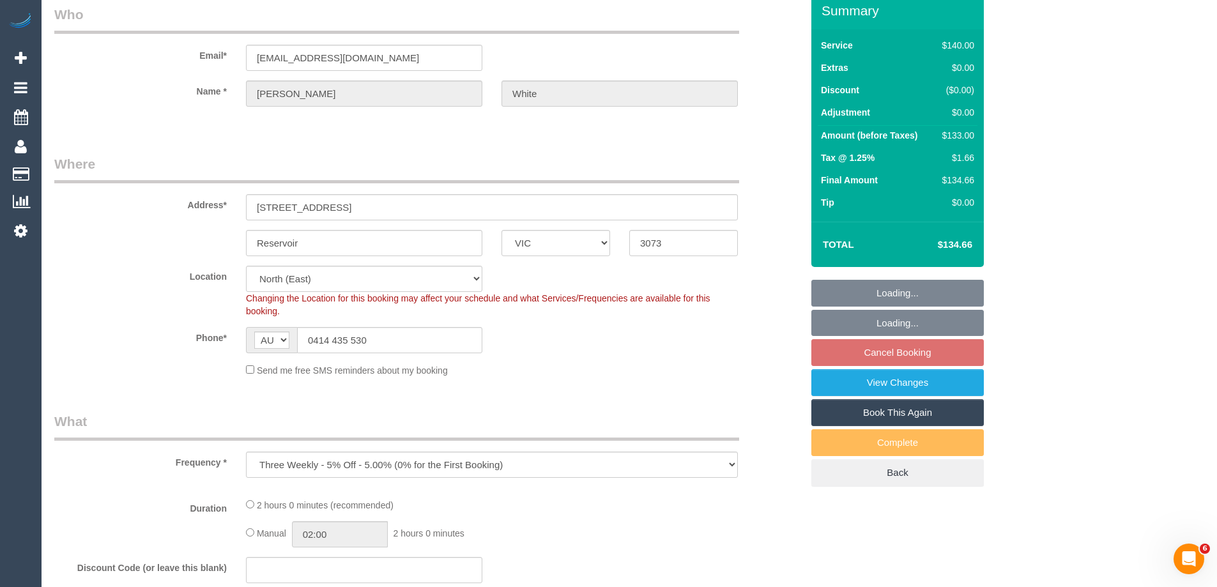
select select "object:878"
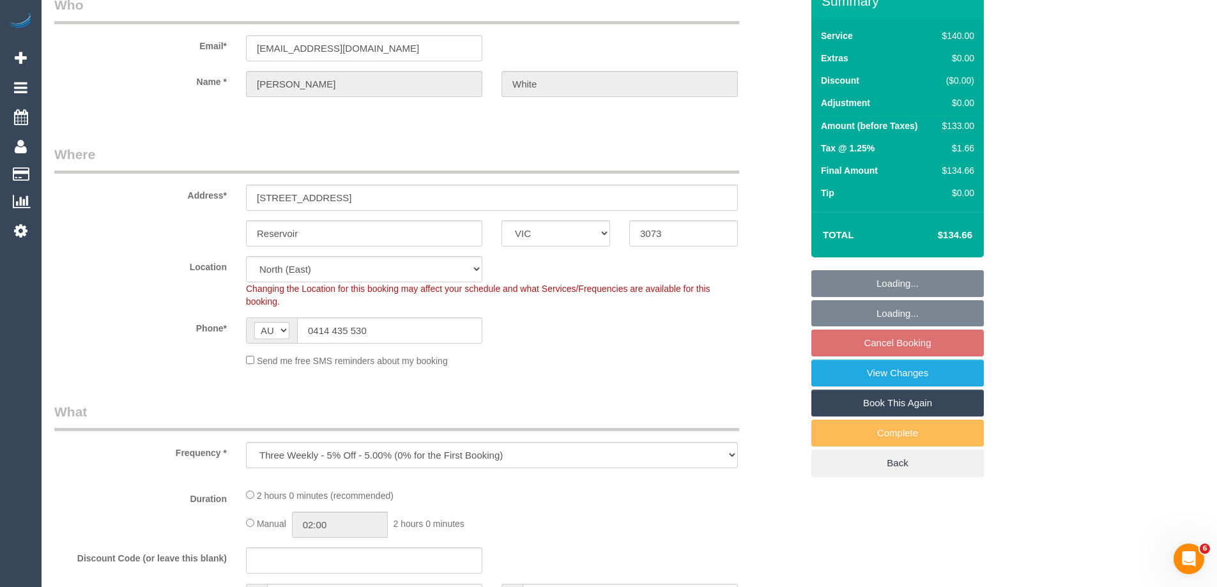
select select "number:29"
select select "number:14"
select select "number:18"
select select "number:25"
select select "number:34"
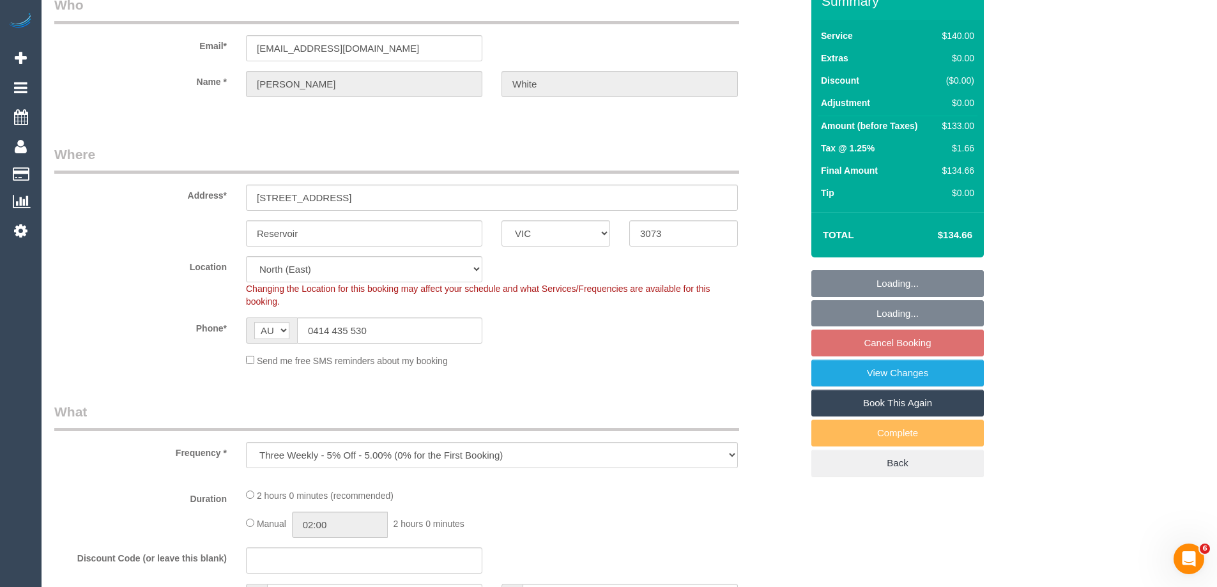
select select "number:26"
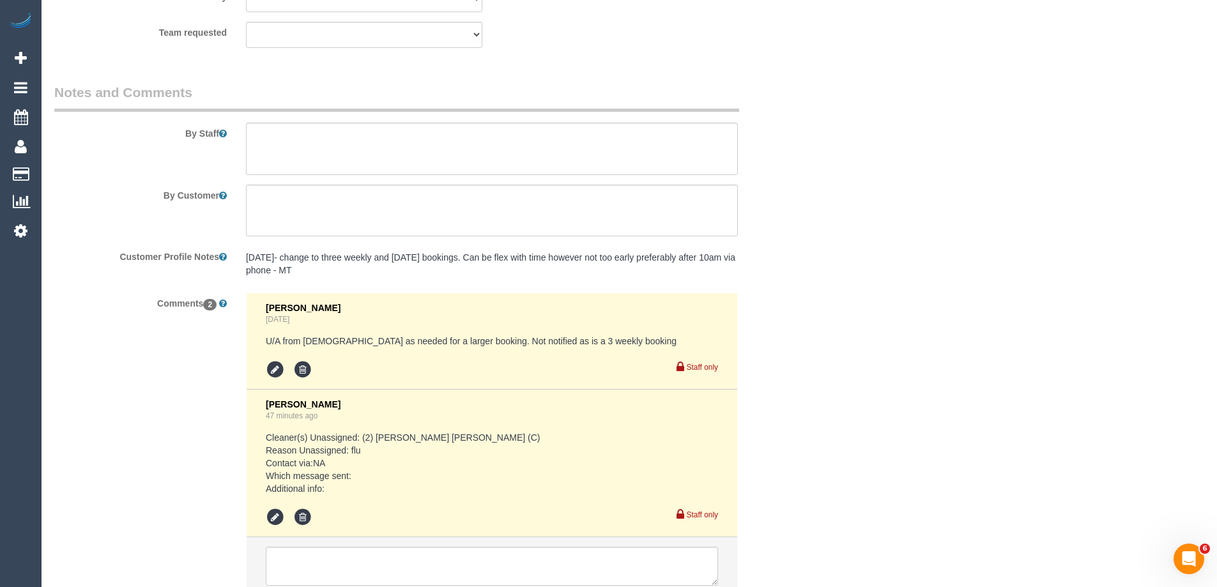
scroll to position [2107, 0]
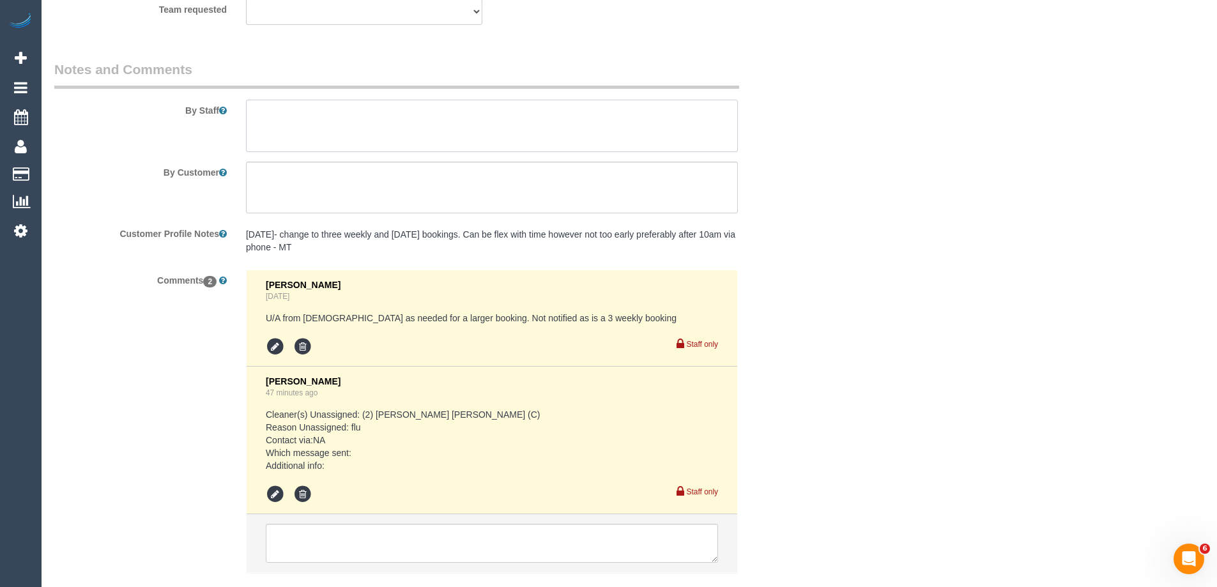
click at [271, 132] on textarea at bounding box center [492, 126] width 492 height 52
type textarea "*Cover*"
drag, startPoint x: 313, startPoint y: 128, endPoint x: 59, endPoint y: 101, distance: 255.6
click at [59, 101] on div "By Staff" at bounding box center [428, 106] width 766 height 92
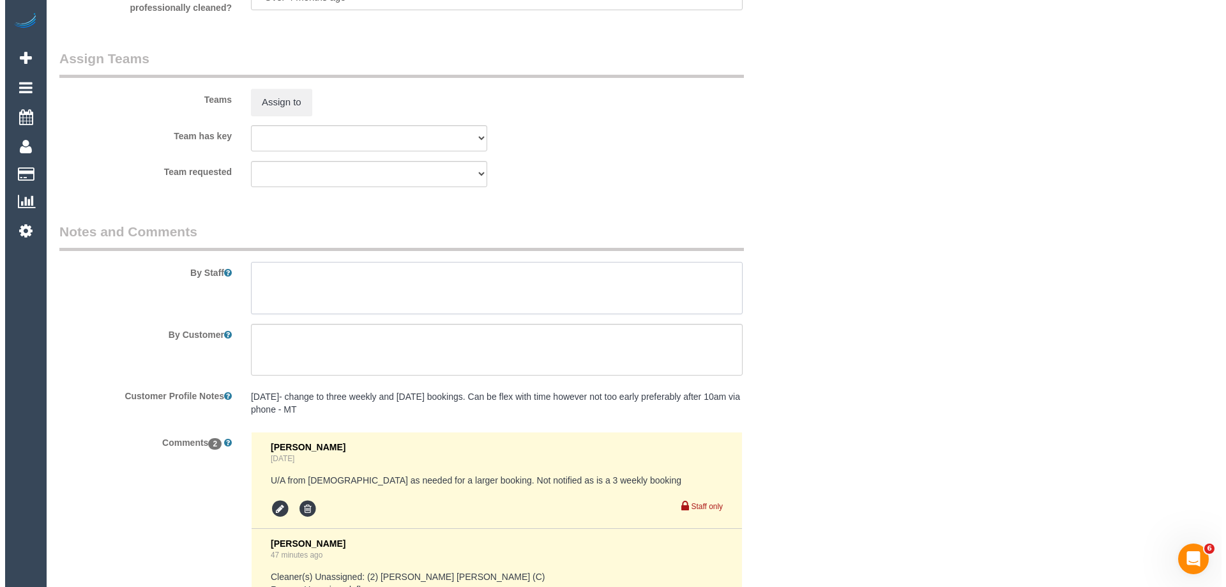
scroll to position [1916, 0]
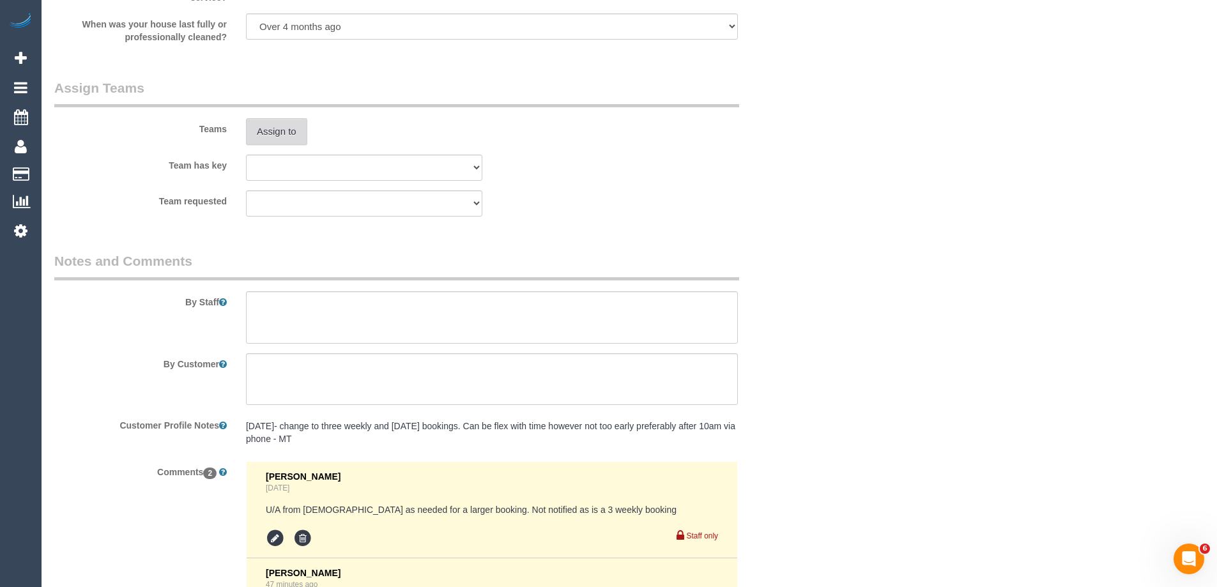
click at [268, 137] on button "Assign to" at bounding box center [276, 131] width 61 height 27
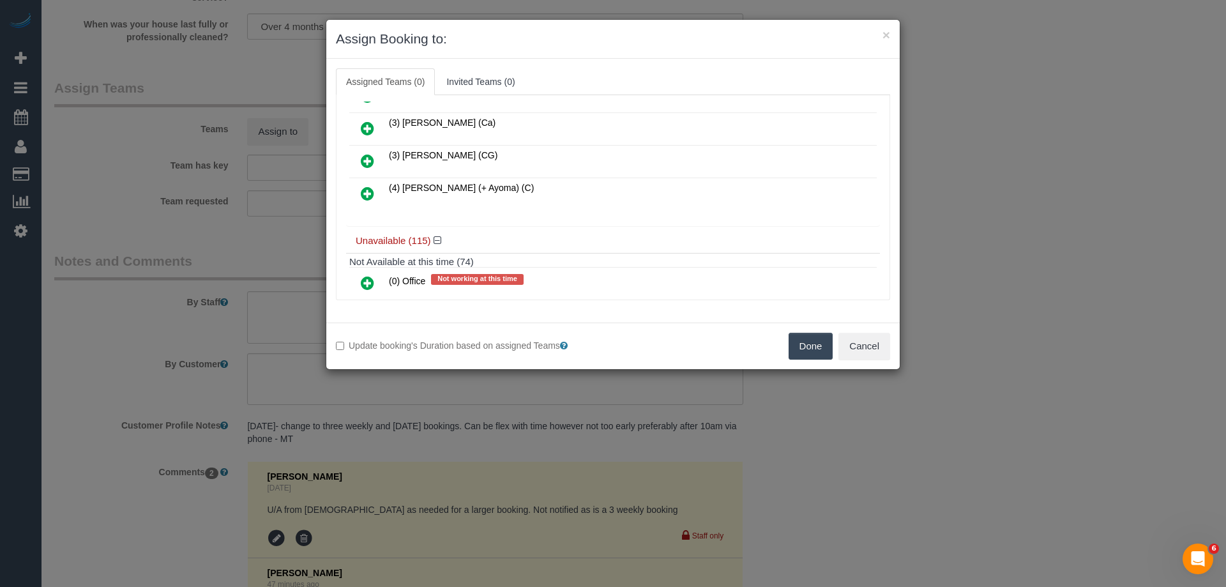
click at [364, 194] on icon at bounding box center [367, 193] width 13 height 15
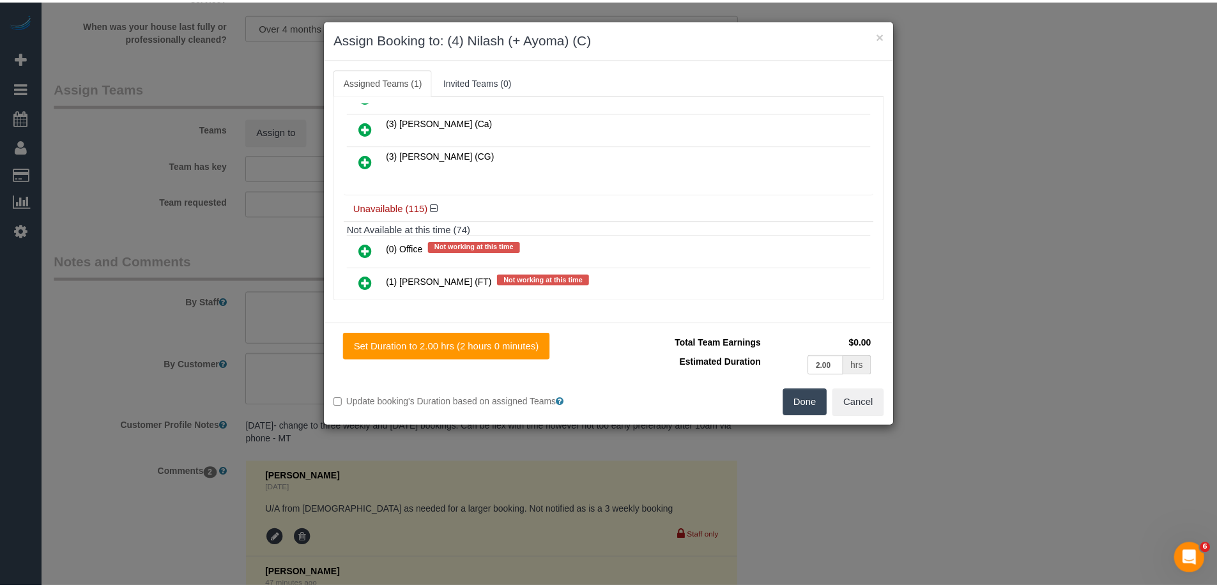
scroll to position [0, 0]
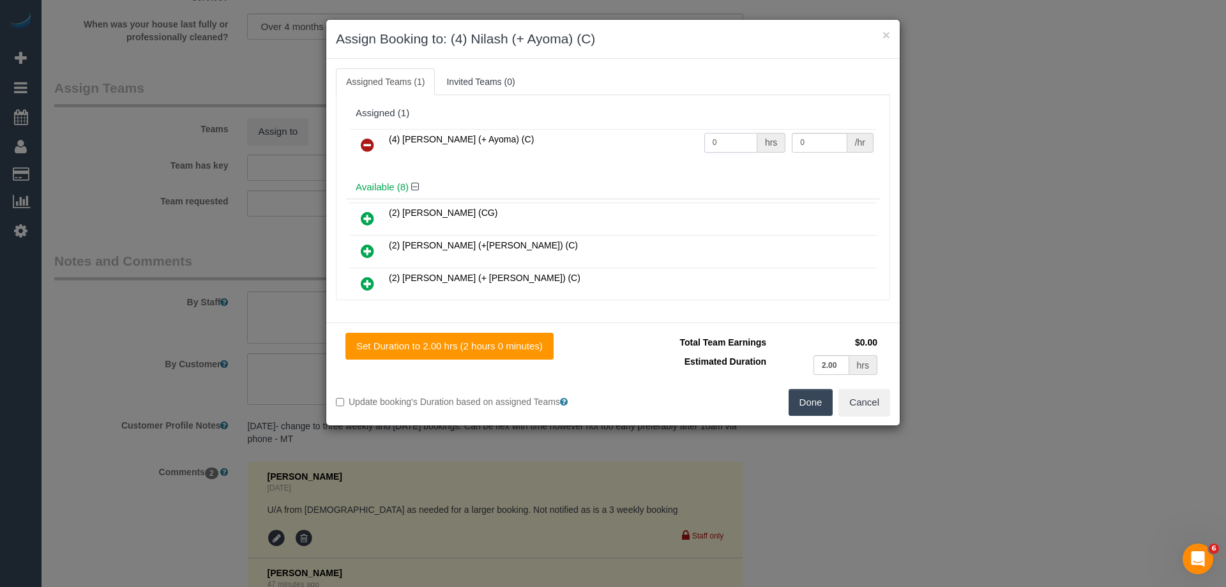
drag, startPoint x: 725, startPoint y: 142, endPoint x: 674, endPoint y: 139, distance: 51.2
click at [676, 139] on tr "(4) Nilash (+ Ayoma) (C) 0 hrs 0 /hr" at bounding box center [612, 145] width 527 height 33
type input "2"
drag, startPoint x: 805, startPoint y: 144, endPoint x: 704, endPoint y: 134, distance: 101.4
click at [704, 134] on tr "(4) Nilash (+ Ayoma) (C) 2 hrs 0 /hr" at bounding box center [612, 145] width 527 height 33
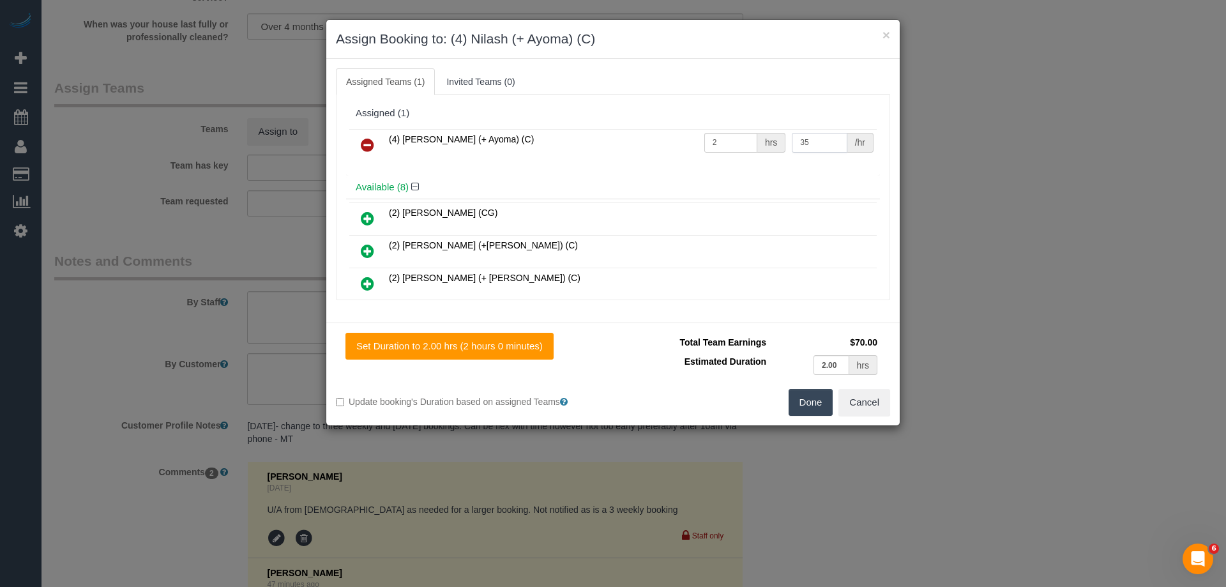
type input "35"
click at [793, 406] on button "Done" at bounding box center [811, 402] width 45 height 27
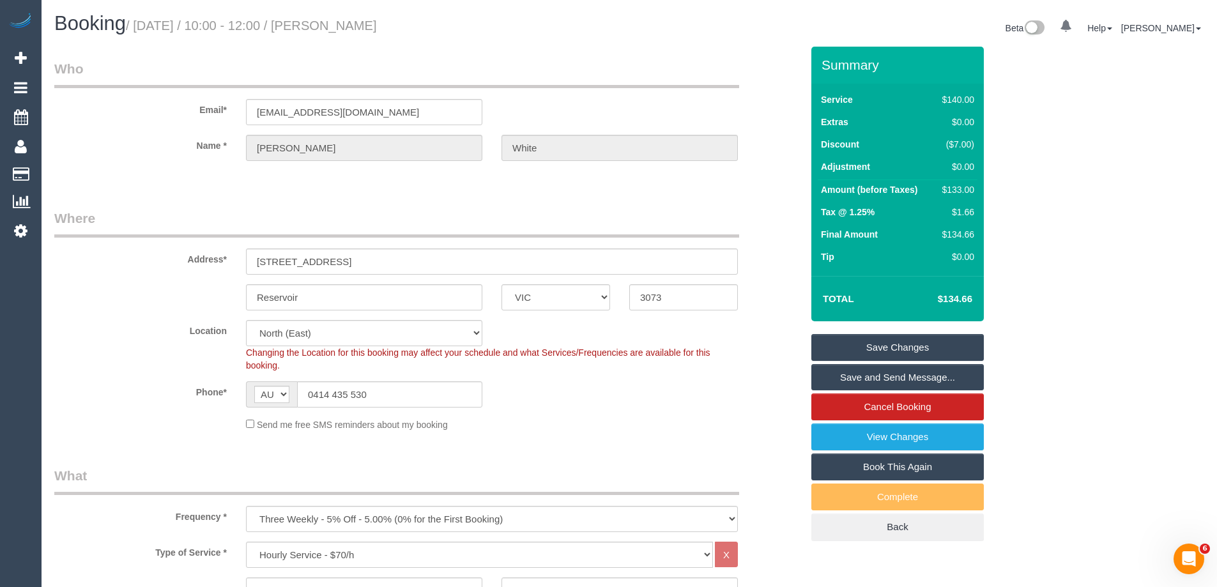
drag, startPoint x: 466, startPoint y: 26, endPoint x: 354, endPoint y: 29, distance: 111.8
click at [354, 29] on h1 "Booking / September 25, 2025 / 10:00 - 12:00 / Maureen White" at bounding box center [336, 24] width 565 height 22
copy small "Maureen White"
click at [829, 350] on link "Save Changes" at bounding box center [897, 347] width 172 height 27
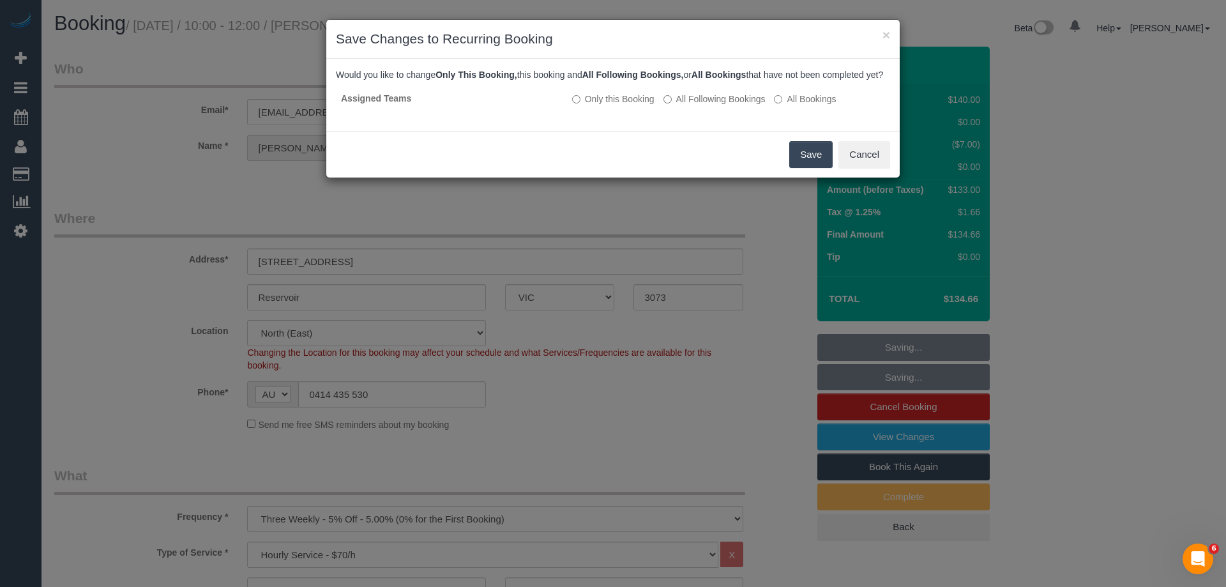
click at [815, 168] on button "Save" at bounding box center [810, 154] width 43 height 27
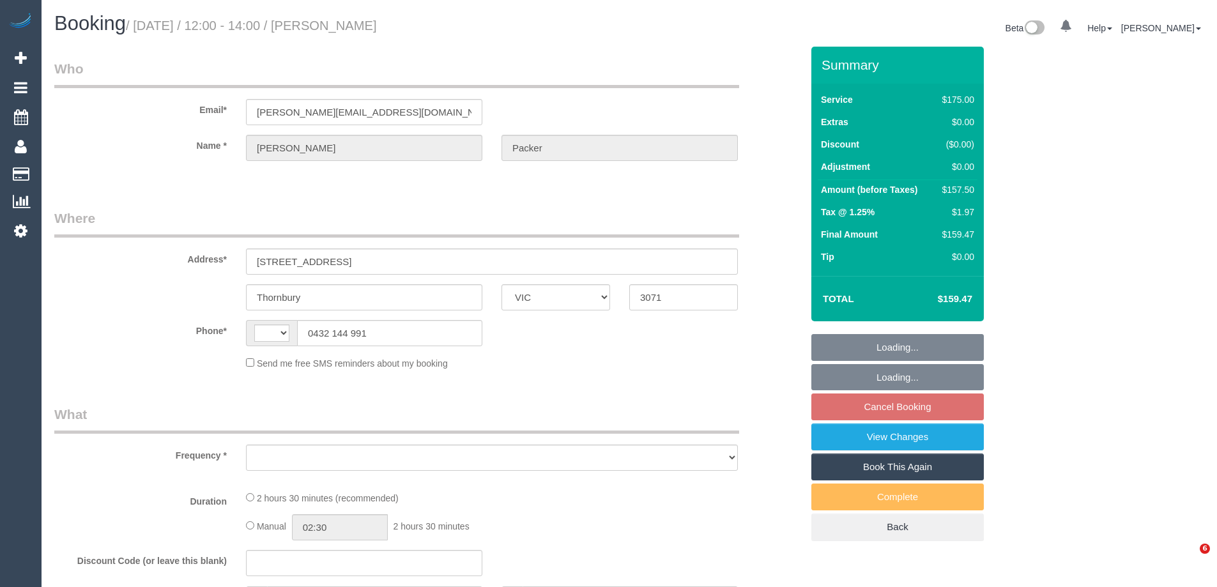
select select "VIC"
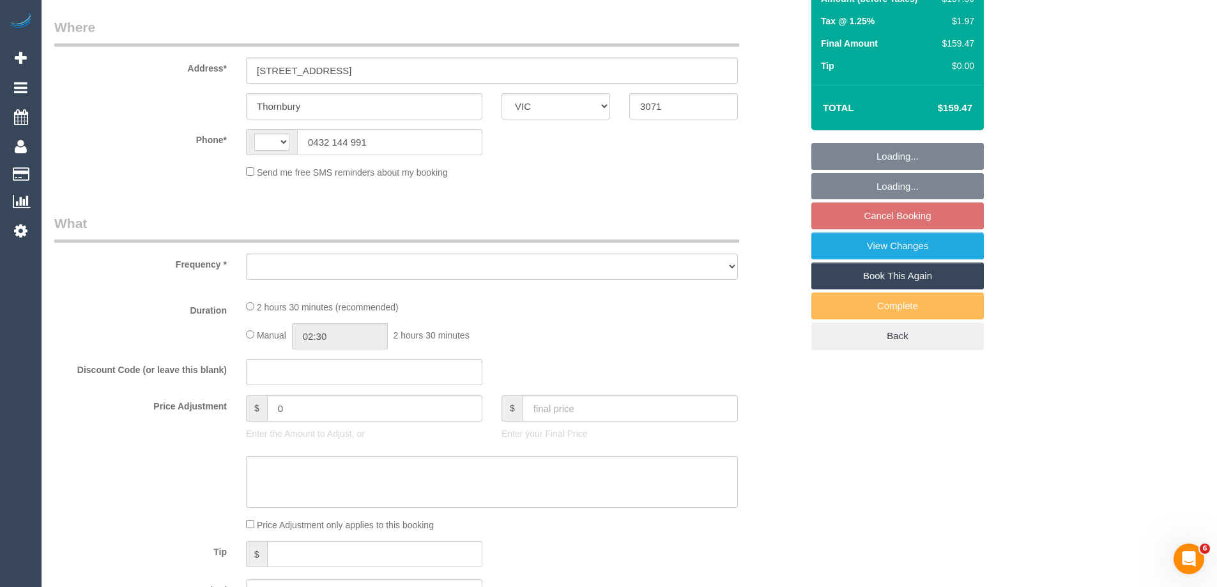
scroll to position [319, 0]
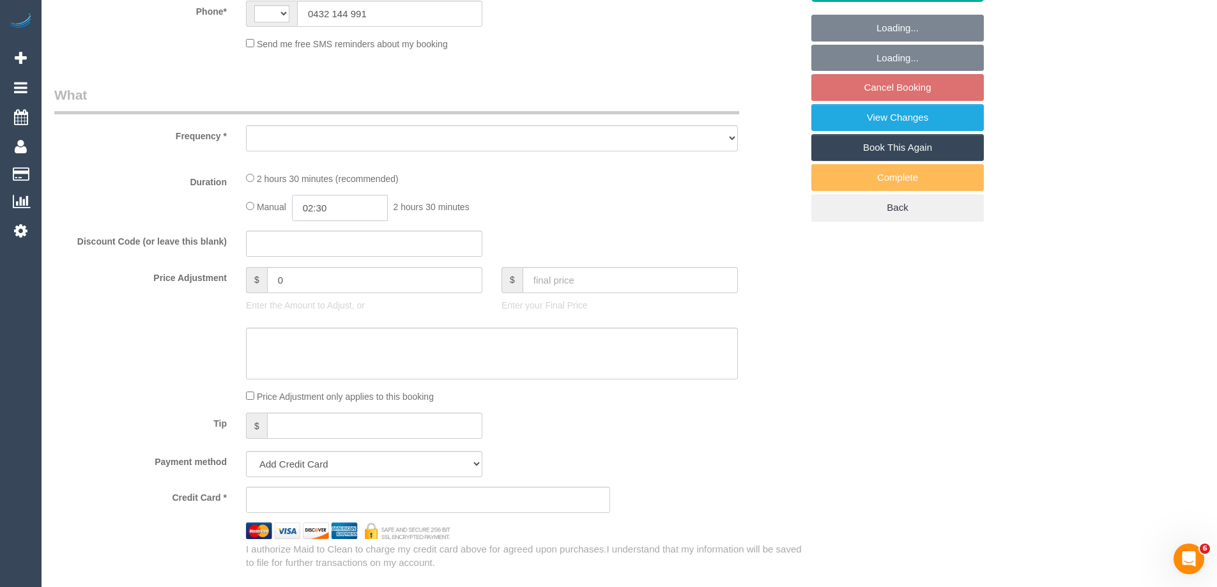
click at [349, 206] on input "02:30" at bounding box center [340, 208] width 96 height 26
click at [318, 248] on li "01:00" at bounding box center [325, 247] width 57 height 17
drag, startPoint x: 336, startPoint y: 208, endPoint x: 324, endPoint y: 207, distance: 11.5
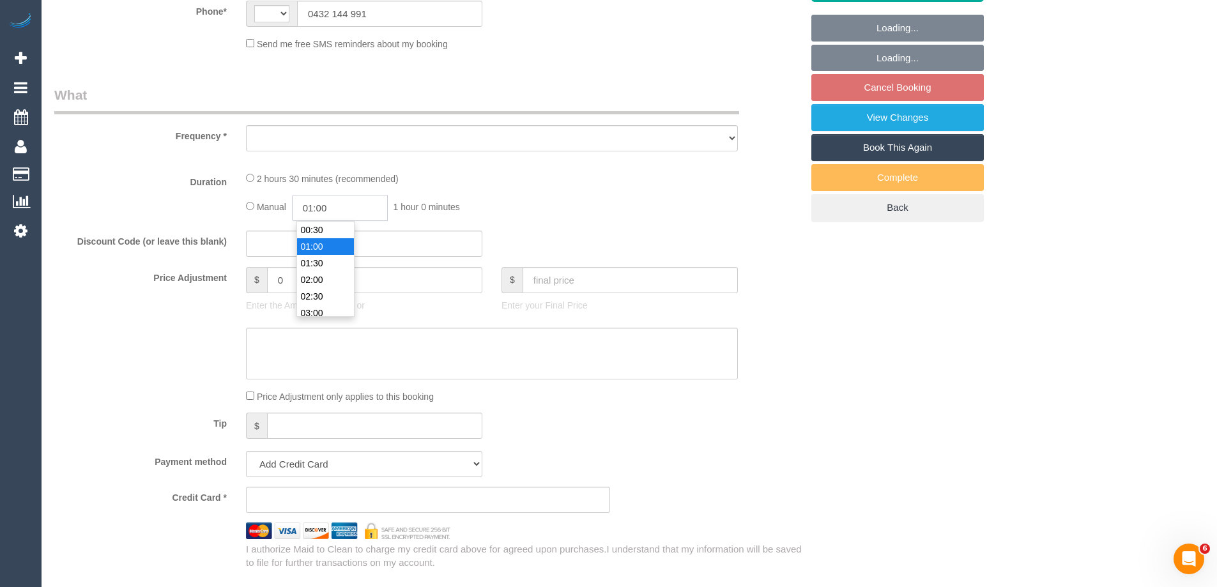
click at [324, 207] on input "01:00" at bounding box center [340, 208] width 96 height 26
type input "01:15"
click at [540, 167] on fieldset "What Frequency * Duration 2 hours 30 minutes (recommended) Manual 01:15 1 hour …" at bounding box center [427, 328] width 747 height 484
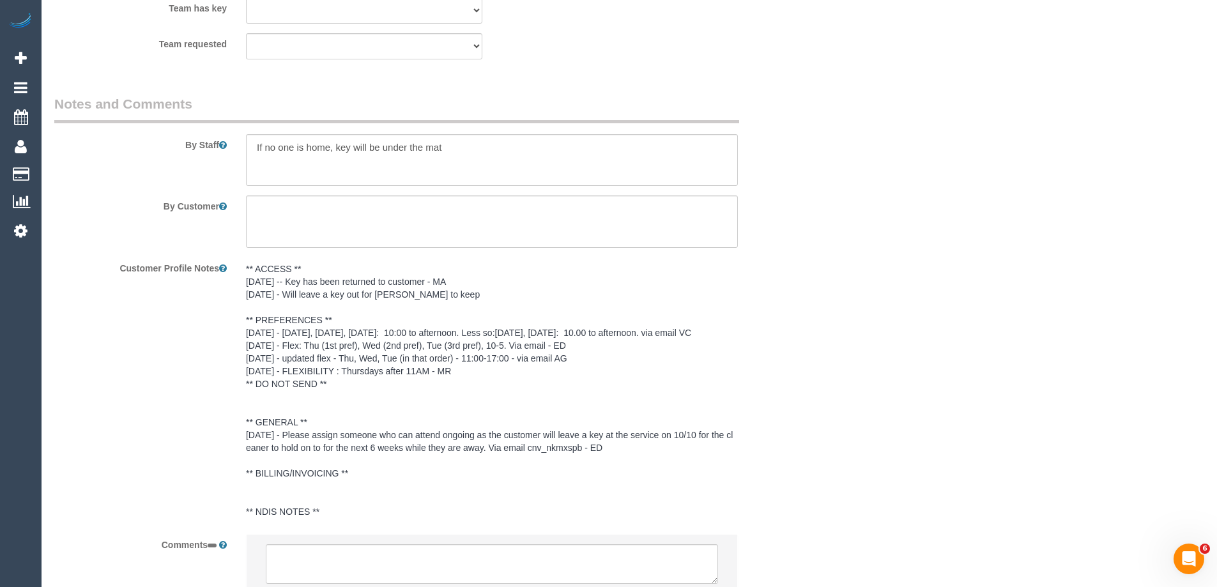
scroll to position [1086, 0]
click at [250, 147] on textarea at bounding box center [492, 159] width 492 height 52
type textarea "*Cover* If no one is home, key will be under the mat"
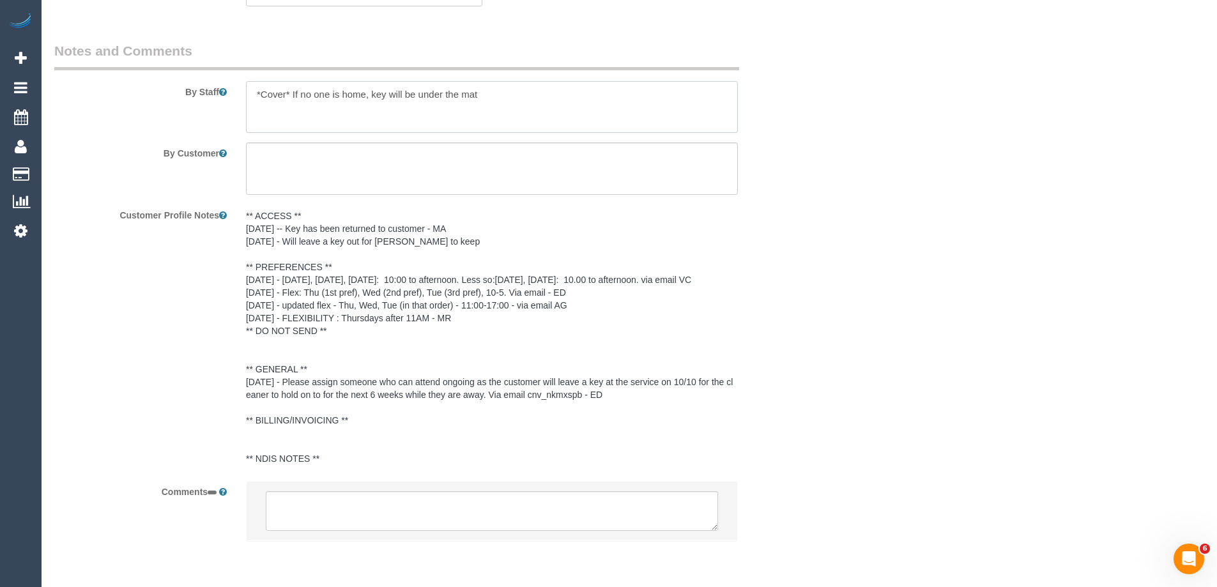
scroll to position [1185, 0]
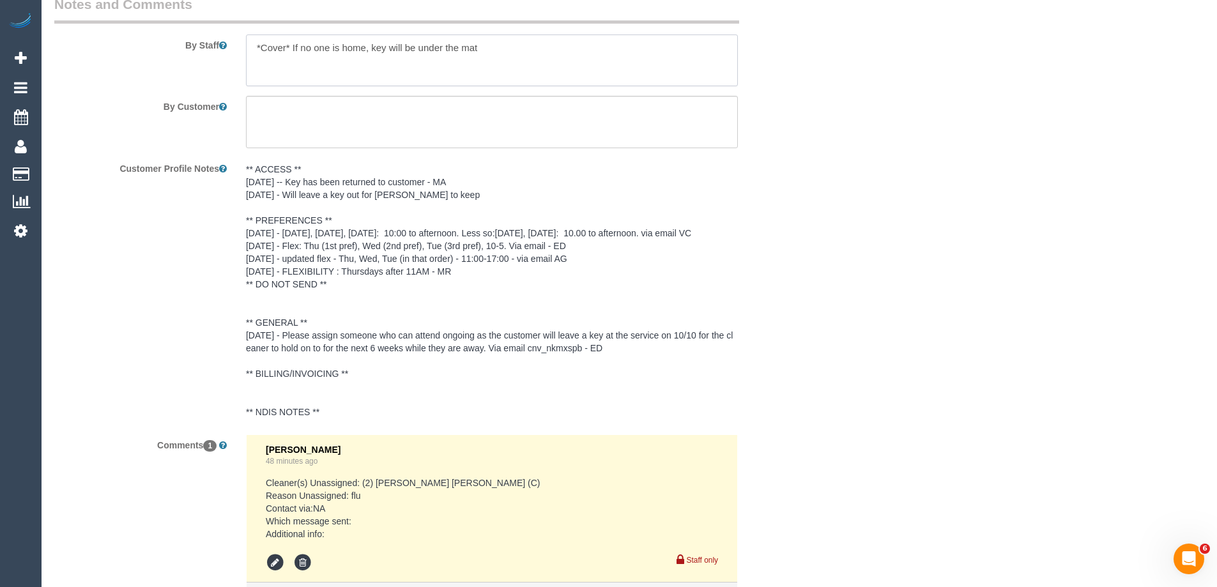
select select "string:AU"
select select "object:554"
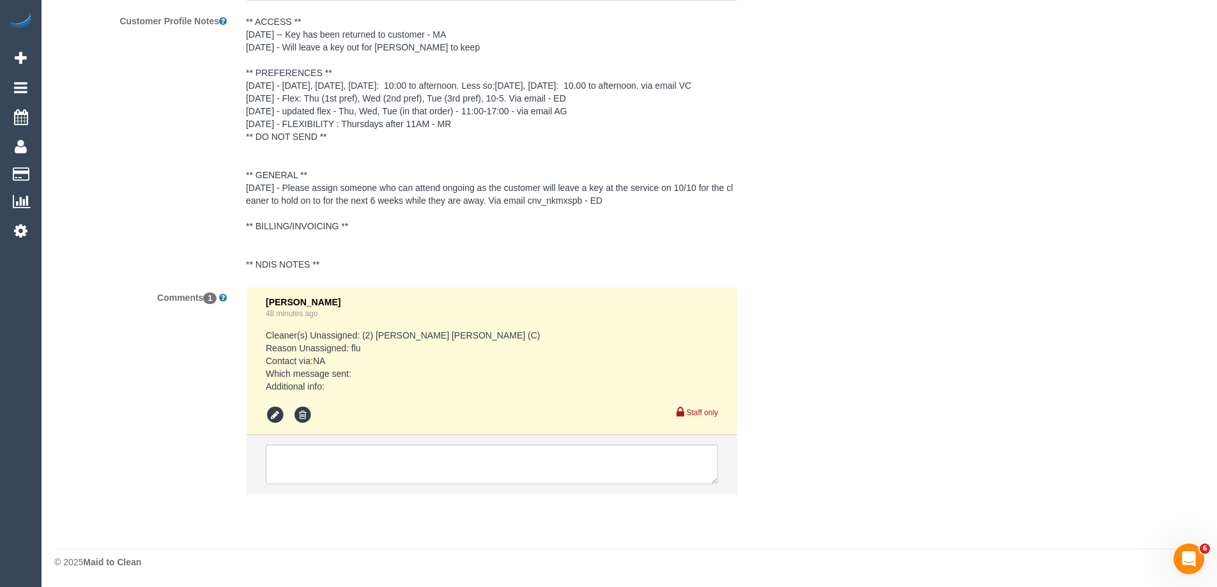
select select "150"
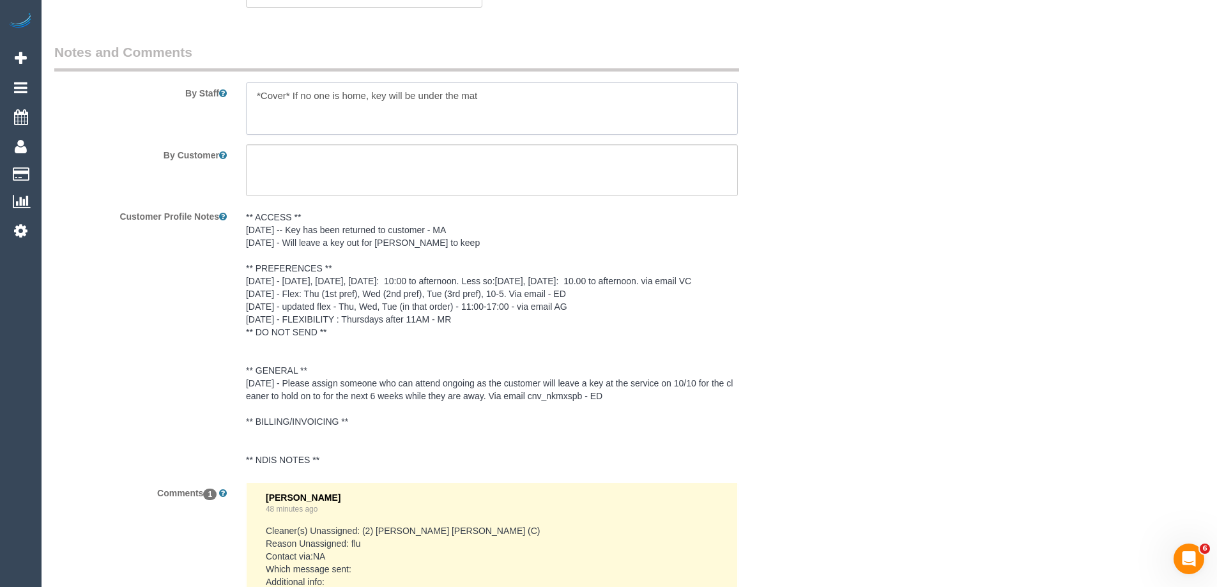
select select "string:stripe-pm_1PLJ582GScqysDRVpkXOTlYq"
select select "object:1556"
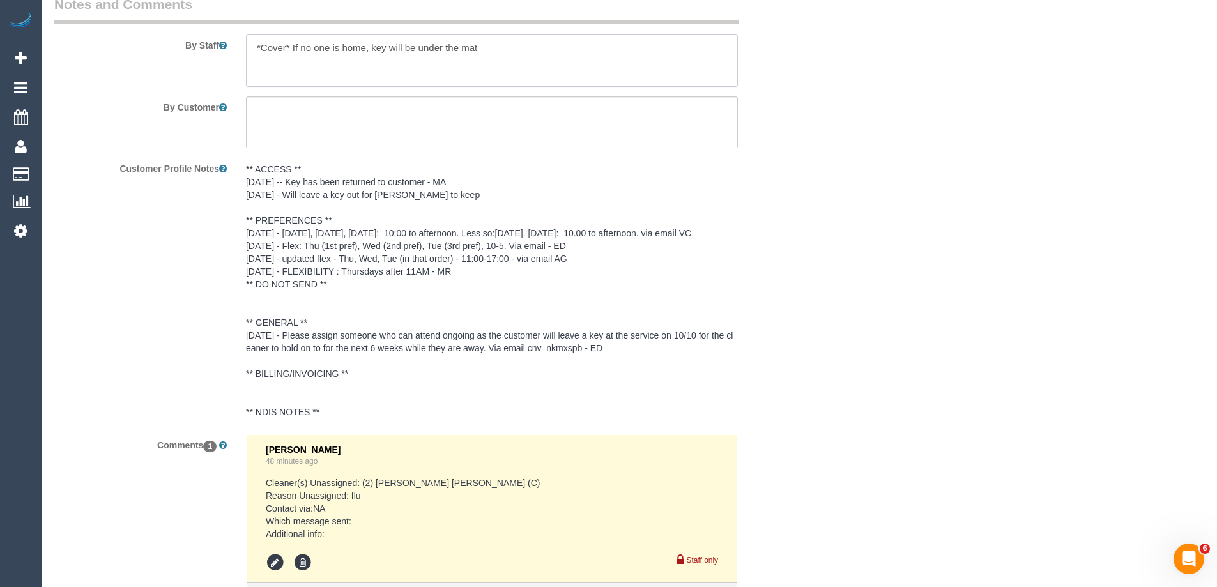
select select "number:30"
select select "number:14"
select select "number:19"
select select "number:25"
select select "number:34"
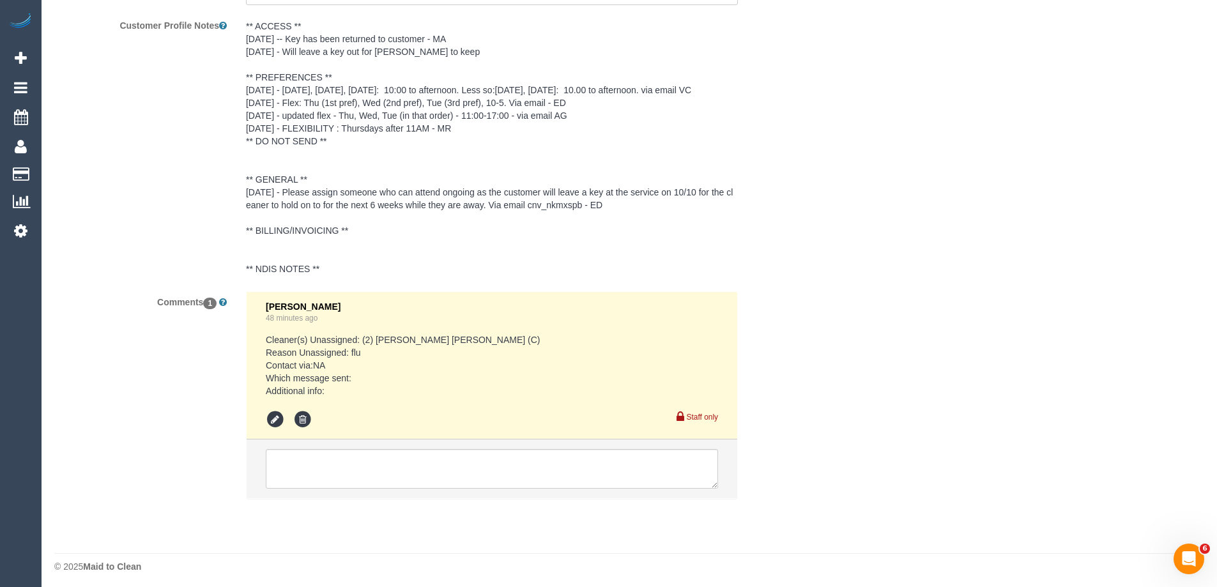
scroll to position [2320, 0]
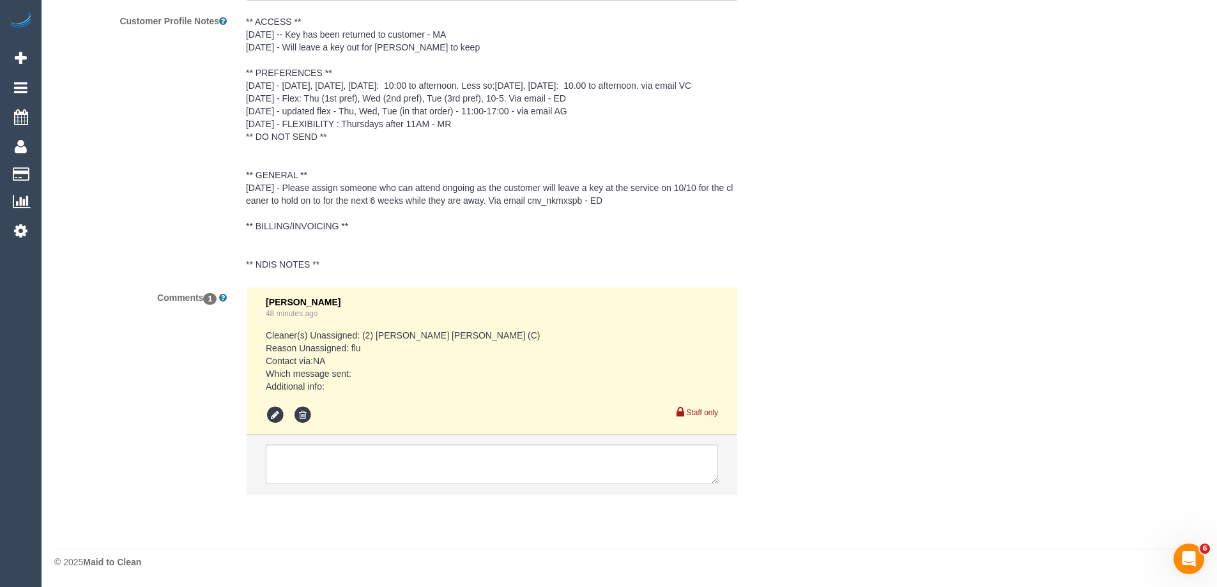
type textarea "*Cover* If no one is home, key will be under the mat"
click at [301, 462] on textarea at bounding box center [492, 464] width 452 height 40
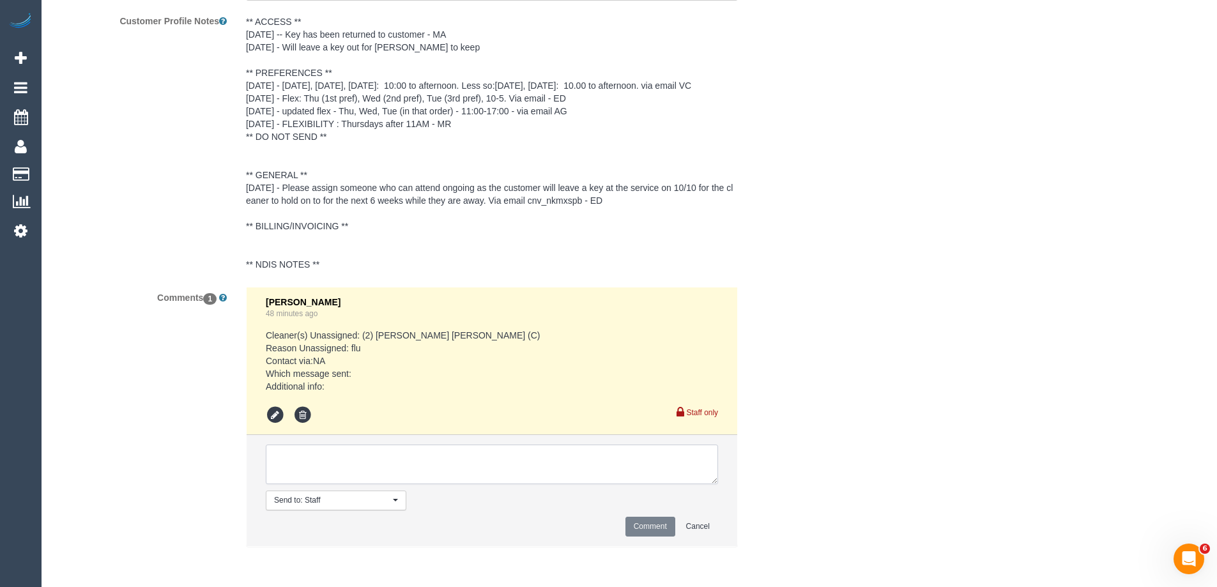
click at [348, 462] on textarea at bounding box center [492, 464] width 452 height 40
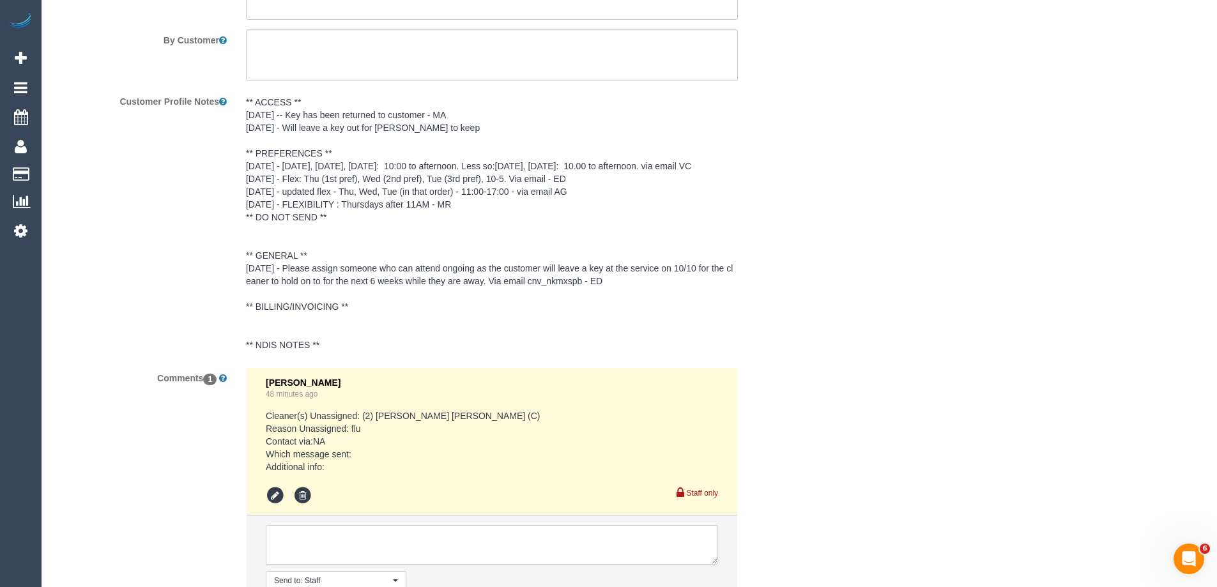
scroll to position [2372, 0]
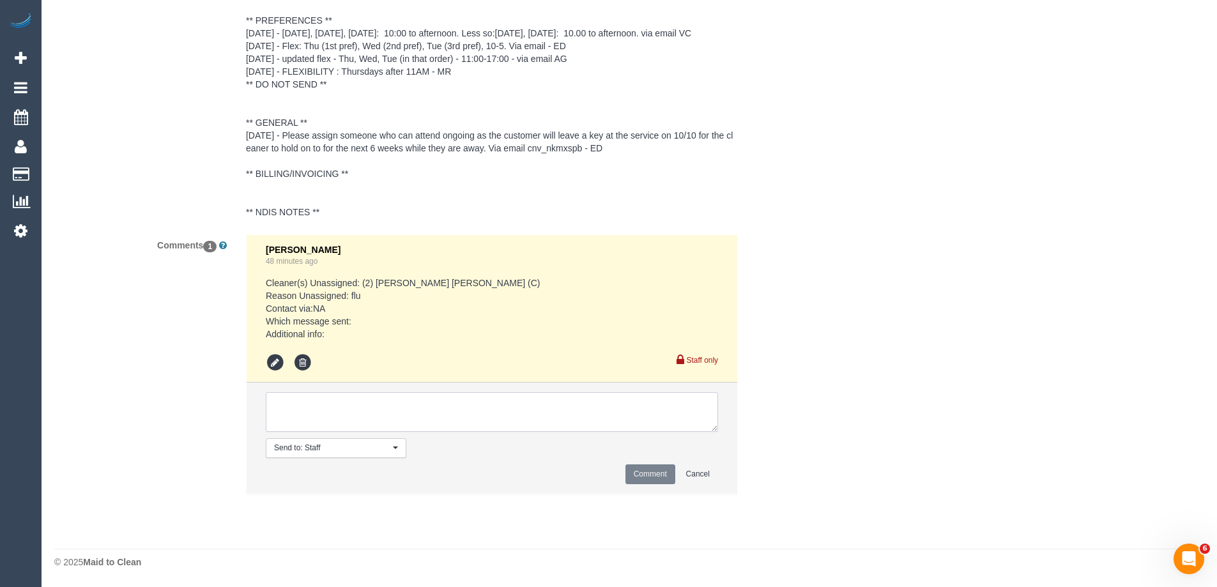
click at [292, 404] on textarea at bounding box center [492, 412] width 452 height 40
type textarea "Notified of one off cover cleaner as per cover option - via email"
click at [637, 483] on button "Comment" at bounding box center [650, 474] width 50 height 20
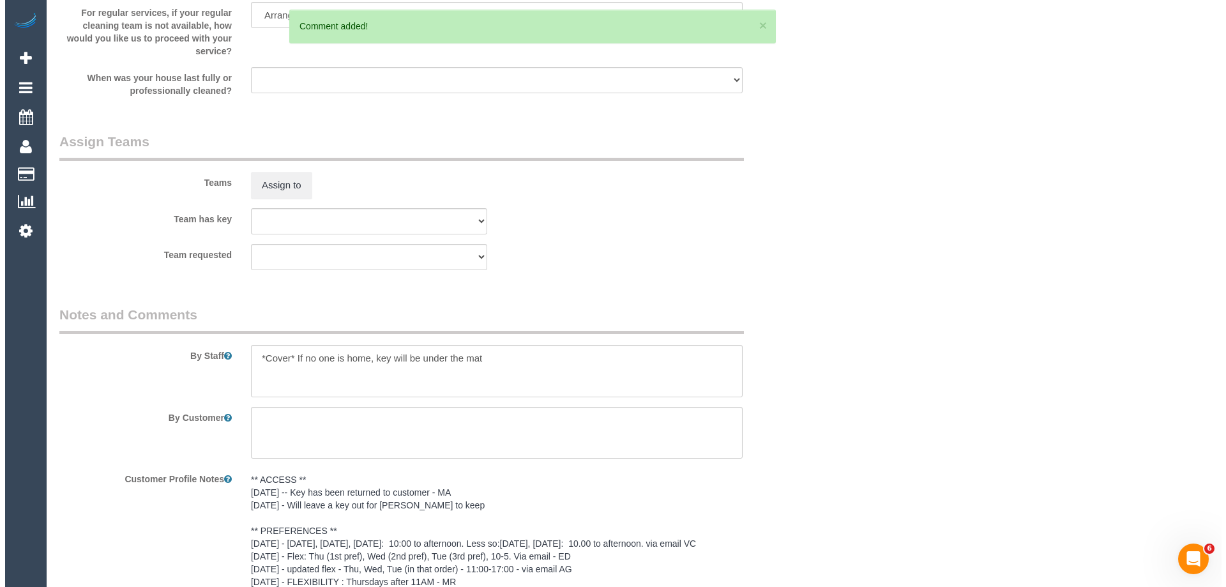
scroll to position [1801, 0]
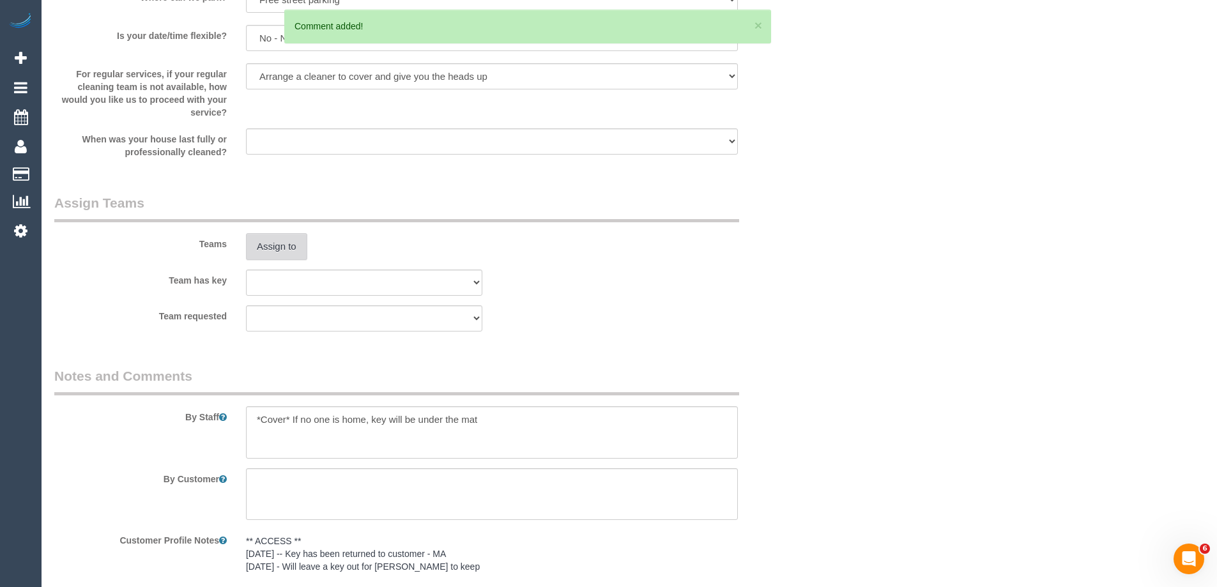
click at [273, 248] on button "Assign to" at bounding box center [276, 246] width 61 height 27
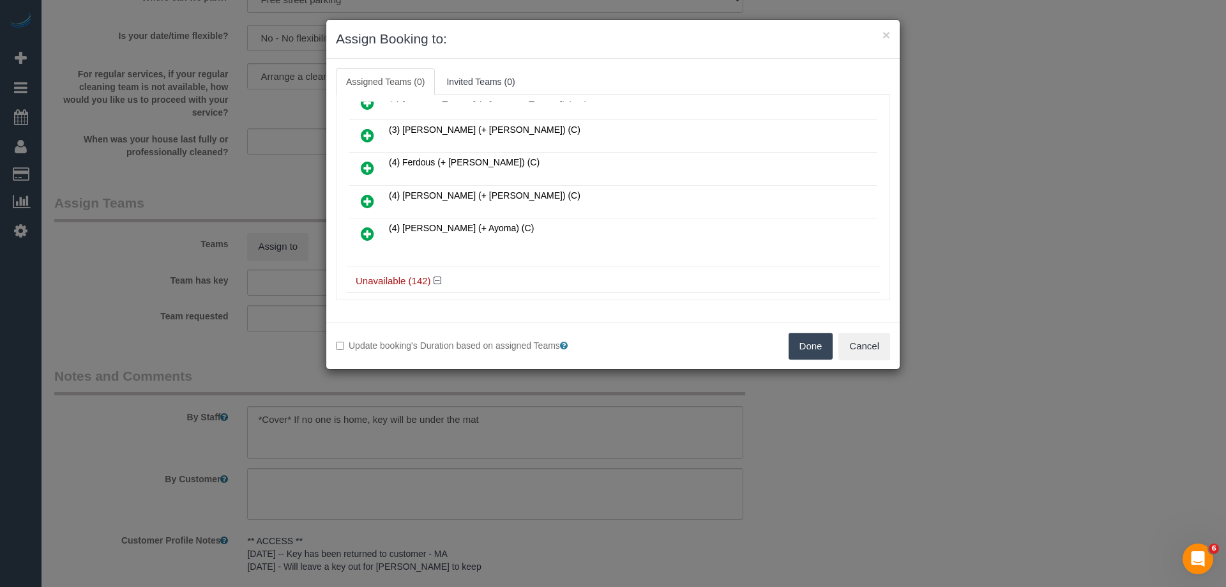
click at [370, 166] on icon at bounding box center [367, 167] width 13 height 15
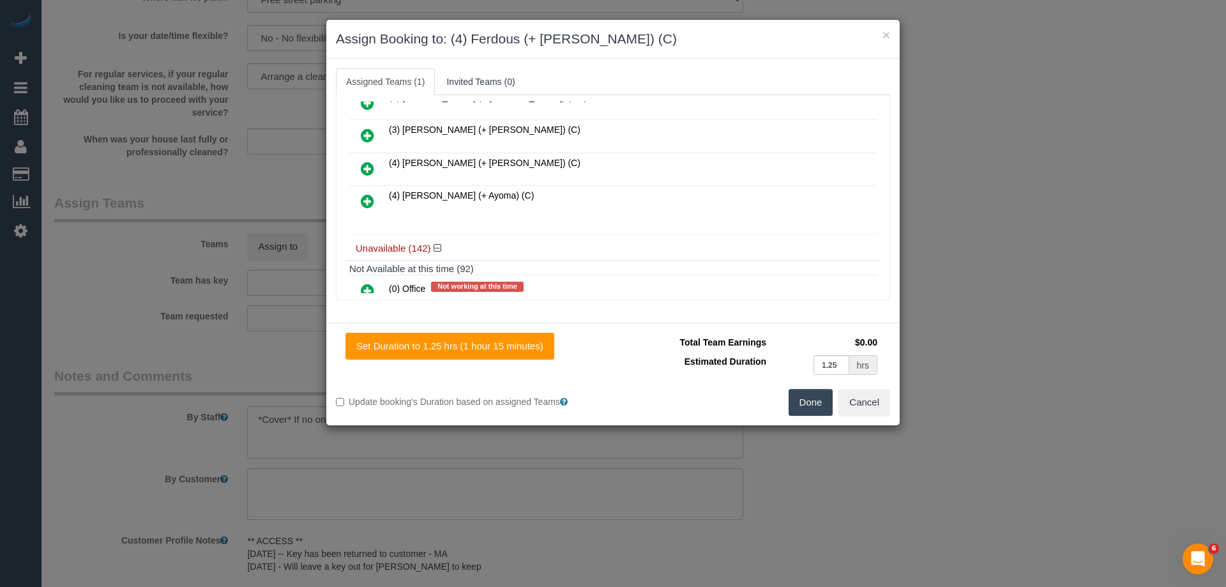
click at [370, 166] on icon at bounding box center [367, 168] width 13 height 15
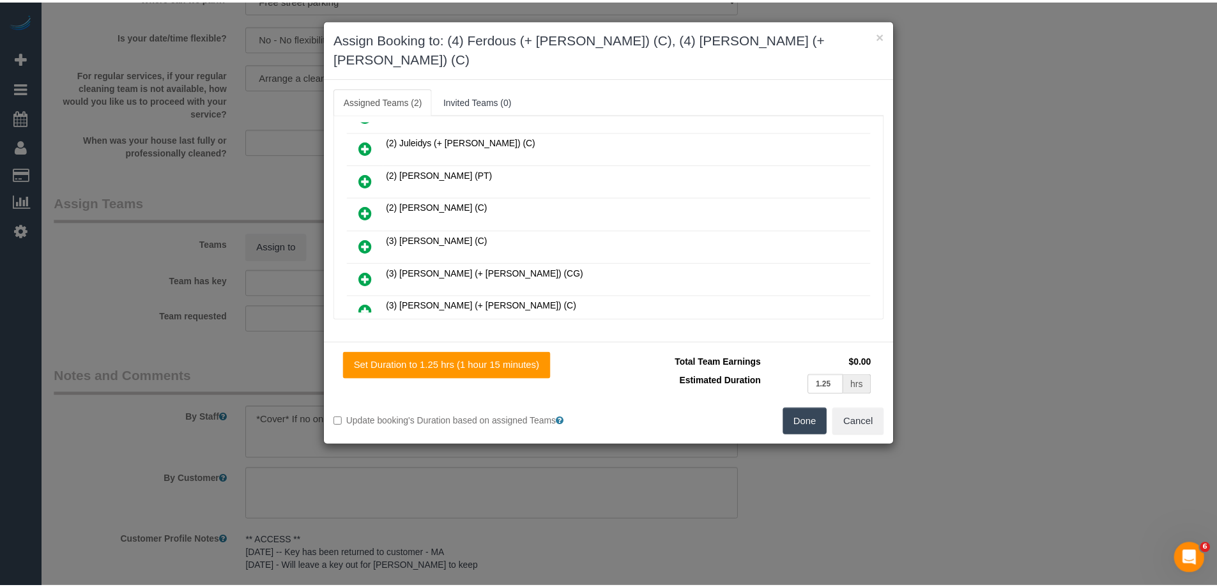
scroll to position [0, 0]
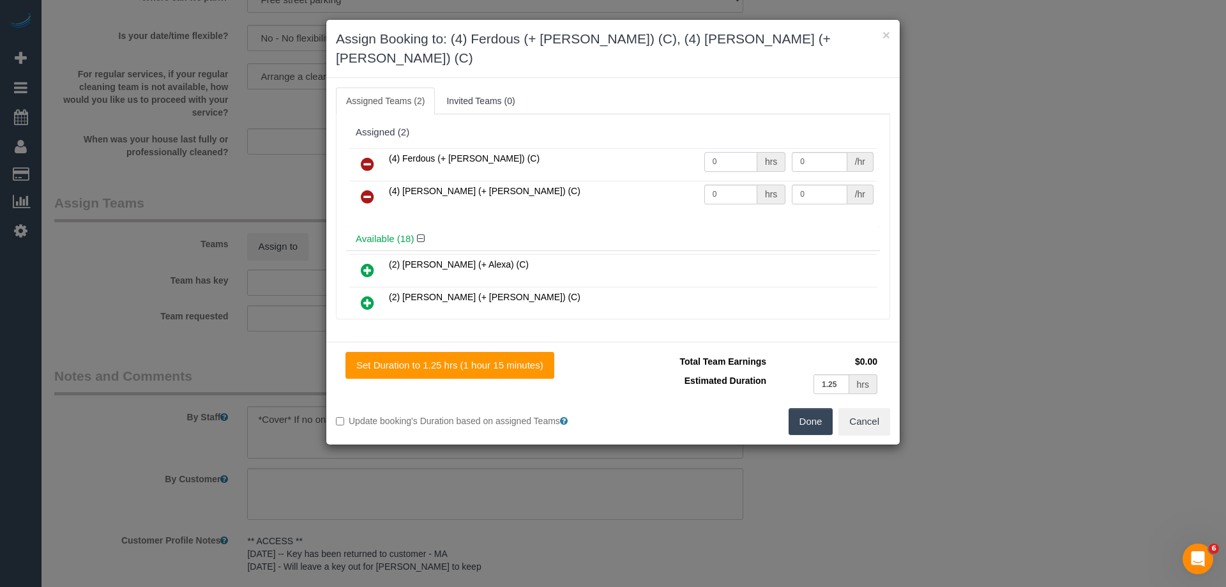
drag, startPoint x: 725, startPoint y: 147, endPoint x: 683, endPoint y: 140, distance: 43.4
click at [683, 148] on tr "(4) Ferdous (+ Forkan) (C) 0 hrs 0 /hr" at bounding box center [612, 164] width 527 height 33
type input "1.25"
drag, startPoint x: 724, startPoint y: 166, endPoint x: 629, endPoint y: 170, distance: 95.2
click at [629, 181] on tr "(4) Forkan (+ Ferdous) (C) 0 hrs 0 /hr" at bounding box center [612, 197] width 527 height 33
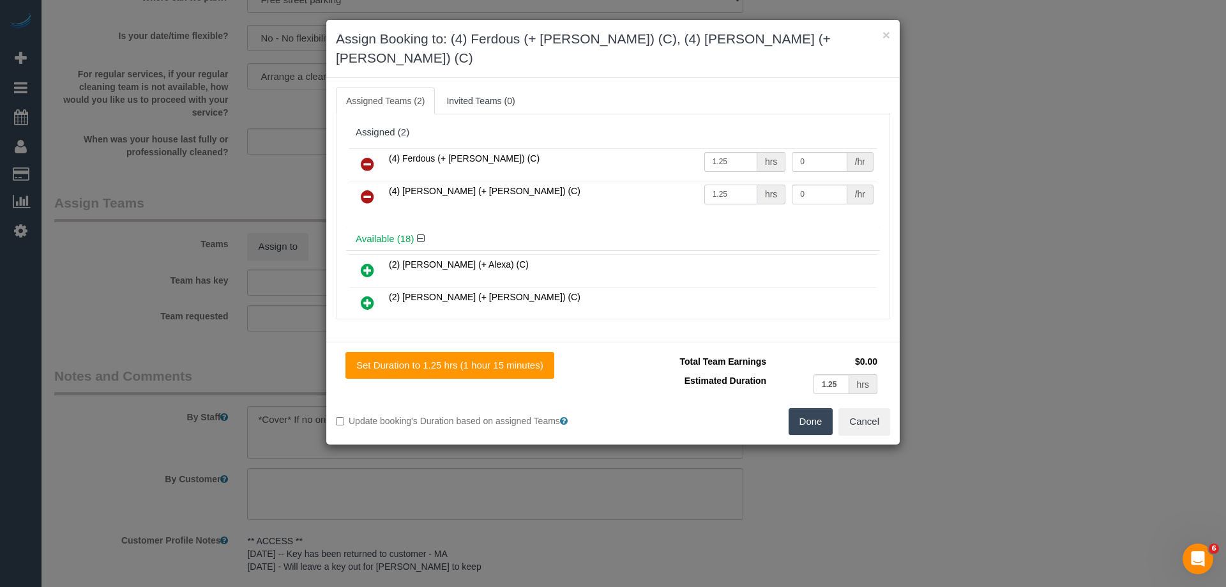
type input "1.25"
drag, startPoint x: 807, startPoint y: 172, endPoint x: 745, endPoint y: 170, distance: 62.6
click at [745, 181] on tr "(4) Forkan (+ Ferdous) (C) 1.25 hrs 0 /hr" at bounding box center [612, 197] width 527 height 33
type input "35"
drag, startPoint x: 816, startPoint y: 137, endPoint x: 748, endPoint y: 137, distance: 67.7
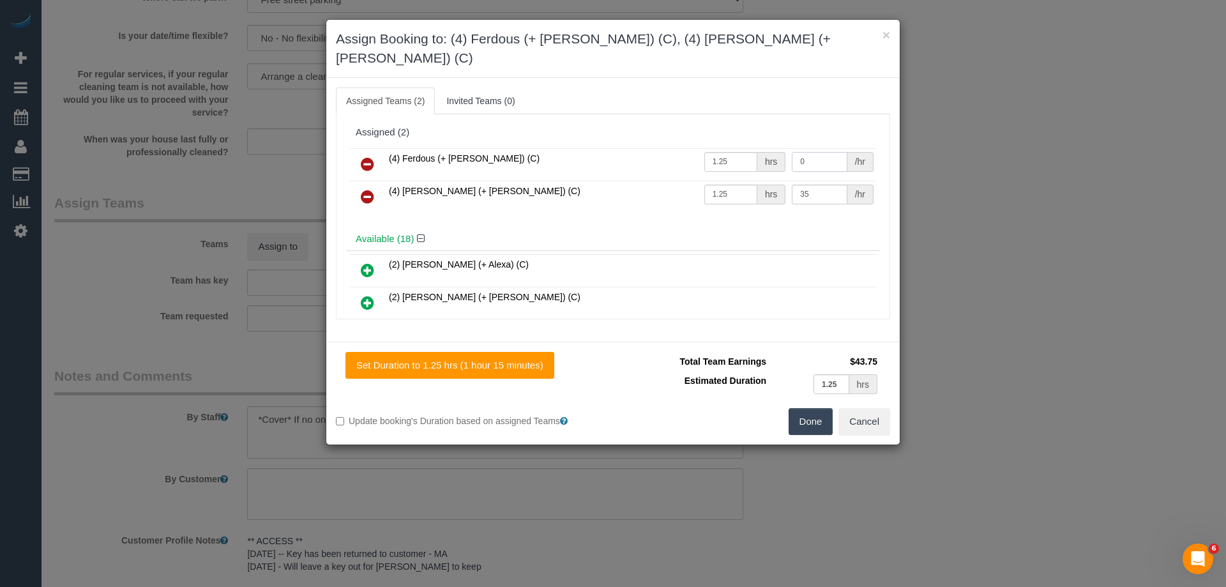
click at [748, 148] on tr "(4) Ferdous (+ Forkan) (C) 1.25 hrs 0 /hr" at bounding box center [612, 164] width 527 height 33
type input "35"
click at [817, 408] on button "Done" at bounding box center [811, 421] width 45 height 27
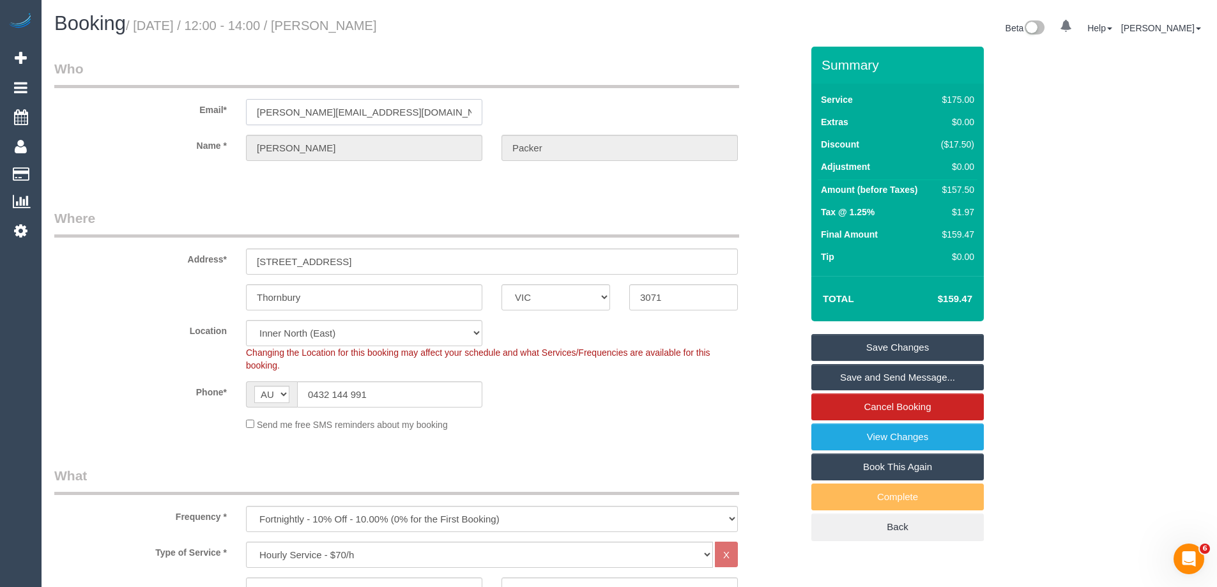
drag, startPoint x: 381, startPoint y: 119, endPoint x: 63, endPoint y: 116, distance: 318.0
click at [63, 116] on div "Email* c.i.packer@gmail.com" at bounding box center [428, 92] width 766 height 66
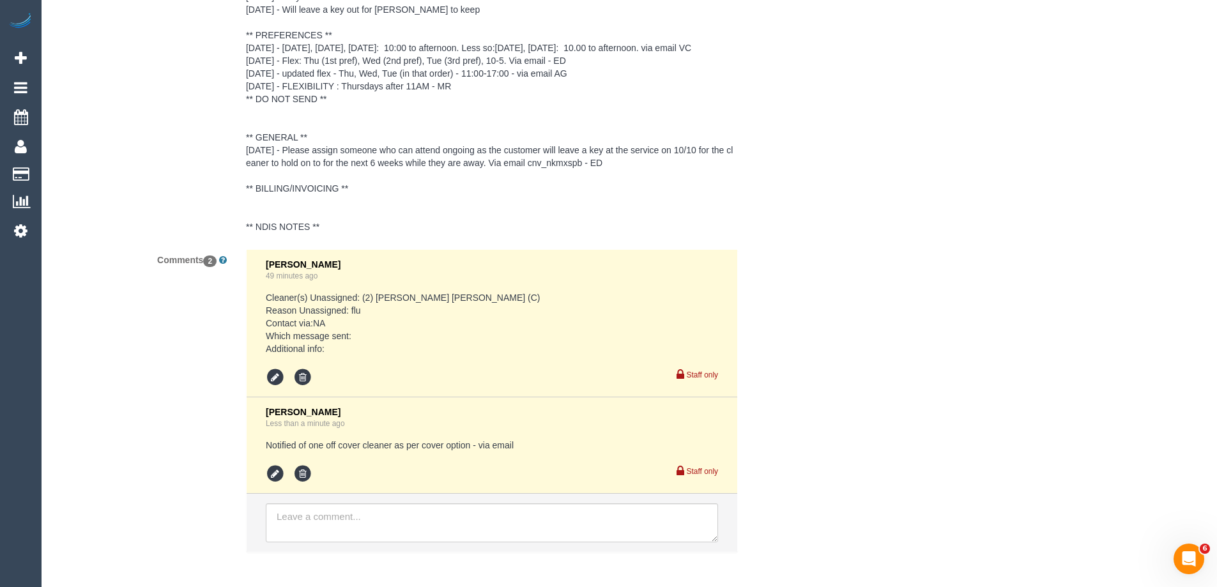
scroll to position [2416, 0]
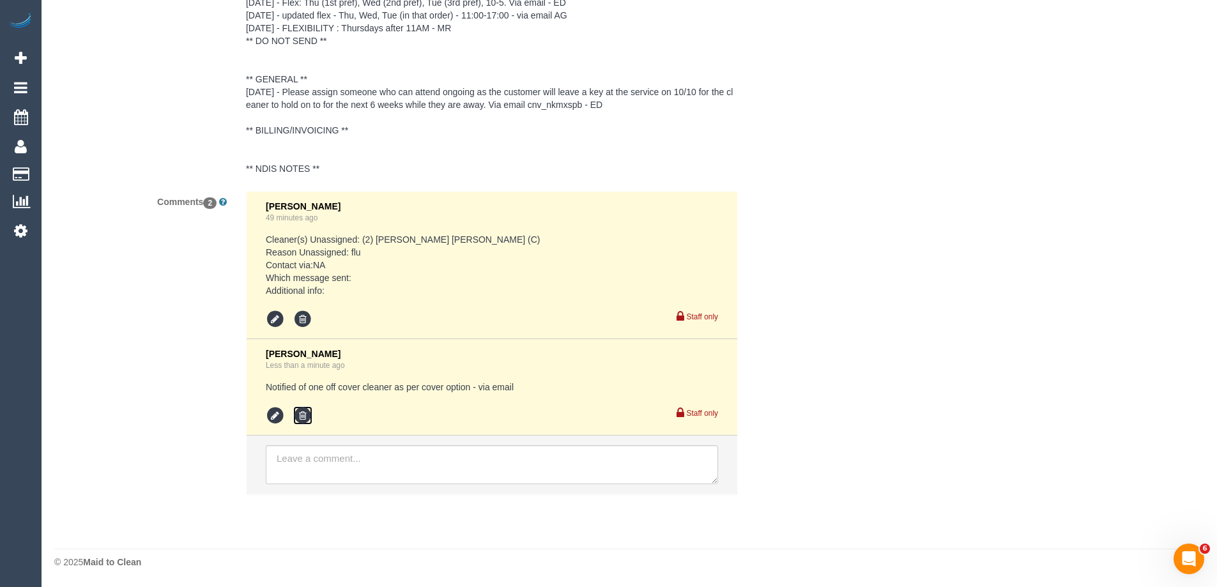
click at [301, 413] on icon at bounding box center [302, 415] width 19 height 19
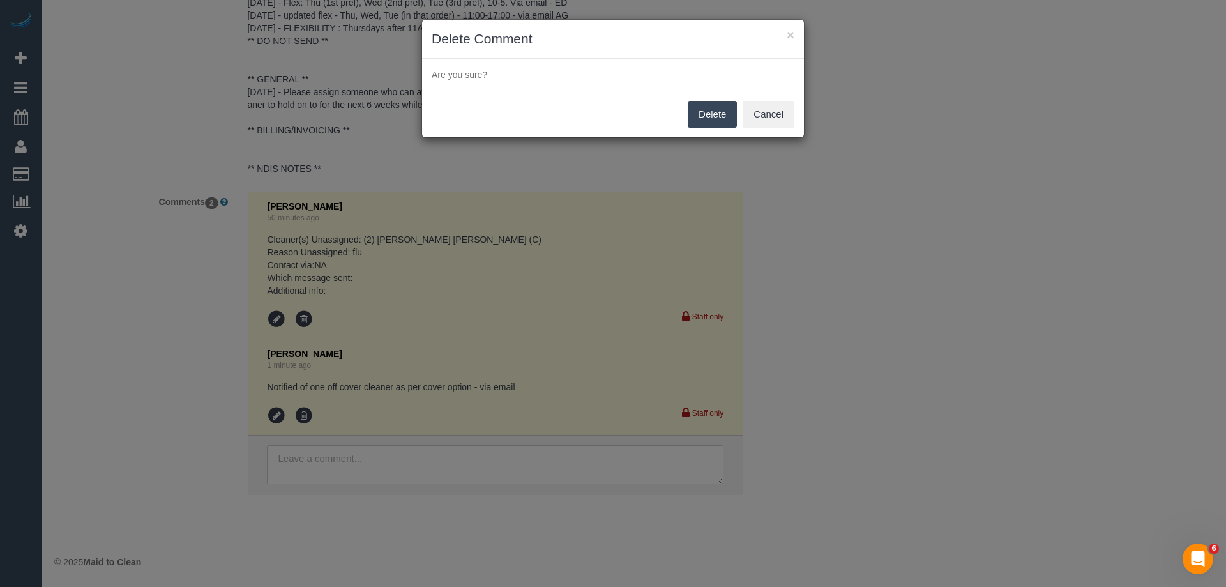
click at [725, 110] on button "Delete" at bounding box center [712, 114] width 49 height 27
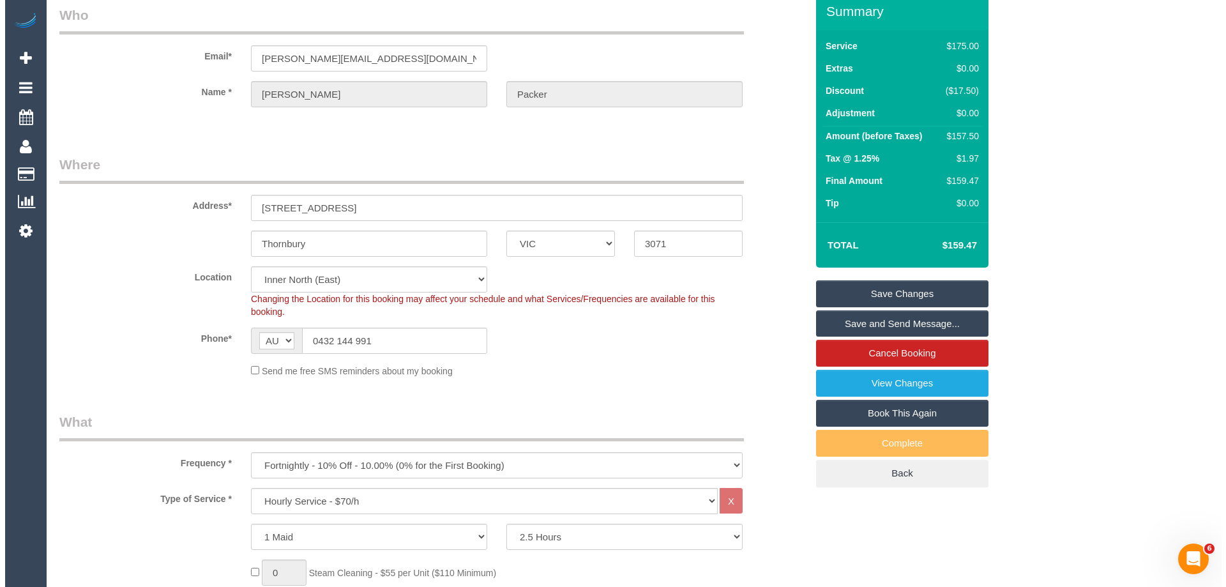
scroll to position [0, 0]
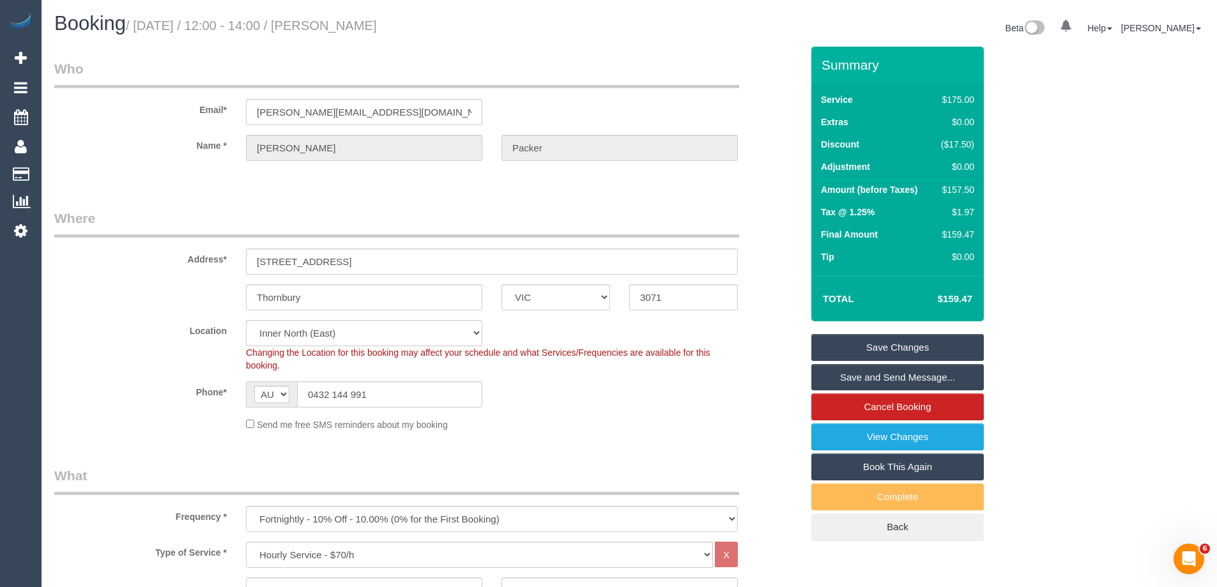
drag, startPoint x: 467, startPoint y: 23, endPoint x: 356, endPoint y: 25, distance: 111.1
click at [356, 25] on h1 "Booking / September 25, 2025 / 12:00 - 14:00 / Christopher Packer" at bounding box center [336, 24] width 565 height 22
copy small "Christopher Packer"
click at [853, 346] on link "Save Changes" at bounding box center [897, 347] width 172 height 27
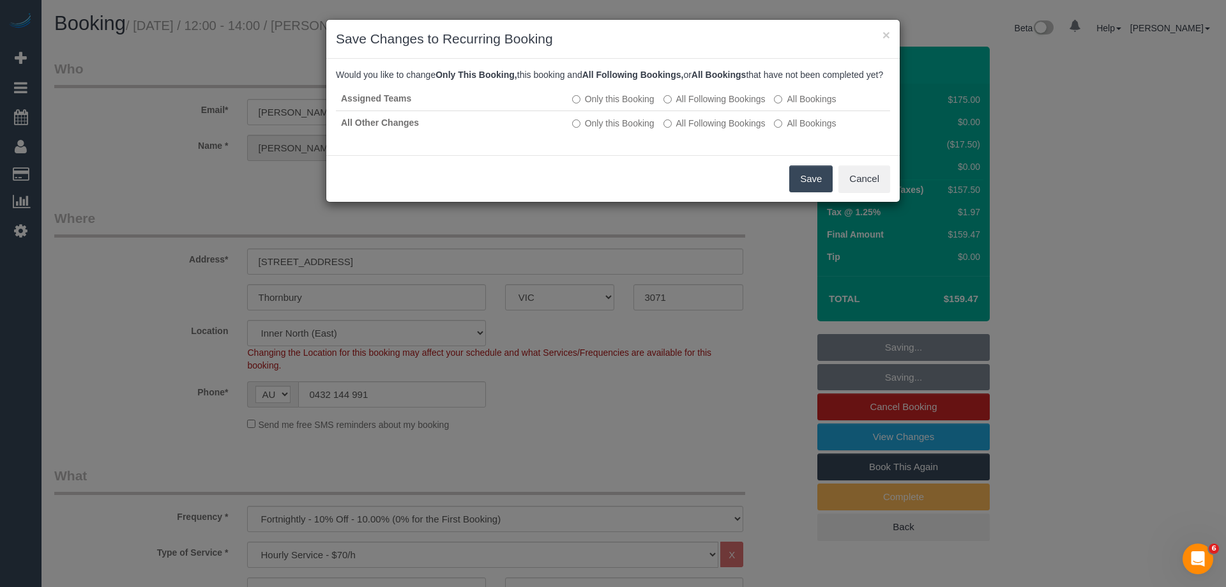
click at [808, 191] on button "Save" at bounding box center [810, 178] width 43 height 27
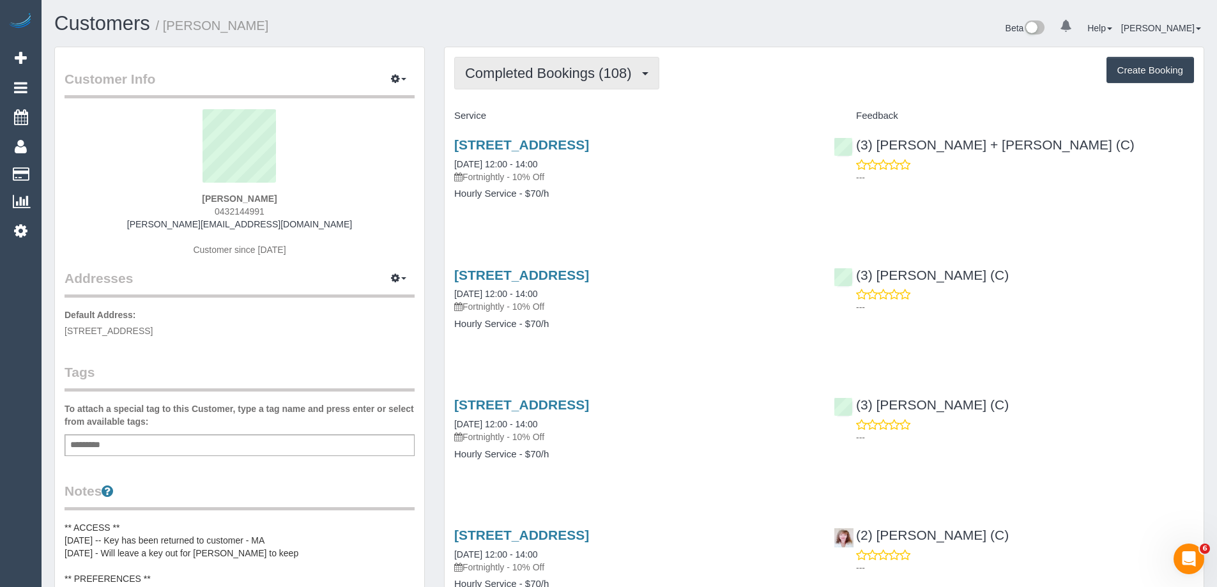
click at [565, 77] on span "Completed Bookings (108)" at bounding box center [551, 73] width 172 height 16
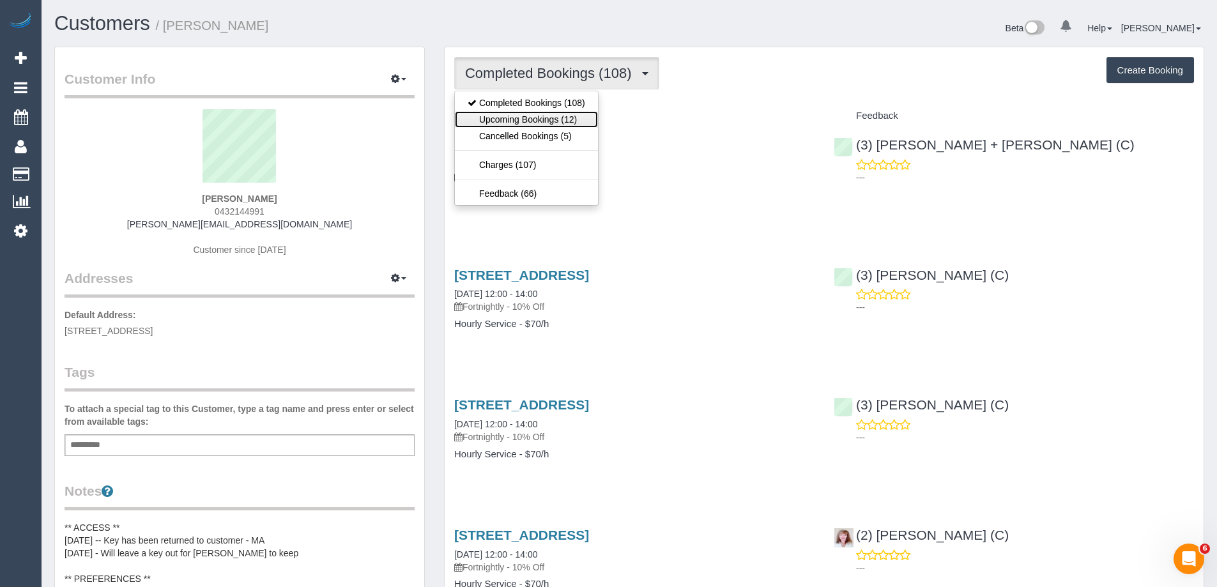
click at [529, 116] on link "Upcoming Bookings (12)" at bounding box center [526, 119] width 143 height 17
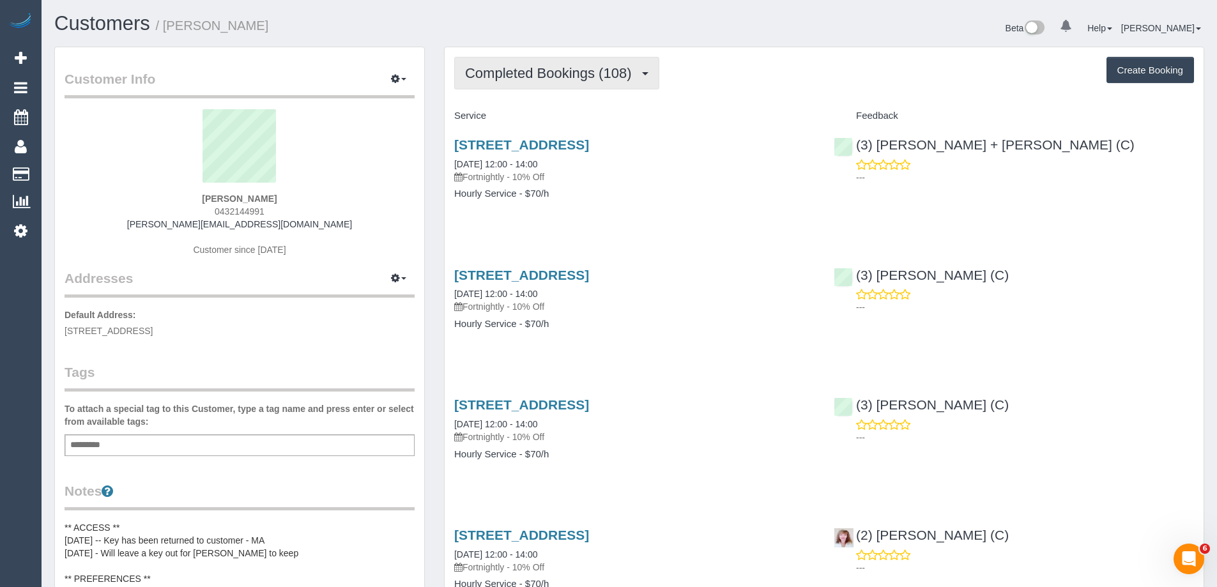
click at [560, 73] on span "Completed Bookings (108)" at bounding box center [551, 73] width 172 height 16
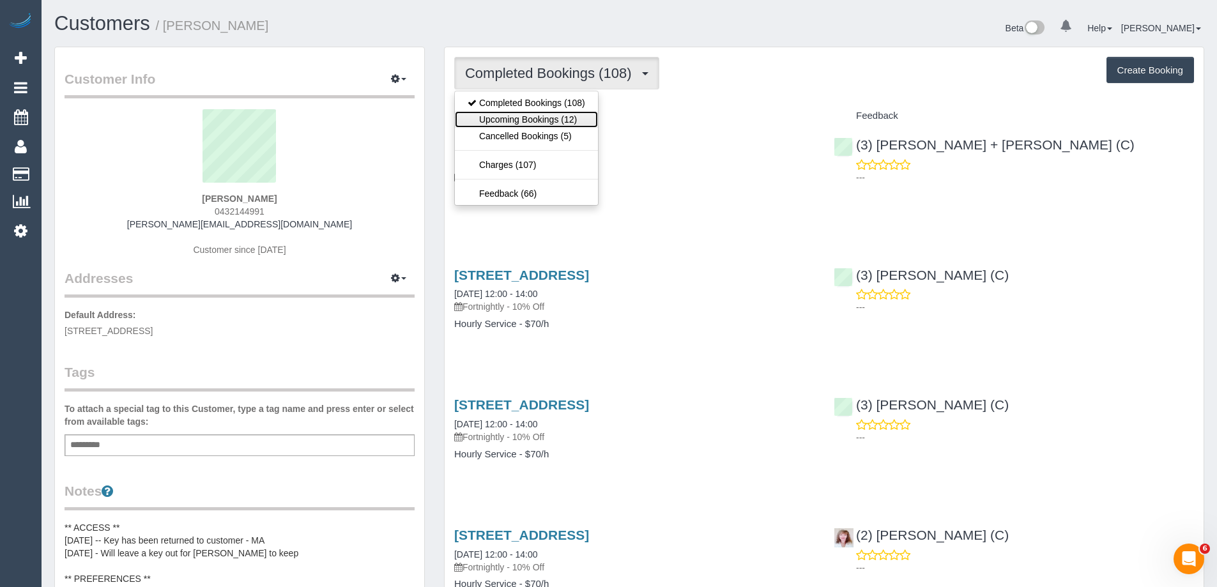
click at [566, 114] on link "Upcoming Bookings (12)" at bounding box center [526, 119] width 143 height 17
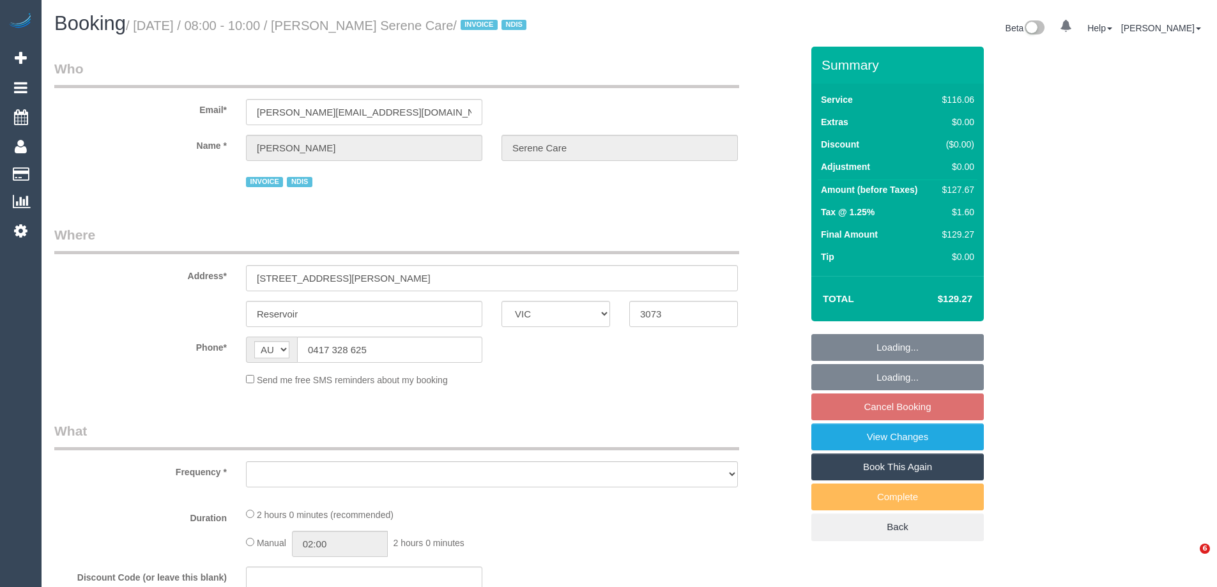
select select "VIC"
select select "object:546"
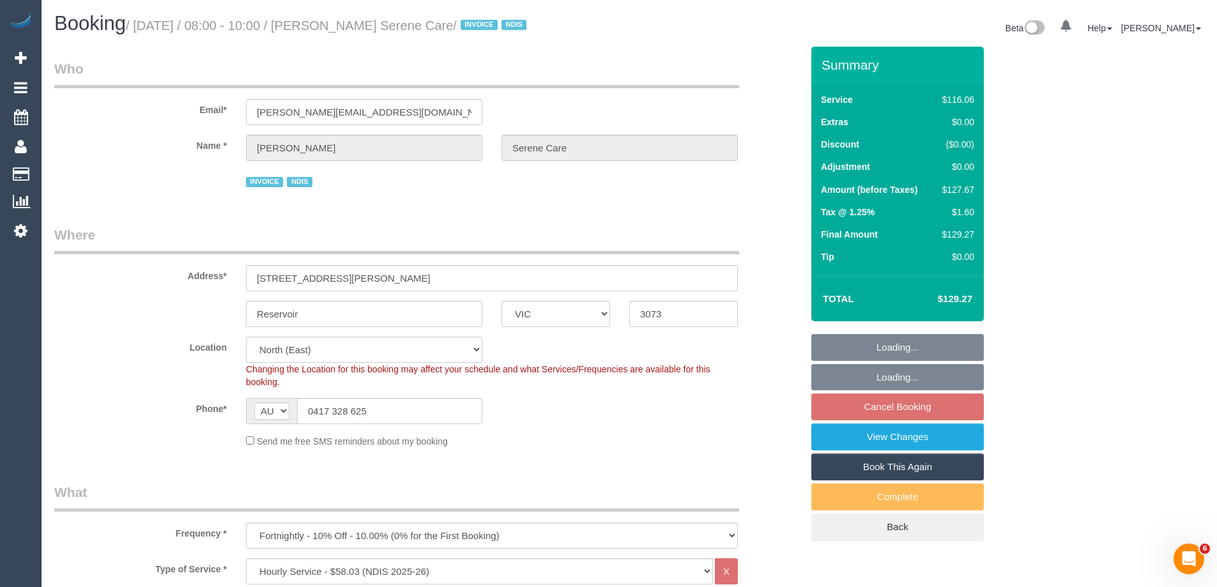
select select "number:28"
select select "number:14"
select select "number:19"
select select "number:25"
select select "number:34"
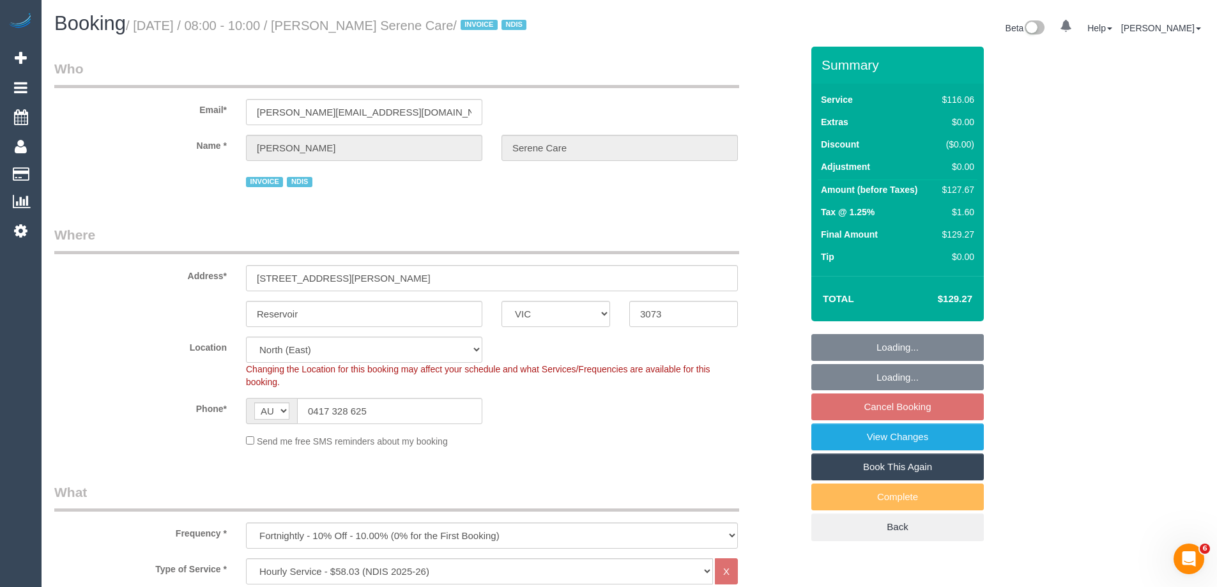
select select "object:1386"
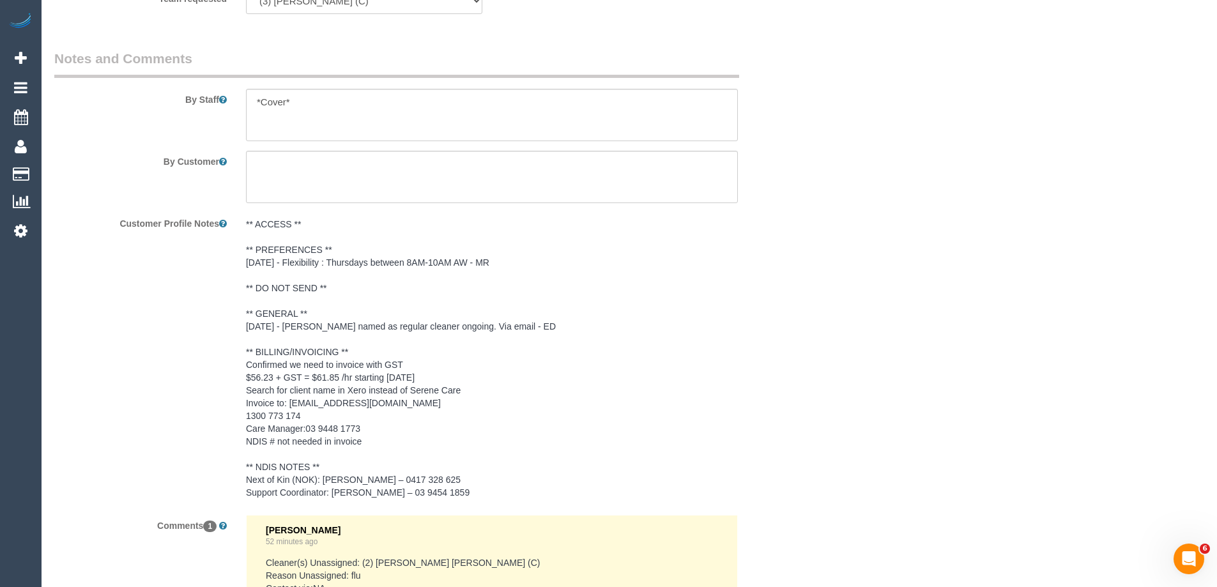
scroll to position [1788, 0]
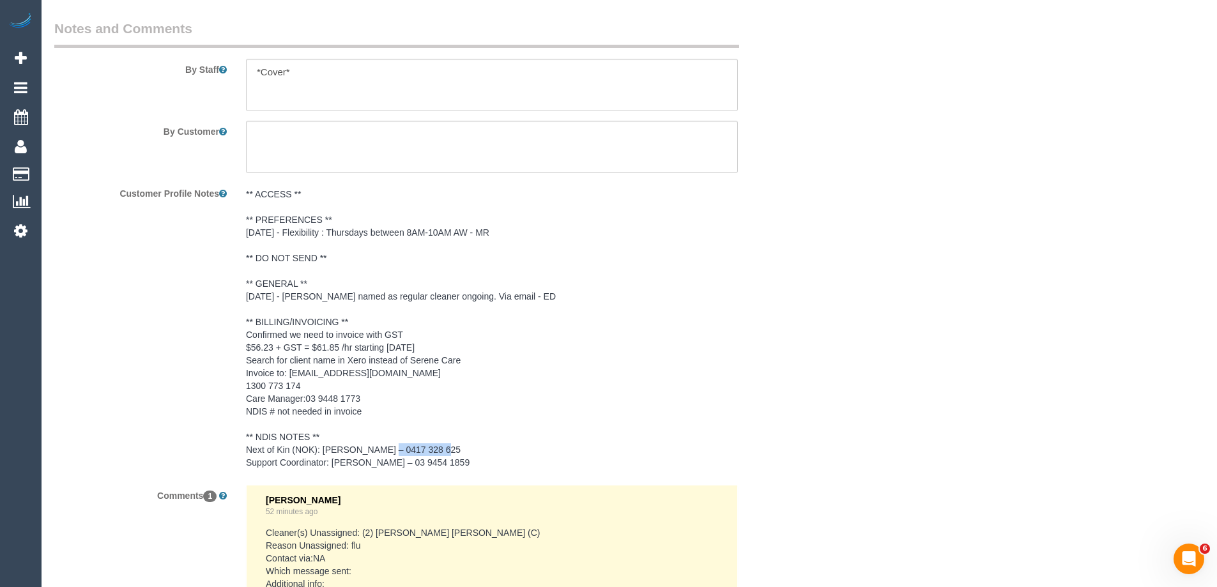
drag, startPoint x: 444, startPoint y: 447, endPoint x: 390, endPoint y: 446, distance: 54.3
click at [390, 446] on pre "** ACCESS ** ** PREFERENCES ** [DATE] - Flexibility : Thursdays between 8AM-10A…" at bounding box center [492, 328] width 492 height 281
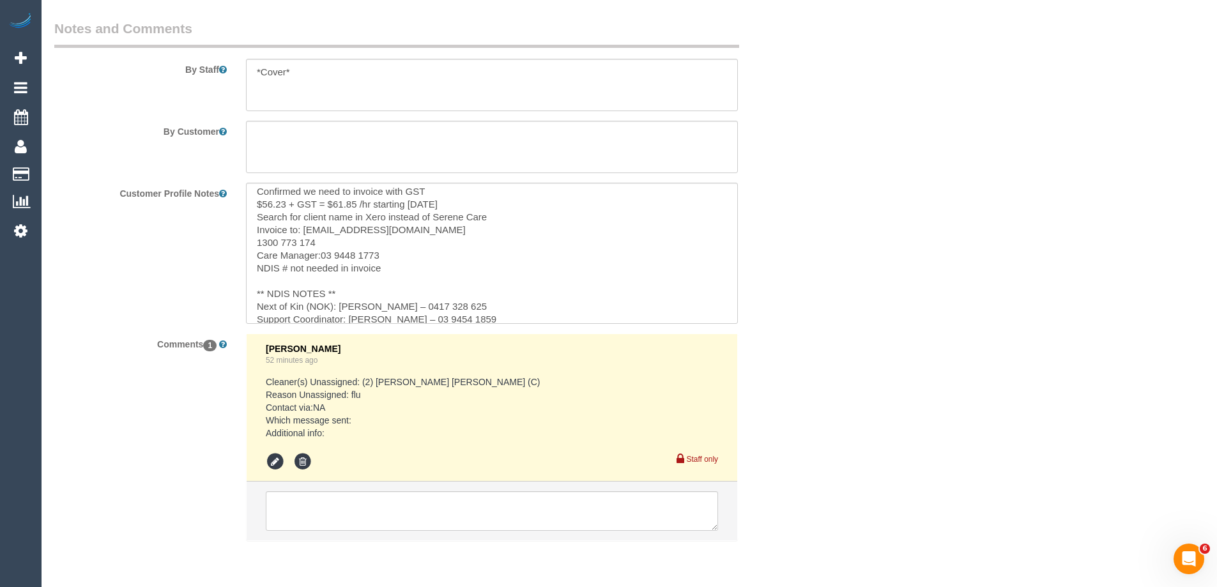
scroll to position [153, 0]
drag, startPoint x: 473, startPoint y: 297, endPoint x: 414, endPoint y: 294, distance: 58.8
click at [414, 294] on textarea "** ACCESS ** ** PREFERENCES ** [DATE] - Flexibility : Thursdays between 8AM-10A…" at bounding box center [492, 253] width 492 height 141
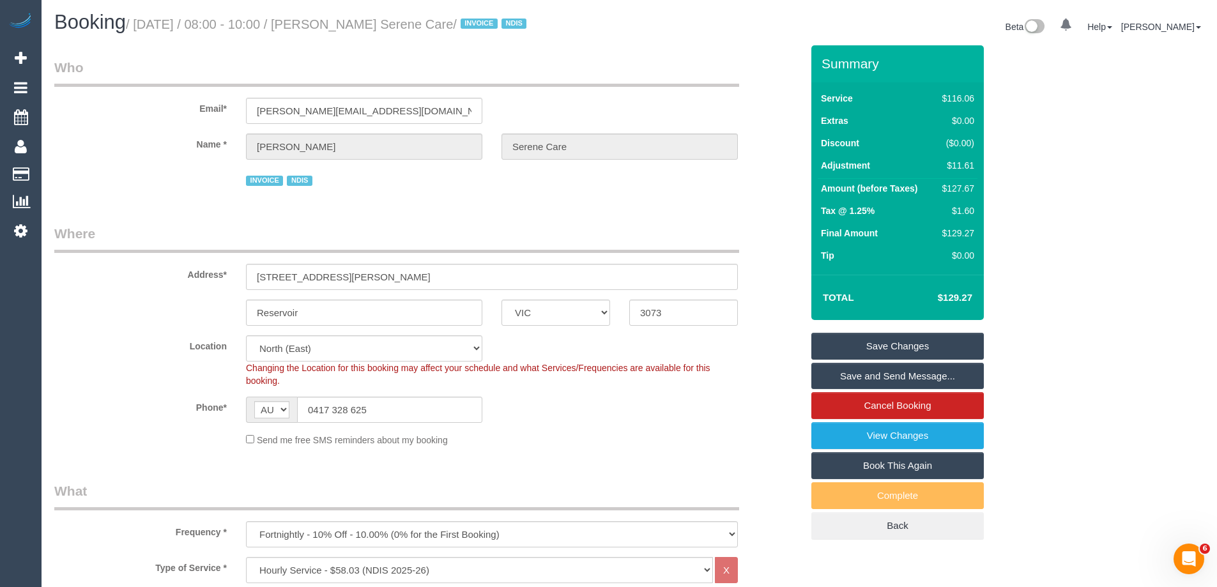
scroll to position [0, 0]
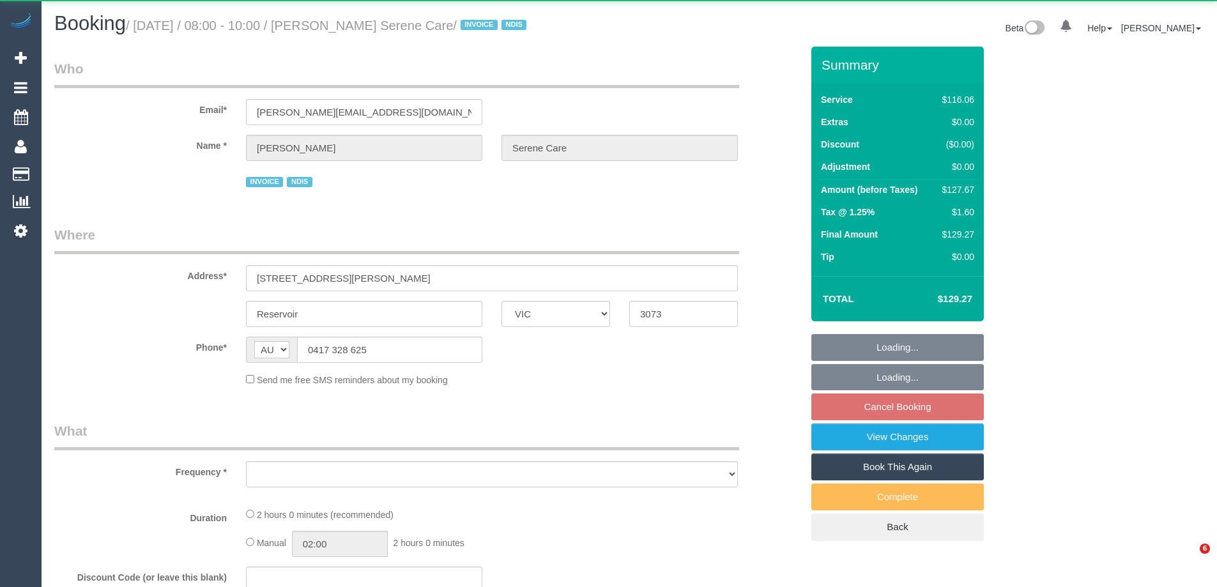
select select "VIC"
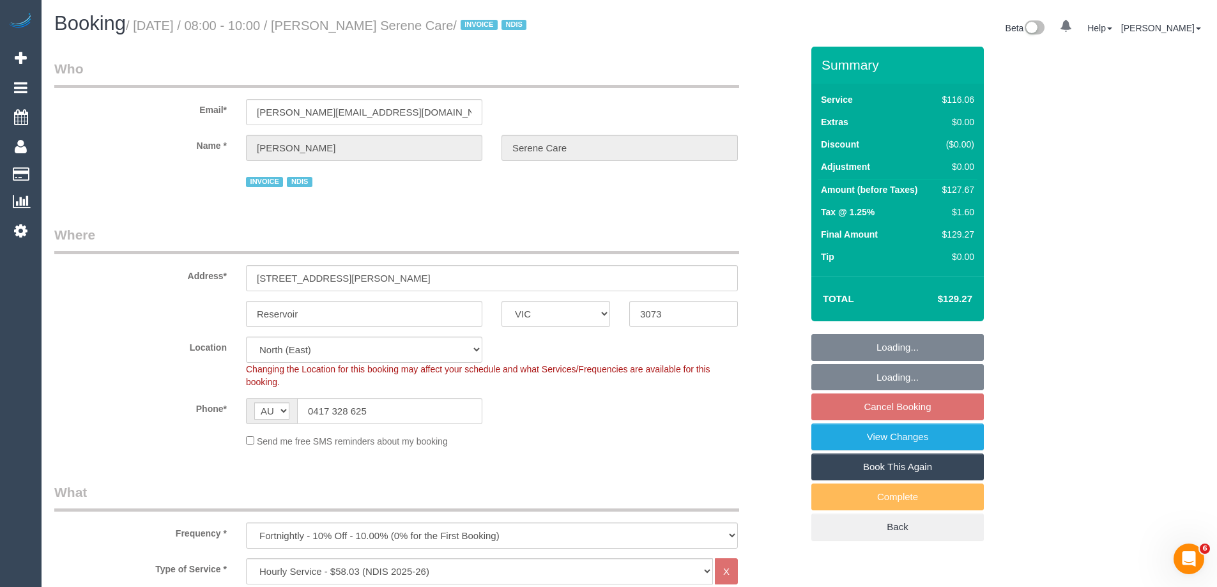
select select "object:626"
select select "number:28"
select select "number:14"
select select "number:19"
select select "number:25"
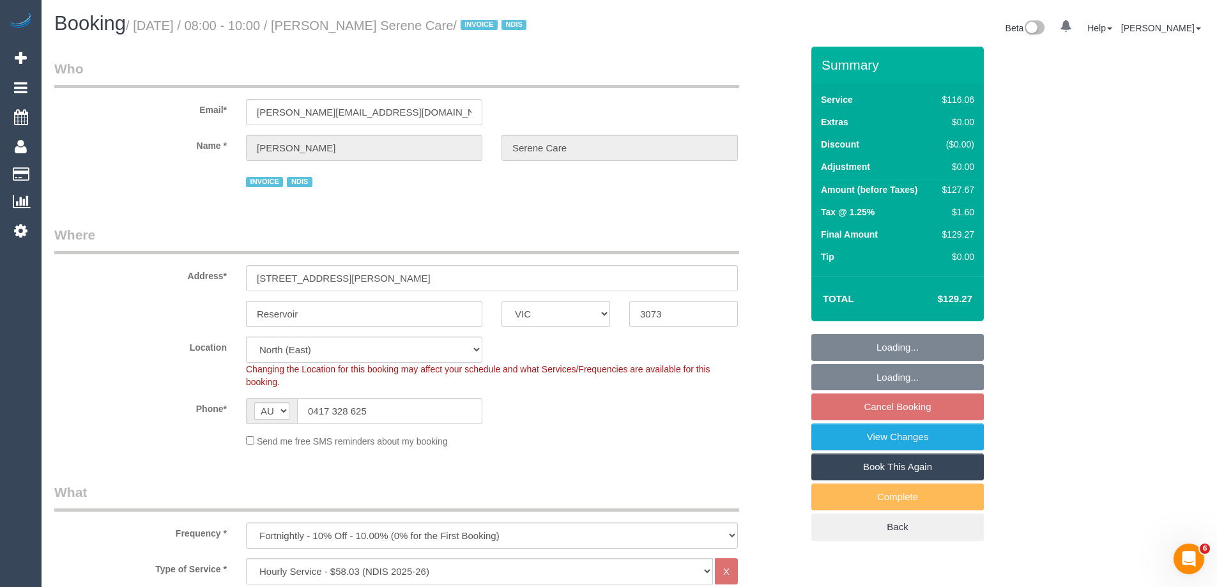
select select "number:34"
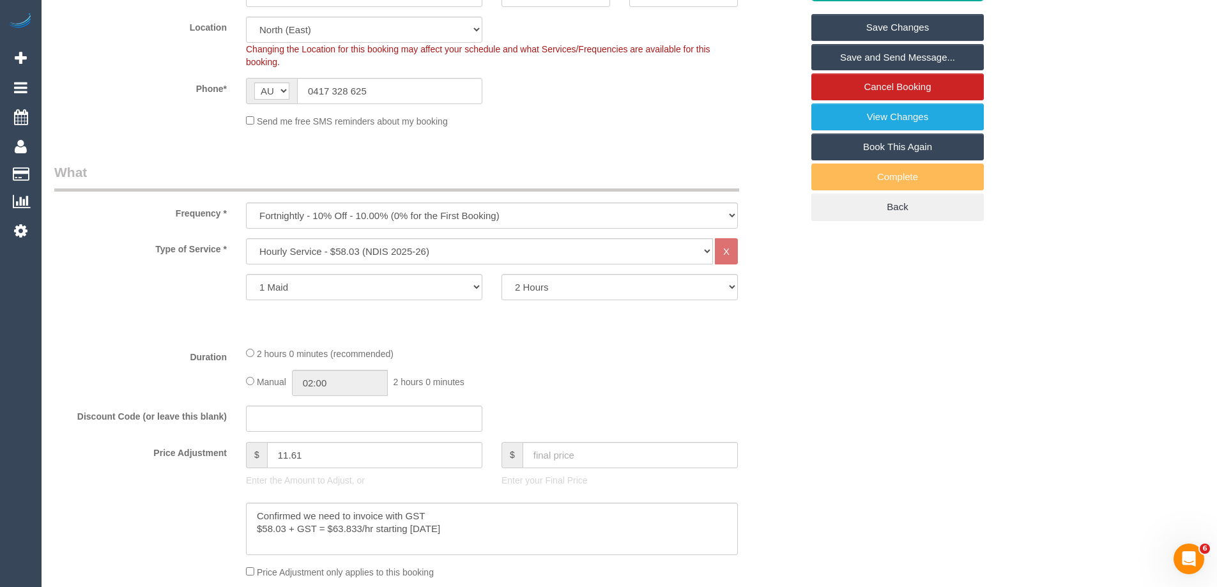
scroll to position [1985, 0]
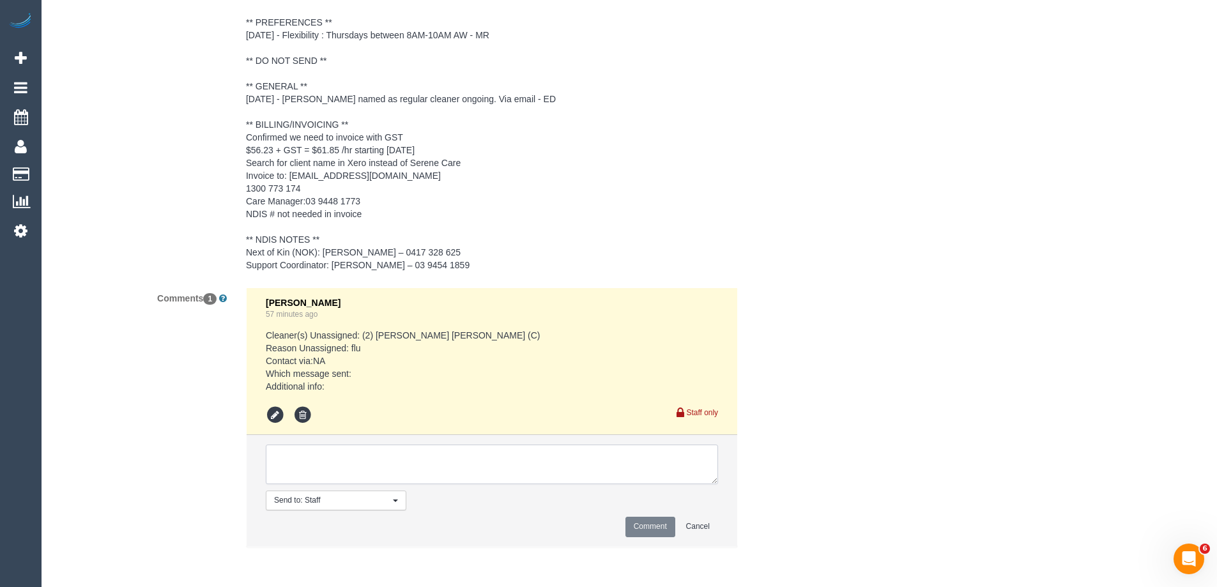
click at [345, 469] on textarea at bounding box center [492, 464] width 452 height 40
click at [411, 452] on textarea at bounding box center [492, 464] width 452 height 40
type textarea "Notified of one off cover cleaner as per cover response - via text"
click at [651, 529] on button "Comment" at bounding box center [650, 527] width 50 height 20
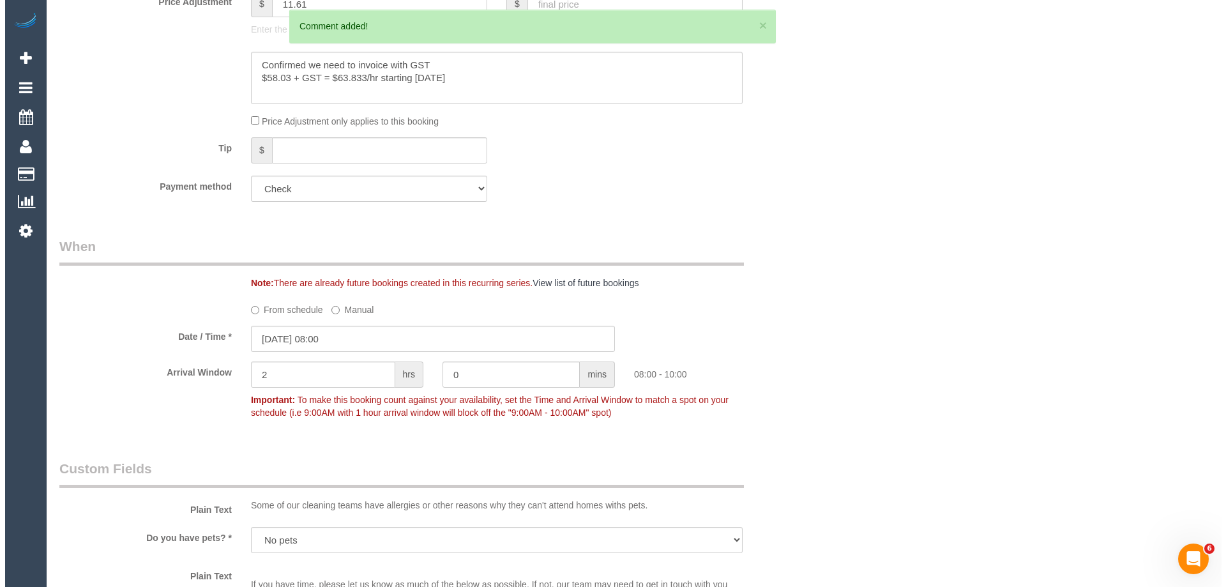
scroll to position [0, 0]
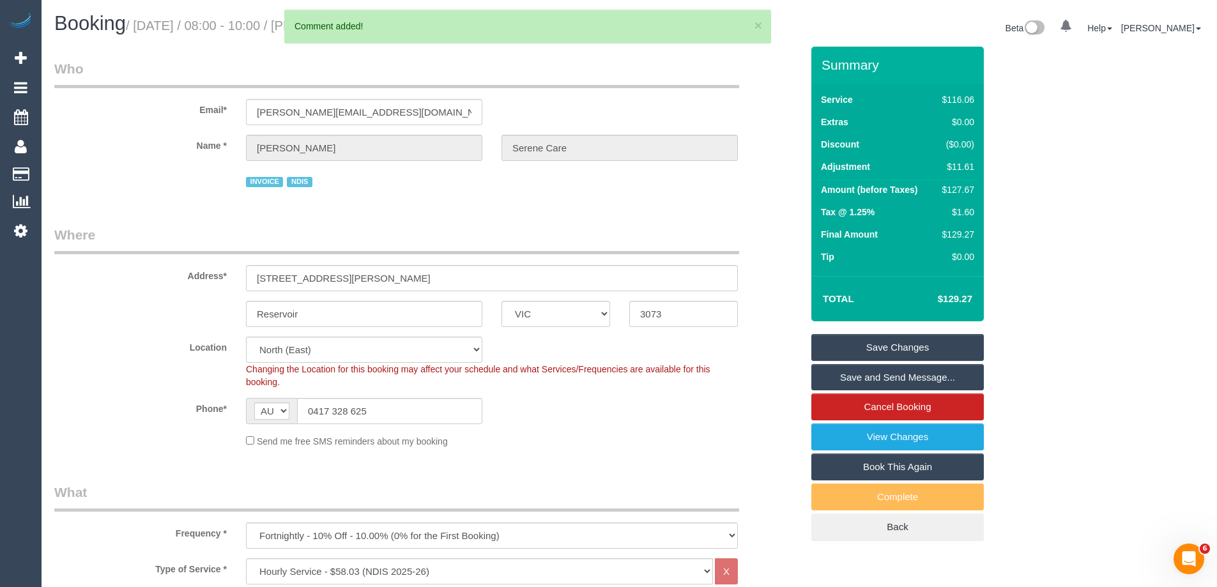
click at [838, 353] on link "Save Changes" at bounding box center [897, 347] width 172 height 27
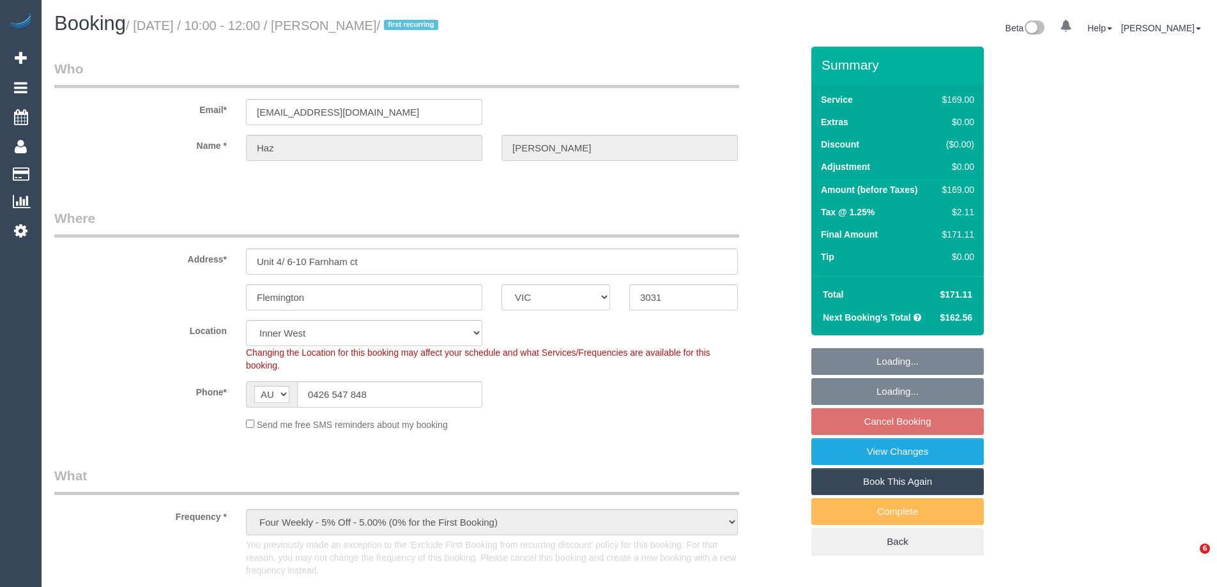
select select "VIC"
select select "string:stripe-pm_1S7X1k2GScqysDRV02SmI4ay"
select select "object:698"
select select "spot1"
select select "number:28"
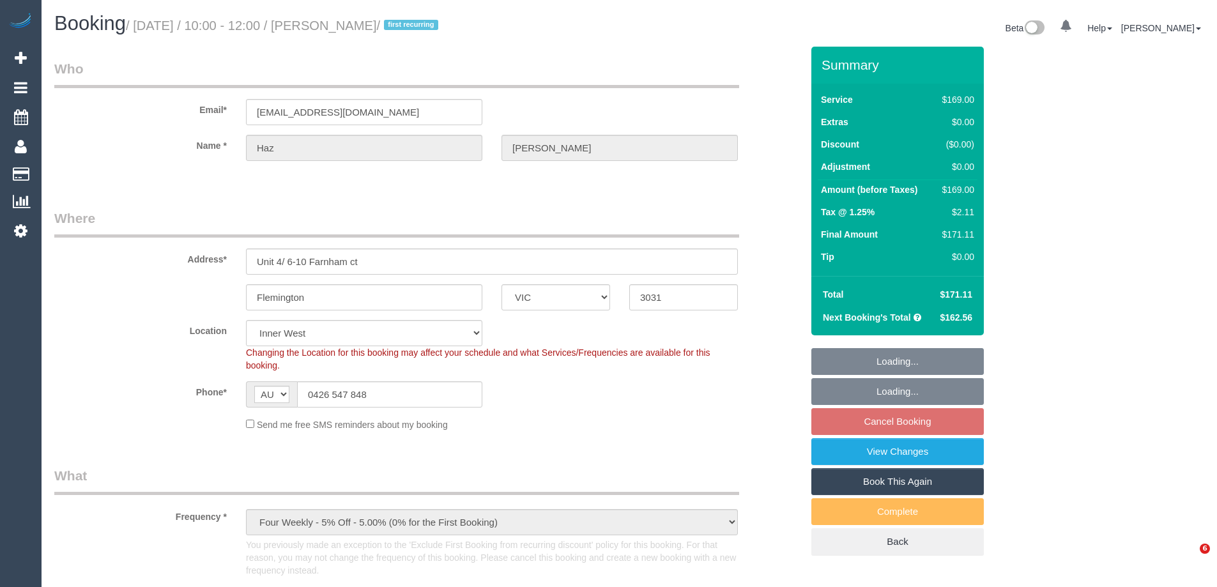
select select "number:16"
select select "number:18"
select select "number:24"
select select "number:11"
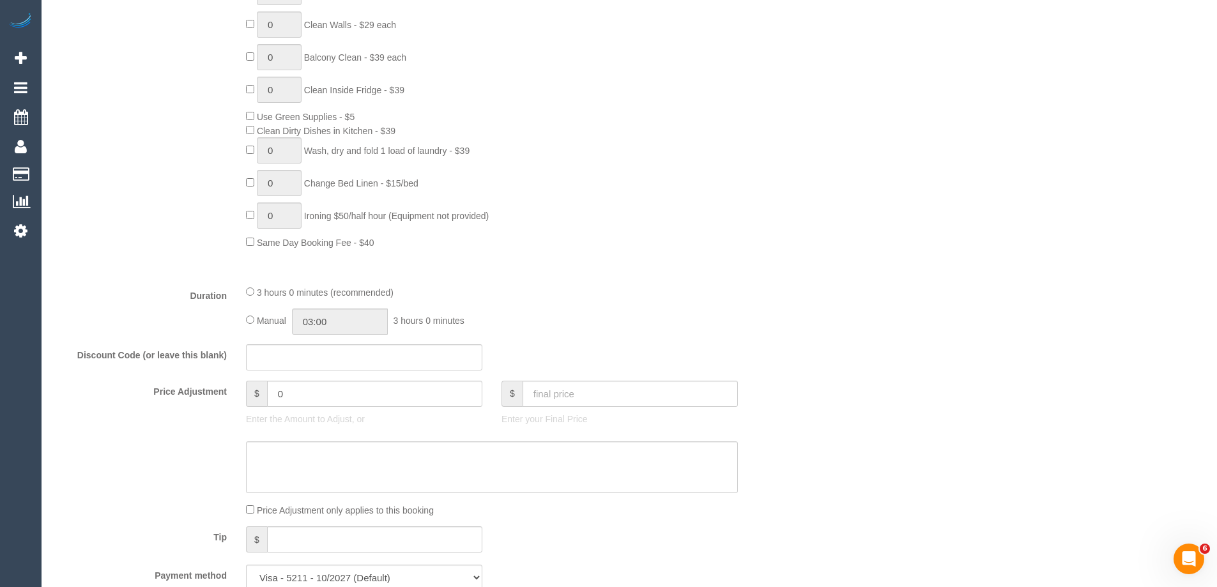
scroll to position [1086, 0]
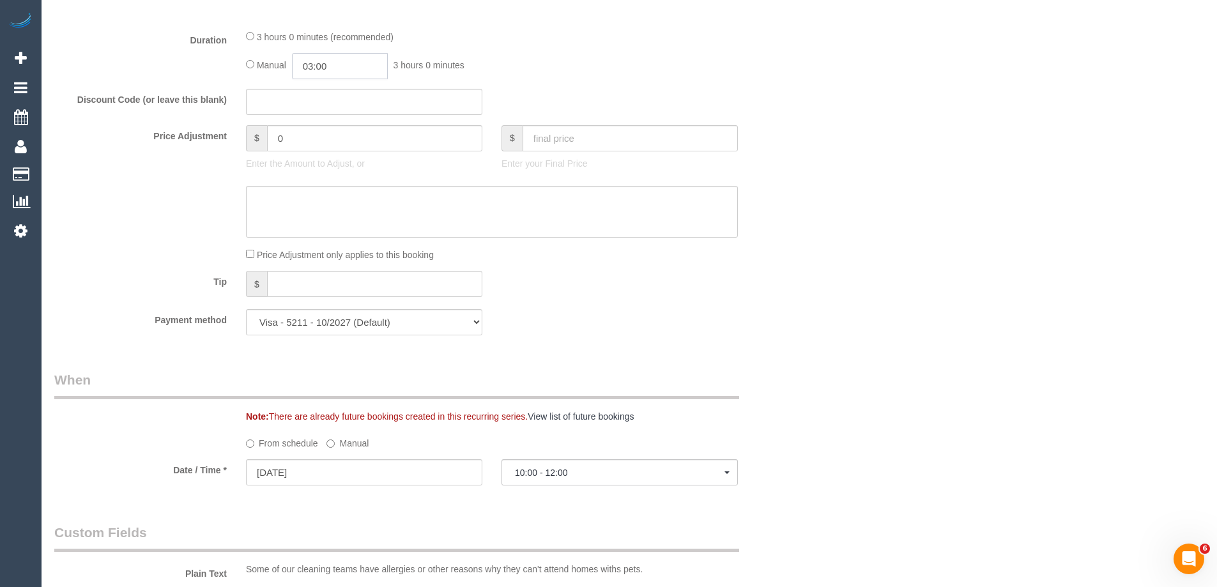
click at [319, 62] on input "03:00" at bounding box center [340, 66] width 96 height 26
type input "02:00"
click at [330, 96] on li "02:00" at bounding box center [325, 97] width 57 height 17
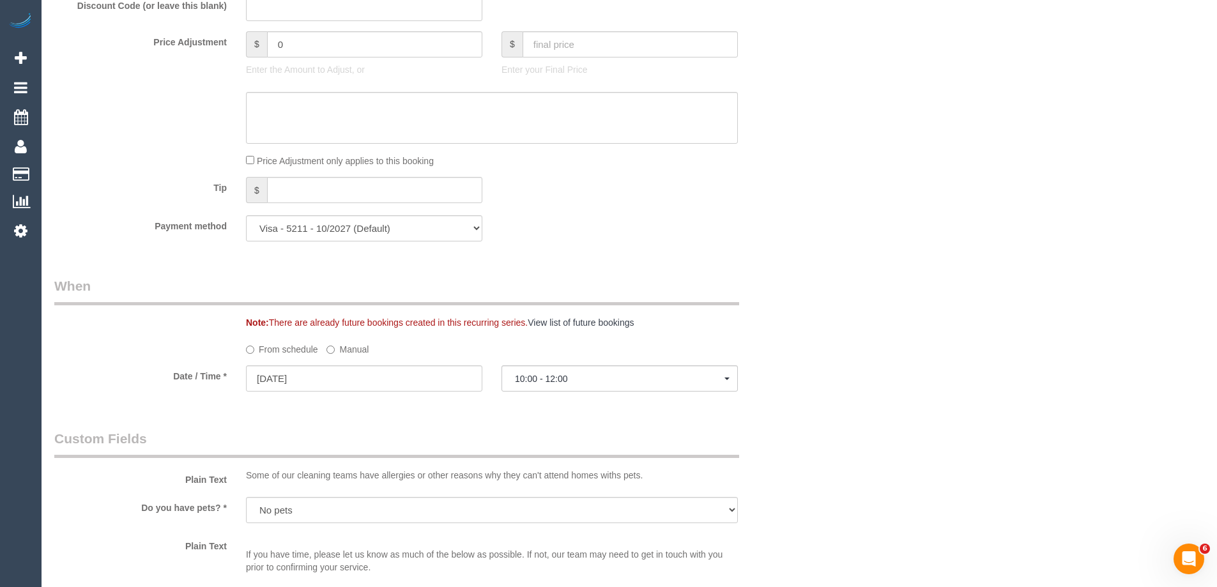
select select "spot6"
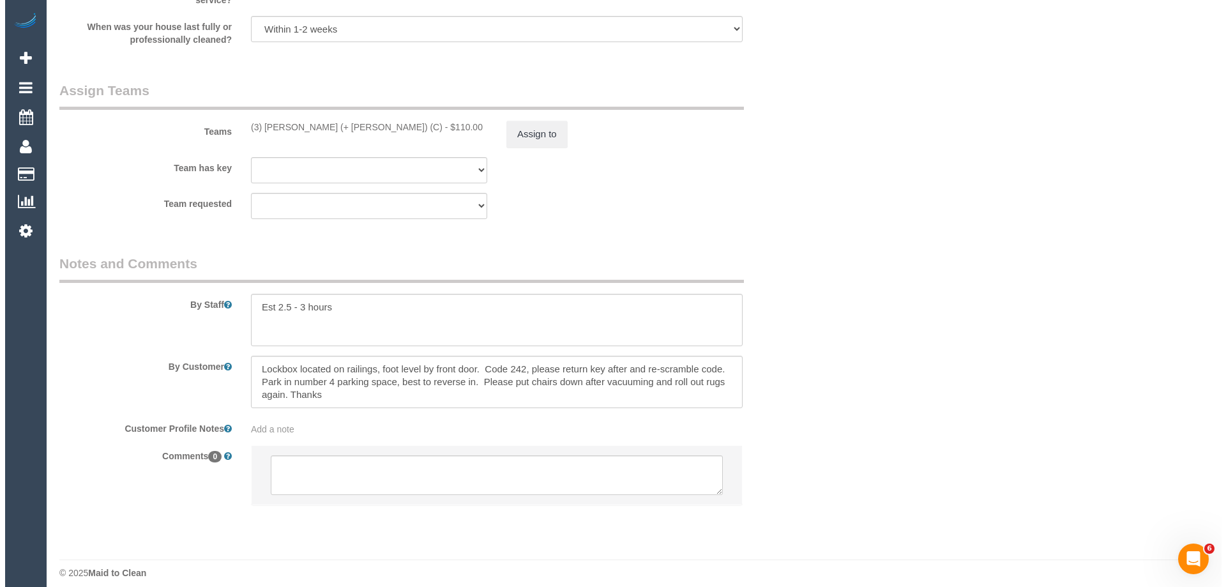
scroll to position [1943, 0]
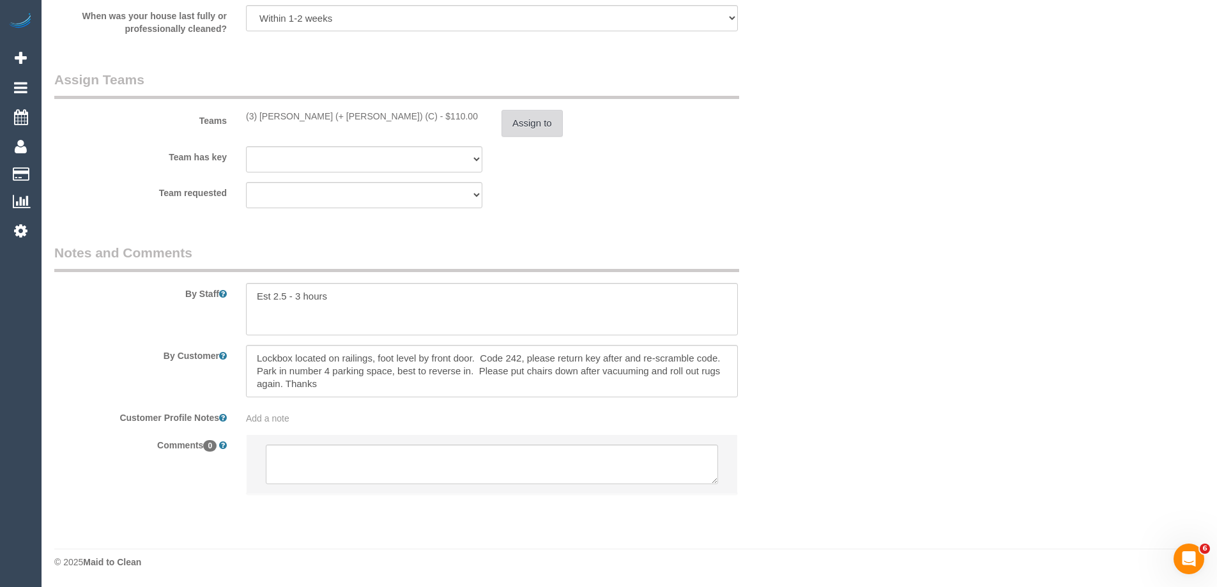
click at [525, 125] on button "Assign to" at bounding box center [531, 123] width 61 height 27
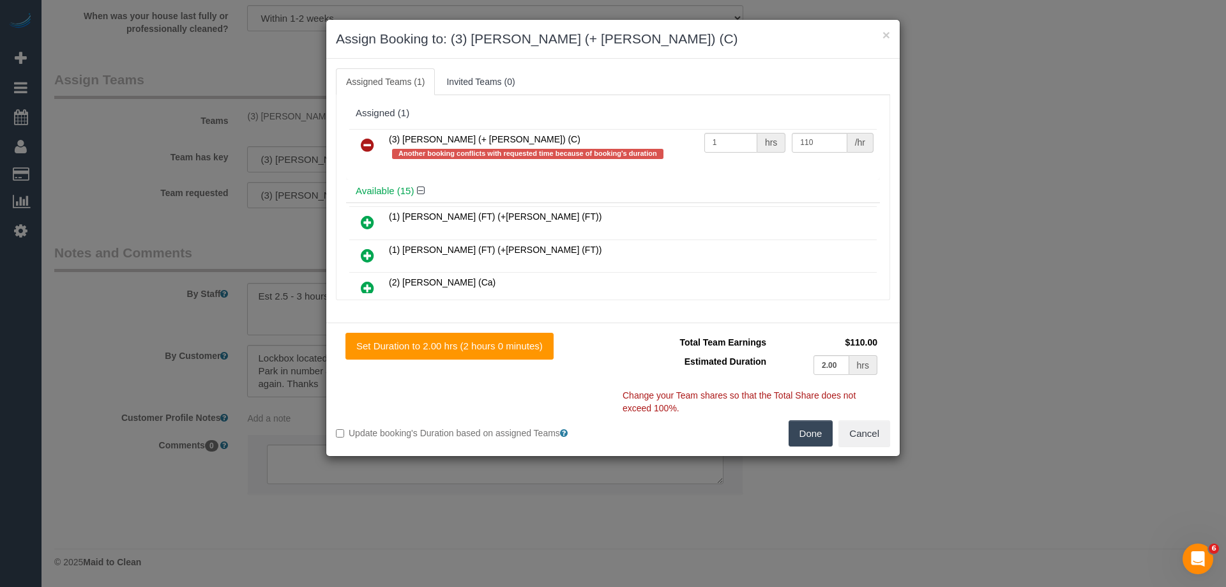
click at [370, 140] on icon at bounding box center [367, 144] width 13 height 15
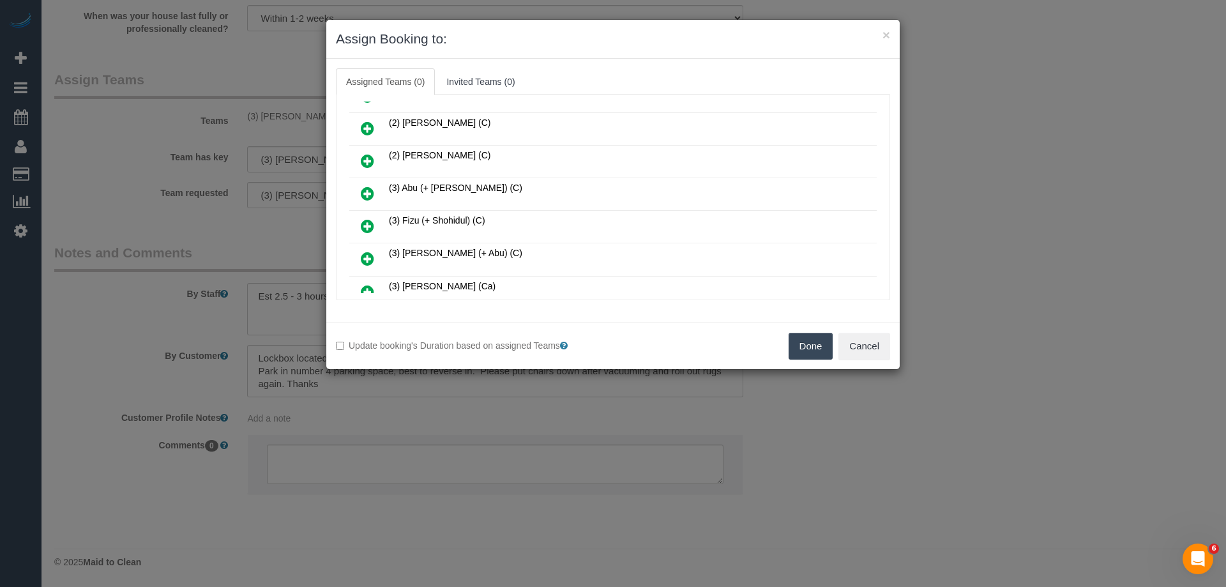
click at [359, 128] on link at bounding box center [368, 129] width 30 height 26
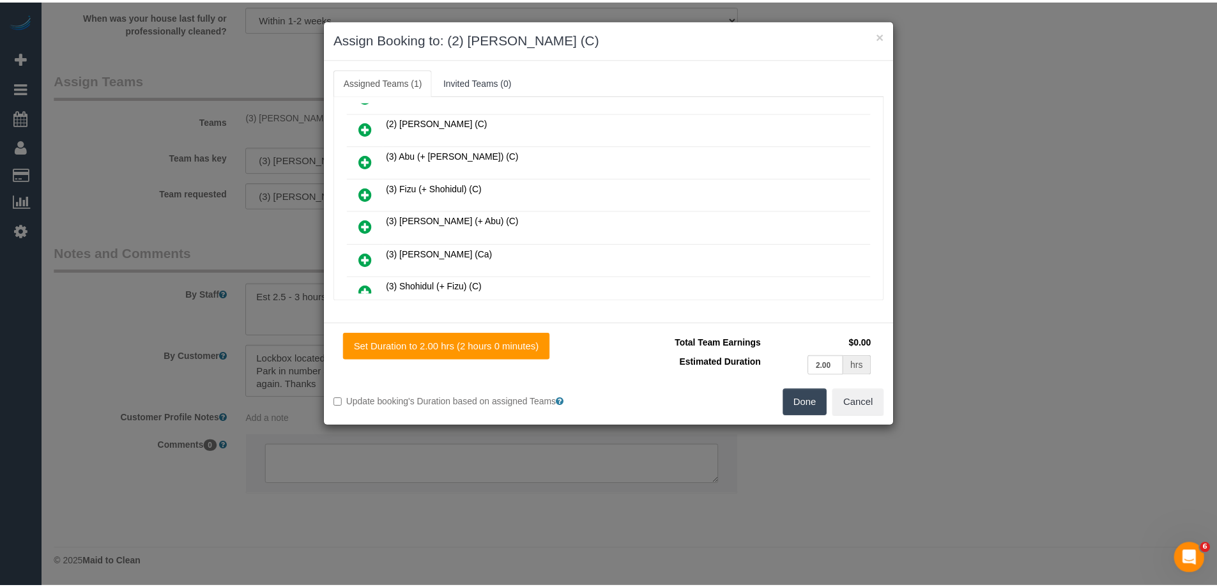
scroll to position [0, 0]
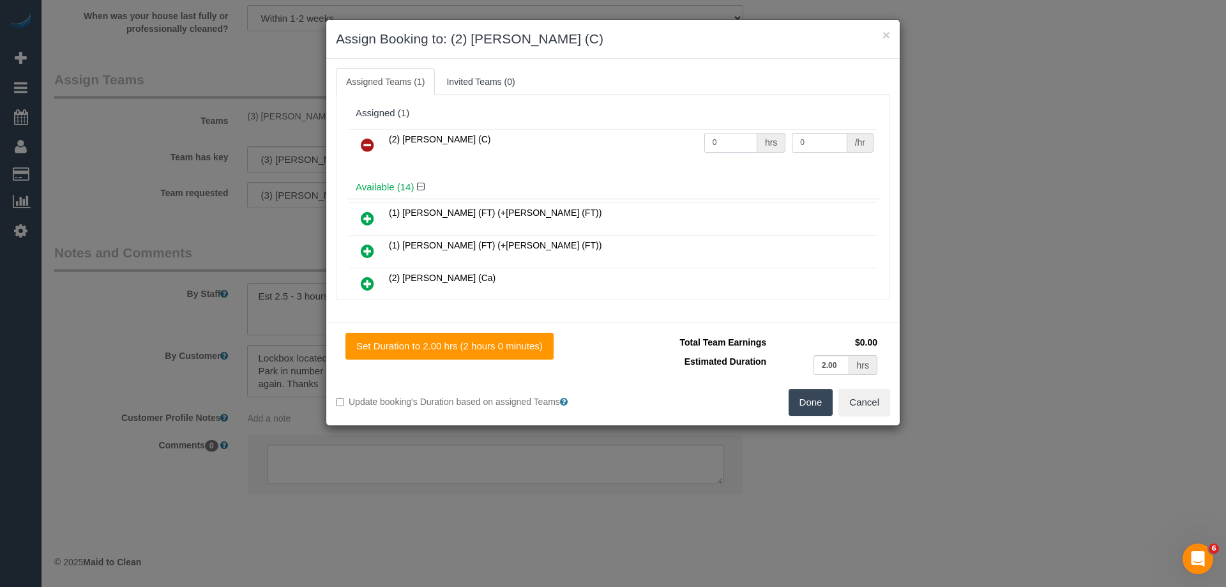
drag, startPoint x: 738, startPoint y: 142, endPoint x: 670, endPoint y: 137, distance: 67.8
click at [684, 136] on tr "(2) [PERSON_NAME] (C) 0 hrs 0 /hr" at bounding box center [612, 145] width 527 height 33
drag, startPoint x: 807, startPoint y: 140, endPoint x: 731, endPoint y: 135, distance: 75.5
click at [731, 135] on tr "(2) [PERSON_NAME] (C) 4 hrs 0 /hr" at bounding box center [612, 145] width 527 height 33
drag, startPoint x: 727, startPoint y: 152, endPoint x: 725, endPoint y: 137, distance: 14.8
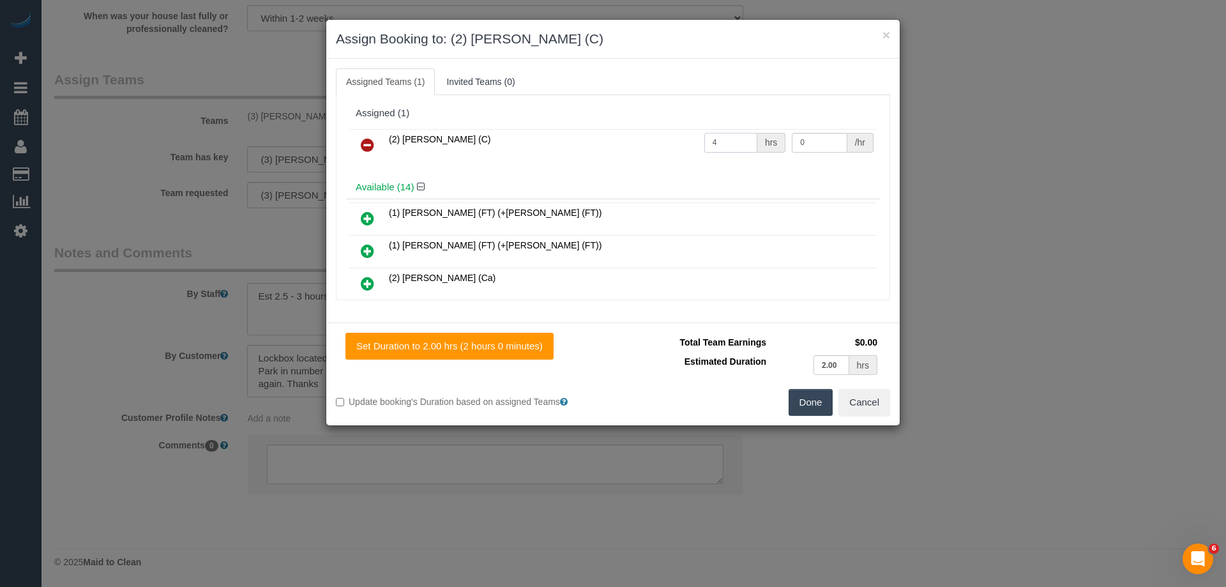
click at [726, 148] on input "4" at bounding box center [730, 143] width 53 height 20
drag, startPoint x: 712, startPoint y: 142, endPoint x: 651, endPoint y: 145, distance: 61.4
click at [644, 143] on tr "(2) [PERSON_NAME] (C) 4 hrs 0 /hr" at bounding box center [612, 145] width 527 height 33
type input "1"
drag, startPoint x: 812, startPoint y: 145, endPoint x: 697, endPoint y: 130, distance: 116.0
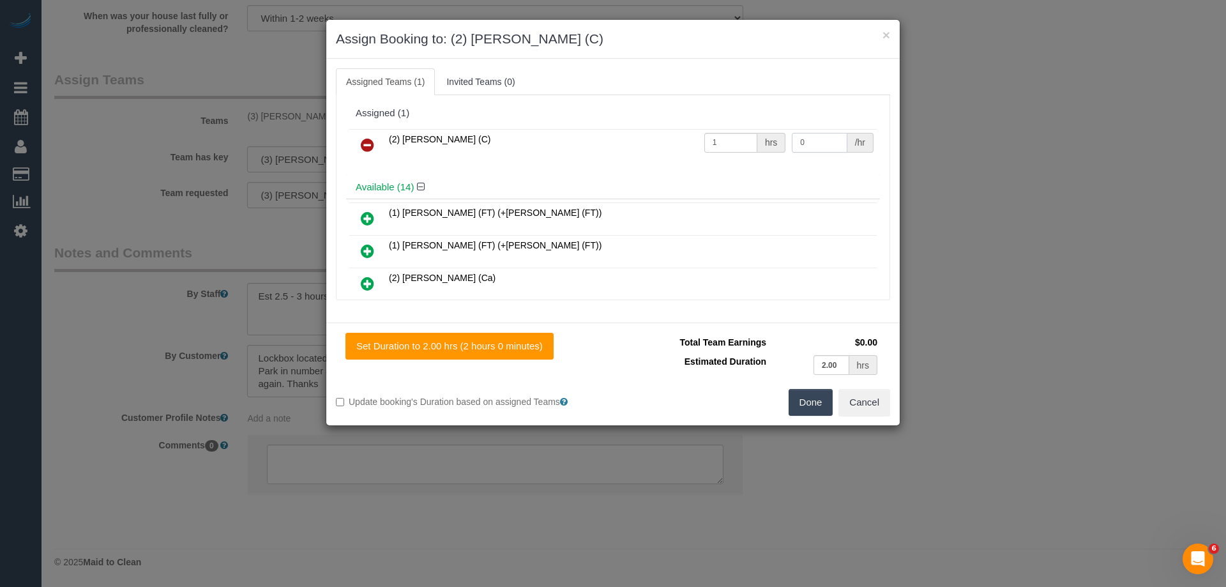
click at [709, 132] on tr "(2) [PERSON_NAME] (C) 1 hrs 0 /hr" at bounding box center [612, 145] width 527 height 33
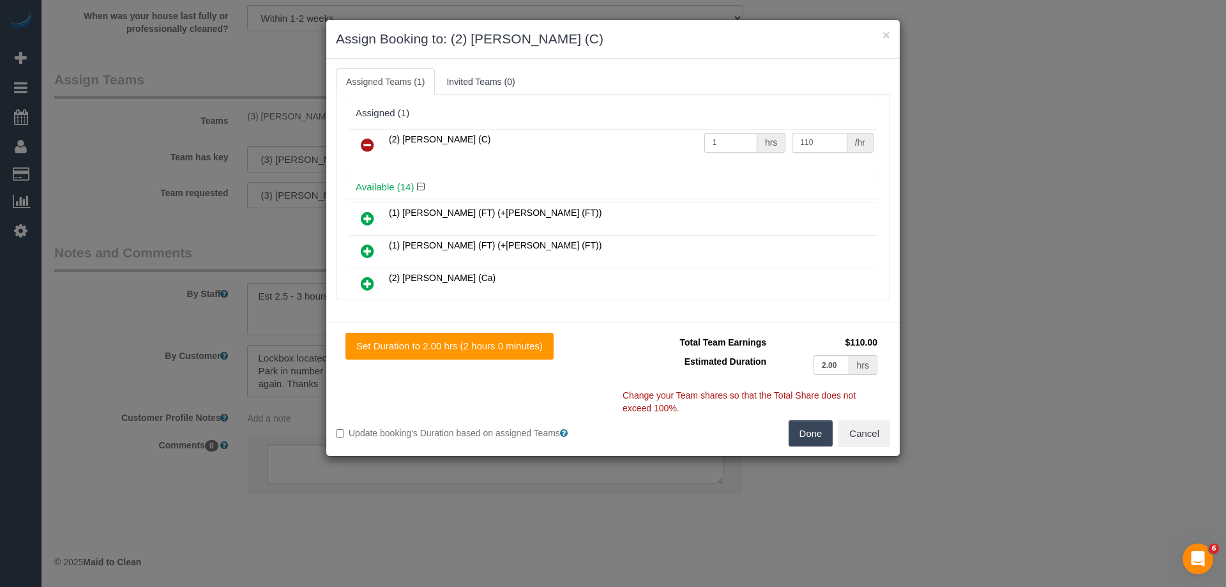
type input "110"
click at [803, 432] on button "Done" at bounding box center [811, 433] width 45 height 27
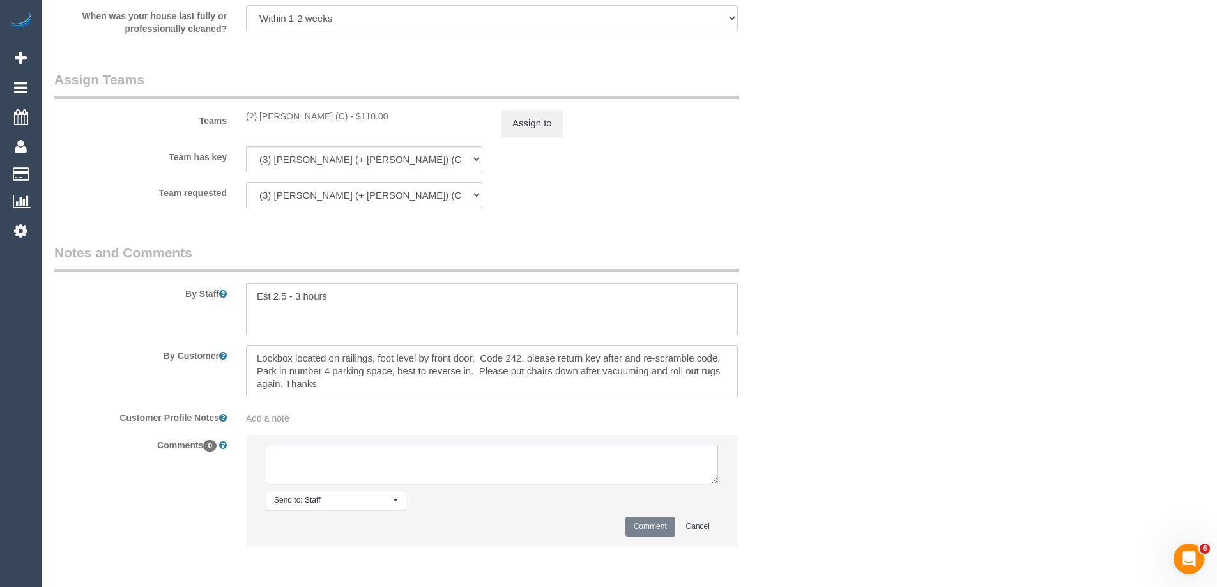
click at [326, 468] on textarea at bounding box center [492, 464] width 452 height 40
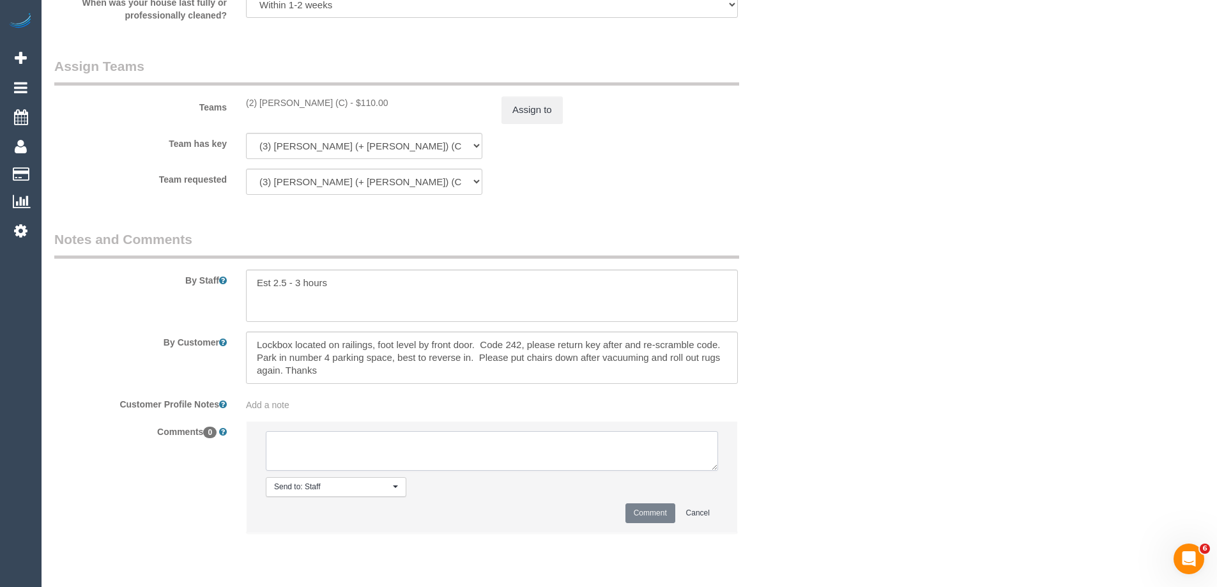
scroll to position [1995, 0]
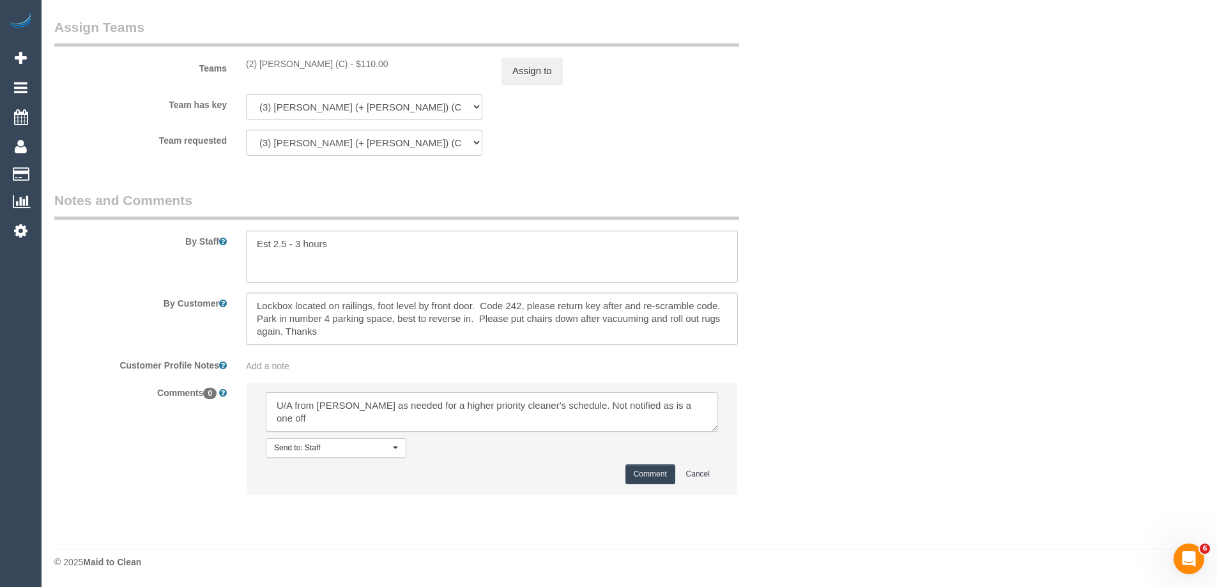
type textarea "U/A from [PERSON_NAME] as needed for a higher priority cleaner's schedule. Not …"
click at [651, 476] on button "Comment" at bounding box center [650, 474] width 50 height 20
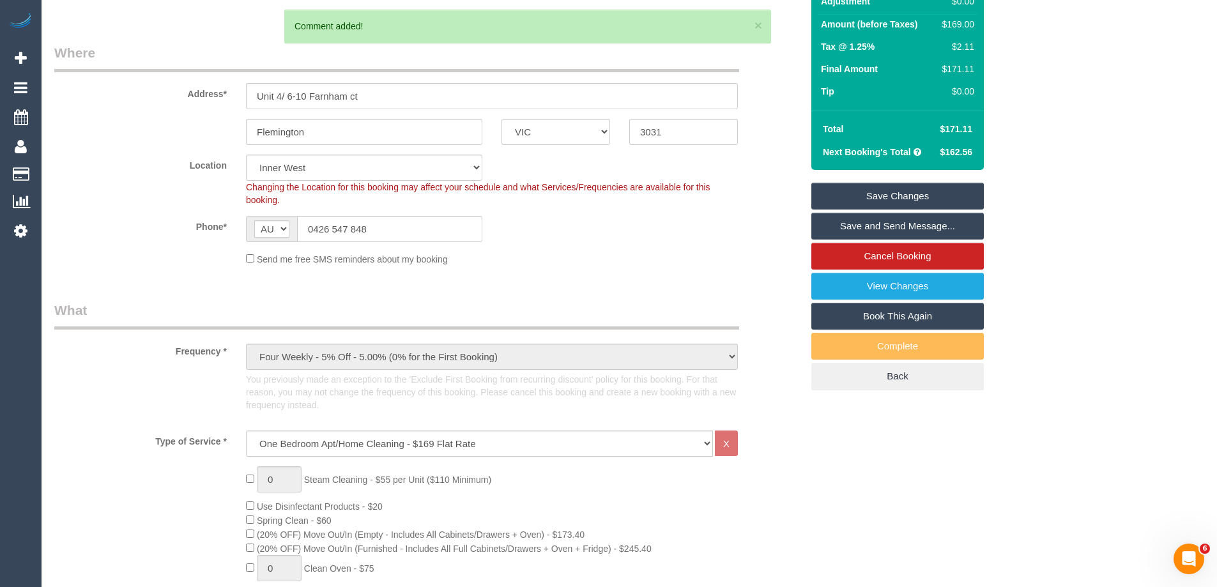
scroll to position [2038, 0]
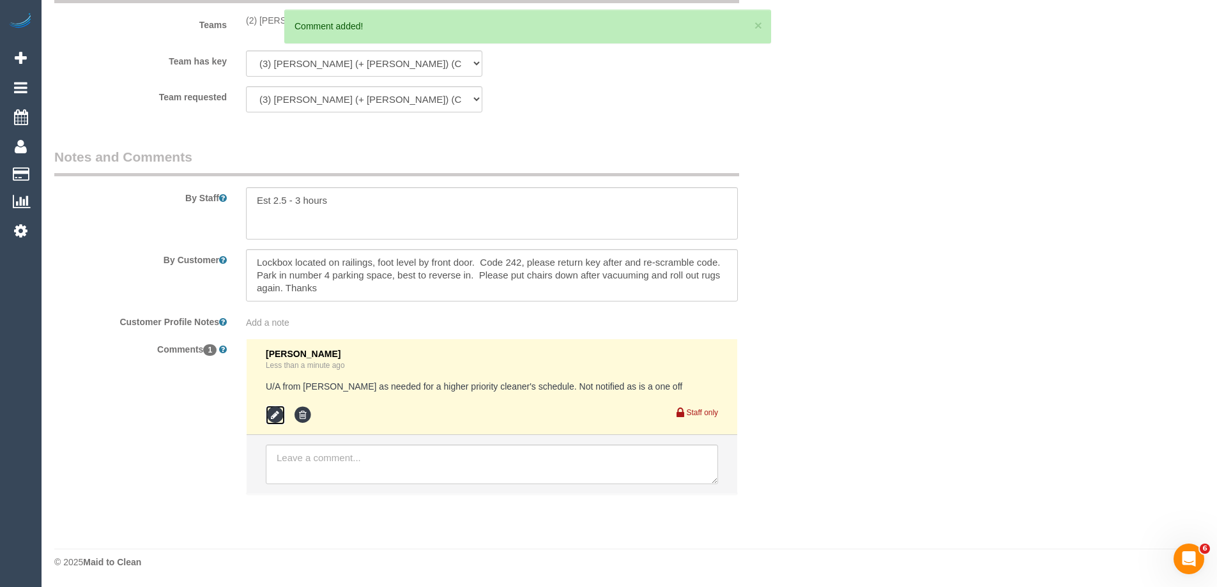
click at [266, 413] on icon at bounding box center [275, 415] width 19 height 19
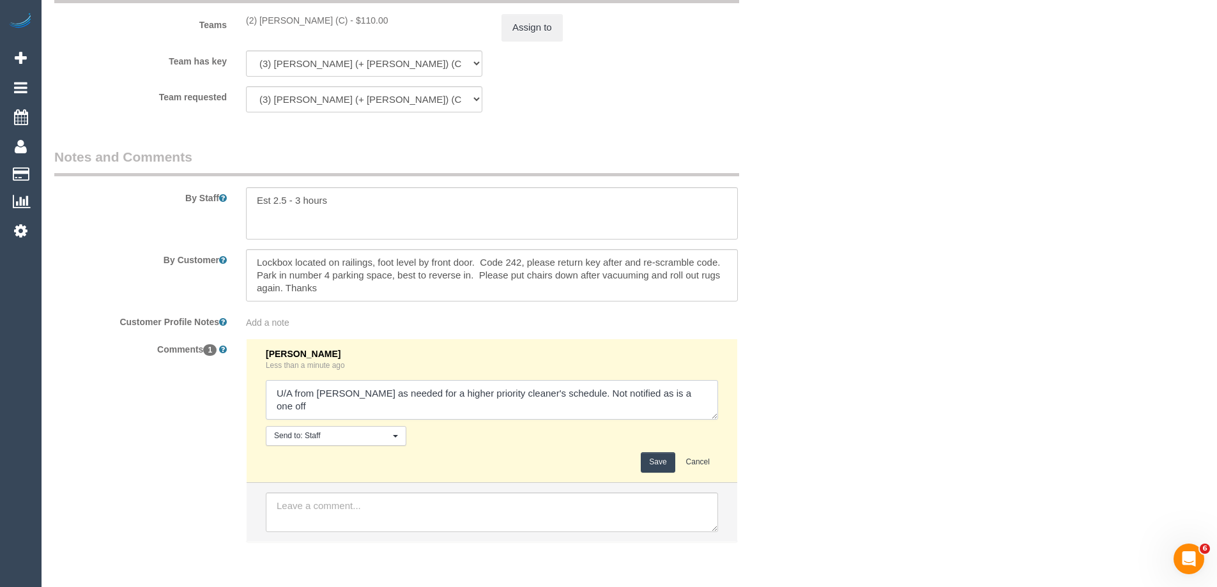
drag, startPoint x: 646, startPoint y: 393, endPoint x: 747, endPoint y: 394, distance: 100.9
click at [747, 394] on div "Comments 1 [PERSON_NAME] Less than a minute ago Send to: Staff Nothing selected…" at bounding box center [428, 446] width 766 height 216
type textarea "U/A from [PERSON_NAME] as needed for a higher priority cleaner's schedule. Not …"
click at [668, 459] on button "Save" at bounding box center [658, 462] width 34 height 20
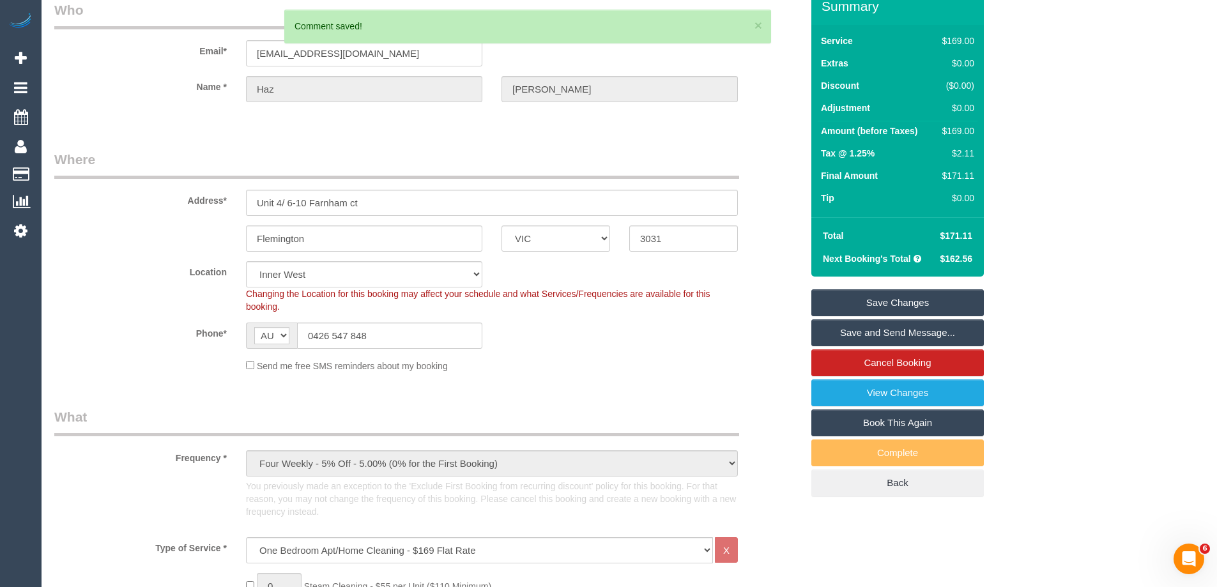
scroll to position [0, 0]
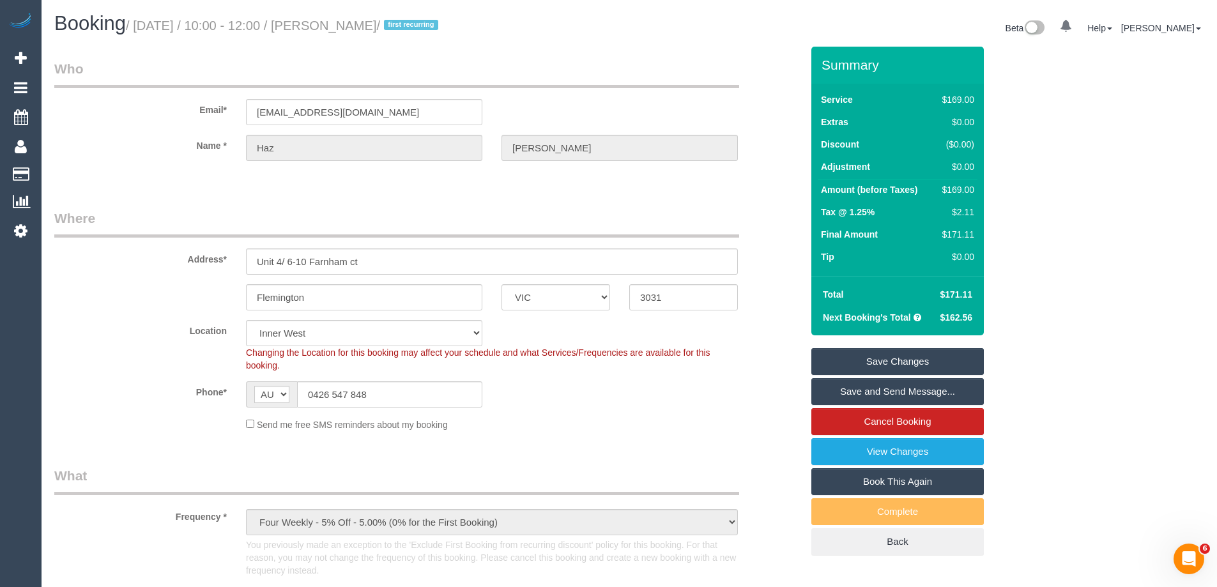
drag, startPoint x: 418, startPoint y: 27, endPoint x: 356, endPoint y: 19, distance: 62.4
click at [356, 19] on small "/ [DATE] / 10:00 - 12:00 / [PERSON_NAME] / first recurring" at bounding box center [284, 26] width 316 height 14
copy small "[PERSON_NAME]"
click at [826, 356] on link "Save Changes" at bounding box center [897, 361] width 172 height 27
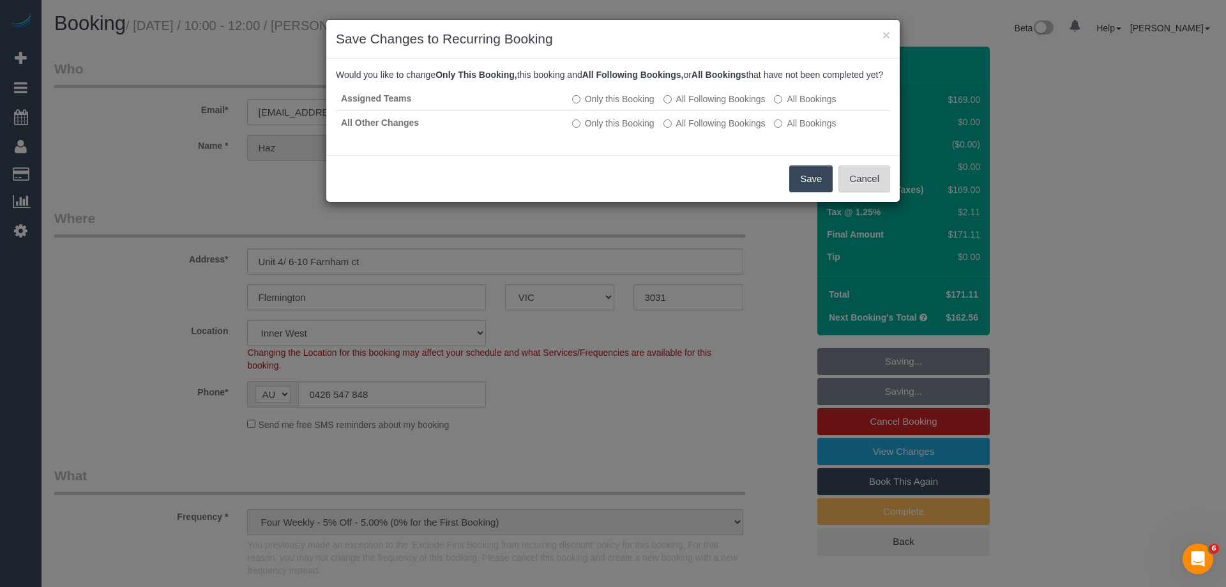
click at [861, 184] on button "Cancel" at bounding box center [864, 178] width 52 height 27
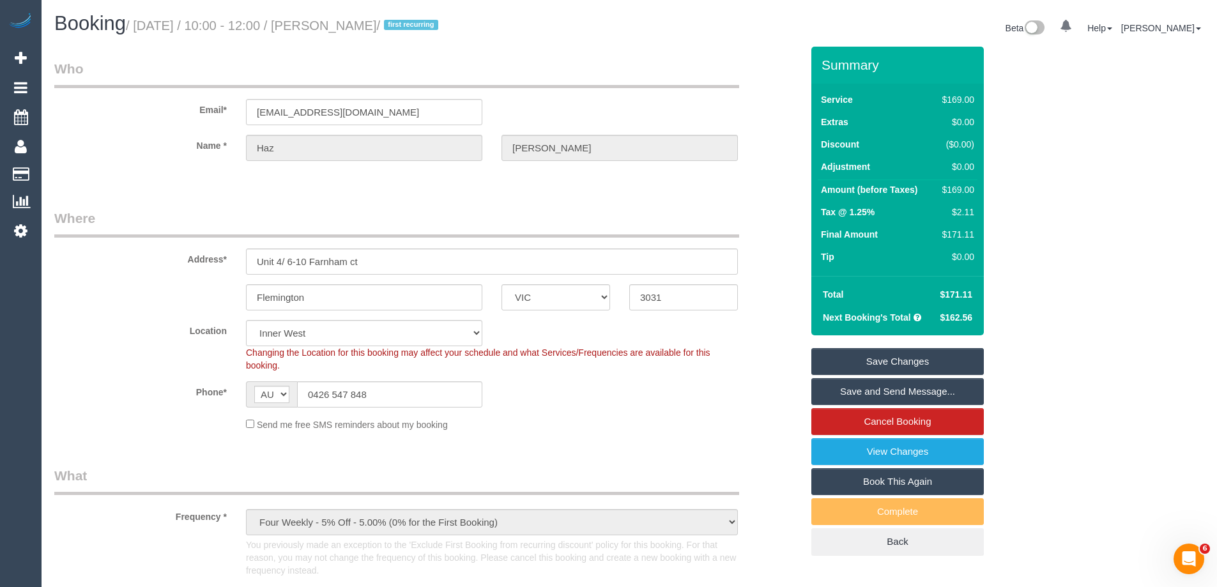
copy small "[PERSON_NAME]"
click at [847, 365] on link "Save Changes" at bounding box center [897, 361] width 172 height 27
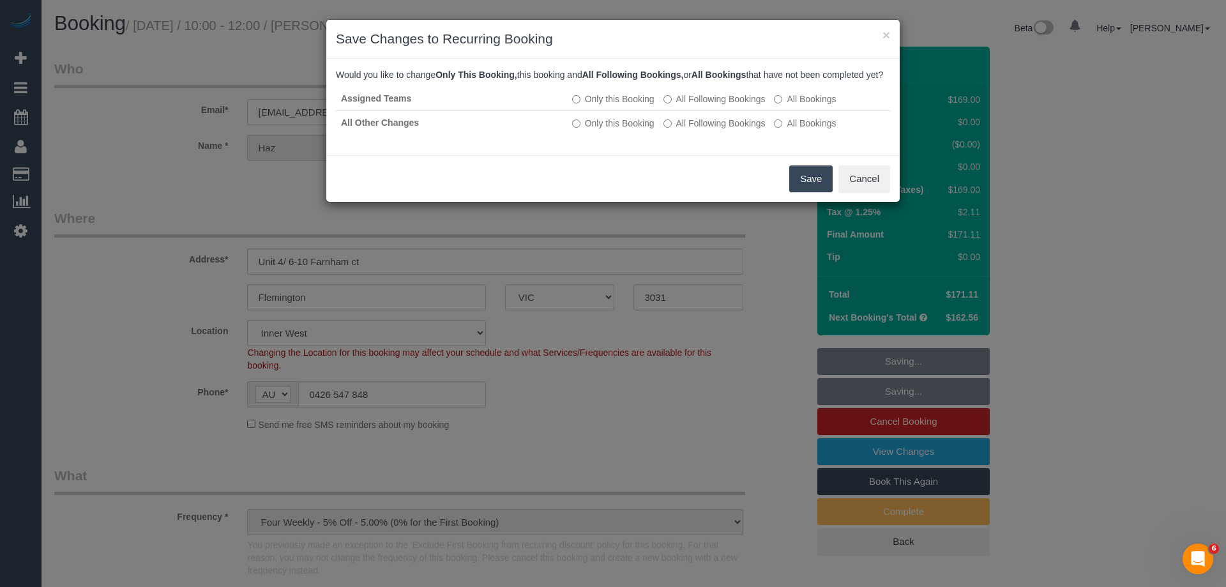
click at [806, 190] on button "Save" at bounding box center [810, 178] width 43 height 27
